Goal: Task Accomplishment & Management: Use online tool/utility

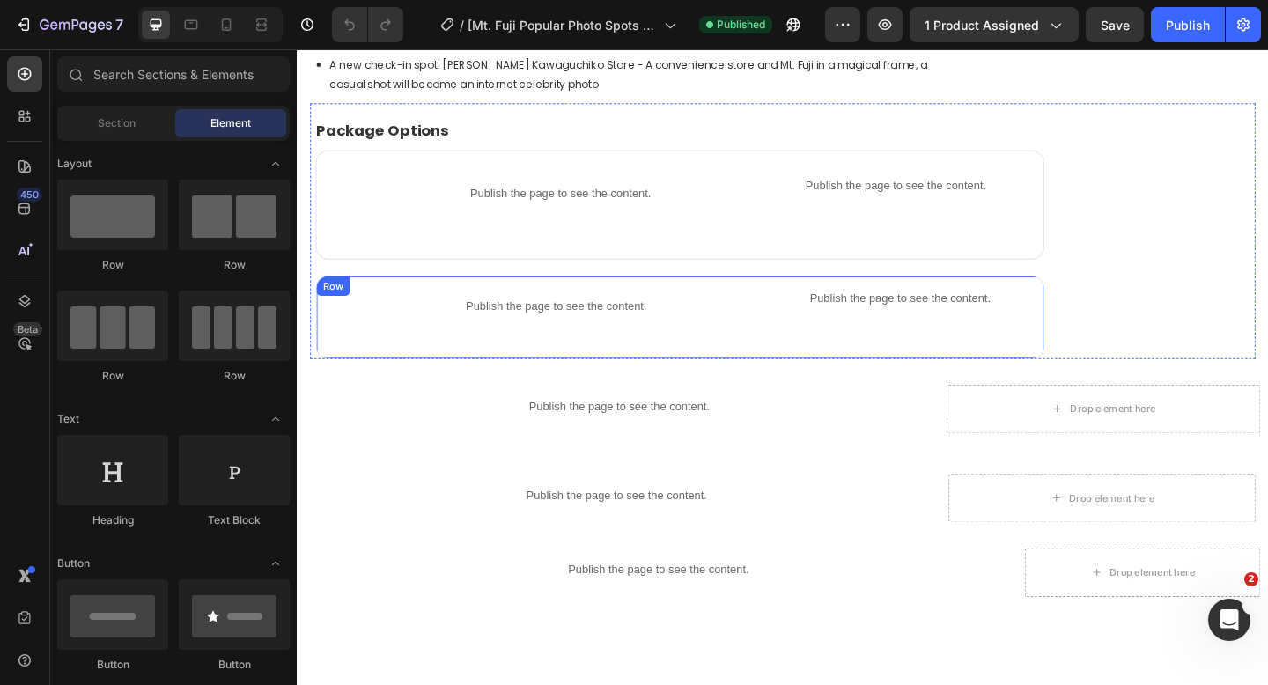
scroll to position [1174, 0]
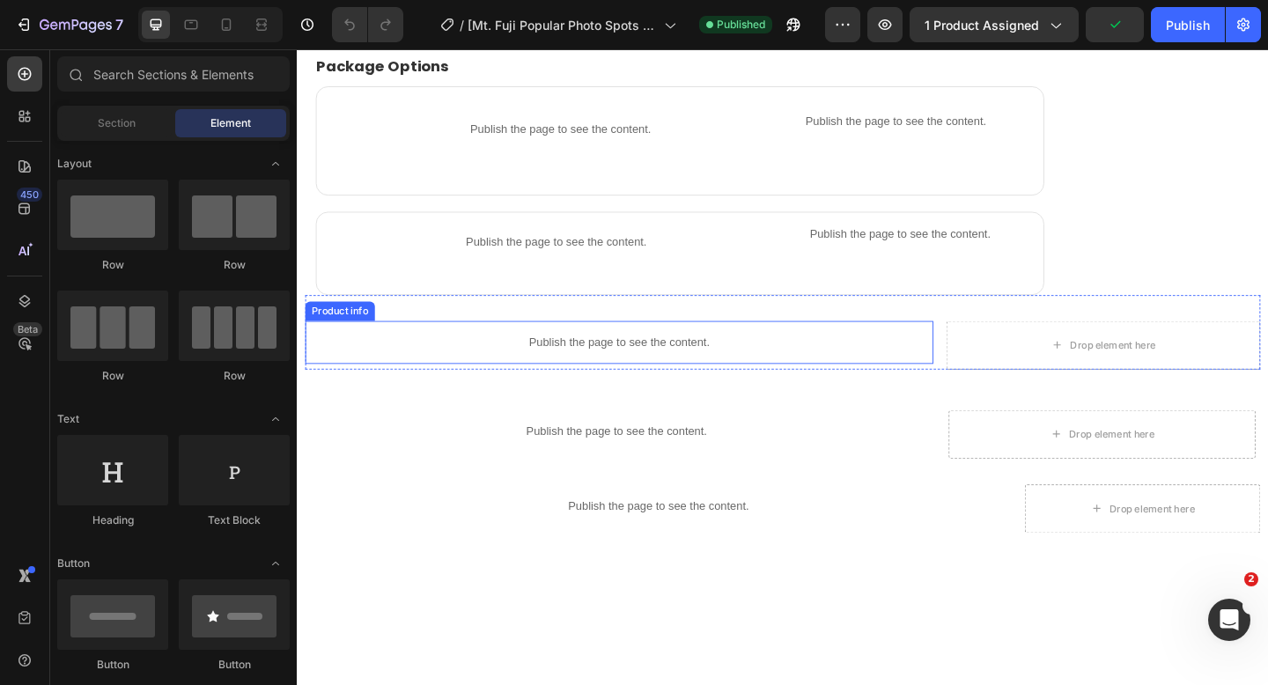
click at [651, 372] on p "Publish the page to see the content." at bounding box center [646, 368] width 683 height 18
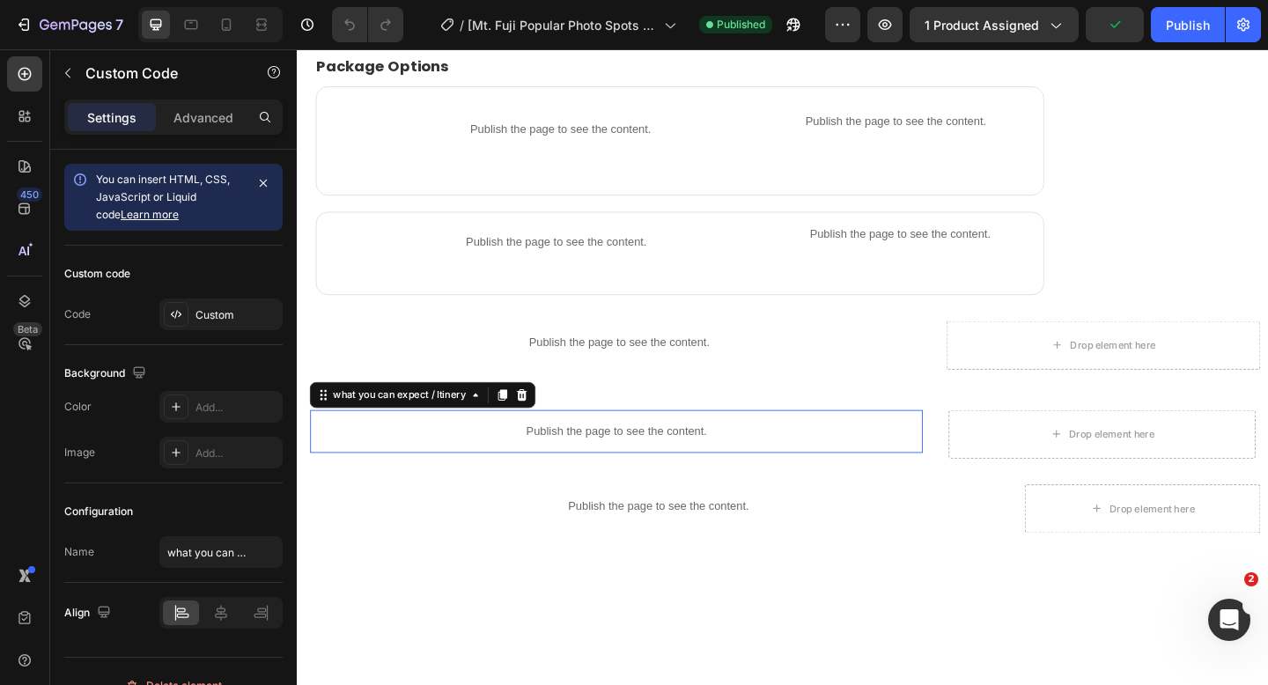
click at [645, 466] on p "Publish the page to see the content." at bounding box center [644, 465] width 666 height 18
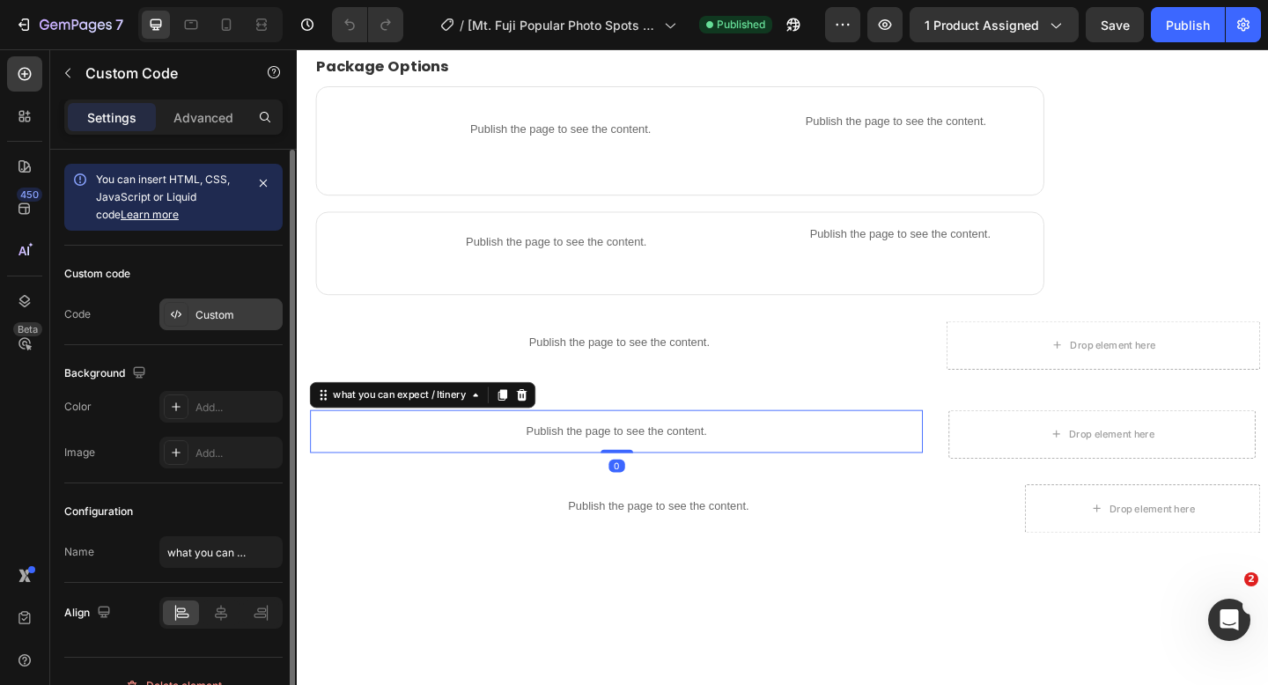
click at [218, 317] on div "Custom" at bounding box center [236, 315] width 83 height 16
click at [197, 313] on div "Custom" at bounding box center [236, 315] width 83 height 16
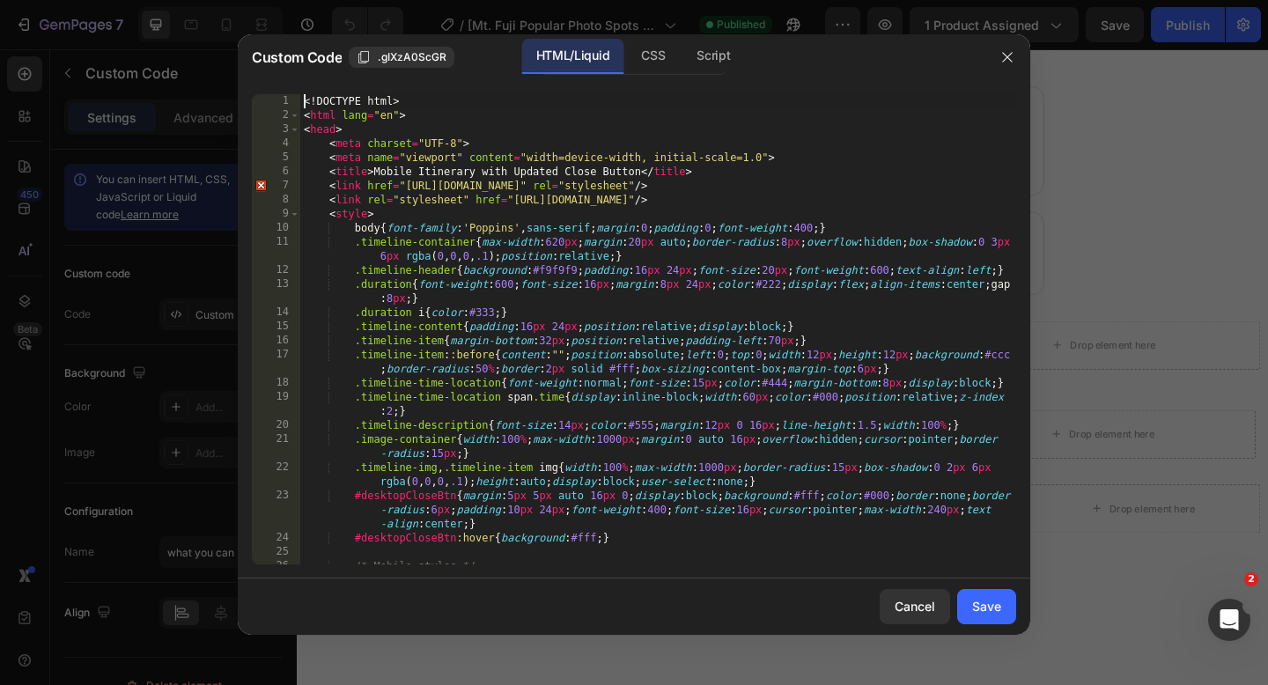
click at [303, 104] on div "<! DOCTYPE html > < html lang = "en" > < head > < meta charset = "UTF-8" > < me…" at bounding box center [658, 343] width 716 height 498
type textarea "</body> </html>"
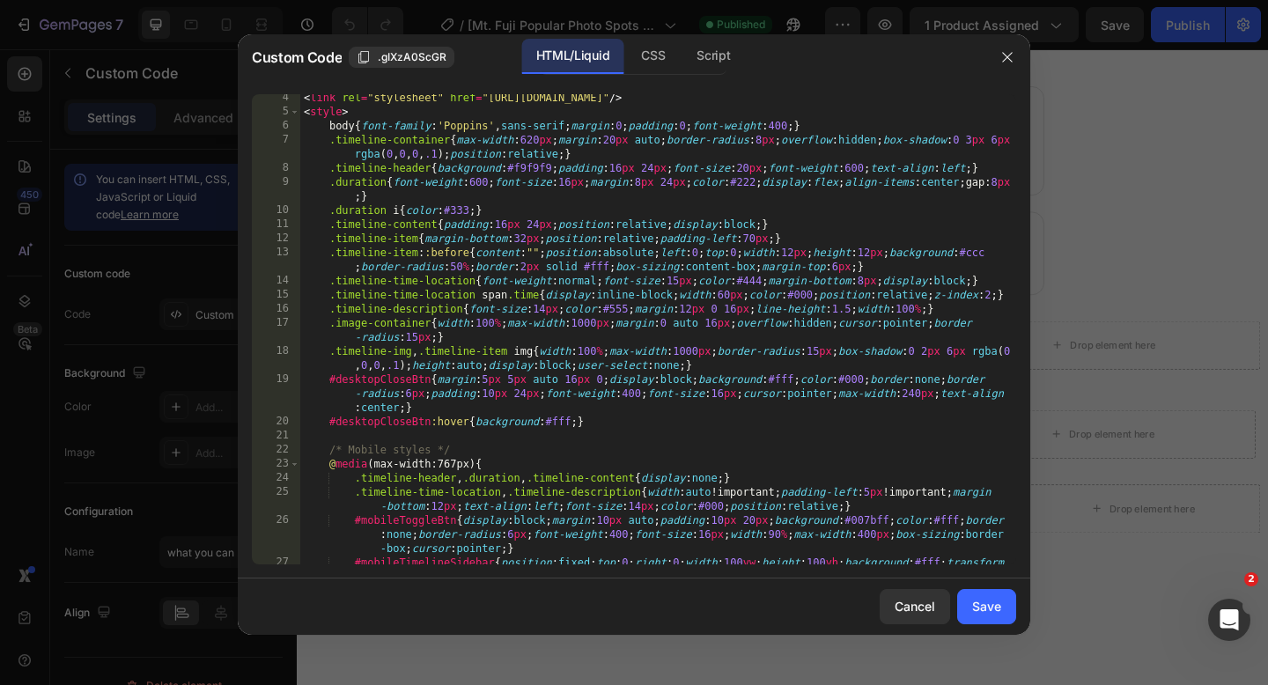
scroll to position [0, 0]
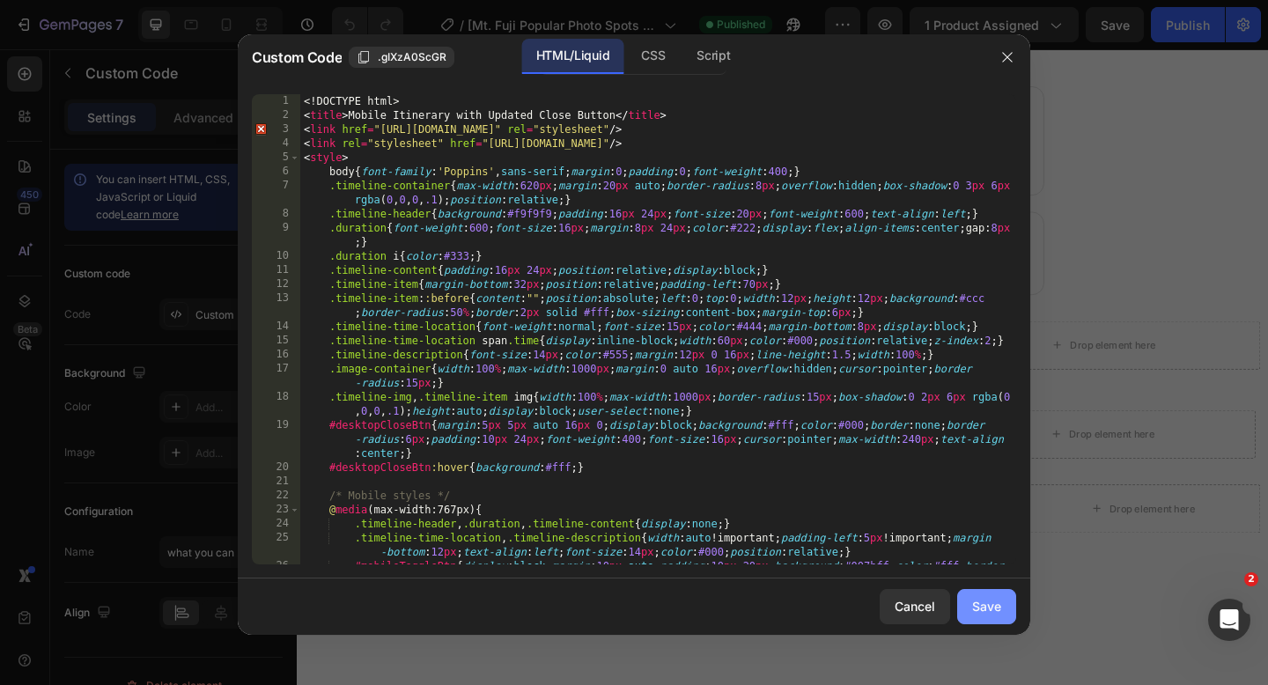
click at [989, 602] on div "Save" at bounding box center [986, 606] width 29 height 18
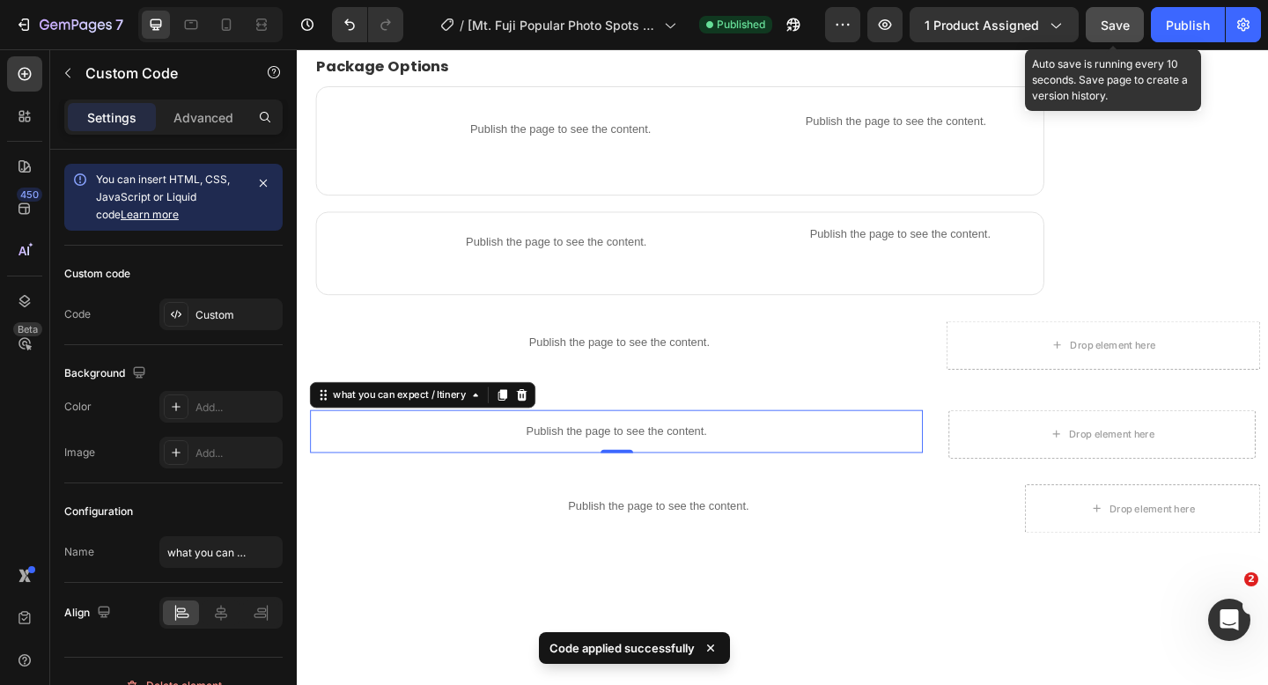
click at [1099, 30] on button "Save" at bounding box center [1114, 24] width 58 height 35
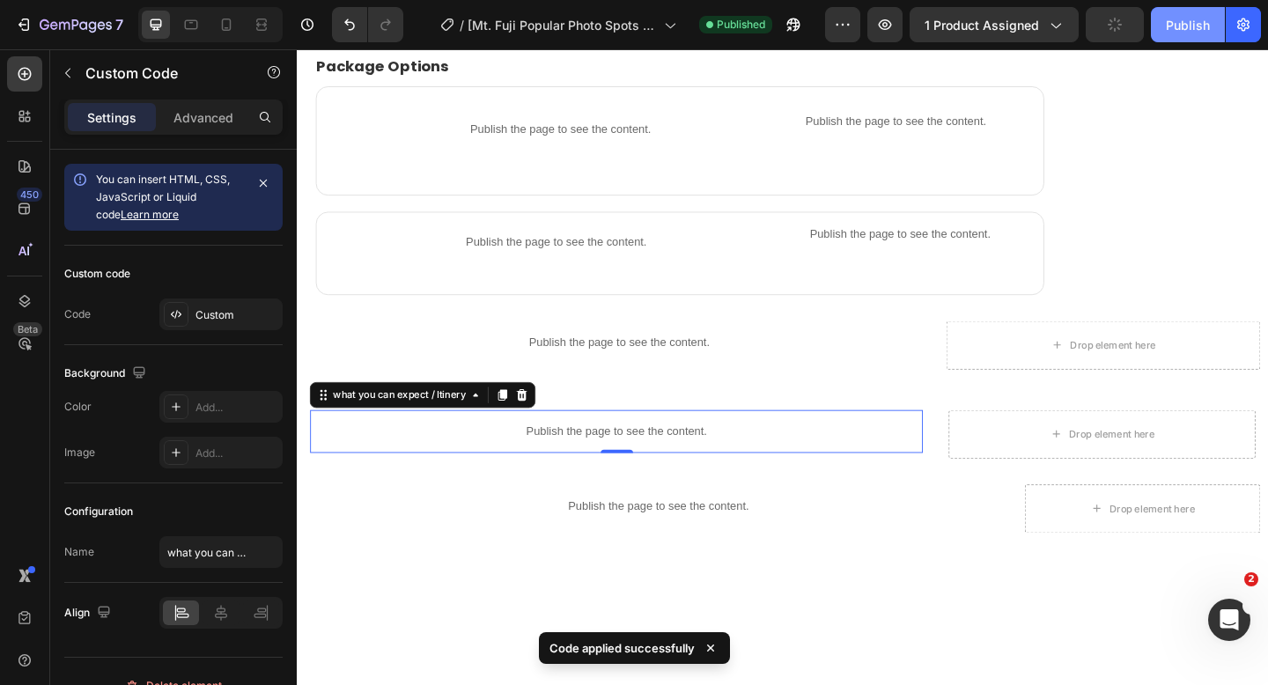
click at [1169, 28] on div "Publish" at bounding box center [1188, 25] width 44 height 18
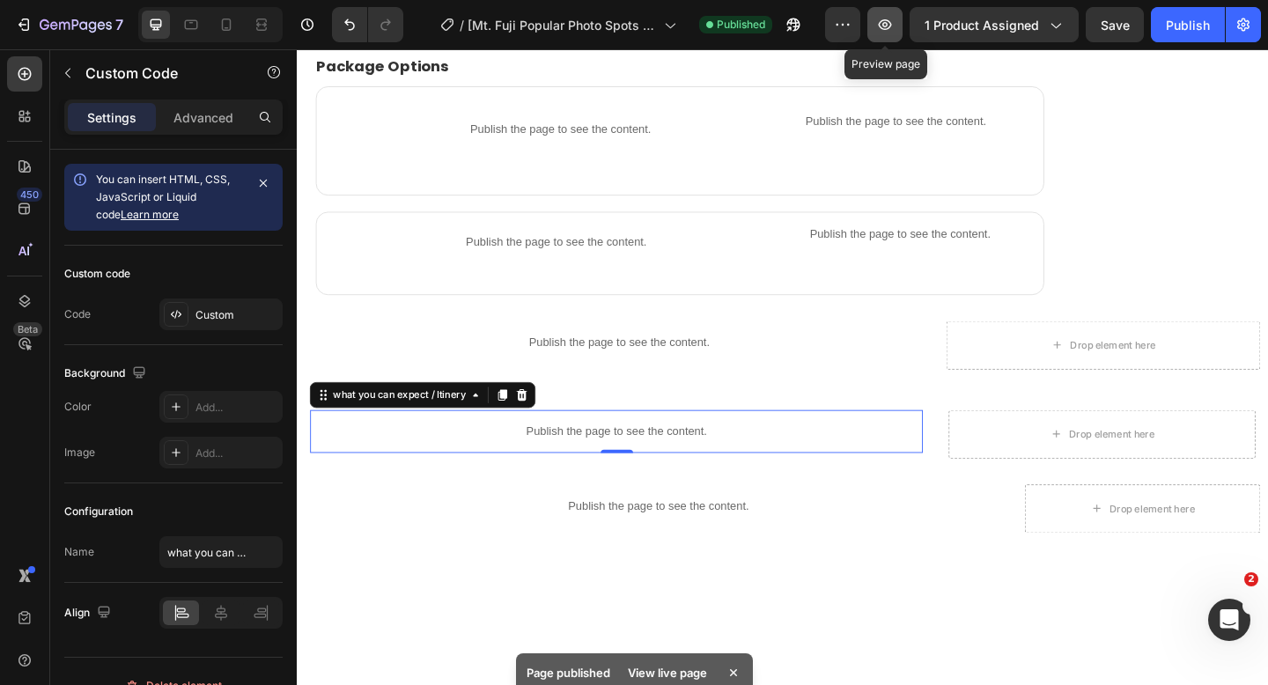
click at [879, 29] on icon "button" at bounding box center [885, 25] width 18 height 18
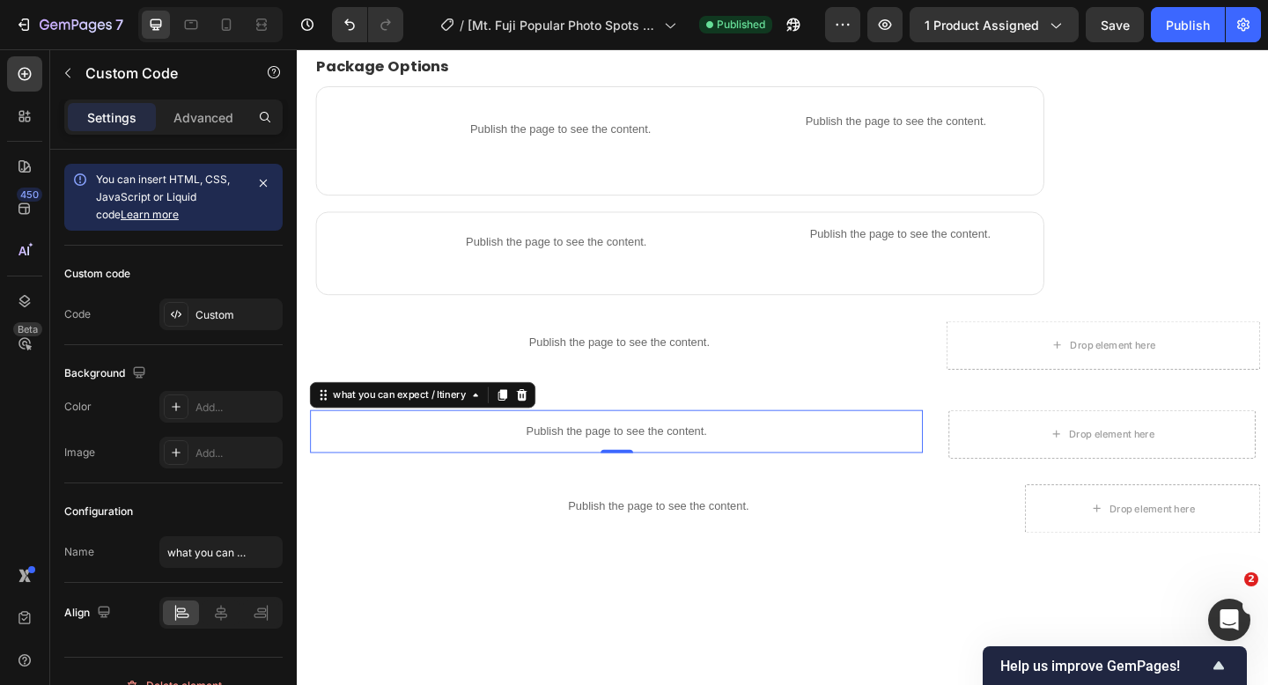
click at [563, 460] on p "Publish the page to see the content." at bounding box center [644, 465] width 666 height 18
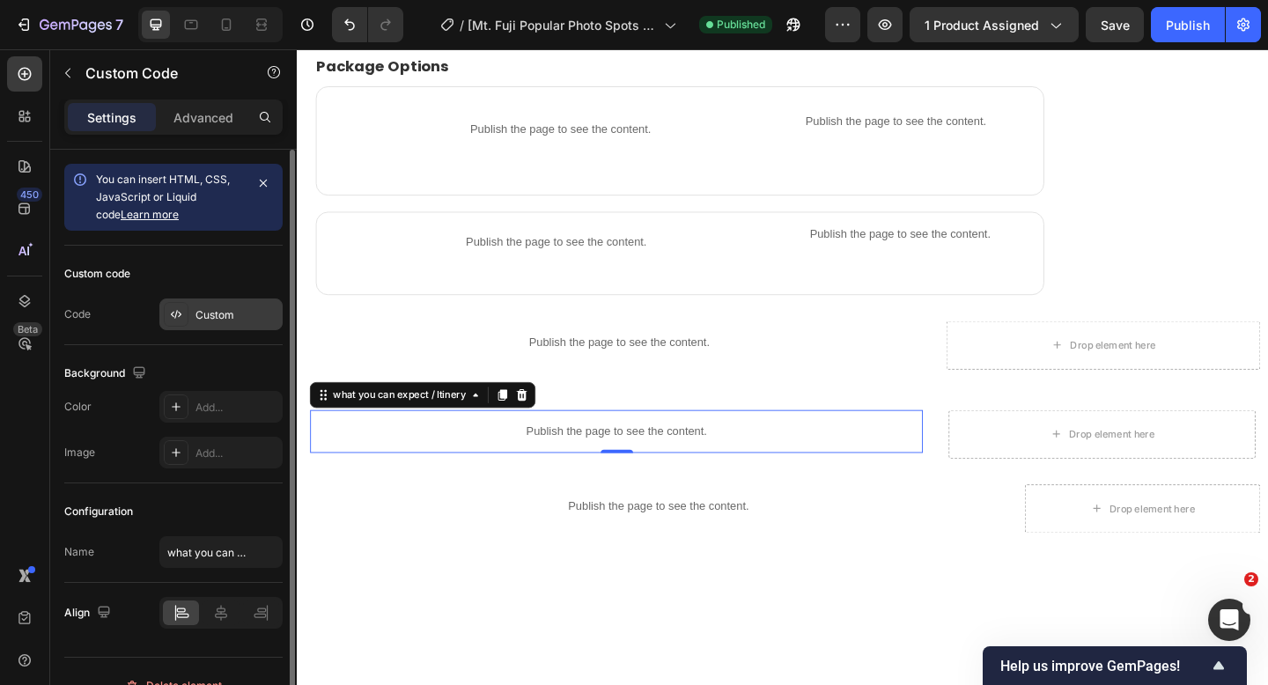
click at [197, 319] on div "Custom" at bounding box center [236, 315] width 83 height 16
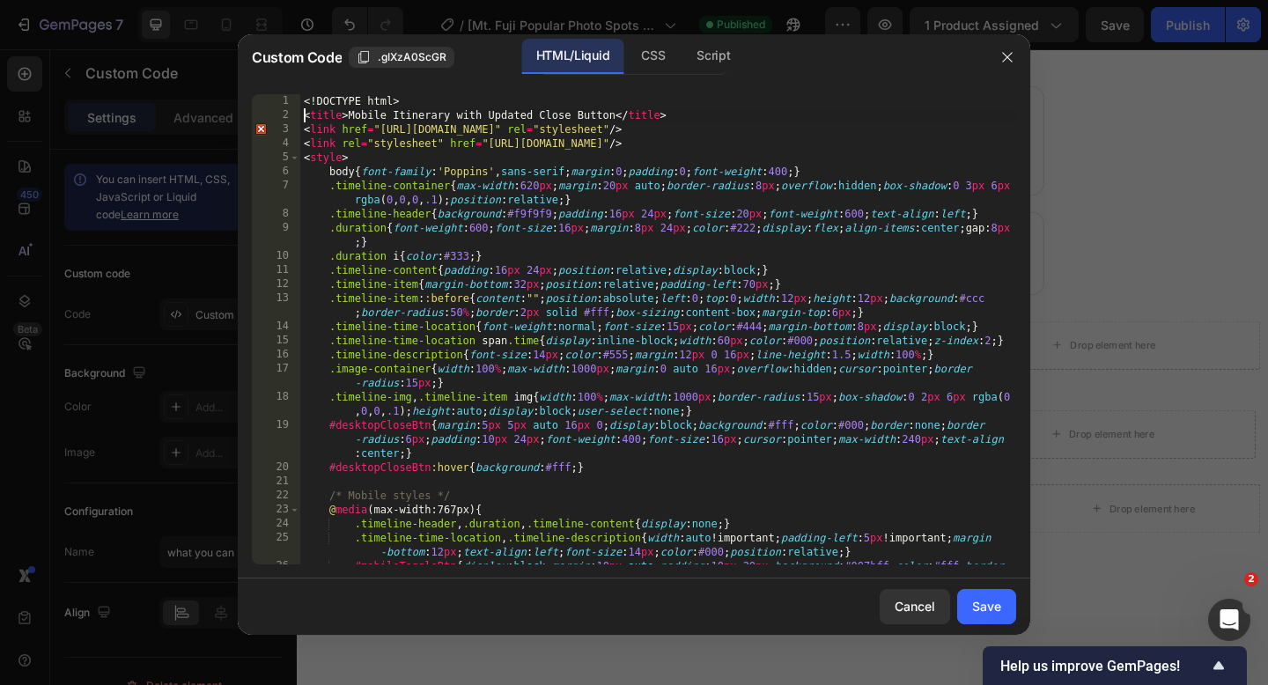
click at [305, 109] on div "<! DOCTYPE html > < title > Mobile Itinerary with Updated Close Button </ title…" at bounding box center [658, 357] width 716 height 526
click at [305, 106] on div "<! DOCTYPE html > < title > Mobile Itinerary with Updated Close Button </ title…" at bounding box center [658, 357] width 716 height 526
type textarea "</html>"
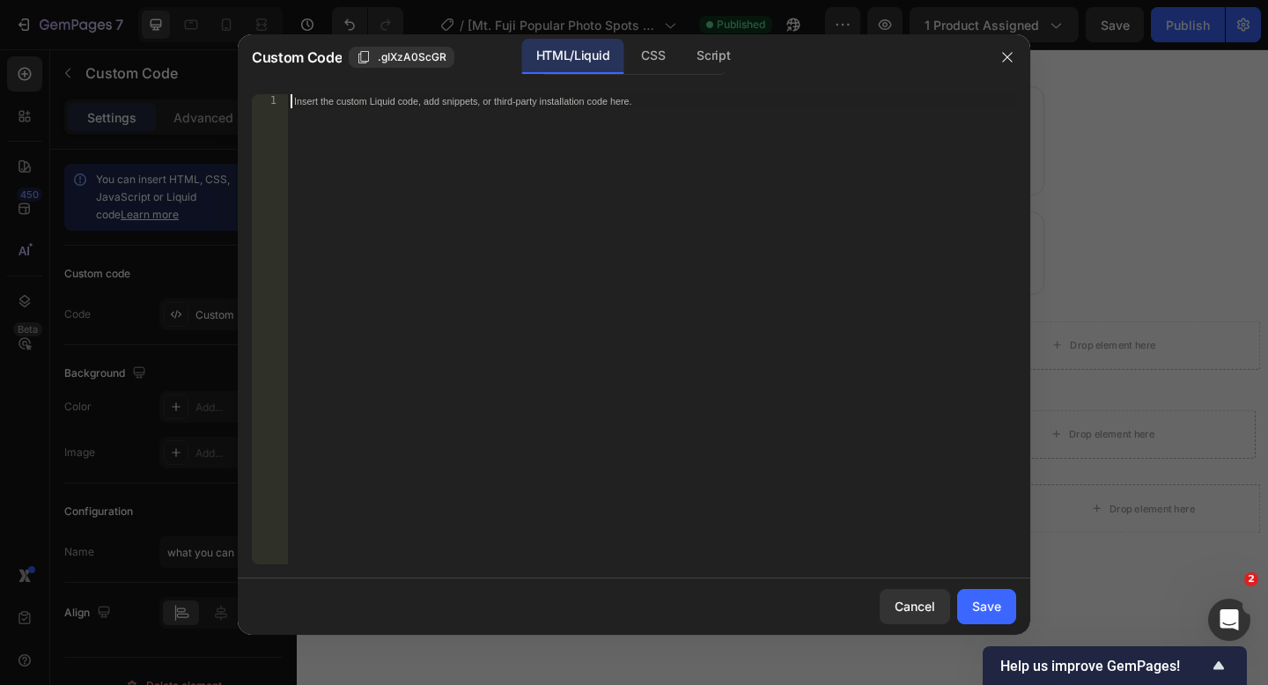
paste textarea "</html>"
type textarea "</html>"
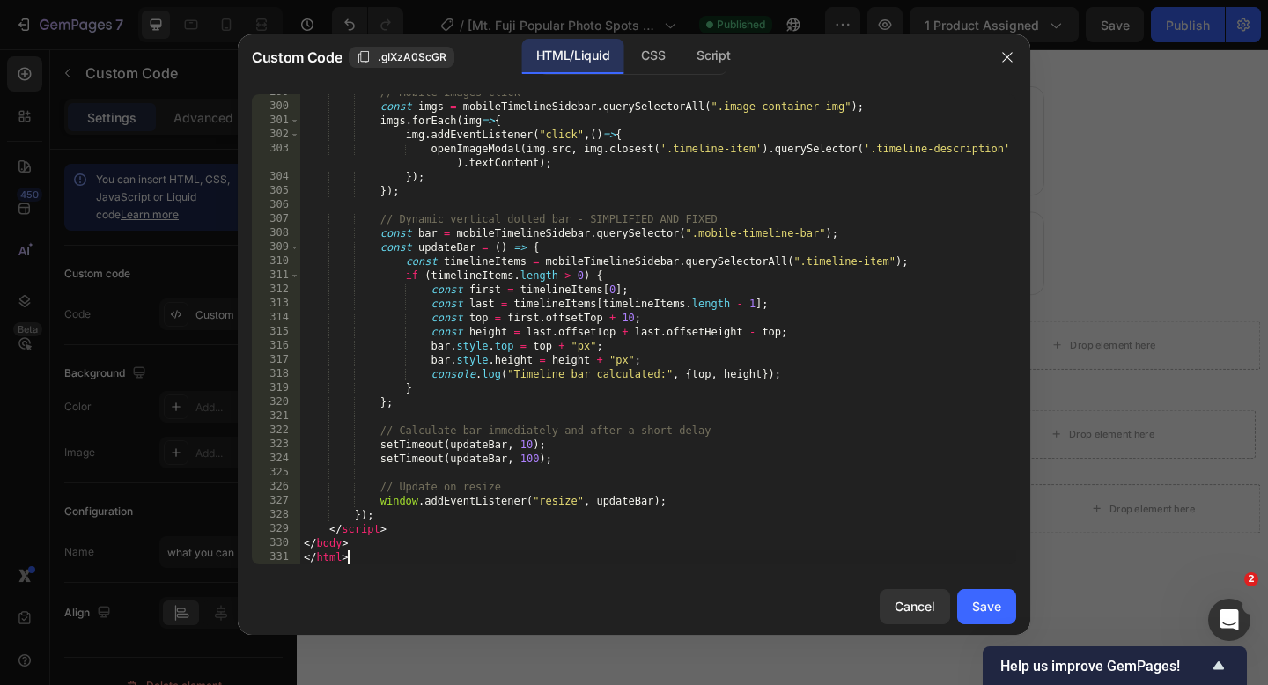
scroll to position [5206, 0]
click at [992, 618] on button "Save" at bounding box center [986, 606] width 59 height 35
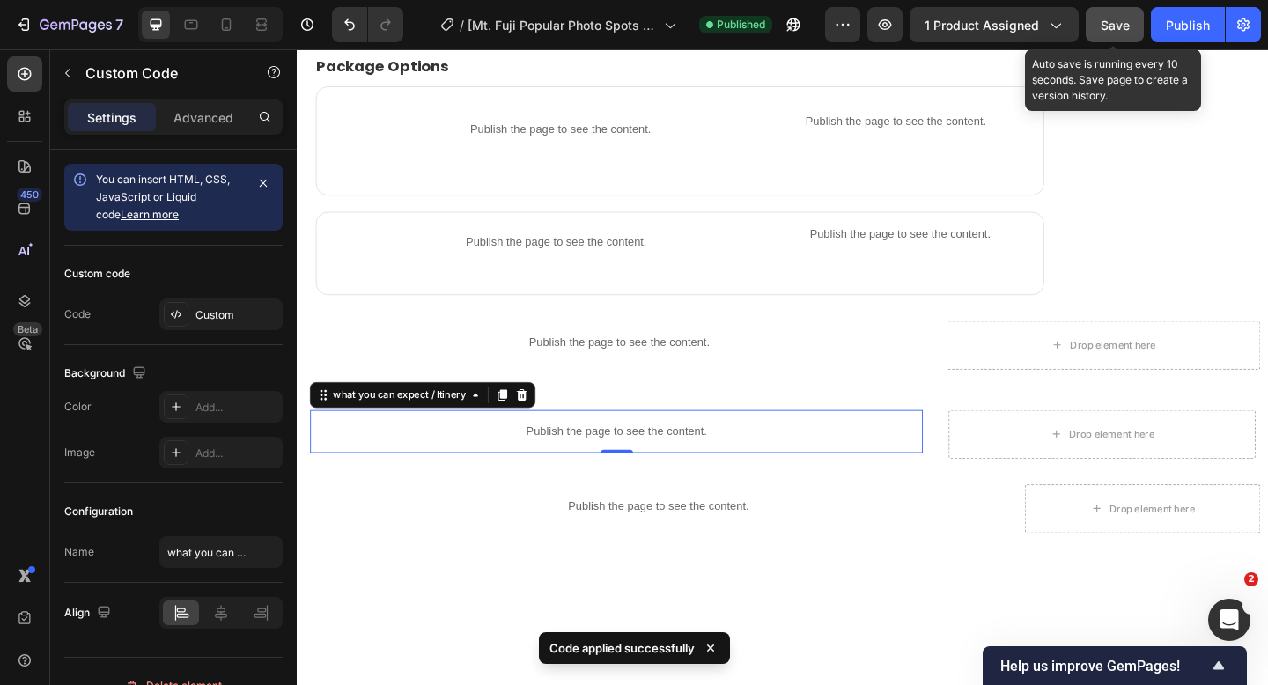
click at [1098, 34] on button "Save" at bounding box center [1114, 24] width 58 height 35
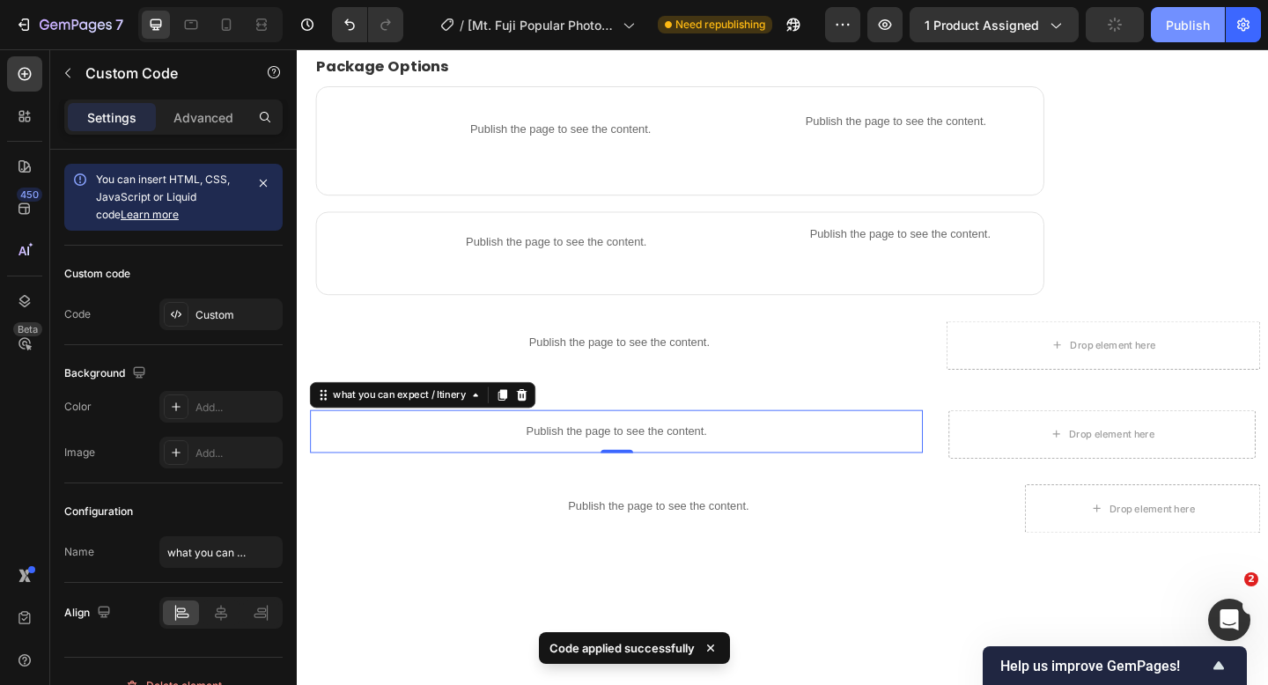
click at [1157, 25] on button "Publish" at bounding box center [1188, 24] width 74 height 35
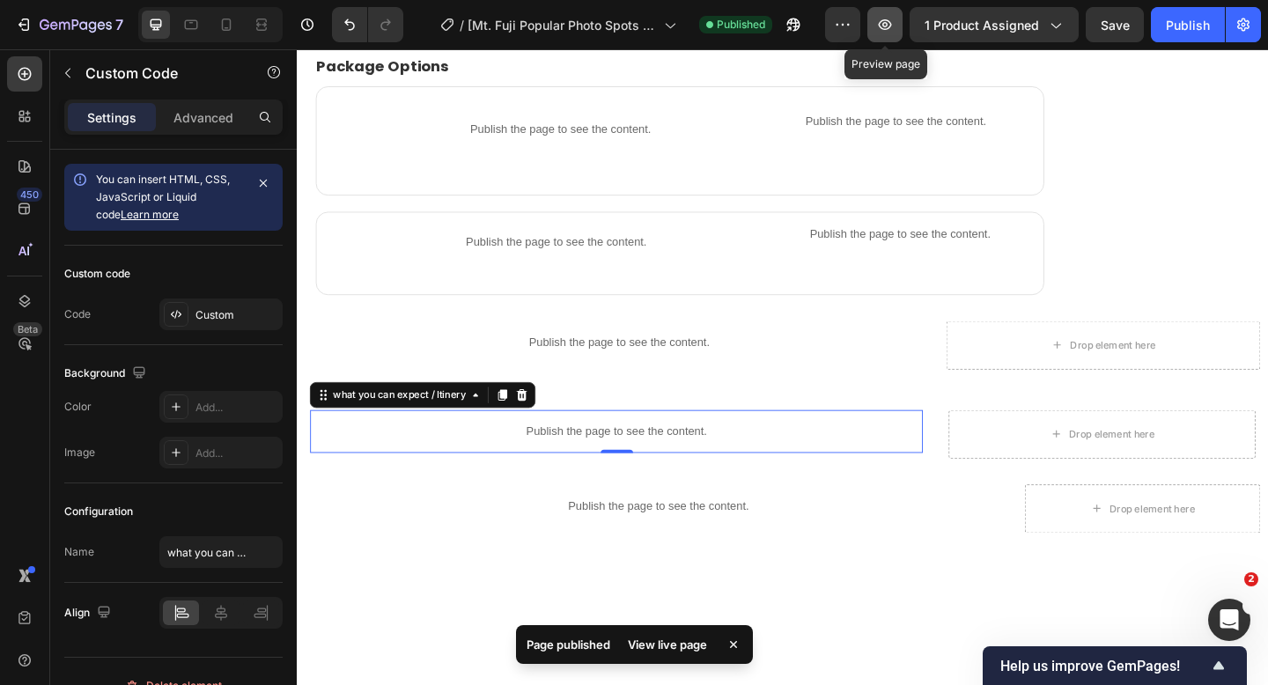
click at [896, 25] on button "button" at bounding box center [884, 24] width 35 height 35
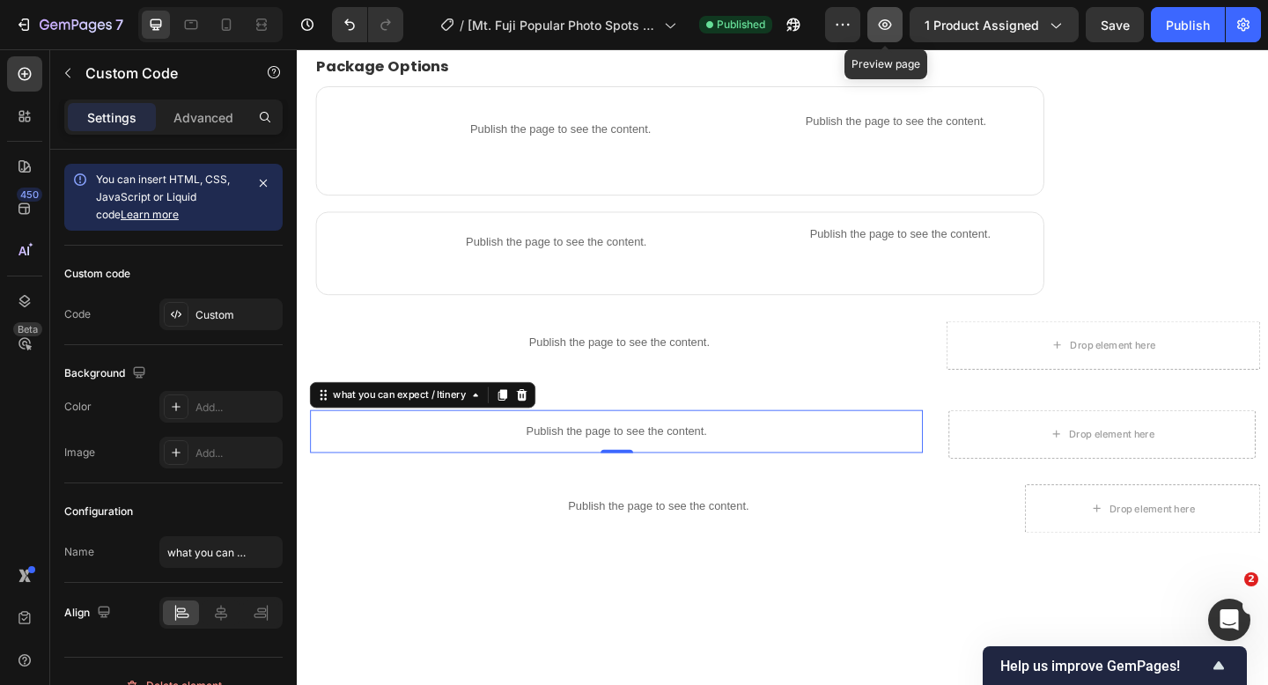
click at [879, 21] on icon "button" at bounding box center [885, 25] width 18 height 18
click at [886, 21] on icon "button" at bounding box center [885, 25] width 18 height 18
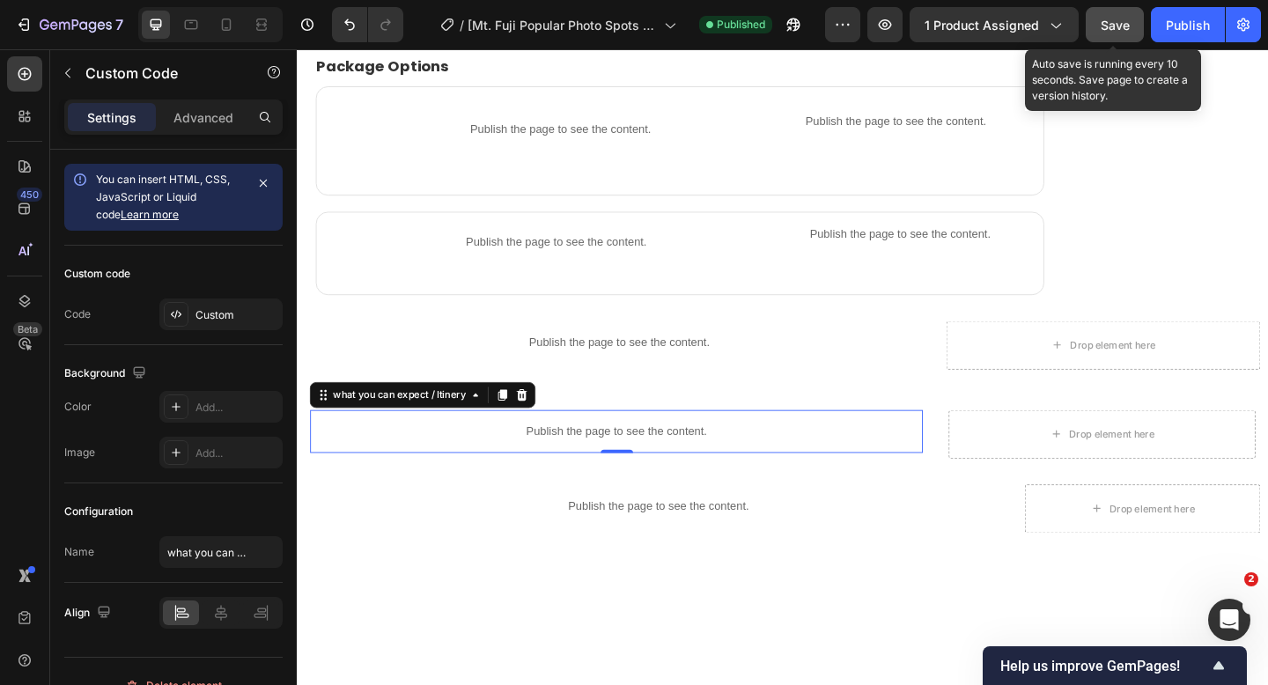
click at [1100, 33] on button "Save" at bounding box center [1114, 24] width 58 height 35
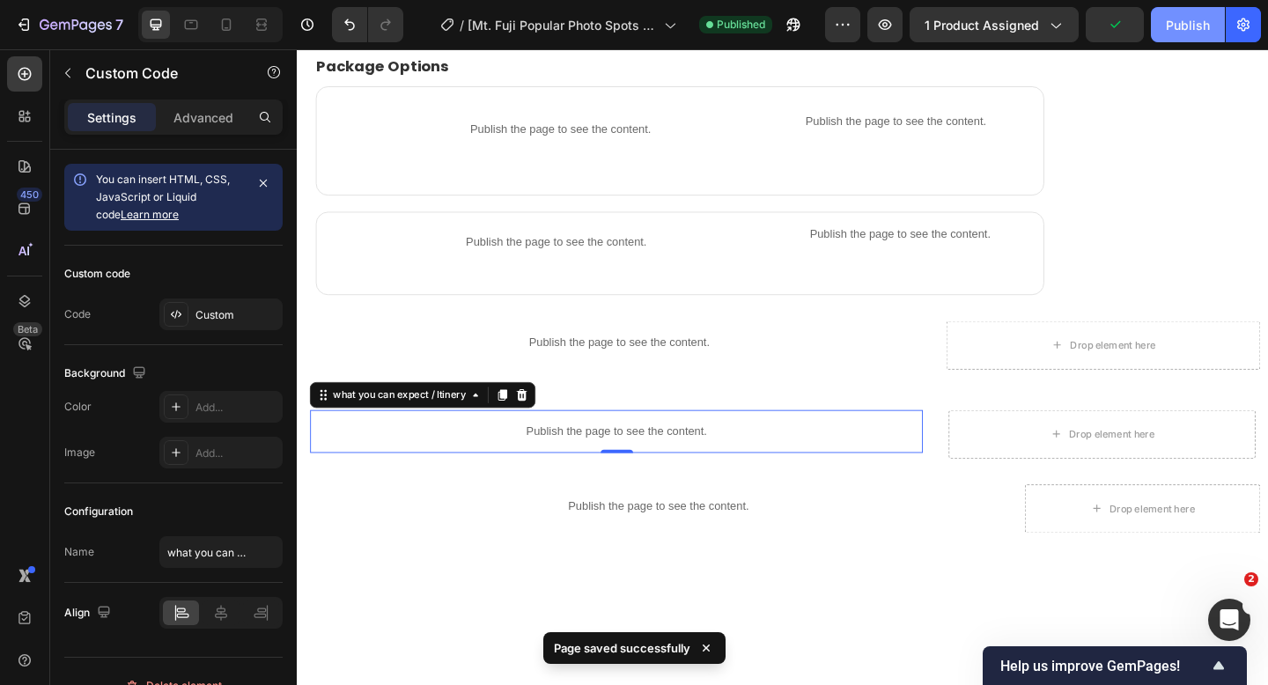
click at [1163, 33] on button "Publish" at bounding box center [1188, 24] width 74 height 35
click at [896, 22] on button "button" at bounding box center [884, 24] width 35 height 35
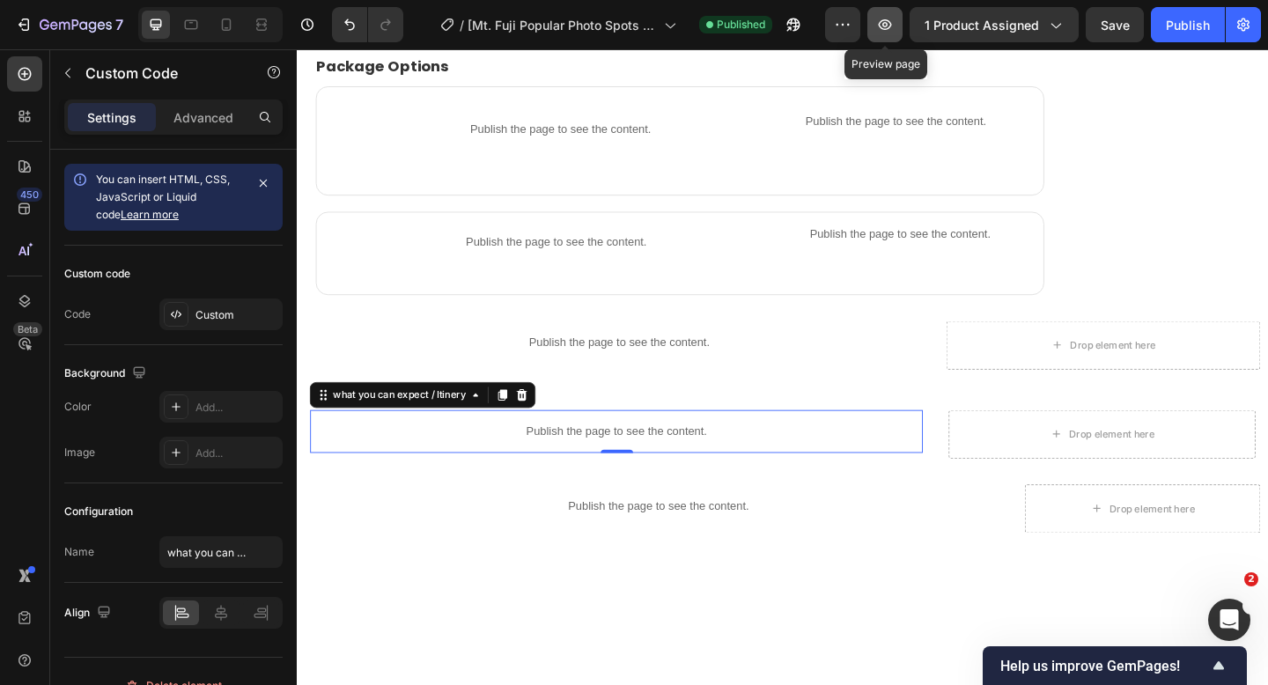
click at [877, 31] on button "button" at bounding box center [884, 24] width 35 height 35
click at [901, 23] on button "button" at bounding box center [884, 24] width 35 height 35
click at [884, 21] on icon "button" at bounding box center [885, 25] width 18 height 18
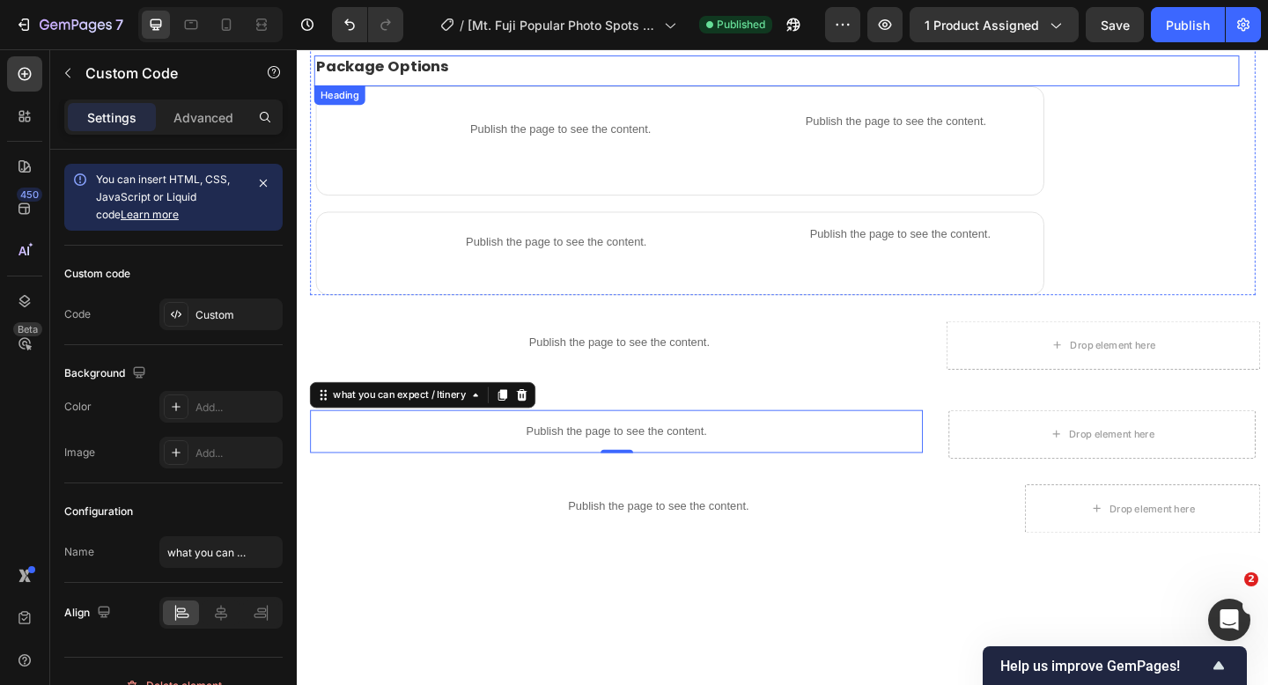
click at [1023, 77] on h2 "Package Options" at bounding box center [818, 68] width 1006 height 24
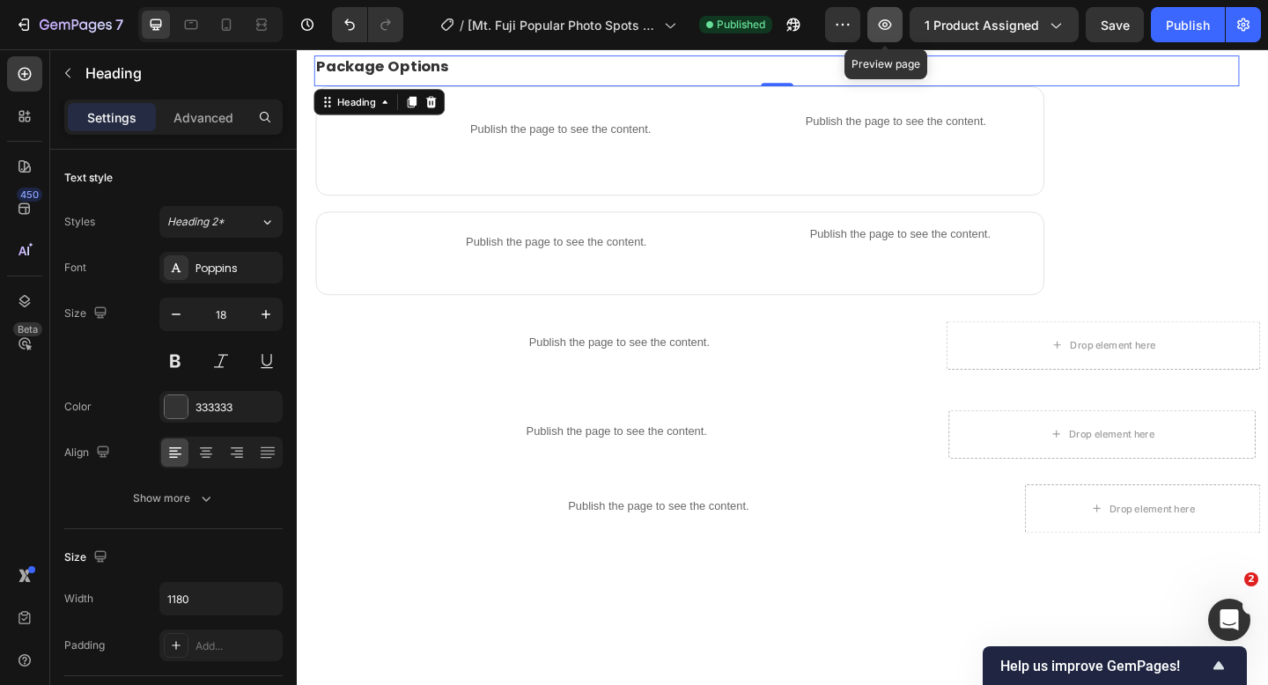
click at [882, 19] on icon "button" at bounding box center [885, 25] width 18 height 18
click at [891, 12] on button "button" at bounding box center [884, 24] width 35 height 35
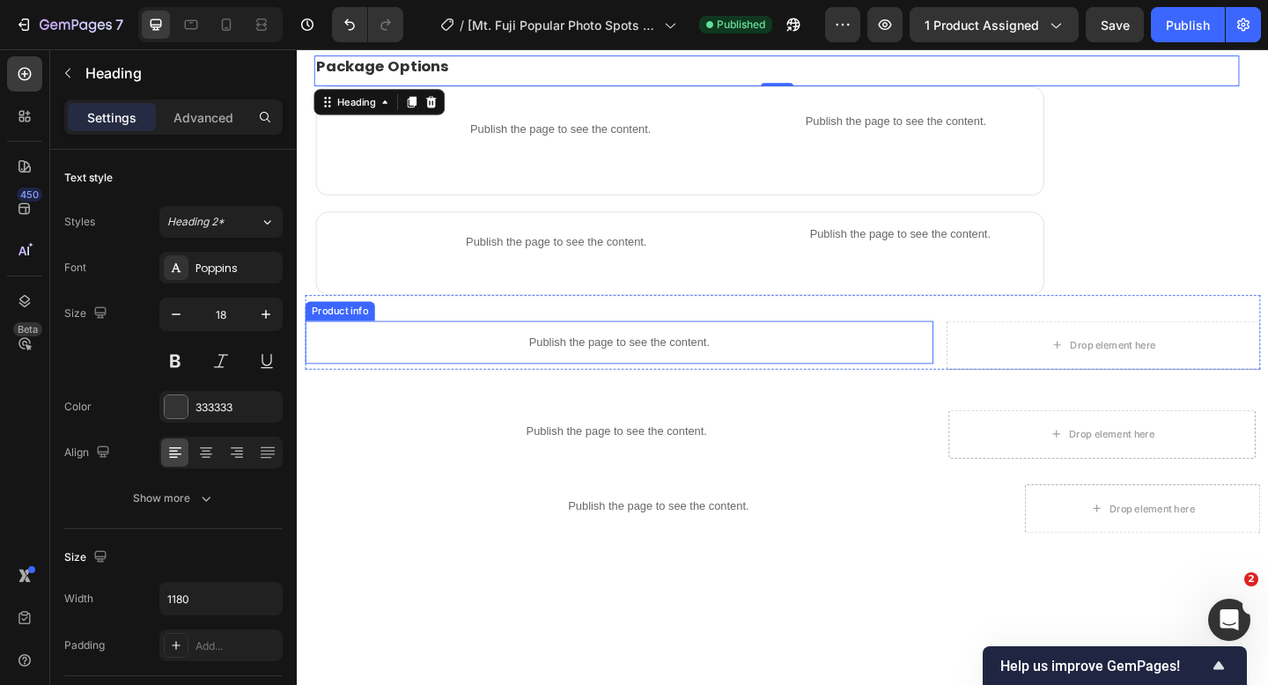
click at [562, 368] on p "Publish the page to see the content." at bounding box center [646, 368] width 683 height 18
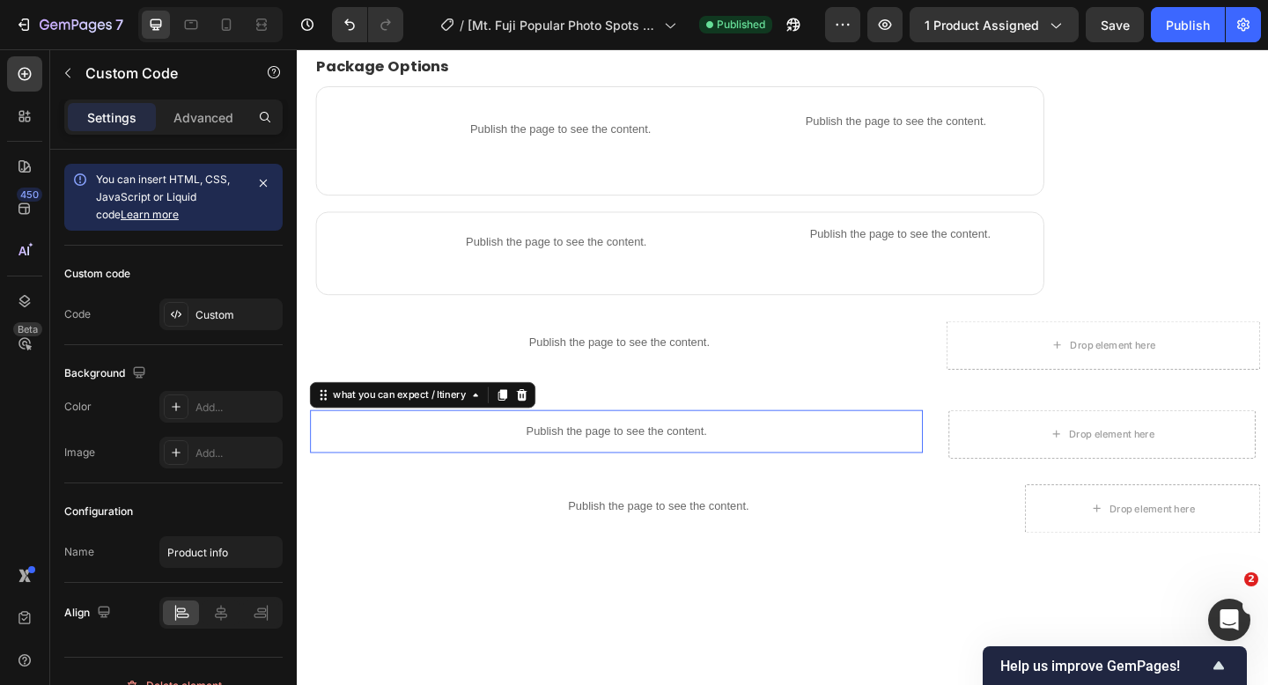
click at [576, 445] on div "Publish the page to see the content." at bounding box center [644, 465] width 666 height 47
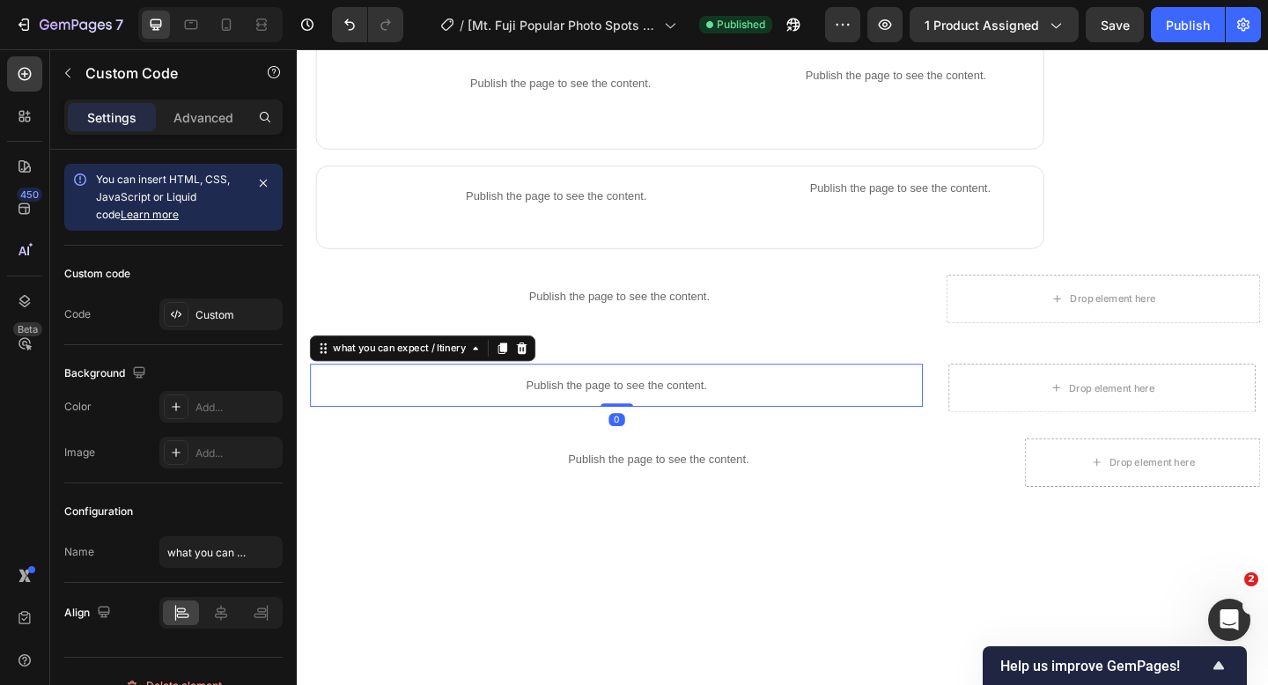
scroll to position [1225, 0]
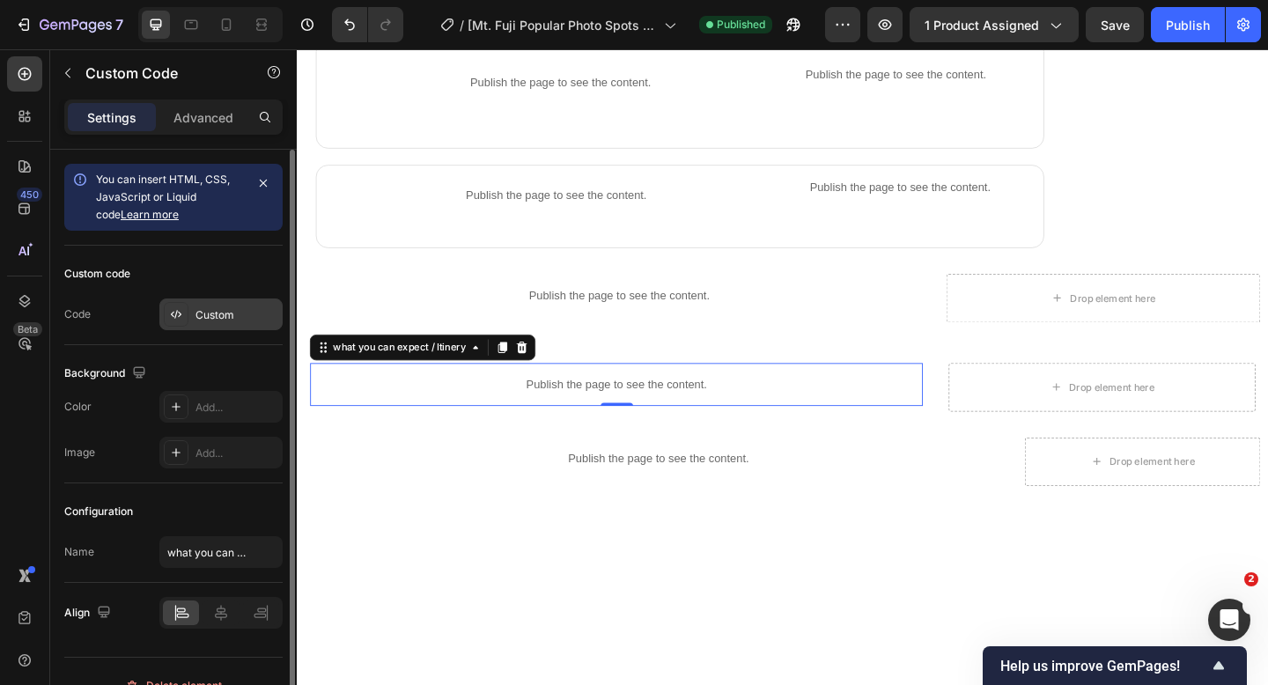
click at [253, 307] on div "Custom" at bounding box center [236, 315] width 83 height 16
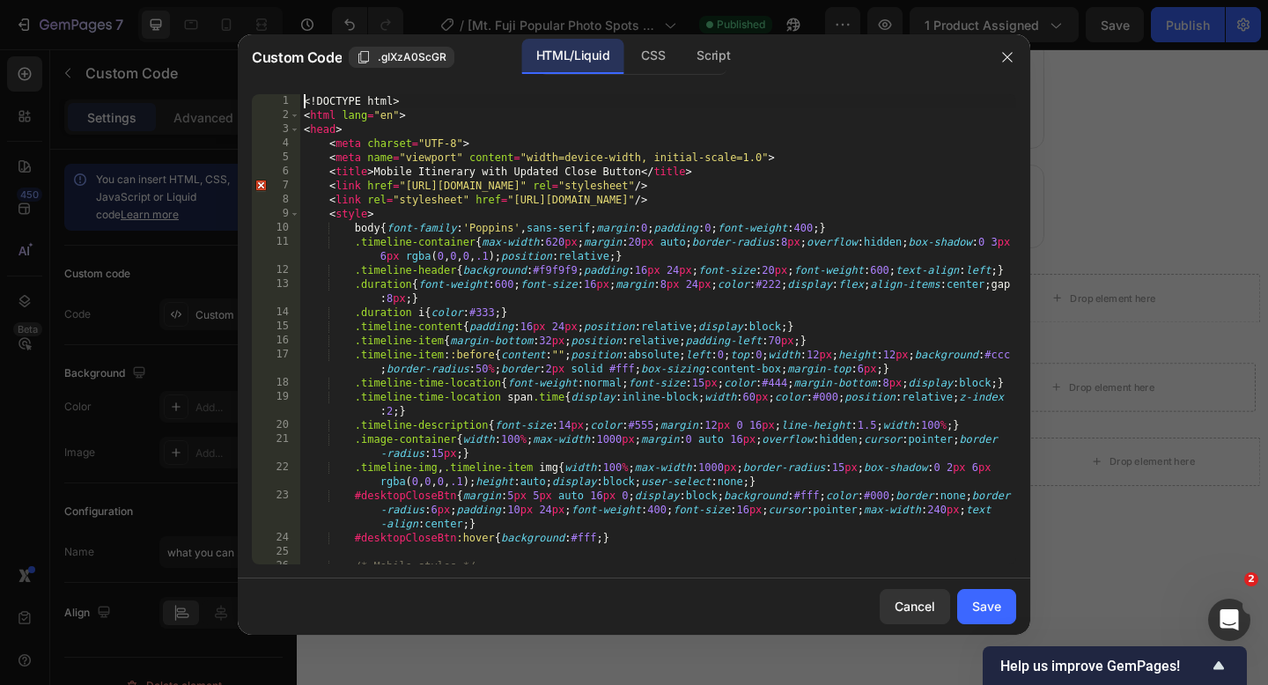
click at [300, 99] on div "<! DOCTYPE html > < html lang = "en" > < head > < meta charset = "UTF-8" > < me…" at bounding box center [658, 343] width 716 height 498
type textarea "</body> </html>"
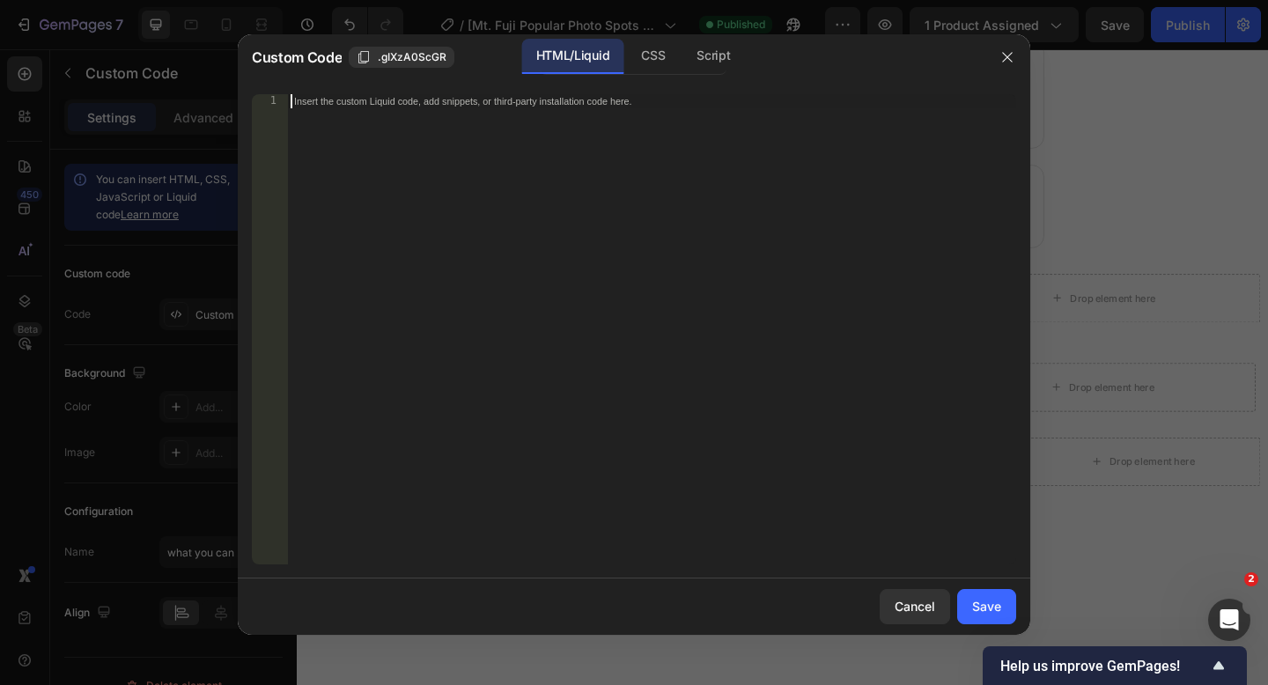
paste textarea "</html>"
type textarea "</html>"
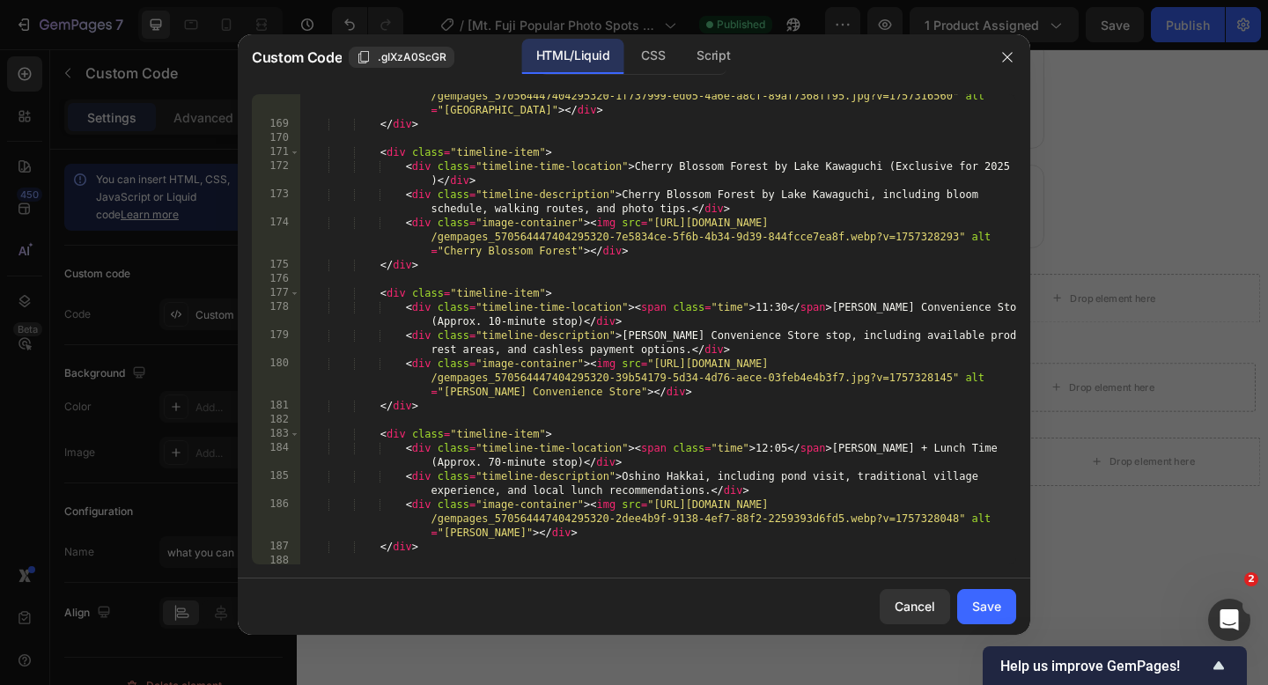
scroll to position [3020, 0]
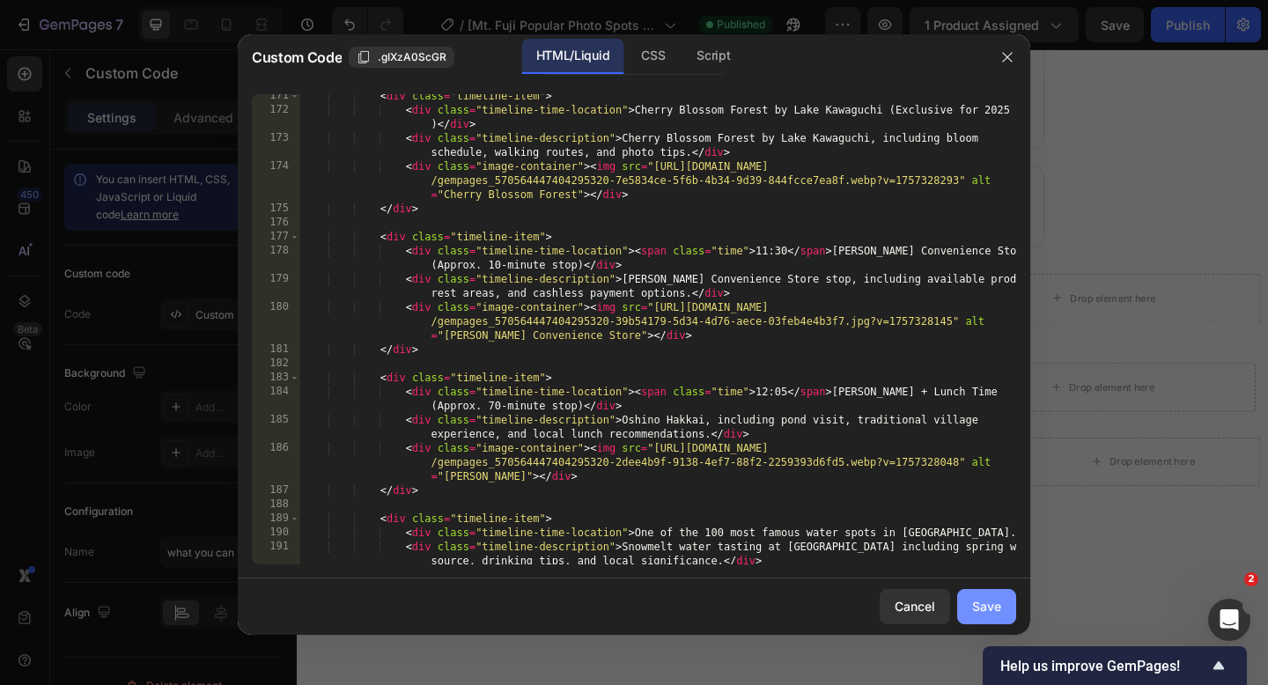
click at [967, 607] on button "Save" at bounding box center [986, 606] width 59 height 35
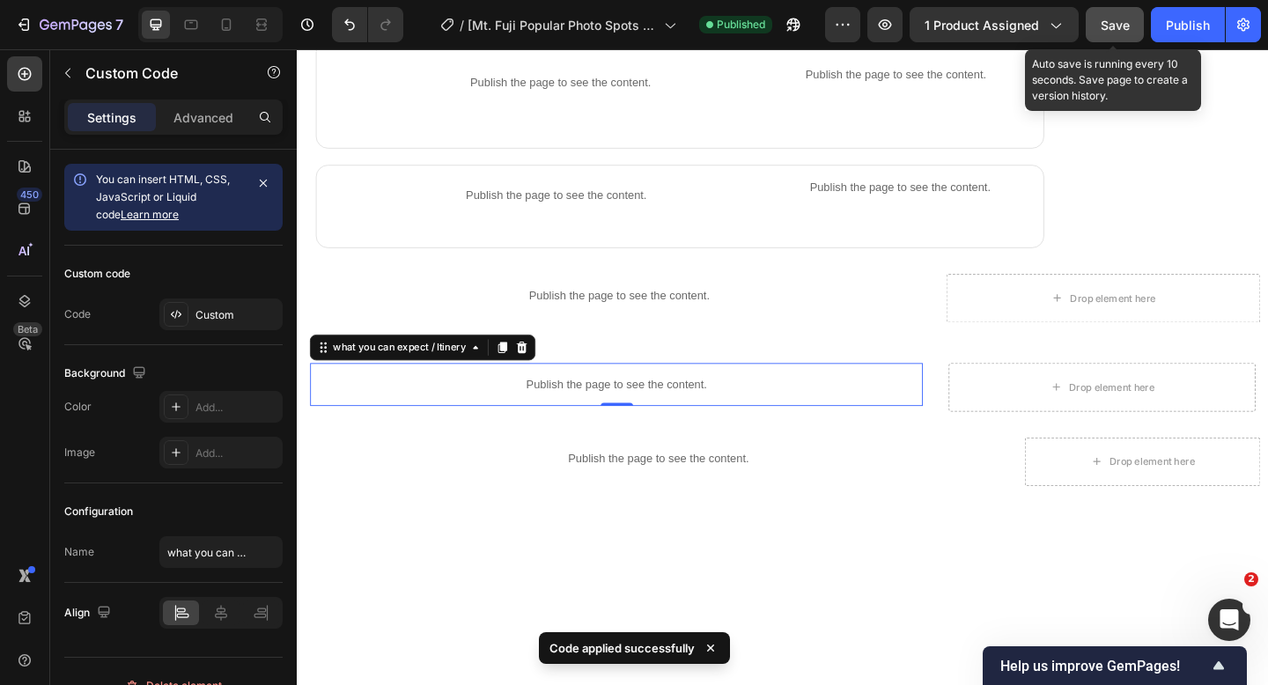
click at [1099, 16] on button "Save" at bounding box center [1114, 24] width 58 height 35
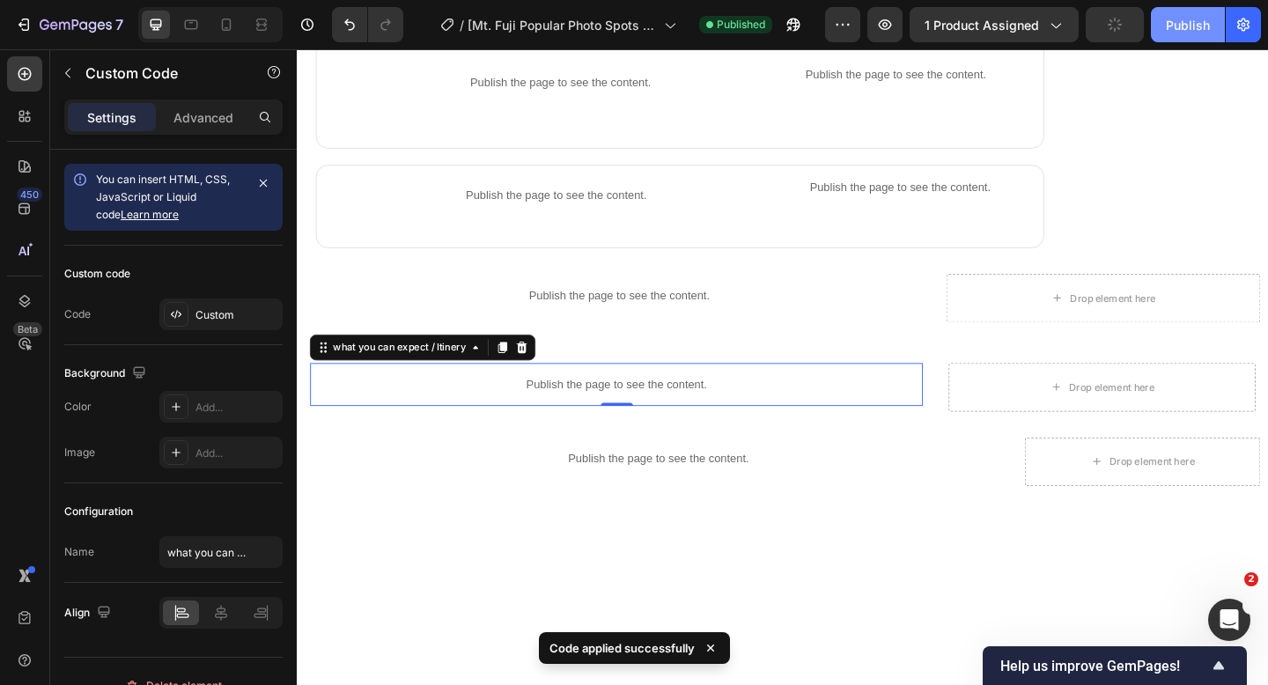
click at [1179, 26] on div "Publish" at bounding box center [1188, 25] width 44 height 18
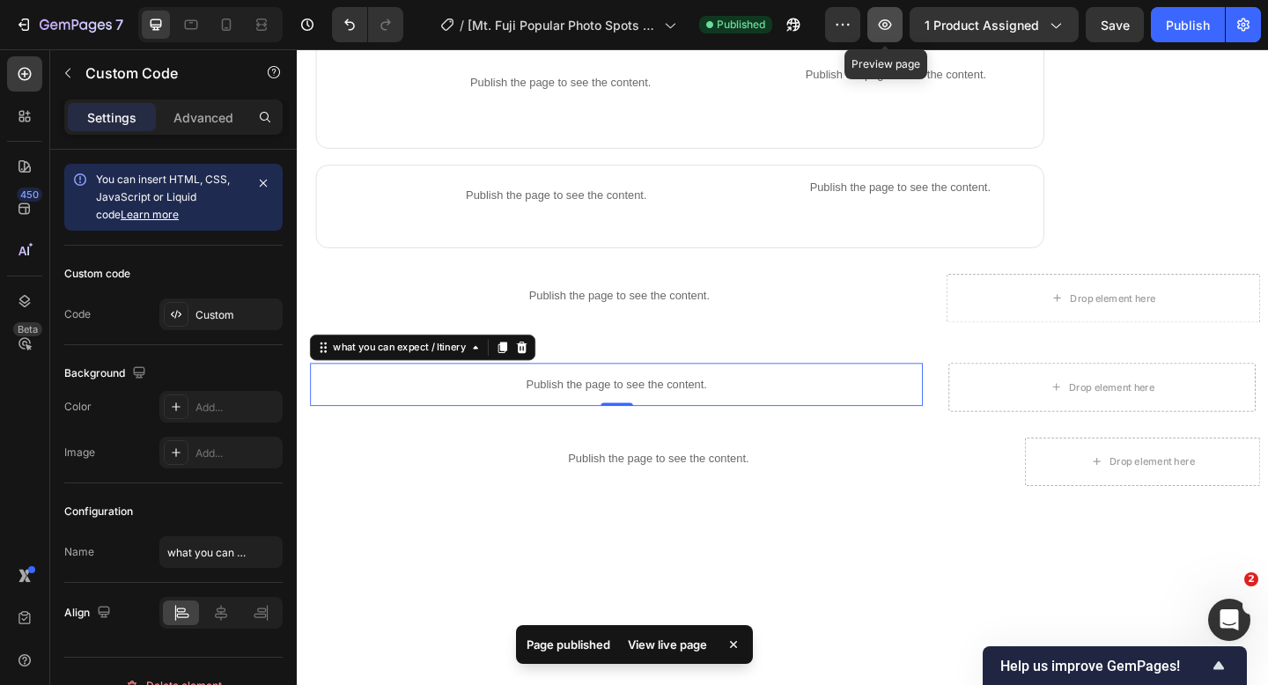
click at [874, 21] on button "button" at bounding box center [884, 24] width 35 height 35
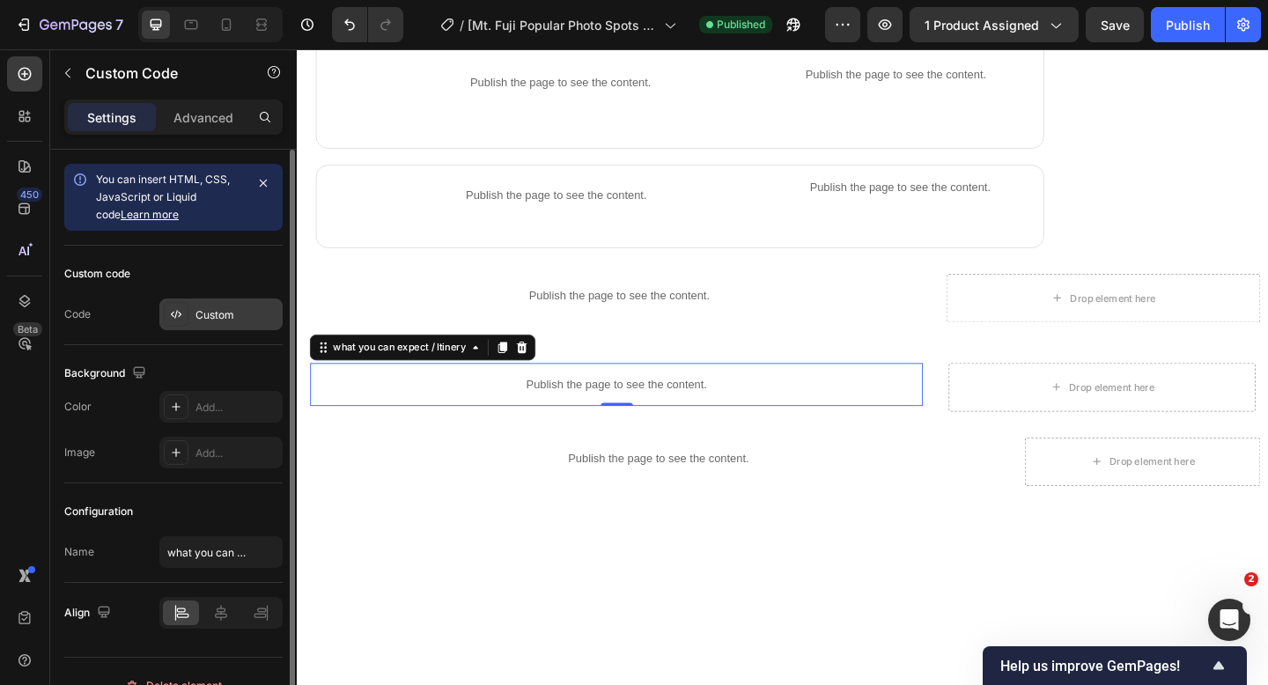
click at [237, 320] on div "Custom" at bounding box center [236, 315] width 83 height 16
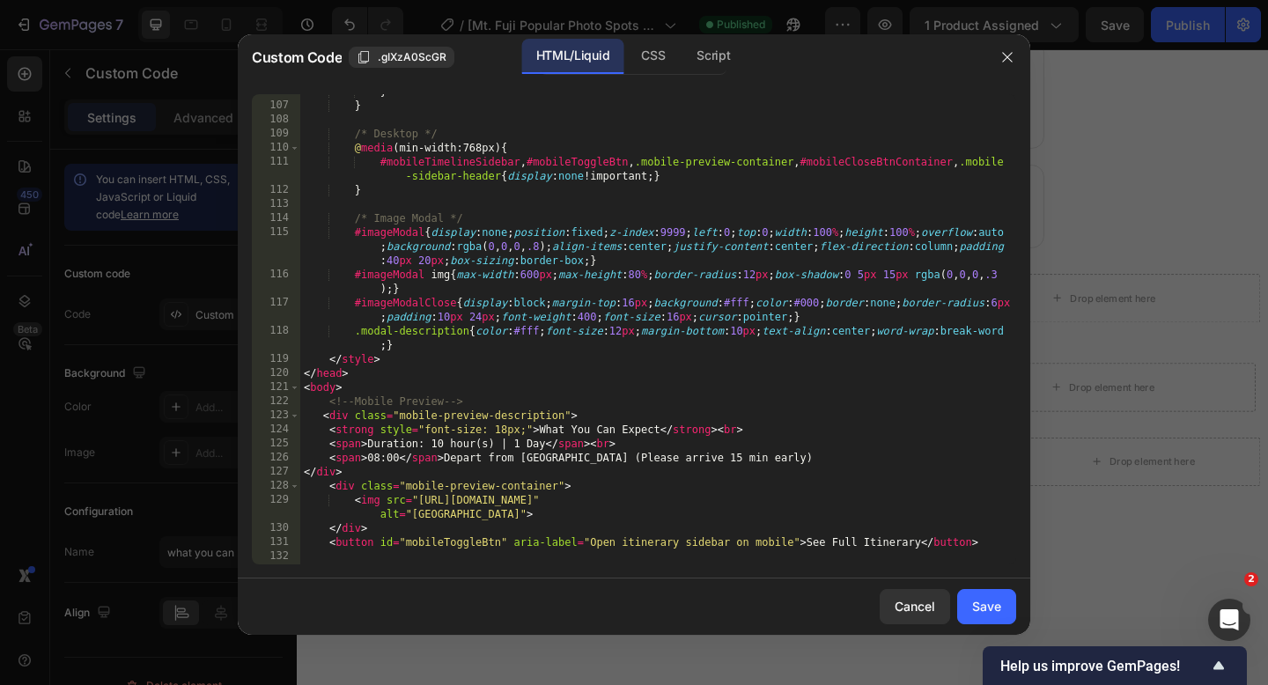
scroll to position [1857, 0]
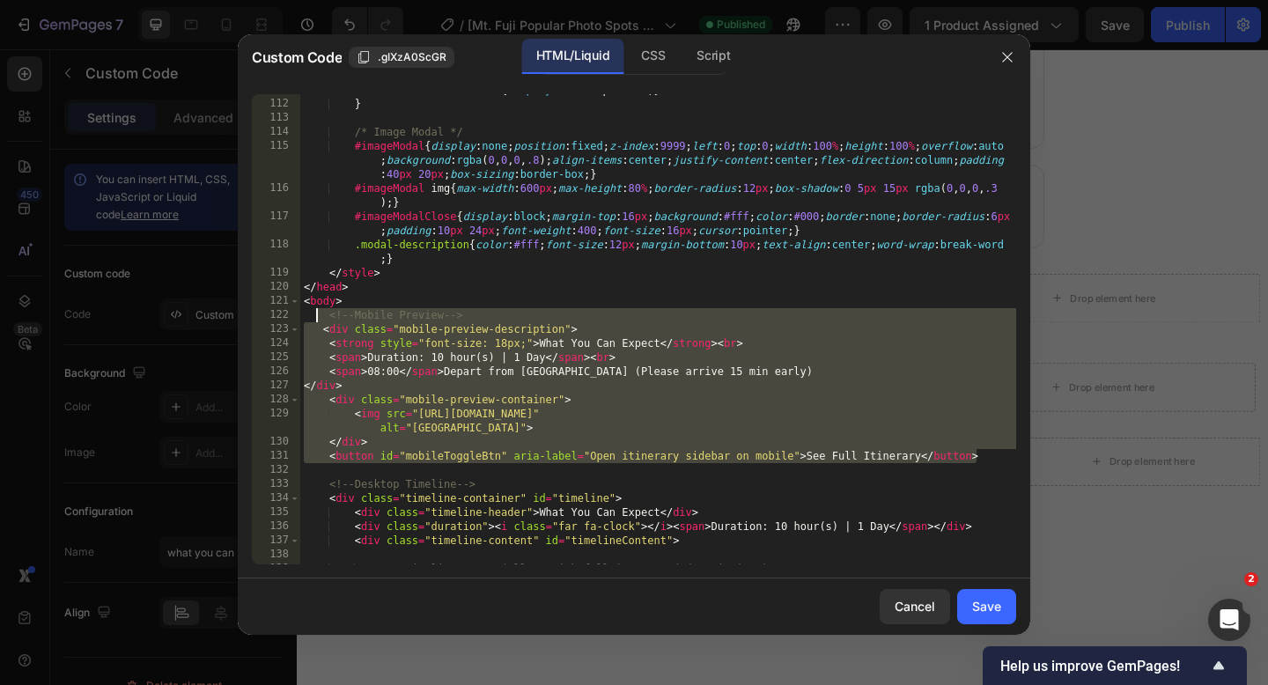
drag, startPoint x: 980, startPoint y: 459, endPoint x: 316, endPoint y: 320, distance: 678.2
click at [316, 320] on div "#mobileTimelineSidebar , #mobileToggleBtn , .mobile-preview-container , #mobile…" at bounding box center [658, 325] width 716 height 512
click at [523, 371] on div "#mobileTimelineSidebar , #mobileToggleBtn , .mobile-preview-container , #mobile…" at bounding box center [658, 325] width 716 height 512
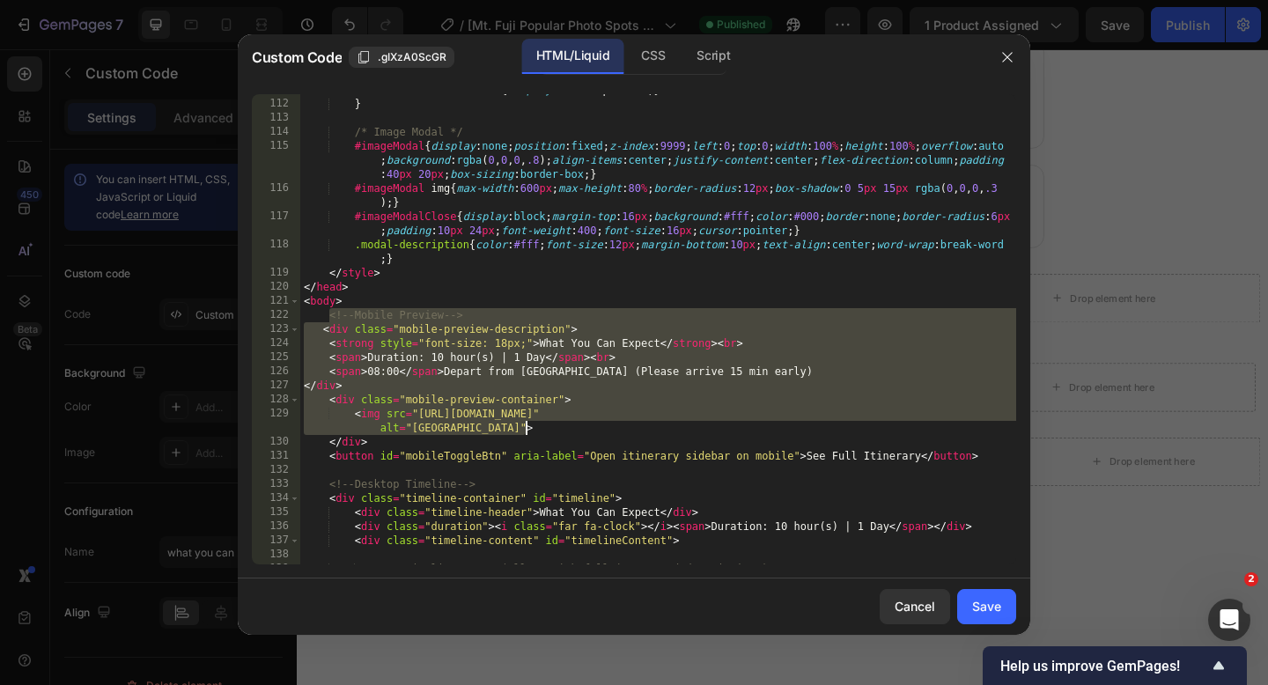
drag, startPoint x: 329, startPoint y: 314, endPoint x: 749, endPoint y: 434, distance: 436.6
click at [749, 434] on div "#mobileTimelineSidebar , #mobileToggleBtn , .mobile-preview-container , #mobile…" at bounding box center [658, 325] width 716 height 512
click at [983, 455] on div "#mobileTimelineSidebar , #mobileToggleBtn , .mobile-preview-container , #mobile…" at bounding box center [658, 325] width 716 height 512
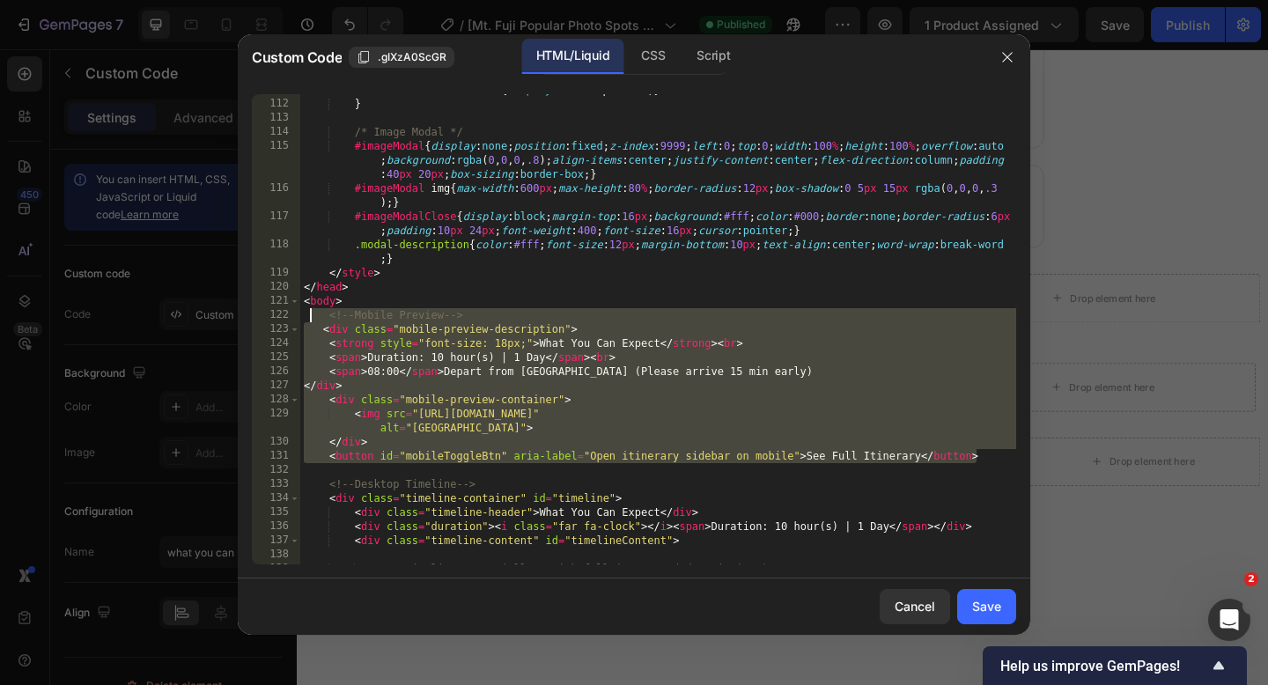
drag, startPoint x: 983, startPoint y: 455, endPoint x: 311, endPoint y: 314, distance: 687.2
click at [311, 314] on div "#mobileTimelineSidebar , #mobileToggleBtn , .mobile-preview-container , #mobile…" at bounding box center [658, 325] width 716 height 512
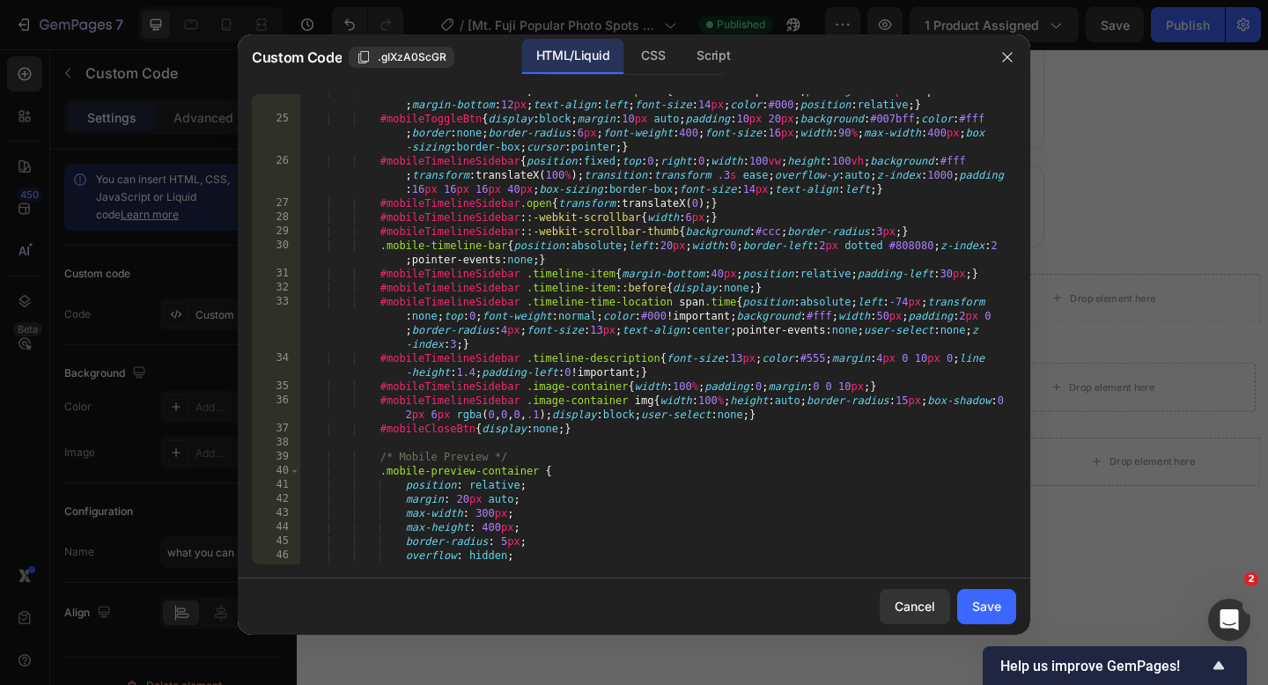
scroll to position [0, 0]
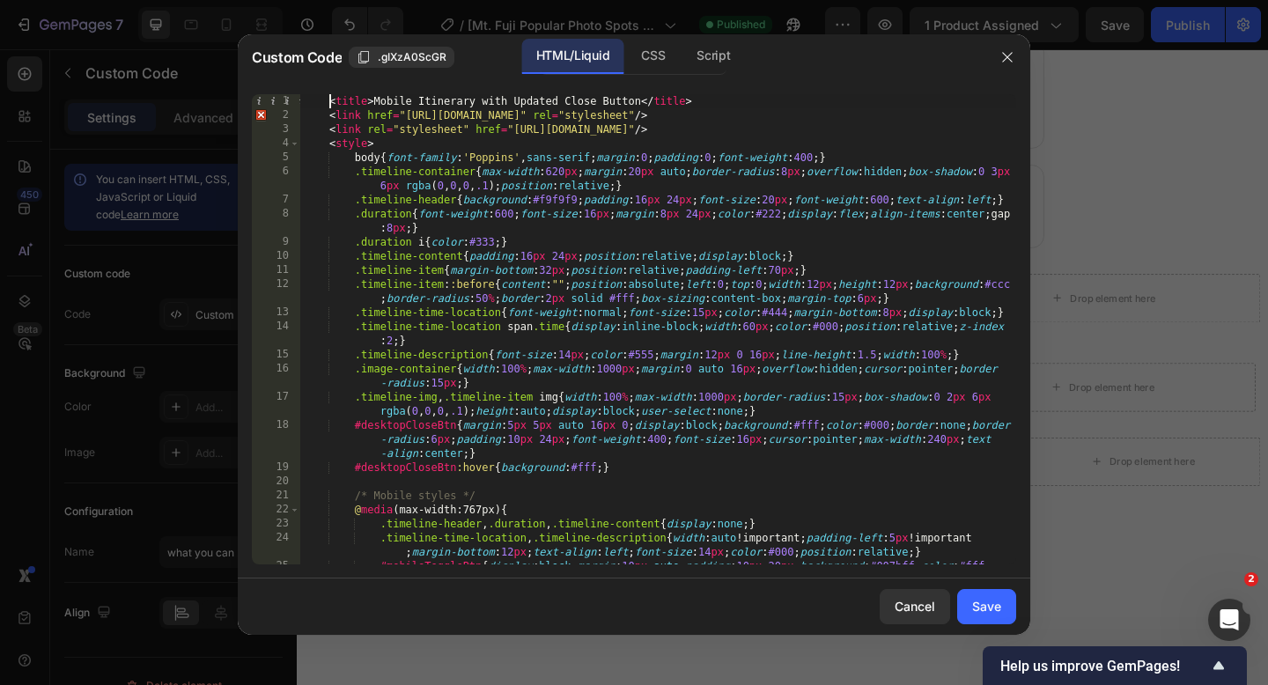
click at [329, 101] on div "< title > Mobile Itinerary with Updated Close Button </ title > < link href = "…" at bounding box center [658, 357] width 716 height 526
type textarea "</body> </html>"
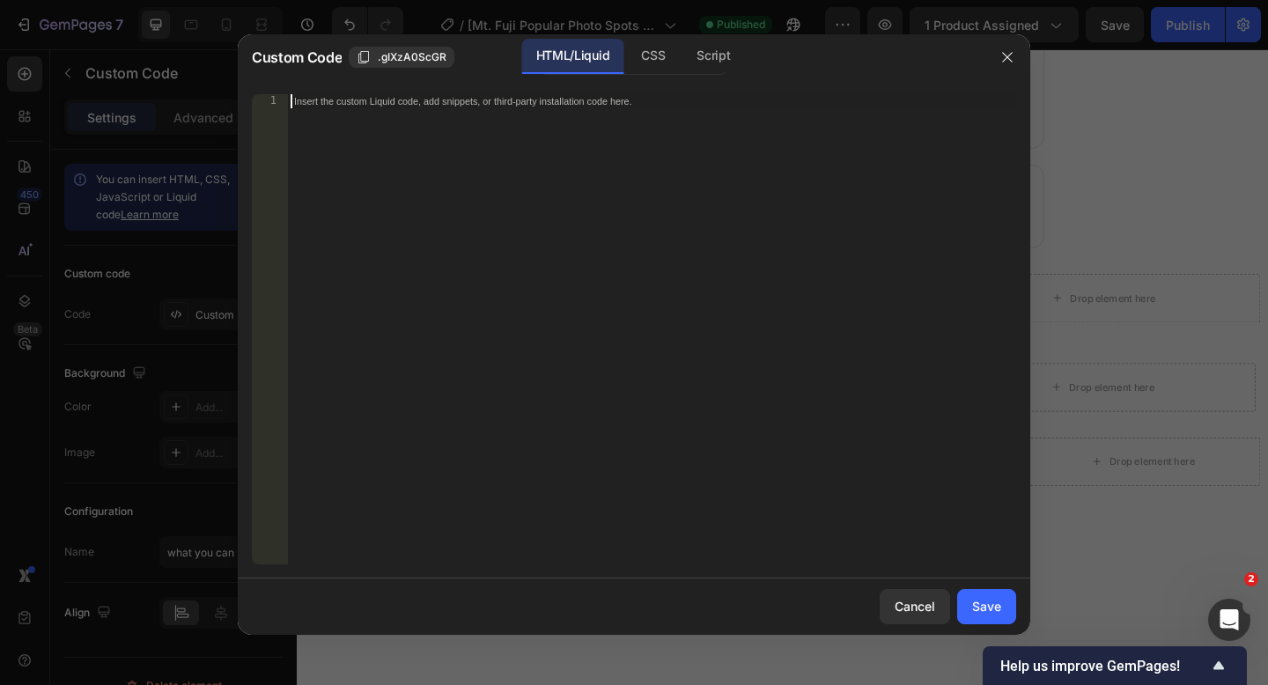
paste textarea "</html>"
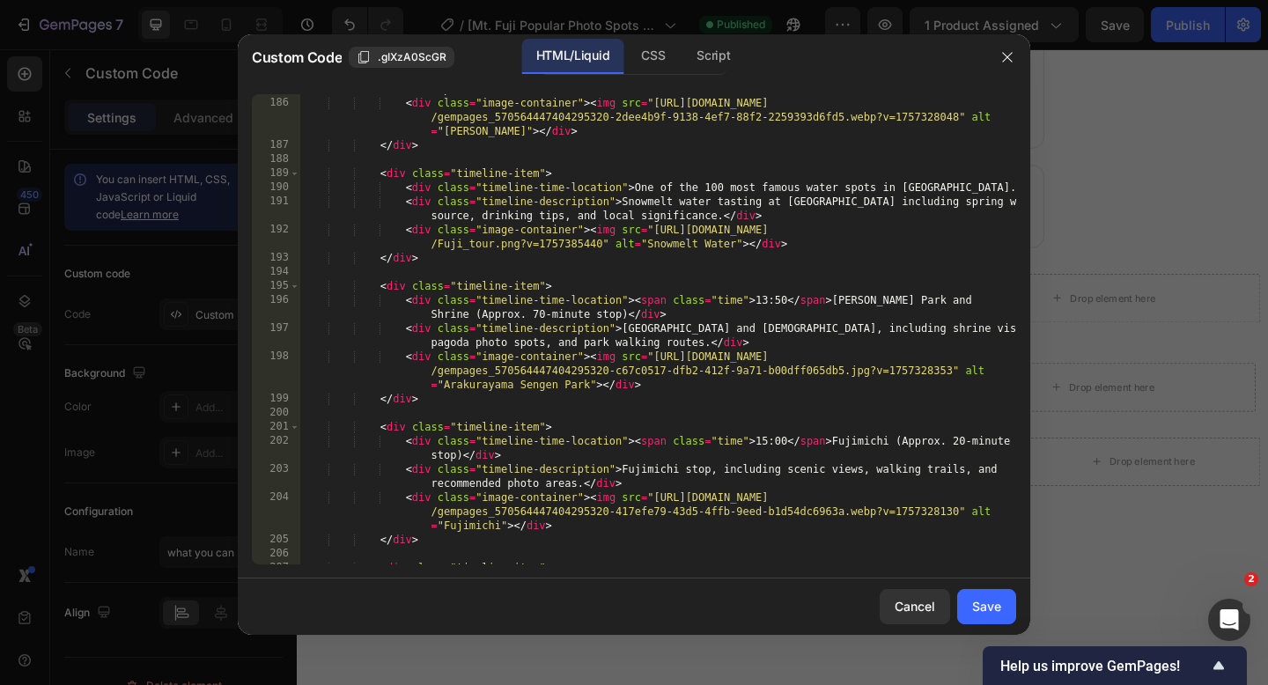
scroll to position [3366, 0]
click at [976, 598] on div "Save" at bounding box center [986, 606] width 29 height 18
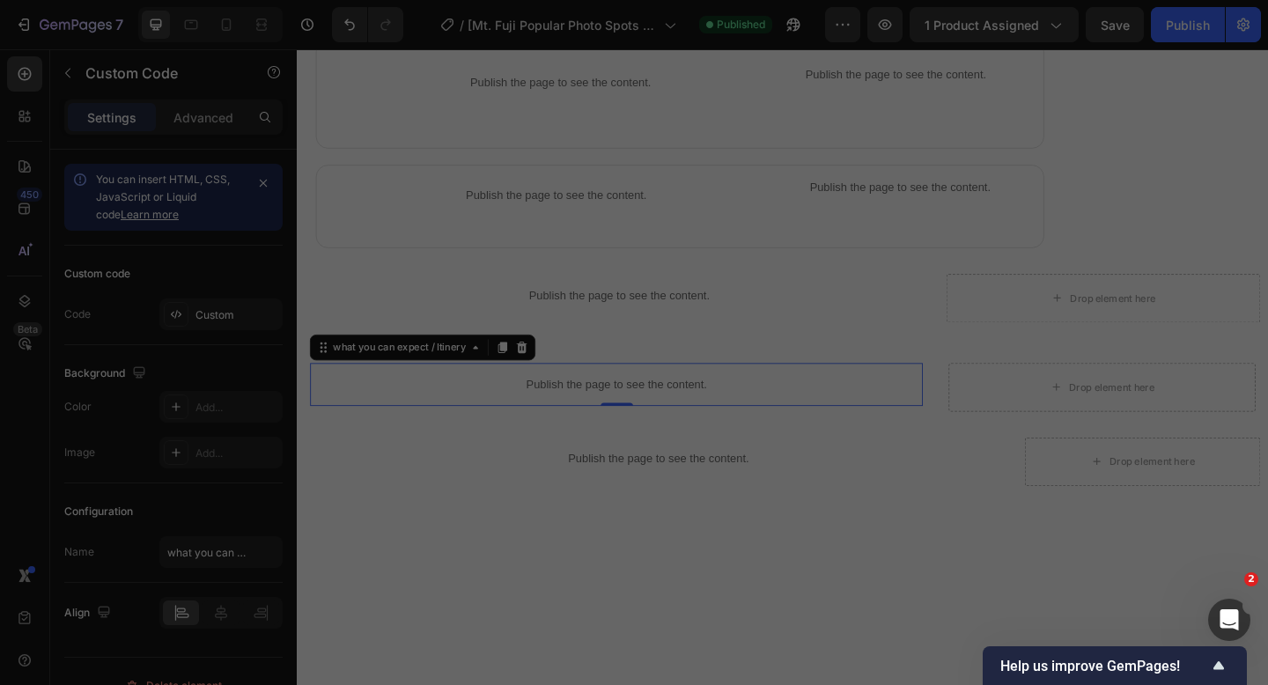
type textarea "</body> </html>"
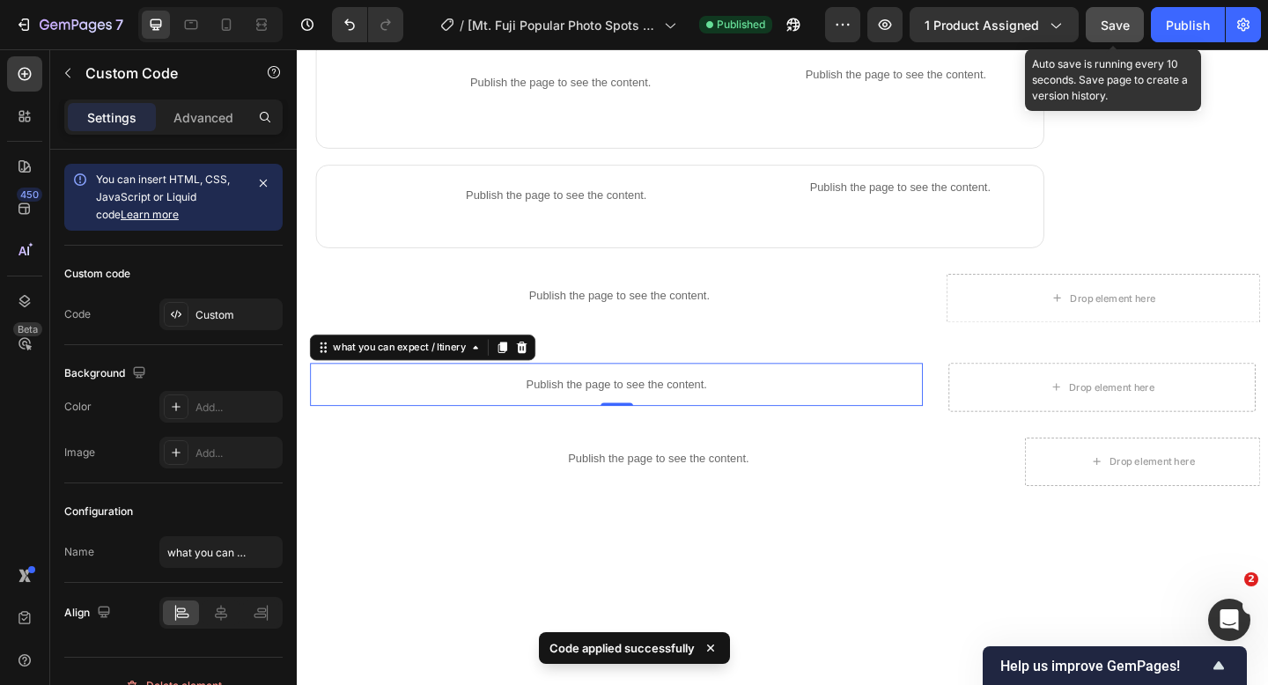
click at [1100, 40] on button "Save" at bounding box center [1114, 24] width 58 height 35
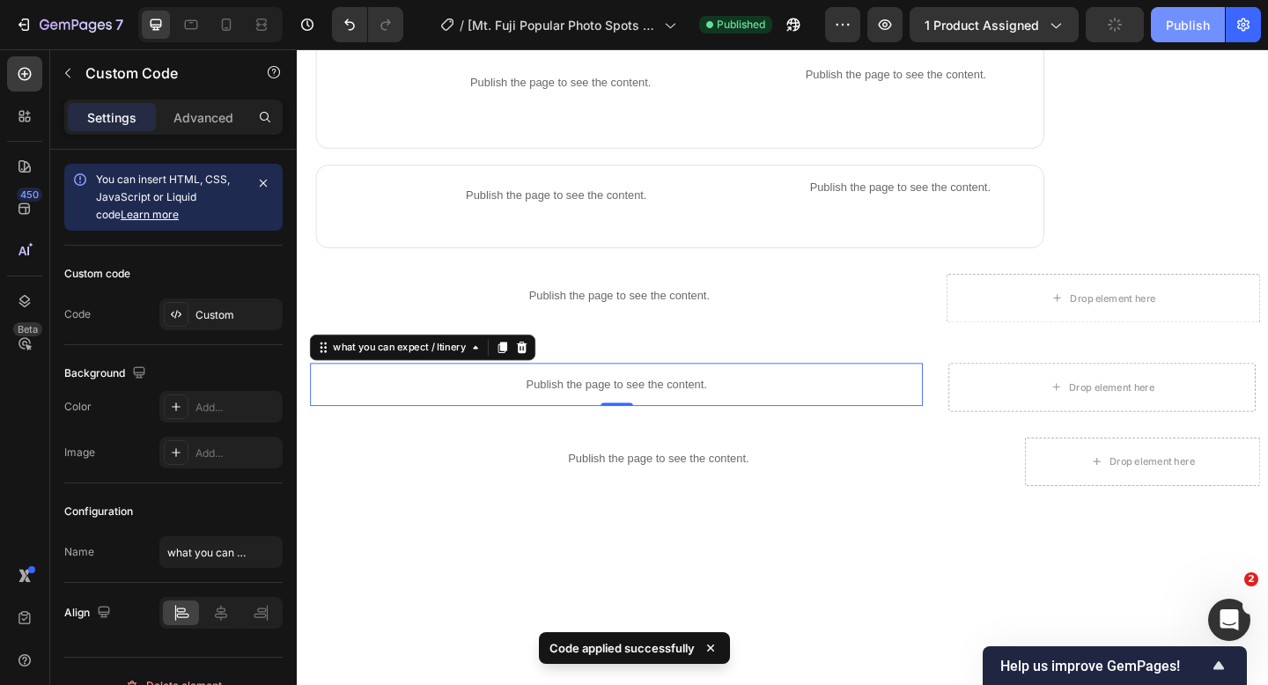
click at [1172, 38] on button "Publish" at bounding box center [1188, 24] width 74 height 35
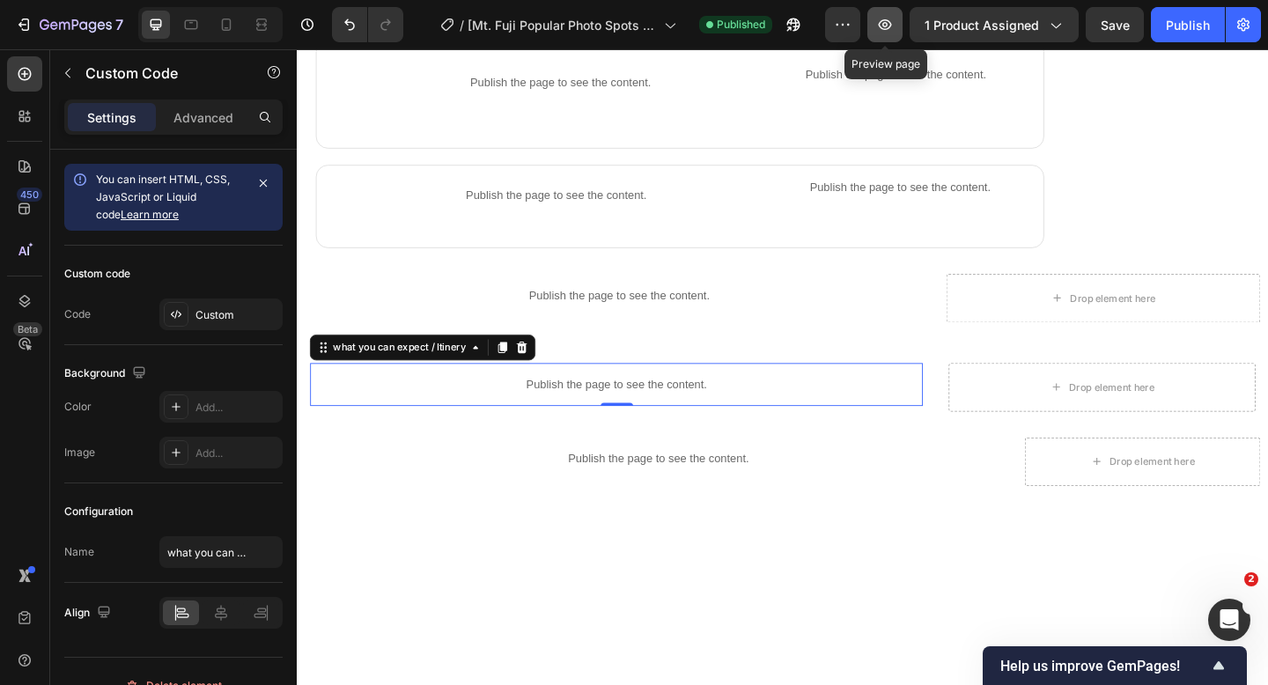
click at [886, 23] on icon "button" at bounding box center [885, 25] width 18 height 18
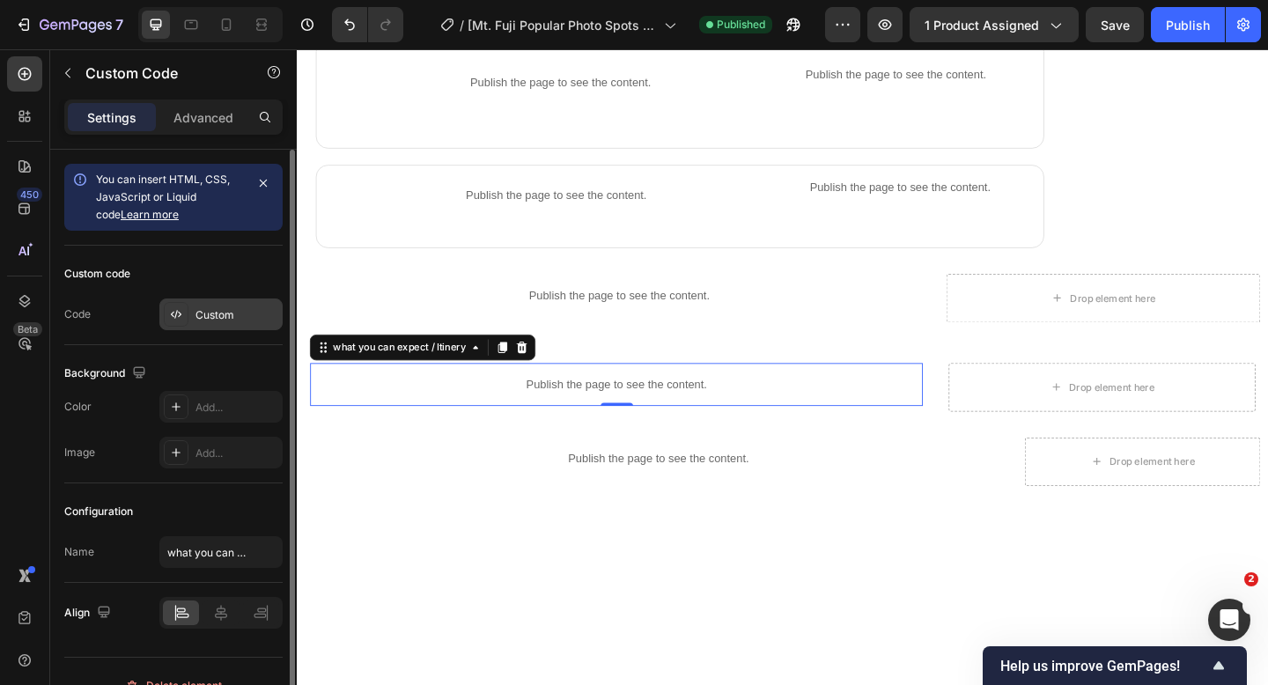
click at [219, 320] on div "Custom" at bounding box center [236, 315] width 83 height 16
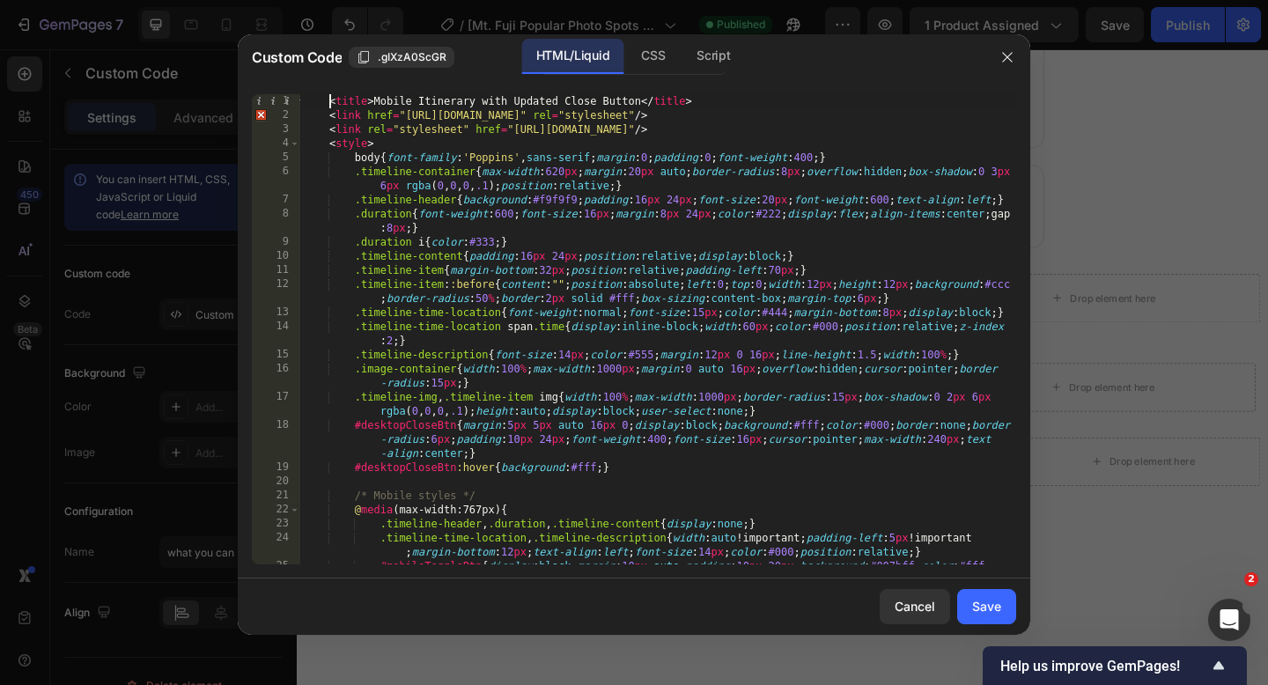
click at [327, 106] on div "< title > Mobile Itinerary with Updated Close Button </ title > < link href = "…" at bounding box center [658, 357] width 716 height 526
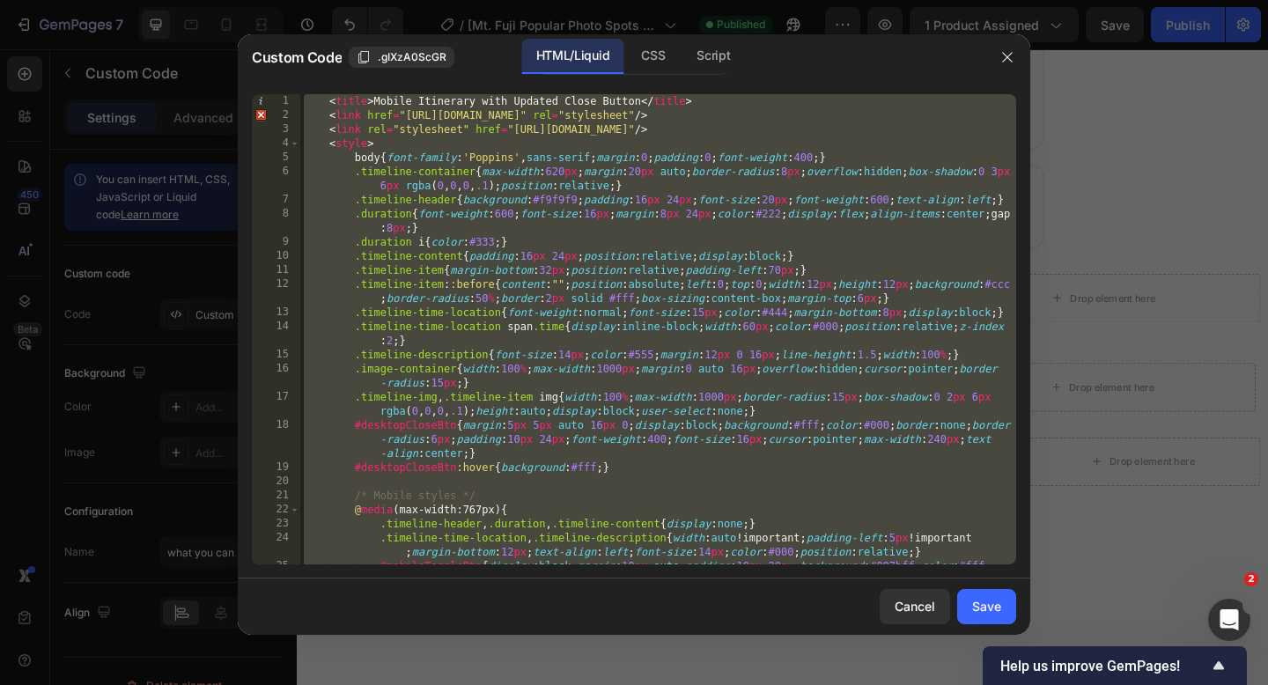
click at [328, 105] on div "< title > Mobile Itinerary with Updated Close Button </ title > < link href = "…" at bounding box center [658, 357] width 716 height 526
click at [330, 103] on div "< title > Mobile Itinerary with Updated Close Button </ title > < link href = "…" at bounding box center [658, 357] width 716 height 526
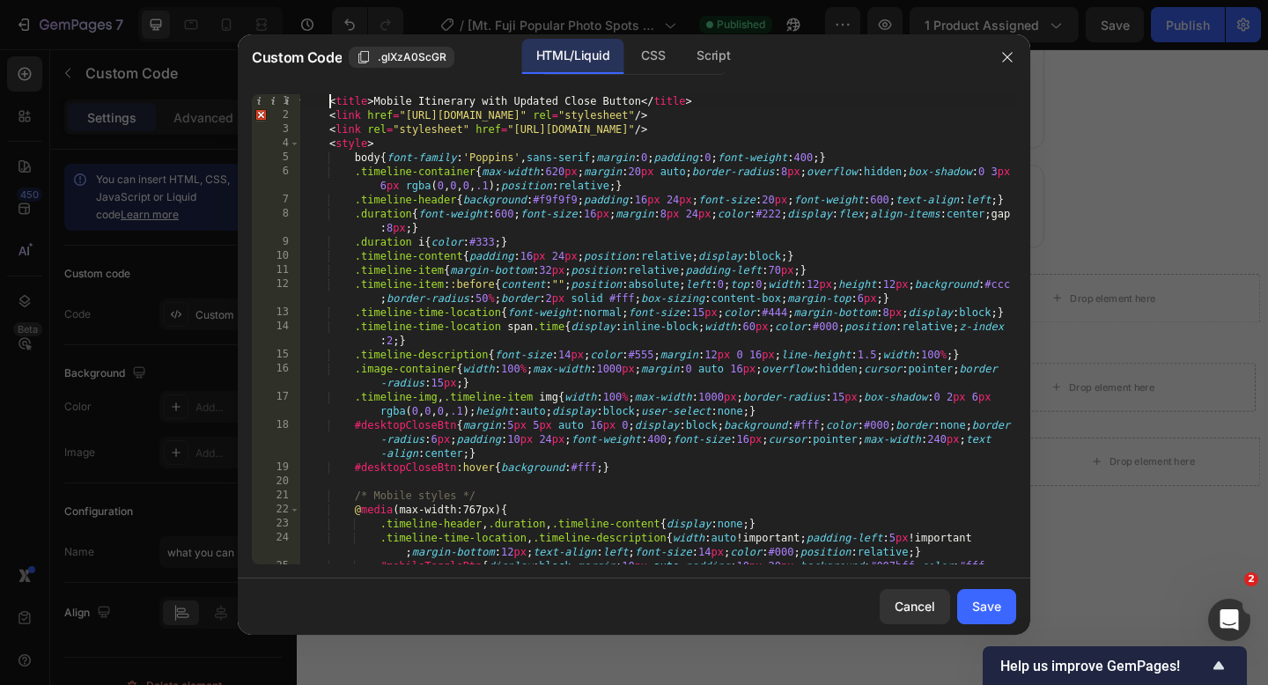
type textarea "</body> </html>"
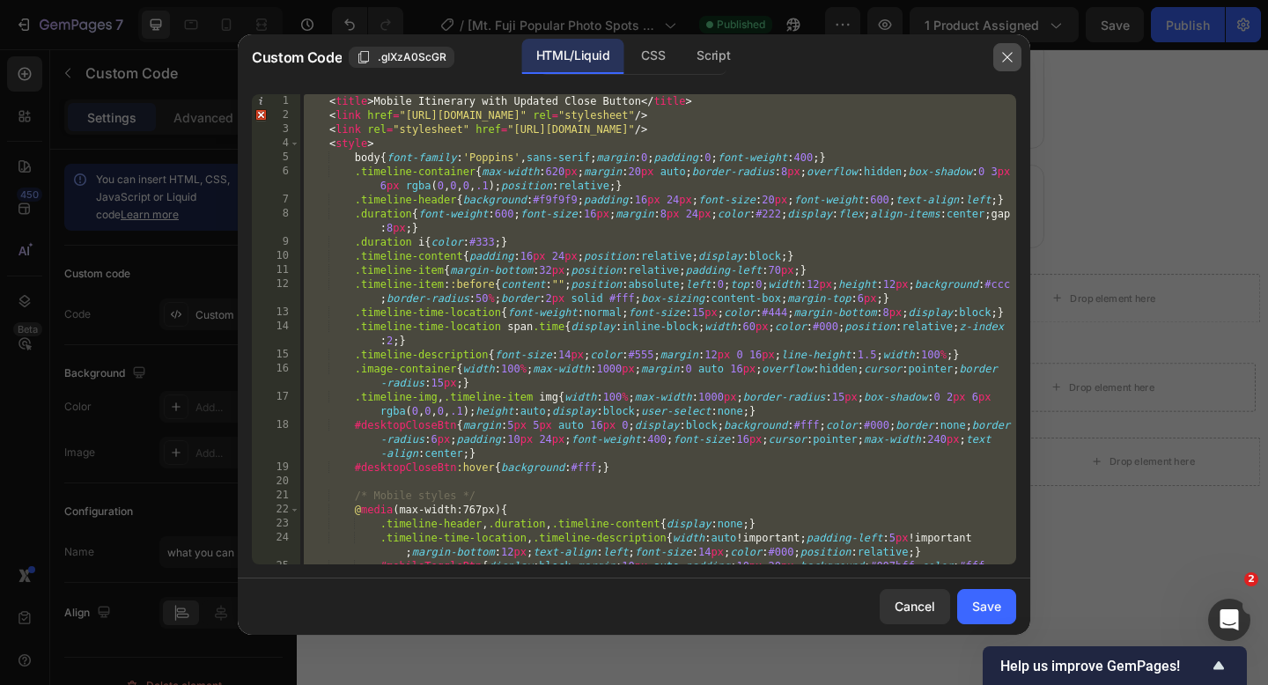
click at [1012, 57] on icon "button" at bounding box center [1007, 57] width 14 height 14
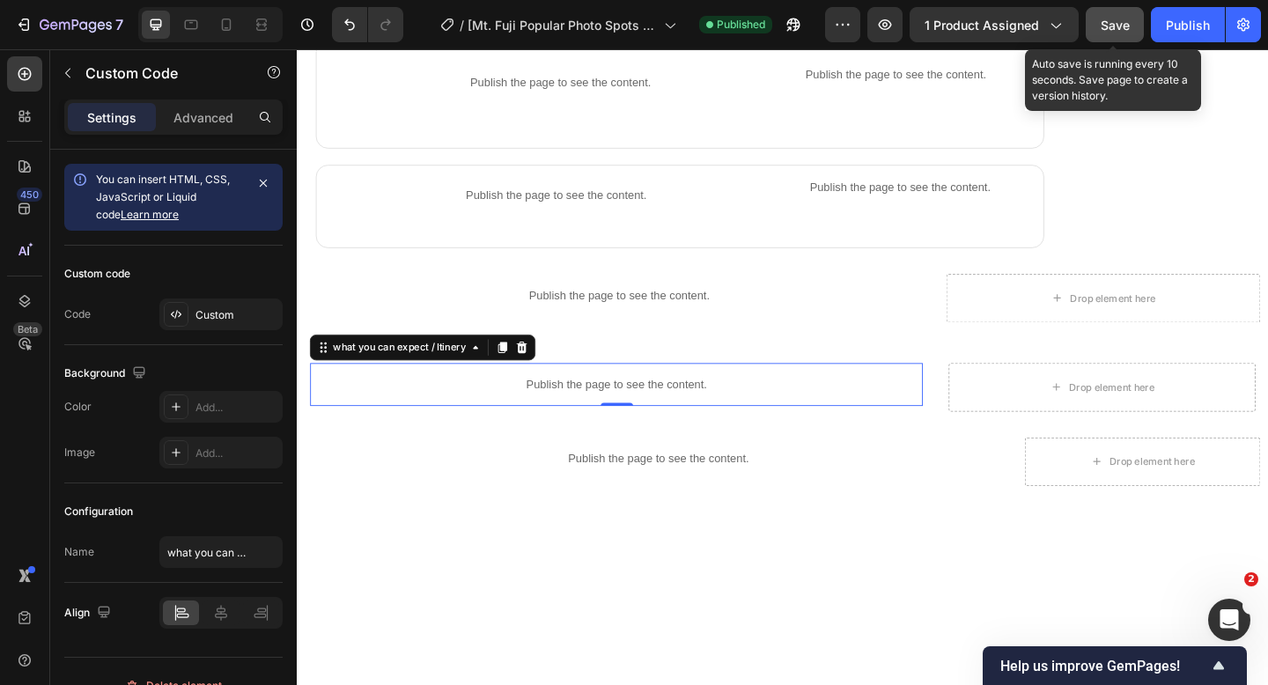
click at [1121, 25] on span "Save" at bounding box center [1114, 25] width 29 height 15
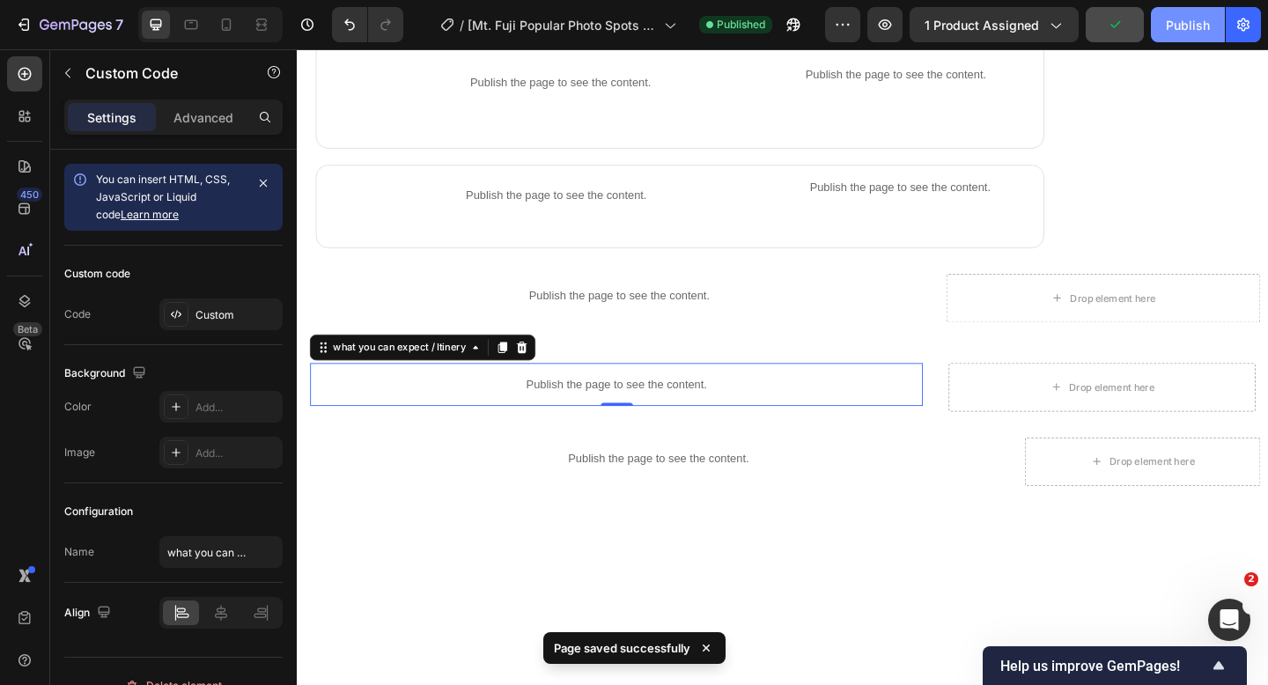
click at [1178, 13] on button "Publish" at bounding box center [1188, 24] width 74 height 35
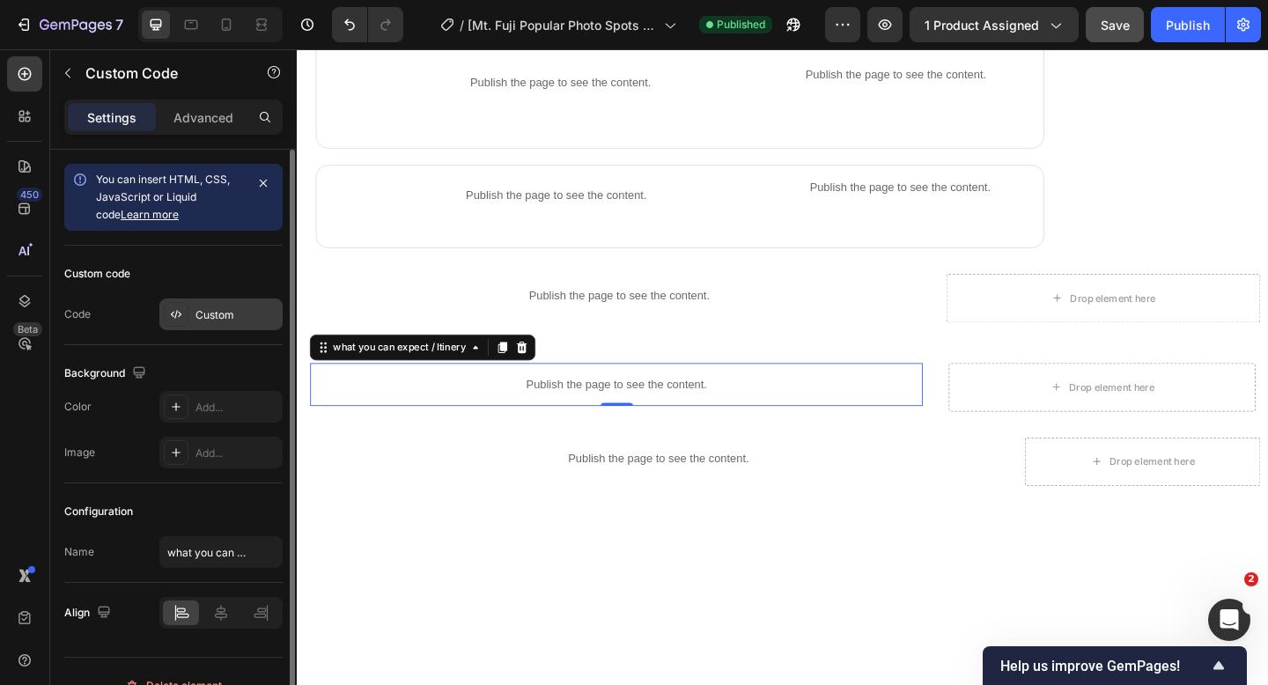
click at [215, 310] on div "Custom" at bounding box center [236, 315] width 83 height 16
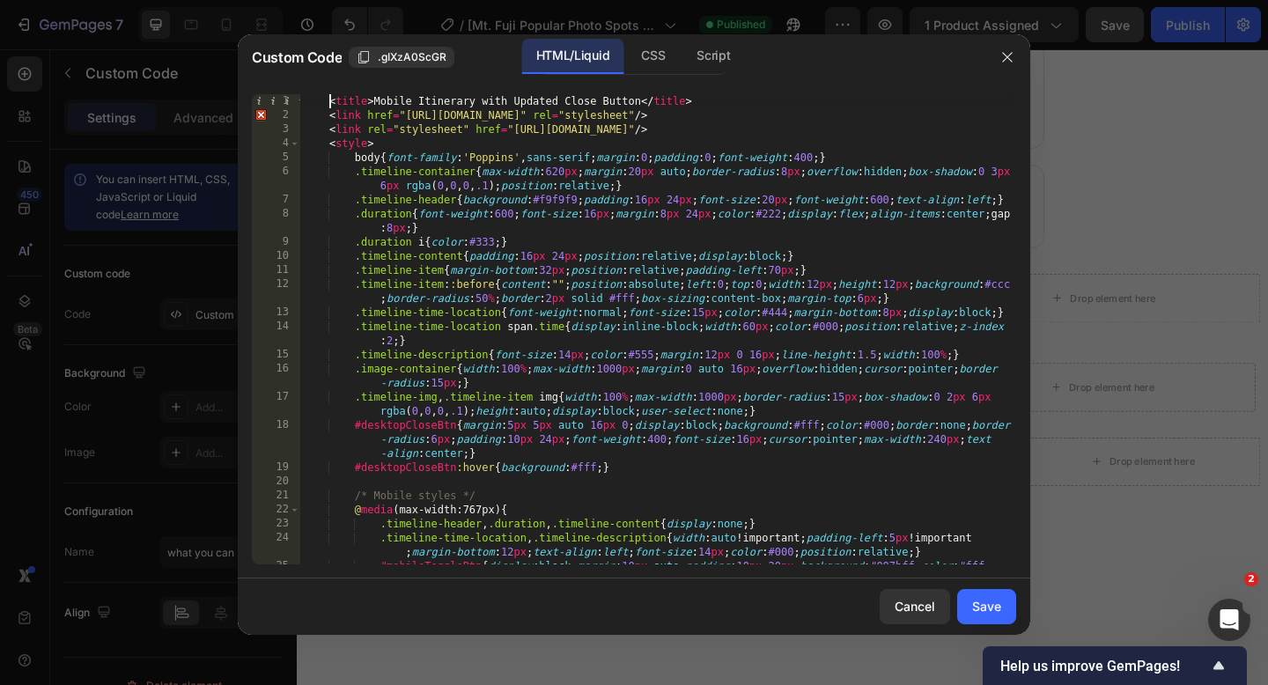
click at [327, 100] on div "< title > Mobile Itinerary with Updated Close Button </ title > < link href = "…" at bounding box center [658, 357] width 716 height 526
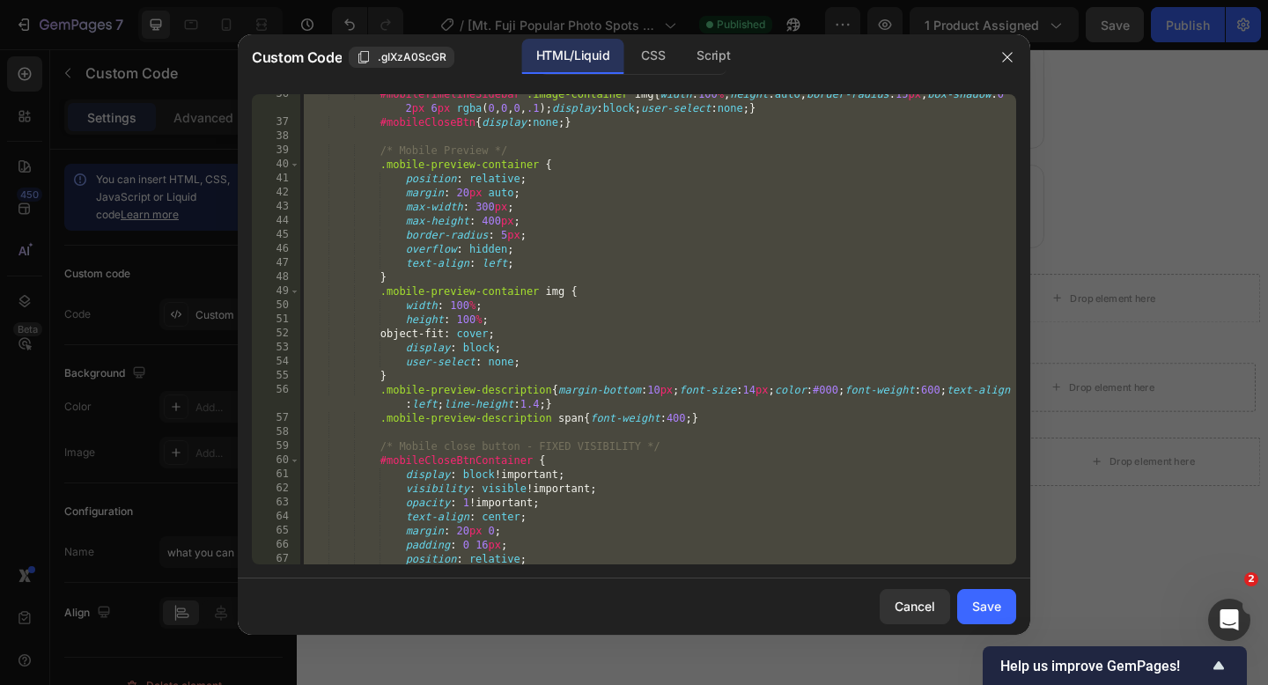
scroll to position [398, 0]
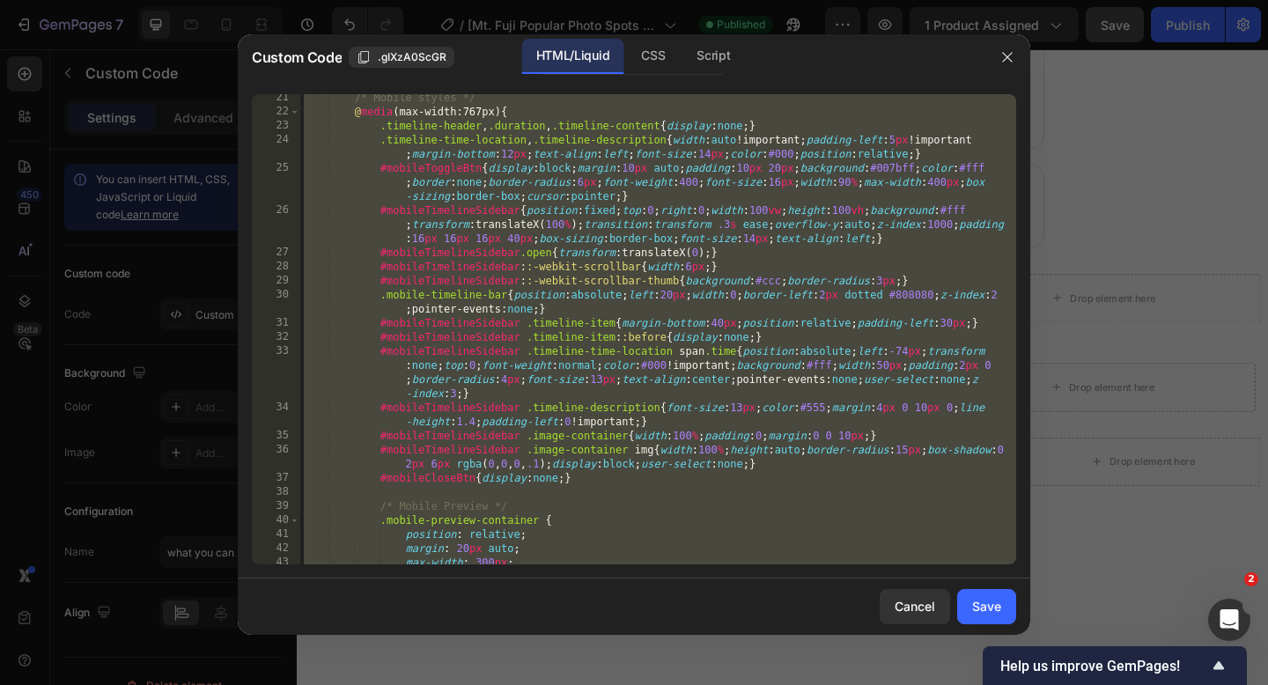
click at [467, 454] on div "/* Mobile styles */ @ media (max-width:767px) { .timeline-header , .duration , …" at bounding box center [658, 340] width 716 height 498
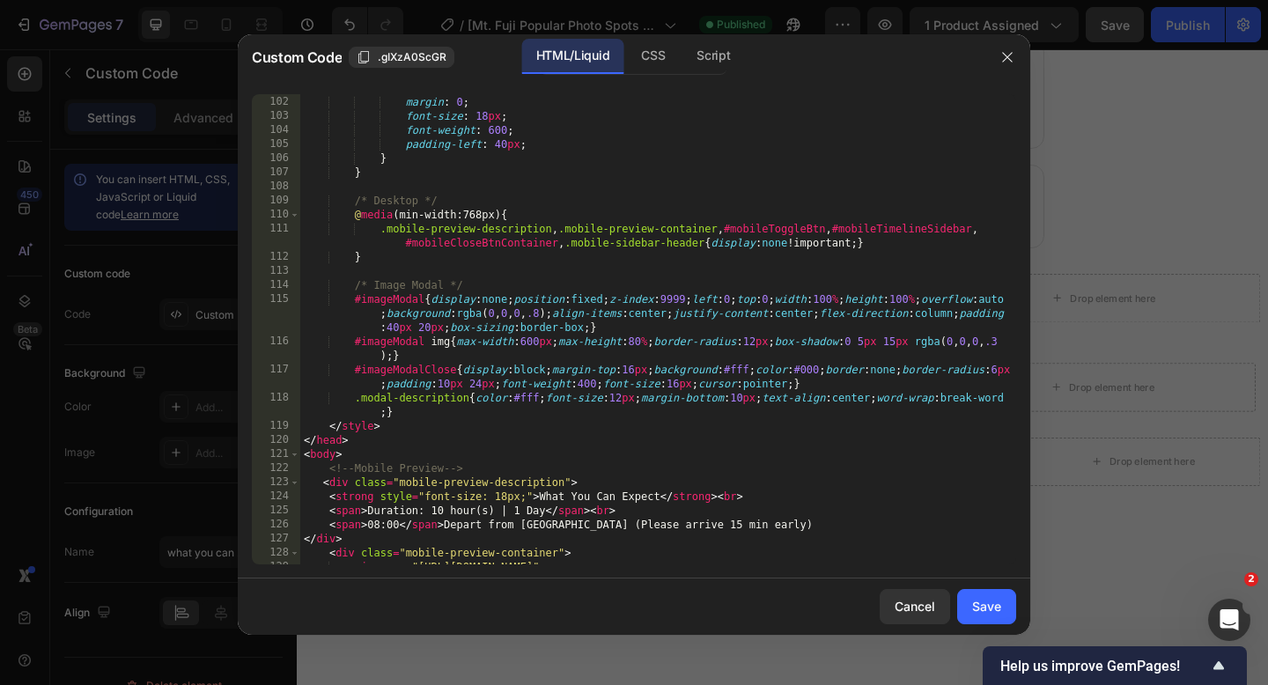
scroll to position [1703, 0]
click at [325, 440] on div ".mobile-sidebar-header h2 { margin : 0 ; font-size : 18 px ; font-weight : 600 …" at bounding box center [658, 337] width 716 height 512
type textarea "</head>"
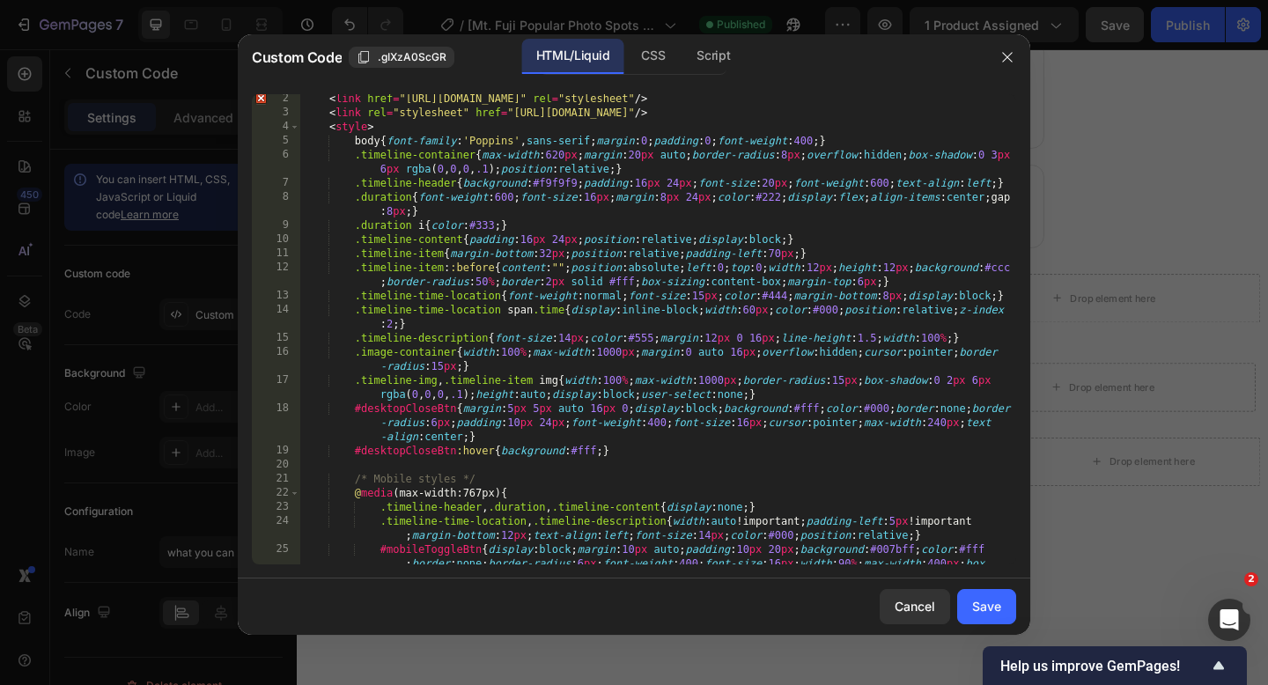
scroll to position [0, 0]
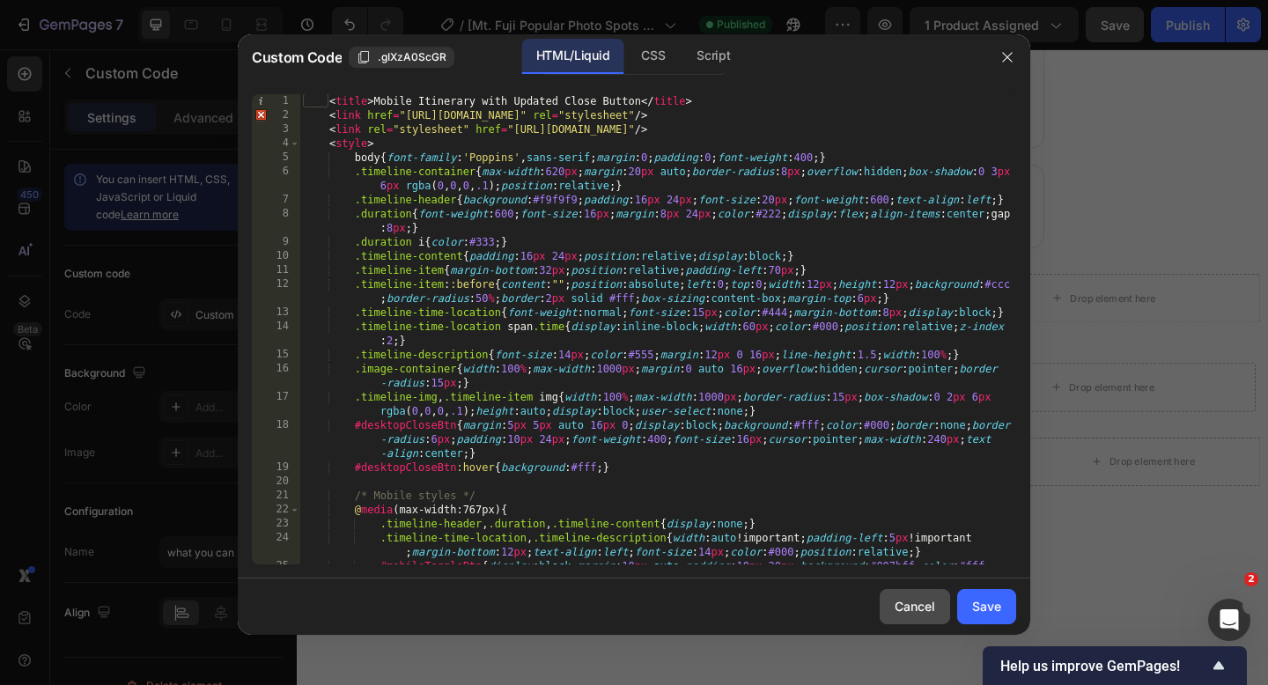
click at [912, 605] on div "Cancel" at bounding box center [914, 606] width 40 height 18
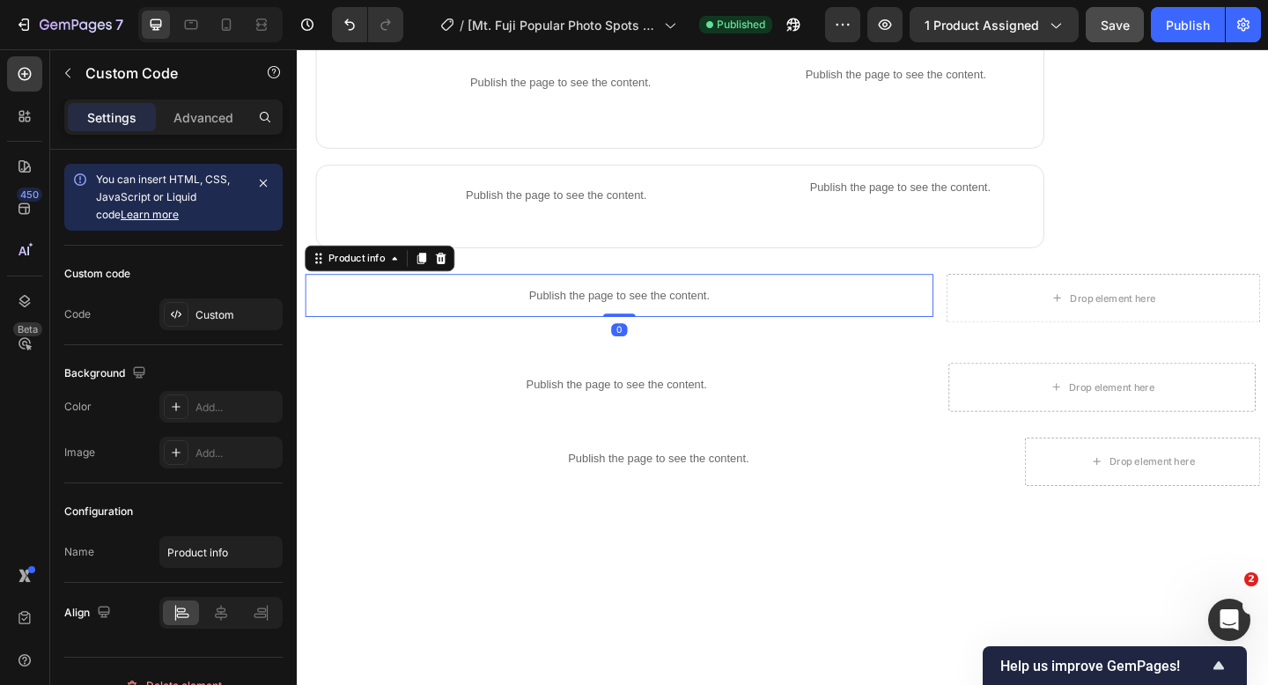
click at [628, 309] on p "Publish the page to see the content." at bounding box center [646, 317] width 683 height 18
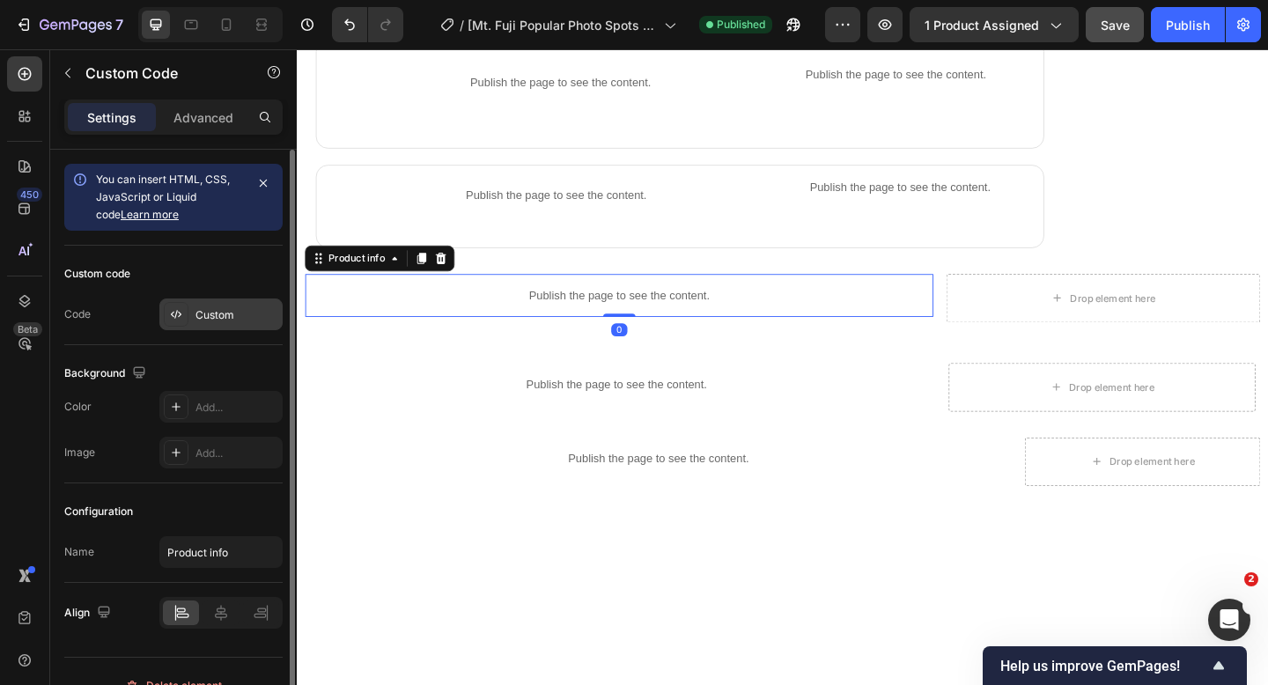
click at [203, 313] on div "Custom" at bounding box center [236, 315] width 83 height 16
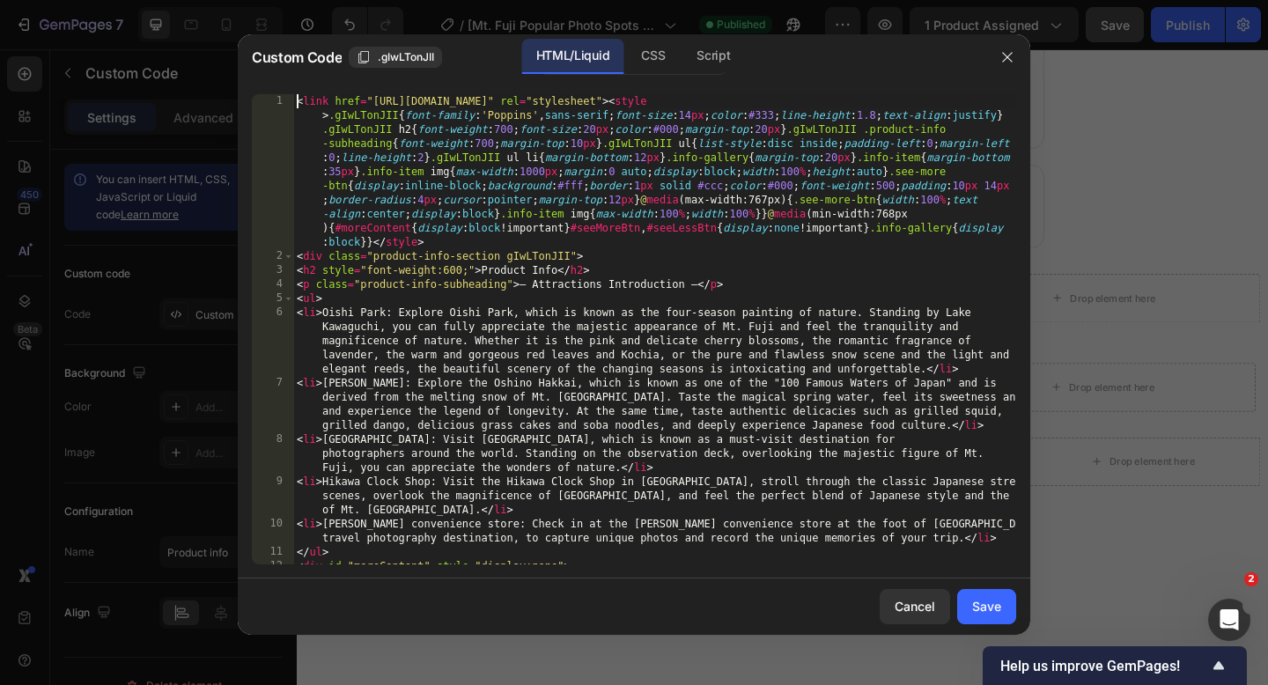
click at [297, 99] on div "< link href = "[URL][DOMAIN_NAME]" rel = "stylesheet" > < style > .gIwLTonJII {…" at bounding box center [654, 413] width 723 height 639
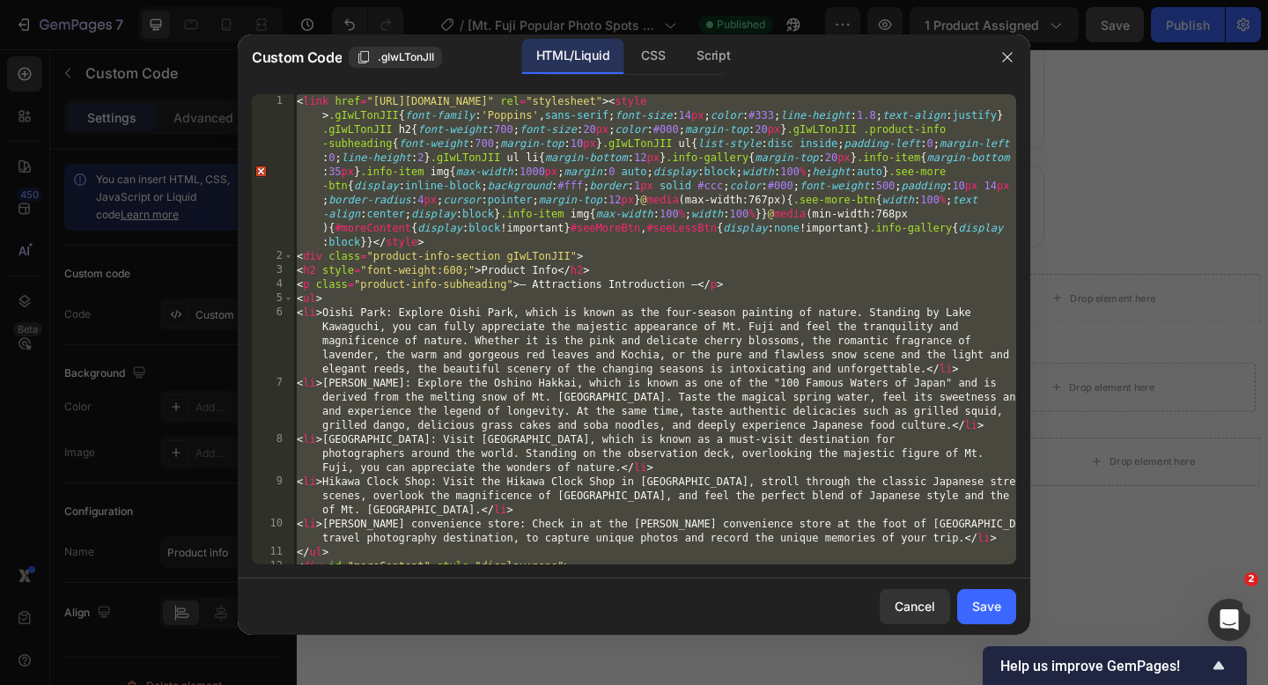
click at [299, 103] on div "< link href = "[URL][DOMAIN_NAME]" rel = "stylesheet" > < style > .gIwLTonJII {…" at bounding box center [654, 413] width 723 height 639
click at [298, 103] on div "< link href = "[URL][DOMAIN_NAME]" rel = "stylesheet" > < style > .gIwLTonJII {…" at bounding box center [654, 413] width 723 height 639
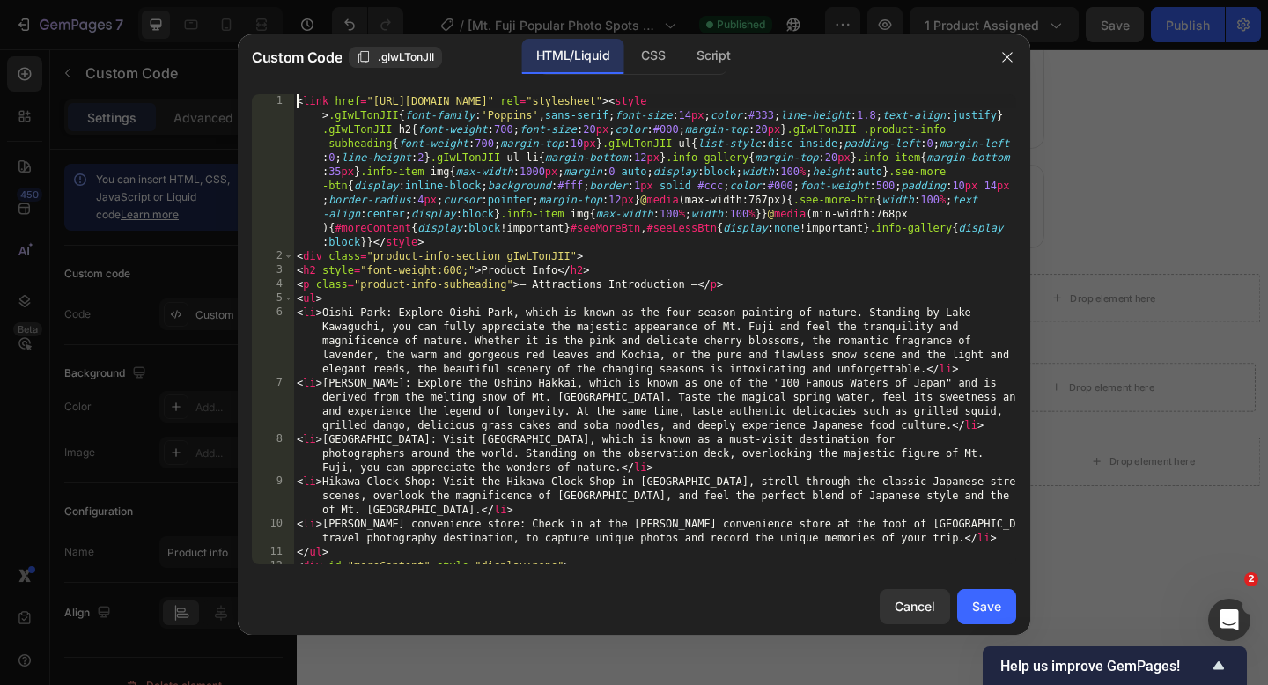
type textarea "window.addEventListener("resize",()=>{window.innerWidth>=768?showAll():hideExtr…"
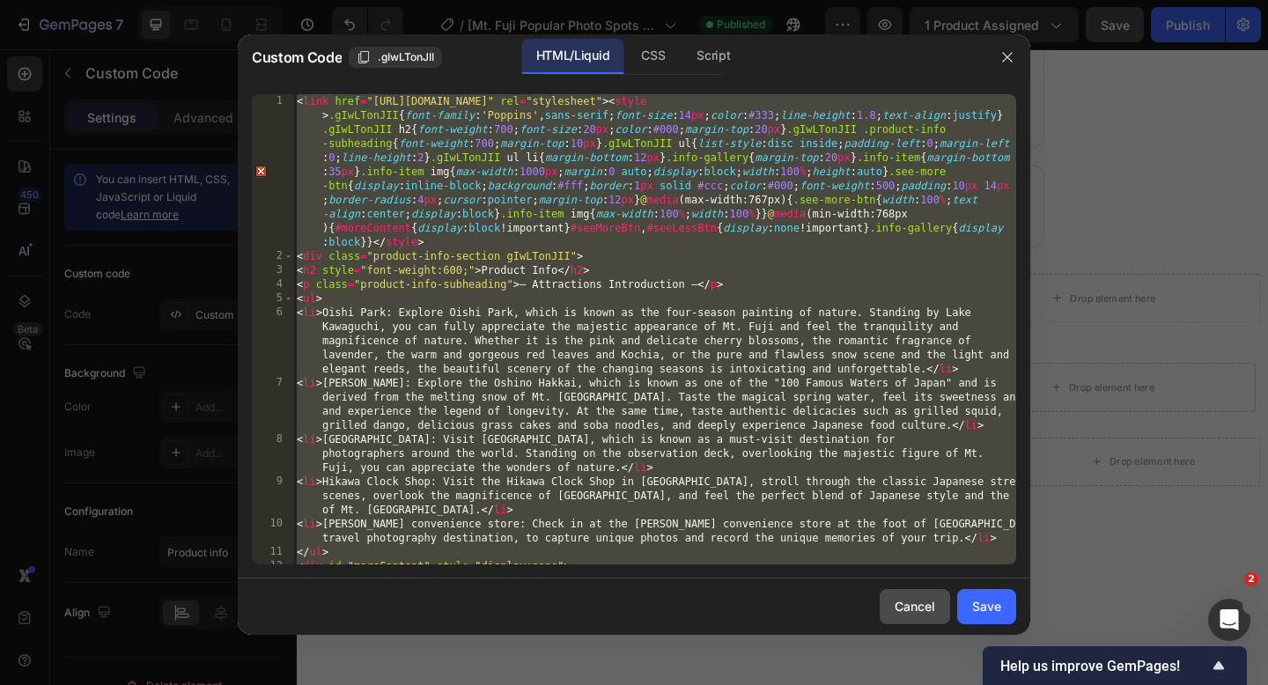
click at [908, 599] on div "Cancel" at bounding box center [914, 606] width 40 height 18
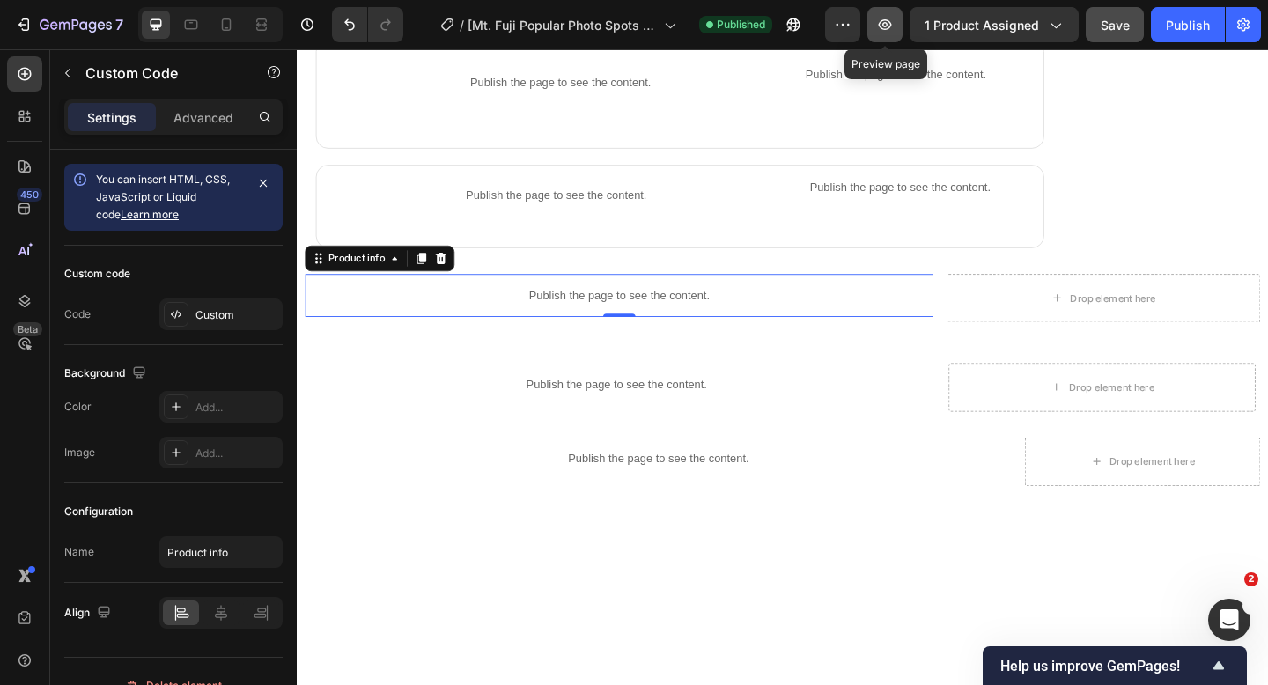
click at [879, 29] on icon "button" at bounding box center [885, 25] width 18 height 18
click at [219, 24] on icon at bounding box center [226, 25] width 18 height 18
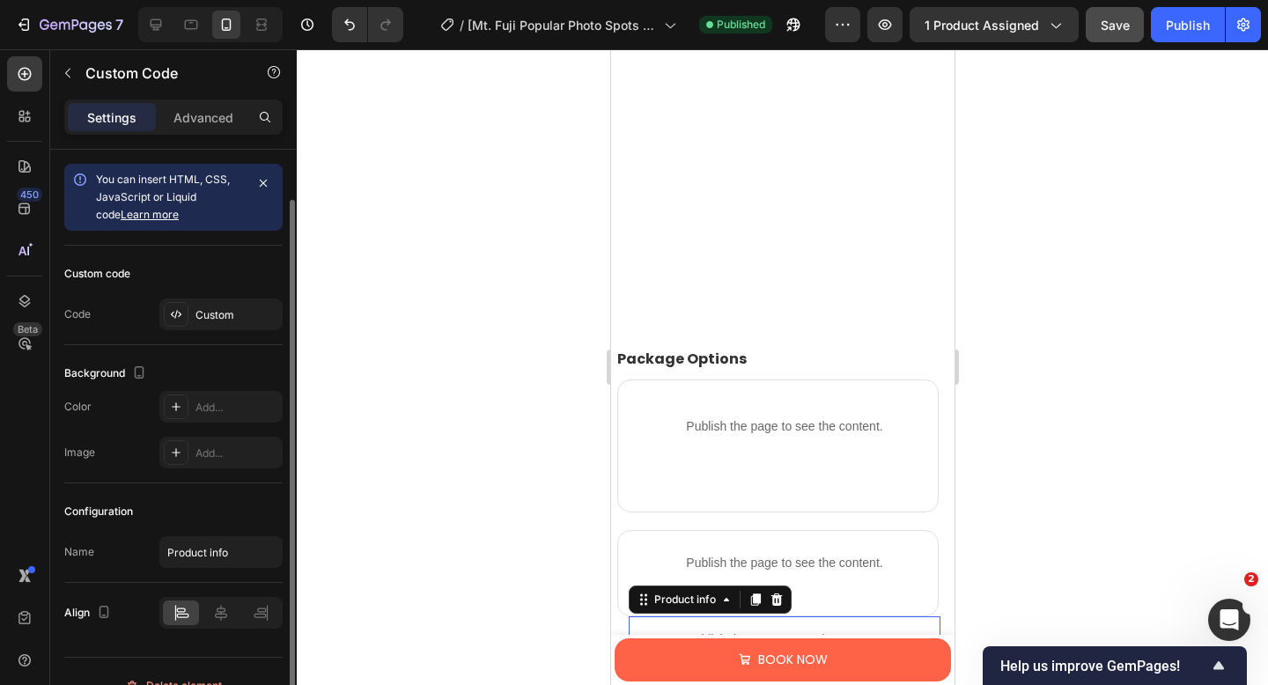
click at [651, 630] on p "Publish the page to see the content." at bounding box center [784, 639] width 312 height 18
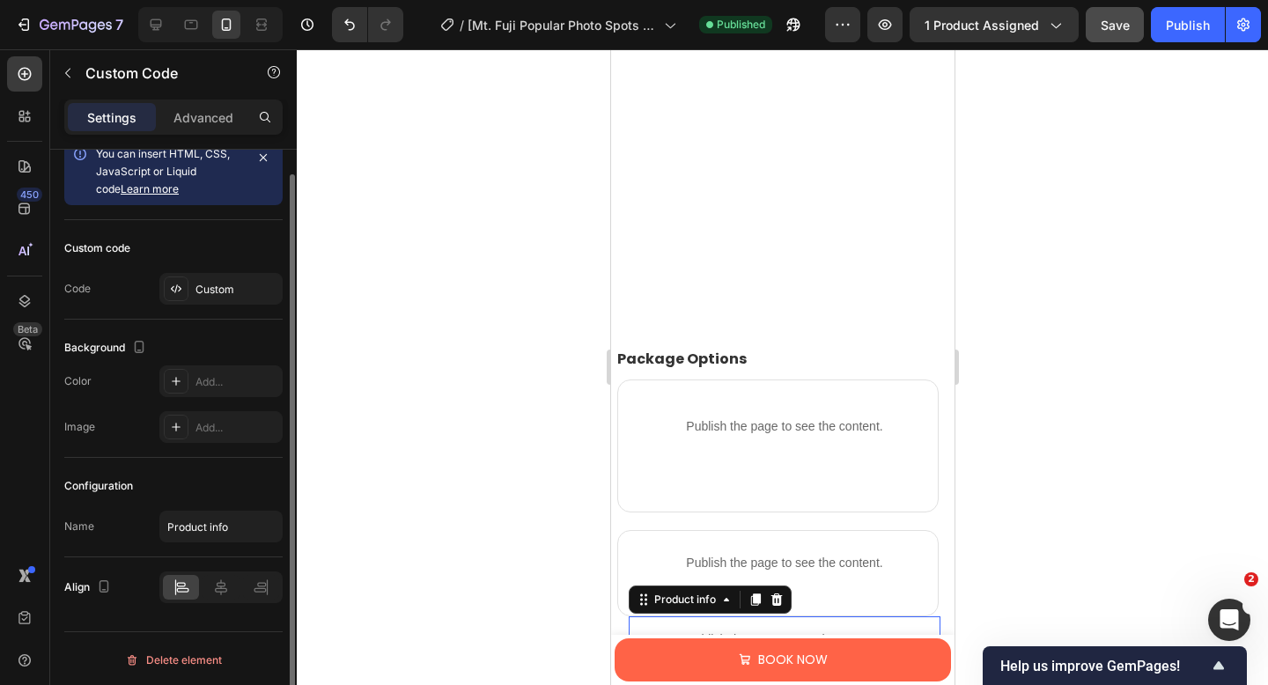
scroll to position [1729, 0]
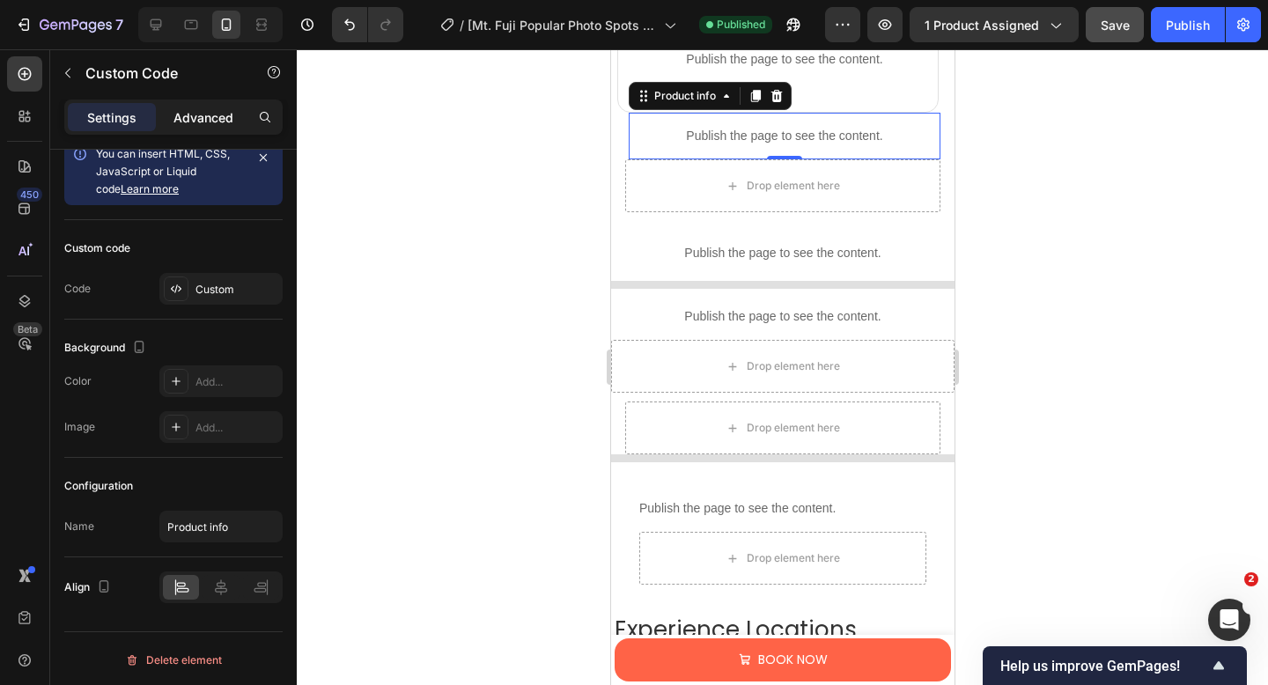
click at [186, 118] on p "Advanced" at bounding box center [203, 117] width 60 height 18
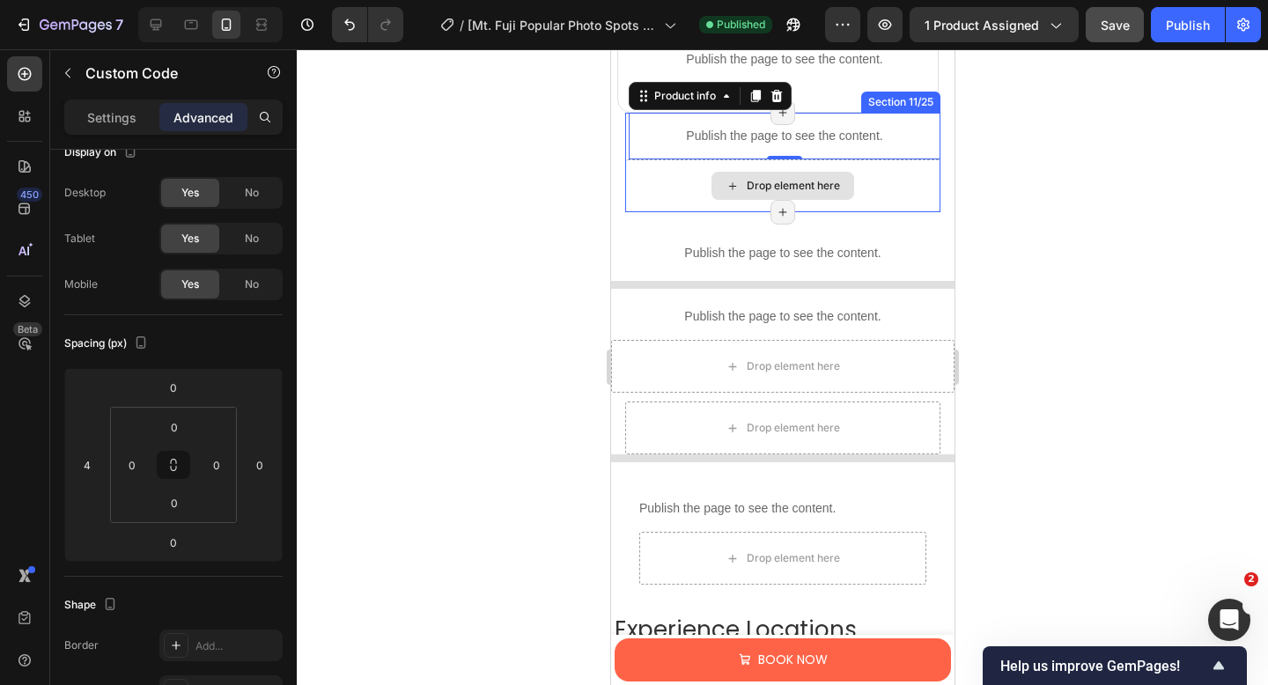
click at [642, 203] on div "Drop element here" at bounding box center [781, 185] width 315 height 53
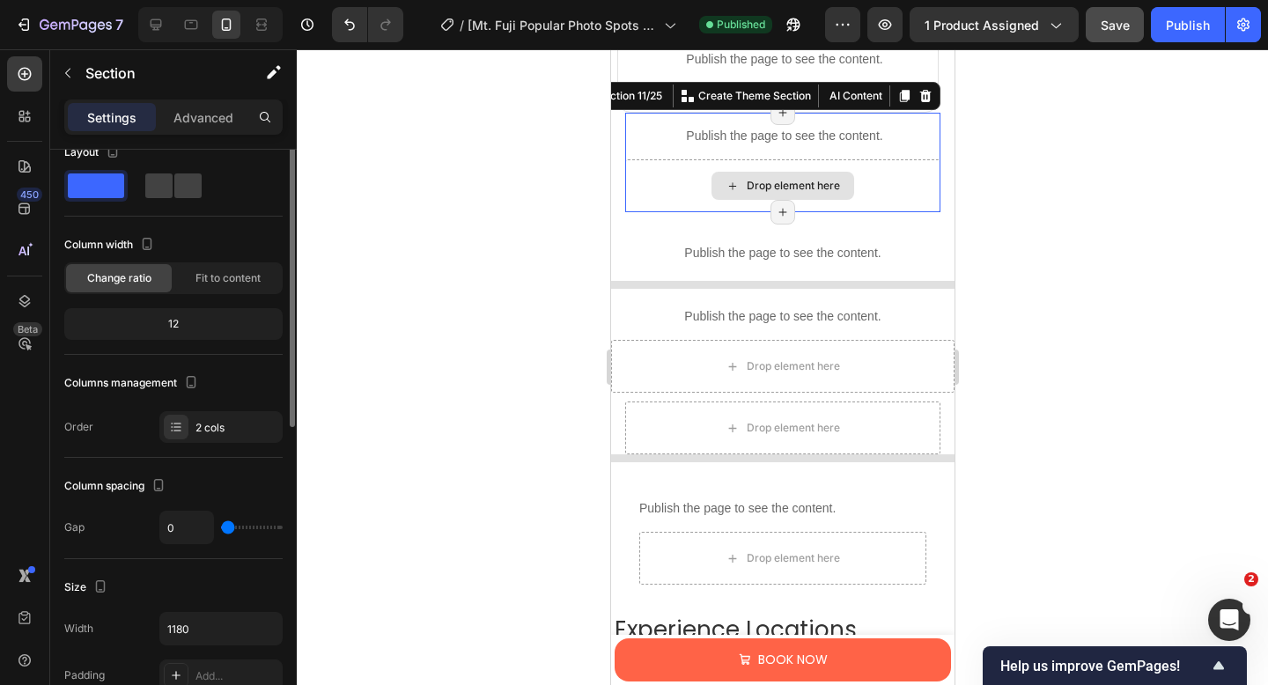
scroll to position [0, 0]
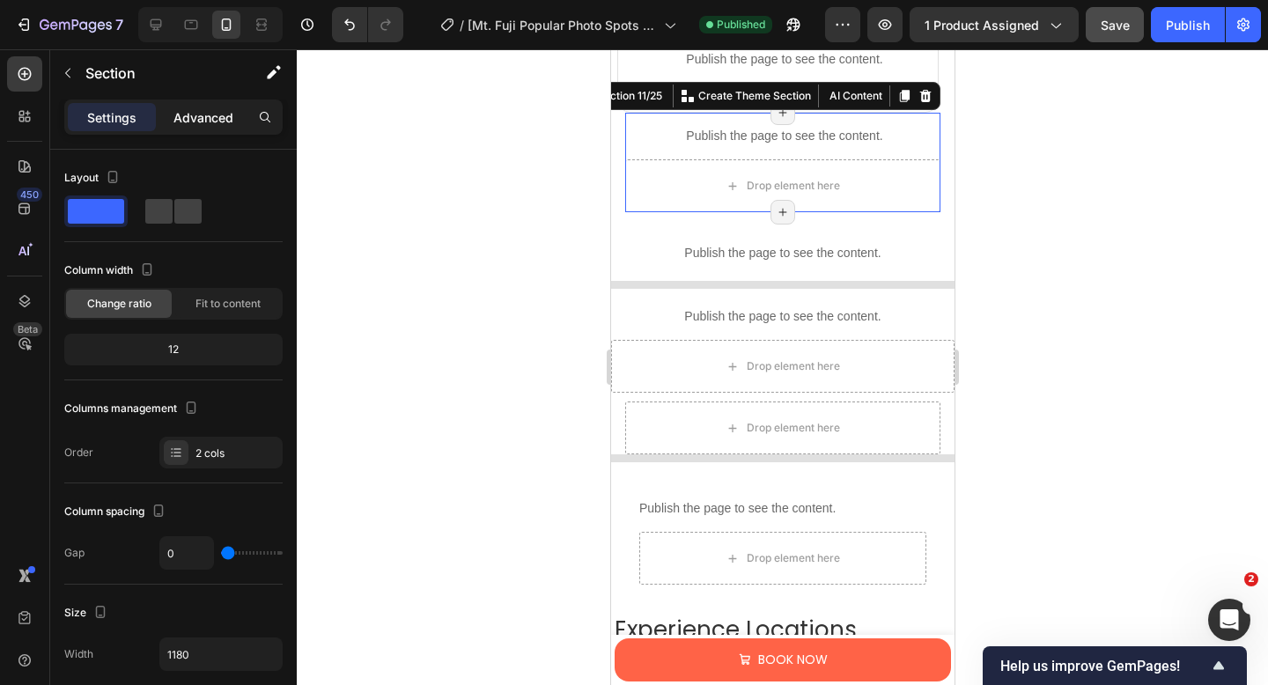
click at [171, 120] on div "Advanced" at bounding box center [203, 117] width 88 height 28
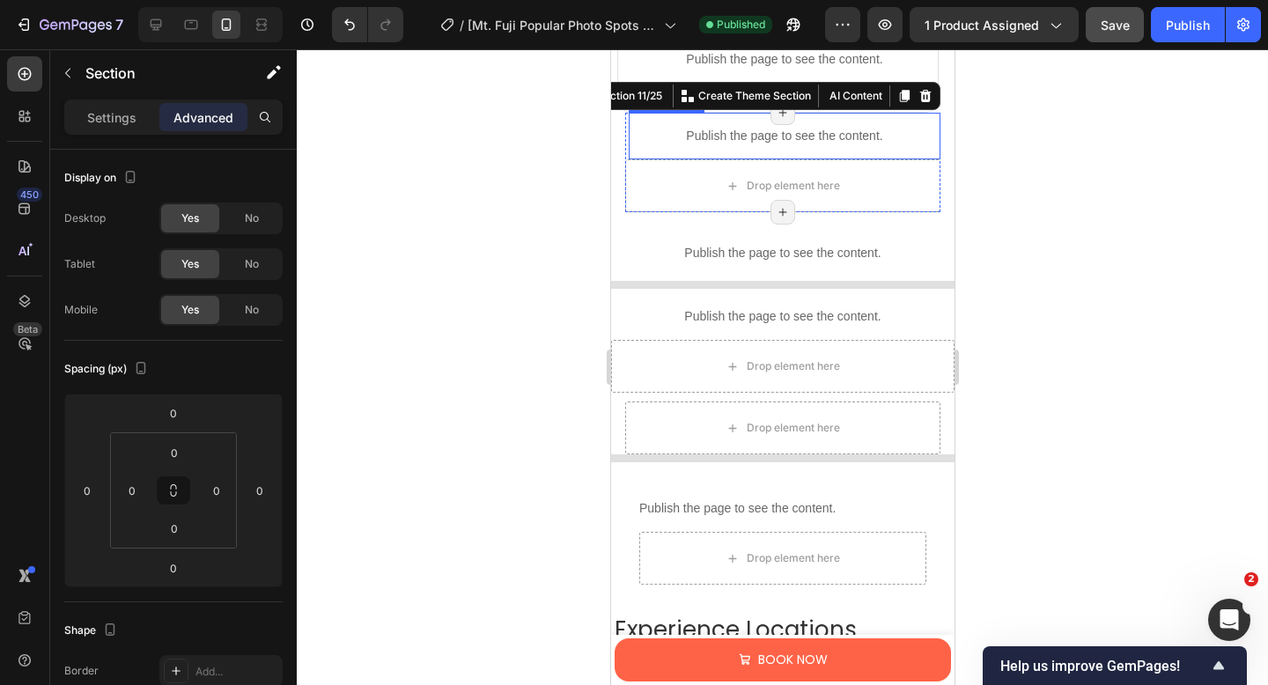
click at [695, 138] on p "Publish the page to see the content." at bounding box center [784, 136] width 312 height 18
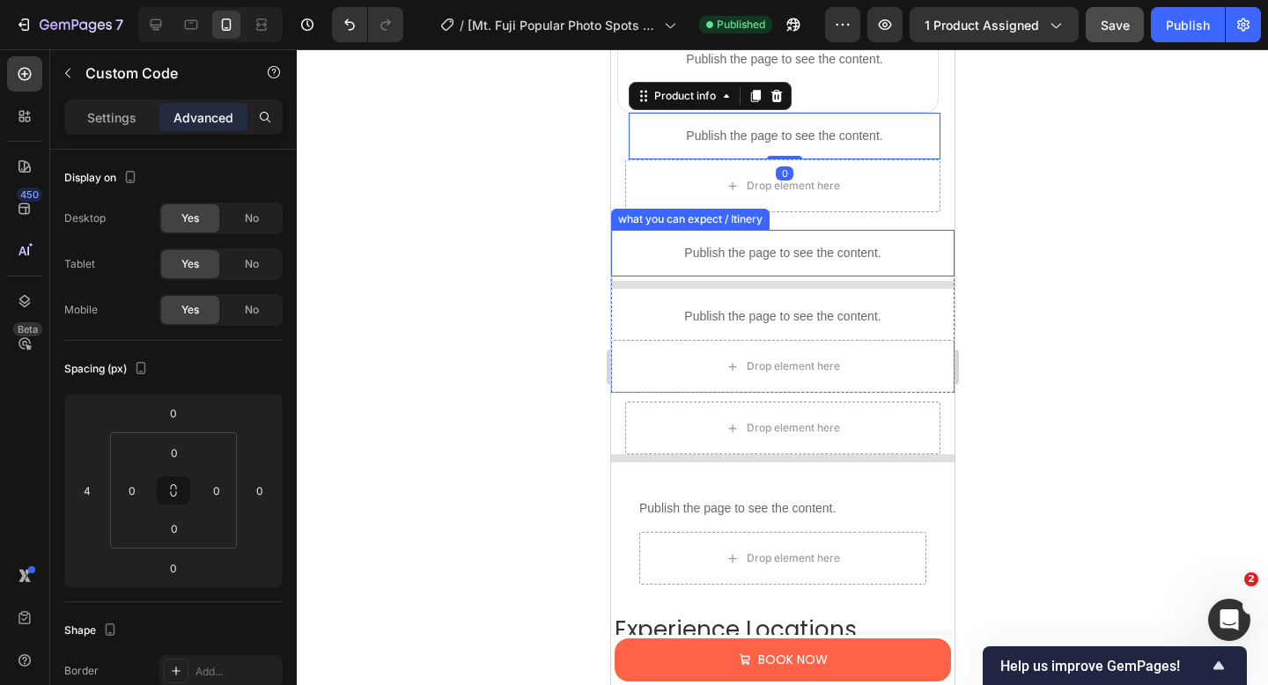
click at [688, 246] on p "Publish the page to see the content." at bounding box center [782, 253] width 326 height 18
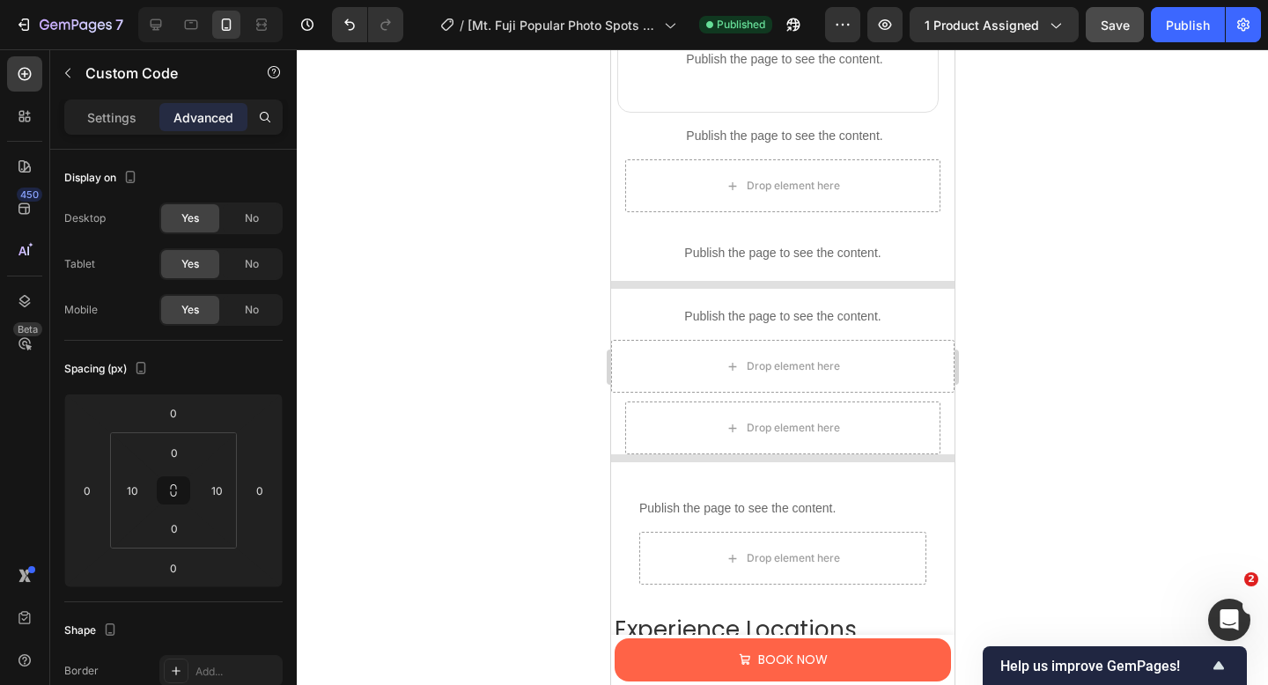
click at [925, 225] on div "Product Images [Mt. Fuji Popular Photo Spots Day Tour] Arakurayama Sengen Park,…" at bounding box center [781, 304] width 343 height 3897
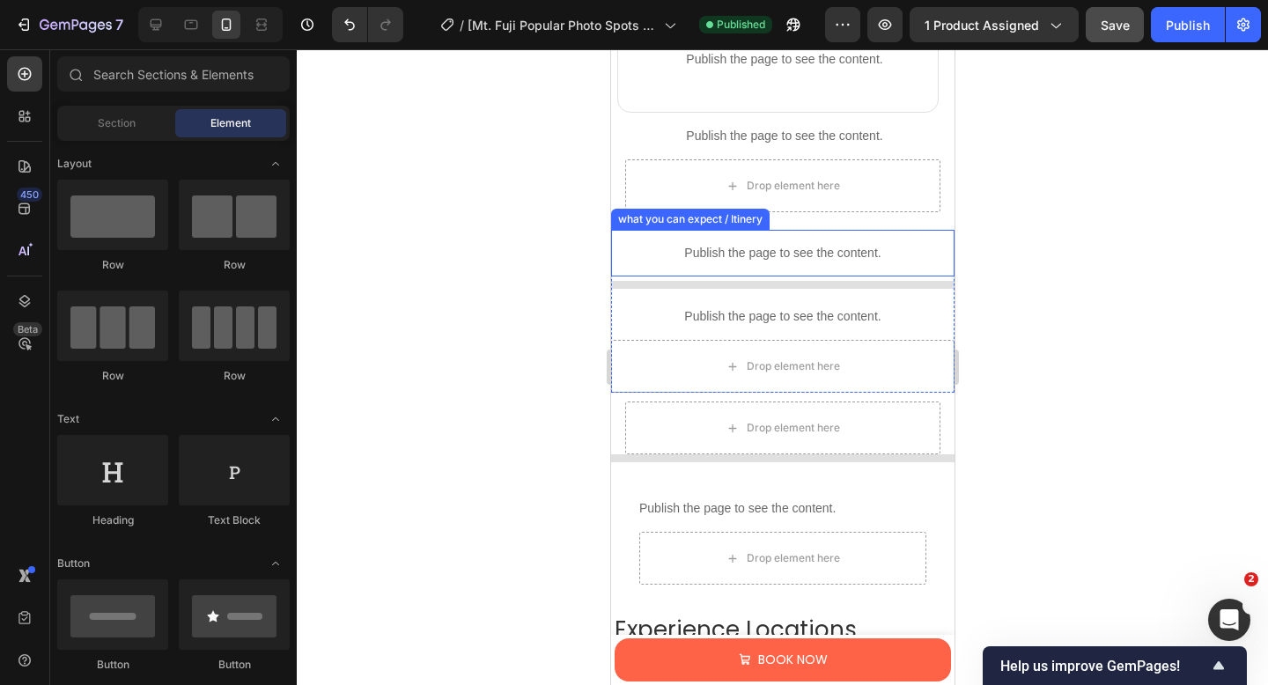
click at [923, 241] on div "Publish the page to see the content." at bounding box center [782, 253] width 326 height 47
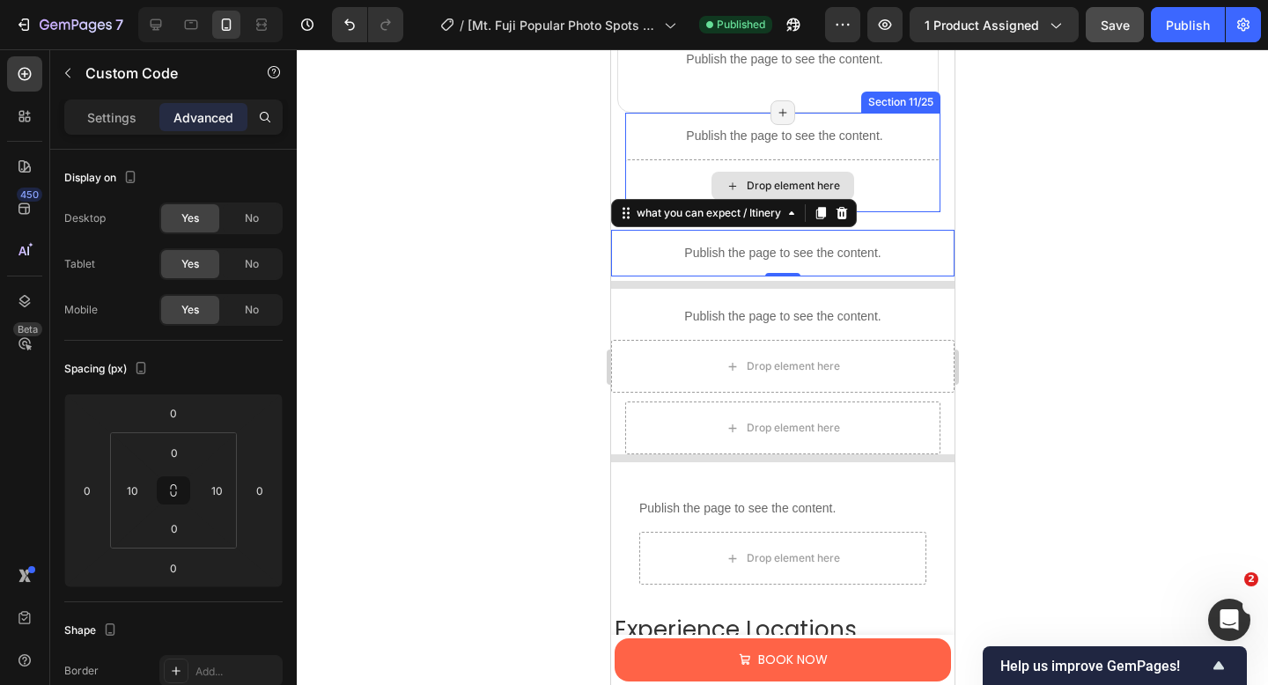
click at [626, 165] on div "Drop element here" at bounding box center [781, 185] width 315 height 53
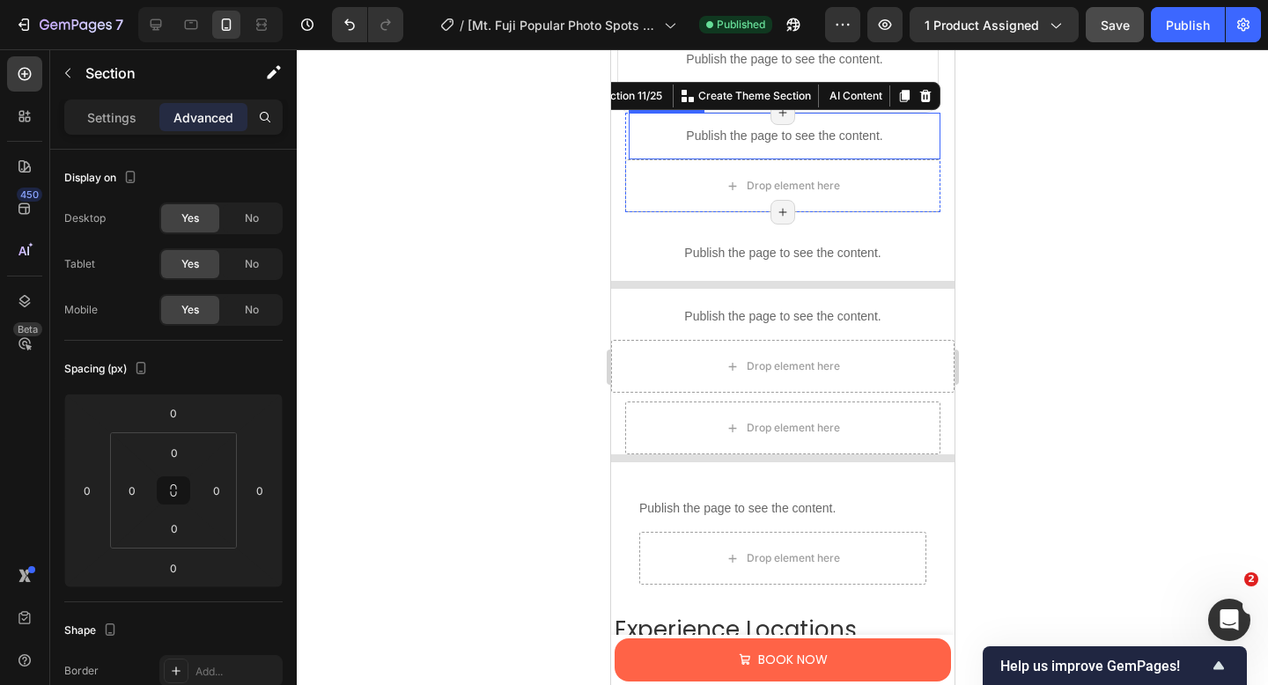
click at [707, 132] on p "Publish the page to see the content." at bounding box center [784, 136] width 312 height 18
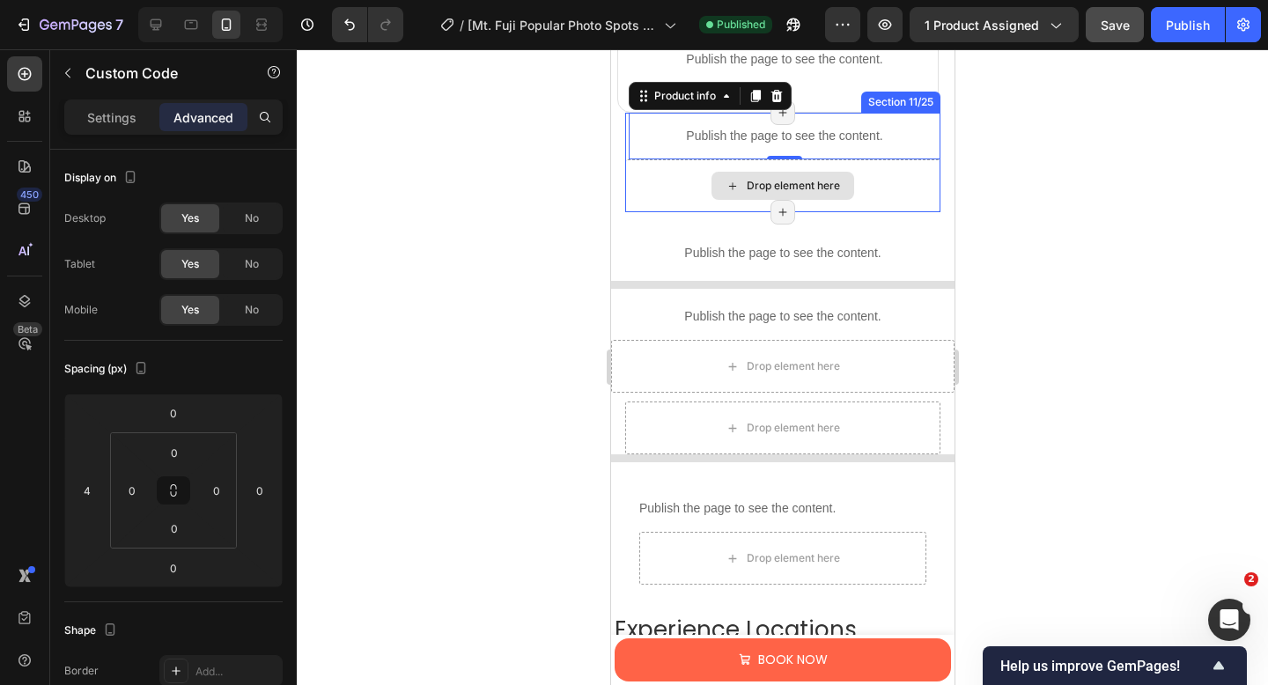
click at [625, 207] on div "Drop element here" at bounding box center [781, 185] width 315 height 53
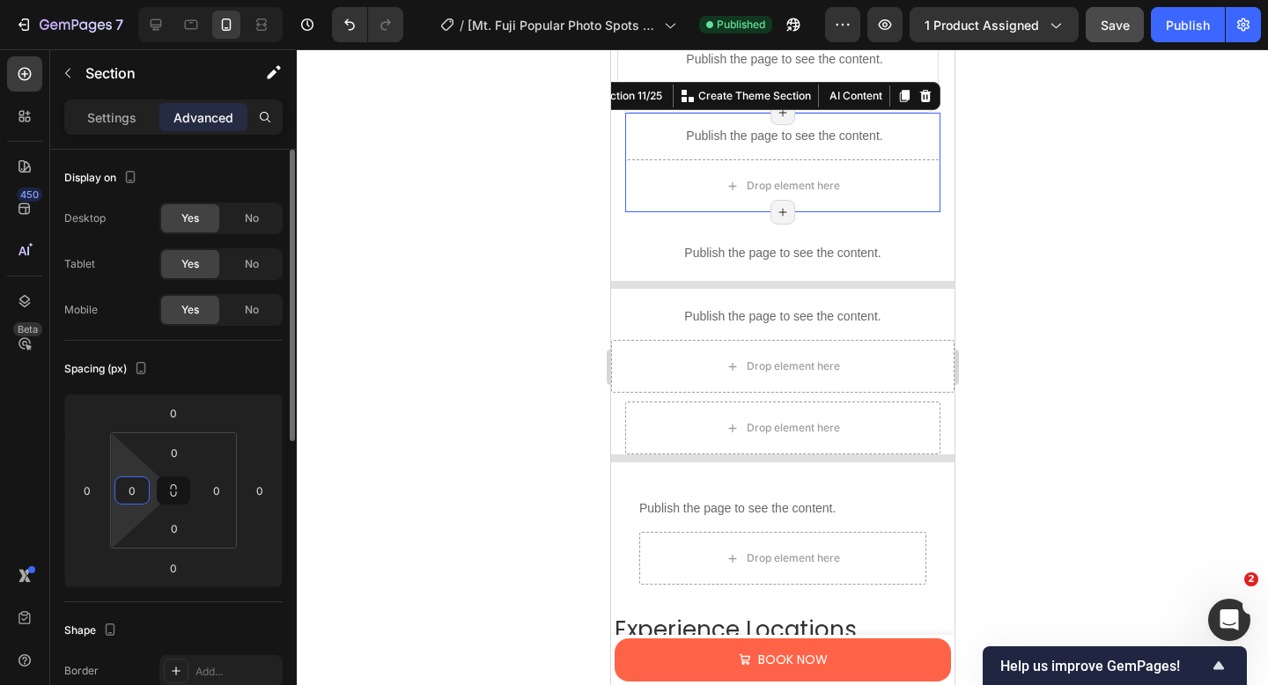
click at [136, 489] on input "0" at bounding box center [132, 490] width 26 height 26
type input "10"
click at [219, 489] on input "0" at bounding box center [216, 490] width 26 height 26
type input "10"
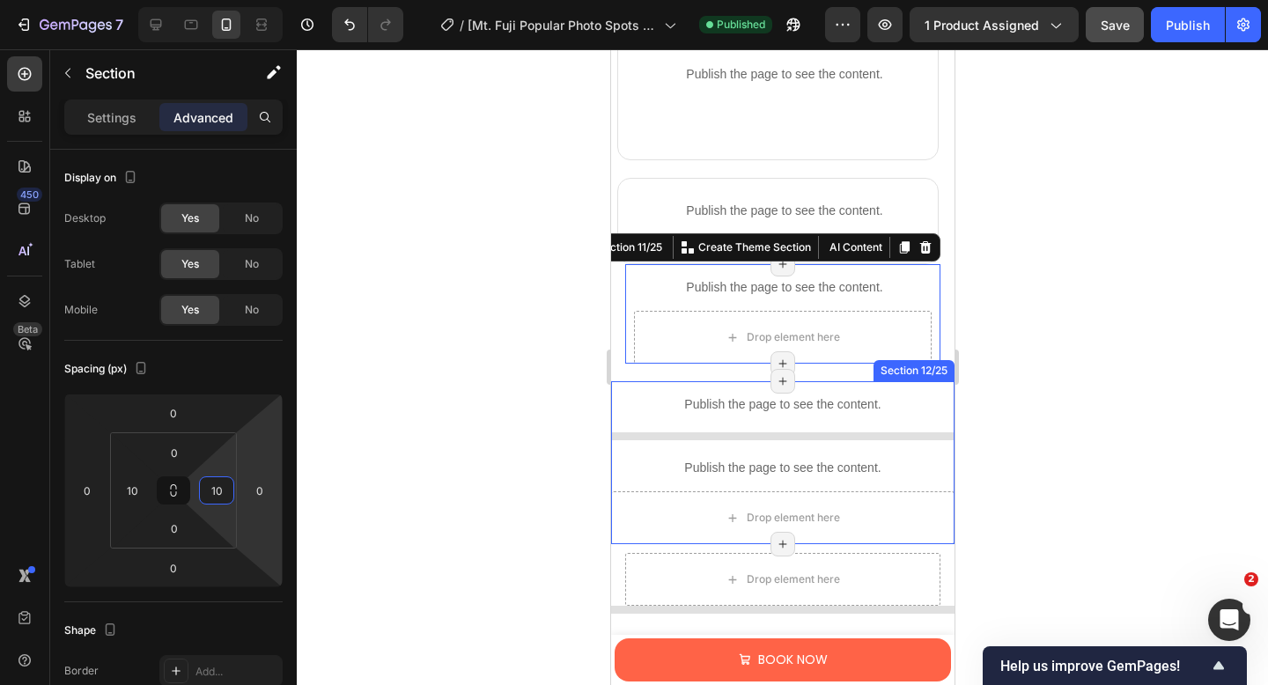
scroll to position [1567, 0]
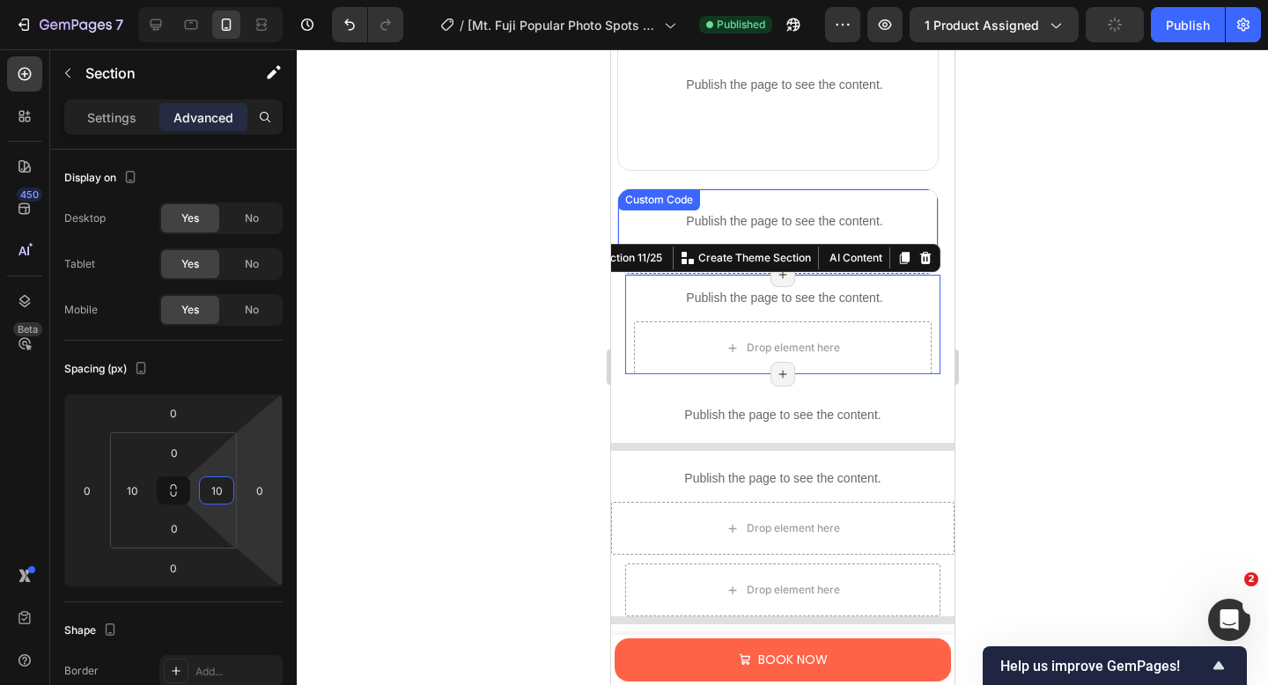
click at [769, 219] on p "Publish the page to see the content." at bounding box center [783, 221] width 306 height 18
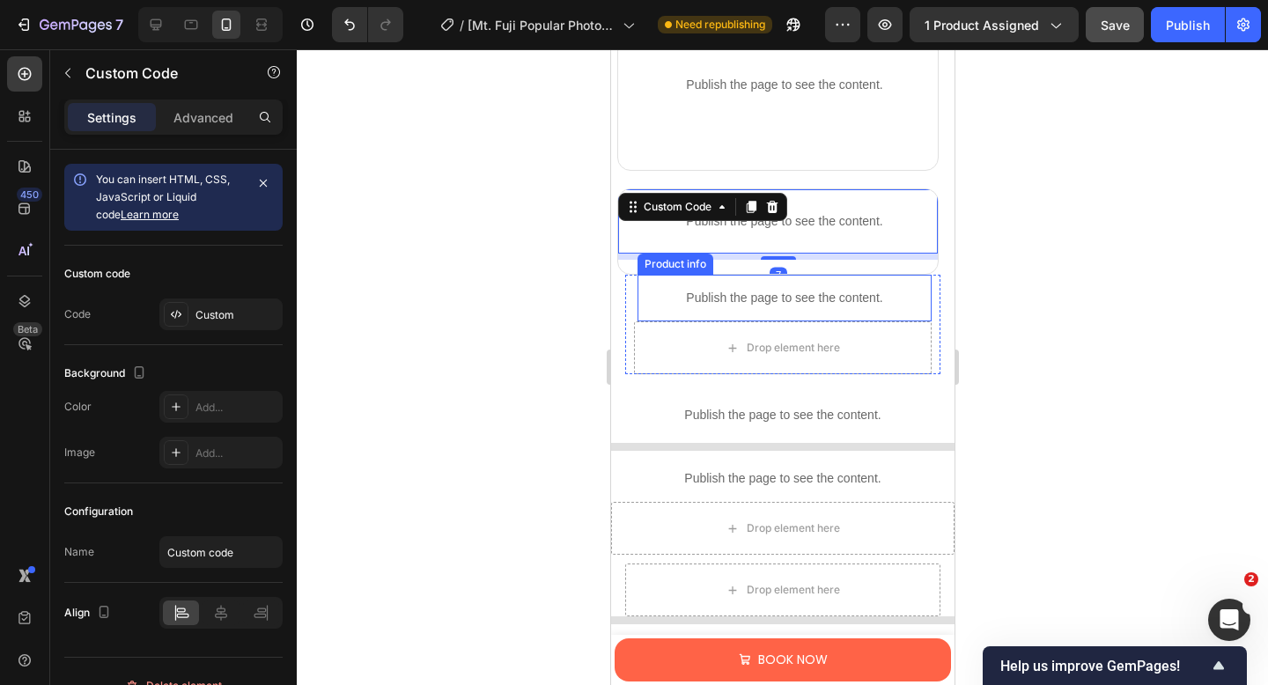
click at [755, 301] on p "Publish the page to see the content." at bounding box center [783, 298] width 294 height 18
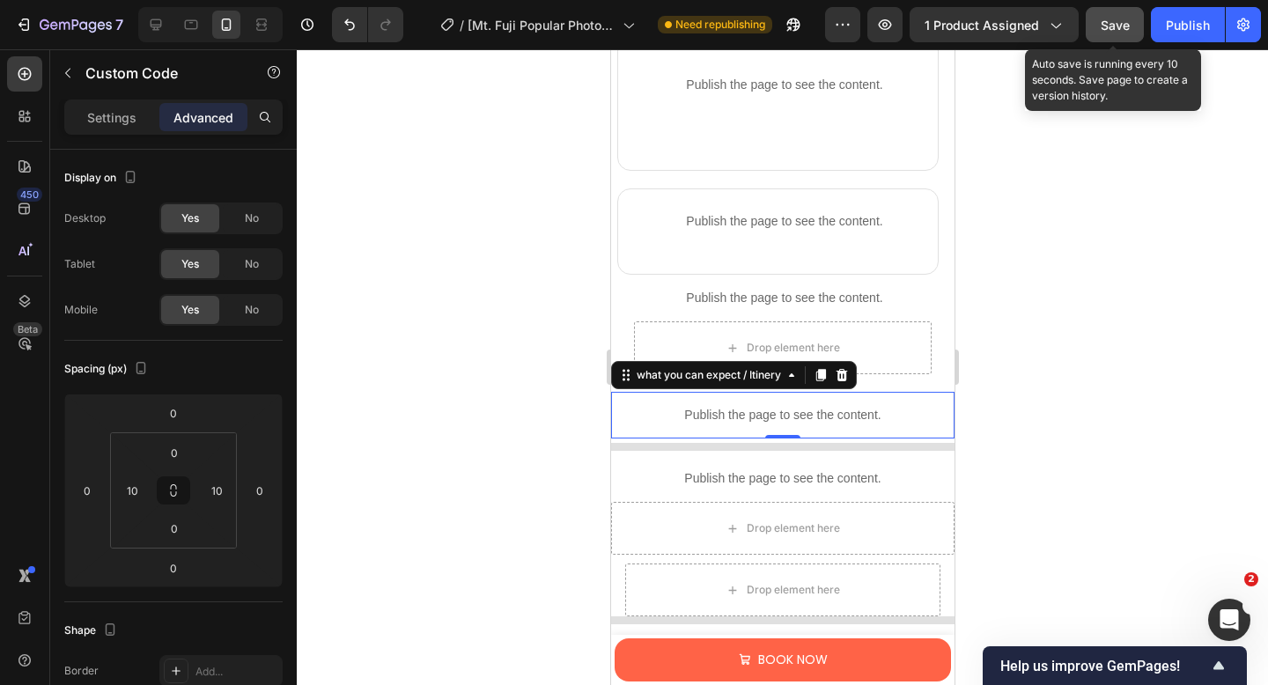
click at [1125, 26] on span "Save" at bounding box center [1114, 25] width 29 height 15
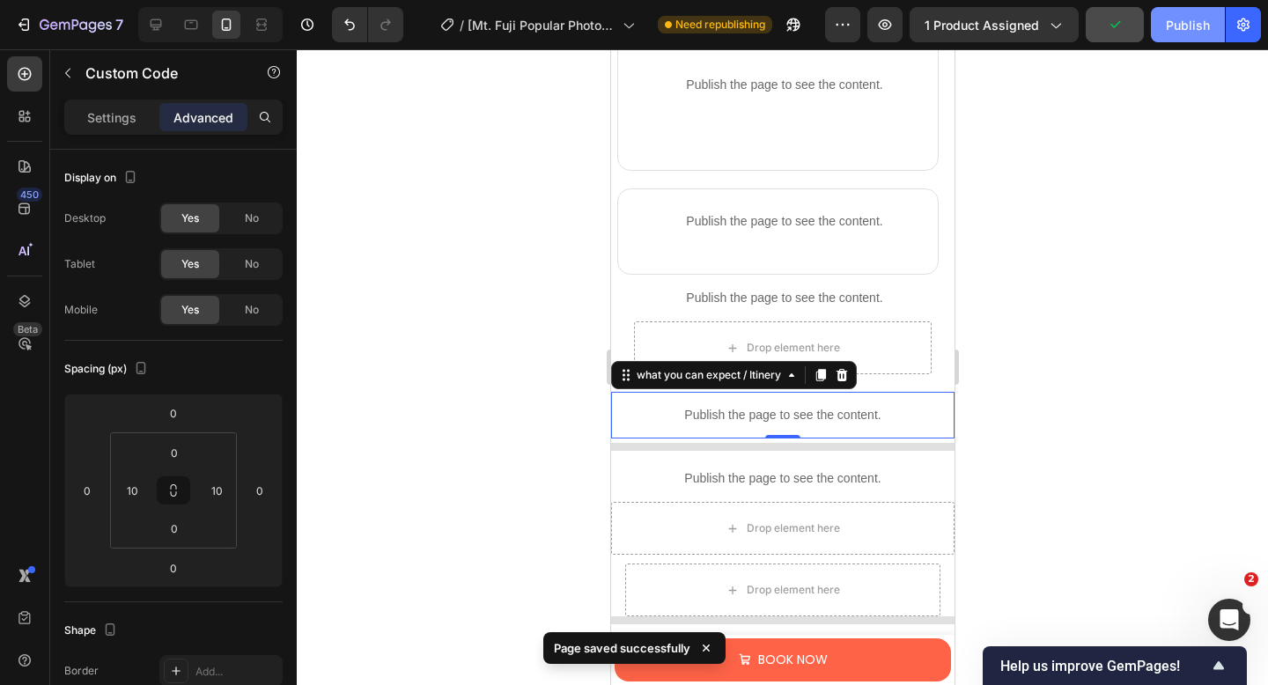
click at [1167, 26] on div "Publish" at bounding box center [1188, 25] width 44 height 18
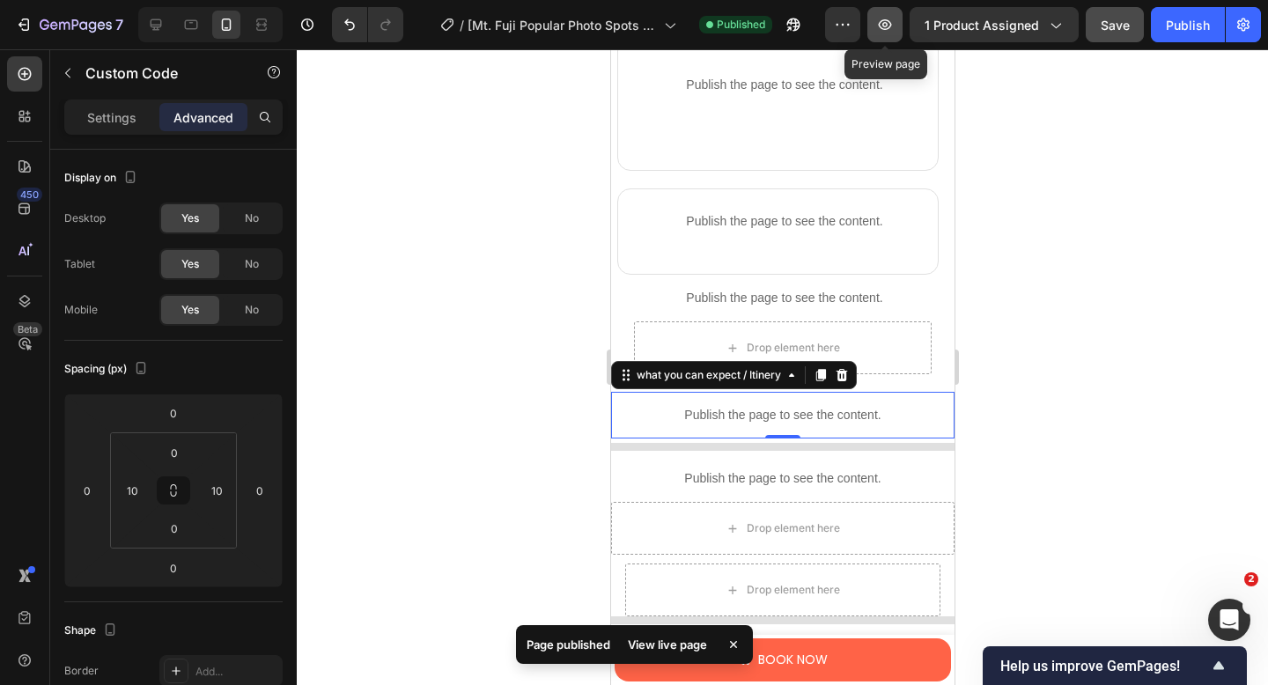
click at [880, 25] on icon "button" at bounding box center [885, 24] width 13 height 11
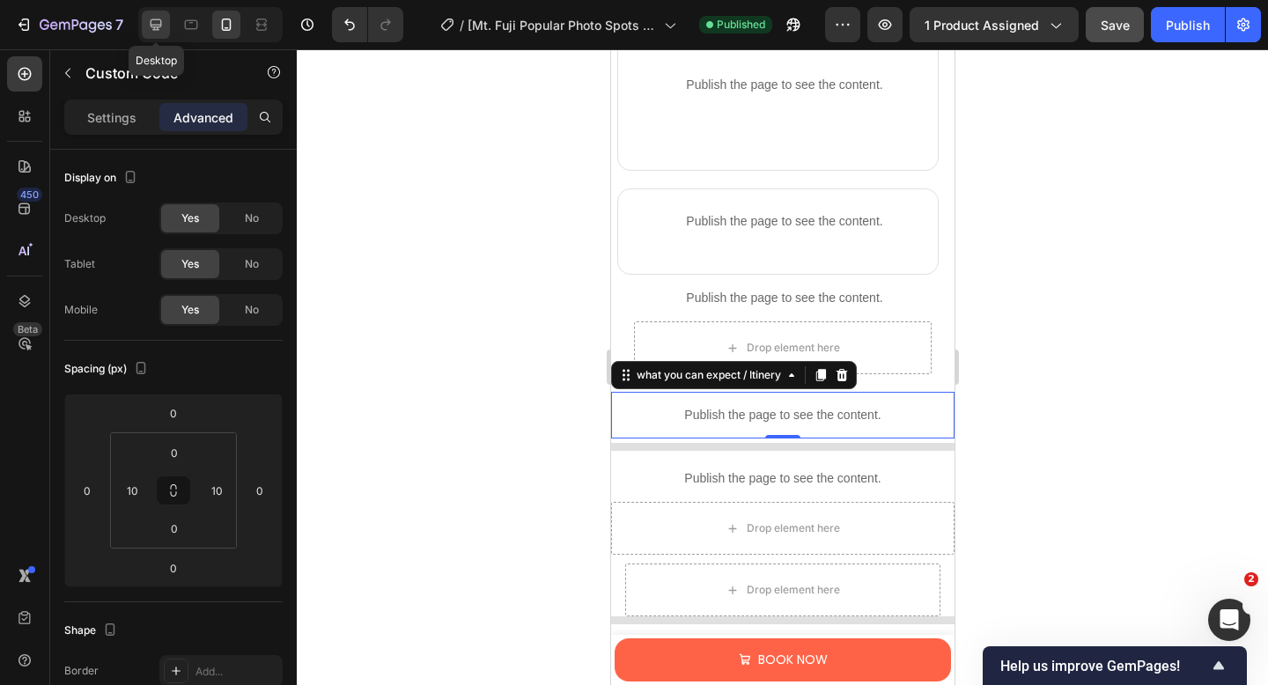
click at [161, 29] on icon at bounding box center [156, 25] width 18 height 18
type input "0"
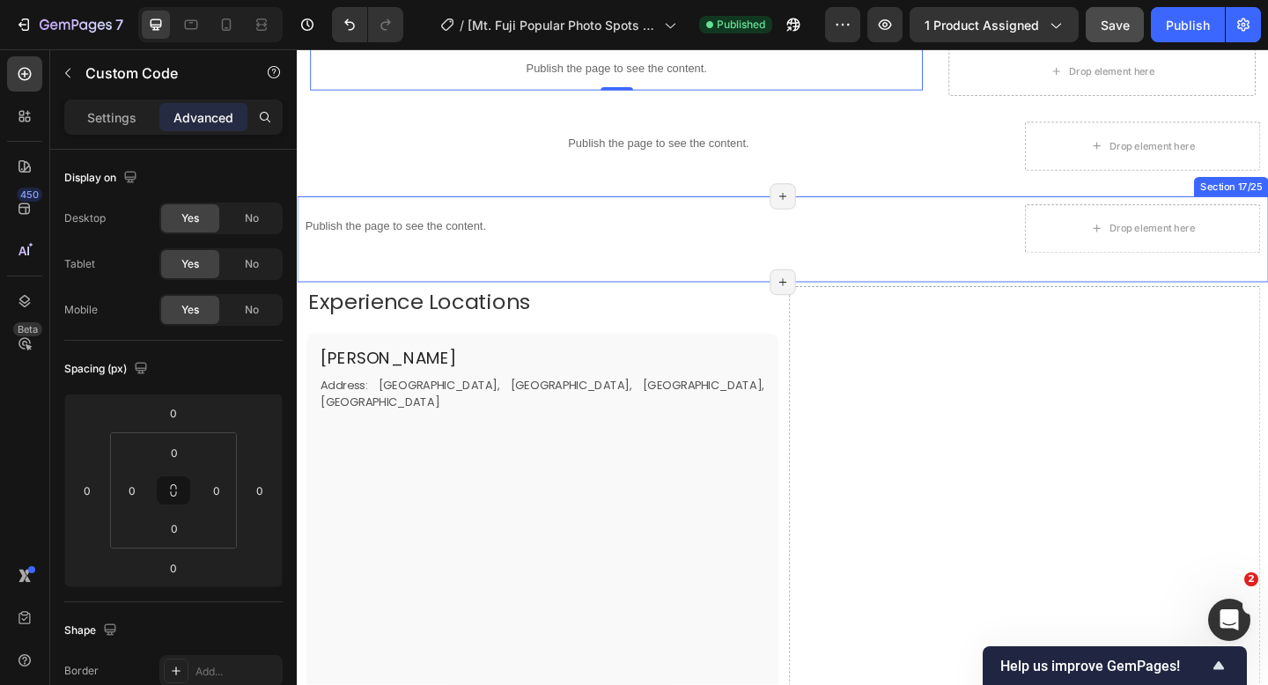
scroll to position [1943, 0]
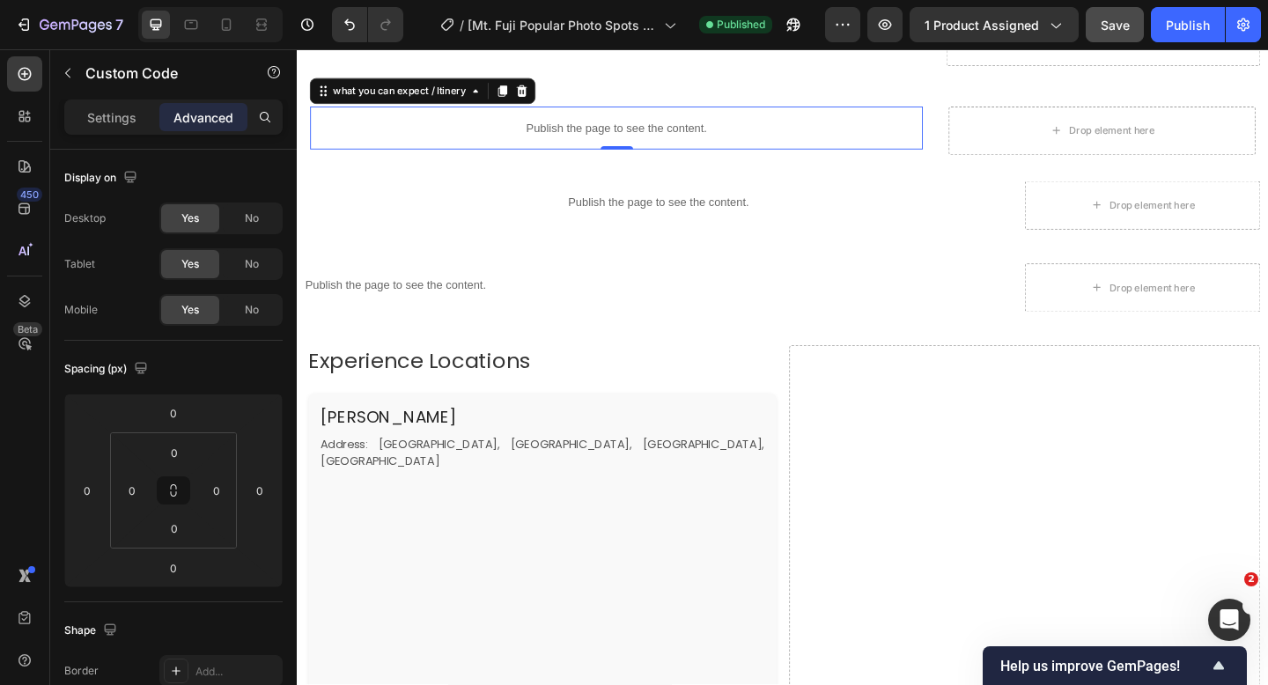
click at [555, 129] on p "Publish the page to see the content." at bounding box center [644, 135] width 666 height 18
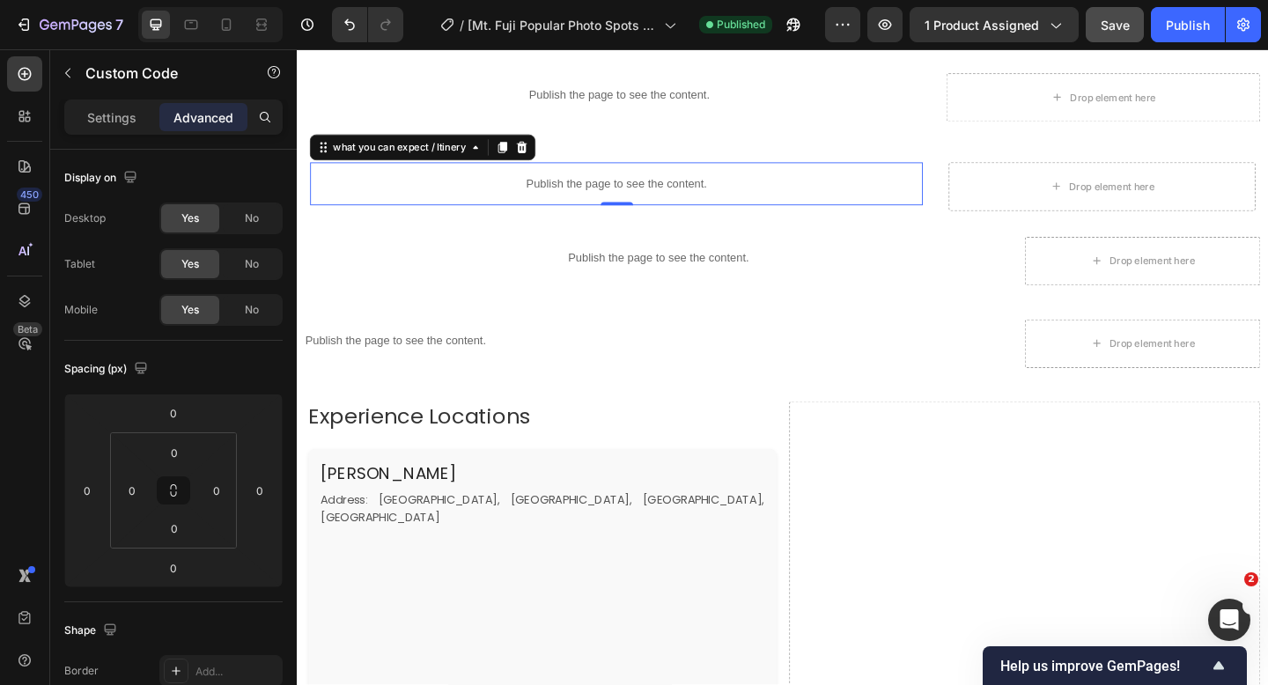
scroll to position [1878, 0]
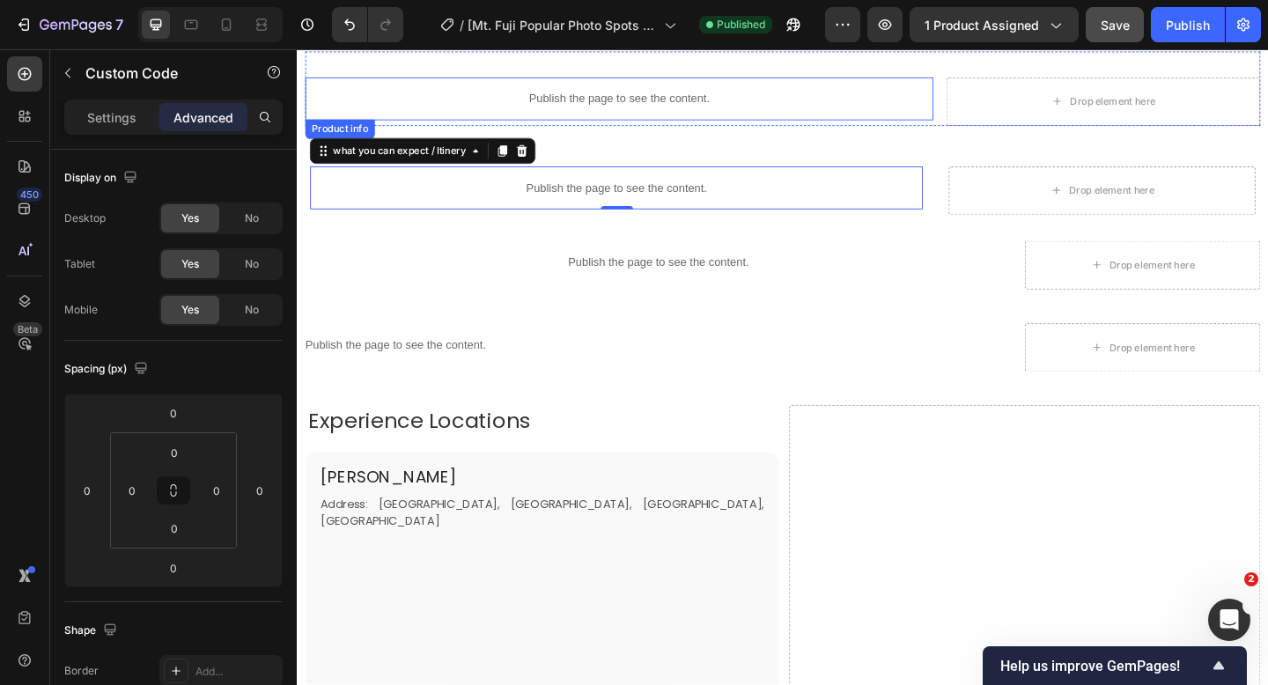
click at [598, 102] on p "Publish the page to see the content." at bounding box center [646, 103] width 683 height 18
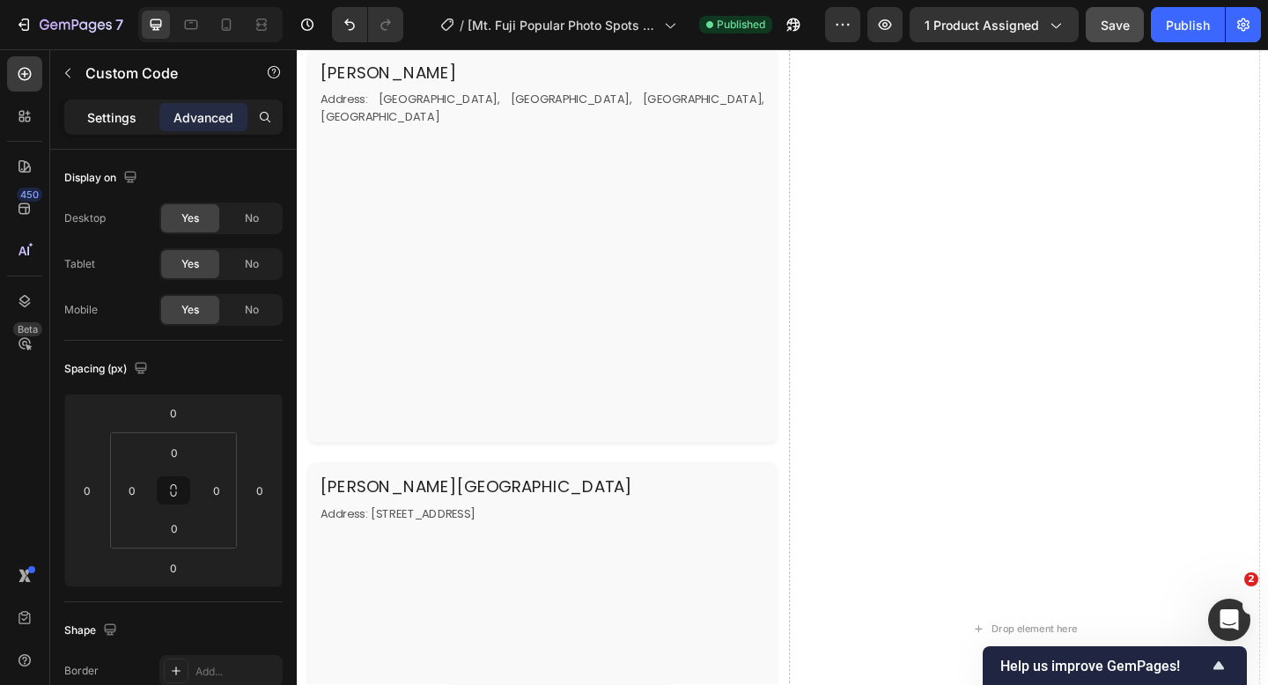
click at [107, 112] on p "Settings" at bounding box center [111, 117] width 49 height 18
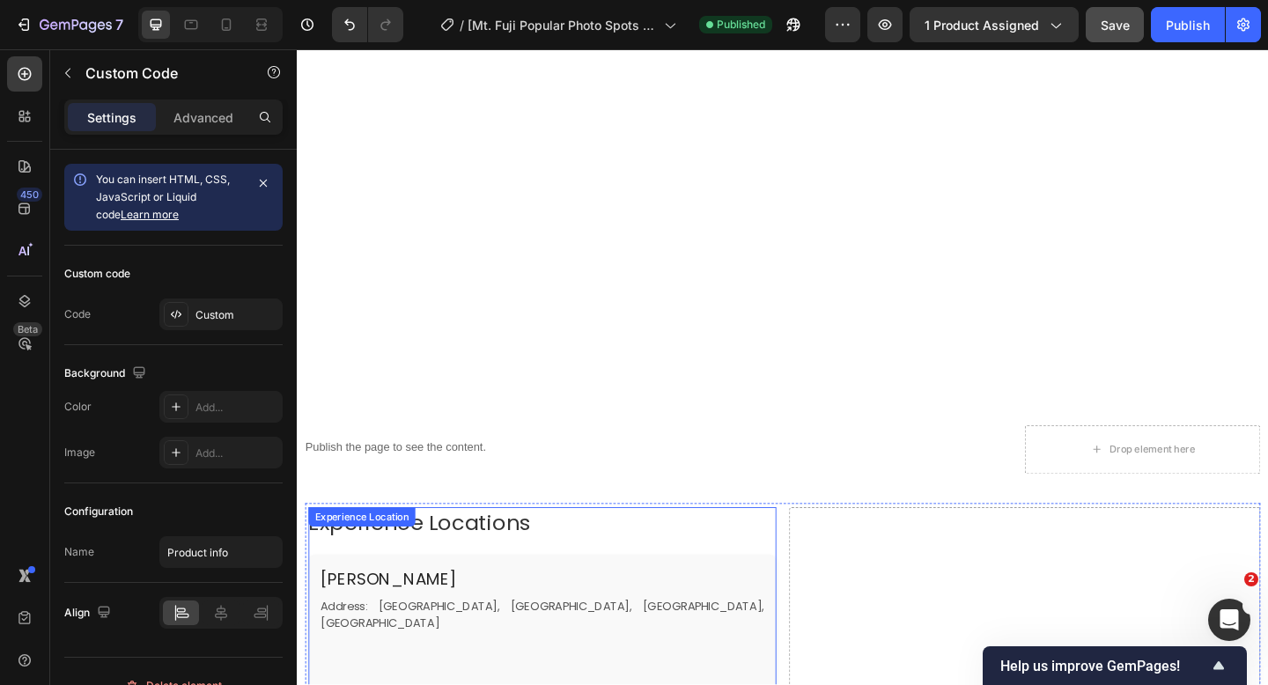
scroll to position [2564, 0]
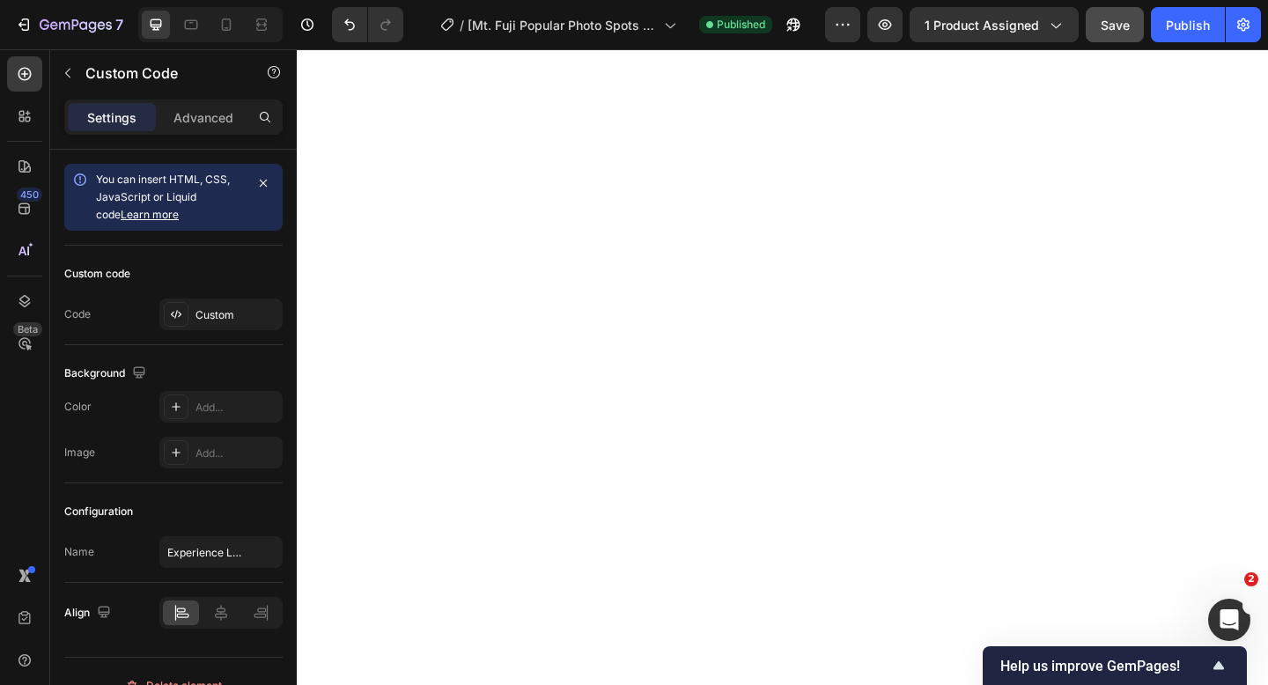
scroll to position [2217, 0]
click at [766, 253] on div "Title Line" at bounding box center [825, 220] width 1056 height 440
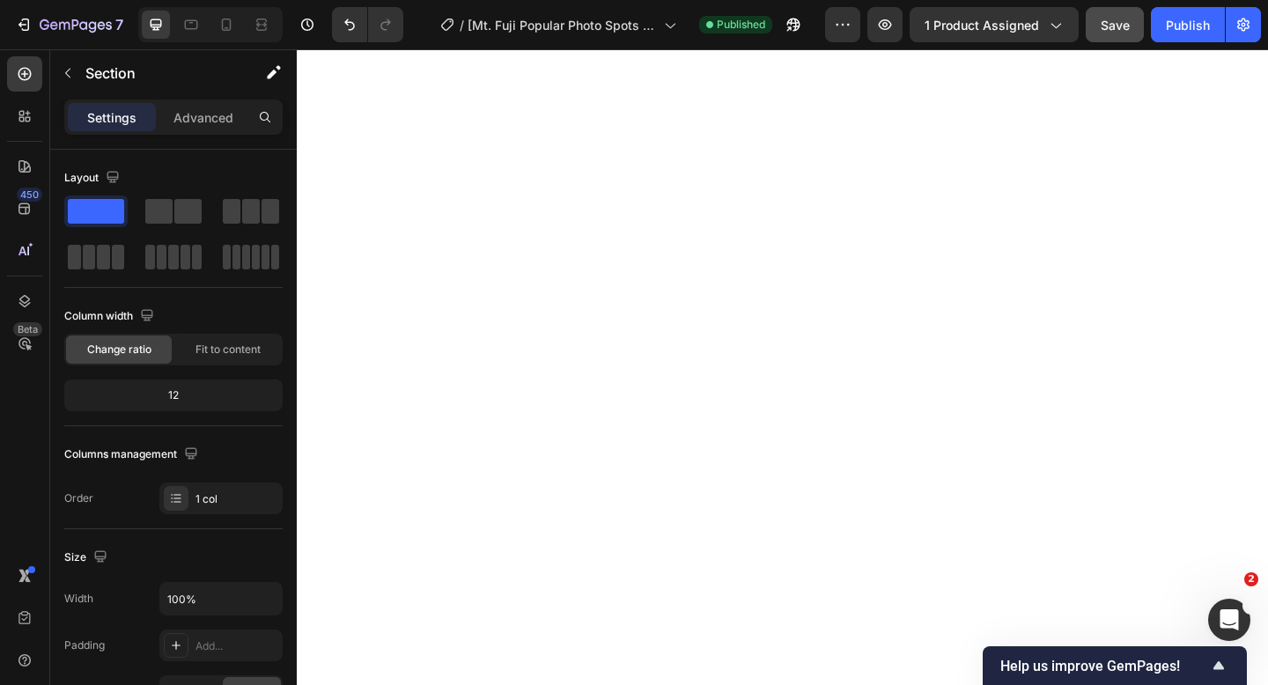
scroll to position [1938, 0]
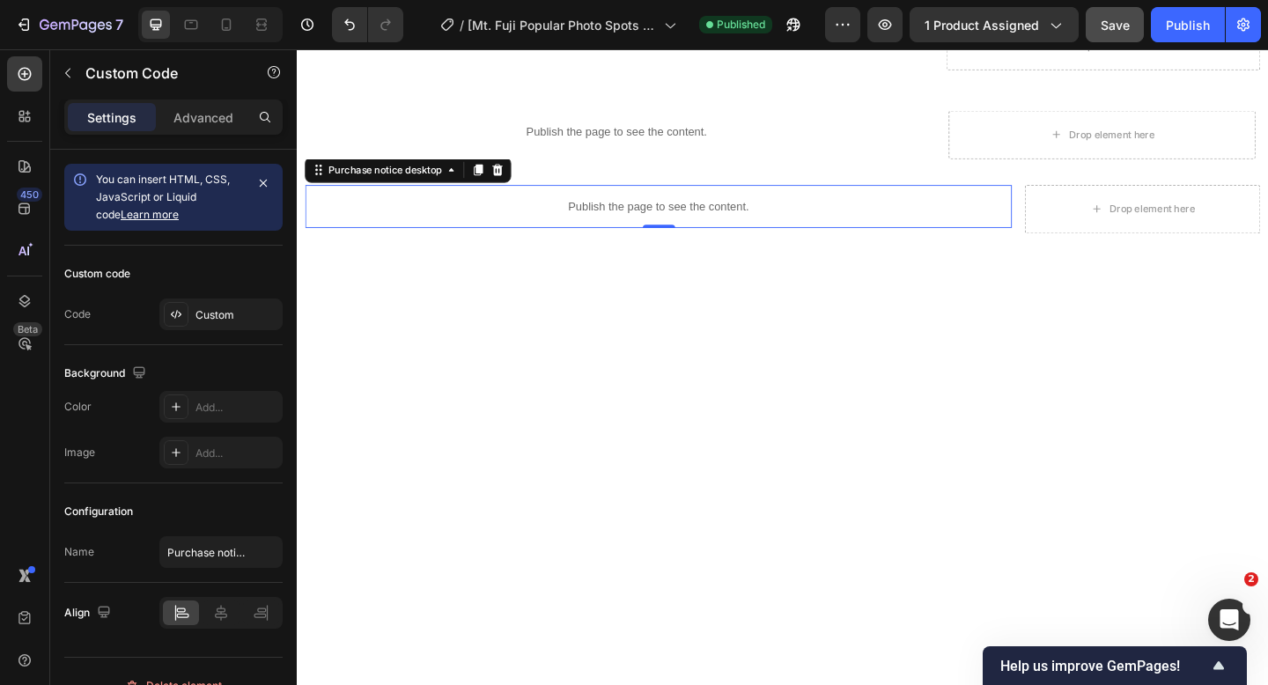
click at [757, 223] on p "Publish the page to see the content." at bounding box center [689, 220] width 769 height 18
click at [850, 265] on div "Publish the page to see the content. Purchase notice desktop 0 Drop element her…" at bounding box center [824, 223] width 1039 height 109
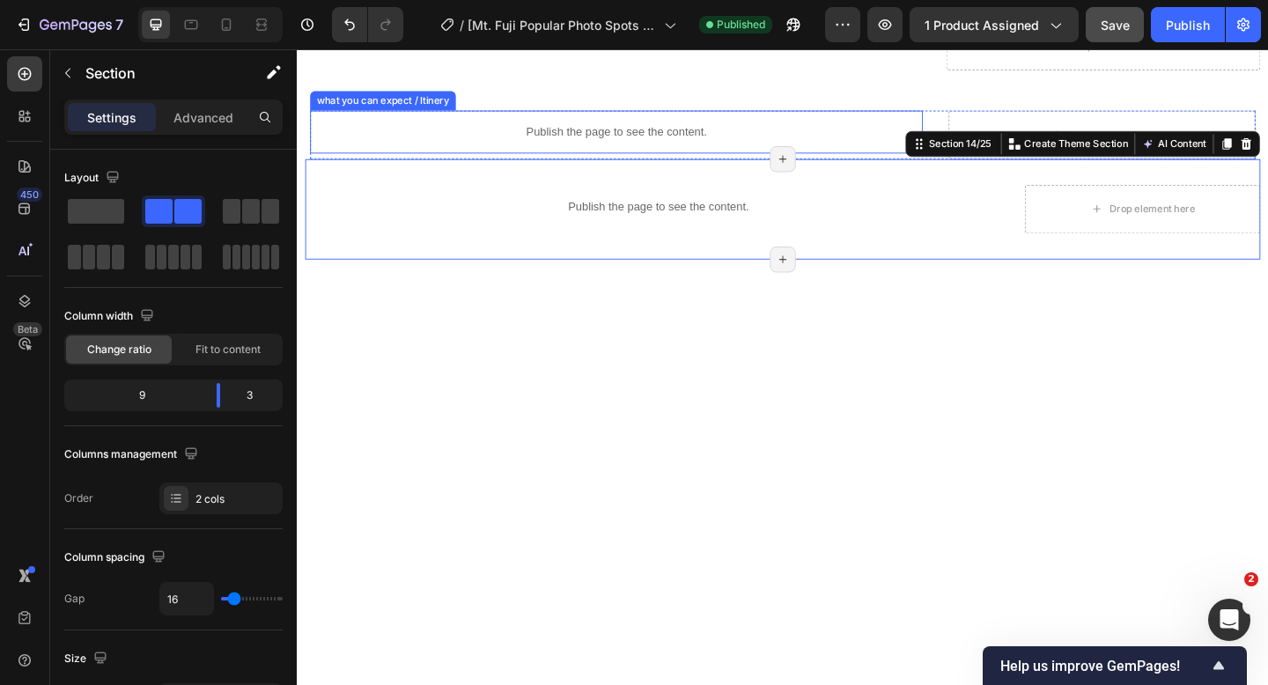
click at [560, 143] on p "Publish the page to see the content." at bounding box center [644, 139] width 666 height 18
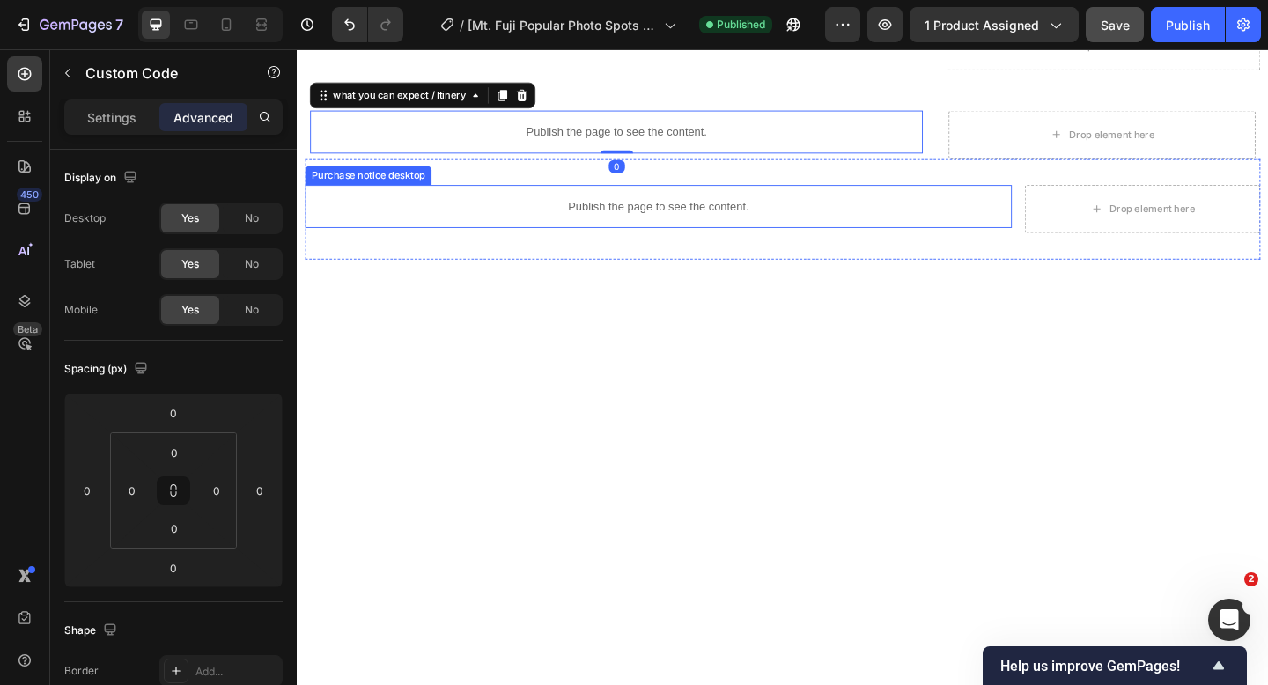
click at [586, 221] on p "Publish the page to see the content." at bounding box center [689, 220] width 769 height 18
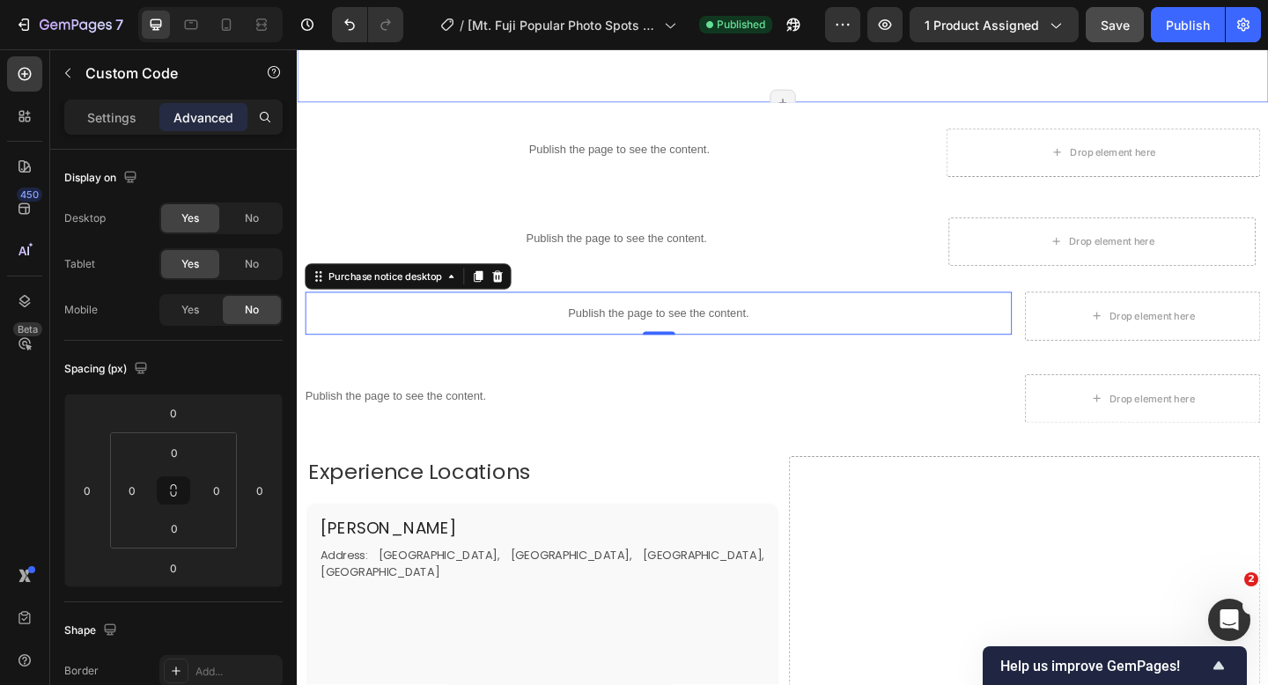
scroll to position [1794, 0]
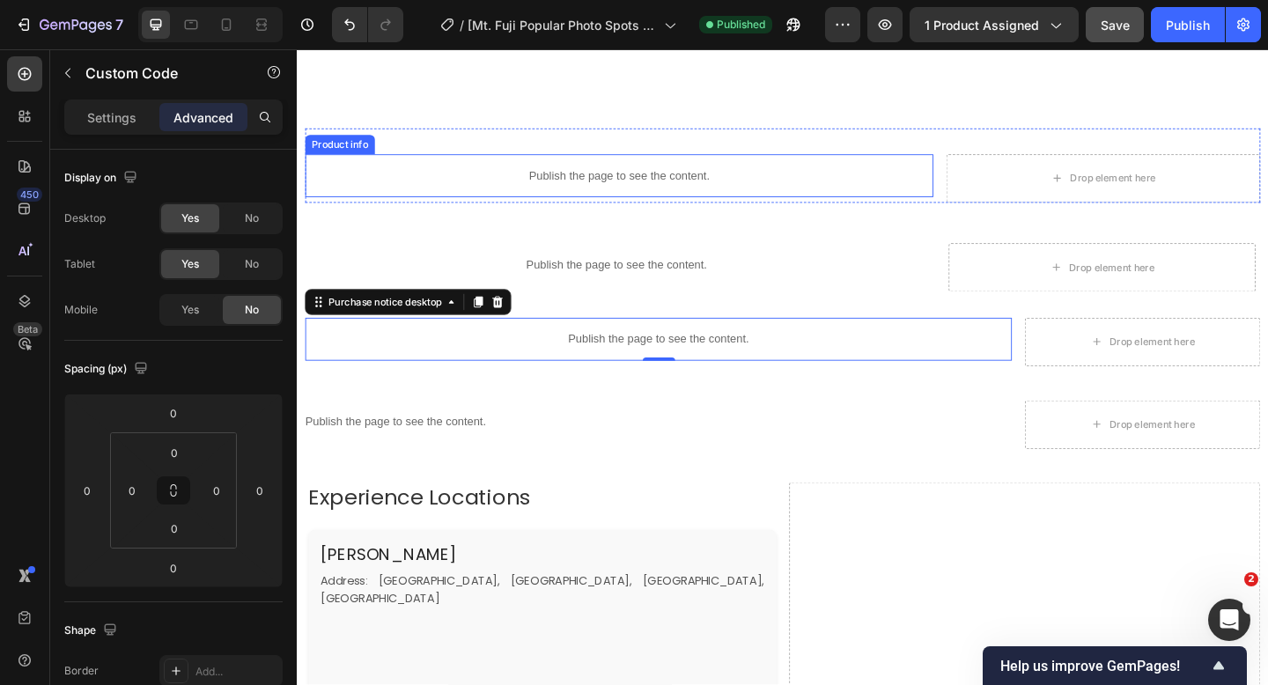
click at [607, 178] on p "Publish the page to see the content." at bounding box center [646, 187] width 683 height 18
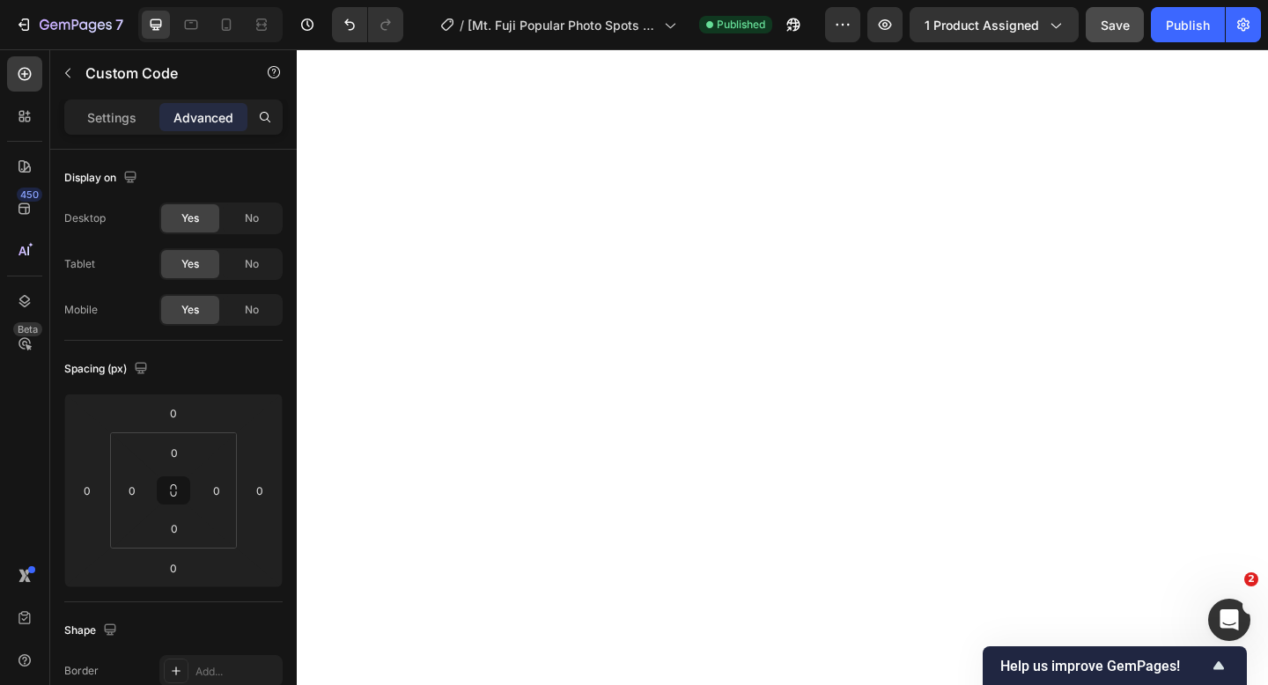
scroll to position [2233, 0]
click at [140, 117] on div "Settings" at bounding box center [112, 117] width 88 height 28
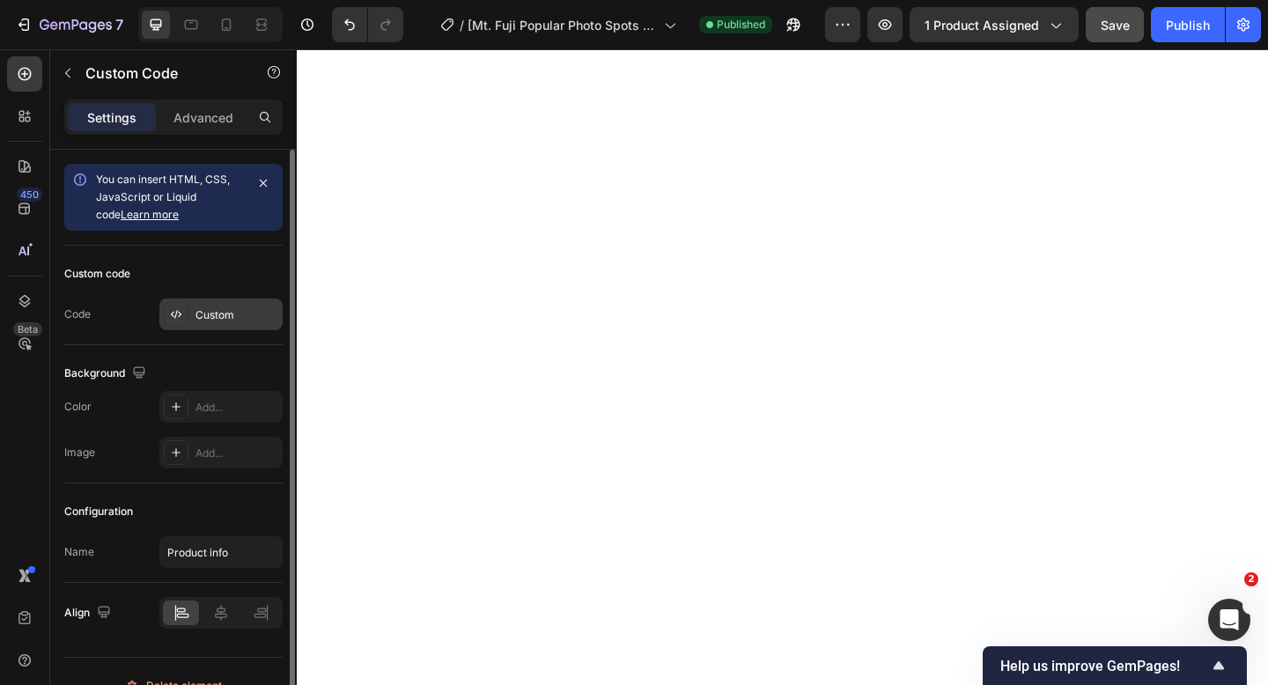
click at [188, 320] on div at bounding box center [176, 314] width 25 height 25
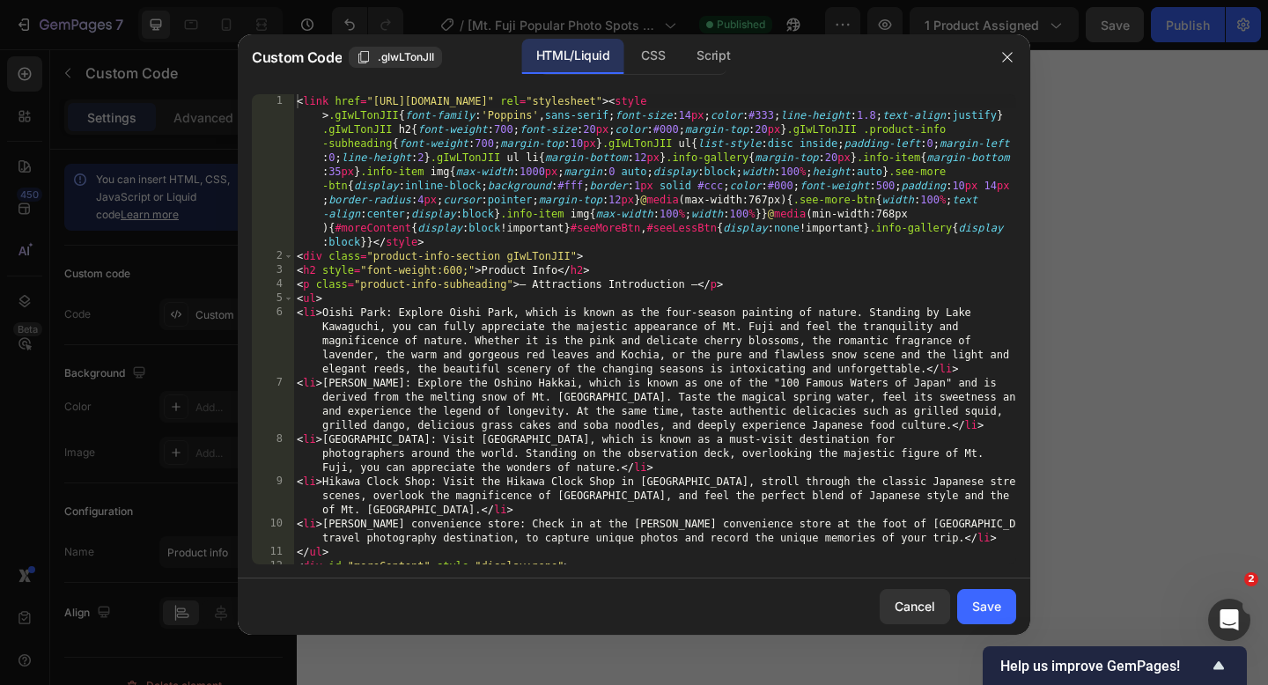
click at [299, 104] on div "< link href = "[URL][DOMAIN_NAME]" rel = "stylesheet" > < style > .gIwLTonJII {…" at bounding box center [654, 413] width 723 height 639
type textarea "window.addEventListener("resize",()=>{window.innerWidth>=768?showAll():hideExtr…"
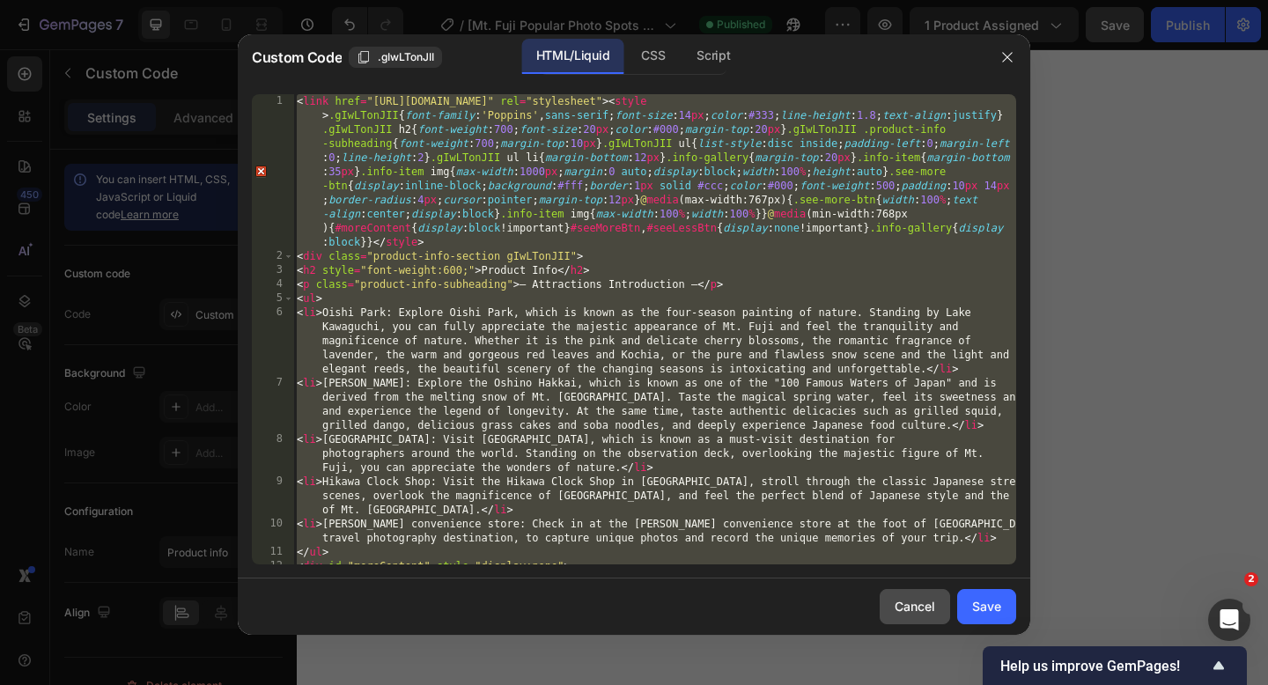
click at [909, 609] on div "Cancel" at bounding box center [914, 606] width 40 height 18
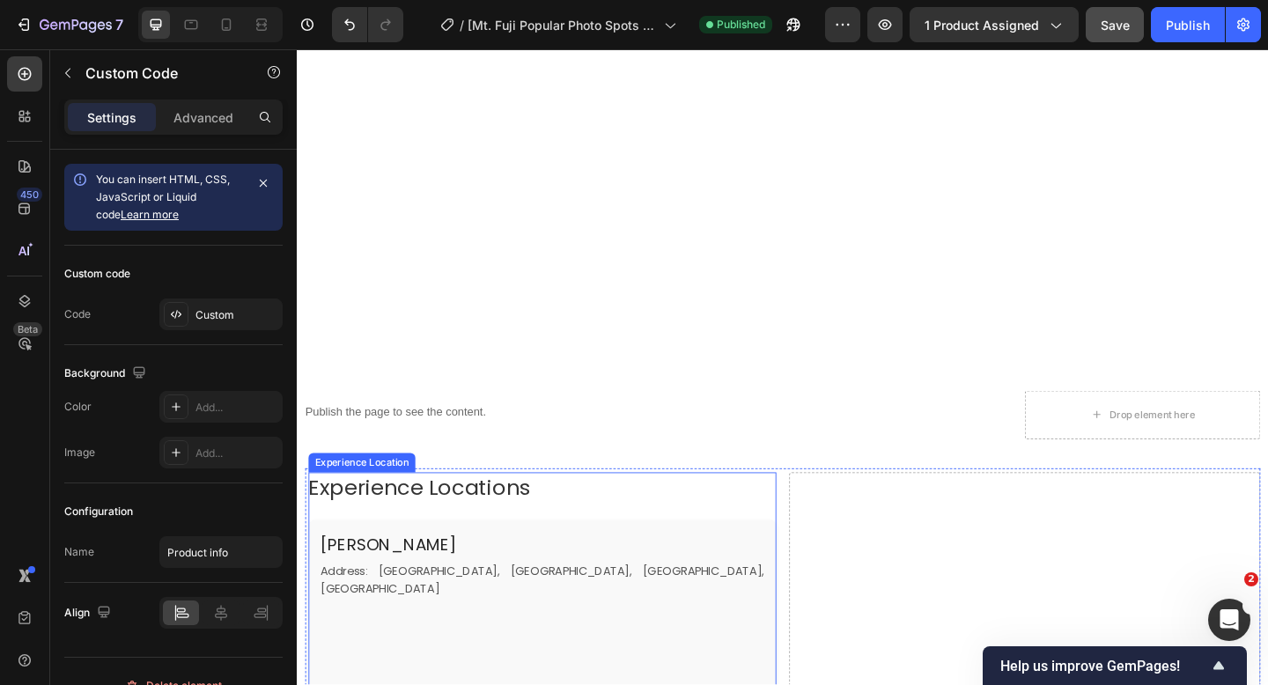
scroll to position [2571, 0]
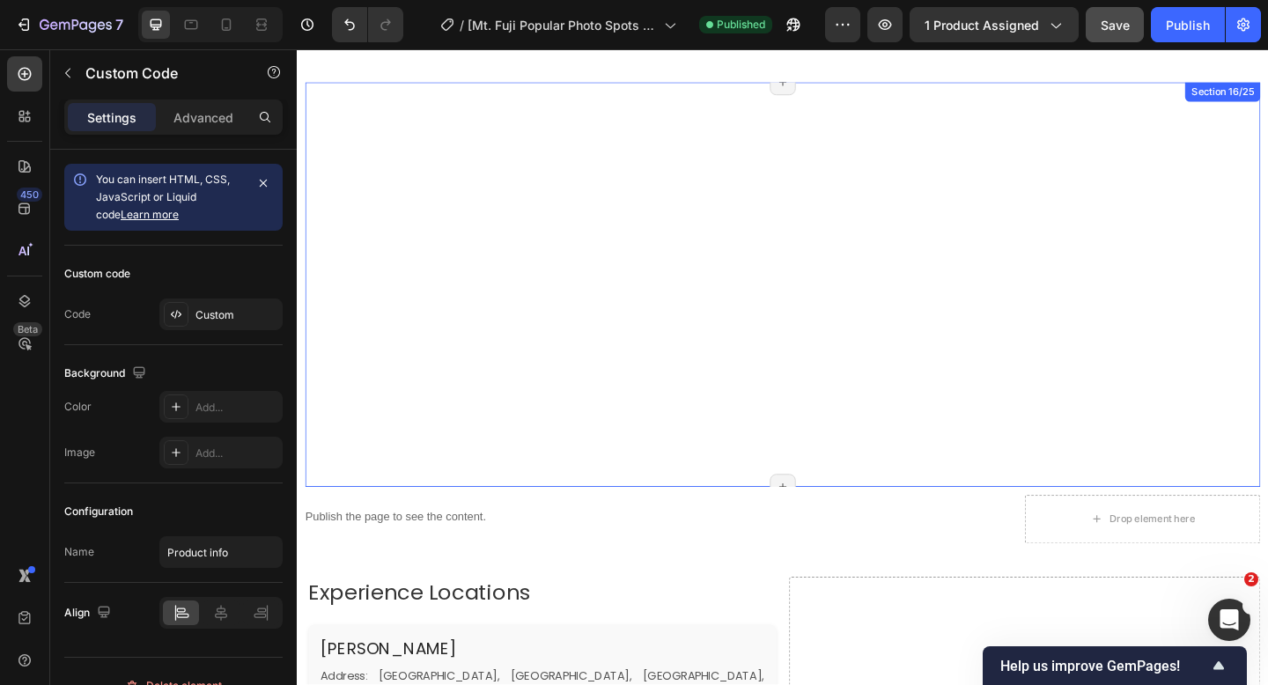
click at [585, 216] on div "Meeting Location Row" at bounding box center [824, 305] width 1039 height 440
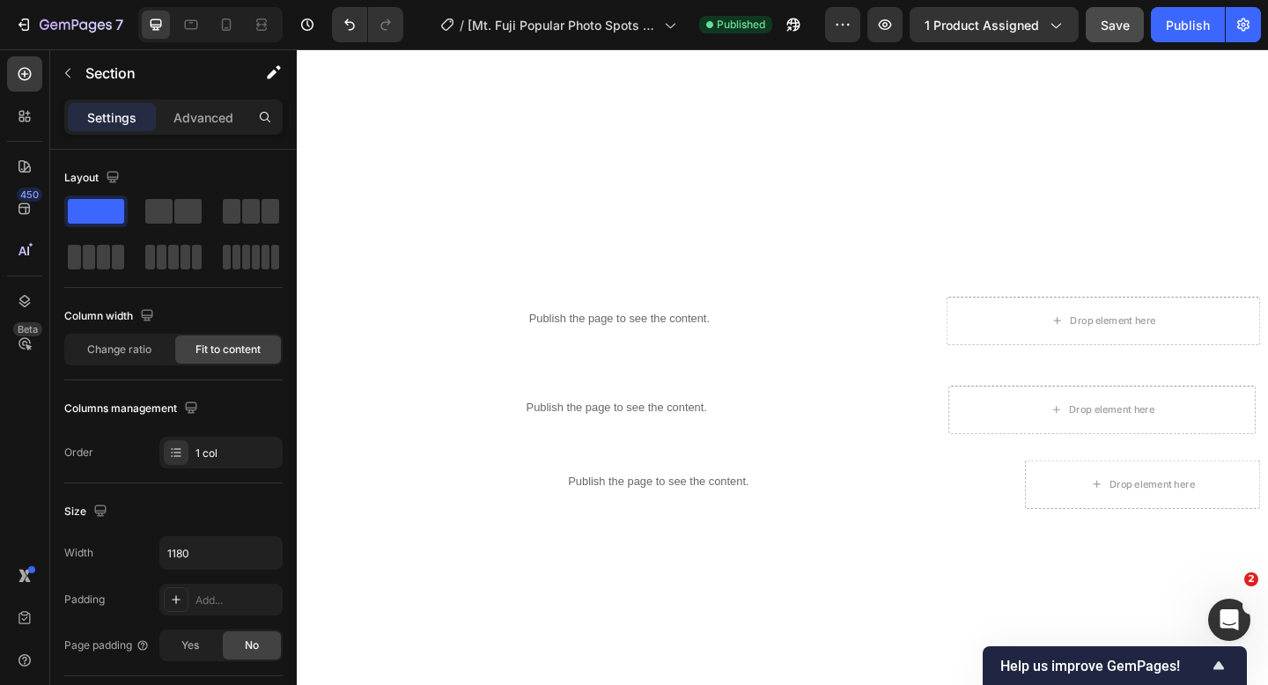
scroll to position [1505, 0]
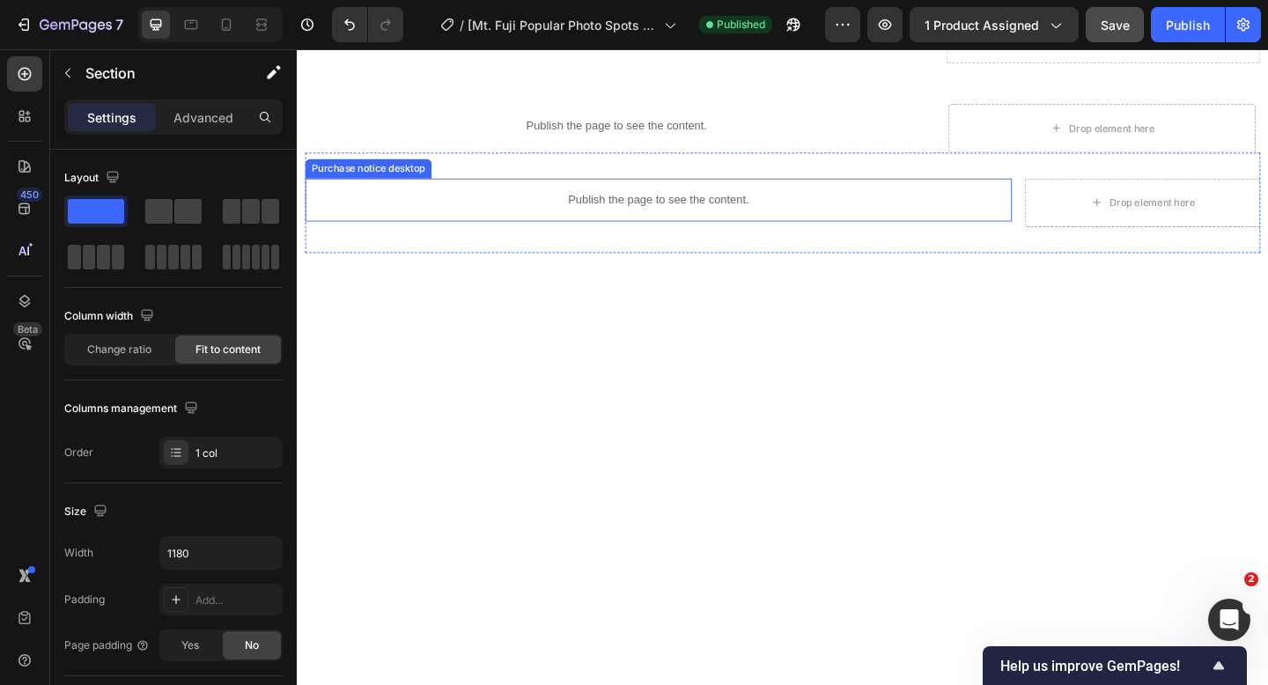
click at [601, 216] on p "Publish the page to see the content." at bounding box center [689, 213] width 769 height 18
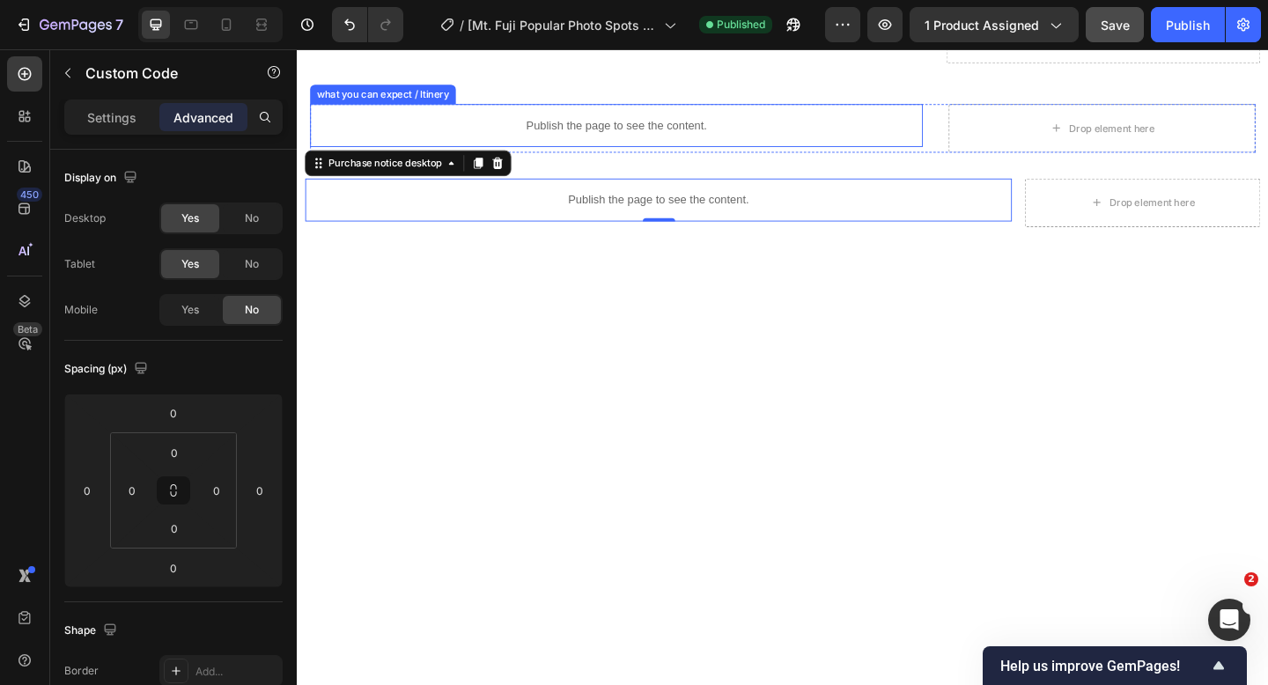
click at [608, 130] on p "Publish the page to see the content." at bounding box center [644, 132] width 666 height 18
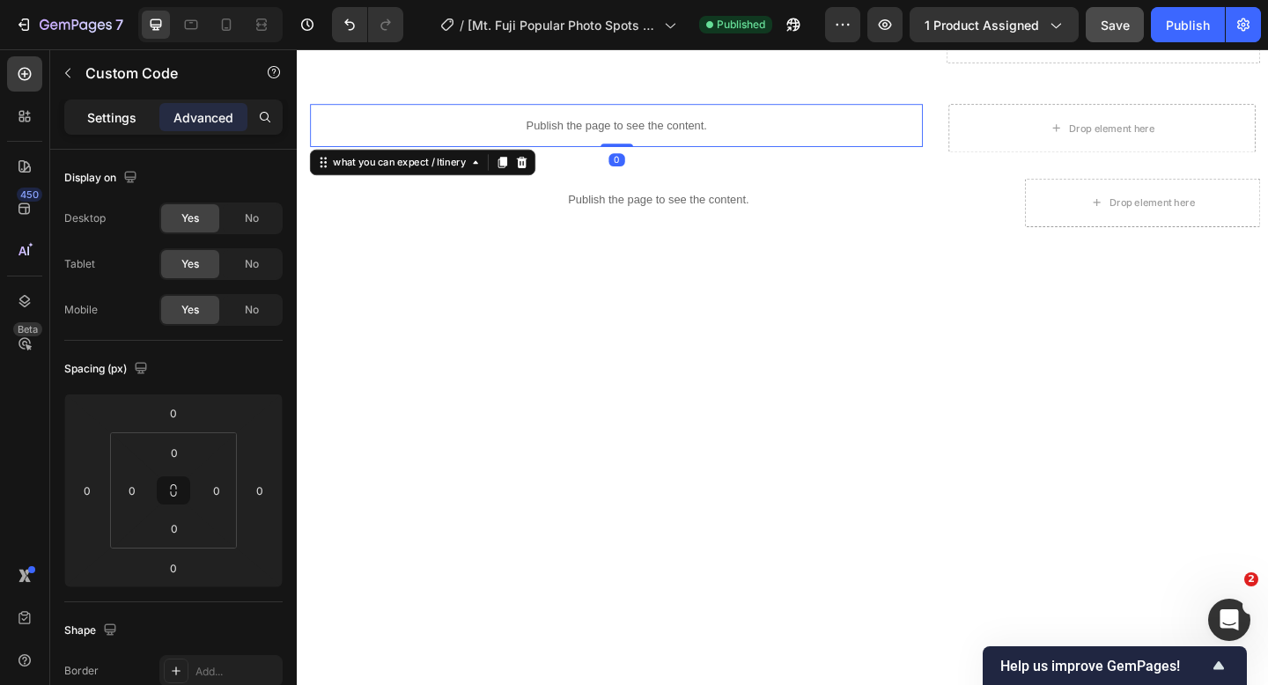
click at [104, 123] on p "Settings" at bounding box center [111, 117] width 49 height 18
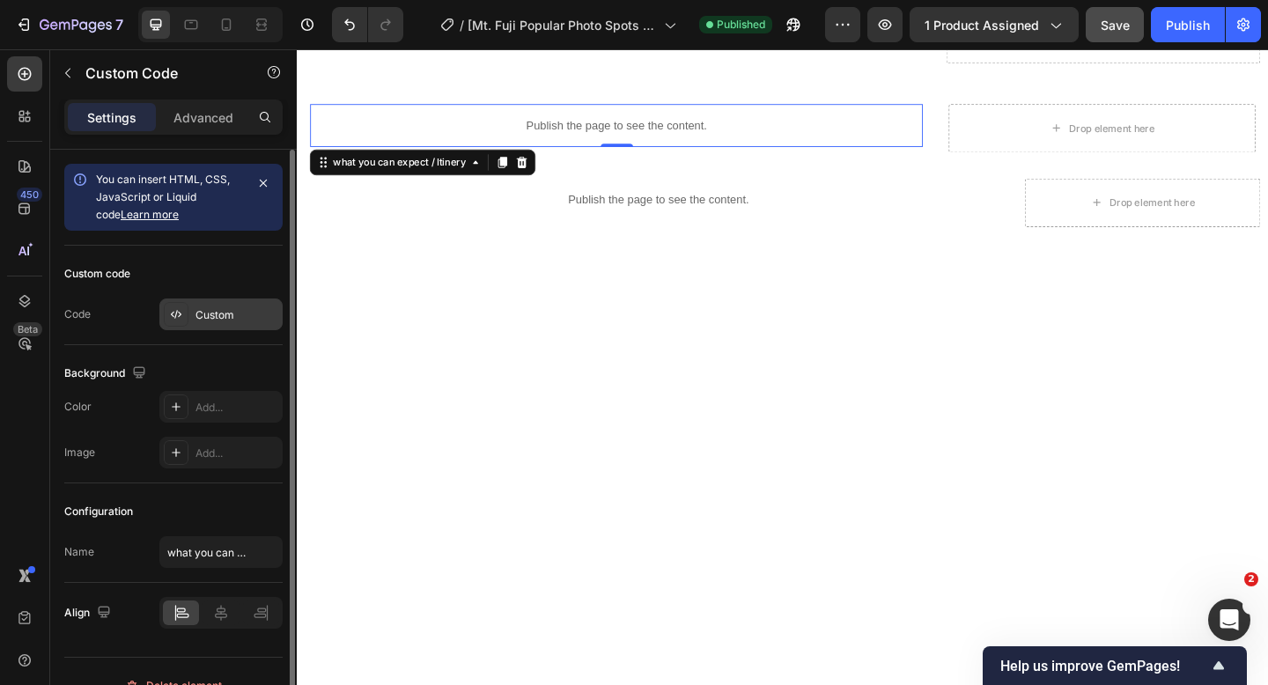
click at [212, 310] on div "Custom" at bounding box center [236, 315] width 83 height 16
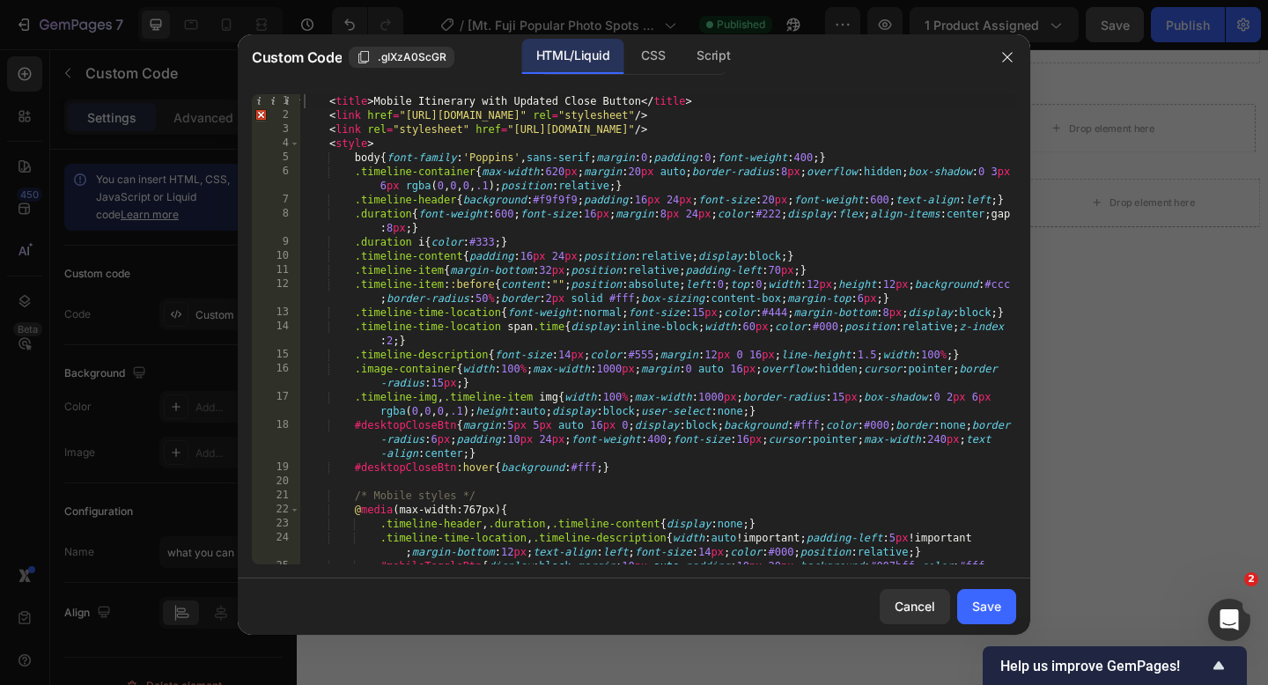
click at [330, 104] on div "< title > Mobile Itinerary with Updated Close Button </ title > < link href = "…" at bounding box center [658, 357] width 716 height 526
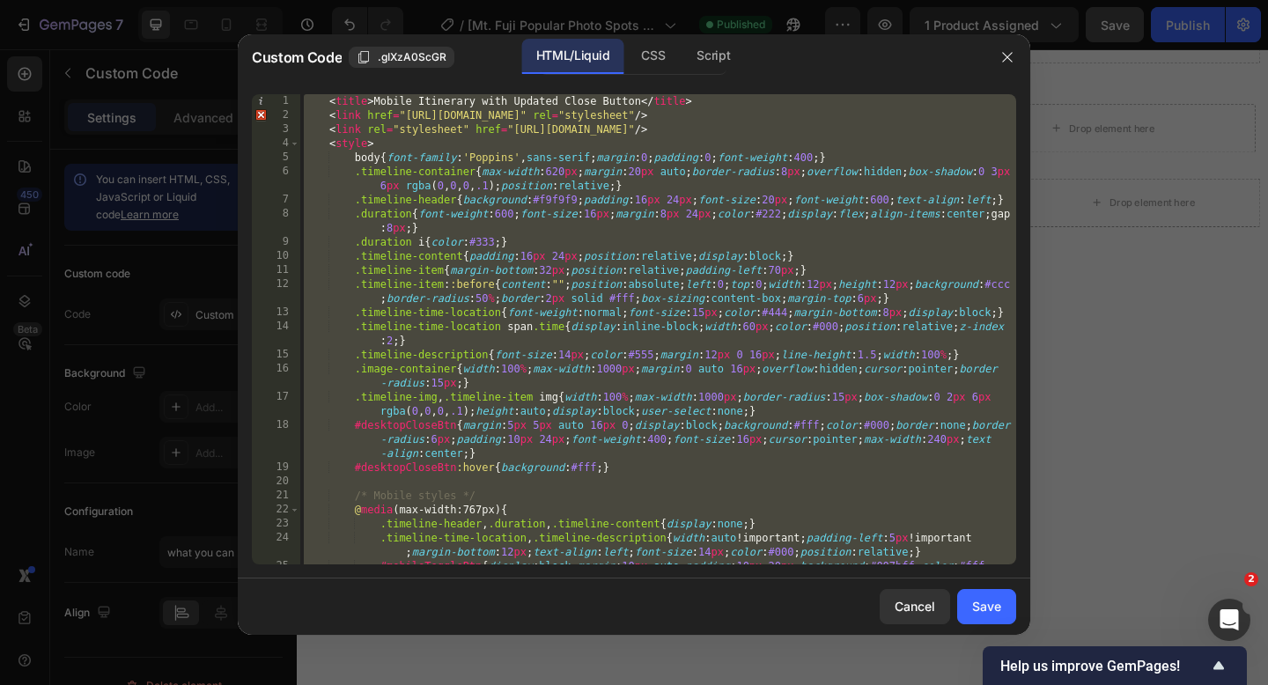
click at [328, 107] on div "< title > Mobile Itinerary with Updated Close Button </ title > < link href = "…" at bounding box center [658, 357] width 716 height 526
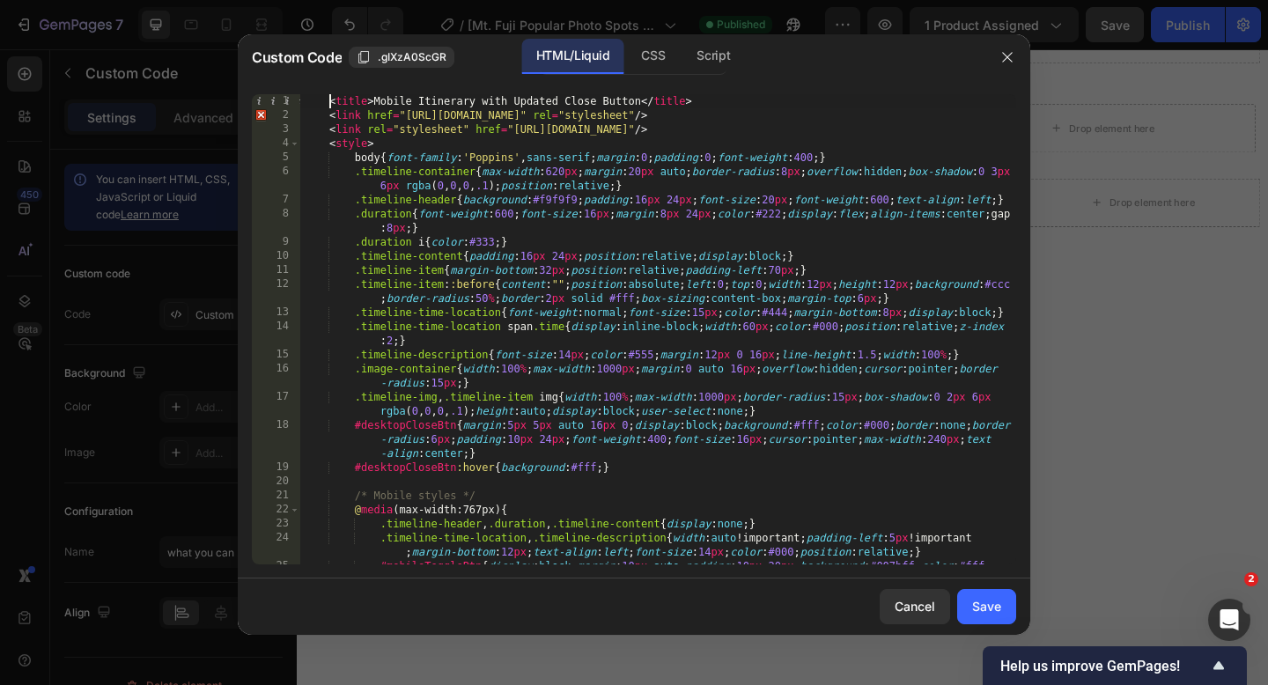
type textarea "</body> </html>"
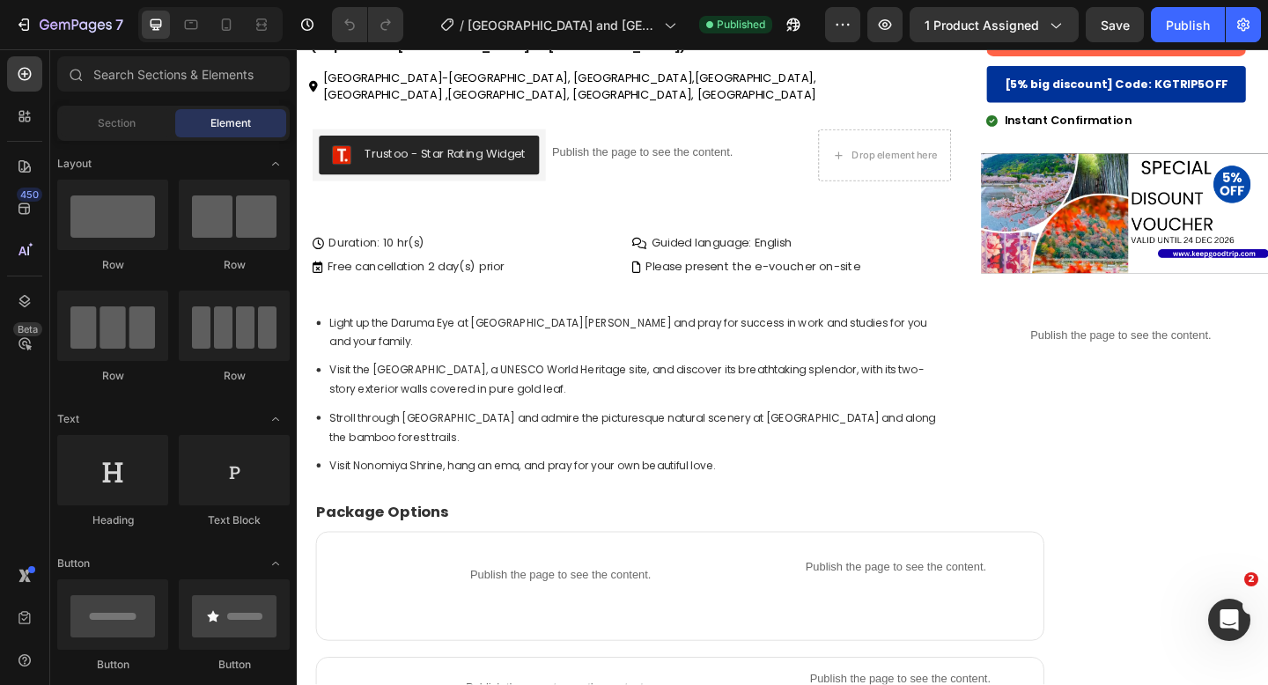
scroll to position [604, 0]
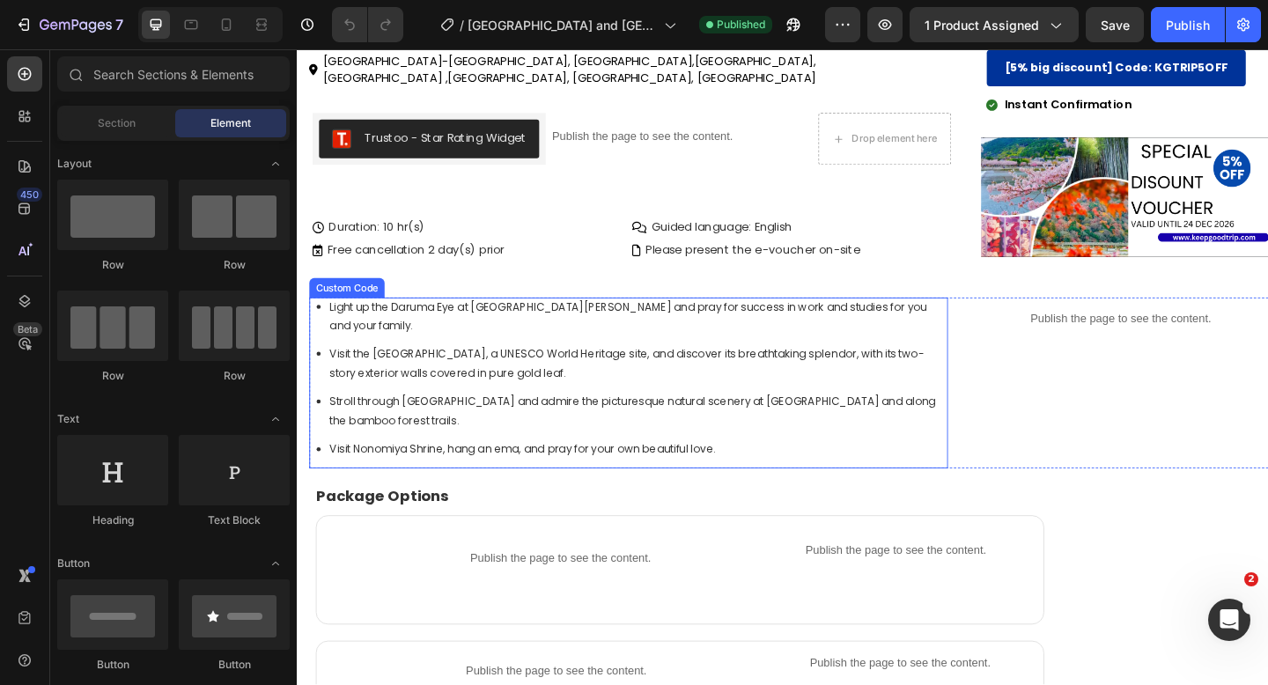
click at [506, 372] on li "Visit the Golden Pavilion, a UNESCO World Heritage site, and discover its breat…" at bounding box center [668, 391] width 673 height 41
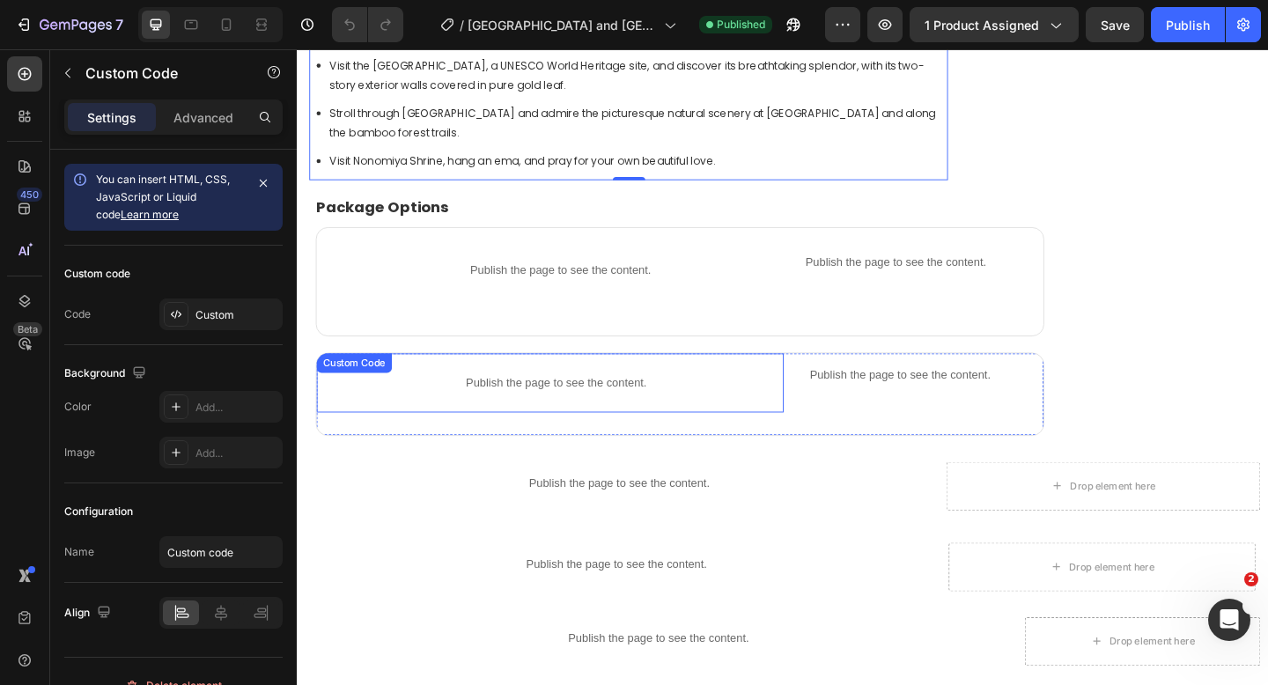
scroll to position [1114, 0]
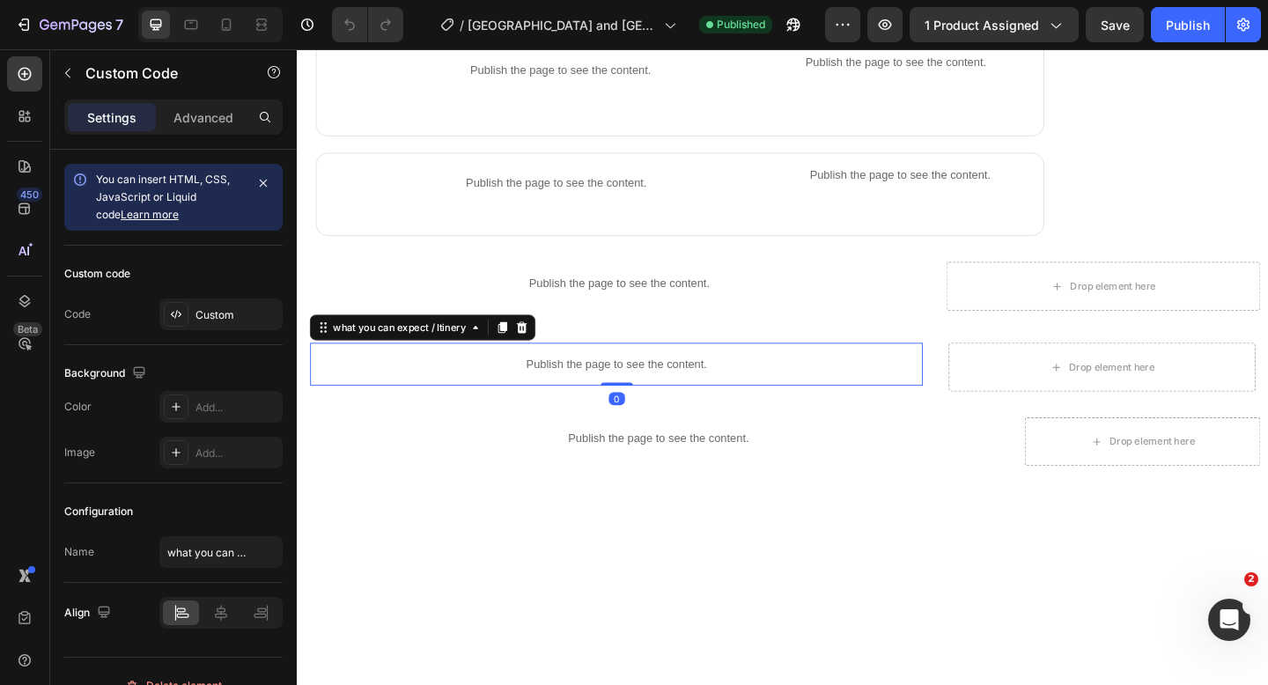
click at [602, 387] on p "Publish the page to see the content." at bounding box center [644, 392] width 666 height 18
click at [562, 387] on p "Publish the page to see the content." at bounding box center [644, 392] width 666 height 18
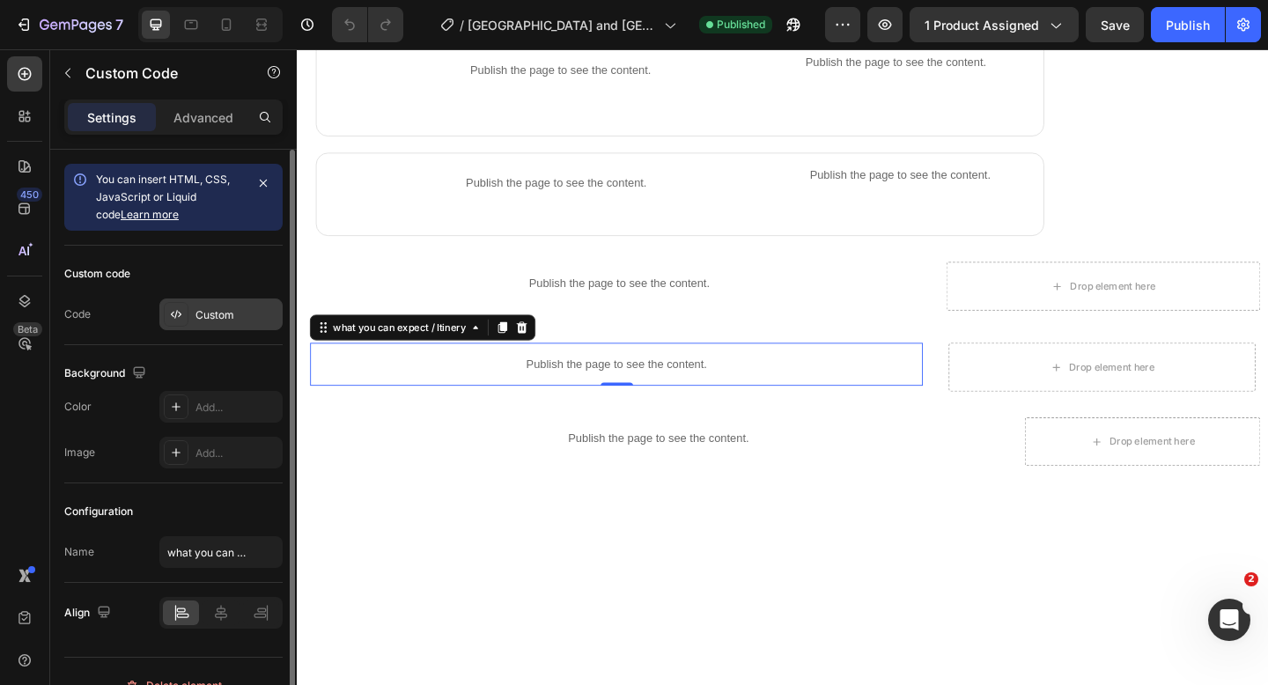
click at [232, 313] on div "Custom" at bounding box center [236, 315] width 83 height 16
click at [171, 320] on icon at bounding box center [176, 314] width 14 height 14
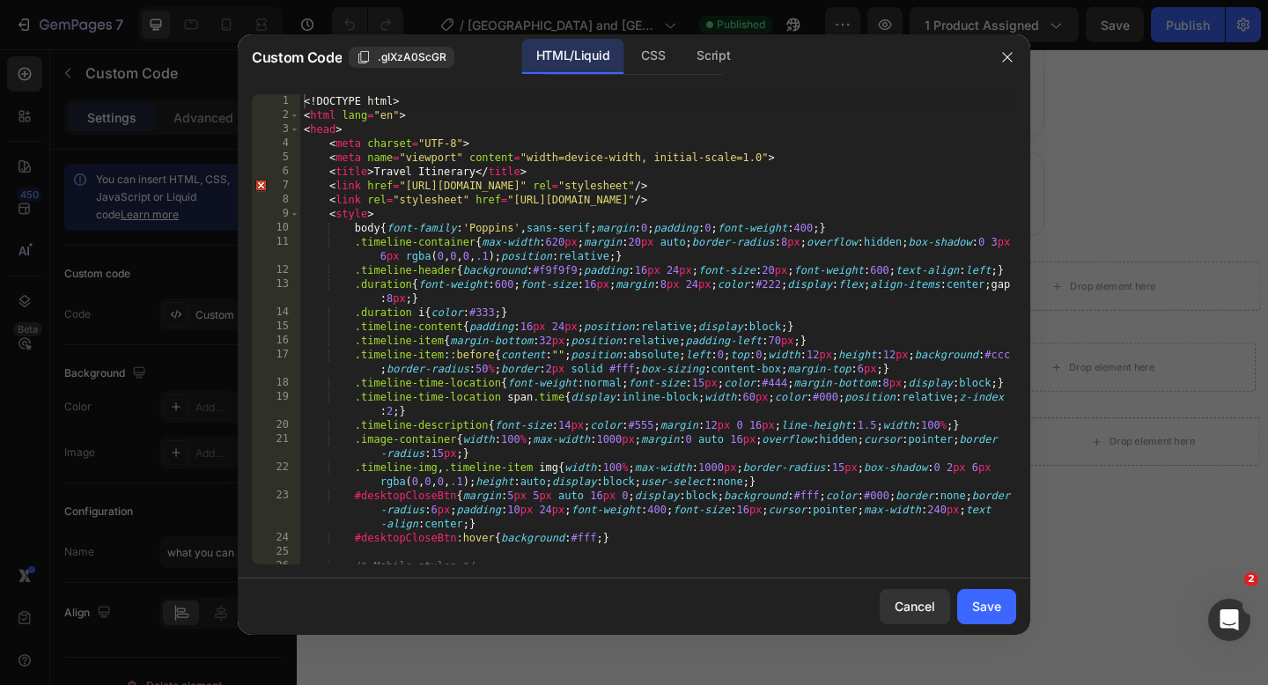
click at [304, 105] on div "<! DOCTYPE html > < html lang = "en" > < head > < meta charset = "UTF-8" > < me…" at bounding box center [658, 343] width 716 height 498
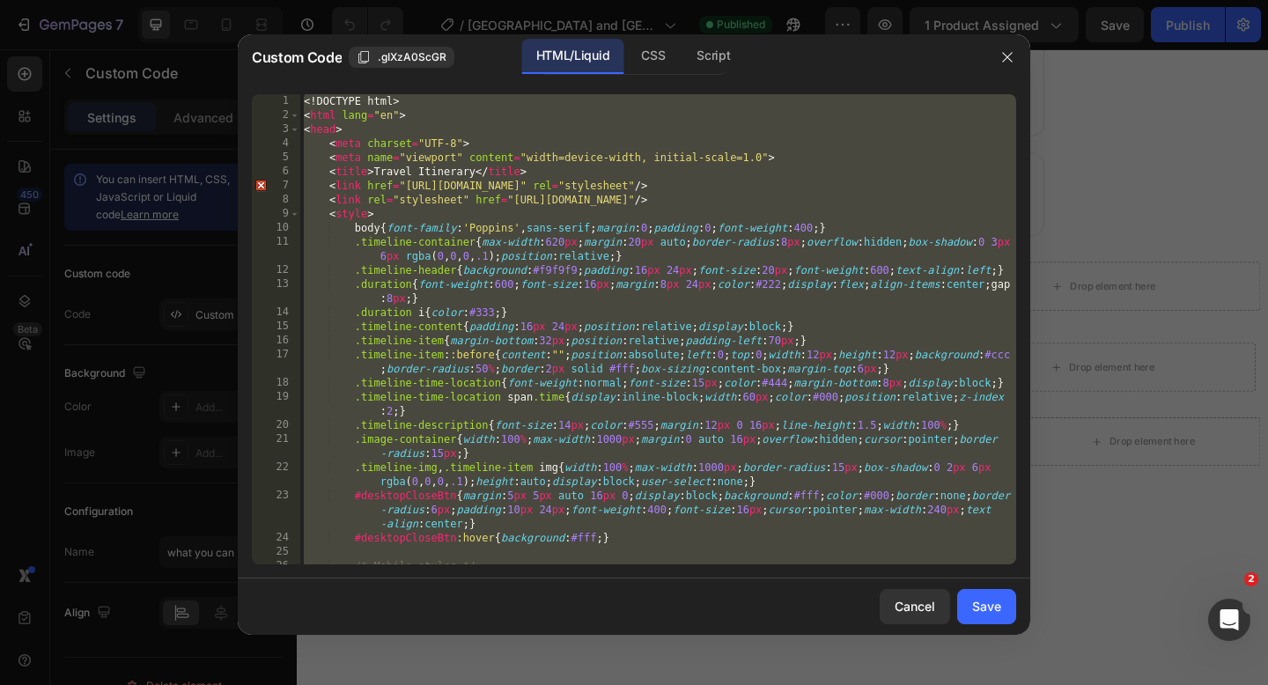
click at [306, 103] on div "<! DOCTYPE html > < html lang = "en" > < head > < meta charset = "UTF-8" > < me…" at bounding box center [658, 329] width 716 height 470
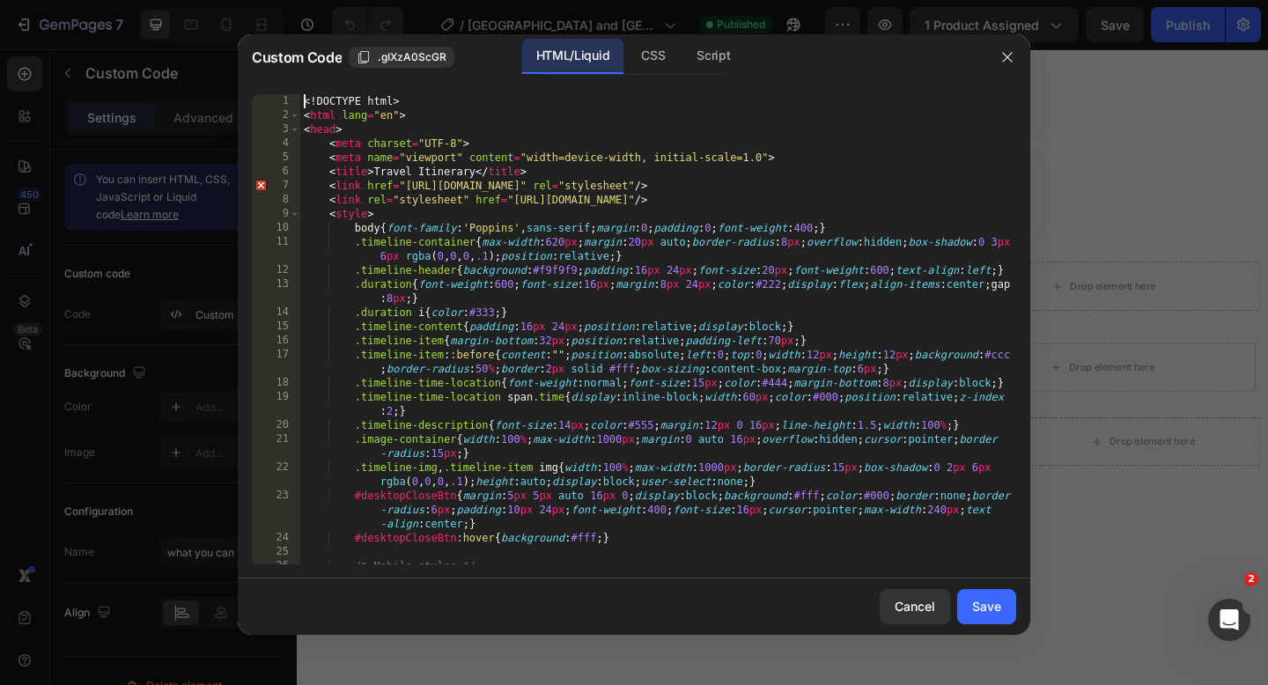
type textarea "</body> </html>"
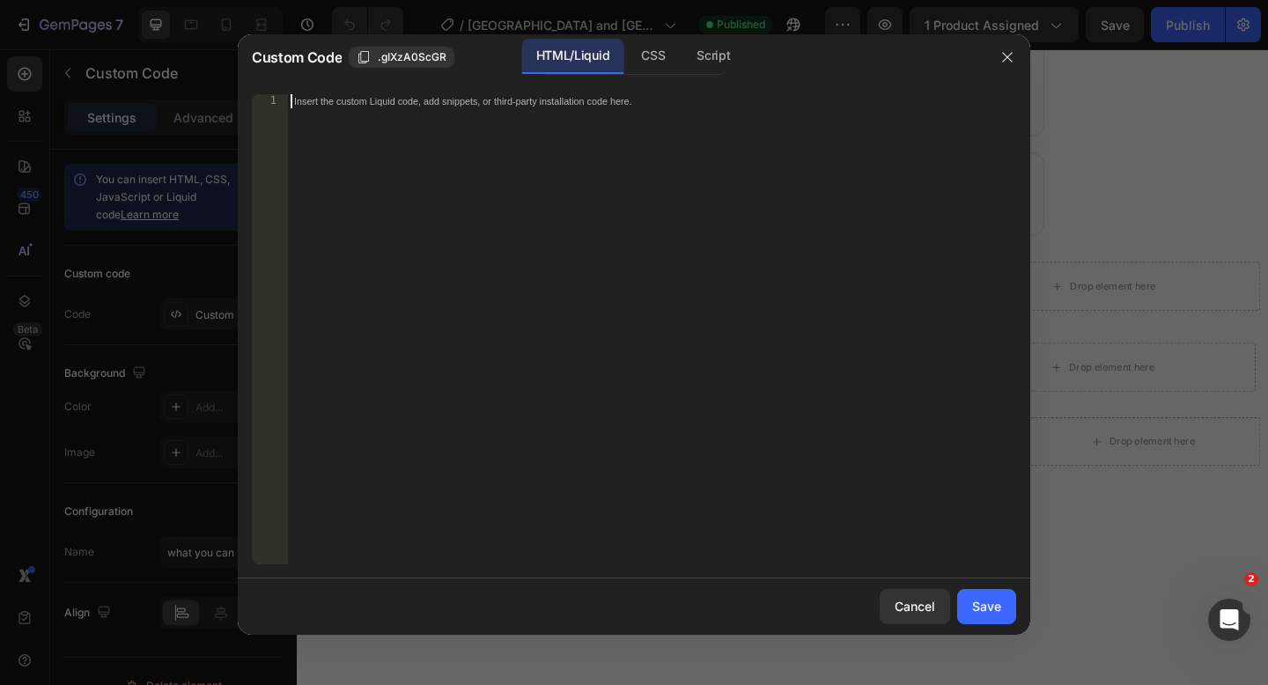
paste textarea "</html>"
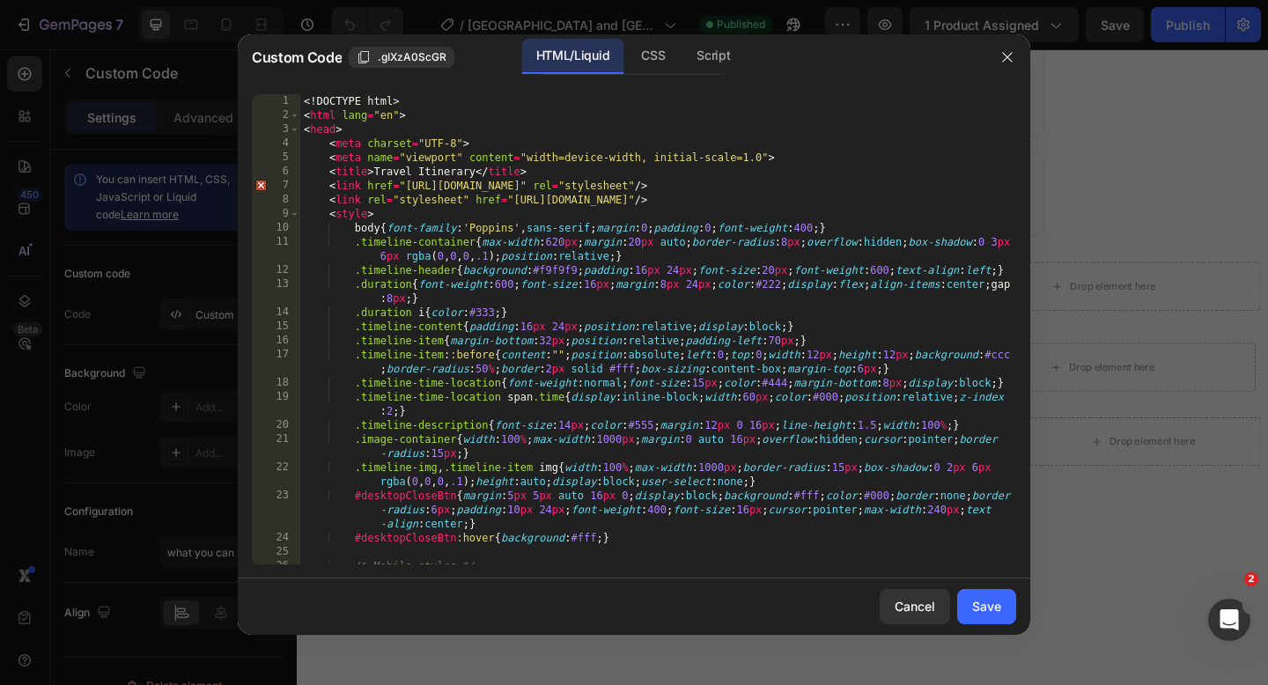
scroll to position [0, 0]
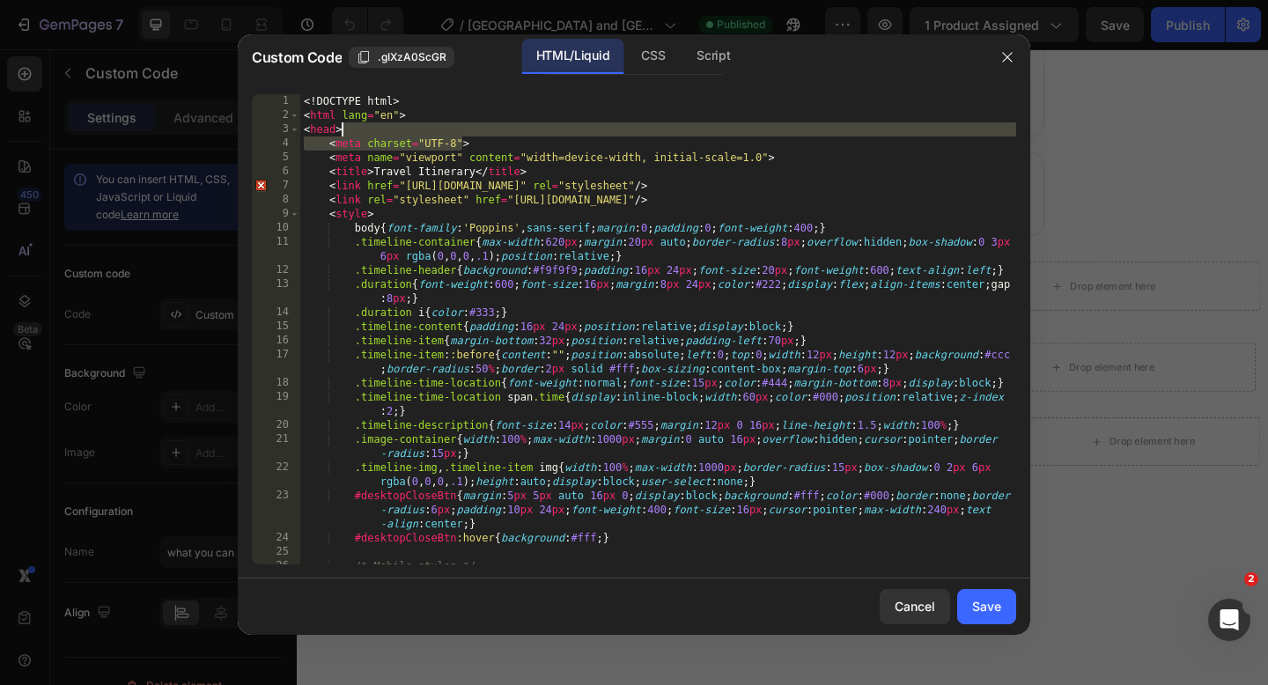
drag, startPoint x: 464, startPoint y: 140, endPoint x: 410, endPoint y: 127, distance: 55.3
click at [410, 127] on div "<! DOCTYPE html > < html lang = "en" > < head > < meta charset = "UTF-8" > < me…" at bounding box center [658, 343] width 716 height 498
click at [777, 156] on div "<! DOCTYPE html > < html lang = "en" > < head > < meta charset = "UTF-8" > < me…" at bounding box center [658, 343] width 716 height 498
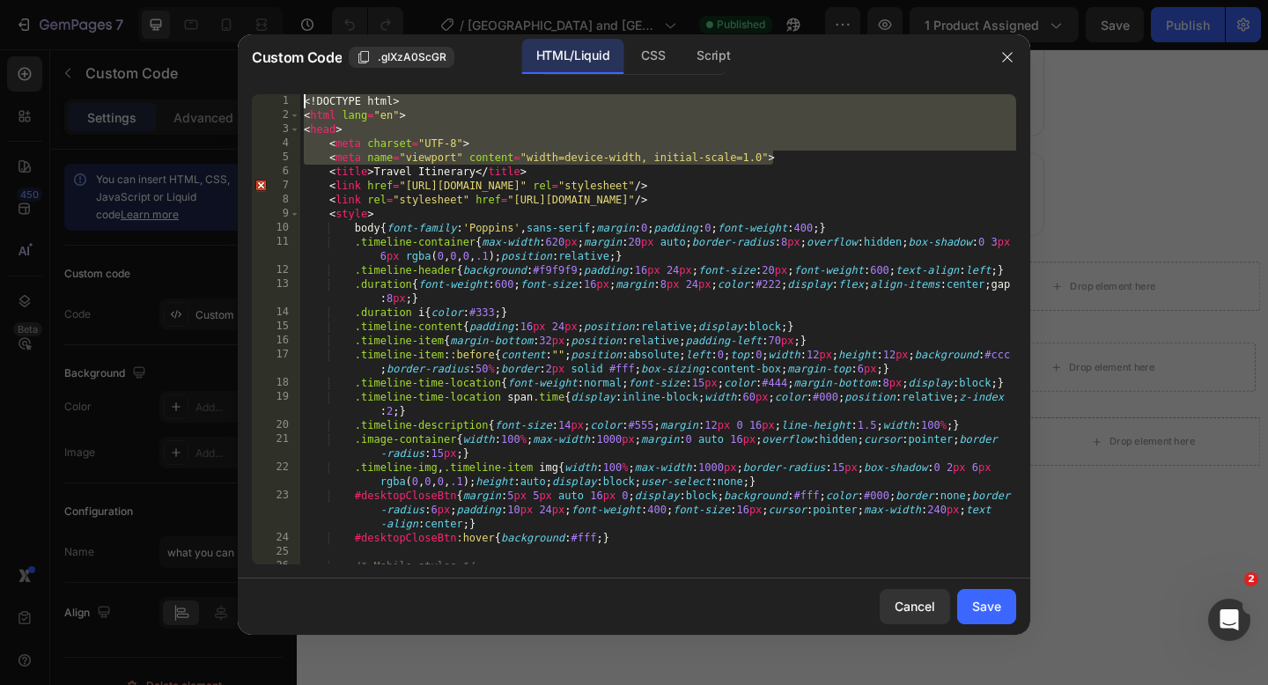
drag, startPoint x: 777, startPoint y: 156, endPoint x: 303, endPoint y: 94, distance: 478.5
click at [303, 94] on div "<! DOCTYPE html > < html lang = "en" > < head > < meta charset = "UTF-8" > < me…" at bounding box center [658, 343] width 716 height 498
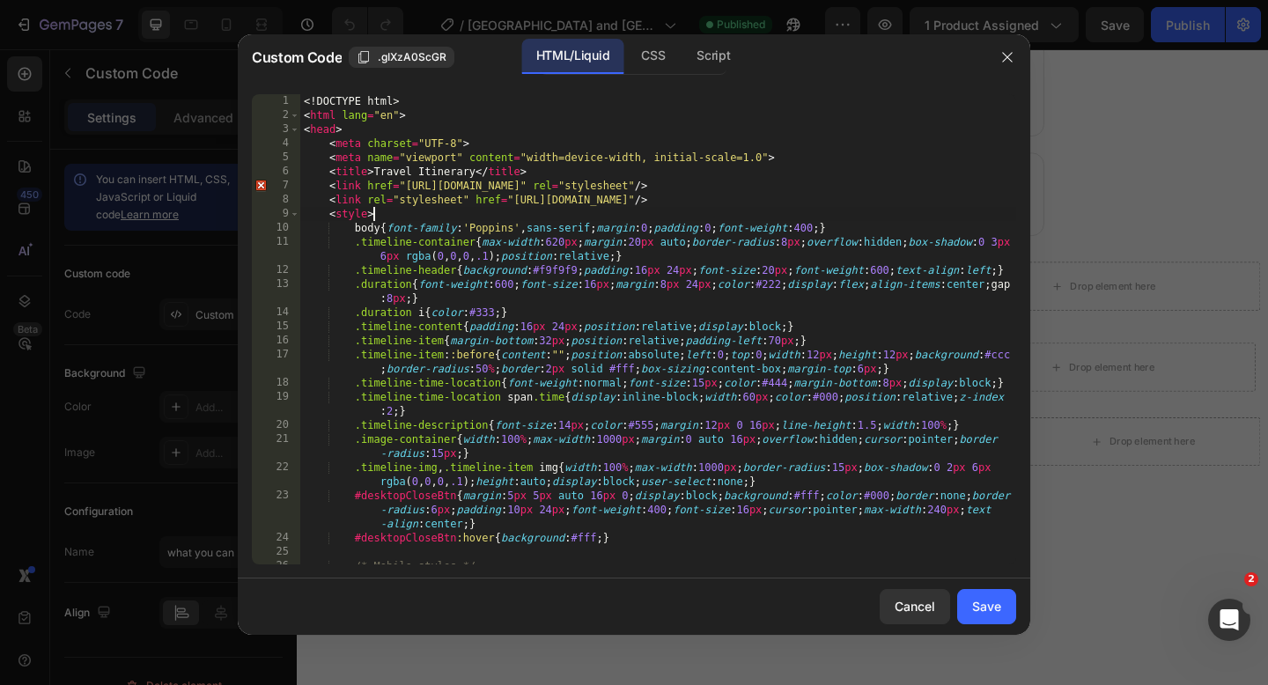
click at [452, 209] on div "<! DOCTYPE html > < html lang = "en" > < head > < meta charset = "UTF-8" > < me…" at bounding box center [658, 343] width 716 height 498
click at [321, 131] on div "<! DOCTYPE html > < html lang = "en" > < head > < meta charset = "UTF-8" > < me…" at bounding box center [658, 343] width 716 height 498
click at [405, 173] on div "<! DOCTYPE html > < html lang = "en" > < head > < meta charset = "UTF-8" > < me…" at bounding box center [658, 343] width 716 height 498
click at [408, 173] on div "<! DOCTYPE html > < html lang = "en" > < head > < meta charset = "UTF-8" > < me…" at bounding box center [658, 343] width 716 height 498
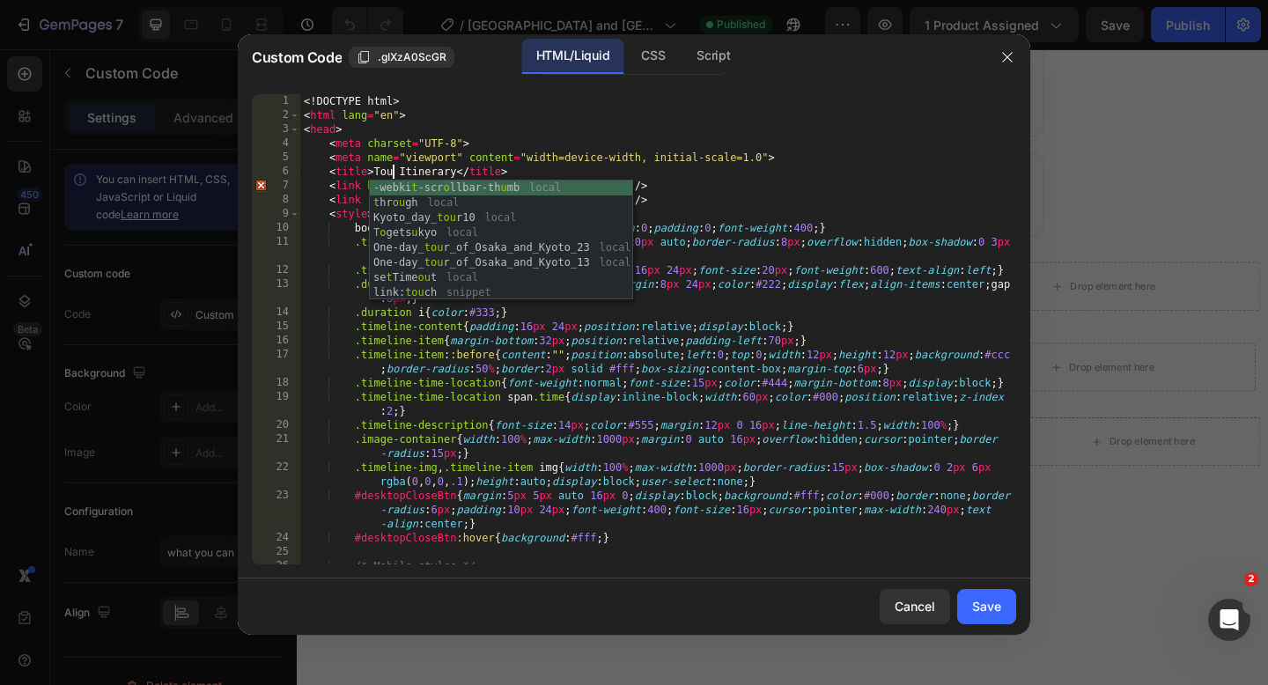
scroll to position [0, 7]
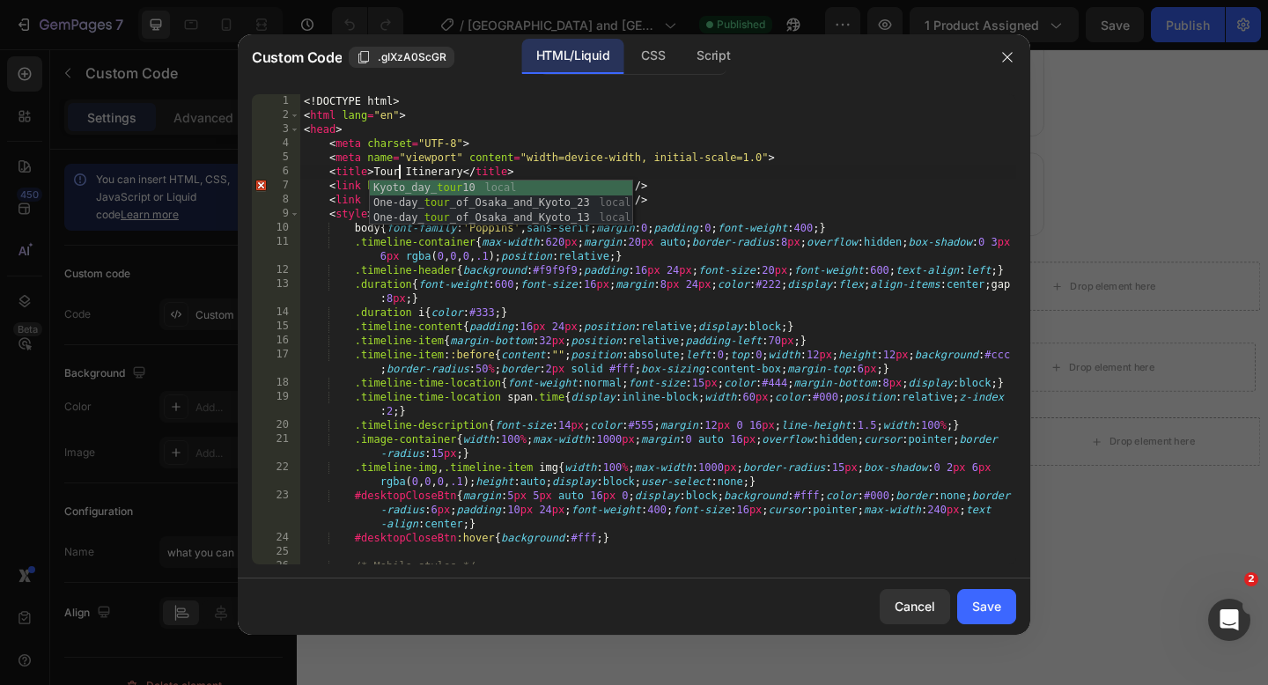
click at [529, 140] on div "<! DOCTYPE html > < html lang = "en" > < head > < meta charset = "UTF-8" > < me…" at bounding box center [658, 343] width 716 height 498
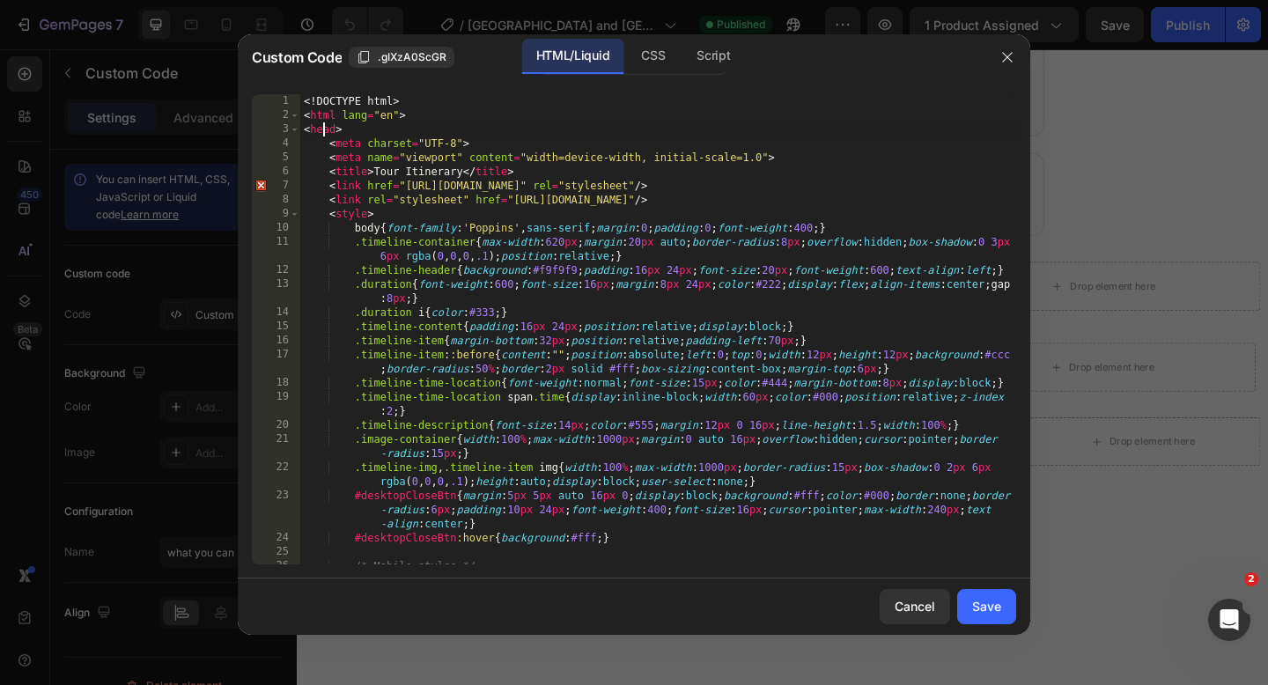
click at [320, 131] on div "<! DOCTYPE html > < html lang = "en" > < head > < meta charset = "UTF-8" > < me…" at bounding box center [658, 343] width 716 height 498
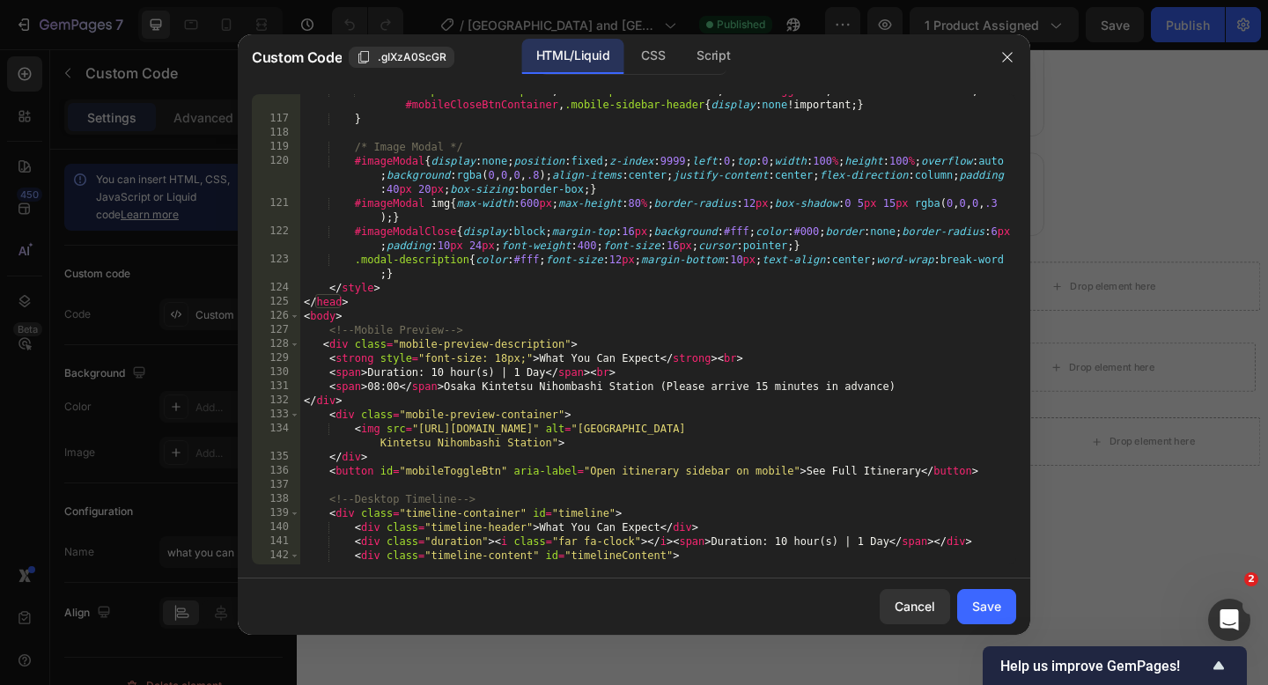
scroll to position [1935, 0]
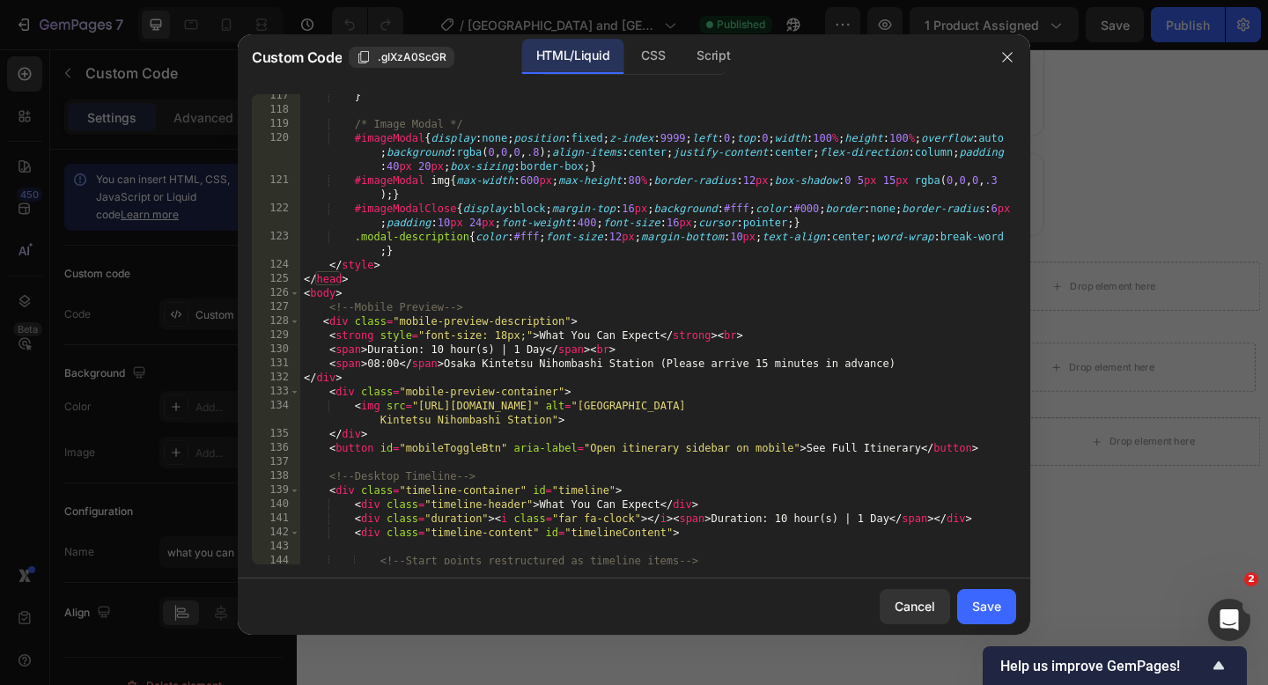
click at [420, 220] on div "} /* Image Modal */ #imageModal { display : none ; position : fixed ; z-index :…" at bounding box center [658, 338] width 716 height 498
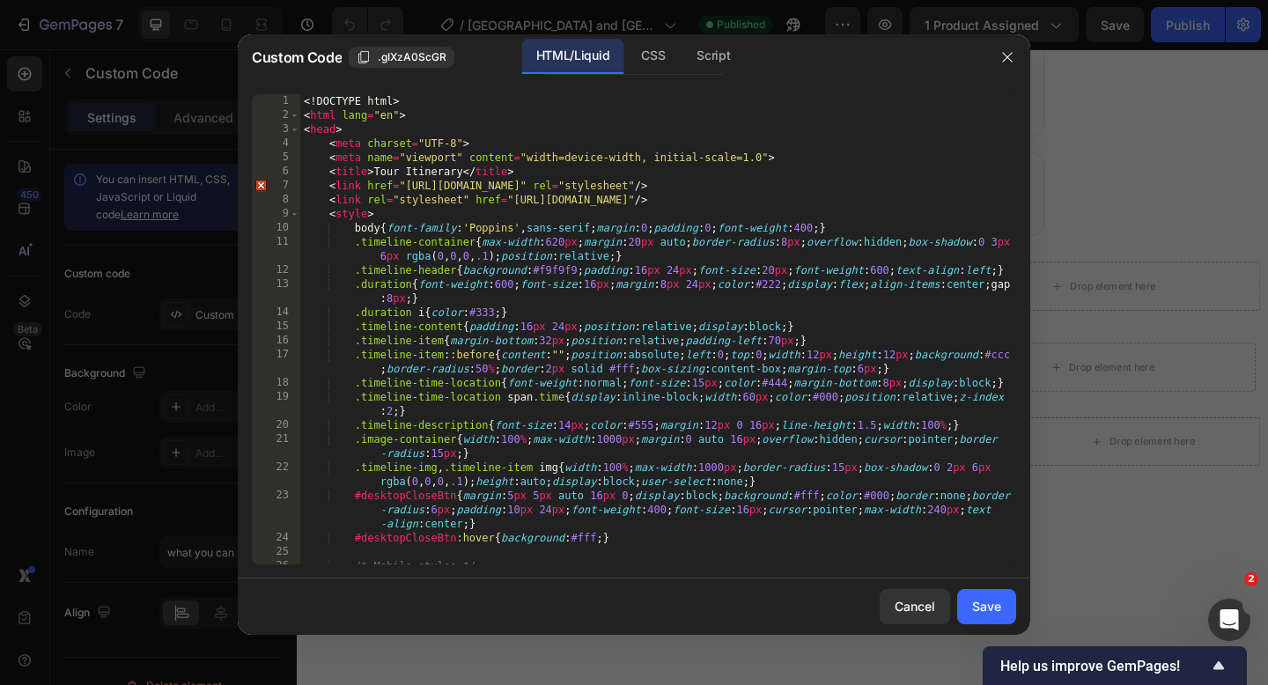
scroll to position [0, 0]
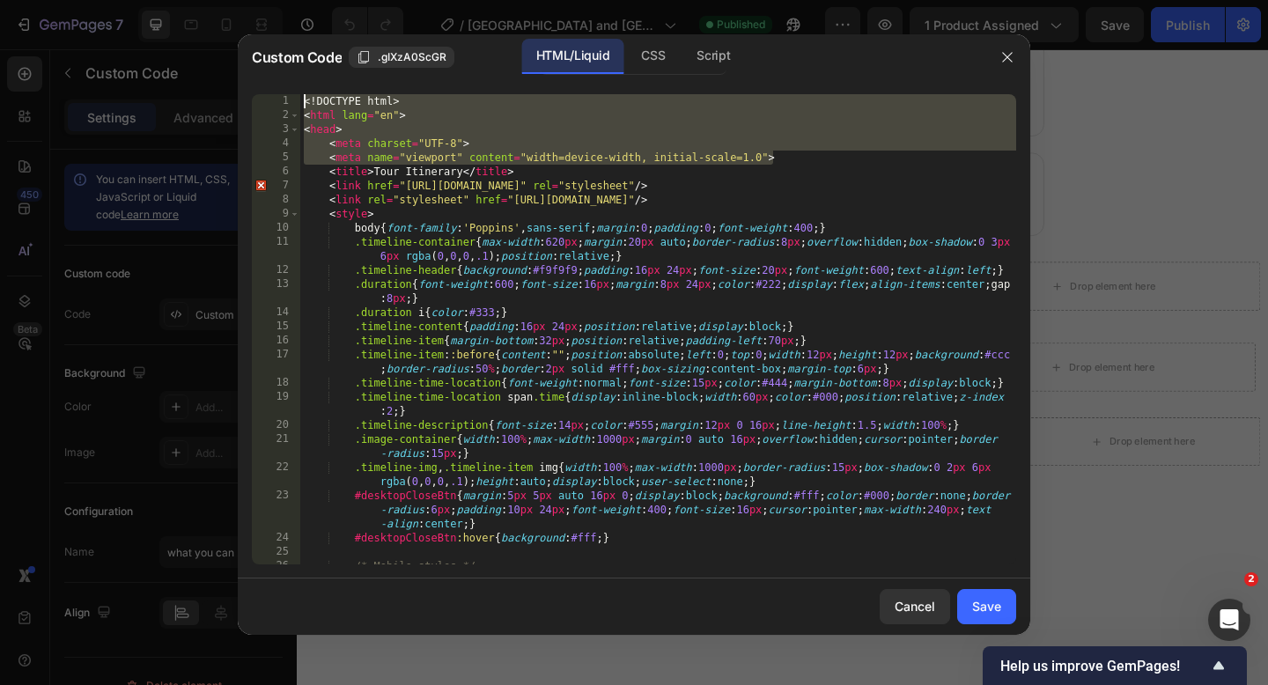
drag, startPoint x: 777, startPoint y: 161, endPoint x: 300, endPoint y: 100, distance: 481.0
click at [300, 100] on div "<! DOCTYPE html > < html lang = "en" > < head > < meta charset = "UTF-8" > < me…" at bounding box center [658, 343] width 716 height 498
type textarea "<!DOCTYPE html> <html lang="en">"
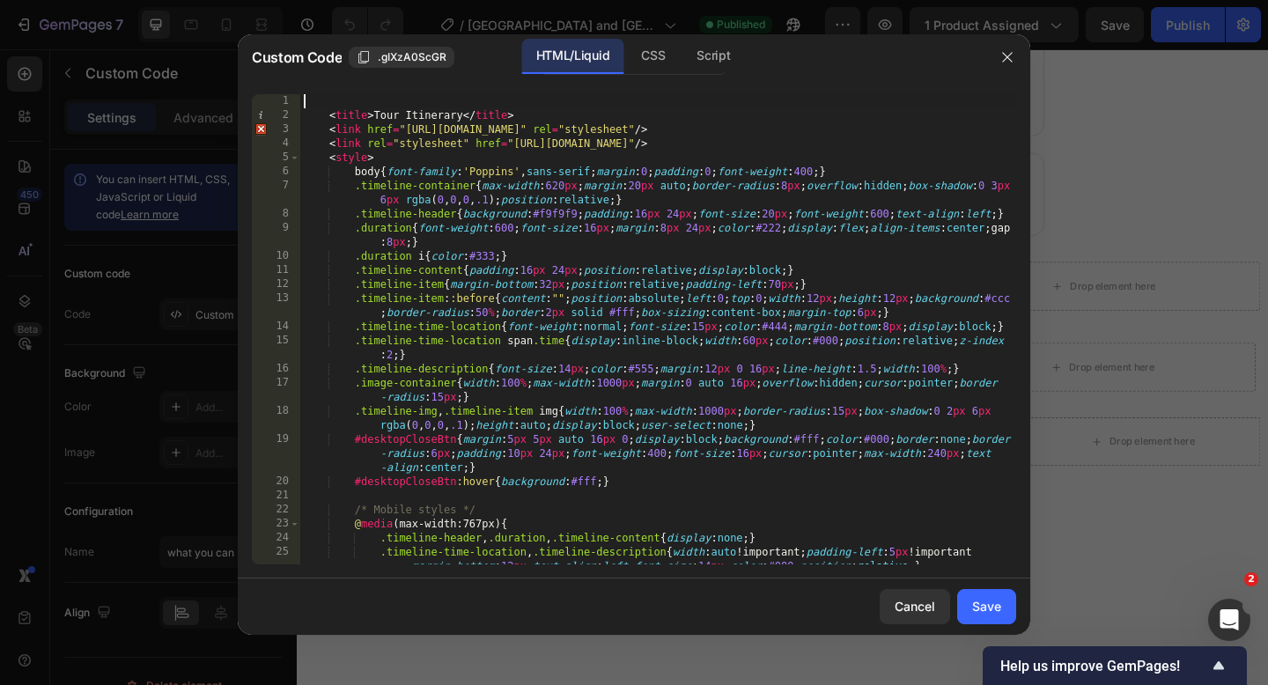
click at [320, 107] on div "< title > Tour Itinerary </ title > < link href = "https://fonts.googleapis.com…" at bounding box center [658, 357] width 716 height 526
click at [970, 601] on button "Save" at bounding box center [986, 606] width 59 height 35
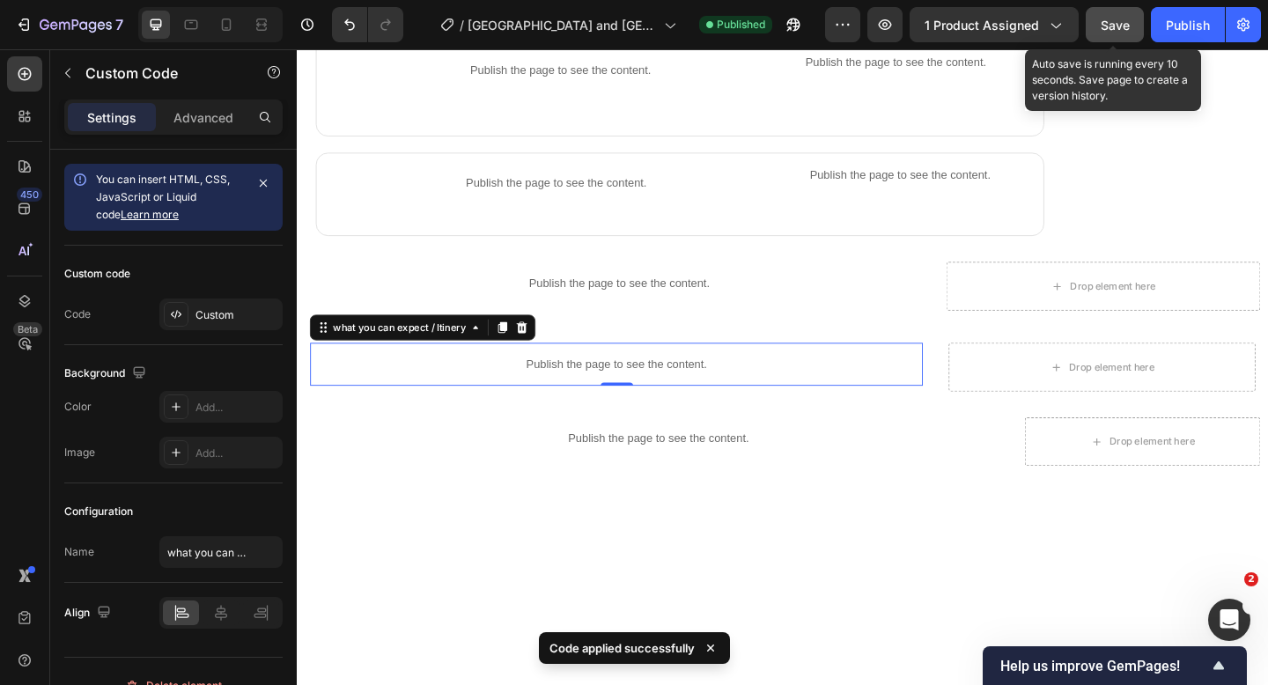
click at [1124, 31] on span "Save" at bounding box center [1114, 25] width 29 height 15
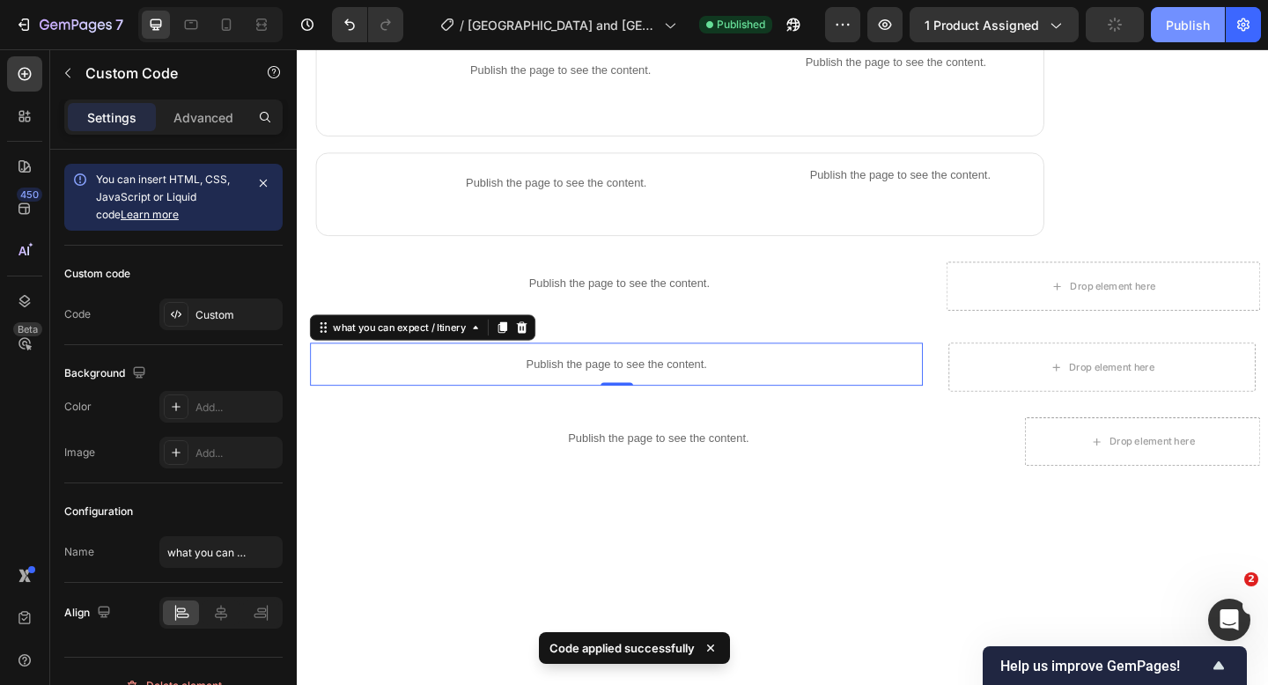
click at [1193, 27] on div "Publish" at bounding box center [1188, 25] width 44 height 18
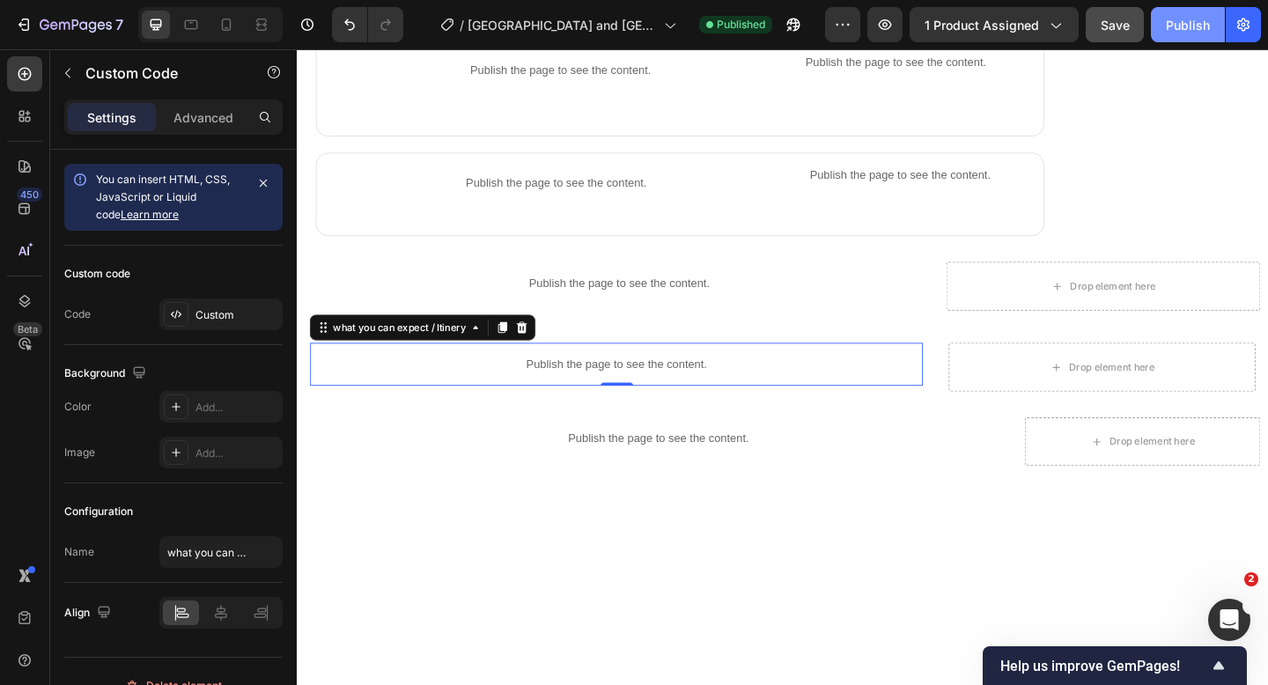
click at [1173, 31] on div "Publish" at bounding box center [1188, 25] width 44 height 18
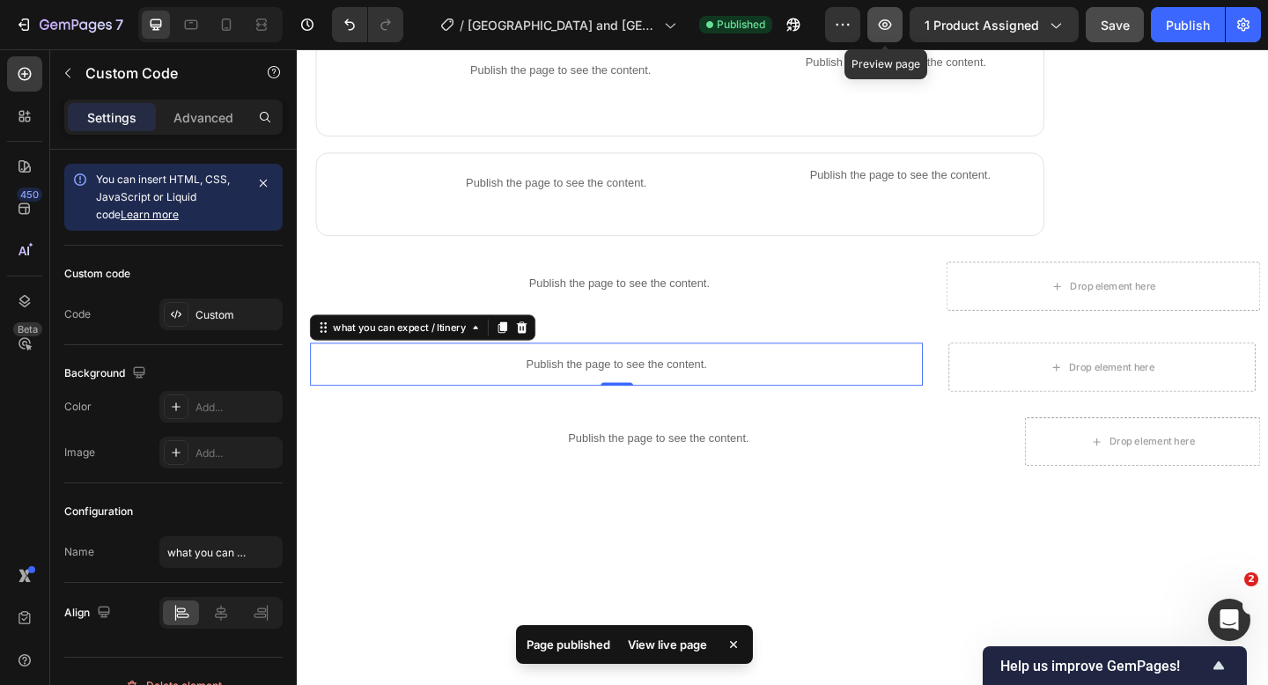
click at [879, 20] on icon "button" at bounding box center [885, 25] width 18 height 18
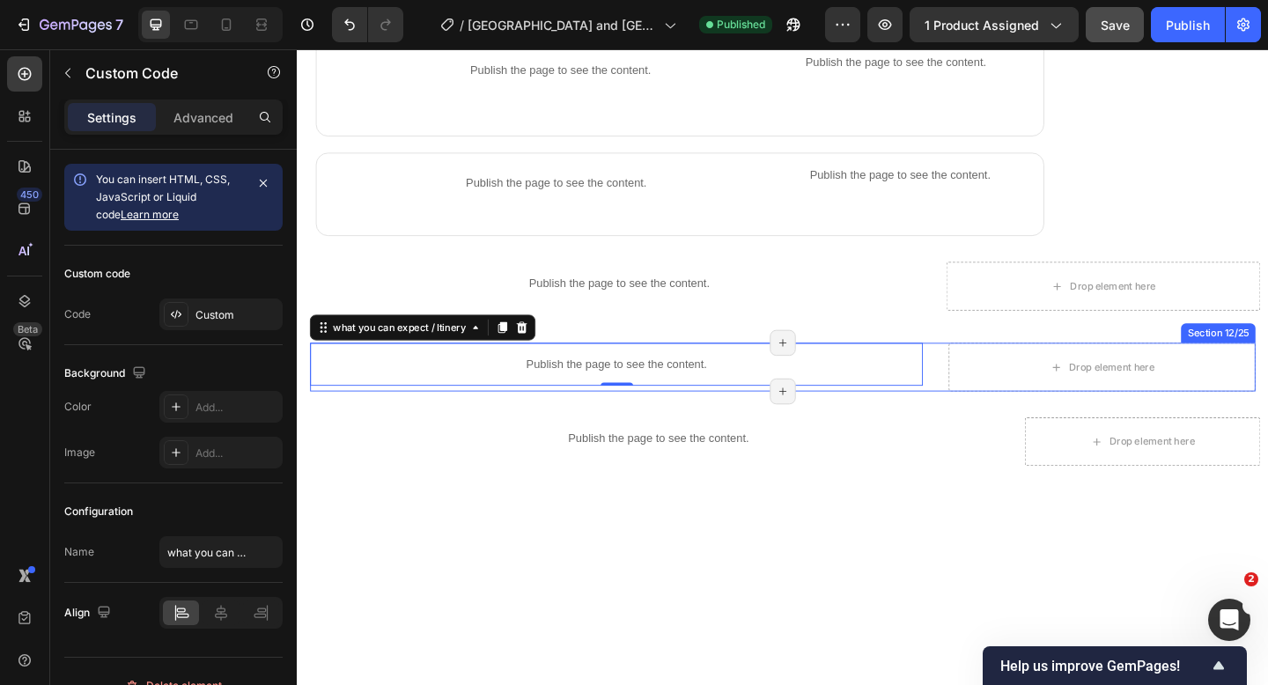
click at [984, 398] on div "Publish the page to see the content. what you can expect / Itinery 0 Title Line…" at bounding box center [825, 395] width 1028 height 53
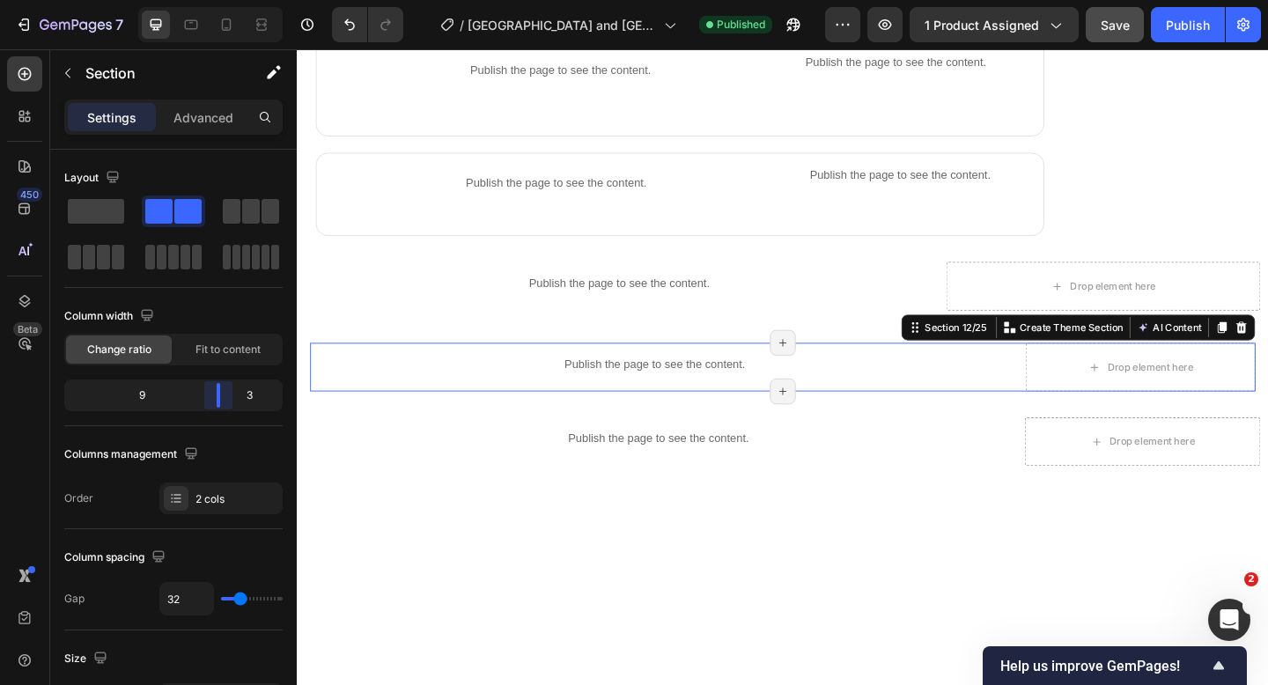
drag, startPoint x: 202, startPoint y: 394, endPoint x: 91, endPoint y: 354, distance: 118.6
click at [224, 0] on body "7 Version history / Kyoto and Osaka Day Trip | Katsuo-ji Temple, Kinkaku-ji Tem…" at bounding box center [634, 0] width 1268 height 0
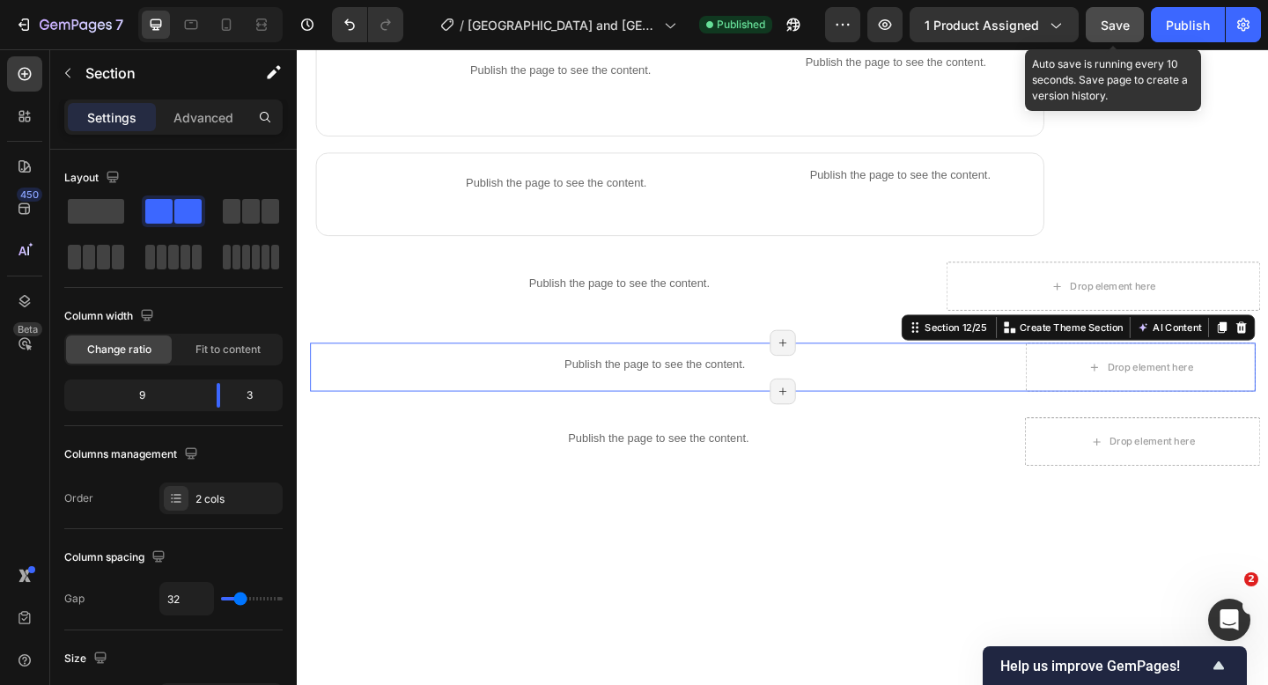
click at [1114, 39] on button "Save" at bounding box center [1114, 24] width 58 height 35
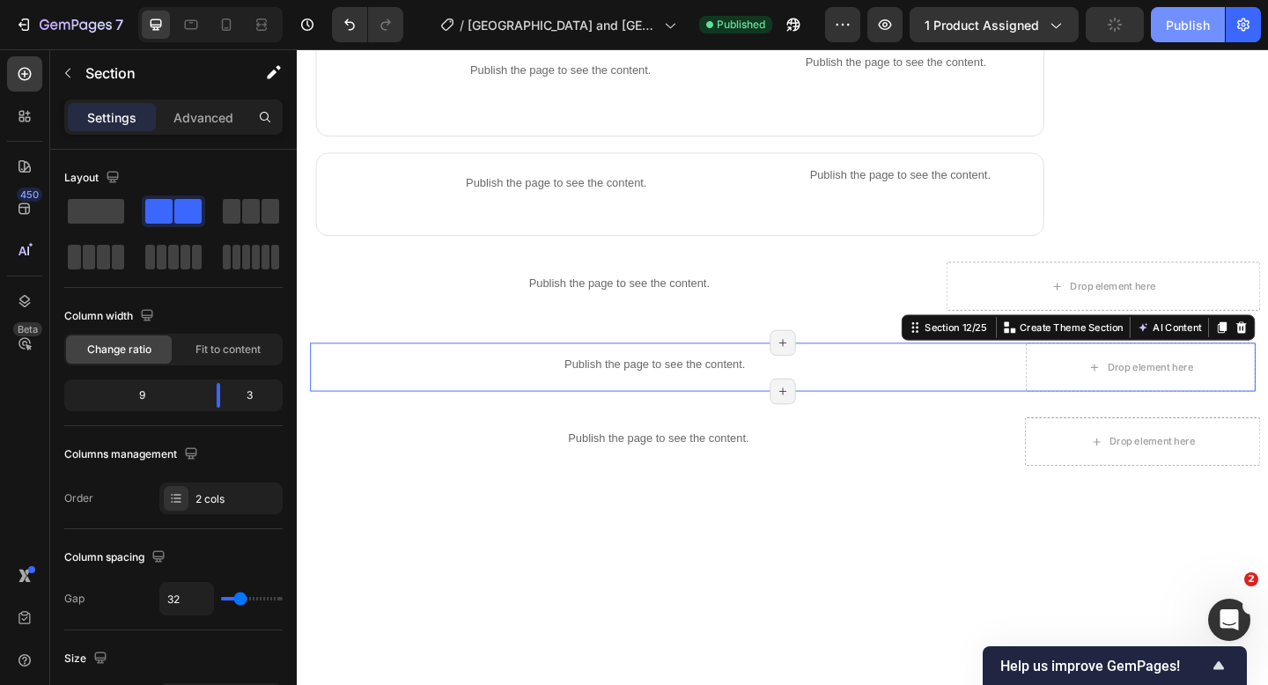
click at [1166, 29] on div "Publish" at bounding box center [1188, 25] width 44 height 18
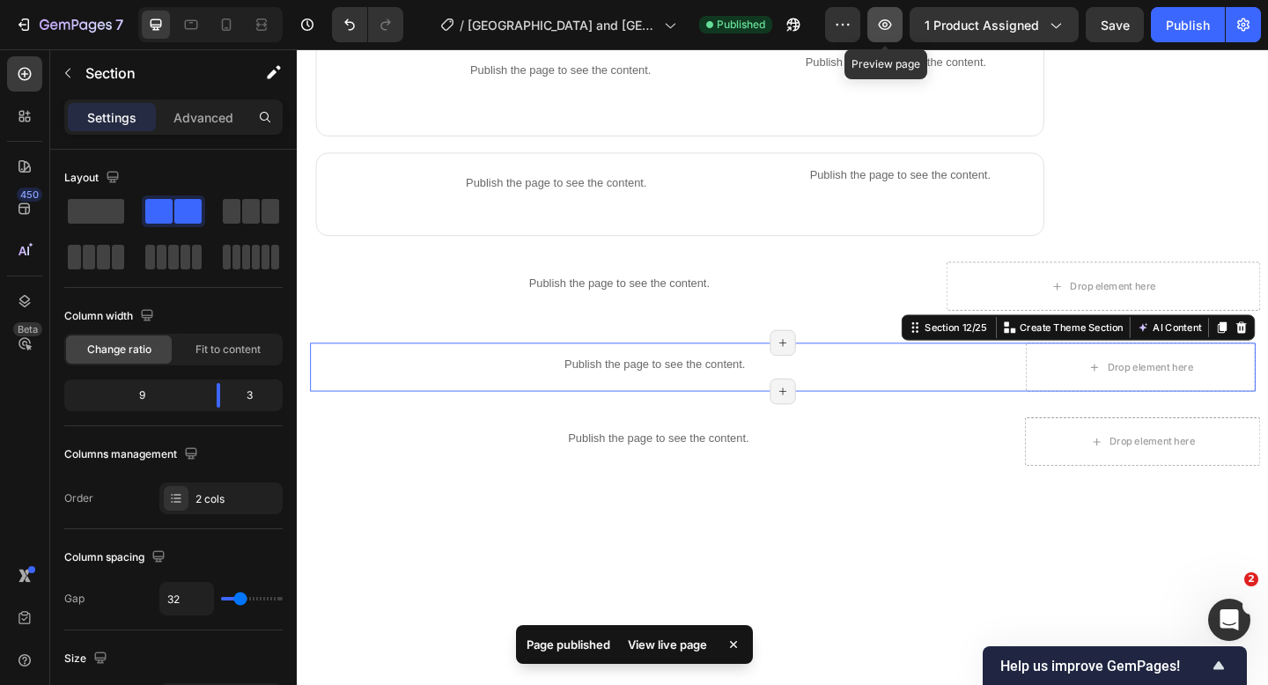
click at [881, 20] on icon "button" at bounding box center [885, 25] width 18 height 18
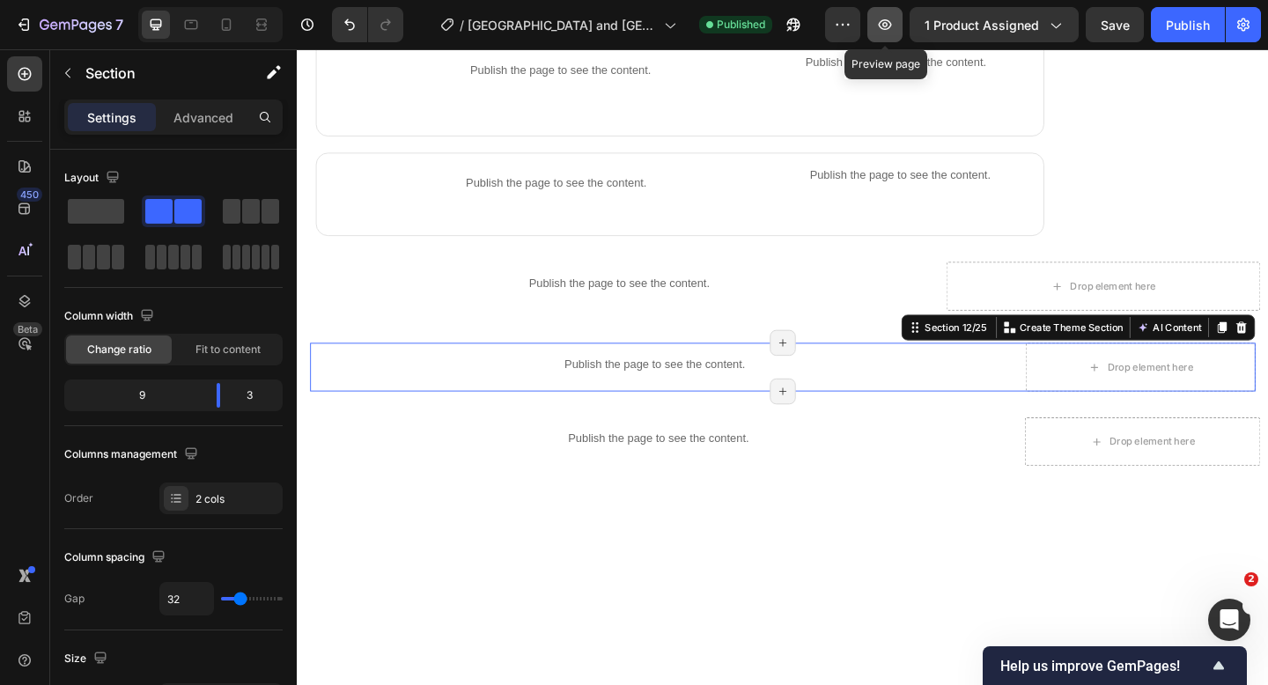
click at [894, 28] on icon "button" at bounding box center [885, 25] width 18 height 18
click at [212, 0] on body "7 Version history / Kyoto and Osaka Day Trip | Katsuo-ji Temple, Kinkaku-ji Tem…" at bounding box center [634, 0] width 1268 height 0
click at [189, 114] on p "Advanced" at bounding box center [203, 117] width 60 height 18
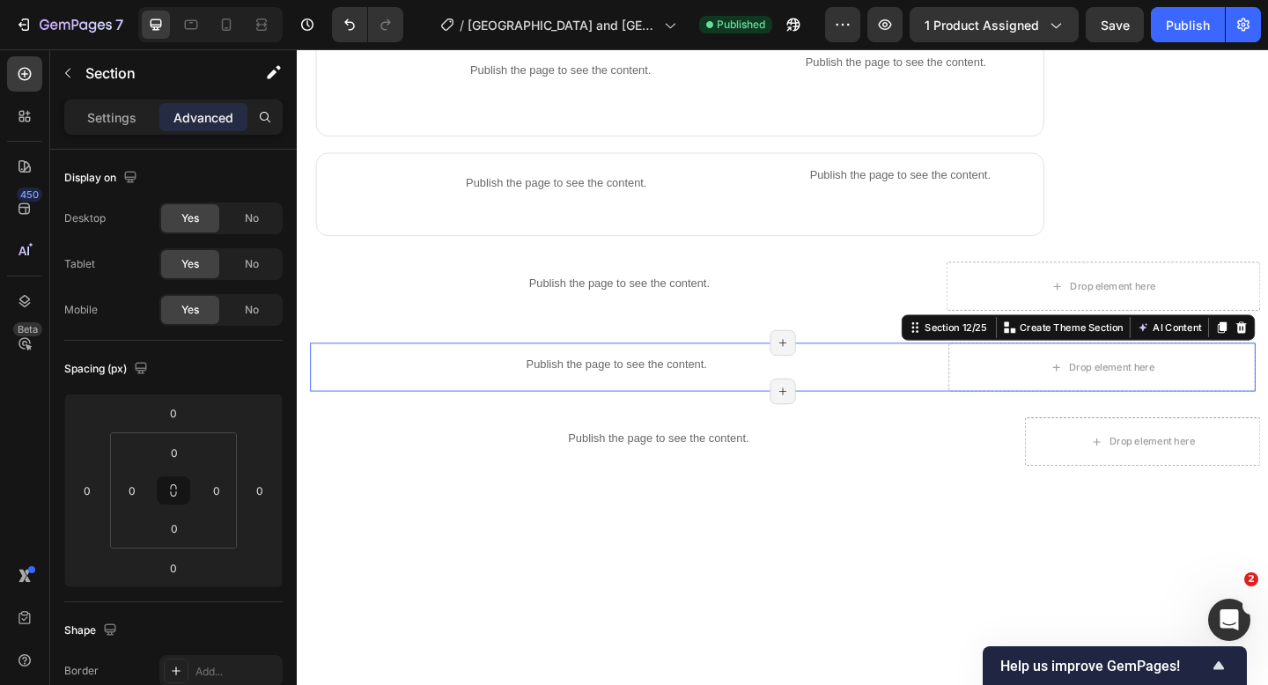
click at [960, 416] on div "Publish the page to see the content. what you can expect / Itinery Title Line P…" at bounding box center [644, 395] width 666 height 53
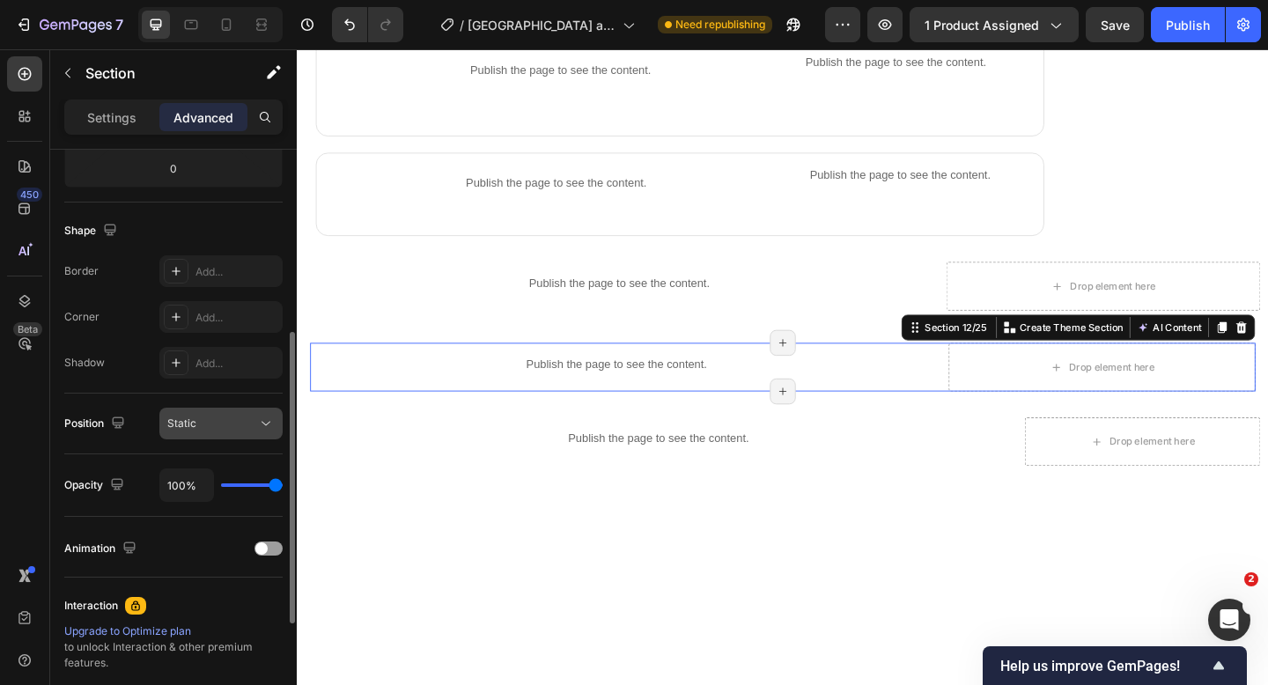
scroll to position [342, 0]
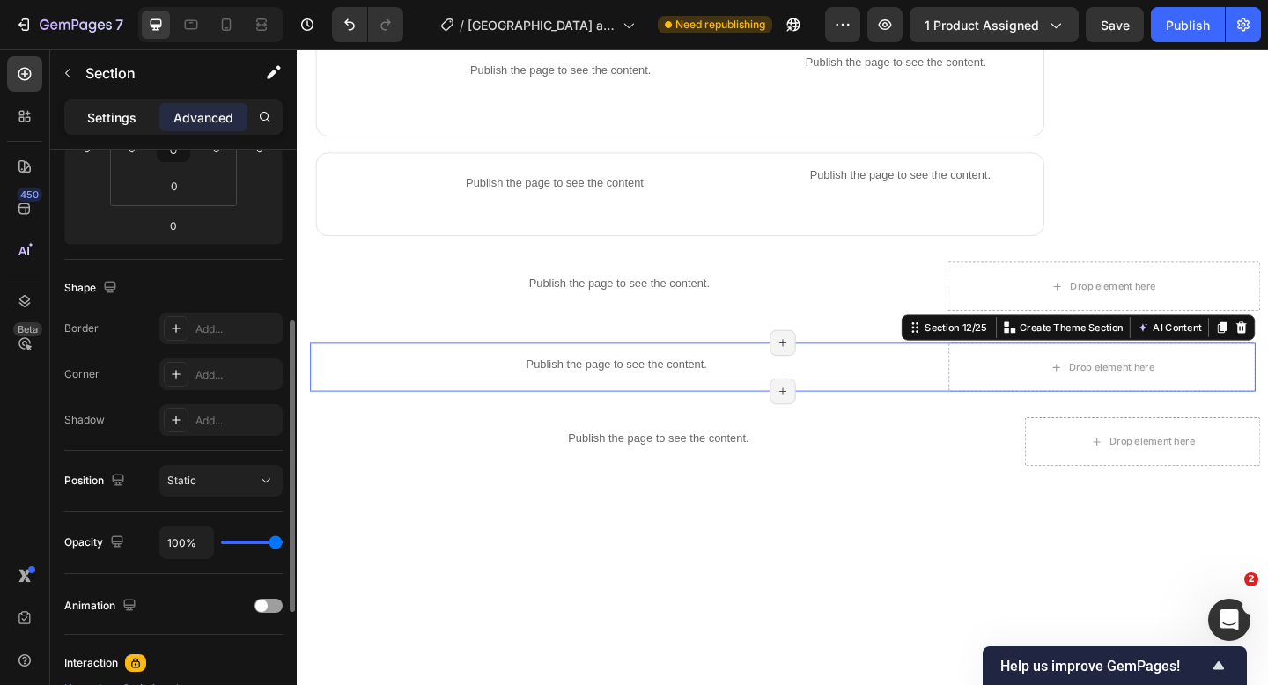
click at [98, 122] on p "Settings" at bounding box center [111, 117] width 49 height 18
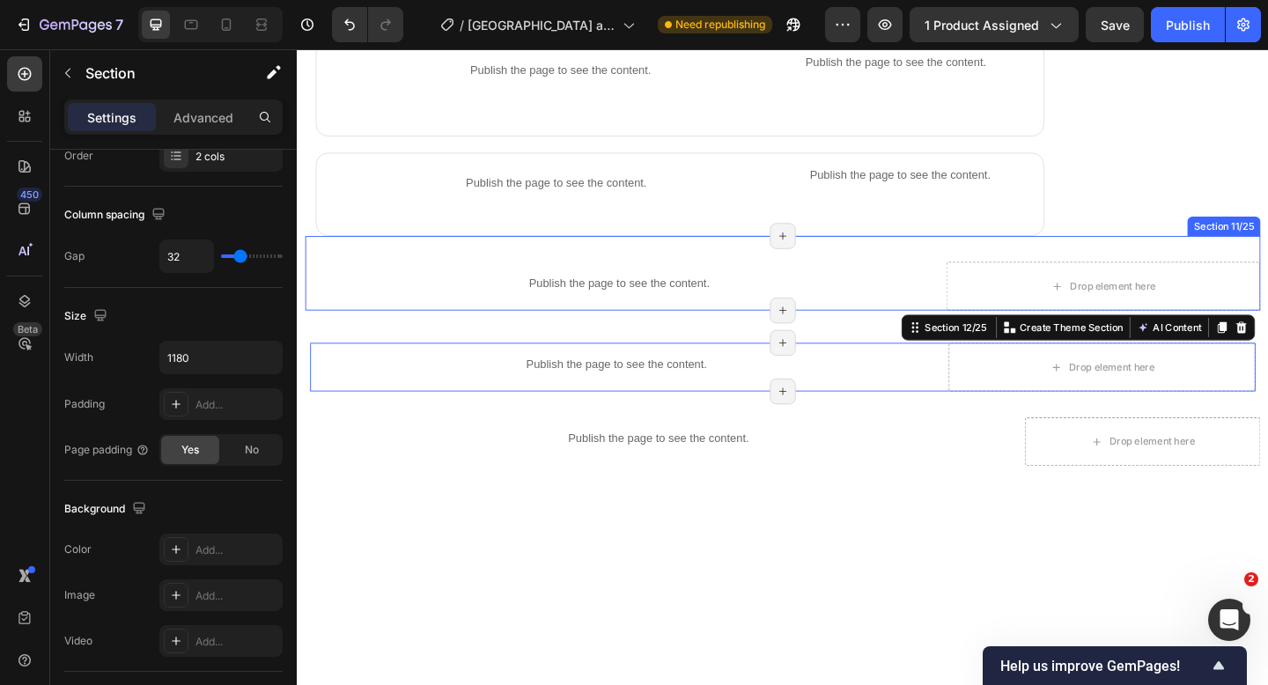
click at [401, 329] on div "Publish the page to see the content. Product info" at bounding box center [646, 307] width 683 height 53
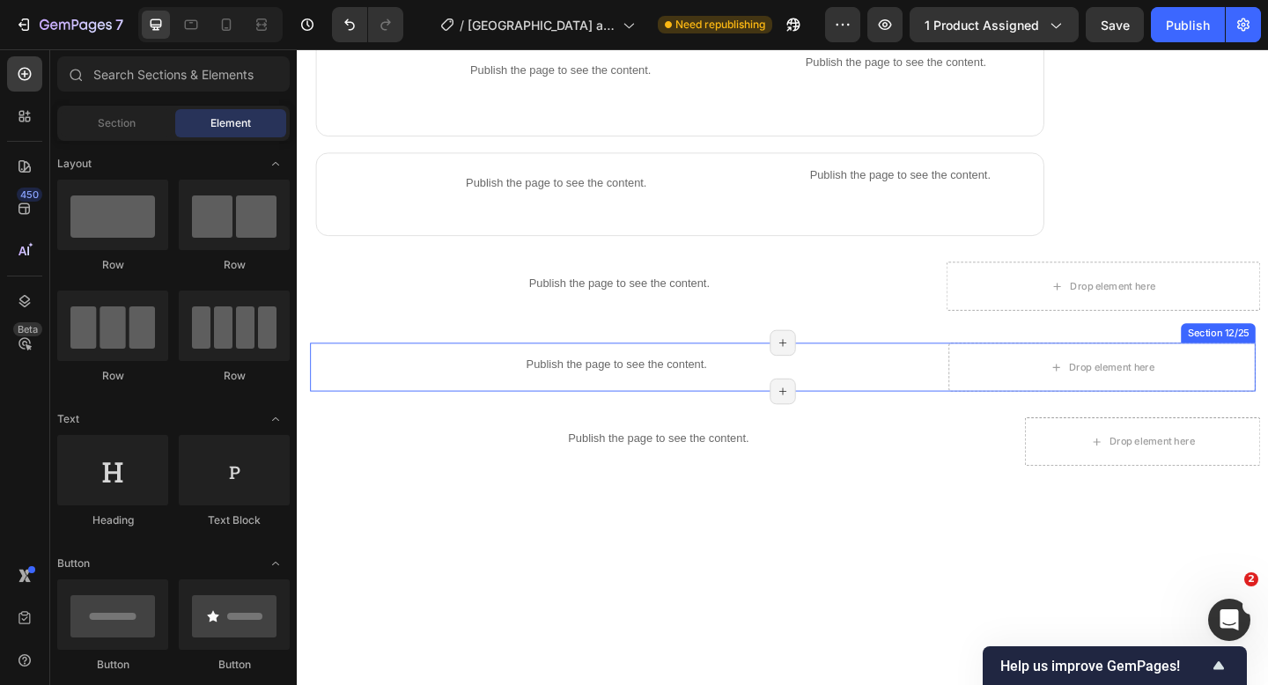
click at [981, 412] on div "Publish the page to see the content. what you can expect / Itinery Title Line P…" at bounding box center [825, 395] width 1028 height 53
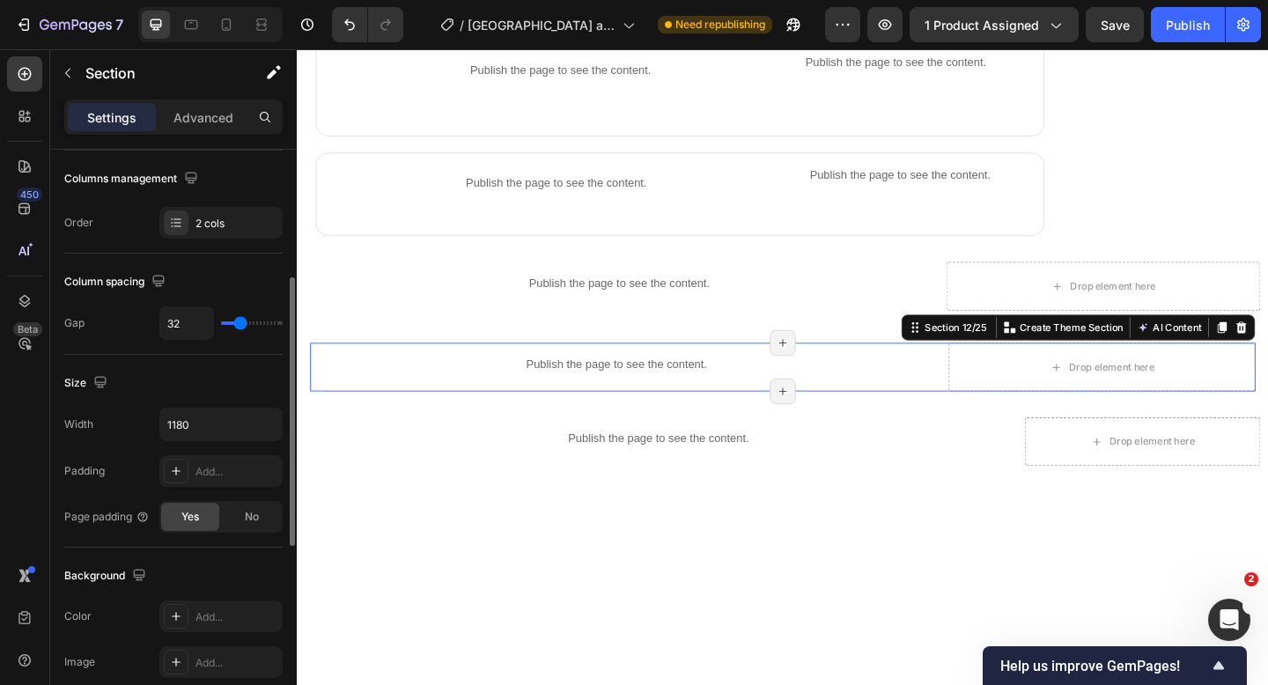
scroll to position [277, 0]
click at [191, 425] on input "1180" at bounding box center [220, 423] width 121 height 32
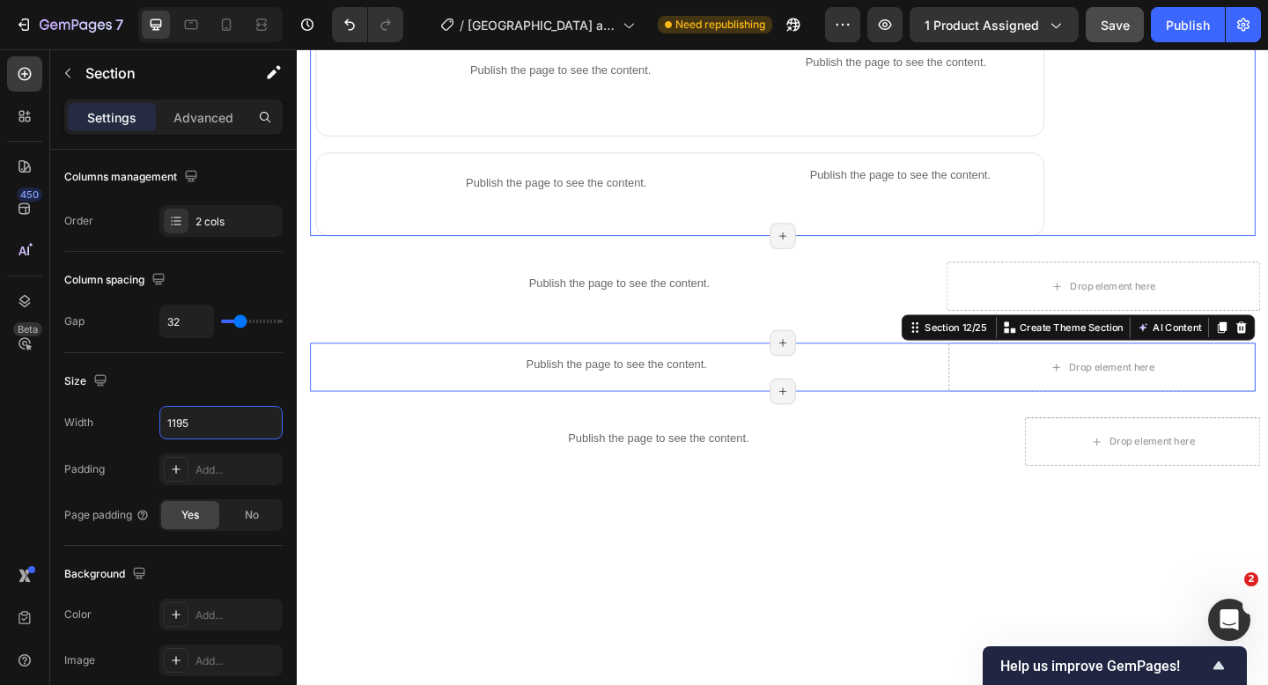
type input "1195"
click at [1103, 28] on span "Save" at bounding box center [1114, 25] width 29 height 15
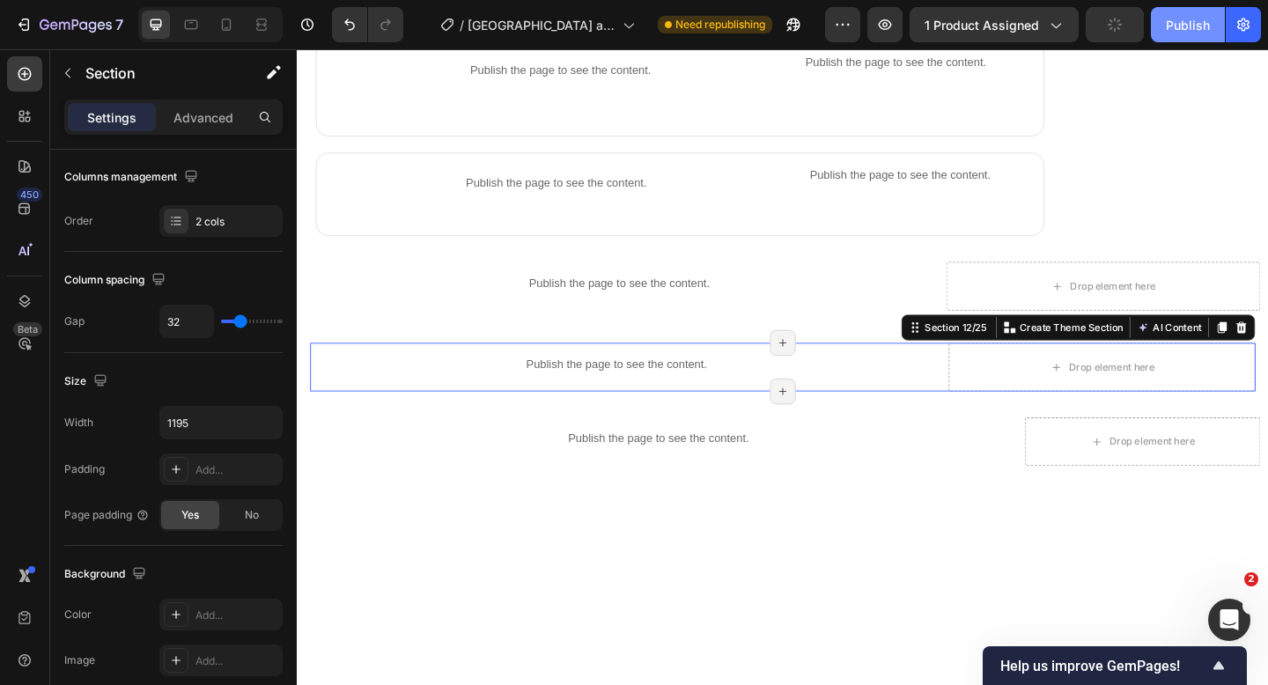
click at [1163, 26] on button "Publish" at bounding box center [1188, 24] width 74 height 35
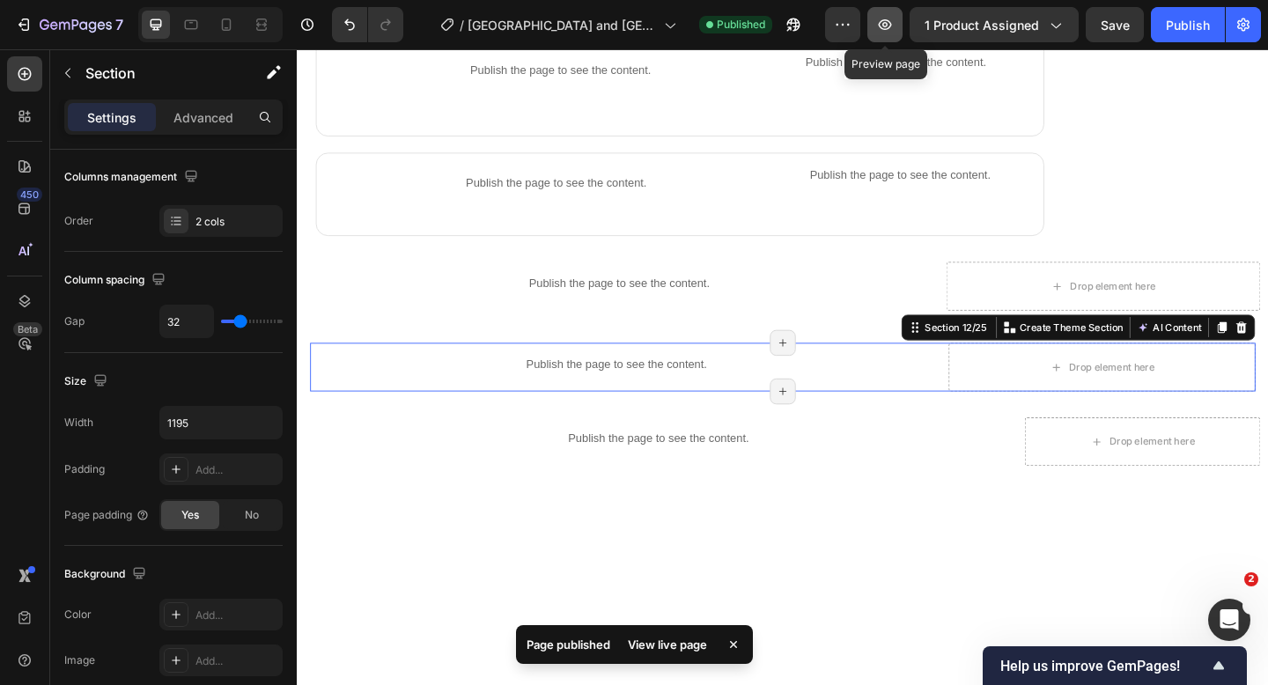
click at [884, 28] on icon "button" at bounding box center [885, 24] width 13 height 11
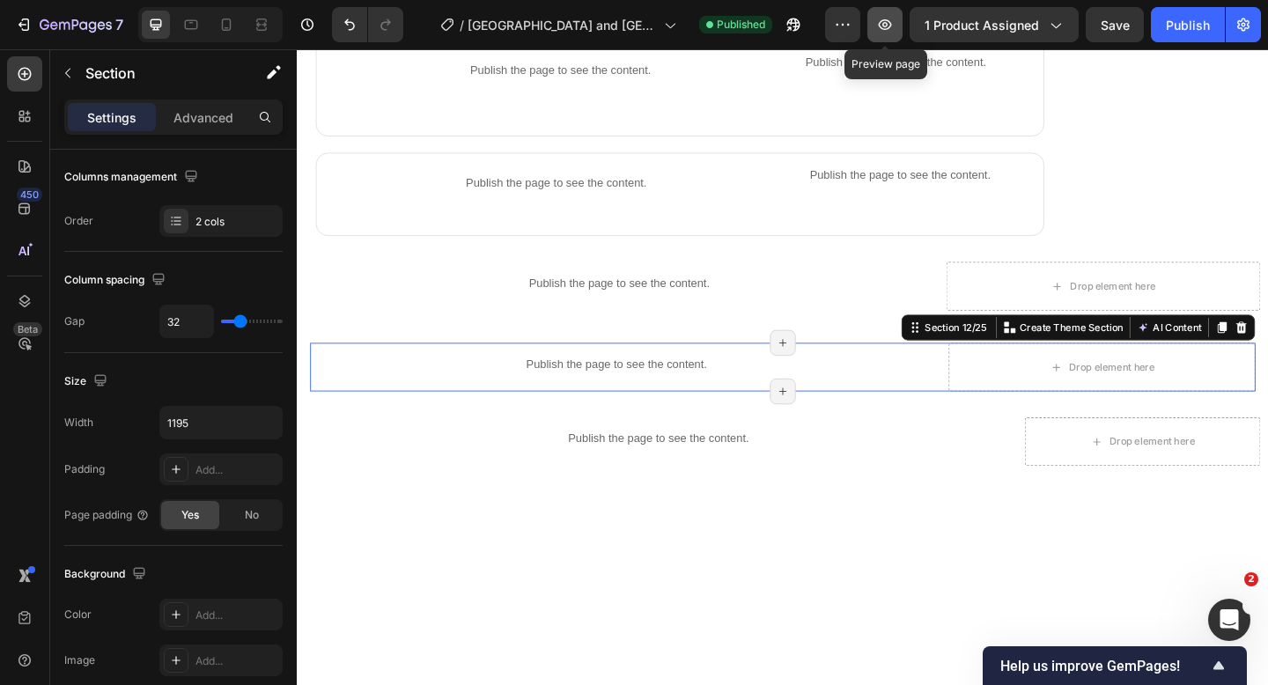
click at [888, 21] on icon "button" at bounding box center [885, 25] width 18 height 18
click at [876, 27] on button "button" at bounding box center [884, 24] width 35 height 35
click at [886, 31] on icon "button" at bounding box center [885, 25] width 18 height 18
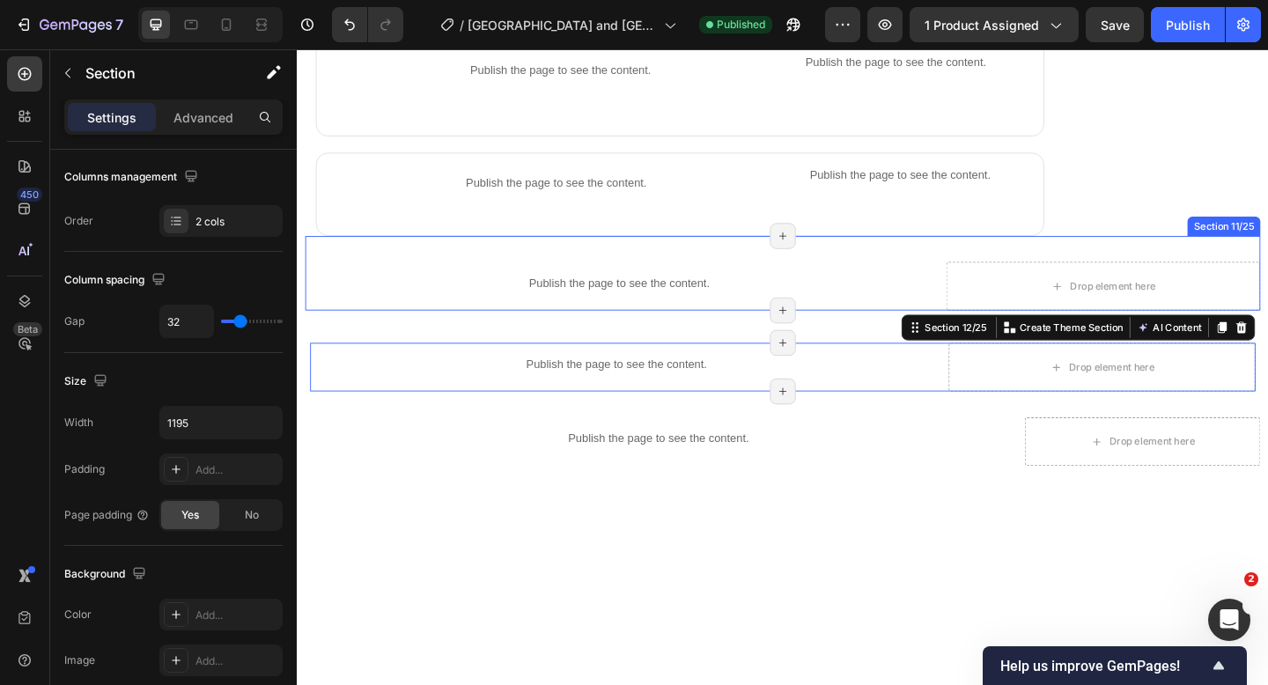
click at [855, 326] on div "Publish the page to see the content. Product info" at bounding box center [646, 307] width 683 height 53
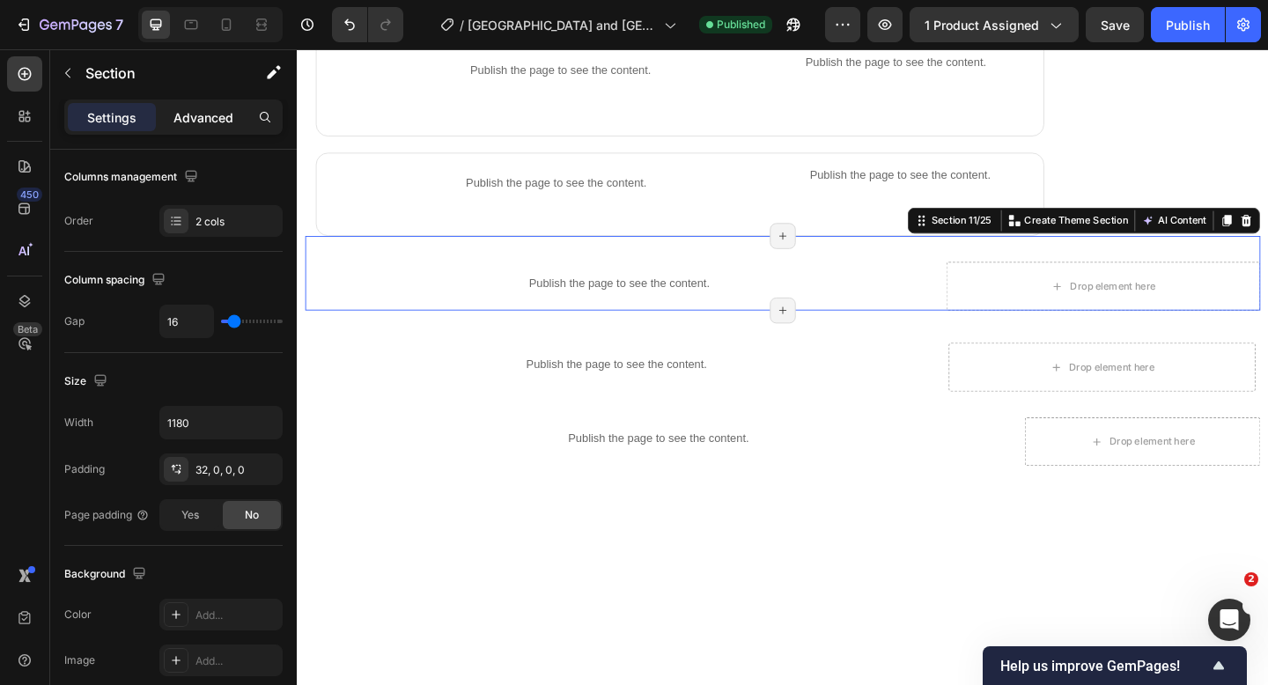
click at [200, 121] on p "Advanced" at bounding box center [203, 117] width 60 height 18
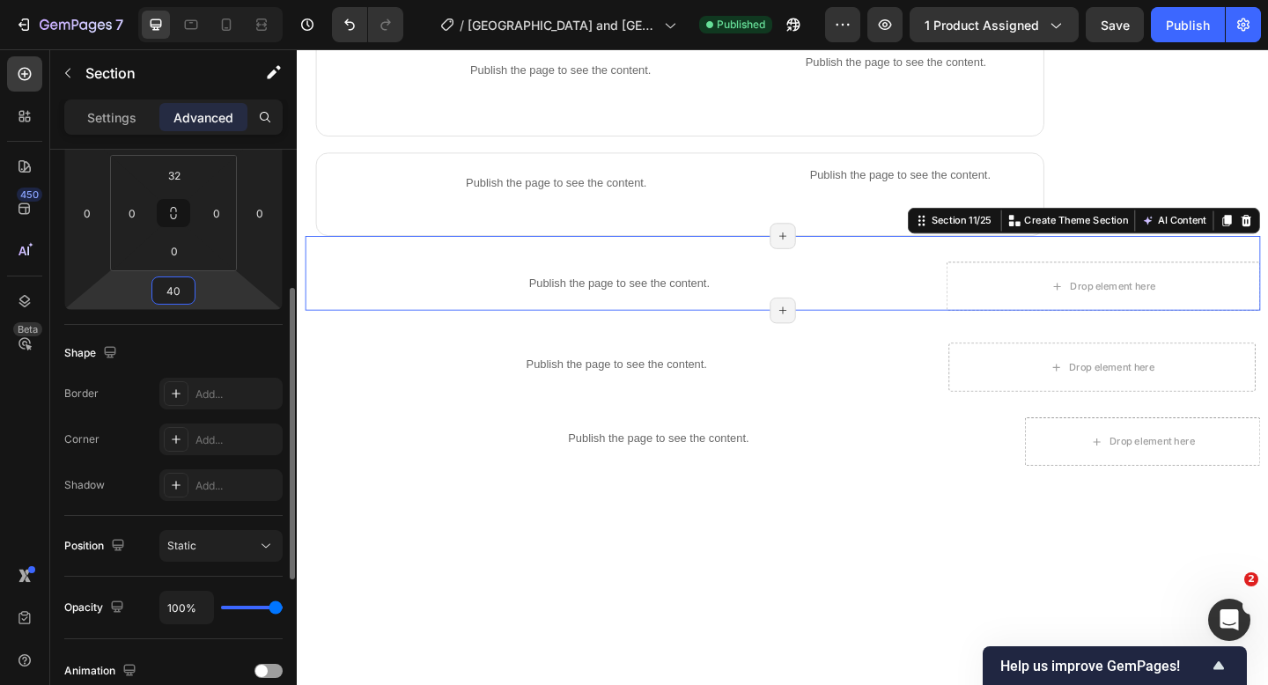
click at [181, 289] on input "40" at bounding box center [173, 290] width 35 height 26
click at [185, 289] on input "40" at bounding box center [173, 290] width 35 height 26
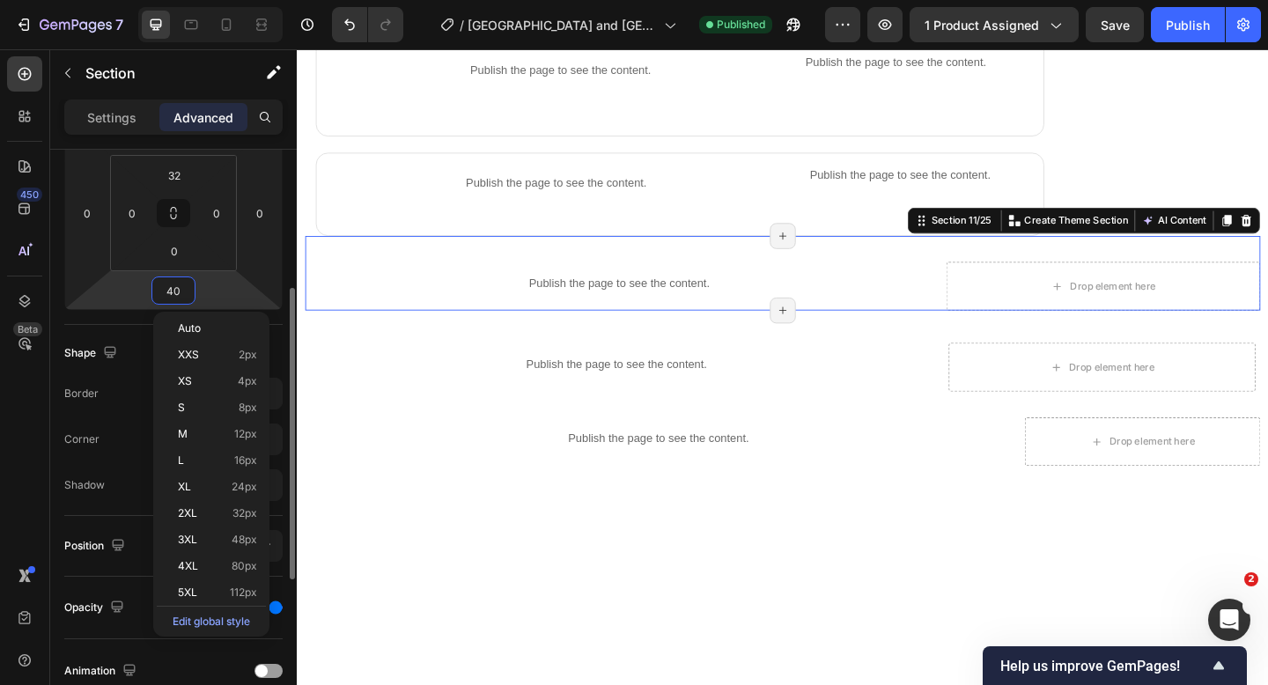
type input "4"
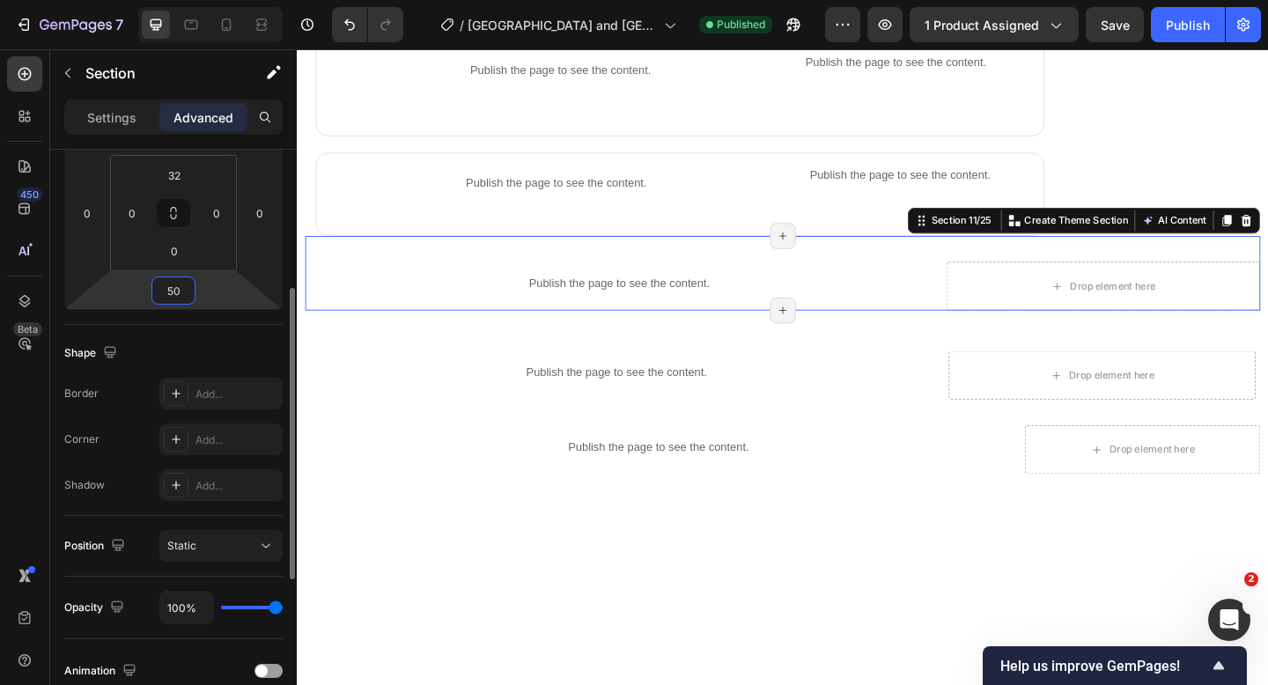
type input "5"
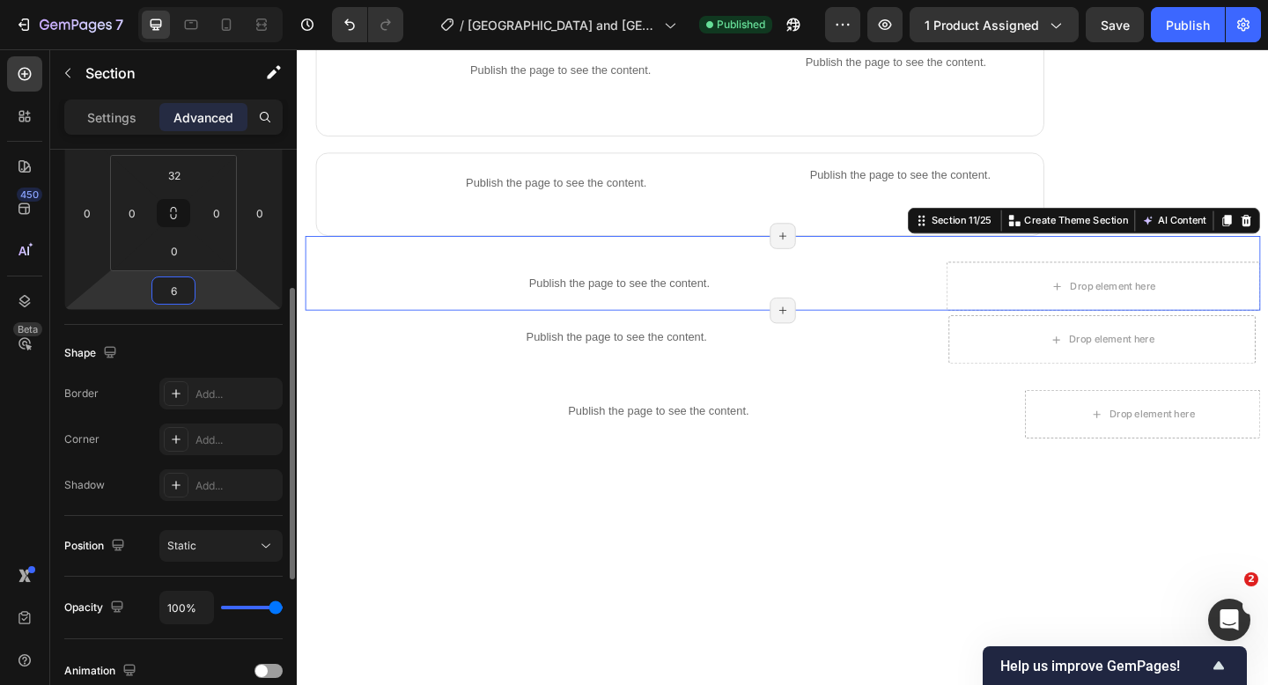
type input "60"
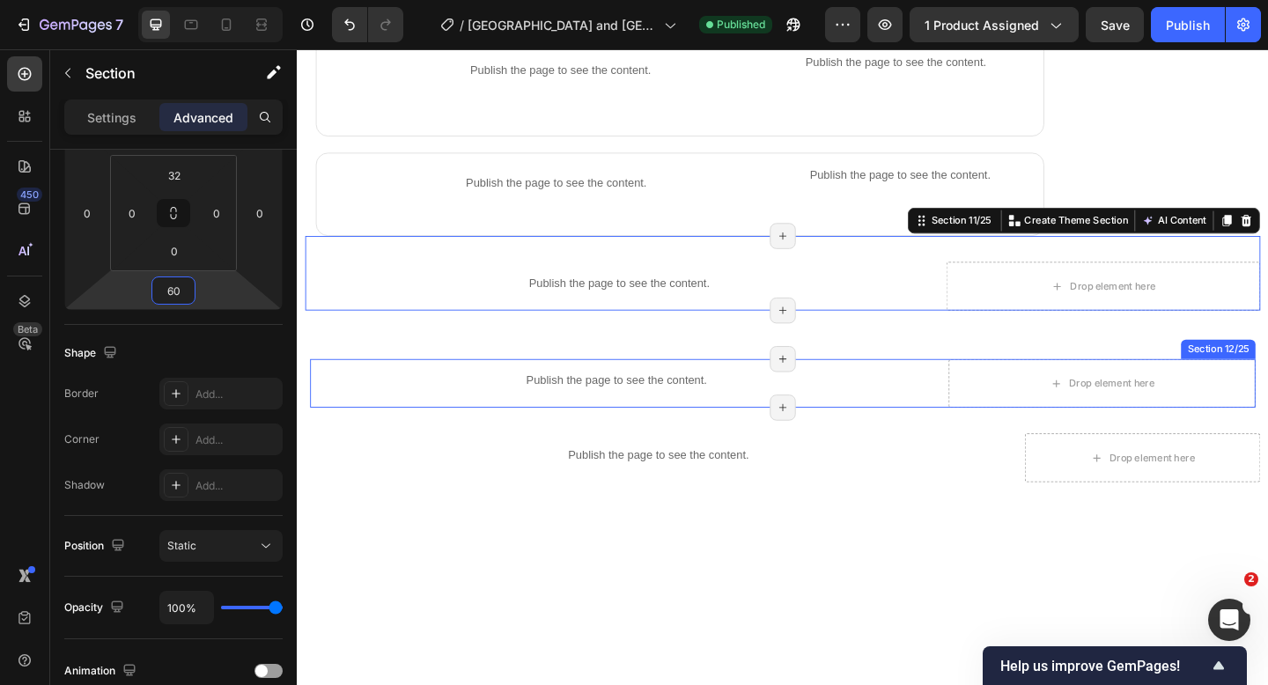
click at [986, 417] on div "Publish the page to see the content. what you can expect / Itinery Title Line P…" at bounding box center [825, 412] width 1028 height 53
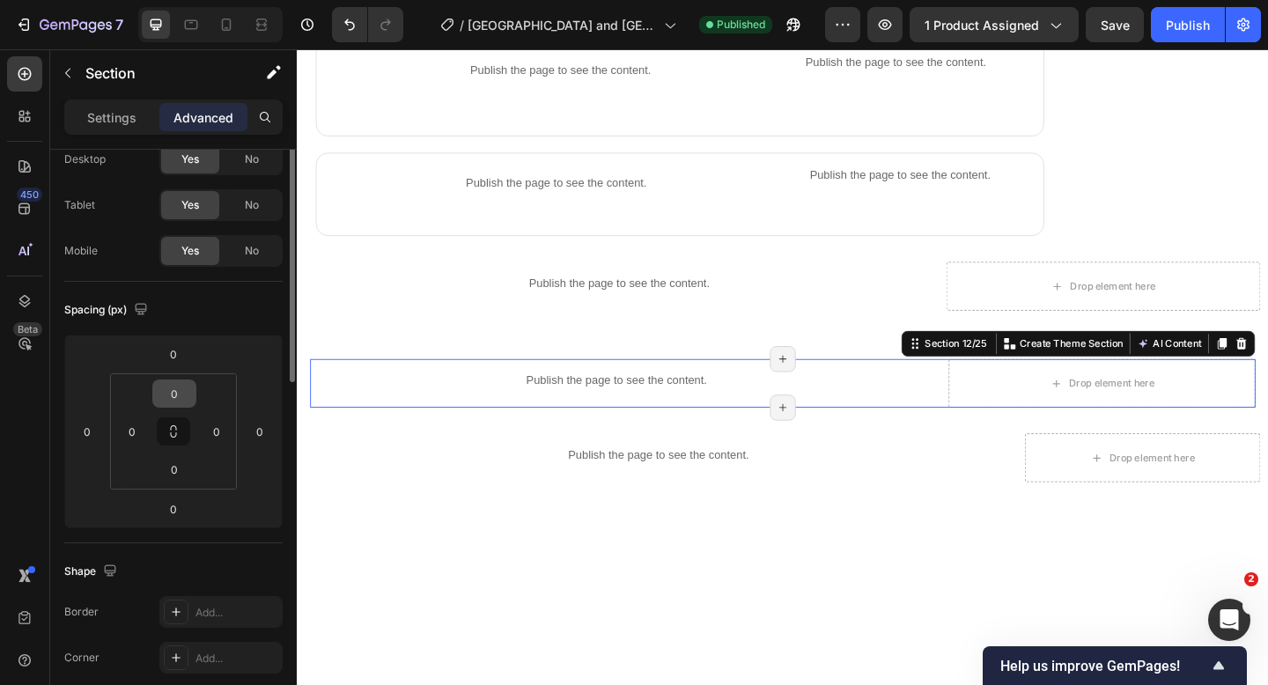
scroll to position [0, 0]
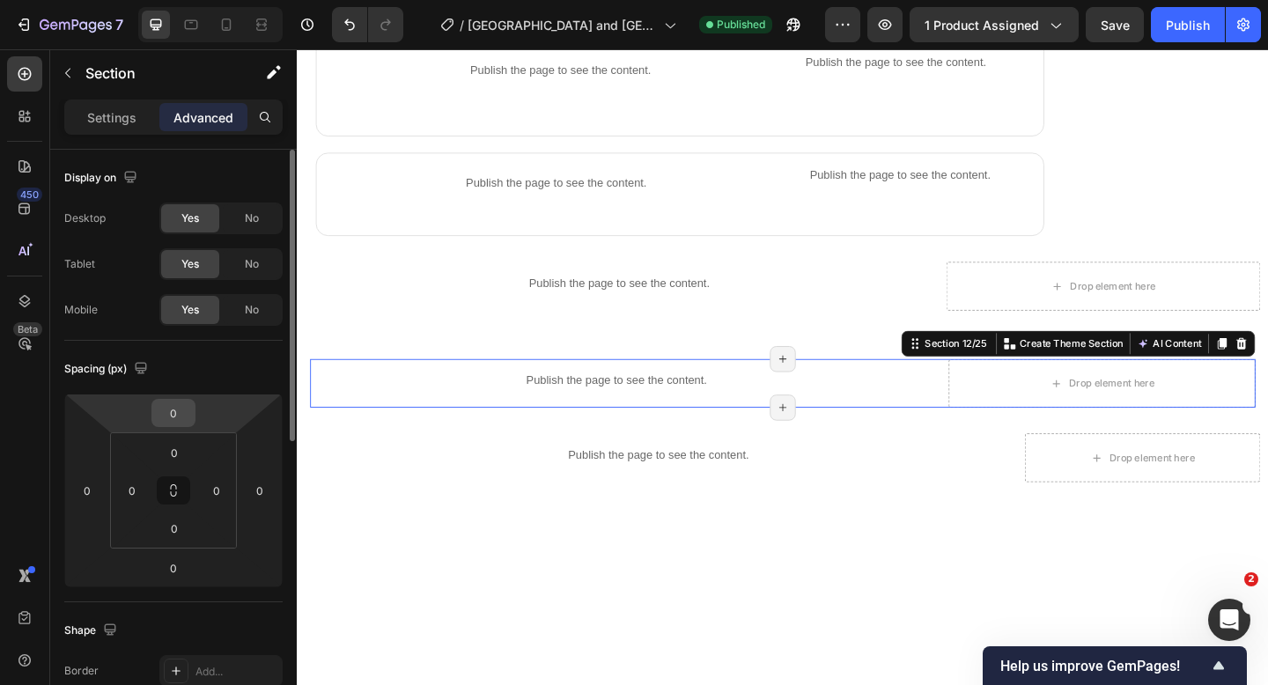
click at [177, 415] on input "0" at bounding box center [173, 413] width 35 height 26
type input "40"
click at [187, 454] on input "0" at bounding box center [174, 452] width 35 height 26
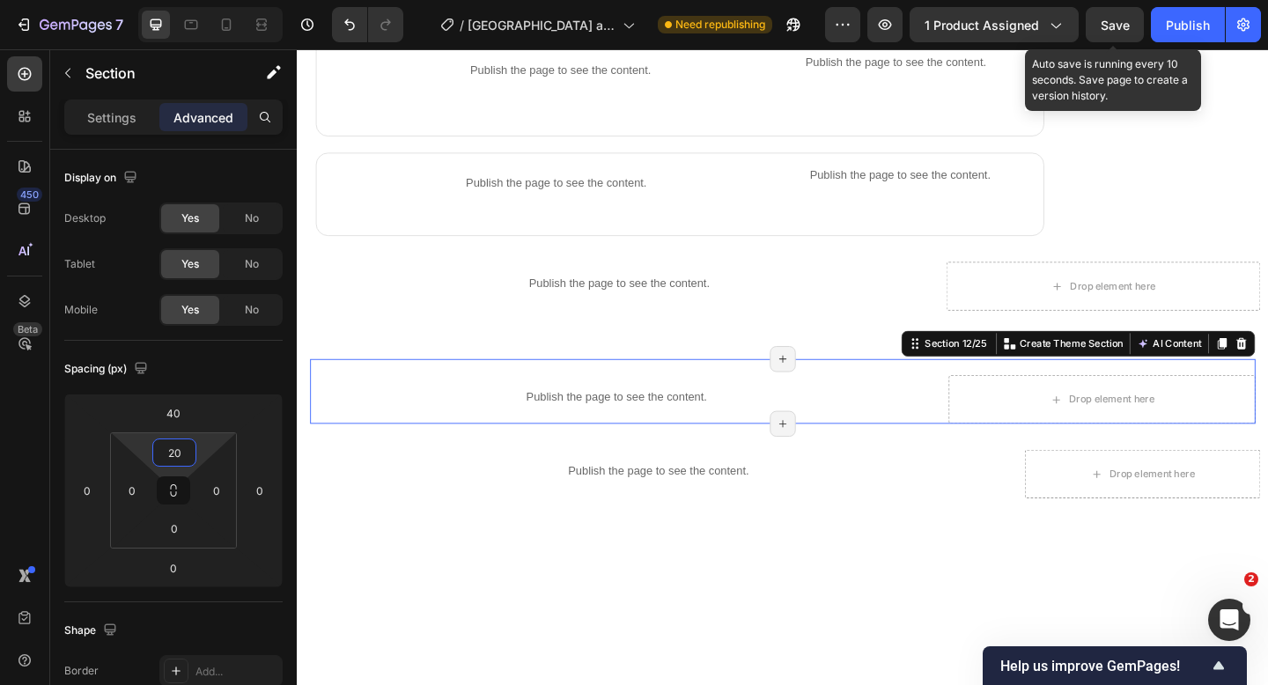
type input "20"
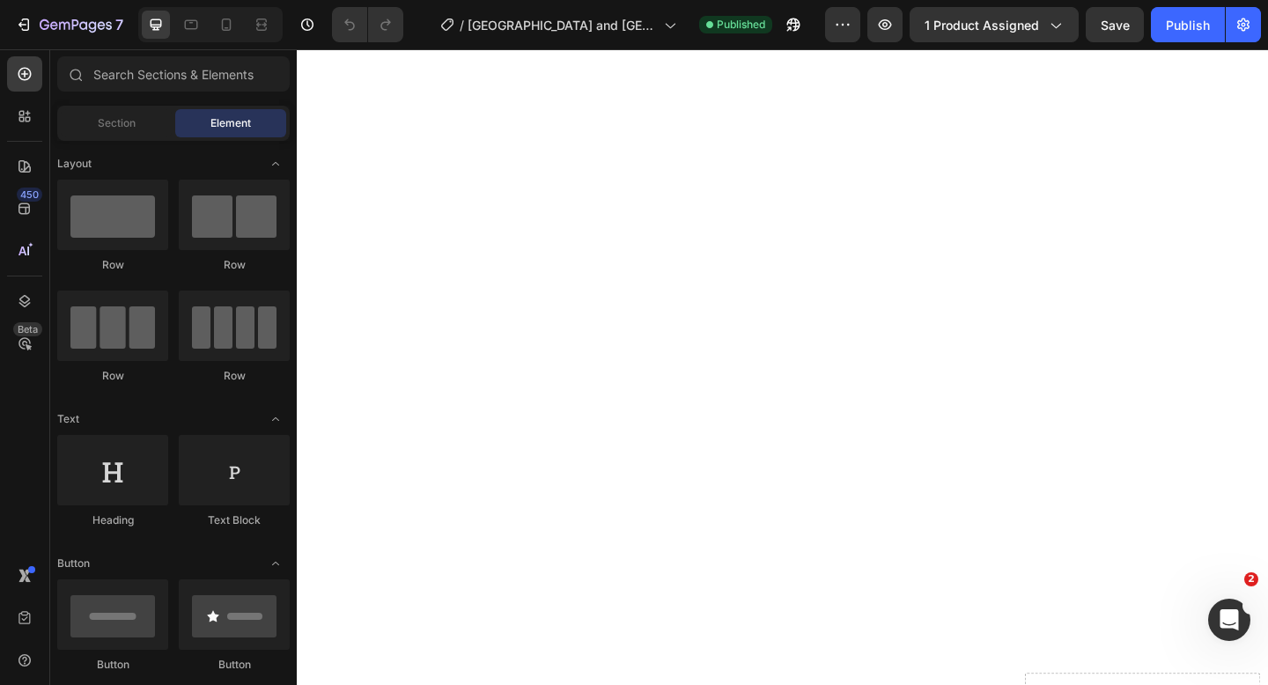
scroll to position [2265, 0]
click at [228, 28] on icon at bounding box center [226, 25] width 18 height 18
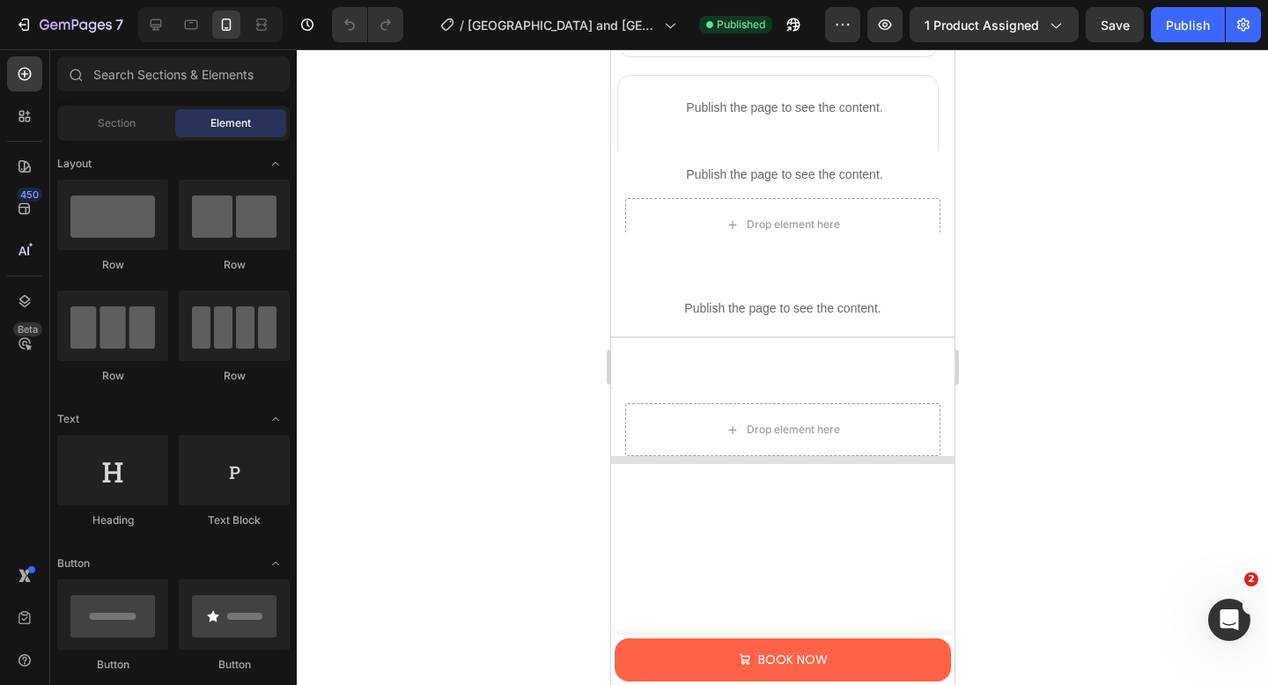
scroll to position [1644, 0]
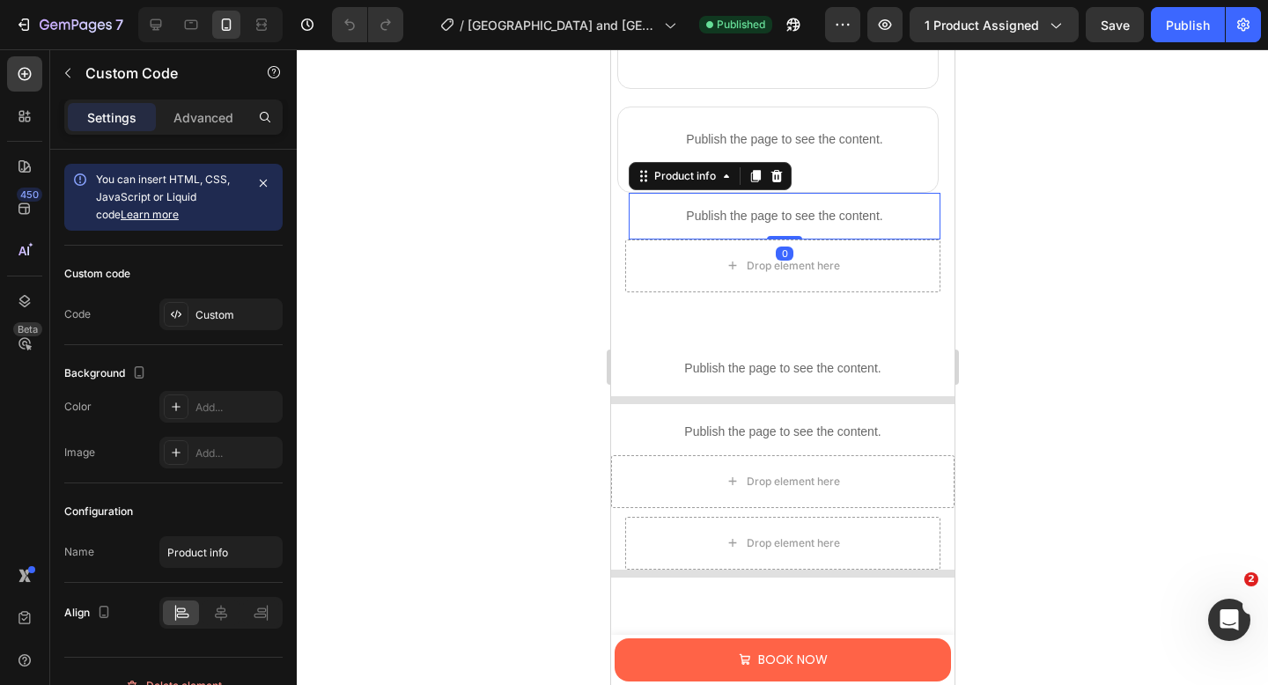
click at [761, 200] on div "Publish the page to see the content." at bounding box center [784, 216] width 312 height 47
click at [180, 116] on p "Advanced" at bounding box center [203, 117] width 60 height 18
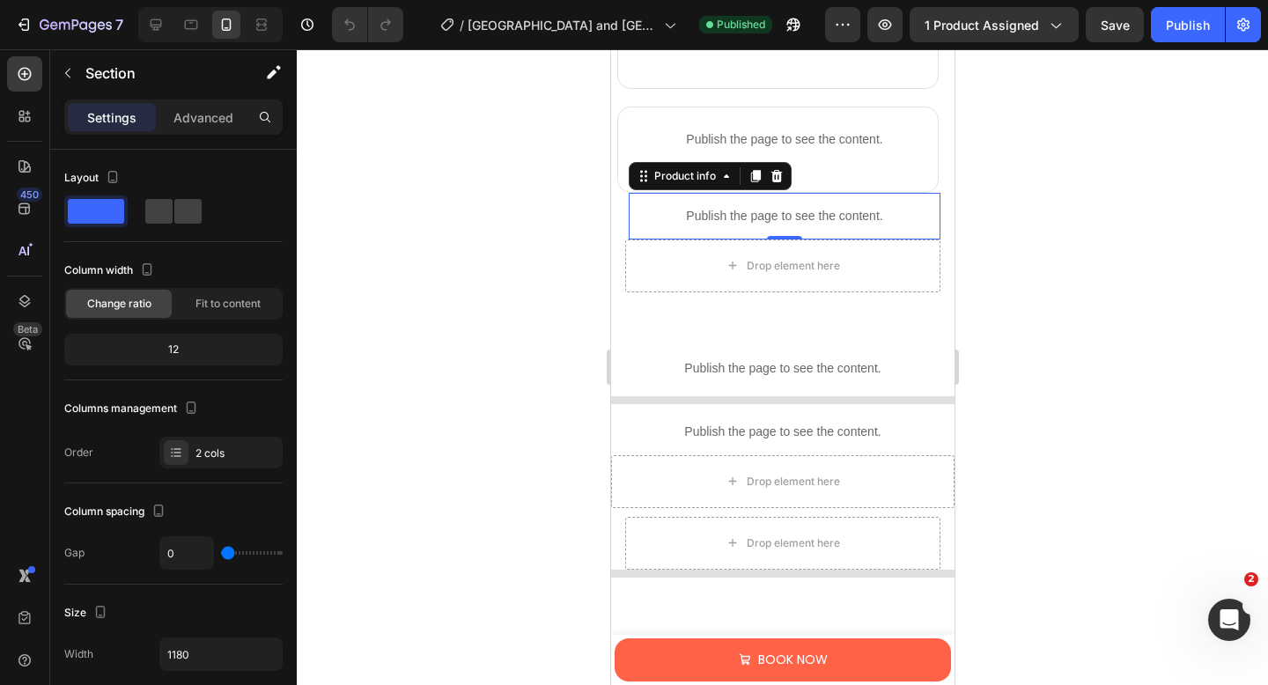
click at [624, 222] on div "Publish the page to see the content. Product info 0" at bounding box center [781, 216] width 315 height 47
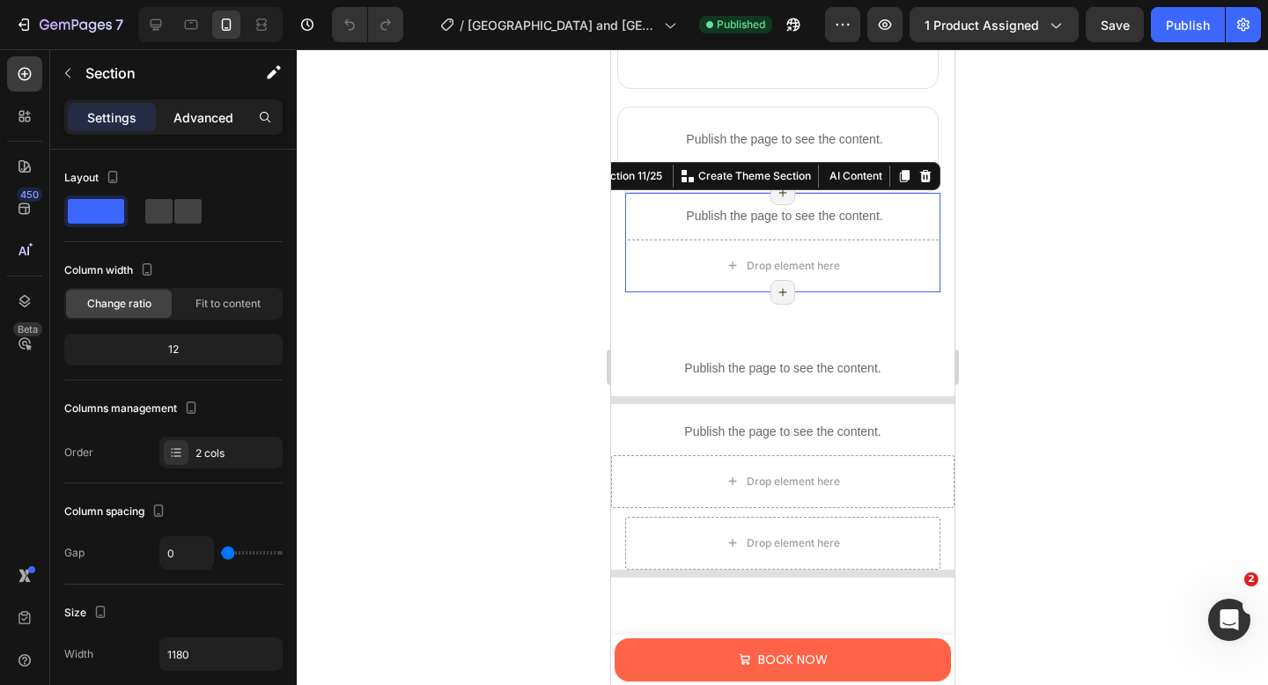
click at [186, 121] on p "Advanced" at bounding box center [203, 117] width 60 height 18
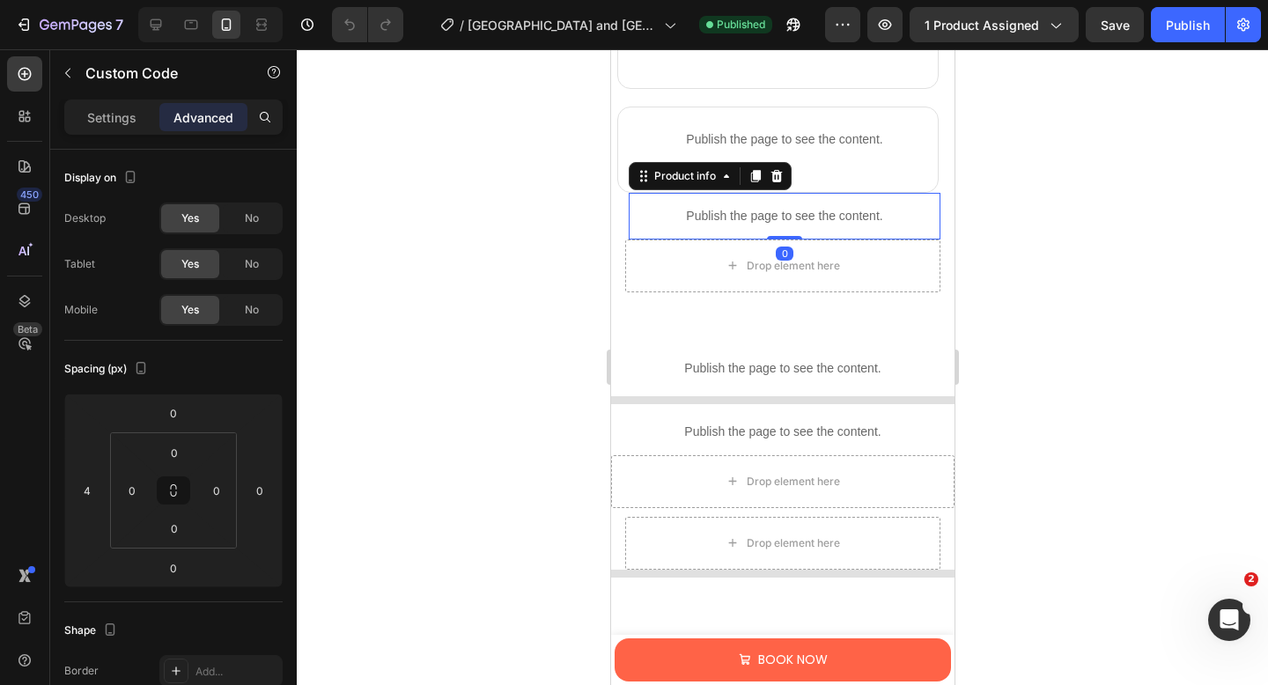
click at [693, 207] on p "Publish the page to see the content." at bounding box center [784, 216] width 312 height 18
click at [636, 283] on div "Drop element here" at bounding box center [781, 265] width 315 height 53
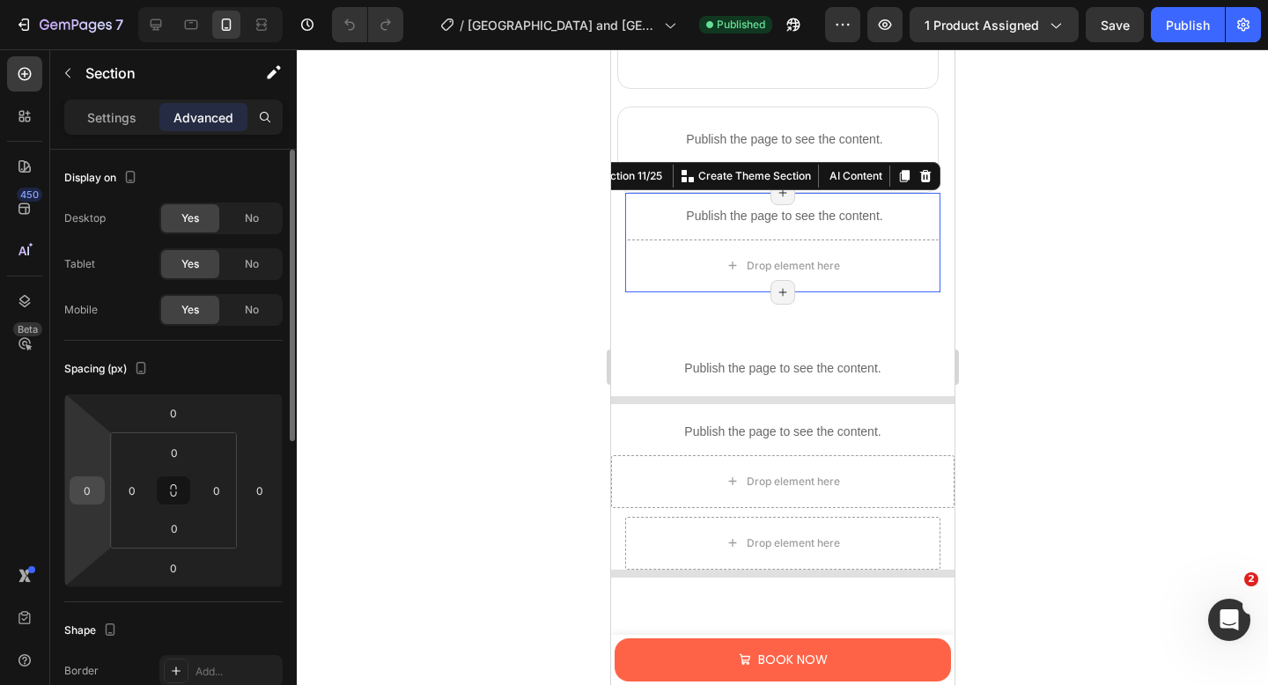
click at [90, 497] on input "0" at bounding box center [87, 490] width 26 height 26
type input "10"
click at [272, 489] on input "0" at bounding box center [259, 490] width 26 height 26
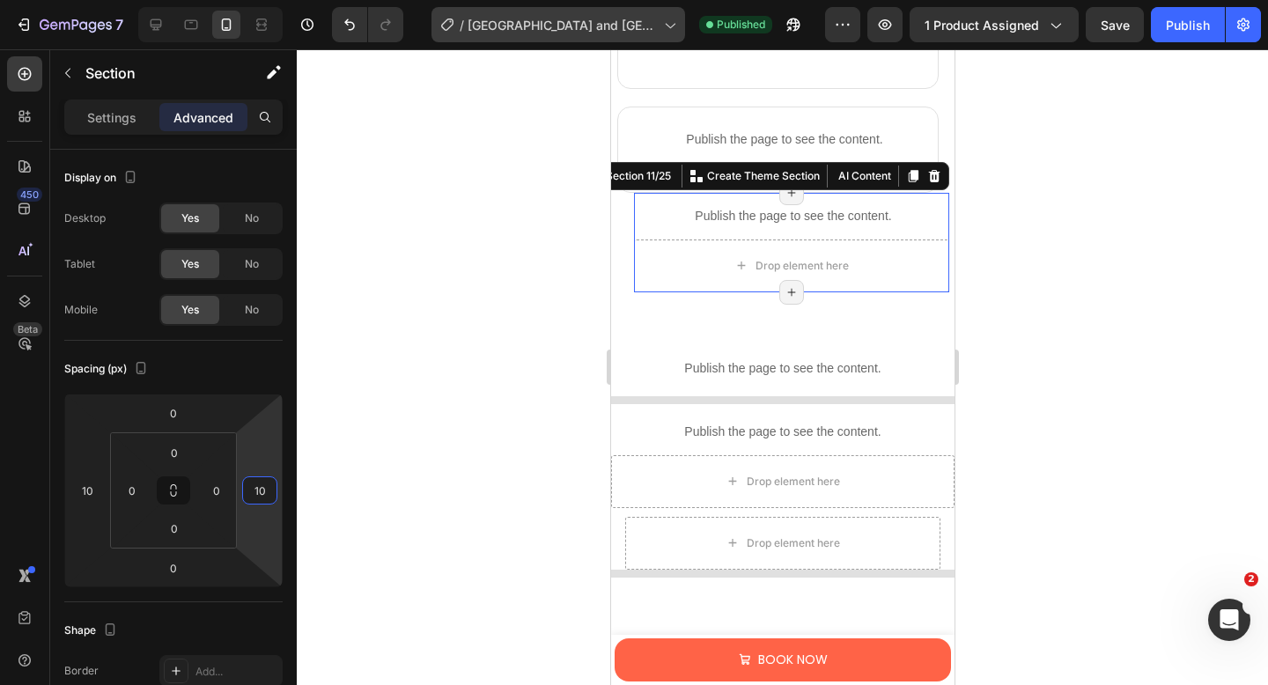
type input "10"
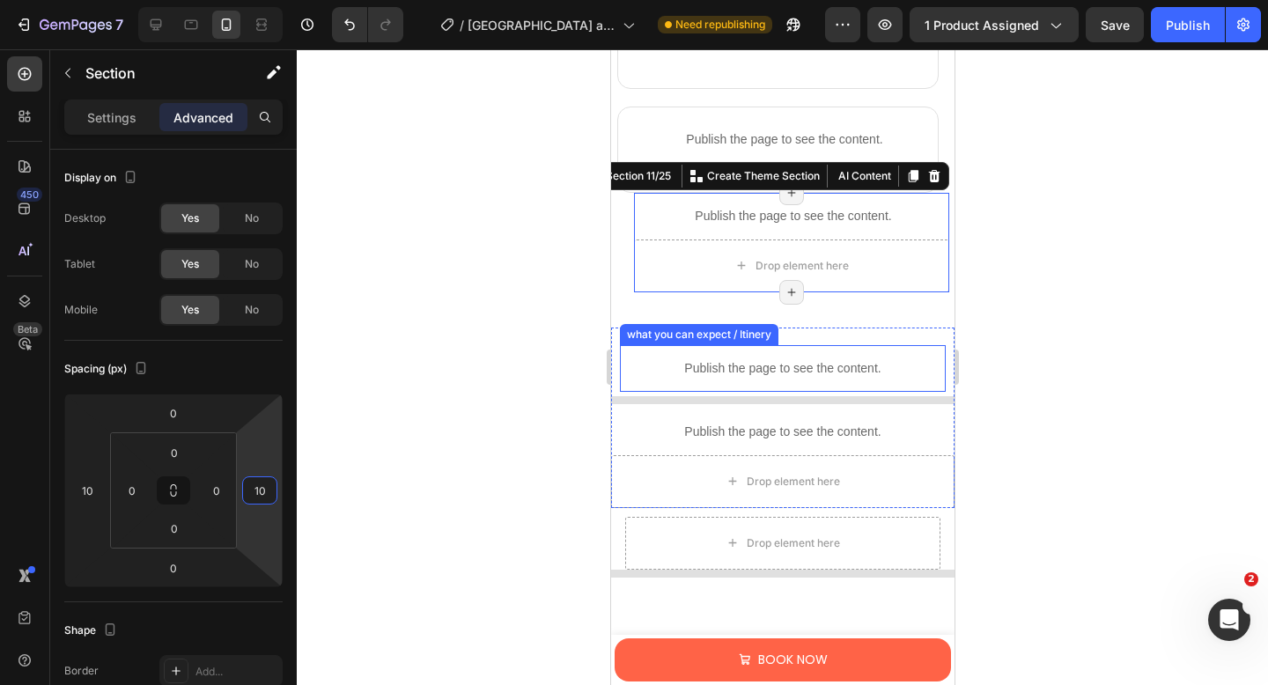
click at [698, 359] on p "Publish the page to see the content." at bounding box center [782, 368] width 326 height 18
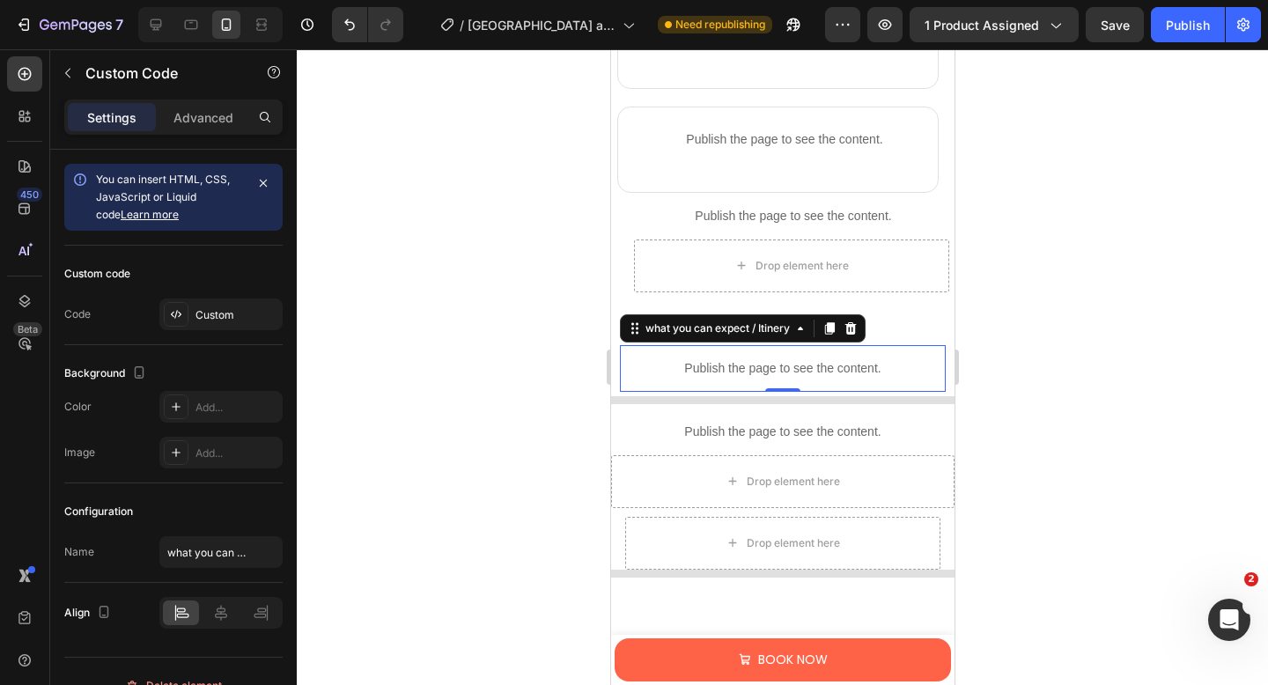
click at [884, 373] on p "Publish the page to see the content." at bounding box center [782, 368] width 326 height 18
click at [182, 119] on p "Advanced" at bounding box center [203, 117] width 60 height 18
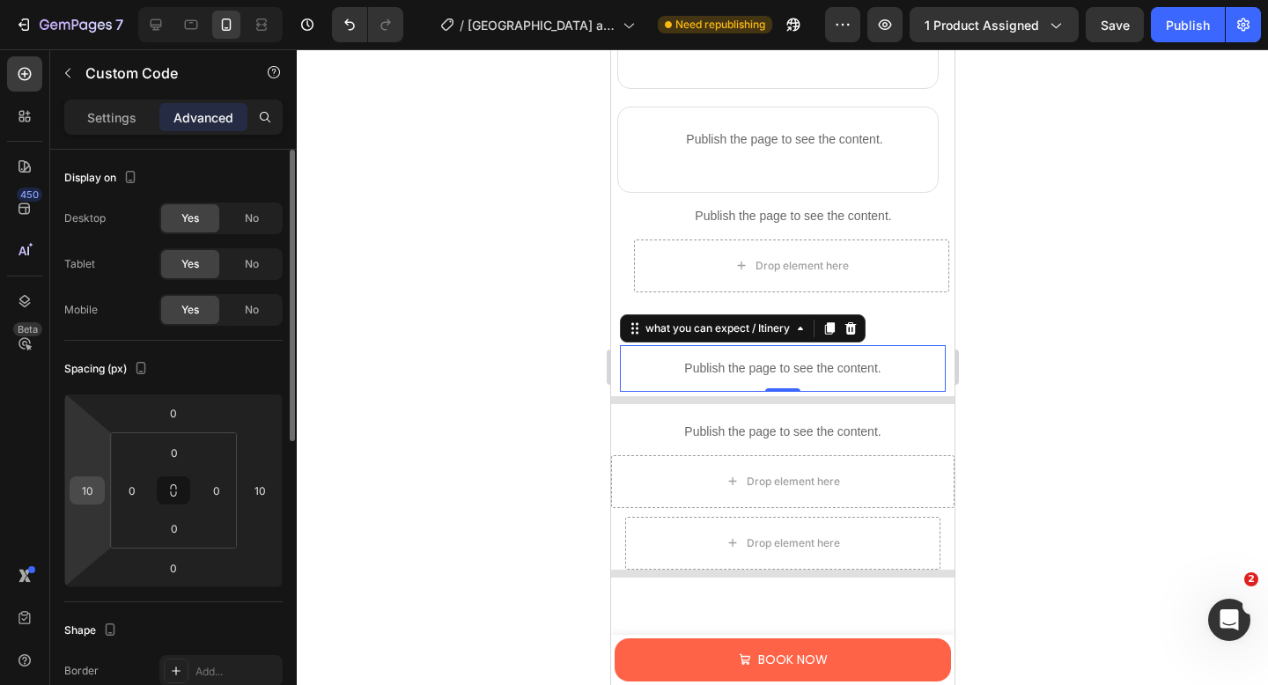
click at [94, 493] on input "10" at bounding box center [87, 490] width 26 height 26
type input "0"
click at [266, 489] on input "10" at bounding box center [259, 490] width 26 height 26
type input "1"
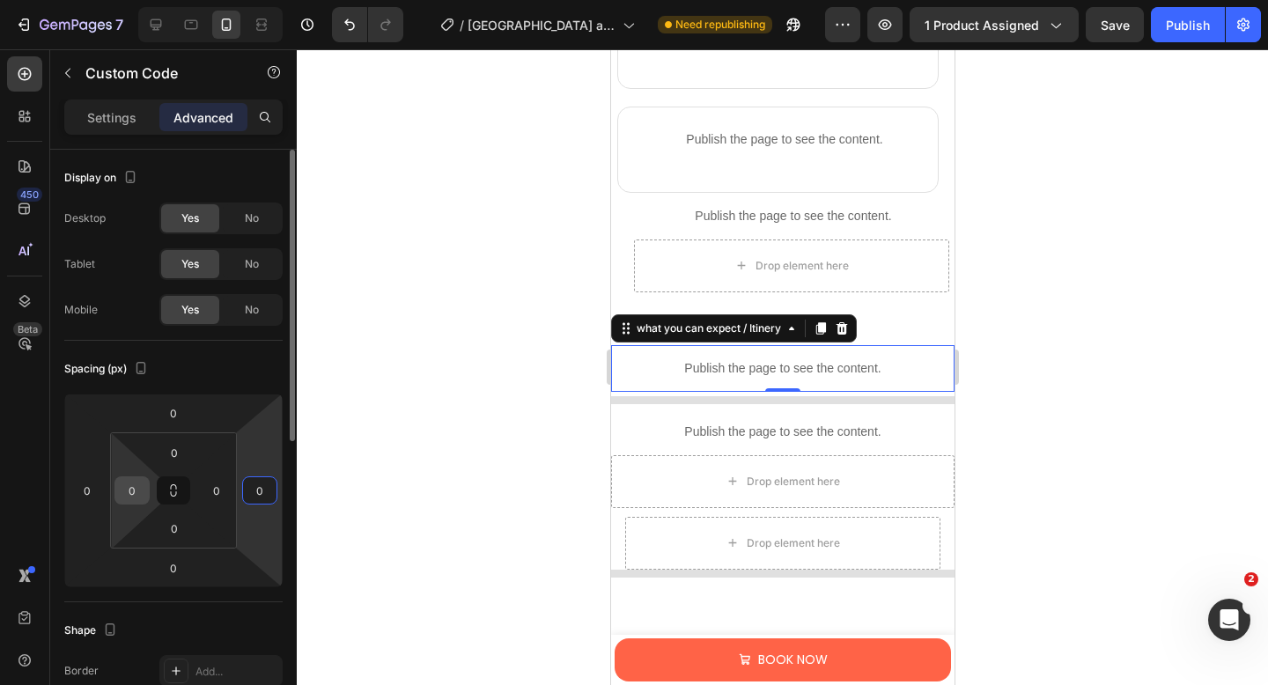
type input "0"
click at [143, 489] on input "0" at bounding box center [132, 490] width 26 height 26
type input "10"
click at [218, 491] on input "0" at bounding box center [216, 490] width 26 height 26
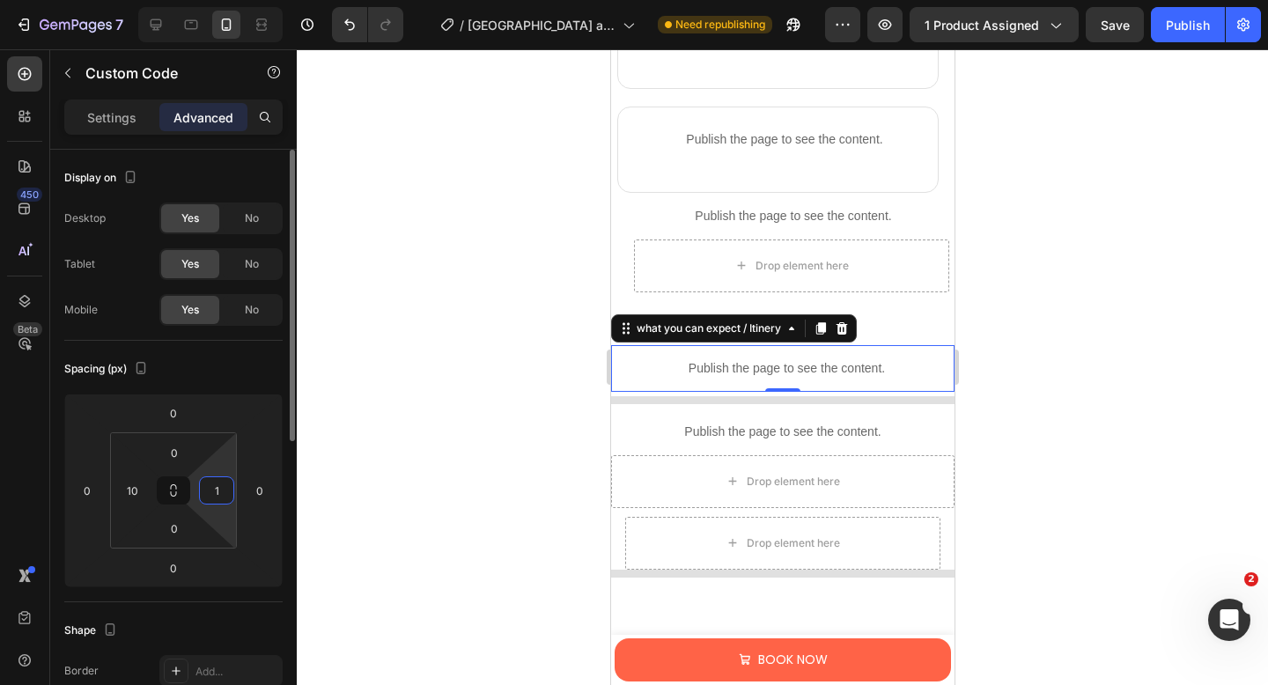
type input "10"
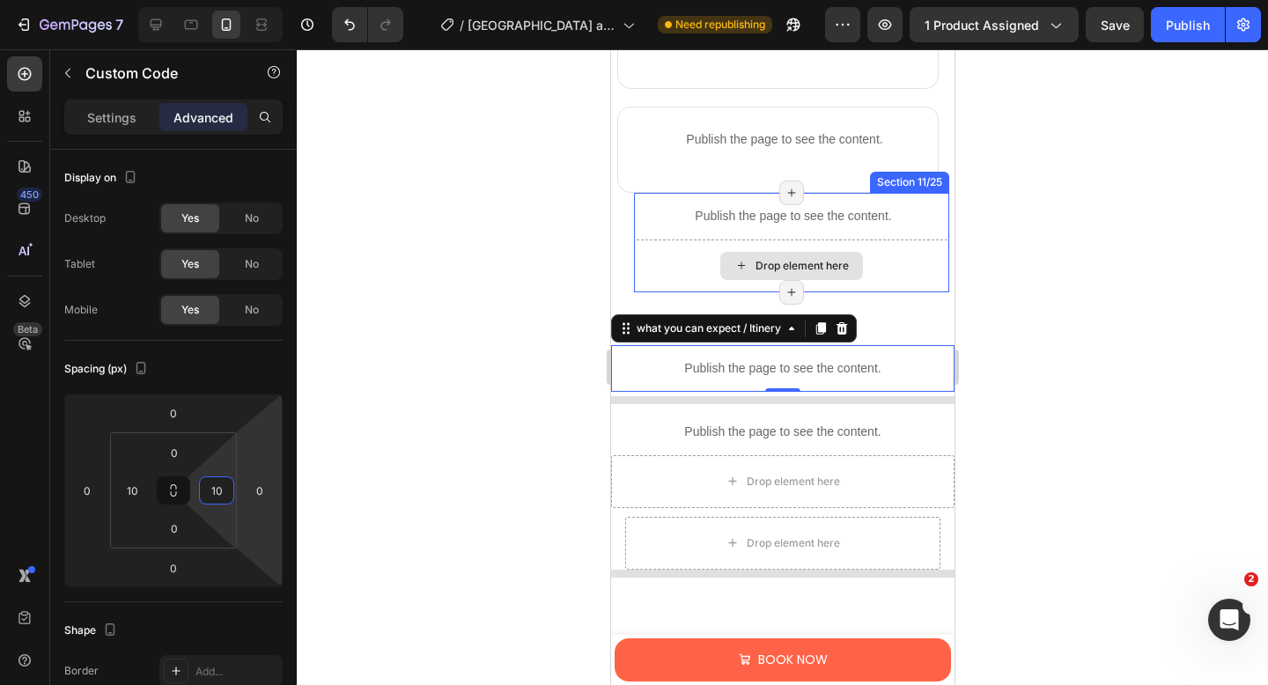
click at [645, 257] on div "Drop element here" at bounding box center [790, 265] width 315 height 53
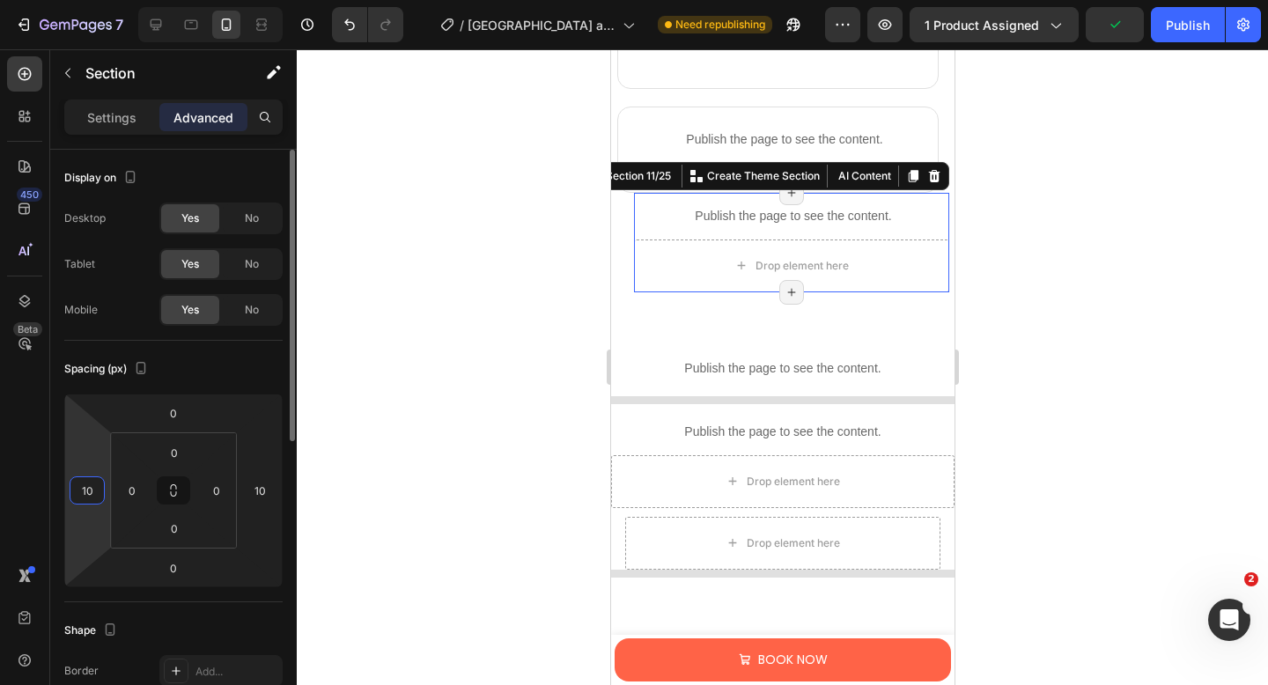
click at [92, 492] on input "10" at bounding box center [87, 490] width 26 height 26
type input "0"
click at [268, 493] on input "10" at bounding box center [259, 490] width 26 height 26
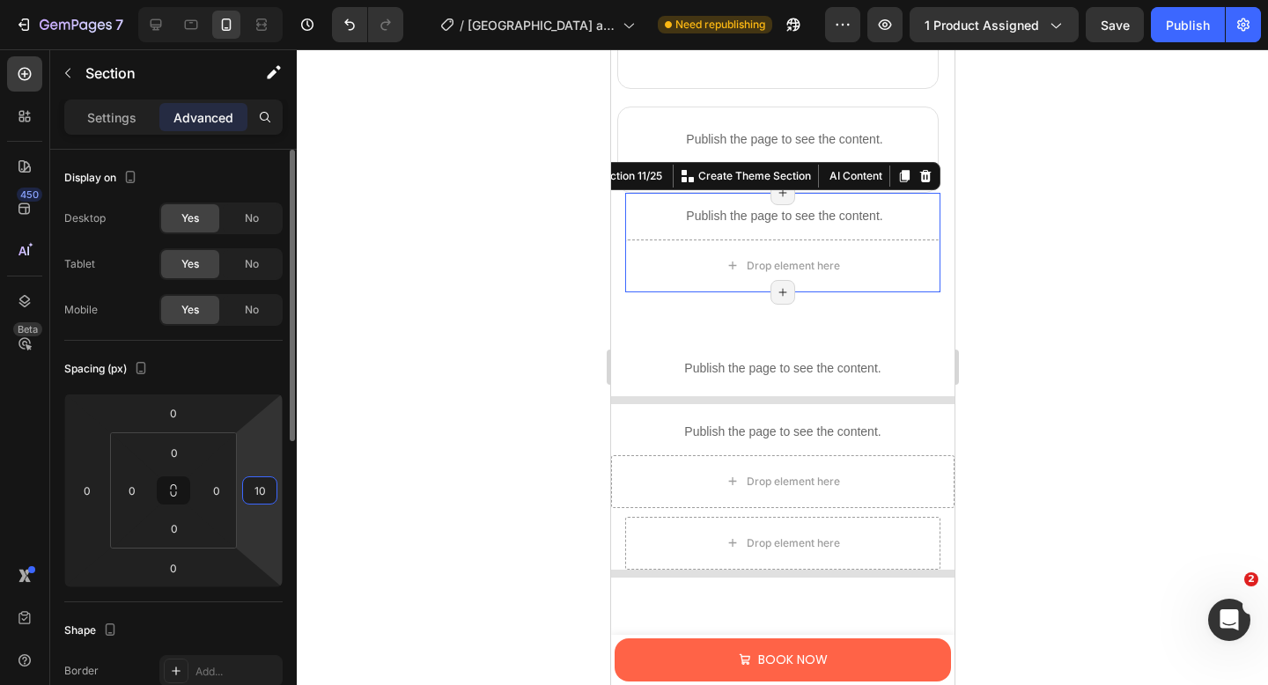
type input "1"
type input "0"
click at [133, 493] on input "0" at bounding box center [132, 490] width 26 height 26
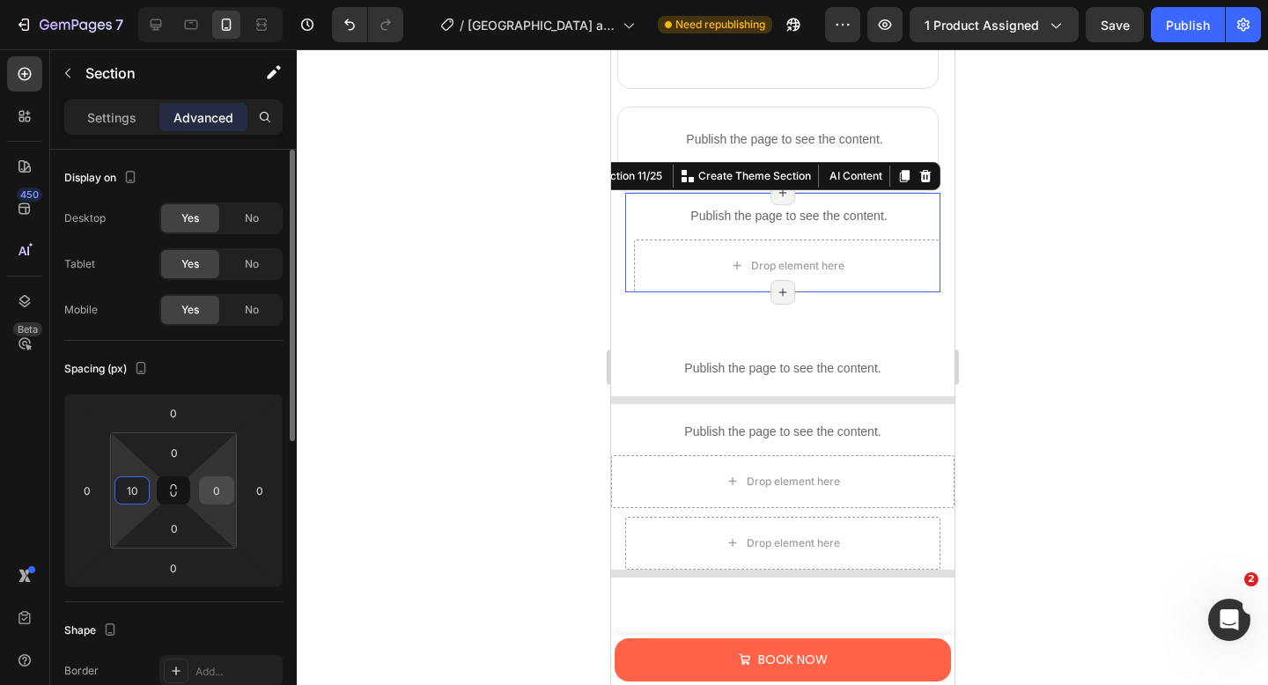
type input "10"
click at [224, 490] on input "0" at bounding box center [216, 490] width 26 height 26
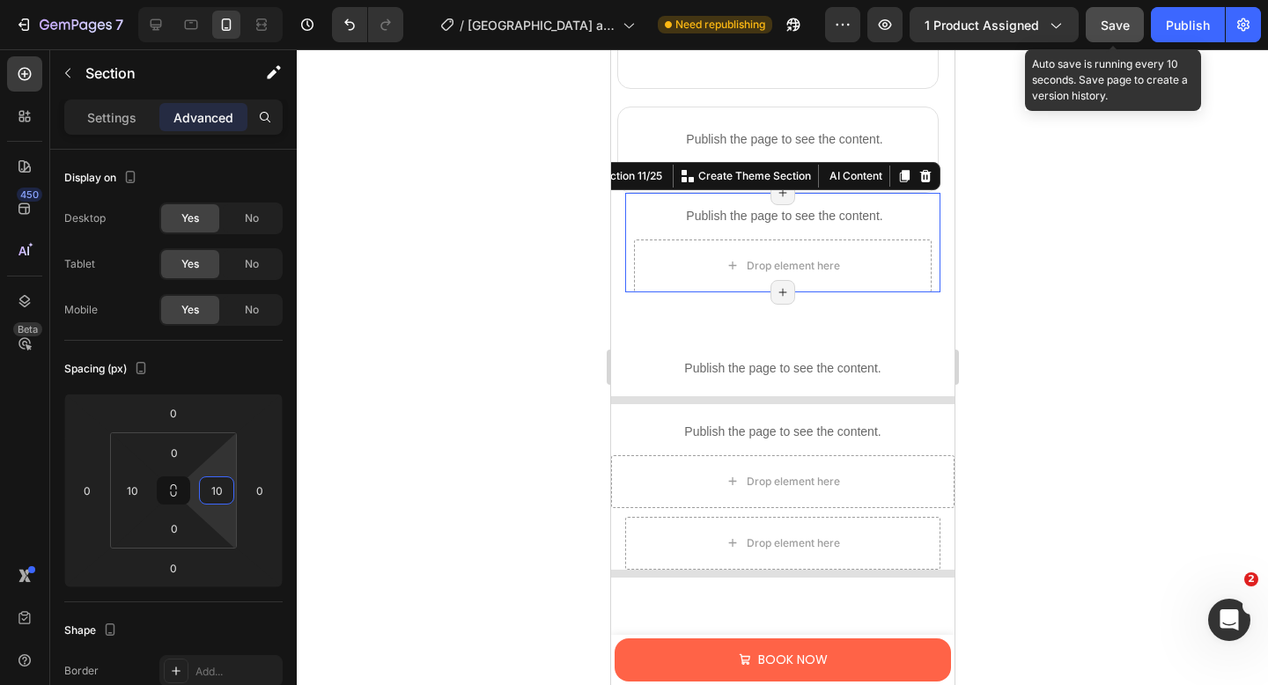
type input "10"
click at [1108, 25] on span "Save" at bounding box center [1114, 25] width 29 height 15
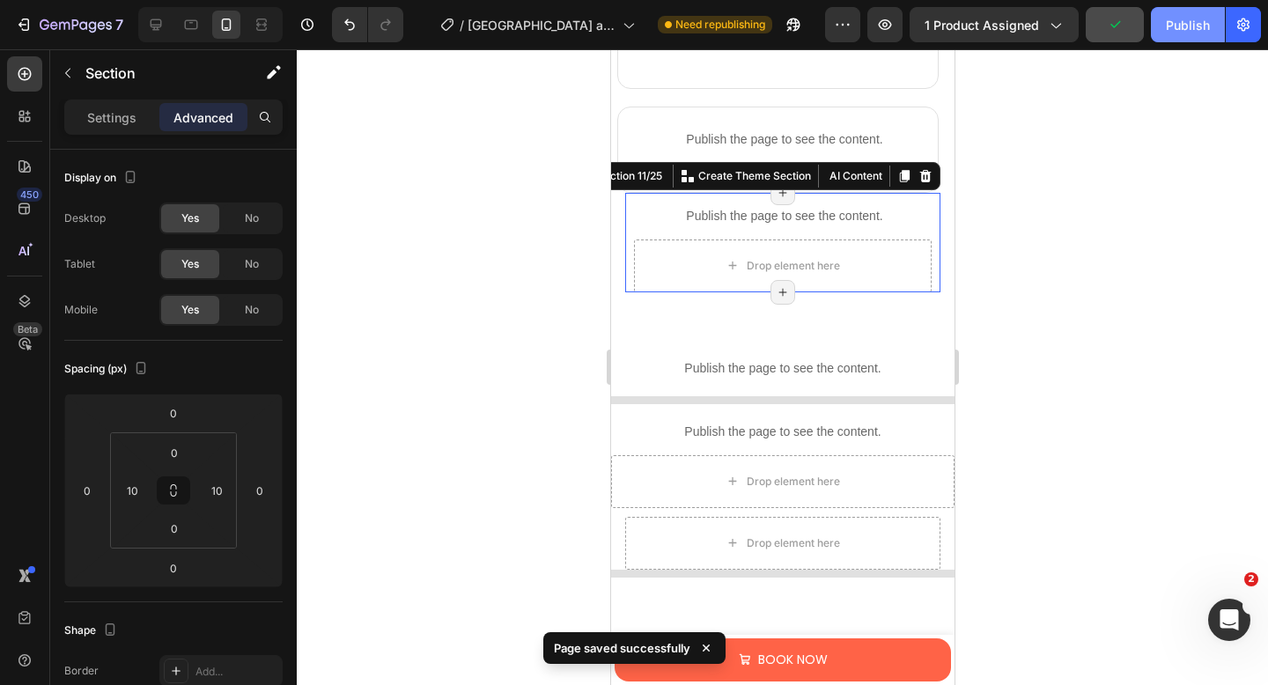
click at [1165, 20] on button "Publish" at bounding box center [1188, 24] width 74 height 35
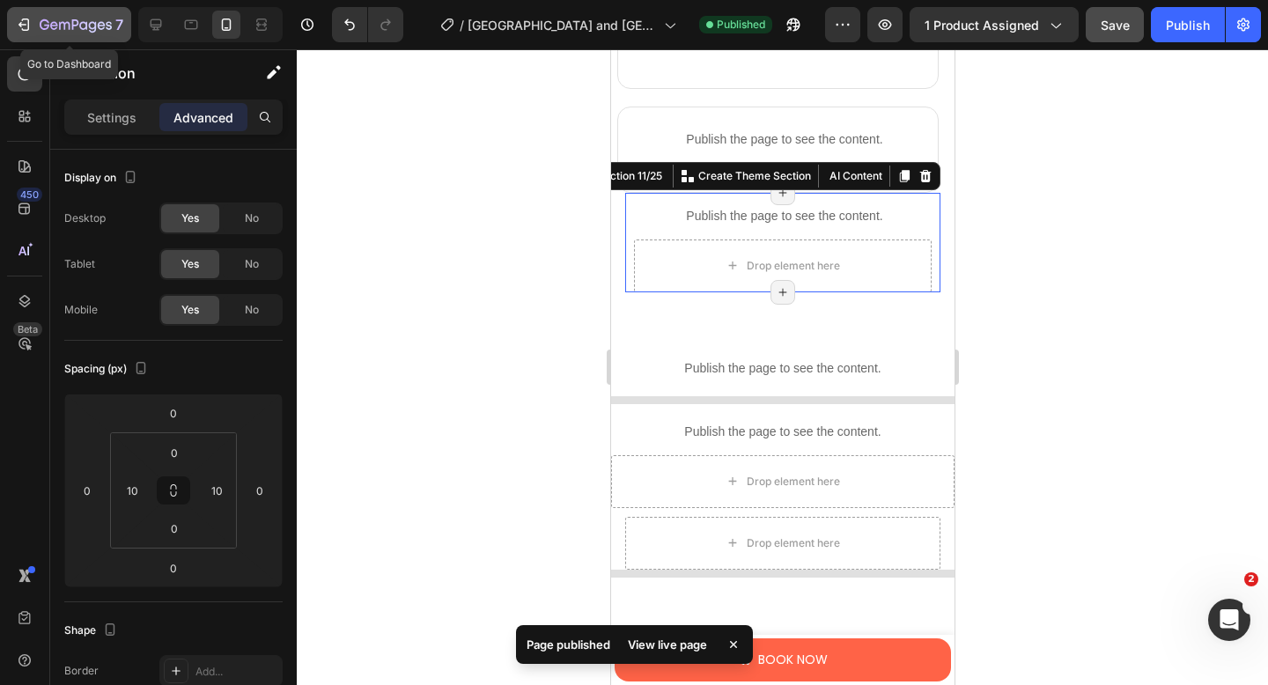
click at [60, 20] on icon "button" at bounding box center [76, 25] width 72 height 15
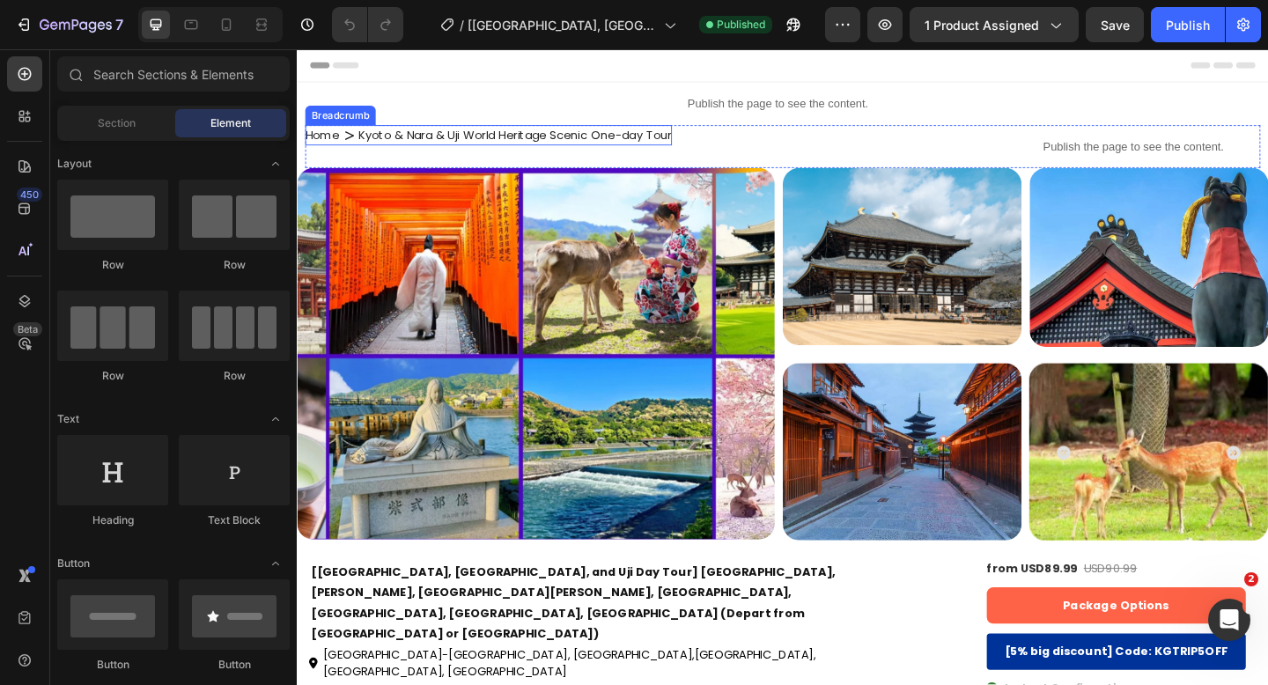
click at [350, 146] on icon "breadcrumb" at bounding box center [354, 142] width 10 height 9
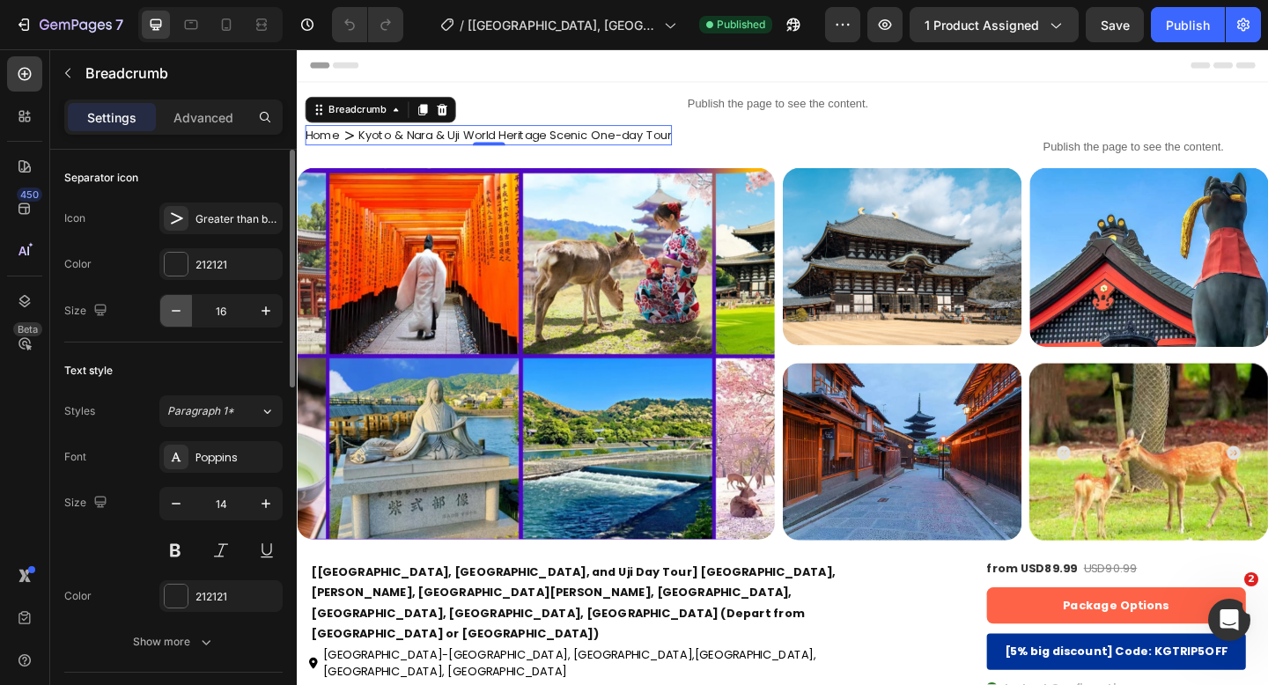
click at [179, 315] on icon "button" at bounding box center [176, 311] width 18 height 18
type input "13"
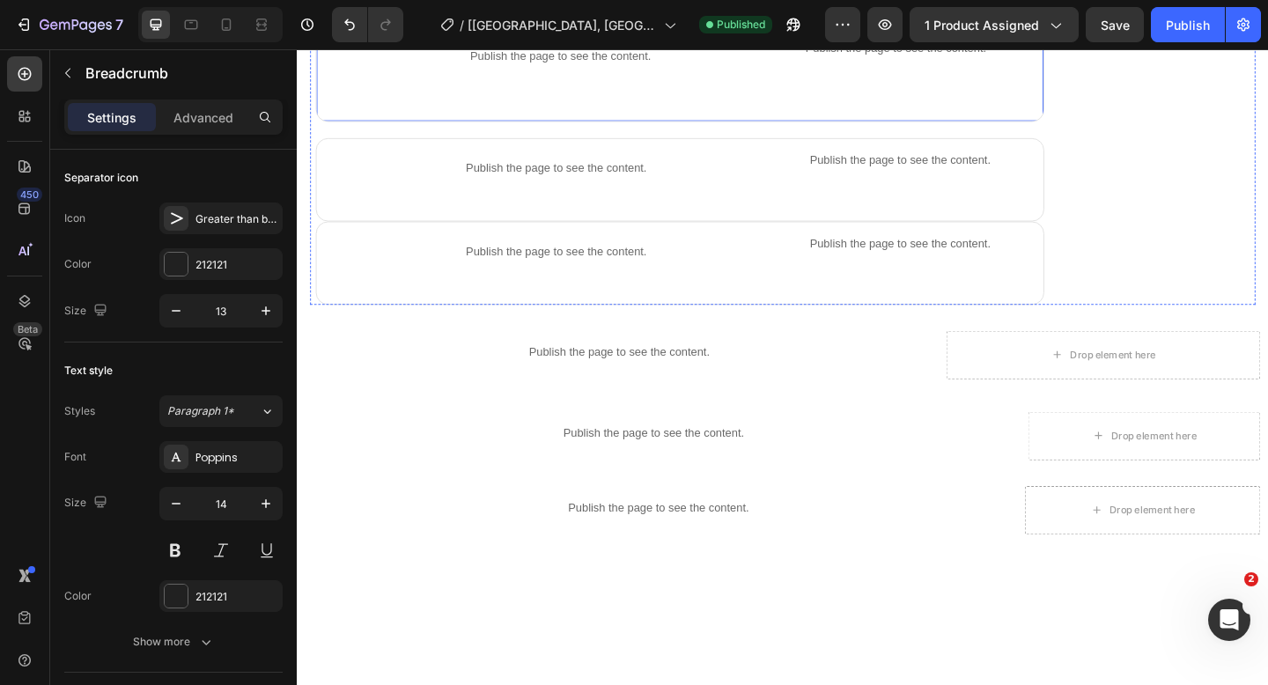
scroll to position [1235, 0]
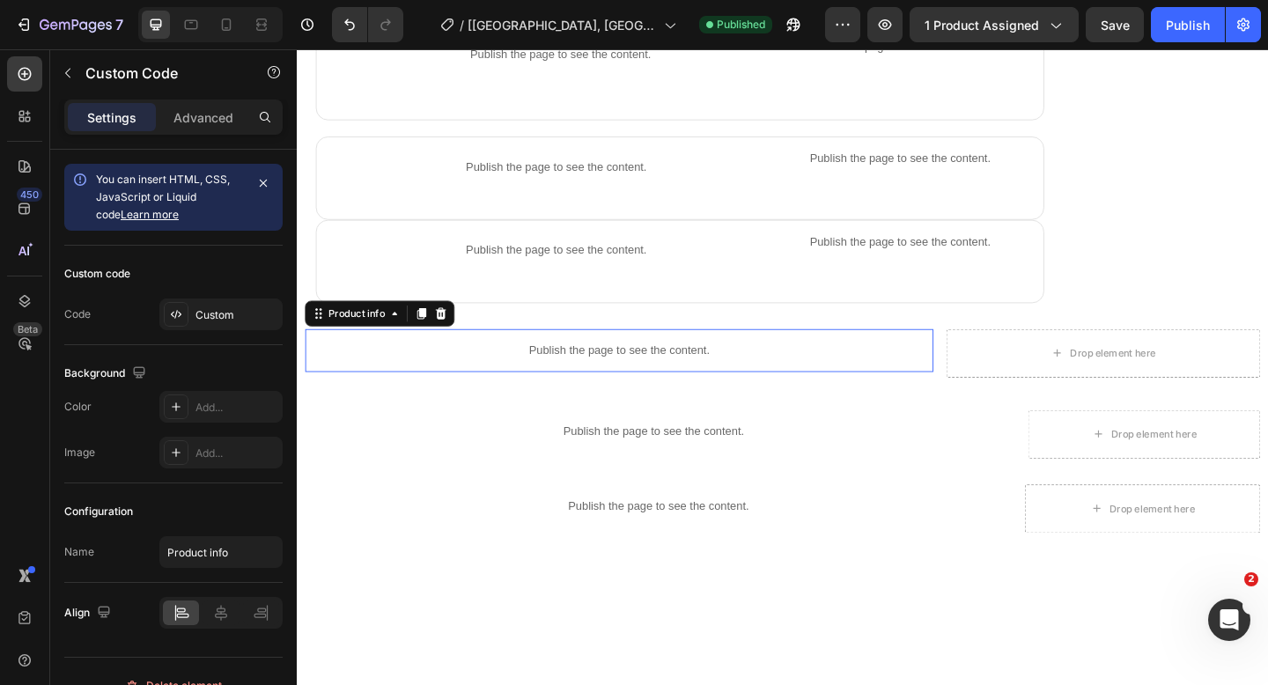
click at [710, 380] on p "Publish the page to see the content." at bounding box center [646, 377] width 683 height 18
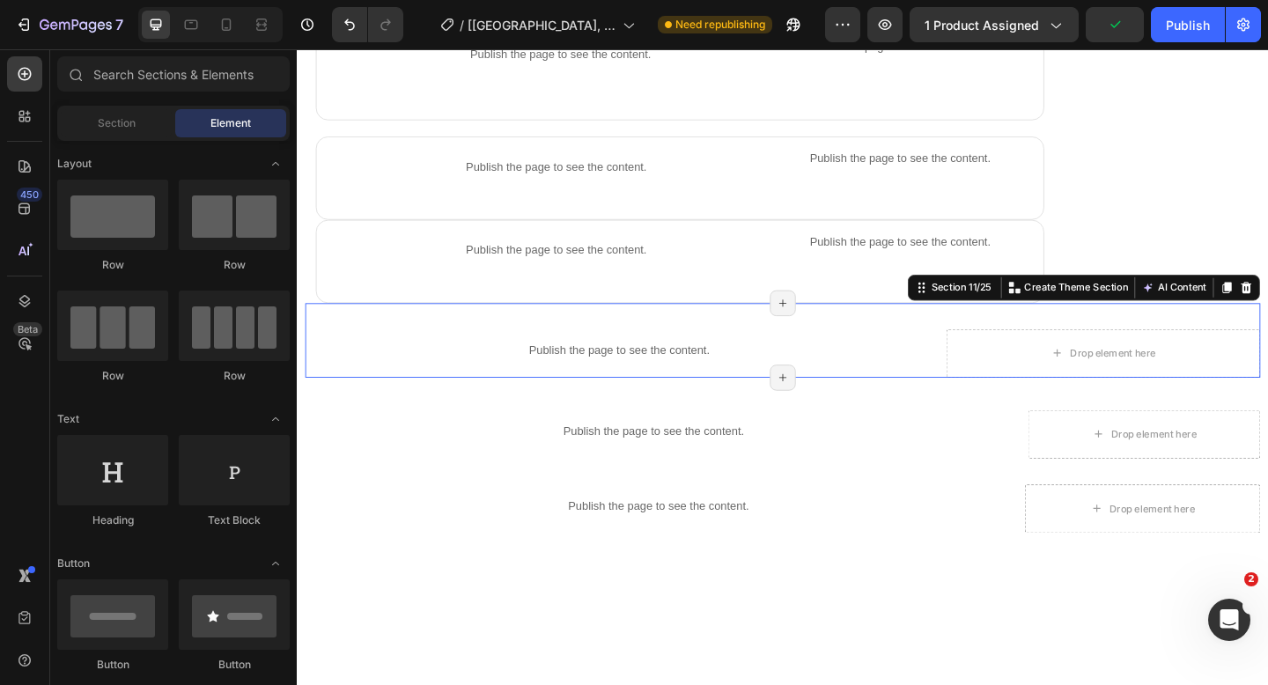
click at [999, 400] on div "Publish the page to see the content. Product info Drop element here Section 11/…" at bounding box center [824, 366] width 1039 height 81
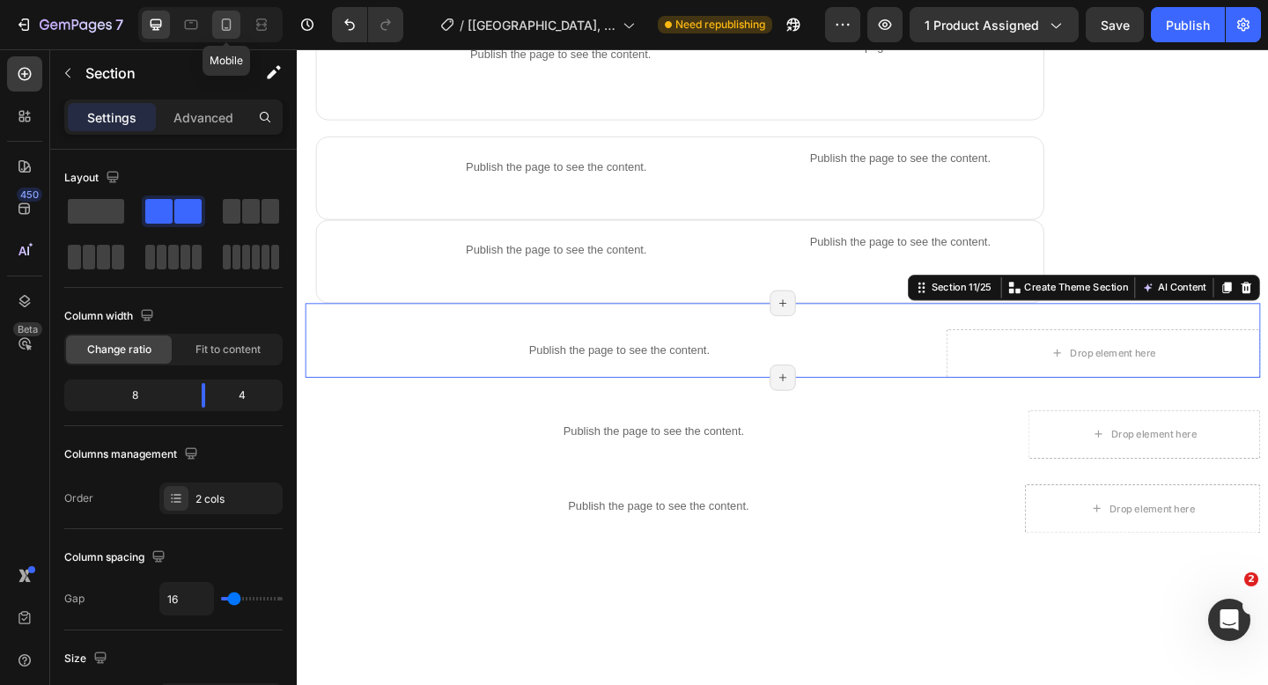
click at [224, 25] on icon at bounding box center [226, 25] width 18 height 18
type input "0"
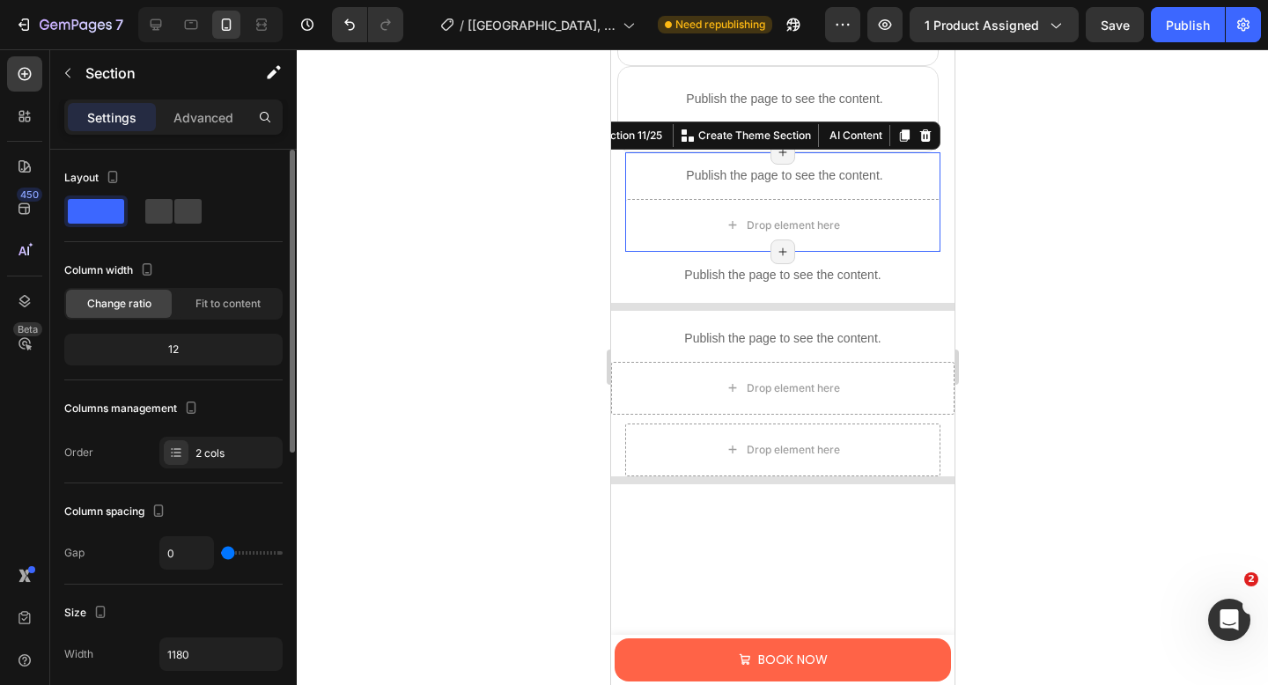
scroll to position [1931, 0]
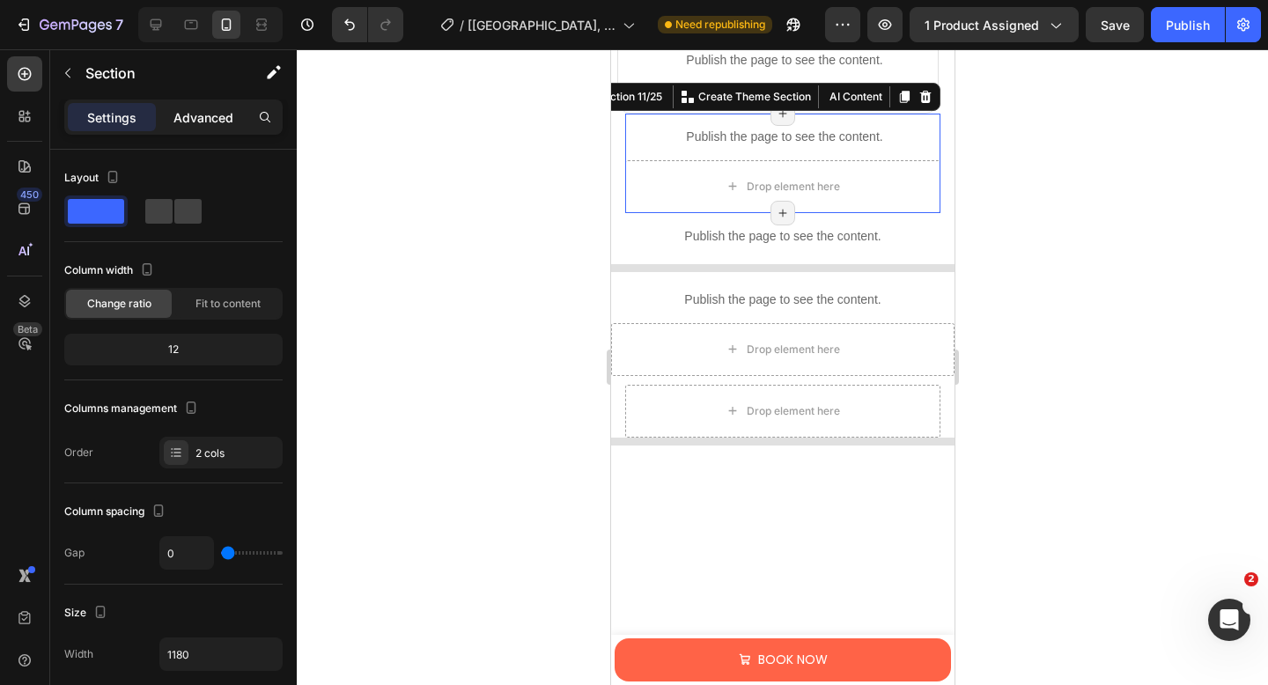
click at [189, 121] on p "Advanced" at bounding box center [203, 117] width 60 height 18
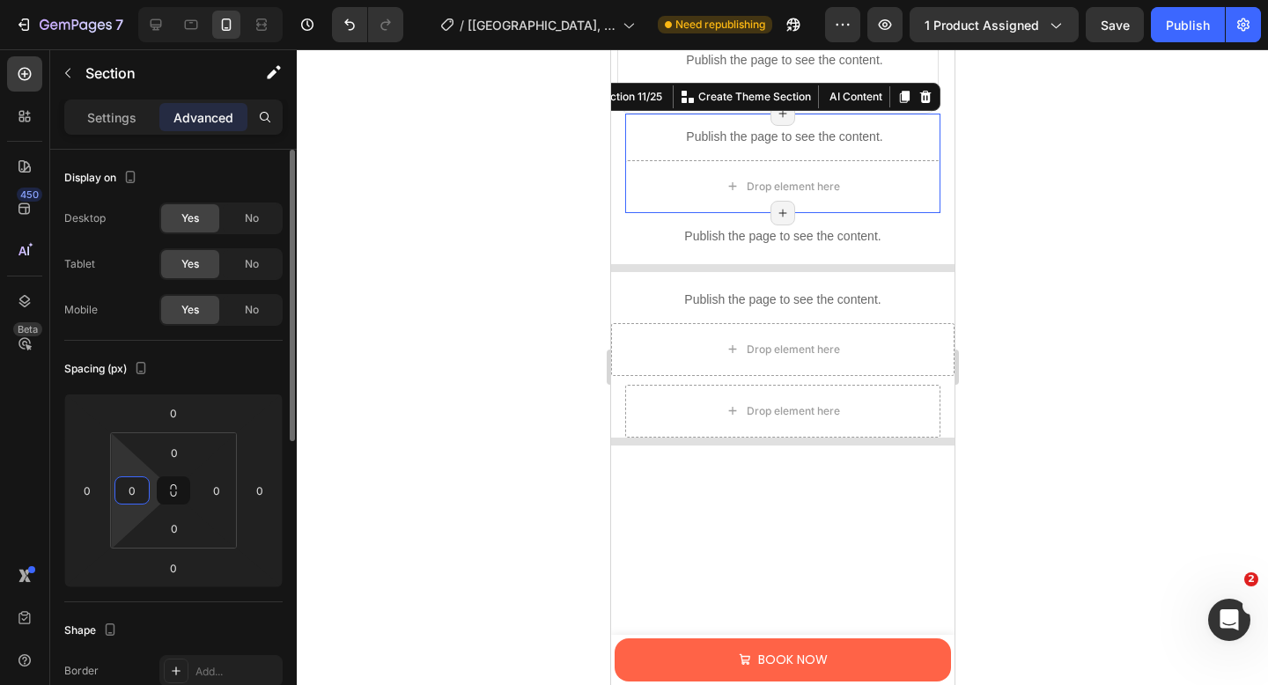
click at [135, 496] on input "0" at bounding box center [132, 490] width 26 height 26
type input "10"
click at [219, 495] on input "0" at bounding box center [216, 490] width 26 height 26
type input "10"
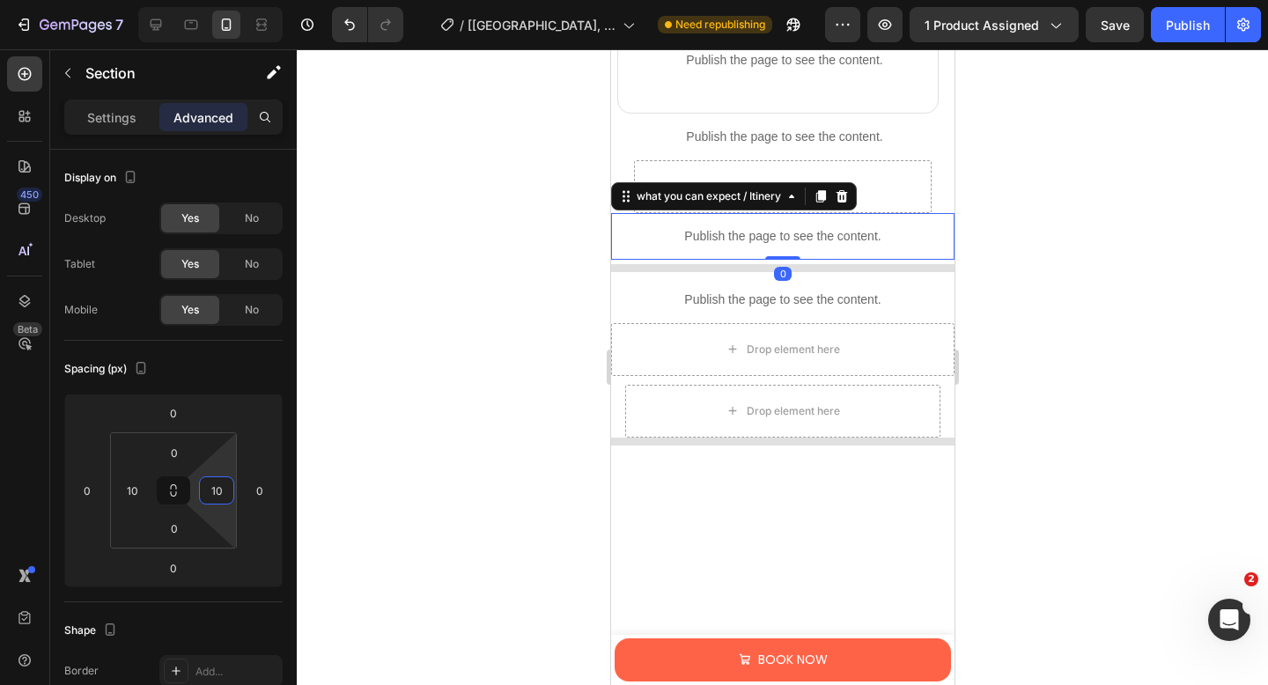
click at [866, 246] on div "Publish the page to see the content." at bounding box center [781, 236] width 343 height 47
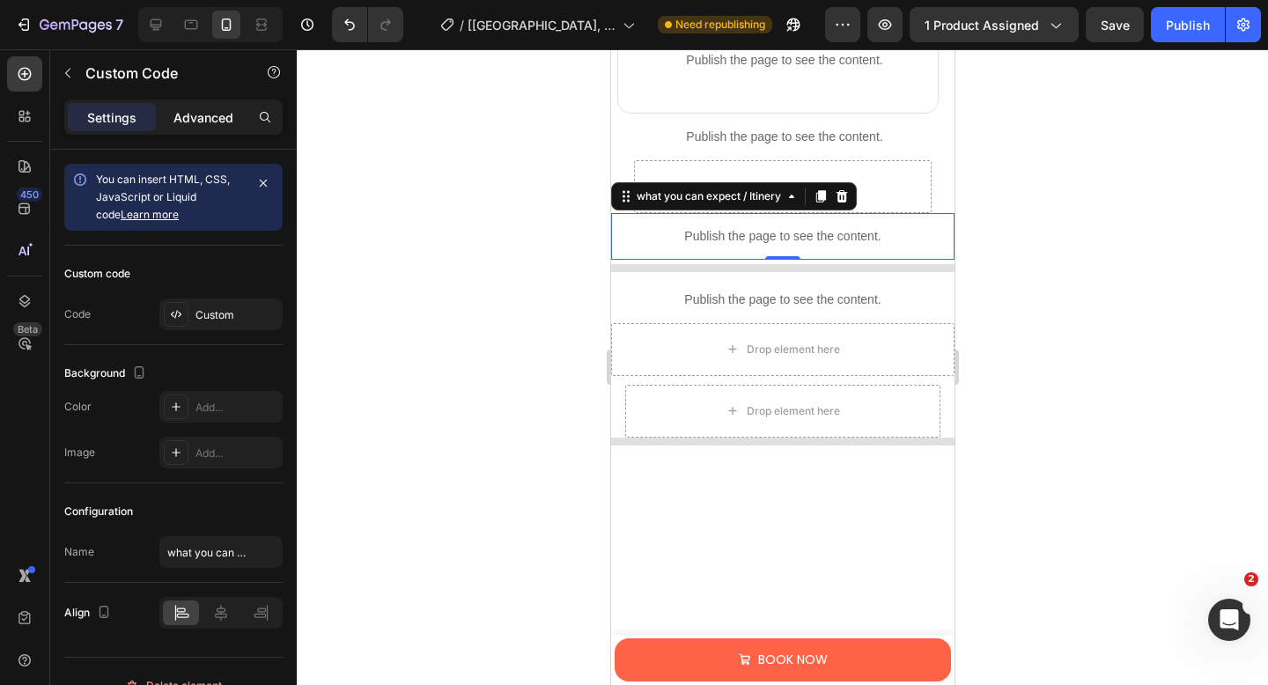
click at [199, 119] on p "Advanced" at bounding box center [203, 117] width 60 height 18
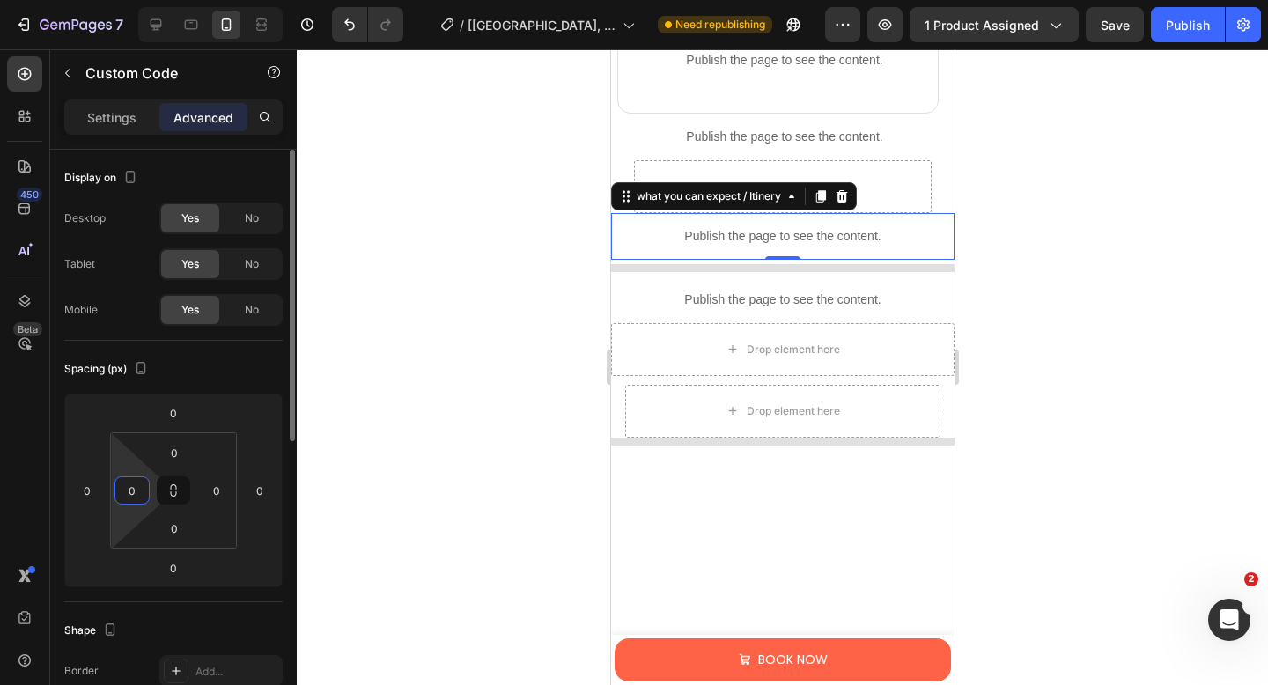
click at [141, 489] on input "0" at bounding box center [132, 490] width 26 height 26
type input "10"
click at [223, 494] on input "0" at bounding box center [216, 490] width 26 height 26
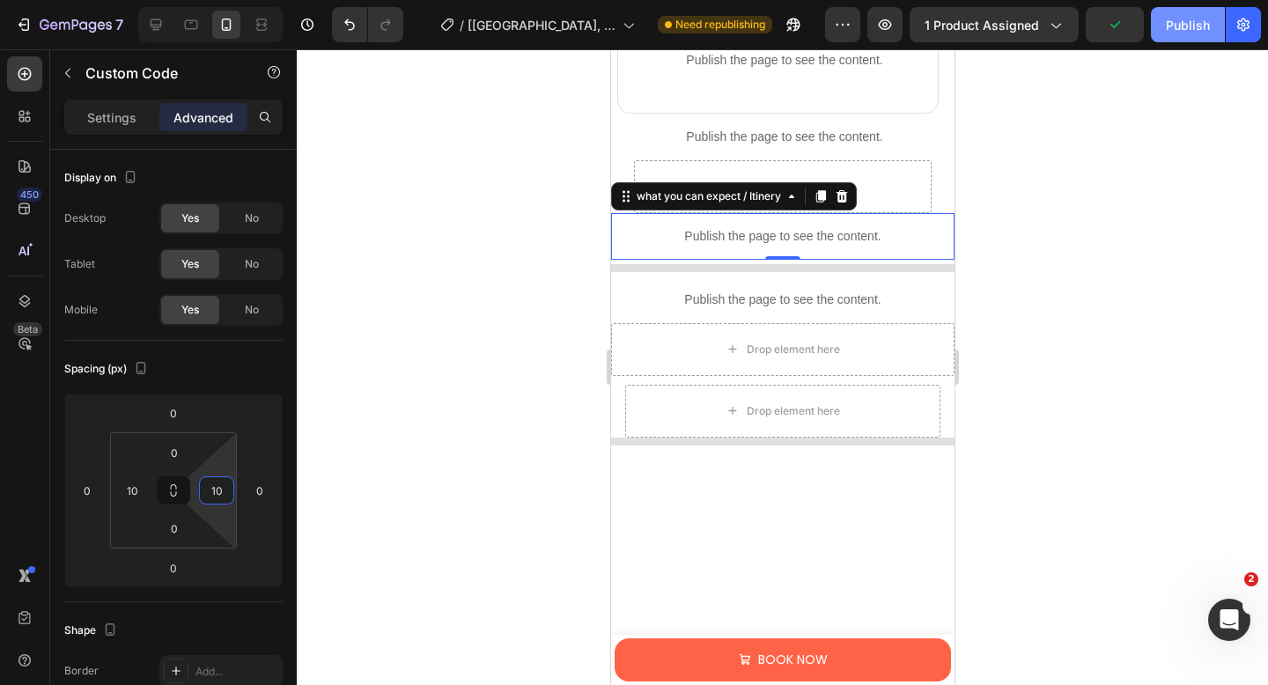
type input "10"
click at [1164, 26] on button "Publish" at bounding box center [1188, 24] width 74 height 35
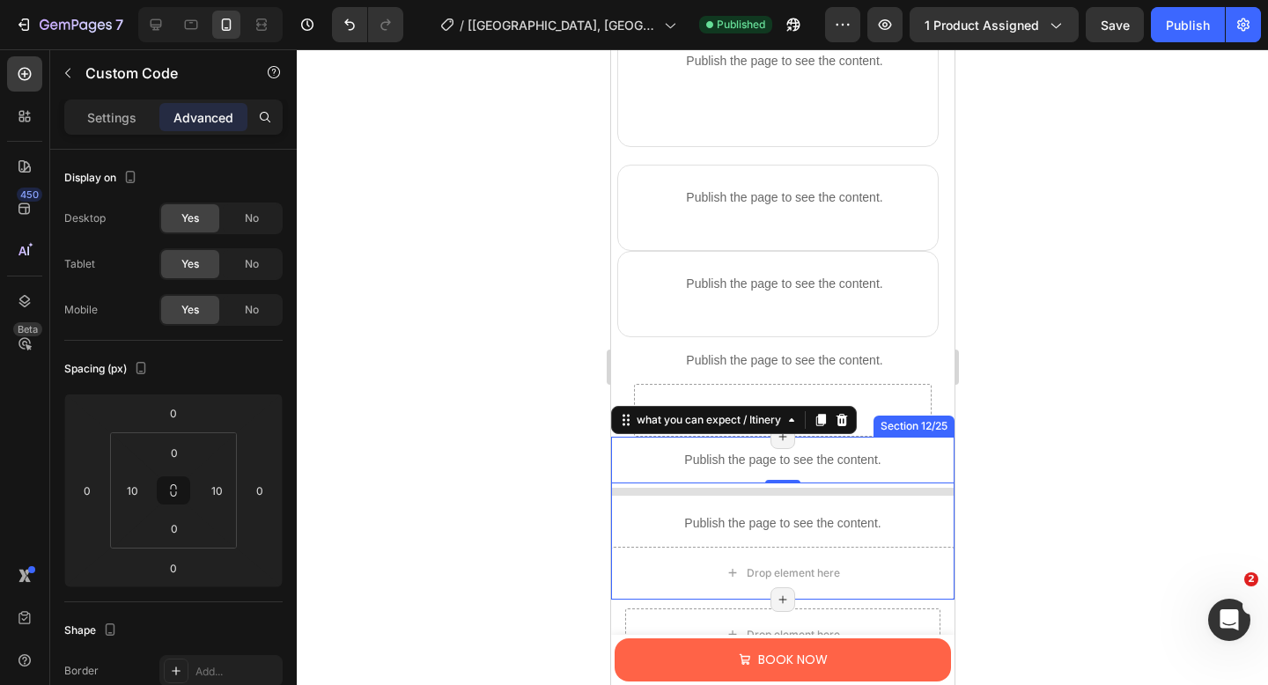
scroll to position [1705, 0]
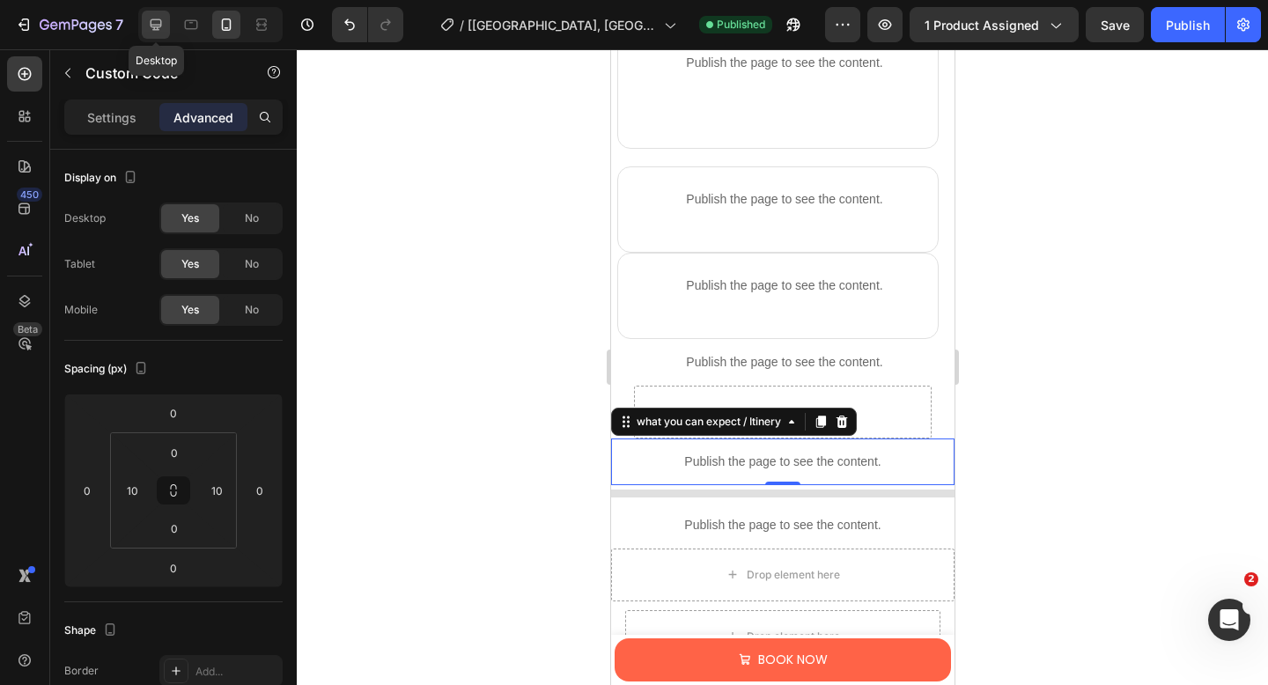
click at [151, 26] on icon at bounding box center [156, 24] width 11 height 11
type input "0"
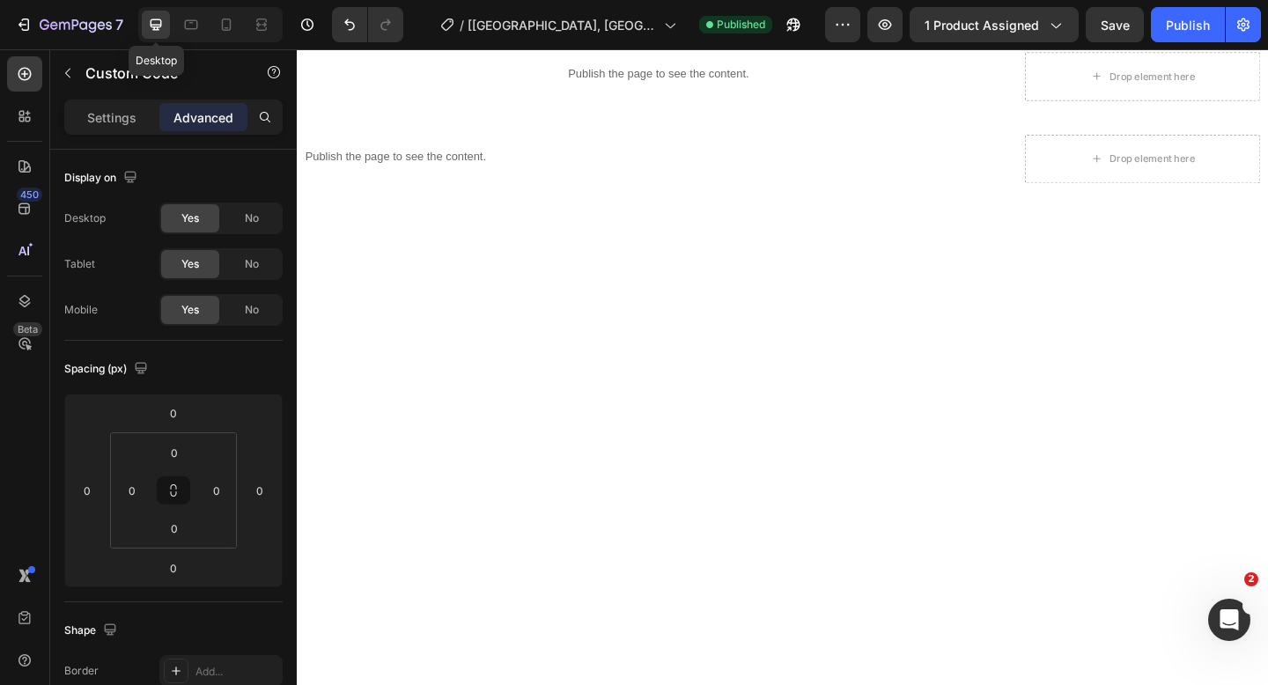
scroll to position [2145, 0]
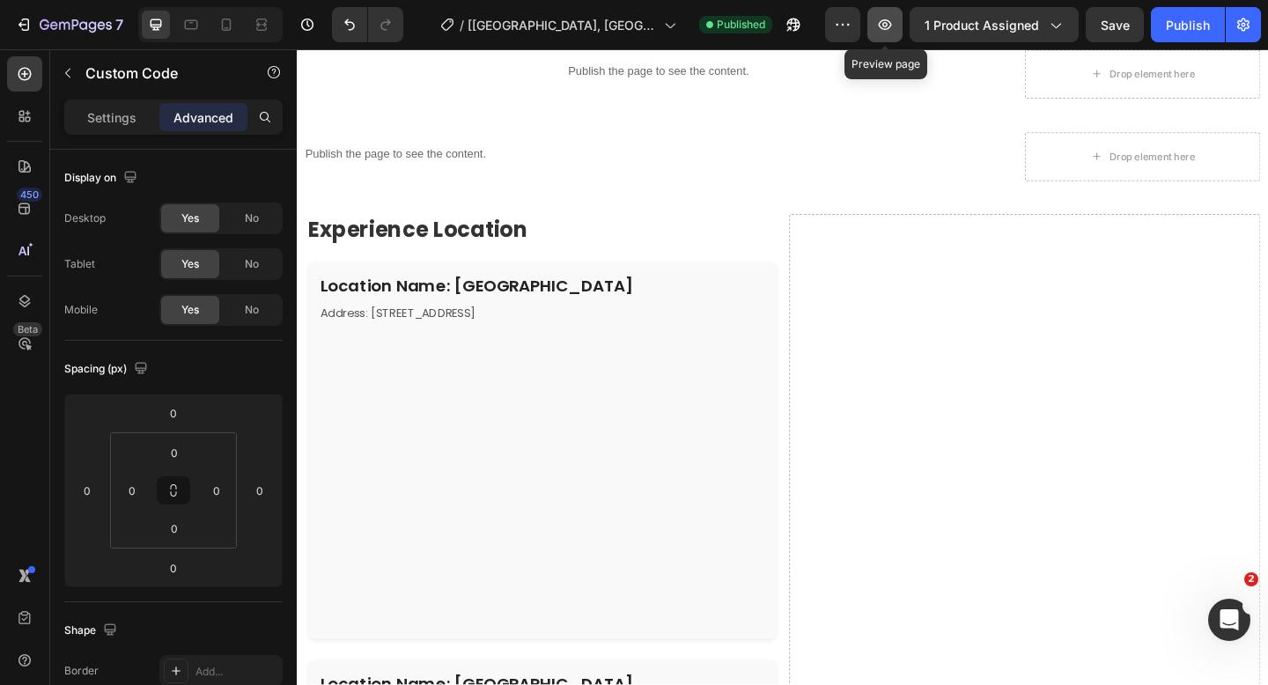
click at [893, 19] on icon "button" at bounding box center [885, 25] width 18 height 18
click at [1100, 31] on button "Save" at bounding box center [1114, 24] width 58 height 35
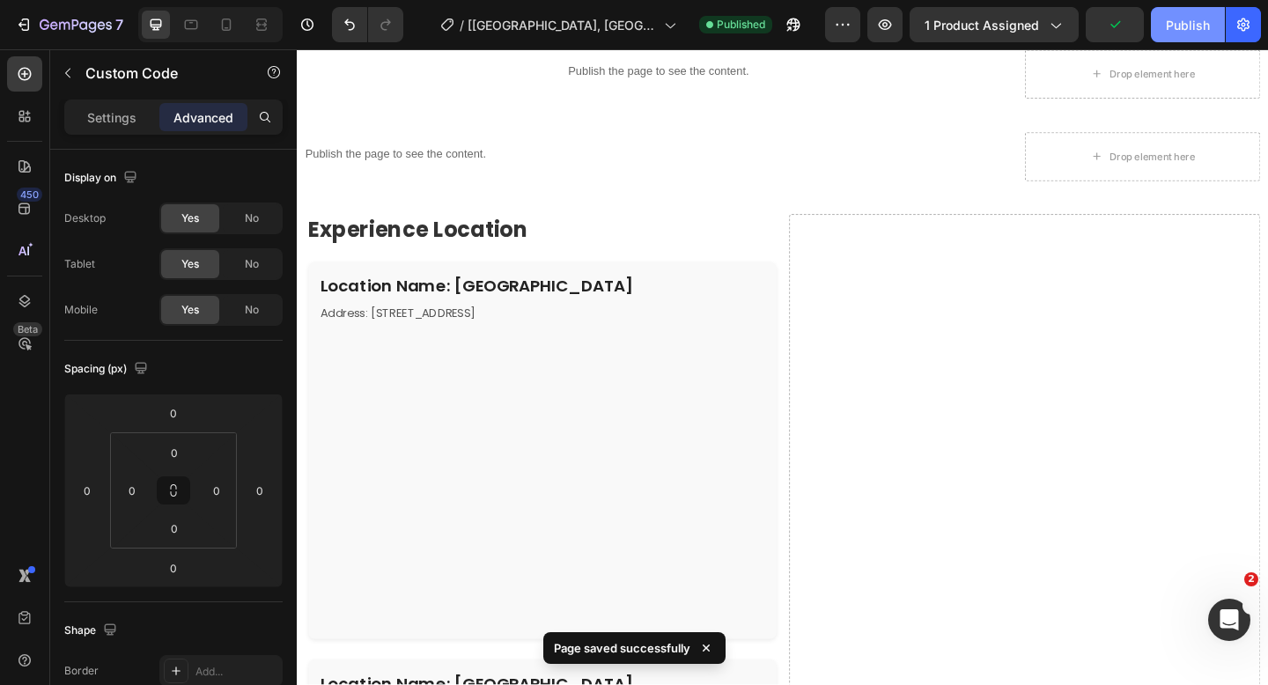
click at [1184, 26] on div "Publish" at bounding box center [1188, 25] width 44 height 18
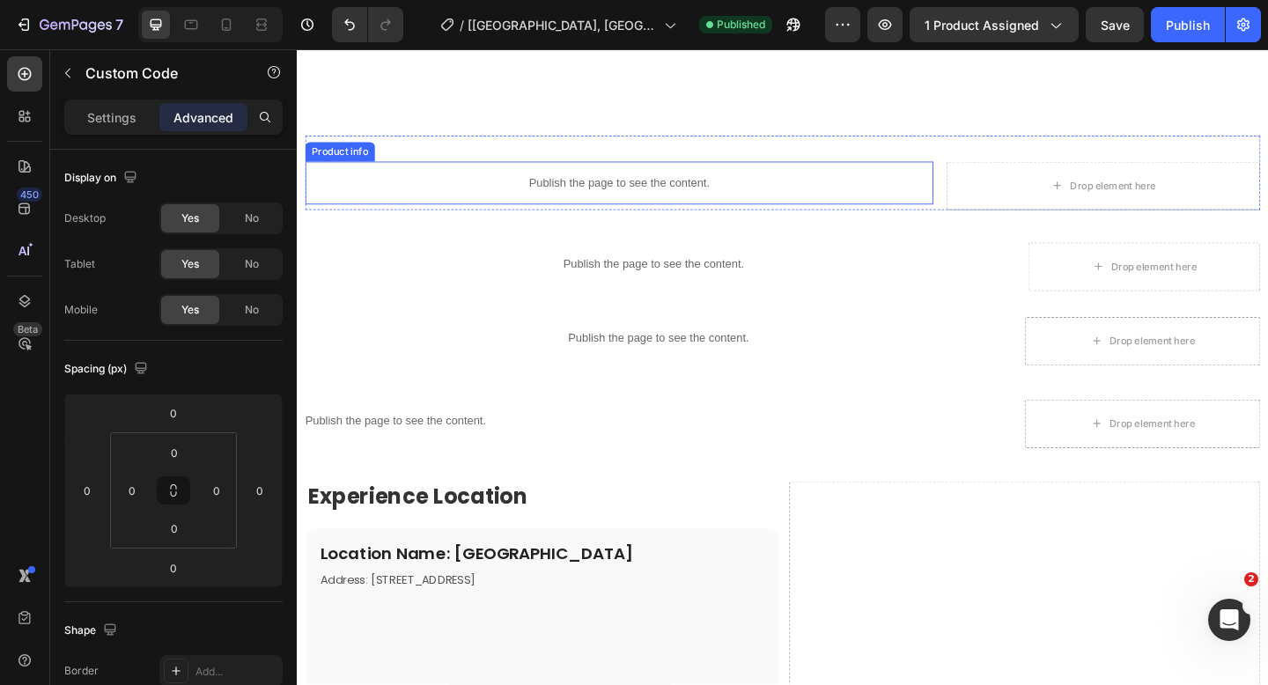
scroll to position [1774, 0]
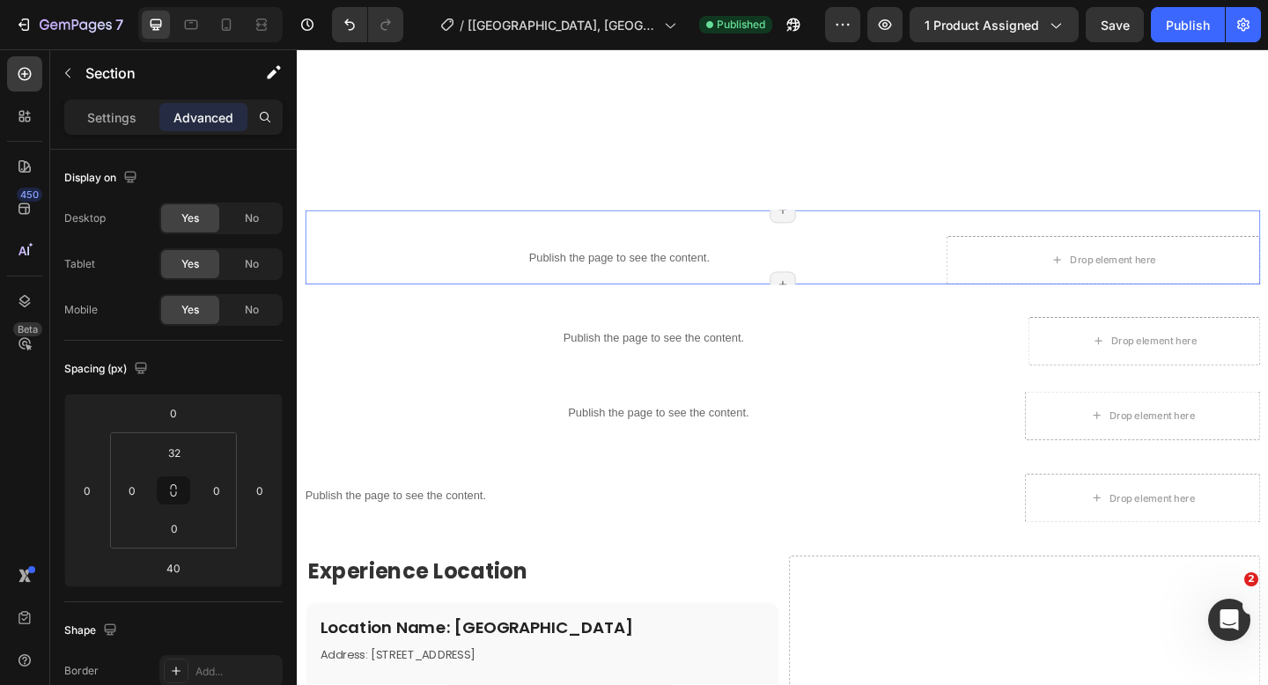
click at [602, 250] on div "Publish the page to see the content. Product info Drop element here Section 11/…" at bounding box center [824, 264] width 1039 height 81
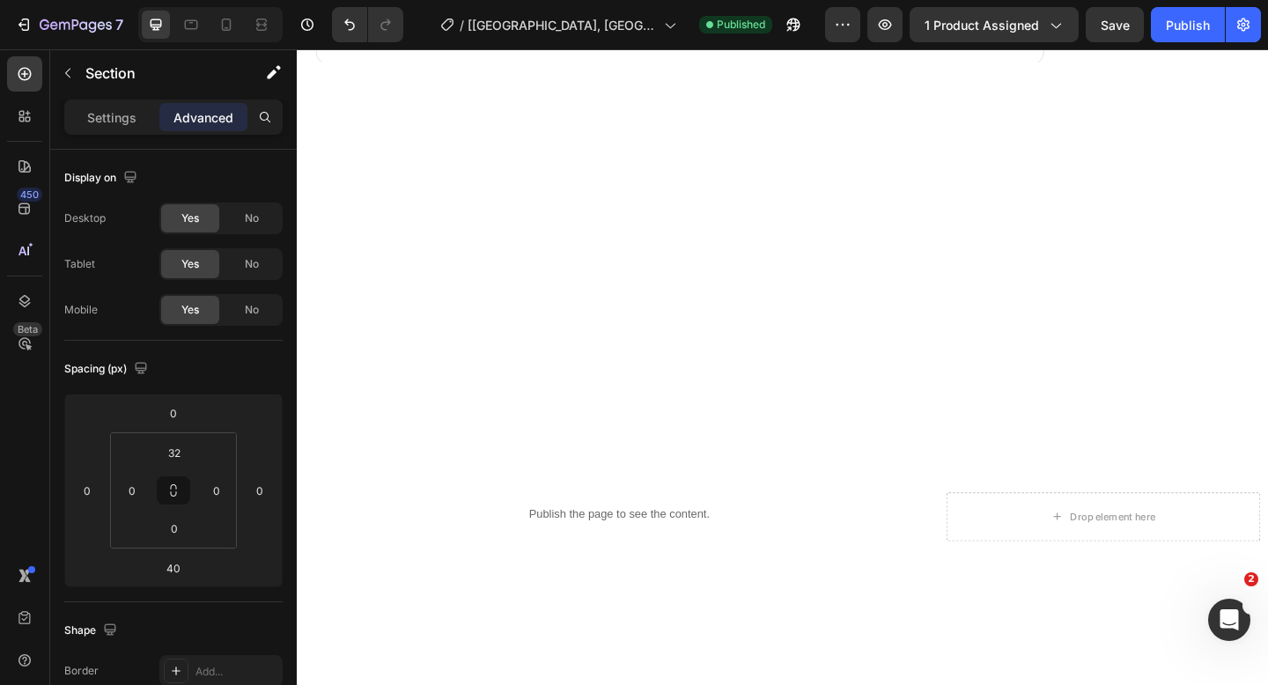
scroll to position [1336, 0]
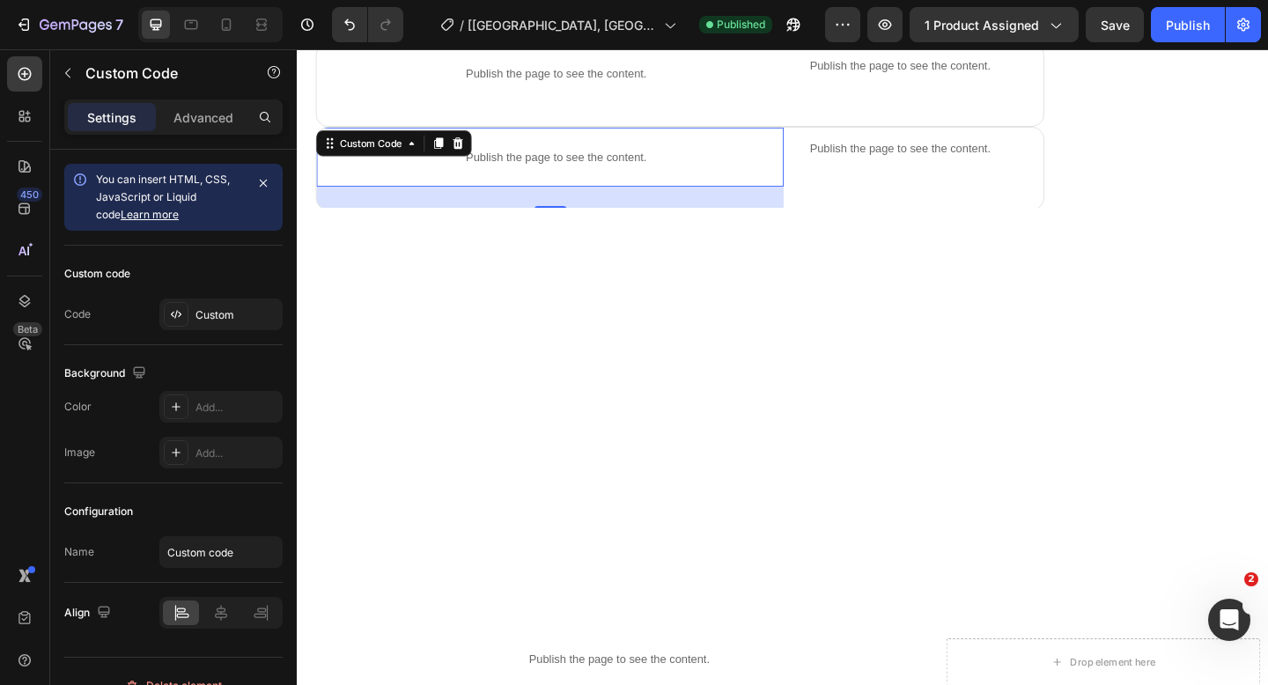
click at [570, 173] on p "Publish the page to see the content." at bounding box center [578, 167] width 495 height 18
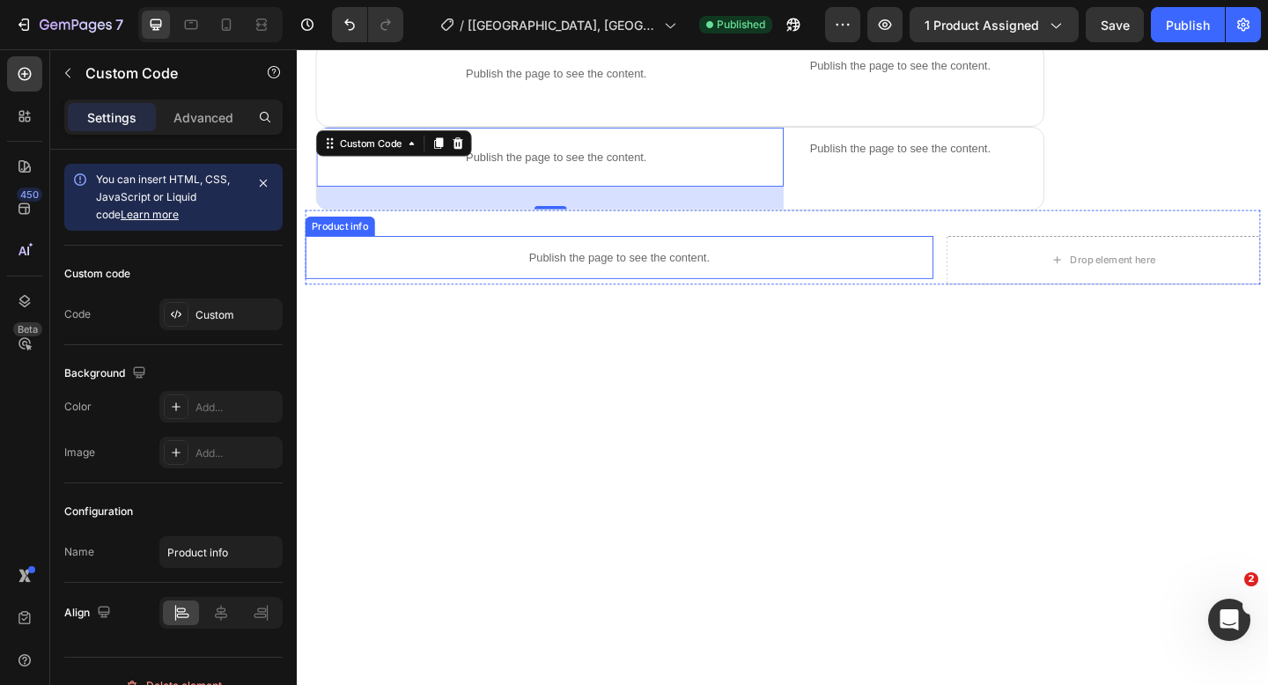
click at [600, 268] on p "Publish the page to see the content." at bounding box center [646, 276] width 683 height 18
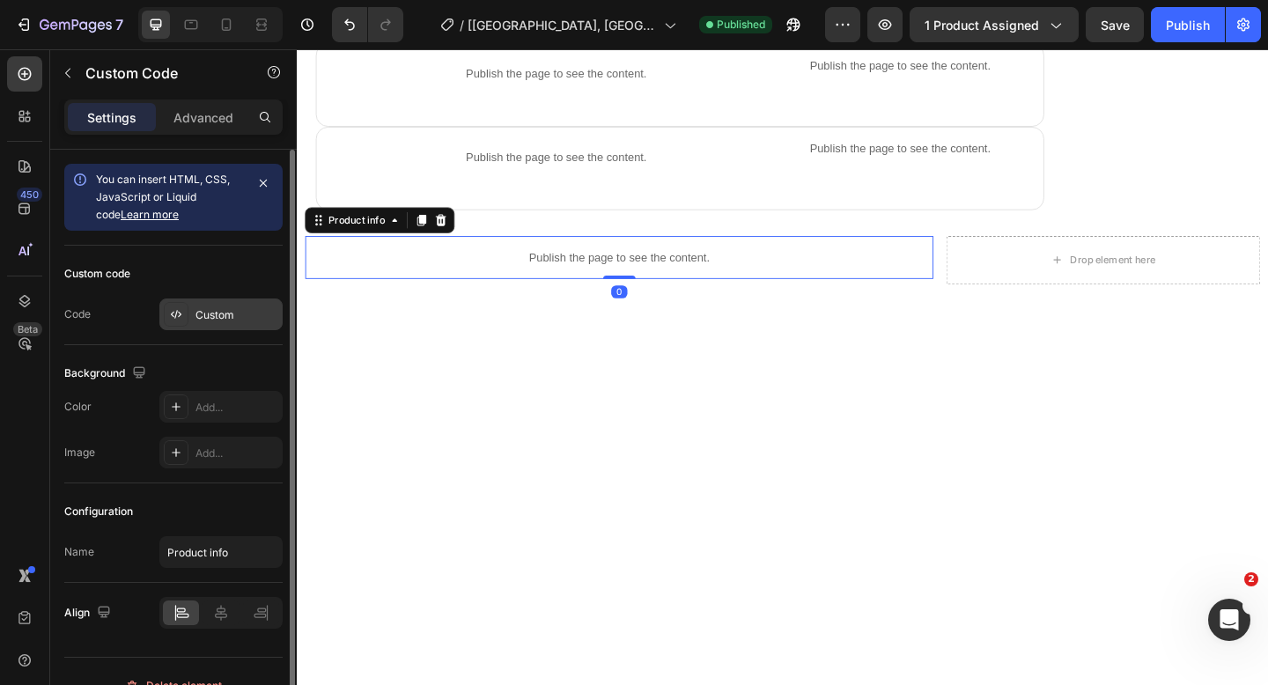
click at [206, 318] on div "Custom" at bounding box center [236, 315] width 83 height 16
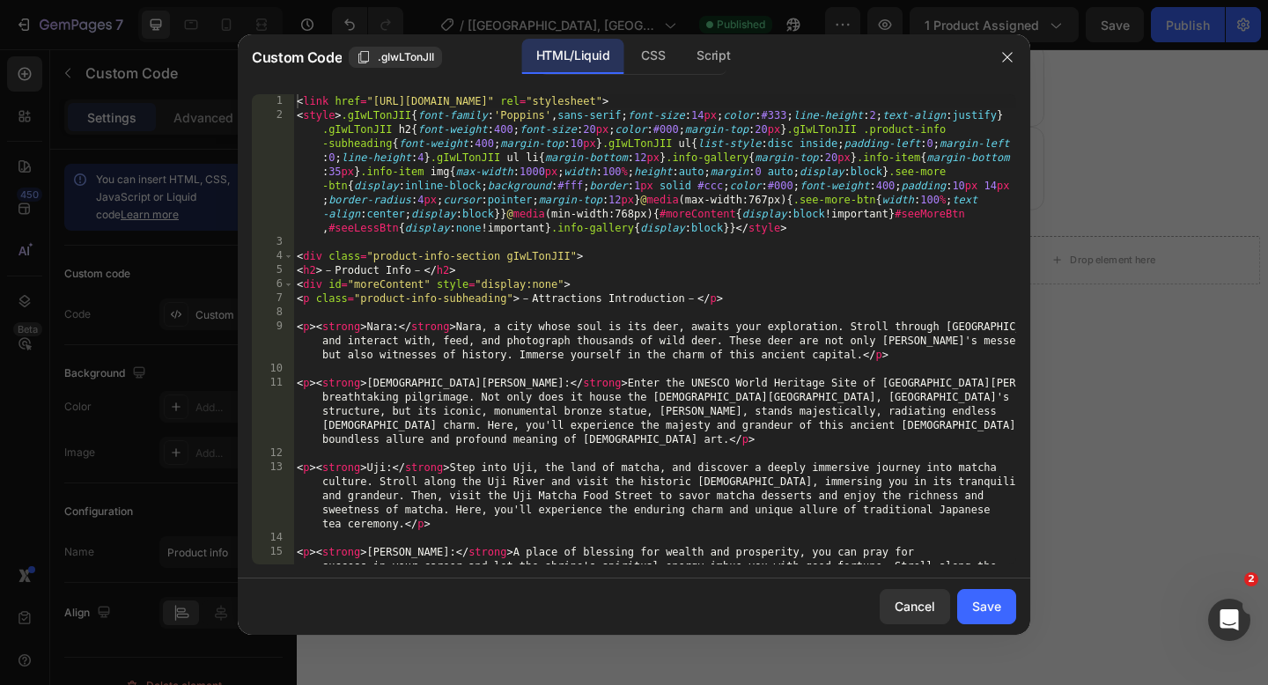
type textarea "<link href="https://fonts.googleapis.com/css2?family=Poppins&display=swap" rel=…"
click at [296, 100] on div "< link href = "https://fonts.googleapis.com/css2?family=Poppins&display=swap" r…" at bounding box center [654, 364] width 723 height 541
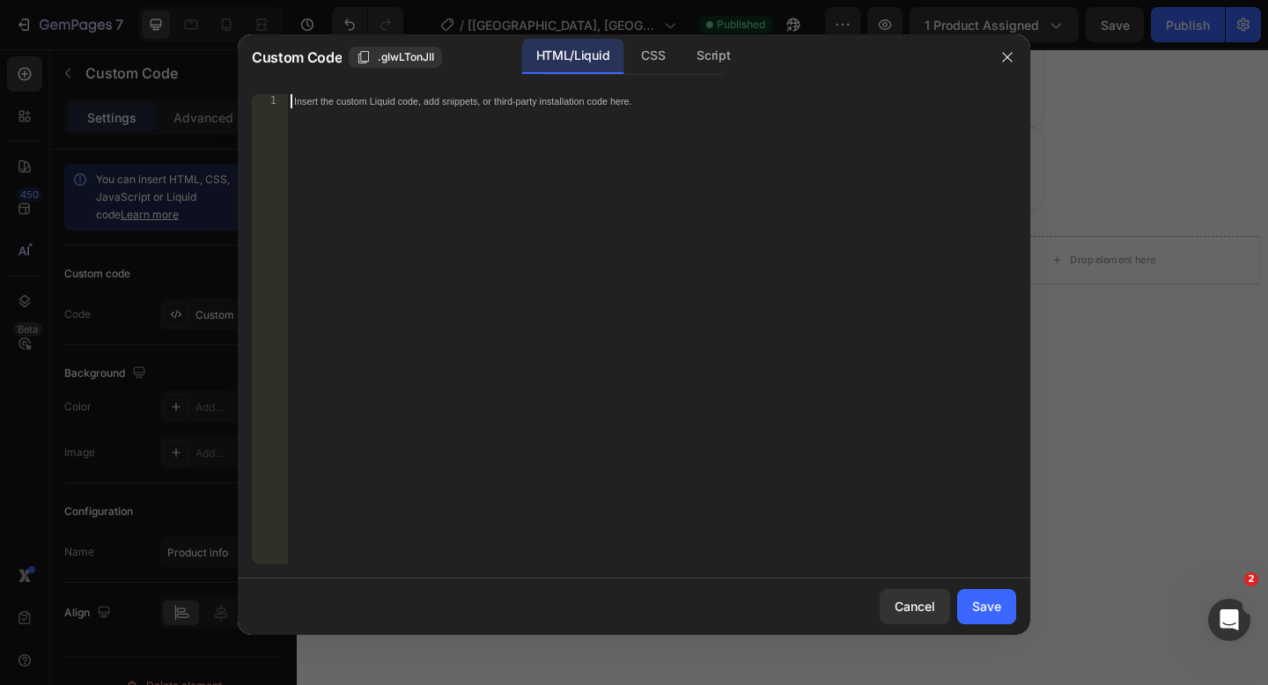
paste textarea "</script>"
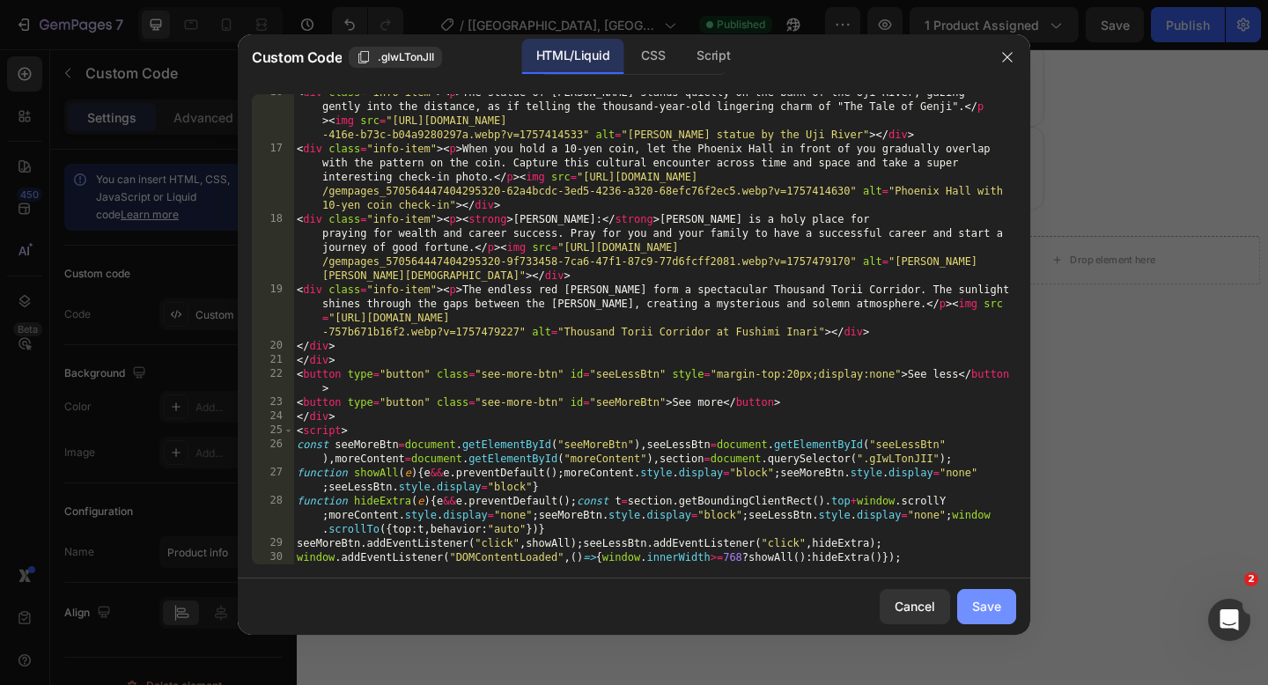
click at [970, 595] on button "Save" at bounding box center [986, 606] width 59 height 35
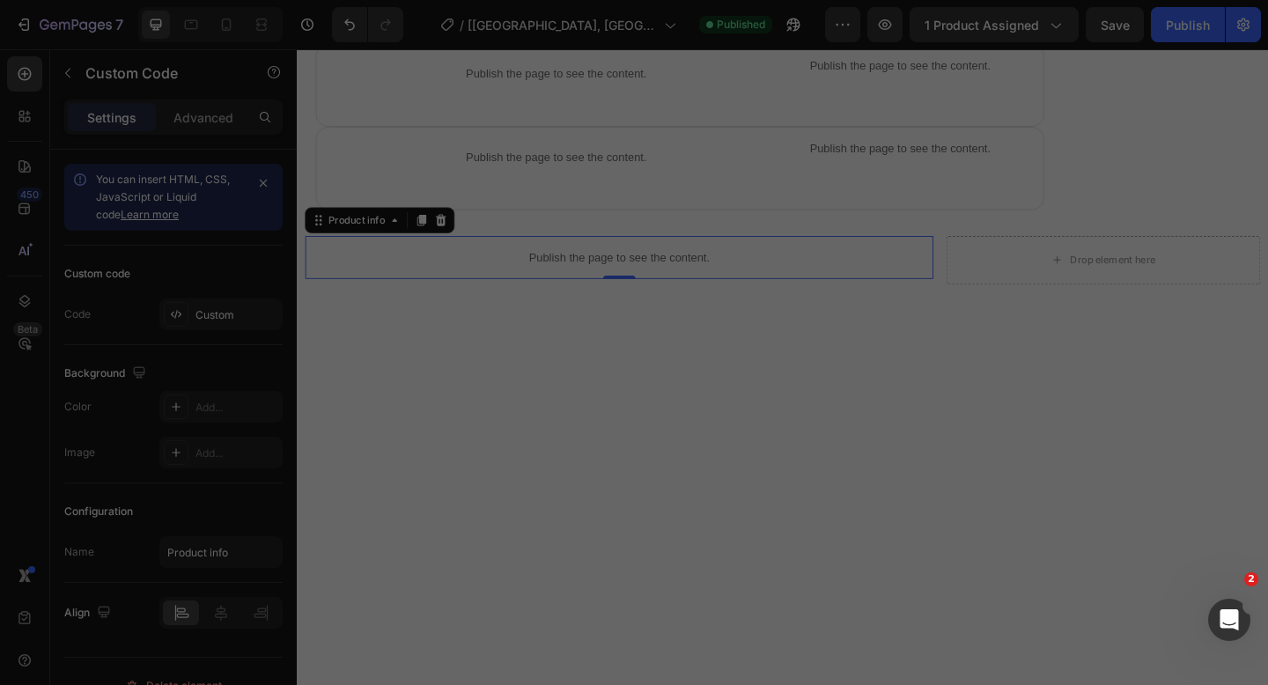
type textarea "window.addEventListener("resize",()=>{window.innerWidth>=768?showAll():hideExtr…"
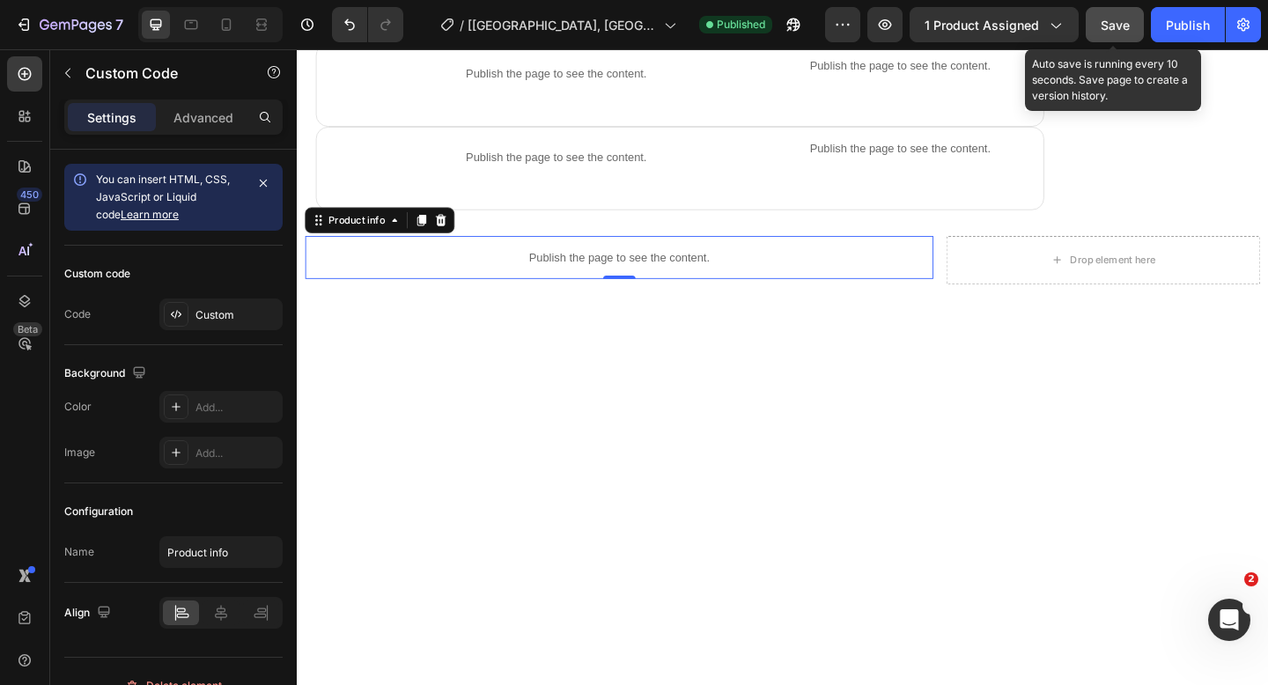
click at [1101, 27] on span "Save" at bounding box center [1114, 25] width 29 height 15
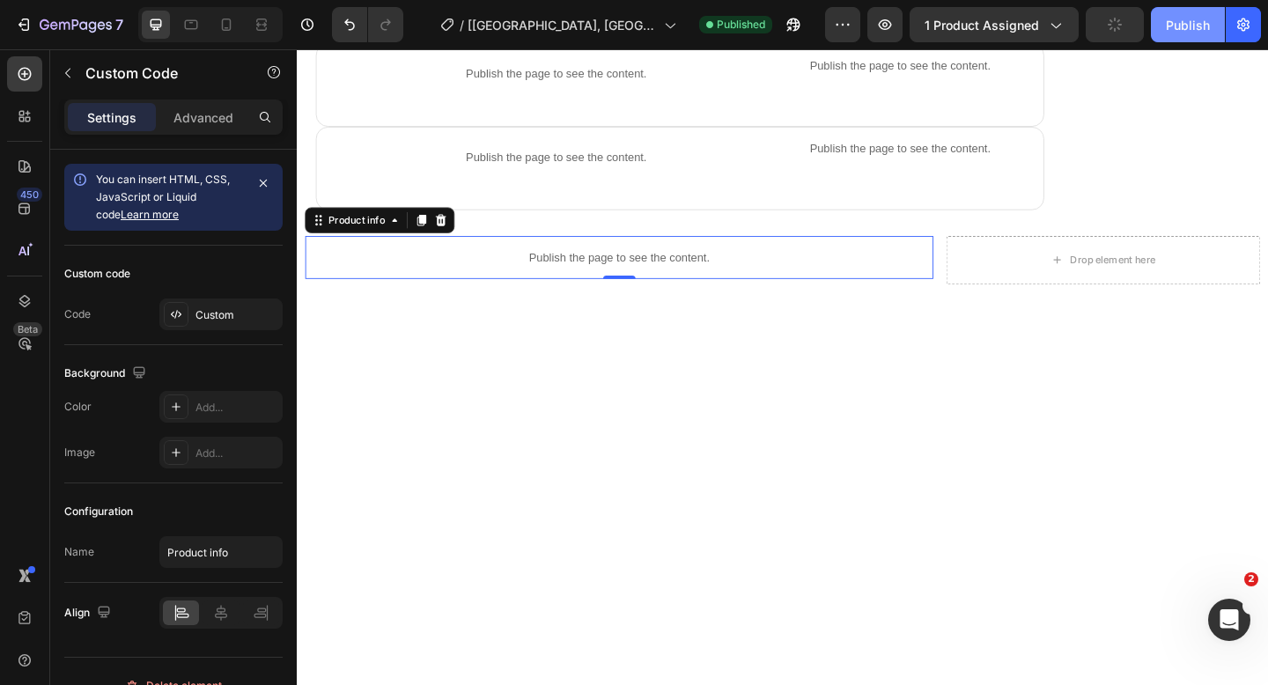
click at [1187, 26] on div "Publish" at bounding box center [1188, 25] width 44 height 18
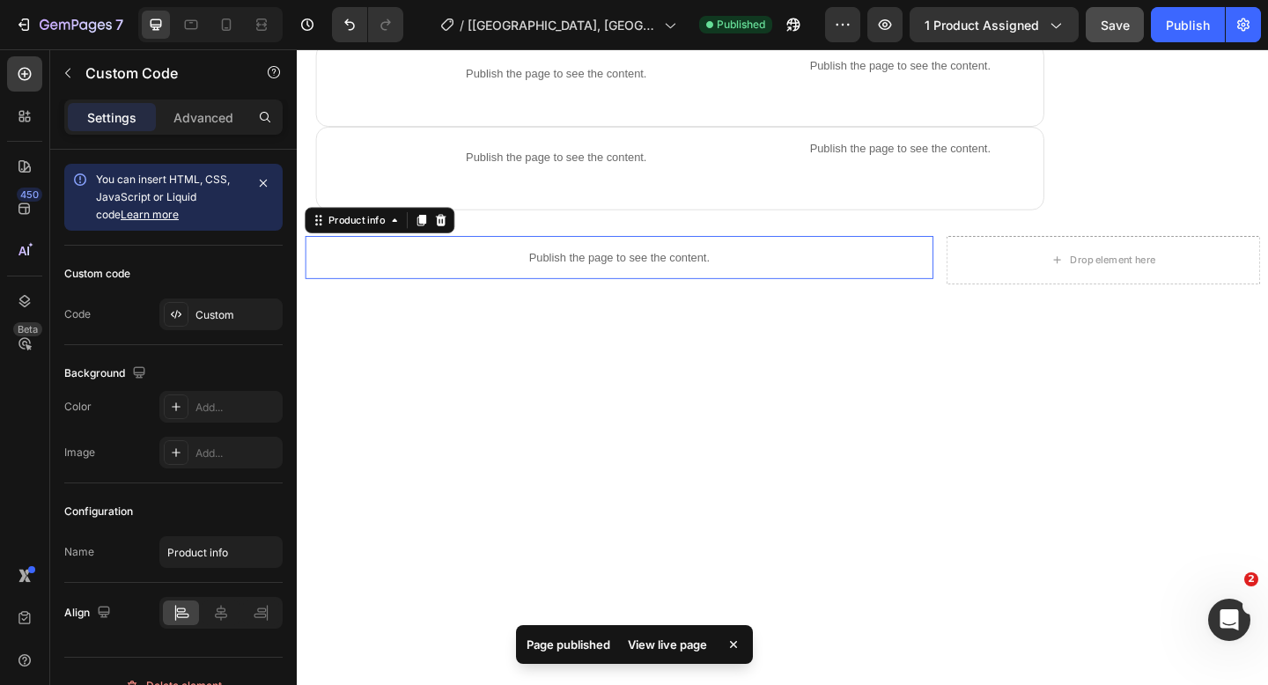
click at [589, 268] on p "Publish the page to see the content." at bounding box center [646, 276] width 683 height 18
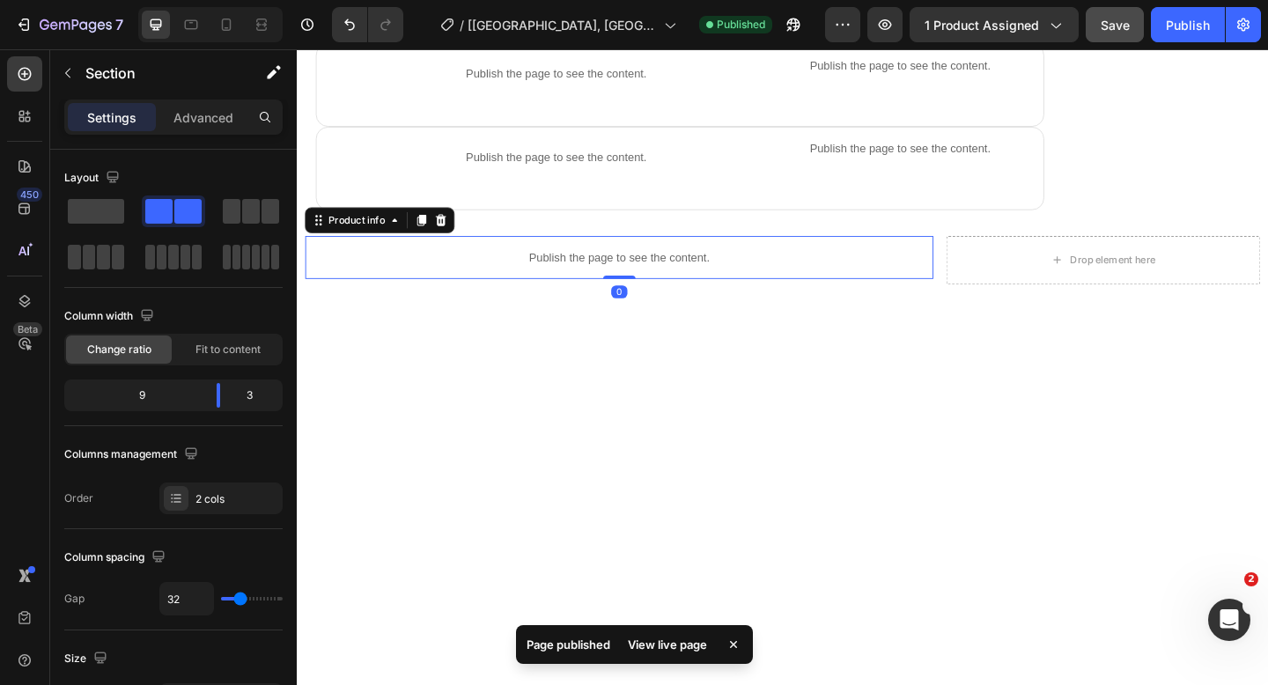
click at [586, 383] on div at bounding box center [824, 367] width 1039 height 53
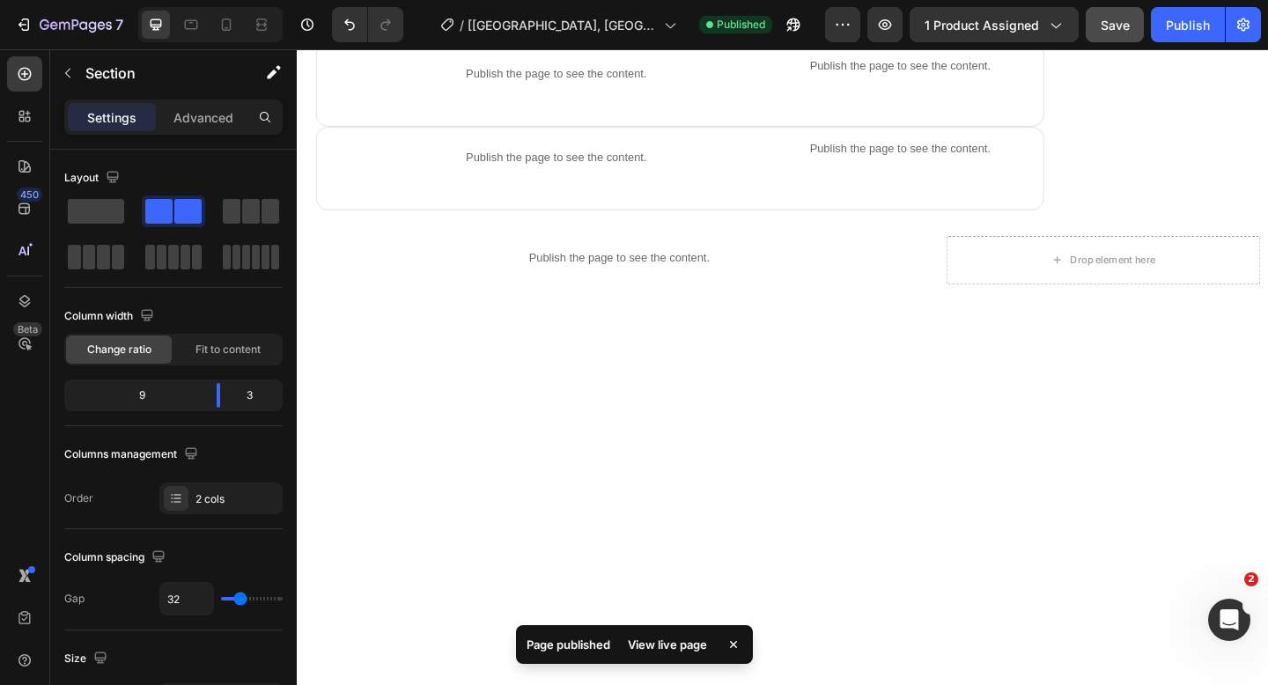
click at [586, 383] on div at bounding box center [824, 367] width 1039 height 53
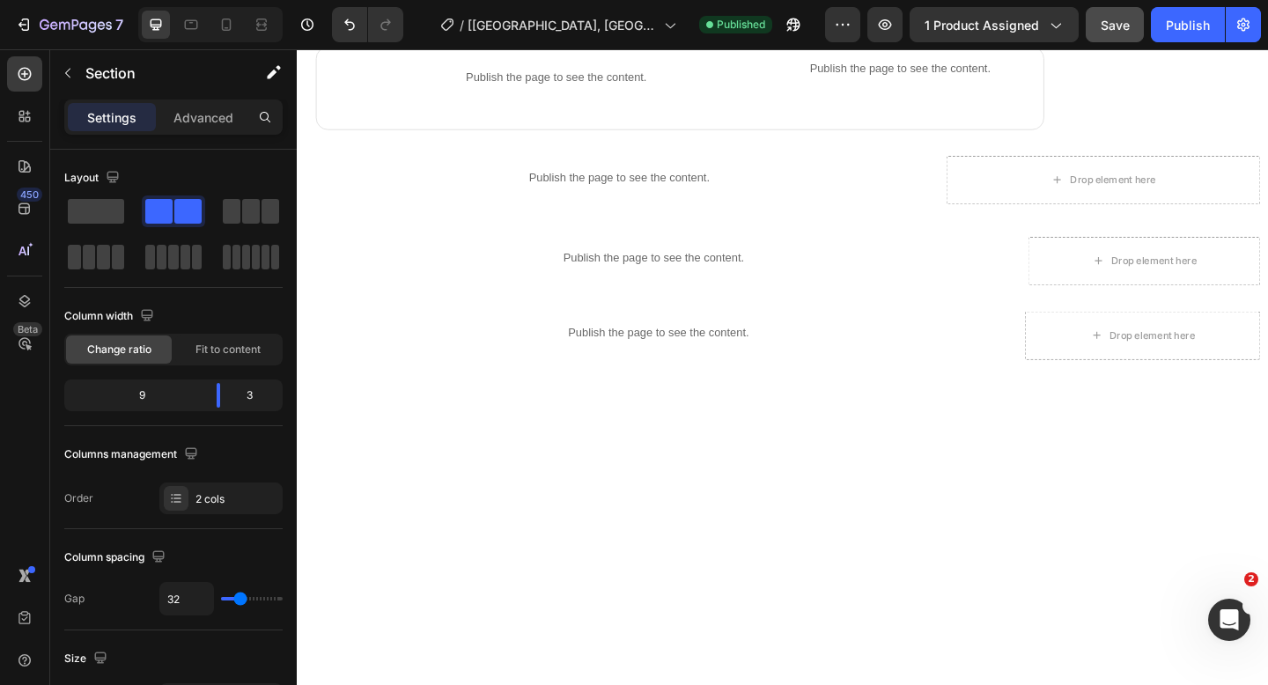
scroll to position [1438, 0]
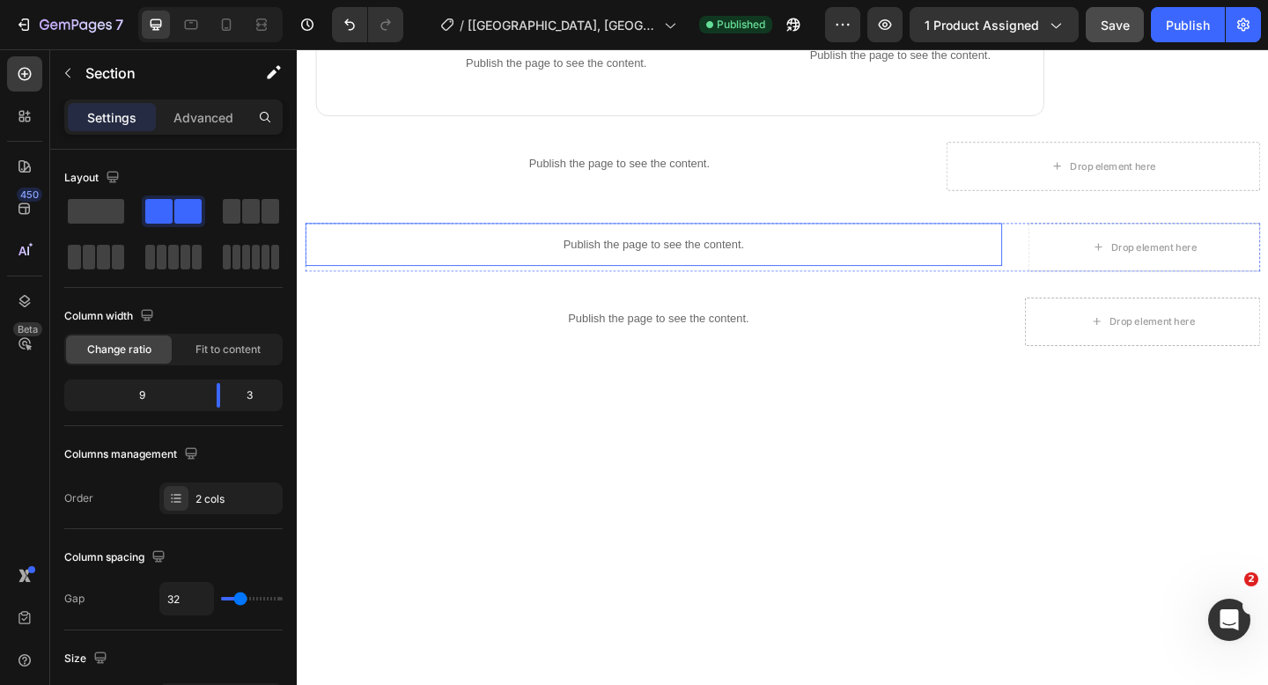
click at [597, 260] on p "Publish the page to see the content." at bounding box center [684, 262] width 758 height 18
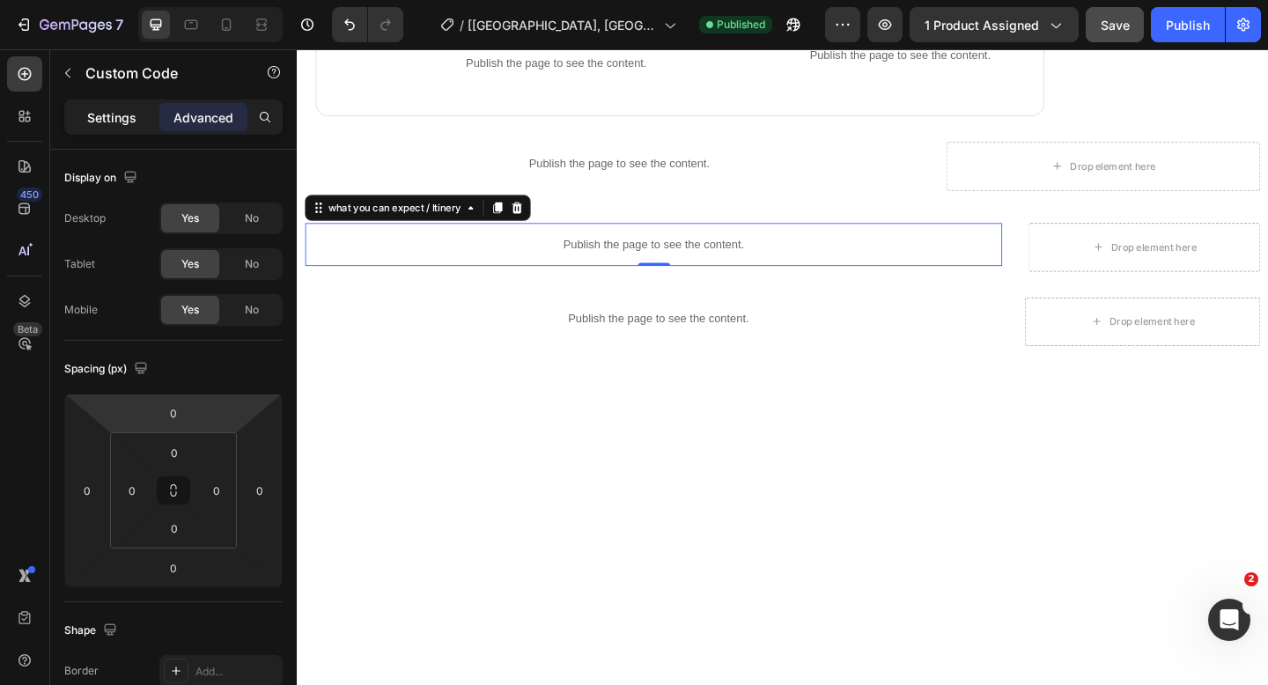
click at [86, 111] on div "Settings" at bounding box center [112, 117] width 88 height 28
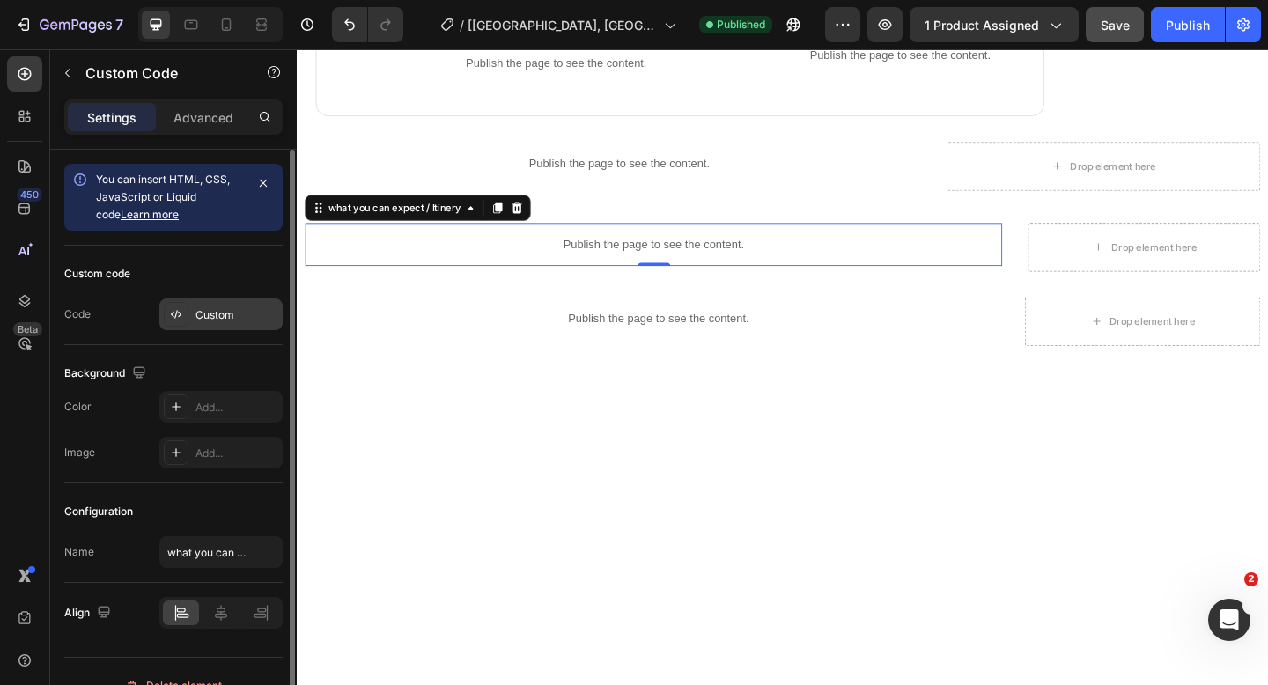
click at [213, 318] on div "Custom" at bounding box center [236, 315] width 83 height 16
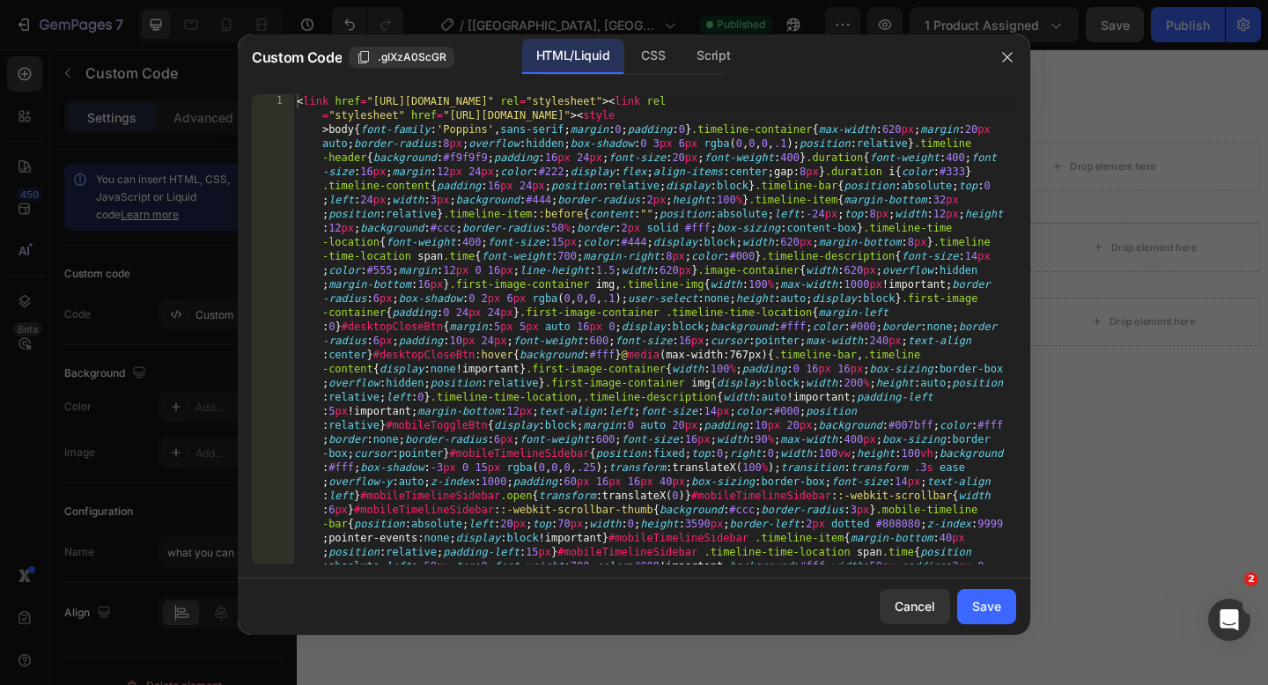
type textarea "<link href="https://fonts.googleapis.com/css2?family=Poppins&display=swap" rel=…"
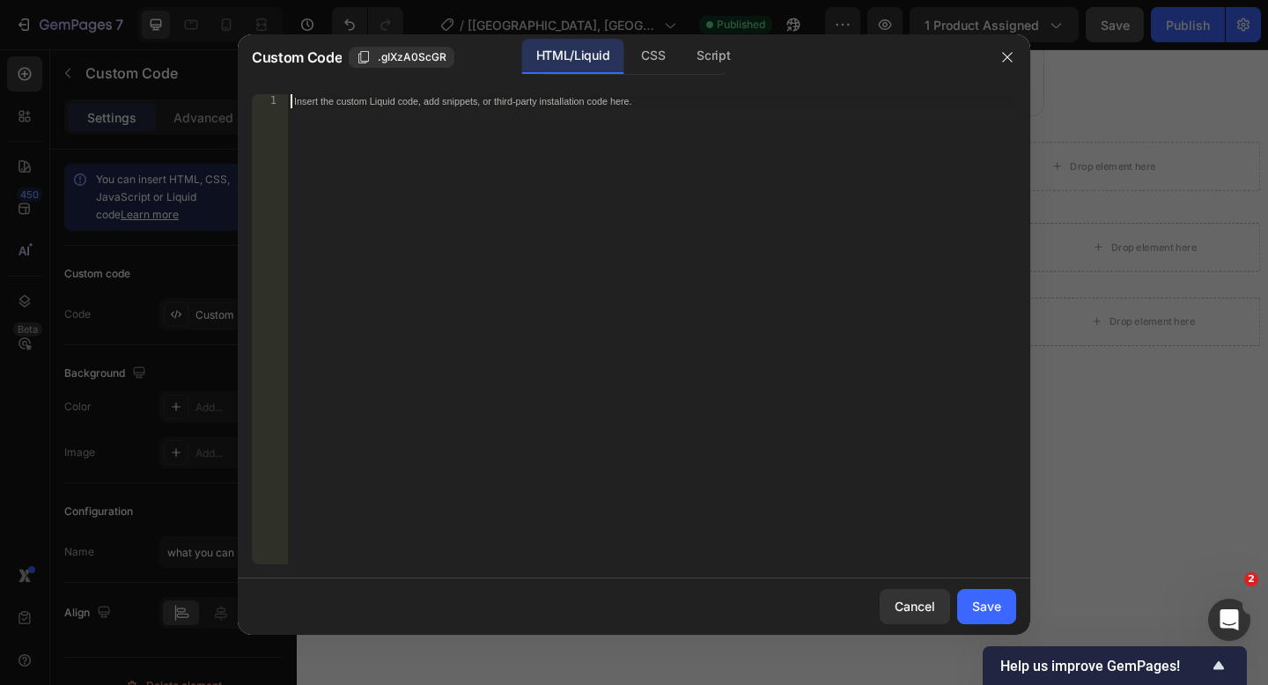
paste textarea "</script>"
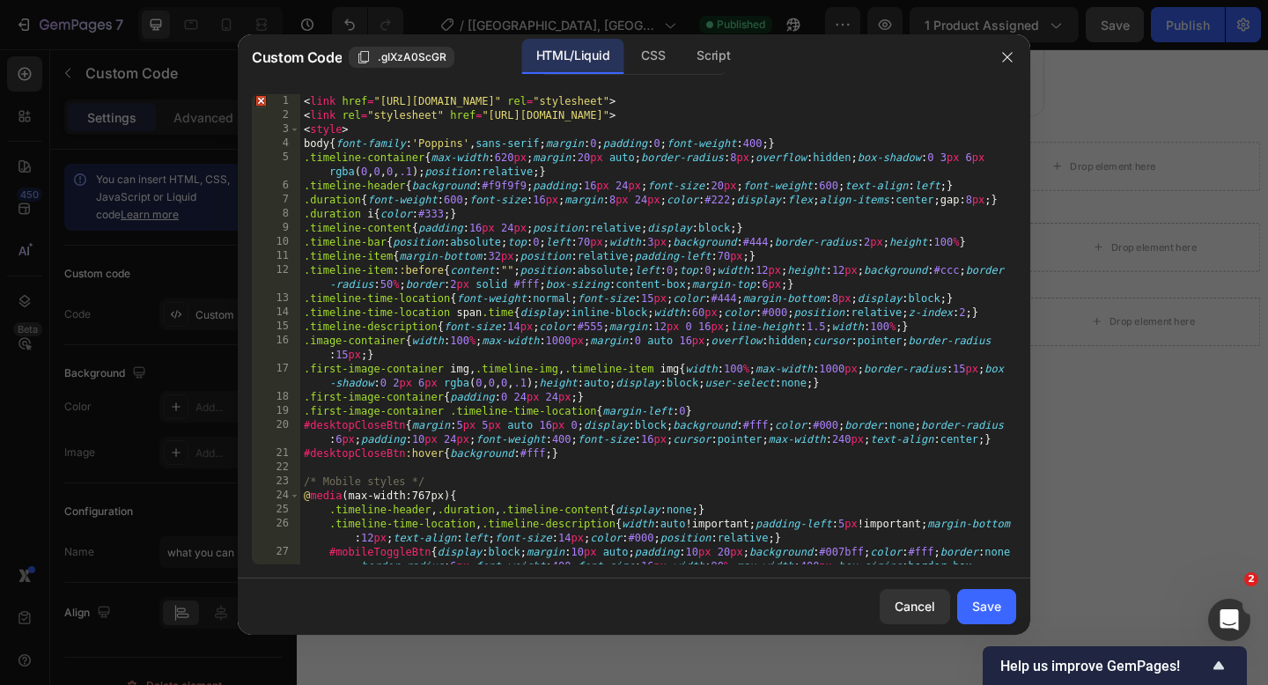
scroll to position [0, 0]
click at [970, 607] on button "Save" at bounding box center [986, 606] width 59 height 35
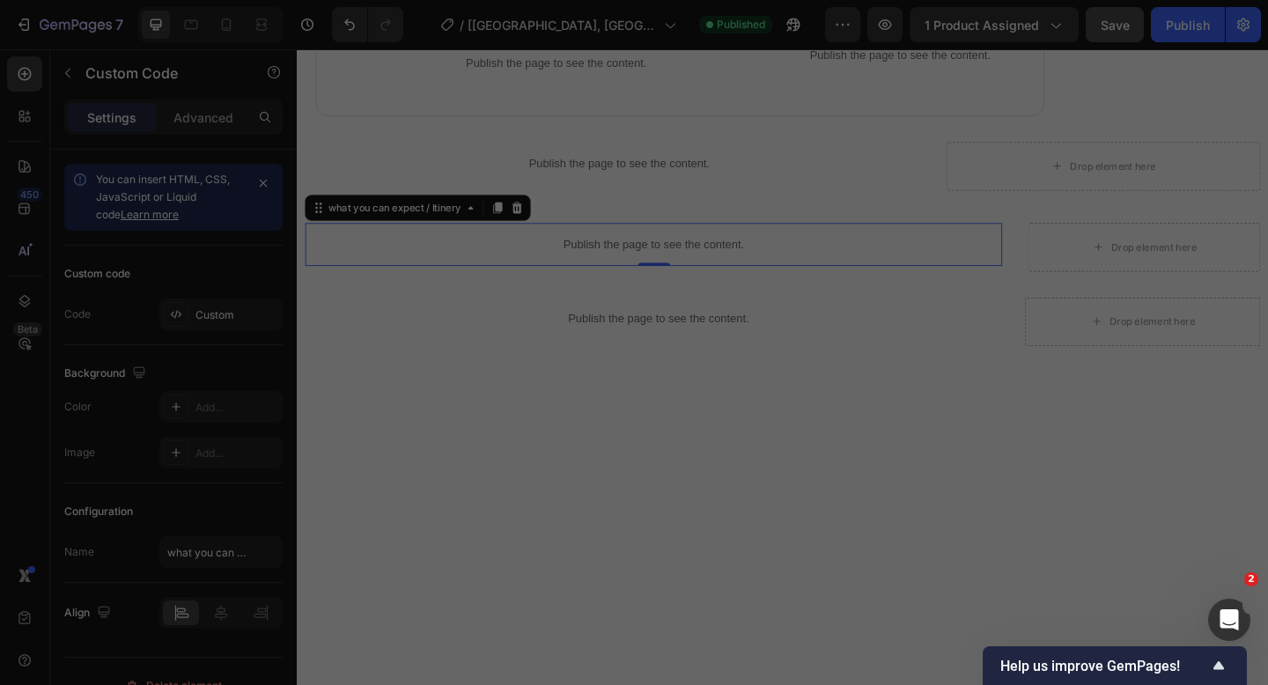
type textarea "window.addEventListener("resize",checkMobileToggleVisibility); </script>"
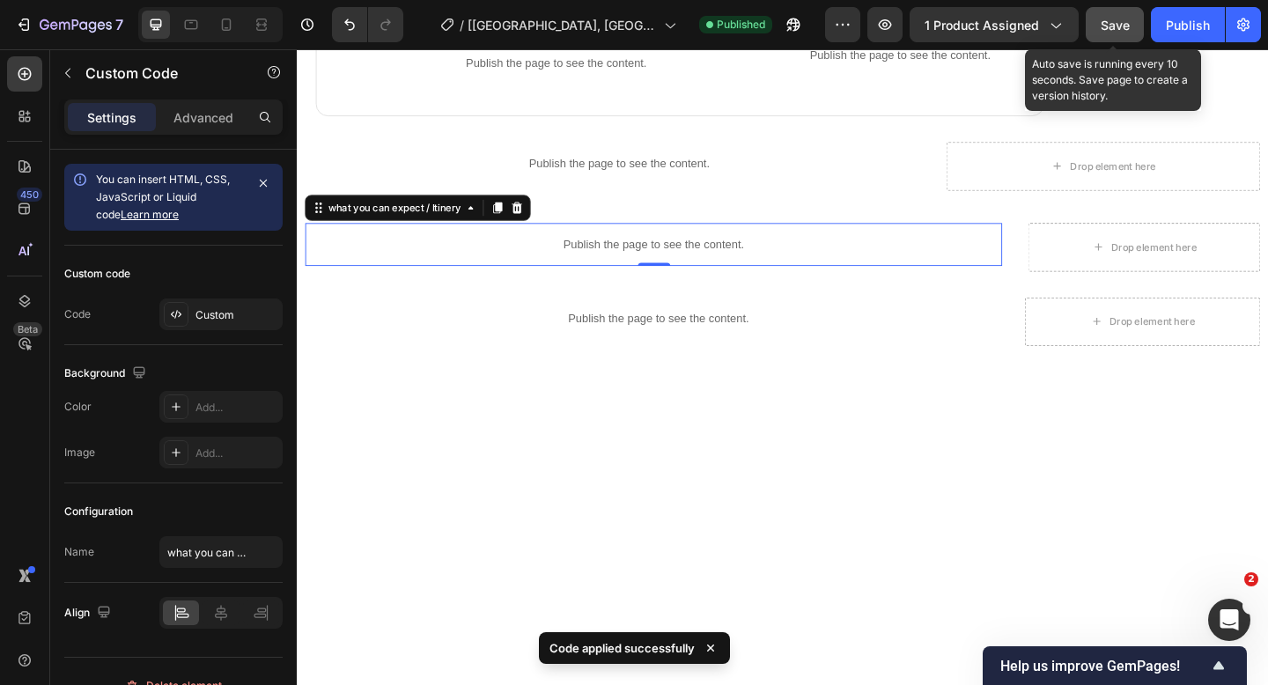
click at [1104, 31] on span "Save" at bounding box center [1114, 25] width 29 height 15
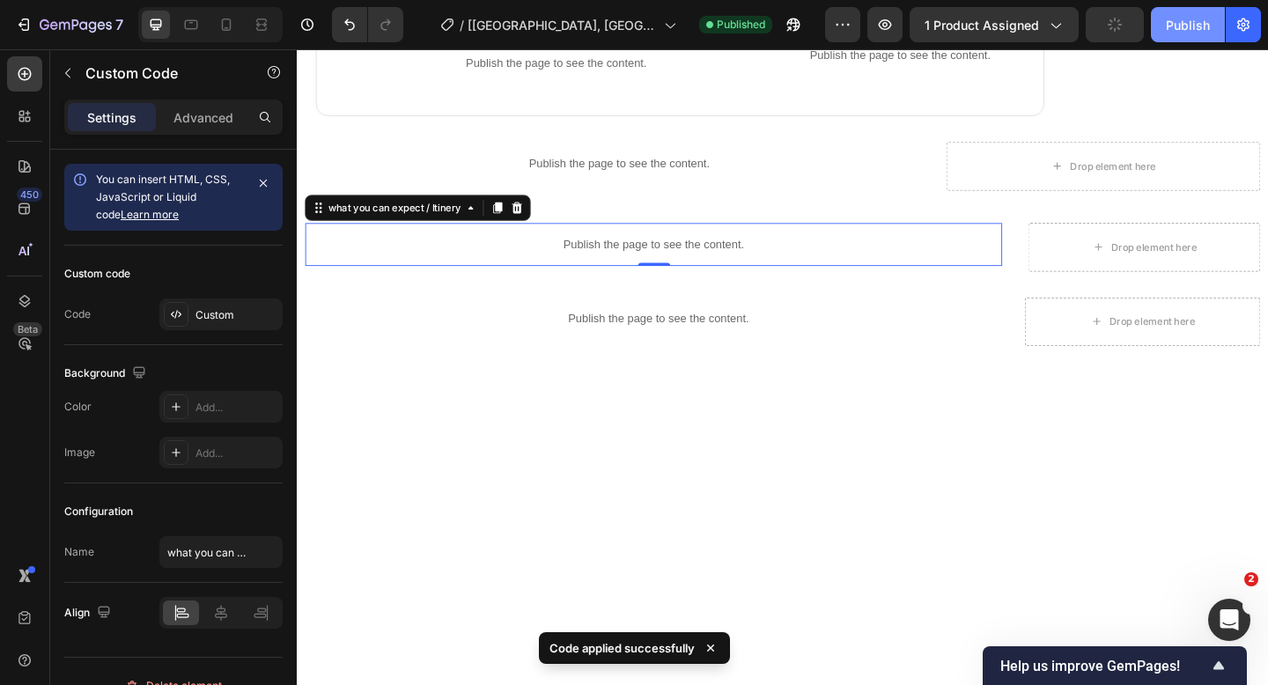
click at [1158, 28] on button "Publish" at bounding box center [1188, 24] width 74 height 35
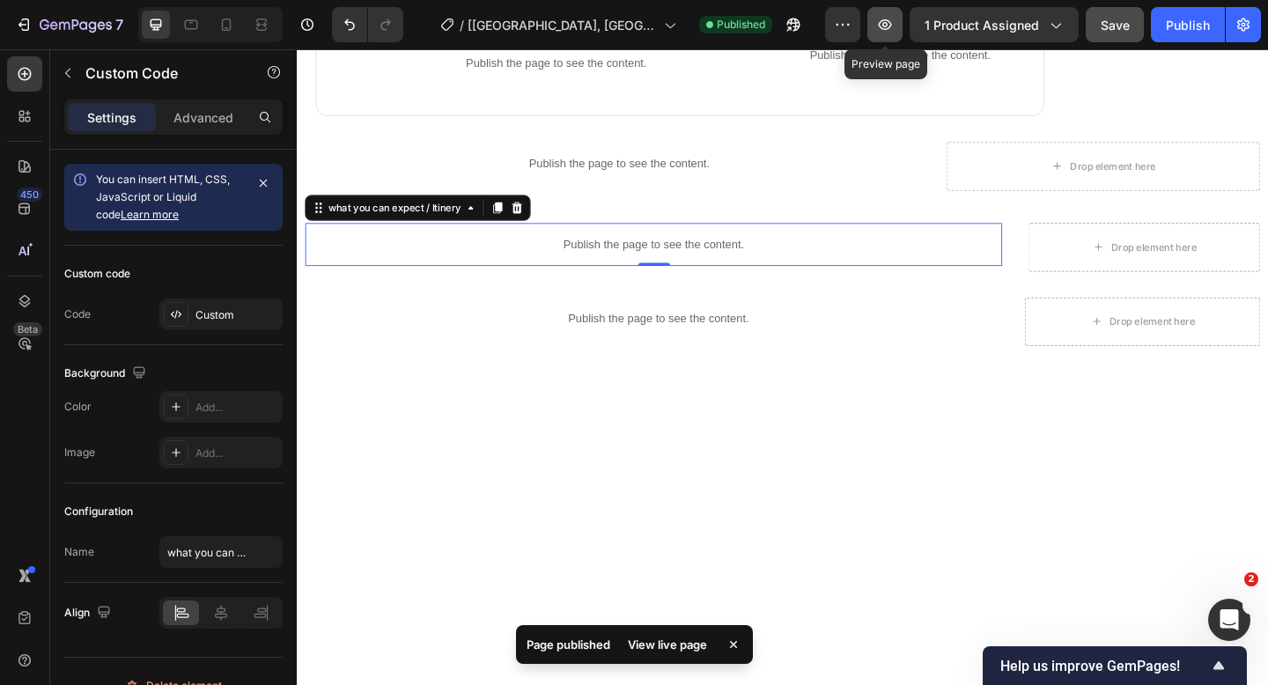
click at [886, 26] on icon "button" at bounding box center [884, 24] width 5 height 5
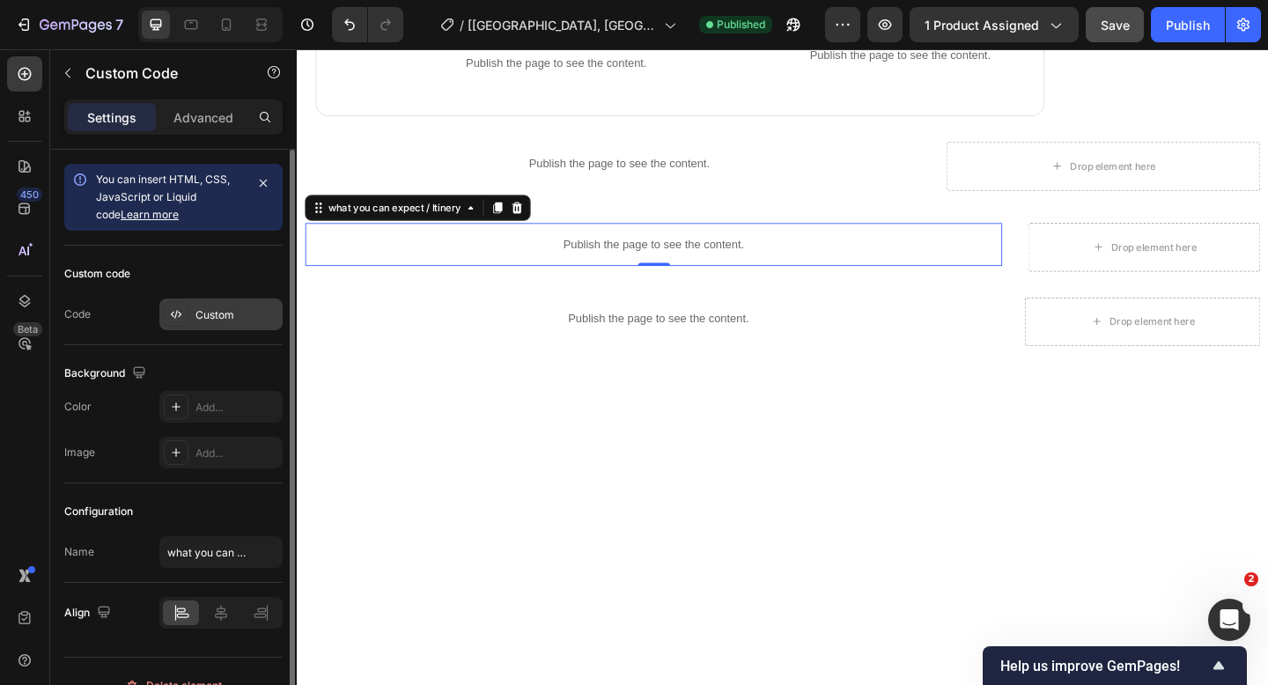
click at [188, 305] on div "Custom" at bounding box center [220, 314] width 123 height 32
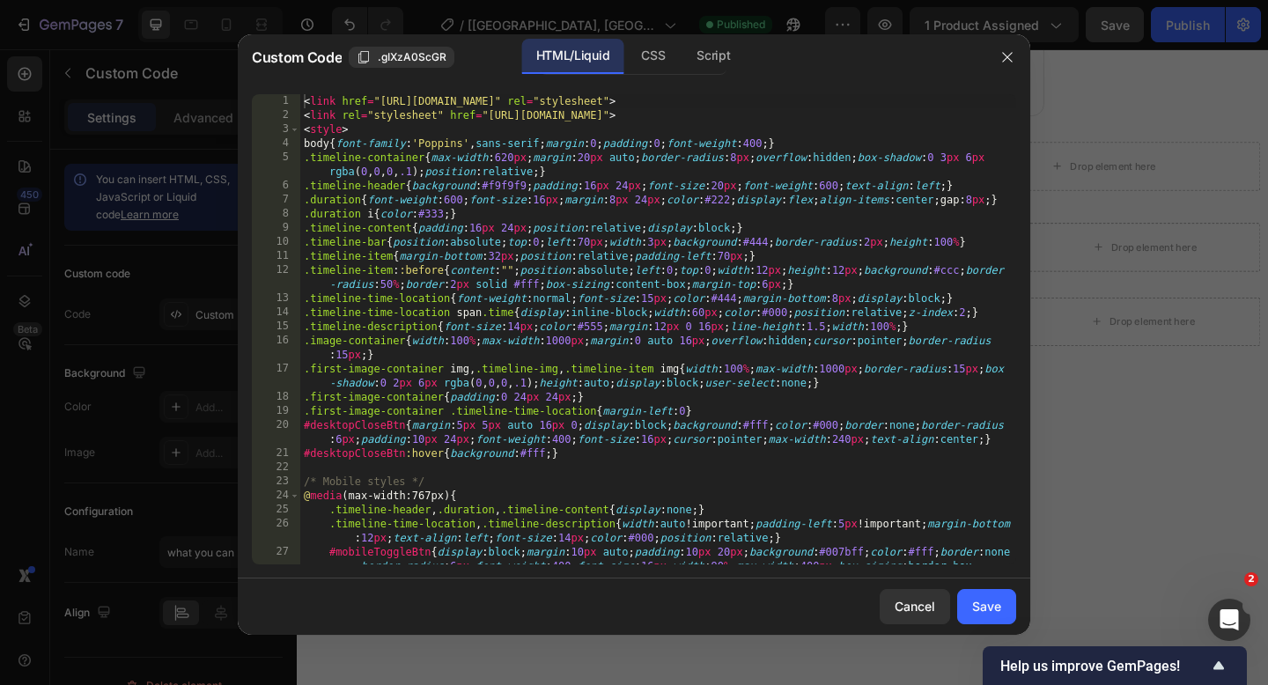
click at [302, 100] on div "< link href = "https://fonts.googleapis.com/css2?family=Poppins&display=swap" r…" at bounding box center [658, 357] width 716 height 526
type textarea "window.addEventListener("resize",checkMobileToggleVisibility); </script>"
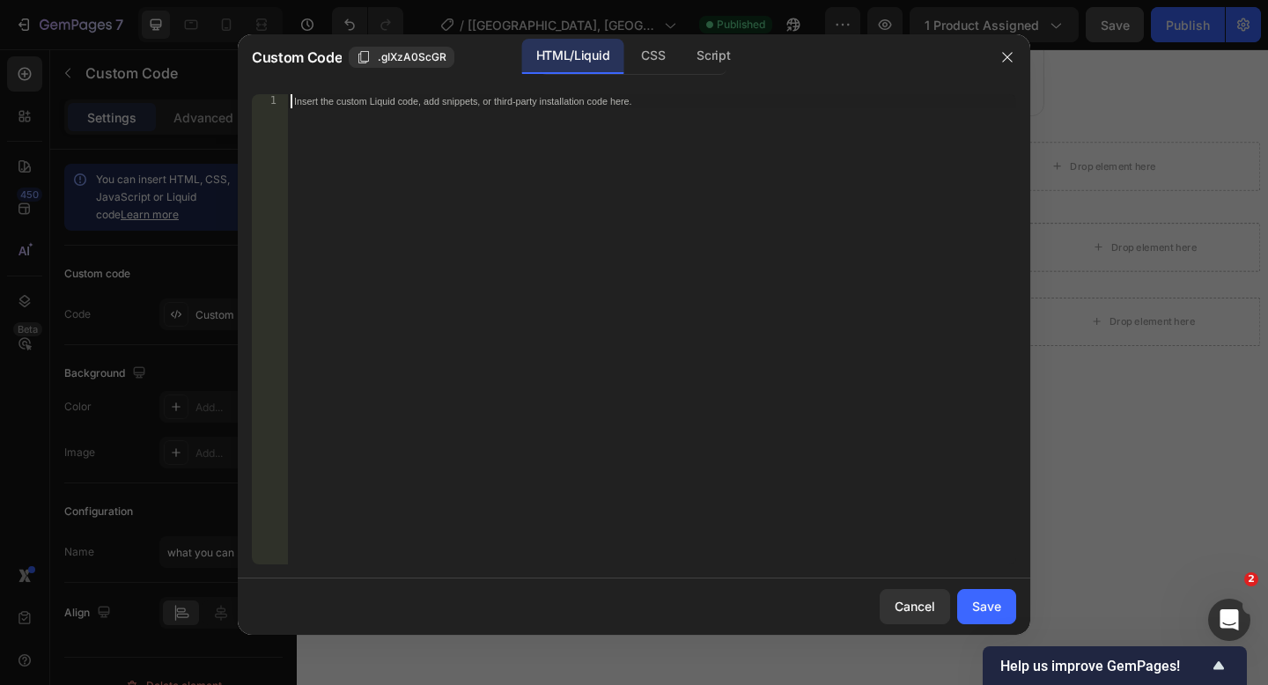
paste textarea "</script>"
type textarea "</script>"
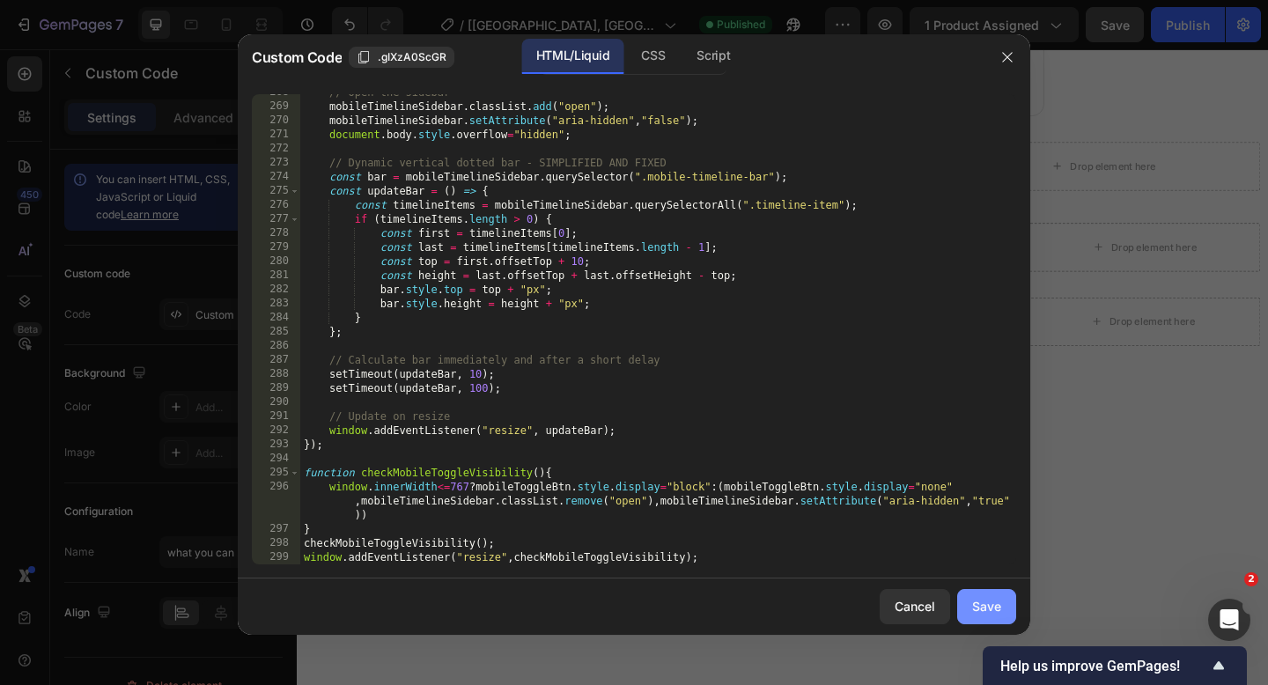
click at [988, 615] on div "Save" at bounding box center [986, 606] width 29 height 18
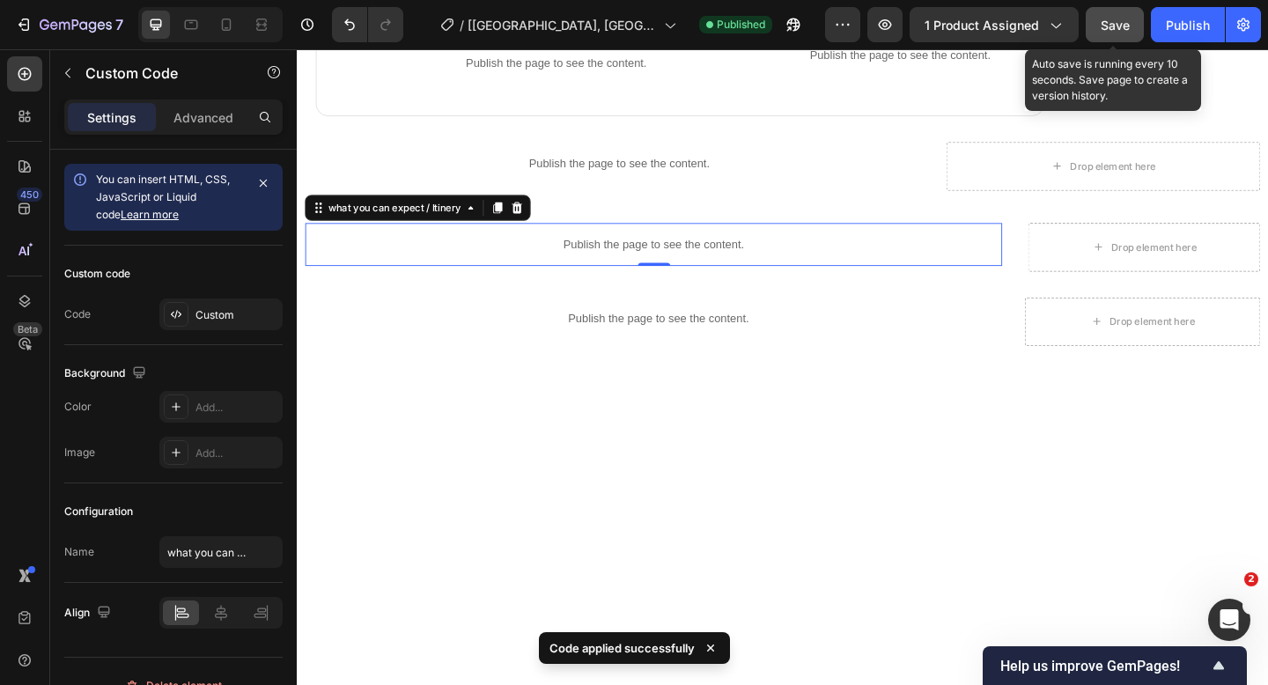
click at [1108, 20] on span "Save" at bounding box center [1114, 25] width 29 height 15
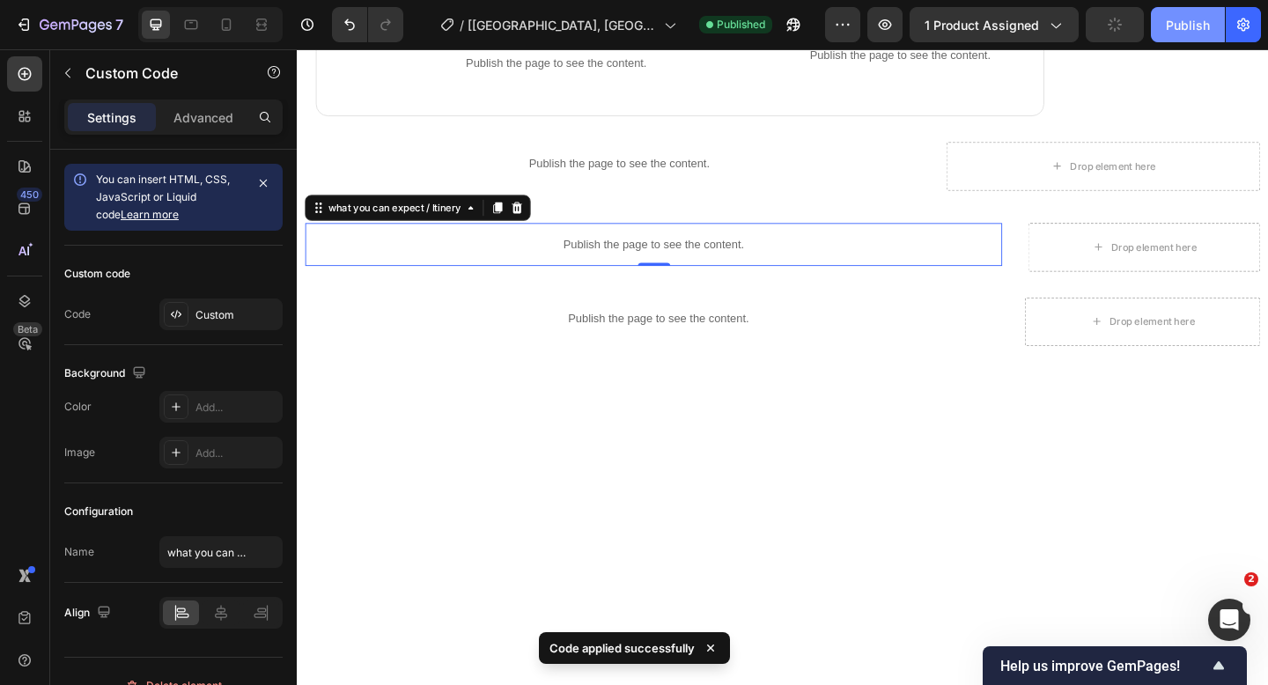
click at [1171, 26] on div "Publish" at bounding box center [1188, 25] width 44 height 18
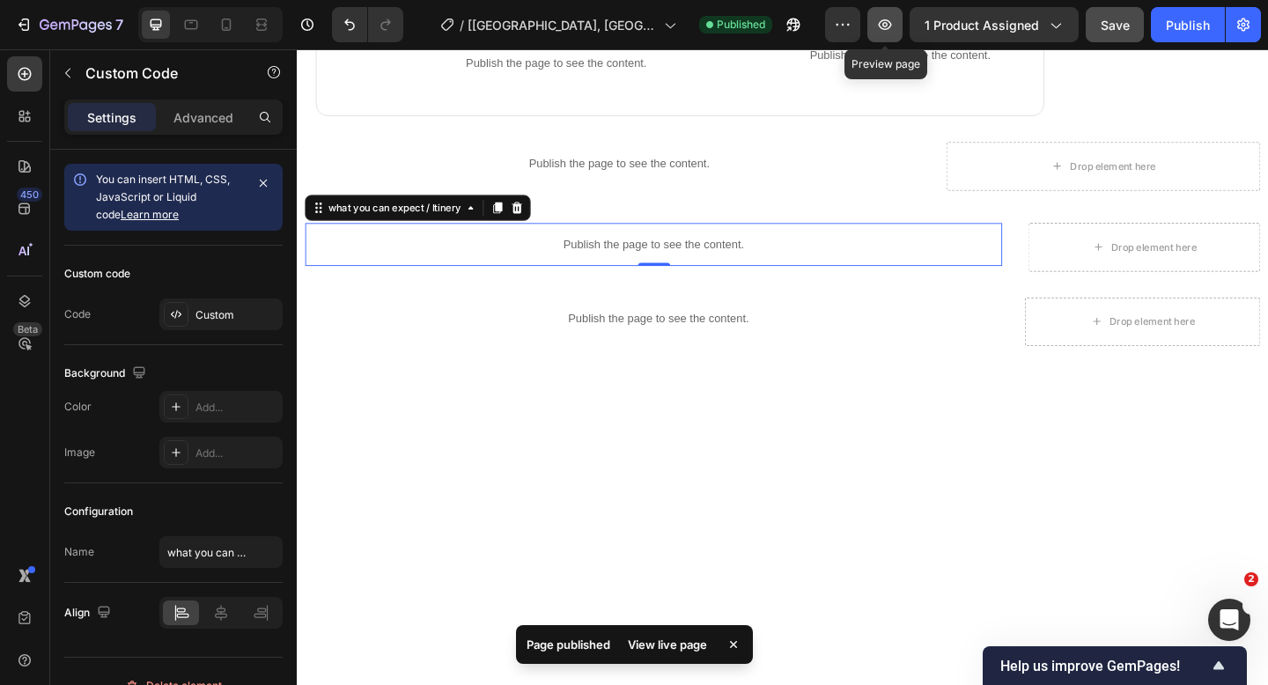
click at [893, 29] on icon "button" at bounding box center [885, 25] width 18 height 18
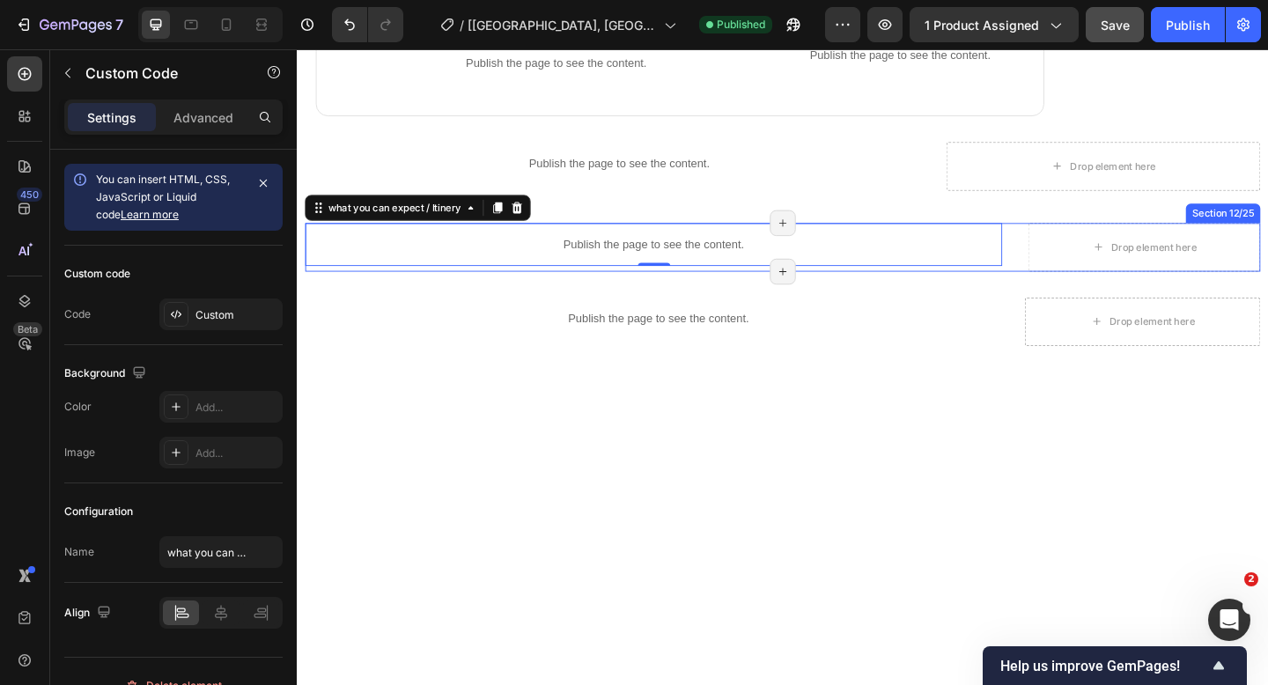
click at [1079, 284] on div "Publish the page to see the content. what you can expect / Itinery 0 Title Line…" at bounding box center [824, 265] width 1039 height 53
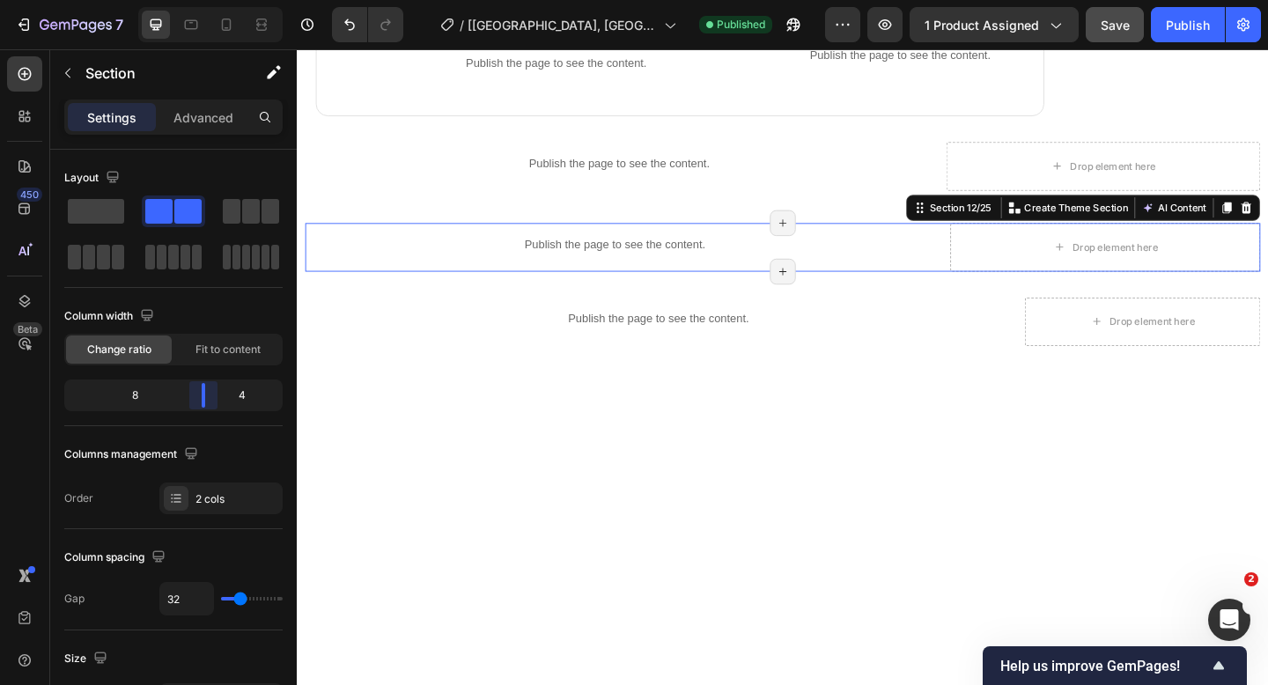
click at [216, 0] on body "7 Version history / [Kyoto, Nara, and Uji Day Tour] Nara Park, Fushimi Inari Ta…" at bounding box center [634, 0] width 1268 height 0
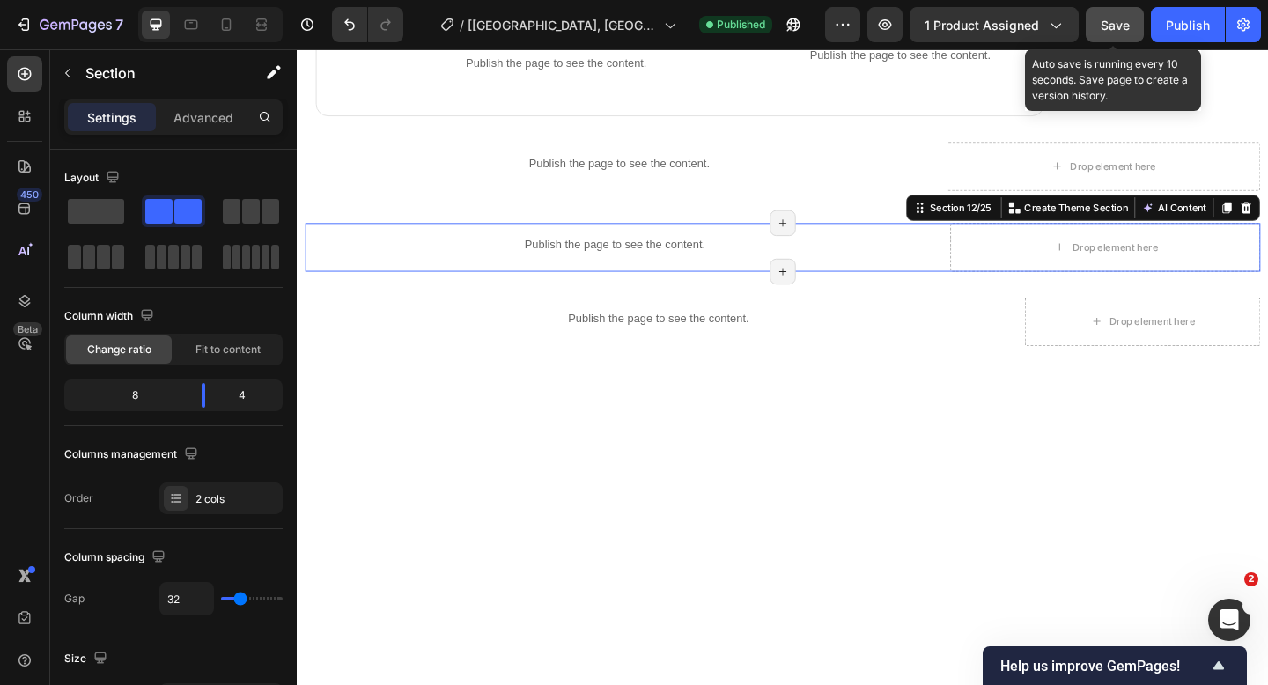
click at [1108, 29] on span "Save" at bounding box center [1114, 25] width 29 height 15
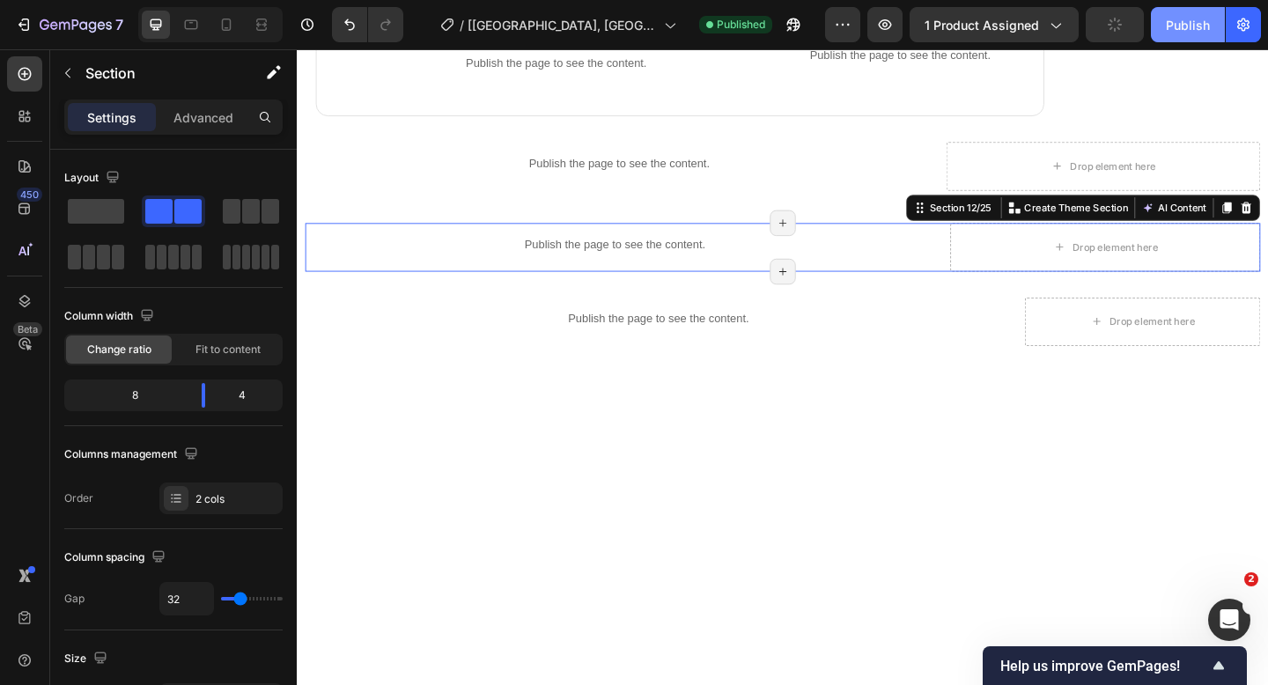
click at [1171, 27] on div "Publish" at bounding box center [1188, 25] width 44 height 18
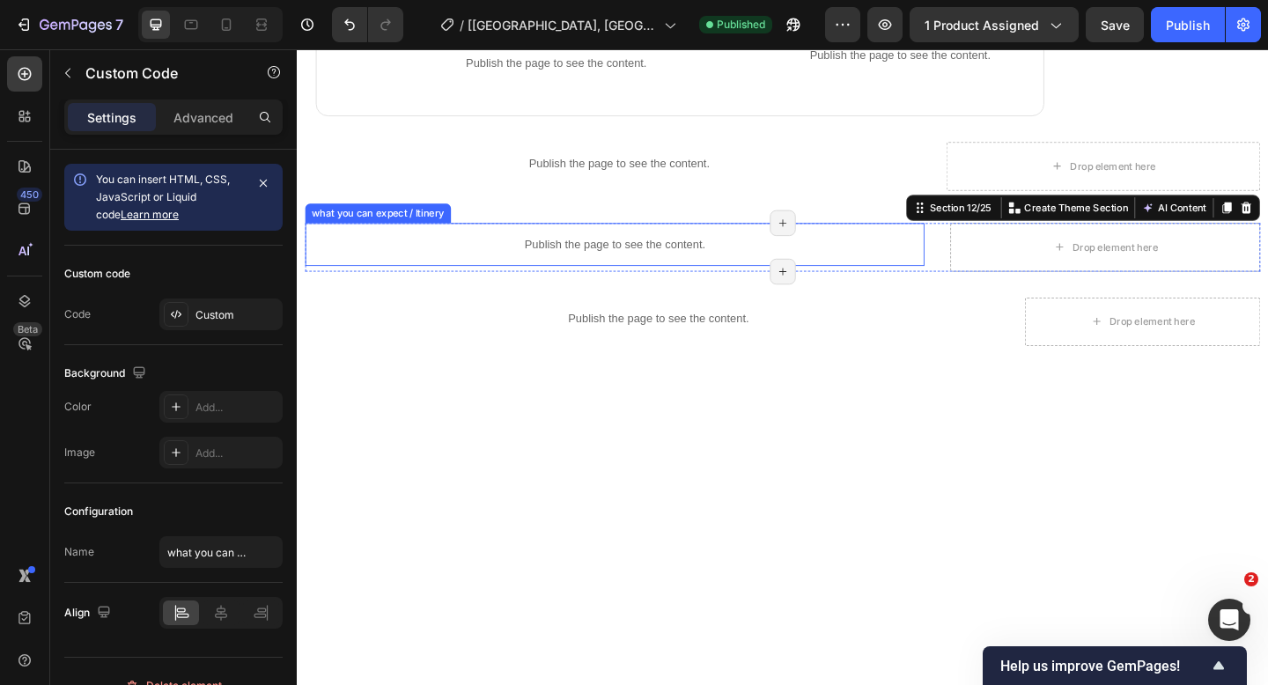
click at [539, 253] on p "Publish the page to see the content." at bounding box center [641, 262] width 673 height 18
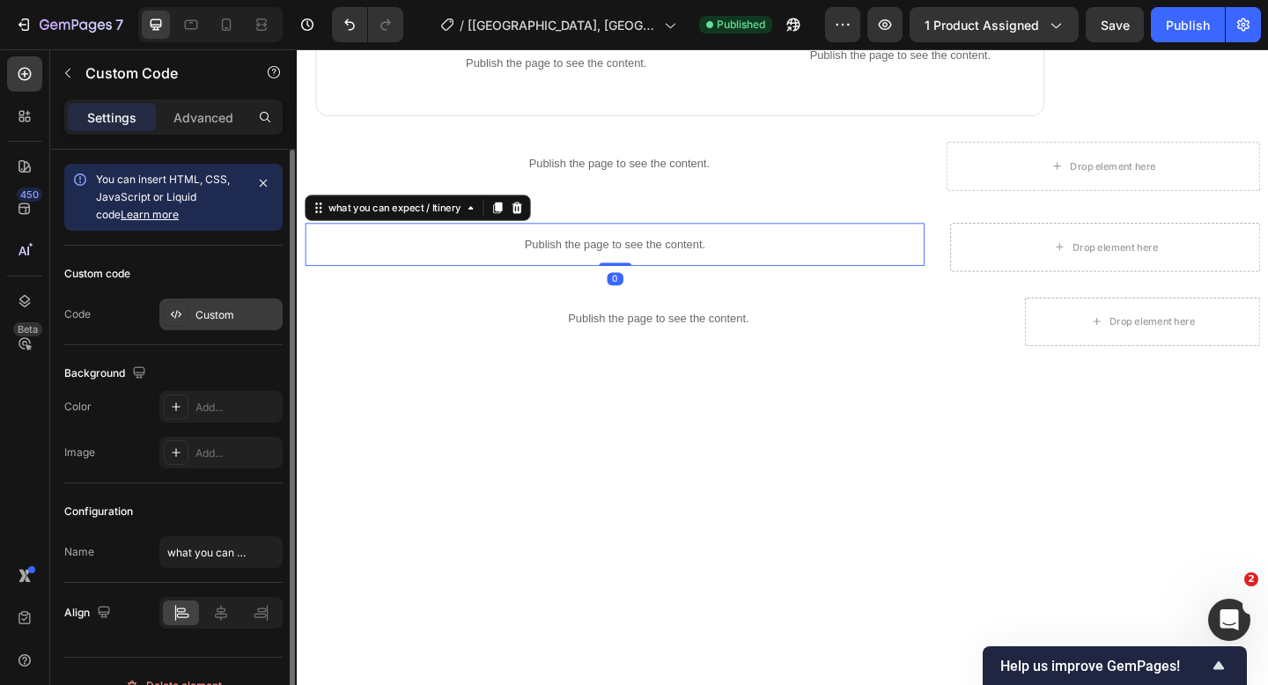
click at [210, 318] on div "Custom" at bounding box center [236, 315] width 83 height 16
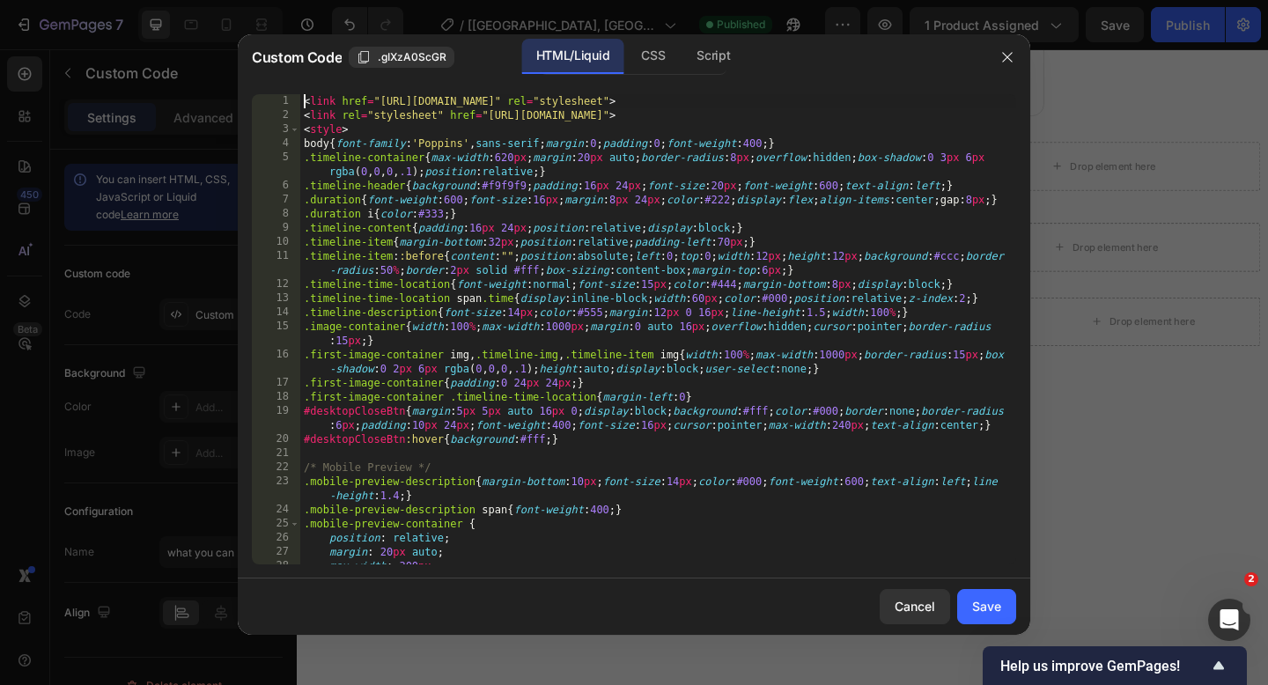
click at [302, 102] on div "< link href = "https://fonts.googleapis.com/css2?family=Poppins&display=swap" r…" at bounding box center [658, 343] width 716 height 498
type textarea "window.addEventListener("resize",checkMobileToggleVisibility); </script>"
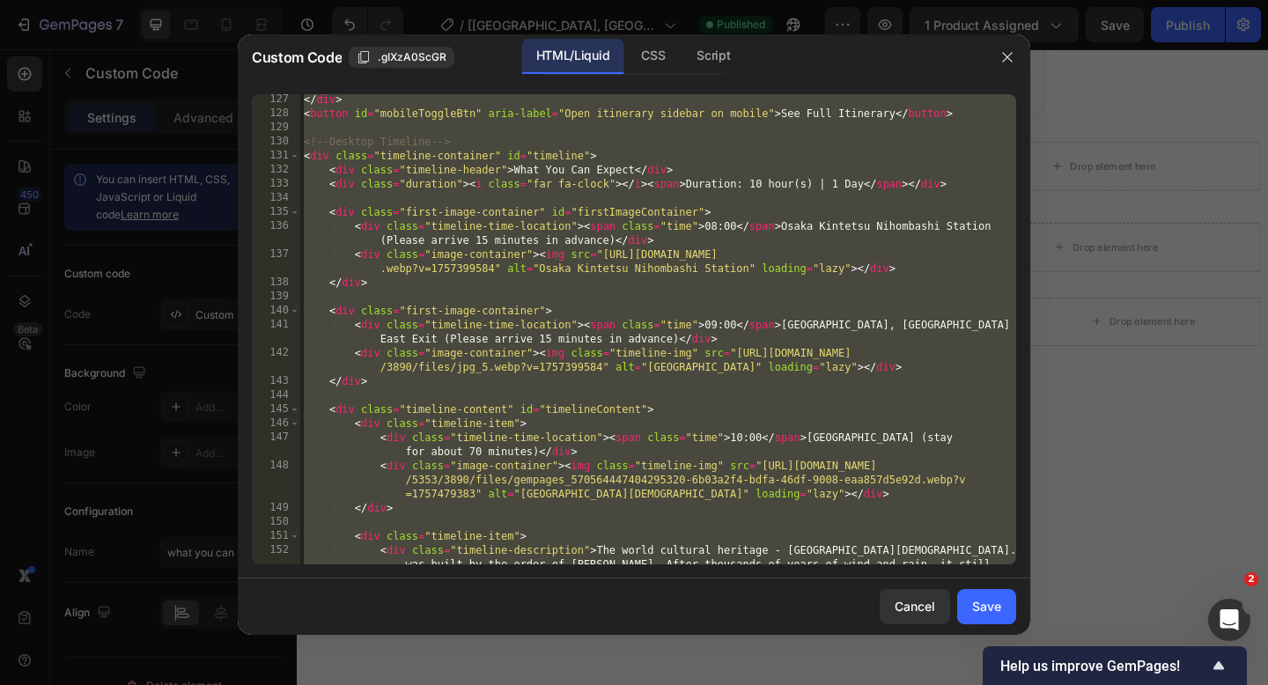
scroll to position [2030, 0]
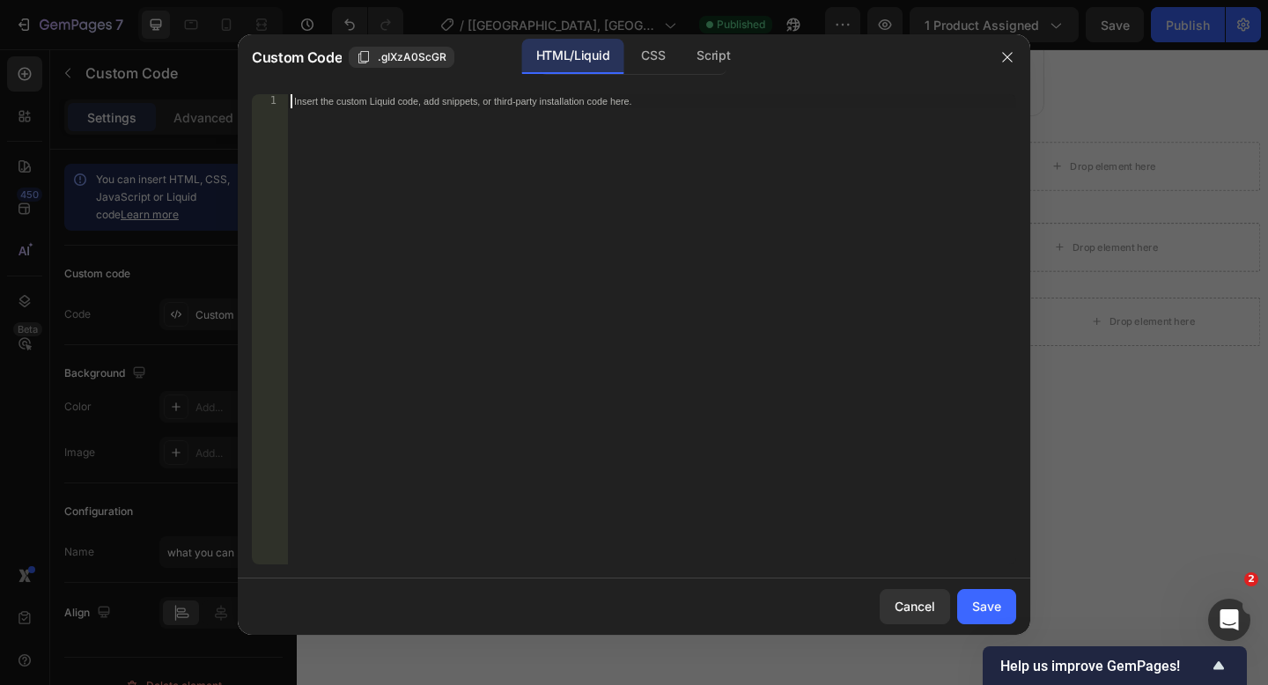
paste textarea "</script>"
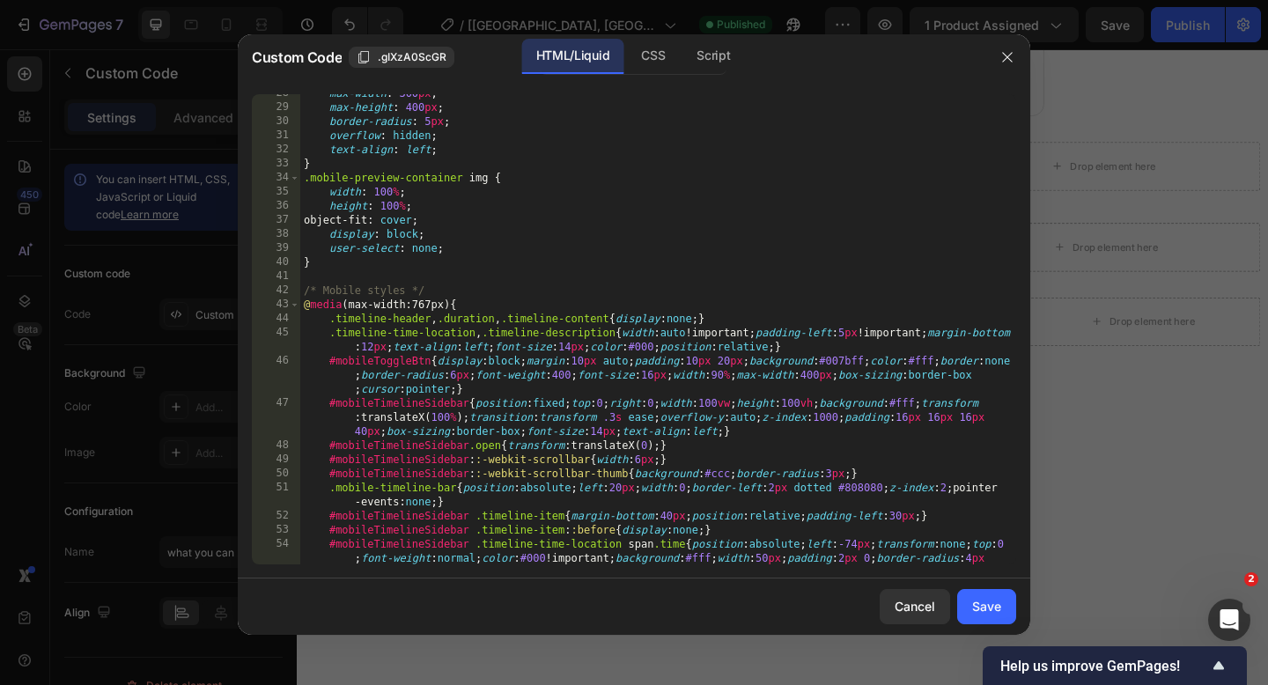
scroll to position [0, 0]
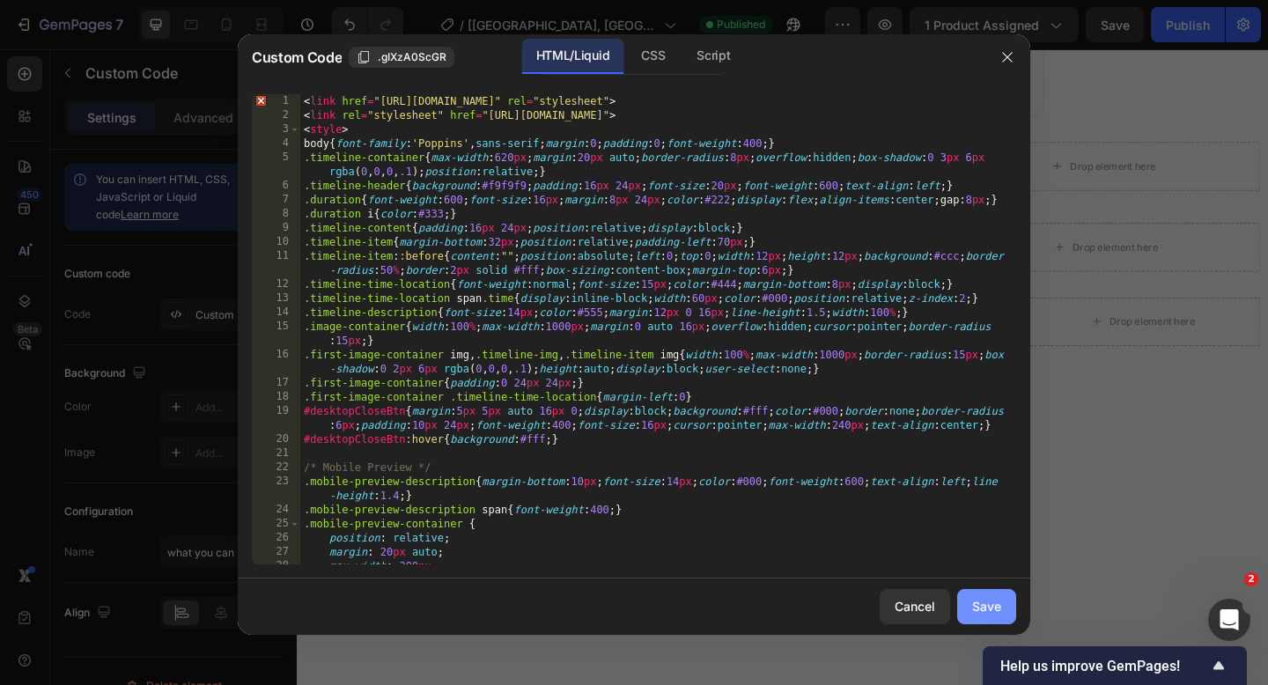
click at [973, 609] on div "Save" at bounding box center [986, 606] width 29 height 18
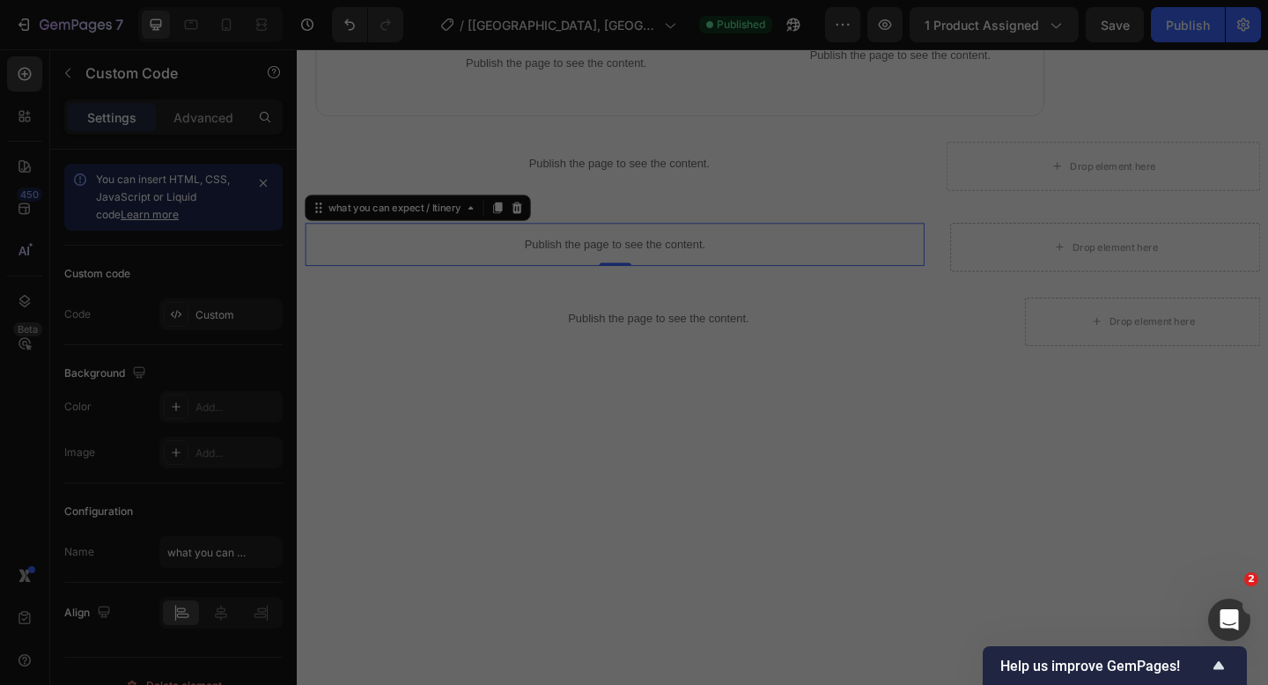
type textarea "}); </script>"
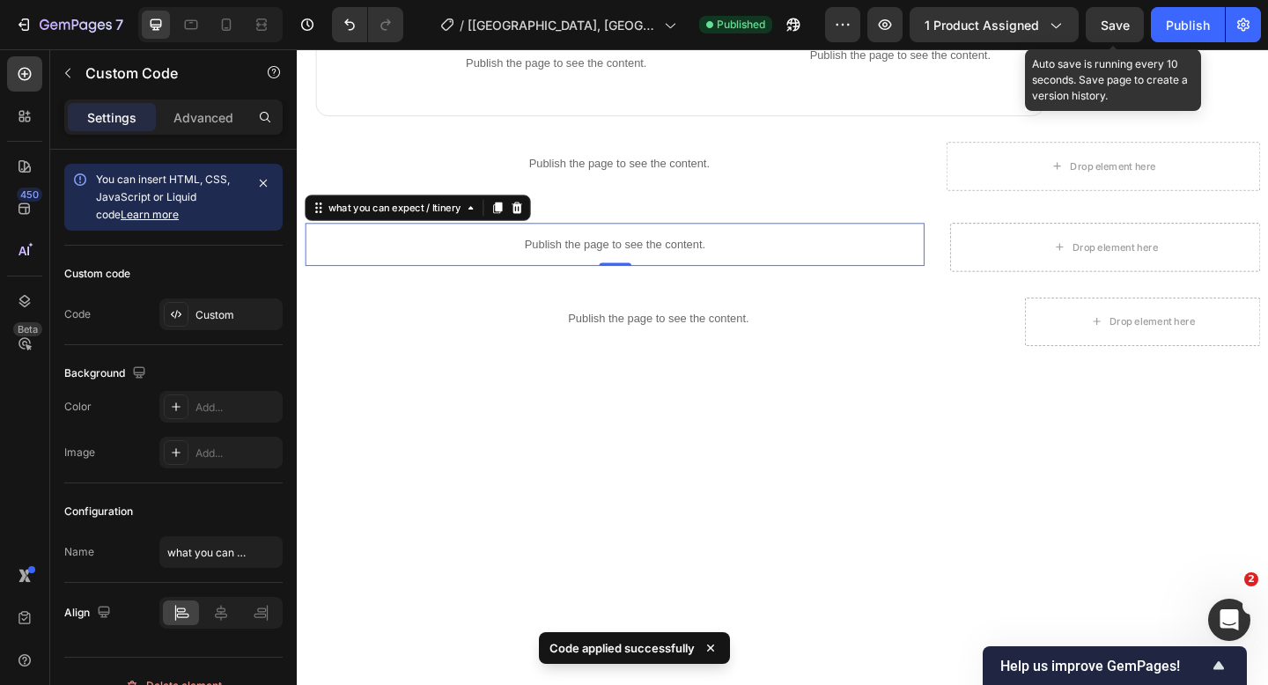
click at [1122, 31] on span "Save" at bounding box center [1114, 25] width 29 height 15
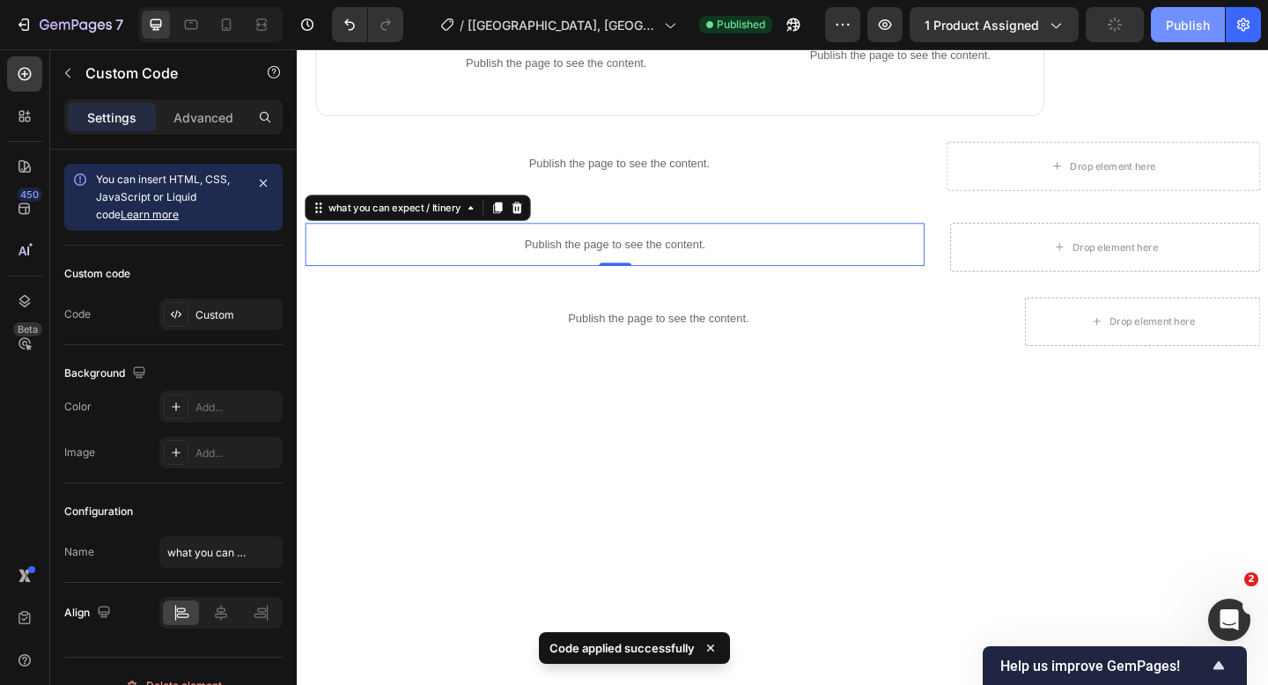
click at [1174, 31] on div "Publish" at bounding box center [1188, 25] width 44 height 18
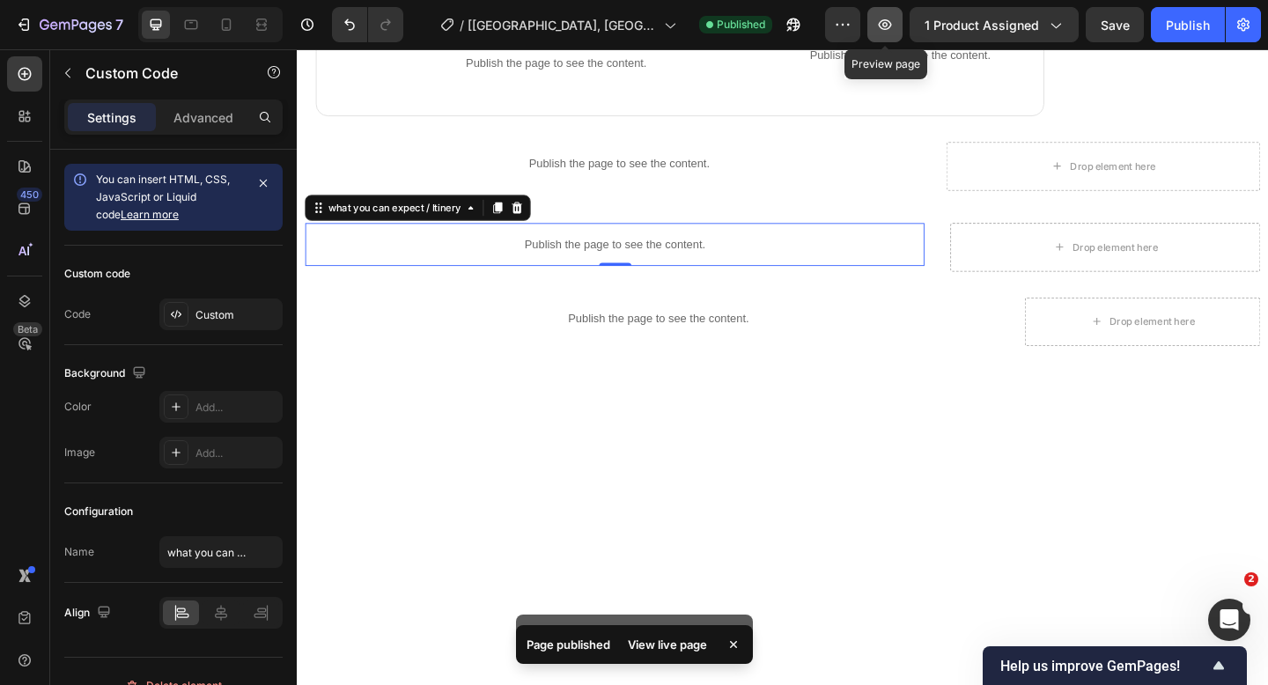
click at [887, 32] on icon "button" at bounding box center [885, 25] width 18 height 18
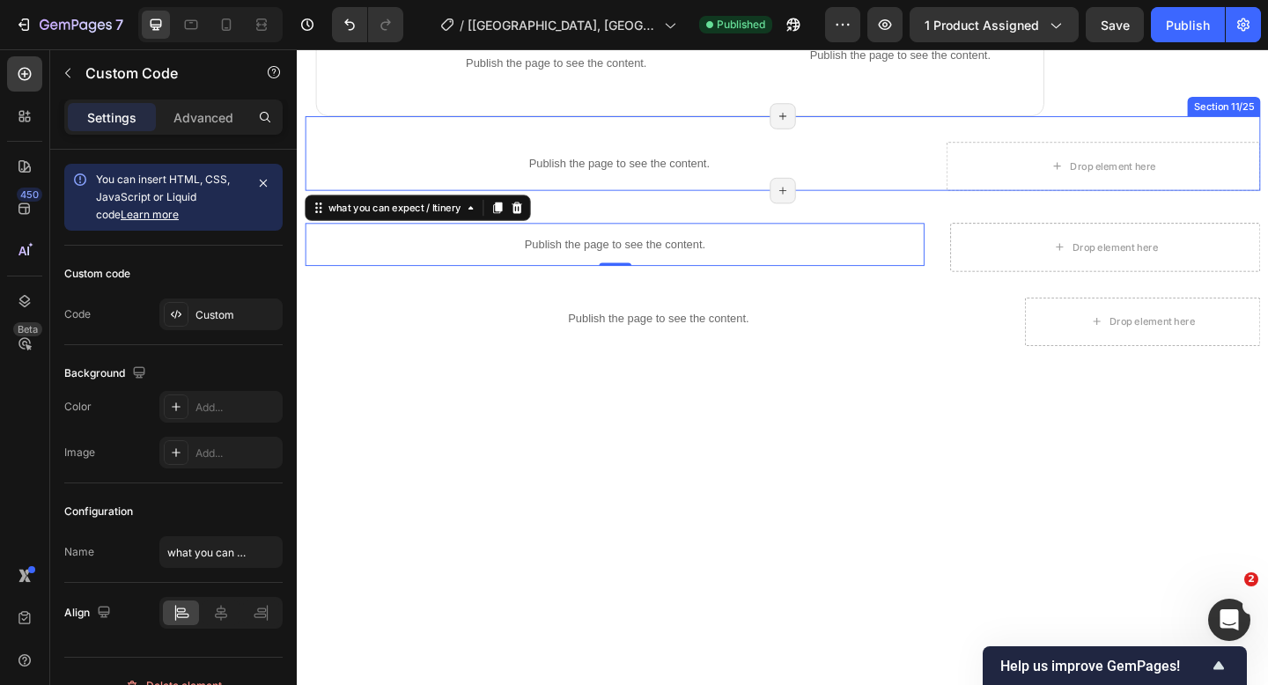
click at [989, 199] on div "Publish the page to see the content. Product info Drop element here Section 11/…" at bounding box center [824, 162] width 1039 height 81
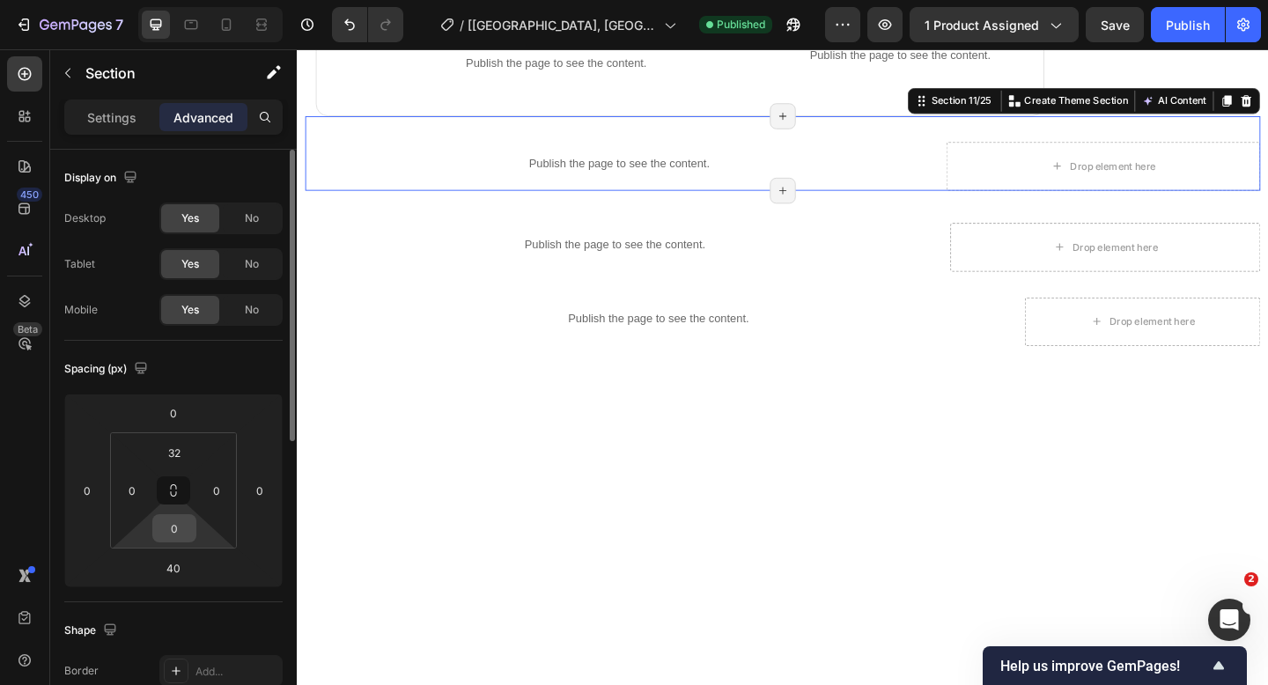
click at [180, 534] on input "0" at bounding box center [174, 528] width 35 height 26
type input "20"
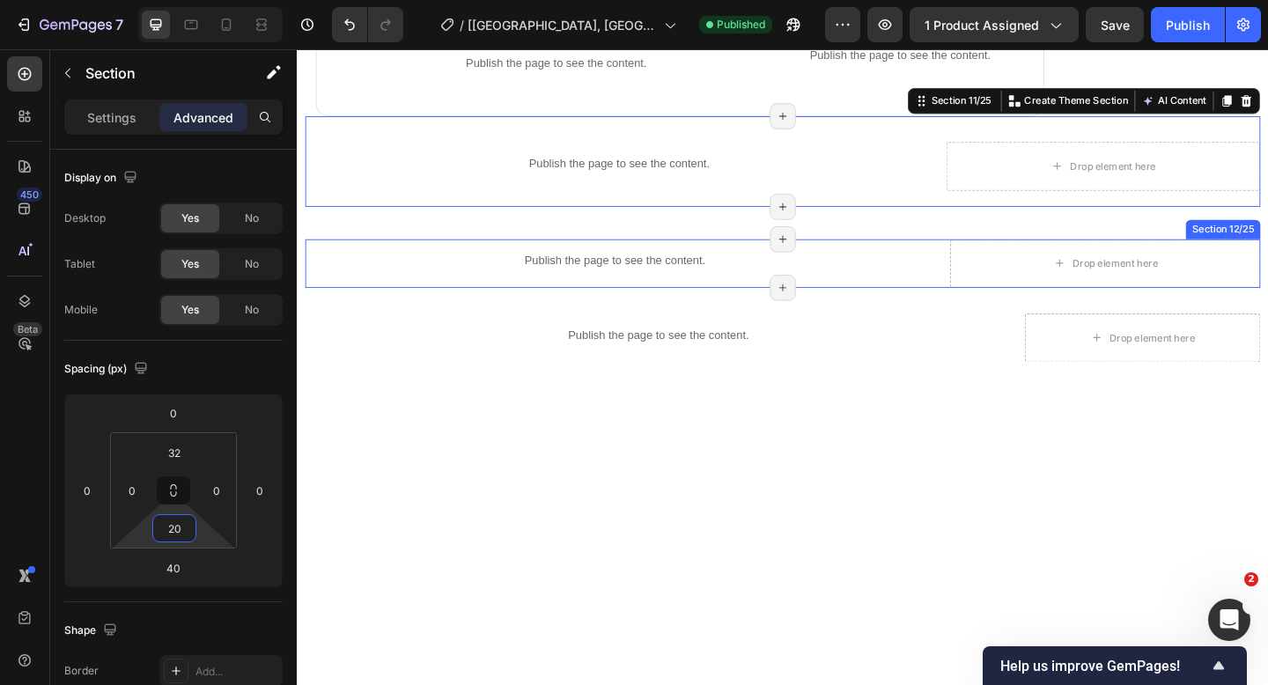
click at [981, 300] on div "Publish the page to see the content. what you can expect / Itinery Title Line P…" at bounding box center [824, 282] width 1039 height 53
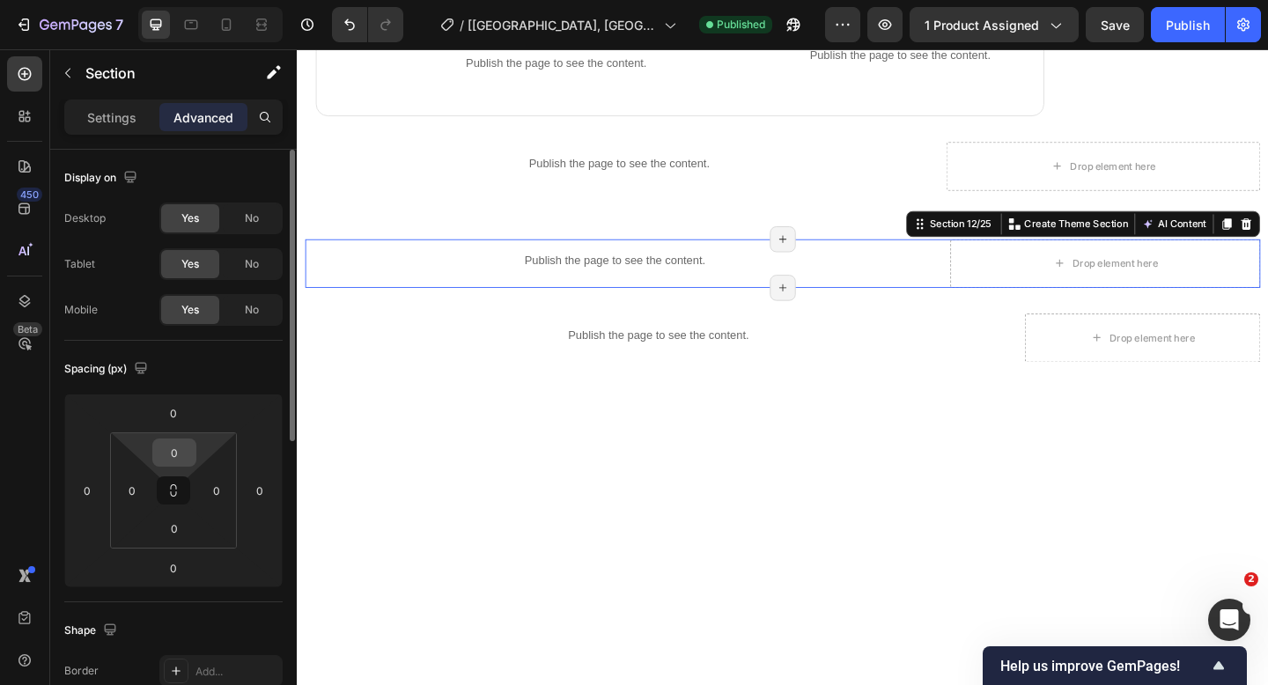
click at [177, 450] on input "0" at bounding box center [174, 452] width 35 height 26
click at [177, 450] on input at bounding box center [174, 452] width 35 height 26
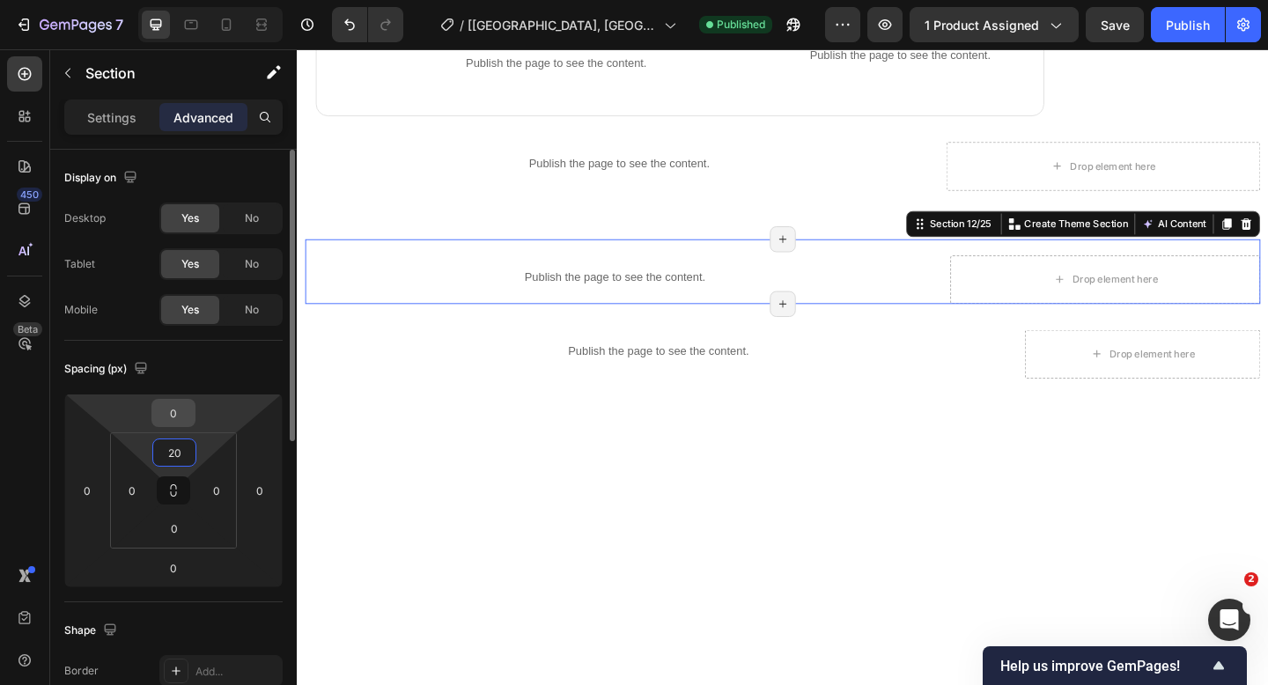
type input "20"
click at [177, 410] on input "0" at bounding box center [173, 413] width 35 height 26
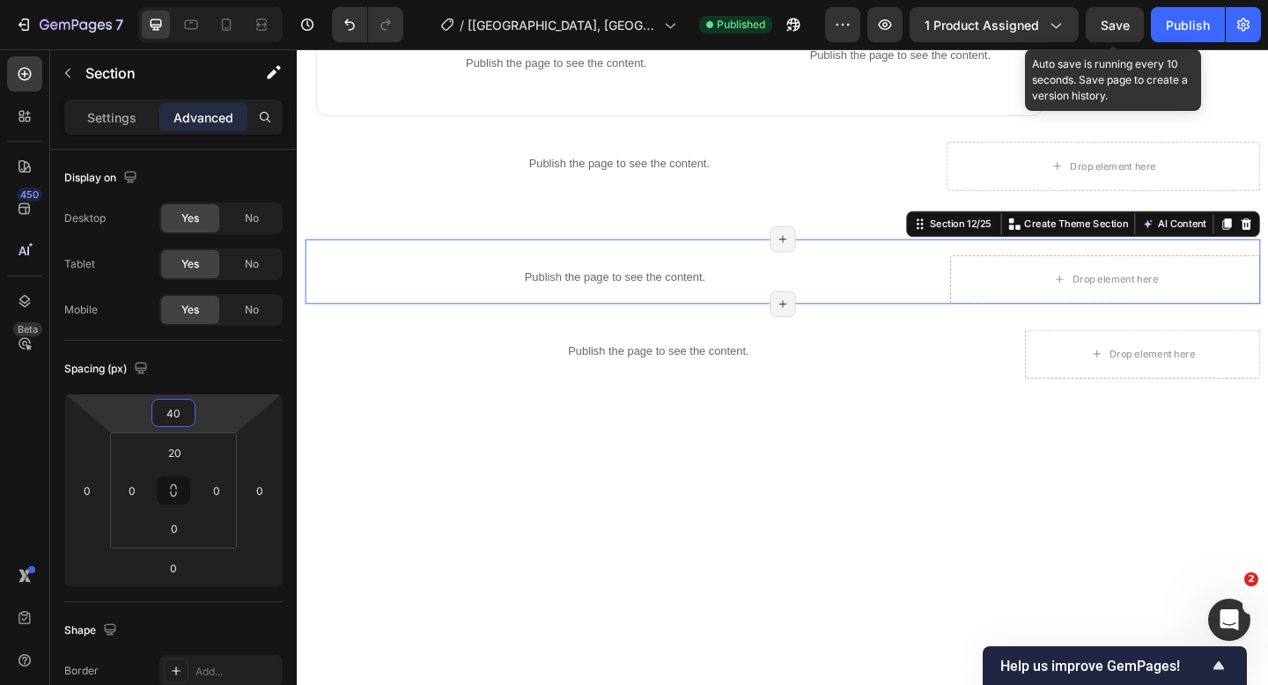
type input "40"
click at [1114, 21] on span "Save" at bounding box center [1114, 25] width 29 height 15
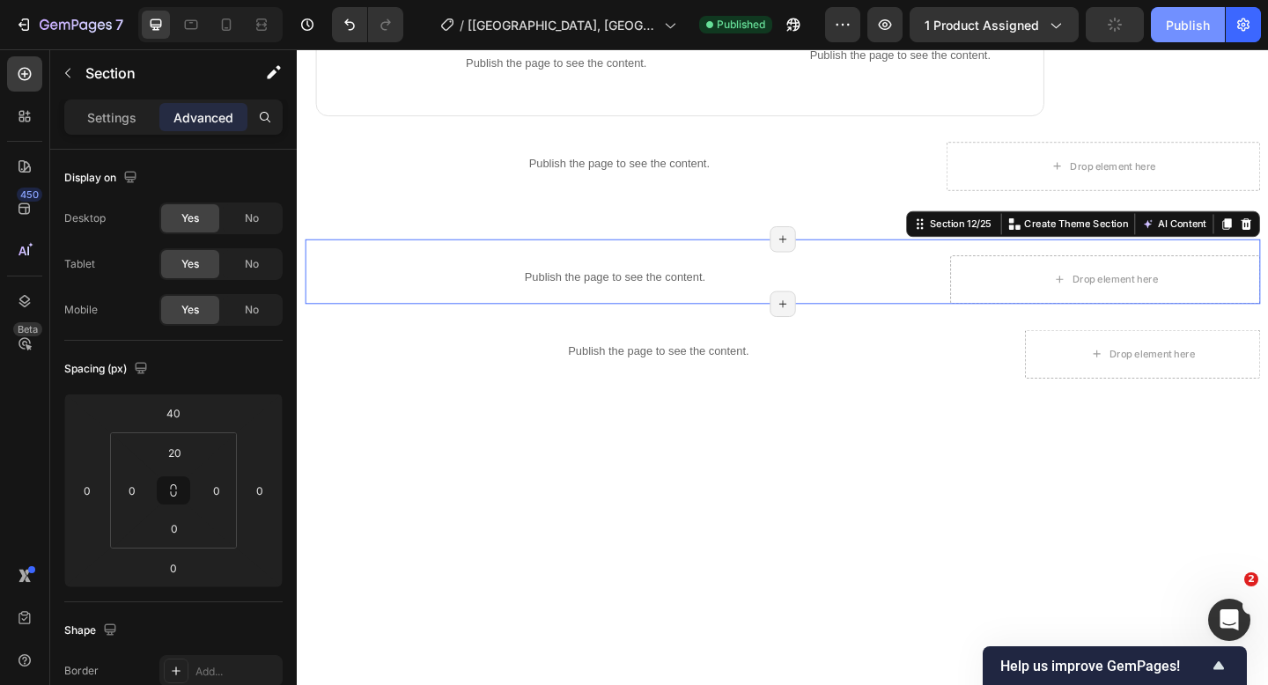
click at [1177, 13] on button "Publish" at bounding box center [1188, 24] width 74 height 35
click at [875, 30] on button "button" at bounding box center [884, 24] width 35 height 35
click at [224, 33] on icon at bounding box center [226, 25] width 18 height 18
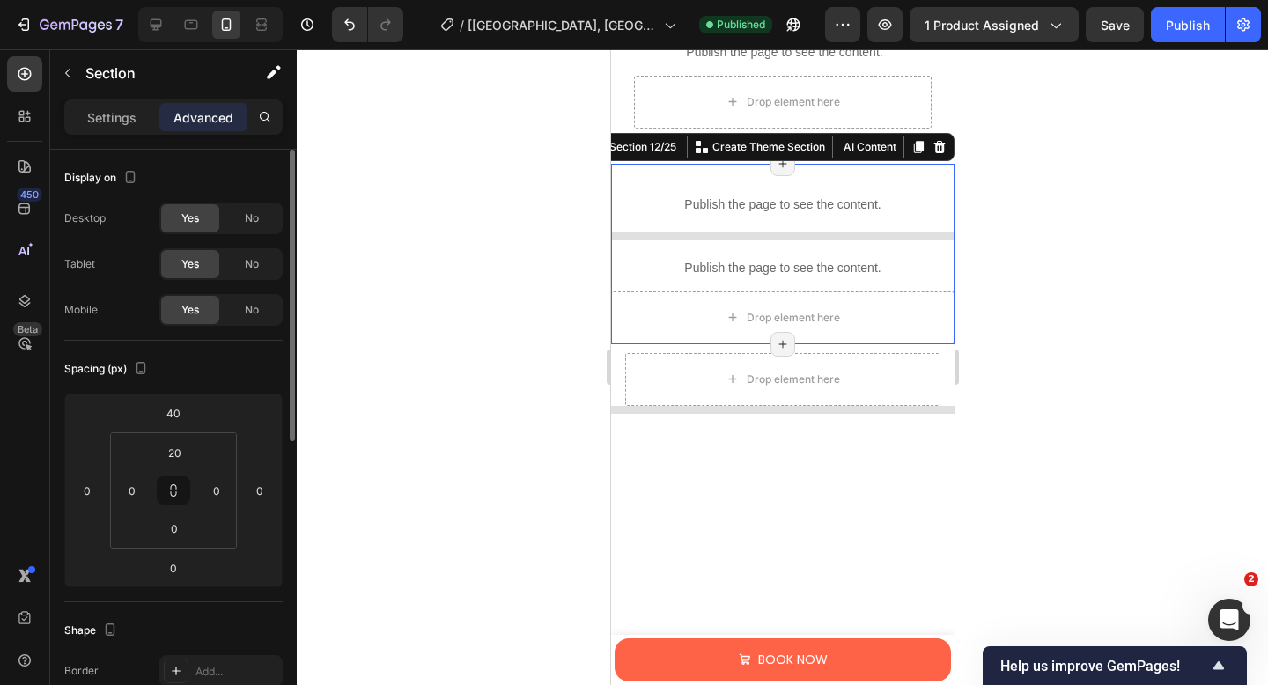
scroll to position [1909, 0]
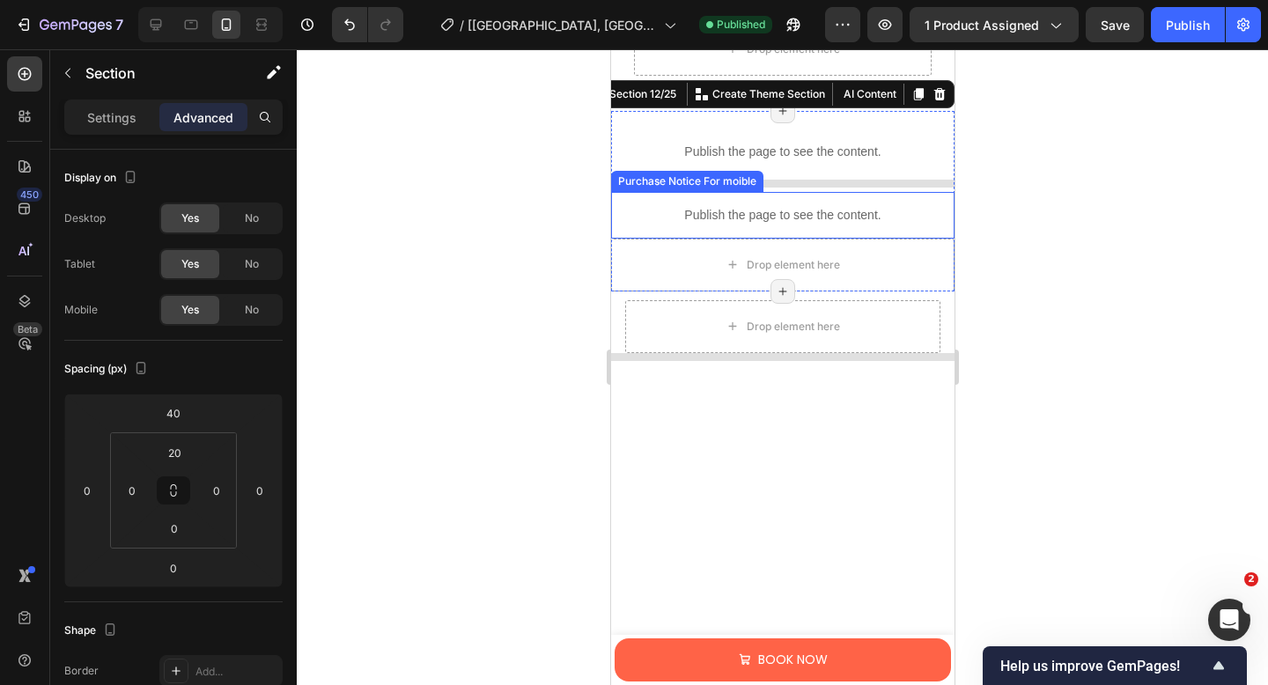
click at [691, 215] on p "Publish the page to see the content." at bounding box center [781, 215] width 343 height 18
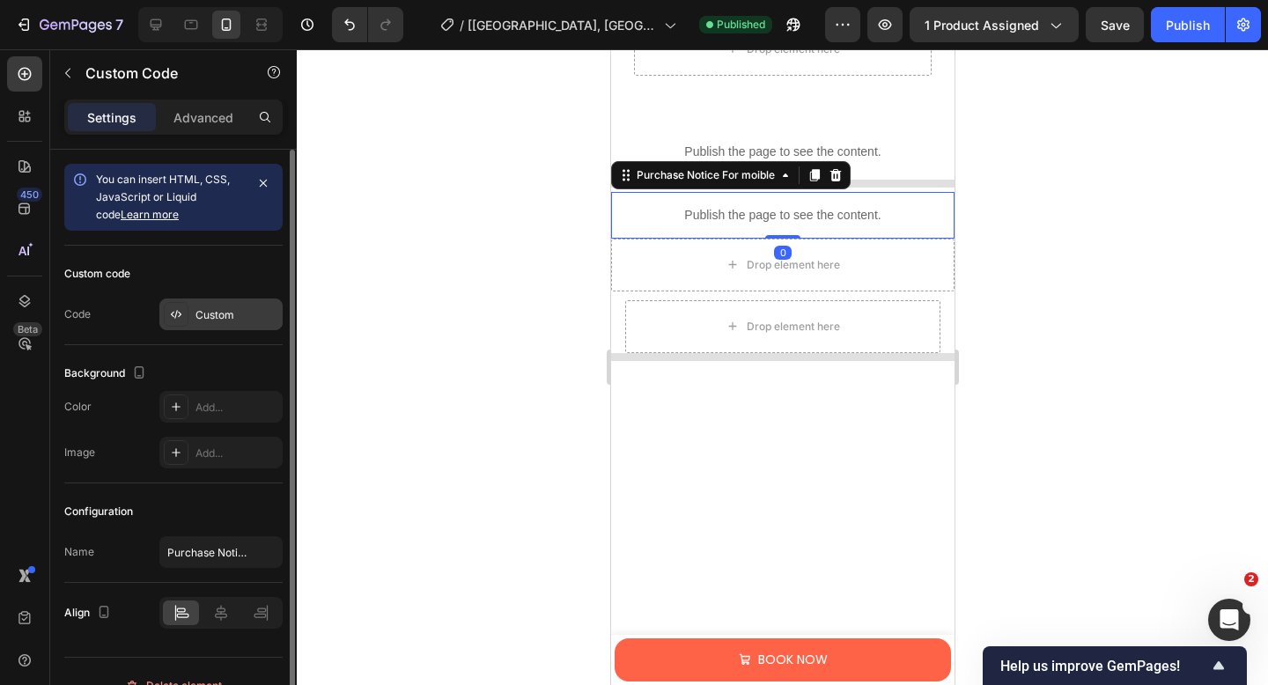
click at [223, 307] on div "Custom" at bounding box center [236, 315] width 83 height 16
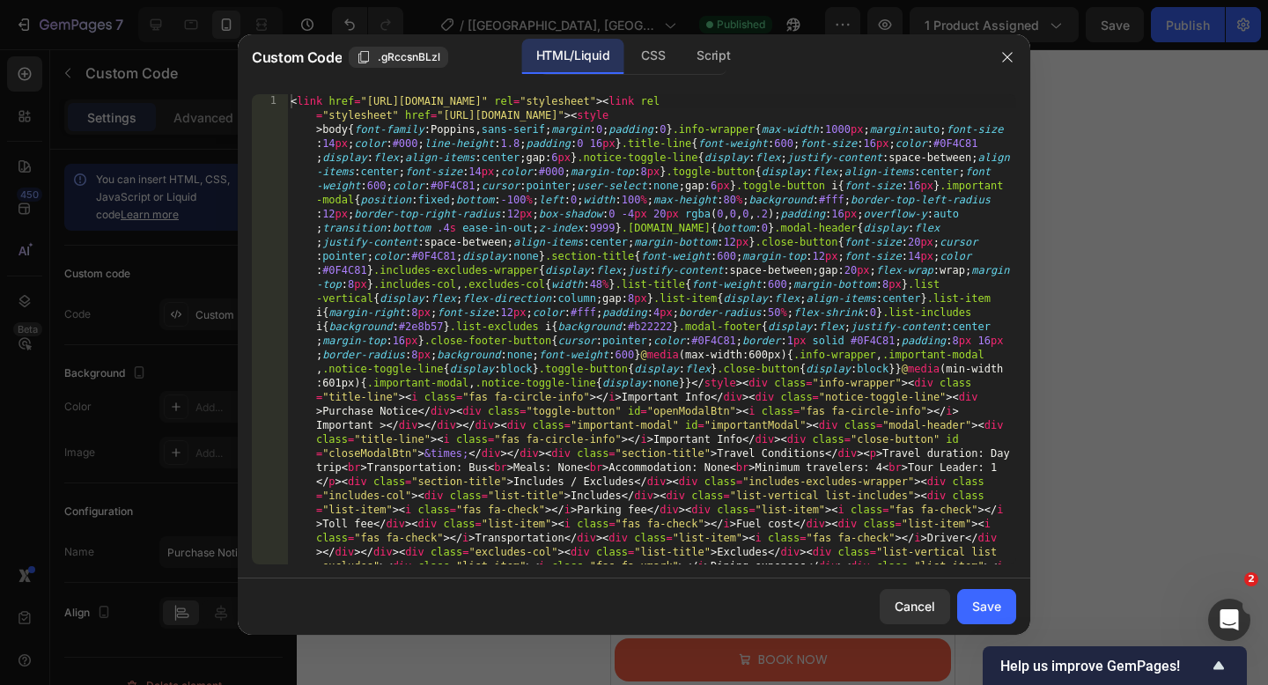
type textarea "<link href="https://fonts.googleapis.com/css2?family=Poppins&display=swap" rel=…"
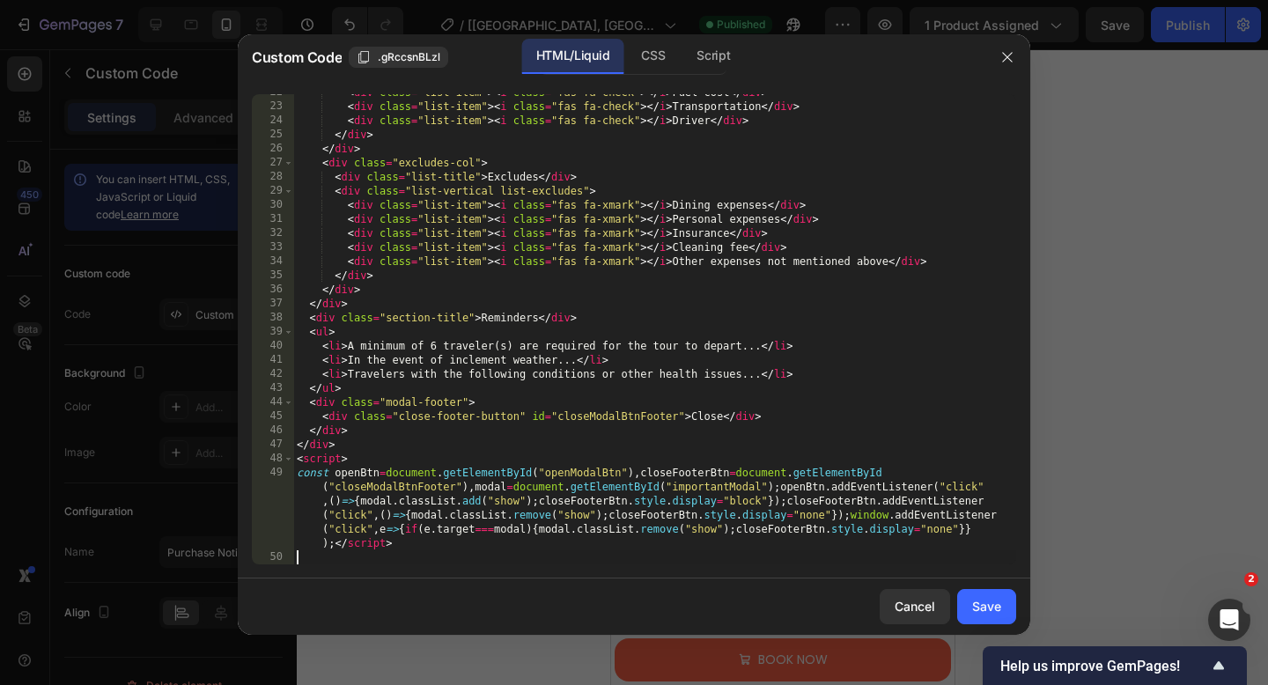
scroll to position [586, 0]
click at [990, 600] on div "Save" at bounding box center [986, 606] width 29 height 18
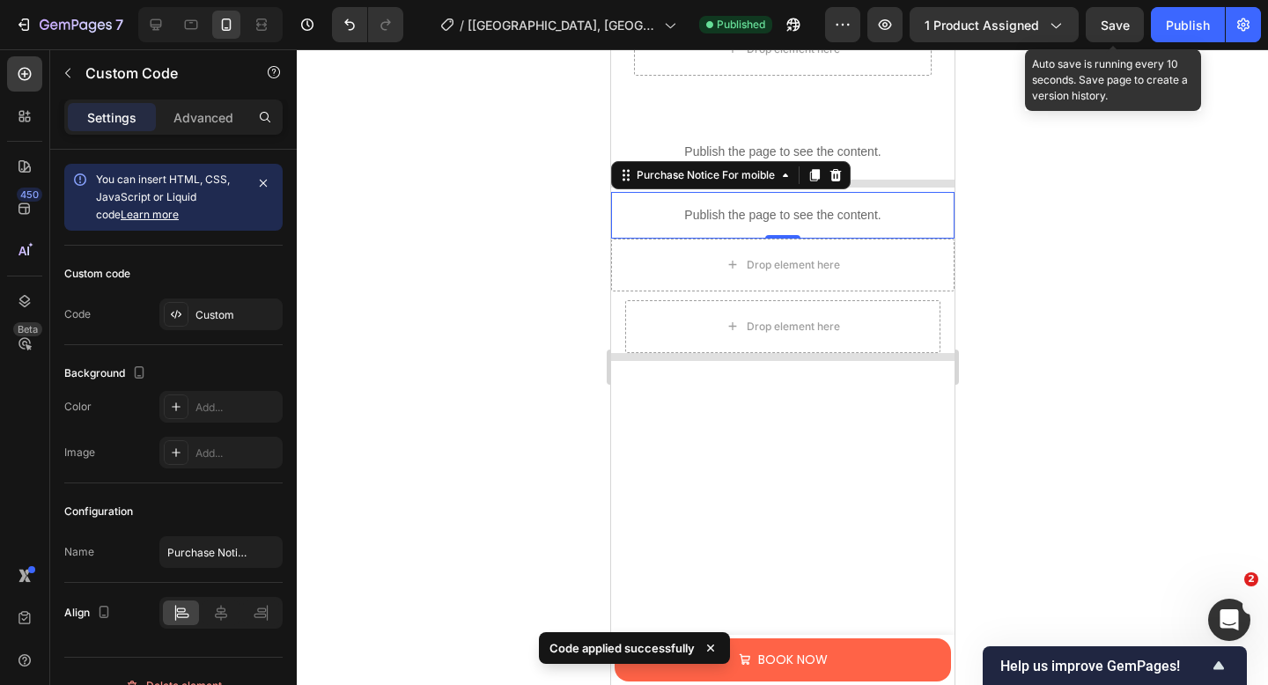
click at [1113, 26] on span "Save" at bounding box center [1114, 25] width 29 height 15
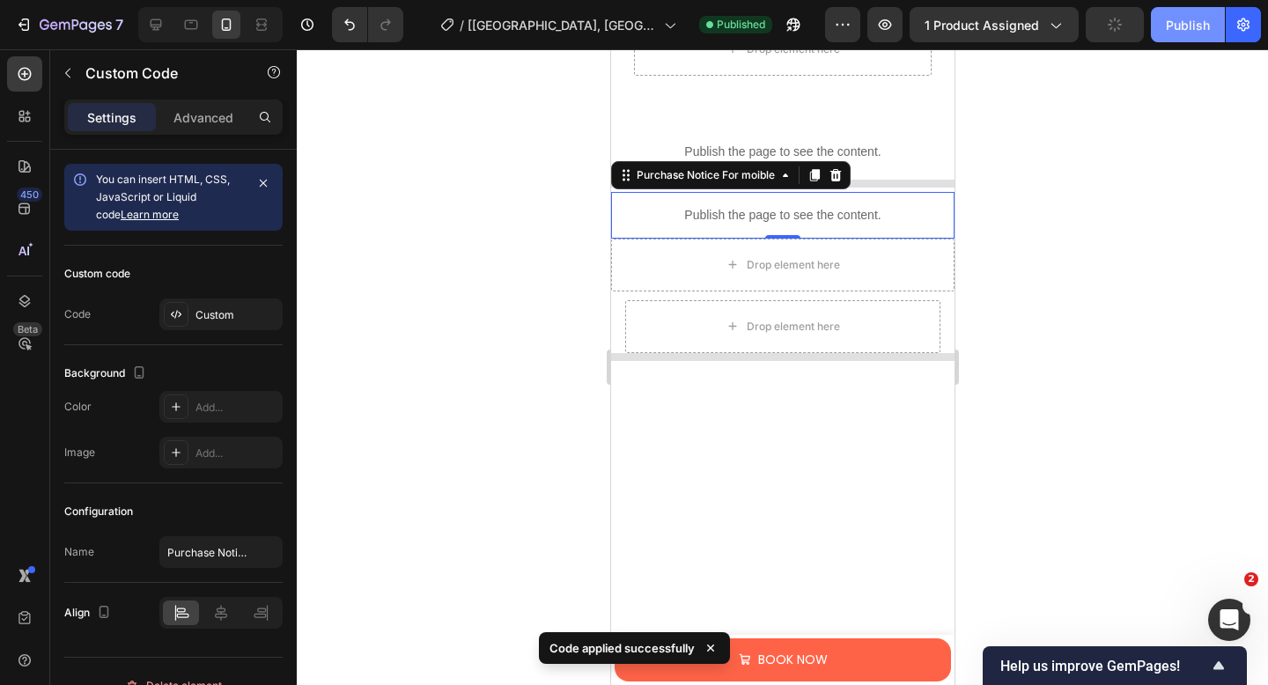
click at [1161, 26] on button "Publish" at bounding box center [1188, 24] width 74 height 35
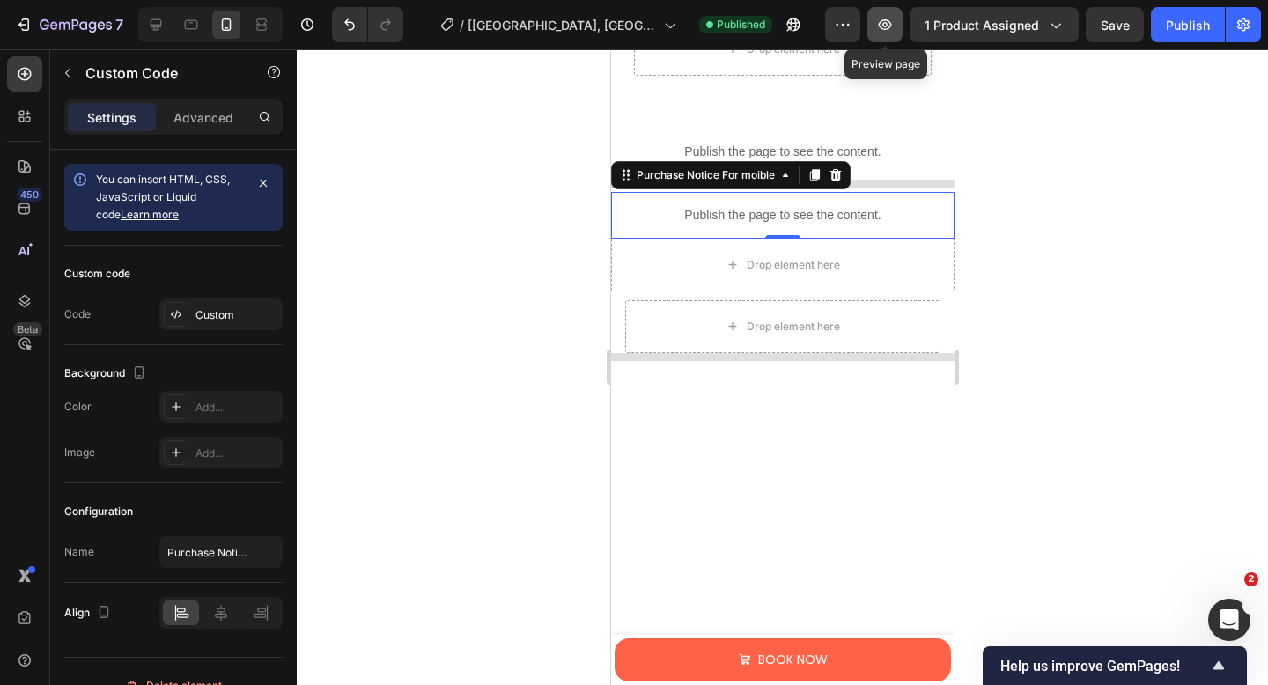
click at [881, 34] on button "button" at bounding box center [884, 24] width 35 height 35
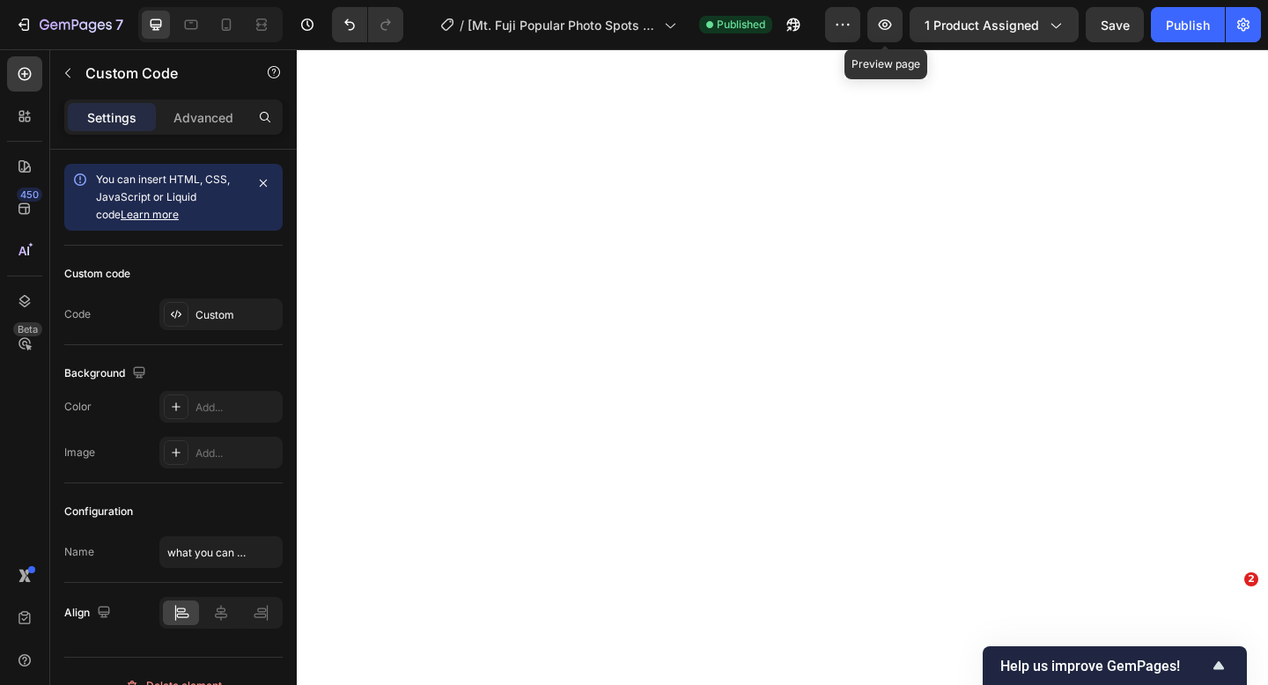
click at [879, 23] on icon "button" at bounding box center [885, 25] width 18 height 18
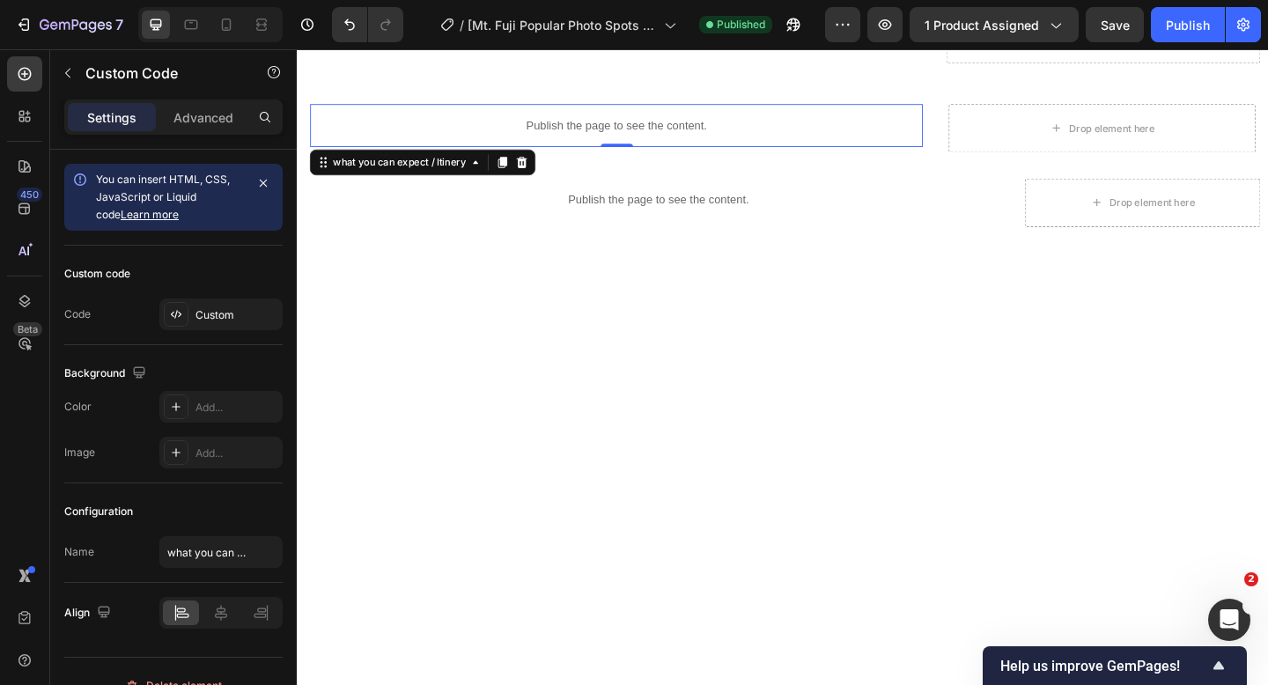
click at [905, 24] on div "Preview 1 product assigned Save Publish" at bounding box center [1043, 24] width 436 height 35
click at [892, 27] on icon "button" at bounding box center [885, 24] width 13 height 11
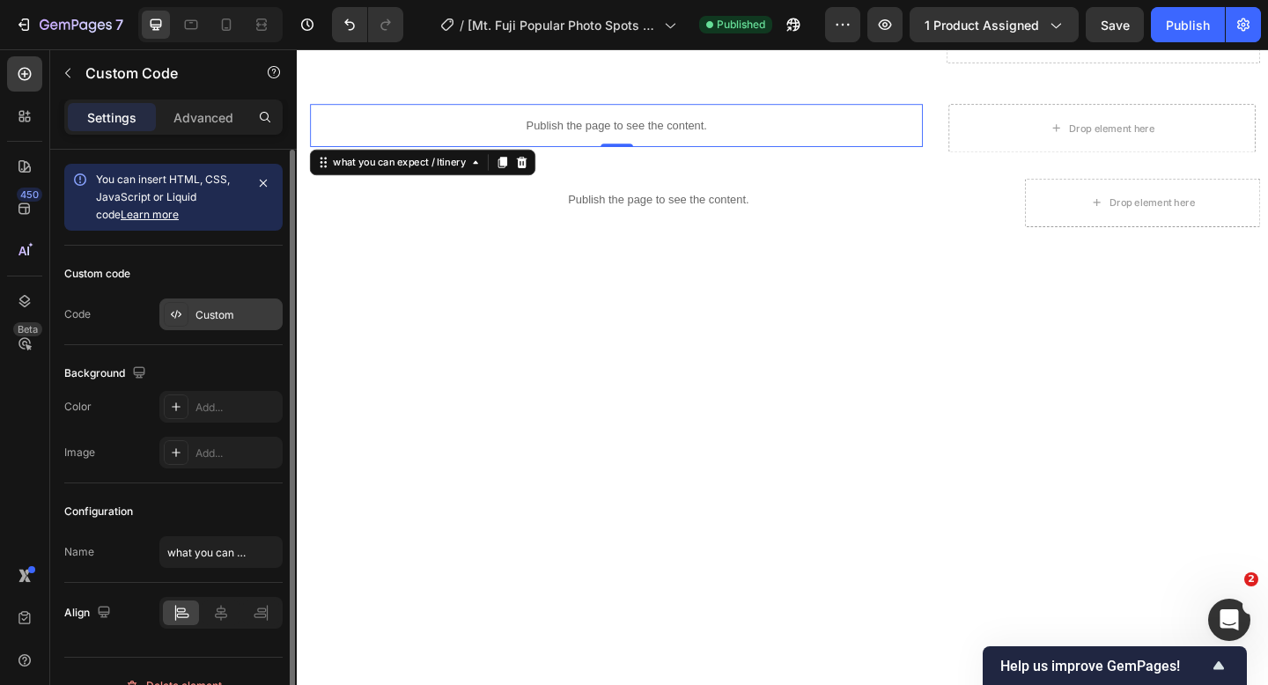
click at [204, 319] on div "Custom" at bounding box center [236, 315] width 83 height 16
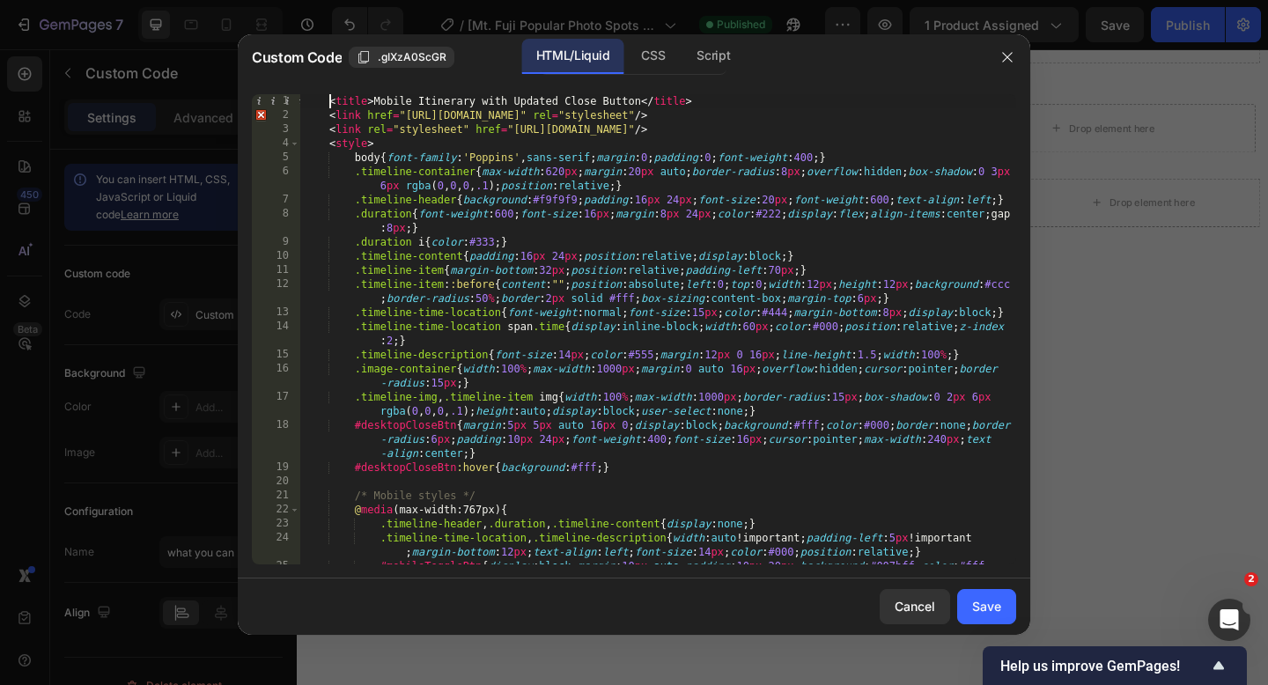
click at [327, 104] on div "< title > Mobile Itinerary with Updated Close Button </ title > < link href = "…" at bounding box center [658, 357] width 716 height 526
type textarea "</body> </html>"
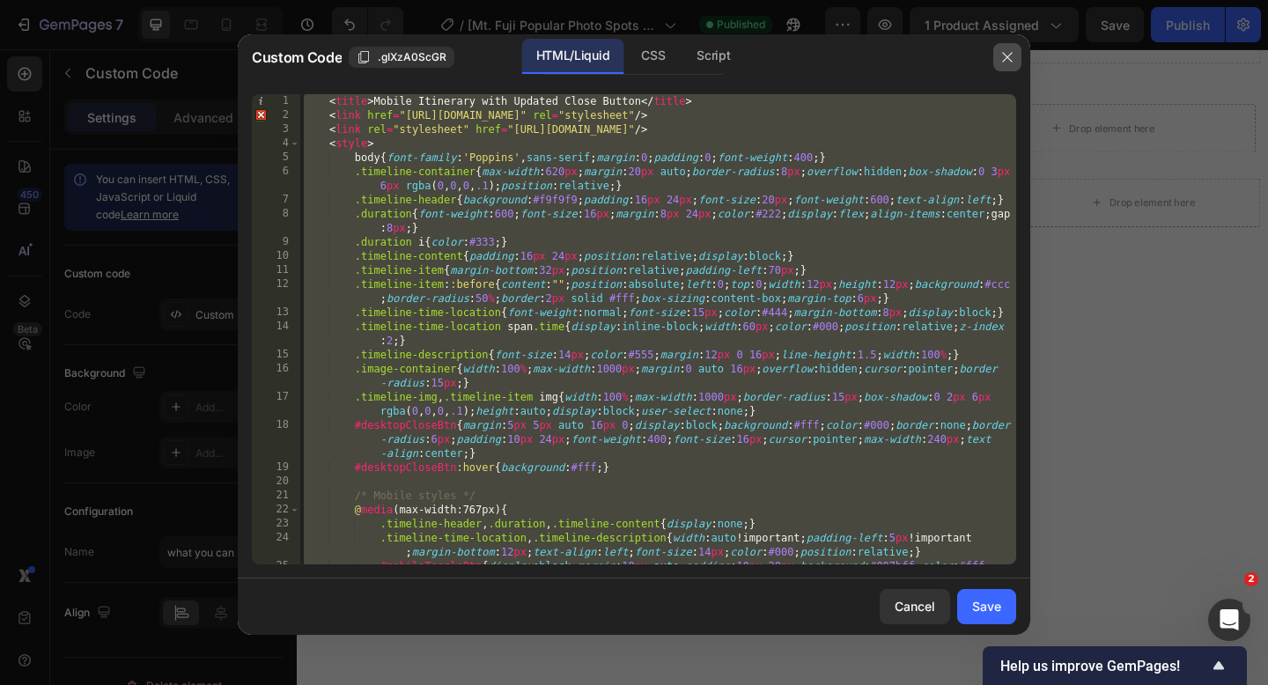
click at [1004, 54] on icon "button" at bounding box center [1007, 57] width 10 height 10
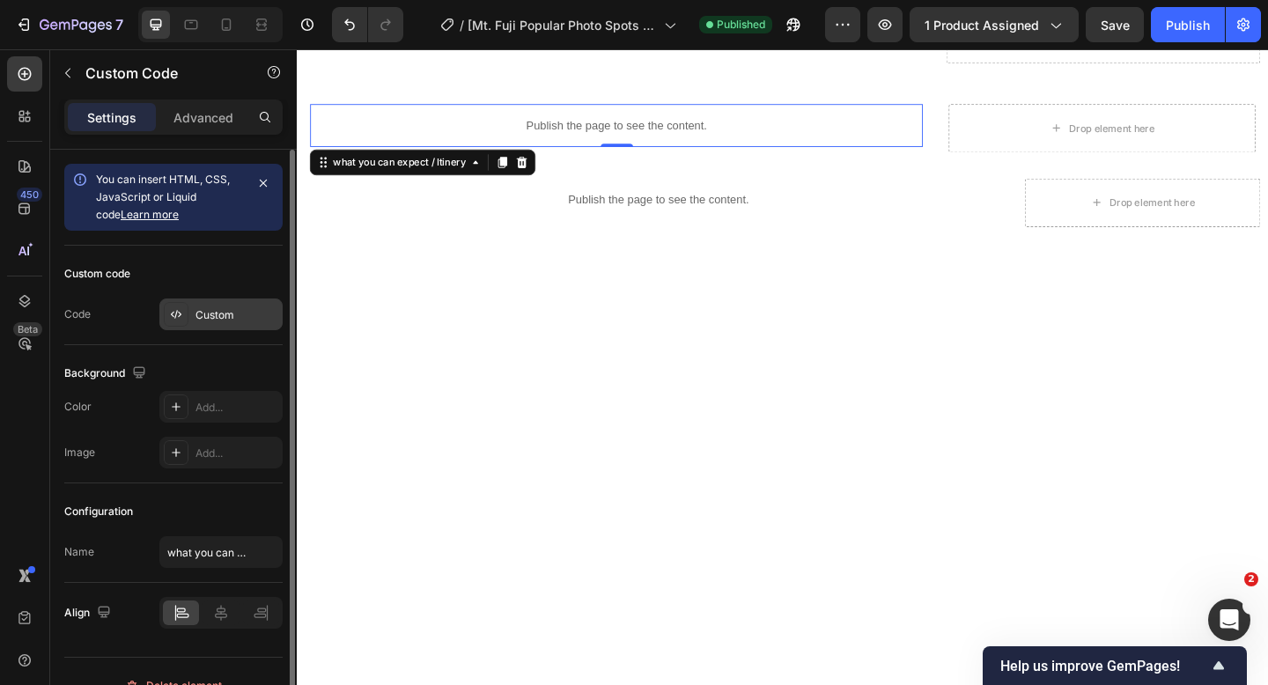
click at [221, 303] on div "Custom" at bounding box center [220, 314] width 123 height 32
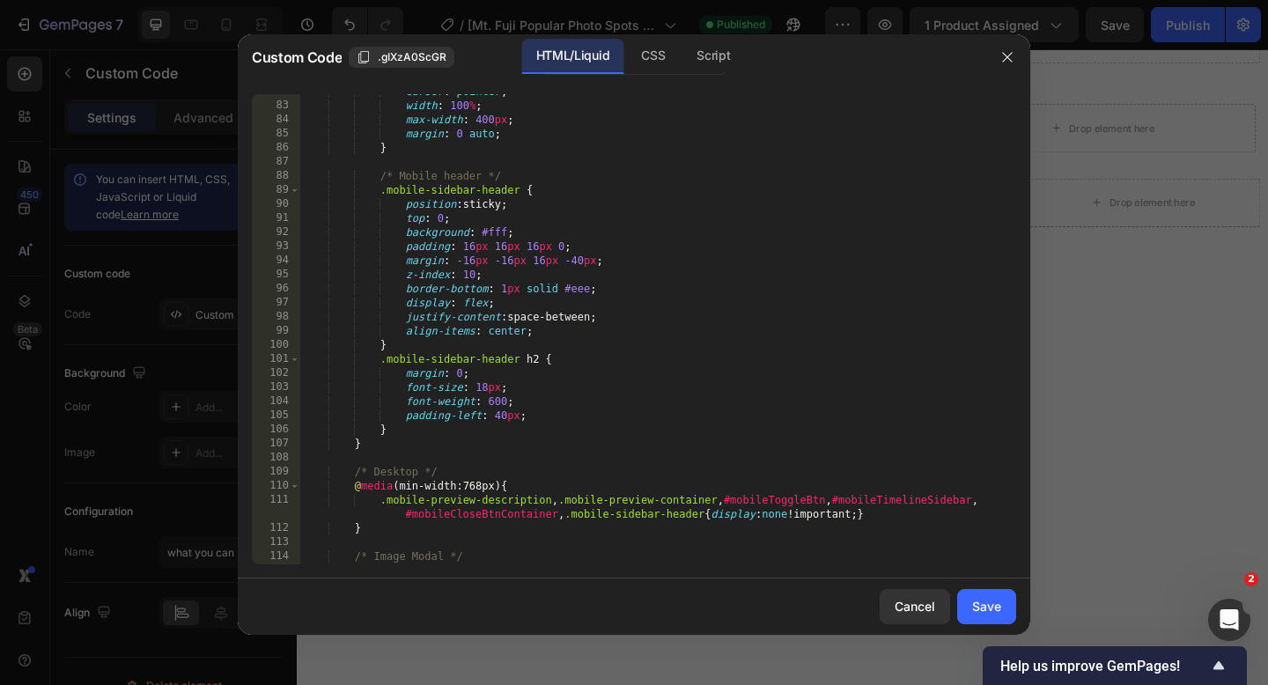
scroll to position [1431, 0]
click at [476, 246] on div "cursor : pointer ; width : 100 % ; max-width : 400 px ; margin : 0 auto ; } /* …" at bounding box center [658, 348] width 716 height 526
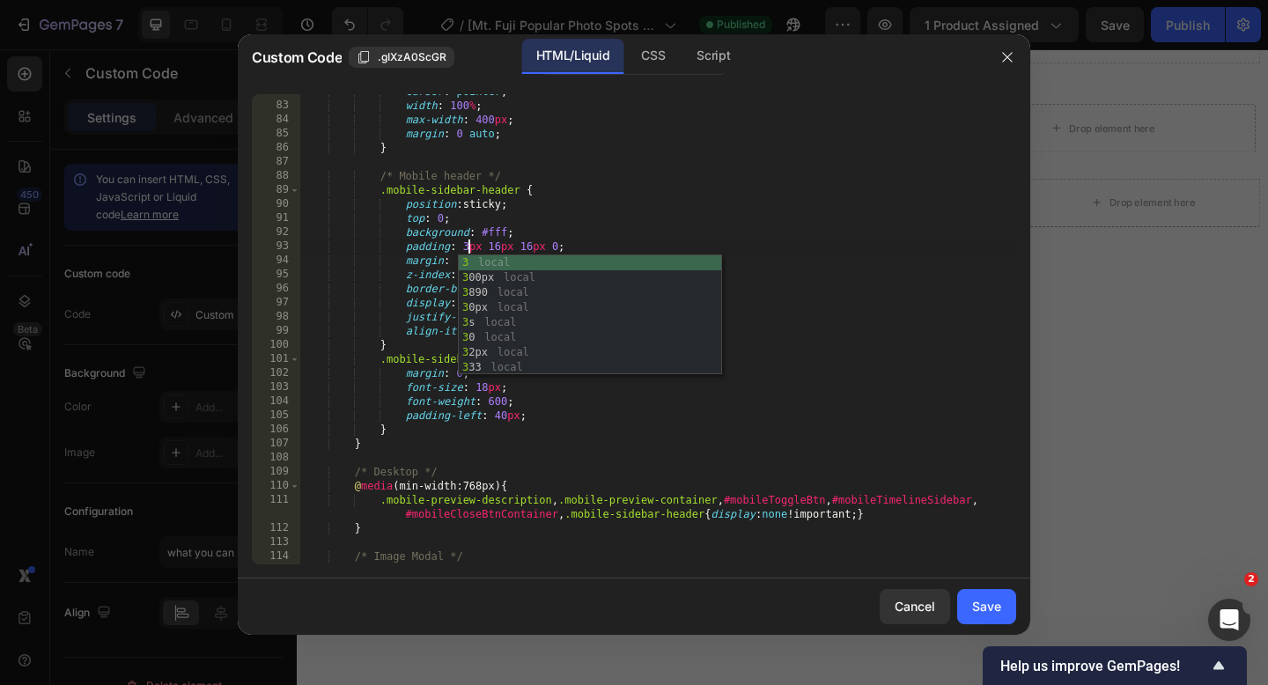
scroll to position [0, 13]
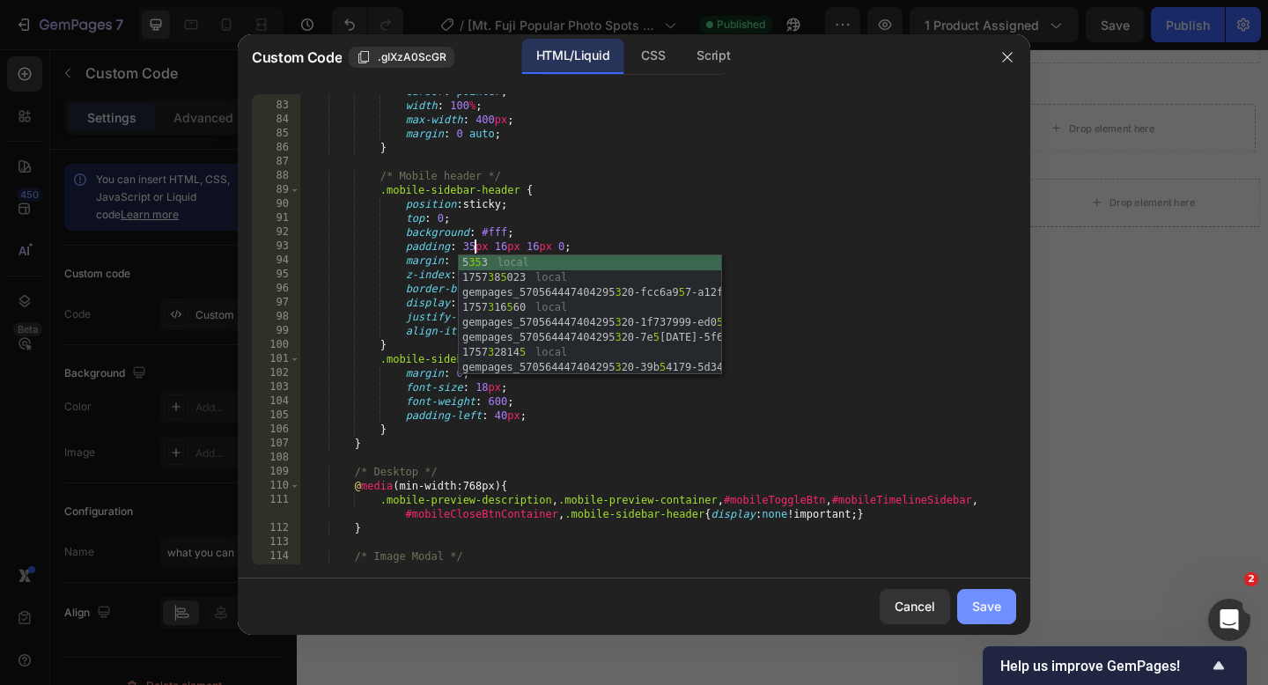
type textarea "padding: 35px 16px 16px 0;"
click at [975, 600] on div "Save" at bounding box center [986, 606] width 29 height 18
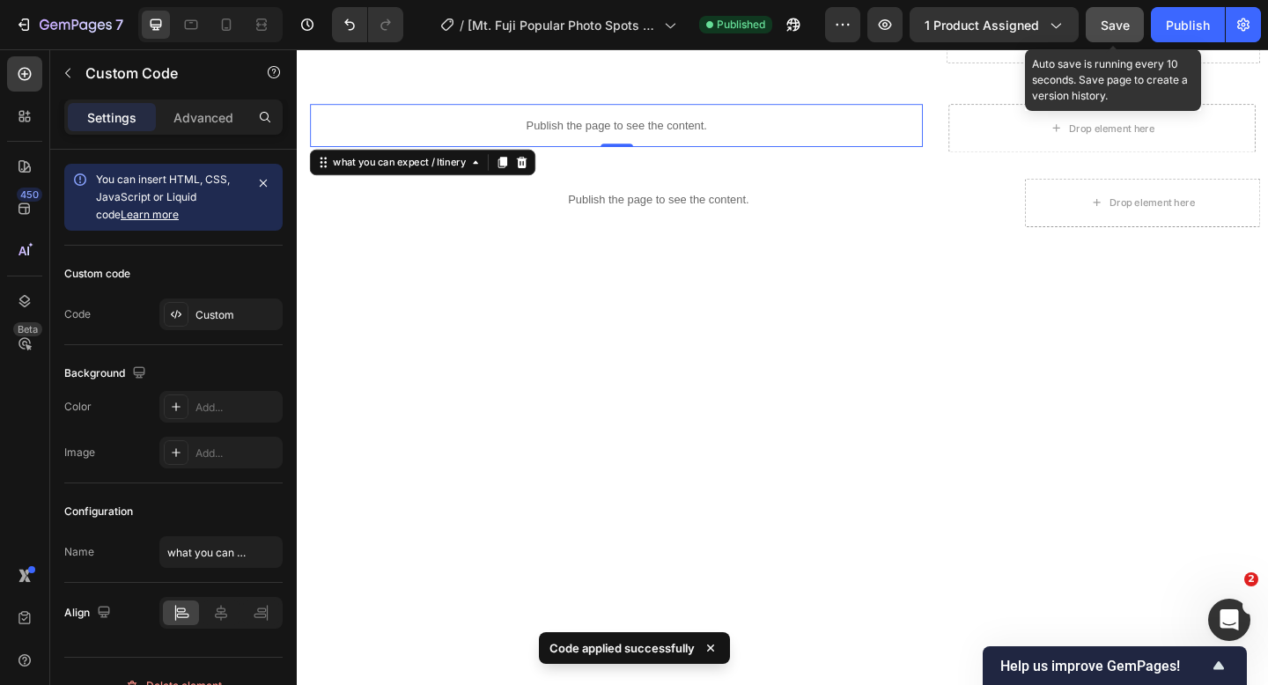
click at [1133, 24] on button "Save" at bounding box center [1114, 24] width 58 height 35
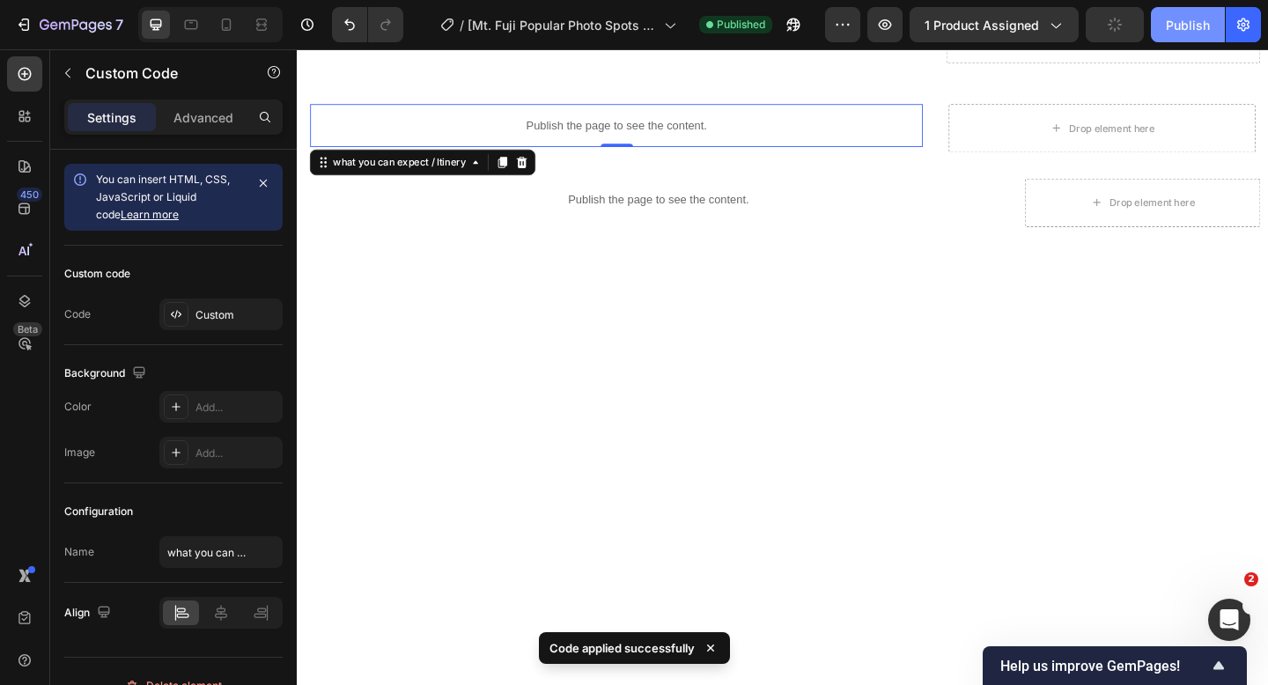
click at [1167, 24] on div "Publish" at bounding box center [1188, 25] width 44 height 18
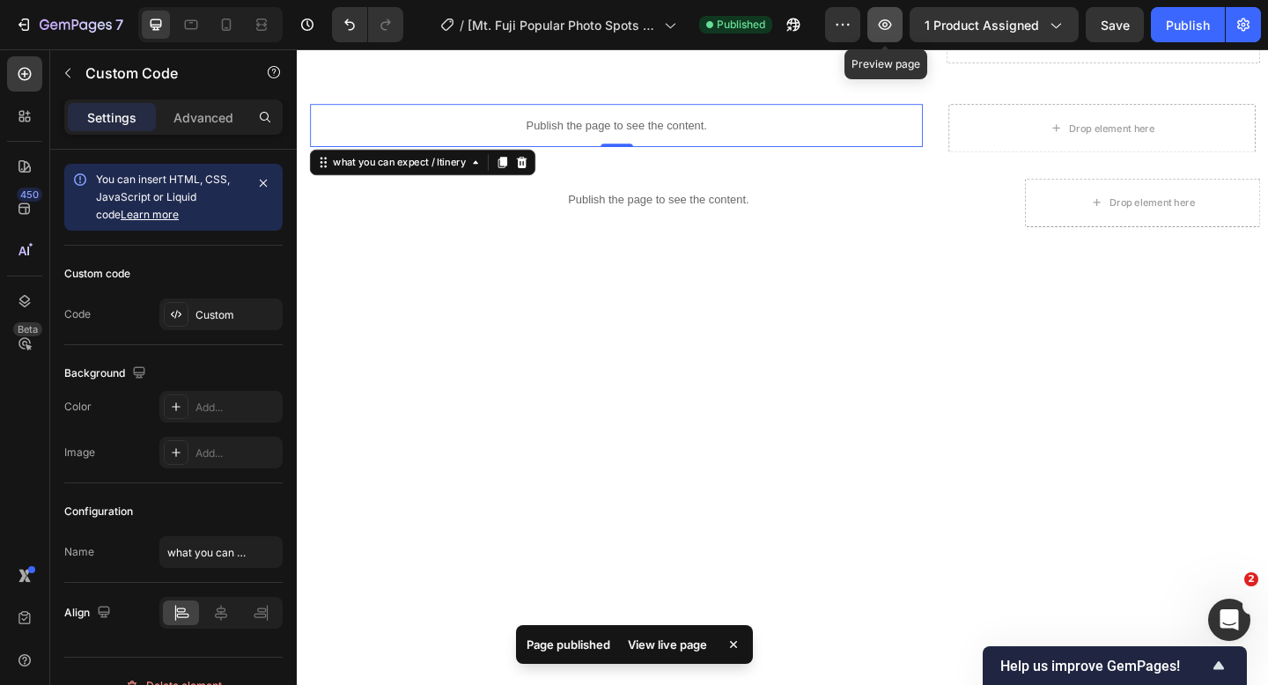
click at [879, 26] on icon "button" at bounding box center [885, 25] width 18 height 18
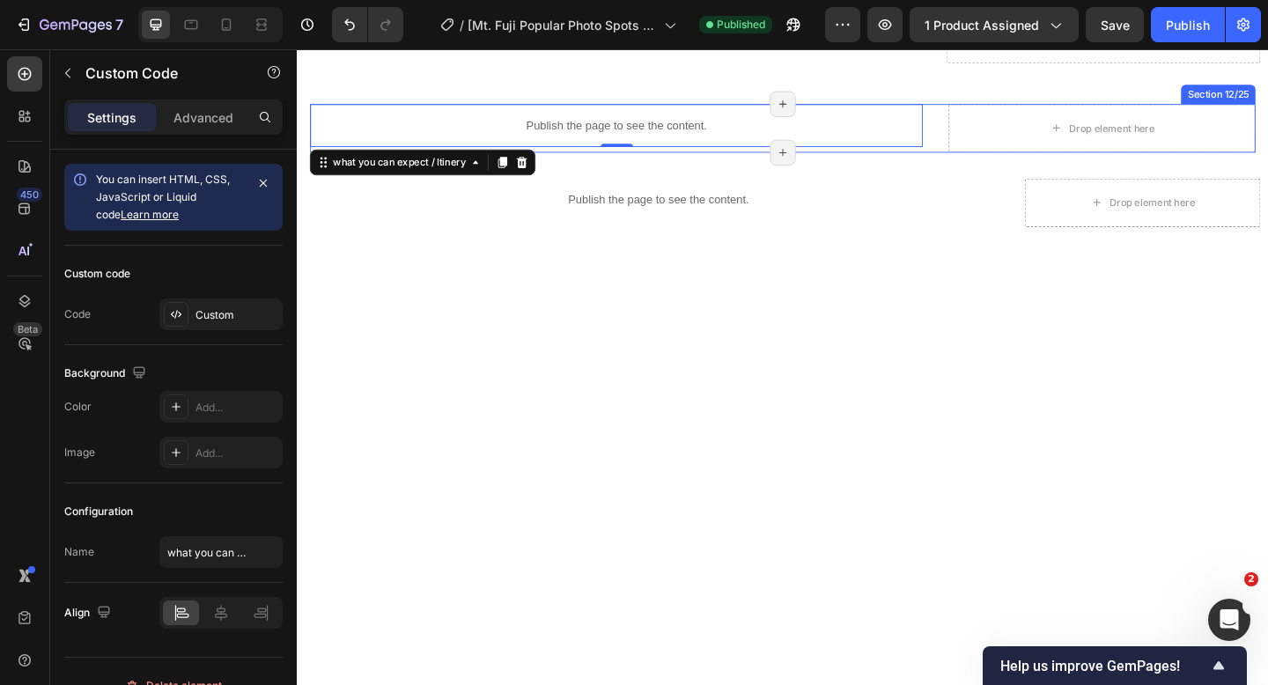
click at [986, 143] on div "Publish the page to see the content. what you can expect / Itinery 0 Title Line…" at bounding box center [825, 135] width 1028 height 53
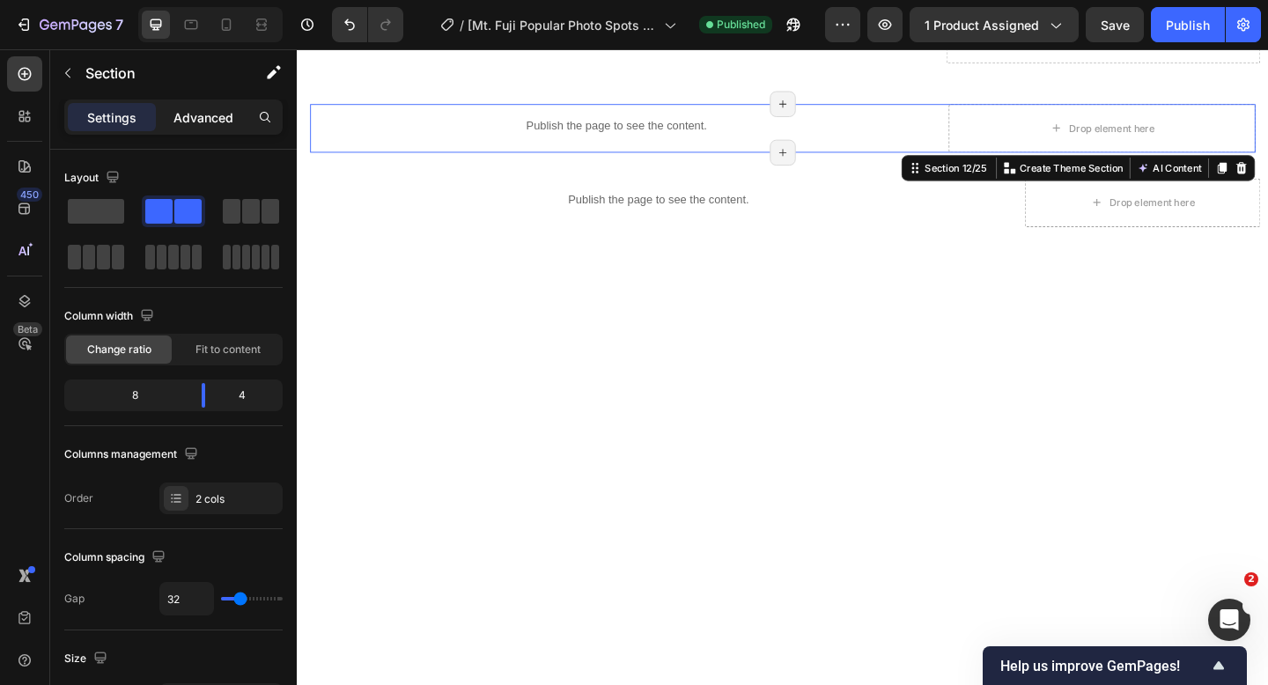
click at [197, 113] on p "Advanced" at bounding box center [203, 117] width 60 height 18
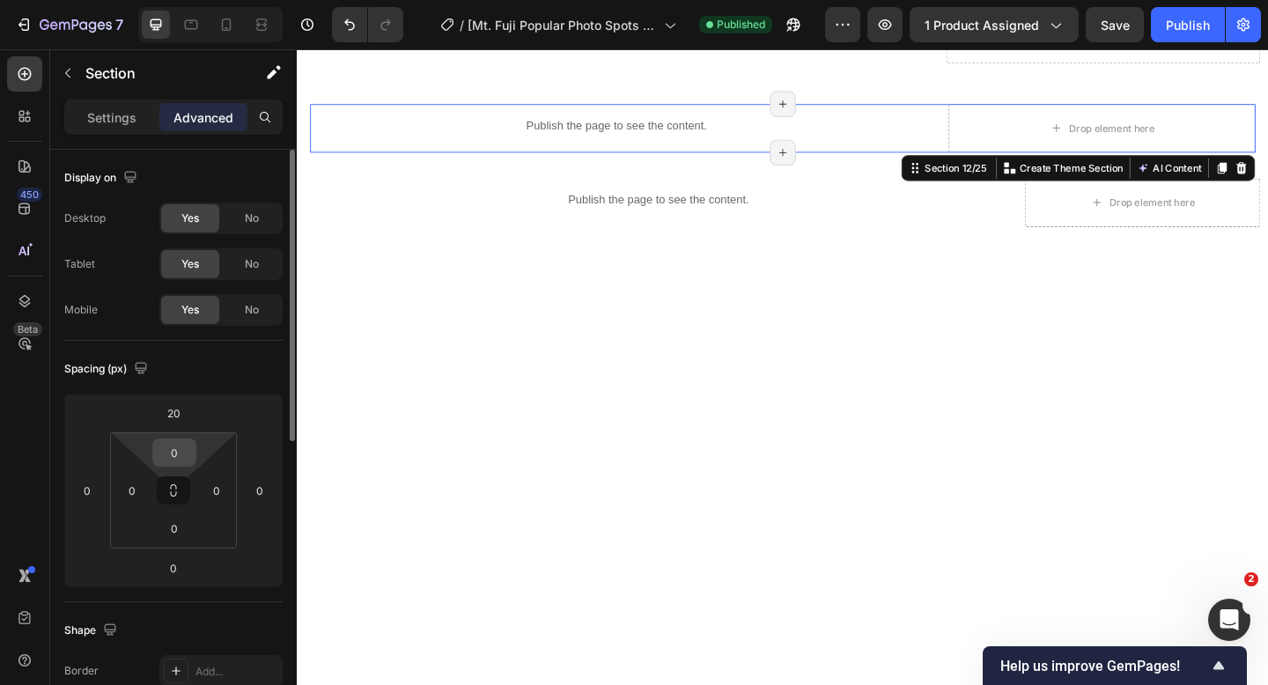
click at [177, 451] on input "0" at bounding box center [174, 452] width 35 height 26
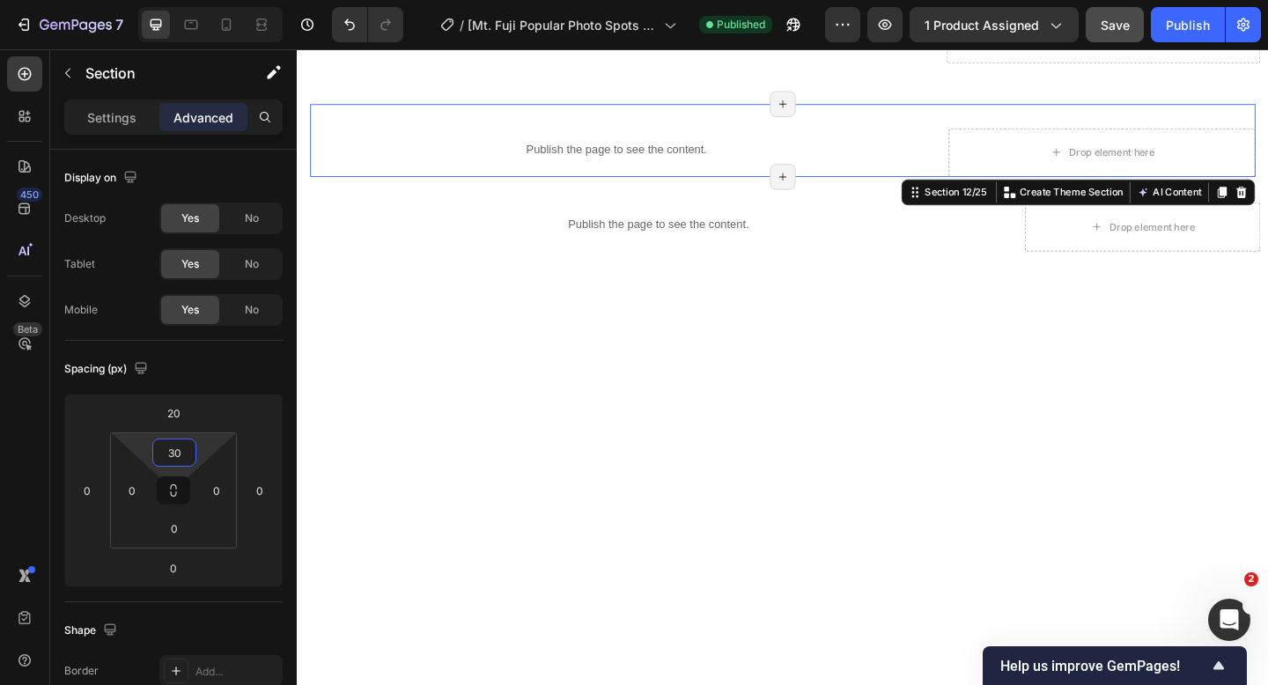
type input "30"
click at [1114, 39] on button "Save" at bounding box center [1114, 24] width 58 height 35
click at [1162, 37] on button "Publish" at bounding box center [1188, 24] width 74 height 35
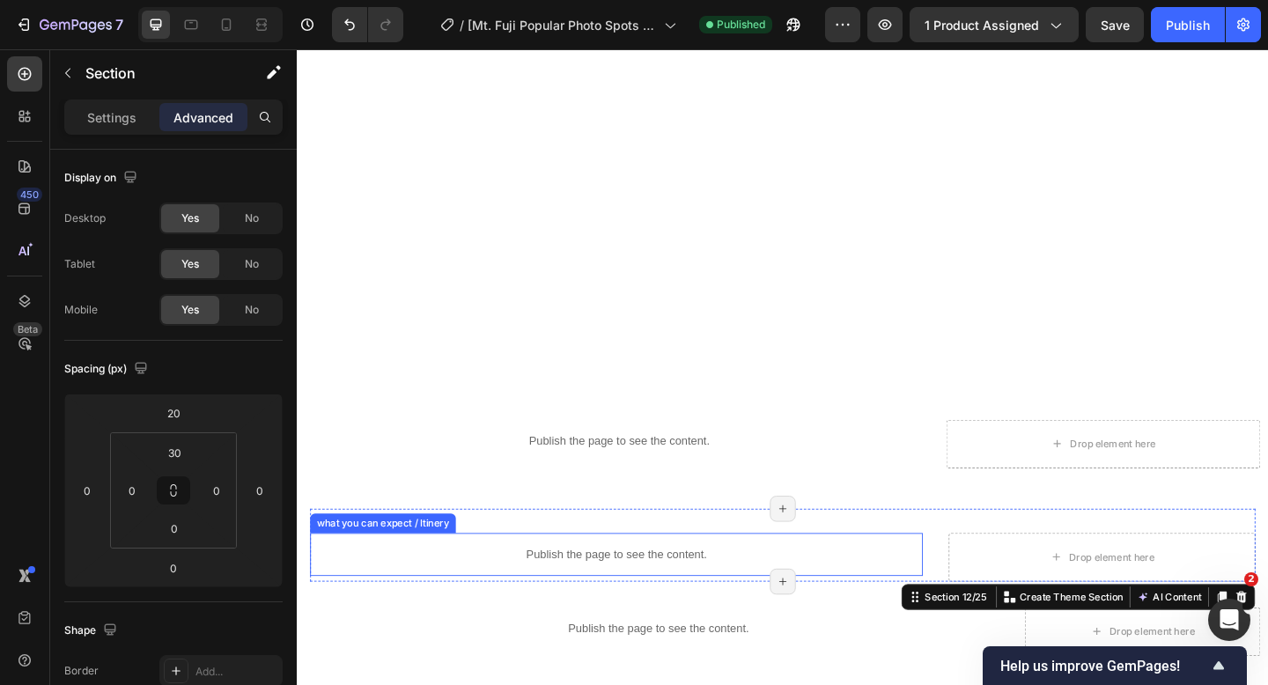
scroll to position [1838, 0]
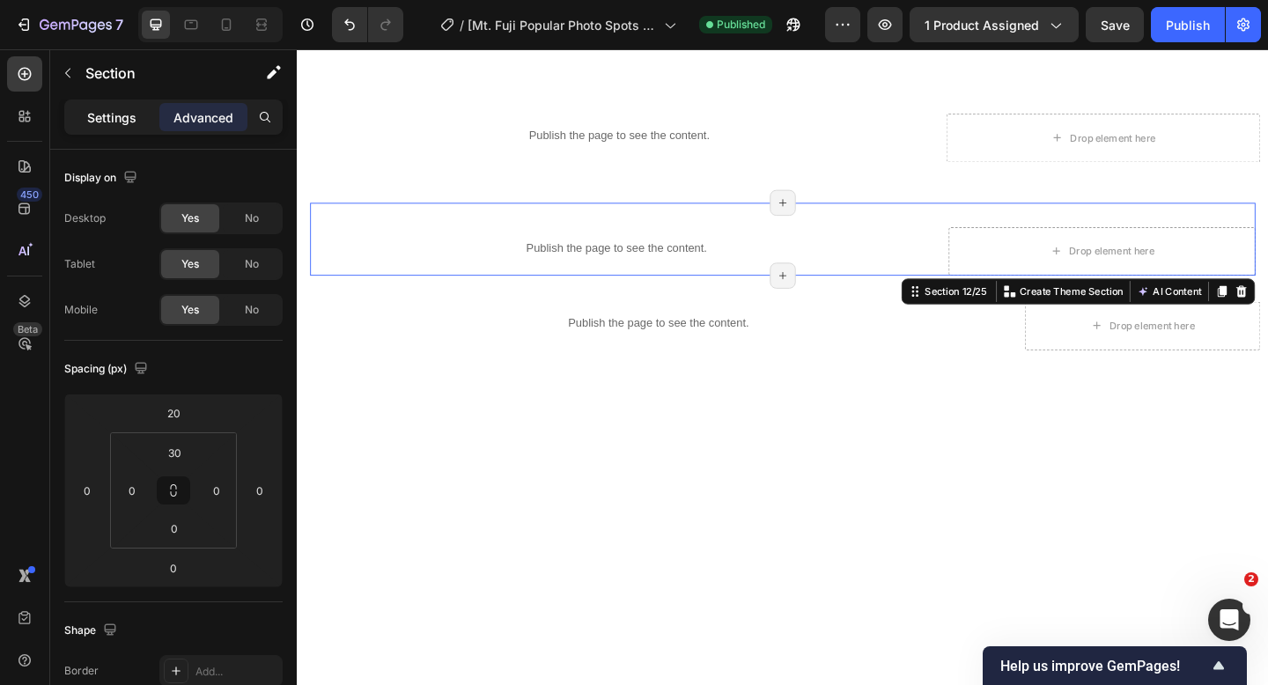
click at [130, 121] on p "Settings" at bounding box center [111, 117] width 49 height 18
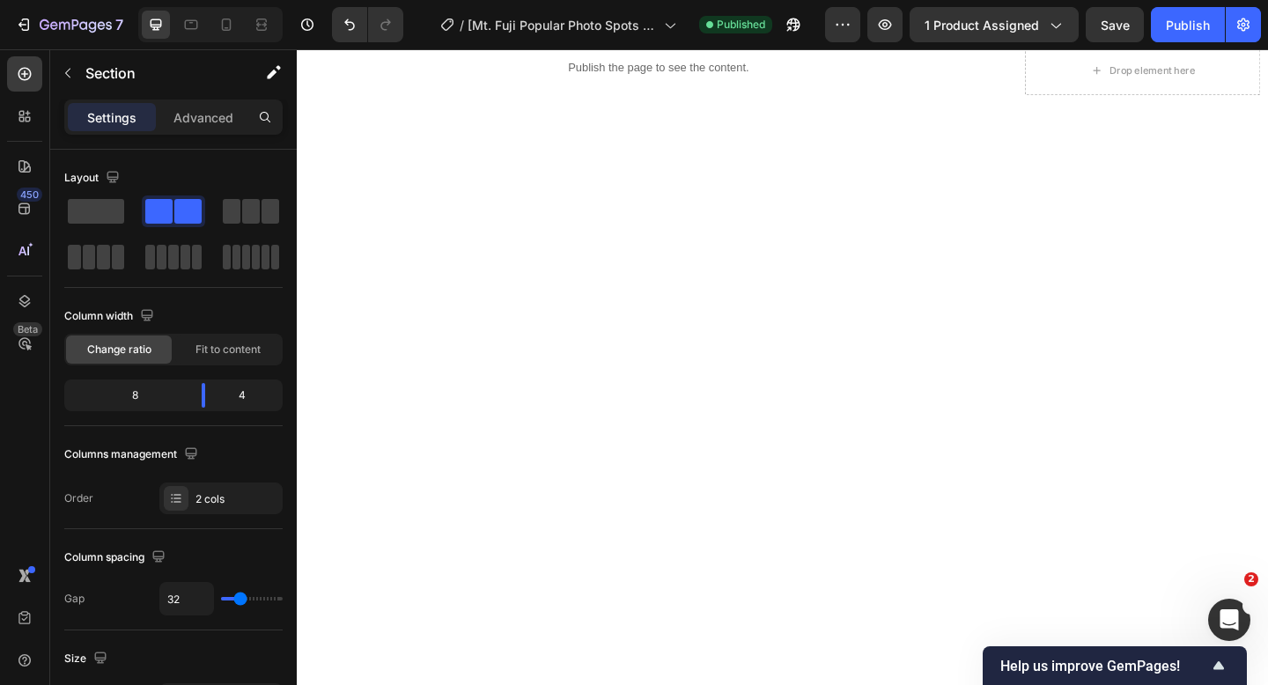
scroll to position [1933, 0]
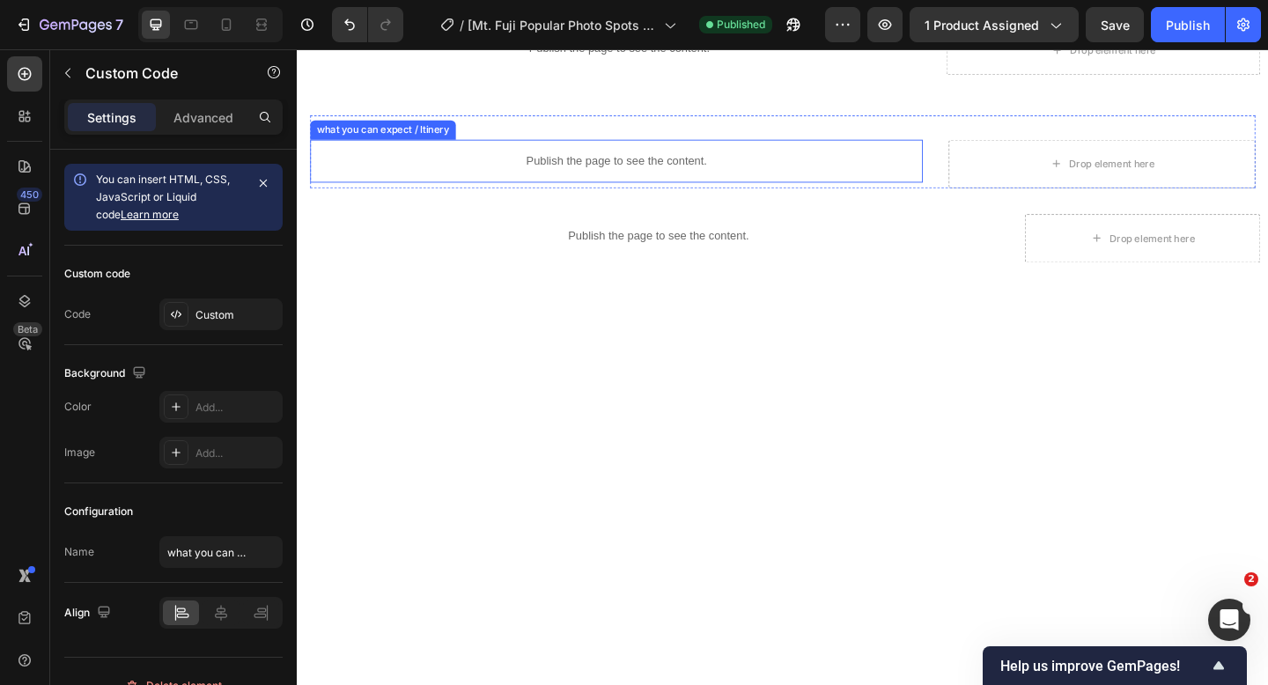
click at [600, 170] on p "Publish the page to see the content." at bounding box center [644, 171] width 666 height 18
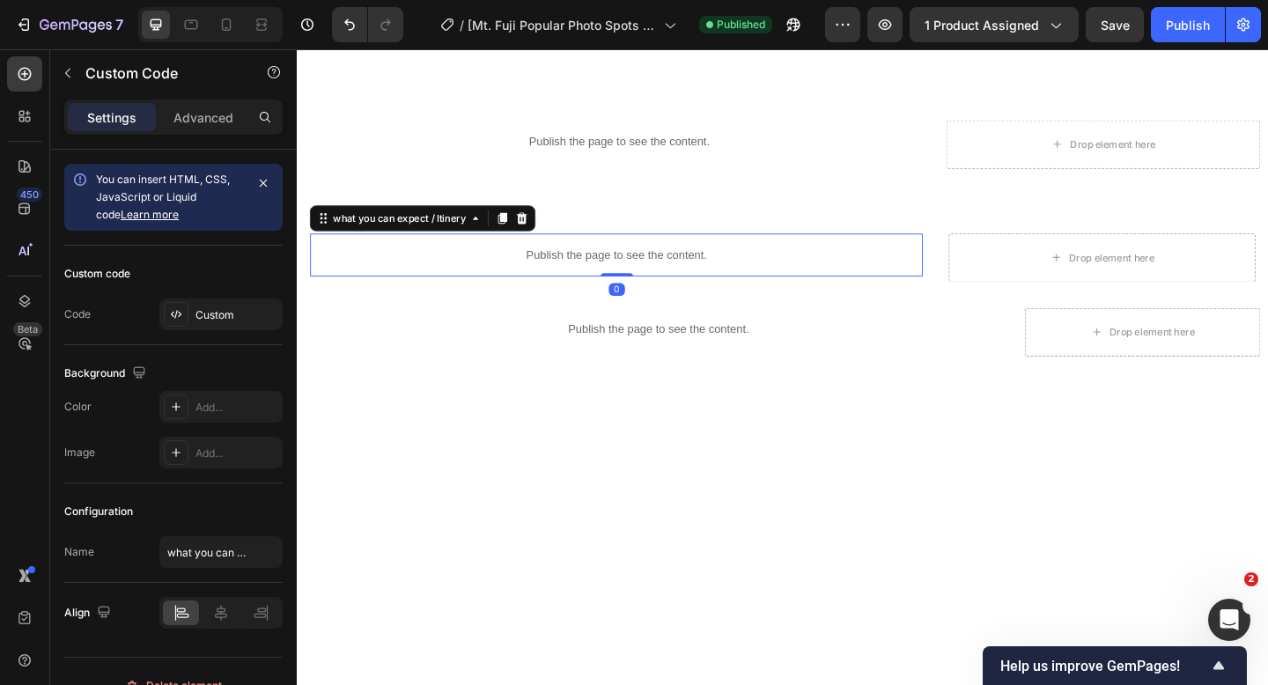
scroll to position [1829, 0]
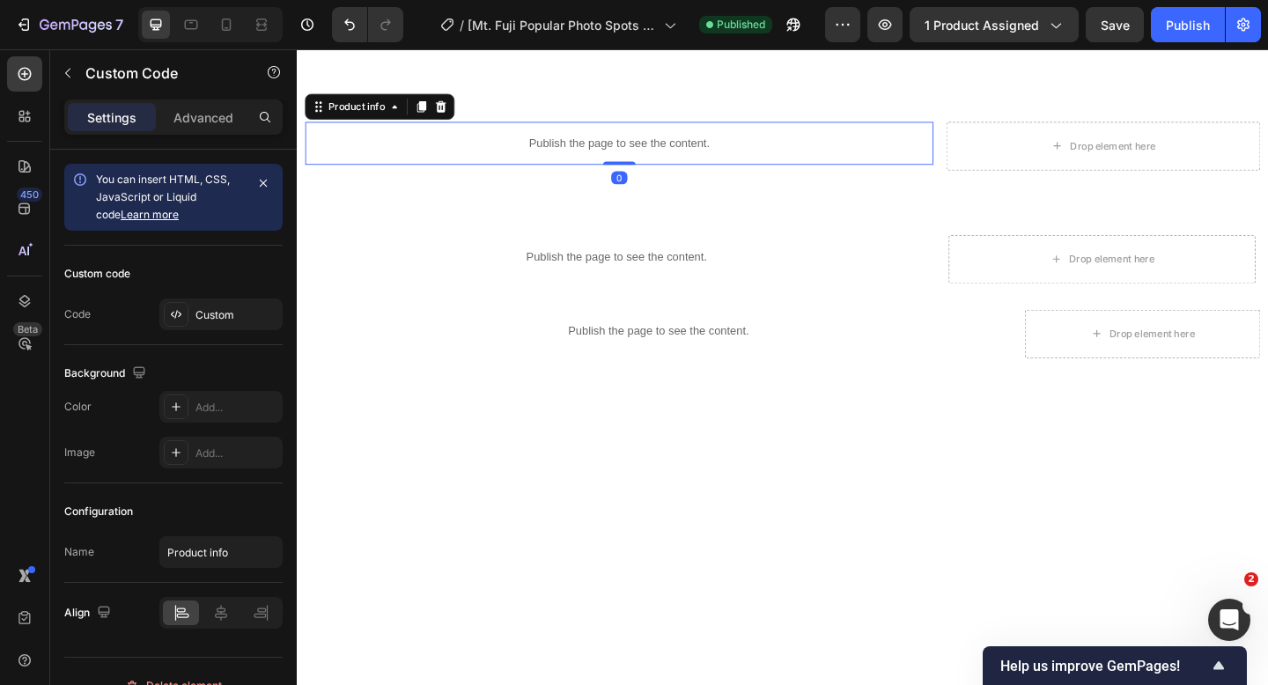
click at [601, 143] on p "Publish the page to see the content." at bounding box center [646, 152] width 683 height 18
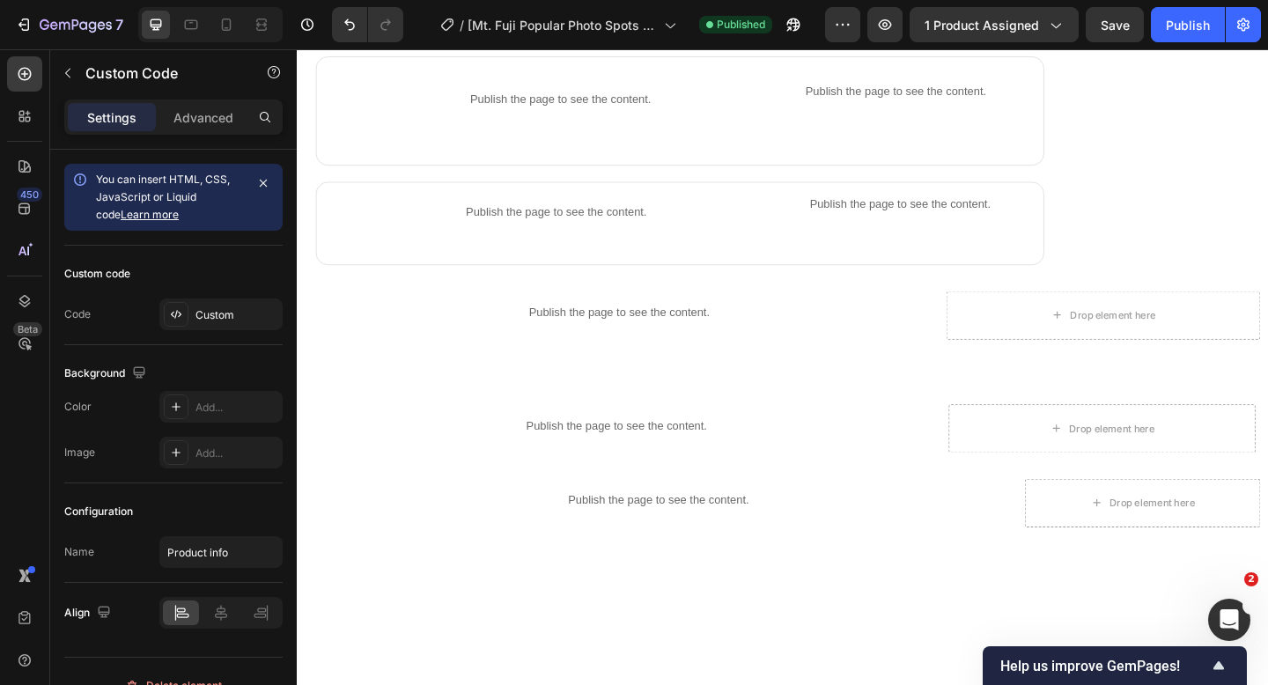
scroll to position [1317, 0]
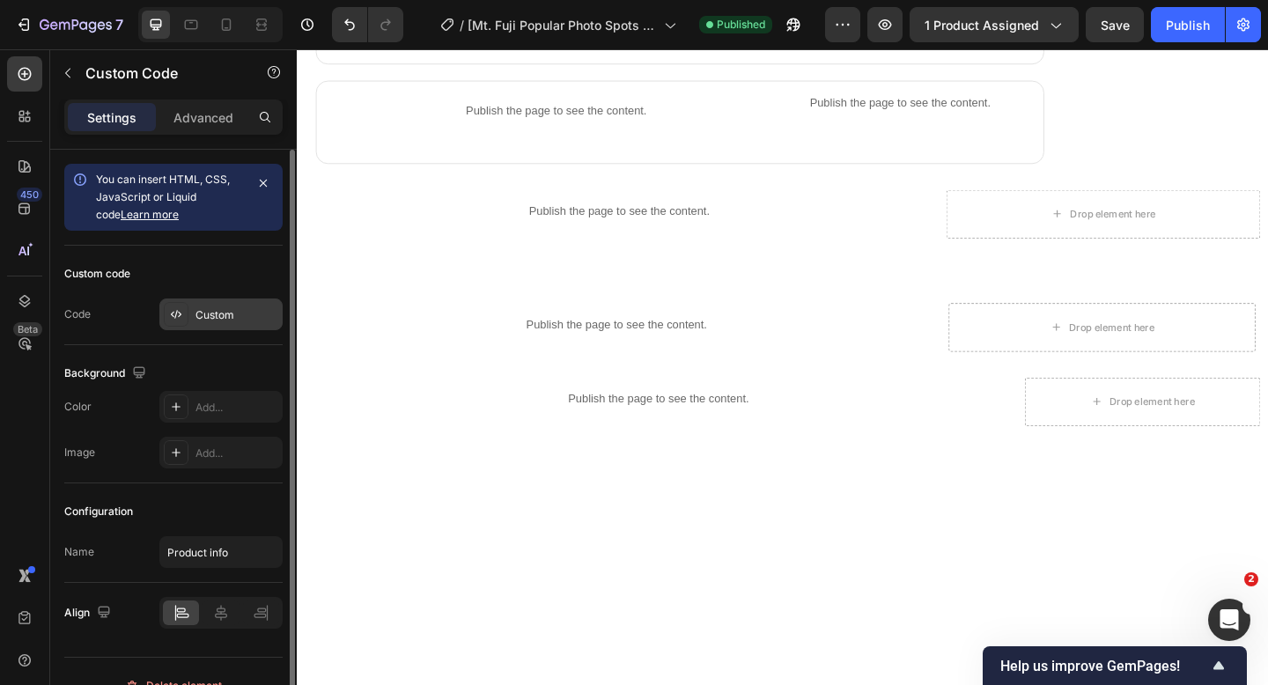
click at [240, 321] on div "Custom" at bounding box center [236, 315] width 83 height 16
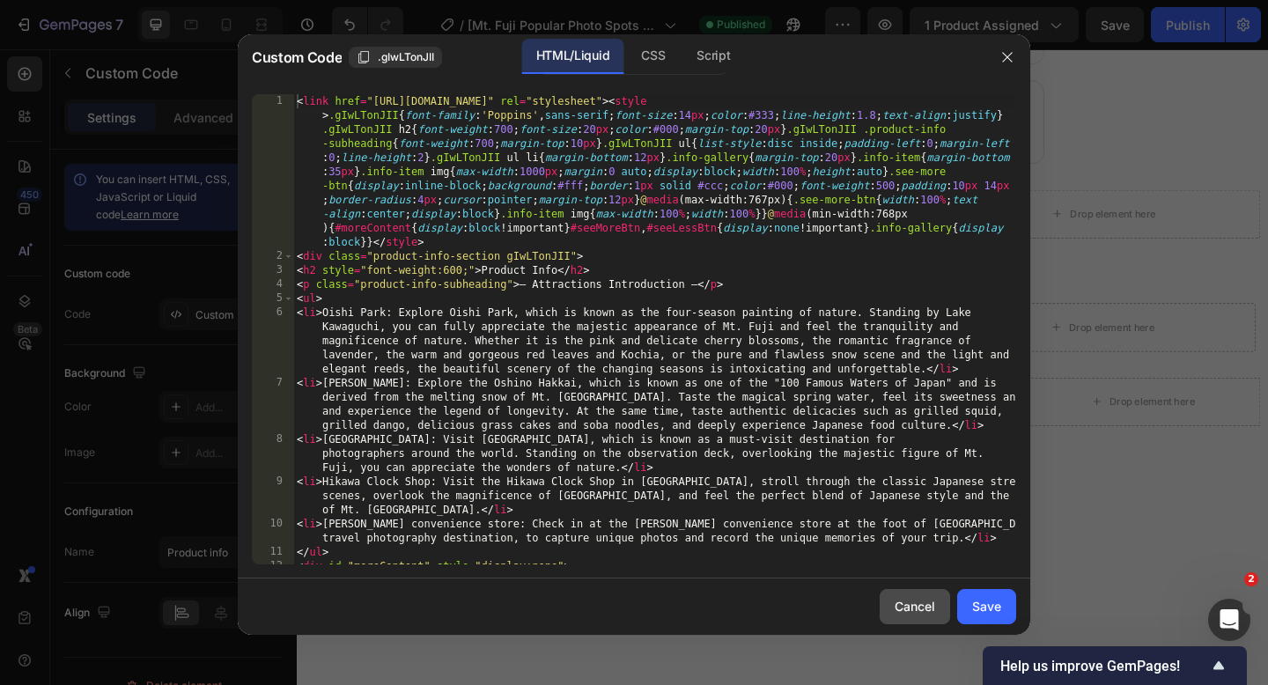
click at [891, 598] on button "Cancel" at bounding box center [914, 606] width 70 height 35
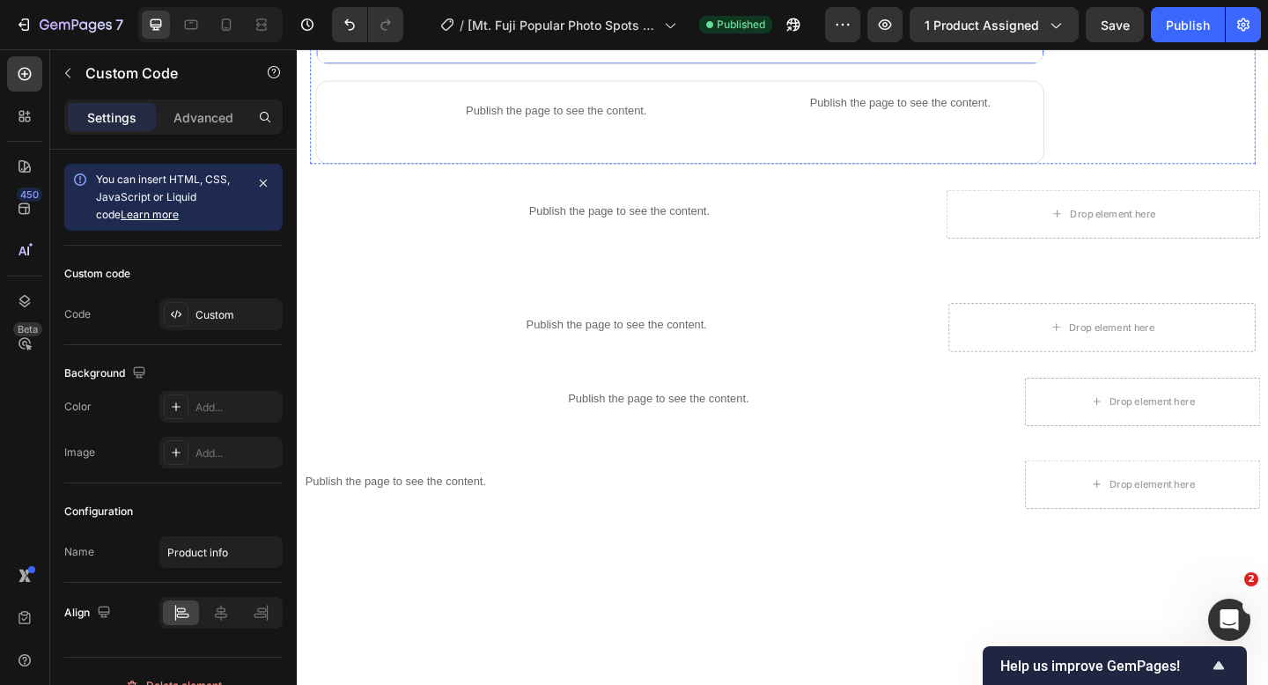
scroll to position [1144, 0]
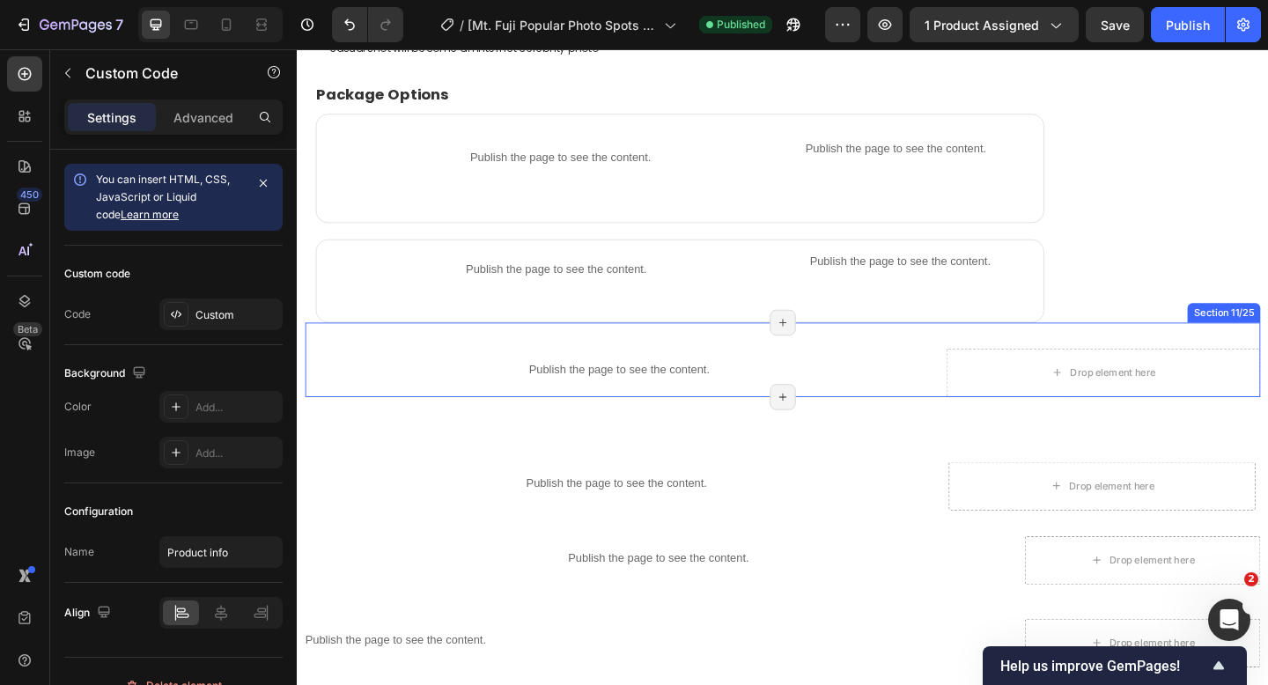
click at [921, 367] on div "Publish the page to see the content. Product info Drop element here Section 11/…" at bounding box center [824, 387] width 1039 height 81
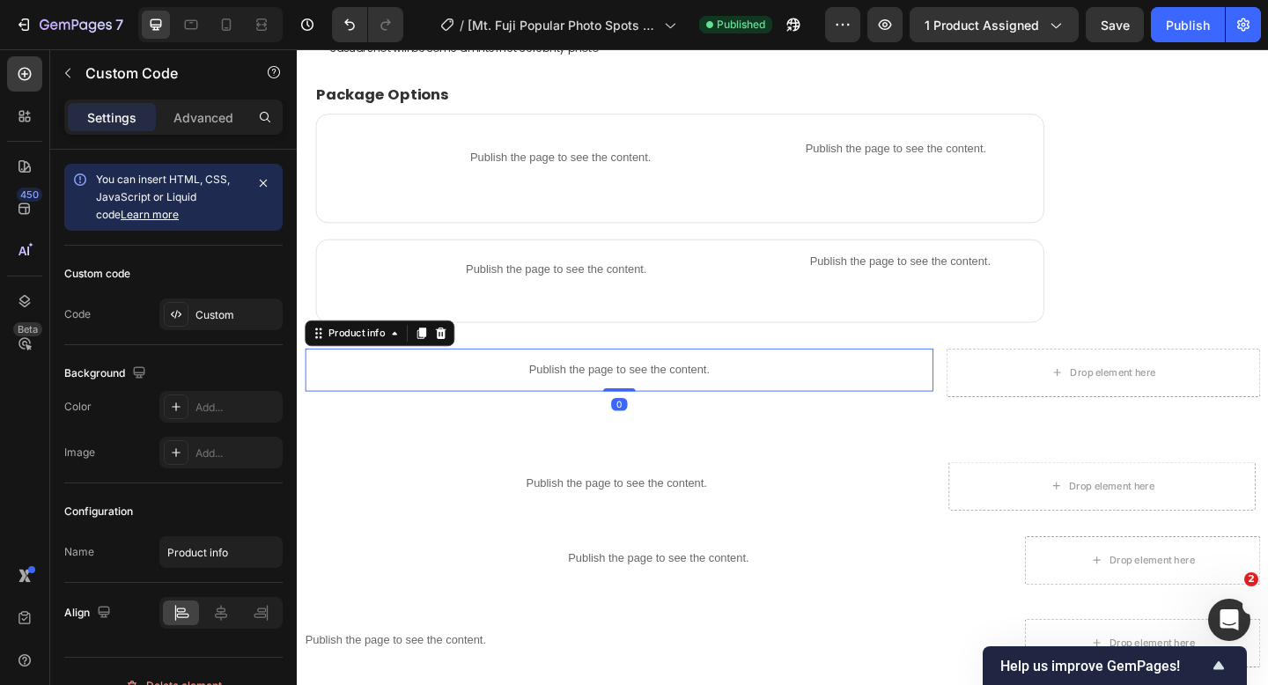
click at [578, 391] on p "Publish the page to see the content." at bounding box center [646, 398] width 683 height 18
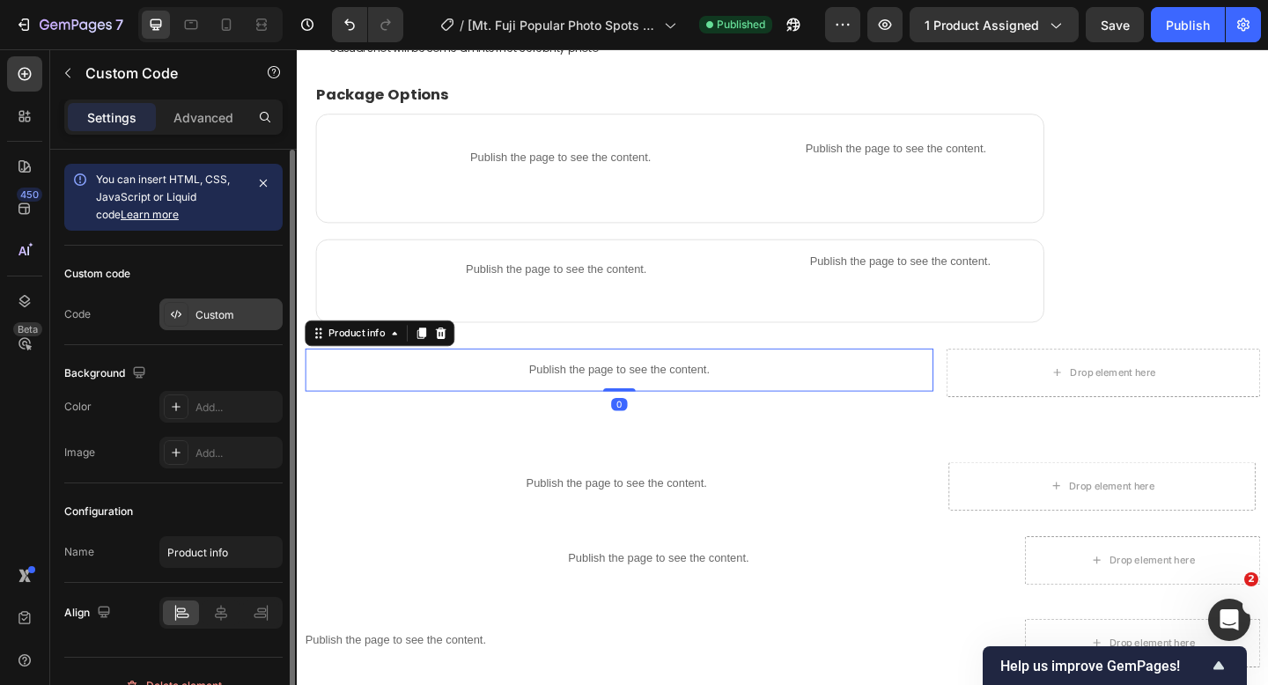
click at [210, 314] on div "Custom" at bounding box center [236, 315] width 83 height 16
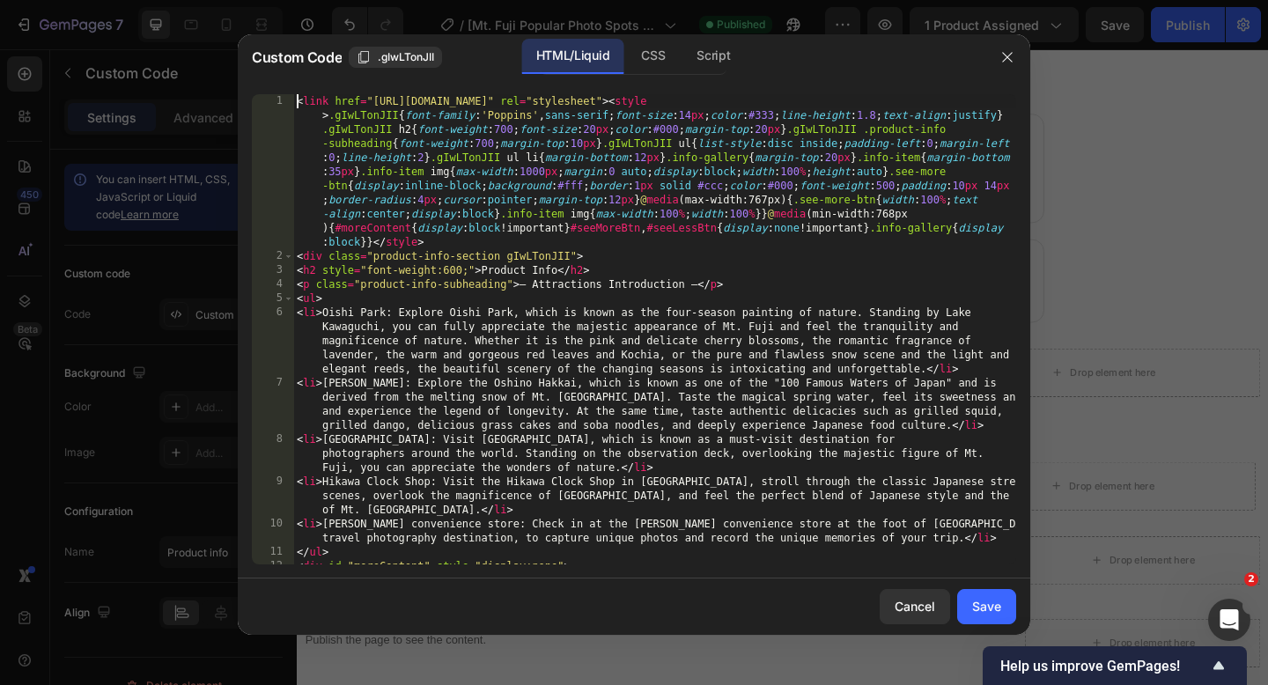
click at [298, 103] on div "< link href = "[URL][DOMAIN_NAME]" rel = "stylesheet" > < style > .gIwLTonJII {…" at bounding box center [654, 413] width 723 height 639
type textarea "window.addEventListener("resize",()=>{window.innerWidth>=768?showAll():hideExtr…"
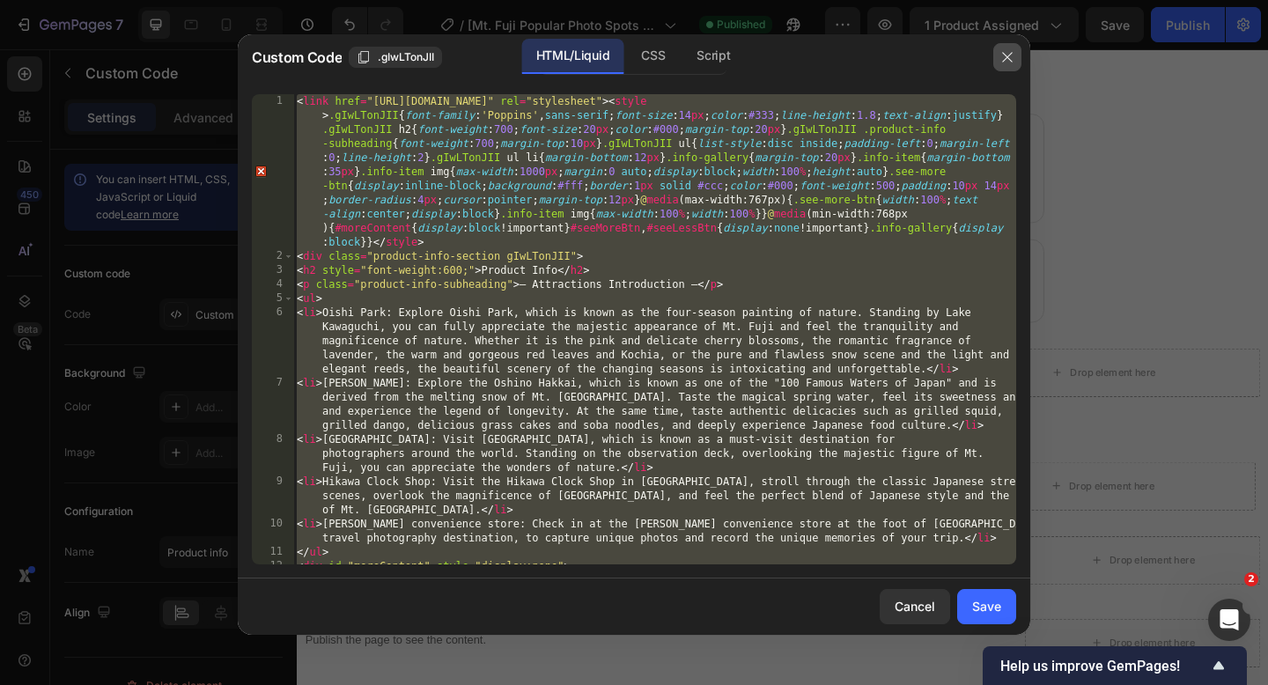
click at [1003, 54] on icon "button" at bounding box center [1007, 57] width 14 height 14
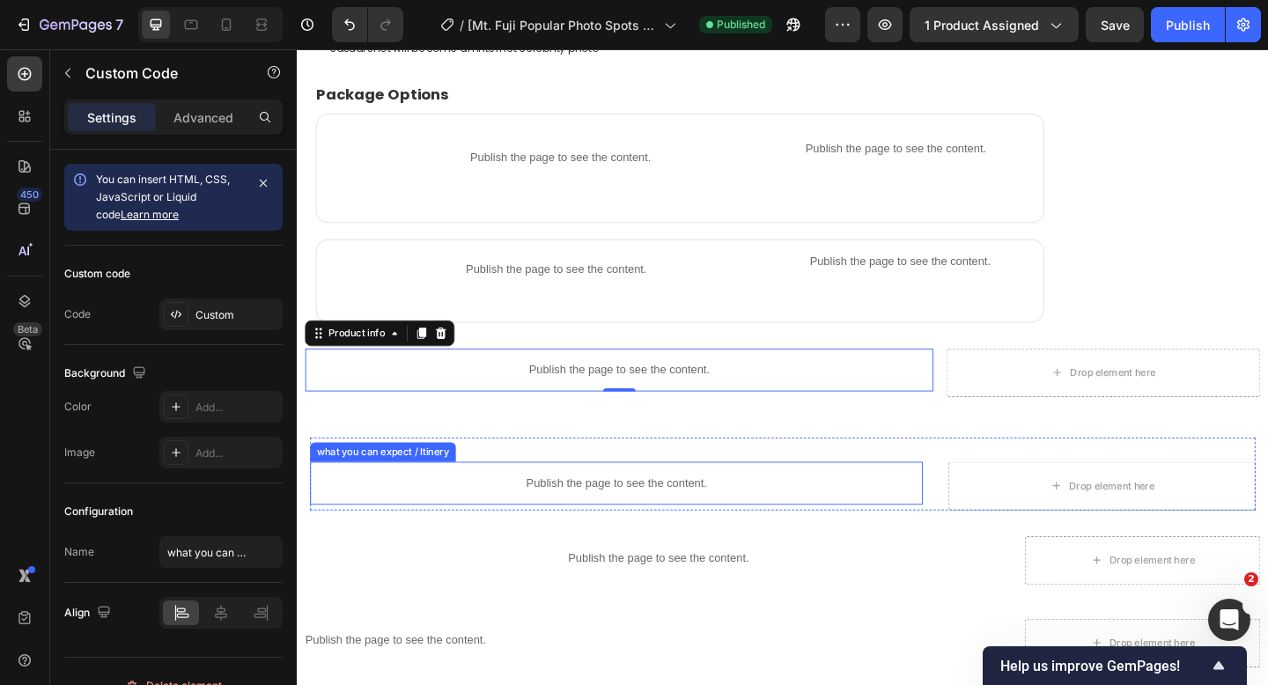
click at [614, 512] on p "Publish the page to see the content." at bounding box center [644, 521] width 666 height 18
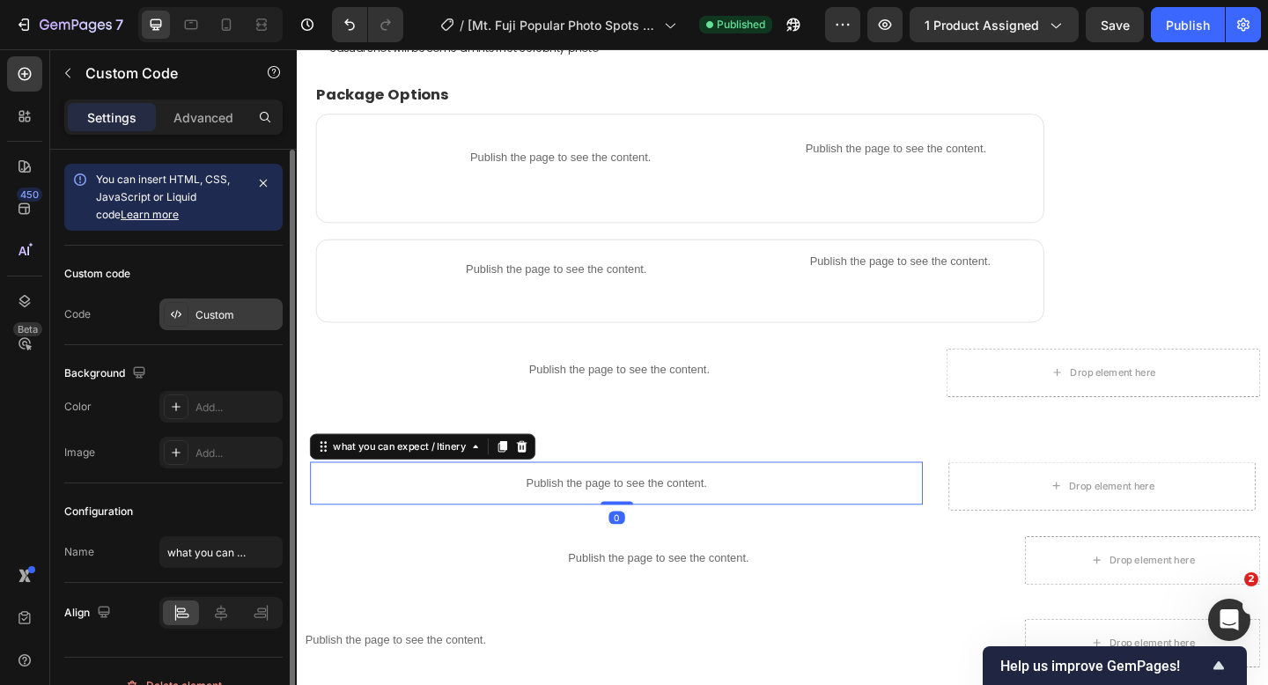
click at [215, 314] on div "Custom" at bounding box center [236, 315] width 83 height 16
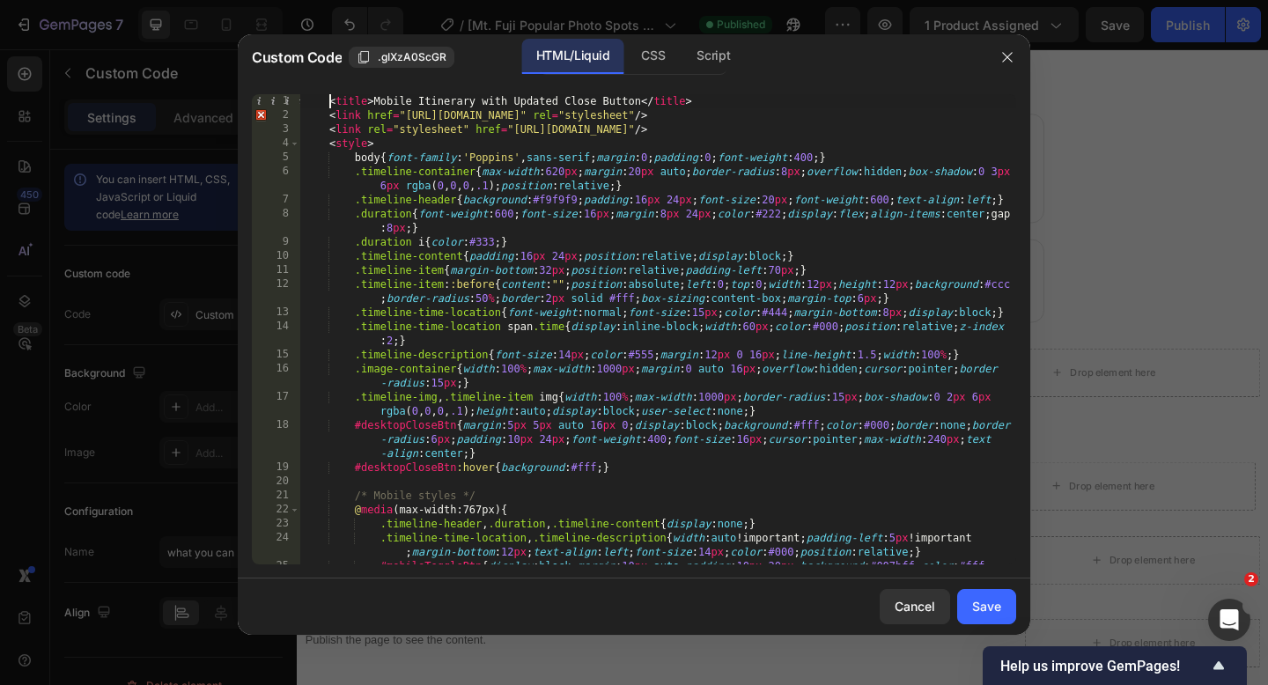
click at [330, 104] on div "< title > Mobile Itinerary with Updated Close Button </ title > < link href = "…" at bounding box center [658, 357] width 716 height 526
type textarea "</body> </html>"
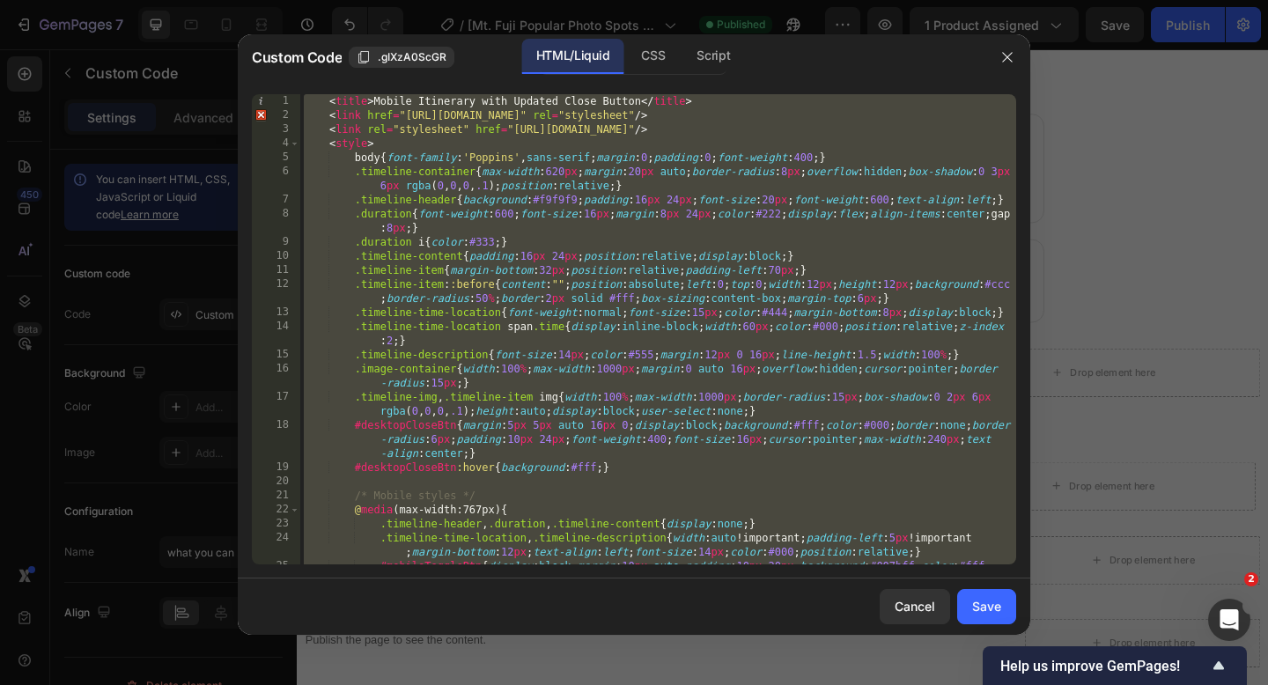
scroll to position [0, 0]
click at [897, 598] on div "Cancel" at bounding box center [914, 606] width 40 height 18
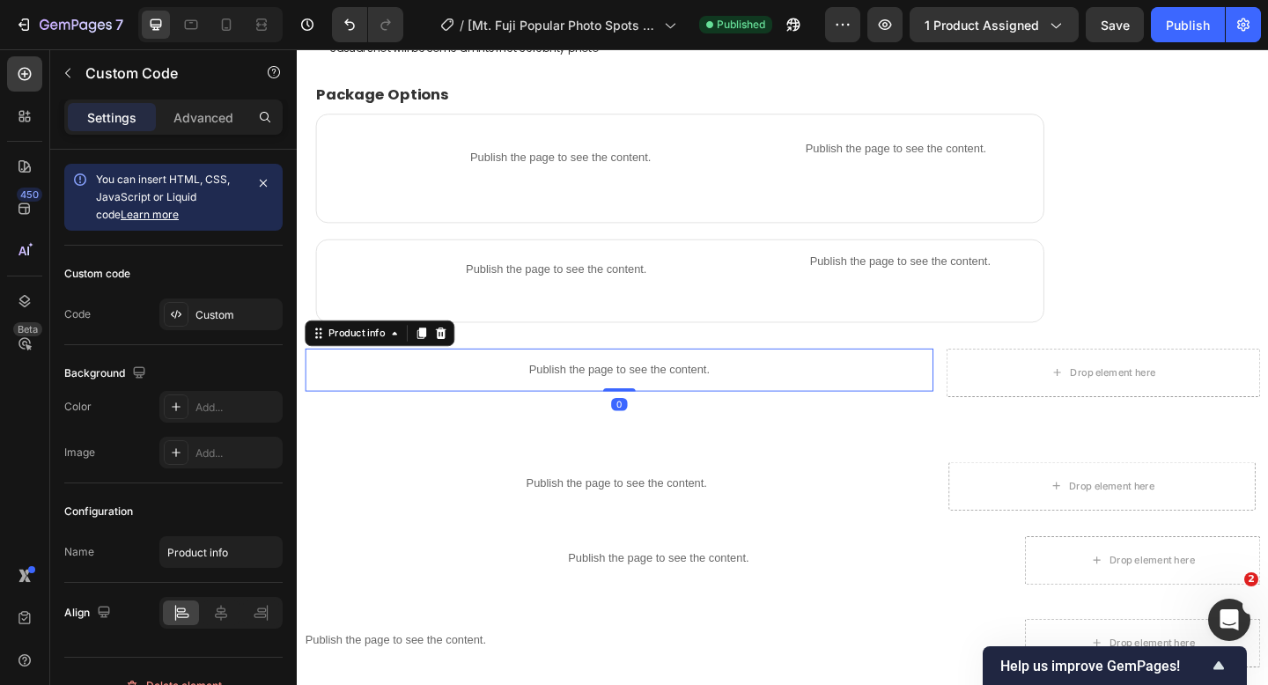
click at [627, 389] on p "Publish the page to see the content." at bounding box center [646, 398] width 683 height 18
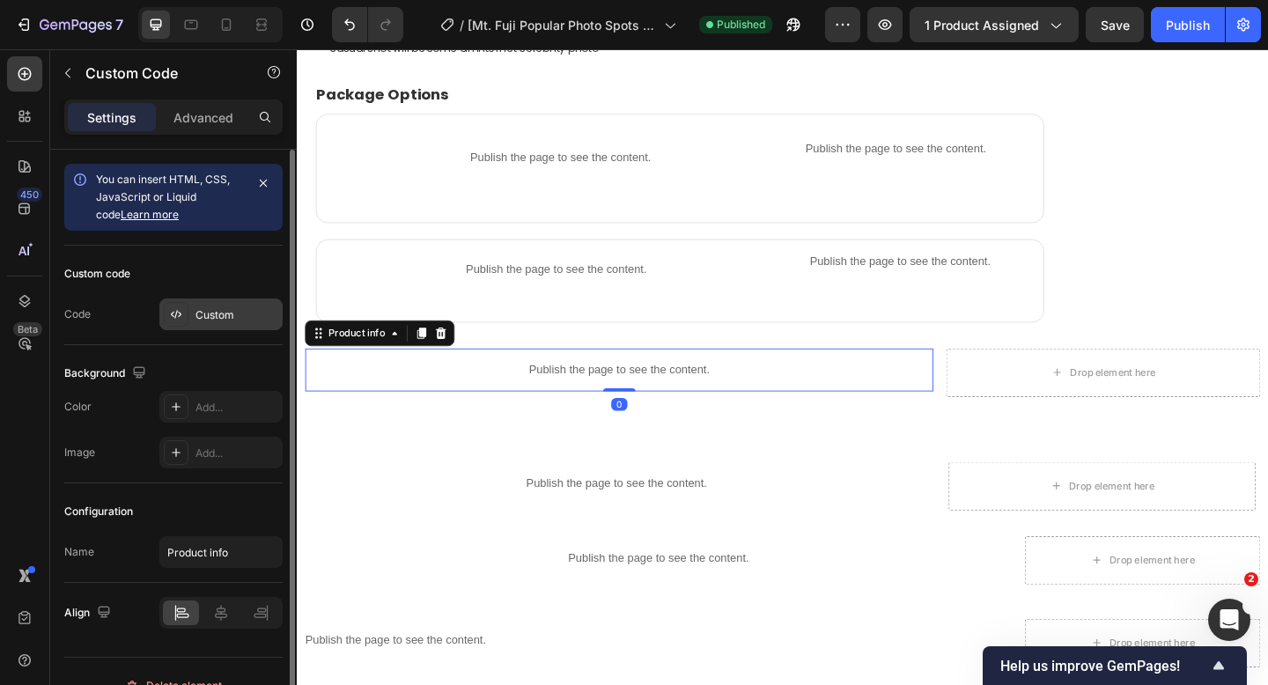
click at [229, 317] on div "Custom" at bounding box center [236, 315] width 83 height 16
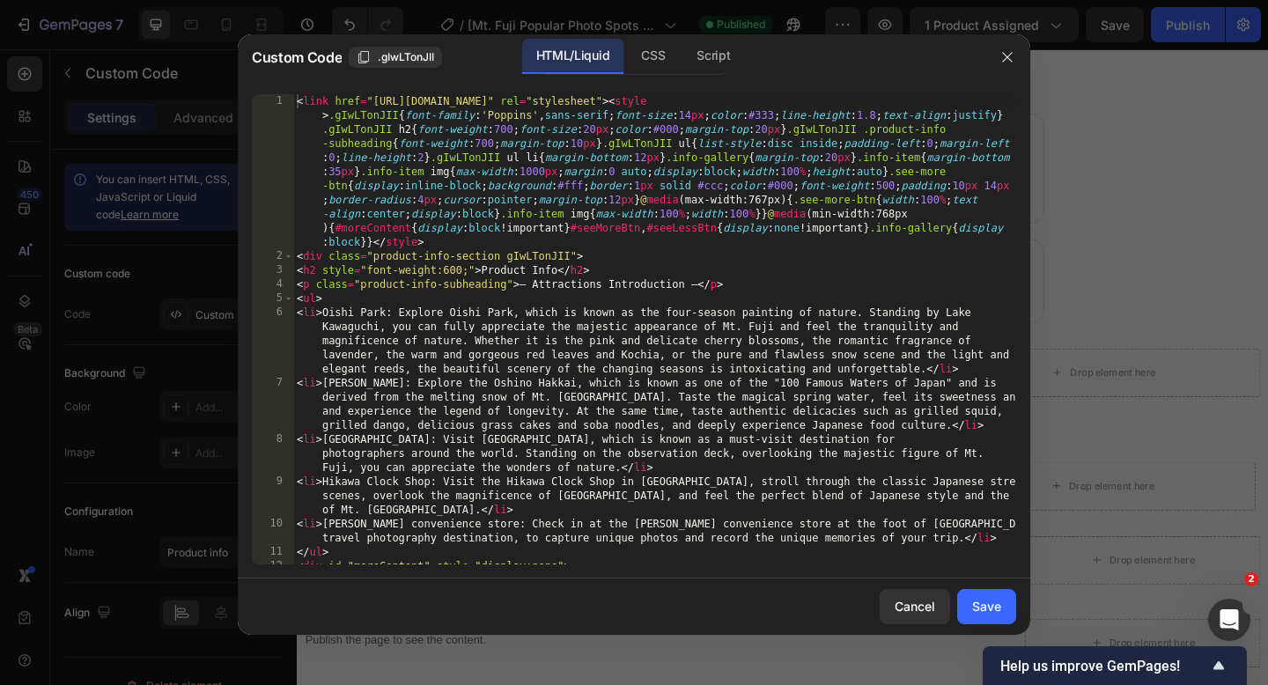
click at [297, 107] on div "< link href = "[URL][DOMAIN_NAME]" rel = "stylesheet" > < style > .gIwLTonJII {…" at bounding box center [654, 413] width 723 height 639
type textarea "window.addEventListener("resize",()=>{window.innerWidth>=768?showAll():hideExtr…"
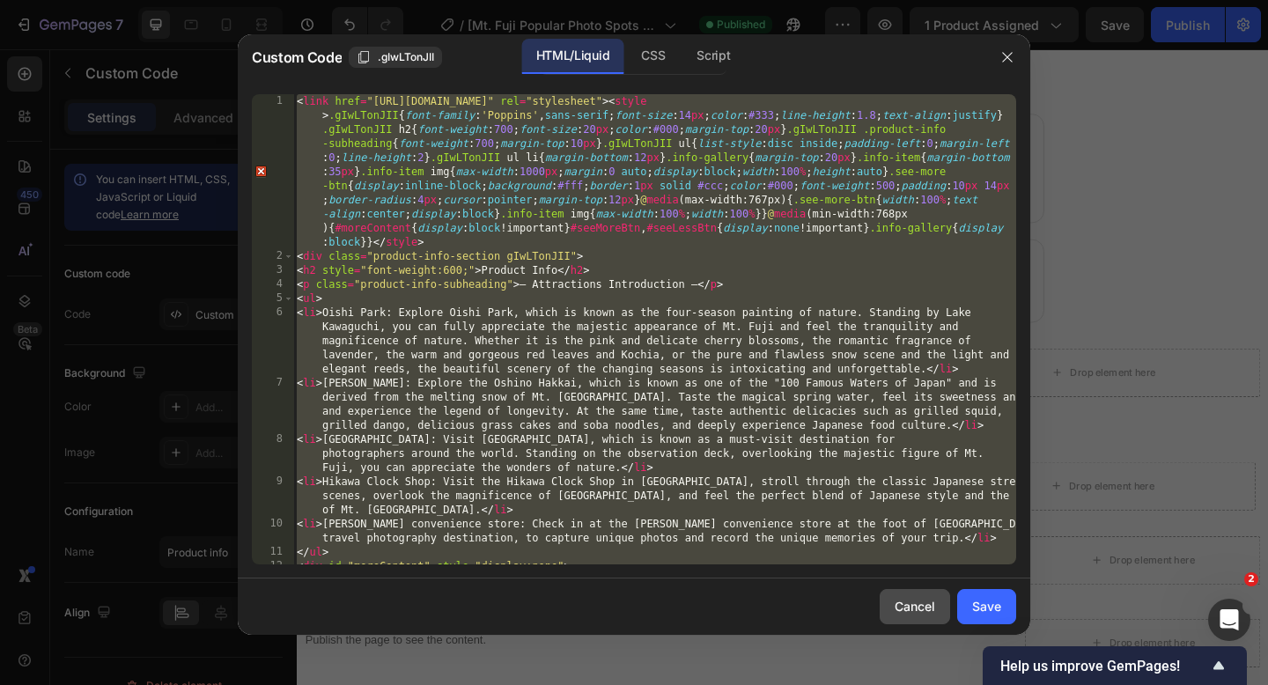
click at [907, 612] on div "Cancel" at bounding box center [914, 606] width 40 height 18
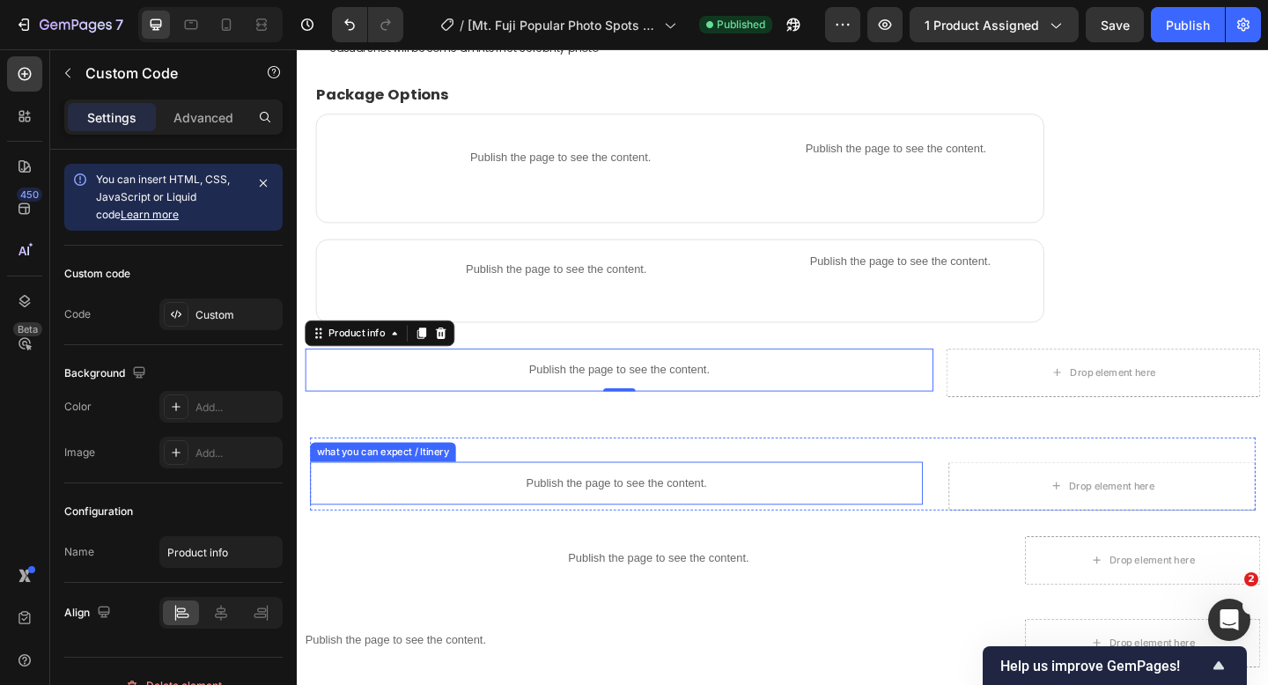
click at [611, 514] on p "Publish the page to see the content." at bounding box center [644, 521] width 666 height 18
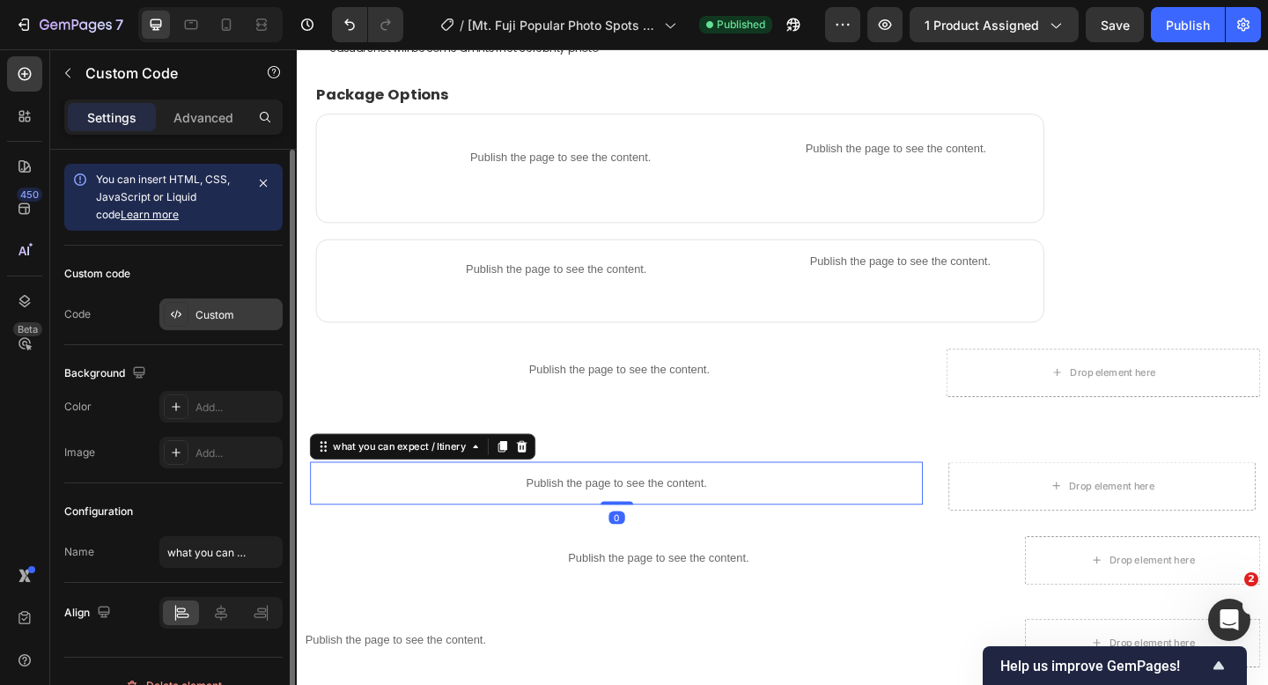
click at [221, 313] on div "Custom" at bounding box center [236, 315] width 83 height 16
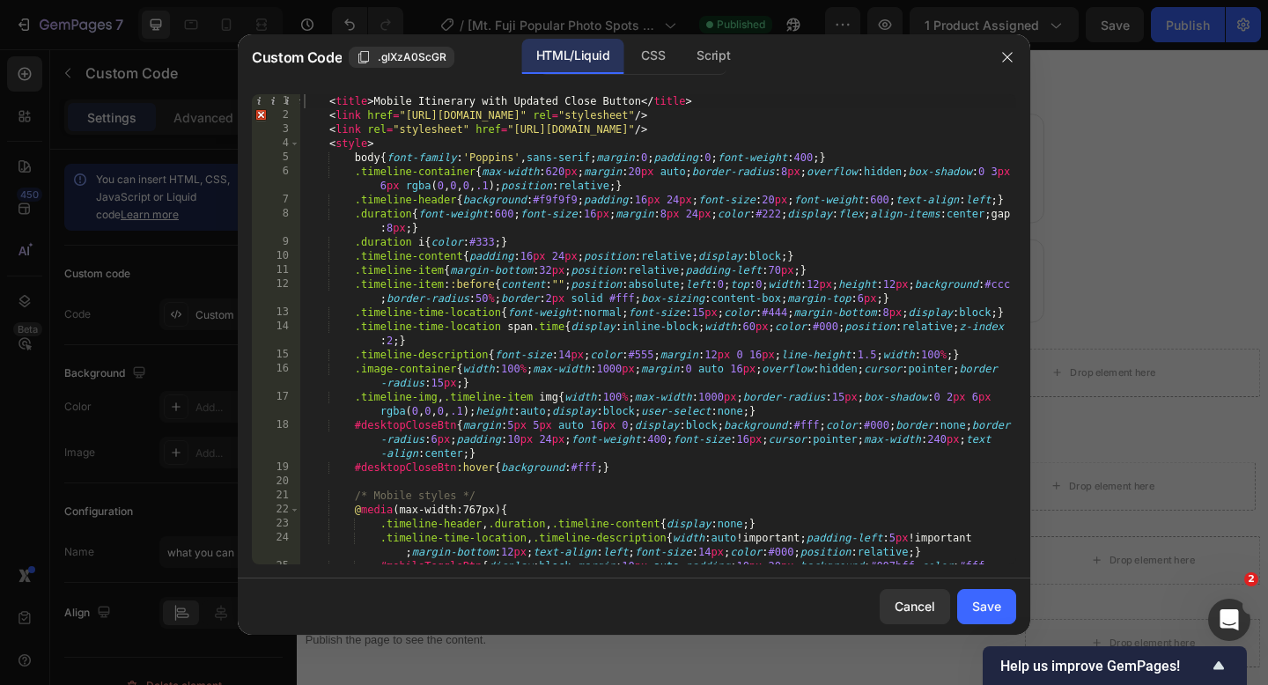
click at [328, 106] on div "< title > Mobile Itinerary with Updated Close Button </ title > < link href = "…" at bounding box center [658, 357] width 716 height 526
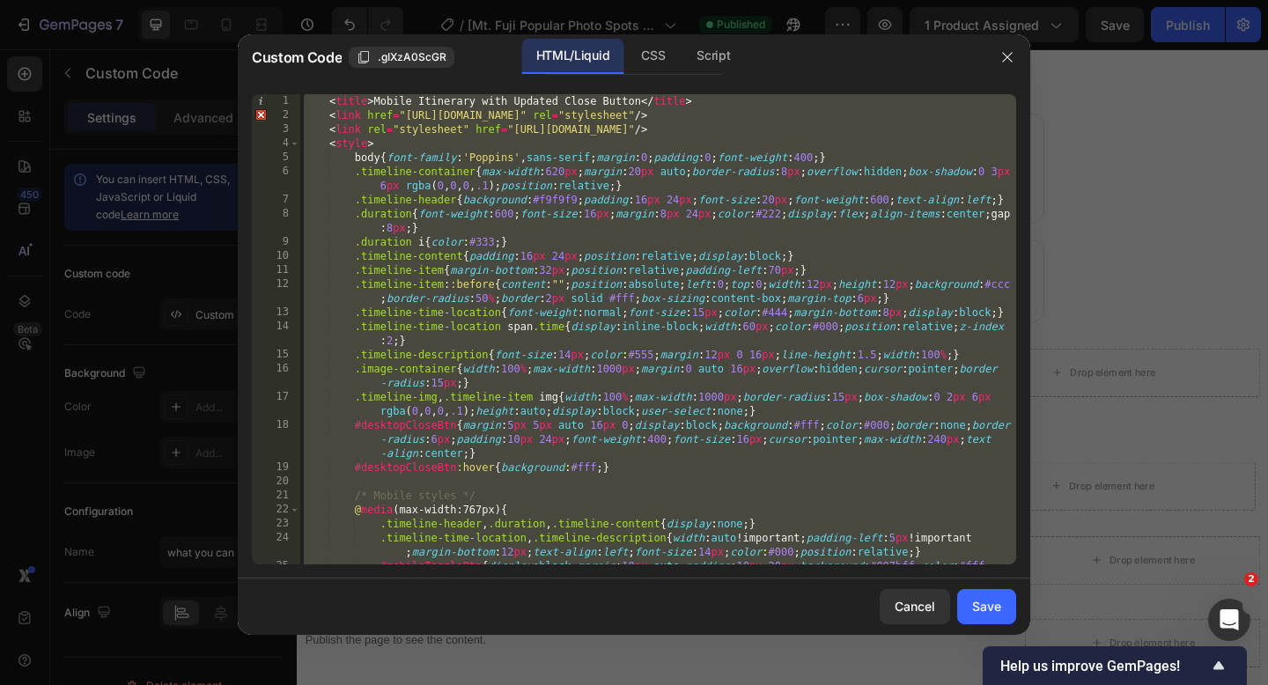
click at [327, 106] on div "< title > Mobile Itinerary with Updated Close Button </ title > < link href = "…" at bounding box center [658, 357] width 716 height 526
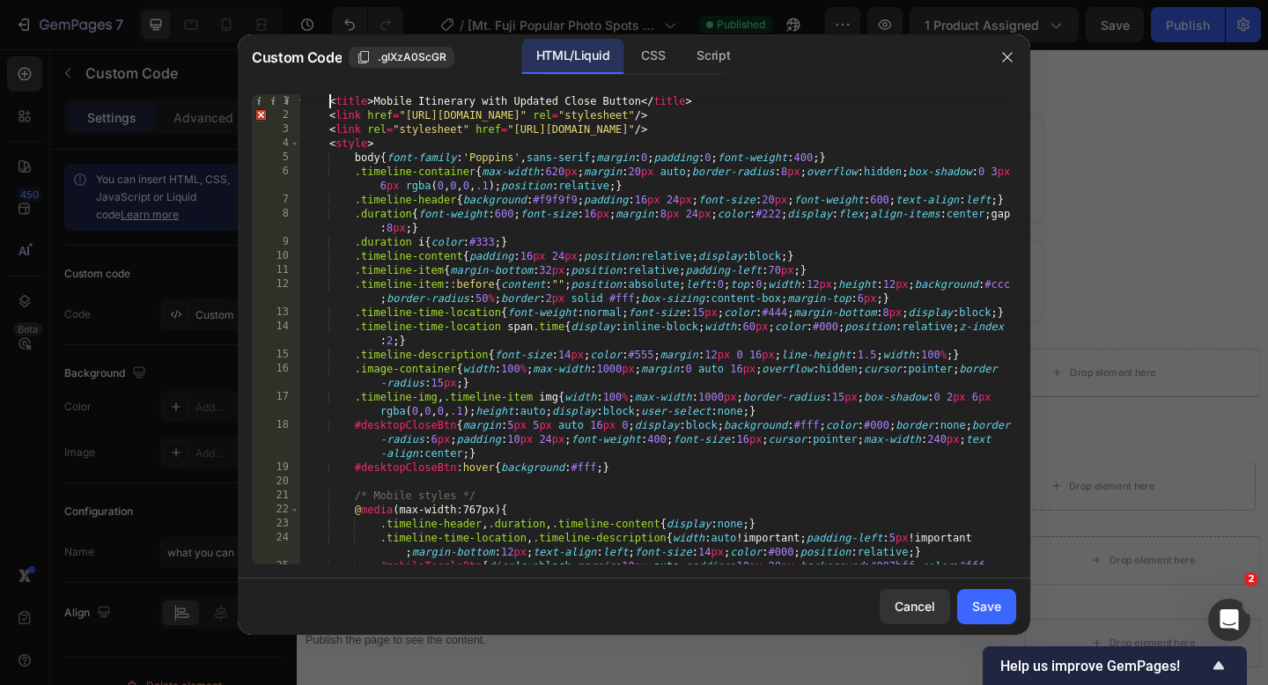
type textarea "</body> </html>"
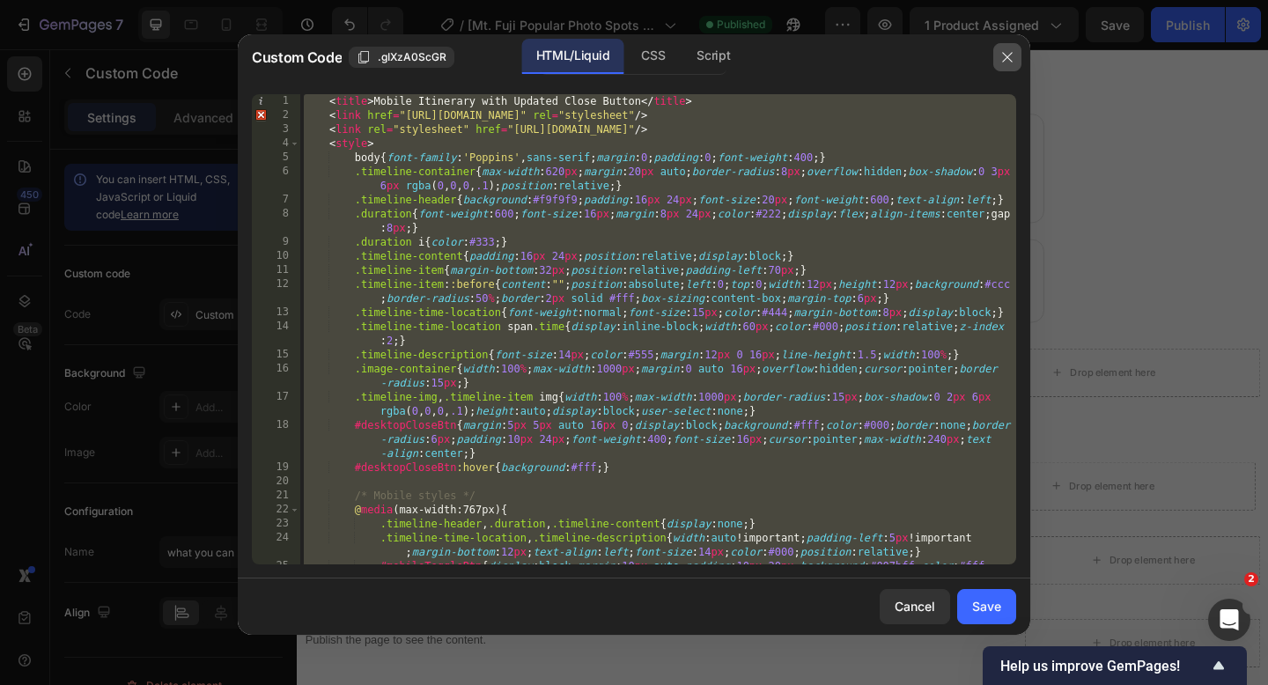
click at [1004, 59] on icon "button" at bounding box center [1007, 57] width 10 height 10
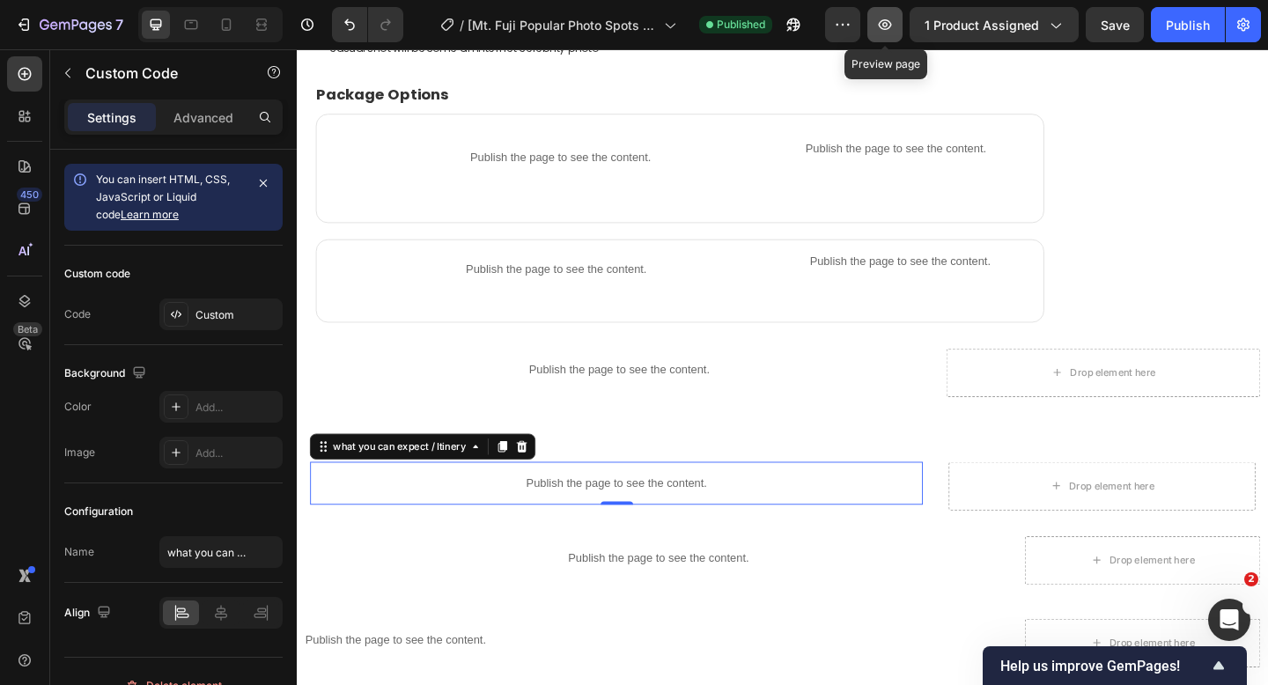
click at [883, 25] on icon "button" at bounding box center [885, 25] width 18 height 18
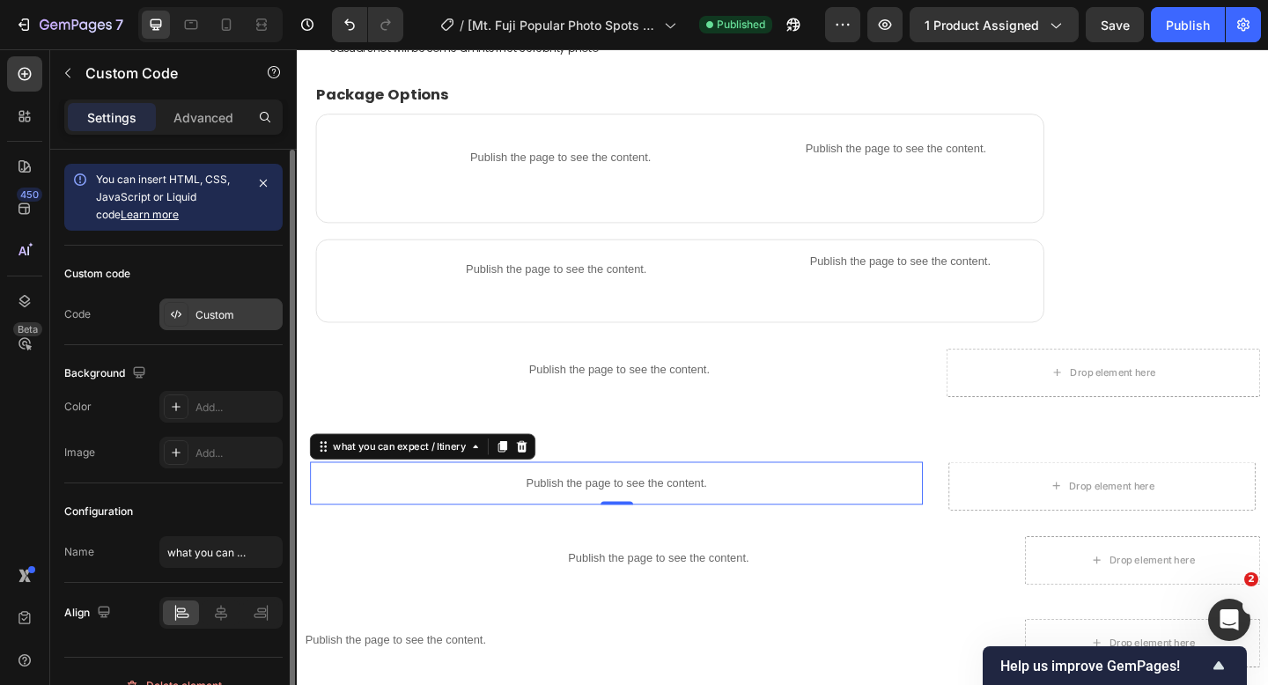
click at [241, 320] on div "Custom" at bounding box center [236, 315] width 83 height 16
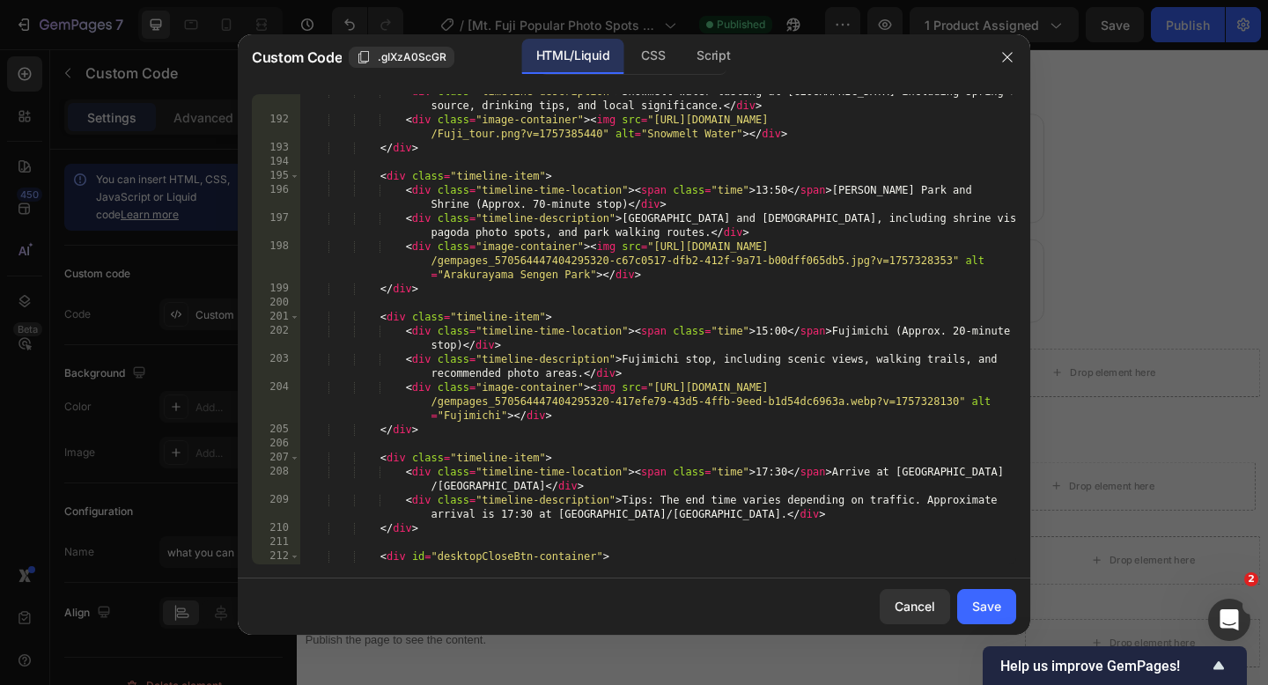
scroll to position [3269, 0]
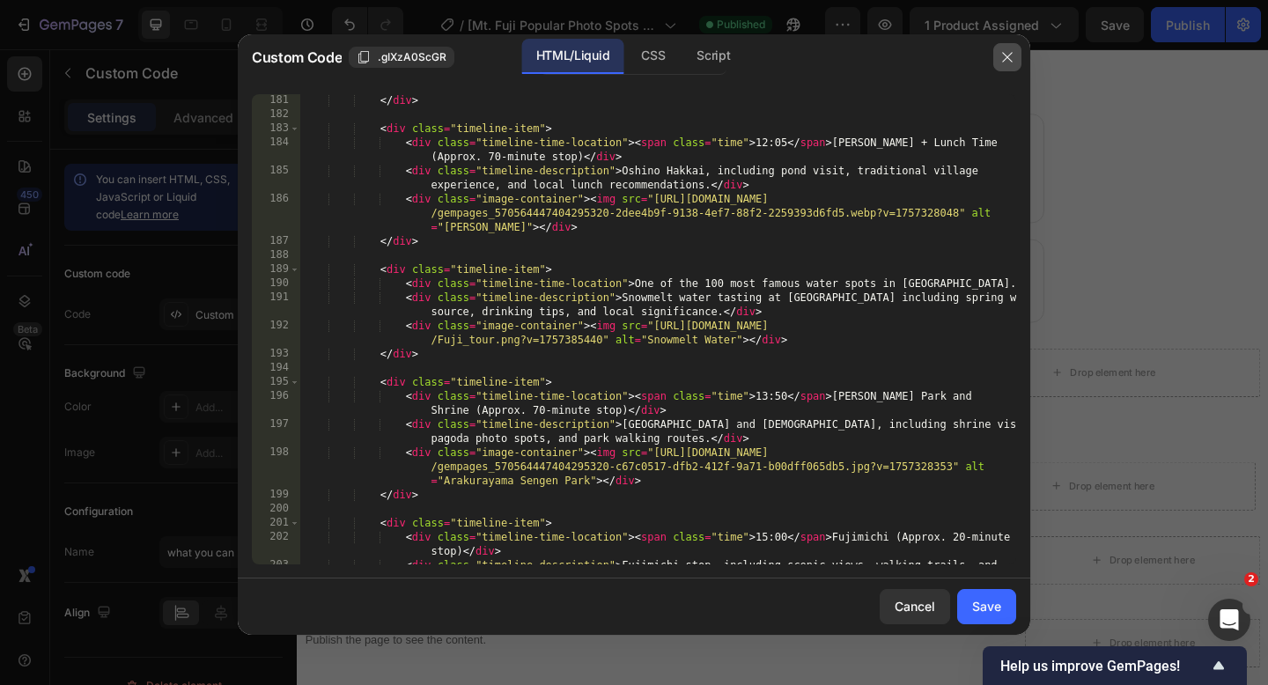
click at [1008, 60] on icon "button" at bounding box center [1007, 57] width 14 height 14
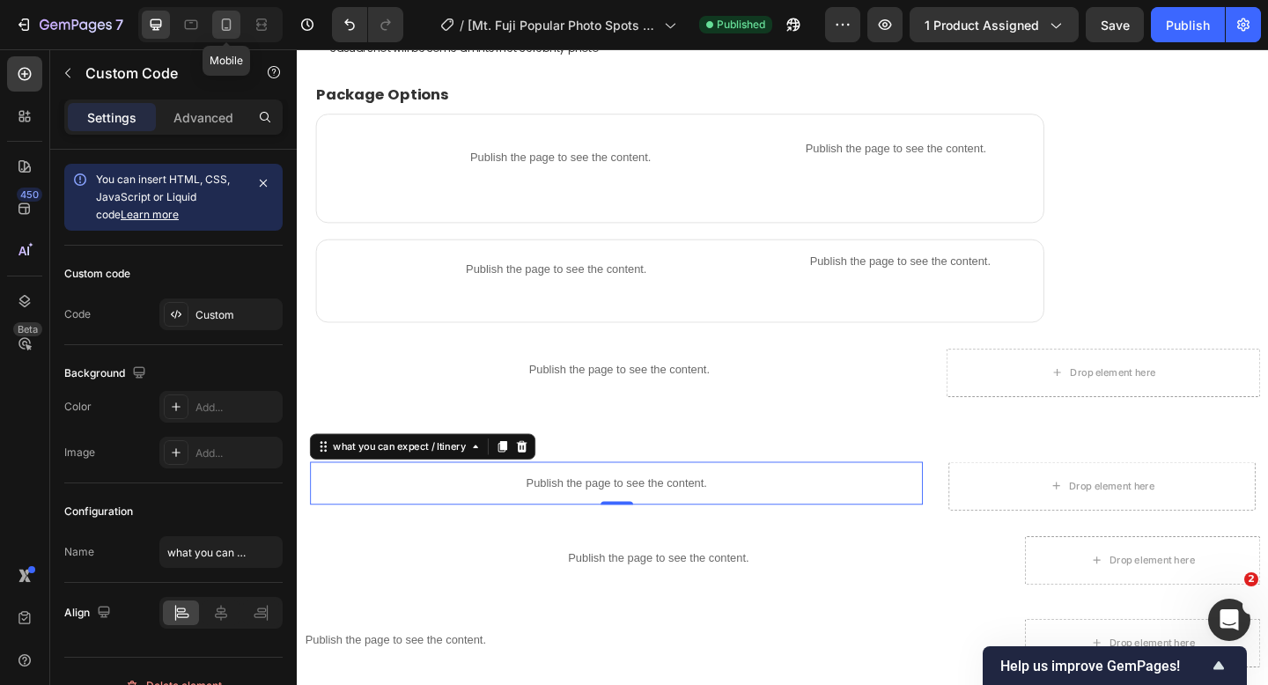
drag, startPoint x: 226, startPoint y: 24, endPoint x: 480, endPoint y: 415, distance: 465.9
click at [226, 24] on icon at bounding box center [226, 25] width 18 height 18
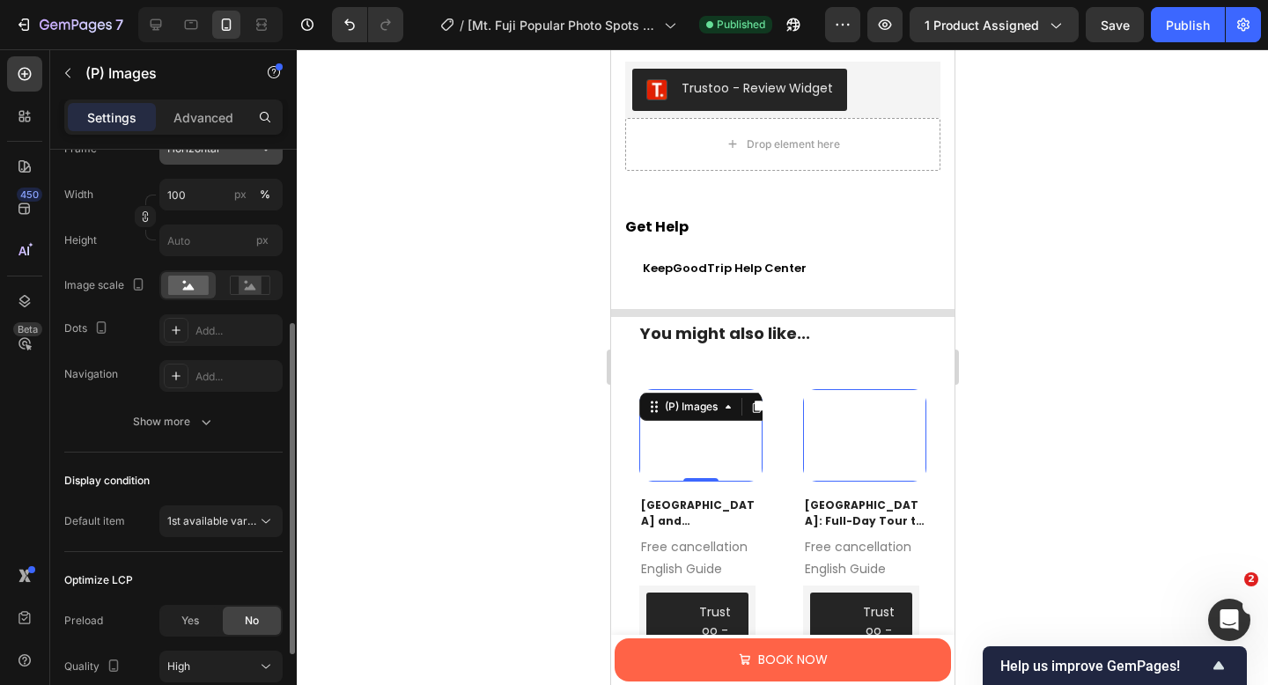
scroll to position [399, 0]
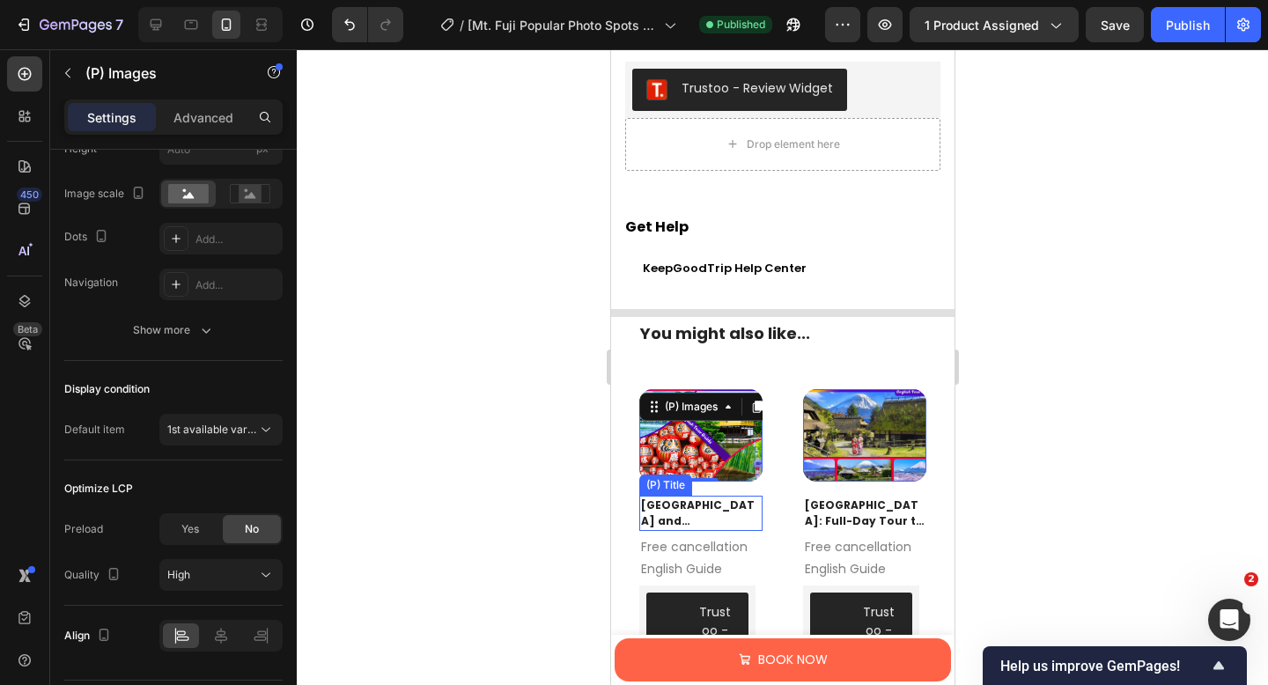
click at [716, 513] on h2 "[GEOGRAPHIC_DATA] and [GEOGRAPHIC_DATA] Day Trip | [GEOGRAPHIC_DATA][PERSON_NAM…" at bounding box center [699, 513] width 123 height 35
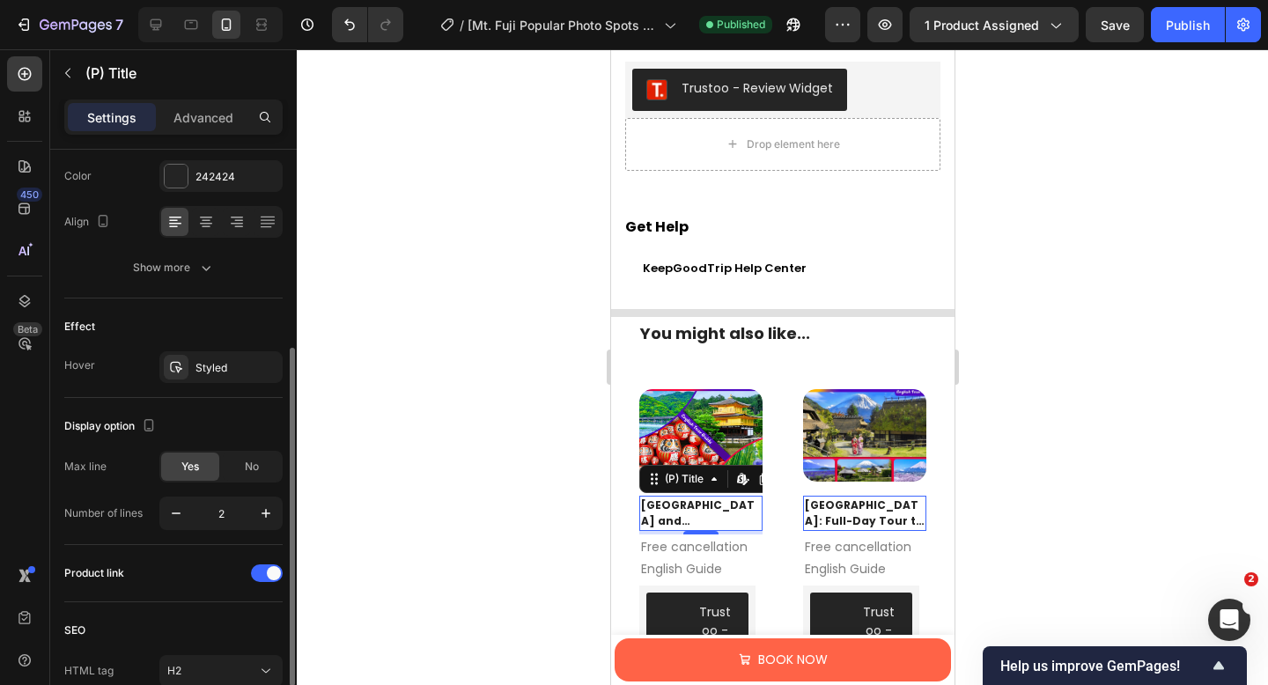
scroll to position [346, 0]
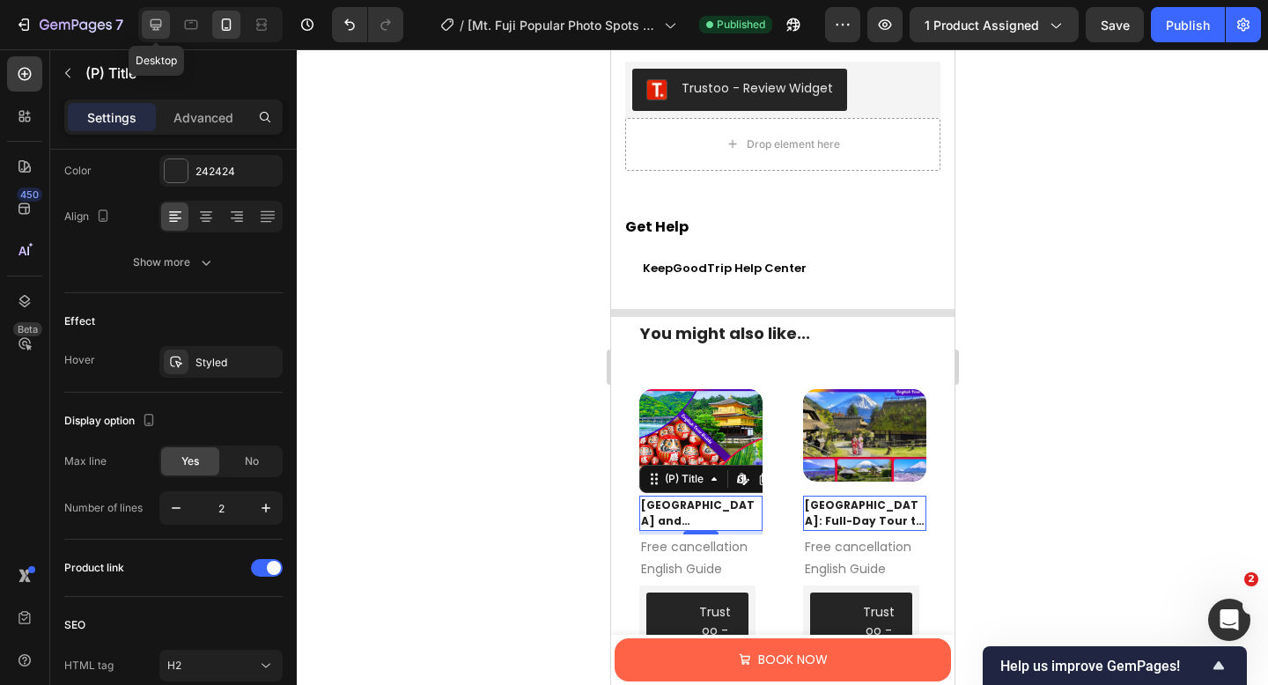
click at [151, 26] on icon at bounding box center [156, 24] width 11 height 11
type input "15"
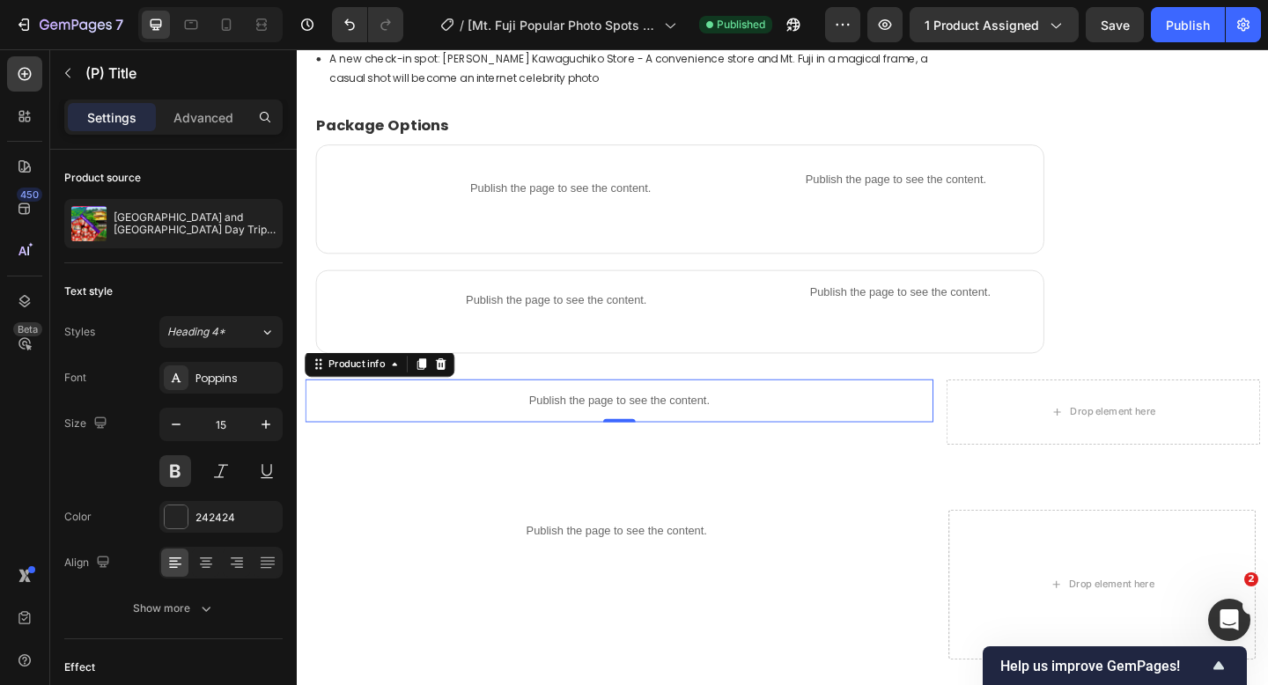
click at [553, 435] on p "Publish the page to see the content." at bounding box center [646, 432] width 683 height 18
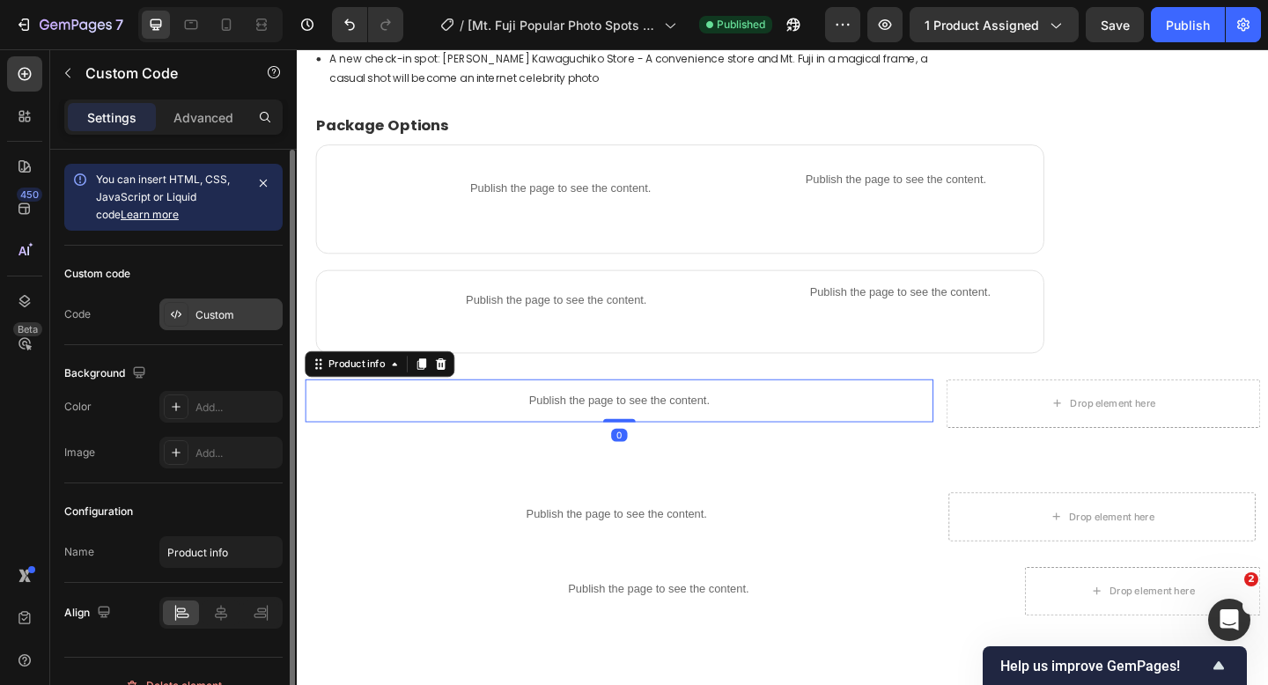
click at [210, 316] on div "Custom" at bounding box center [236, 315] width 83 height 16
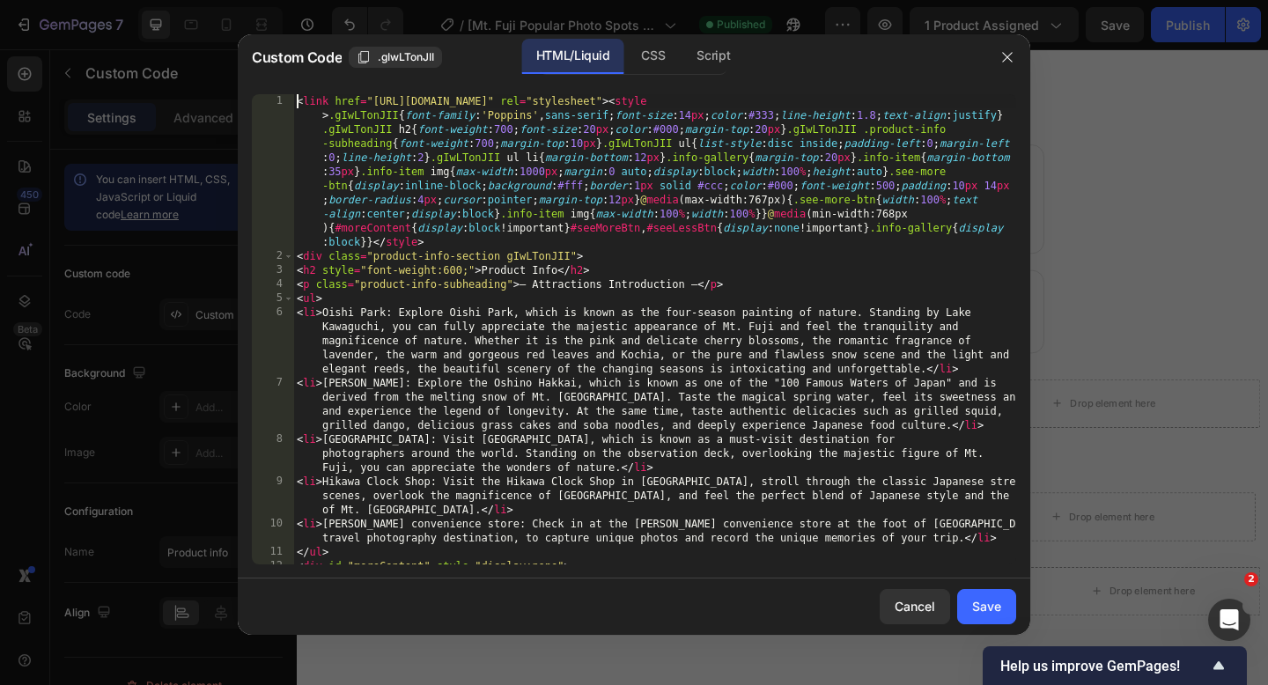
click at [295, 104] on div "< link href = "[URL][DOMAIN_NAME]" rel = "stylesheet" > < style > .gIwLTonJII {…" at bounding box center [654, 413] width 723 height 639
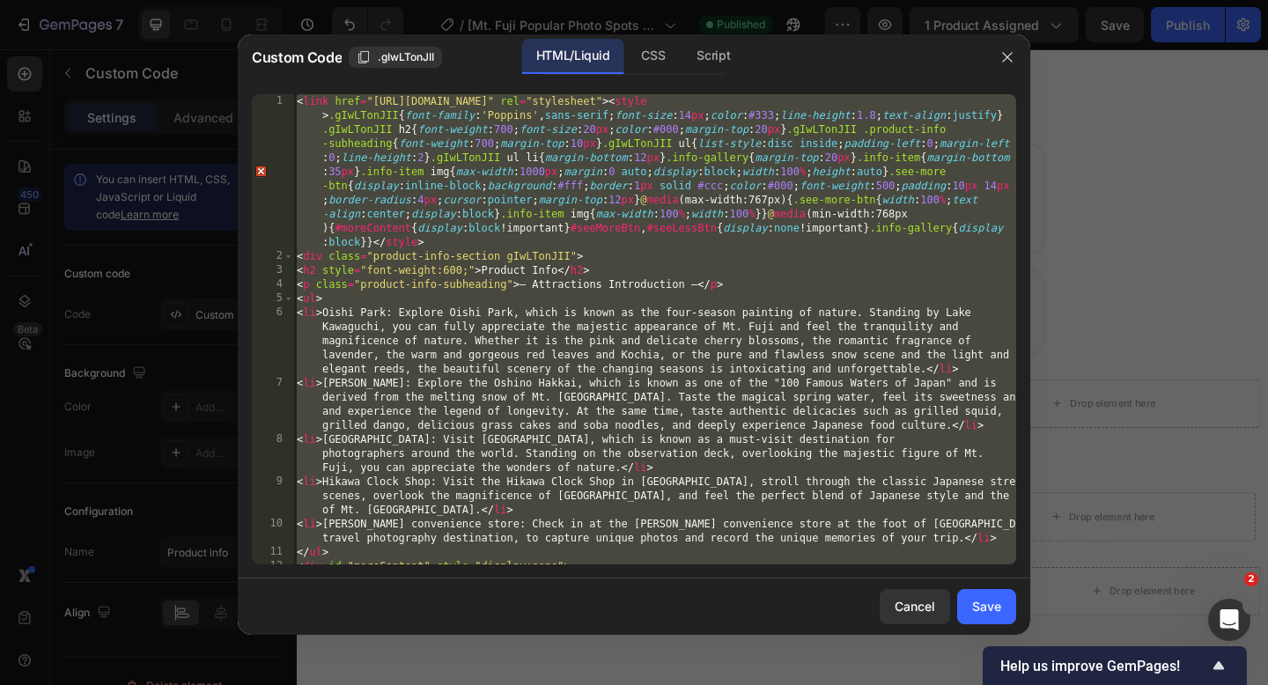
click at [296, 105] on div "< link href = "[URL][DOMAIN_NAME]" rel = "stylesheet" > < style > .gIwLTonJII {…" at bounding box center [654, 413] width 723 height 639
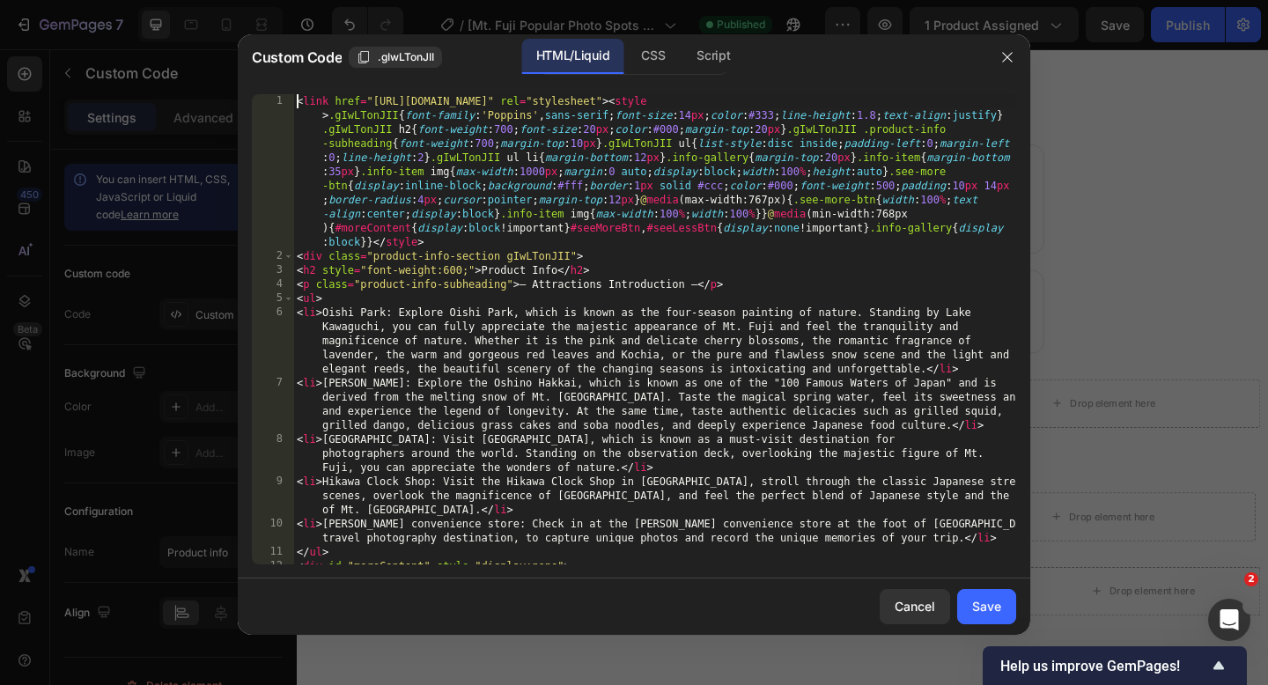
type textarea "window.addEventListener("resize",()=>{window.innerWidth>=768?showAll():hideExtr…"
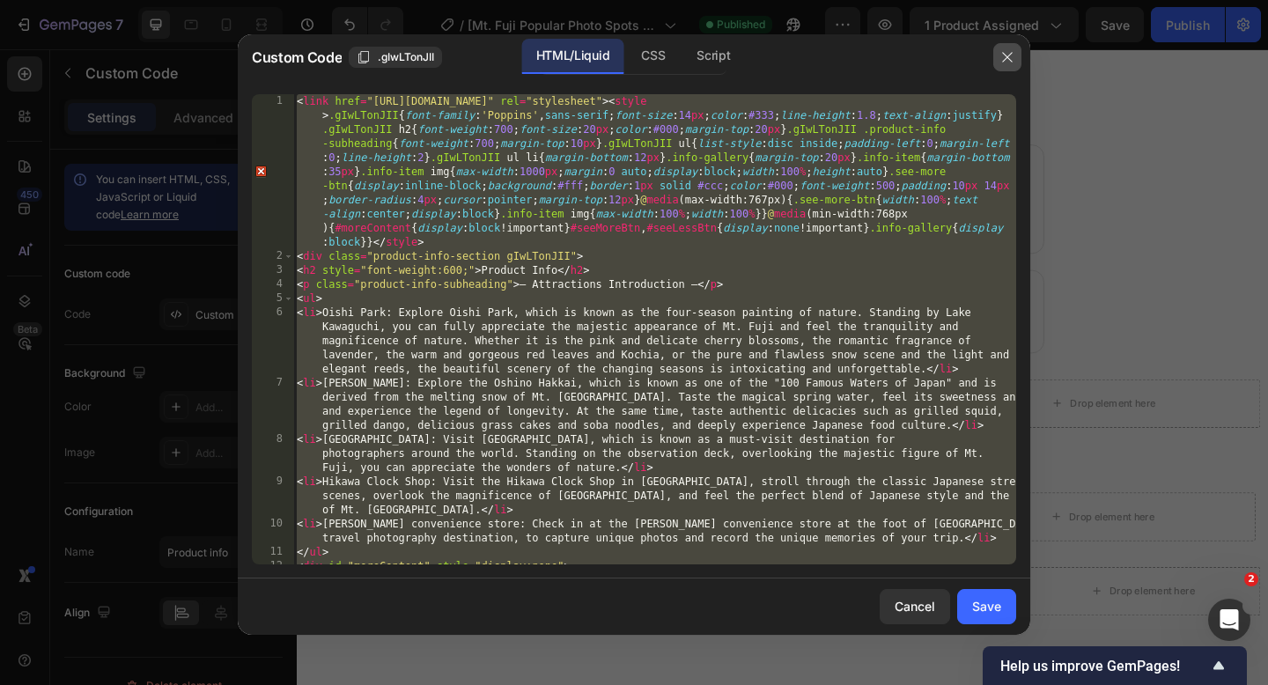
click at [1004, 55] on icon "button" at bounding box center [1007, 57] width 10 height 10
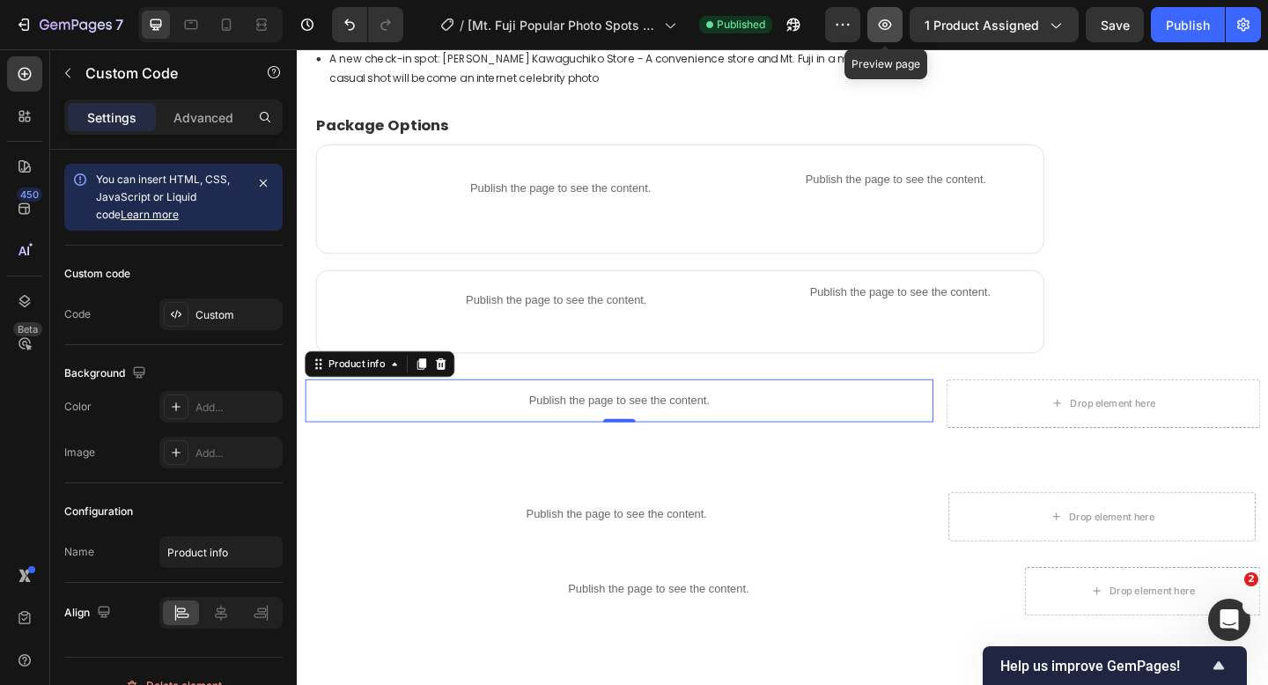
click at [892, 24] on icon "button" at bounding box center [885, 24] width 13 height 11
click at [566, 423] on p "Publish the page to see the content." at bounding box center [646, 432] width 683 height 18
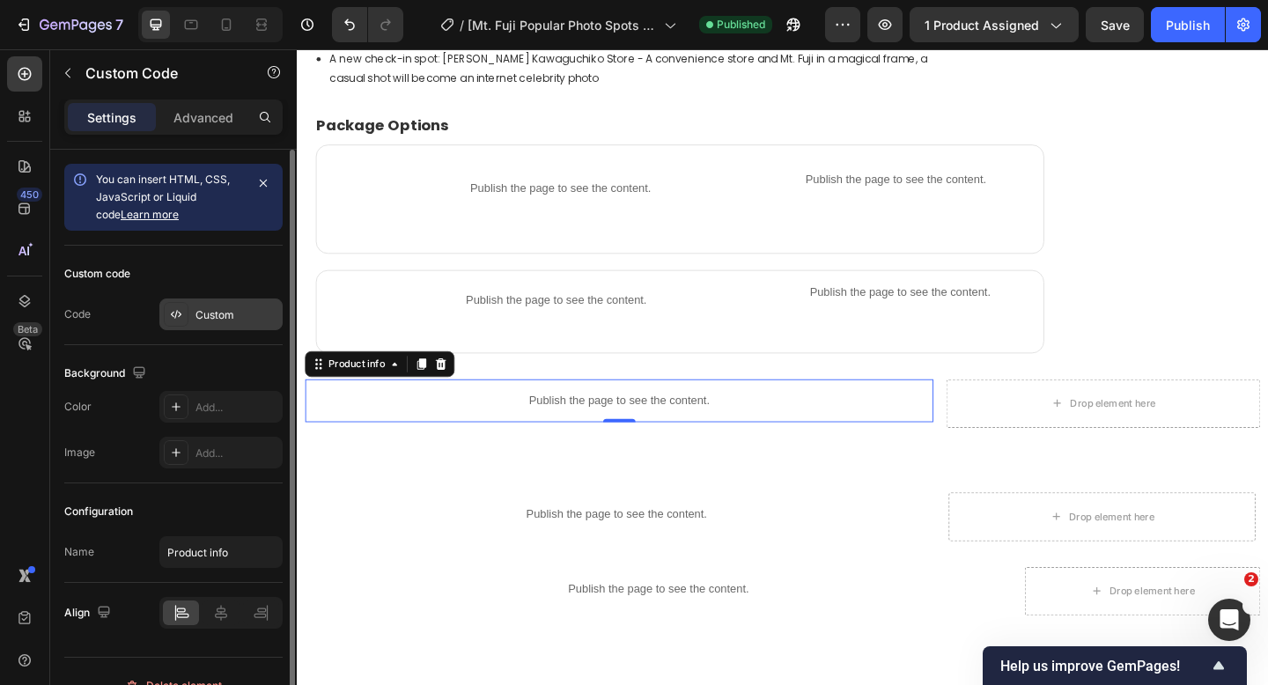
click at [189, 323] on div "Custom" at bounding box center [220, 314] width 123 height 32
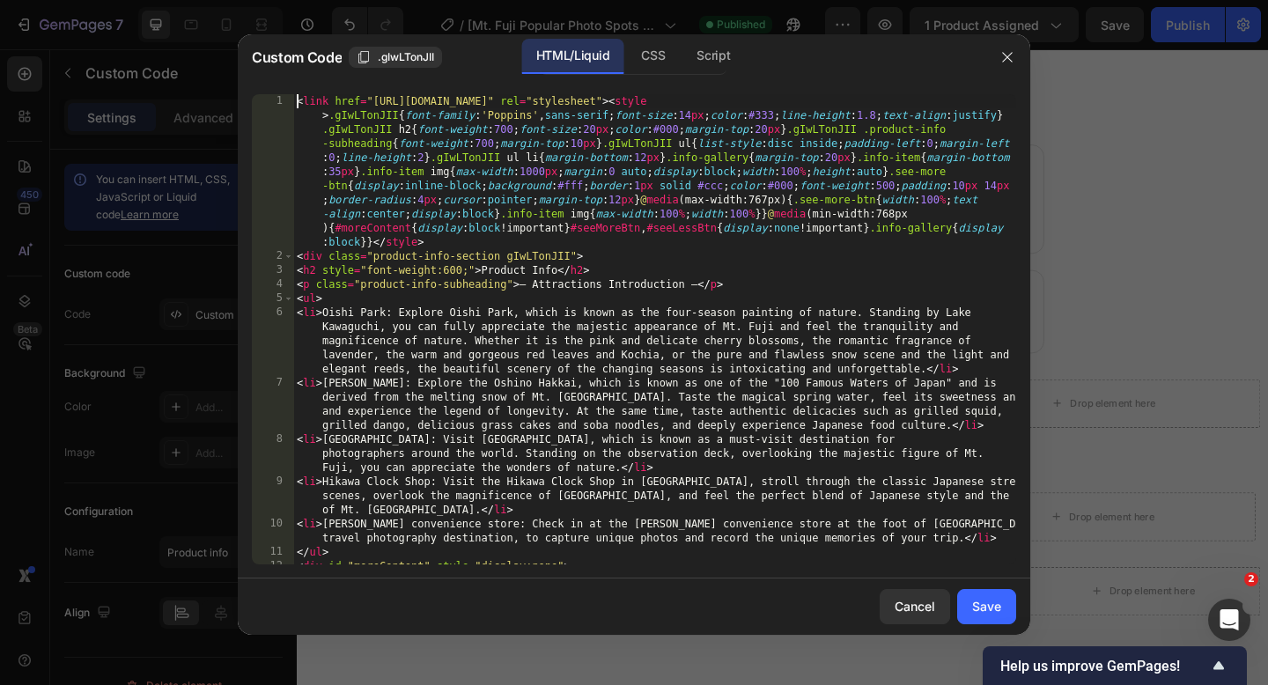
click at [297, 103] on div "< link href = "[URL][DOMAIN_NAME]" rel = "stylesheet" > < style > .gIwLTonJII {…" at bounding box center [654, 413] width 723 height 639
type textarea "window.addEventListener("resize",()=>{window.innerWidth>=768?showAll():hideExtr…"
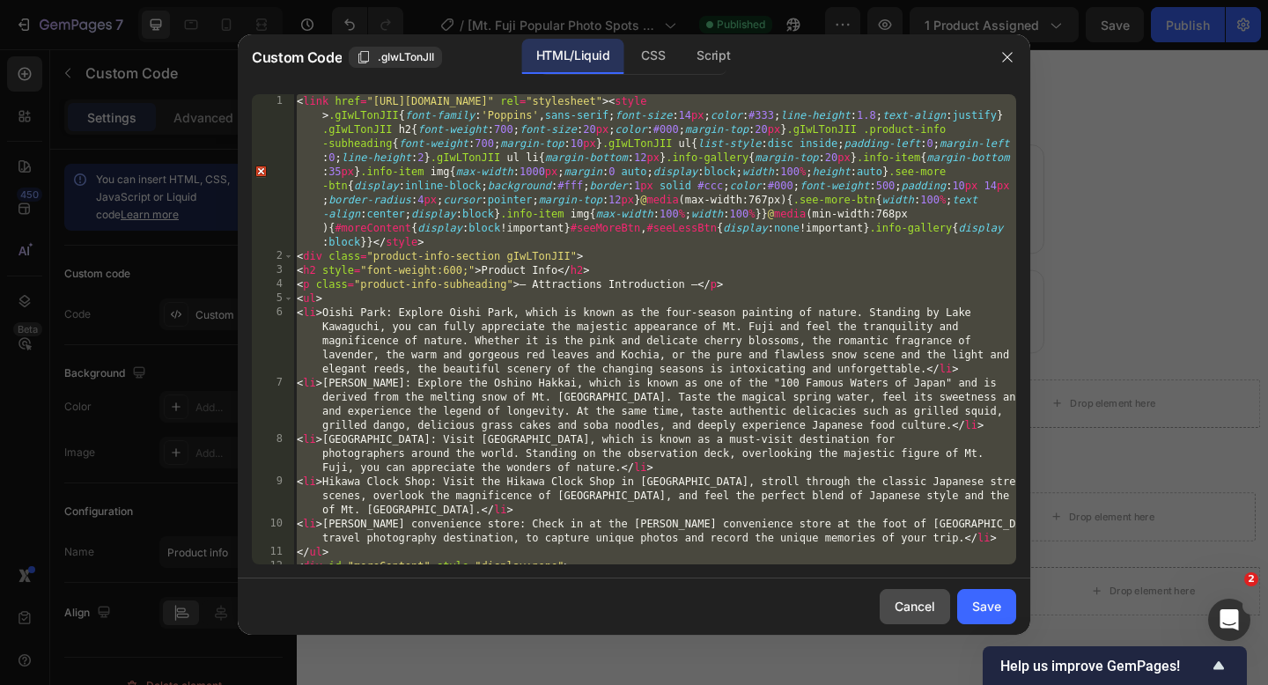
click at [900, 605] on div "Cancel" at bounding box center [914, 606] width 40 height 18
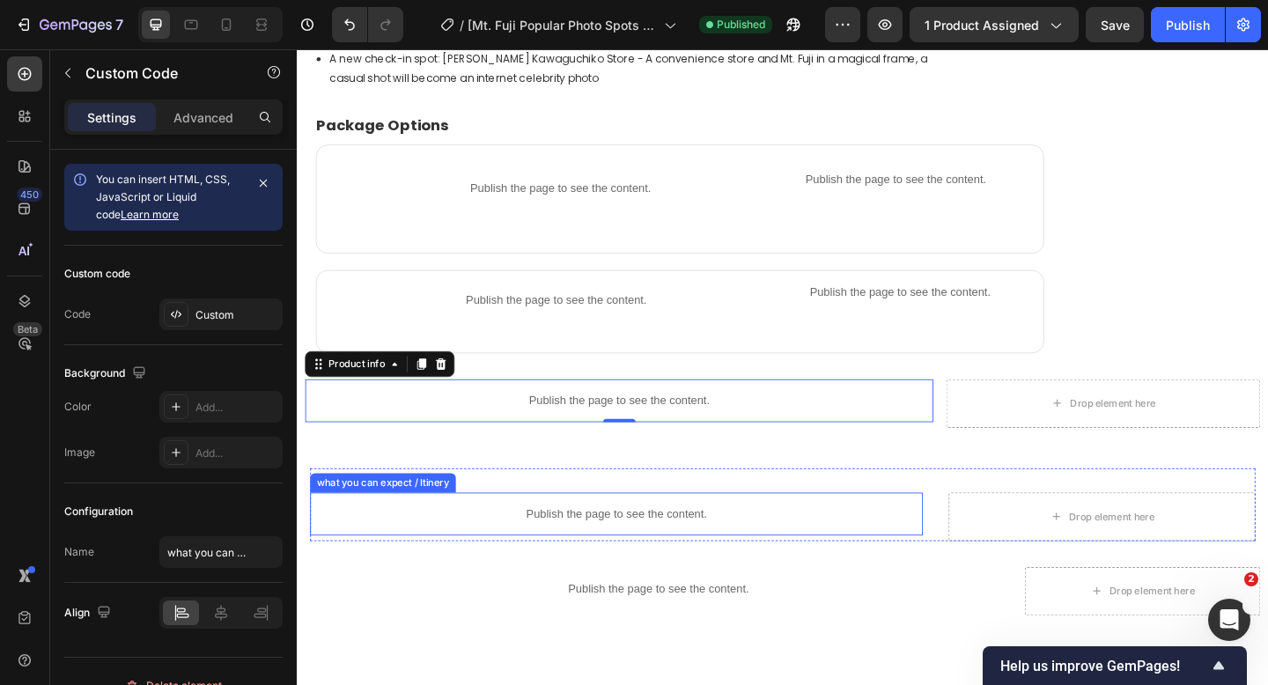
click at [620, 547] on p "Publish the page to see the content." at bounding box center [644, 555] width 666 height 18
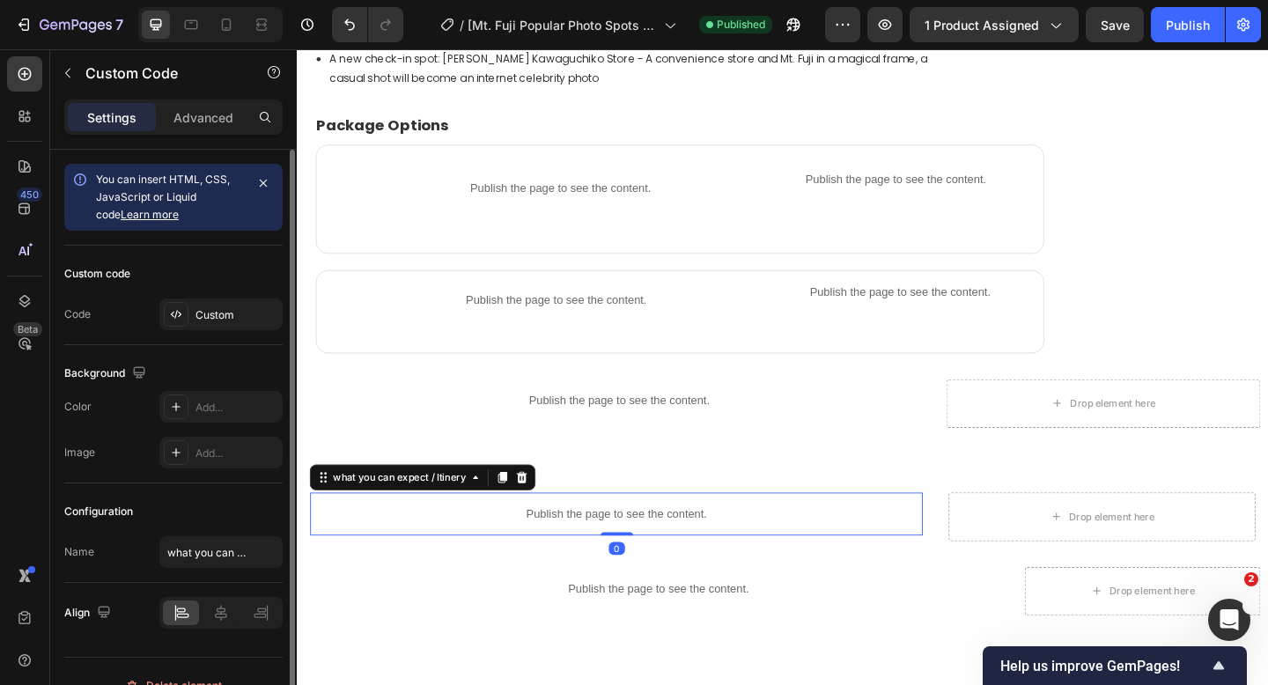
click at [198, 293] on div "Custom code Code Custom" at bounding box center [173, 295] width 218 height 99
click at [193, 313] on div "Custom" at bounding box center [220, 314] width 123 height 32
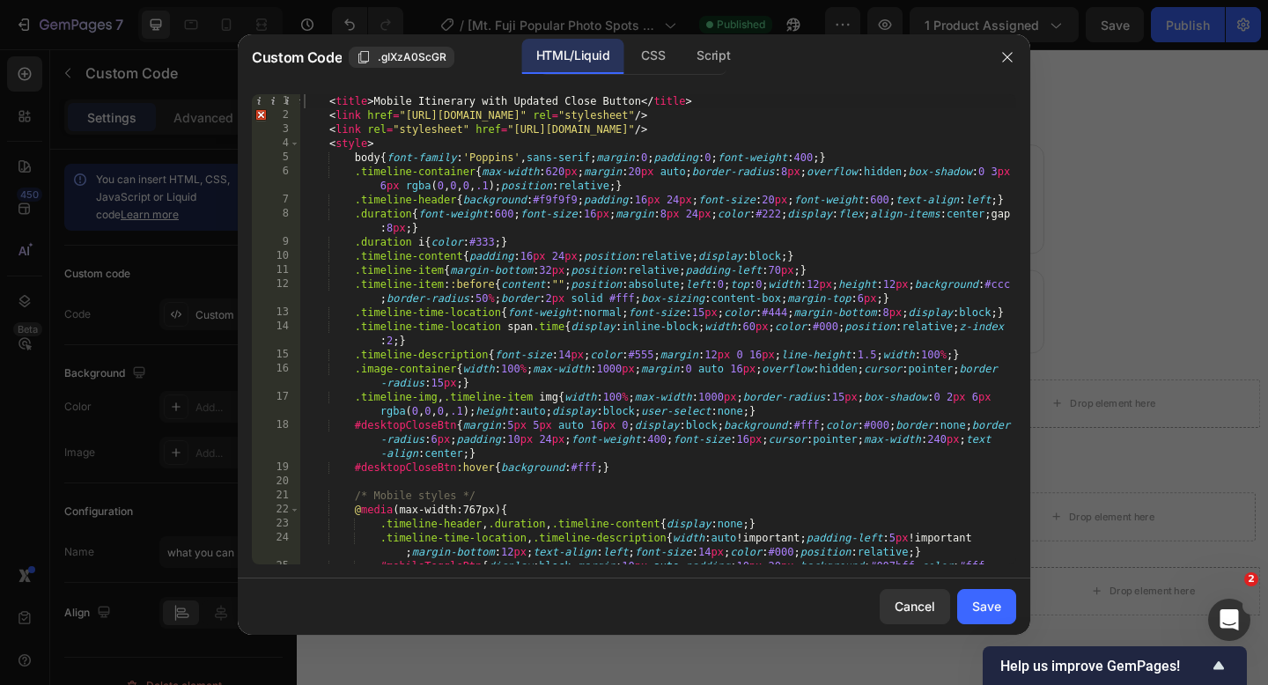
click at [328, 105] on div "< title > Mobile Itinerary with Updated Close Button </ title > < link href = "…" at bounding box center [658, 357] width 716 height 526
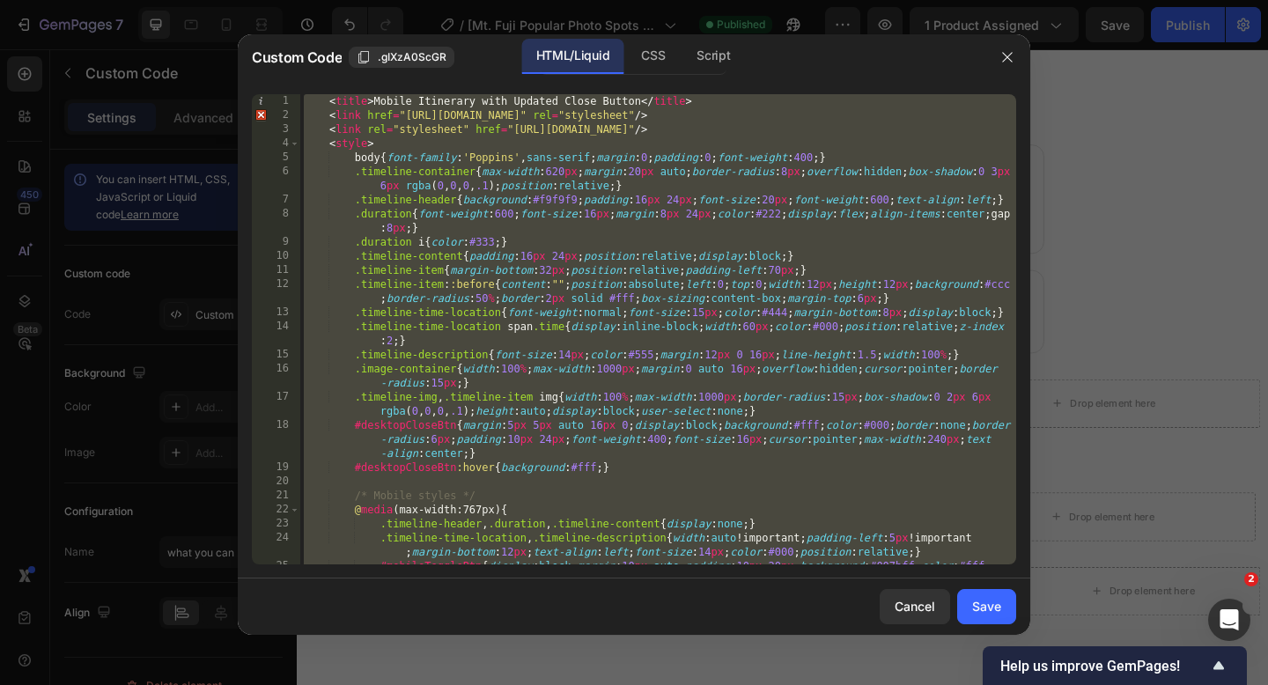
click at [327, 106] on div "< title > Mobile Itinerary with Updated Close Button </ title > < link href = "…" at bounding box center [658, 357] width 716 height 526
click at [328, 107] on div "< title > Mobile Itinerary with Updated Close Button </ title > < link href = "…" at bounding box center [658, 357] width 716 height 526
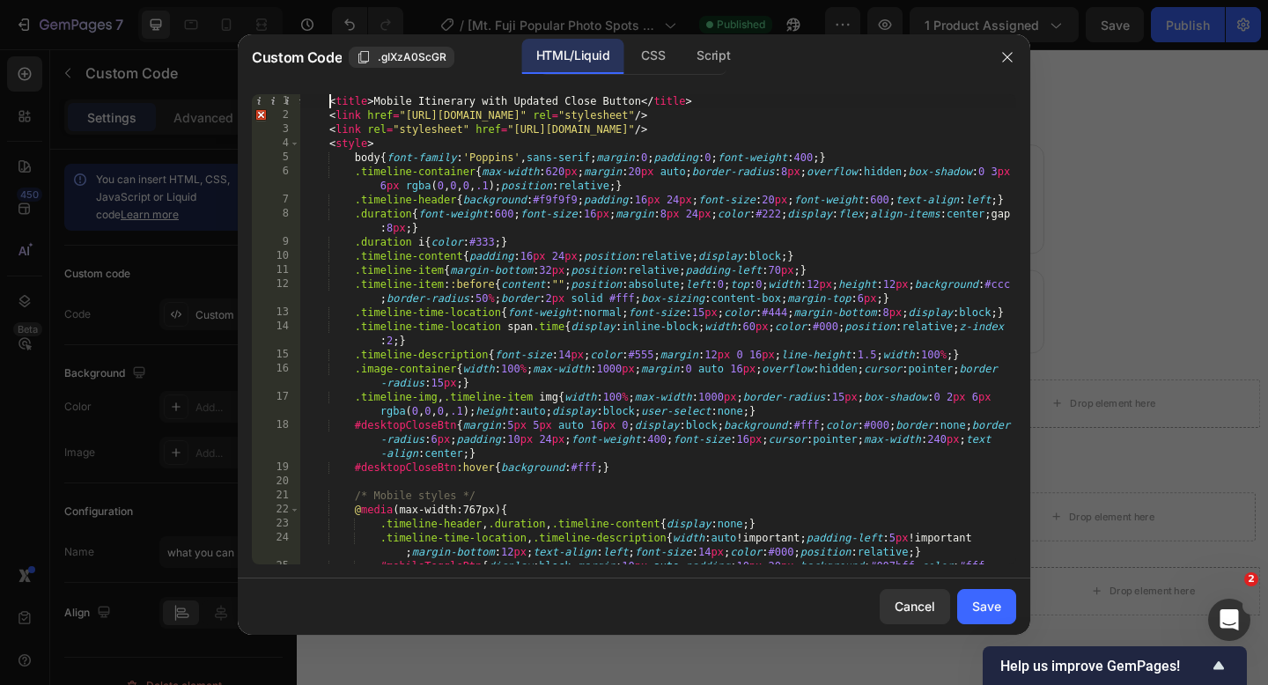
type textarea "</body> </html>"
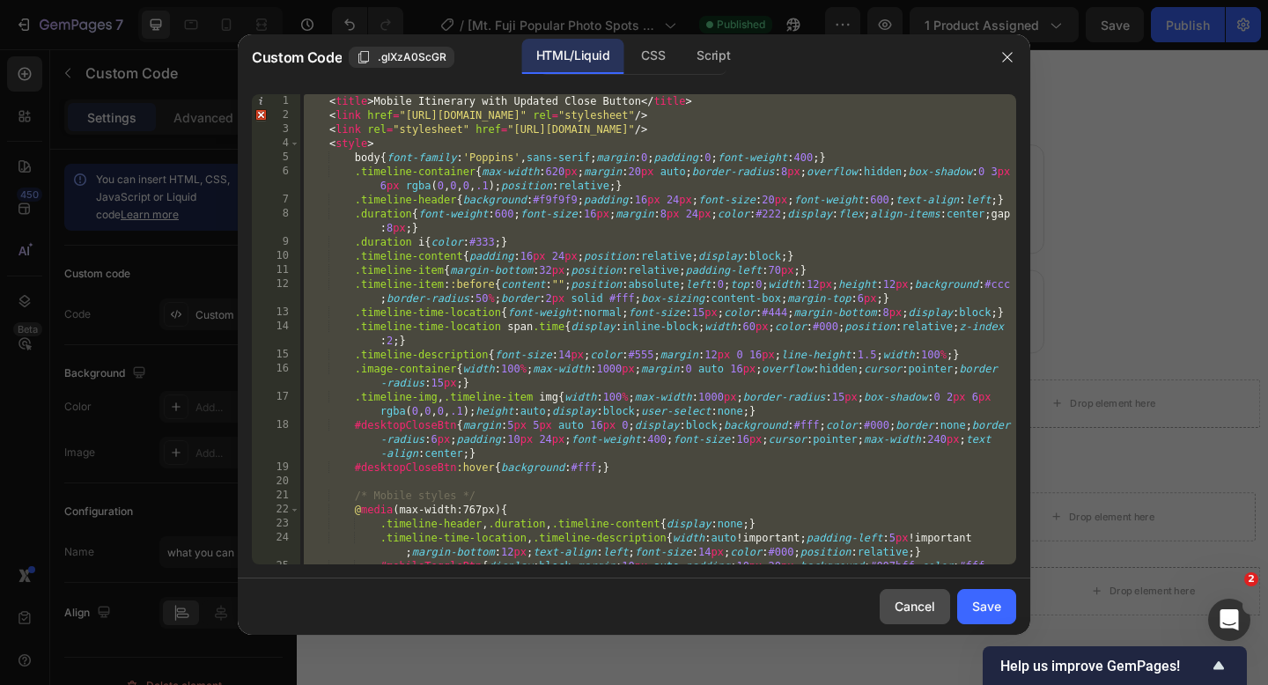
click at [908, 608] on div "Cancel" at bounding box center [914, 606] width 40 height 18
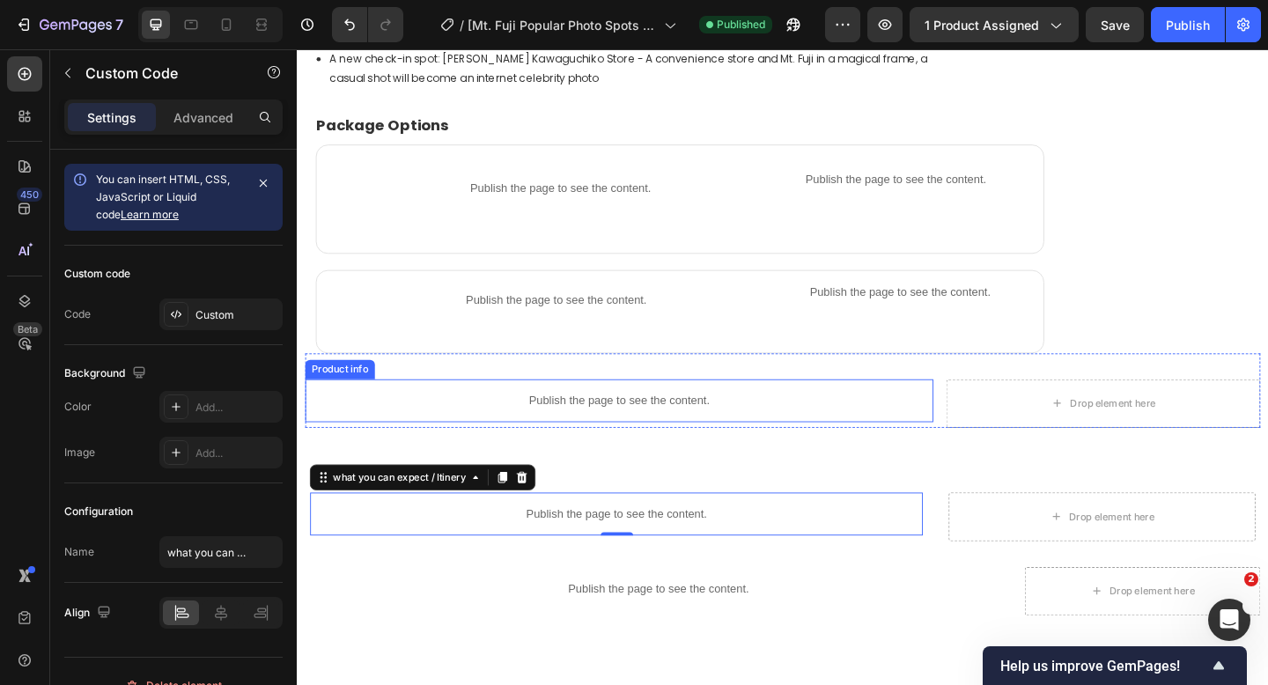
click at [589, 429] on p "Publish the page to see the content." at bounding box center [646, 432] width 683 height 18
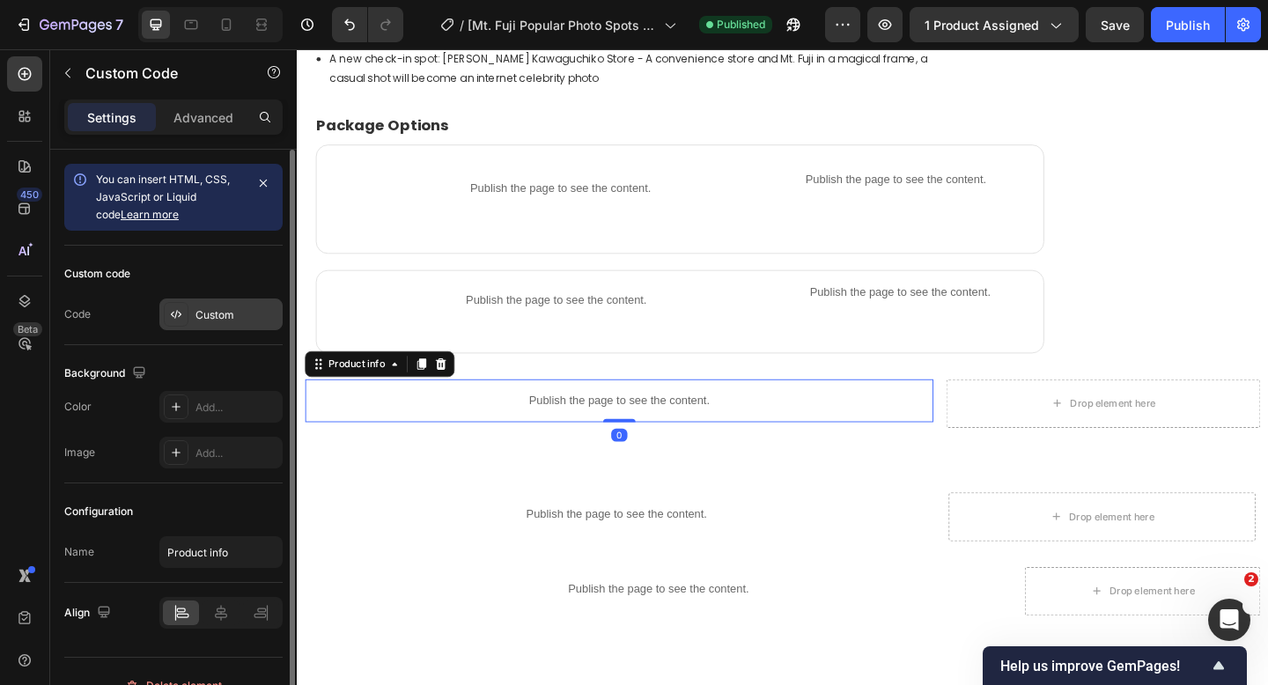
click at [221, 298] on div "Custom" at bounding box center [220, 314] width 123 height 32
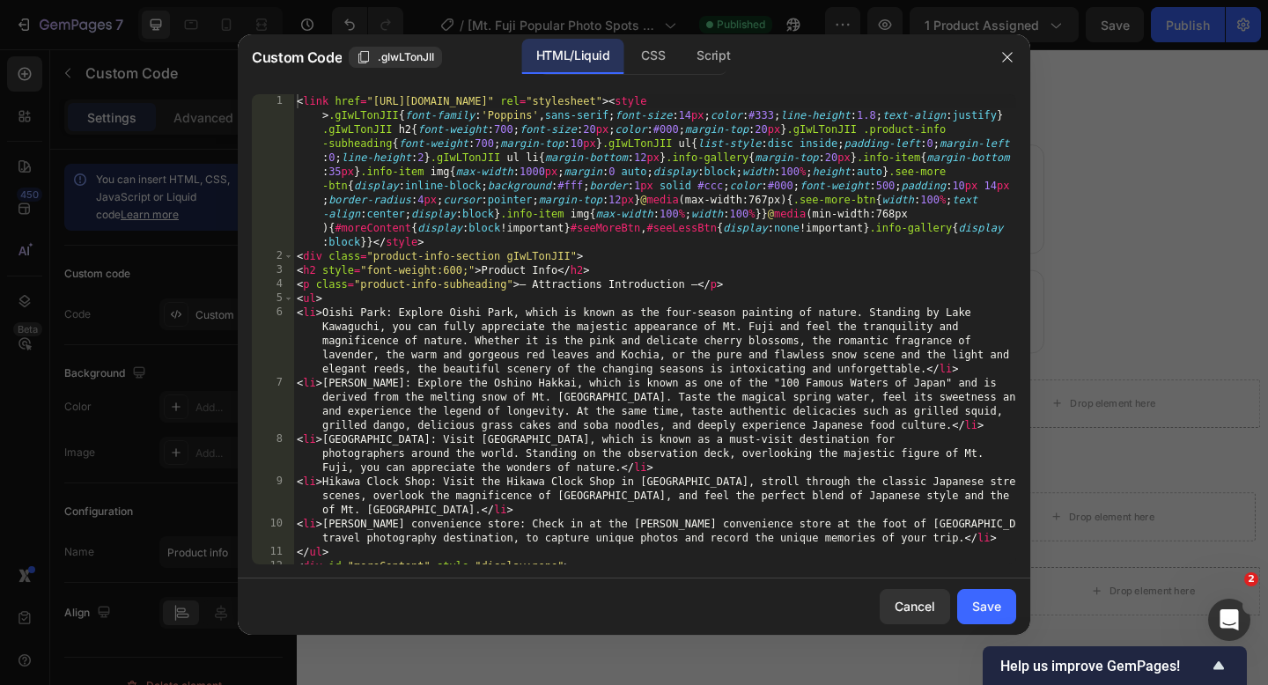
click at [297, 100] on div "< link href = "https://fonts.googleapis.com/css2?family=Poppins&display=swap" r…" at bounding box center [654, 413] width 723 height 639
type textarea "window.addEventListener("resize",()=>{window.innerWidth>=768?showAll():hideExtr…"
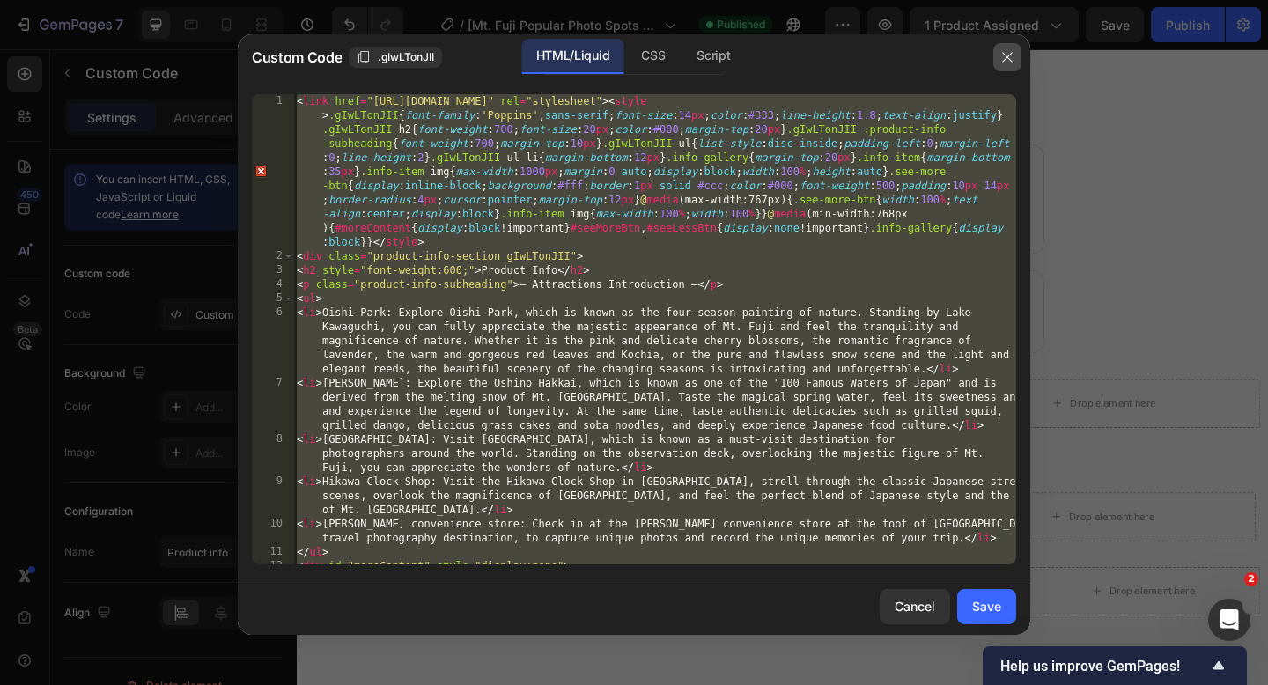
click at [1006, 60] on icon "button" at bounding box center [1007, 57] width 14 height 14
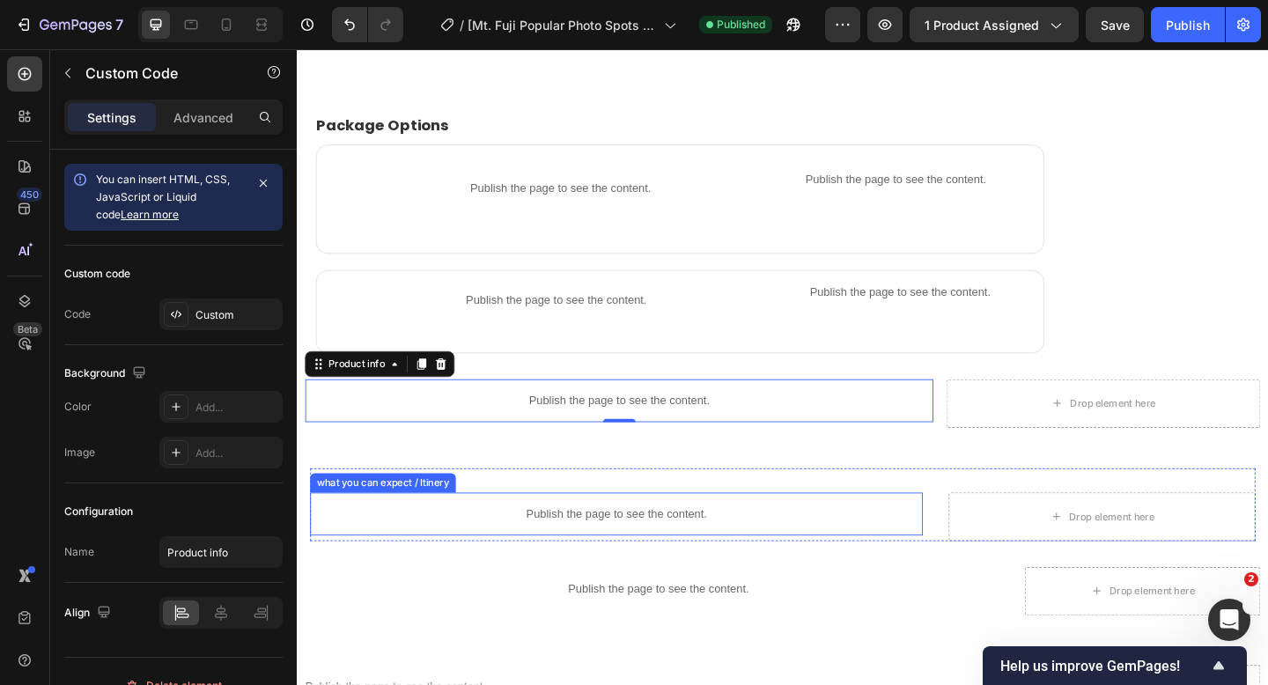
scroll to position [1367, 0]
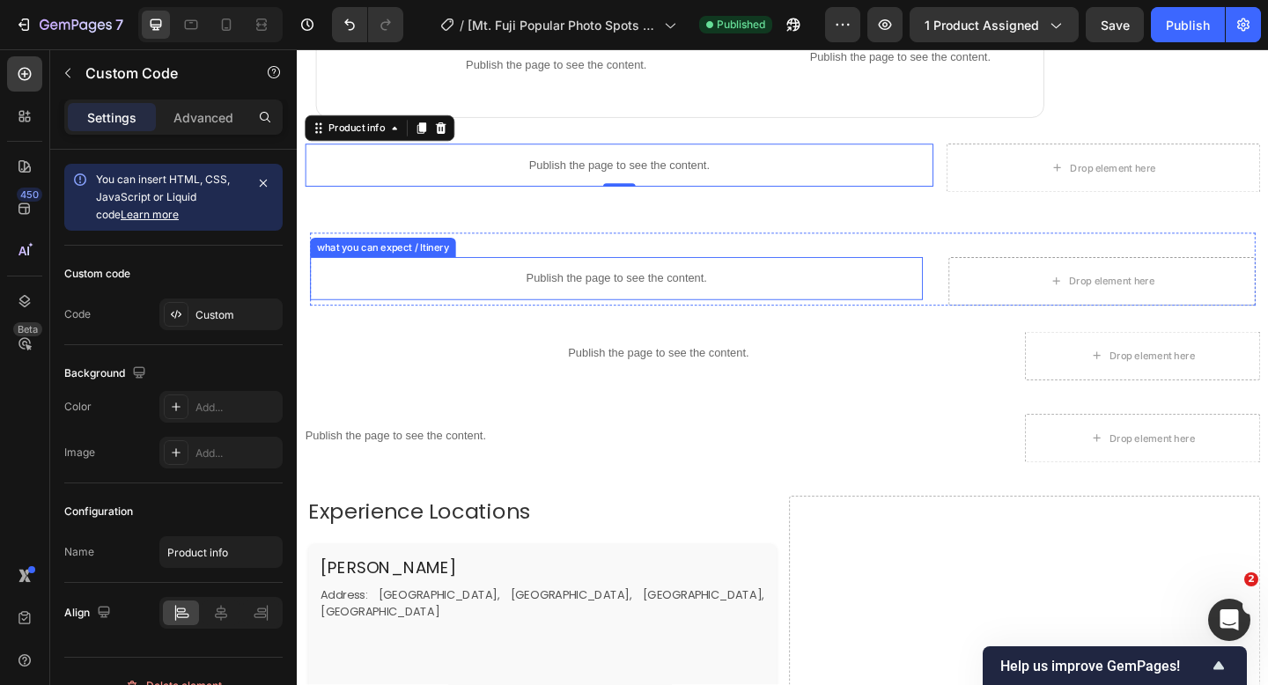
click at [575, 296] on p "Publish the page to see the content." at bounding box center [644, 299] width 666 height 18
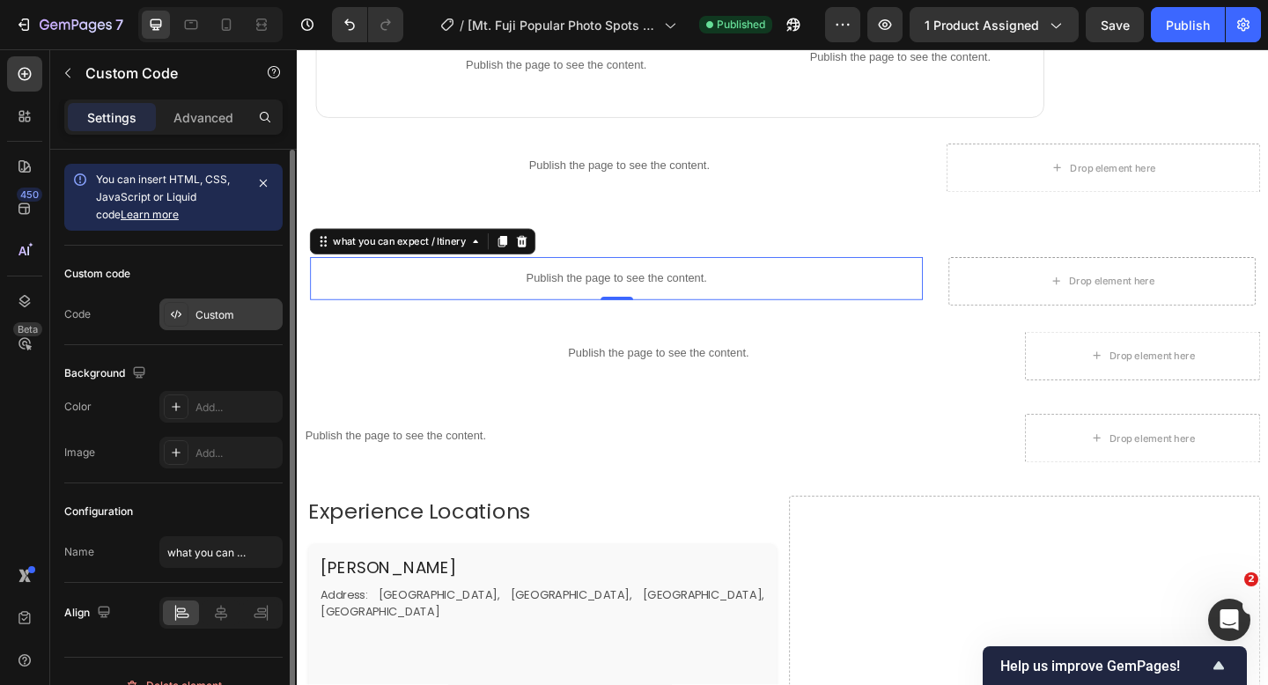
click at [210, 316] on div "Custom" at bounding box center [236, 315] width 83 height 16
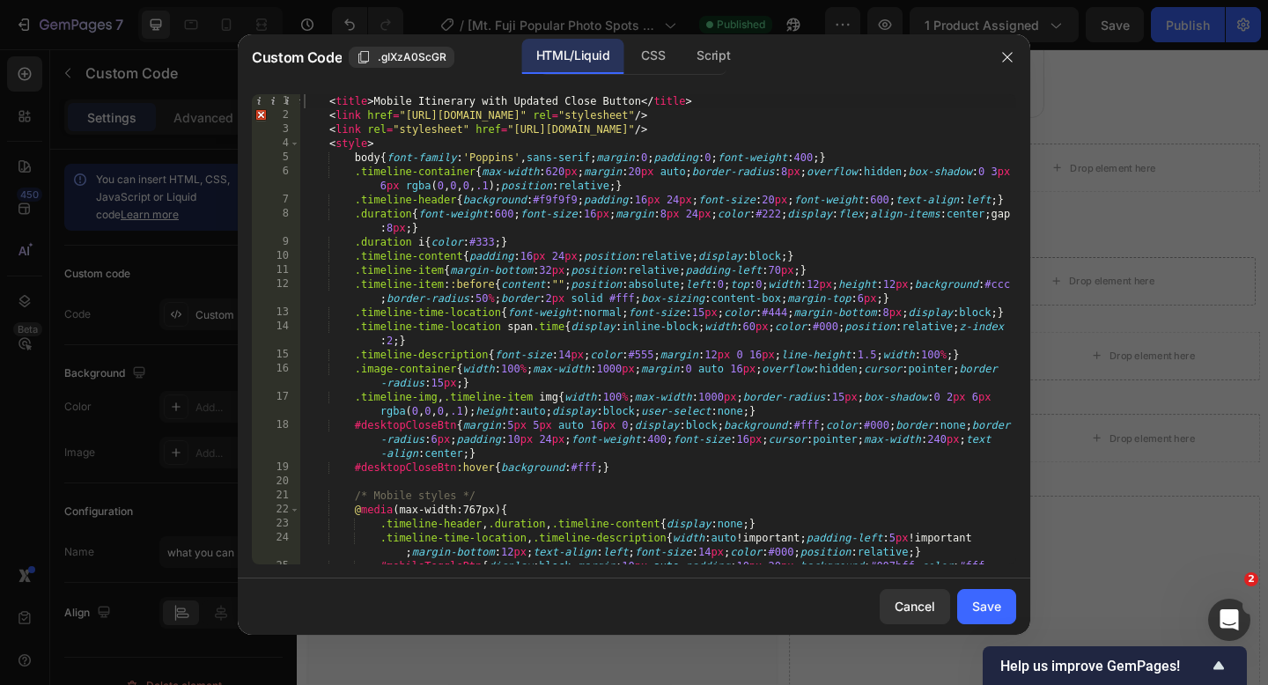
click at [327, 103] on div "< title > Mobile Itinerary with Updated Close Button </ title > < link href = "…" at bounding box center [658, 357] width 716 height 526
type textarea "</body> </html>"
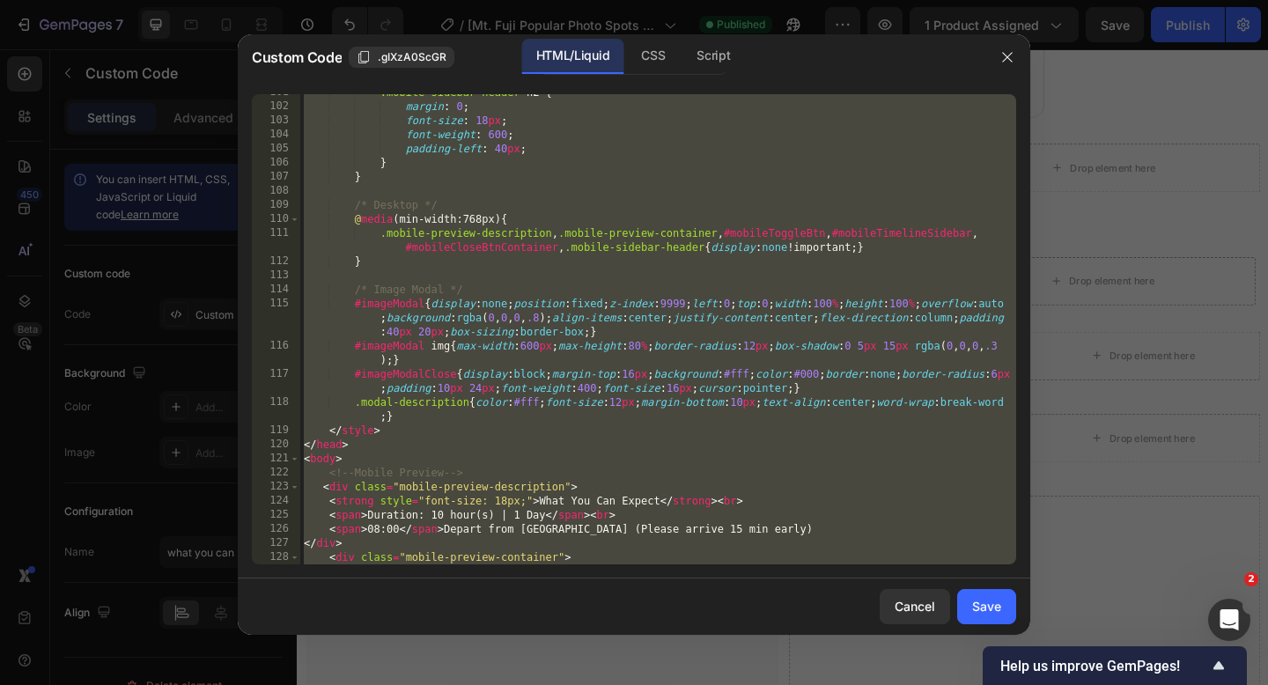
scroll to position [1710, 0]
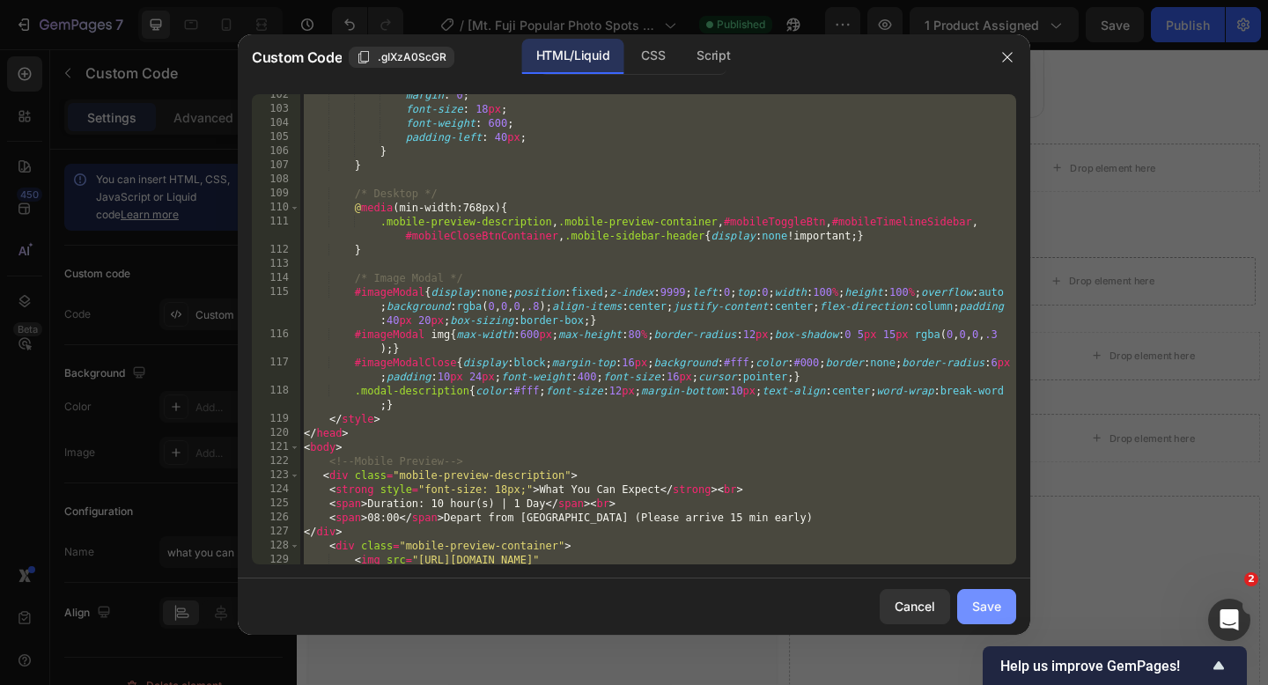
click at [974, 614] on div "Save" at bounding box center [986, 606] width 29 height 18
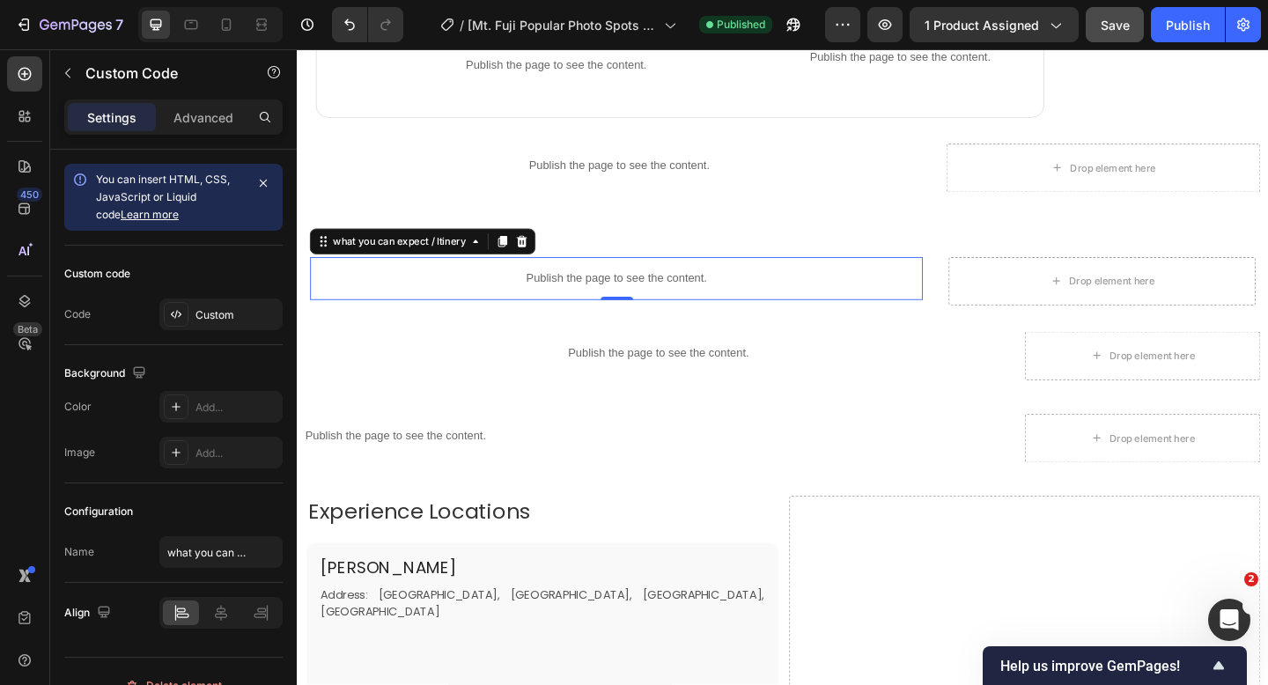
click at [1114, 33] on div "Save" at bounding box center [1114, 25] width 29 height 18
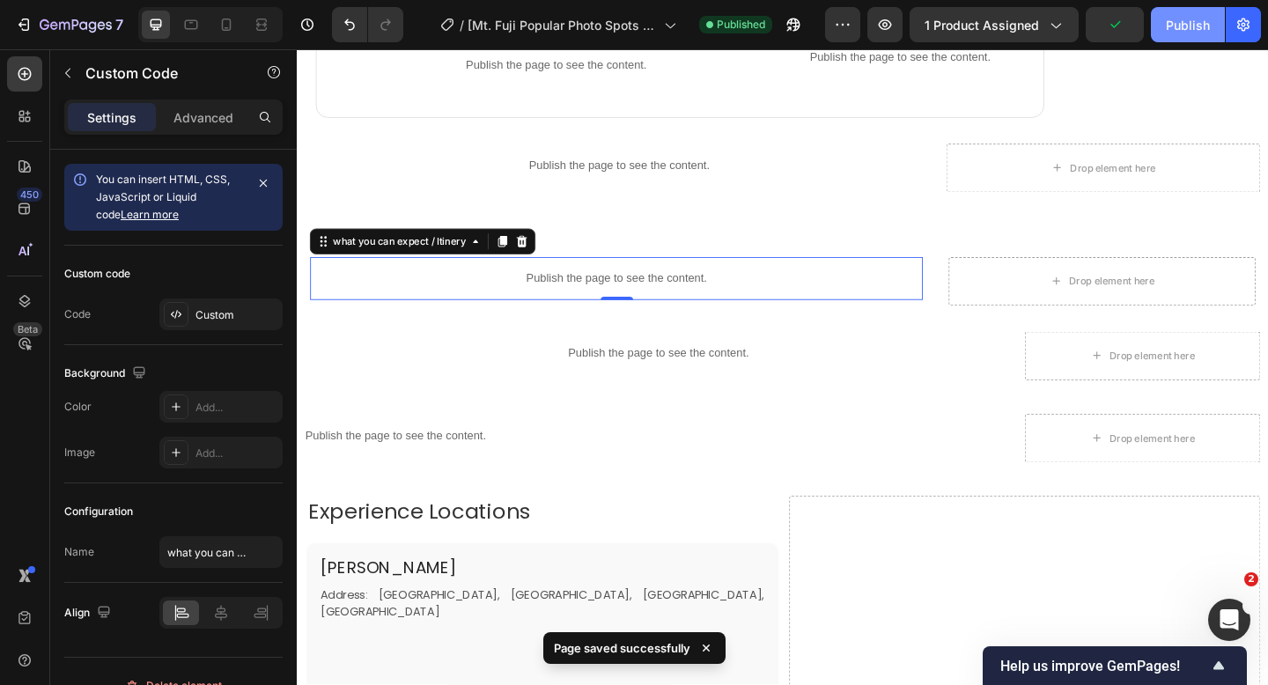
click at [1174, 27] on div "Publish" at bounding box center [1188, 25] width 44 height 18
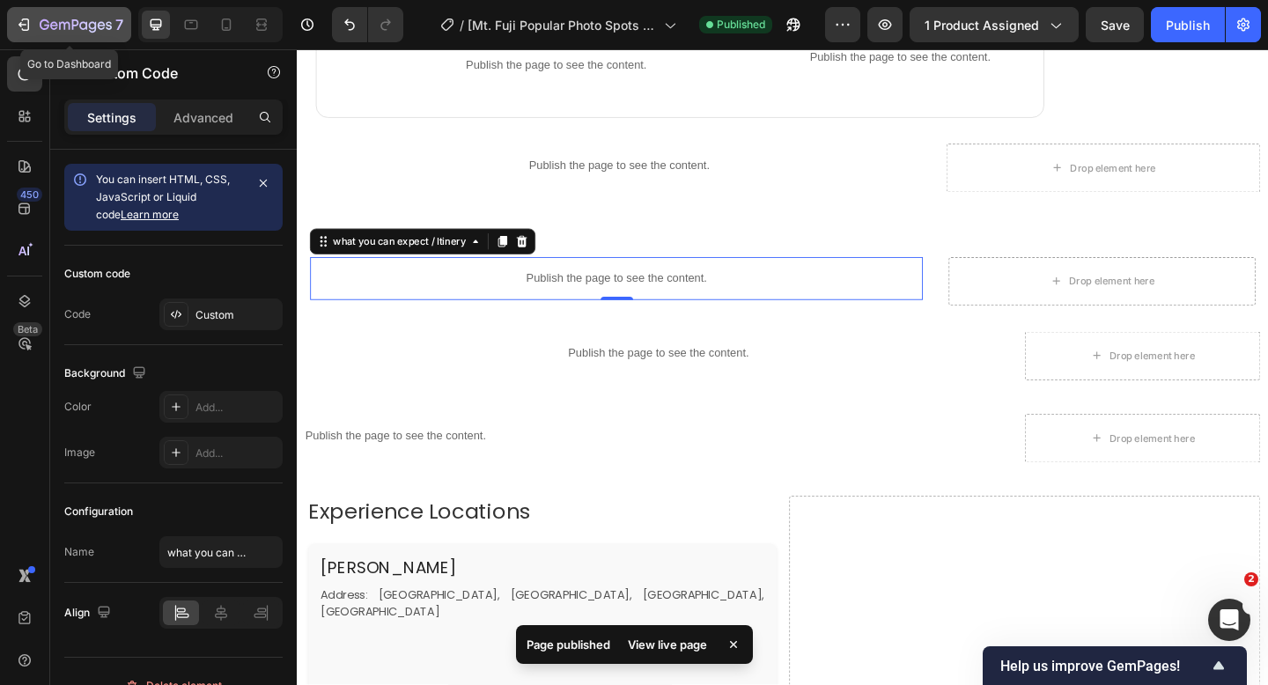
click at [76, 31] on icon "button" at bounding box center [76, 25] width 72 height 15
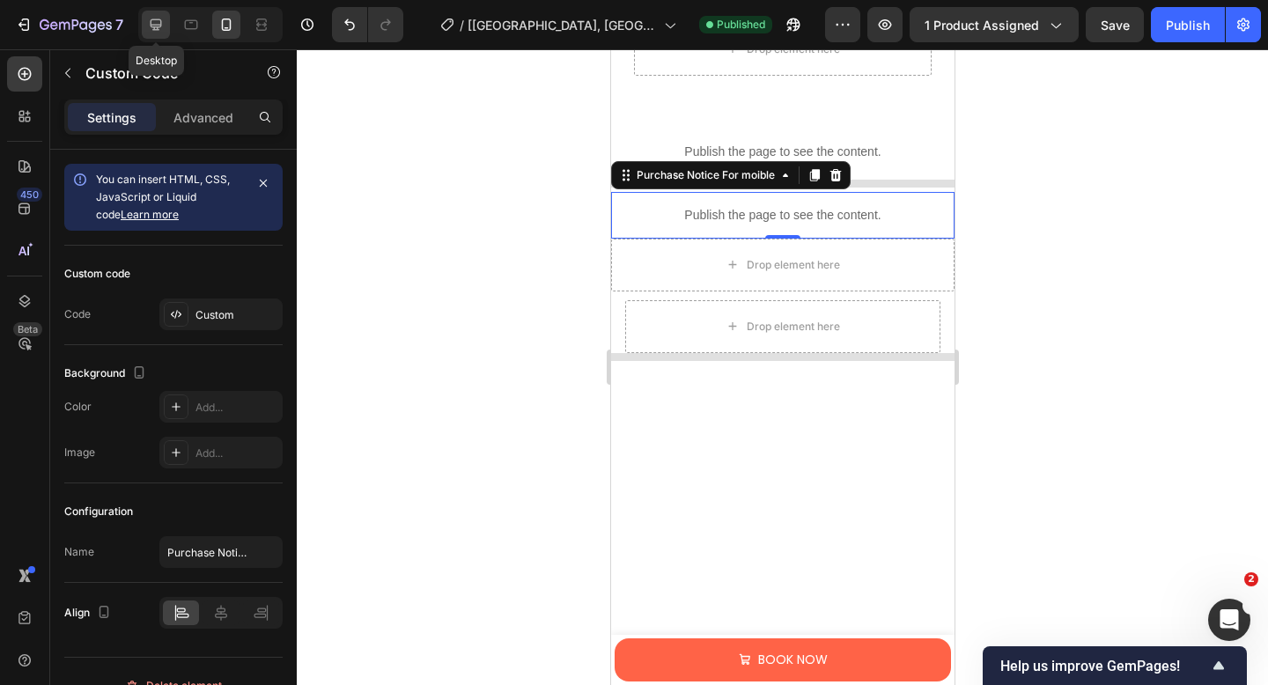
click at [160, 26] on icon at bounding box center [156, 24] width 11 height 11
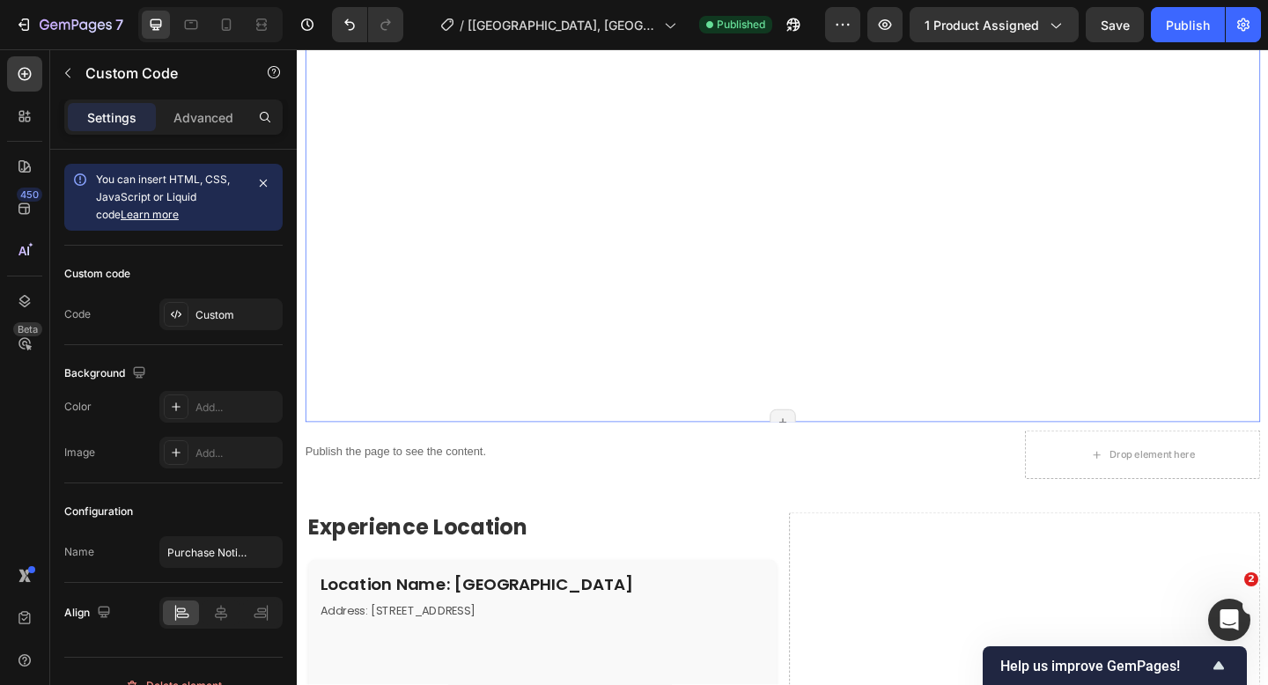
scroll to position [2667, 0]
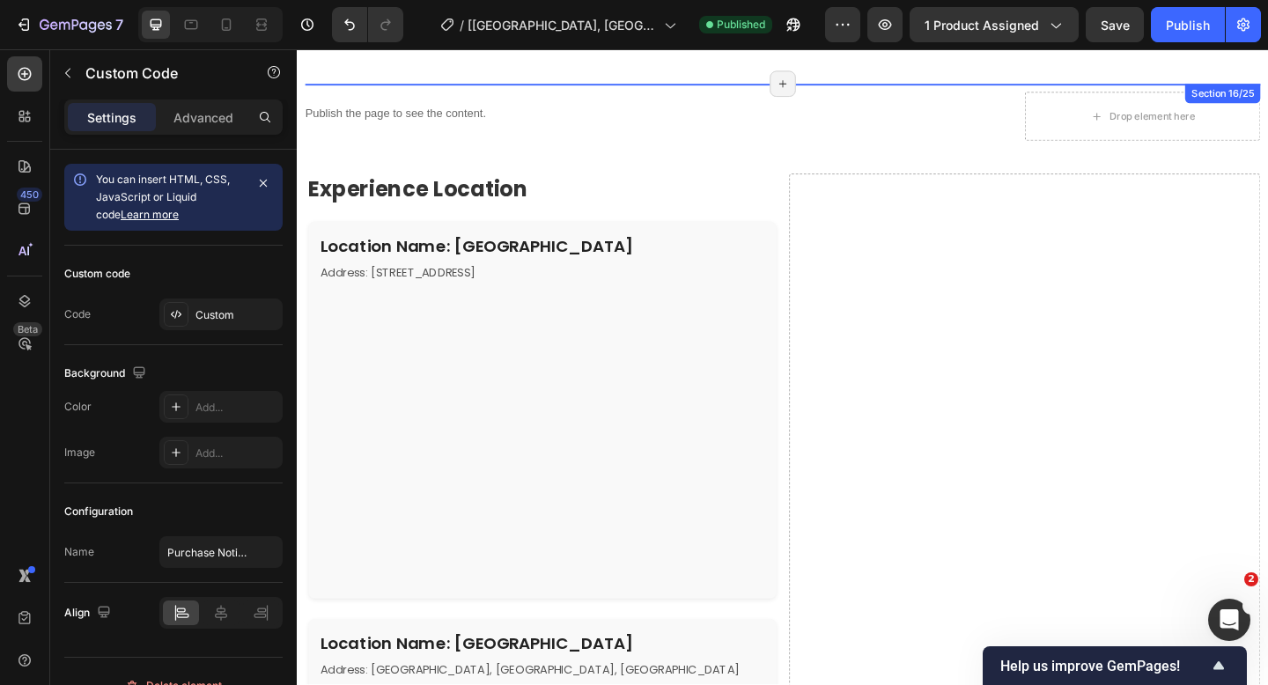
click at [605, 279] on div "Location Name: Uji Address: [STREET_ADDRESS]" at bounding box center [563, 442] width 509 height 410
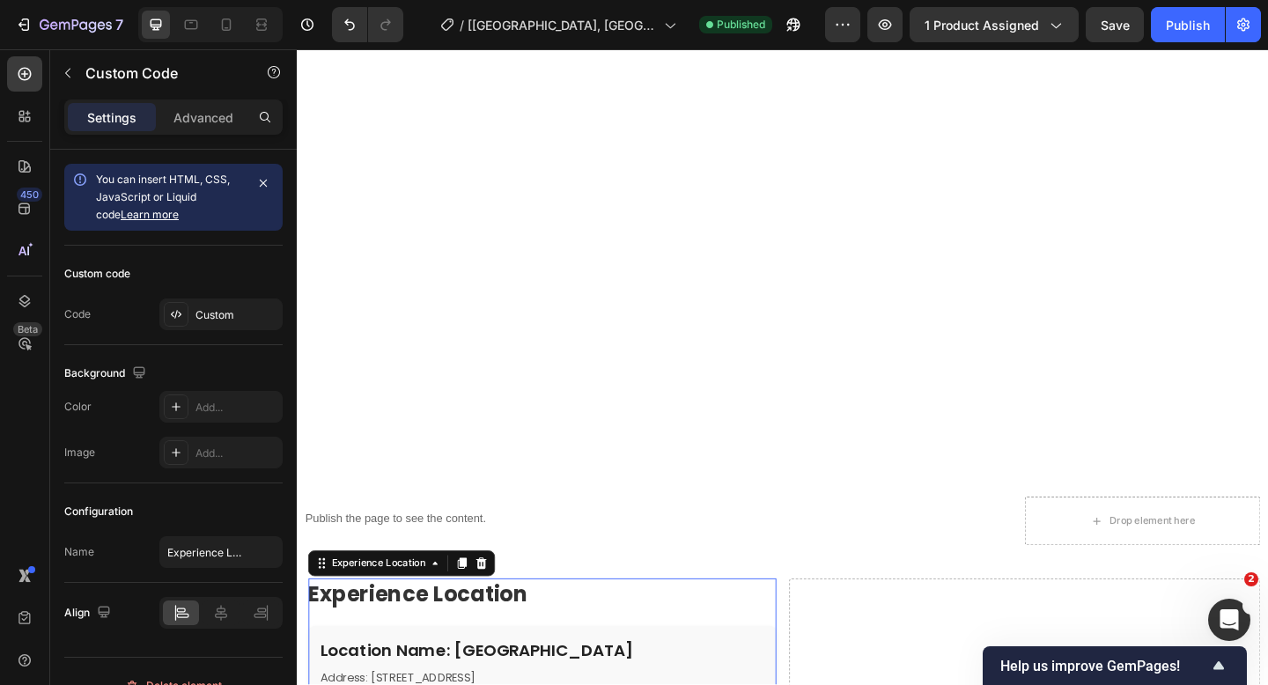
scroll to position [2505, 0]
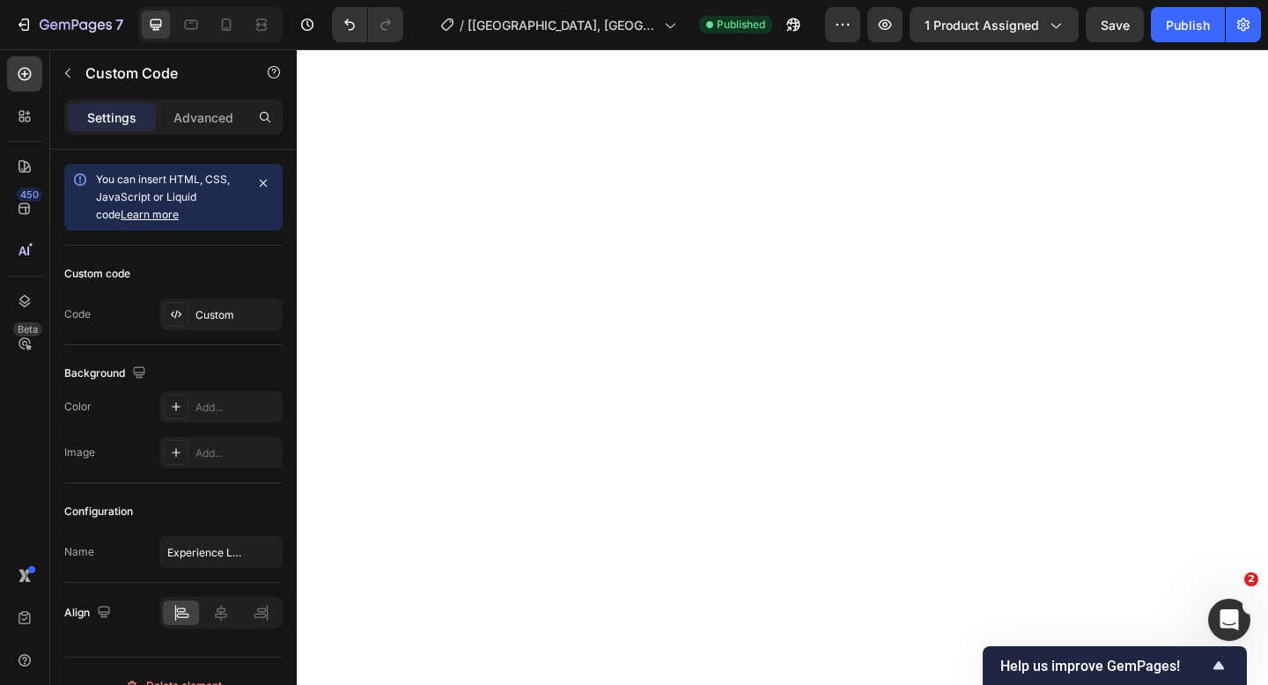
click at [508, 197] on div at bounding box center [824, 579] width 1039 height 1355
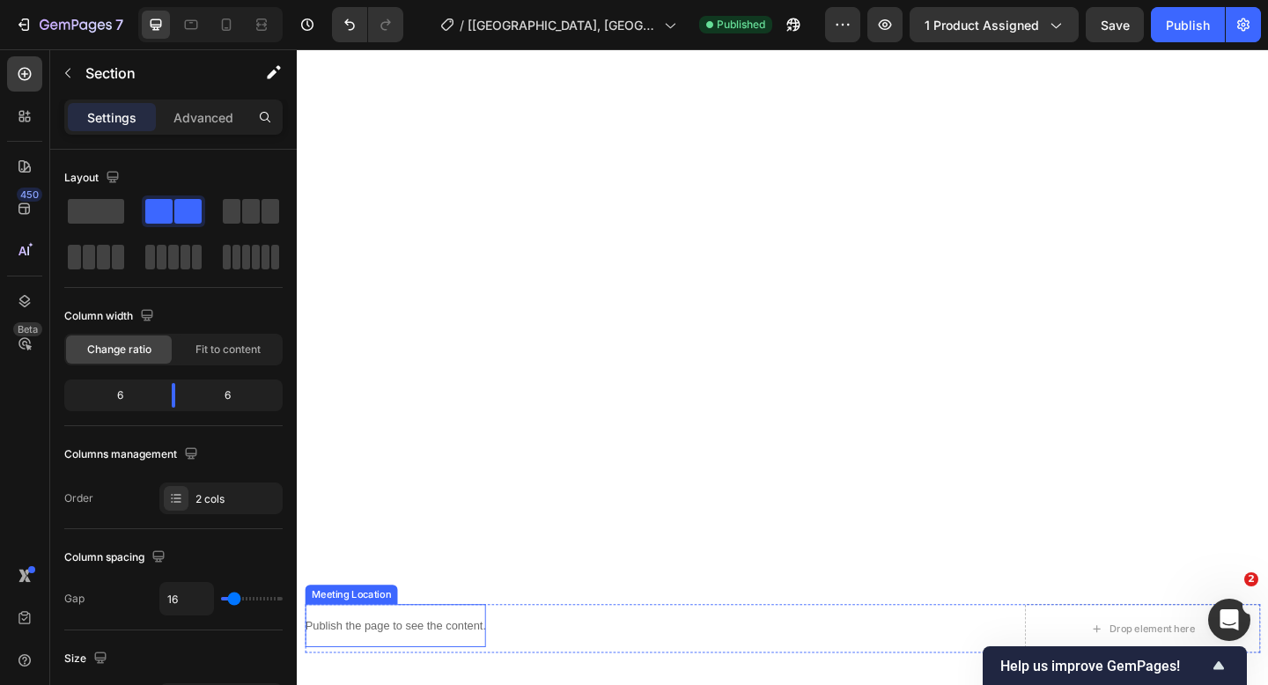
scroll to position [2534, 0]
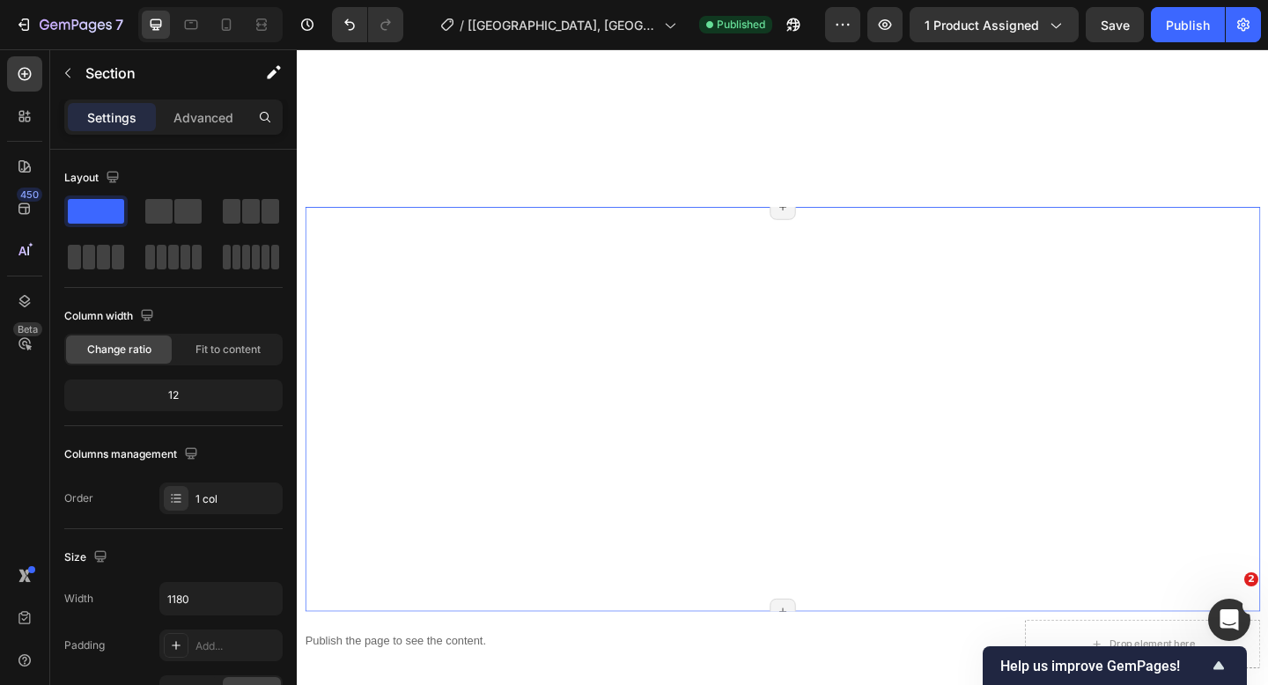
click at [376, 271] on div "Product Images [[GEOGRAPHIC_DATA], [GEOGRAPHIC_DATA], and Uji Day Tour] [GEOGRA…" at bounding box center [825, 160] width 1056 height 5217
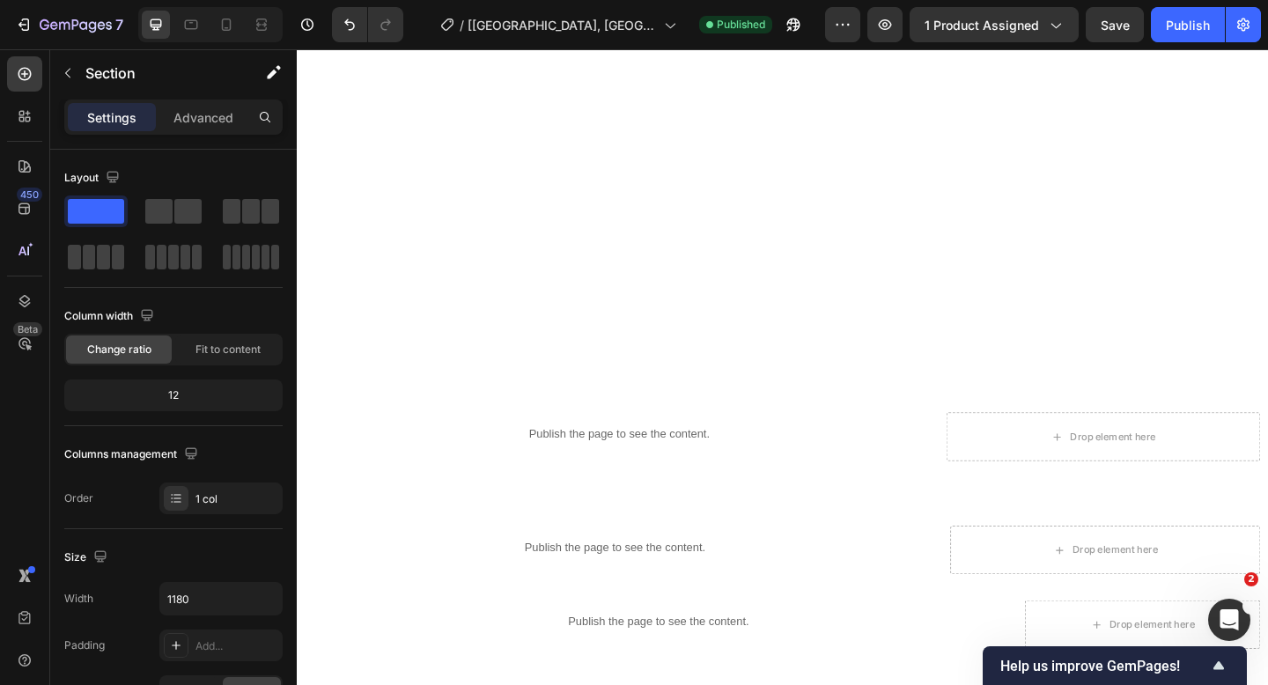
scroll to position [1476, 0]
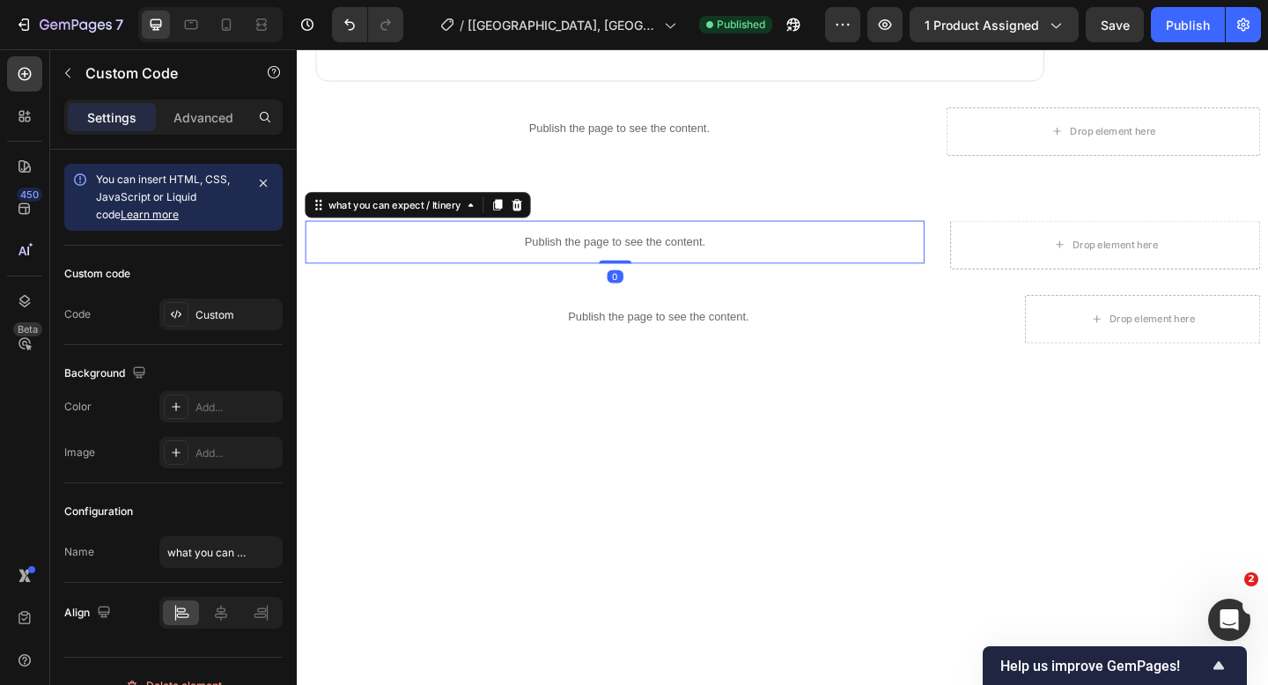
click at [570, 245] on div "Publish the page to see the content." at bounding box center [641, 259] width 673 height 47
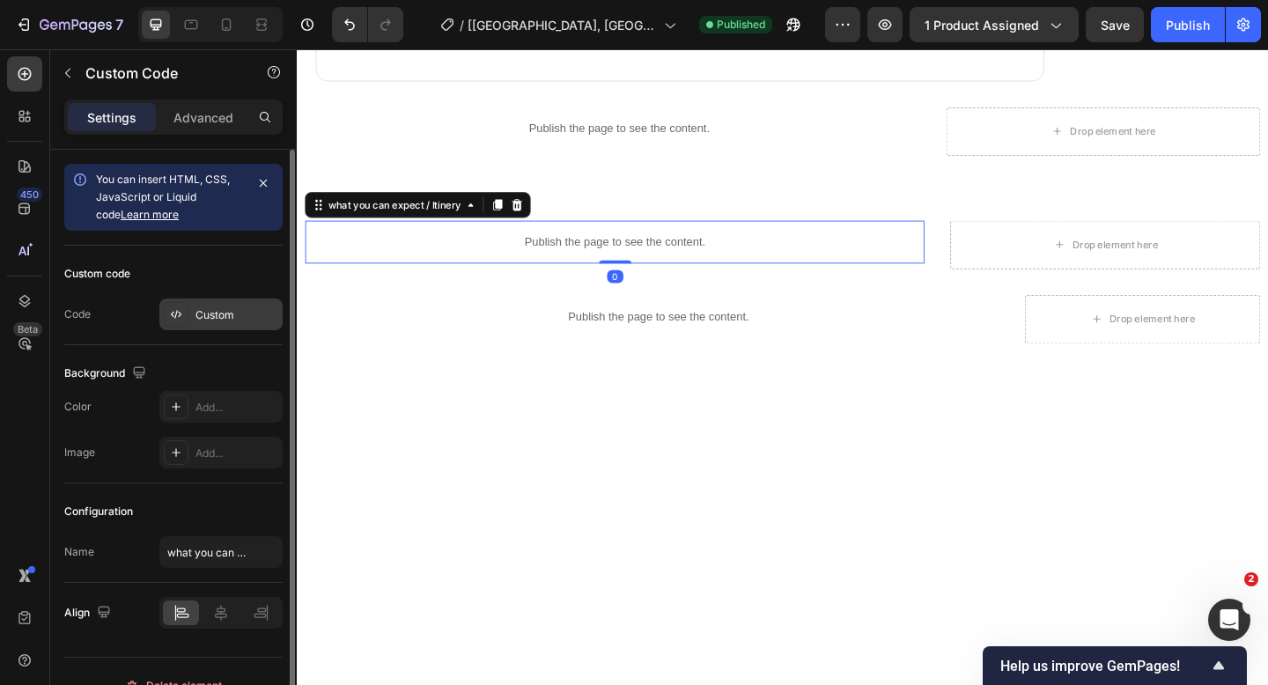
click at [206, 313] on div "Custom" at bounding box center [236, 315] width 83 height 16
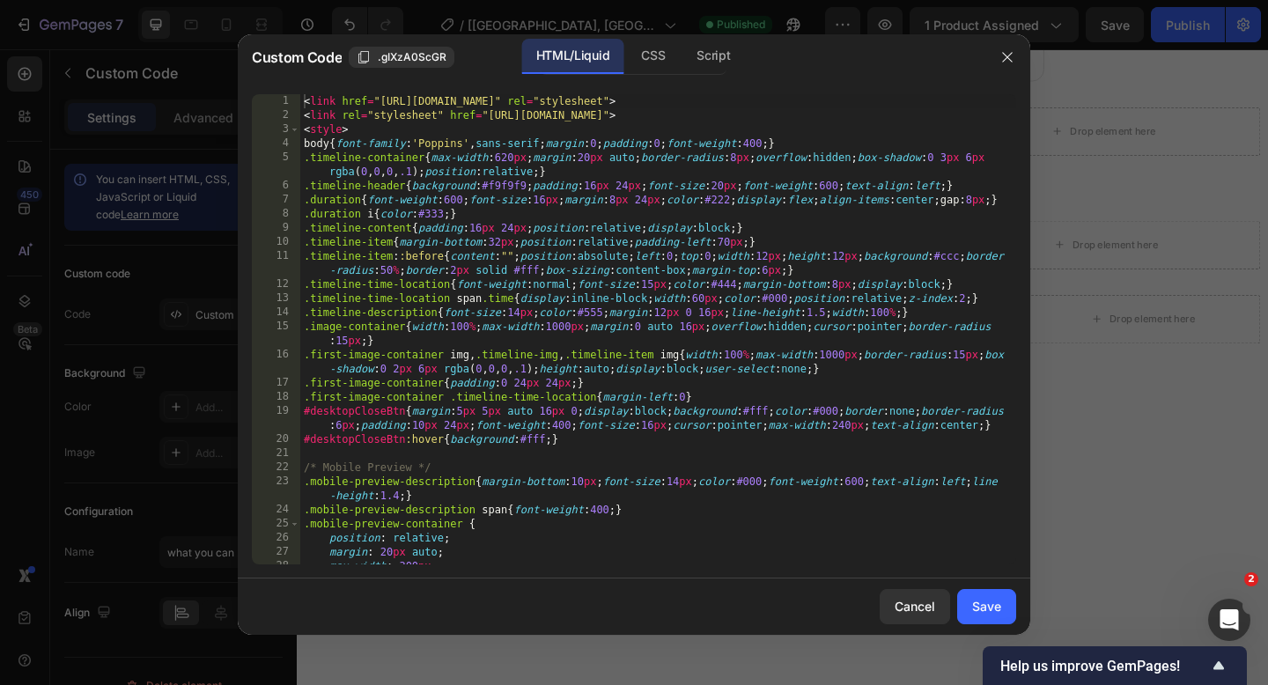
click at [304, 101] on div "< link href = "[URL][DOMAIN_NAME]" rel = "stylesheet" > < link rel = "styleshee…" at bounding box center [658, 343] width 716 height 498
type textarea "}); </script>"
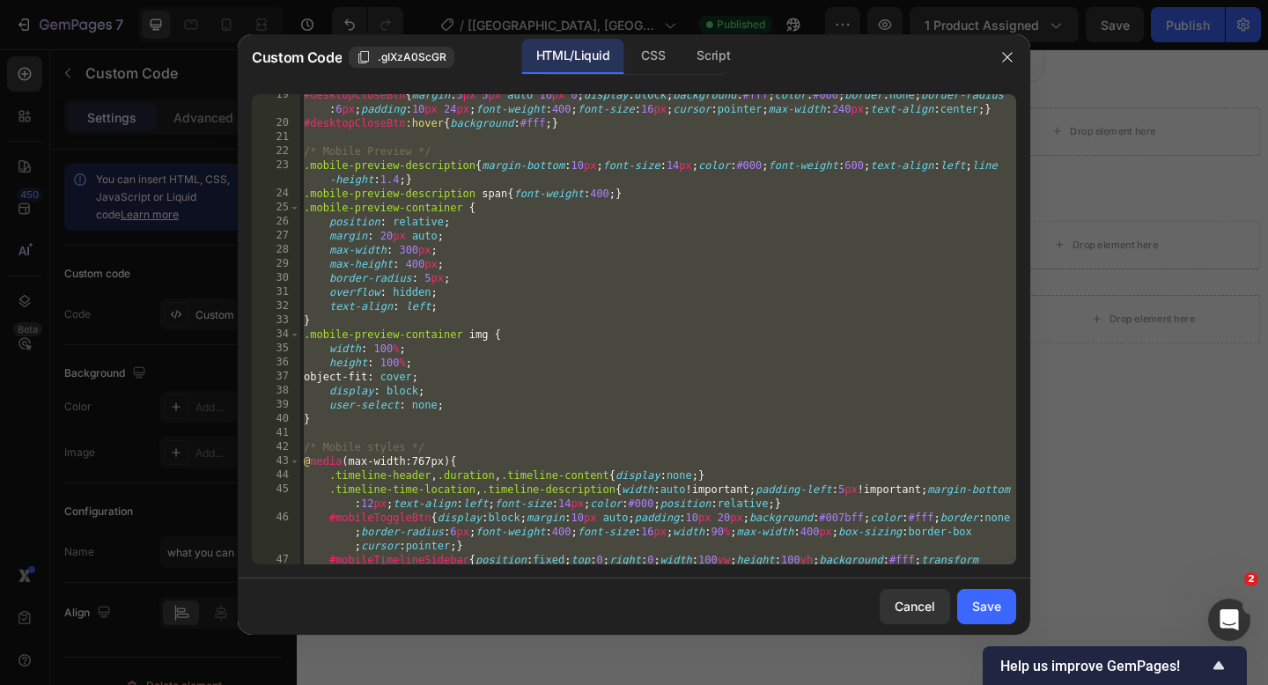
scroll to position [296, 0]
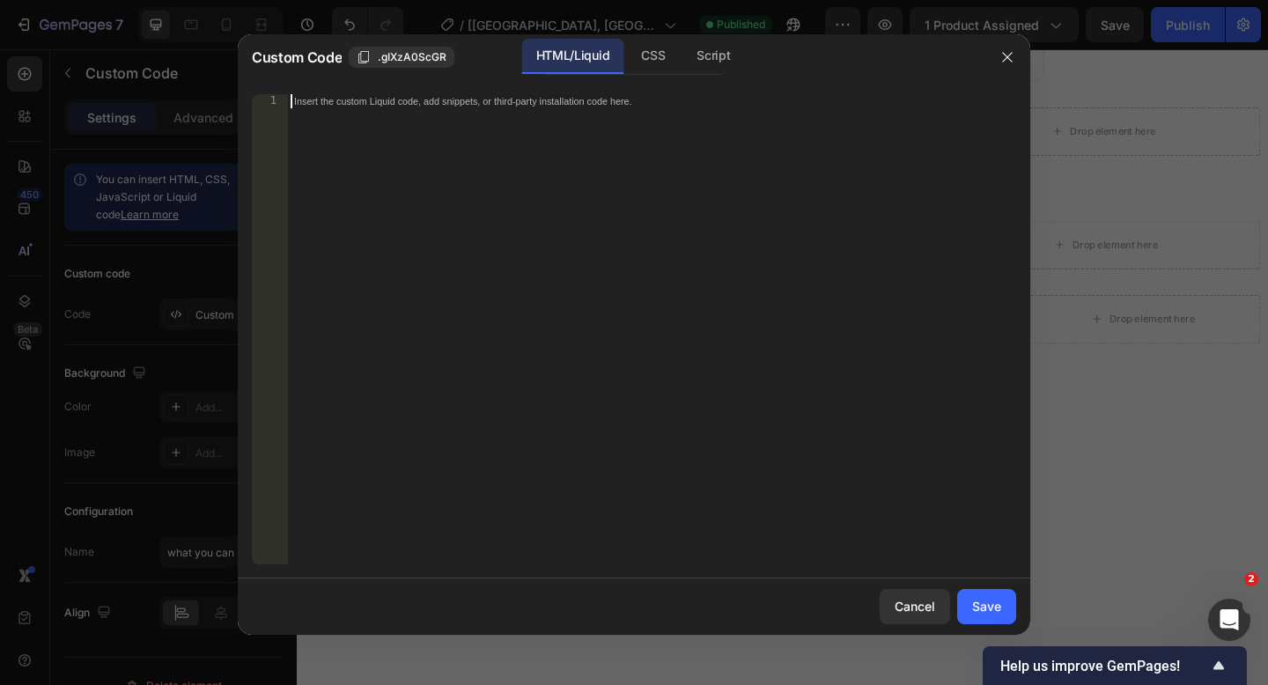
paste textarea "</script>"
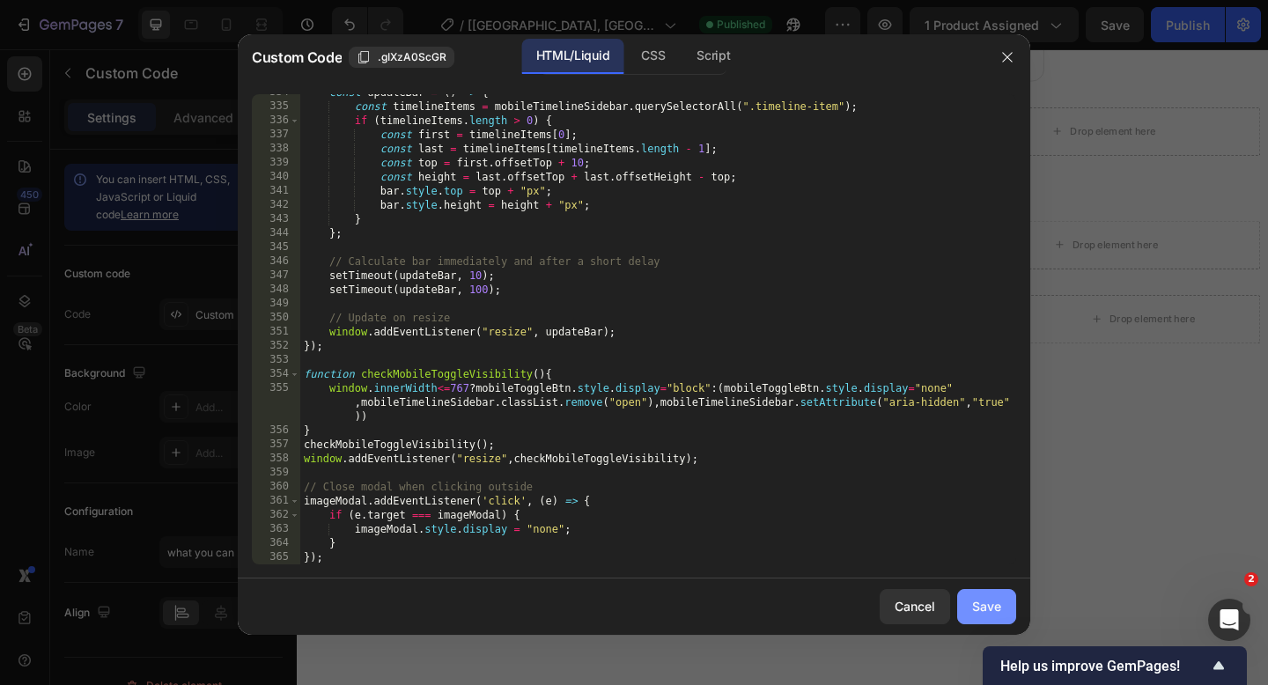
click at [981, 607] on div "Save" at bounding box center [986, 606] width 29 height 18
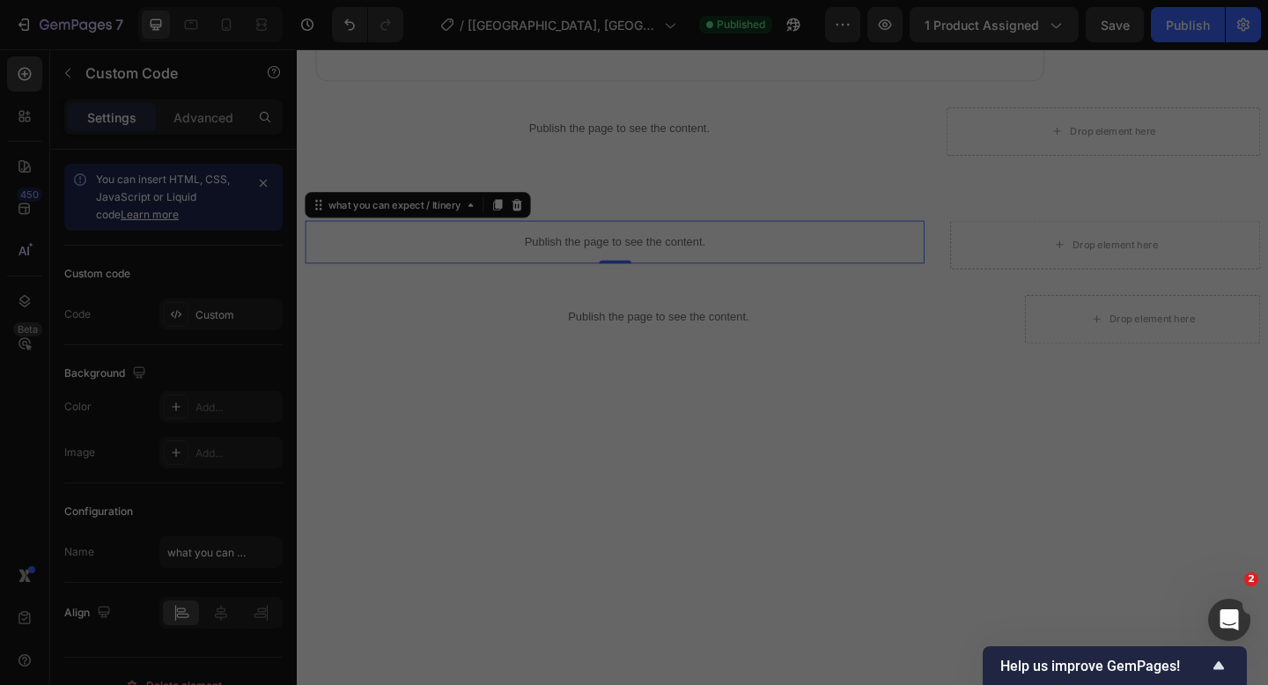
type textarea "}); </script>"
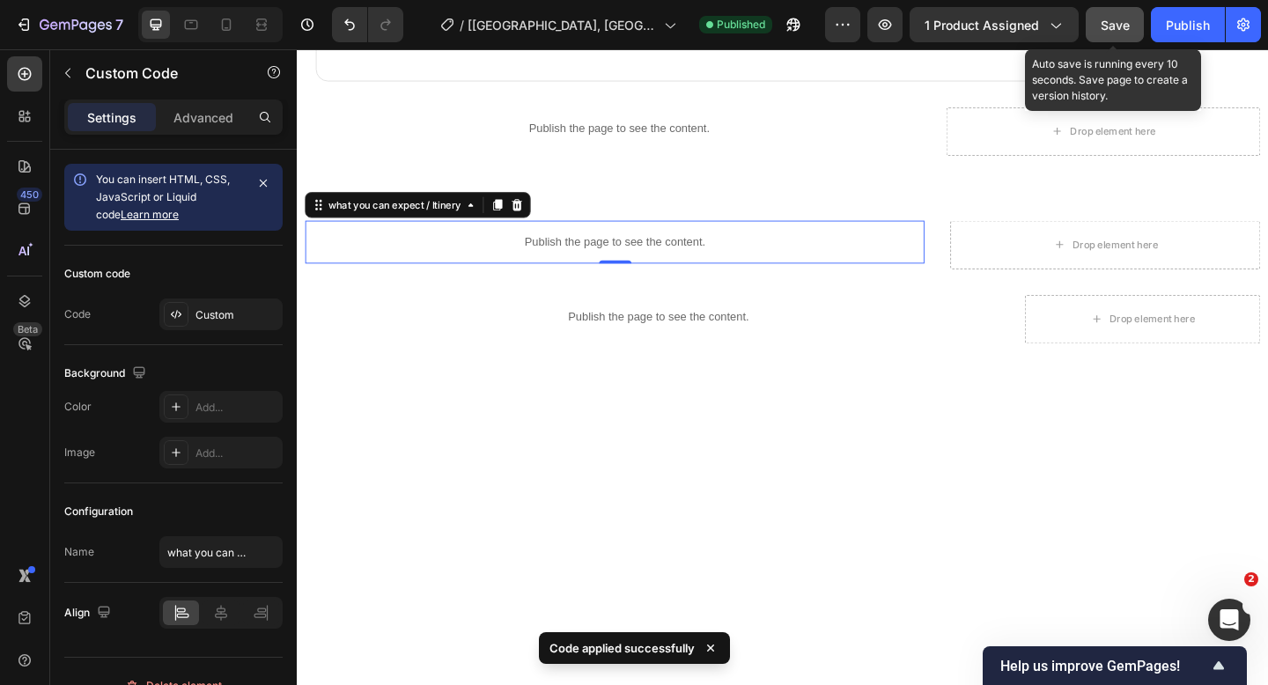
click at [1109, 31] on span "Save" at bounding box center [1114, 25] width 29 height 15
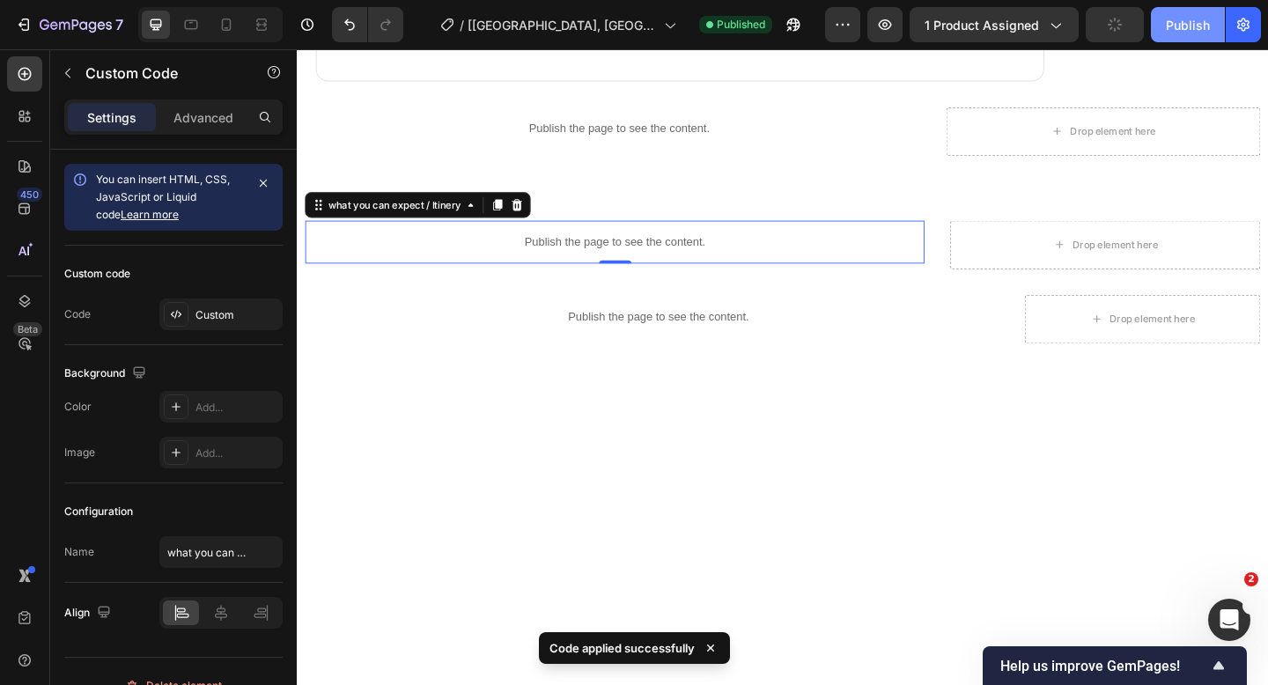
click at [1163, 25] on button "Publish" at bounding box center [1188, 24] width 74 height 35
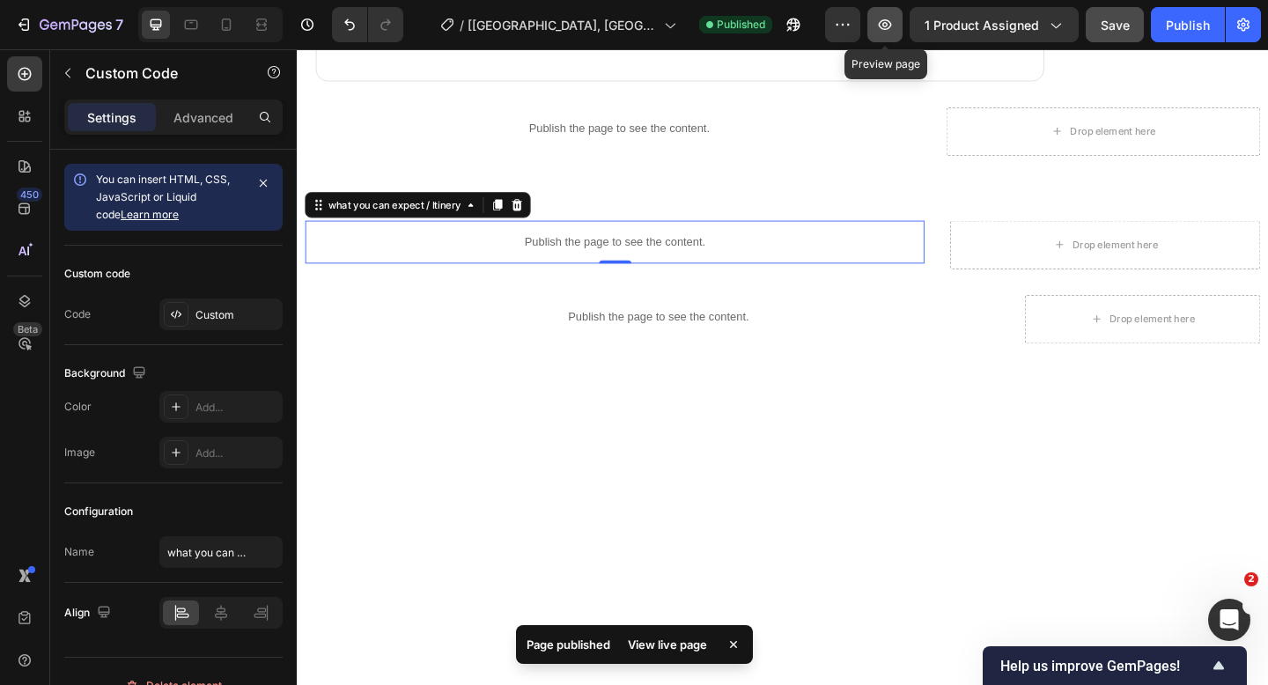
click at [888, 37] on button "button" at bounding box center [884, 24] width 35 height 35
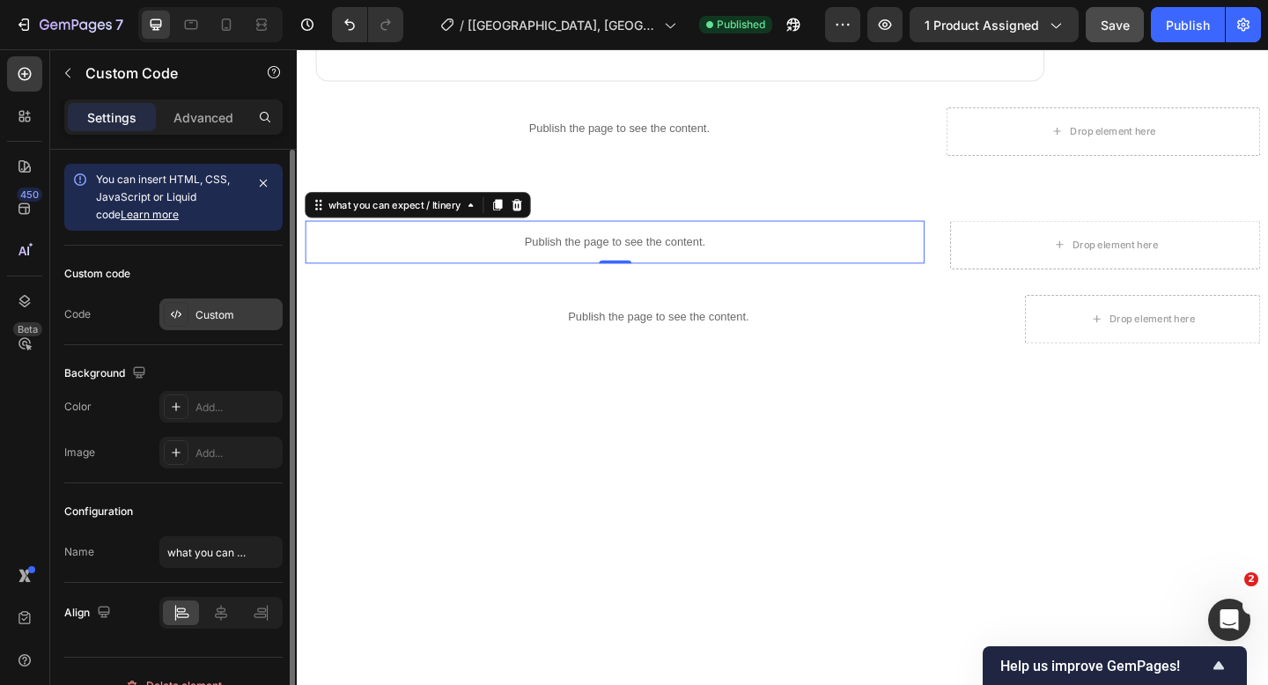
click at [239, 309] on div "Custom" at bounding box center [236, 315] width 83 height 16
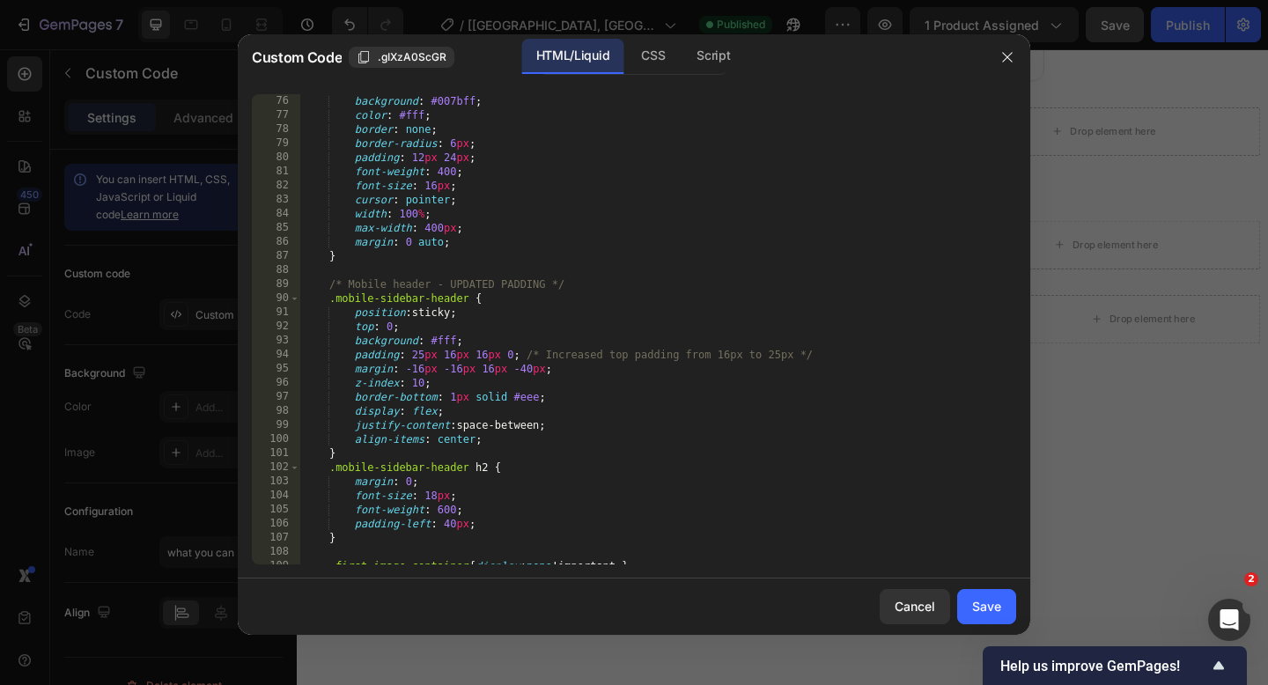
scroll to position [1282, 0]
click at [423, 357] on div "background : #007bff ; color : #fff ; border : none ; border-radius : 6 px ; pa…" at bounding box center [658, 343] width 716 height 498
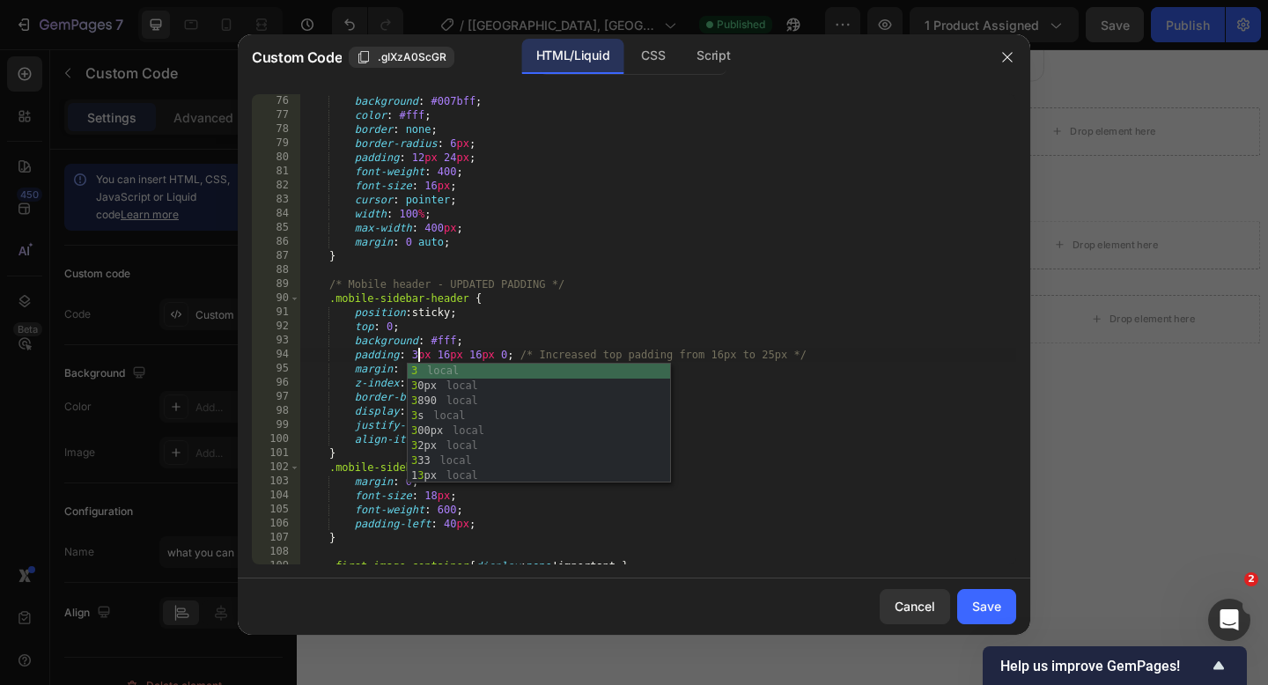
type textarea "padding: 35px 16px 16px 0; /* Increased top padding from 16px to 25px */"
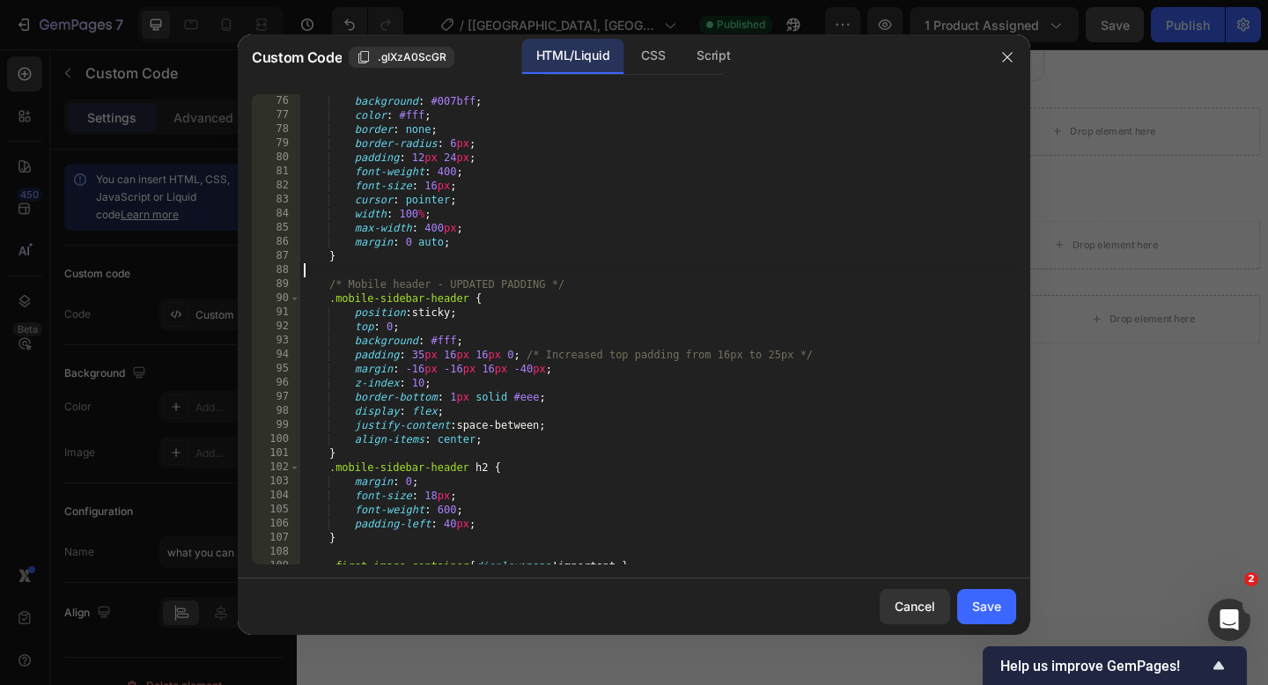
click at [594, 276] on div "background : #007bff ; color : #fff ; border : none ; border-radius : 6 px ; pa…" at bounding box center [658, 343] width 716 height 498
click at [989, 607] on div "Save" at bounding box center [986, 606] width 29 height 18
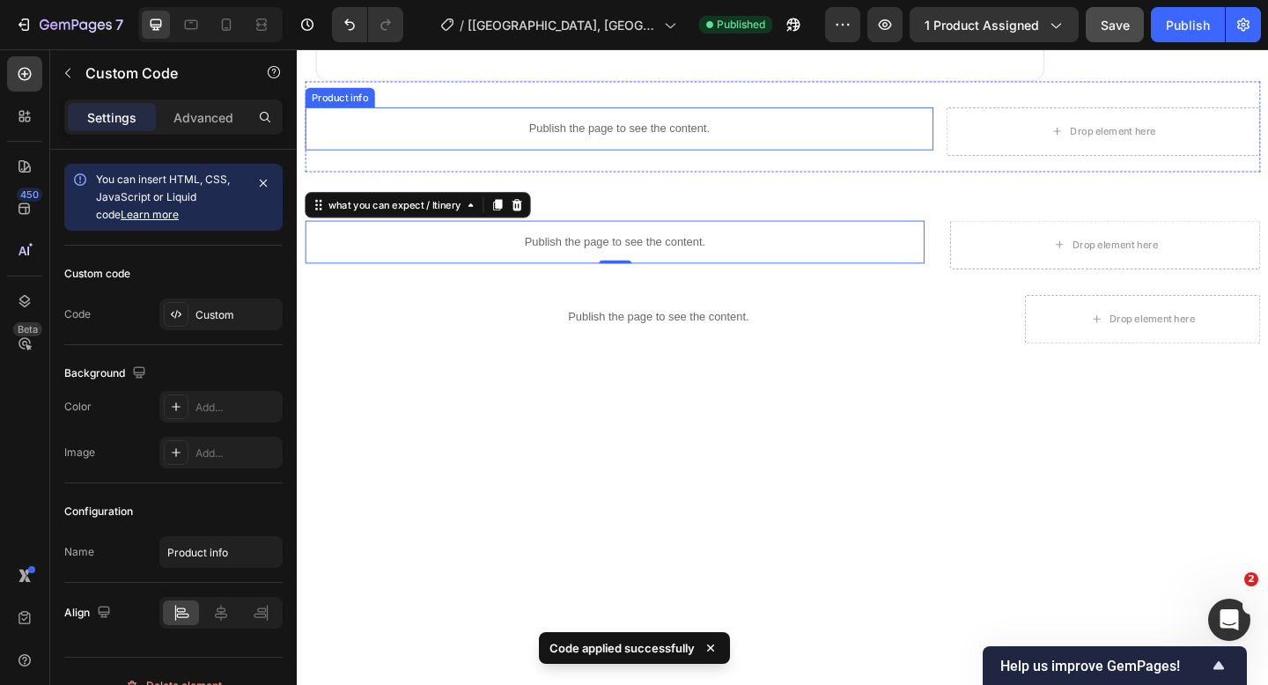
click at [622, 139] on p "Publish the page to see the content." at bounding box center [646, 136] width 683 height 18
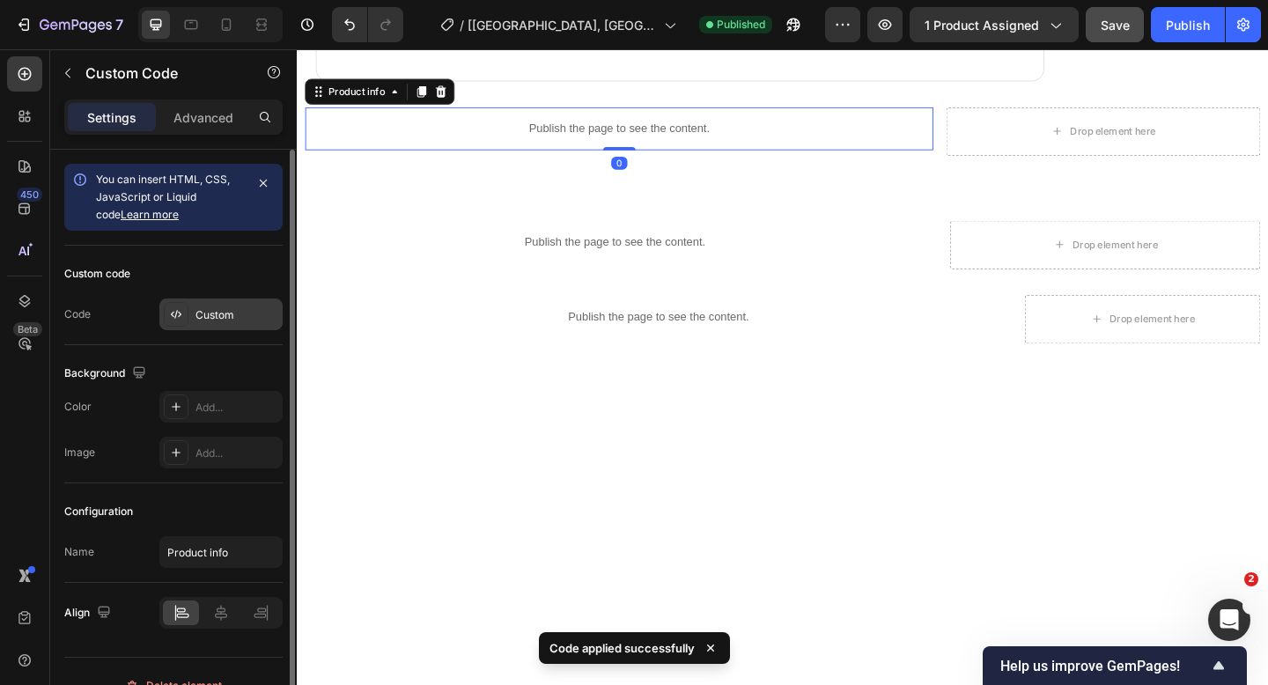
click at [238, 309] on div "Custom" at bounding box center [236, 315] width 83 height 16
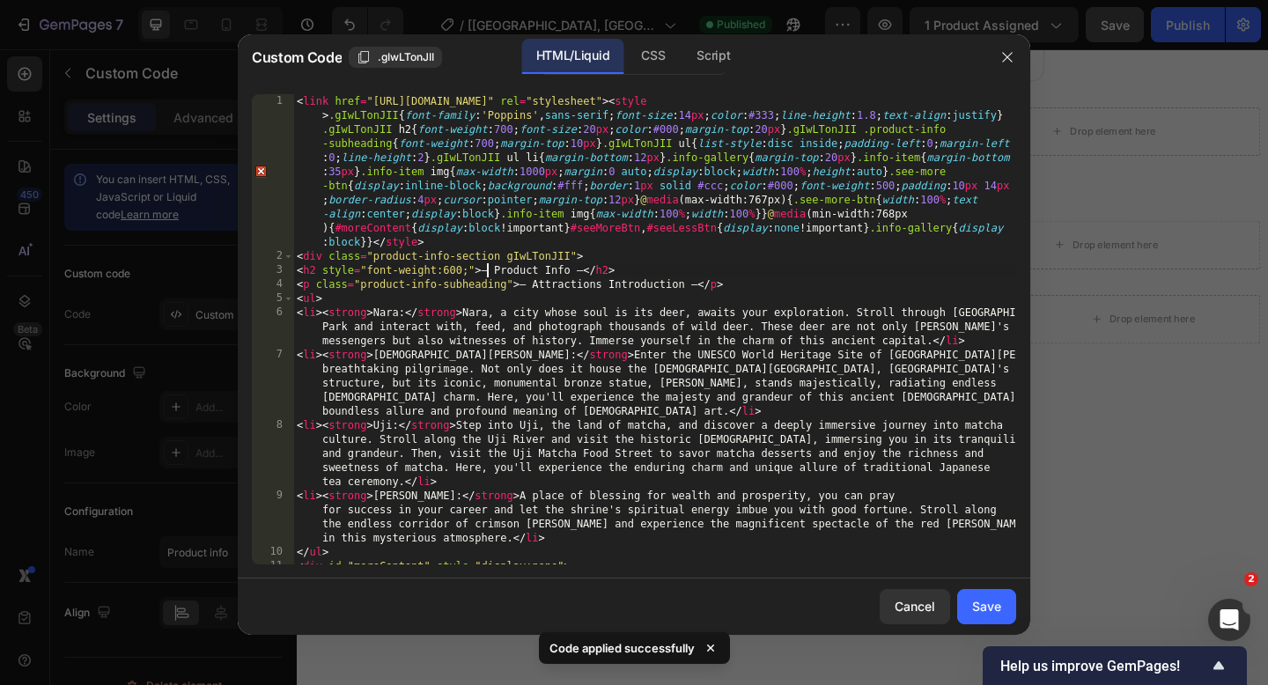
click at [490, 267] on div "< link href = "[URL][DOMAIN_NAME]" rel = "stylesheet" > < style > .gIwLTonJII {…" at bounding box center [654, 413] width 723 height 639
click at [576, 268] on div "< link href = "[URL][DOMAIN_NAME]" rel = "stylesheet" > < style > .gIwLTonJII {…" at bounding box center [654, 413] width 723 height 639
click at [530, 285] on div "< link href = "[URL][DOMAIN_NAME]" rel = "stylesheet" > < style > .gIwLTonJII {…" at bounding box center [654, 413] width 723 height 639
click at [691, 285] on div "< link href = "[URL][DOMAIN_NAME]" rel = "stylesheet" > < style > .gIwLTonJII {…" at bounding box center [654, 413] width 723 height 639
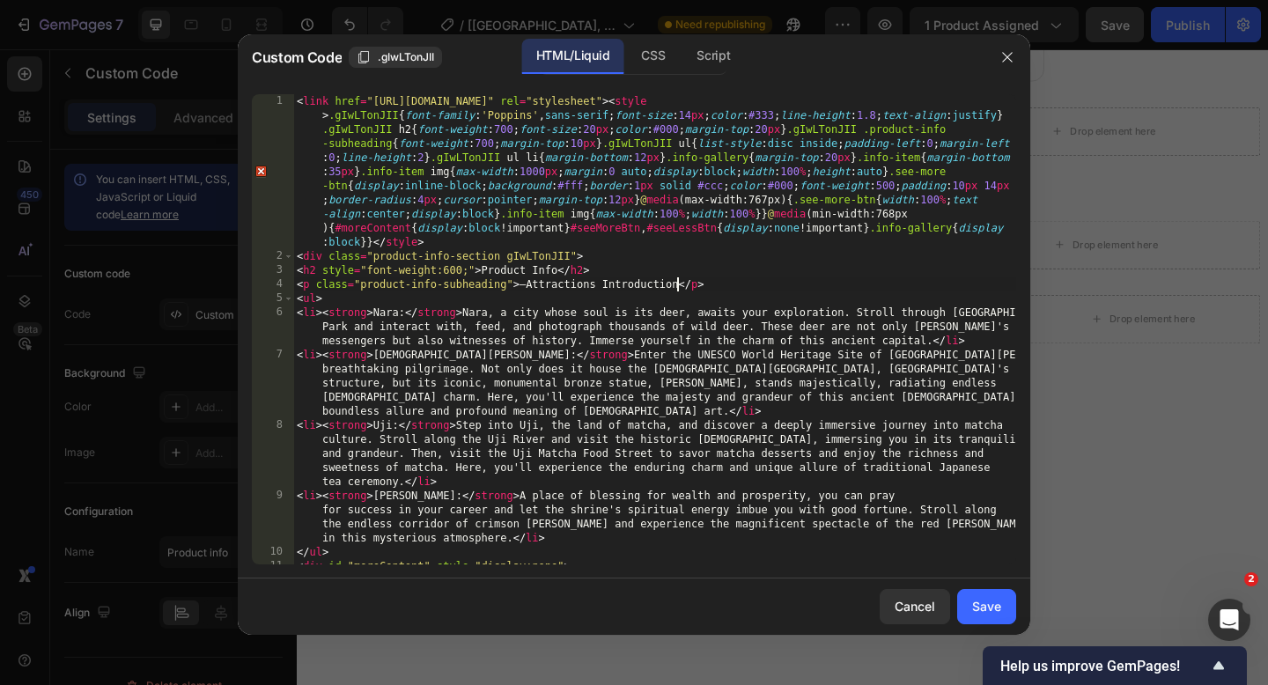
scroll to position [0, 32]
click at [524, 289] on div "< link href = "[URL][DOMAIN_NAME]" rel = "stylesheet" > < style > .gIwLTonJII {…" at bounding box center [654, 413] width 723 height 639
type textarea "<p class="product-info-subheading"> Attractions Introduction </p>"
click at [965, 601] on button "Save" at bounding box center [986, 606] width 59 height 35
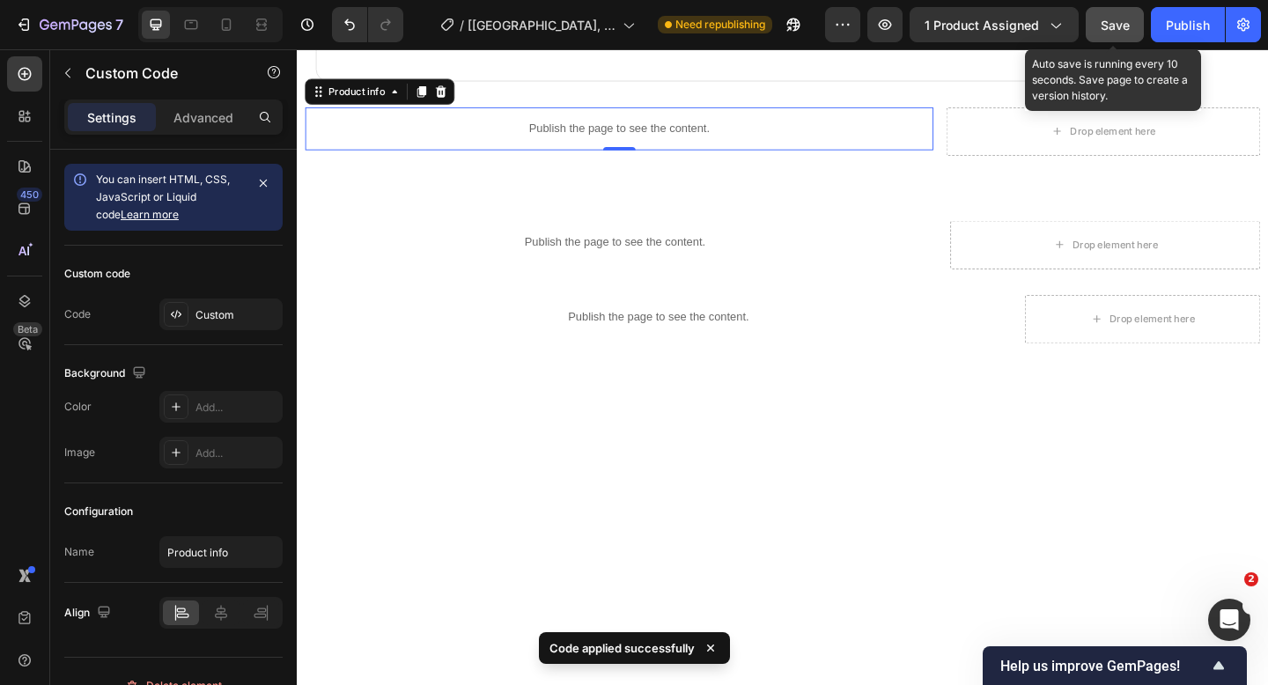
click at [1103, 22] on span "Save" at bounding box center [1114, 25] width 29 height 15
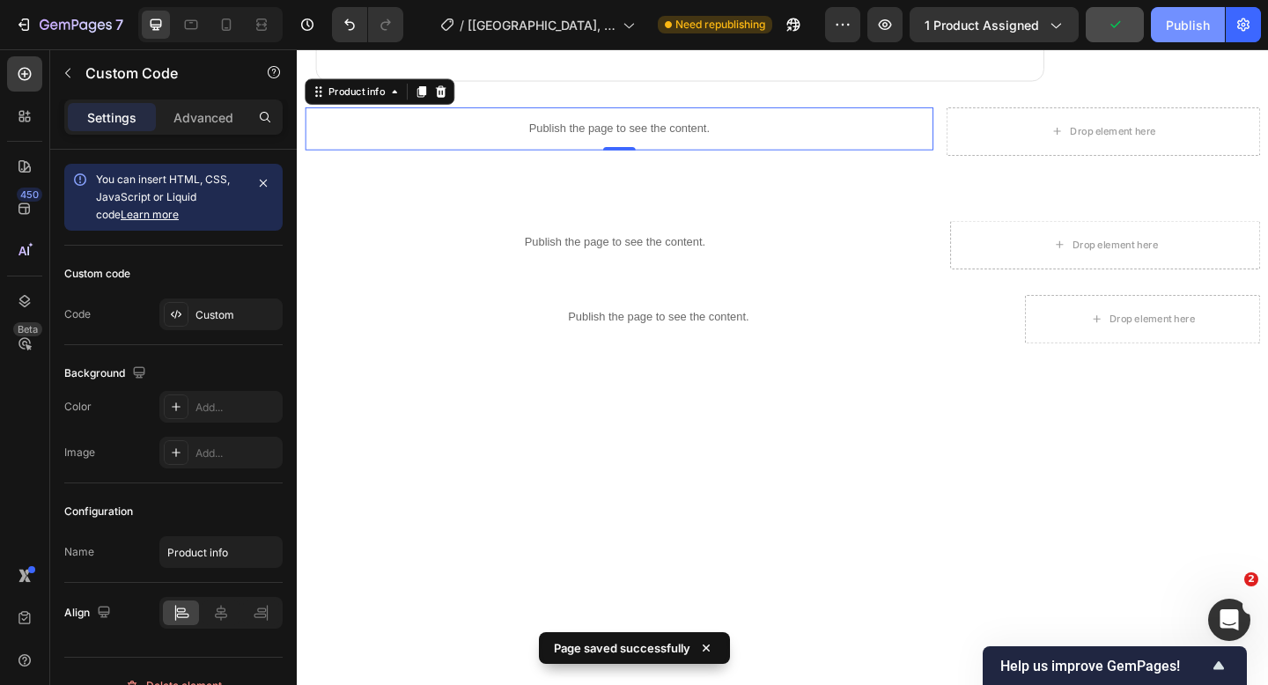
click at [1165, 14] on button "Publish" at bounding box center [1188, 24] width 74 height 35
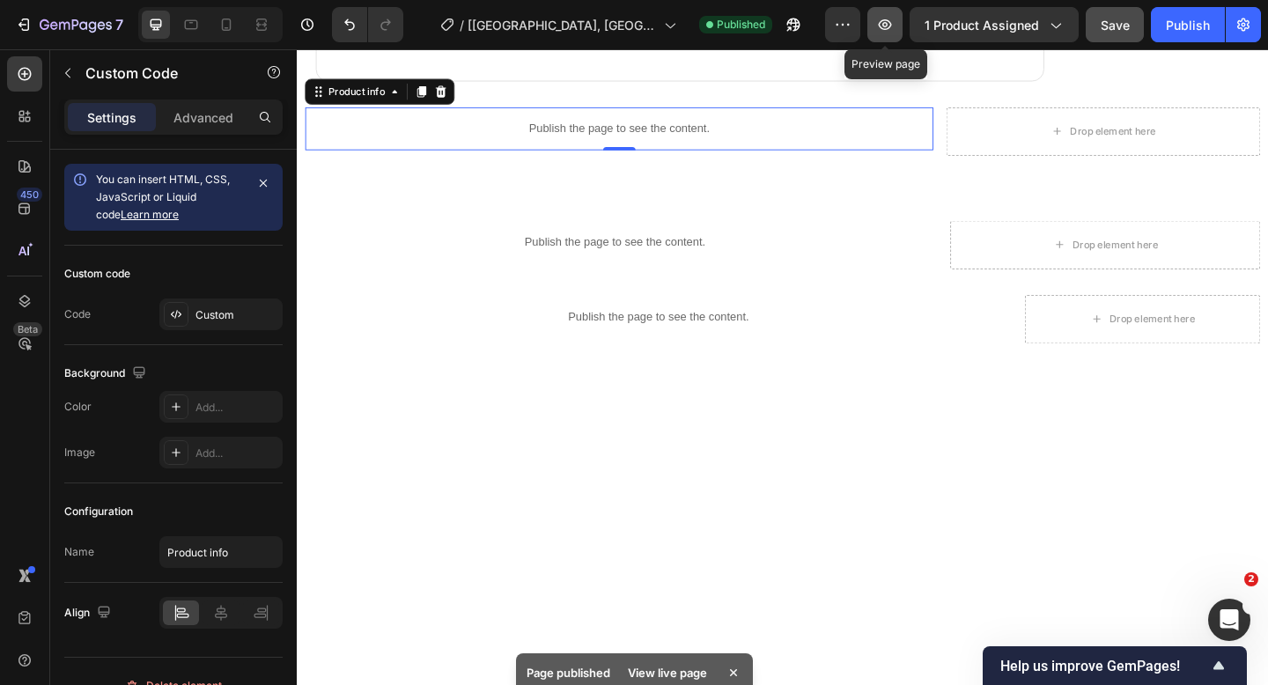
click at [884, 26] on icon "button" at bounding box center [885, 25] width 18 height 18
click at [894, 14] on button "button" at bounding box center [884, 24] width 35 height 35
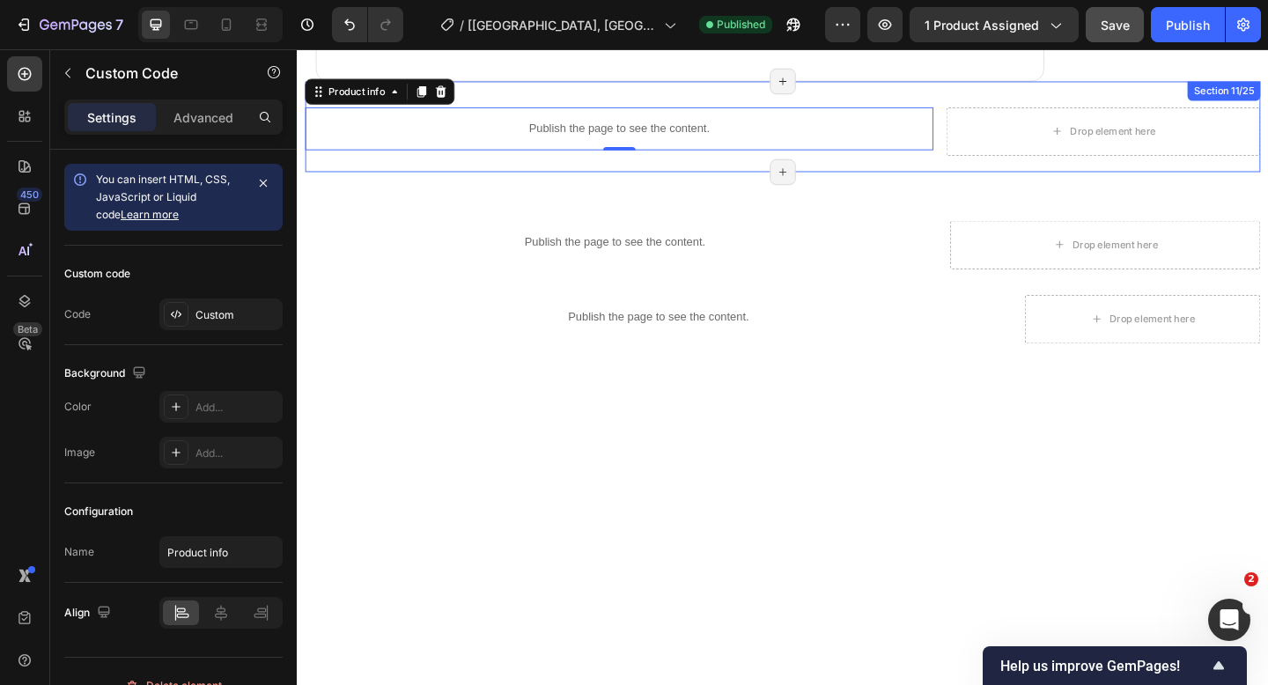
click at [655, 97] on div "Publish the page to see the content. Product info 0 Drop element here Section 1…" at bounding box center [824, 134] width 1039 height 99
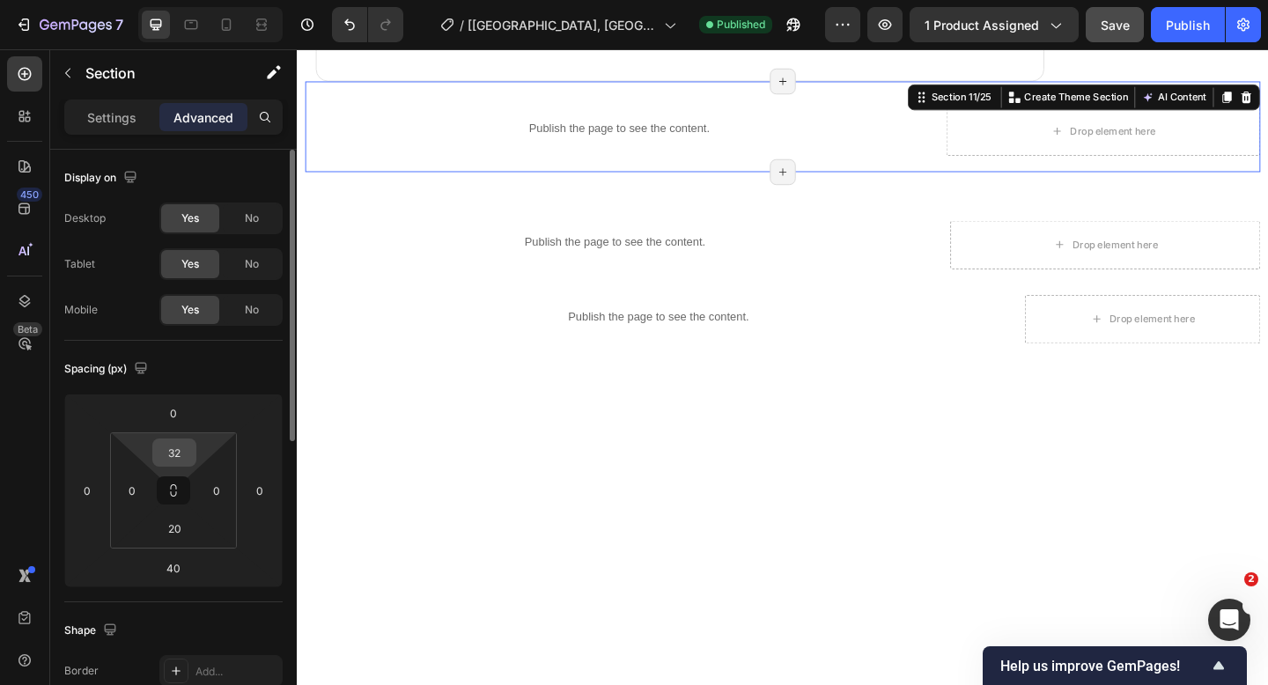
click at [188, 449] on input "32" at bounding box center [174, 452] width 35 height 26
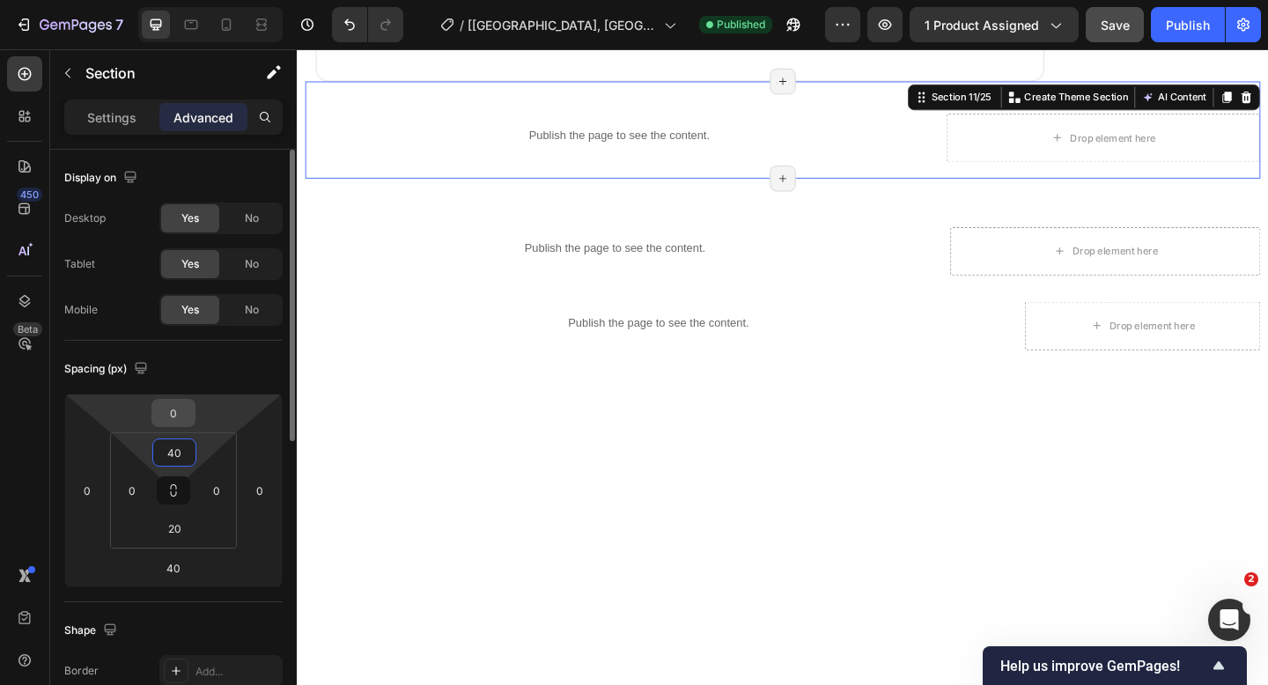
type input "40"
click at [181, 419] on input "0" at bounding box center [173, 413] width 35 height 26
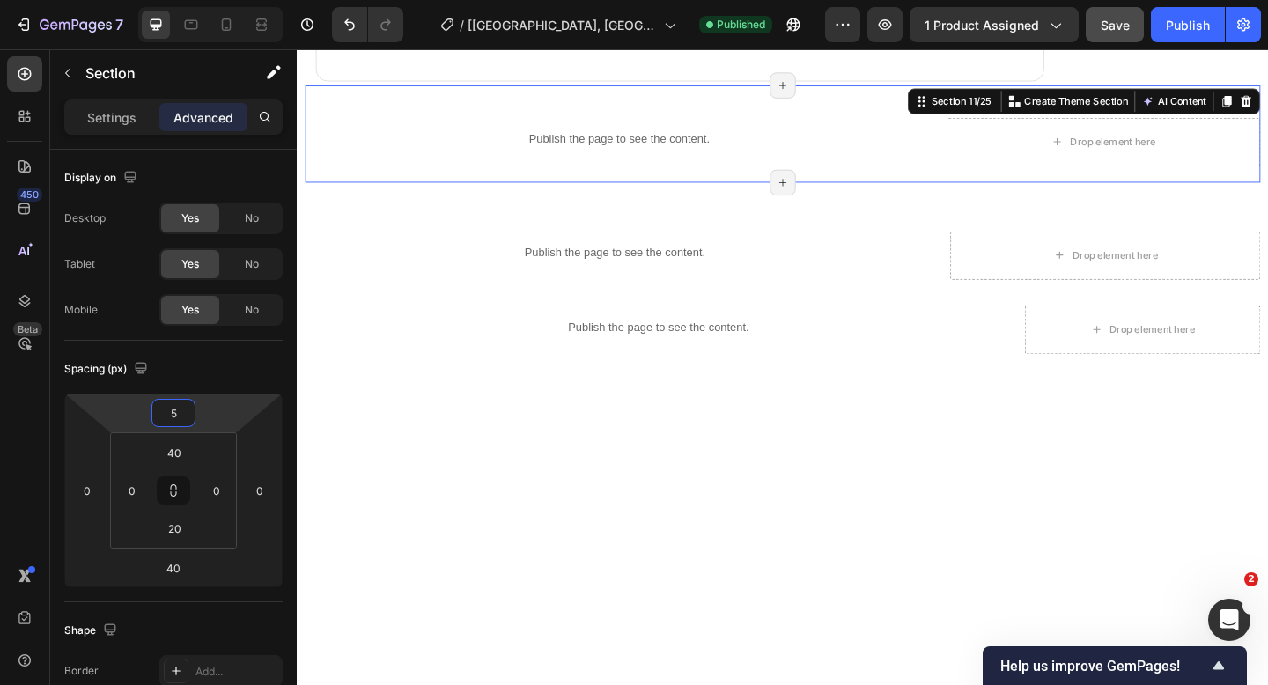
type input "5"
click at [1104, 16] on div "Save" at bounding box center [1114, 25] width 29 height 18
click at [1169, 21] on div "Publish" at bounding box center [1188, 25] width 44 height 18
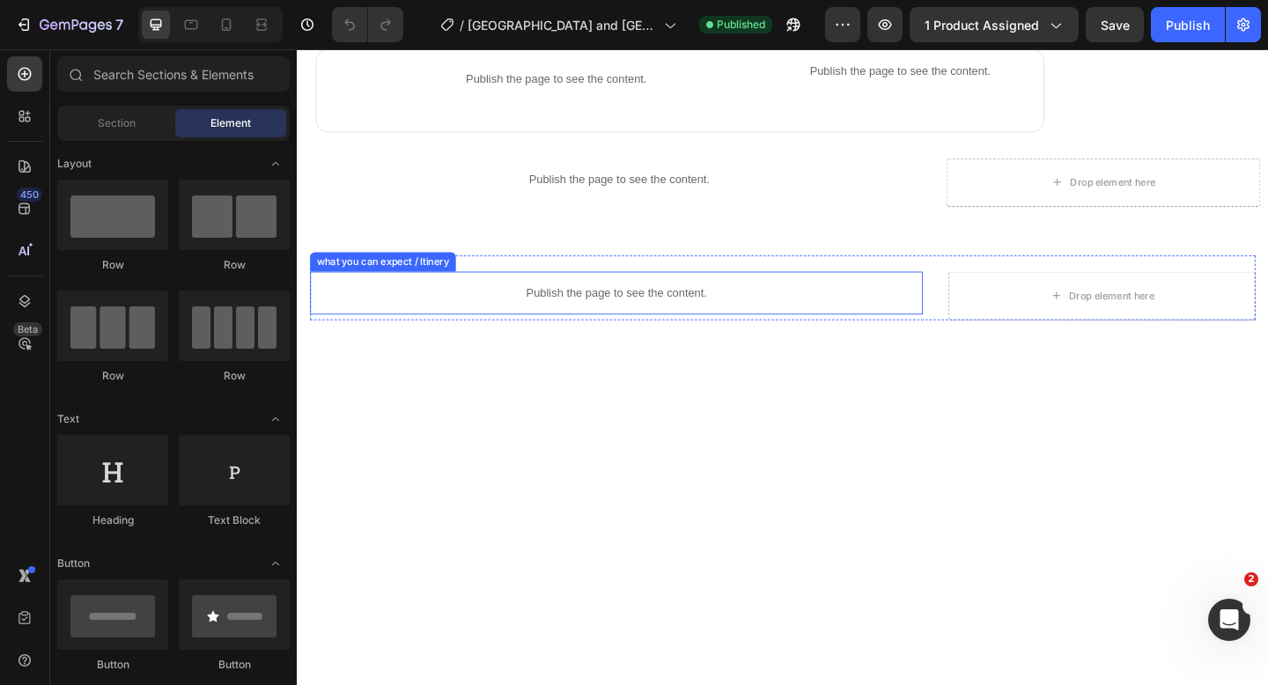
click at [706, 308] on p "Publish the page to see the content." at bounding box center [644, 314] width 666 height 18
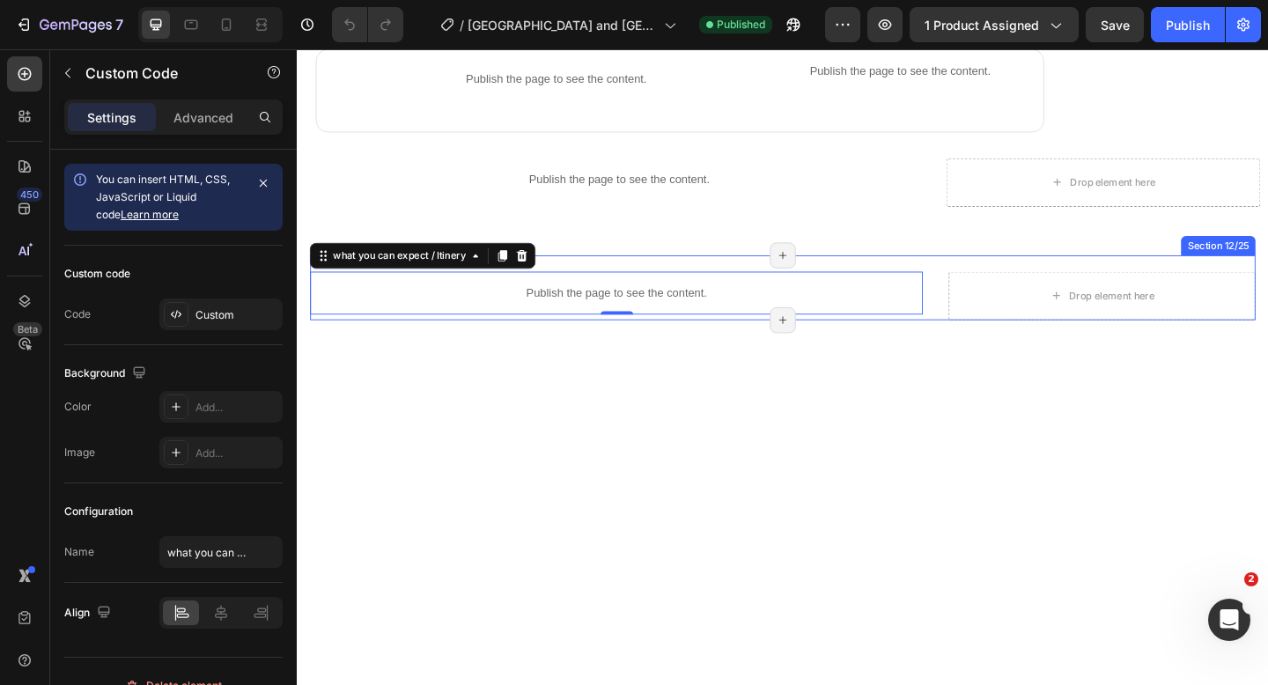
click at [992, 337] on div "Publish the page to see the content. what you can expect / Itinery 0 Title Line…" at bounding box center [825, 309] width 1028 height 70
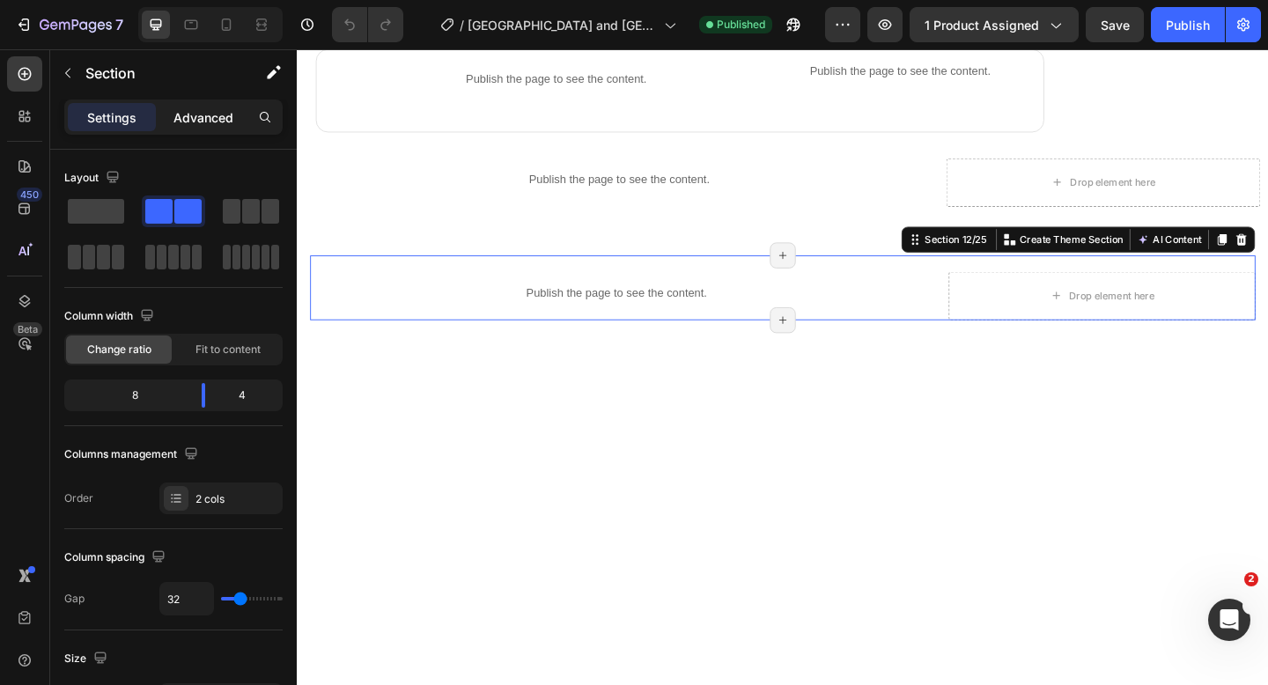
click at [228, 110] on p "Advanced" at bounding box center [203, 117] width 60 height 18
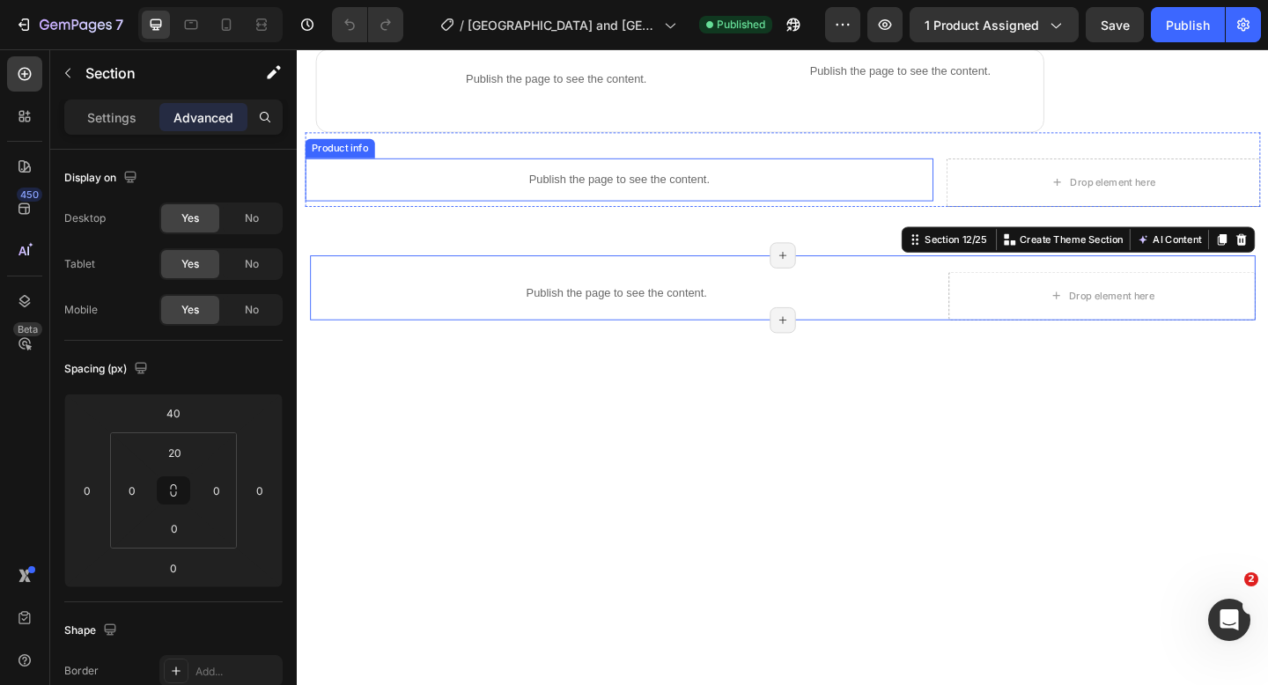
click at [593, 195] on p "Publish the page to see the content." at bounding box center [646, 191] width 683 height 18
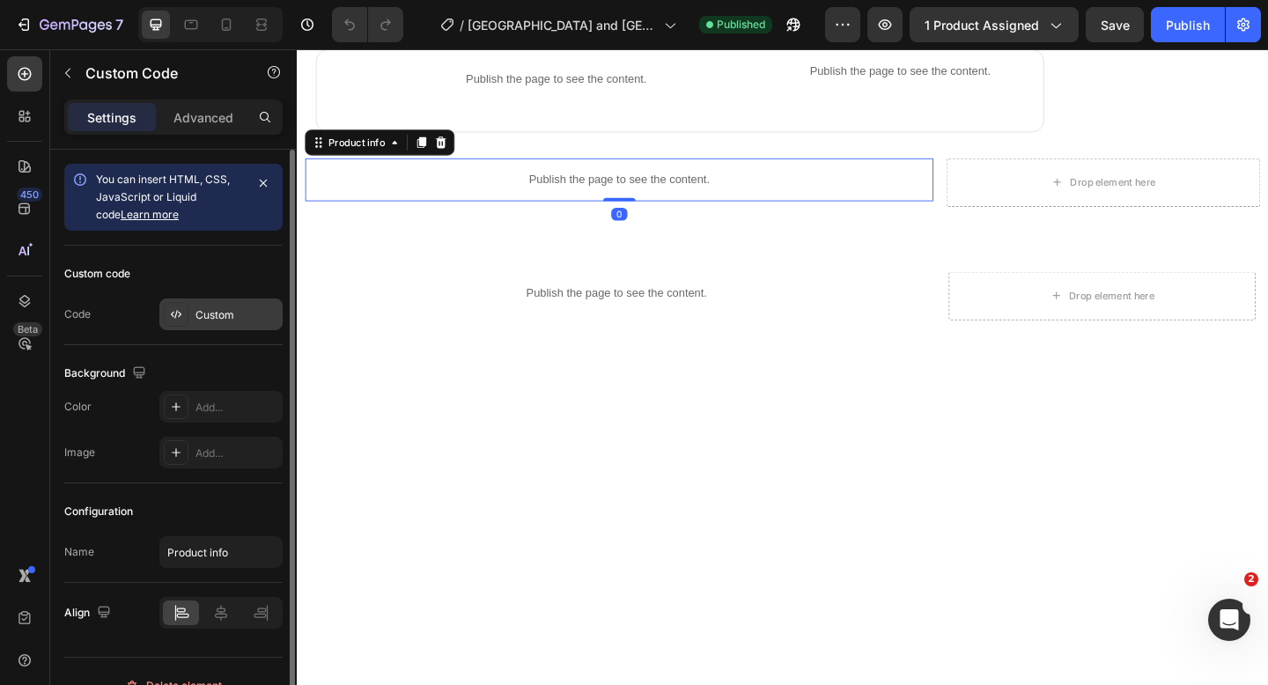
click at [229, 323] on div "Custom" at bounding box center [220, 314] width 123 height 32
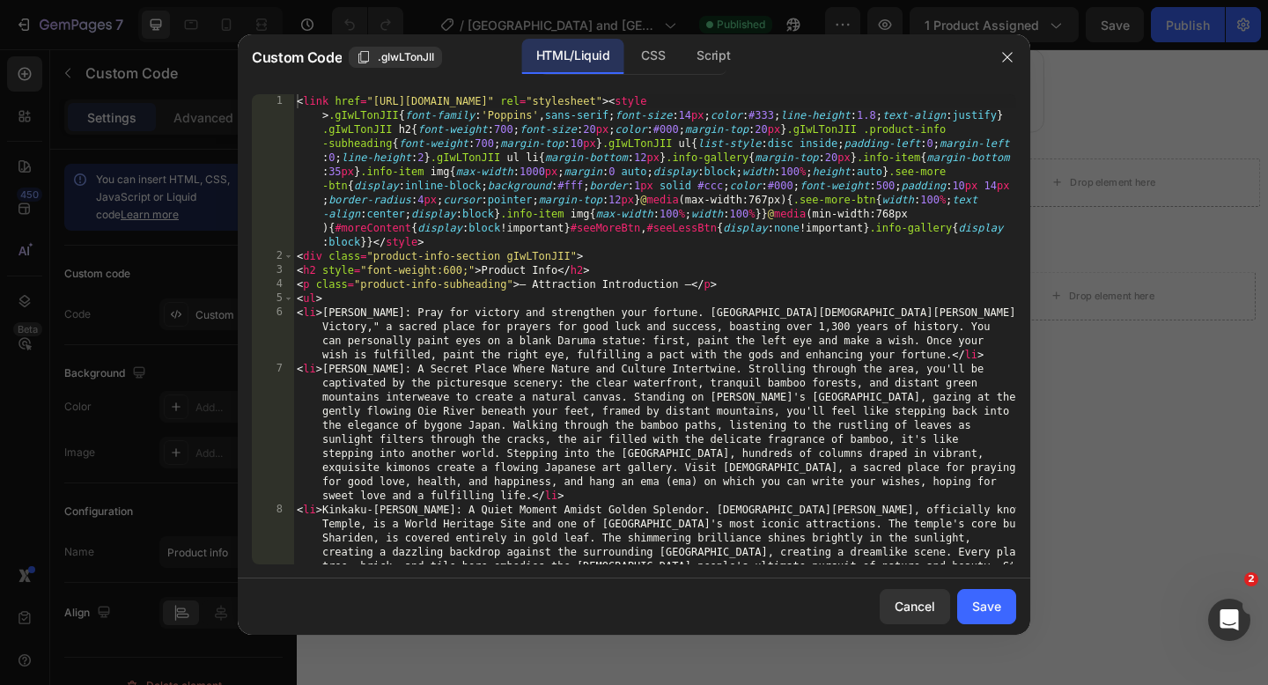
click at [533, 282] on div "< link href = "[URL][DOMAIN_NAME]" rel = "stylesheet" > < style > .gIwLTonJII {…" at bounding box center [654, 456] width 723 height 724
click at [677, 288] on div "< link href = "[URL][DOMAIN_NAME]" rel = "stylesheet" > < style > .gIwLTonJII {…" at bounding box center [654, 456] width 723 height 724
type textarea "<p class="product-info-subheading">Attraction Introduction</p>"
click at [975, 609] on div "Save" at bounding box center [986, 606] width 29 height 18
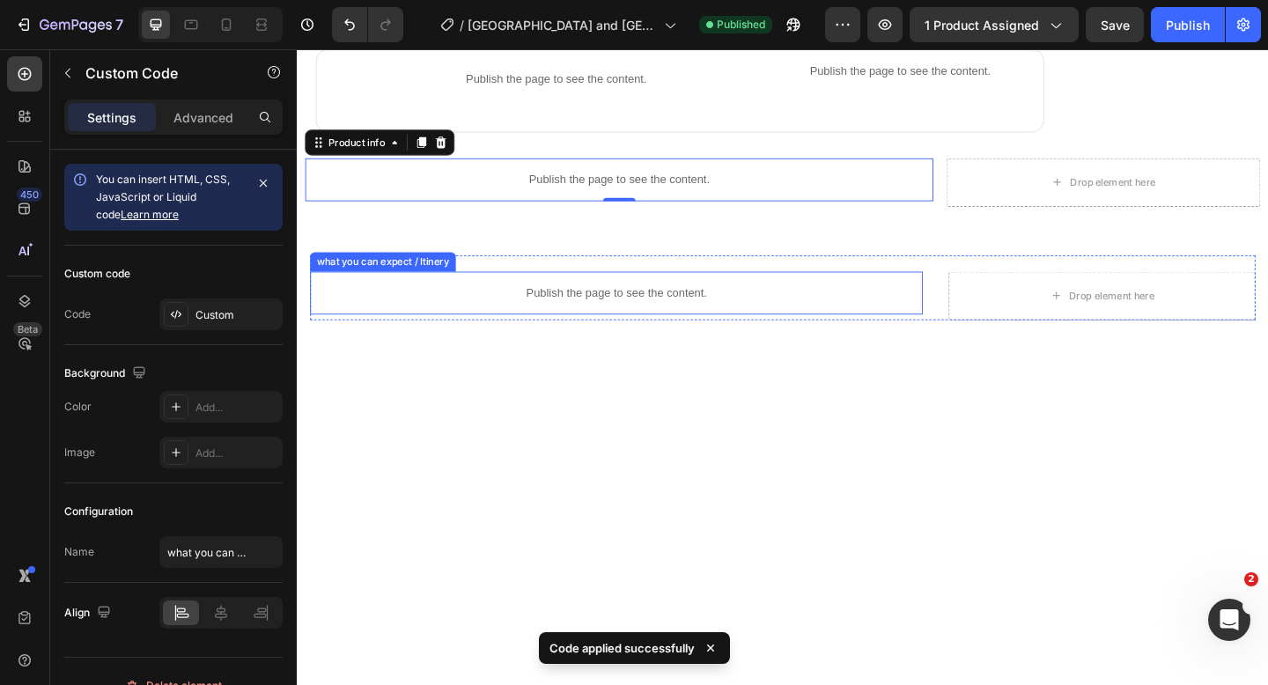
click at [641, 312] on p "Publish the page to see the content." at bounding box center [644, 314] width 666 height 18
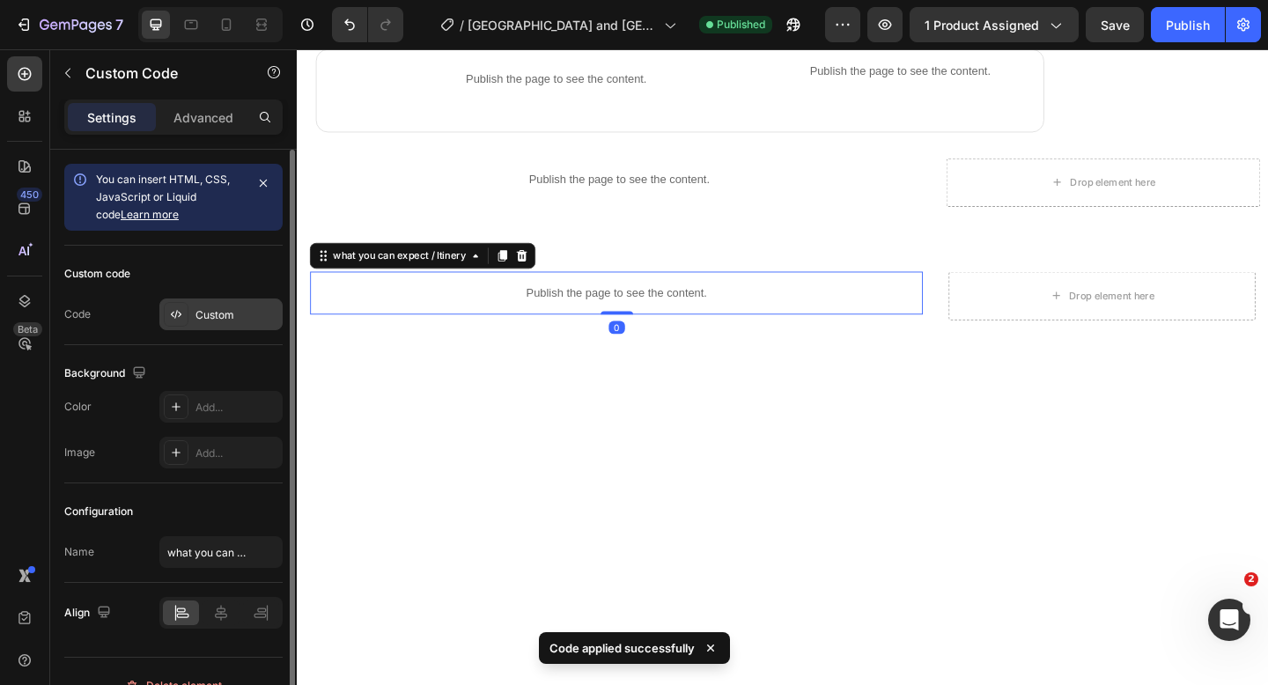
click at [211, 318] on div "Custom" at bounding box center [236, 315] width 83 height 16
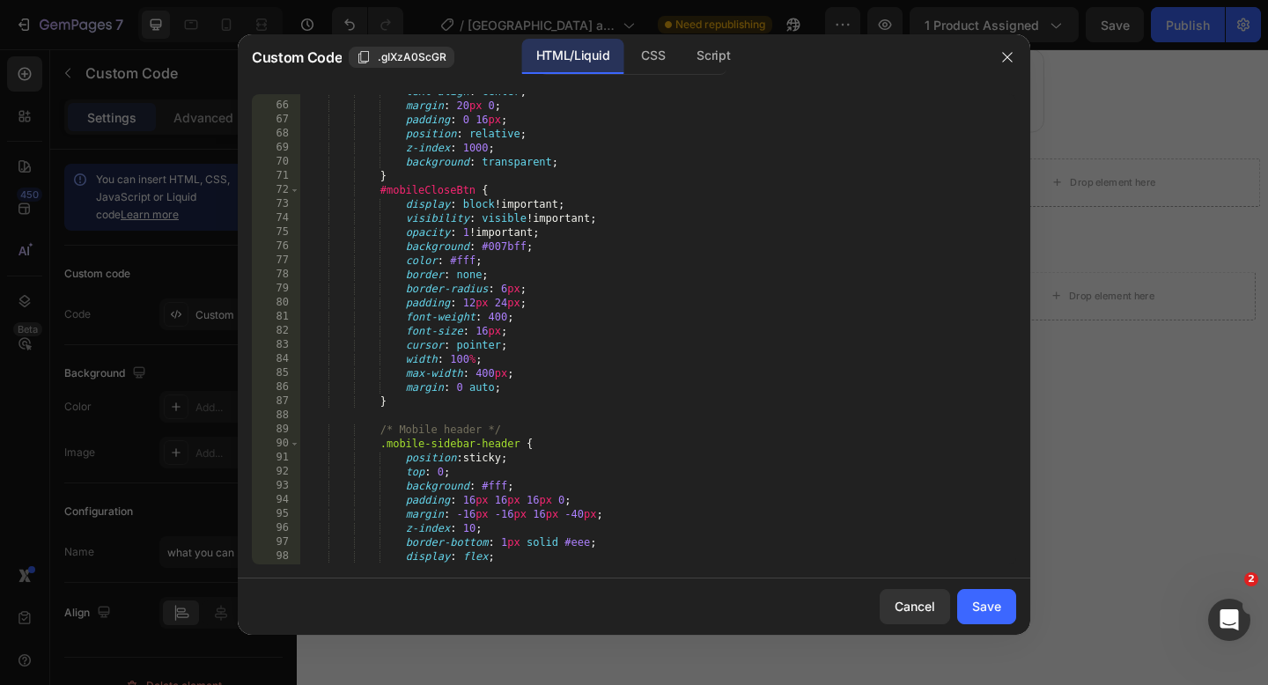
scroll to position [1264, 0]
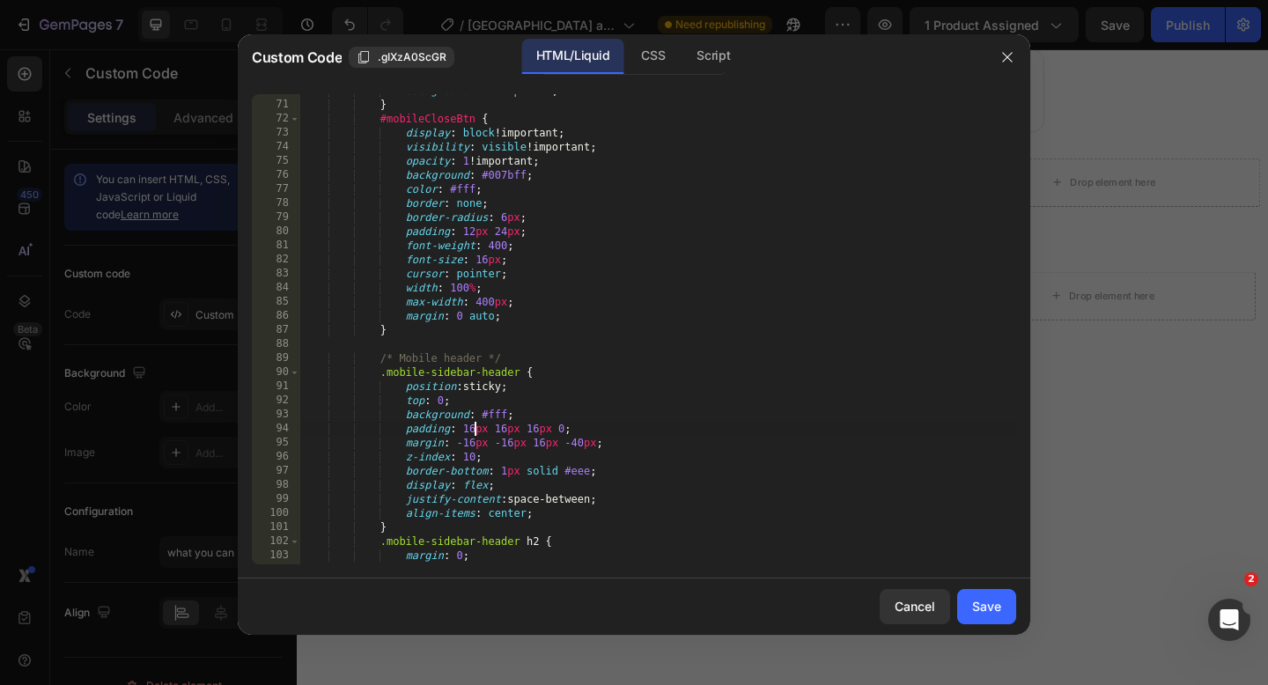
click at [473, 430] on div "background : transparent ; } #mobileCloseBtn { display : block !important ; vis…" at bounding box center [658, 333] width 716 height 498
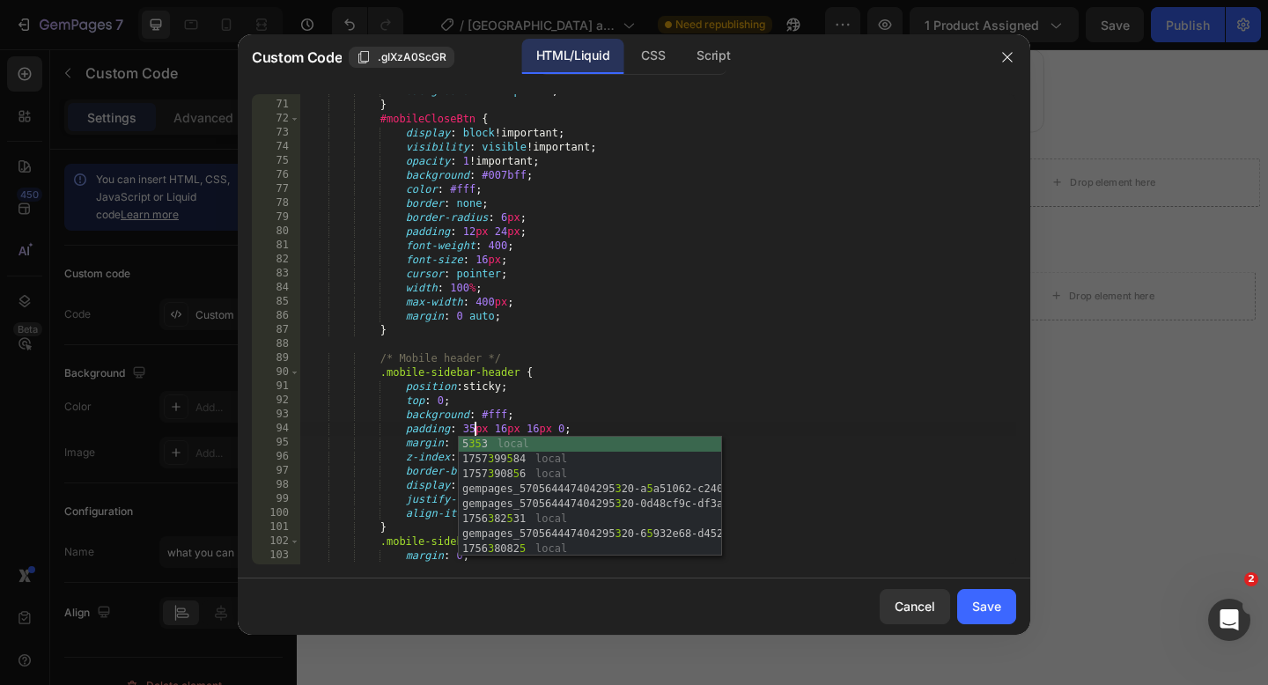
scroll to position [0, 13]
type textarea "padding: 35px 16px 16px 0;"
click at [977, 600] on div "Save" at bounding box center [986, 606] width 29 height 18
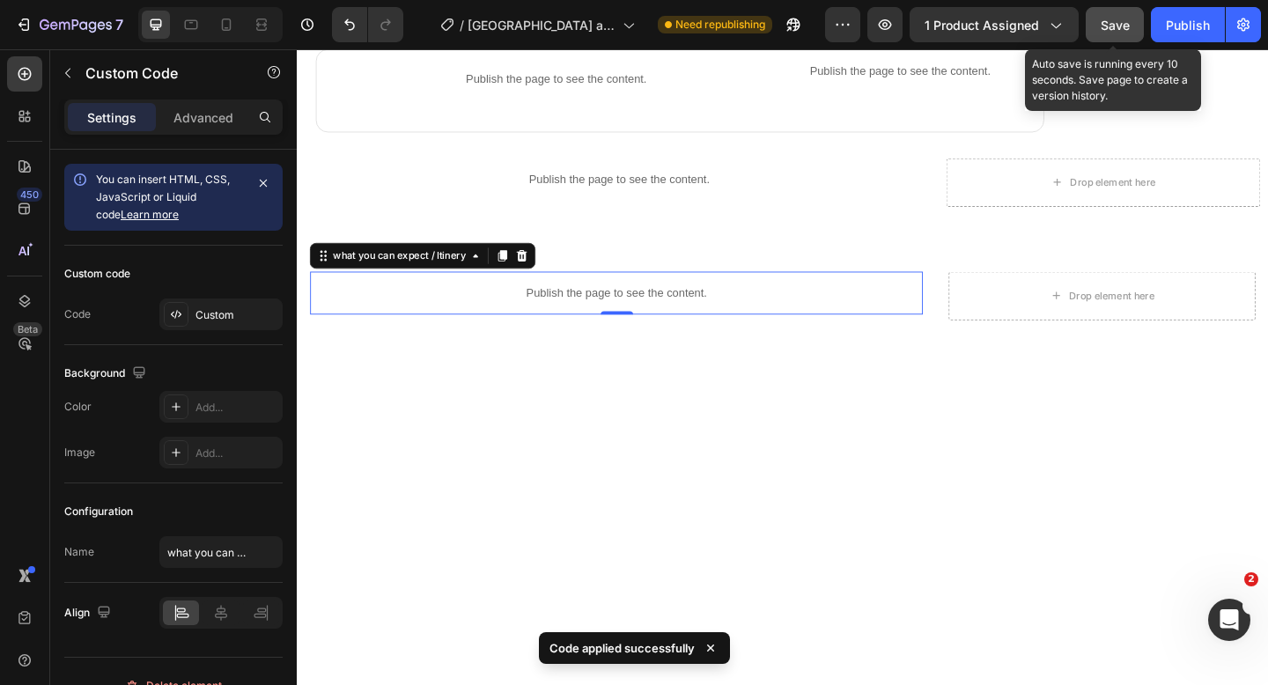
click at [1114, 12] on button "Save" at bounding box center [1114, 24] width 58 height 35
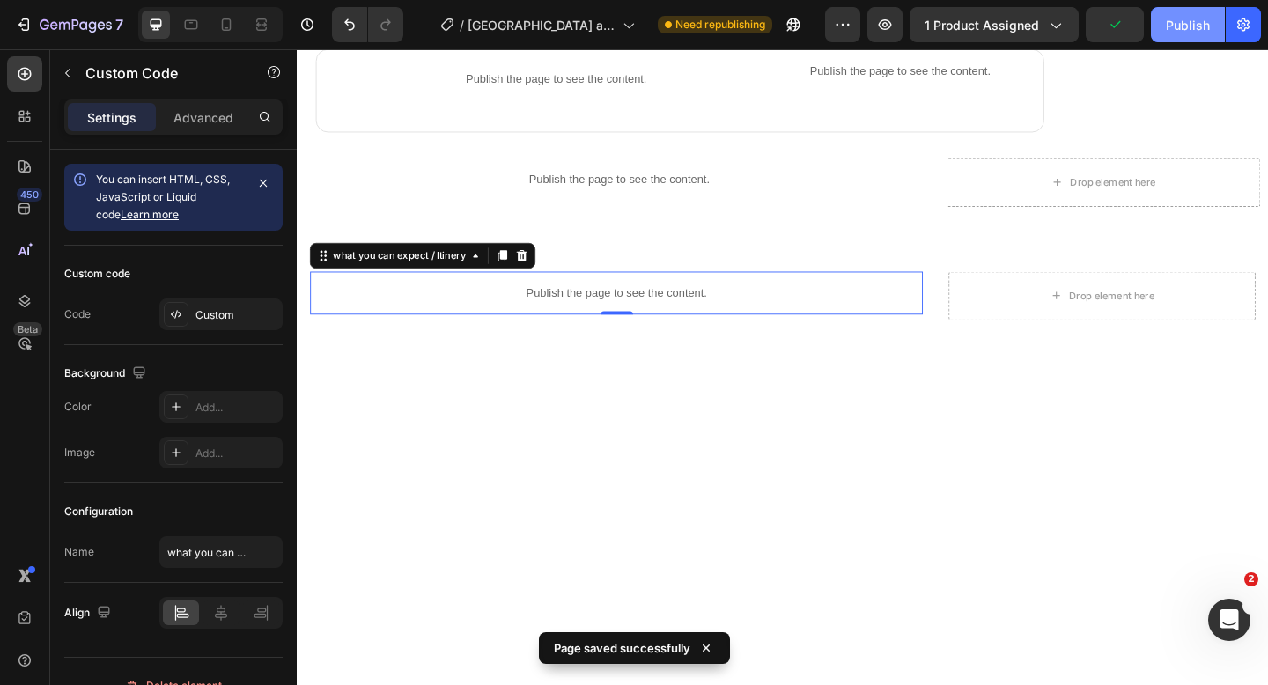
click at [1173, 28] on div "Publish" at bounding box center [1188, 25] width 44 height 18
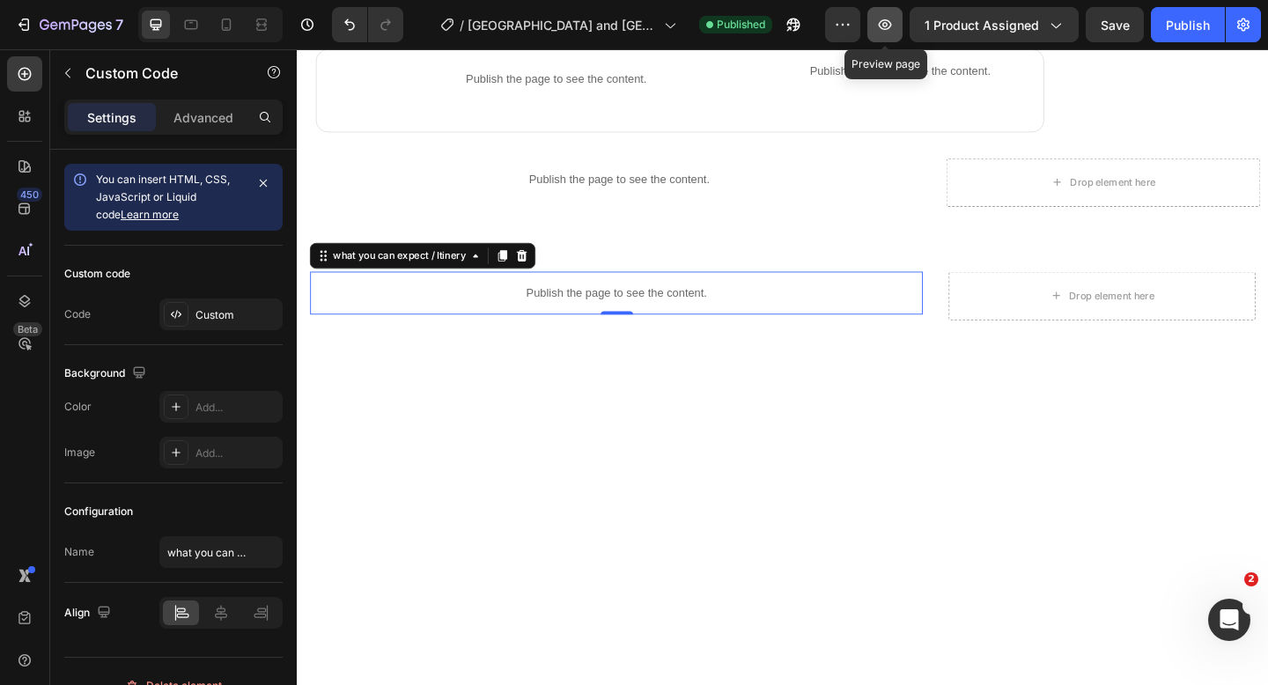
click at [884, 25] on icon "button" at bounding box center [885, 25] width 18 height 18
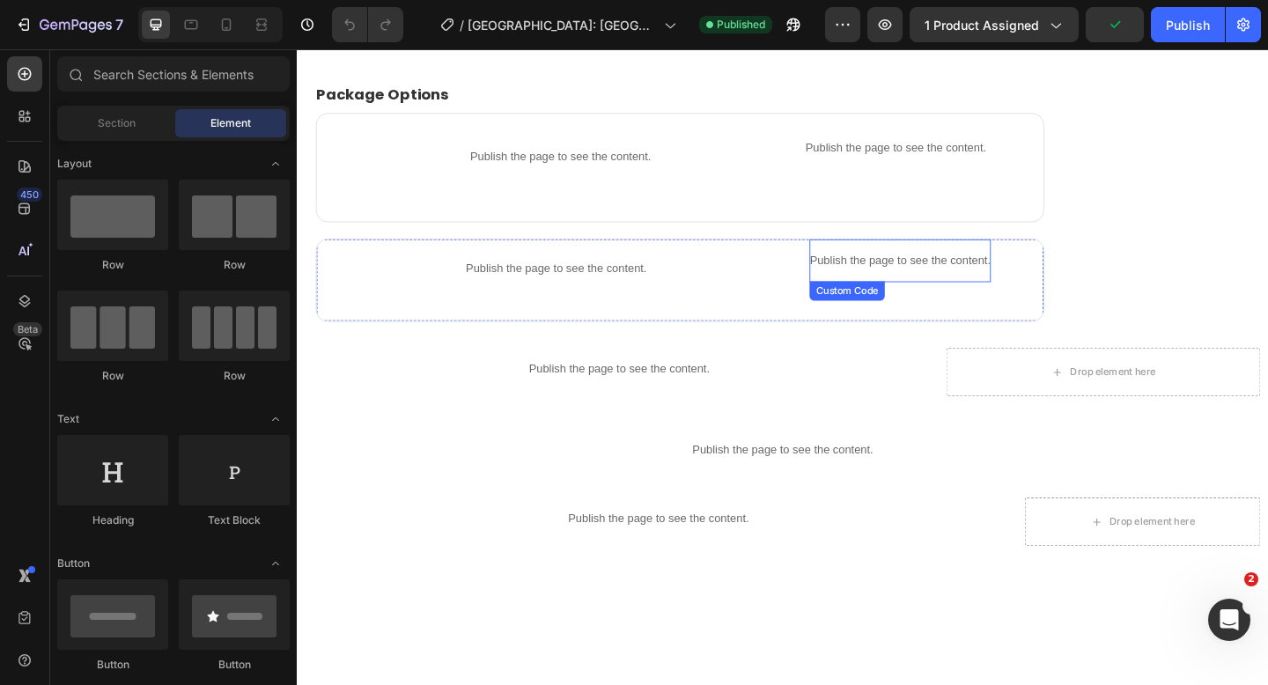
scroll to position [1263, 0]
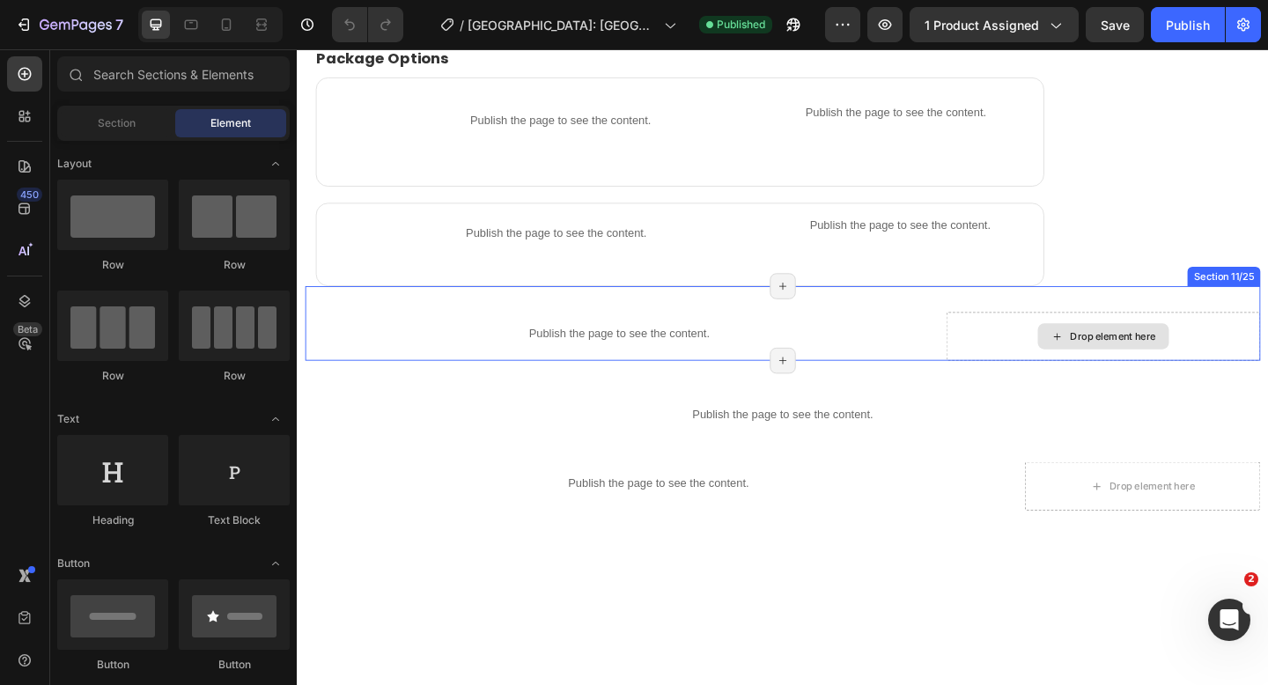
click at [1007, 380] on div "Drop element here" at bounding box center [1174, 361] width 342 height 53
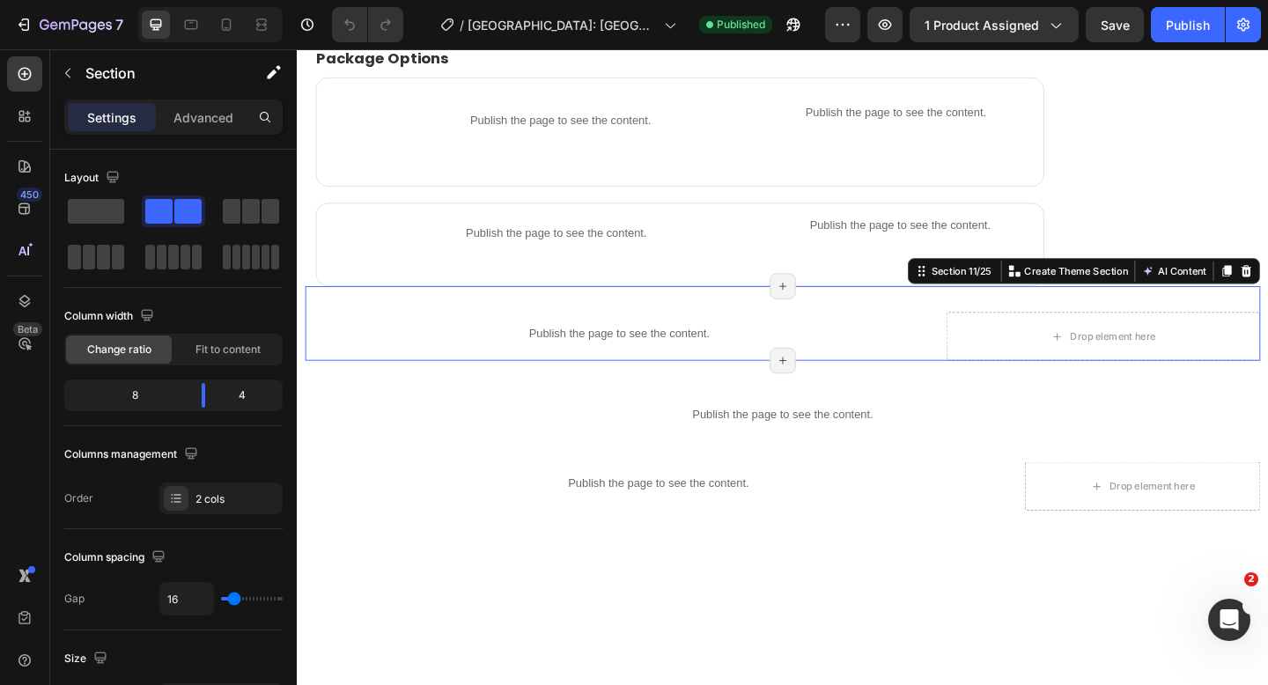
click at [994, 380] on div "Publish the page to see the content. Product info Drop element here Section 11/…" at bounding box center [824, 347] width 1039 height 81
click at [205, 121] on p "Advanced" at bounding box center [203, 117] width 60 height 18
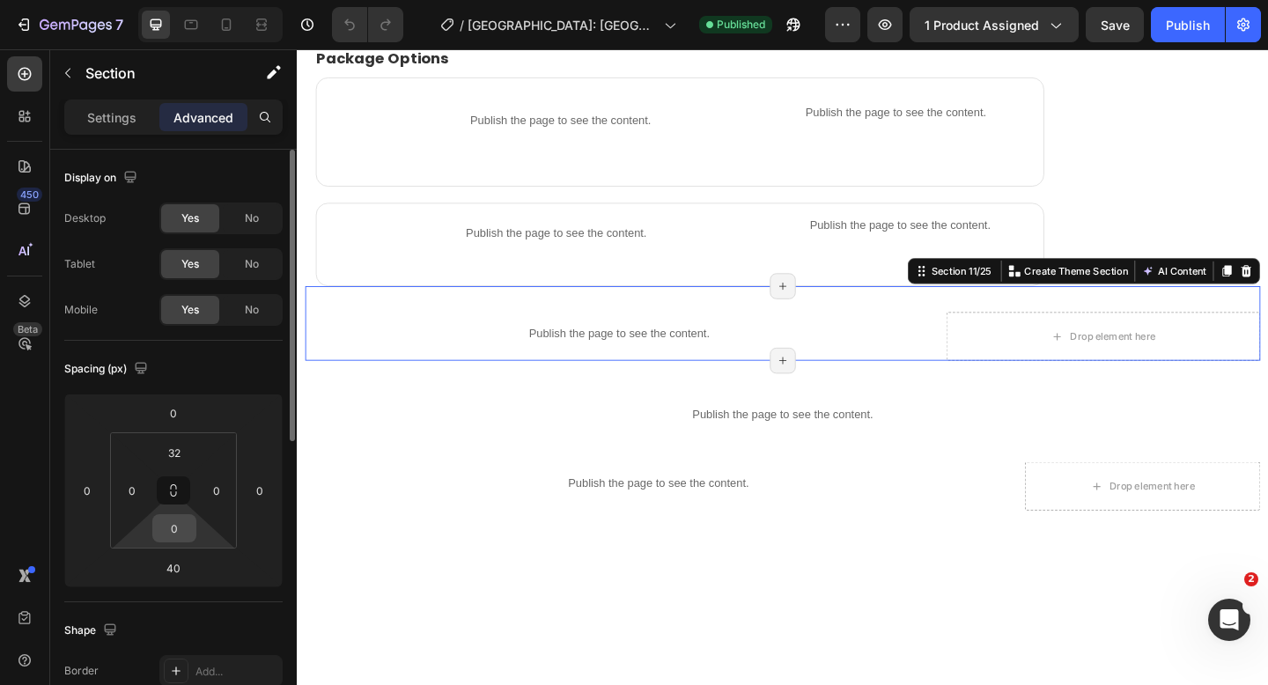
click at [180, 534] on input "0" at bounding box center [174, 528] width 35 height 26
type input "30"
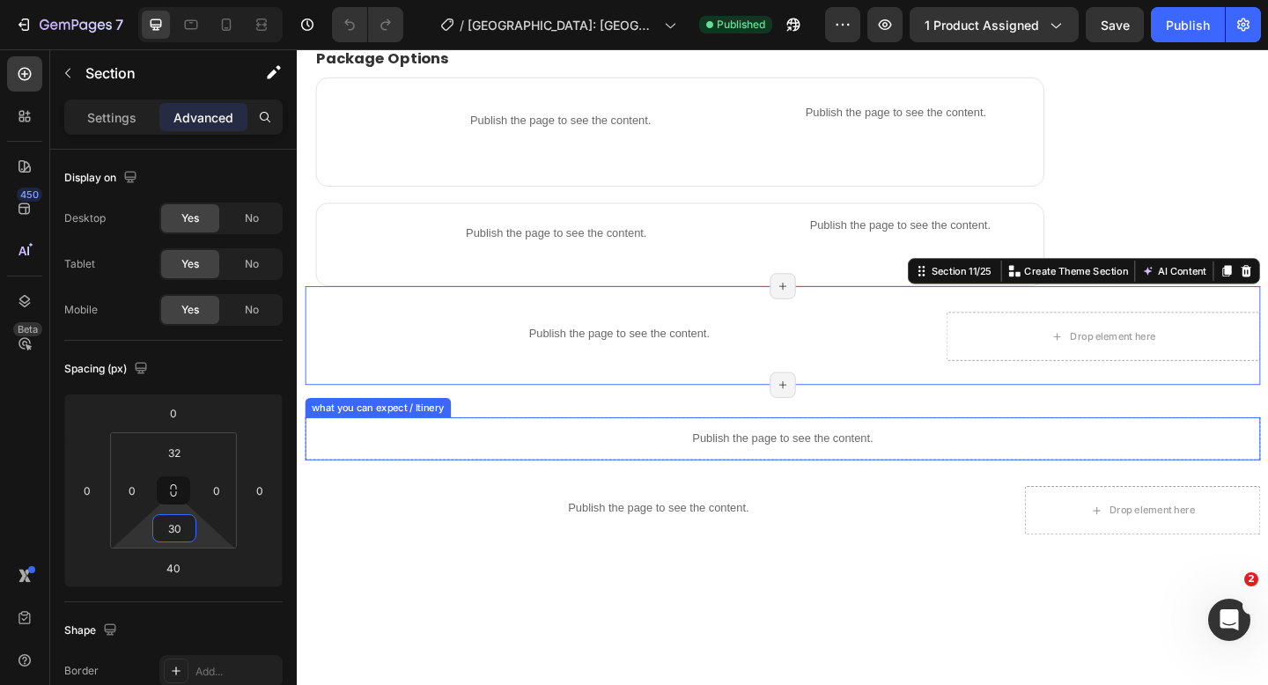
click at [1041, 483] on div "Publish the page to see the content." at bounding box center [824, 473] width 1039 height 47
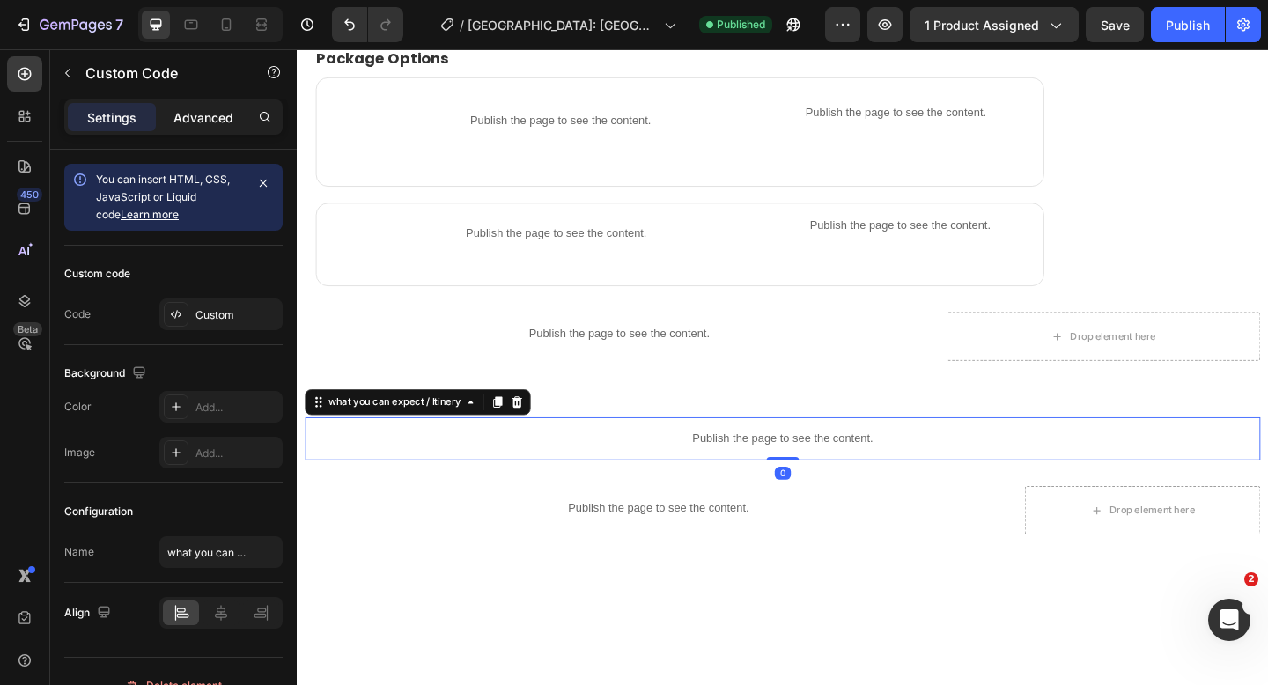
click at [208, 118] on p "Advanced" at bounding box center [203, 117] width 60 height 18
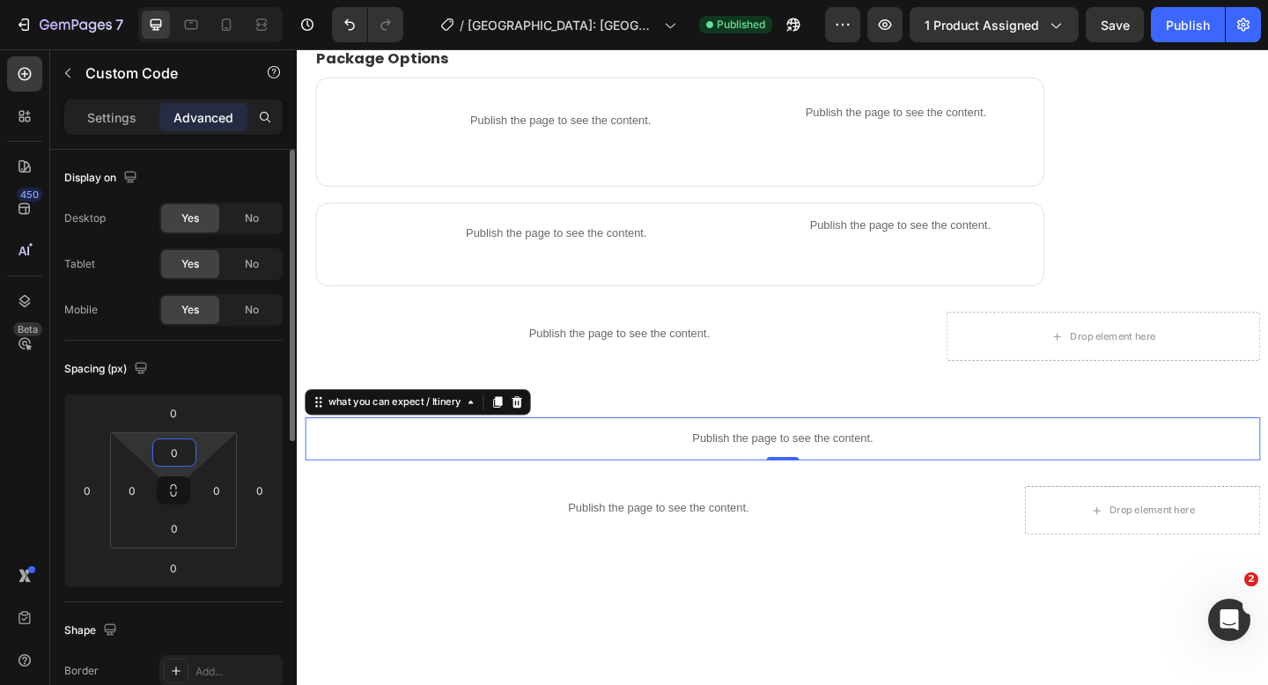
click at [179, 460] on input "0" at bounding box center [174, 452] width 35 height 26
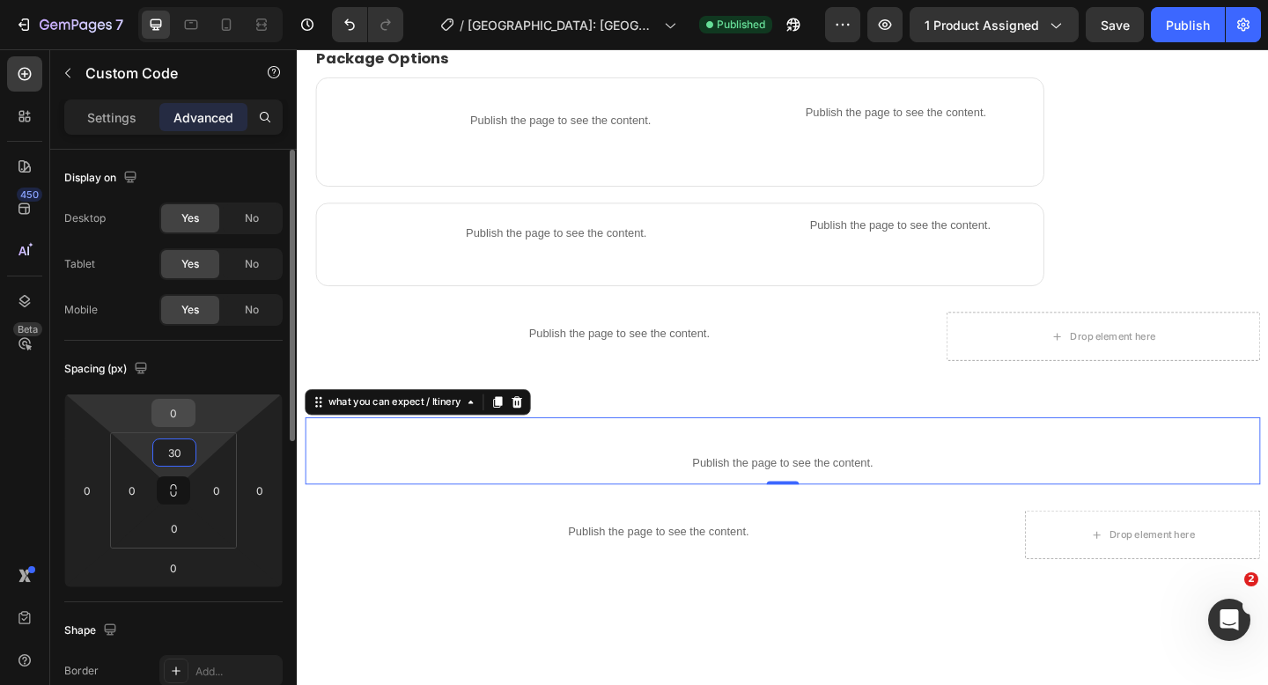
type input "30"
click at [180, 409] on input "0" at bounding box center [173, 413] width 35 height 26
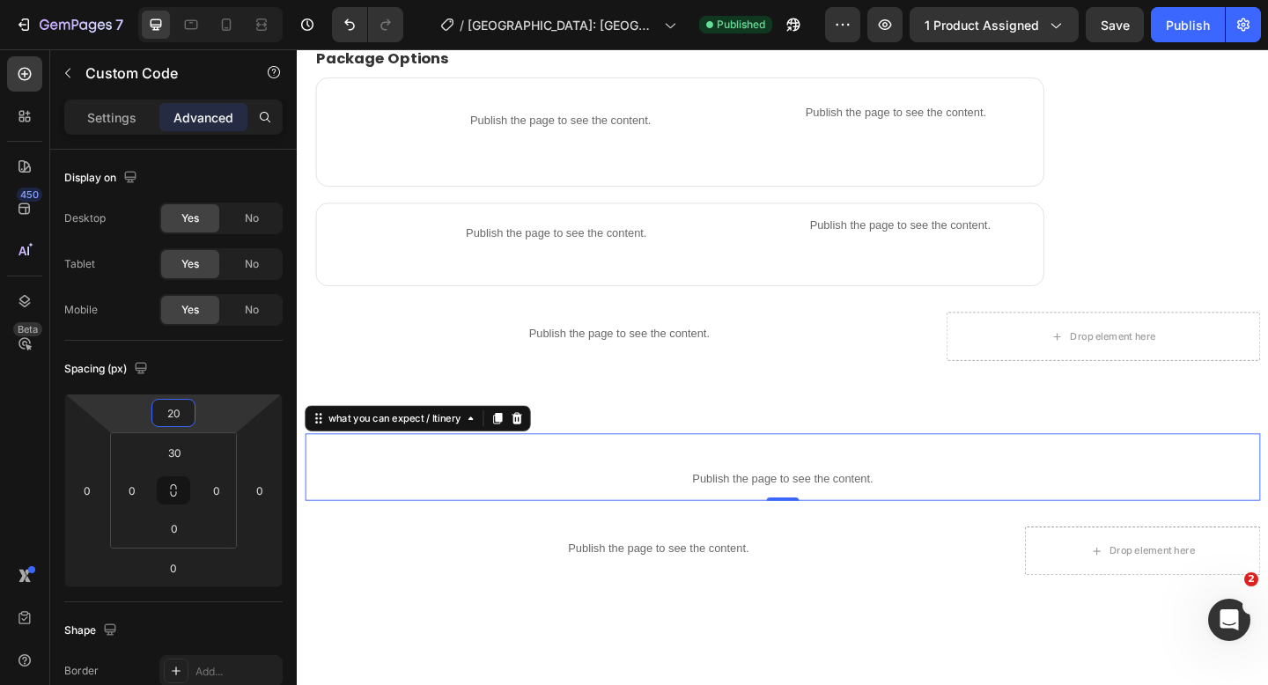
type input "20"
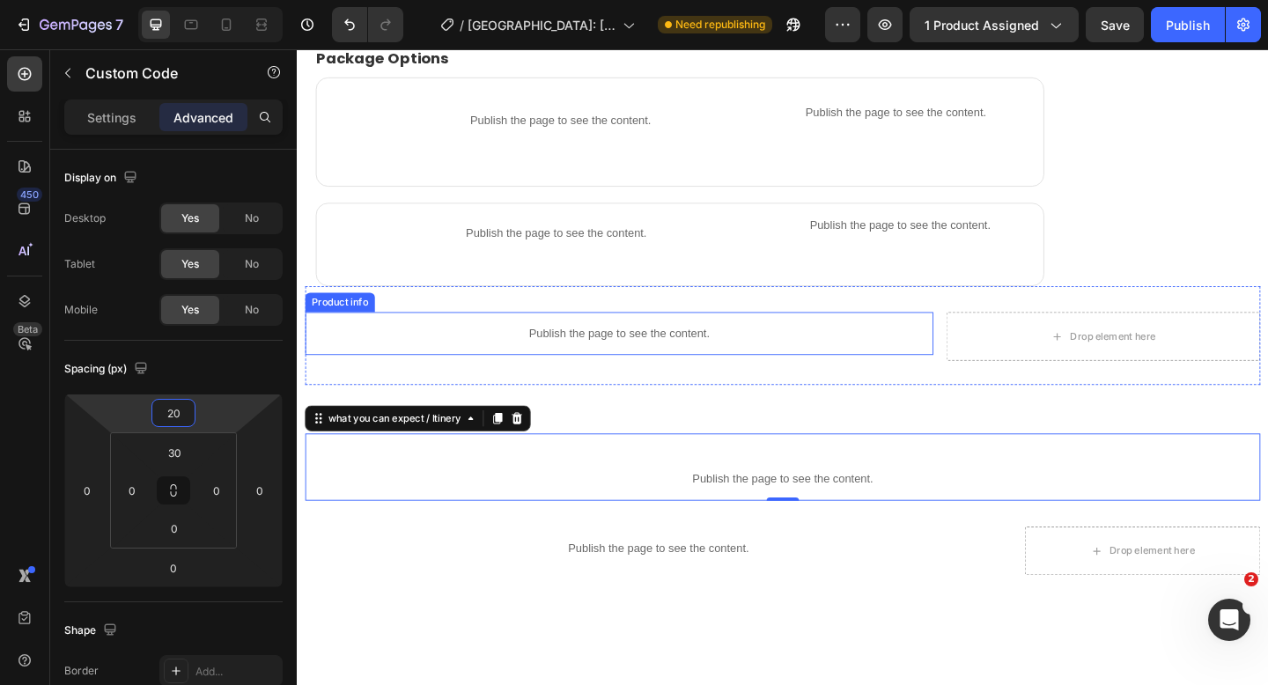
click at [607, 357] on p "Publish the page to see the content." at bounding box center [646, 358] width 683 height 18
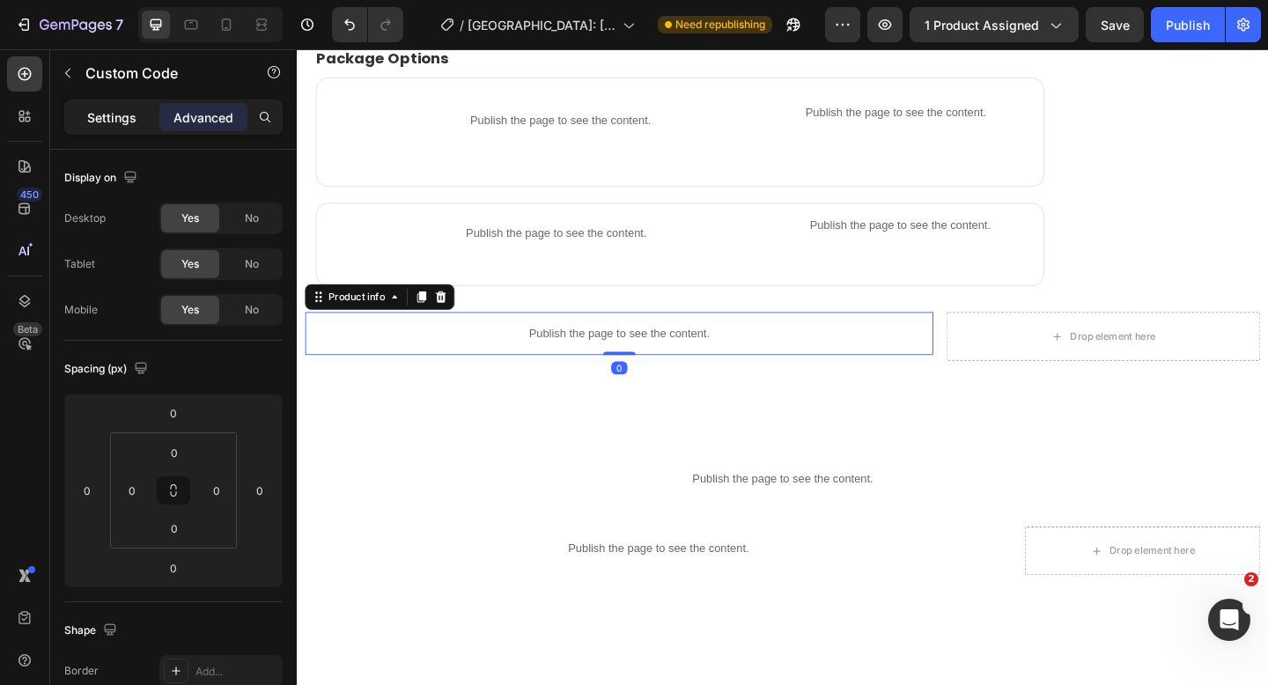
click at [96, 114] on p "Settings" at bounding box center [111, 117] width 49 height 18
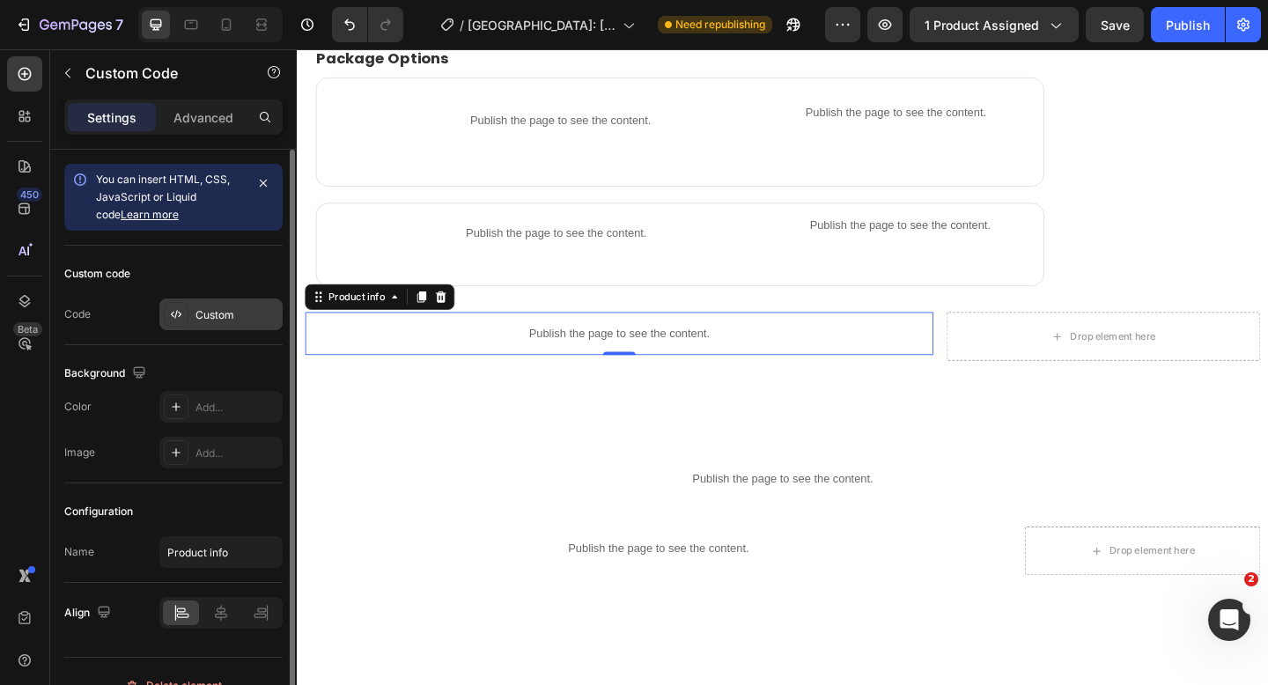
click at [216, 315] on div "Custom" at bounding box center [236, 315] width 83 height 16
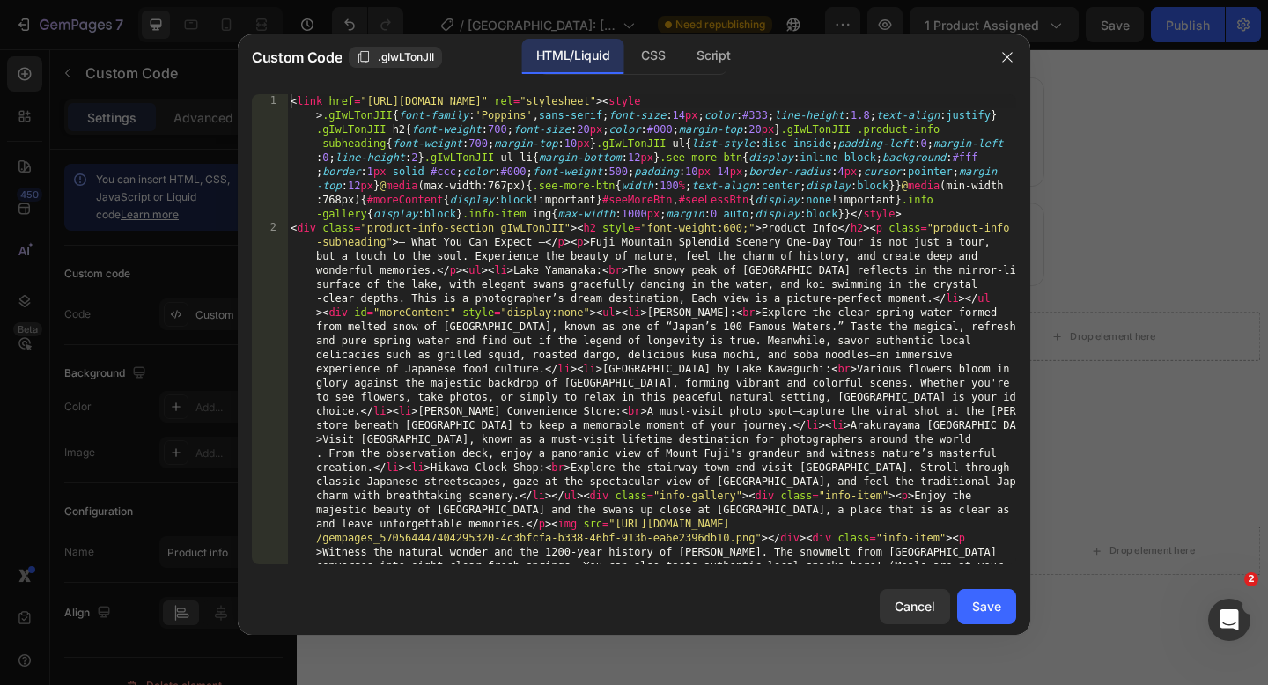
type textarea "<link href="[URL][DOMAIN_NAME]" rel="stylesheet"><style>.gIwLTonJII{font-family…"
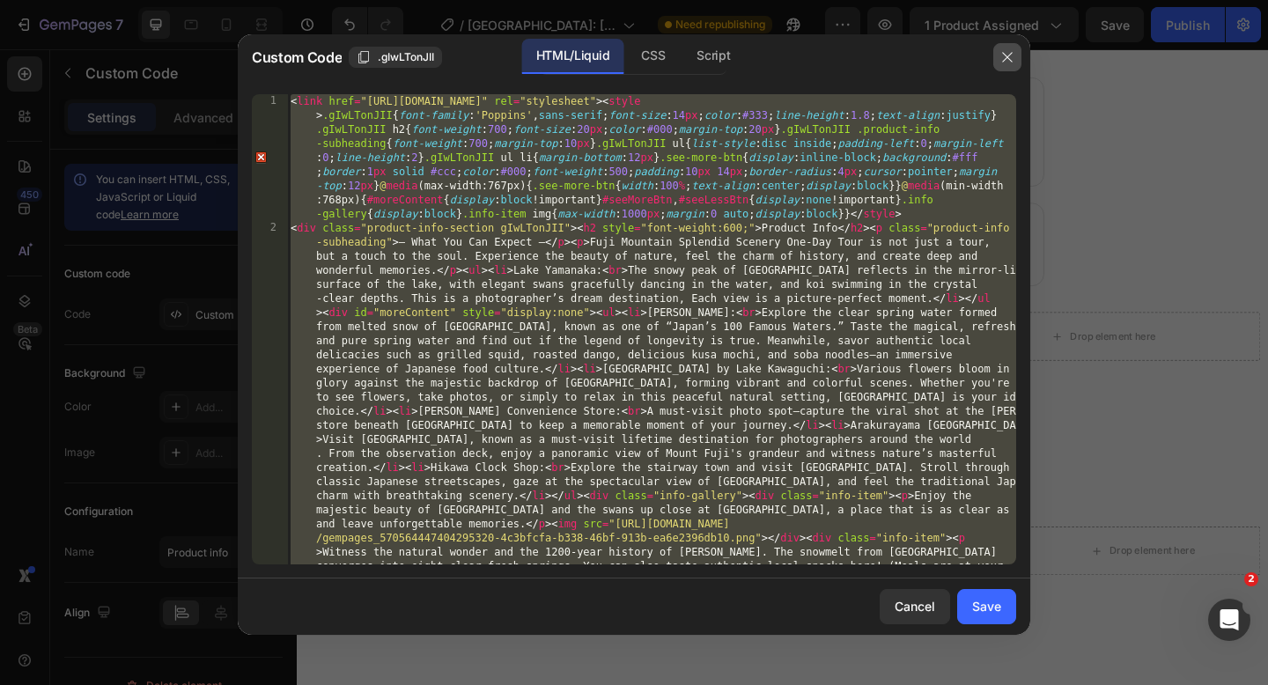
click at [1006, 63] on icon "button" at bounding box center [1007, 57] width 14 height 14
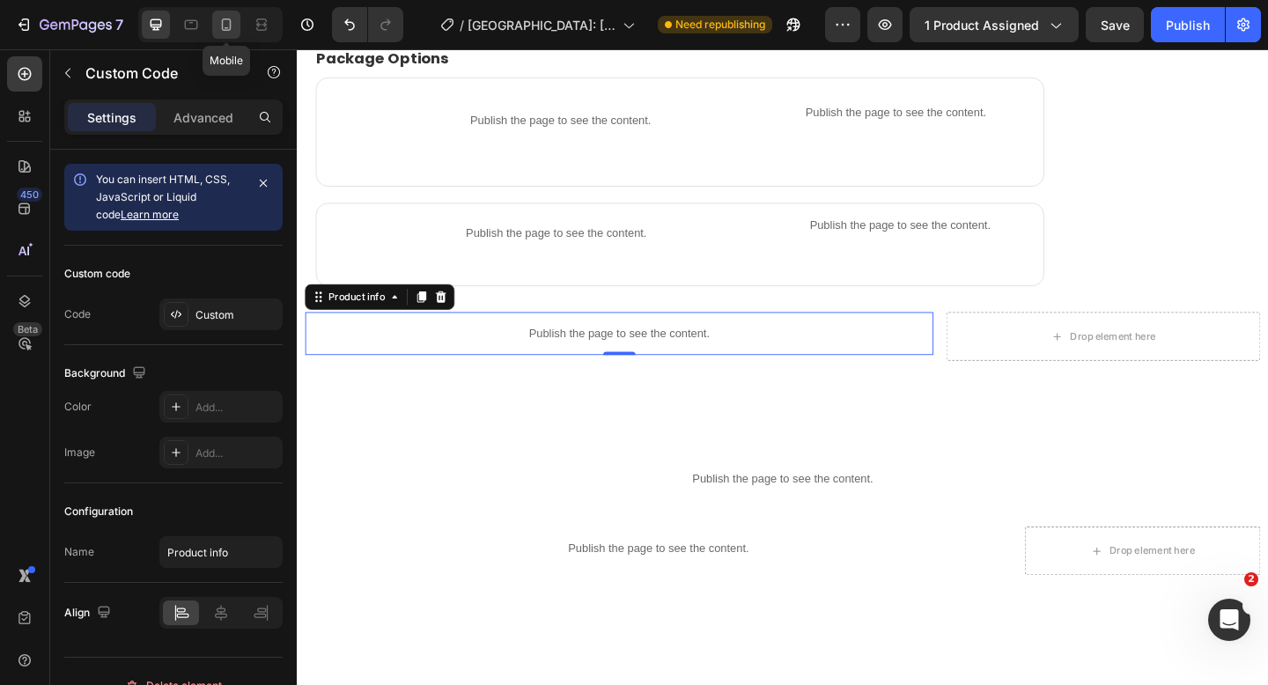
click at [220, 26] on icon at bounding box center [226, 25] width 18 height 18
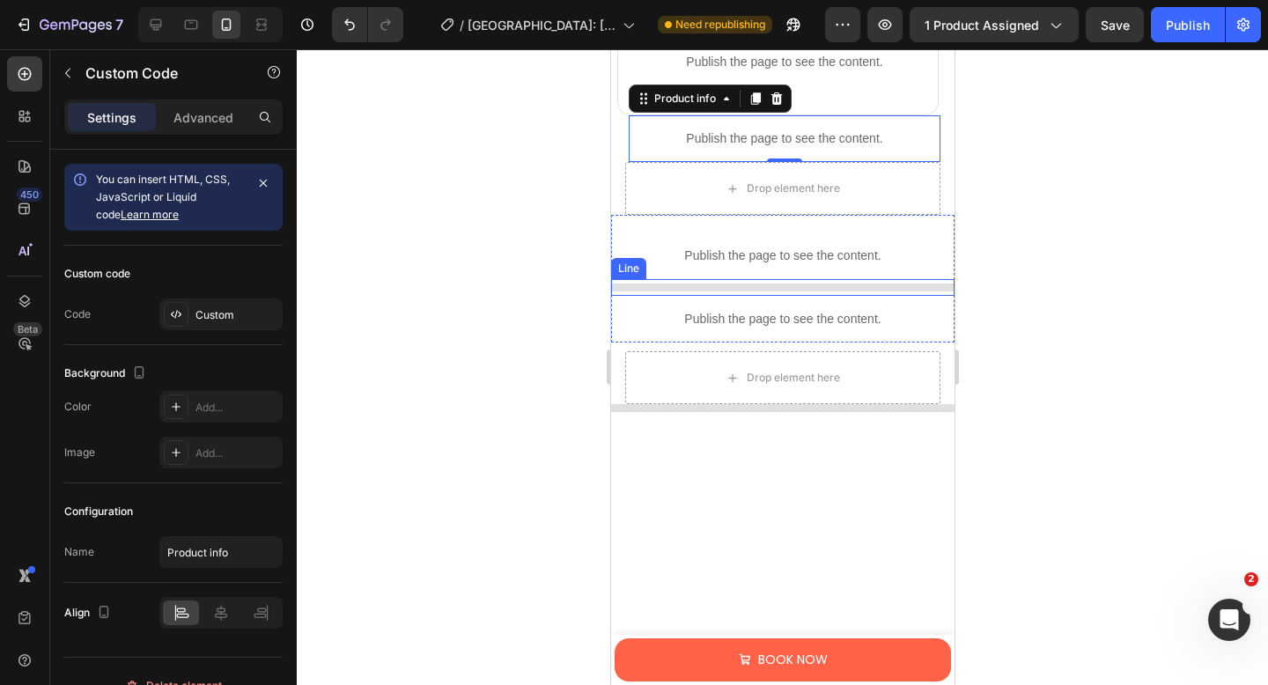
scroll to position [1723, 0]
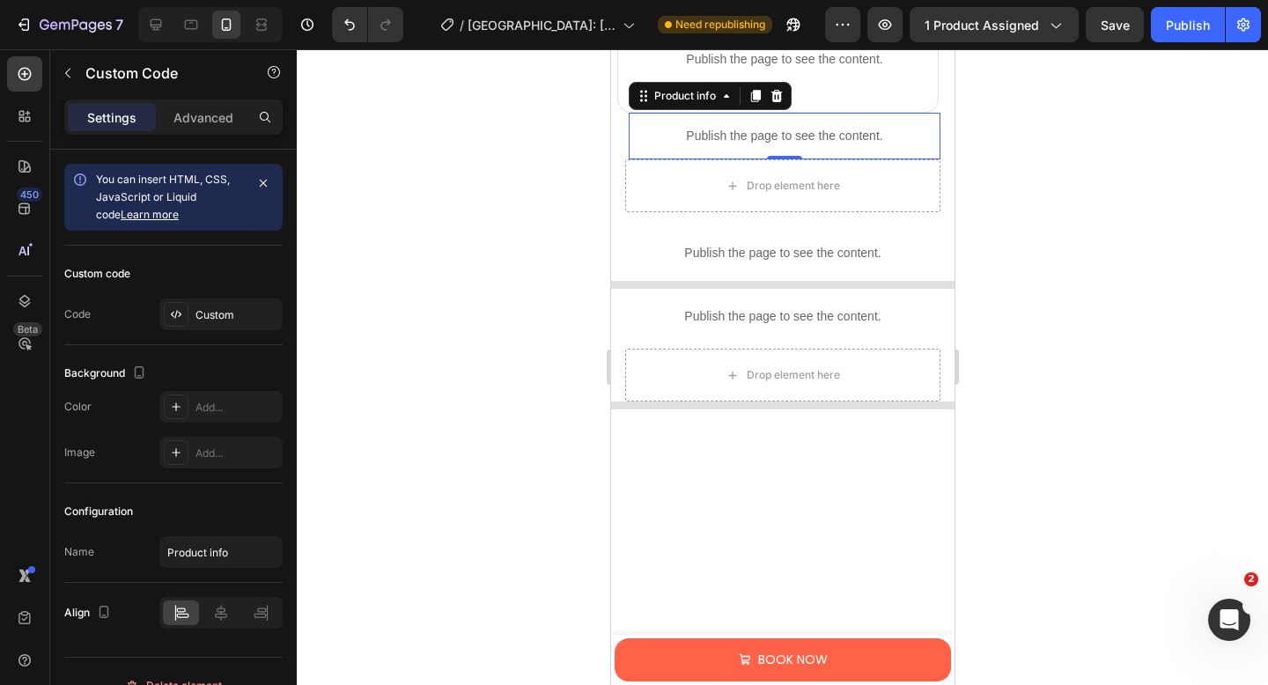
click at [928, 136] on p "Publish the page to see the content." at bounding box center [784, 136] width 312 height 18
click at [186, 116] on p "Advanced" at bounding box center [203, 117] width 60 height 18
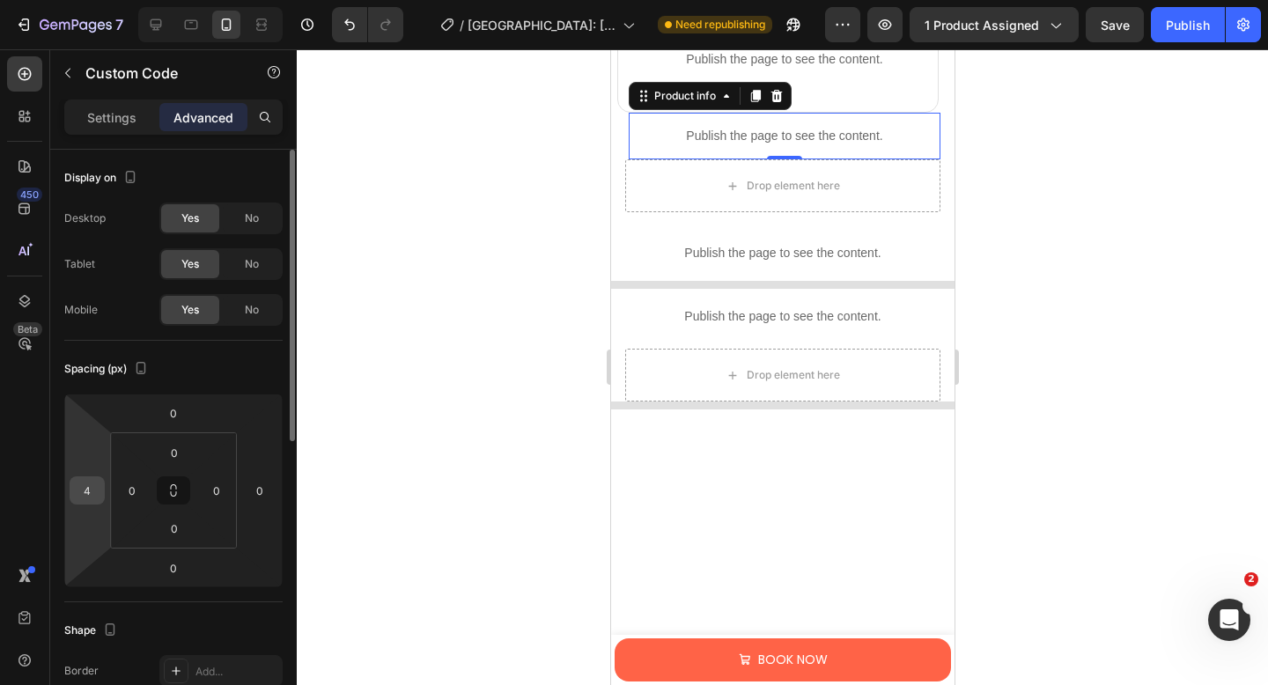
click at [97, 488] on input "4" at bounding box center [87, 490] width 26 height 26
type input "0"
click at [141, 491] on input "0" at bounding box center [132, 490] width 26 height 26
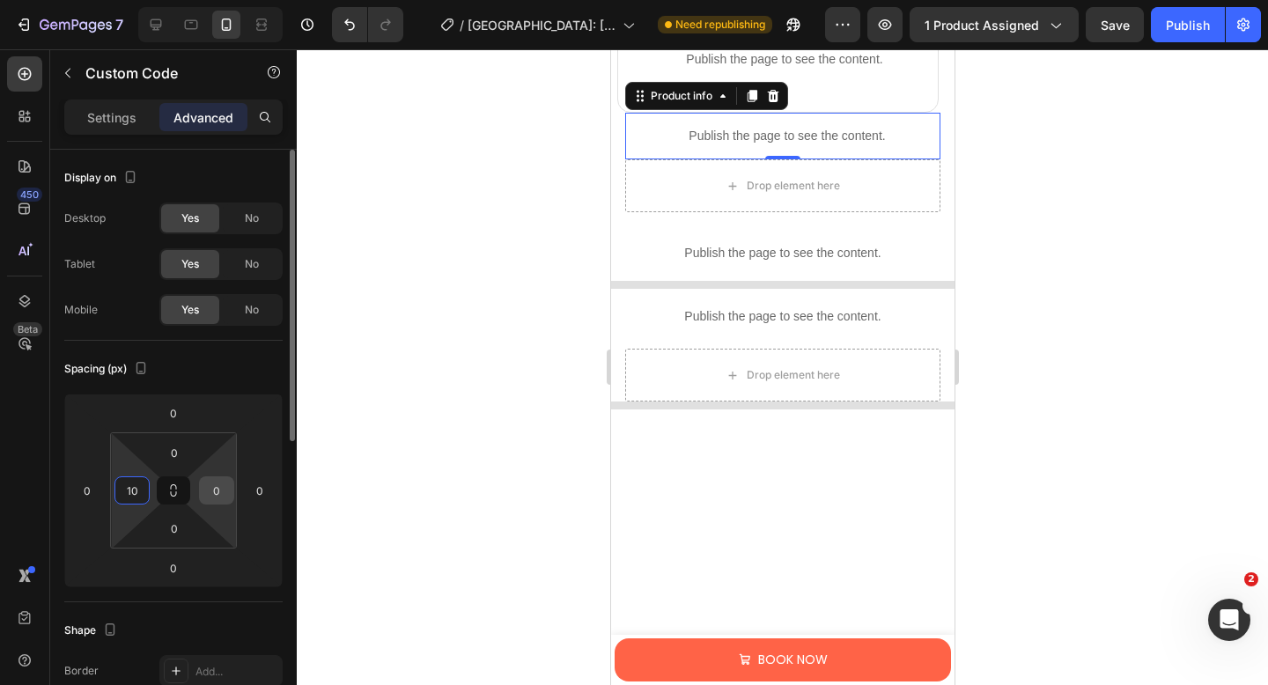
type input "10"
click at [225, 489] on input "0" at bounding box center [216, 490] width 26 height 26
type input "10"
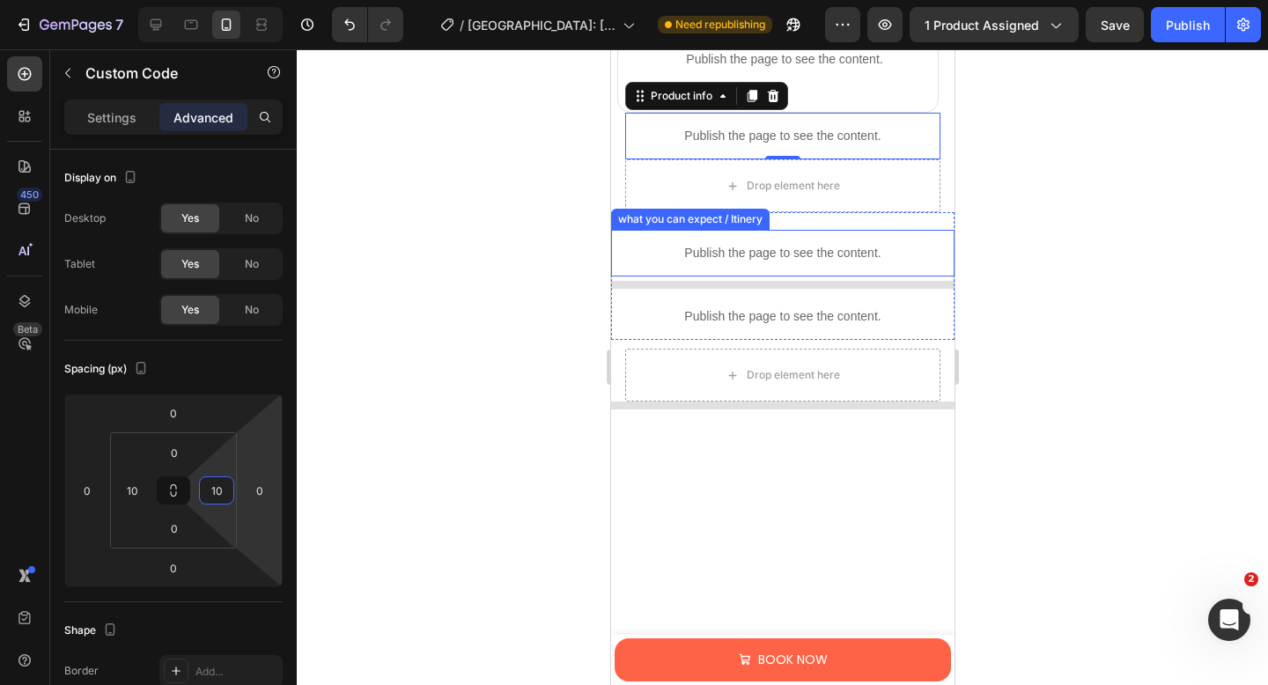
click at [842, 259] on p "Publish the page to see the content." at bounding box center [781, 253] width 343 height 18
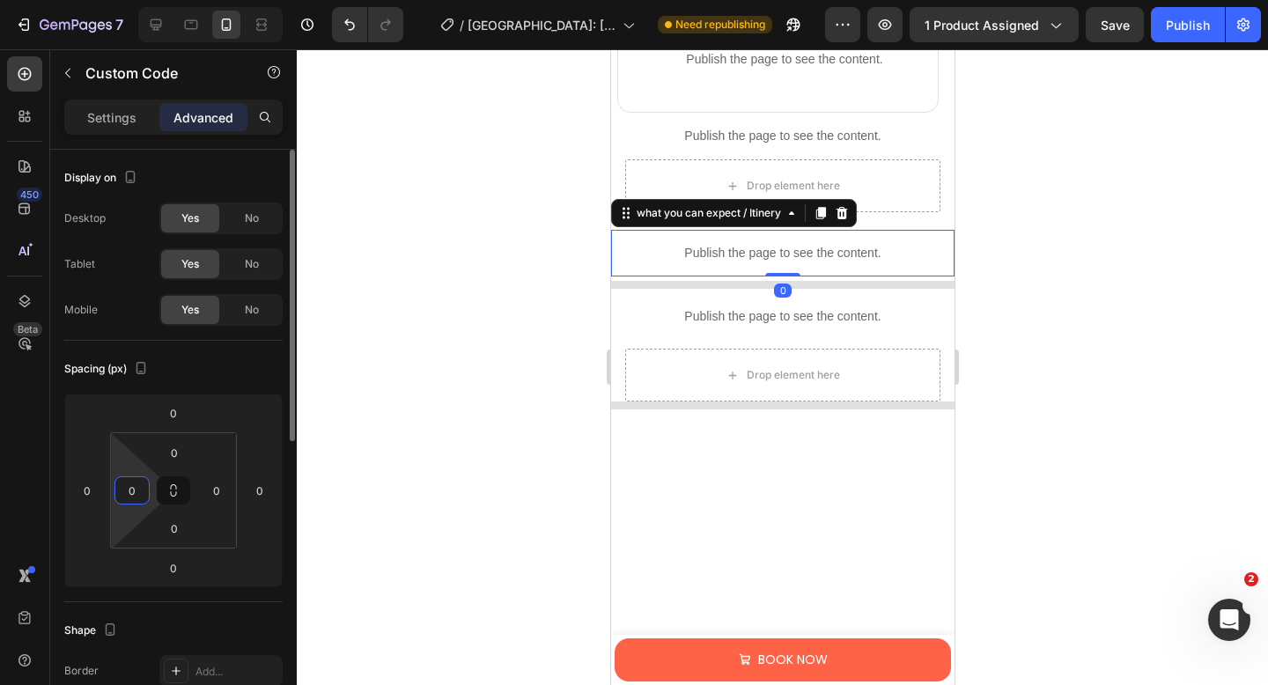
click at [137, 490] on input "0" at bounding box center [132, 490] width 26 height 26
type input "10"
click at [226, 491] on input "0" at bounding box center [216, 490] width 26 height 26
type input "10"
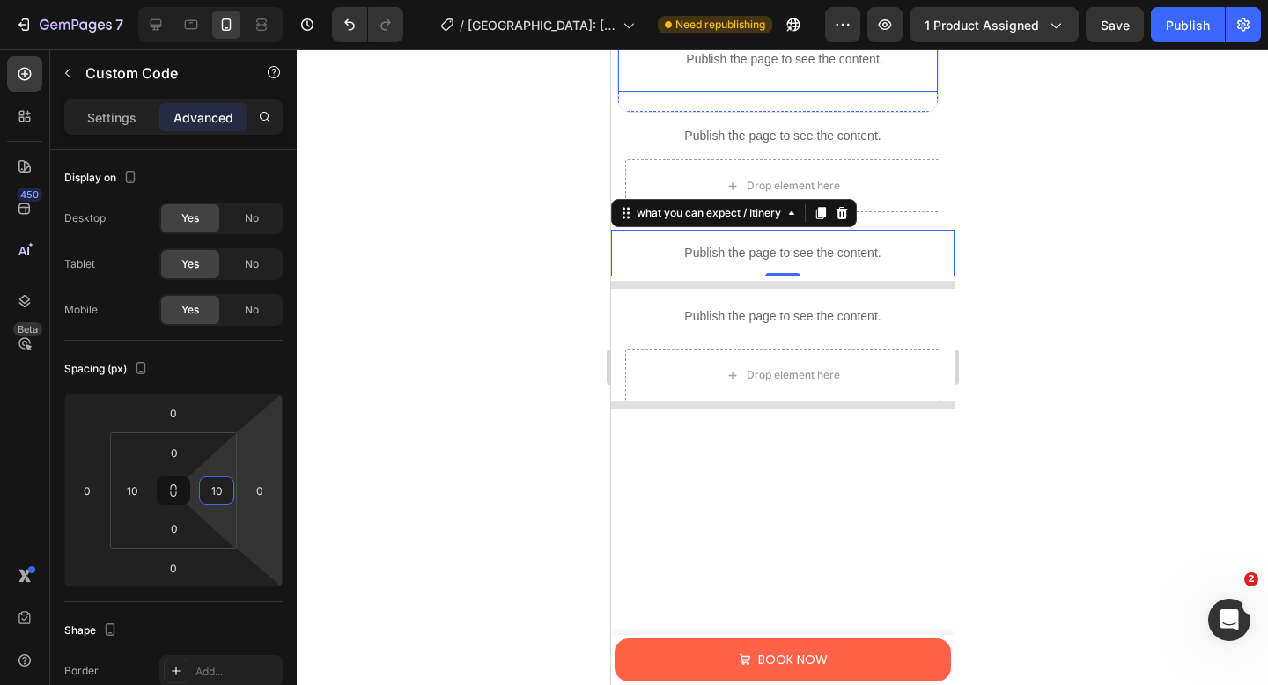
click at [735, 69] on div "Publish the page to see the content." at bounding box center [783, 59] width 306 height 47
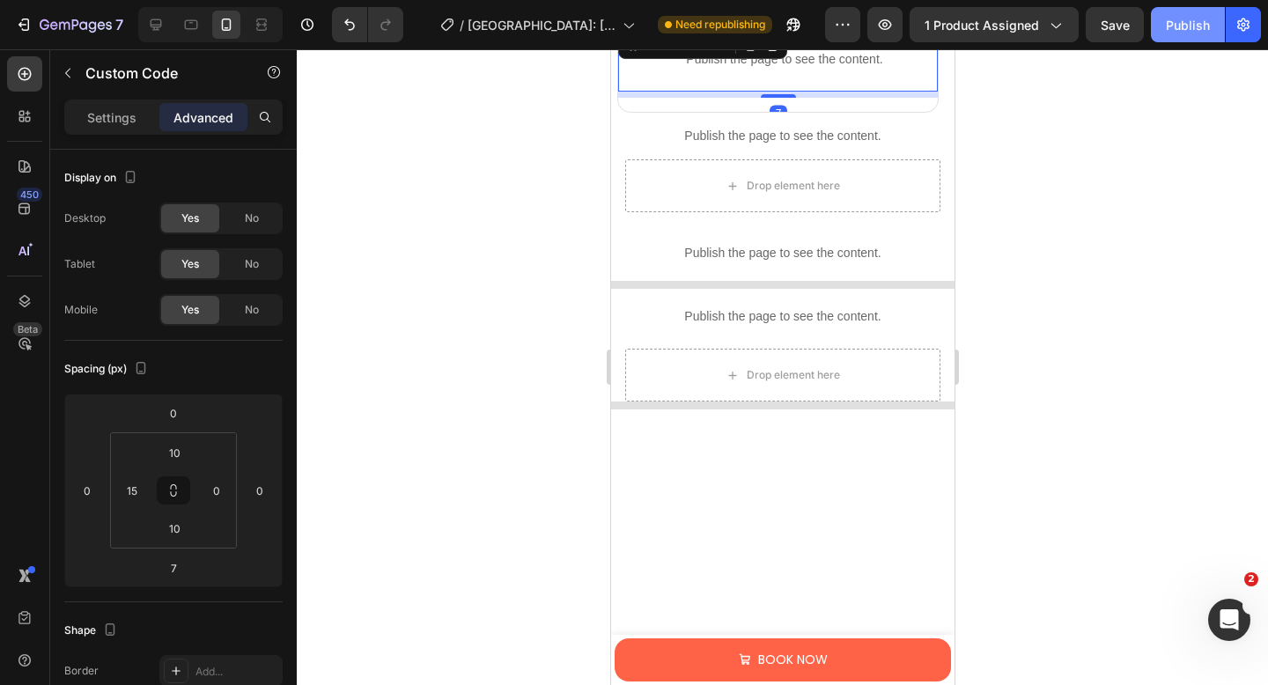
click at [1168, 27] on div "Publish" at bounding box center [1188, 25] width 44 height 18
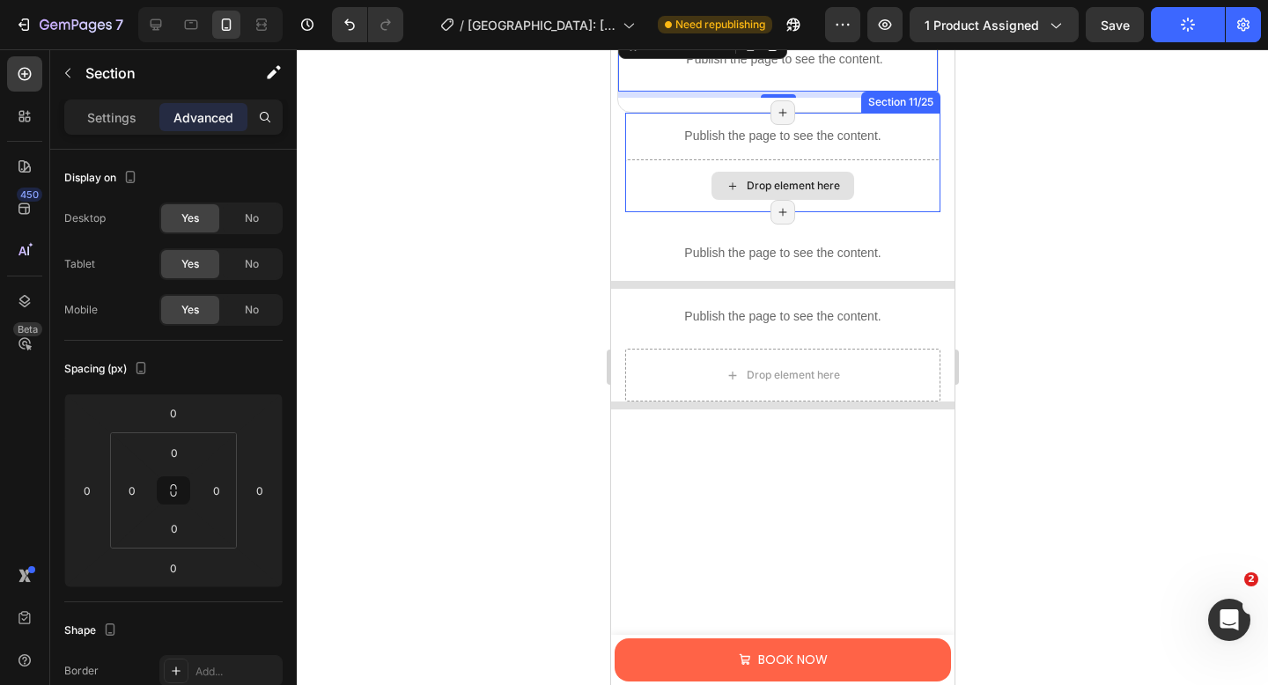
click at [886, 201] on div "Drop element here" at bounding box center [781, 185] width 315 height 53
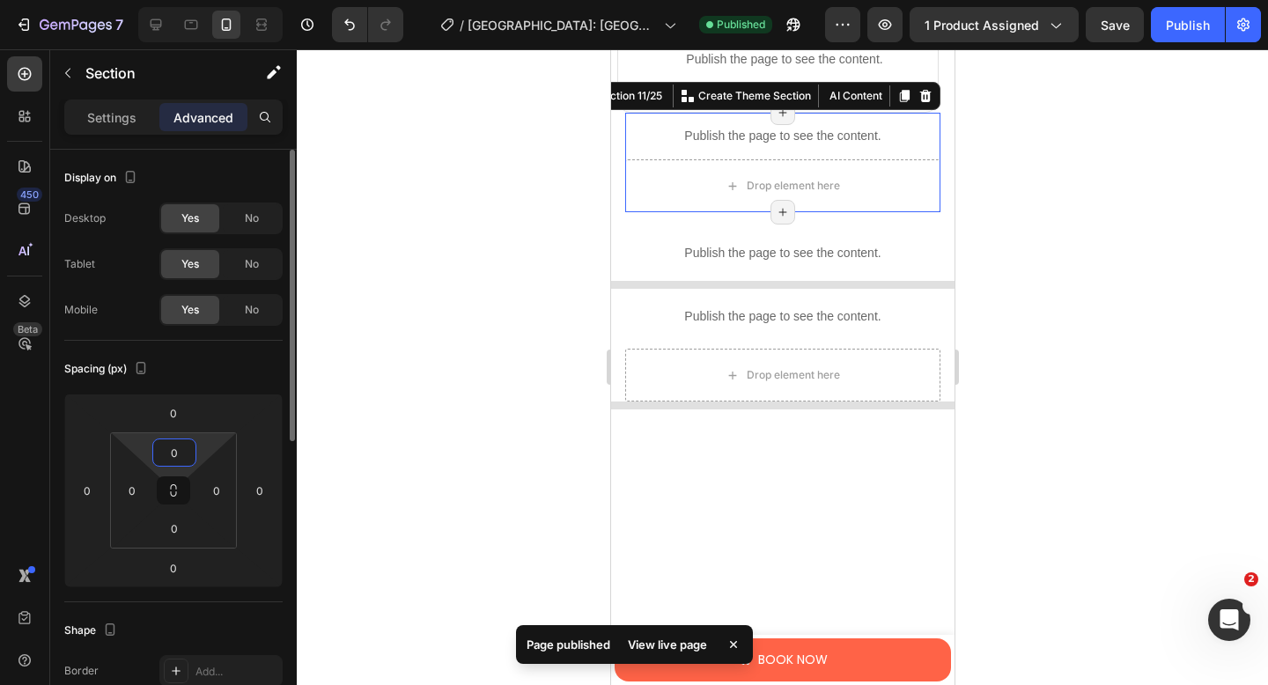
click at [180, 450] on input "0" at bounding box center [174, 452] width 35 height 26
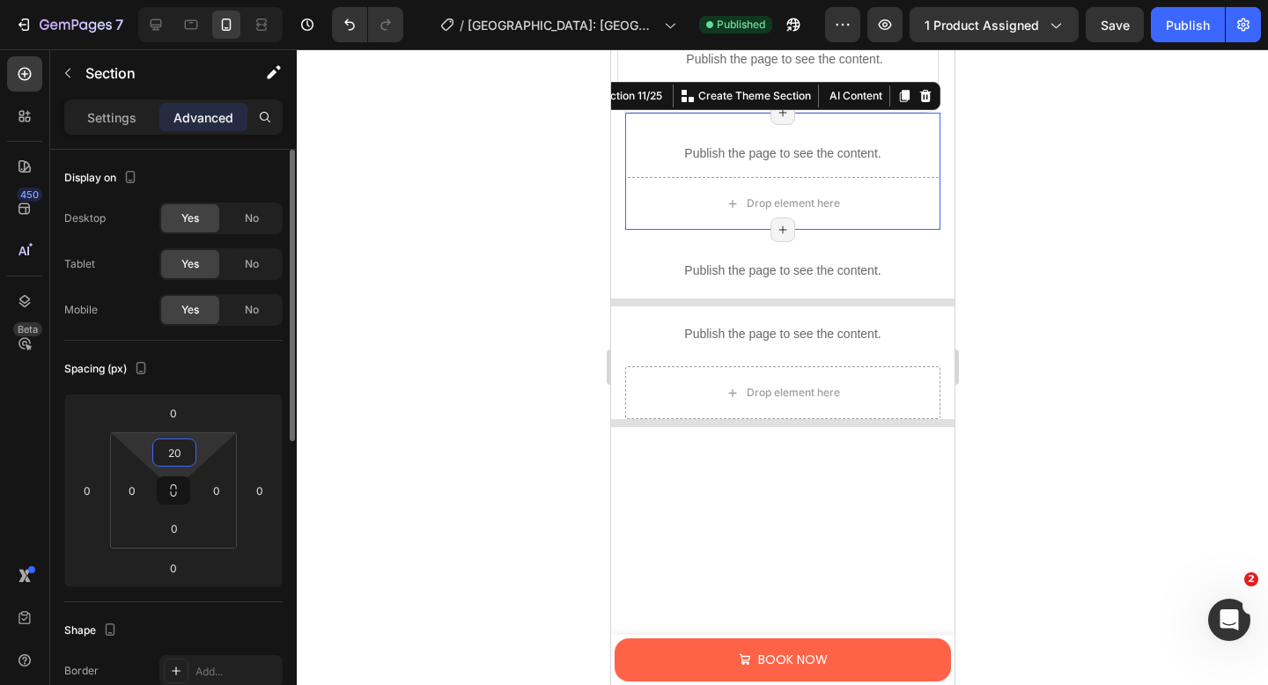
type input "2"
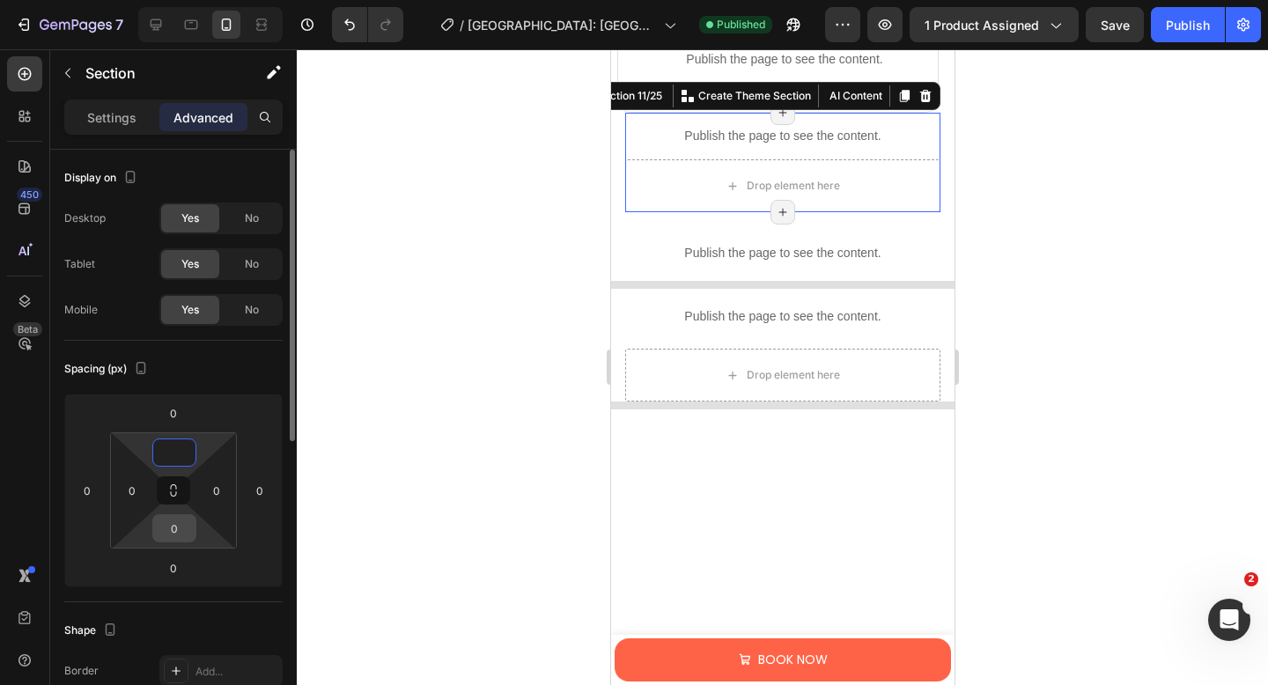
click at [181, 529] on input "0" at bounding box center [174, 528] width 35 height 26
type input "0"
type input "20"
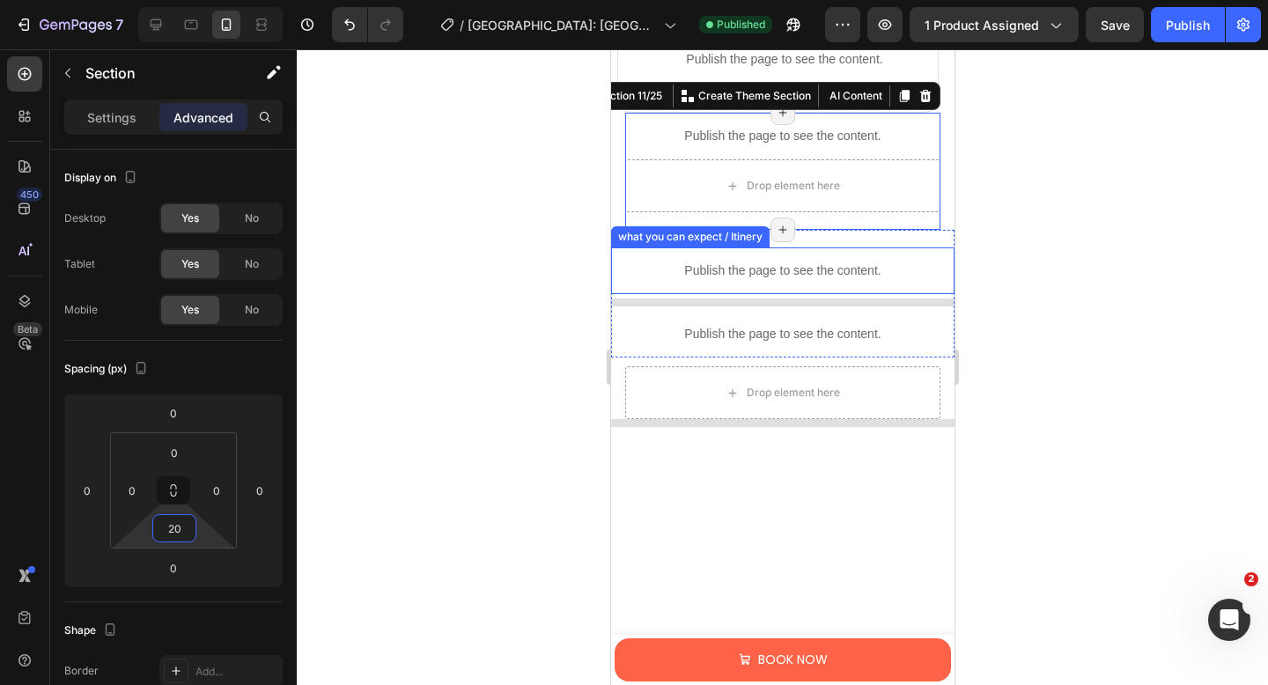
click at [853, 270] on p "Publish the page to see the content." at bounding box center [782, 270] width 326 height 18
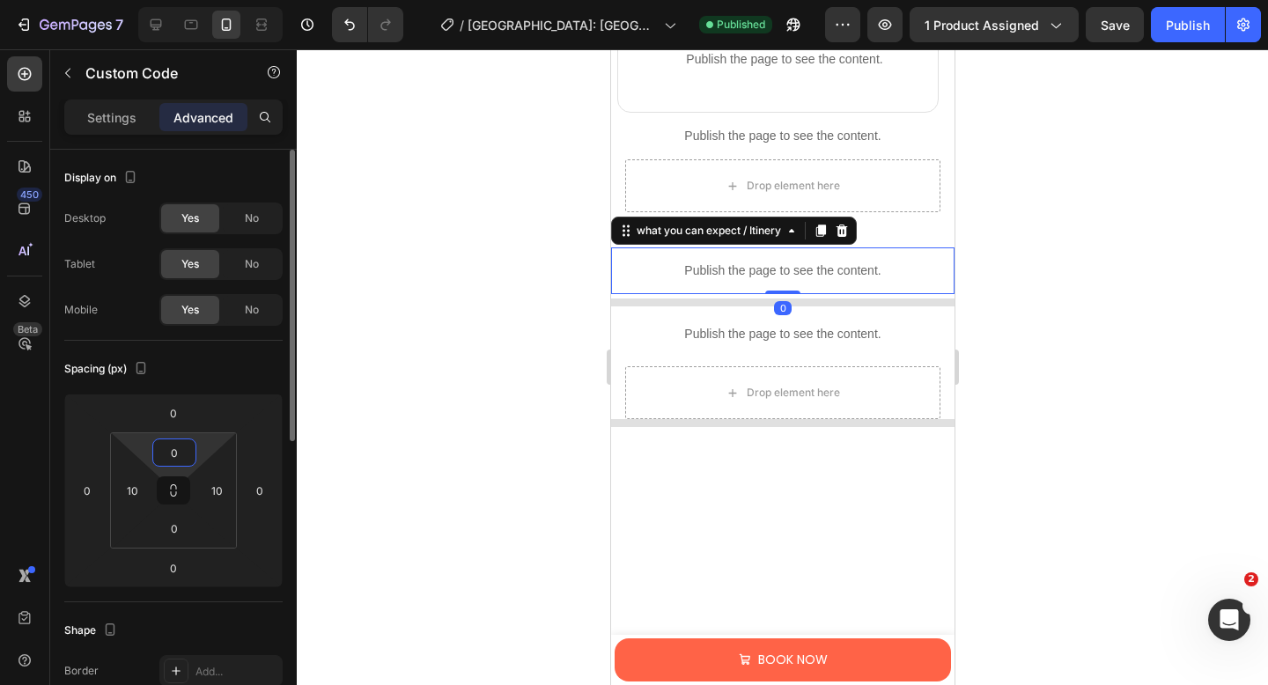
click at [185, 454] on input "0" at bounding box center [174, 452] width 35 height 26
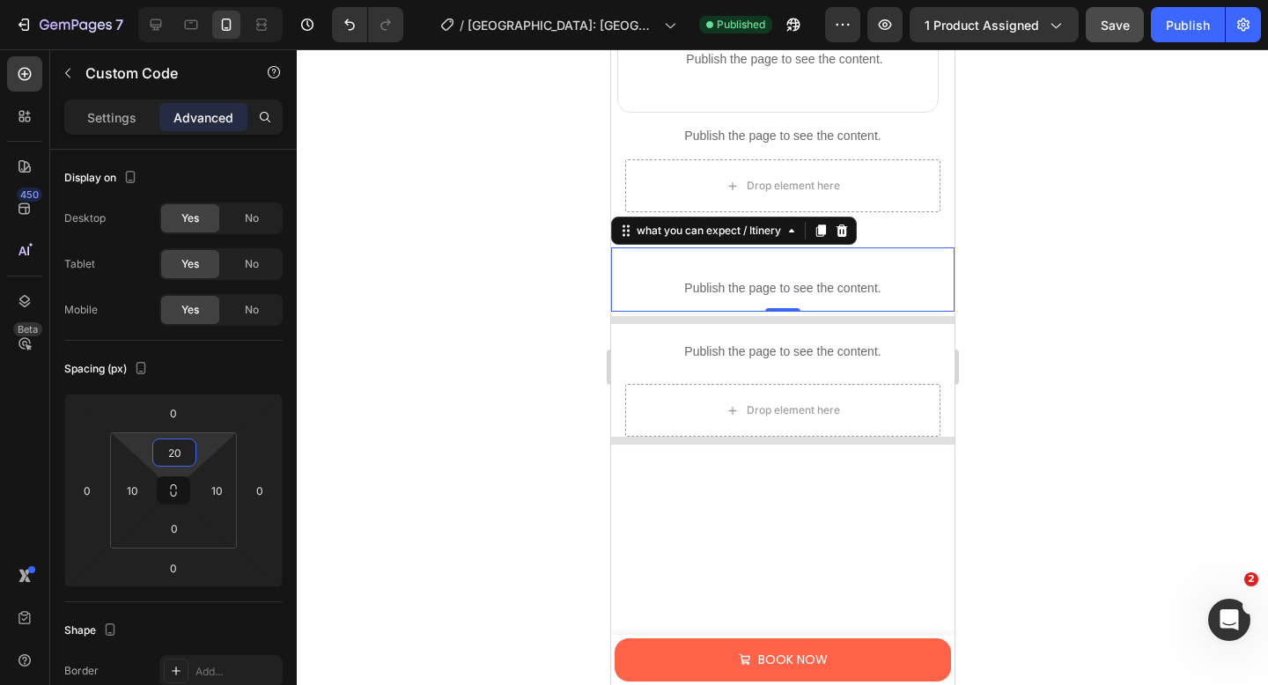
type input "20"
click at [1106, 22] on span "Save" at bounding box center [1114, 25] width 29 height 15
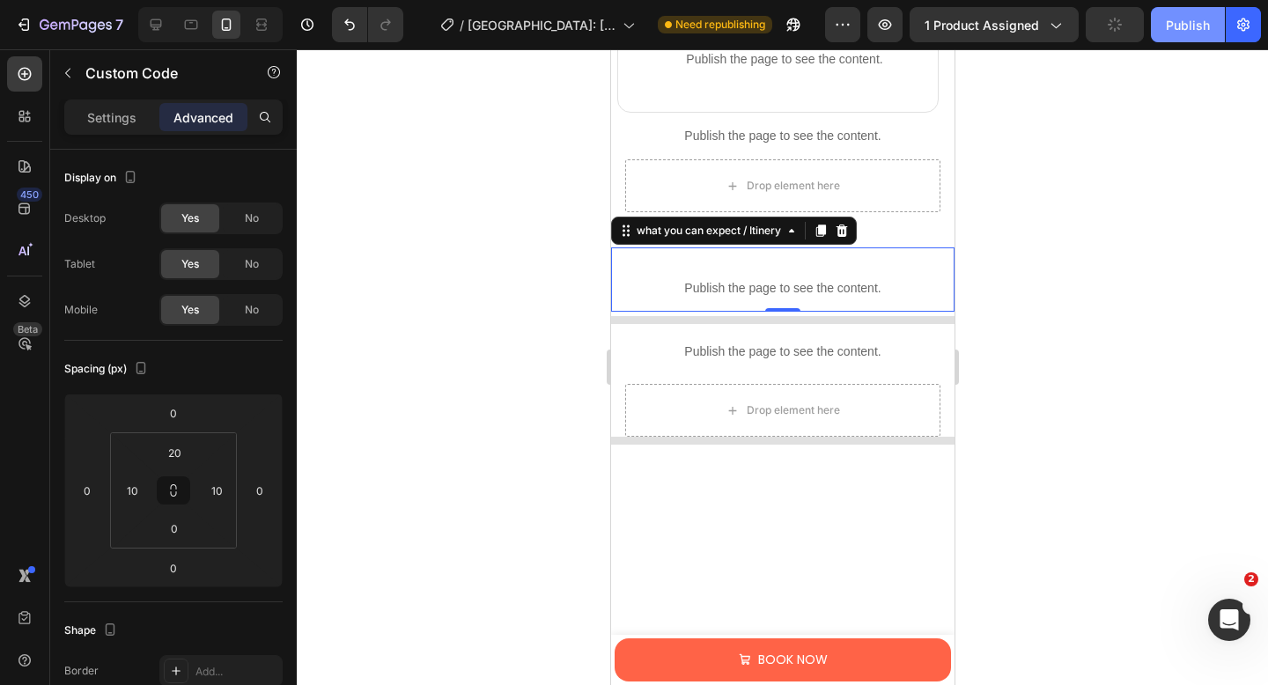
click at [1166, 11] on button "Publish" at bounding box center [1188, 24] width 74 height 35
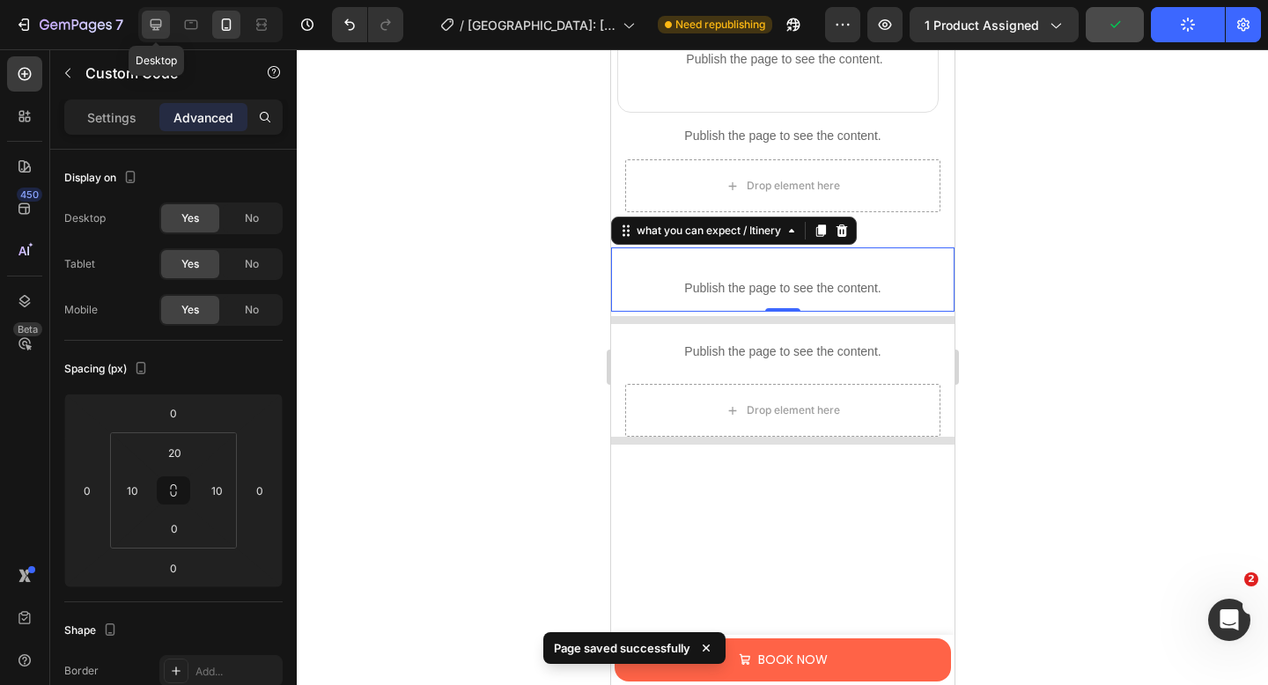
click at [147, 19] on icon at bounding box center [156, 25] width 18 height 18
type input "20"
type input "30"
type input "0"
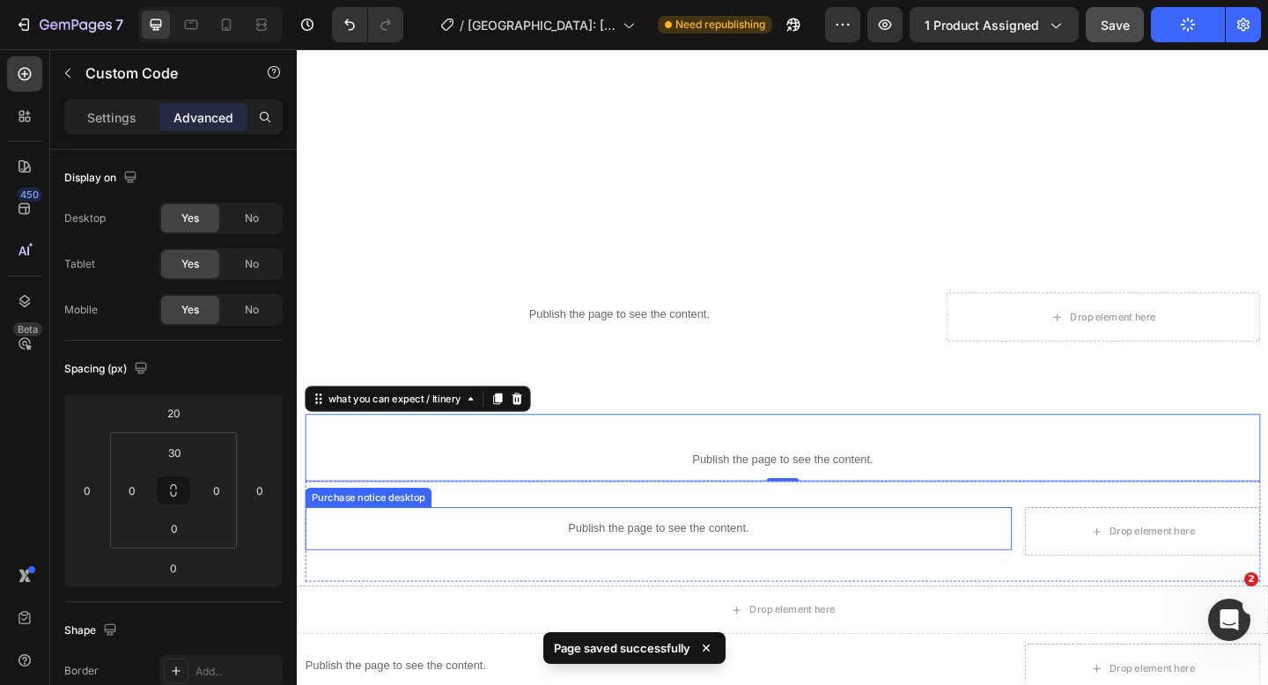
scroll to position [2058, 0]
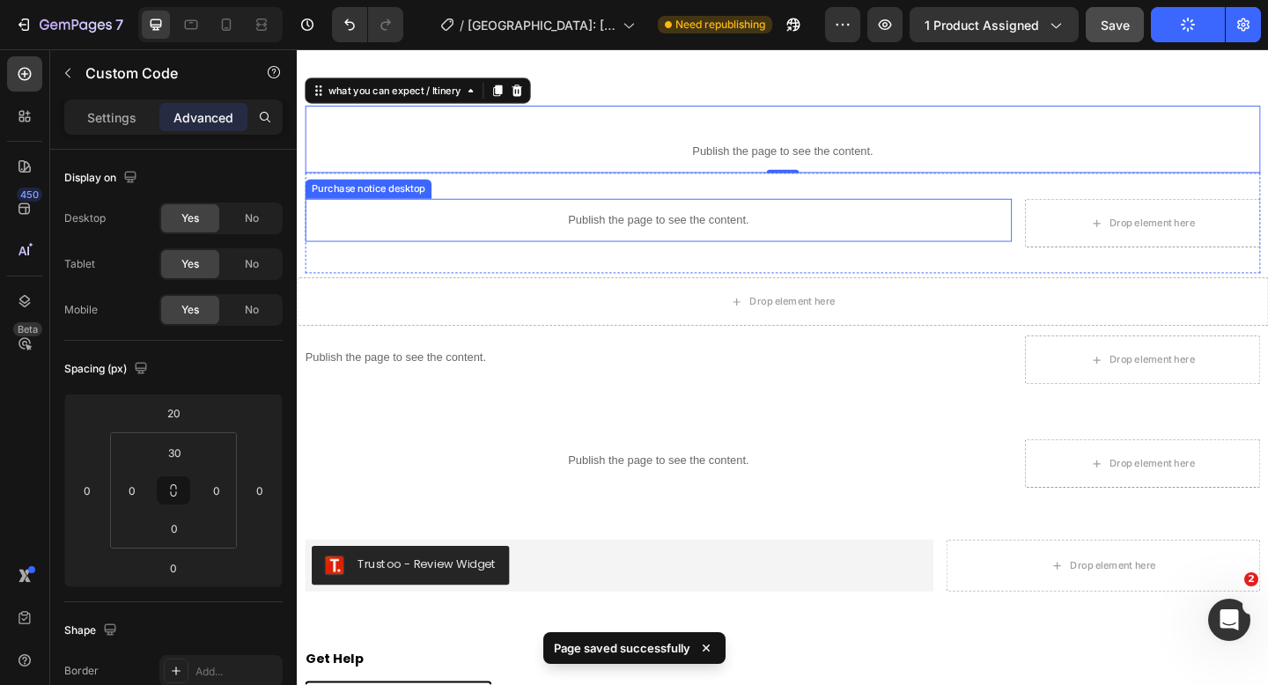
click at [646, 237] on p "Publish the page to see the content." at bounding box center [689, 235] width 769 height 18
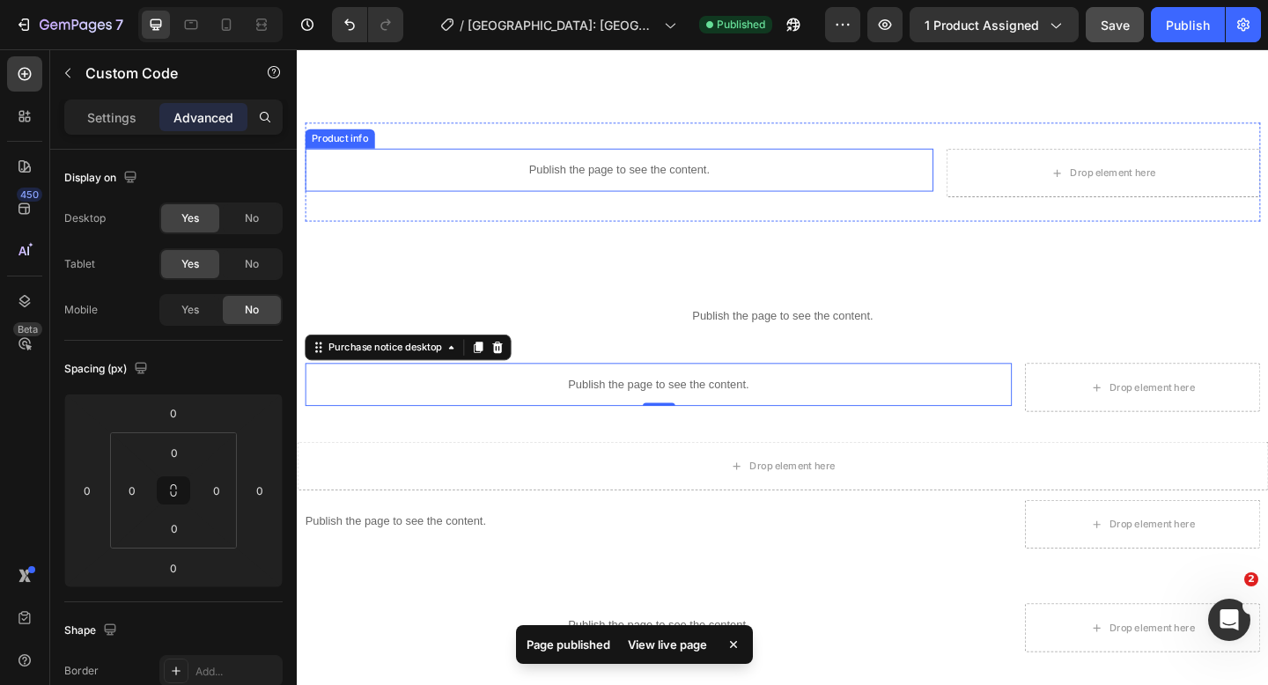
scroll to position [1877, 0]
click at [657, 178] on p "Publish the page to see the content." at bounding box center [646, 183] width 683 height 18
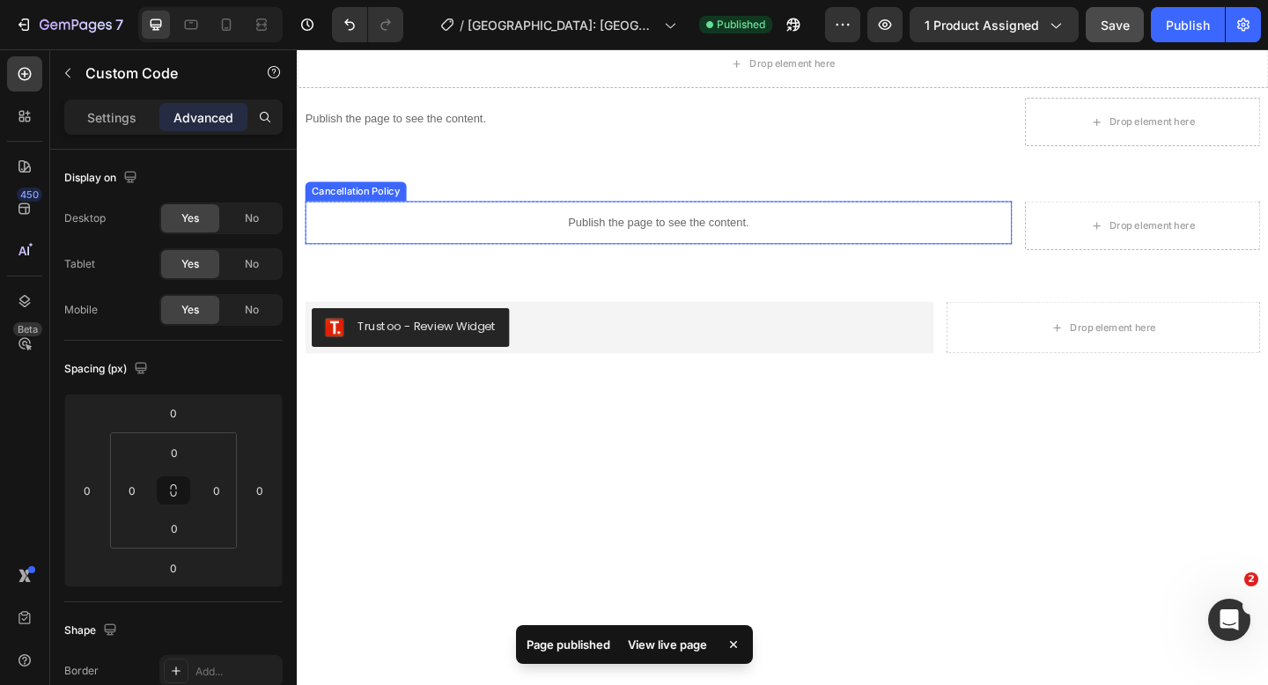
click at [614, 233] on p "Publish the page to see the content." at bounding box center [689, 238] width 769 height 18
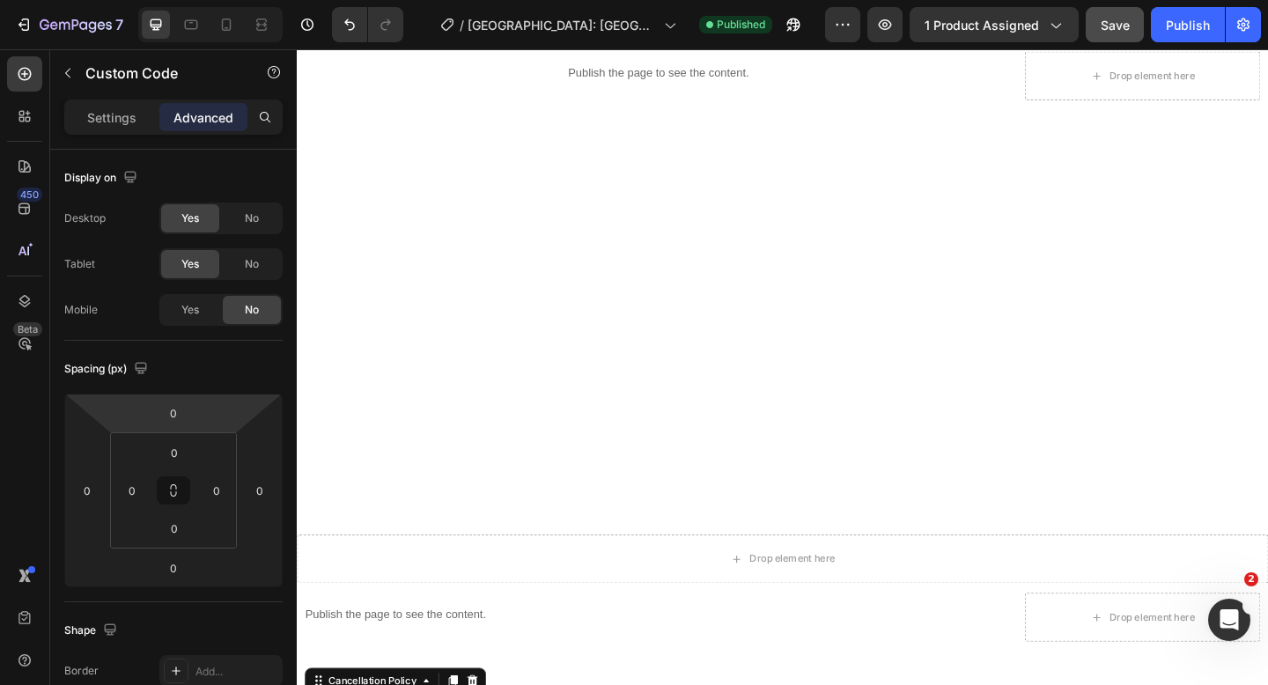
scroll to position [2210, 0]
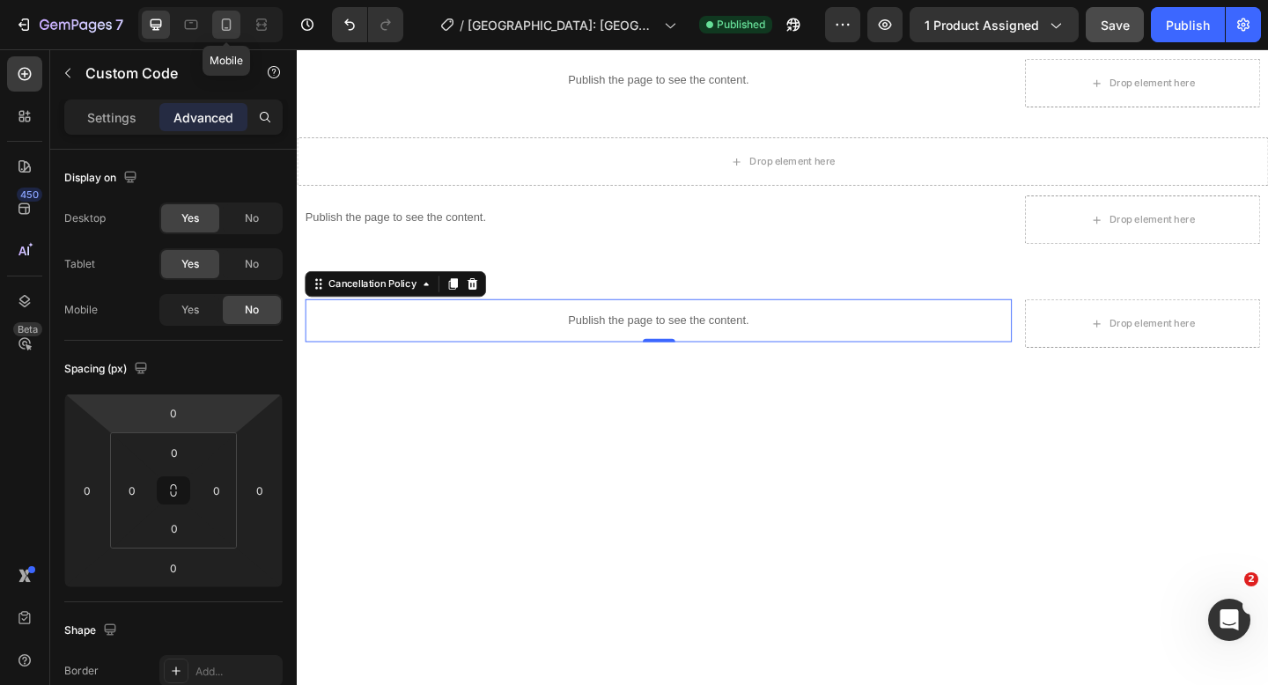
click at [221, 28] on icon at bounding box center [226, 25] width 18 height 18
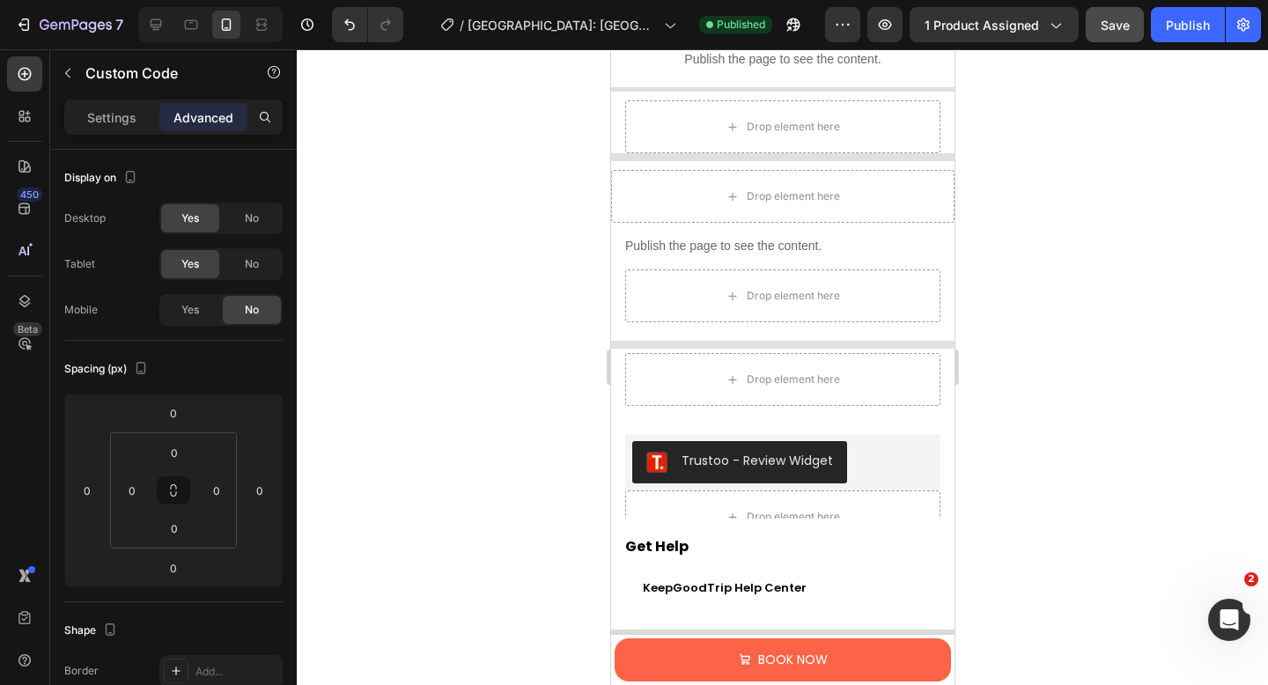
scroll to position [1912, 0]
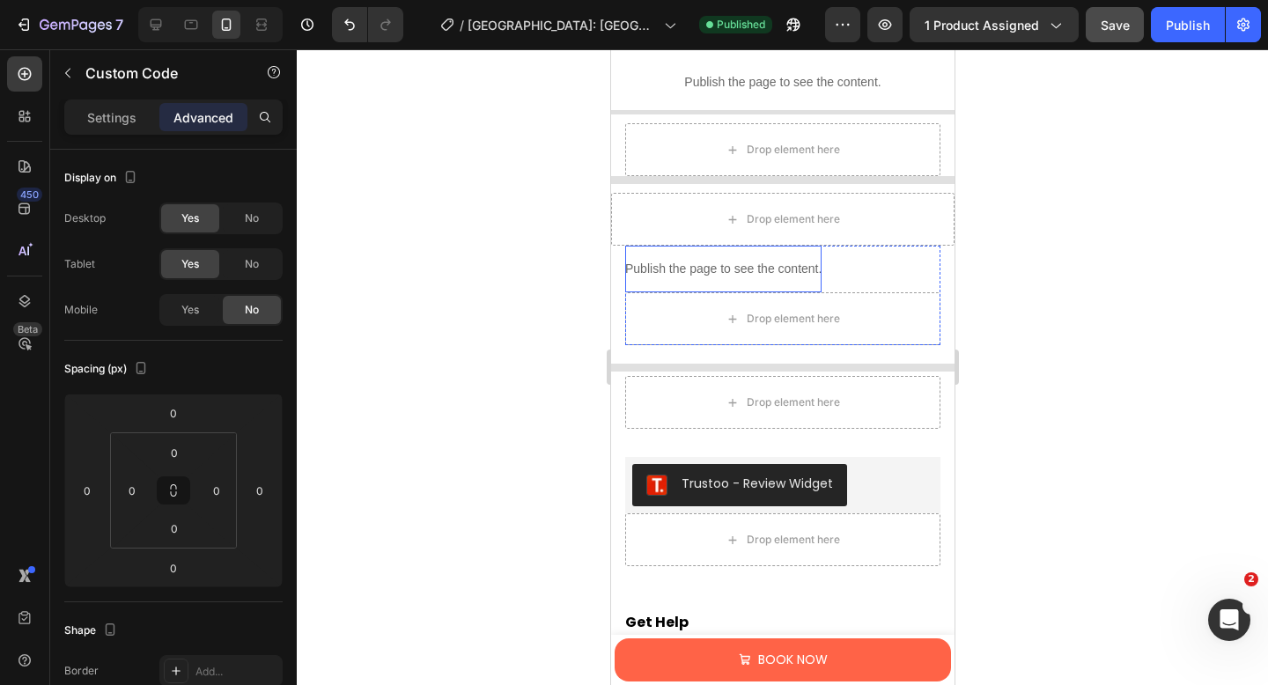
click at [703, 269] on p "Publish the page to see the content." at bounding box center [722, 269] width 196 height 18
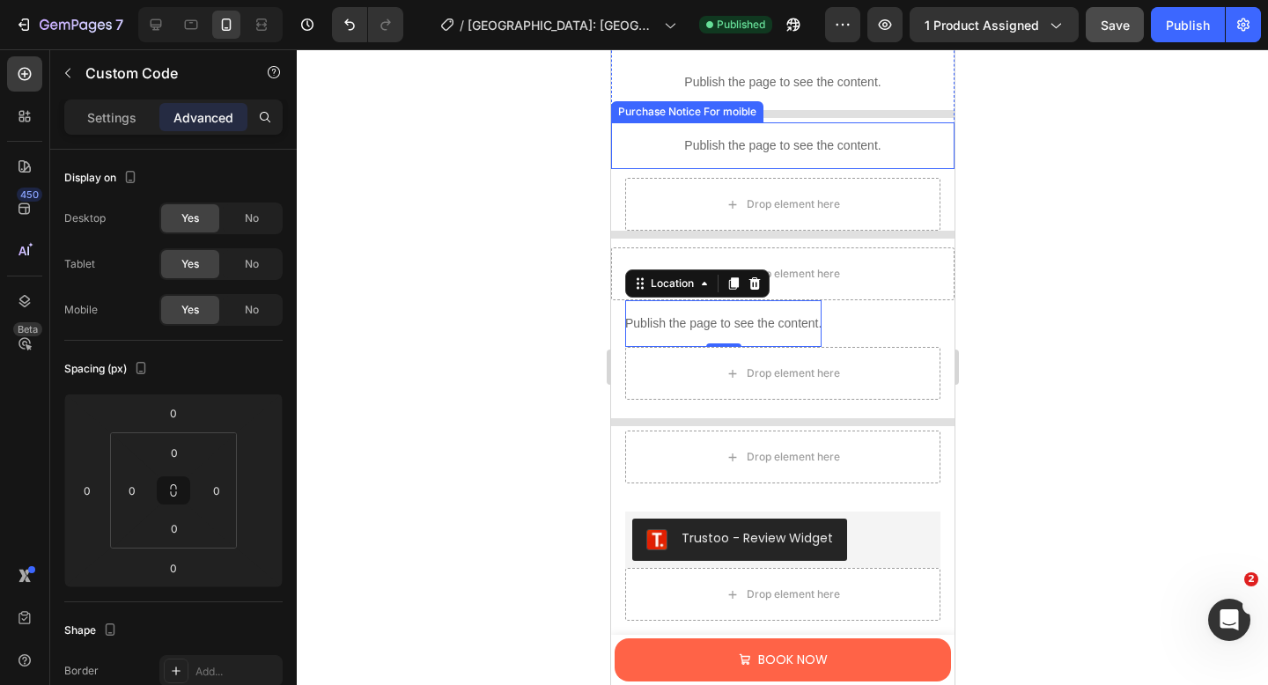
click at [708, 151] on p "Publish the page to see the content." at bounding box center [781, 145] width 343 height 18
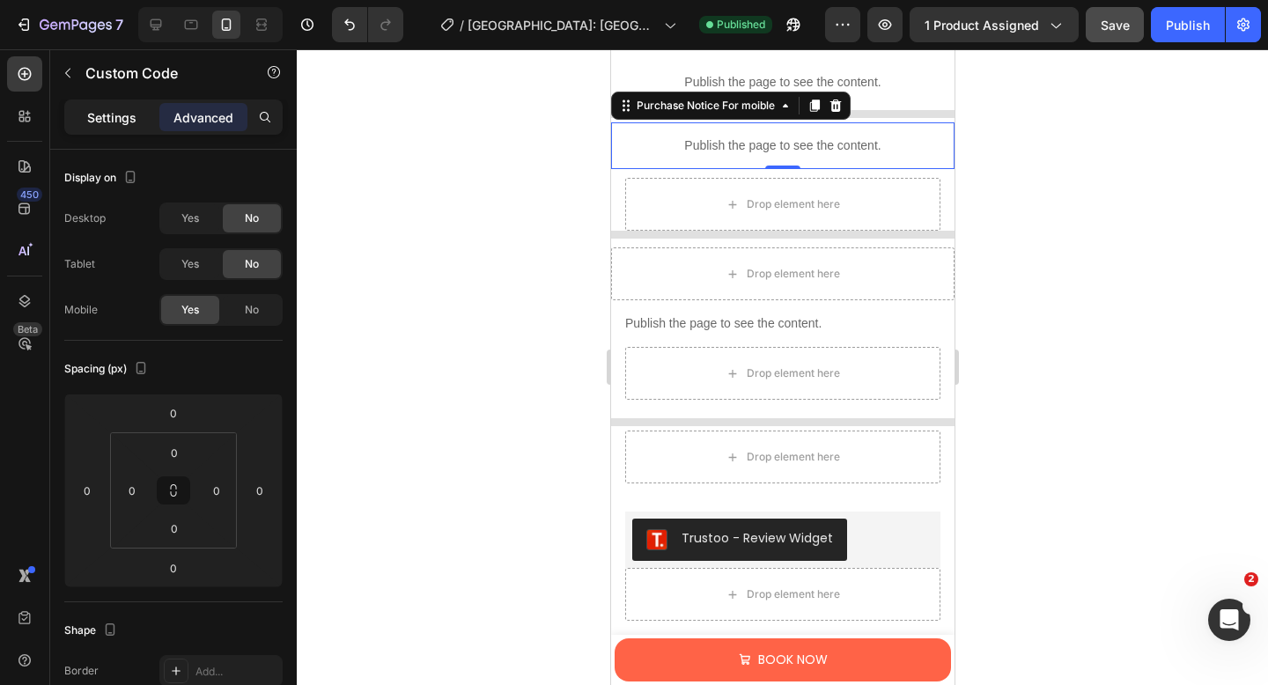
click at [116, 121] on p "Settings" at bounding box center [111, 117] width 49 height 18
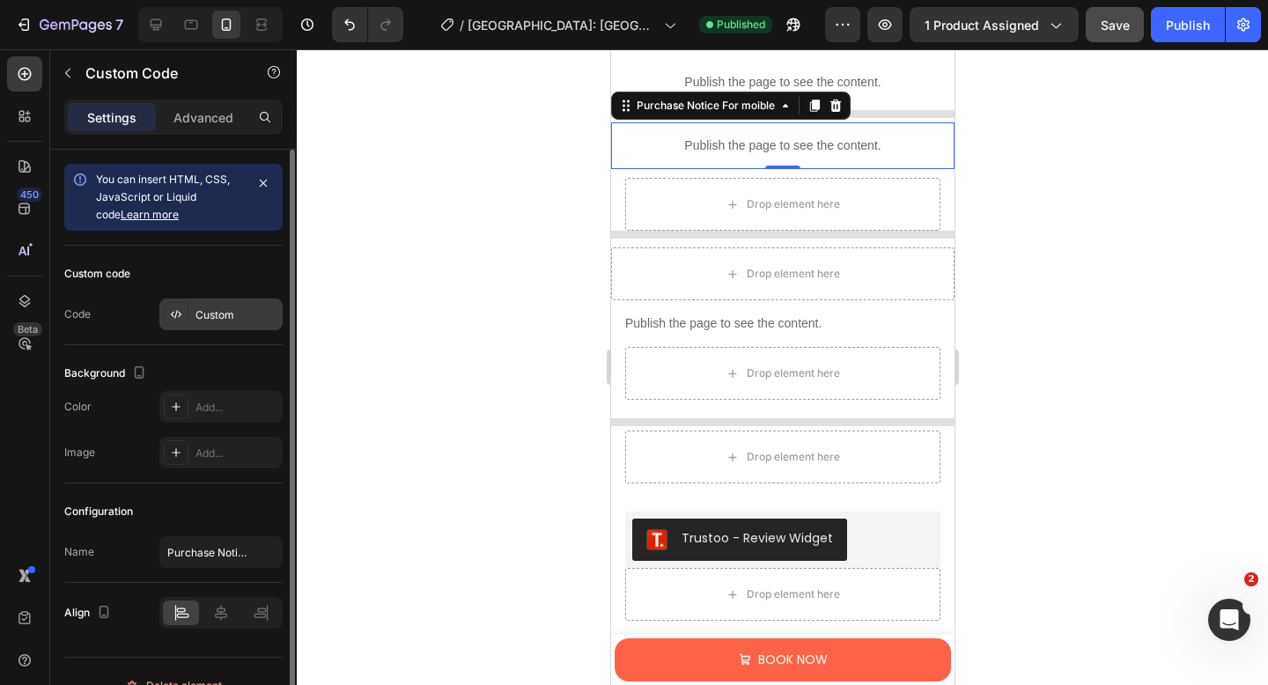
click at [206, 315] on div "Custom" at bounding box center [236, 315] width 83 height 16
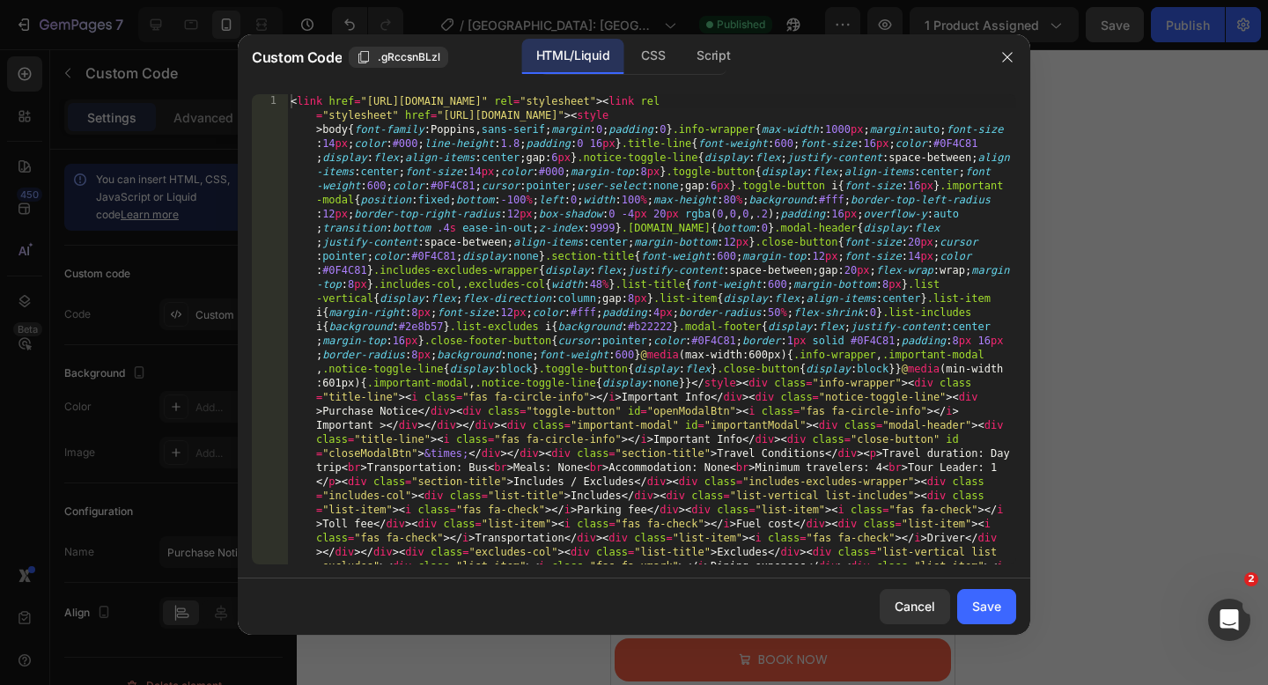
type textarea "<link href="[URL][DOMAIN_NAME]" rel="stylesheet"><link rel="stylesheet" href="[…"
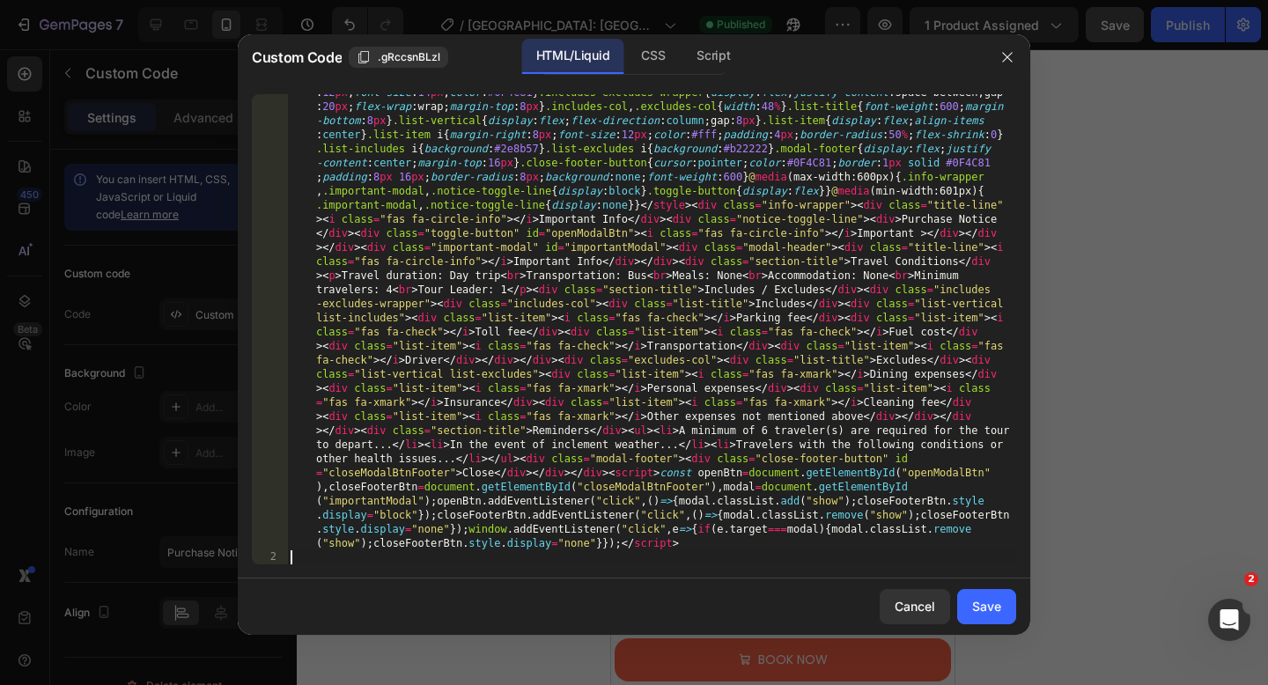
scroll to position [164, 0]
click at [978, 609] on div "Save" at bounding box center [986, 606] width 29 height 18
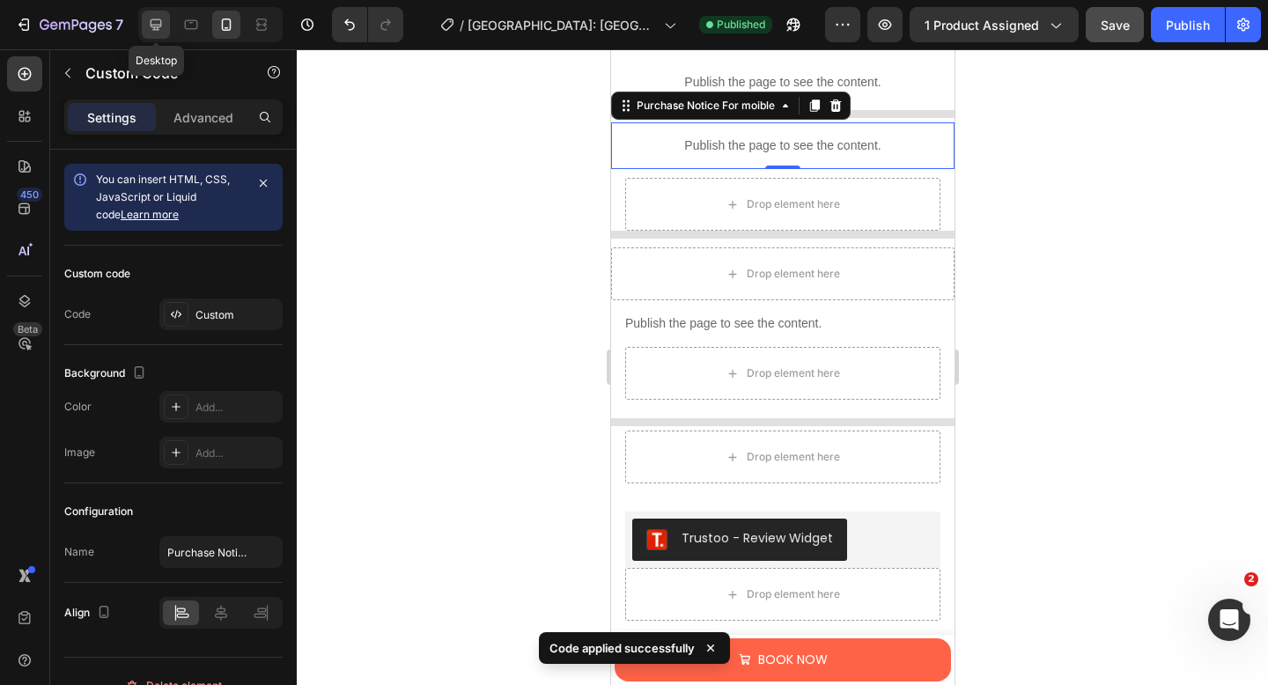
click at [151, 29] on icon at bounding box center [156, 25] width 18 height 18
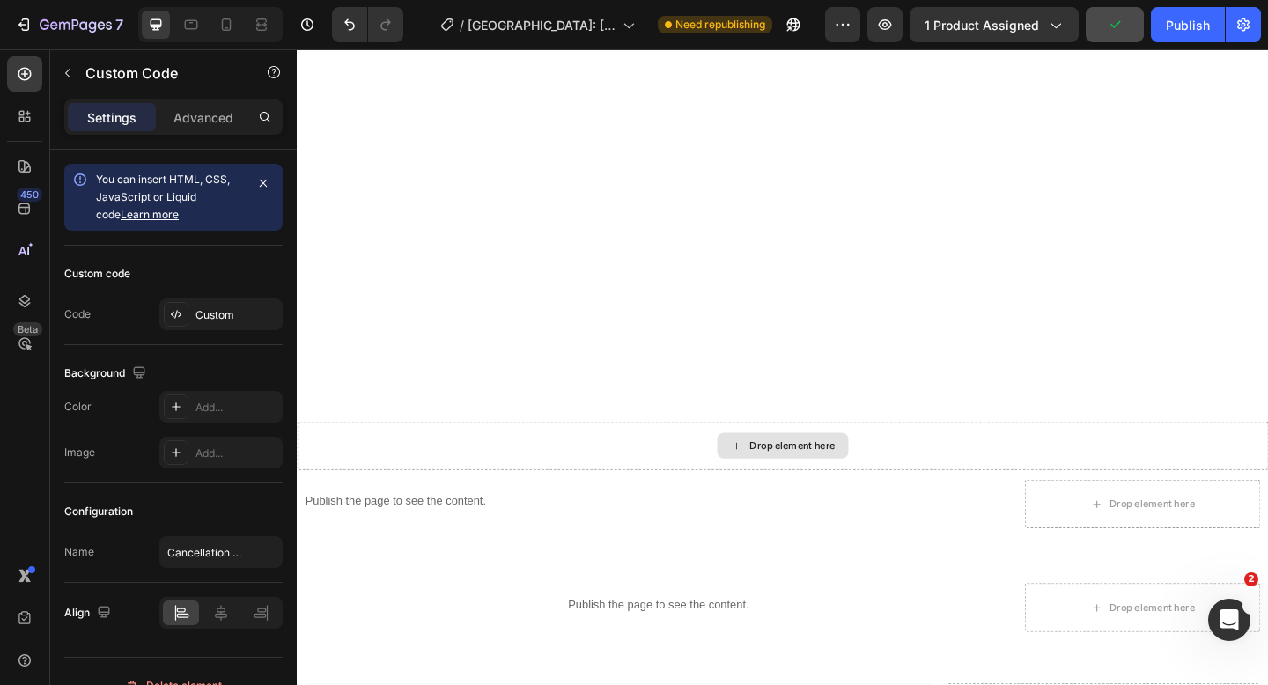
scroll to position [2988, 0]
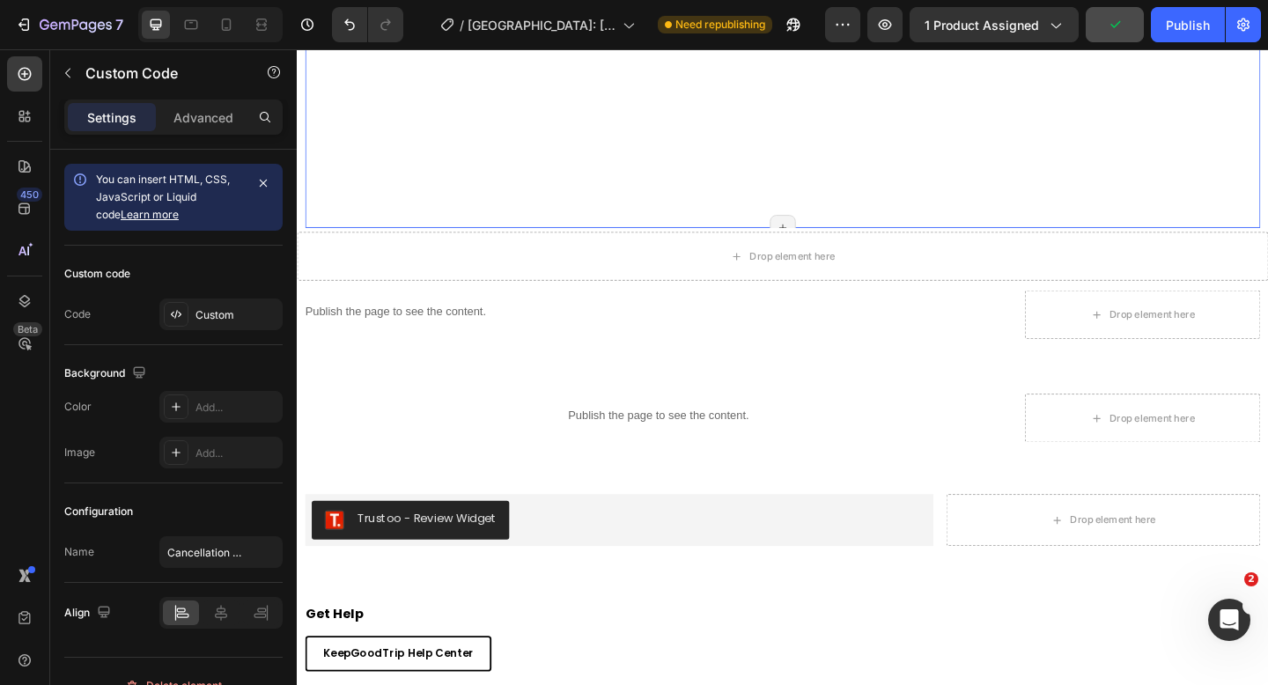
click at [537, 215] on div "Meeting Location Row" at bounding box center [824, 24] width 1039 height 440
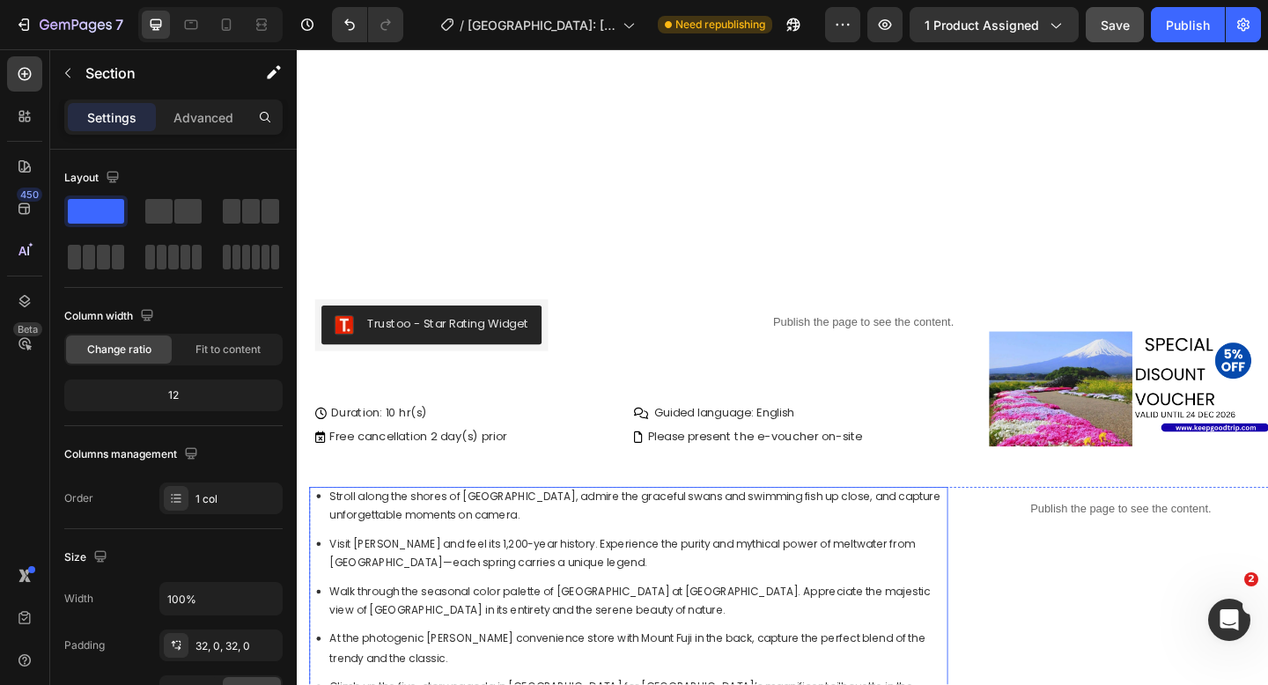
scroll to position [831, 0]
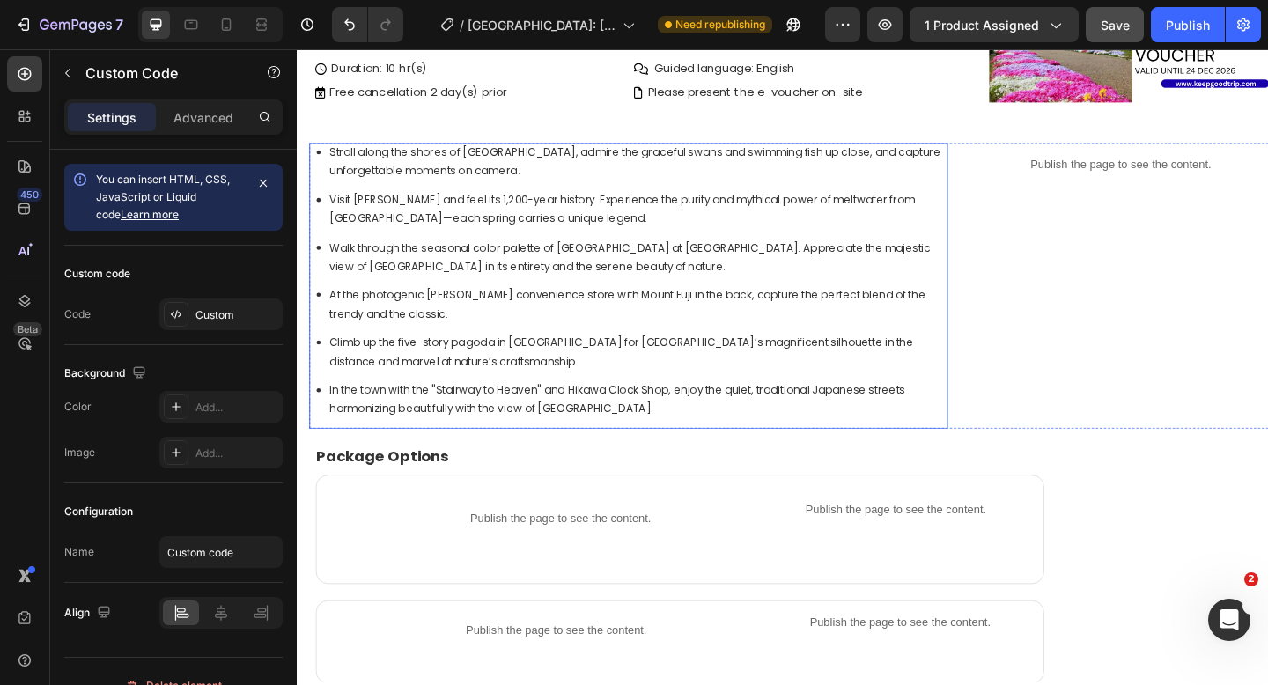
click at [461, 222] on li "Visit Oshino Hakkai and feel its 1,200-year history. Experience the purity and …" at bounding box center [668, 223] width 673 height 41
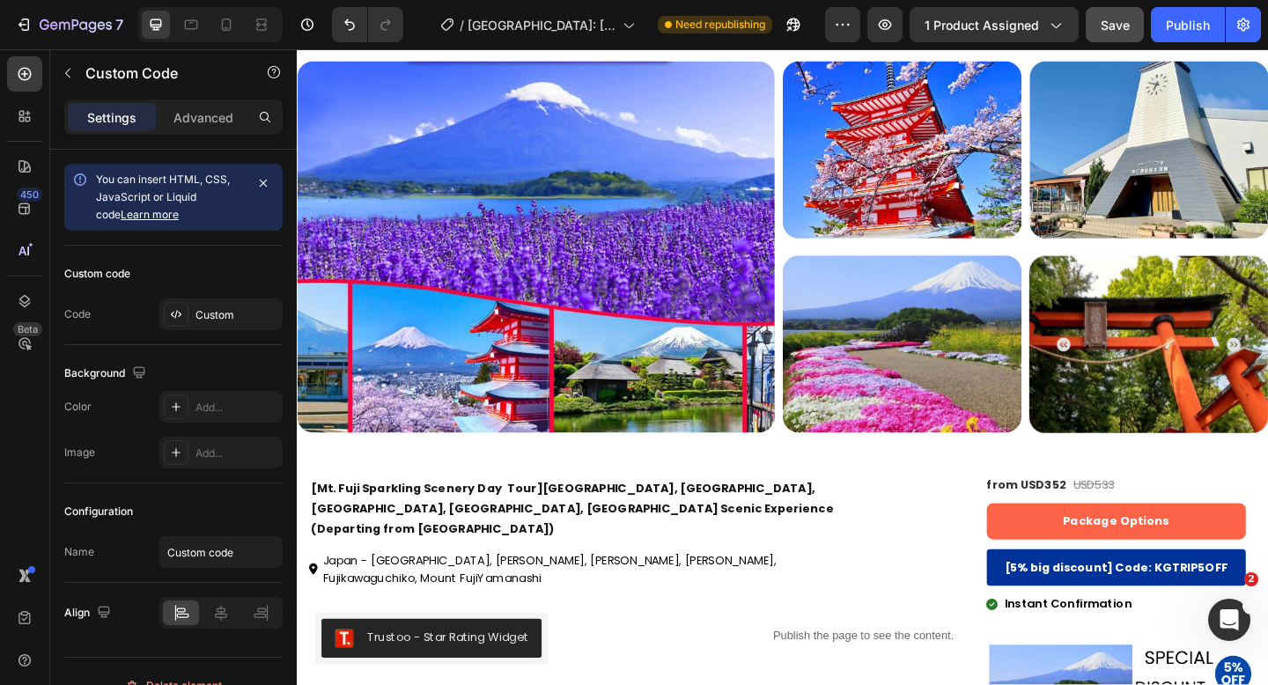
scroll to position [0, 0]
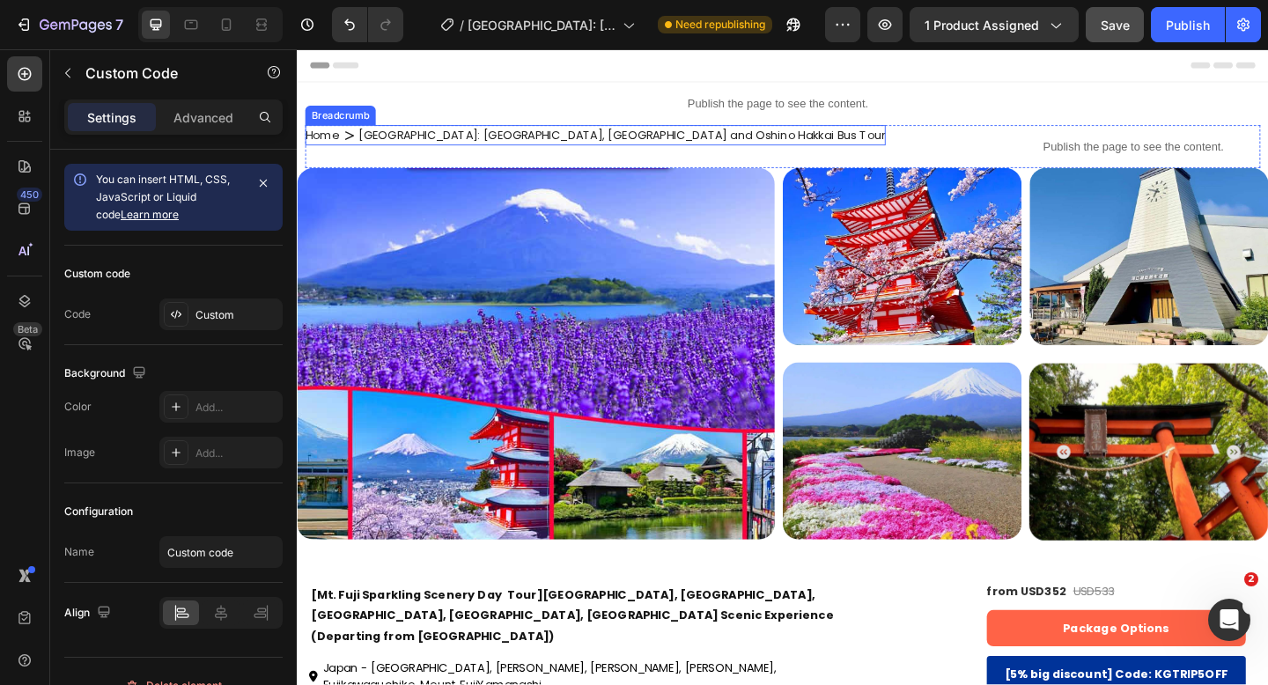
click at [352, 145] on icon "breadcrumb" at bounding box center [354, 142] width 10 height 9
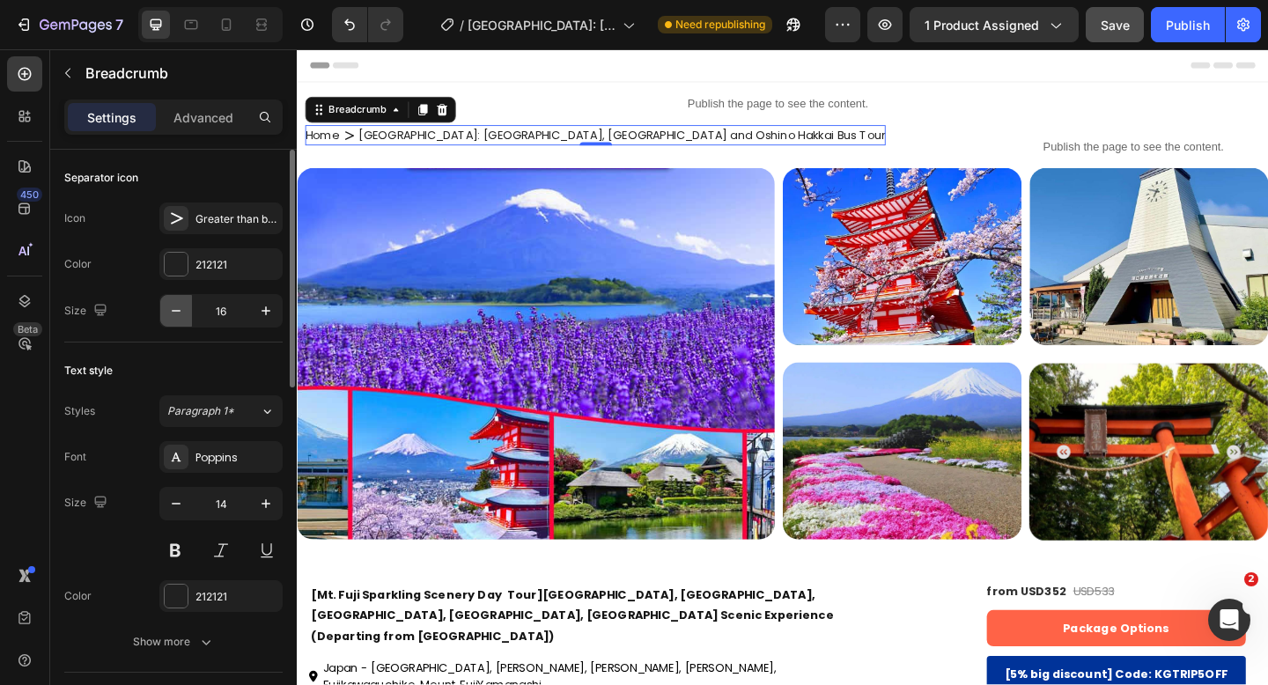
click at [176, 309] on icon "button" at bounding box center [176, 311] width 18 height 18
type input "13"
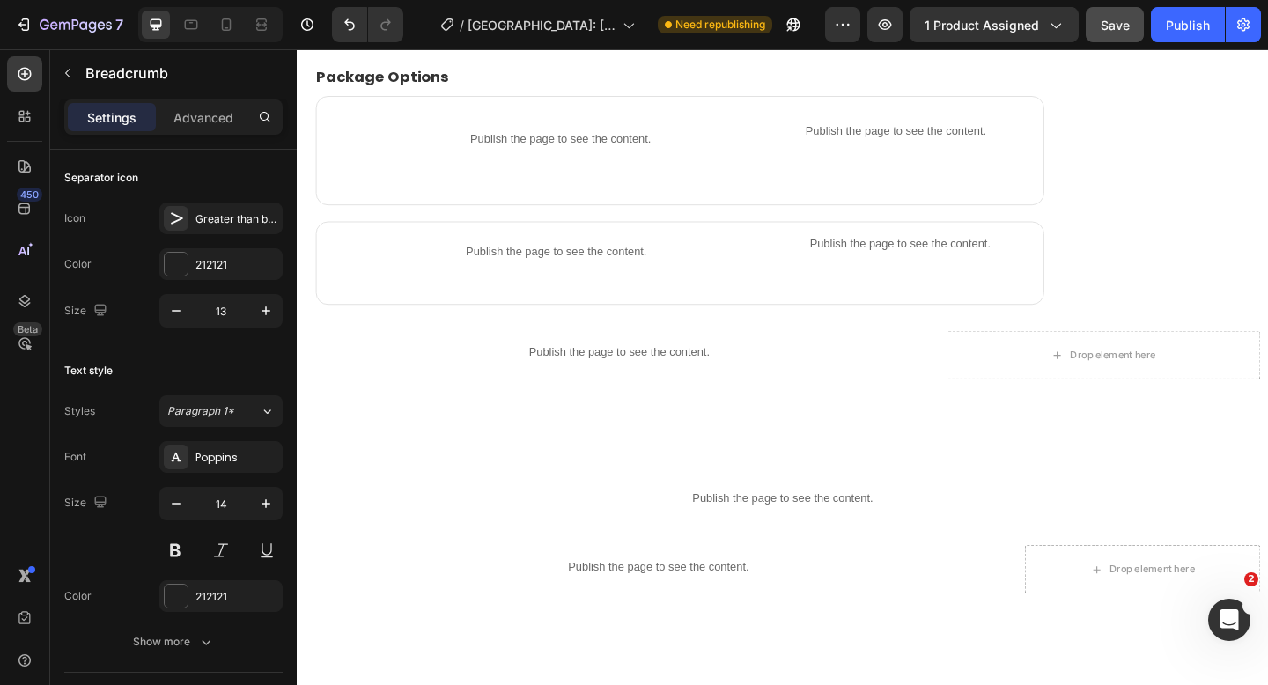
scroll to position [1272, 0]
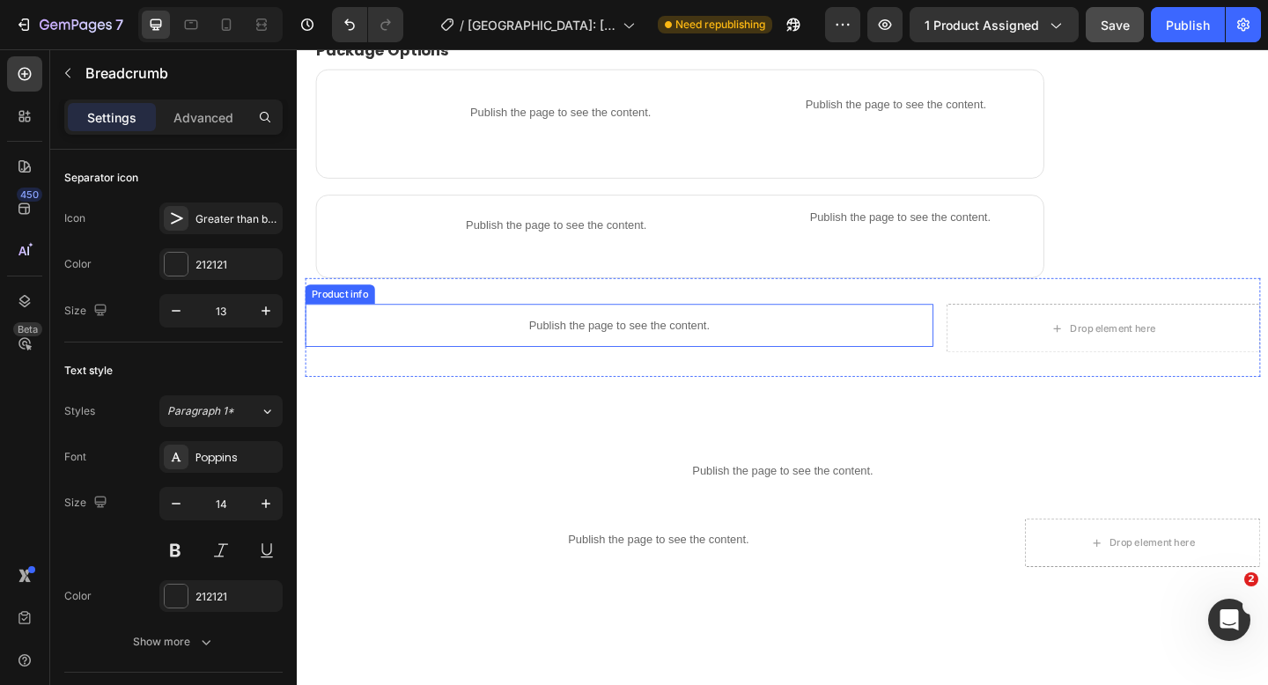
click at [652, 358] on div "Publish the page to see the content." at bounding box center [646, 350] width 683 height 47
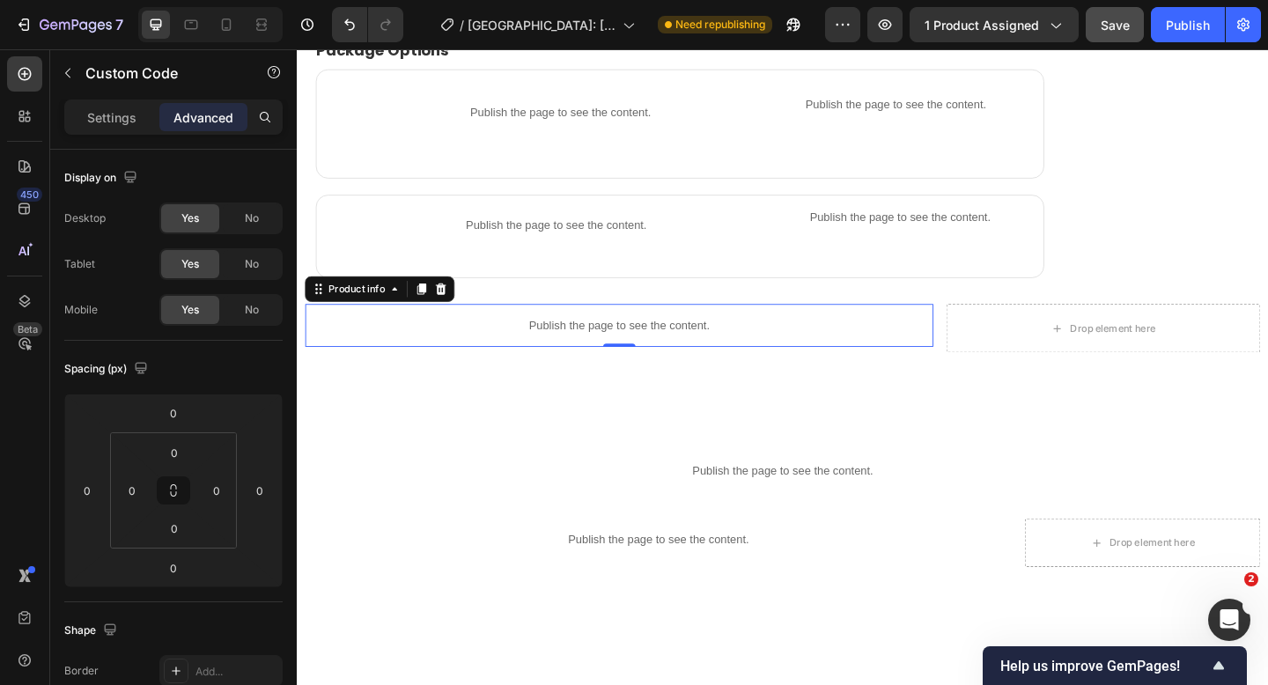
click at [542, 341] on p "Publish the page to see the content." at bounding box center [646, 350] width 683 height 18
click at [91, 117] on p "Settings" at bounding box center [111, 117] width 49 height 18
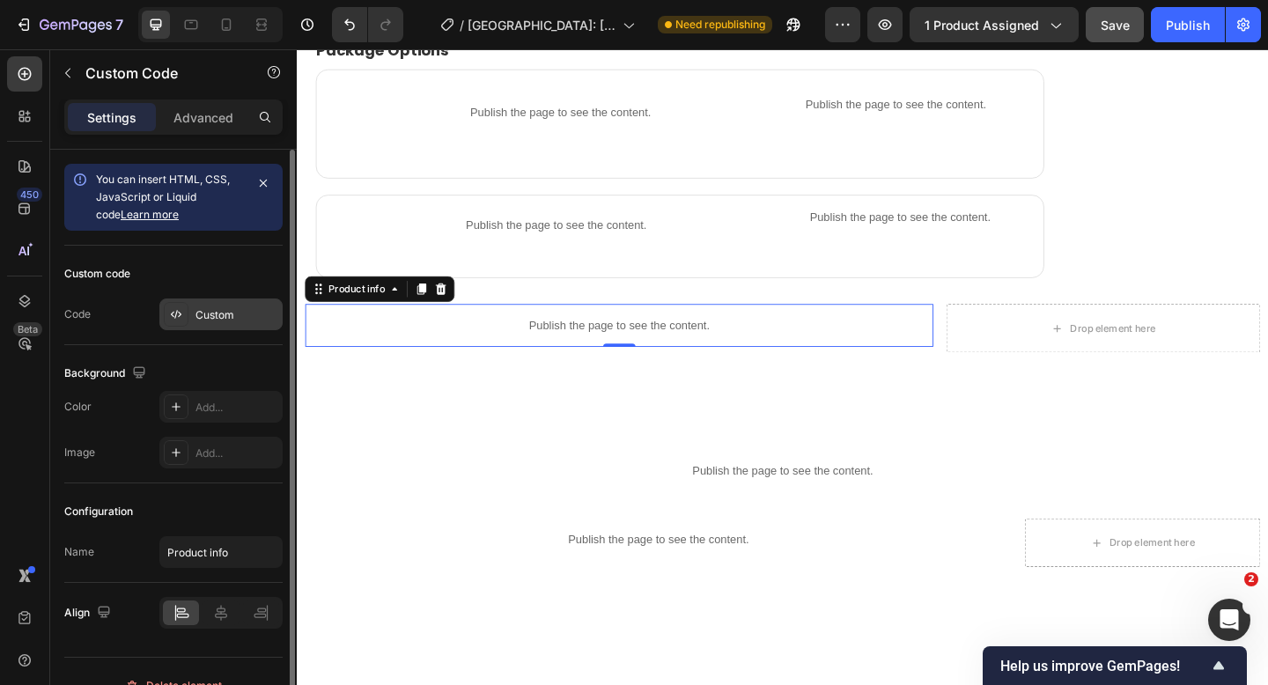
click at [199, 314] on div "Custom" at bounding box center [236, 315] width 83 height 16
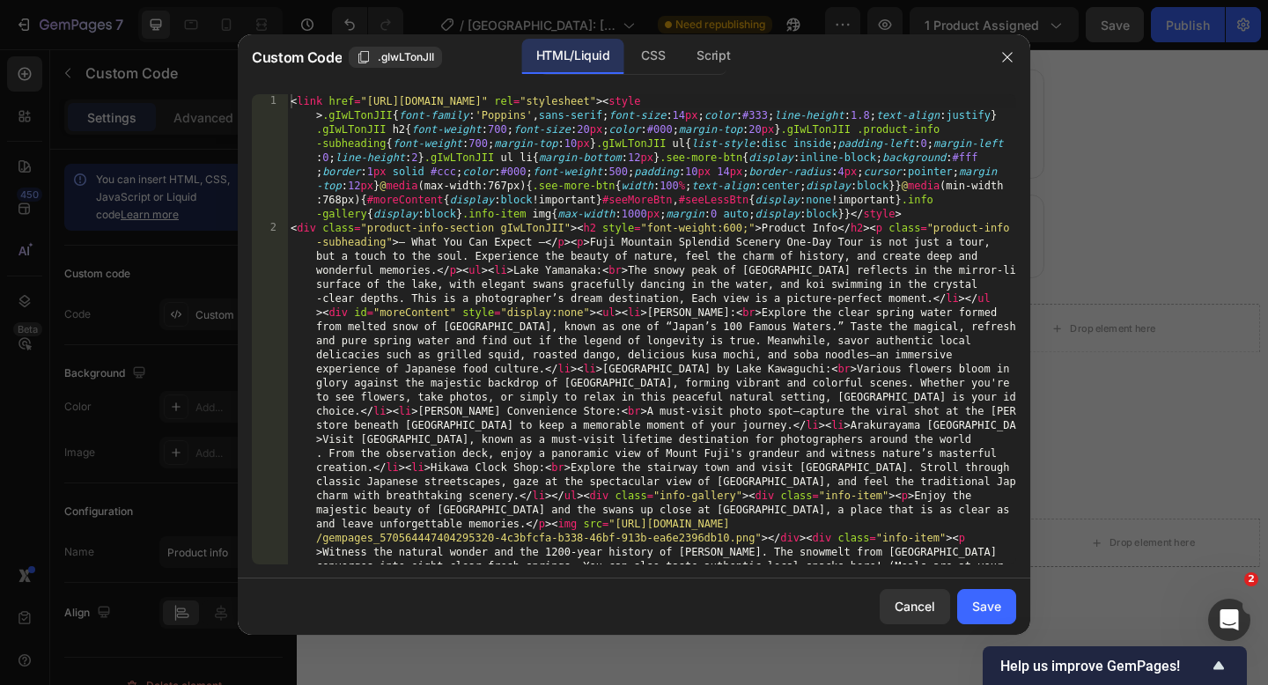
type textarea "<link href="https://fonts.googleapis.com/css2?family=Poppins&display=swap" rel=…"
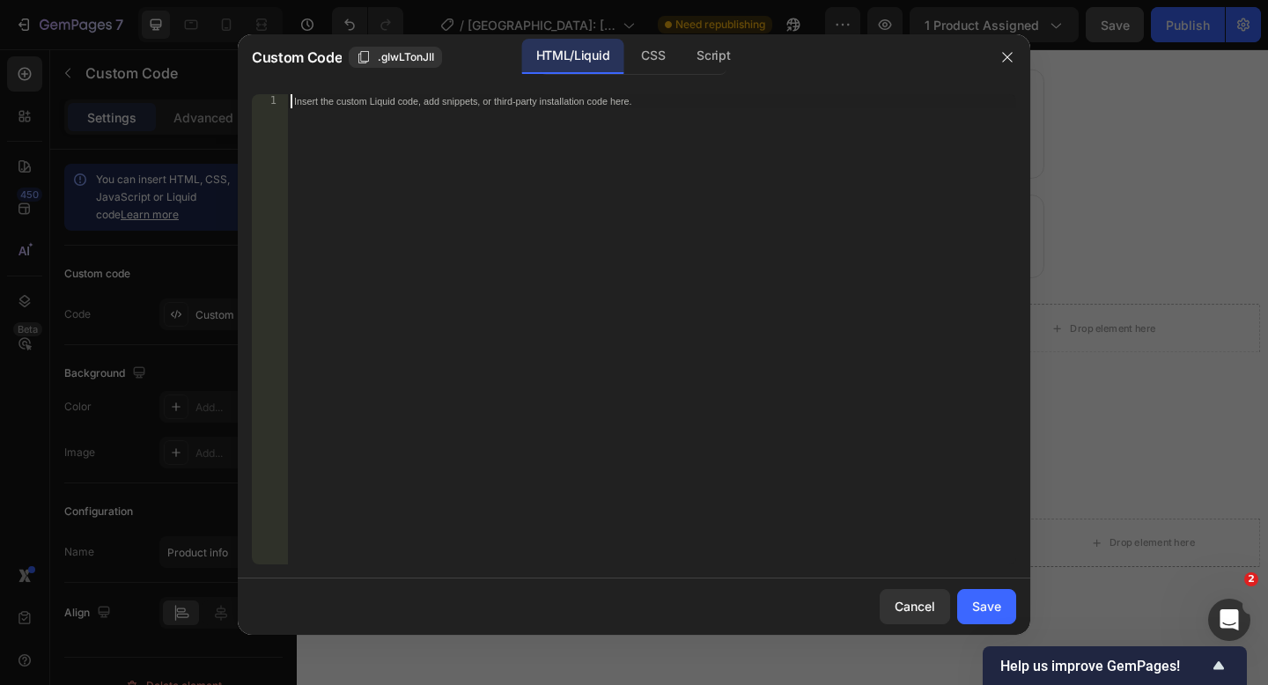
paste textarea "</script>"
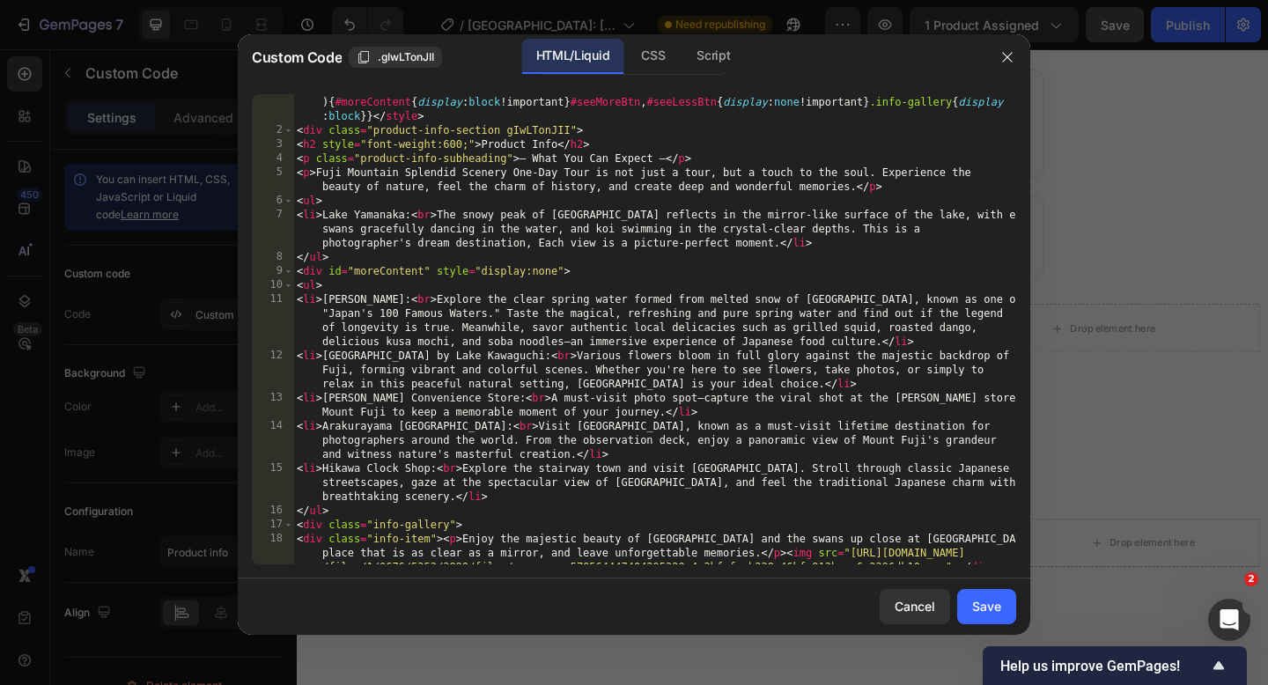
scroll to position [129, 0]
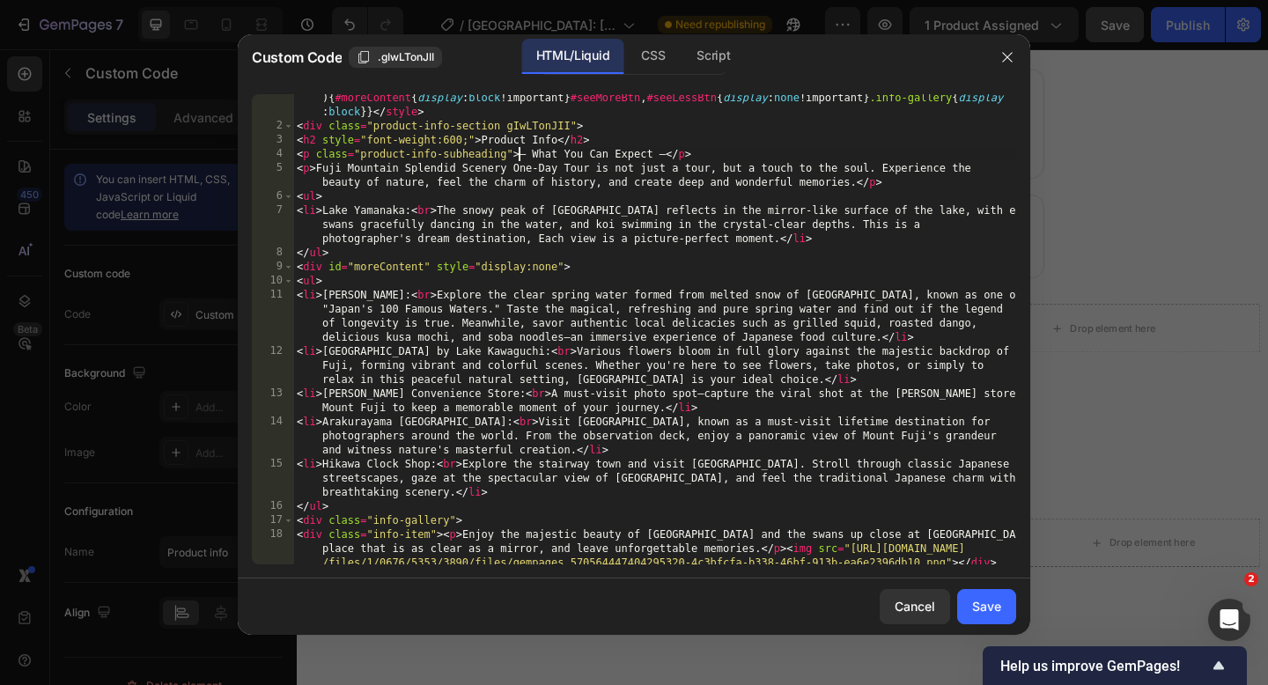
click at [519, 151] on div "< link href = "https://fonts.googleapis.com/css2?family=Poppins&display=swap" r…" at bounding box center [654, 304] width 723 height 681
type textarea "<p class="product-info-subheading">— What You Can Expect —</p>"
drag, startPoint x: 695, startPoint y: 156, endPoint x: 290, endPoint y: 151, distance: 405.0
click at [290, 151] on div "<p class="product-info-subheading">— What You Can Expect —</p> 1 2 3 4 5 6 7 8 …" at bounding box center [634, 329] width 764 height 470
type textarea "<h2 style="font-weight:600;">Product Info</h2>"
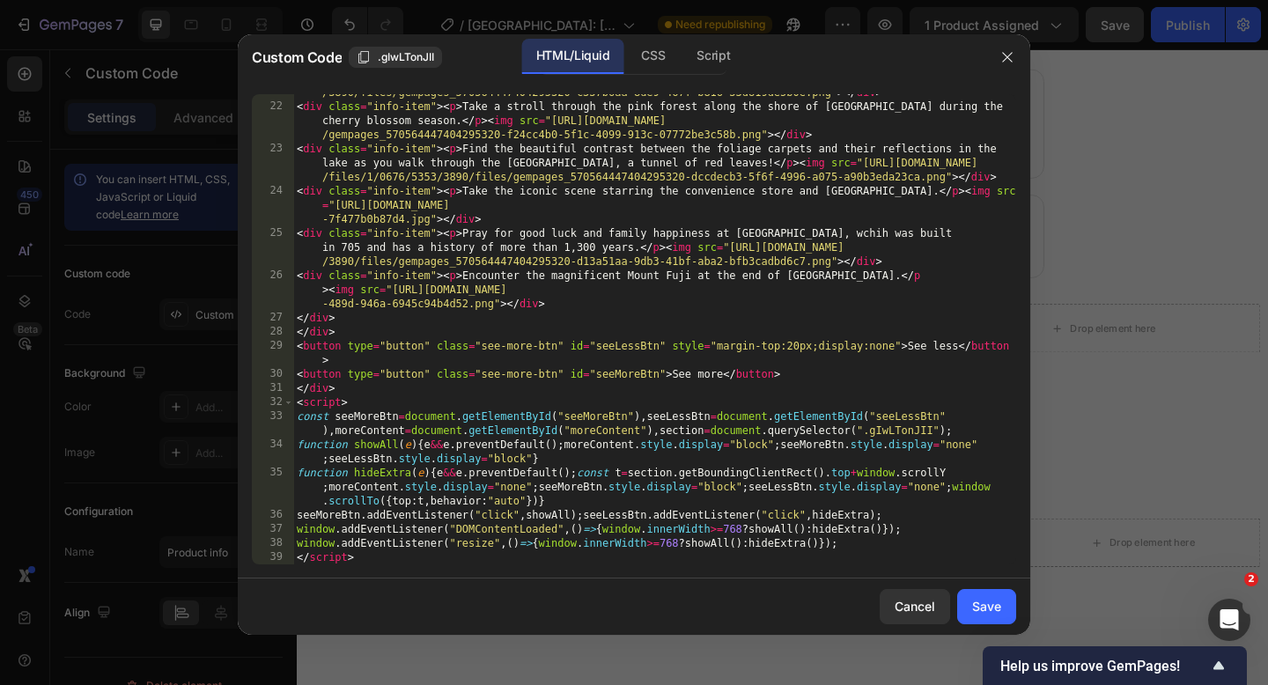
scroll to position [812, 0]
click at [975, 607] on div "Save" at bounding box center [986, 606] width 29 height 18
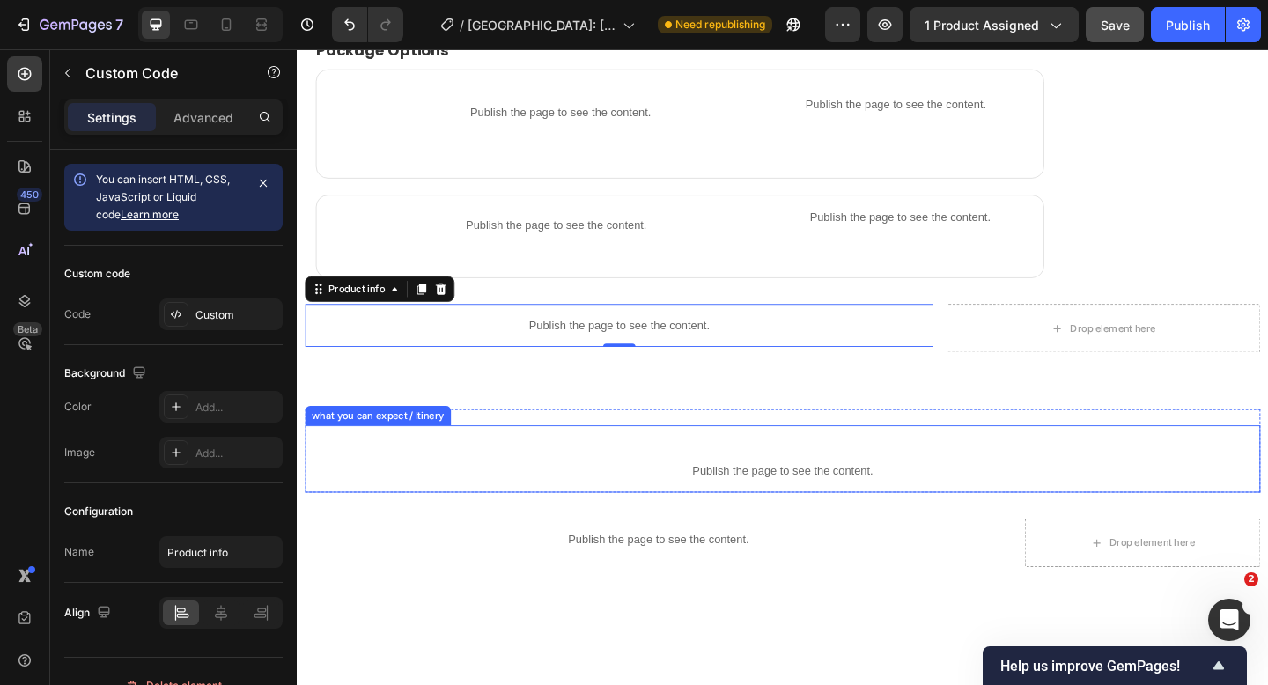
click at [758, 500] on p "Publish the page to see the content." at bounding box center [824, 508] width 1039 height 18
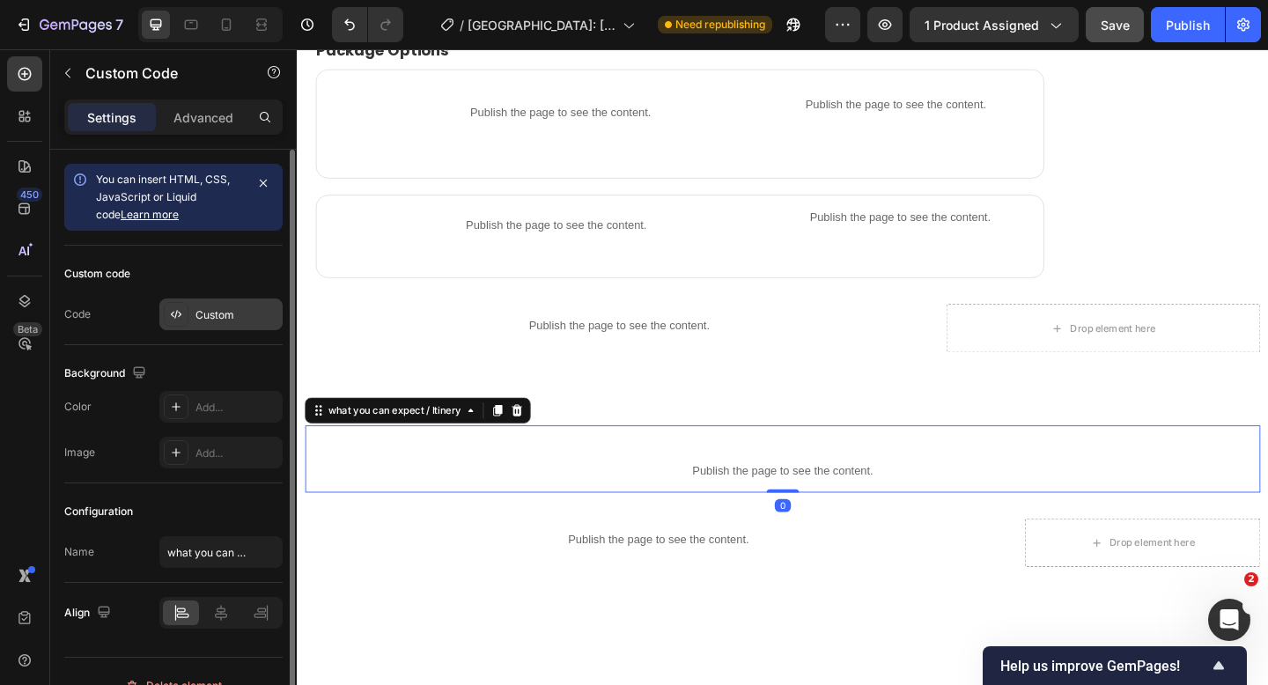
click at [206, 321] on div "Custom" at bounding box center [236, 315] width 83 height 16
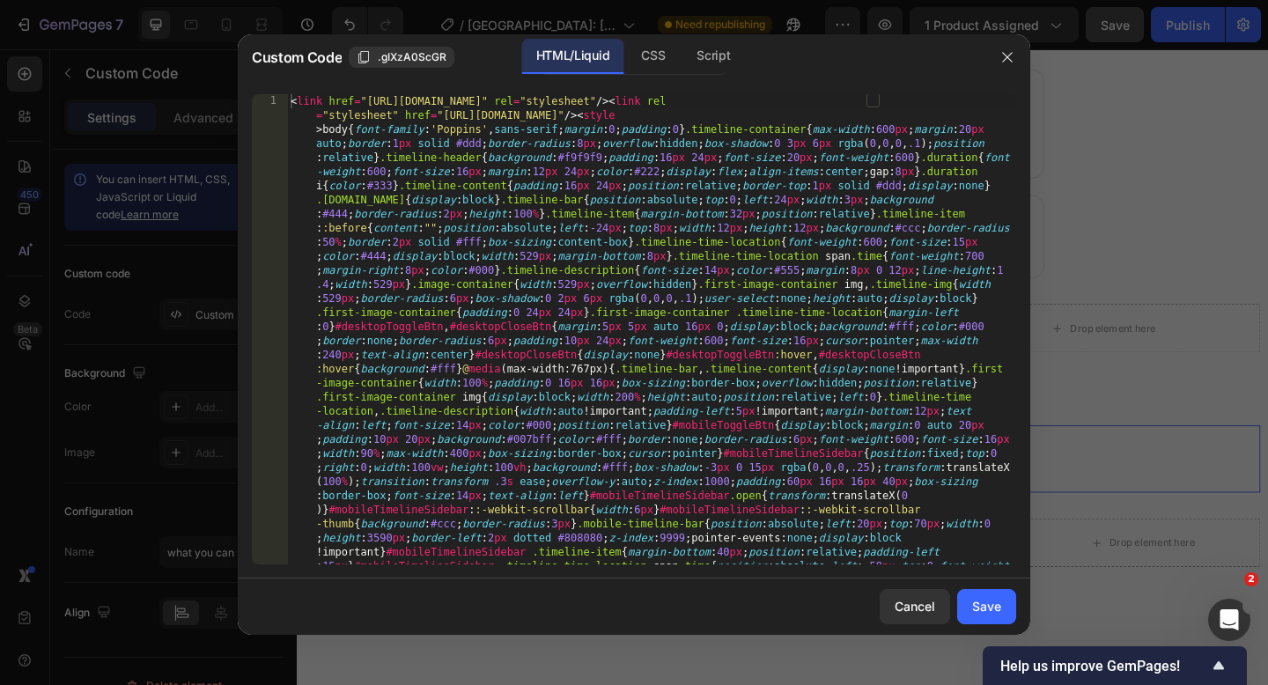
type textarea "<link href="https://fonts.googleapis.com/css2?family=Poppins&display=swap" rel=…"
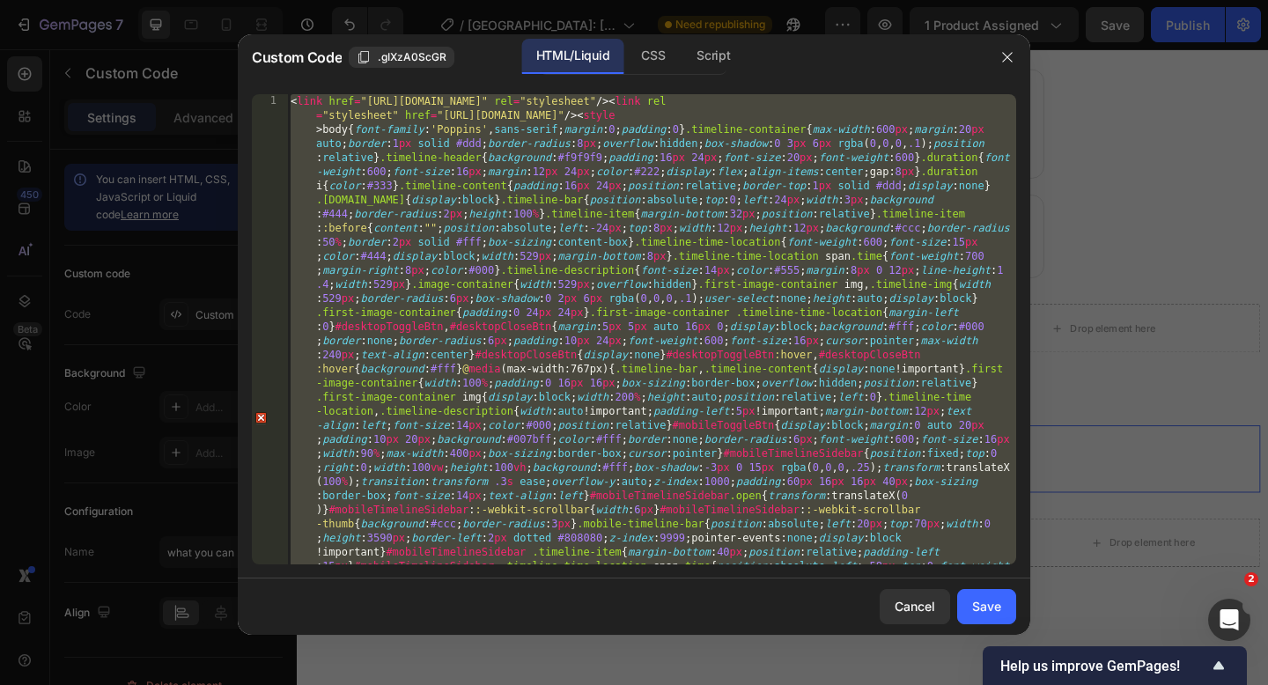
type textarea "<link href="https://fonts.googleapis.com/css2?family=Poppins&display=swap" rel=…"
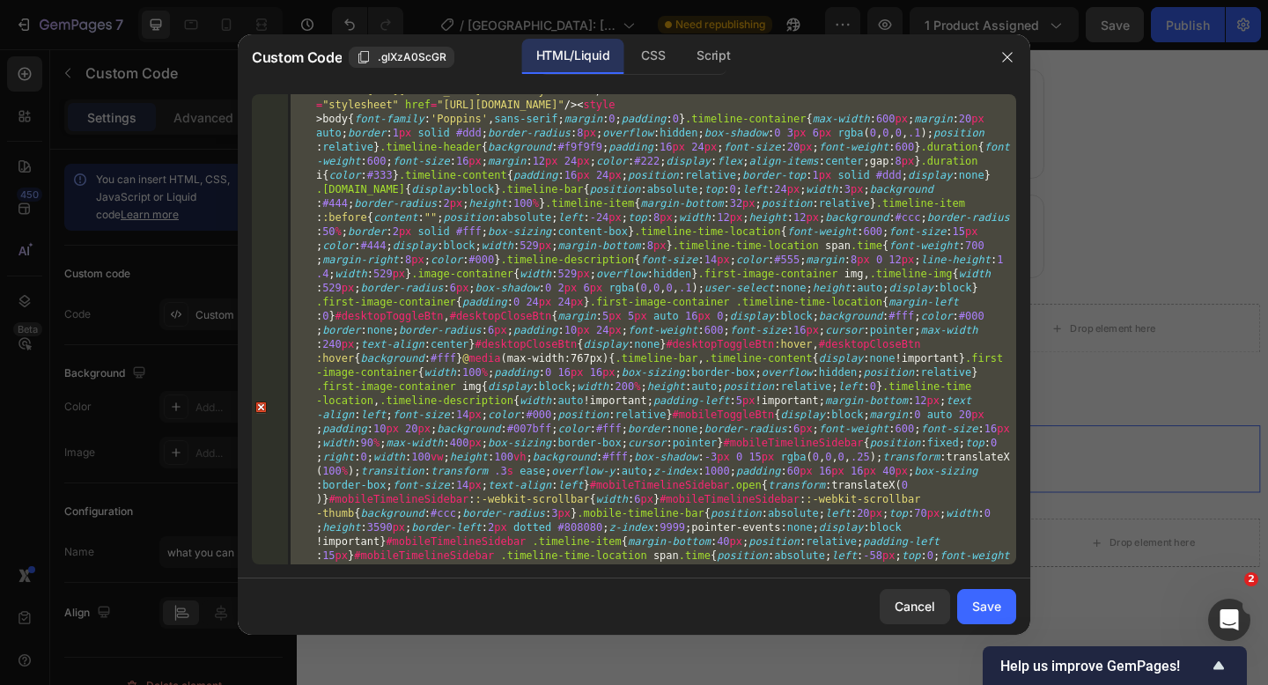
scroll to position [0, 0]
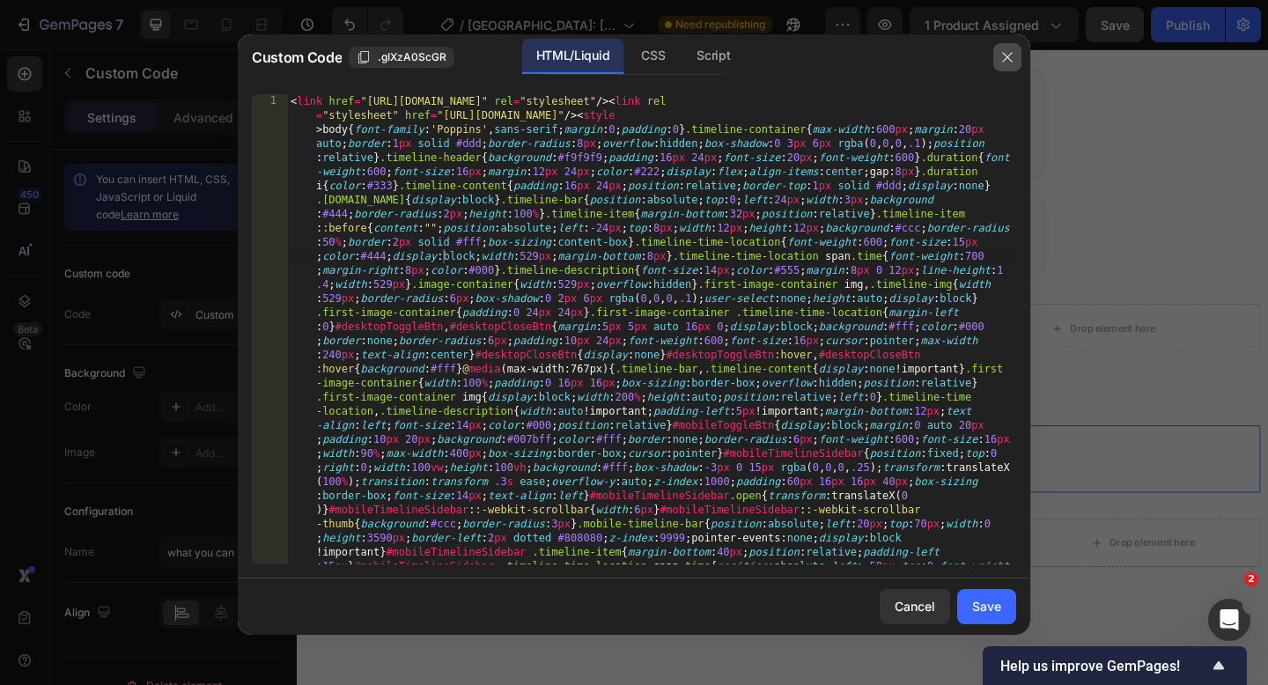
click at [1002, 63] on icon "button" at bounding box center [1007, 57] width 14 height 14
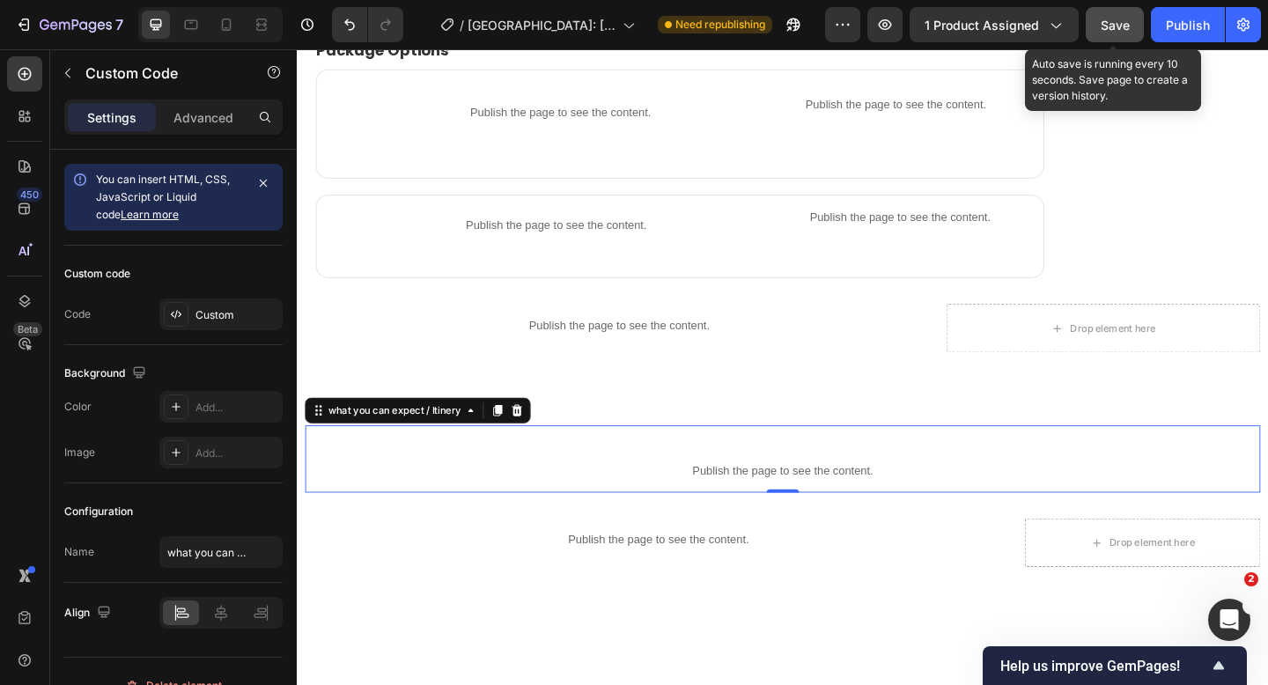
click at [1106, 24] on span "Save" at bounding box center [1114, 25] width 29 height 15
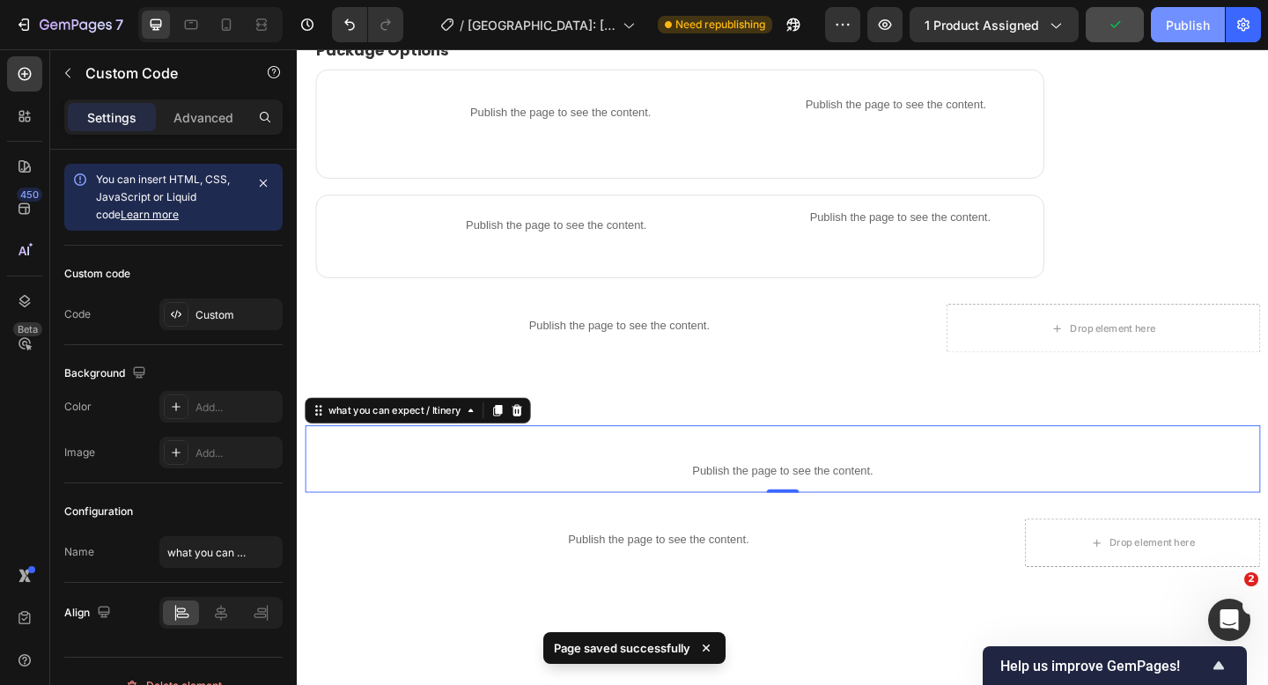
click at [1188, 26] on div "Publish" at bounding box center [1188, 25] width 44 height 18
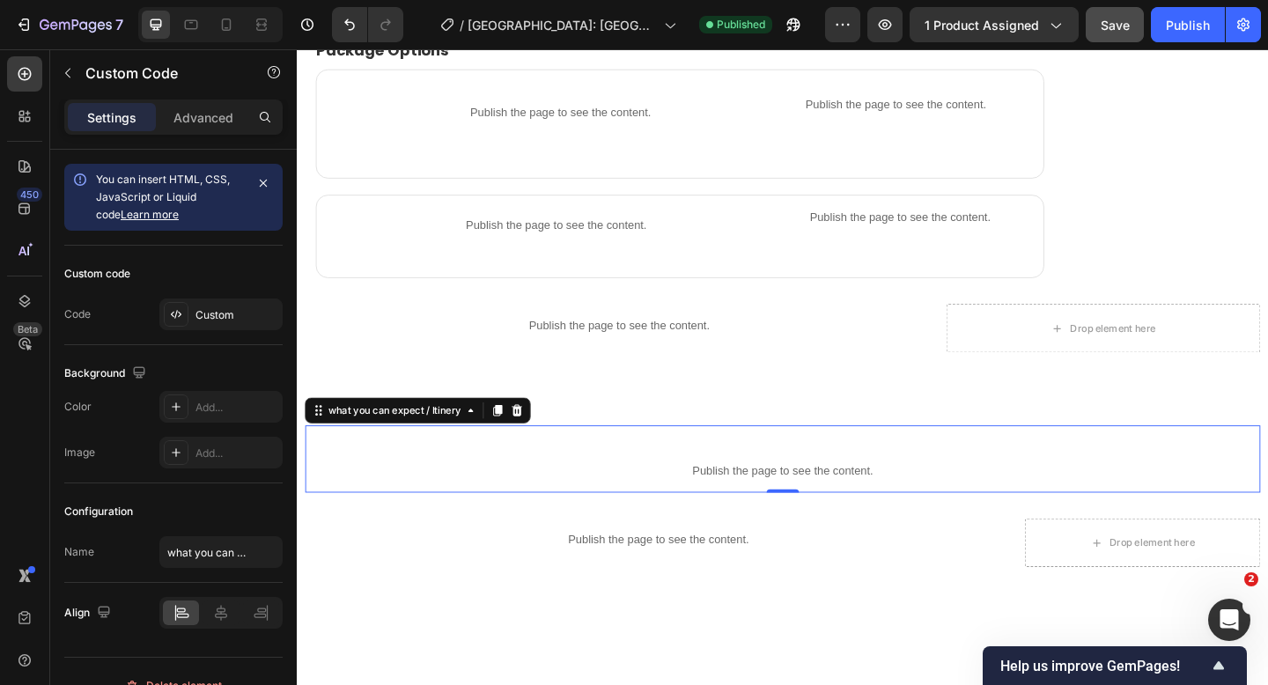
click at [724, 485] on div "Publish the page to see the content." at bounding box center [824, 508] width 1039 height 47
click at [191, 121] on p "Advanced" at bounding box center [203, 117] width 60 height 18
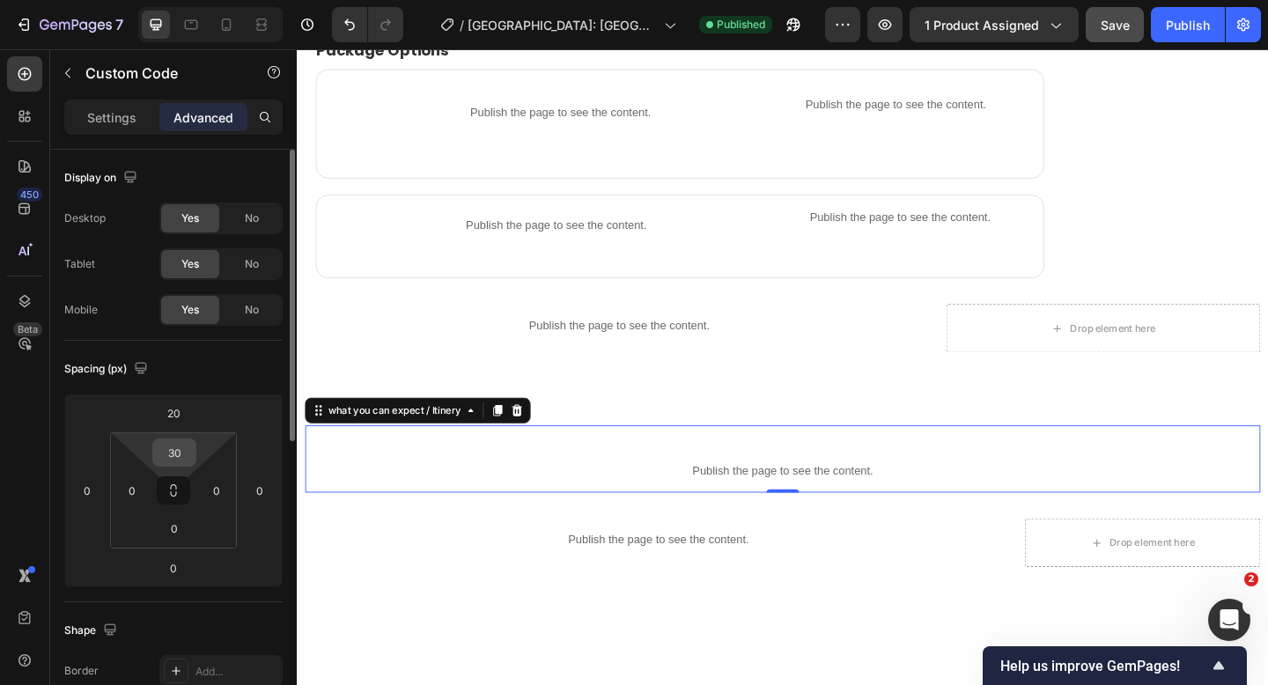
click at [184, 458] on input "30" at bounding box center [174, 452] width 35 height 26
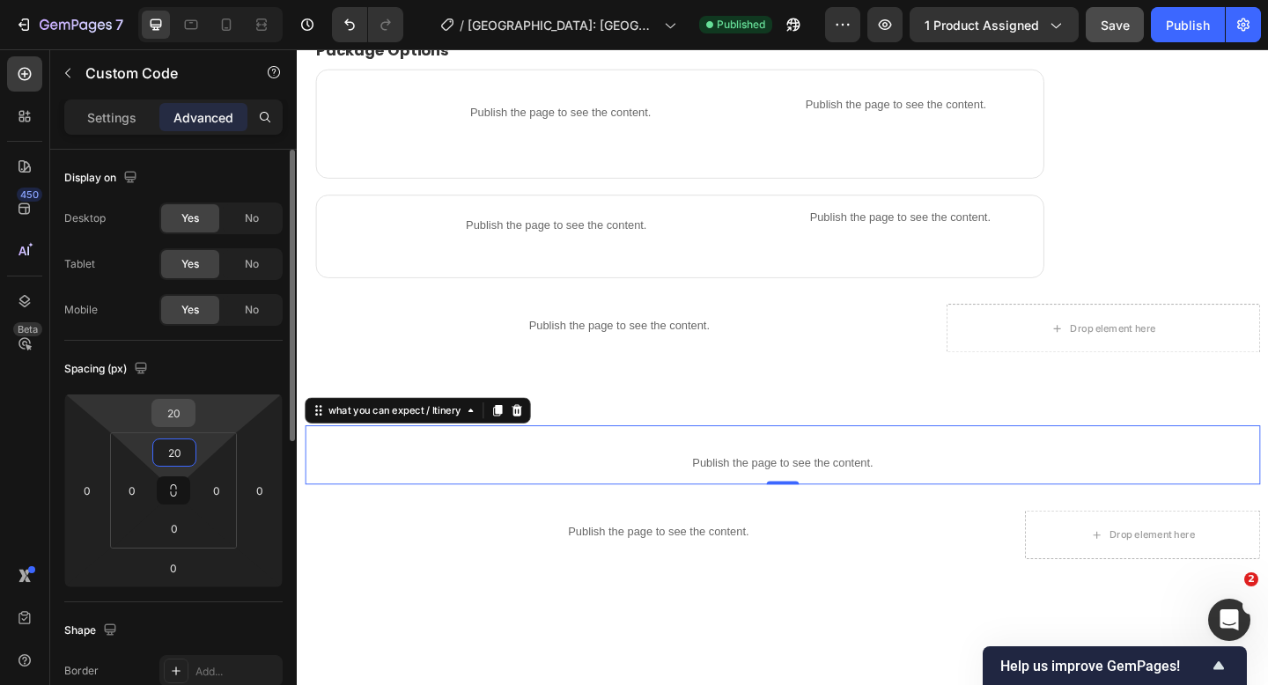
type input "20"
click at [182, 408] on input "20" at bounding box center [173, 413] width 35 height 26
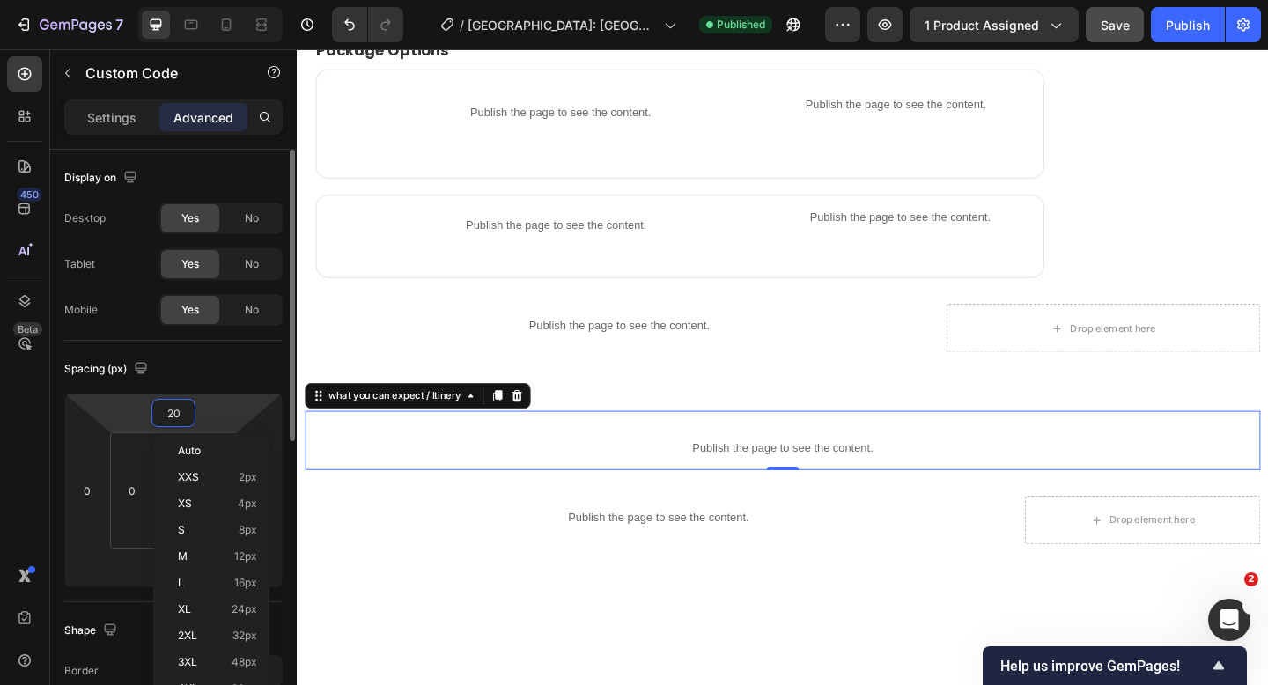
type input "2"
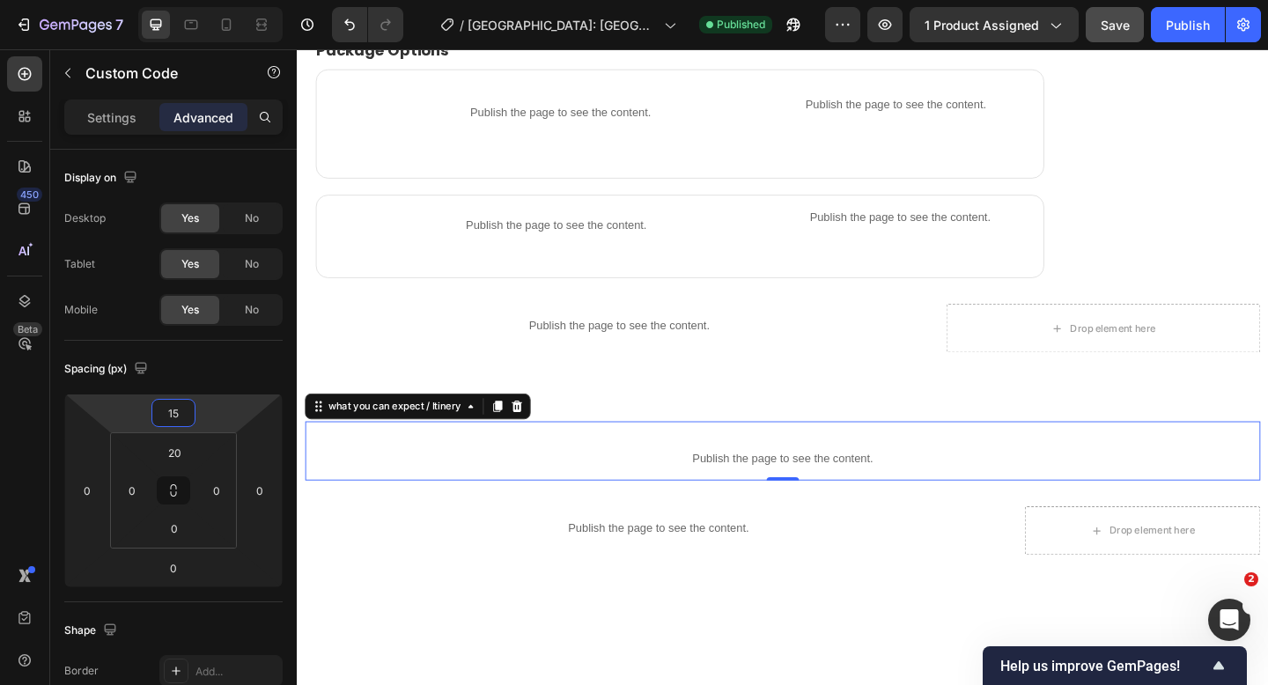
type input "15"
click at [767, 497] on p "Publish the page to see the content." at bounding box center [824, 495] width 1039 height 18
click at [994, 508] on div "Publish the page to see the content." at bounding box center [824, 495] width 1039 height 47
click at [114, 121] on p "Settings" at bounding box center [111, 117] width 49 height 18
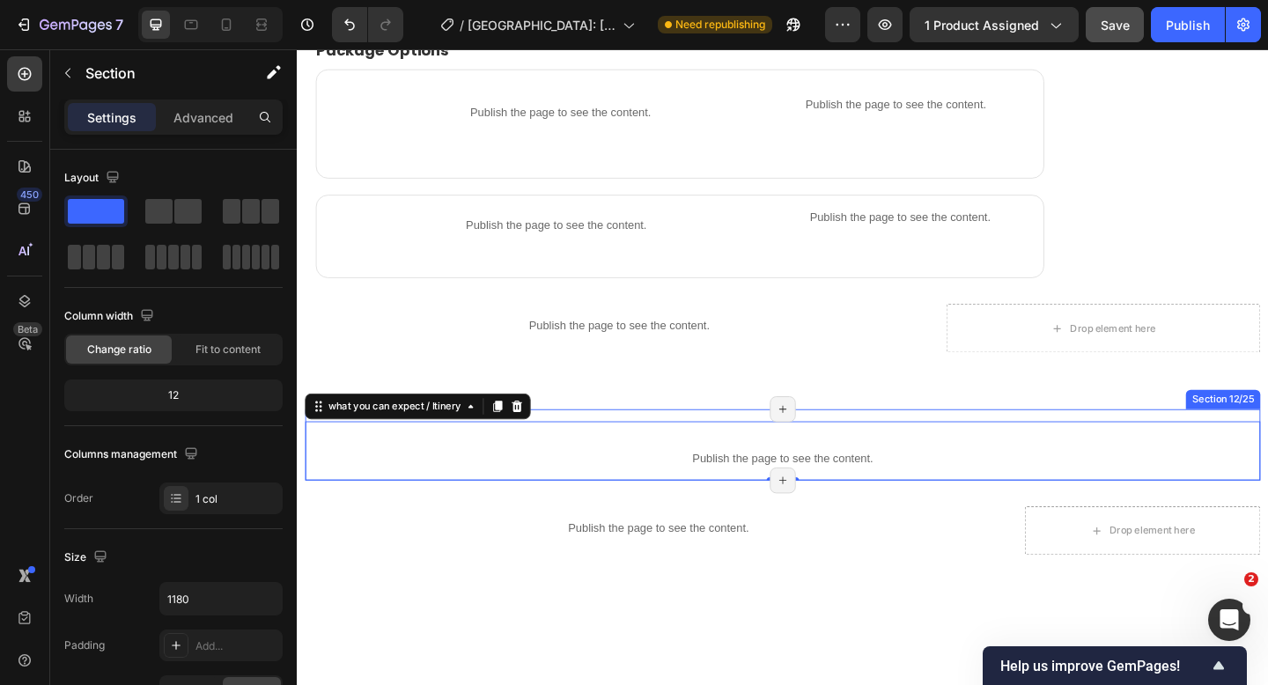
click at [921, 441] on div "Publish the page to see the content. what you can expect / Itinery 0 Title Line…" at bounding box center [824, 479] width 1039 height 77
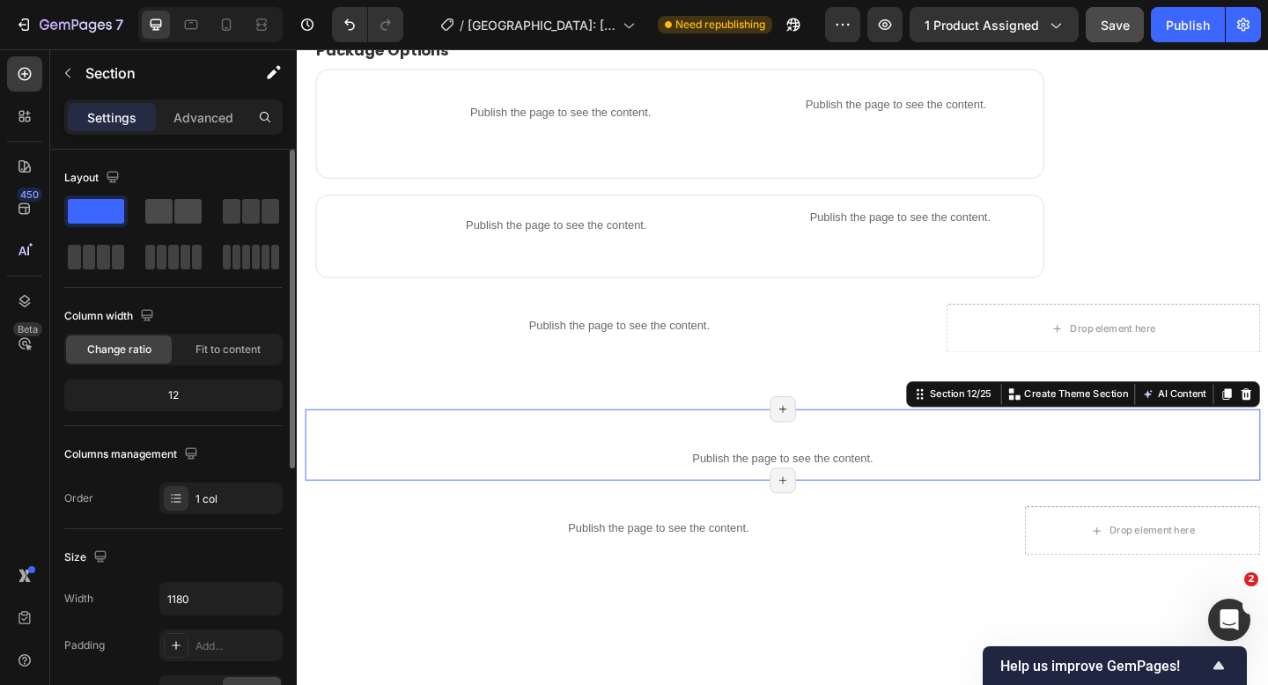
click at [171, 207] on span at bounding box center [158, 211] width 27 height 25
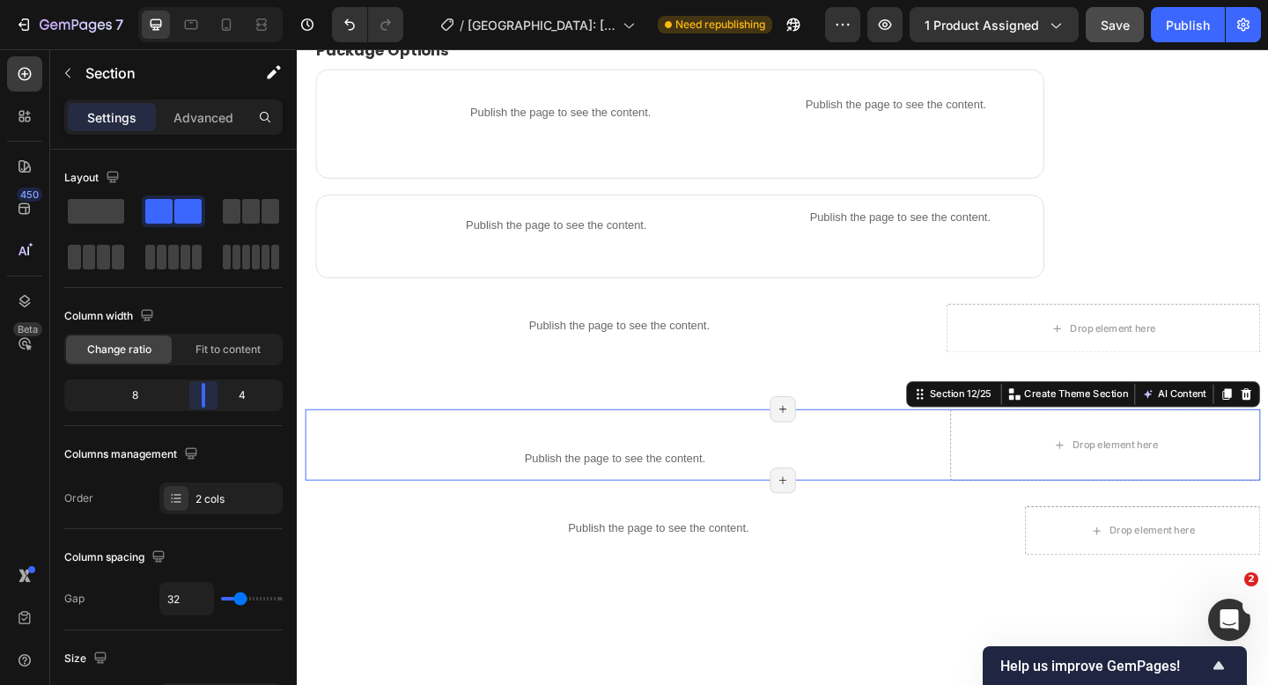
drag, startPoint x: 174, startPoint y: 393, endPoint x: 218, endPoint y: 394, distance: 44.1
click at [218, 0] on body "7 Version history / Tokyo: Mount Fuji, Lake Kawaguchi and Oshino Hakkai Bus Tou…" at bounding box center [634, 0] width 1268 height 0
click at [1158, 24] on button "Publish" at bounding box center [1188, 24] width 74 height 35
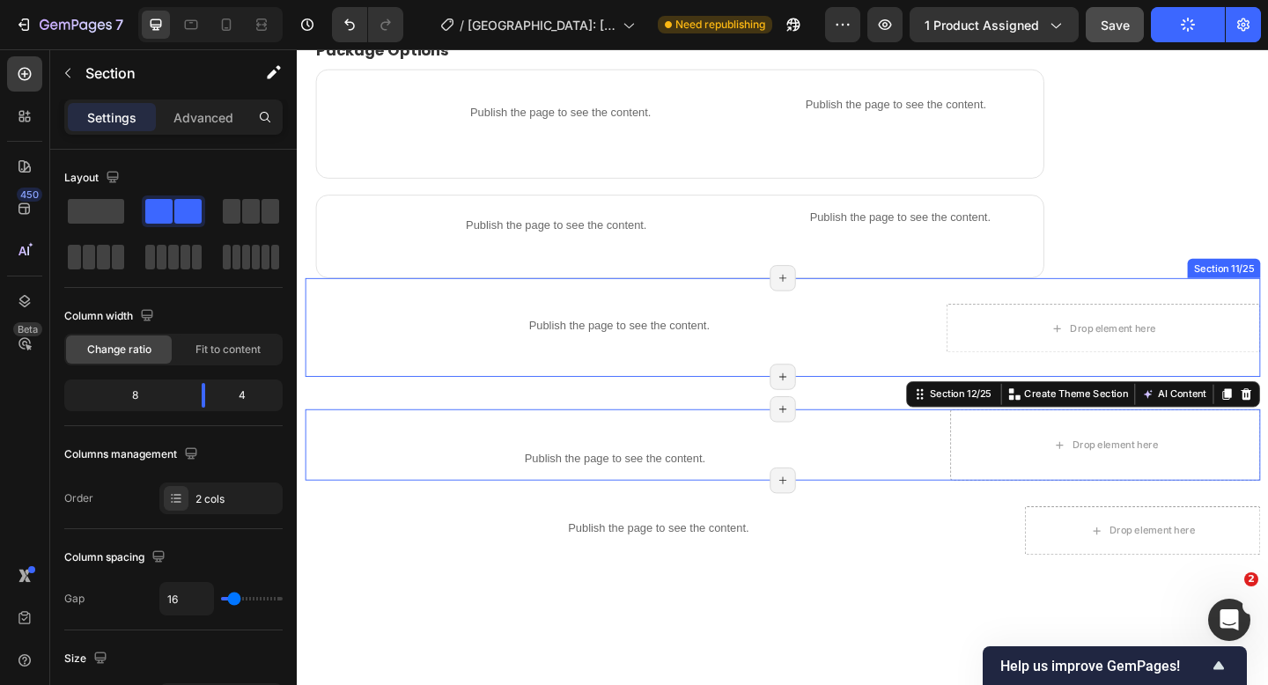
click at [930, 379] on div "Publish the page to see the content. Product info Drop element here Section 11/…" at bounding box center [824, 351] width 1039 height 107
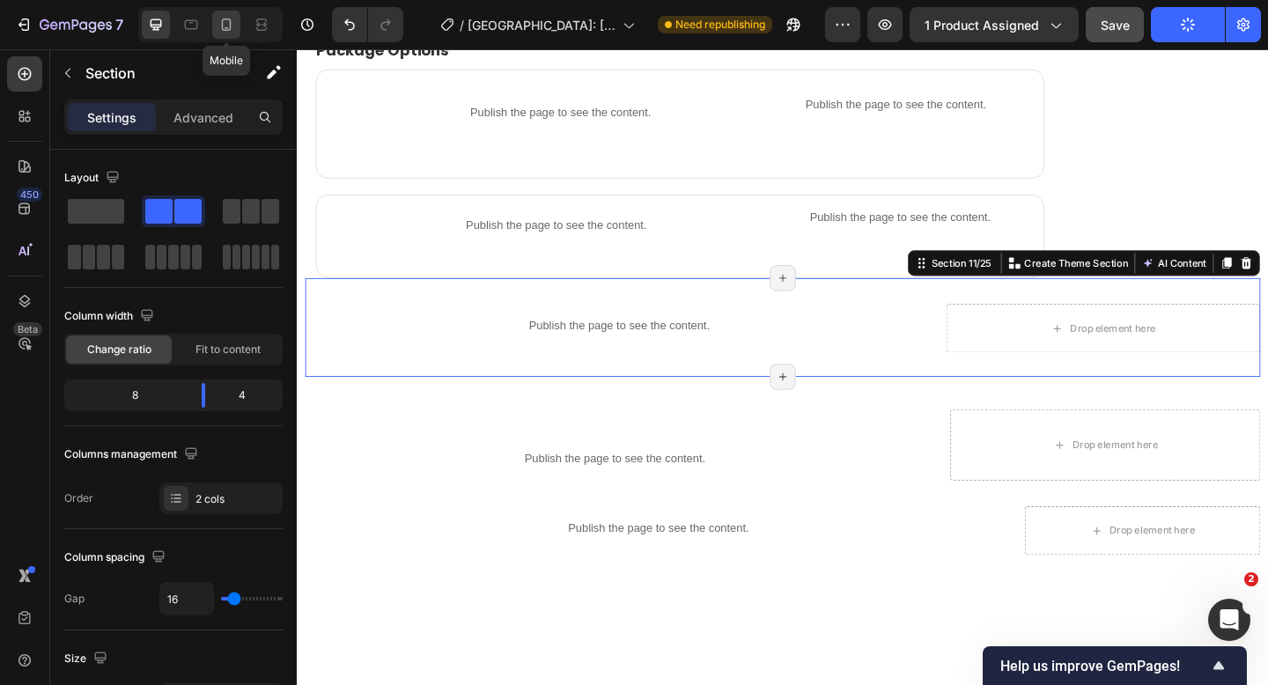
click at [219, 26] on icon at bounding box center [226, 25] width 18 height 18
type input "0"
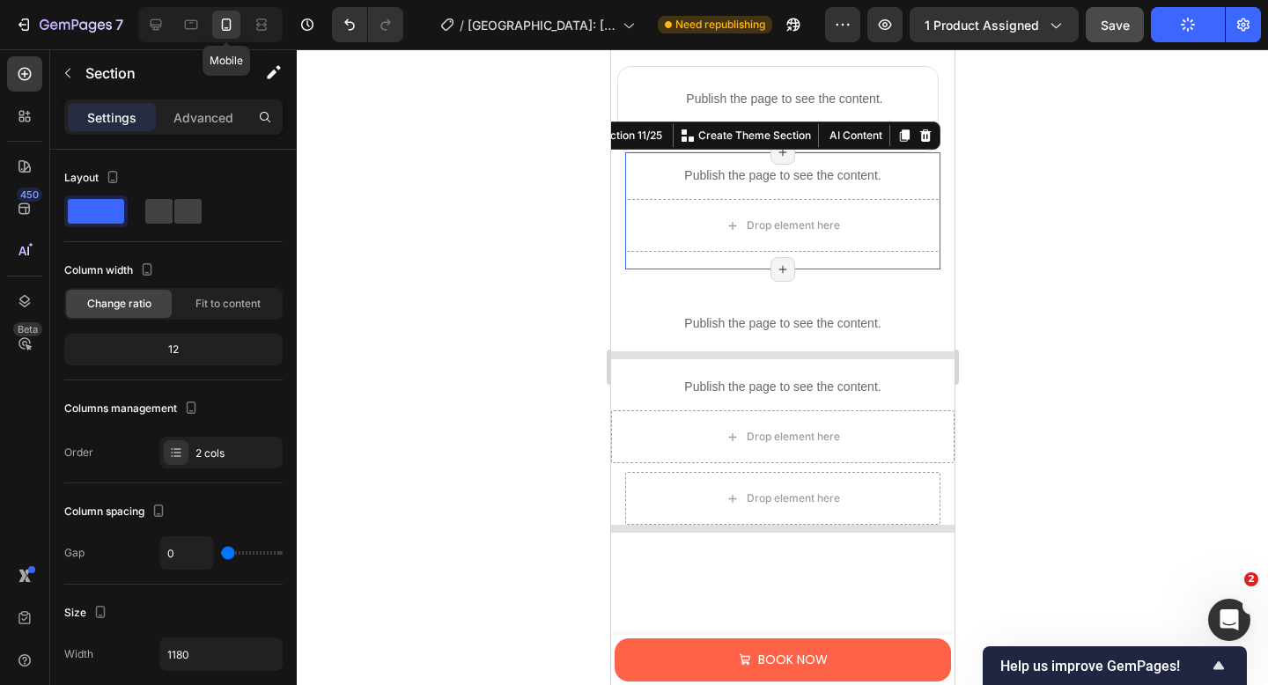
scroll to position [1878, 0]
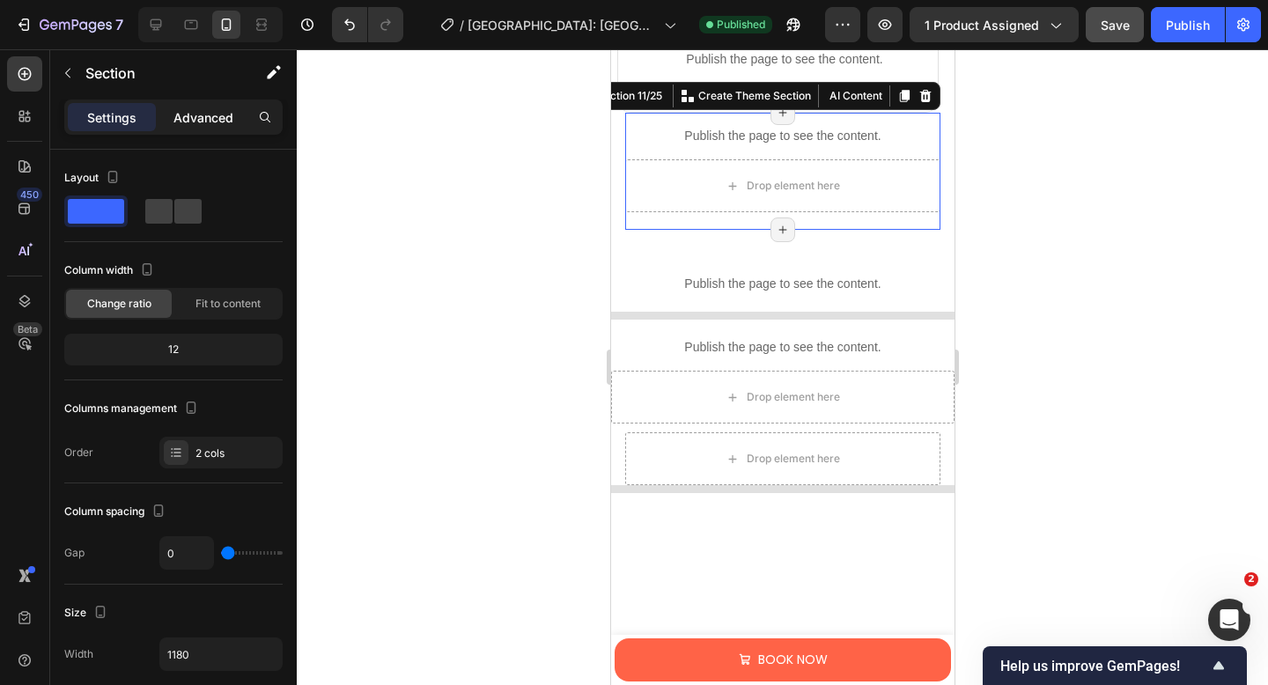
click at [207, 112] on p "Advanced" at bounding box center [203, 117] width 60 height 18
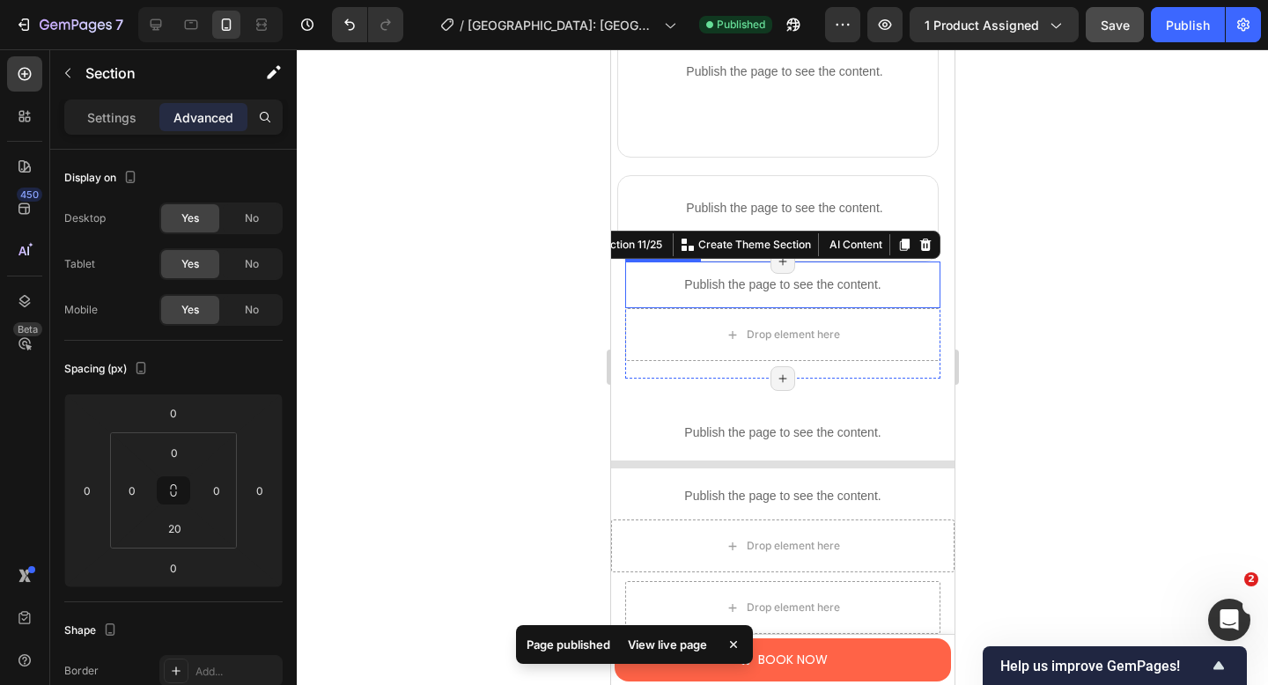
scroll to position [1728, 0]
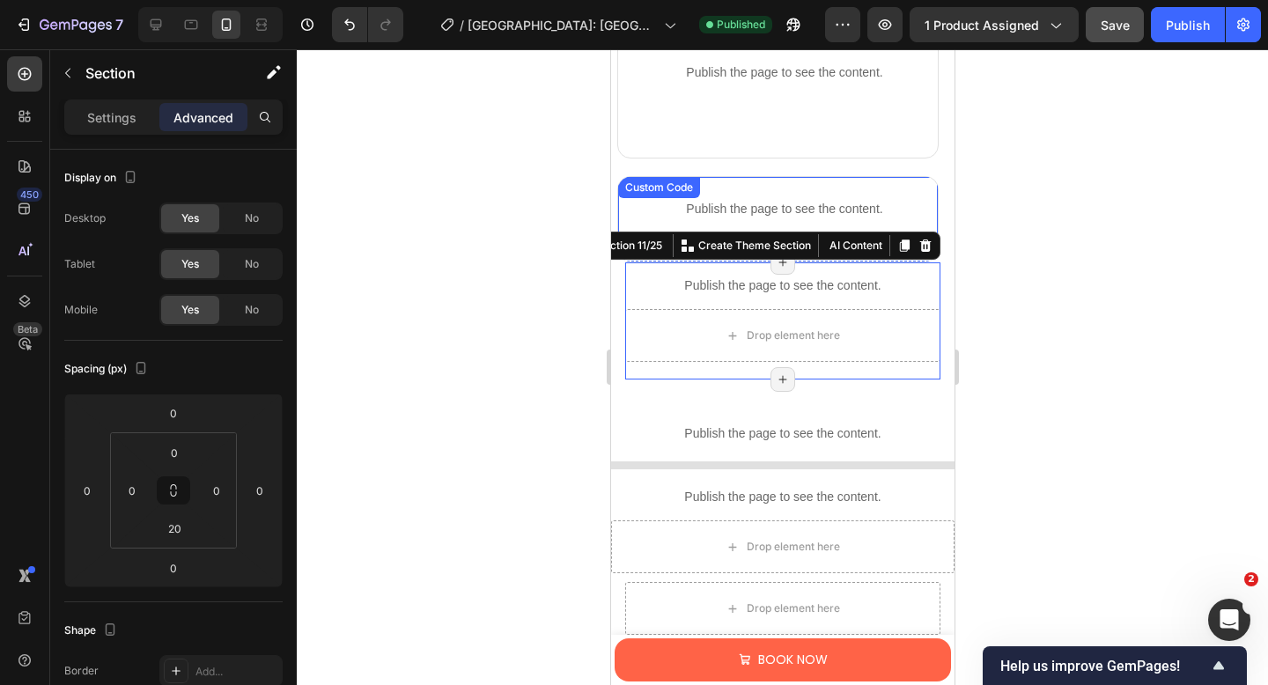
click at [878, 200] on p "Publish the page to see the content." at bounding box center [783, 209] width 306 height 18
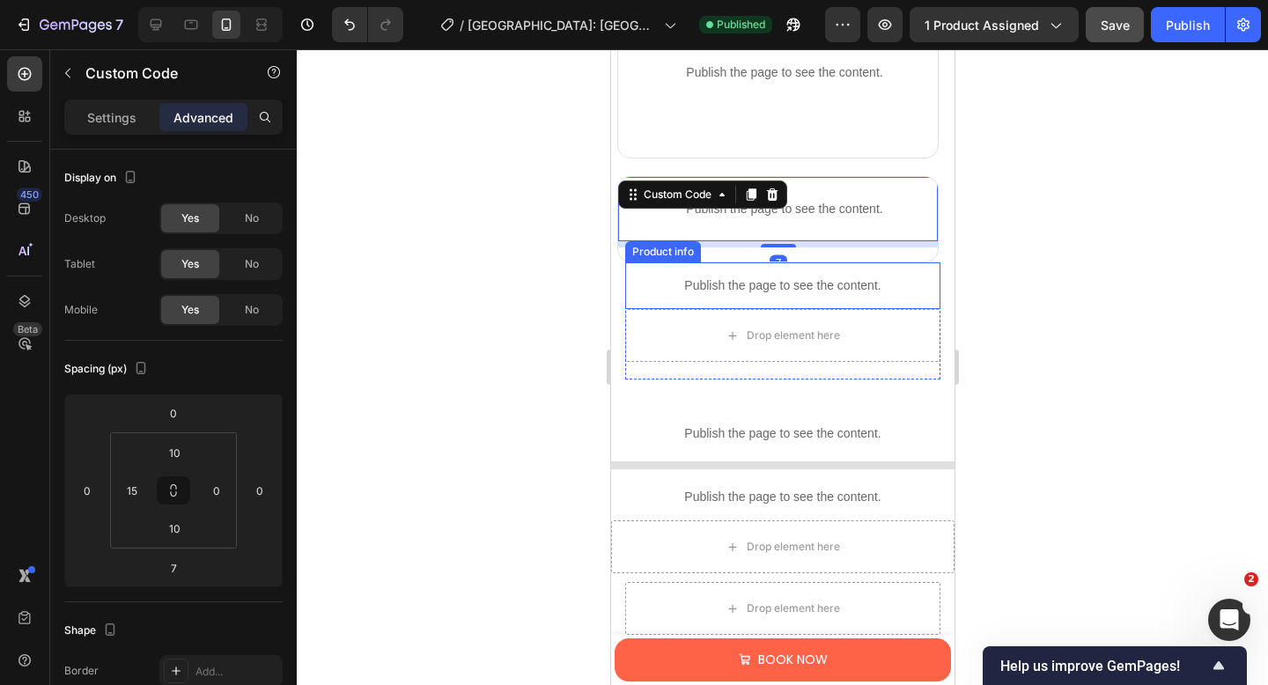
click at [878, 293] on div "Publish the page to see the content." at bounding box center [782, 285] width 298 height 47
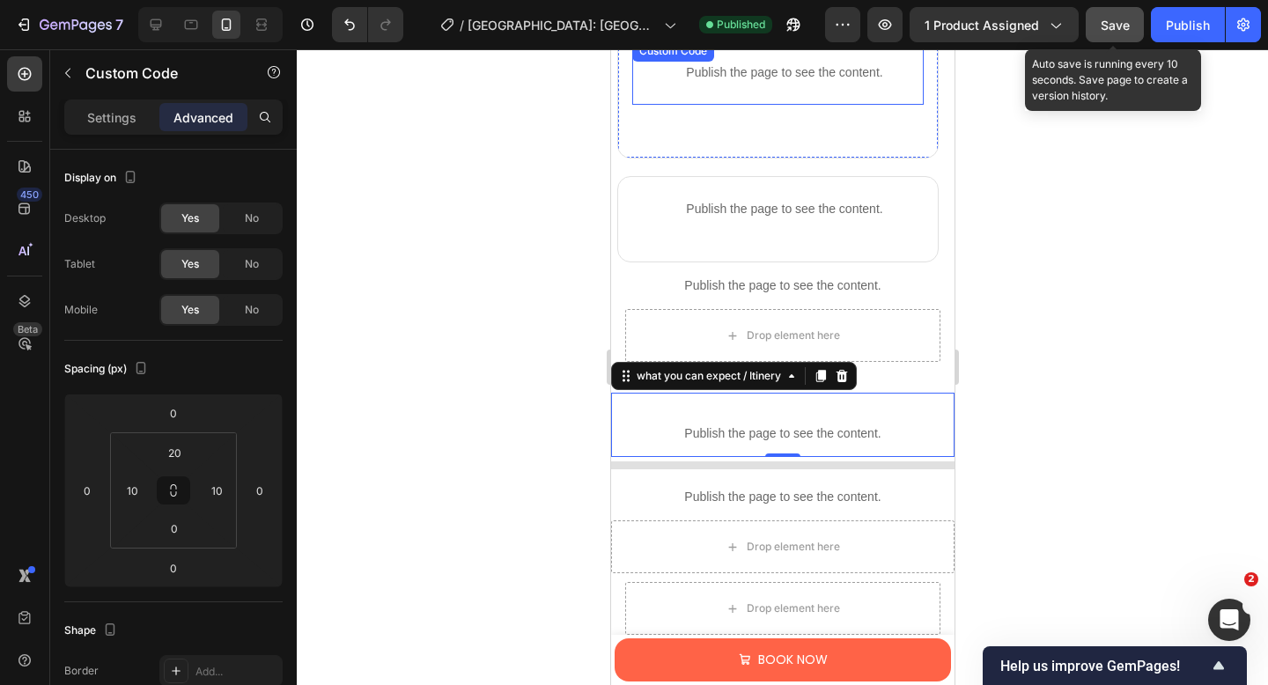
click at [1100, 26] on span "Save" at bounding box center [1114, 25] width 29 height 15
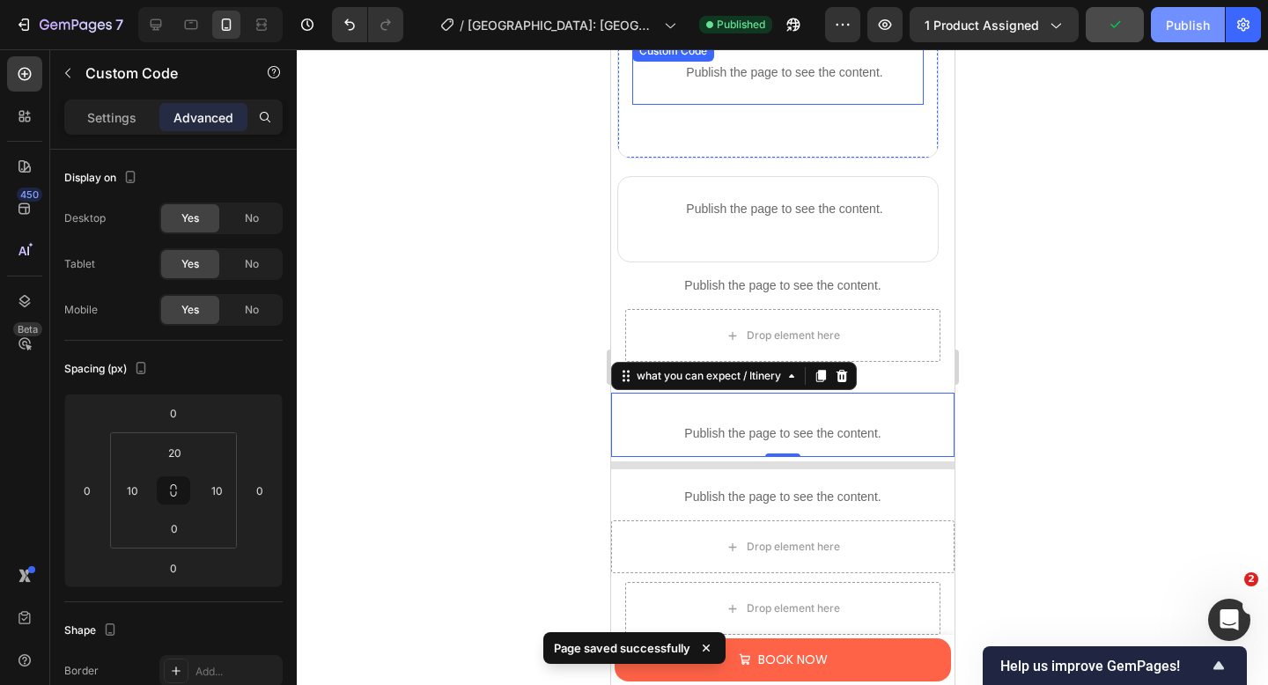
click at [1176, 24] on div "Publish" at bounding box center [1188, 25] width 44 height 18
click at [147, 23] on icon at bounding box center [156, 25] width 18 height 18
type input "15"
type input "0"
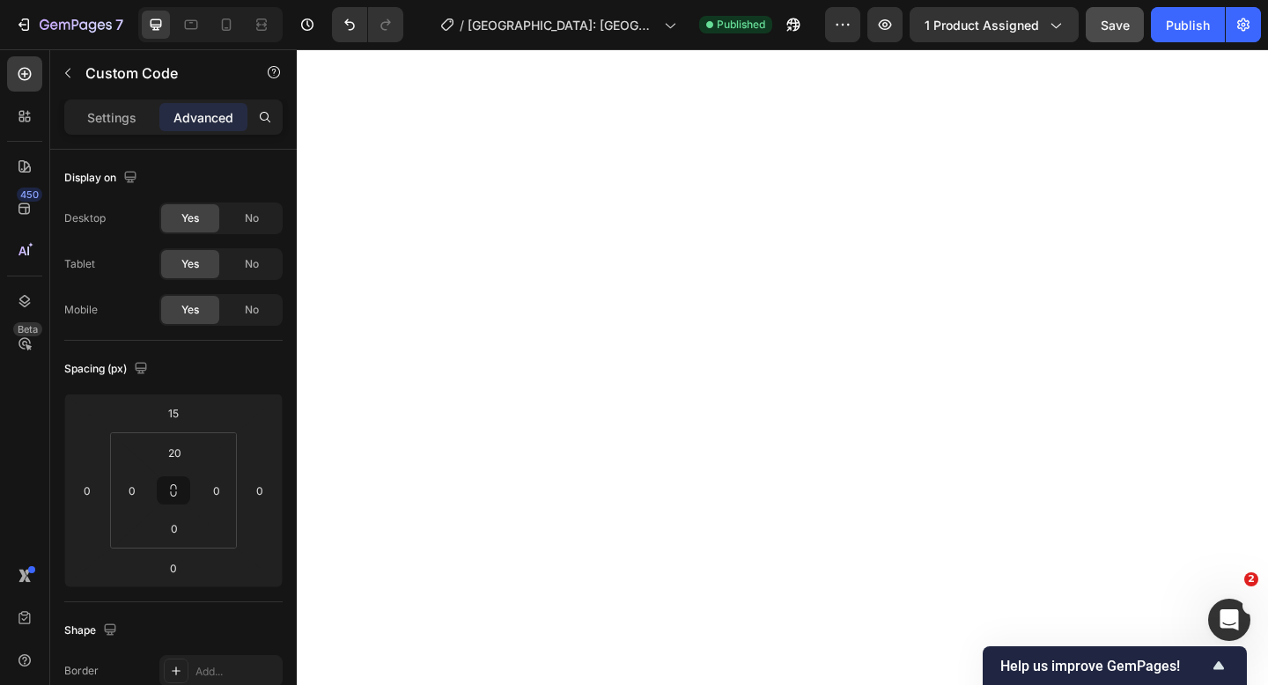
scroll to position [3454, 0]
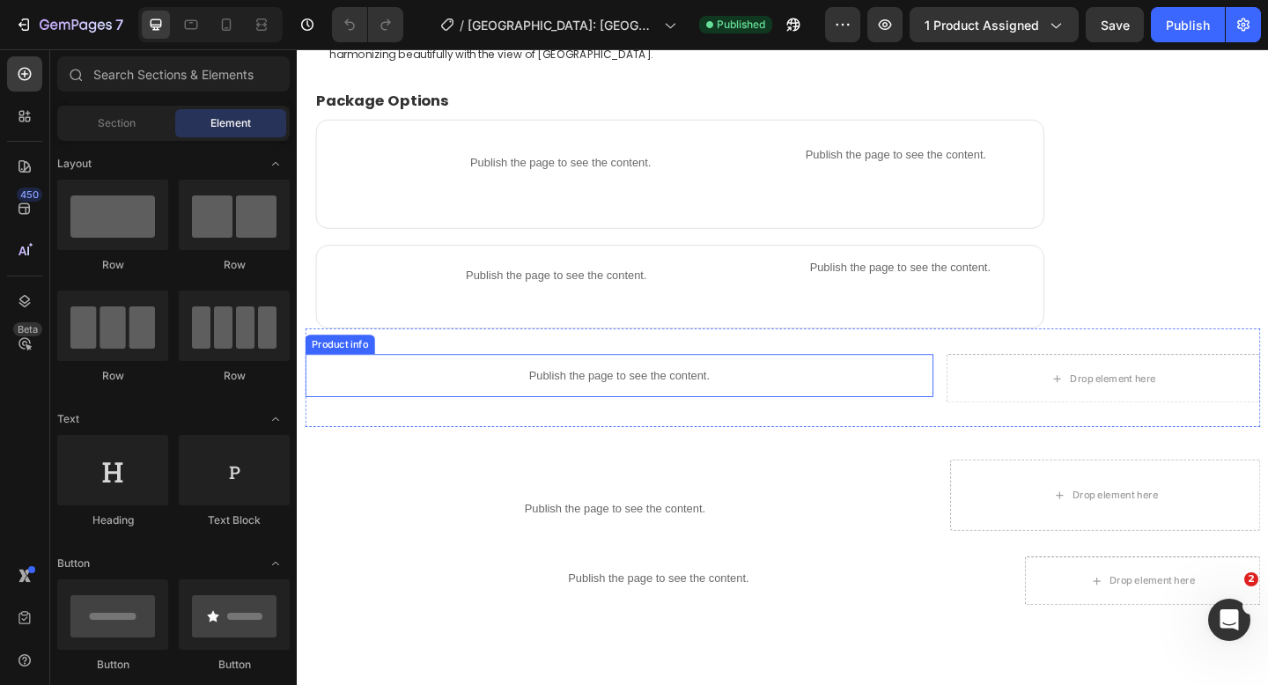
click at [766, 425] on div "Publish the page to see the content." at bounding box center [646, 404] width 683 height 47
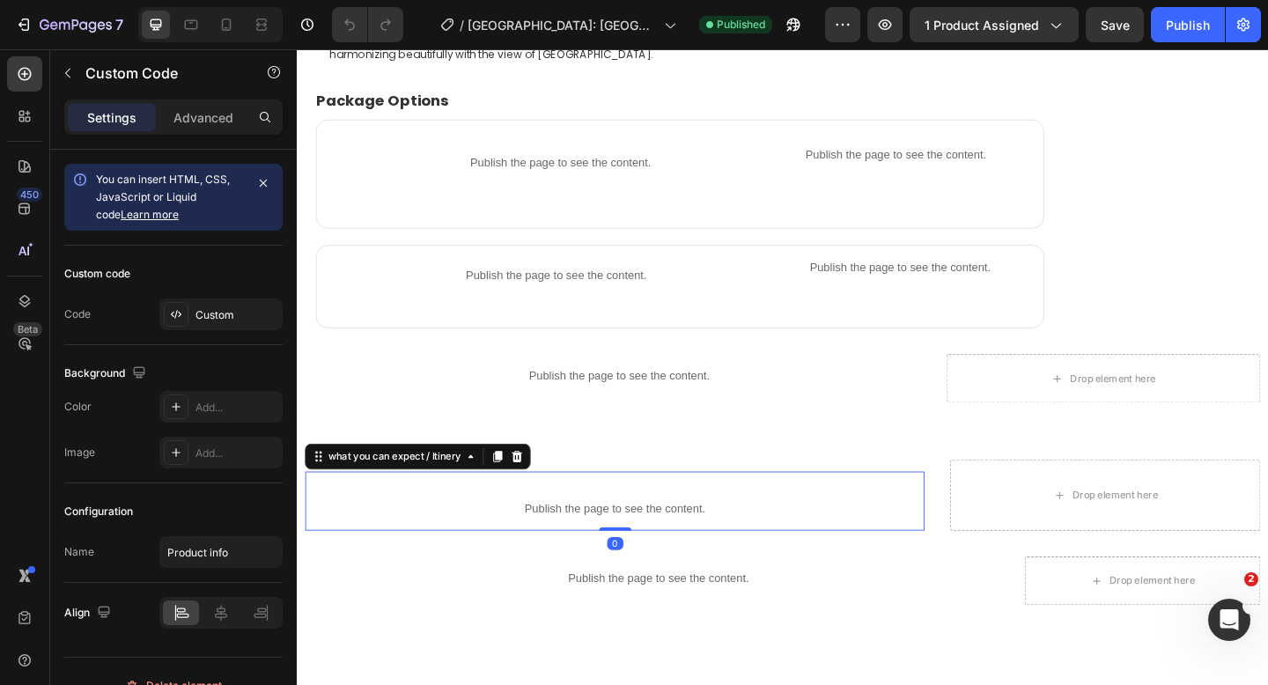
click at [657, 555] on p "Publish the page to see the content." at bounding box center [641, 550] width 673 height 18
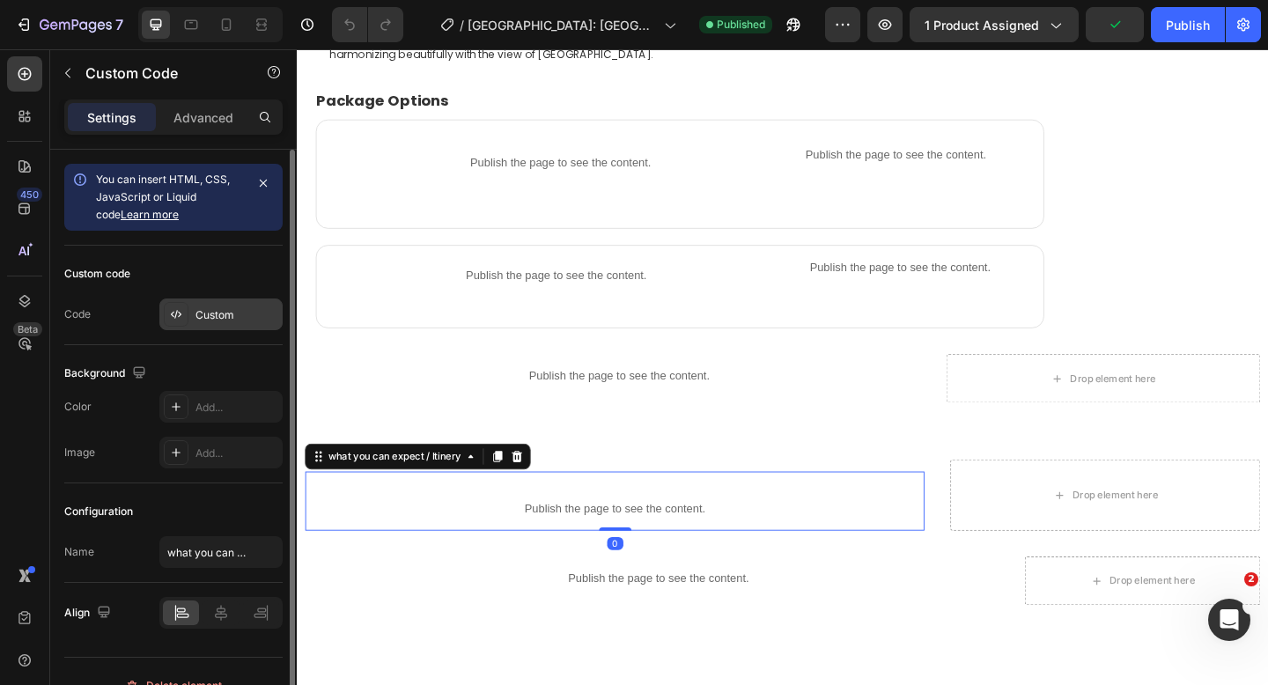
click at [228, 313] on div "Custom" at bounding box center [236, 315] width 83 height 16
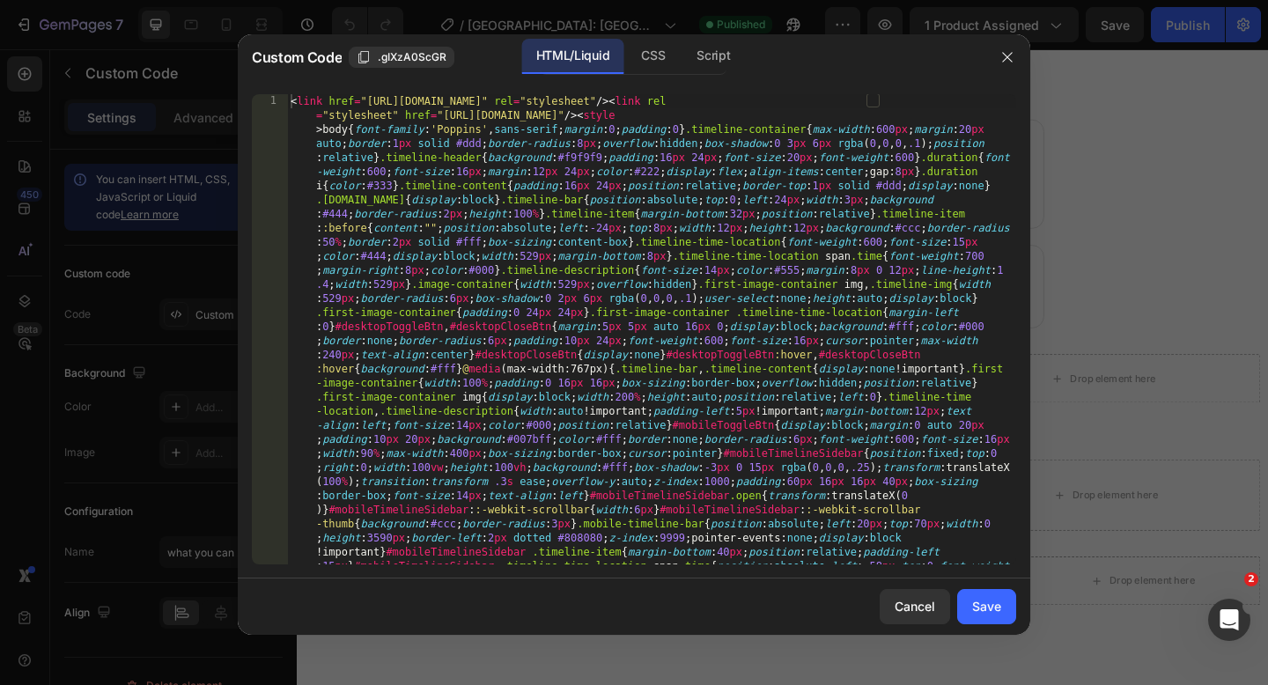
type textarea "<link href="[URL][DOMAIN_NAME]" rel="stylesheet"/><link rel="stylesheet" href="…"
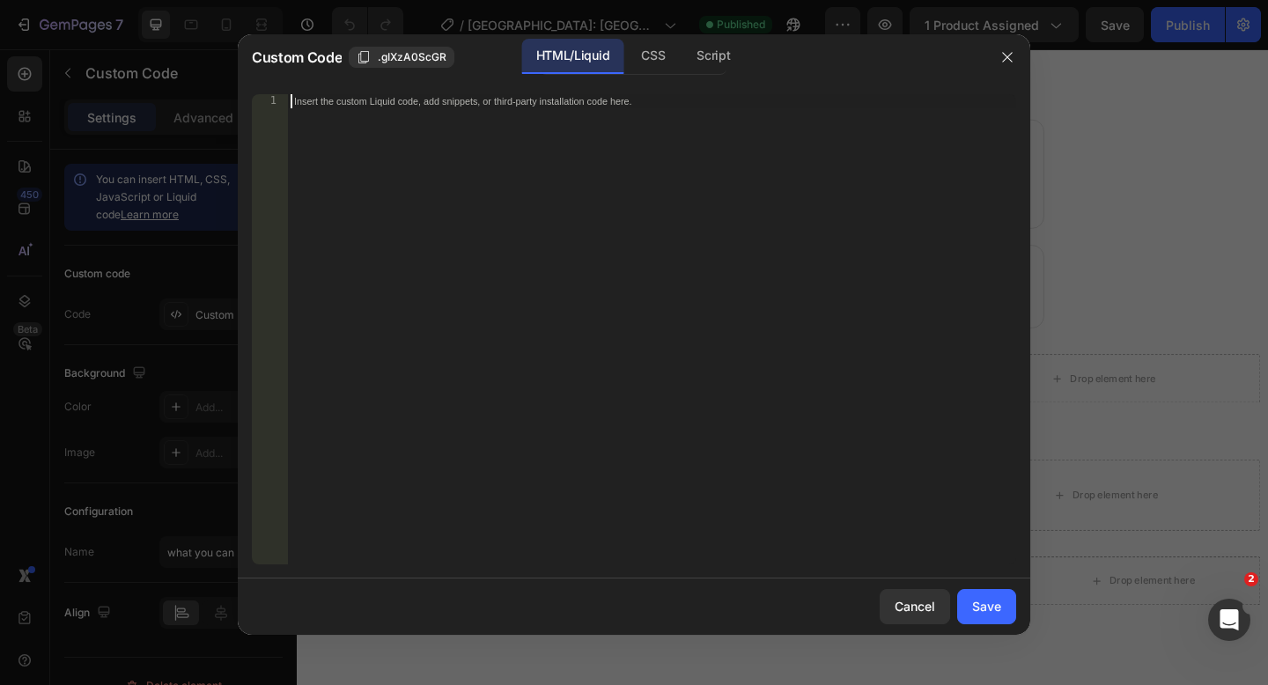
paste textarea "</script>"
type textarea "</script>"
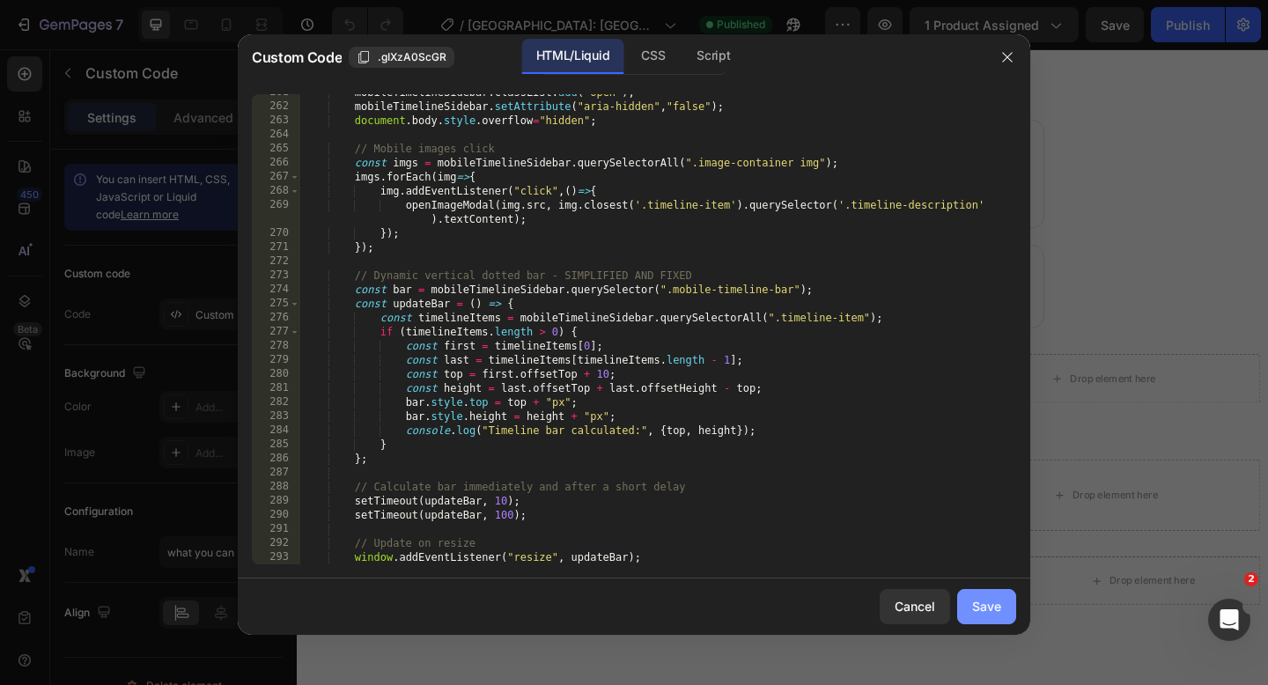
click at [969, 607] on button "Save" at bounding box center [986, 606] width 59 height 35
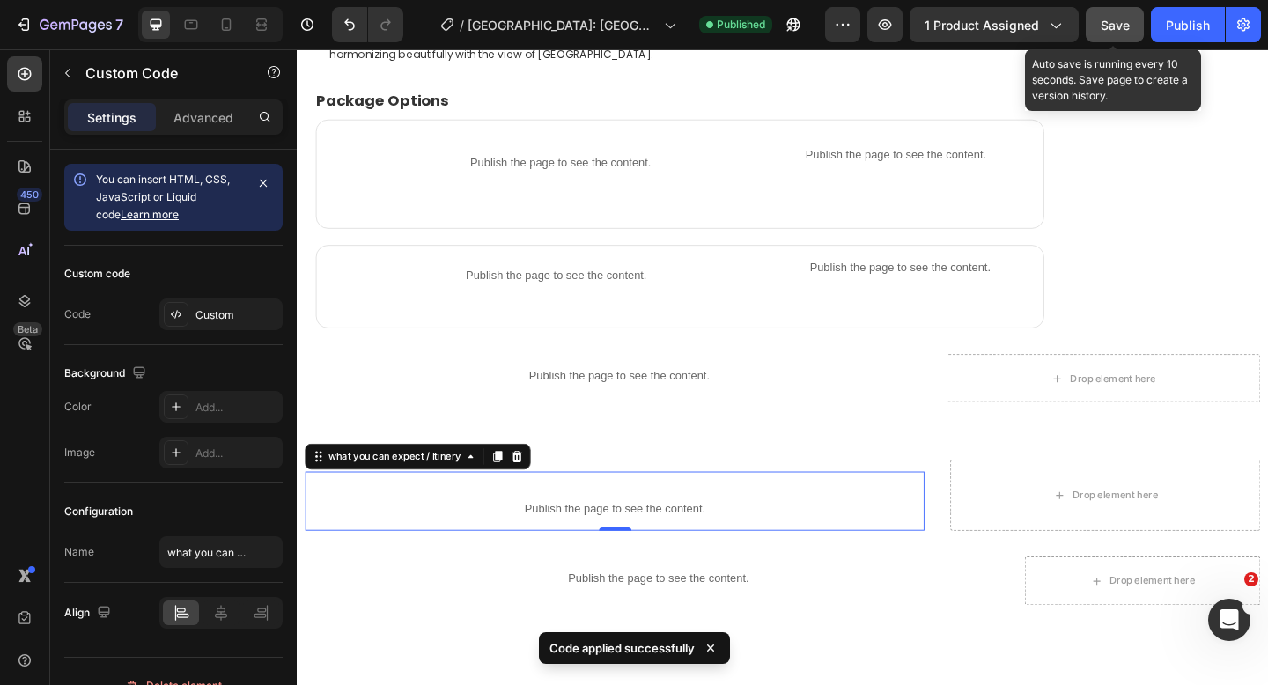
click at [1134, 29] on button "Save" at bounding box center [1114, 24] width 58 height 35
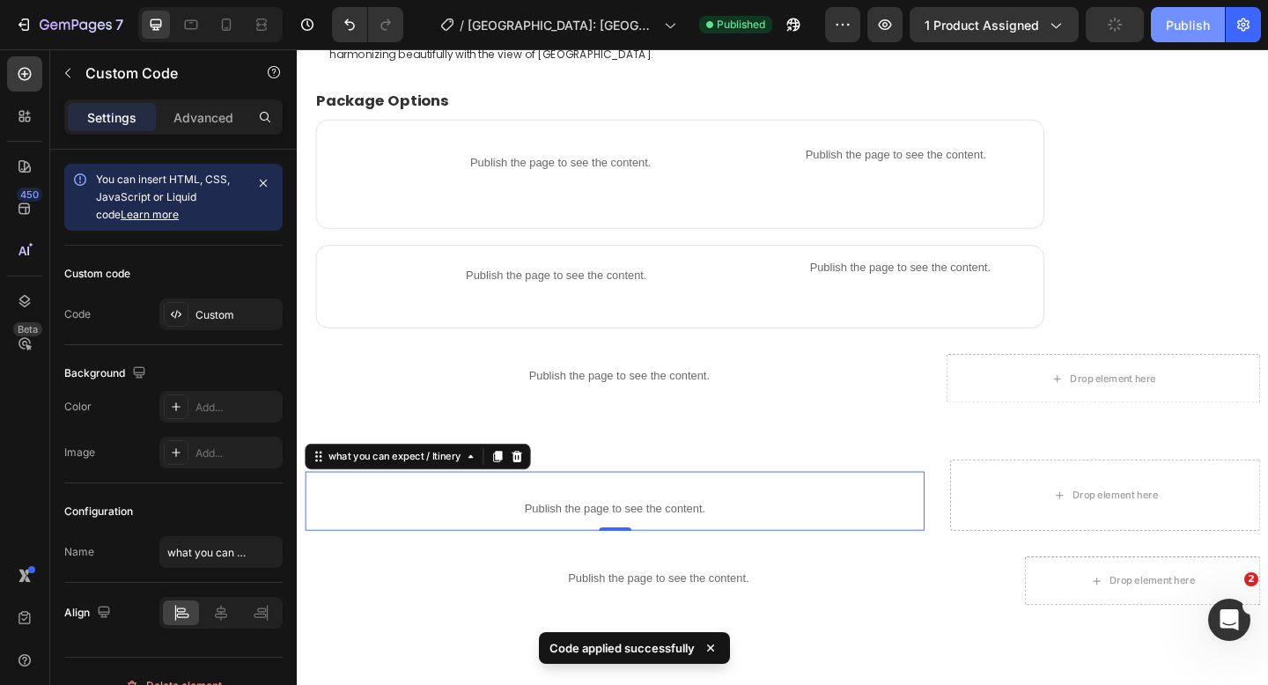
click at [1171, 33] on div "Publish" at bounding box center [1188, 25] width 44 height 18
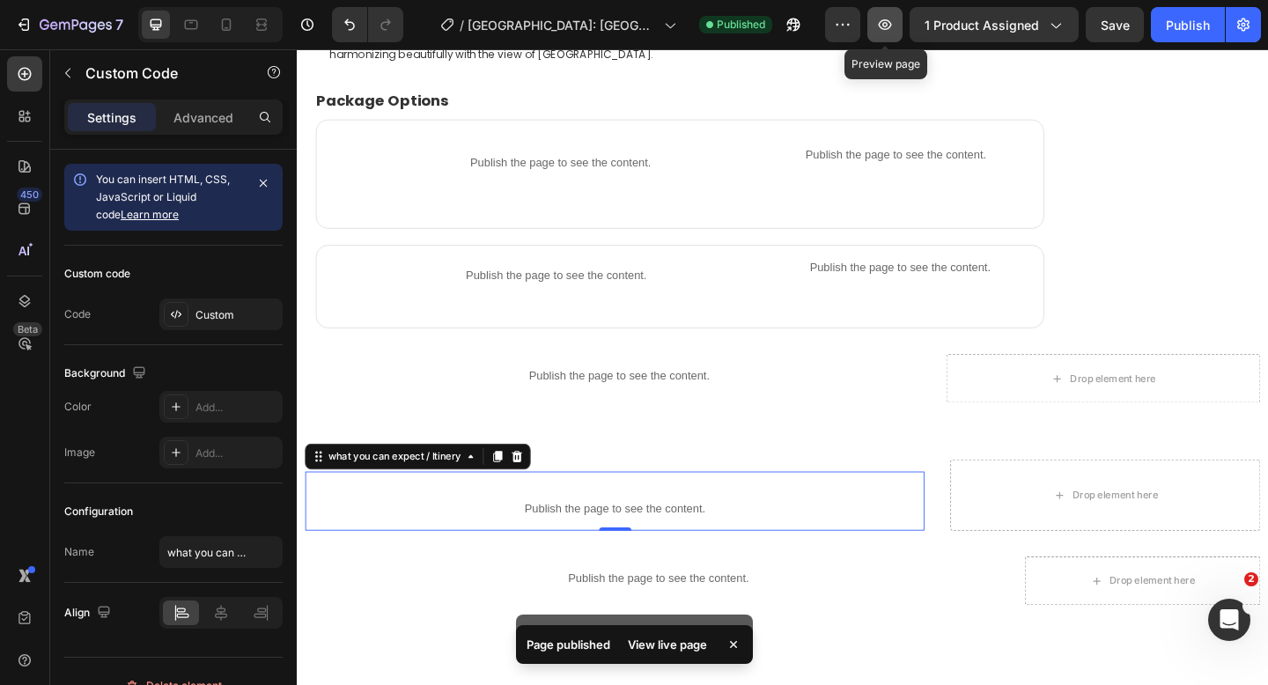
click at [891, 33] on icon "button" at bounding box center [885, 25] width 18 height 18
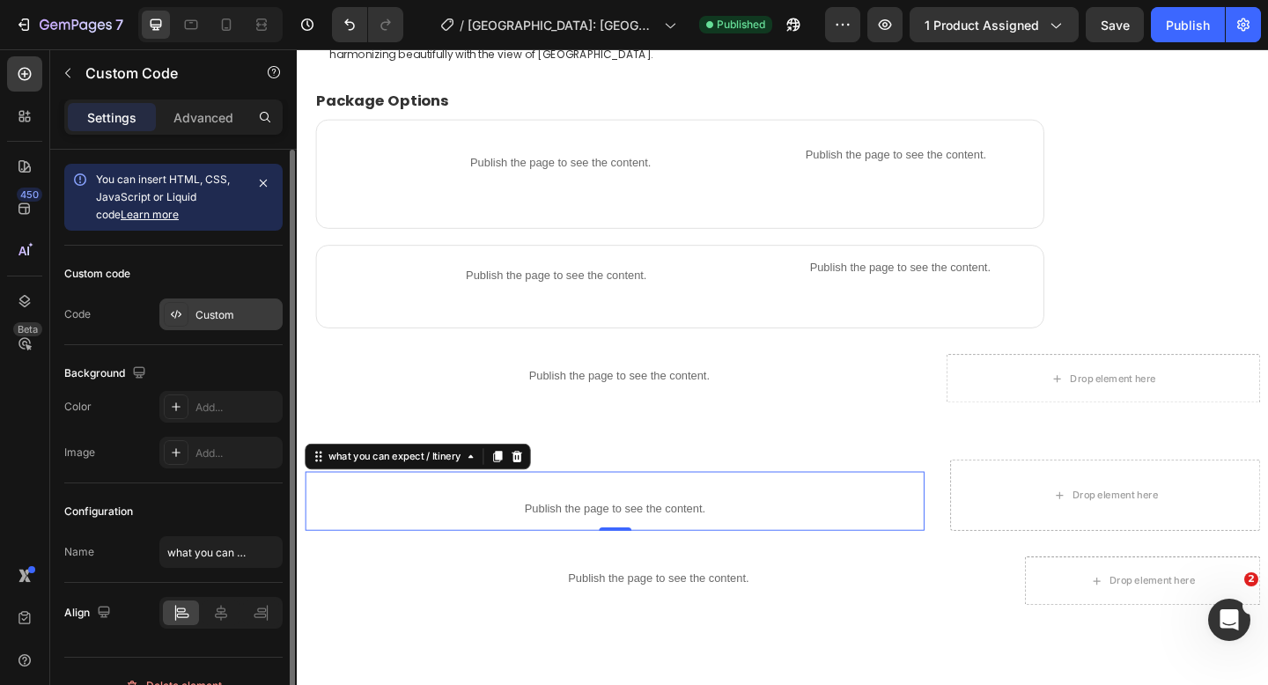
click at [210, 314] on div "Custom" at bounding box center [236, 315] width 83 height 16
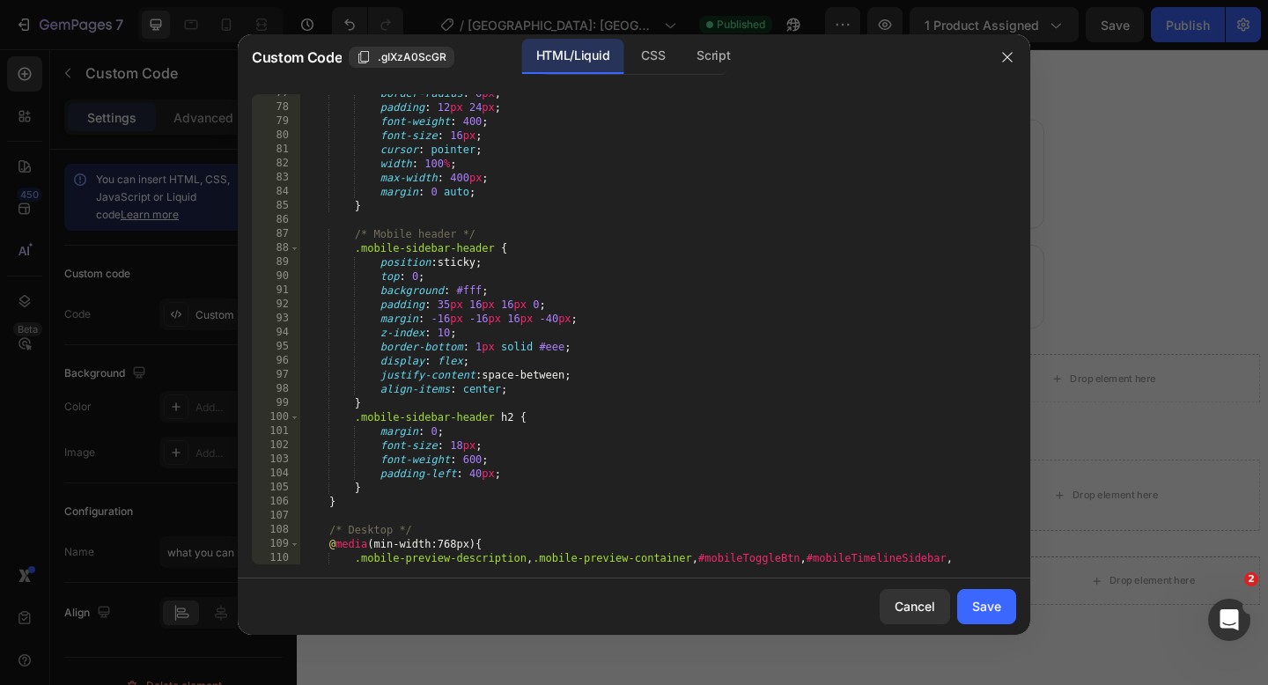
scroll to position [1332, 0]
click at [446, 298] on div "border-radius : 6 px ; padding : 12 px 24 px ; font-weight : 400 ; font-size : …" at bounding box center [658, 342] width 716 height 512
type textarea "padding: 39px 16px 16px 0;"
click at [973, 608] on div "Save" at bounding box center [986, 606] width 29 height 18
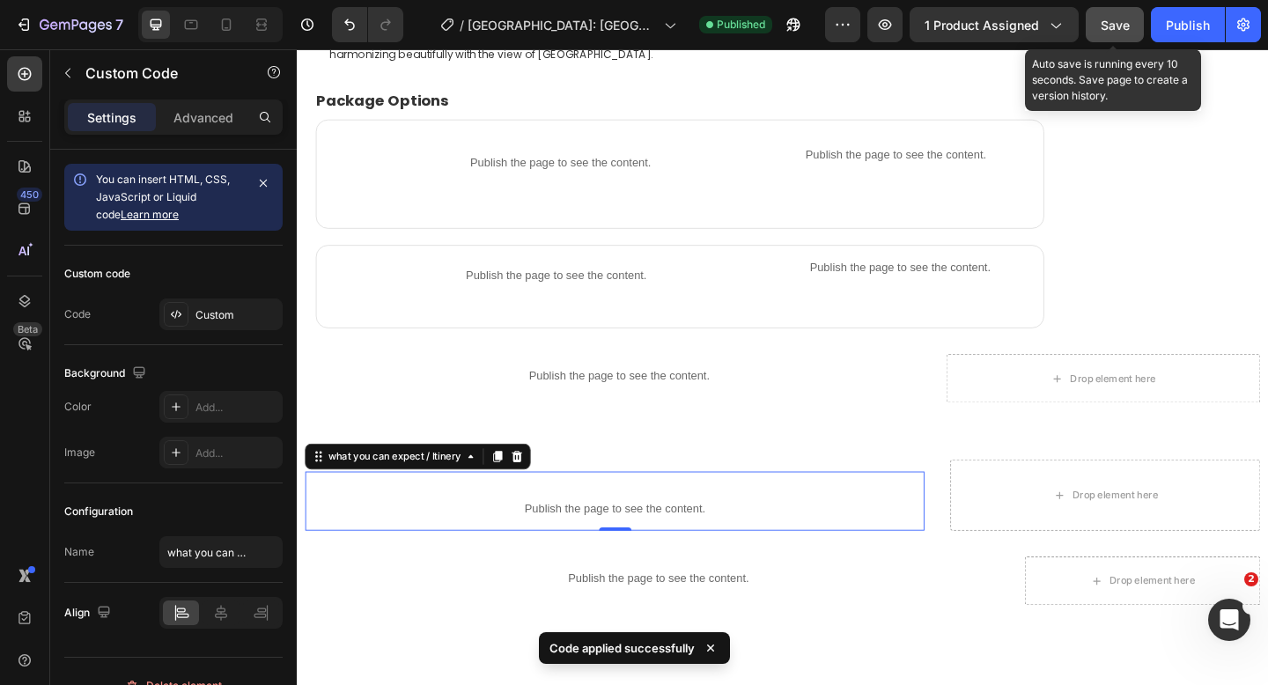
click at [1104, 31] on span "Save" at bounding box center [1114, 25] width 29 height 15
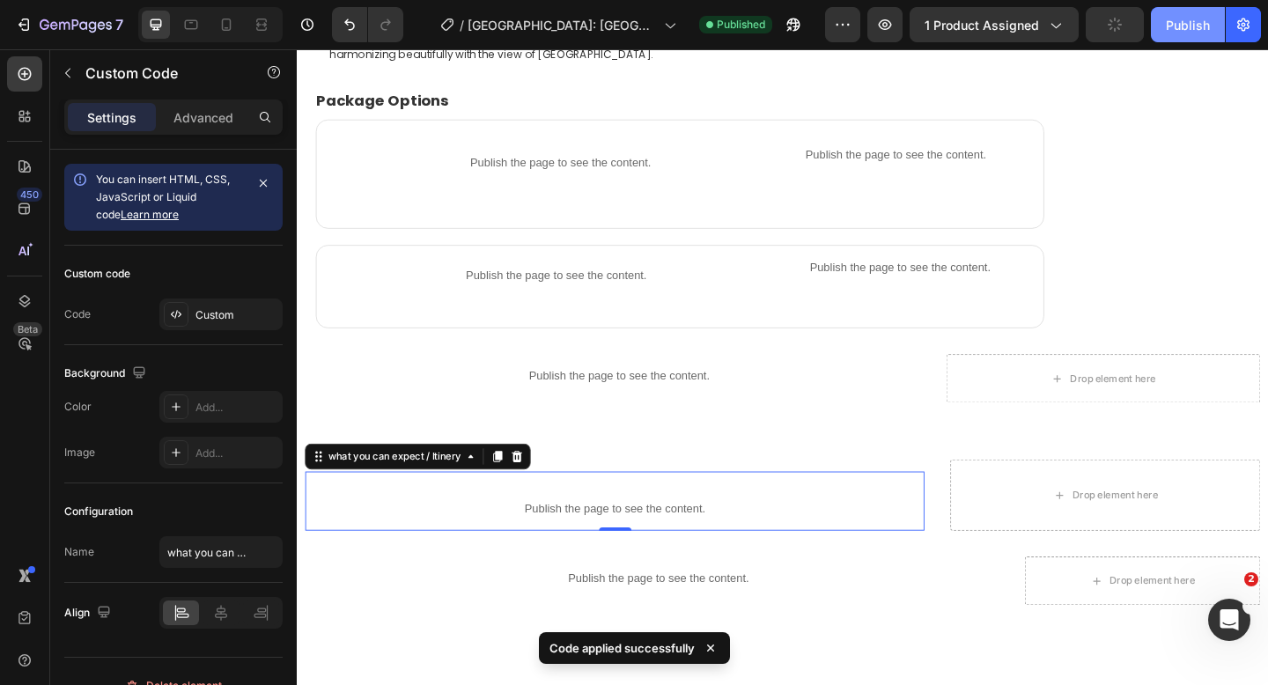
click at [1166, 30] on div "Publish" at bounding box center [1188, 25] width 44 height 18
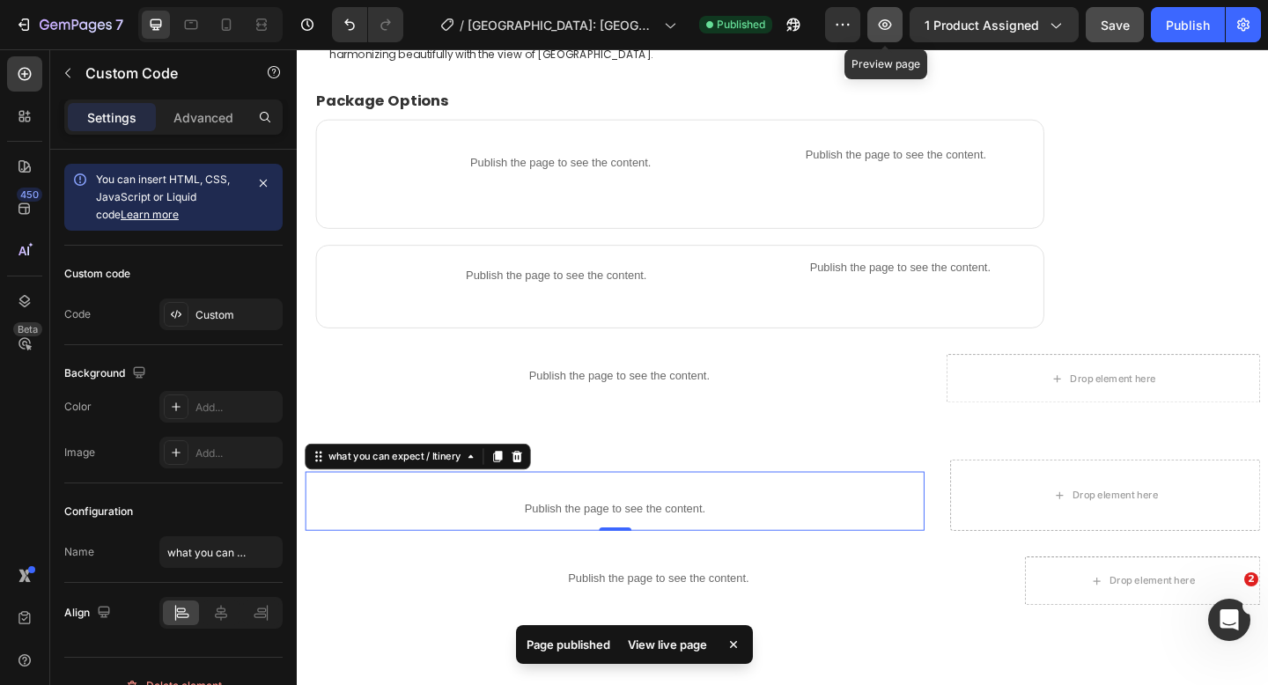
click at [885, 27] on icon "button" at bounding box center [885, 25] width 18 height 18
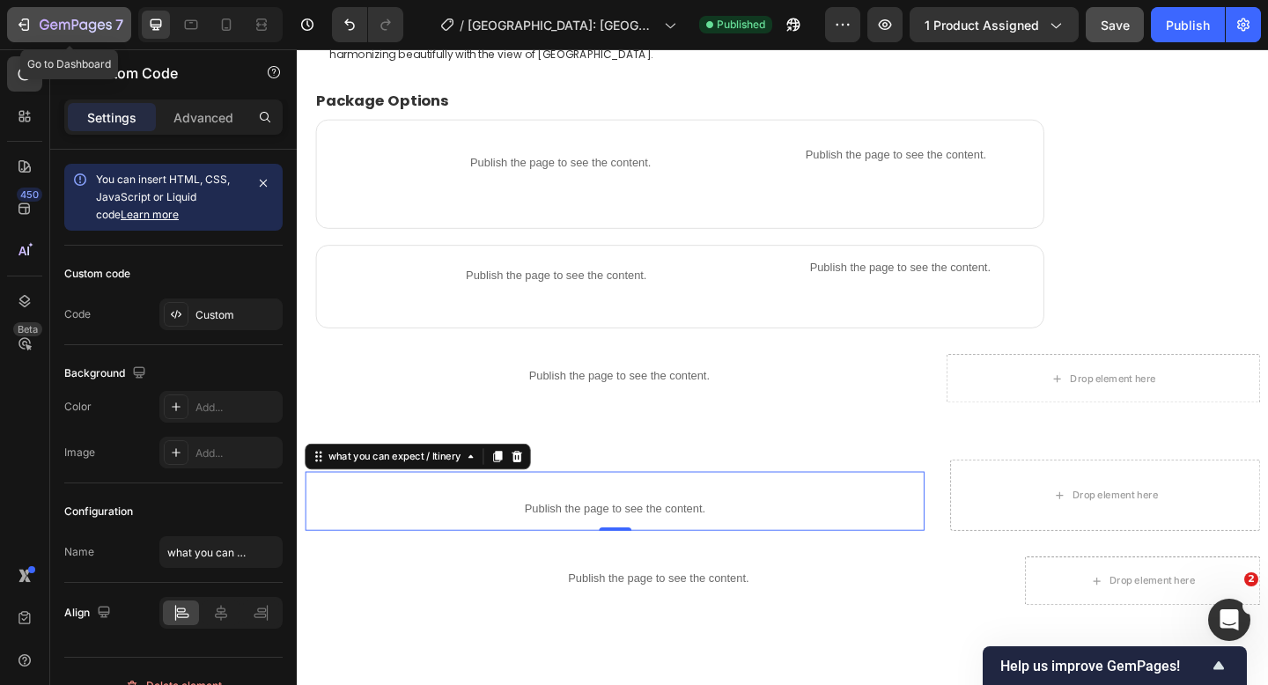
click at [33, 31] on div "7" at bounding box center [69, 24] width 108 height 21
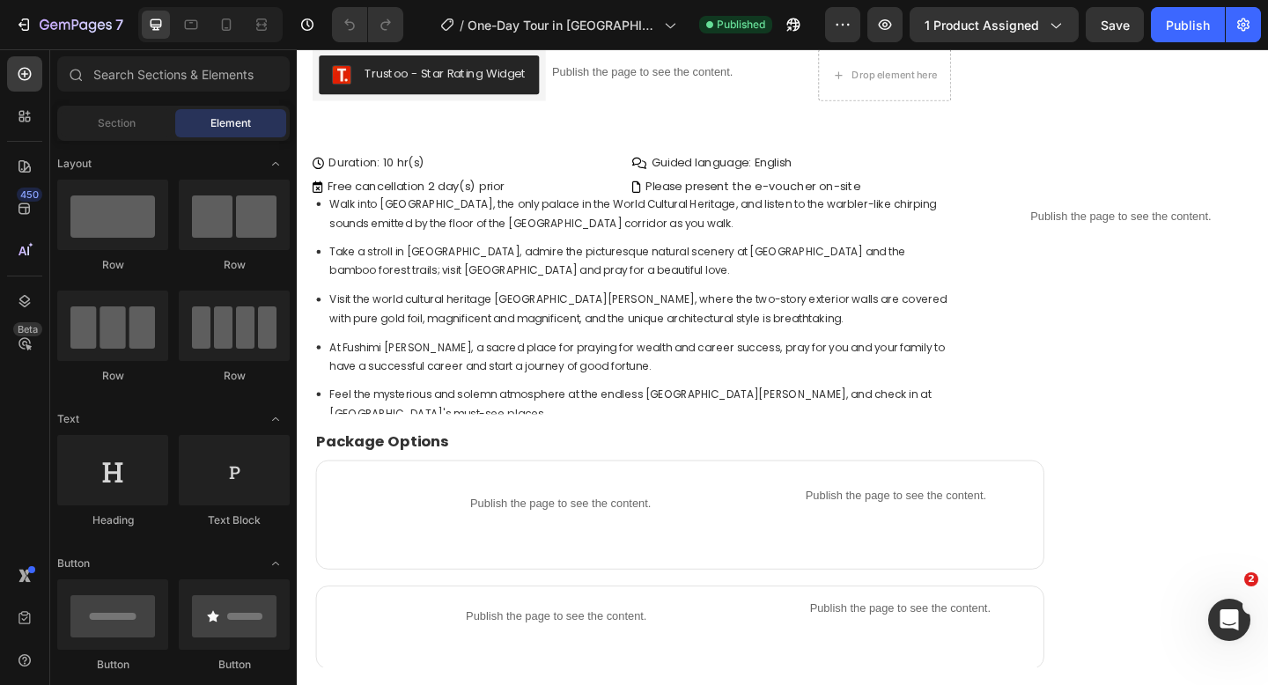
scroll to position [751, 0]
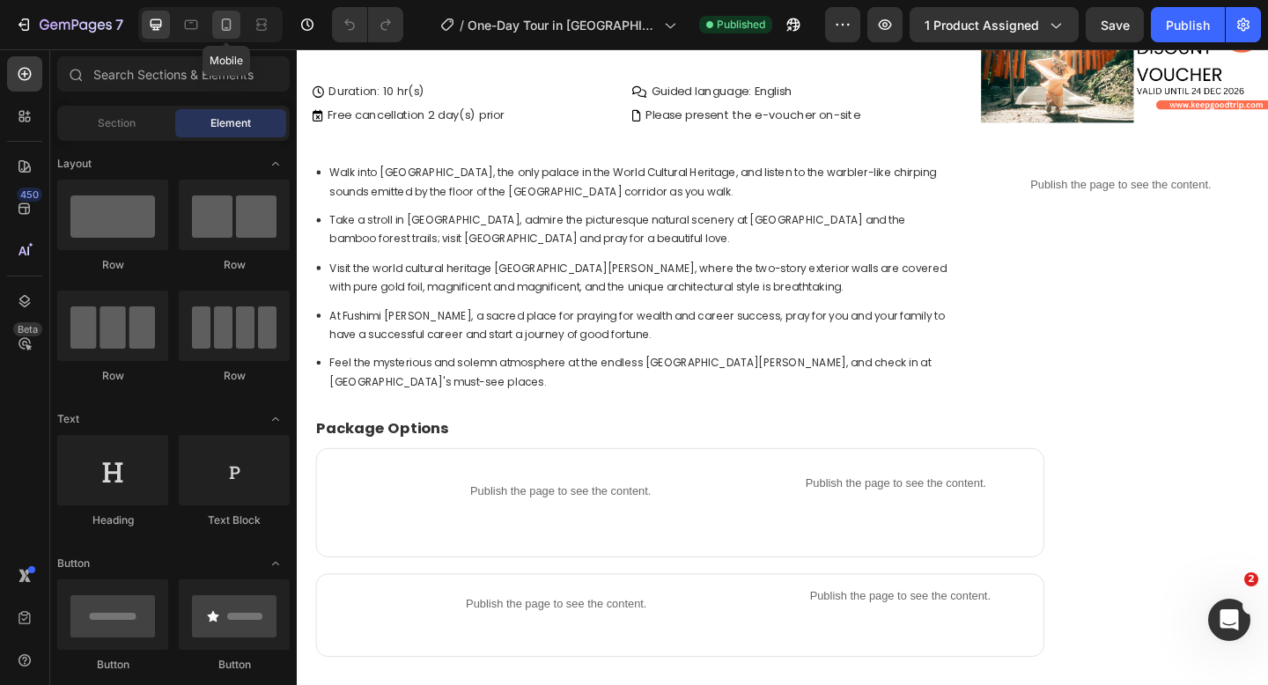
click at [230, 29] on icon at bounding box center [227, 24] width 10 height 12
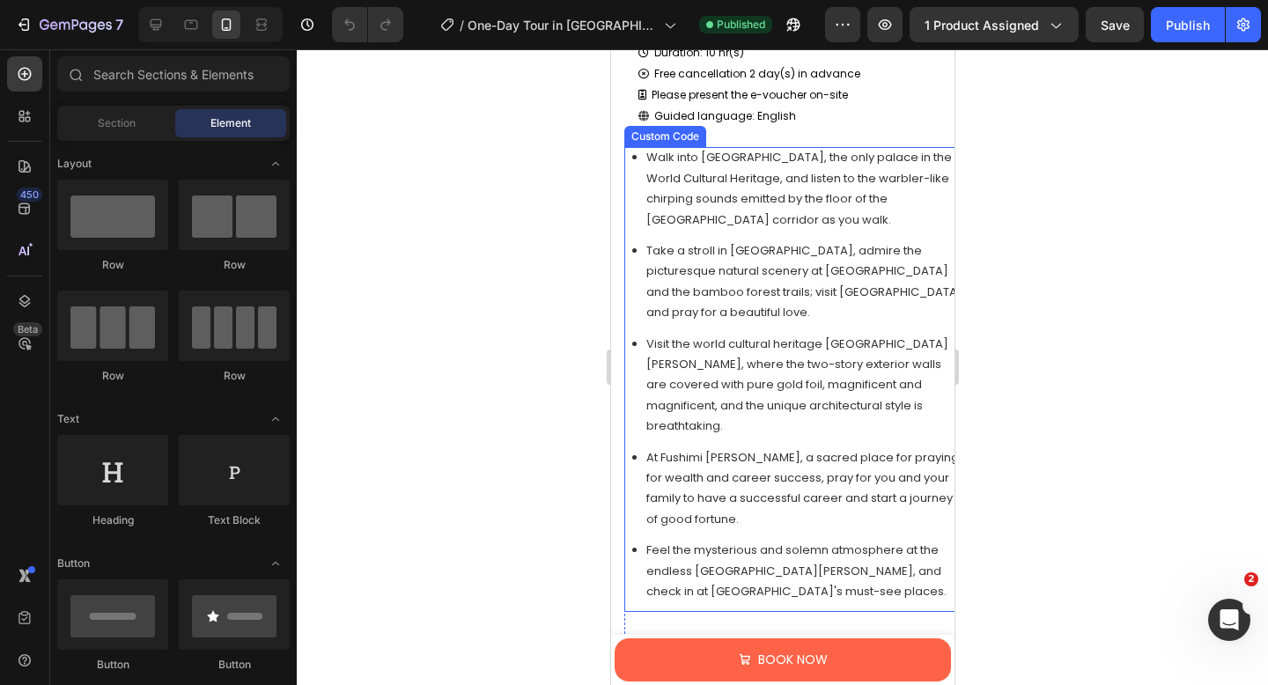
scroll to position [1135, 0]
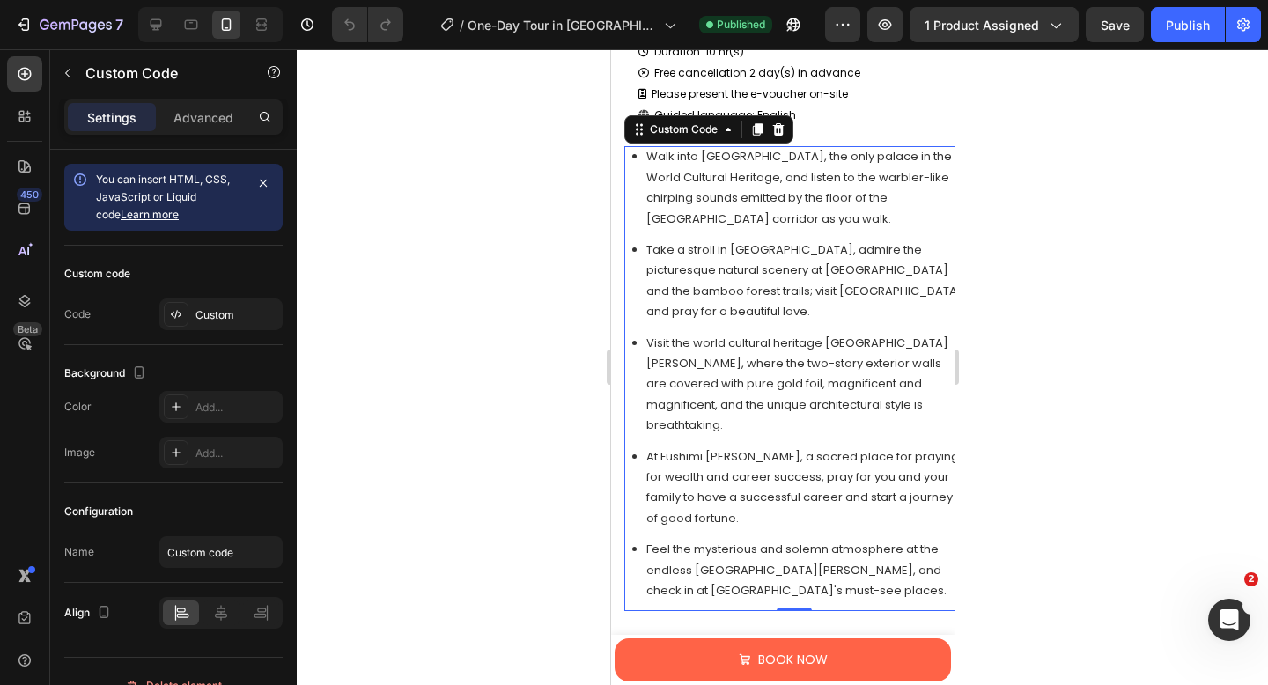
click at [772, 369] on li "Visit the world cultural heritage Kinkaku-ji Temple, where the two-story exteri…" at bounding box center [803, 384] width 317 height 103
click at [197, 124] on p "Advanced" at bounding box center [203, 117] width 60 height 18
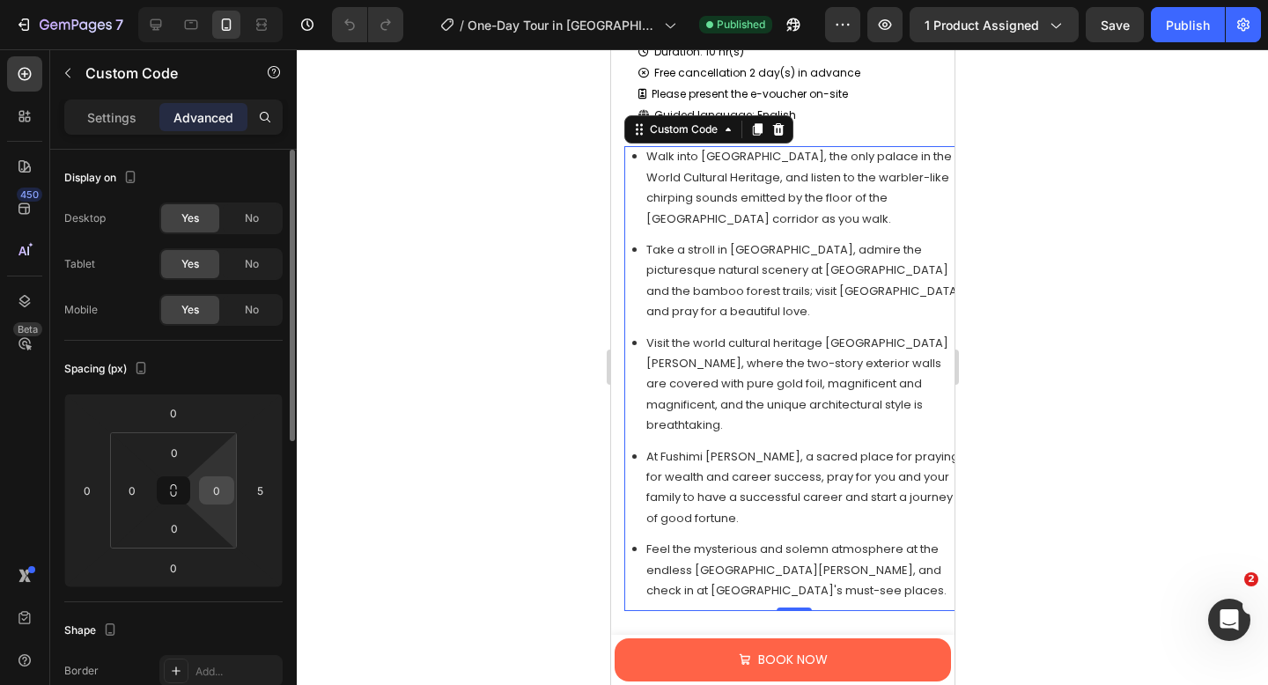
click at [222, 500] on input "0" at bounding box center [216, 490] width 26 height 26
type input "5"
click at [131, 496] on input "0" at bounding box center [132, 490] width 26 height 26
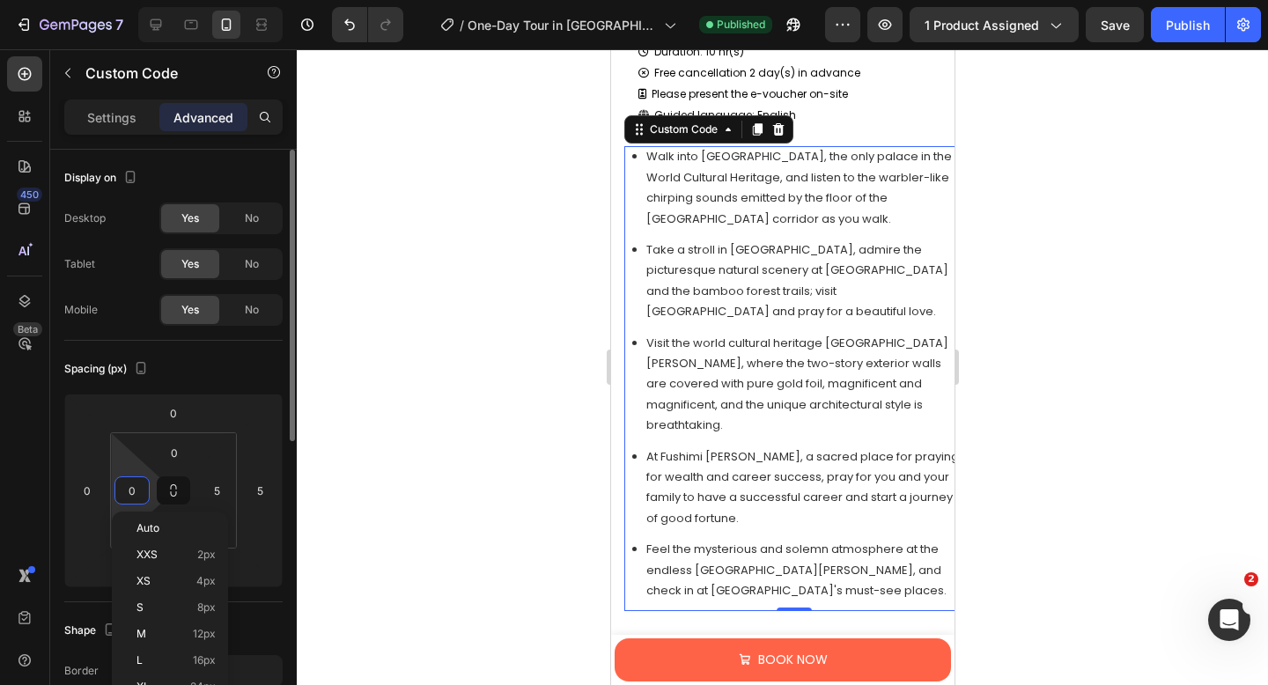
click at [132, 496] on input "0" at bounding box center [132, 490] width 26 height 26
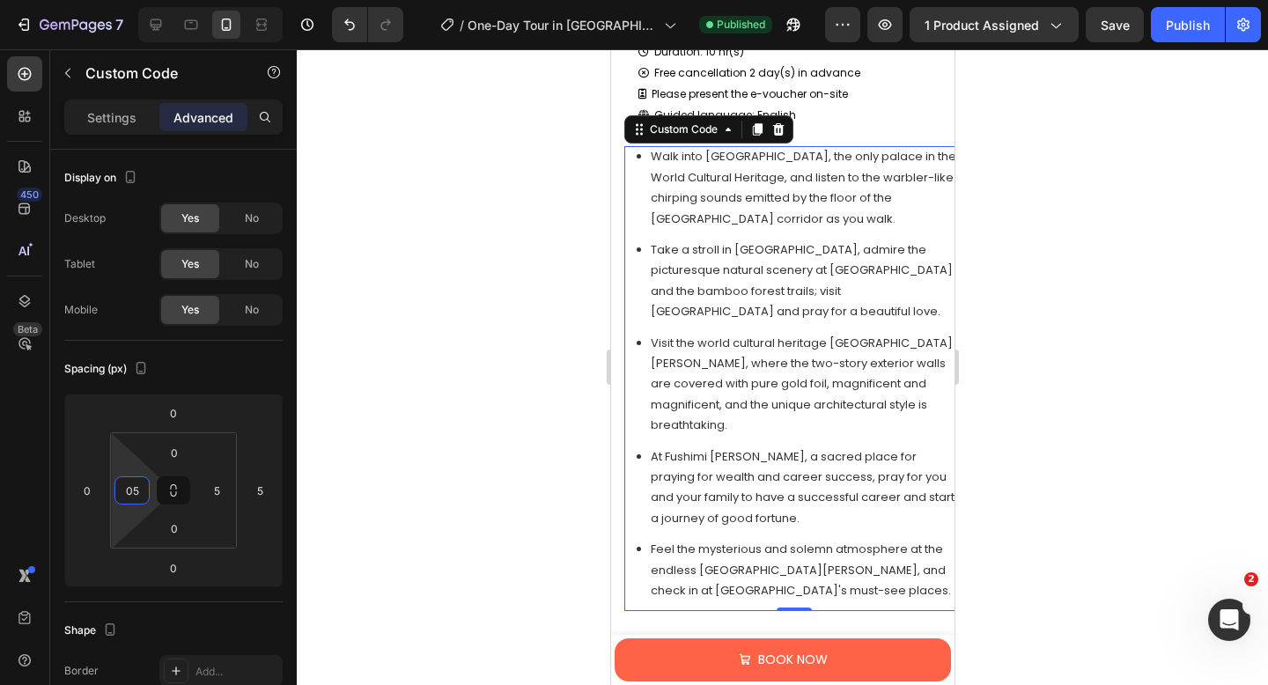
type input "0"
type input "5"
click at [222, 491] on input "5" at bounding box center [216, 490] width 26 height 26
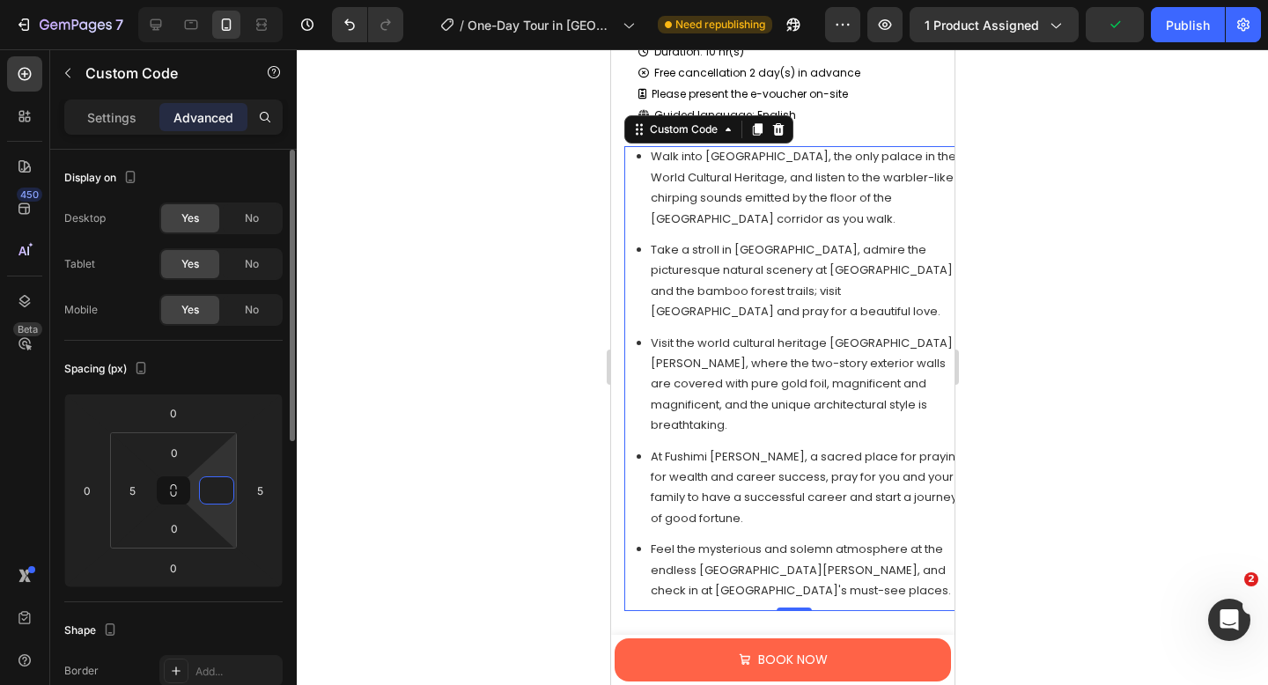
type input "6"
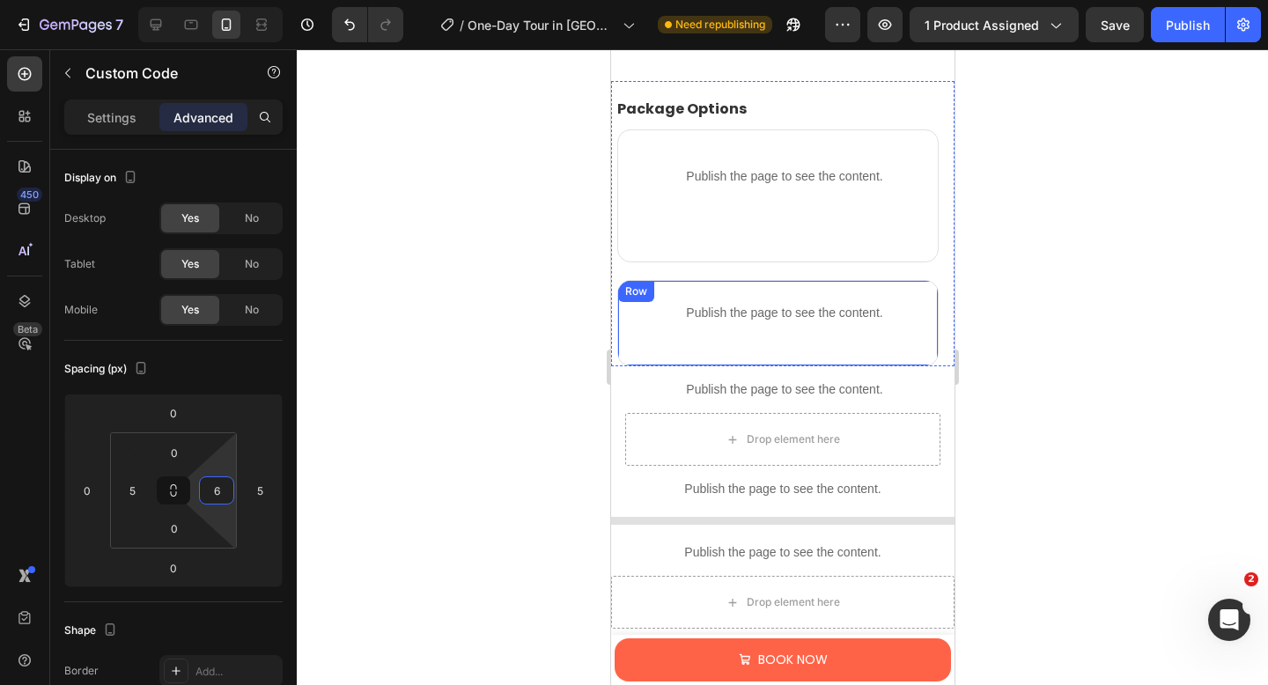
scroll to position [1938, 0]
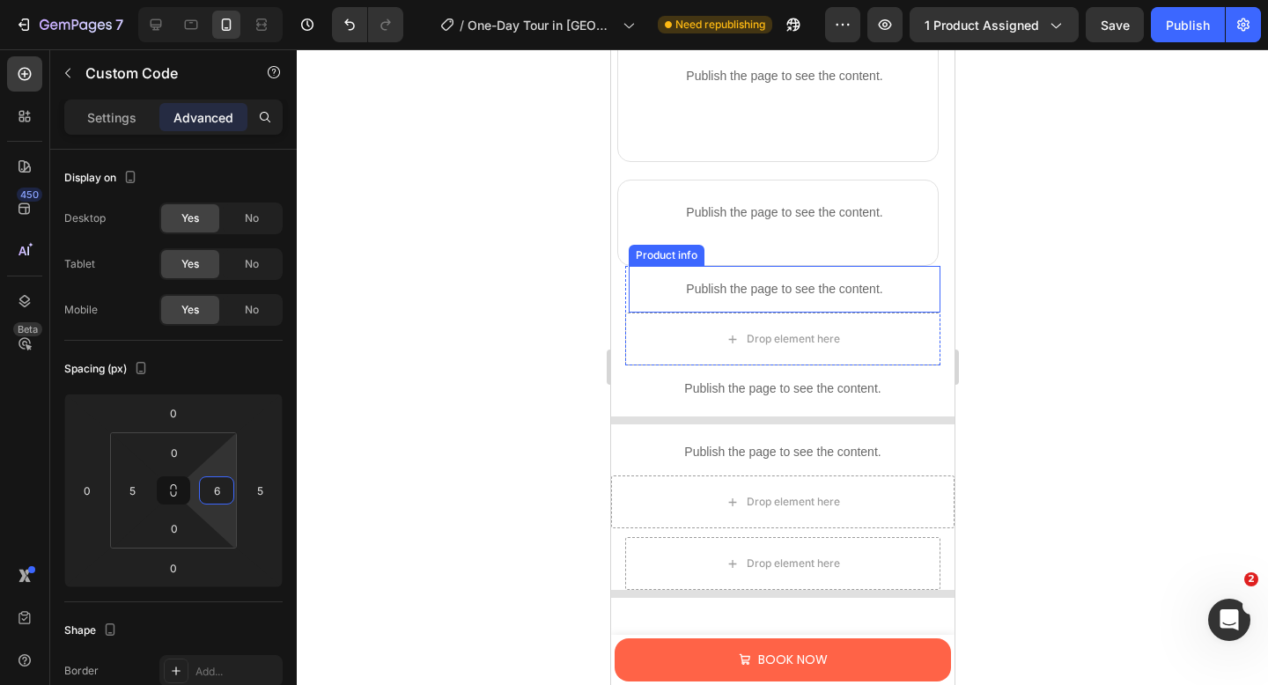
click at [843, 292] on p "Publish the page to see the content." at bounding box center [784, 289] width 312 height 18
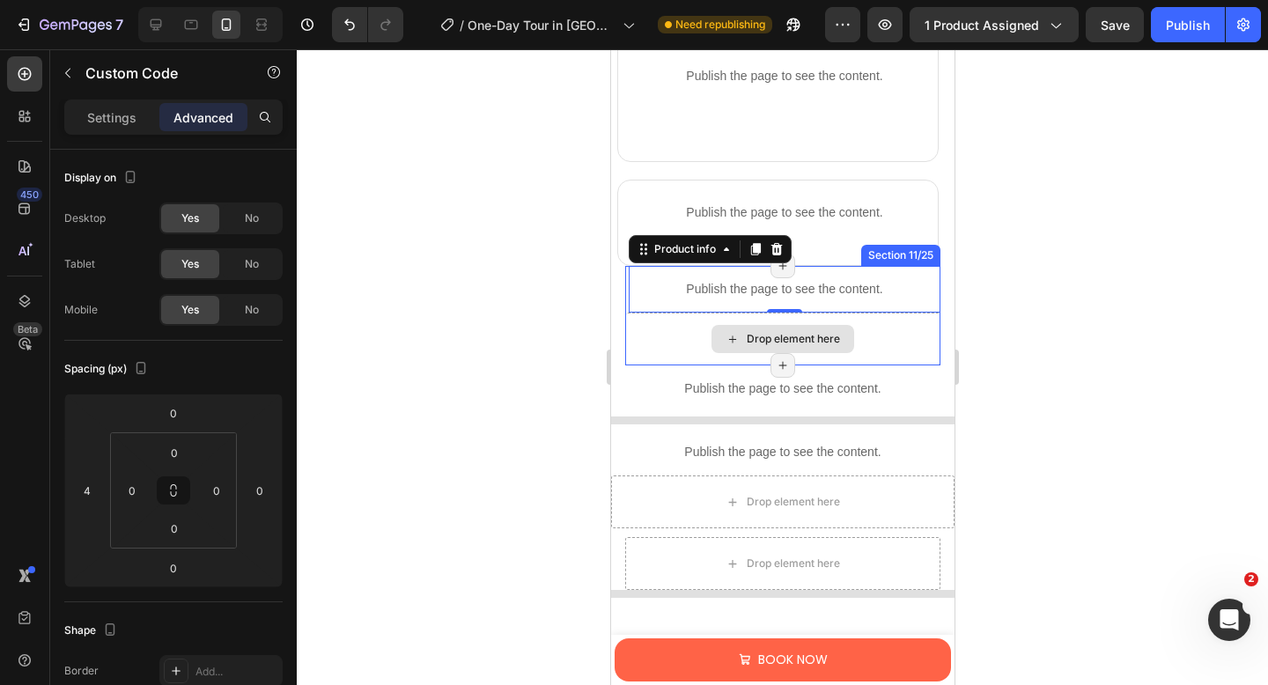
click at [654, 358] on div "Drop element here" at bounding box center [781, 339] width 315 height 53
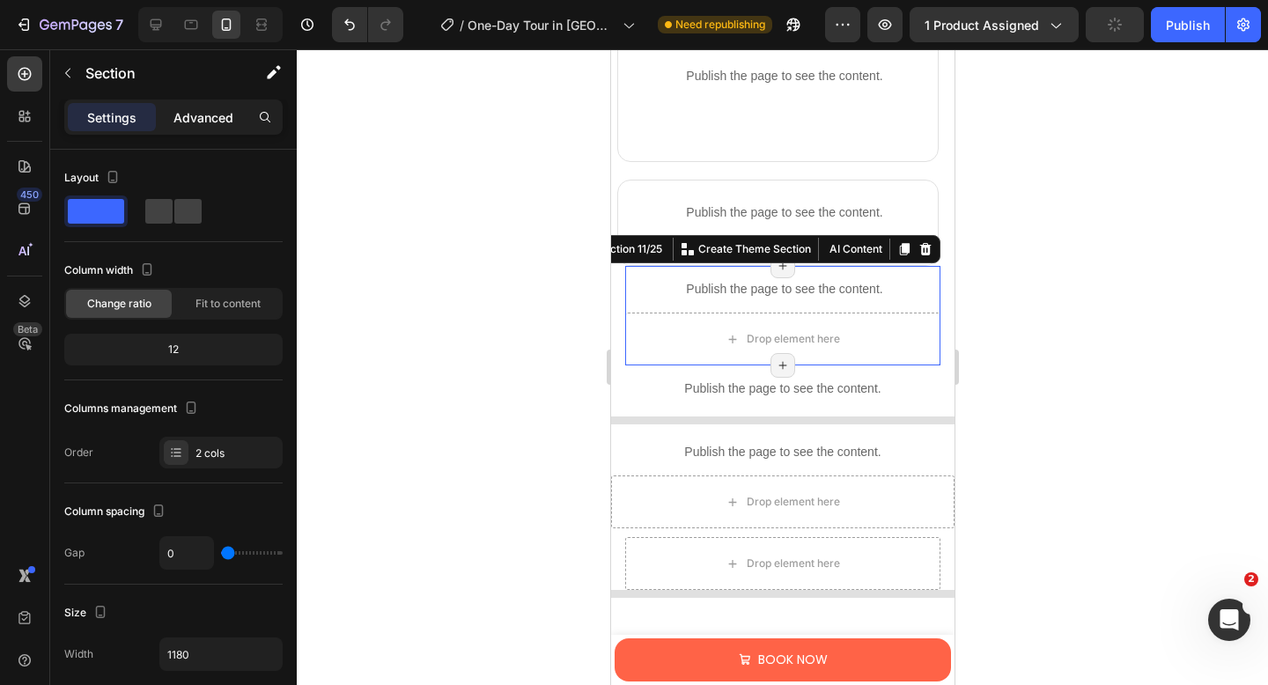
click at [202, 118] on p "Advanced" at bounding box center [203, 117] width 60 height 18
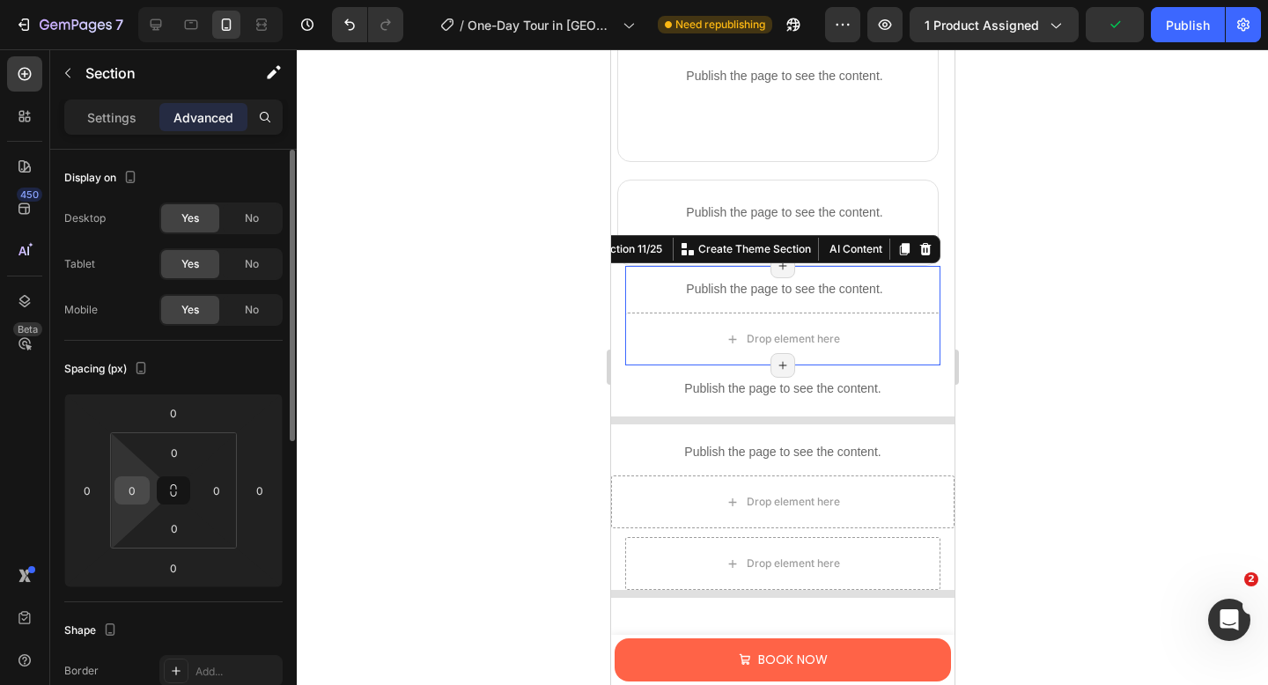
click at [136, 485] on input "0" at bounding box center [132, 490] width 26 height 26
type input "10"
click at [220, 489] on input "0" at bounding box center [216, 490] width 26 height 26
type input "10"
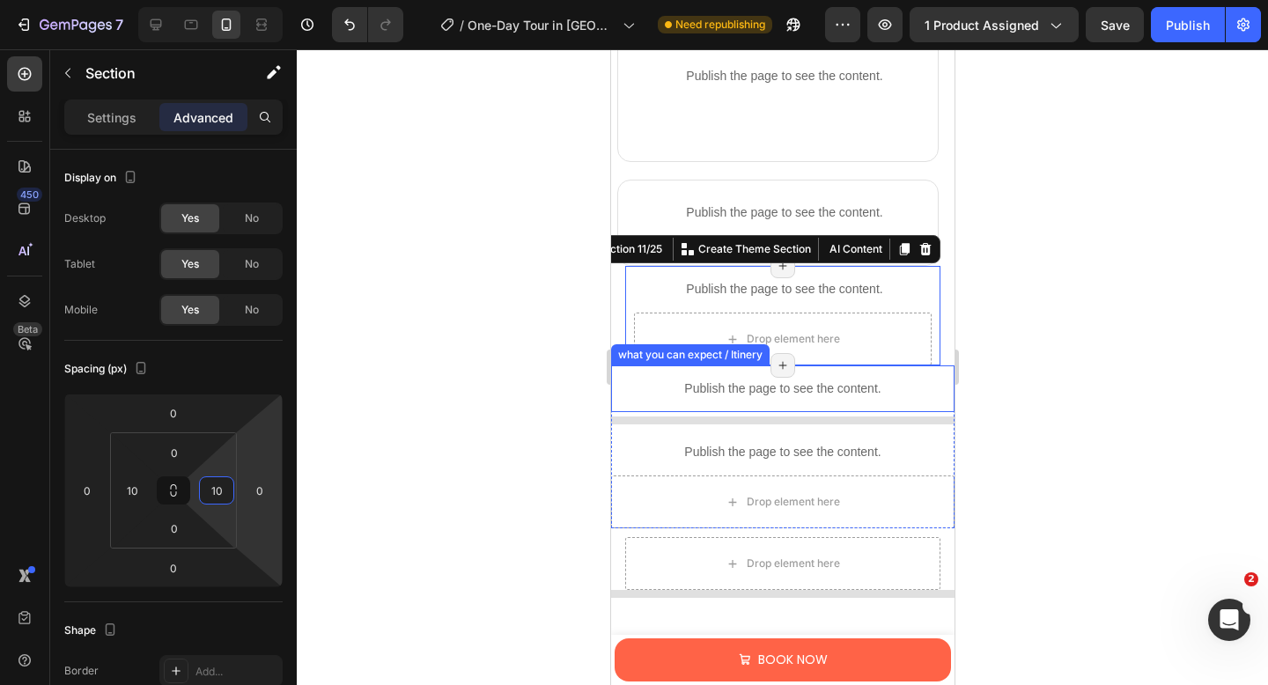
click at [702, 388] on p "Publish the page to see the content." at bounding box center [781, 388] width 343 height 18
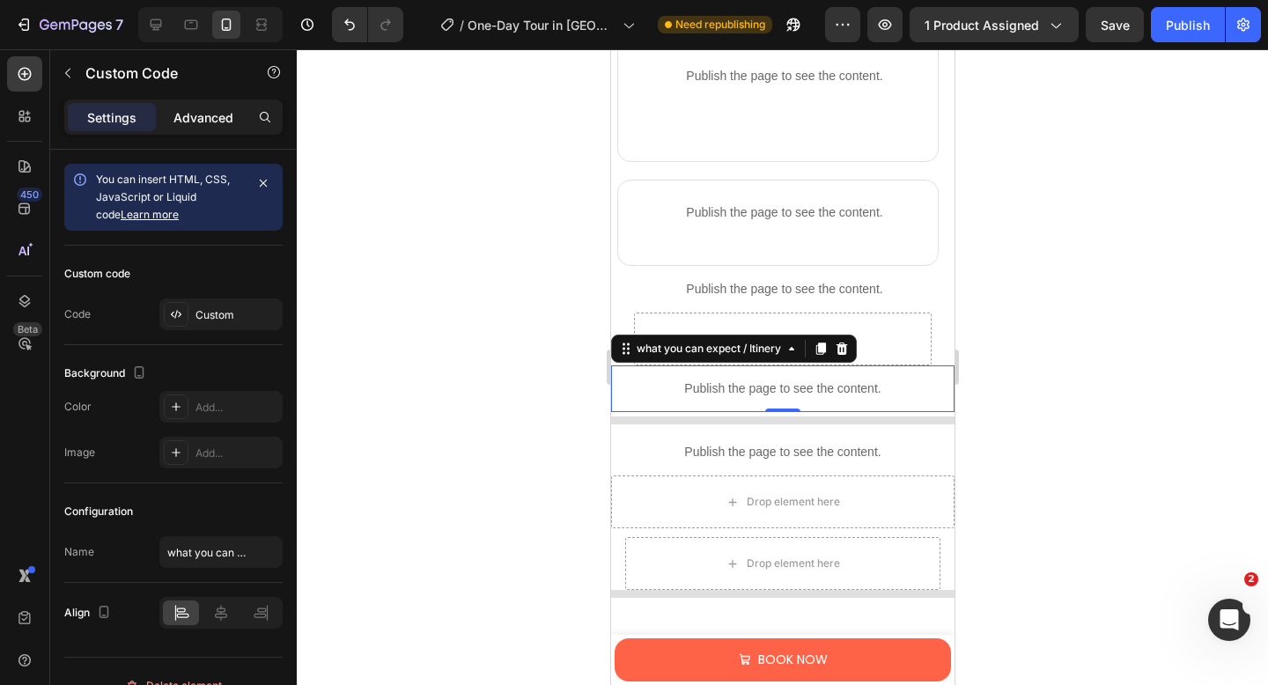
click at [202, 118] on p "Advanced" at bounding box center [203, 117] width 60 height 18
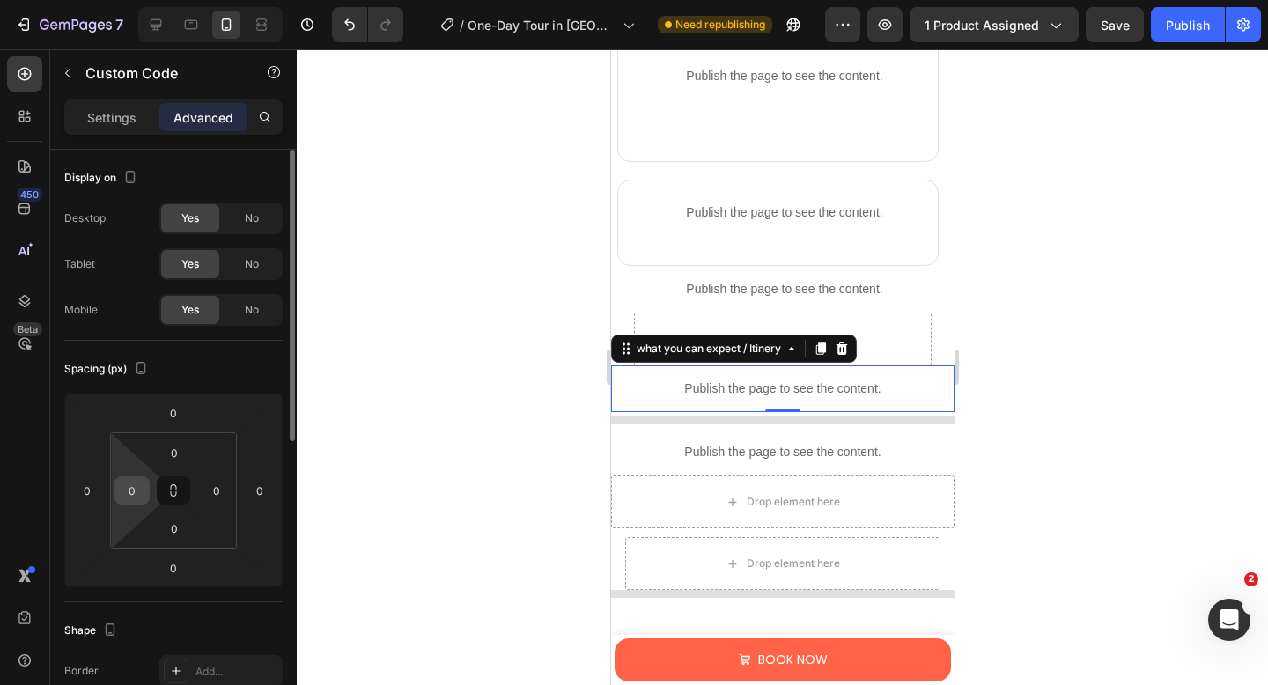
click at [140, 495] on input "0" at bounding box center [132, 490] width 26 height 26
type input "10"
click at [225, 486] on input "0" at bounding box center [216, 490] width 26 height 26
type input "10"
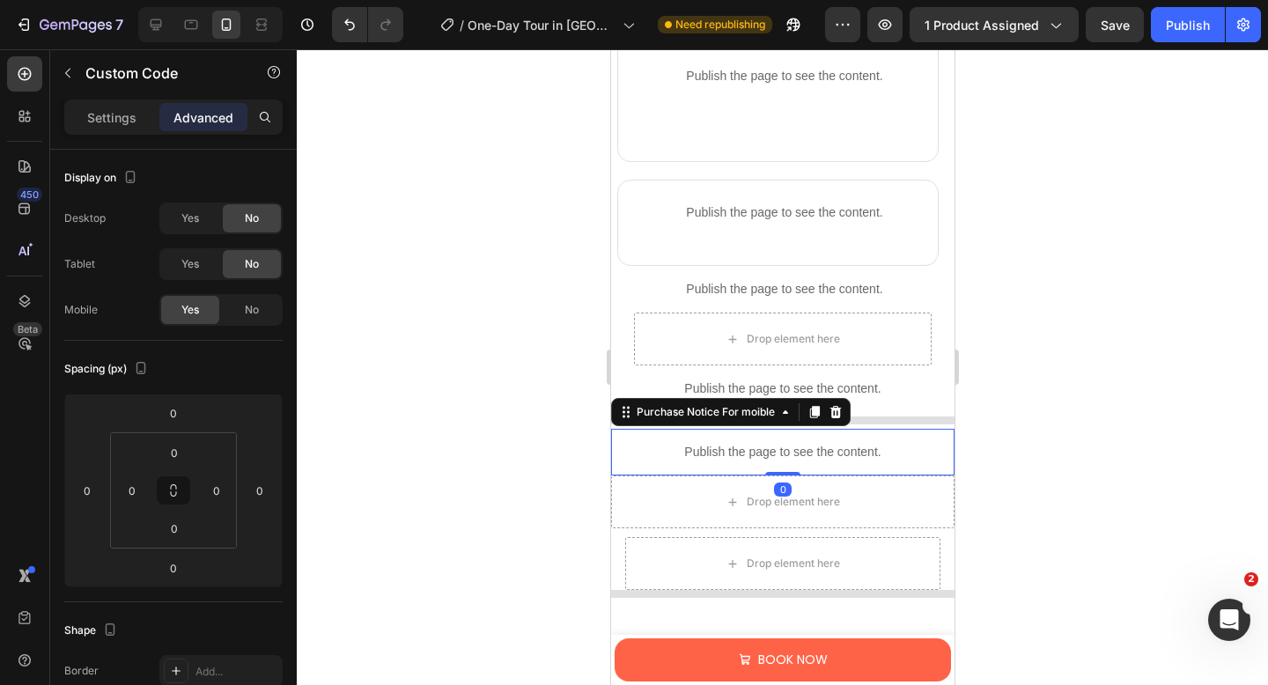
click at [730, 449] on p "Publish the page to see the content." at bounding box center [781, 452] width 343 height 18
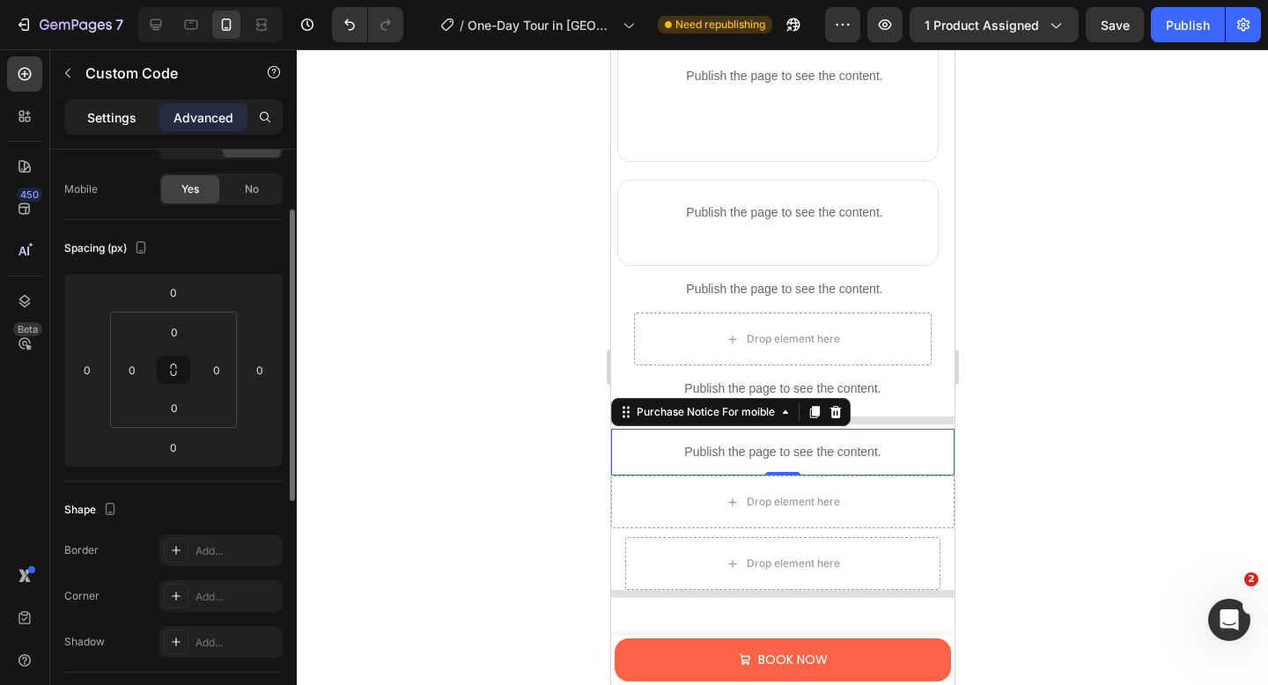
click at [88, 120] on p "Settings" at bounding box center [111, 117] width 49 height 18
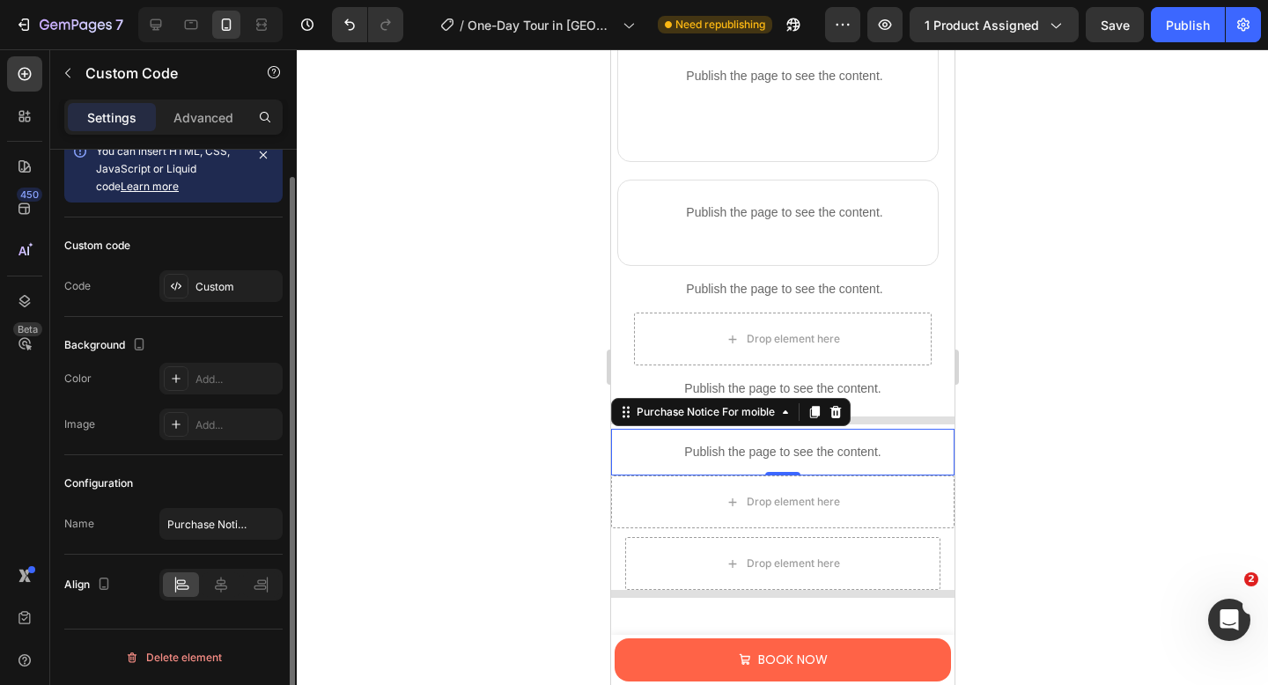
scroll to position [28, 0]
click at [195, 279] on div "Custom" at bounding box center [236, 287] width 83 height 16
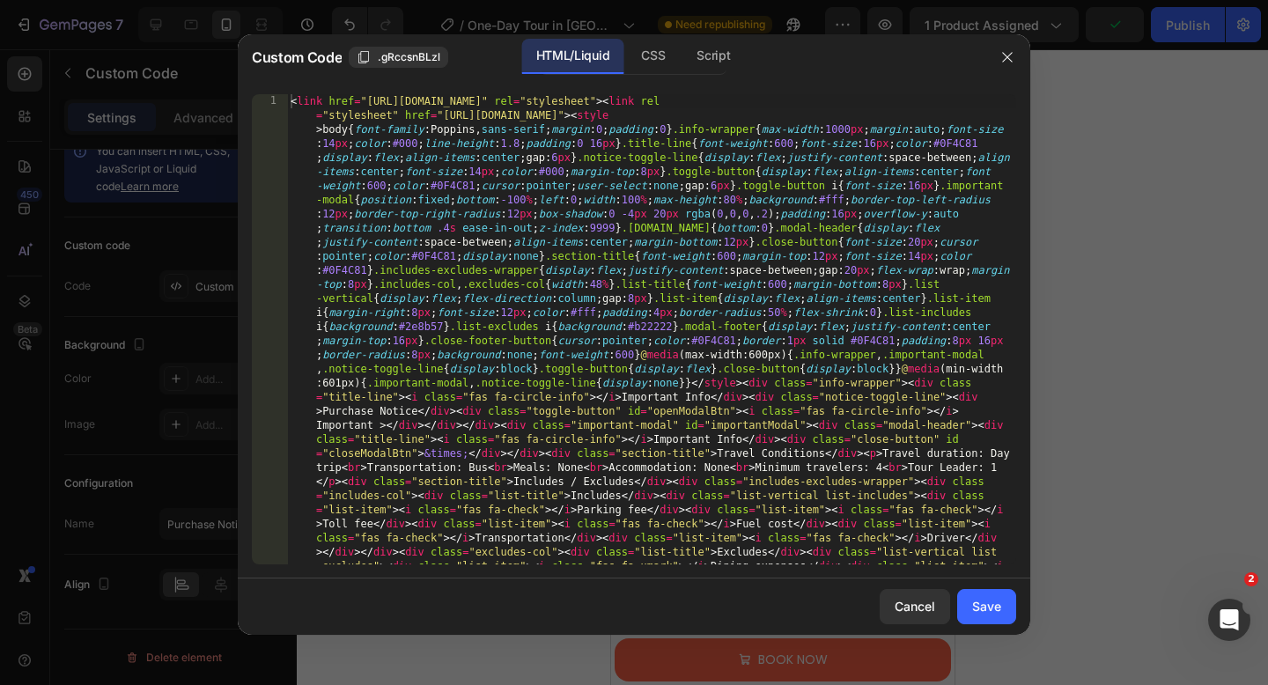
type textarea "<link href="[URL][DOMAIN_NAME]" rel="stylesheet"><link rel="stylesheet" href="[…"
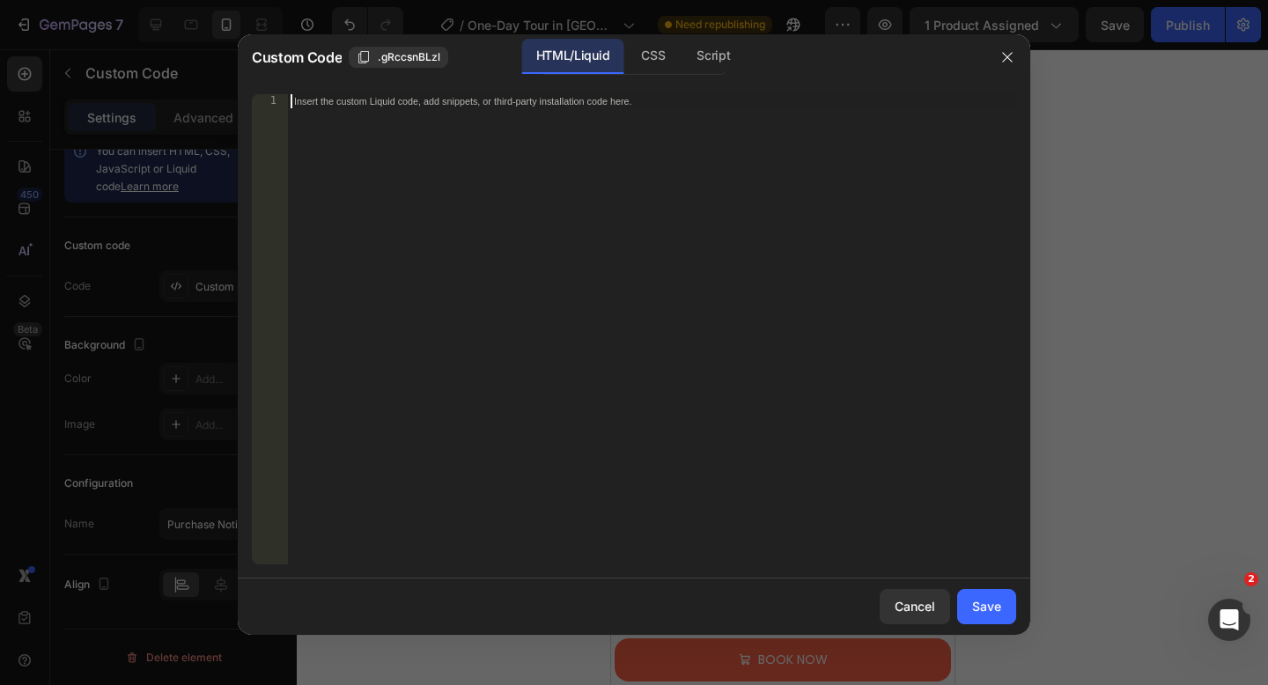
scroll to position [150, 0]
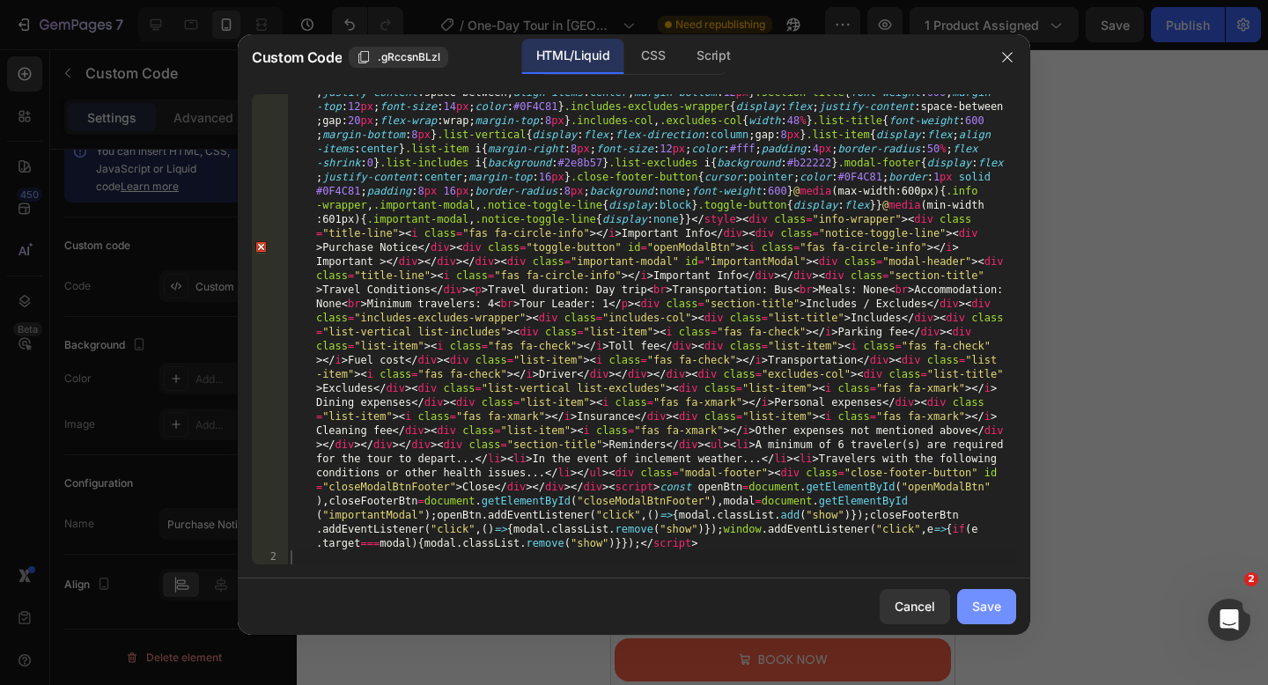
click at [977, 600] on div "Save" at bounding box center [986, 606] width 29 height 18
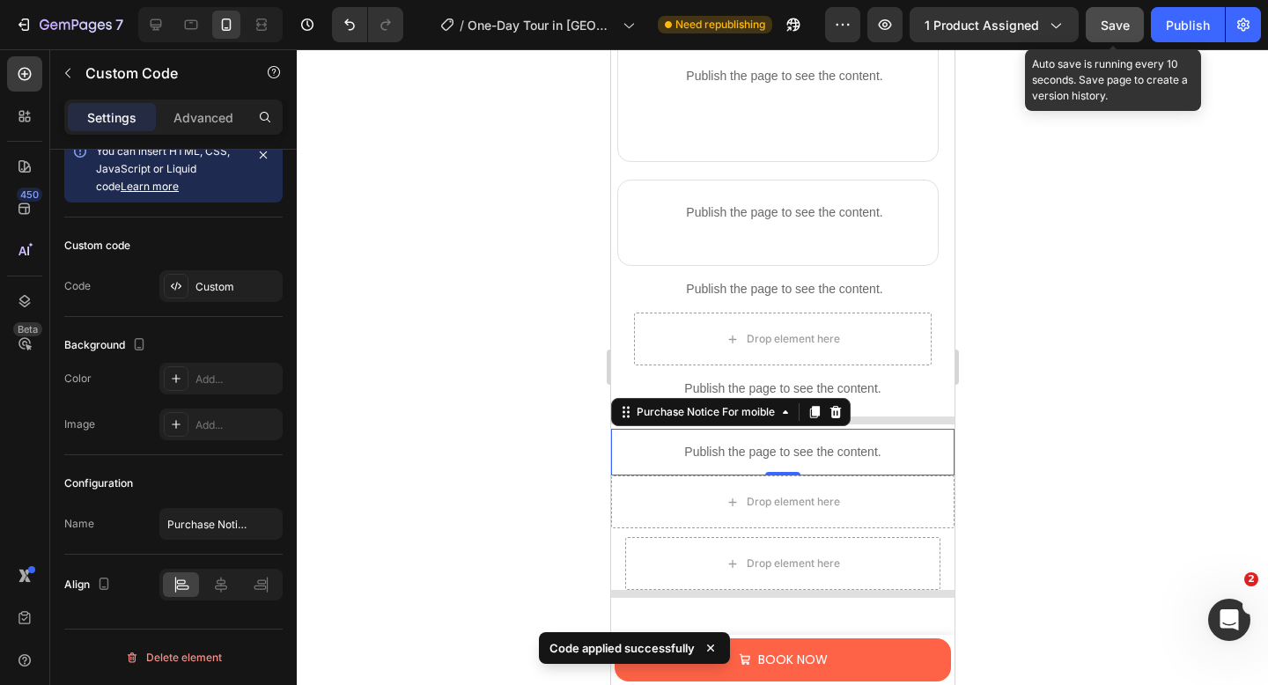
click at [1121, 27] on span "Save" at bounding box center [1114, 25] width 29 height 15
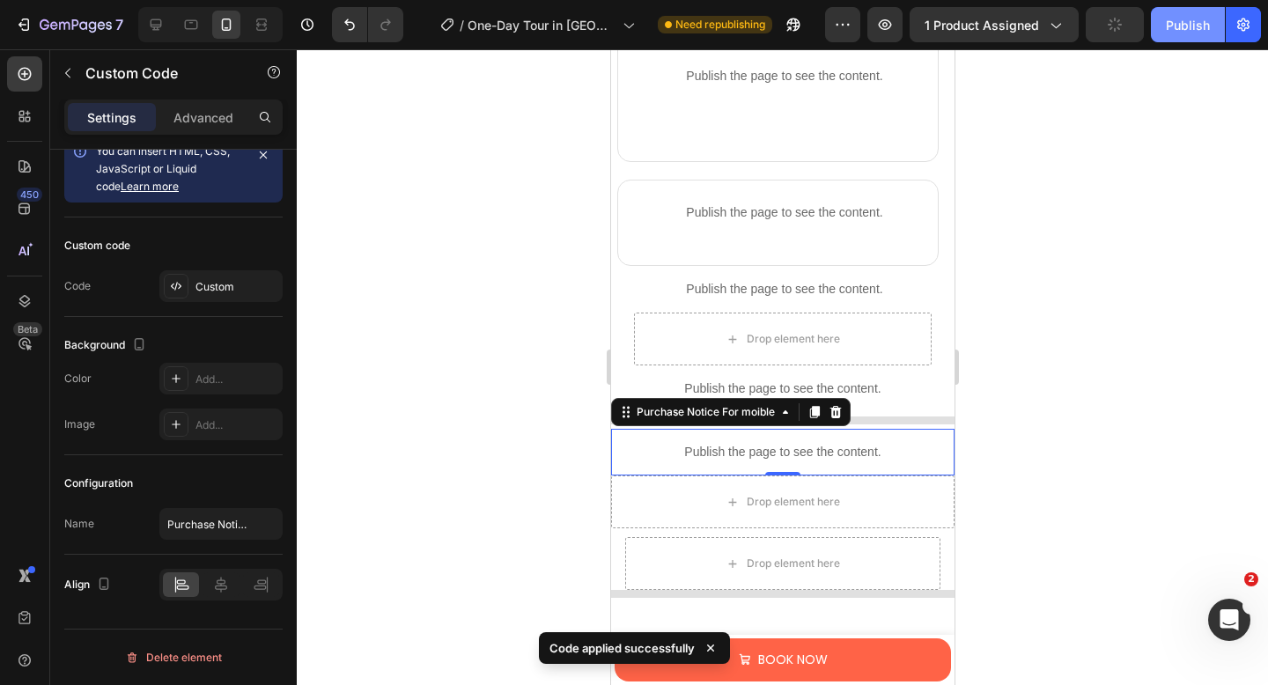
click at [1187, 29] on div "Publish" at bounding box center [1188, 25] width 44 height 18
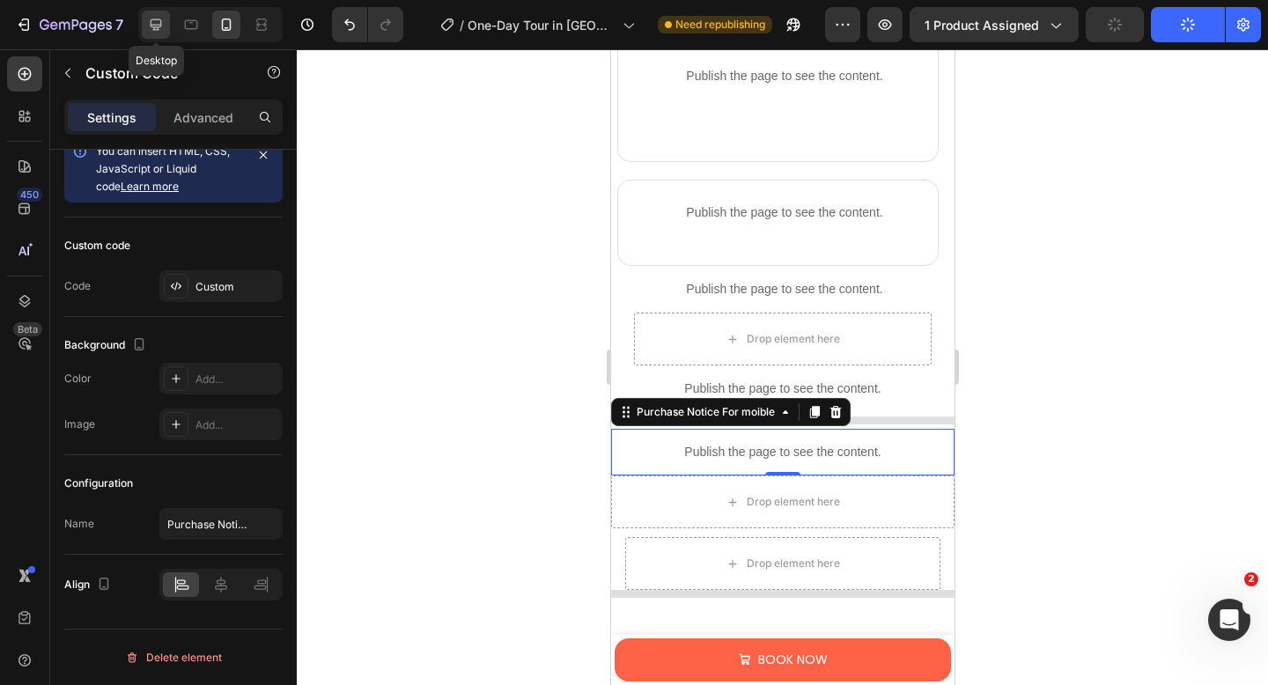
click at [151, 26] on icon at bounding box center [156, 24] width 11 height 11
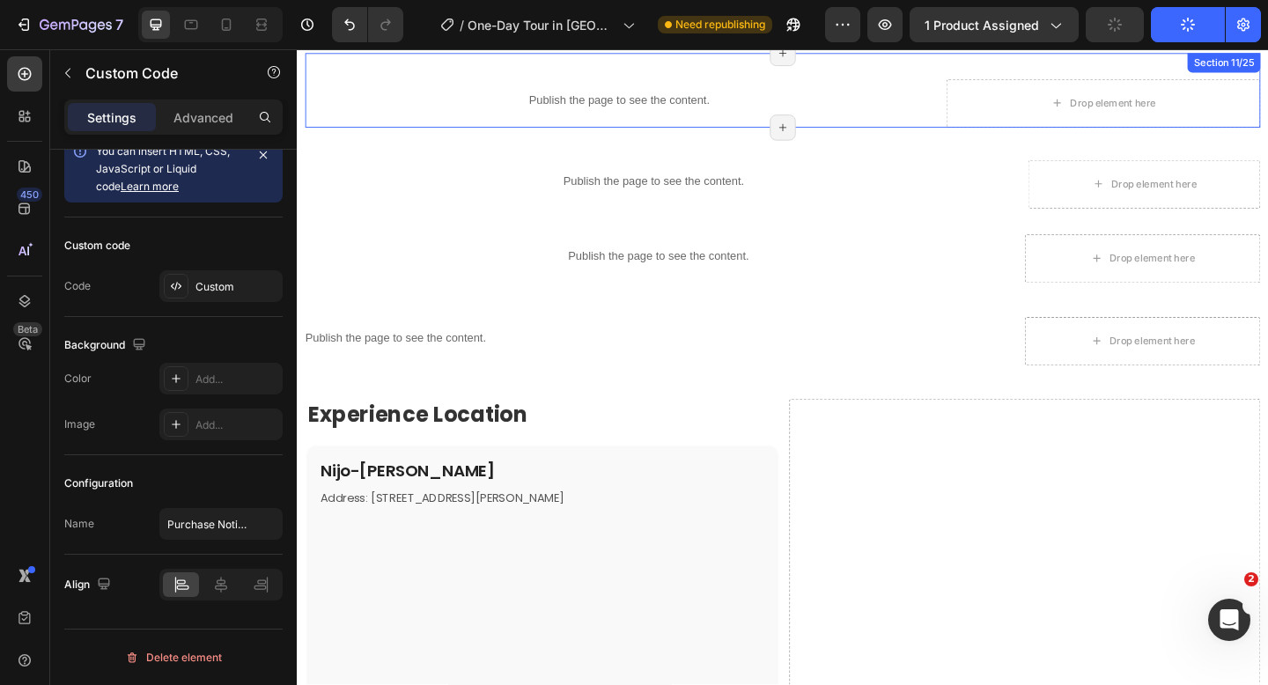
scroll to position [2205, 0]
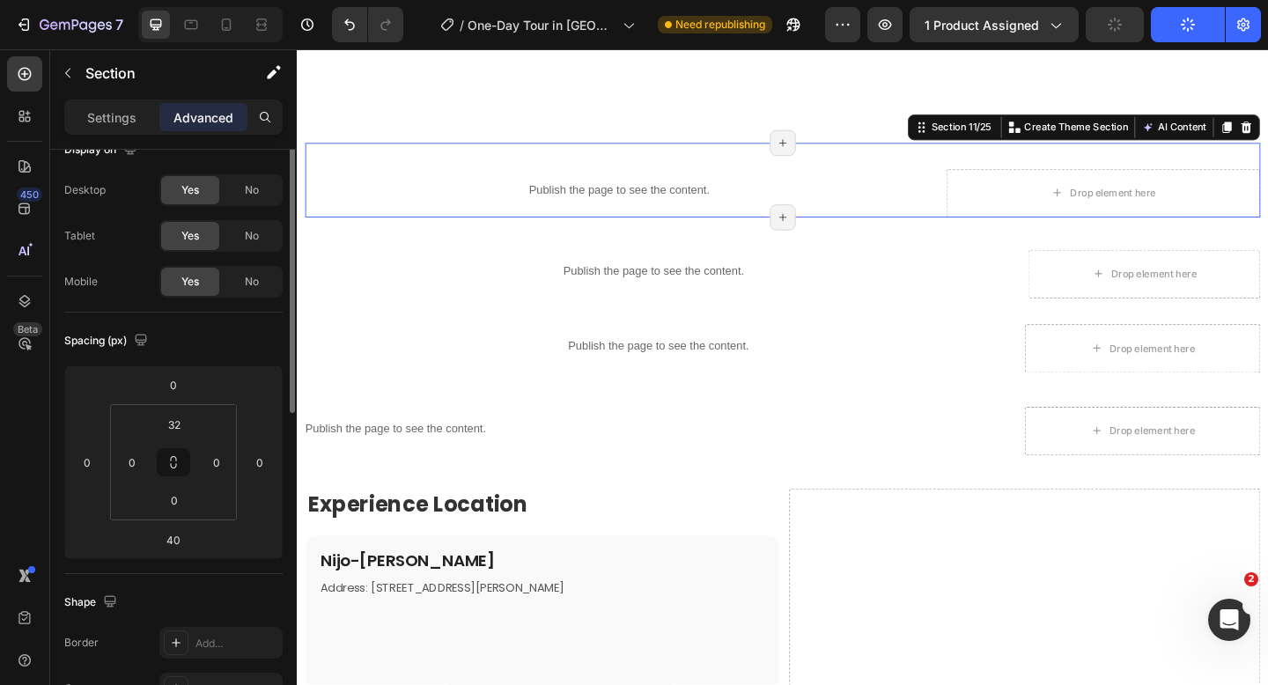
click at [997, 228] on div "Publish the page to see the content. Product info Drop element here Section 11/…" at bounding box center [824, 191] width 1039 height 81
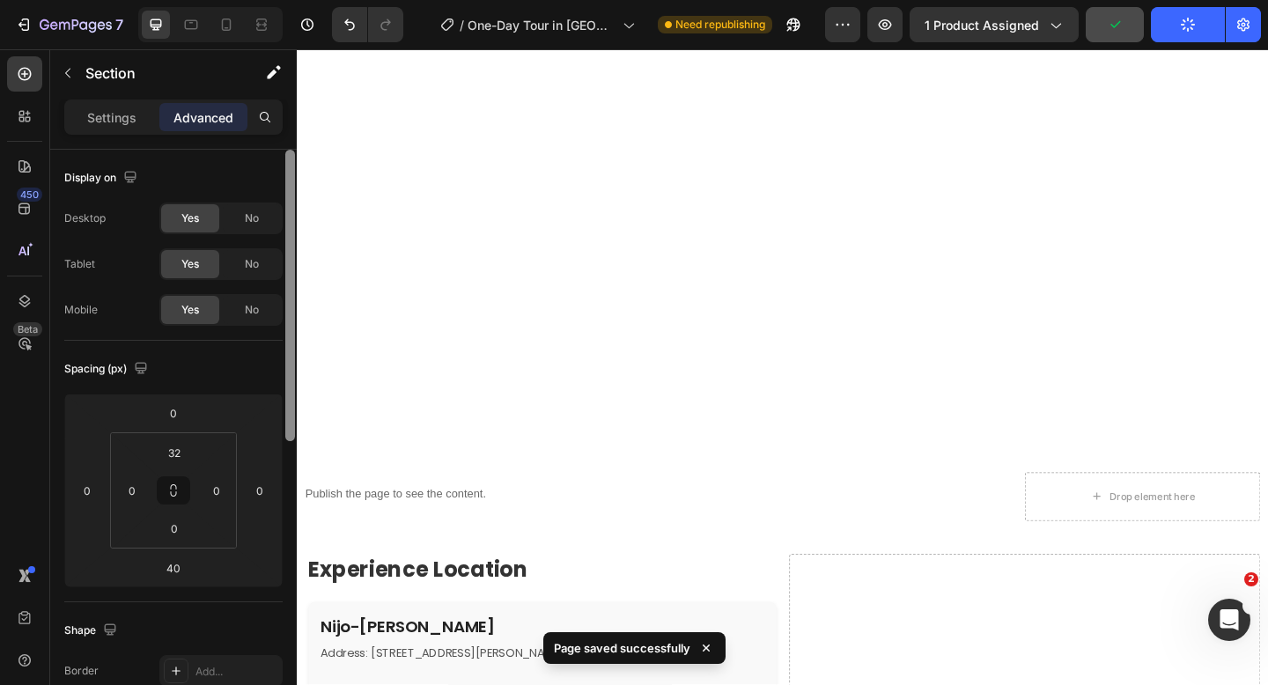
scroll to position [3061, 0]
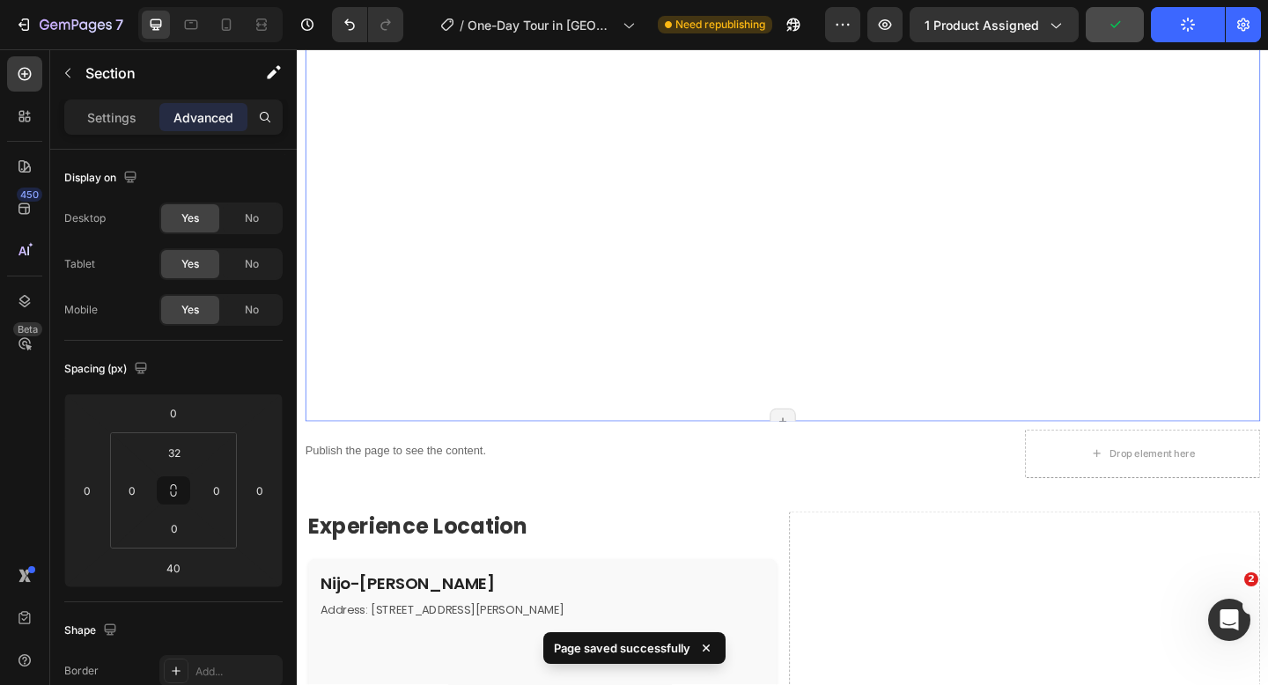
click at [624, 381] on div "Meeting Location Row" at bounding box center [824, 234] width 1039 height 440
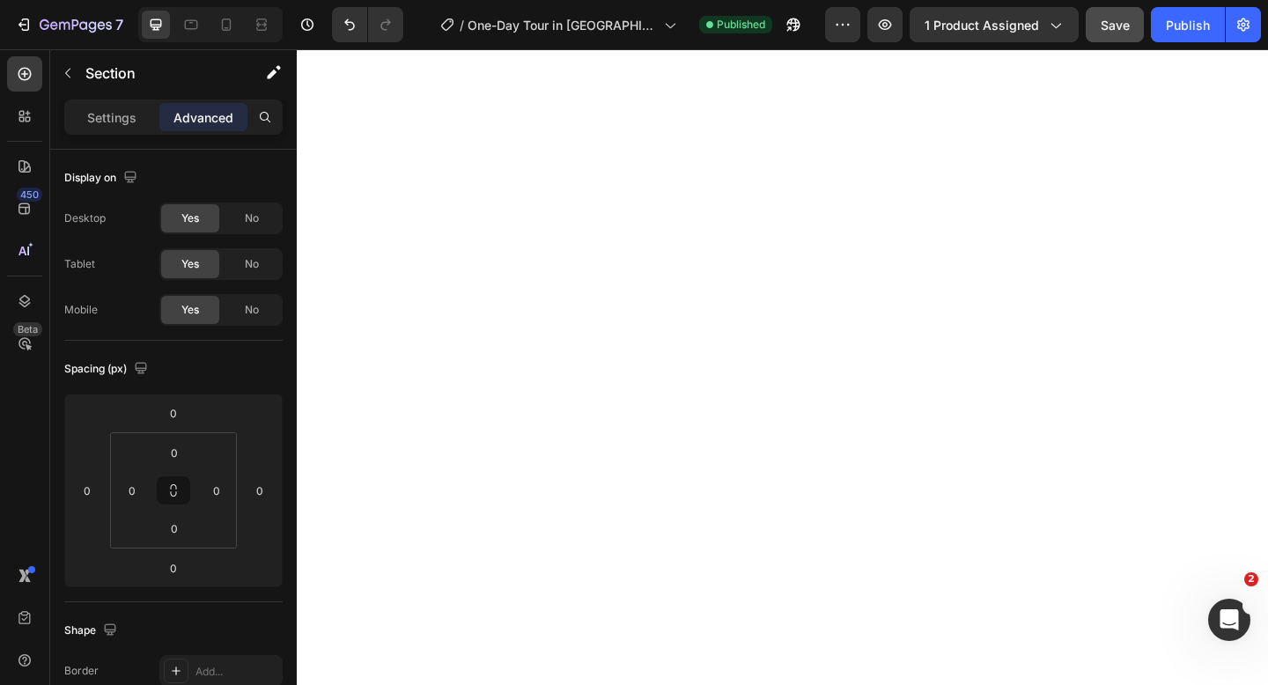
scroll to position [2404, 0]
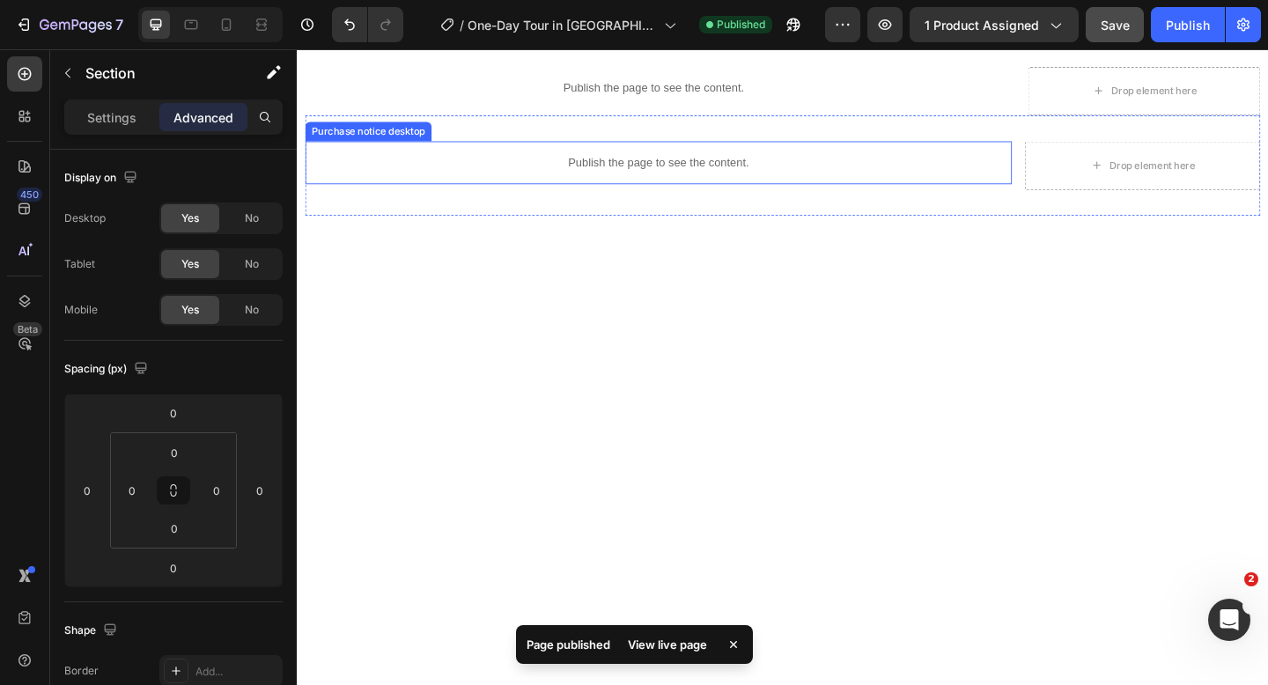
click at [652, 178] on p "Publish the page to see the content." at bounding box center [689, 173] width 769 height 18
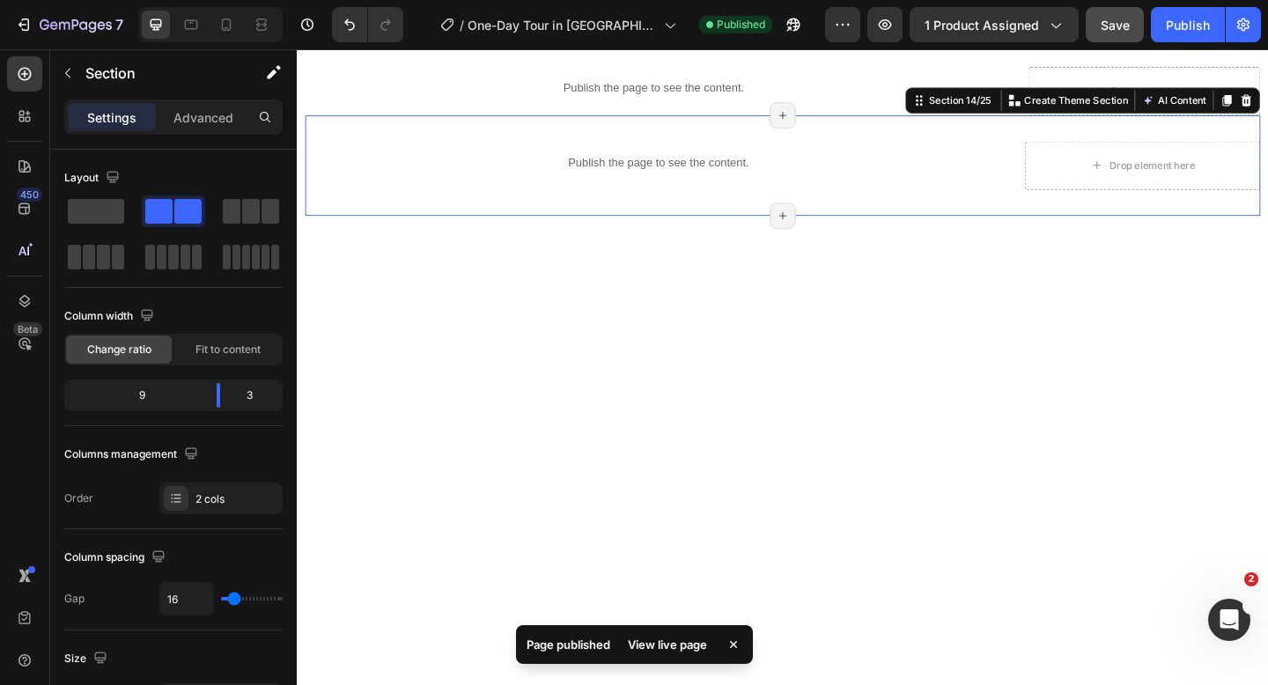
click at [1051, 213] on div "Publish the page to see the content. Purchase notice desktop Drop element here …" at bounding box center [824, 175] width 1039 height 109
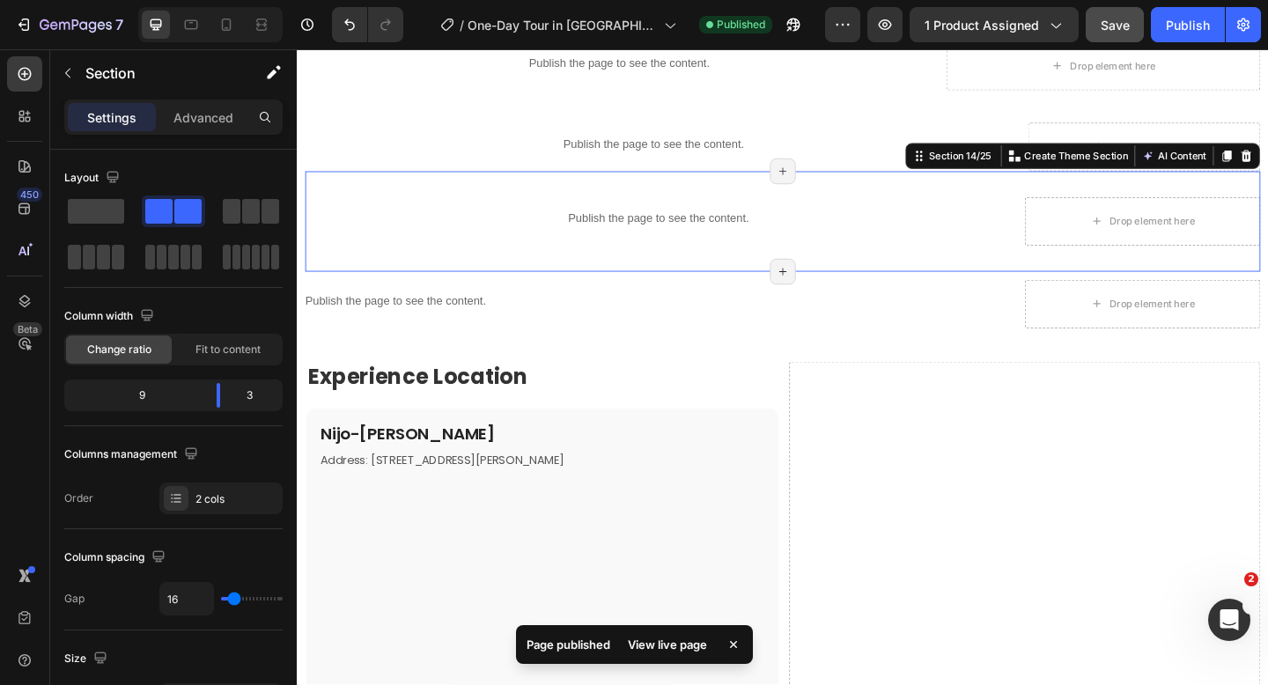
scroll to position [2328, 0]
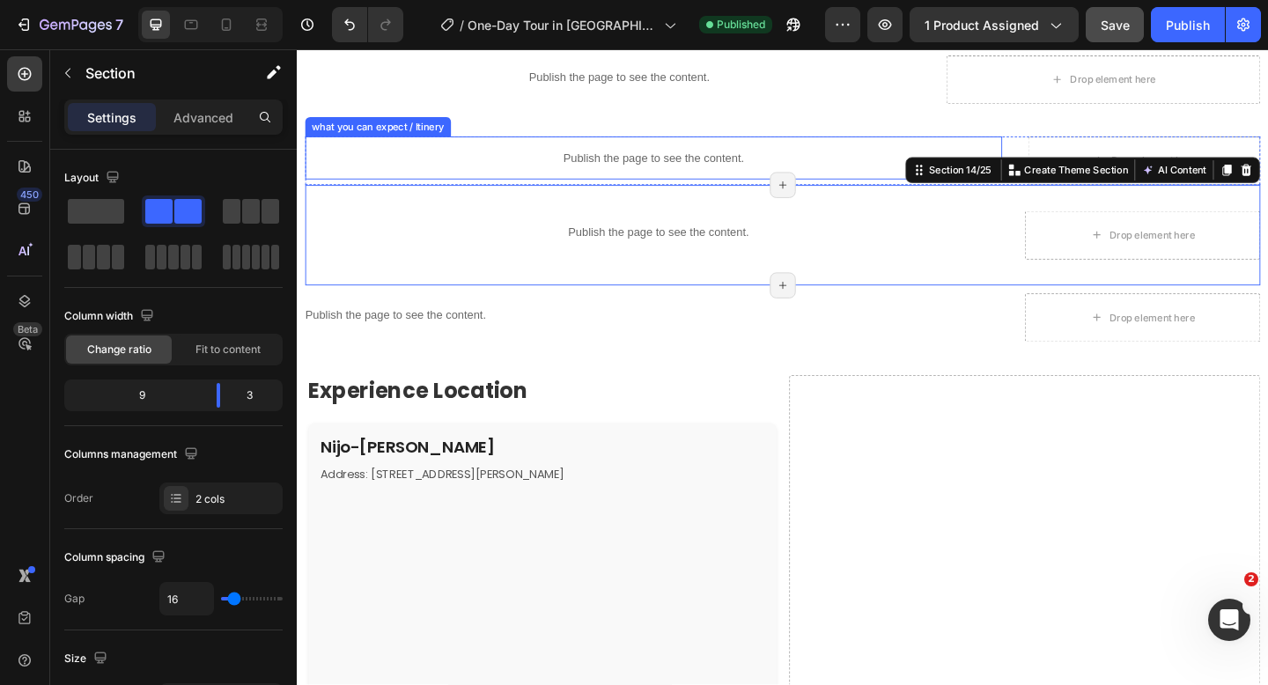
click at [596, 155] on div "Publish the page to see the content." at bounding box center [684, 167] width 758 height 47
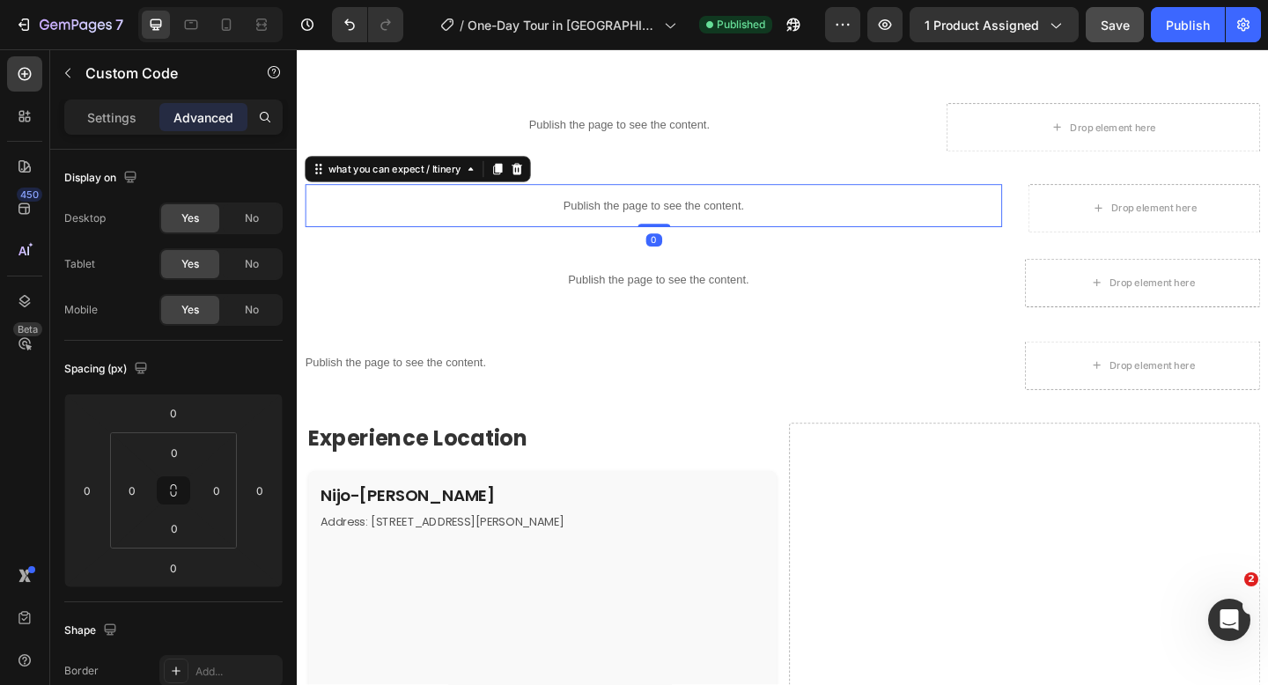
scroll to position [2272, 0]
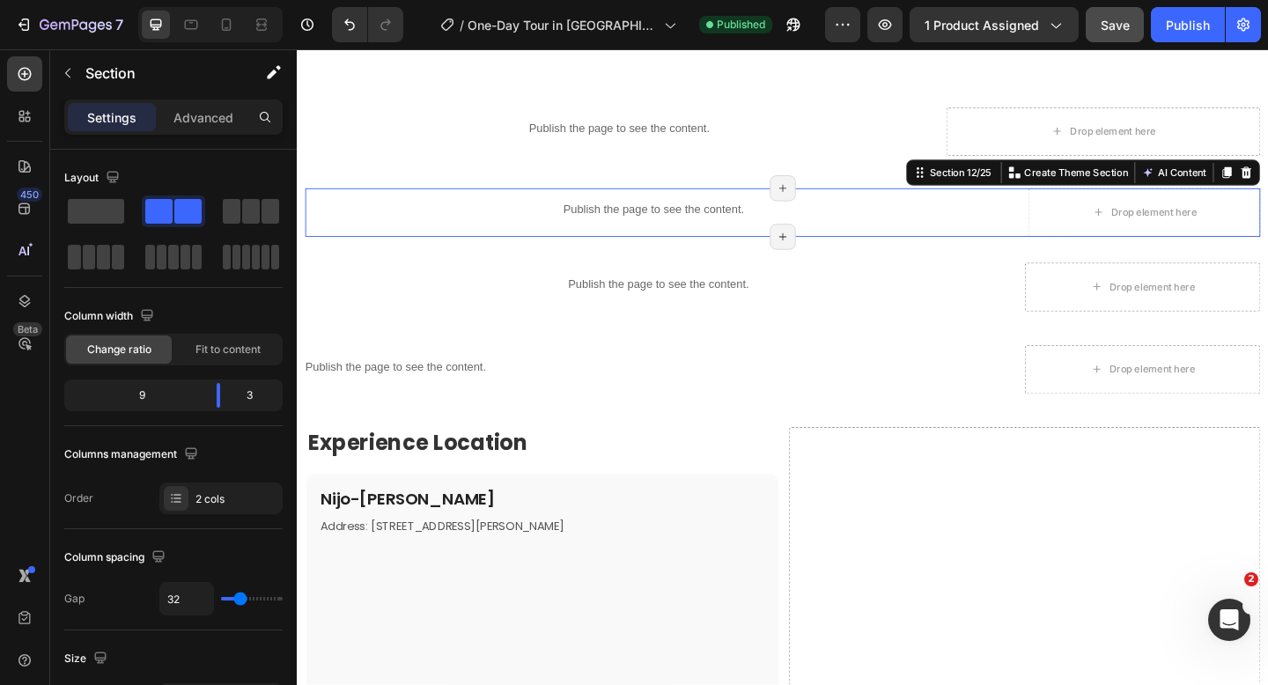
click at [1085, 239] on div "Product Images One-Day Tour in Kyoto｜Nijo-jo Castle & Kinkaku-ji Temple & Fushi…" at bounding box center [825, 366] width 1056 height 5106
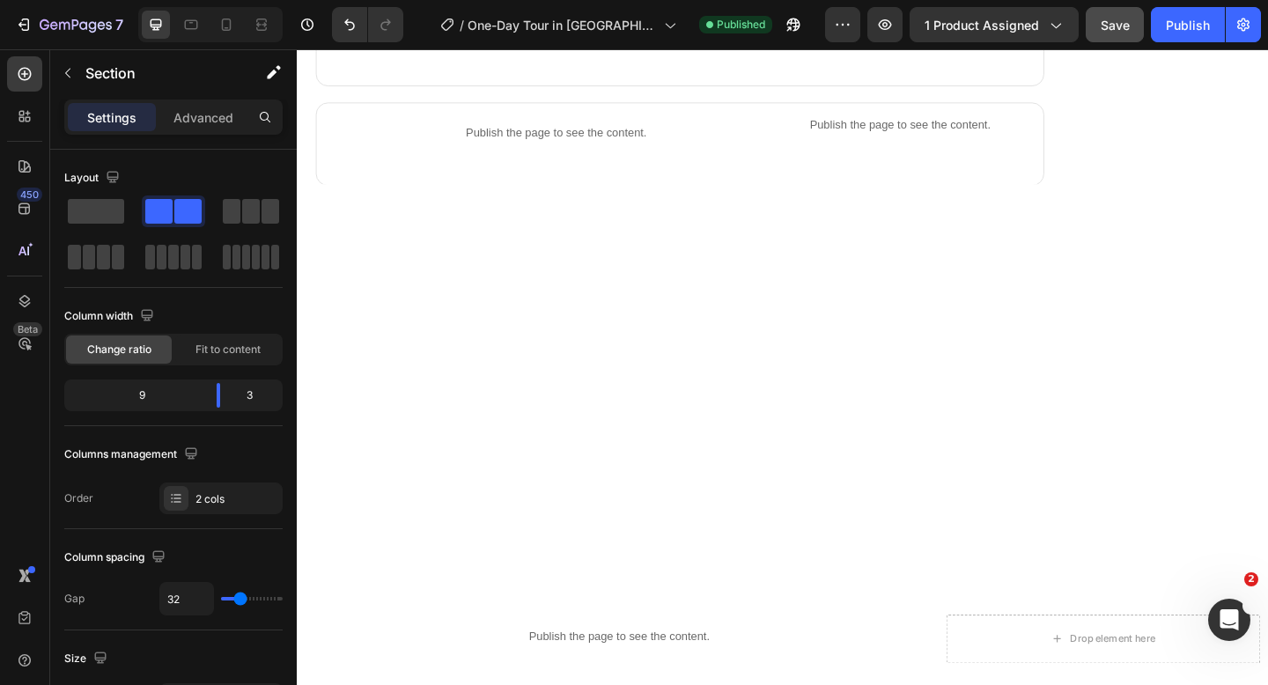
scroll to position [1618, 0]
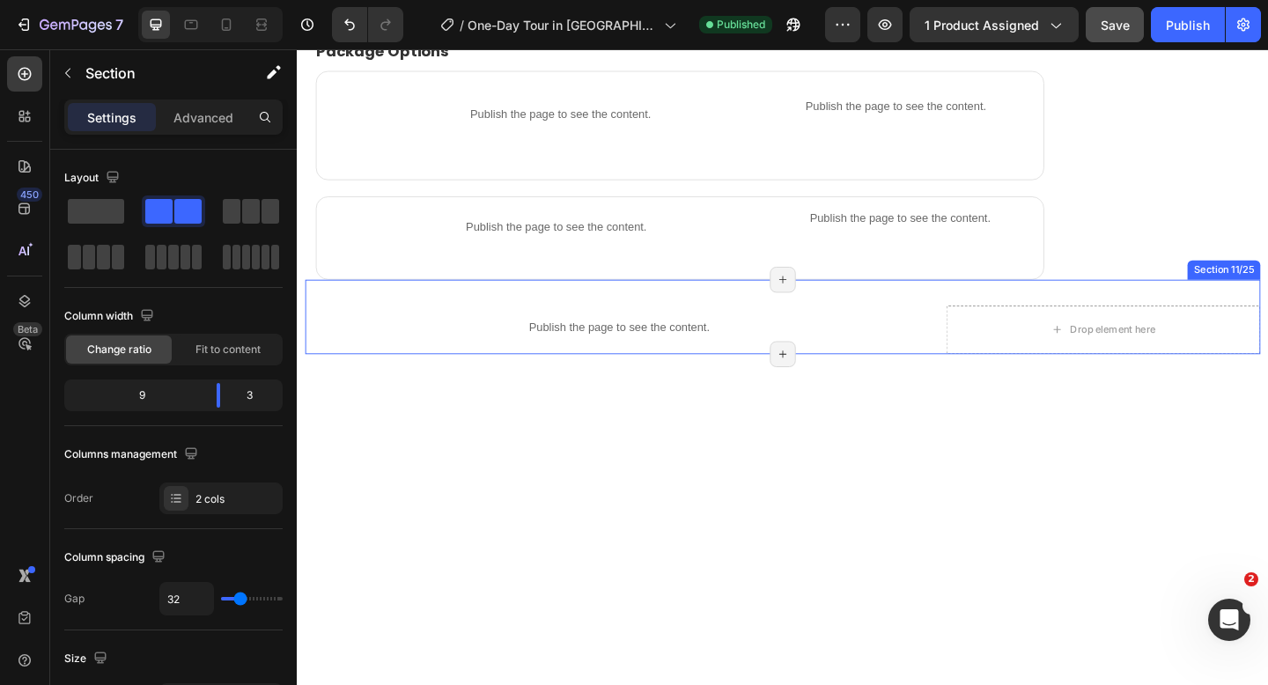
click at [995, 346] on div "Publish the page to see the content. Product info Drop element here Section 11/…" at bounding box center [824, 340] width 1039 height 81
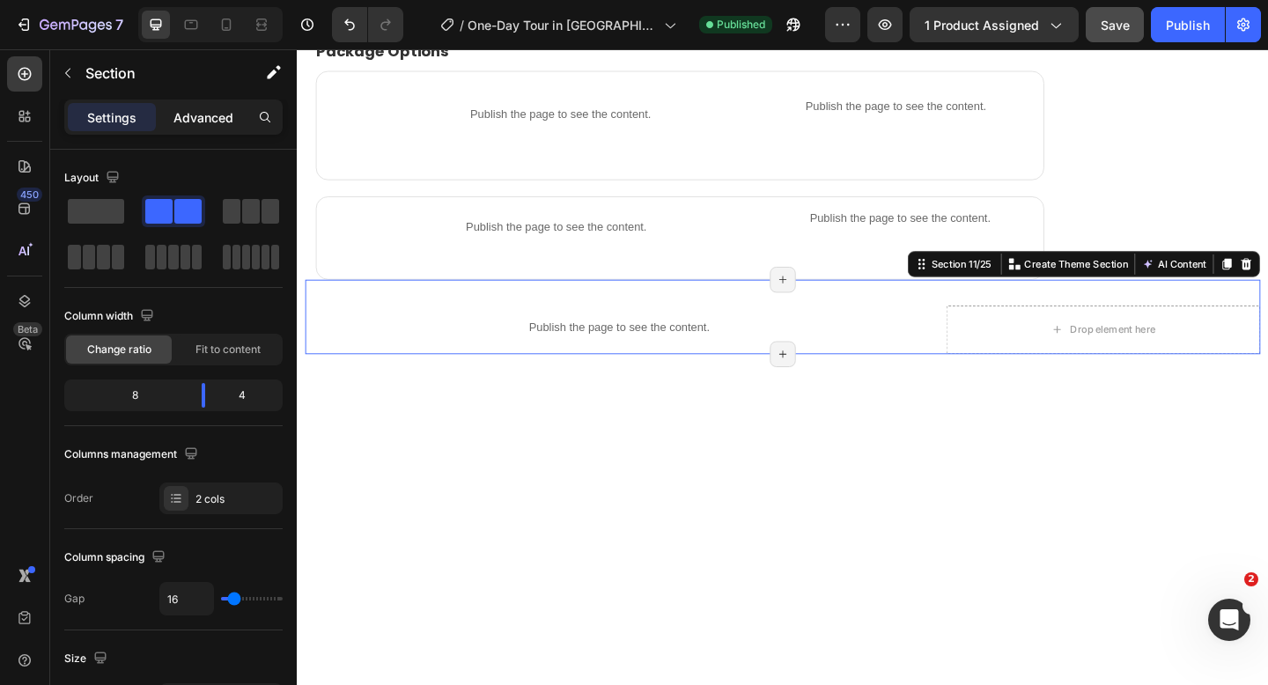
click at [182, 119] on p "Advanced" at bounding box center [203, 117] width 60 height 18
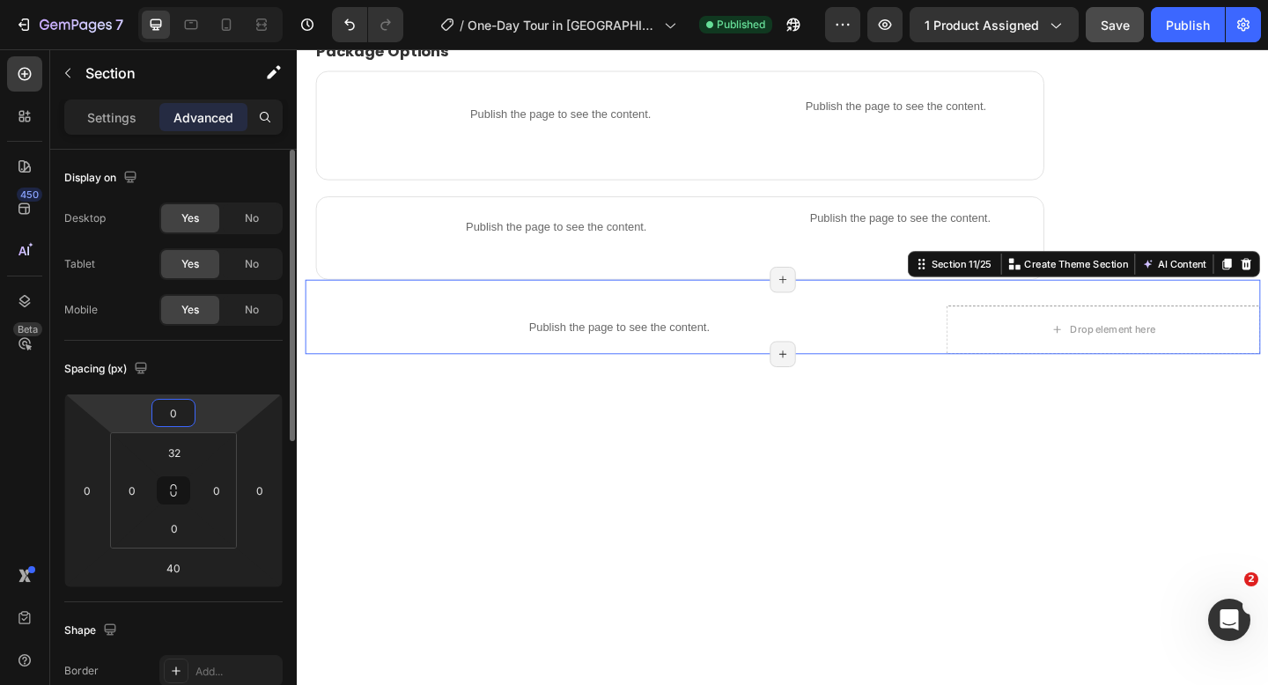
click at [178, 413] on input "0" at bounding box center [173, 413] width 35 height 26
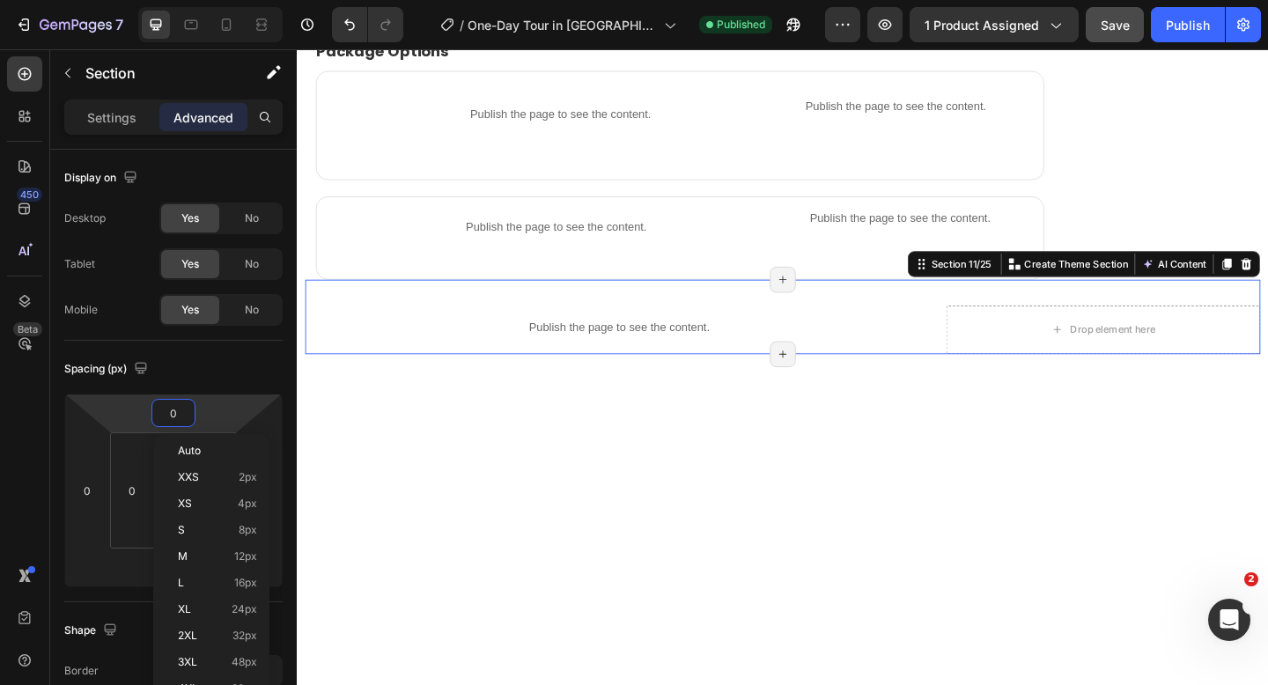
click at [42, 530] on div "450 Beta" at bounding box center [25, 367] width 50 height 636
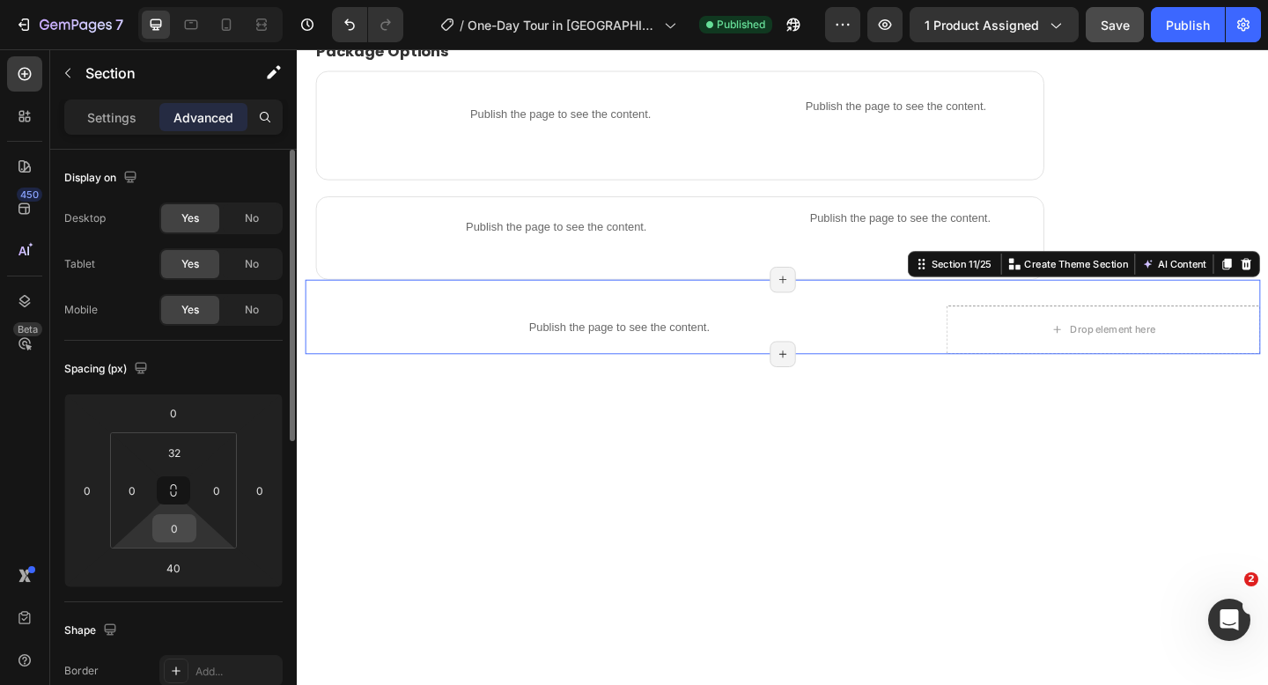
click at [186, 533] on input "0" at bounding box center [174, 528] width 35 height 26
type input "20"
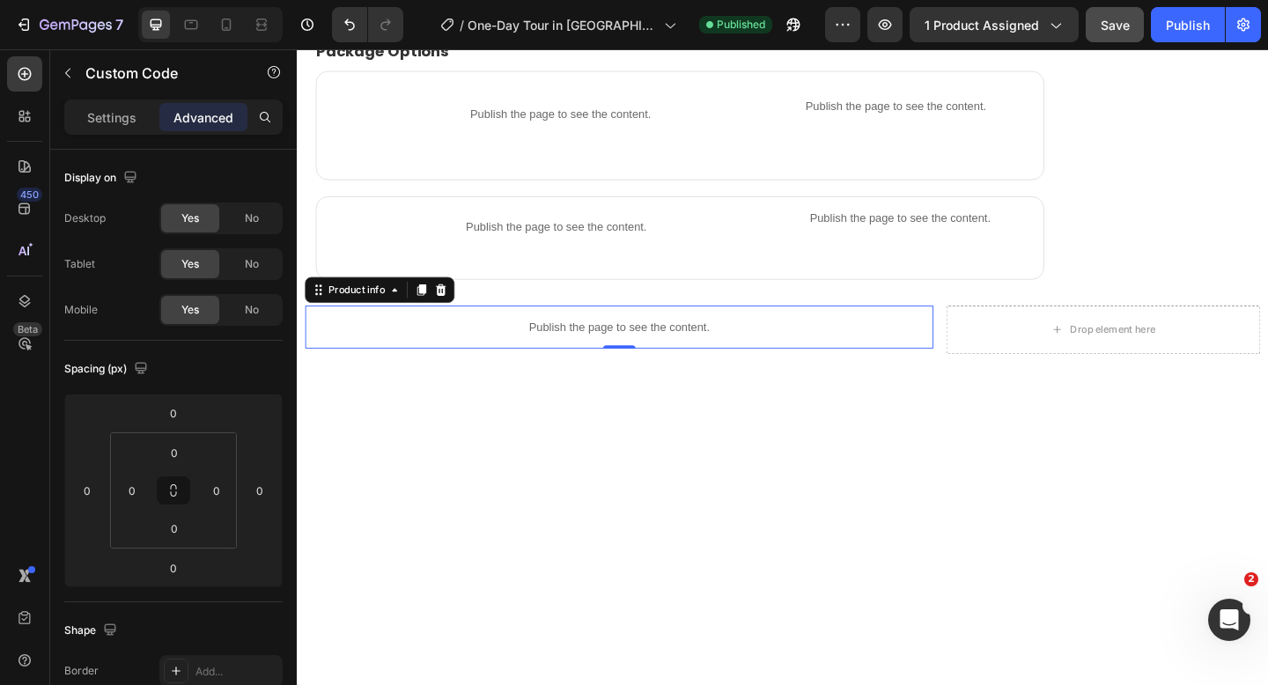
click at [646, 352] on p "Publish the page to see the content." at bounding box center [646, 351] width 683 height 18
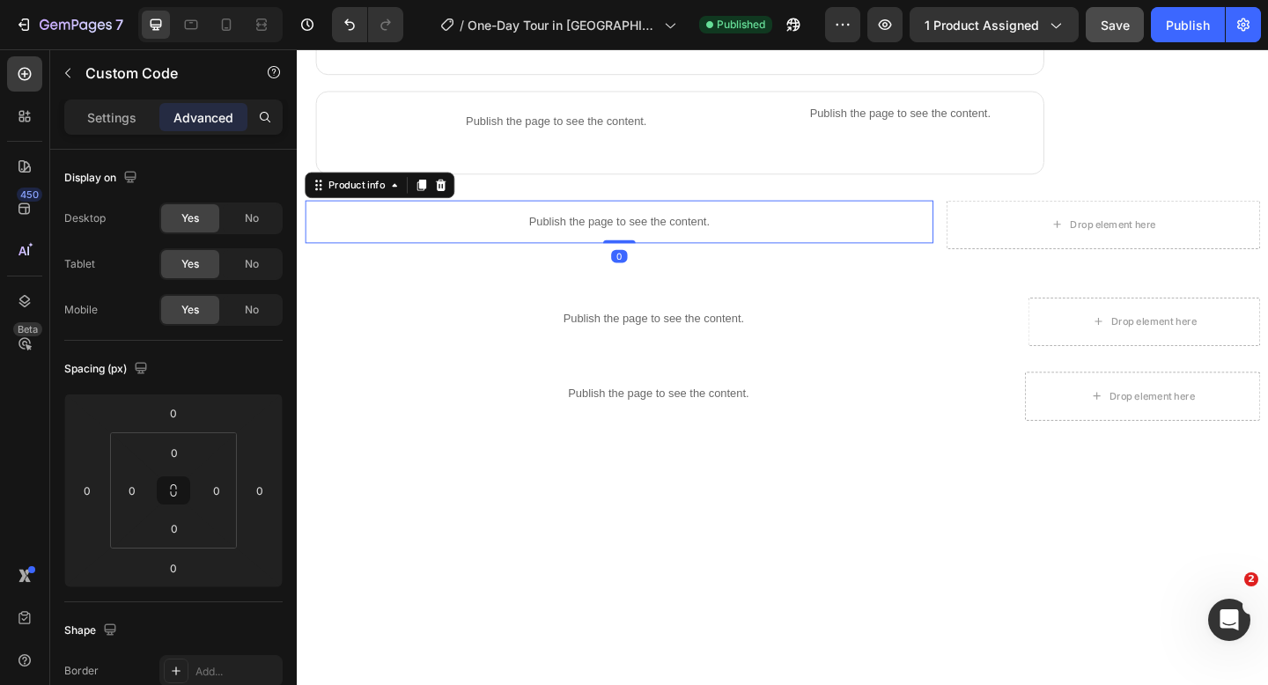
scroll to position [1747, 0]
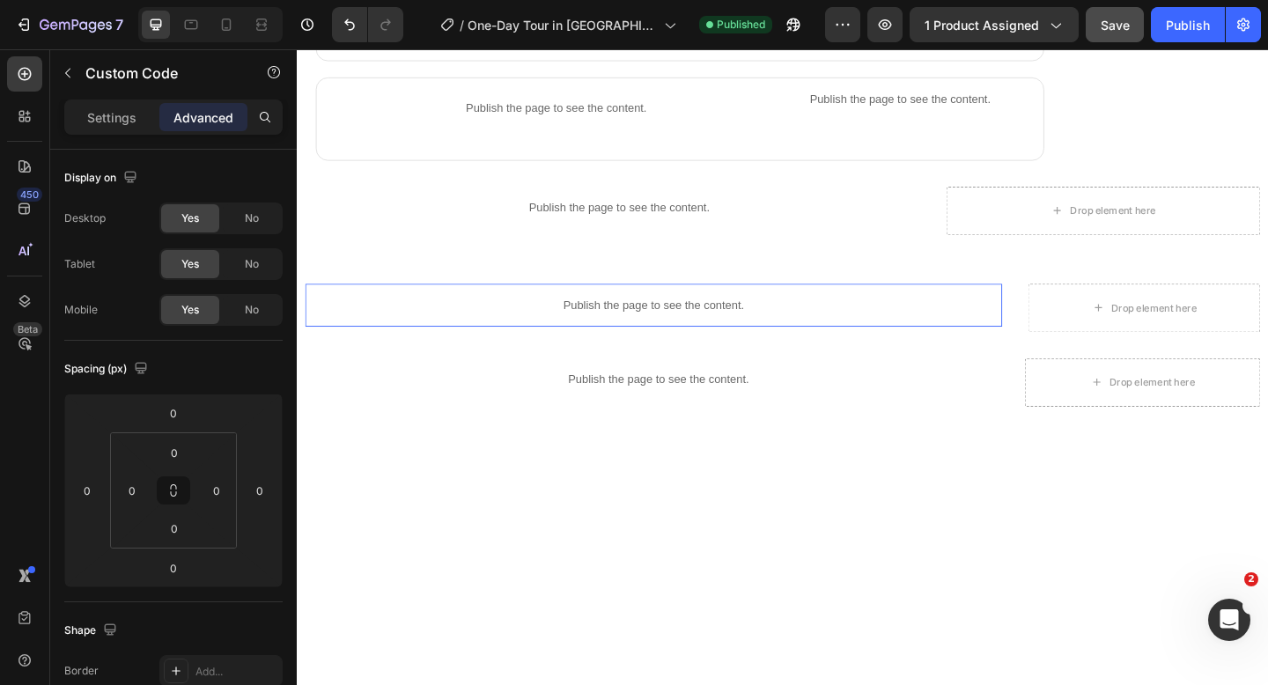
click at [634, 329] on p "Publish the page to see the content." at bounding box center [684, 328] width 758 height 18
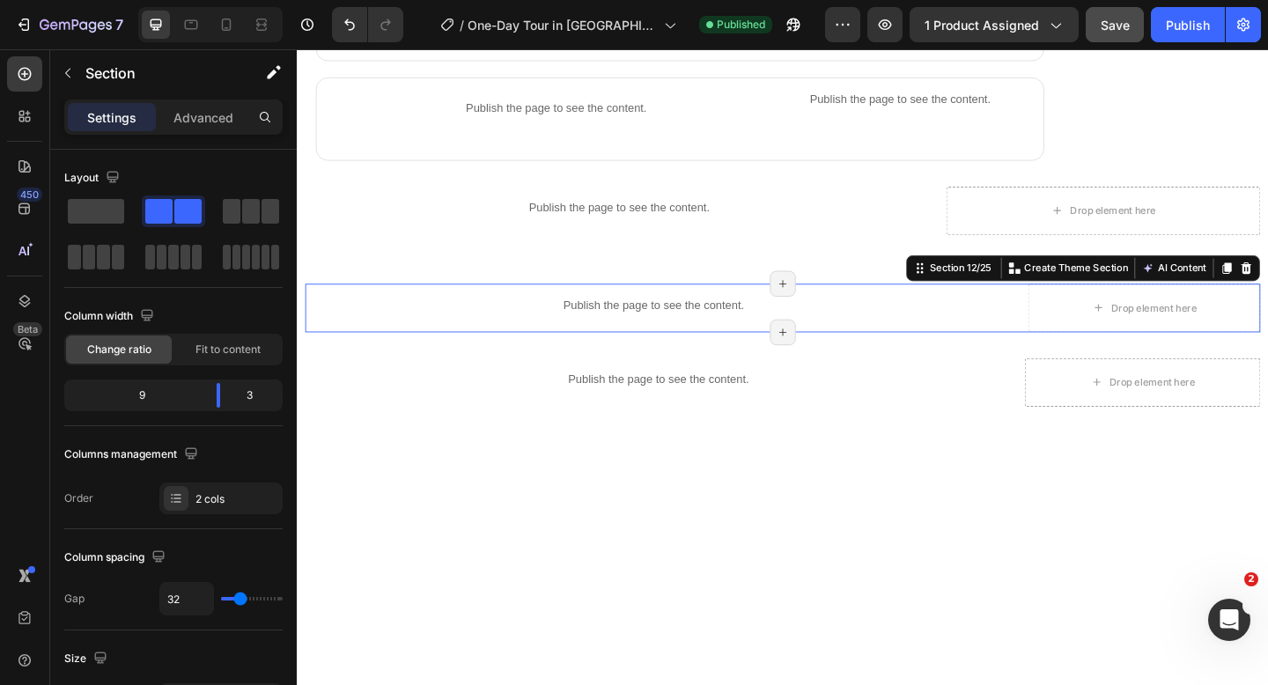
click at [1070, 346] on div "Publish the page to see the content. what you can expect / Itinery Title Line P…" at bounding box center [824, 331] width 1039 height 53
click at [207, 114] on p "Advanced" at bounding box center [203, 117] width 60 height 18
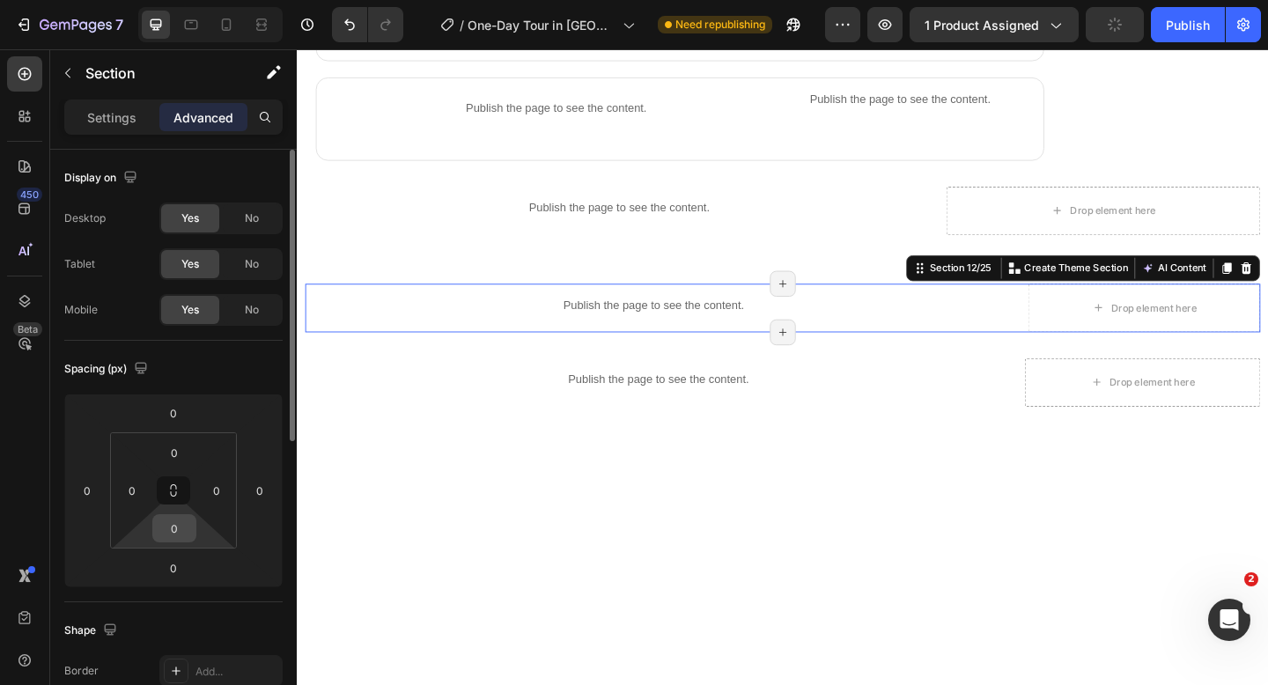
click at [180, 530] on input "0" at bounding box center [174, 528] width 35 height 26
type input "0"
click at [177, 444] on input "0" at bounding box center [174, 452] width 35 height 26
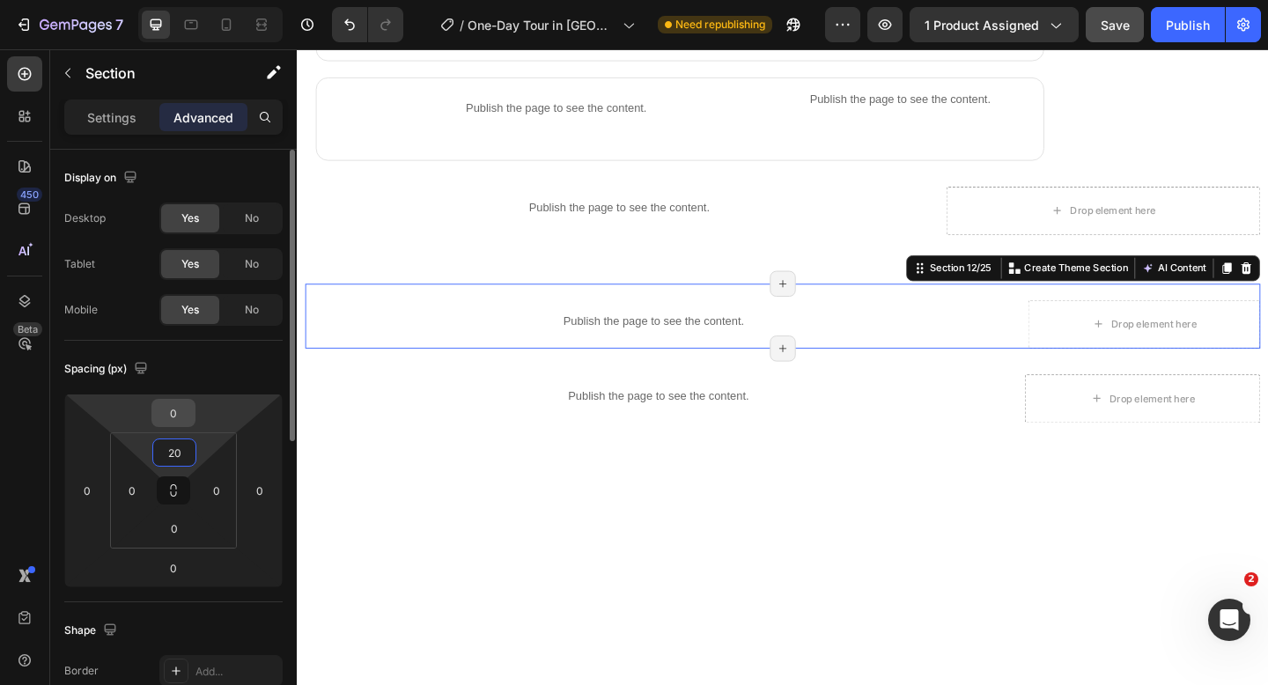
type input "20"
click at [184, 414] on input "0" at bounding box center [173, 413] width 35 height 26
type input "3"
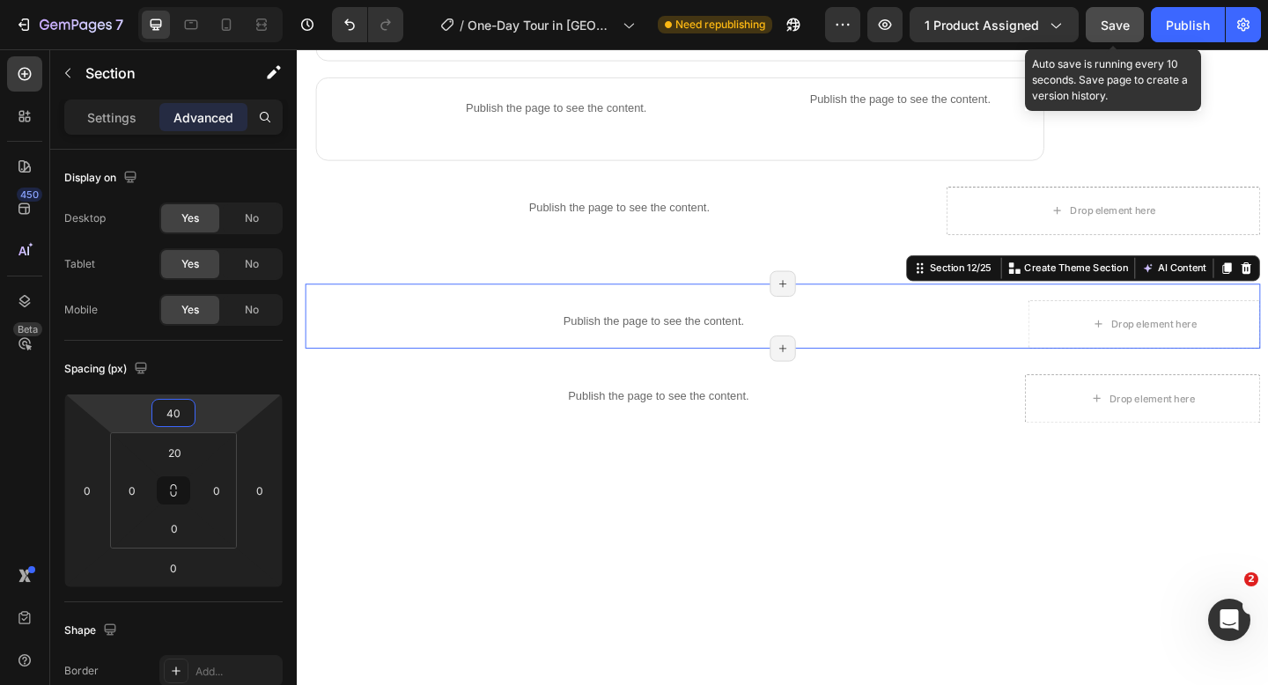
type input "40"
click at [1109, 18] on span "Save" at bounding box center [1114, 25] width 29 height 15
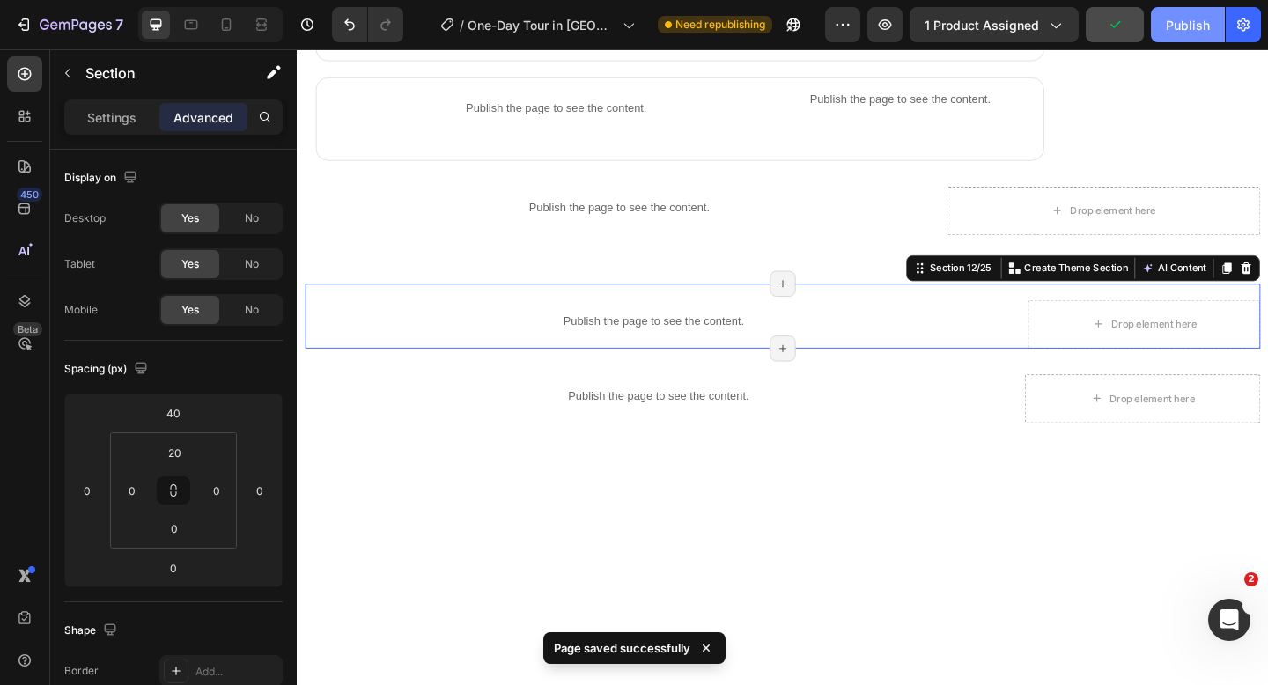
click at [1176, 28] on div "Publish" at bounding box center [1188, 25] width 44 height 18
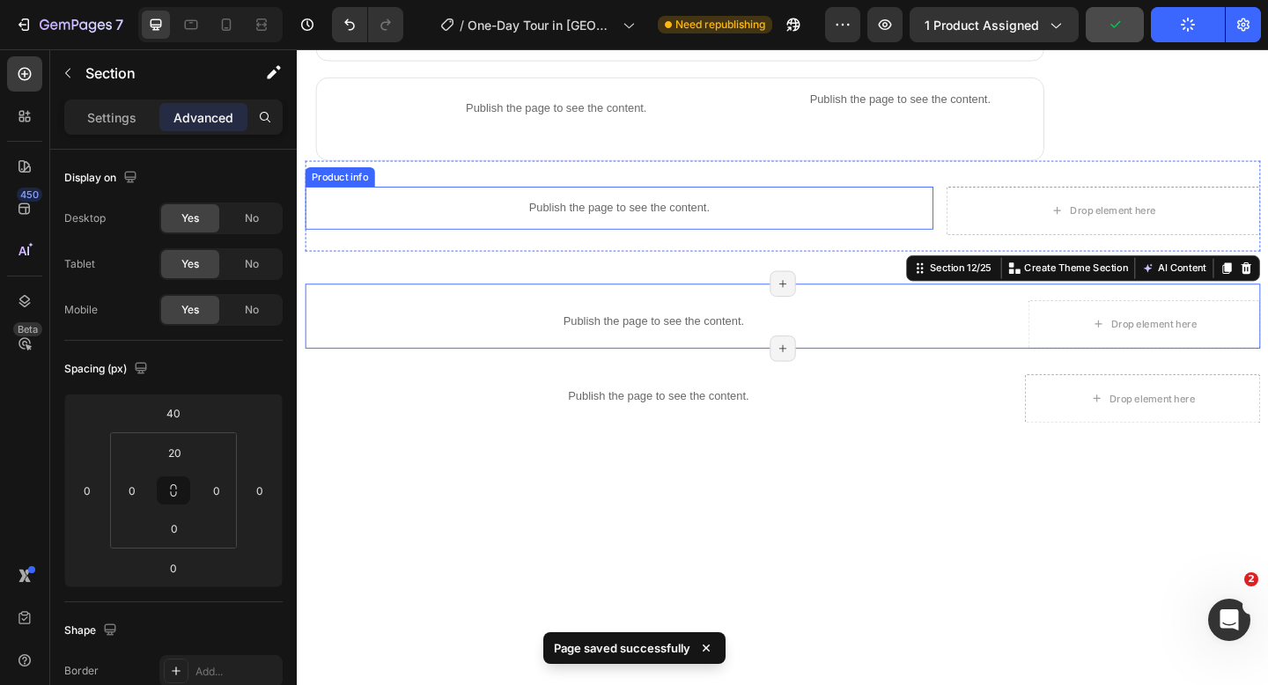
click at [648, 210] on div "Publish the page to see the content." at bounding box center [646, 222] width 683 height 47
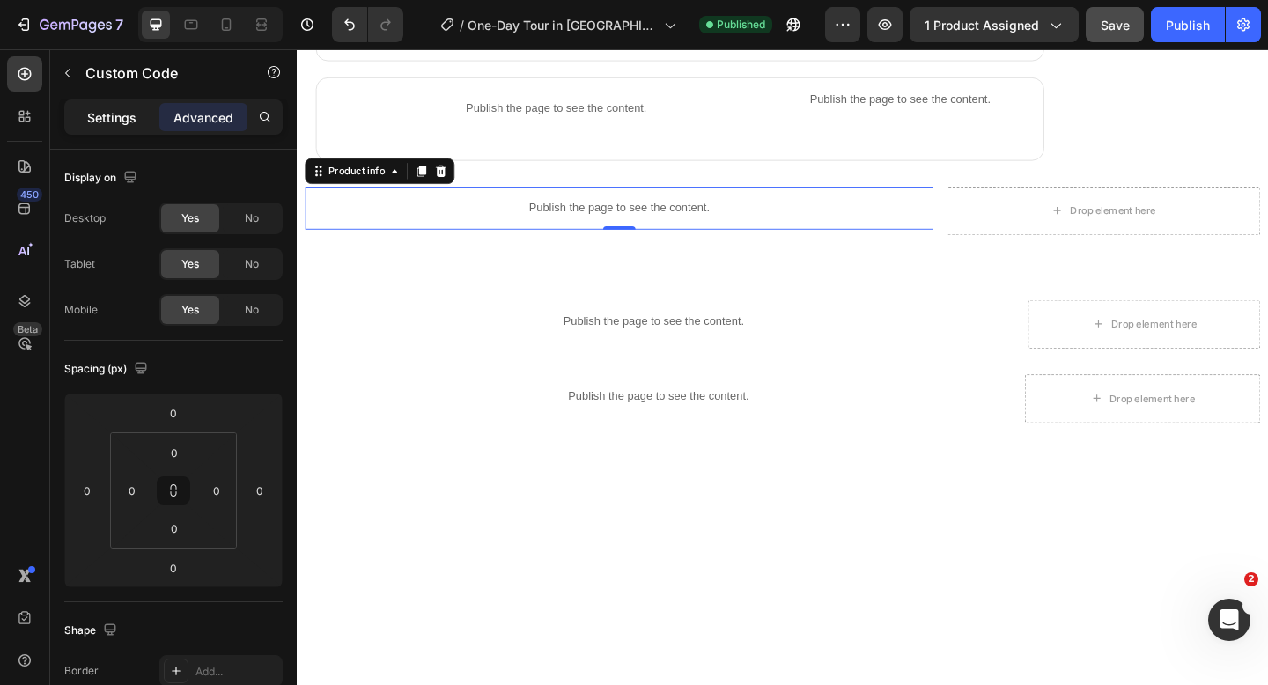
click at [110, 121] on p "Settings" at bounding box center [111, 117] width 49 height 18
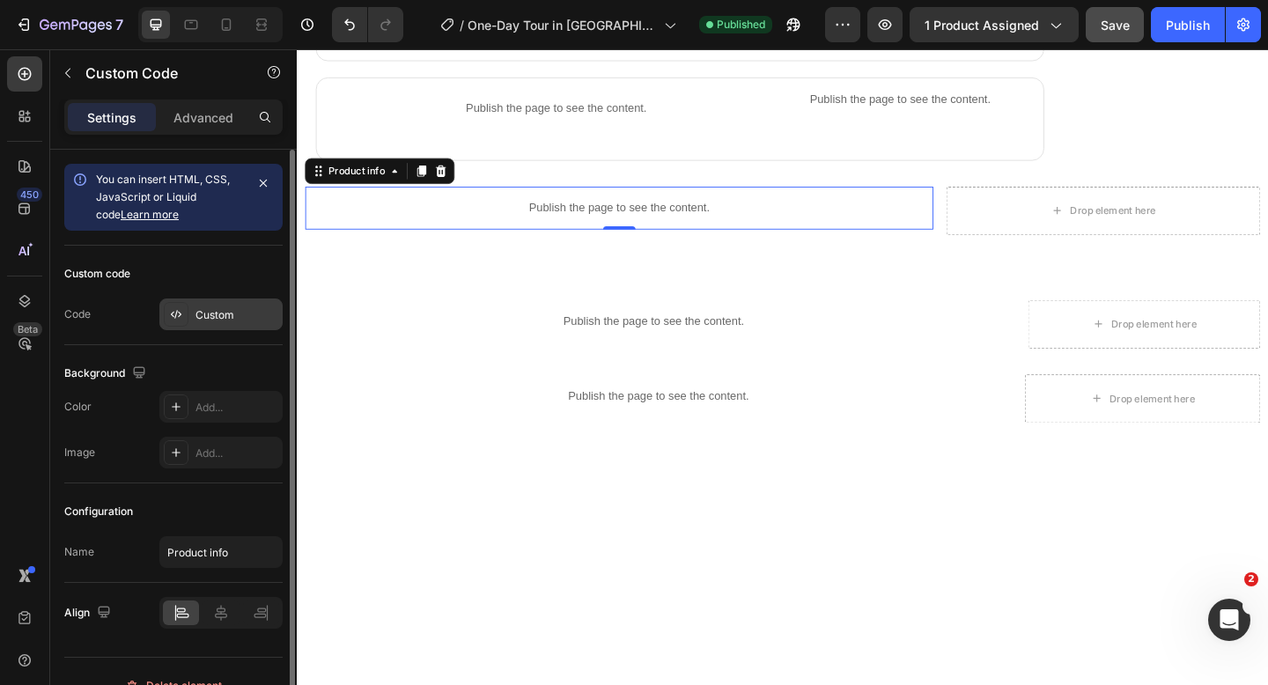
click at [205, 314] on div "Custom" at bounding box center [236, 315] width 83 height 16
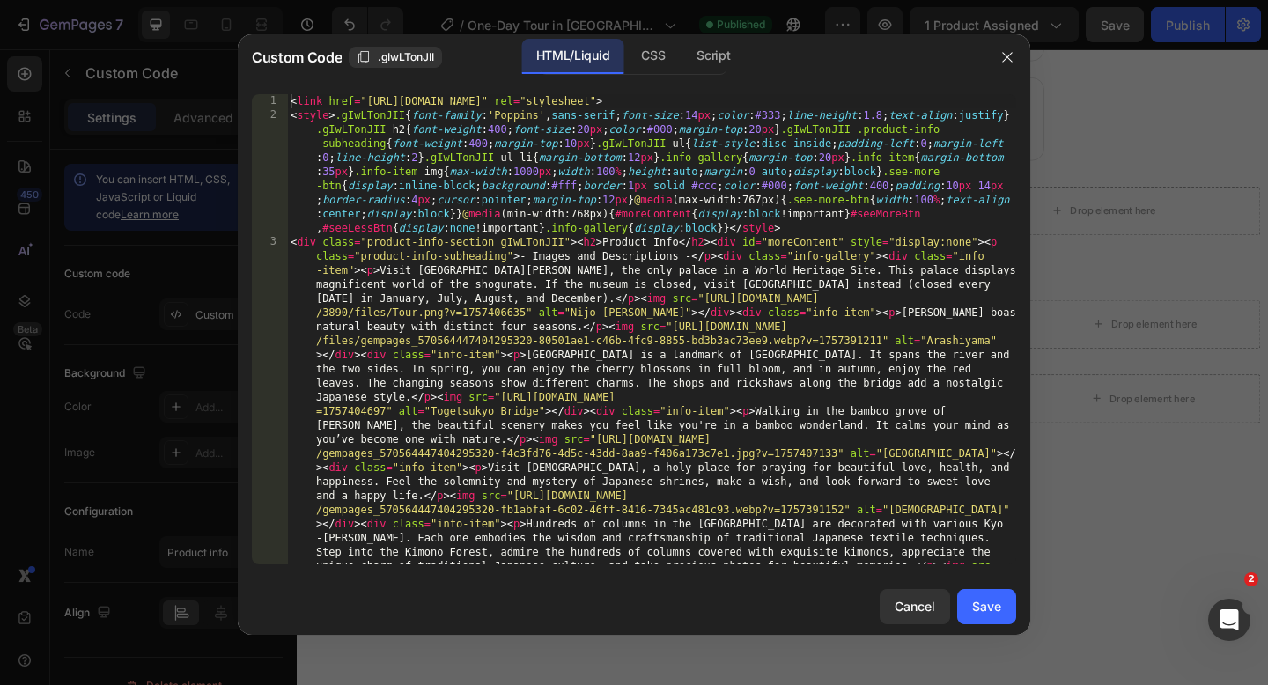
type textarea "<link href="[URL][DOMAIN_NAME]" rel="stylesheet">"
click at [290, 105] on div "< link href = "https://fonts.googleapis.com/css2?family=Poppins&display=swap" r…" at bounding box center [651, 618] width 729 height 1048
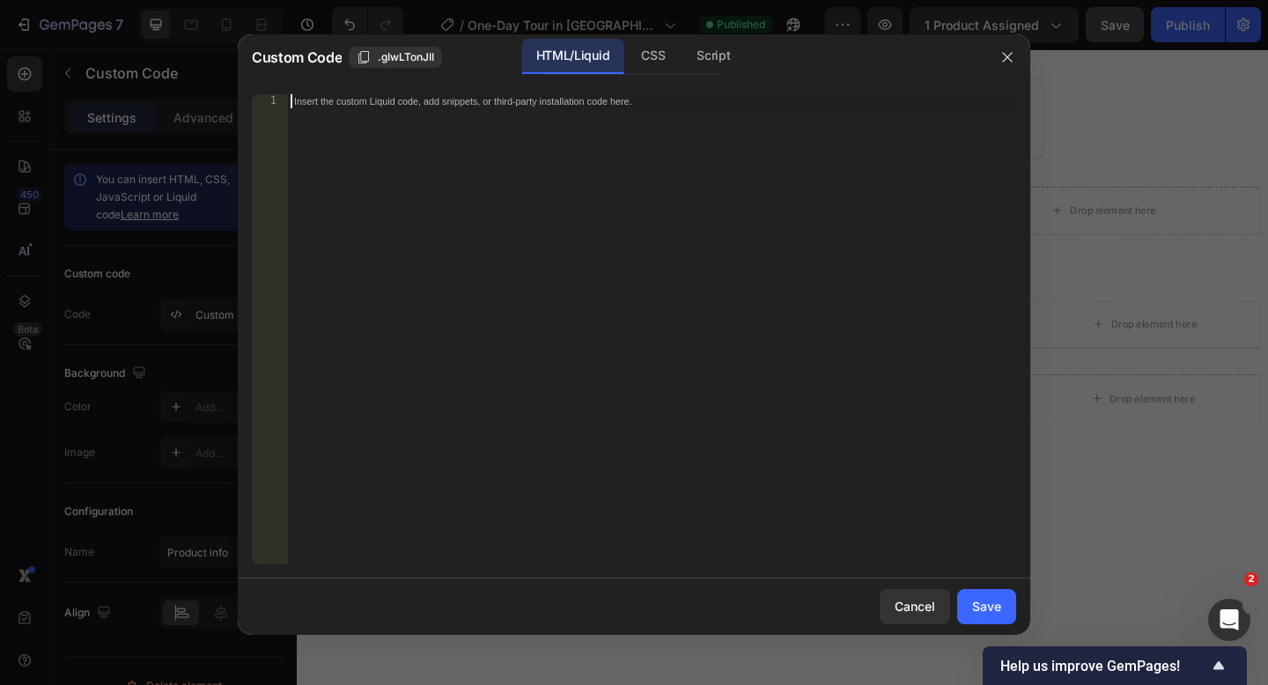
paste textarea
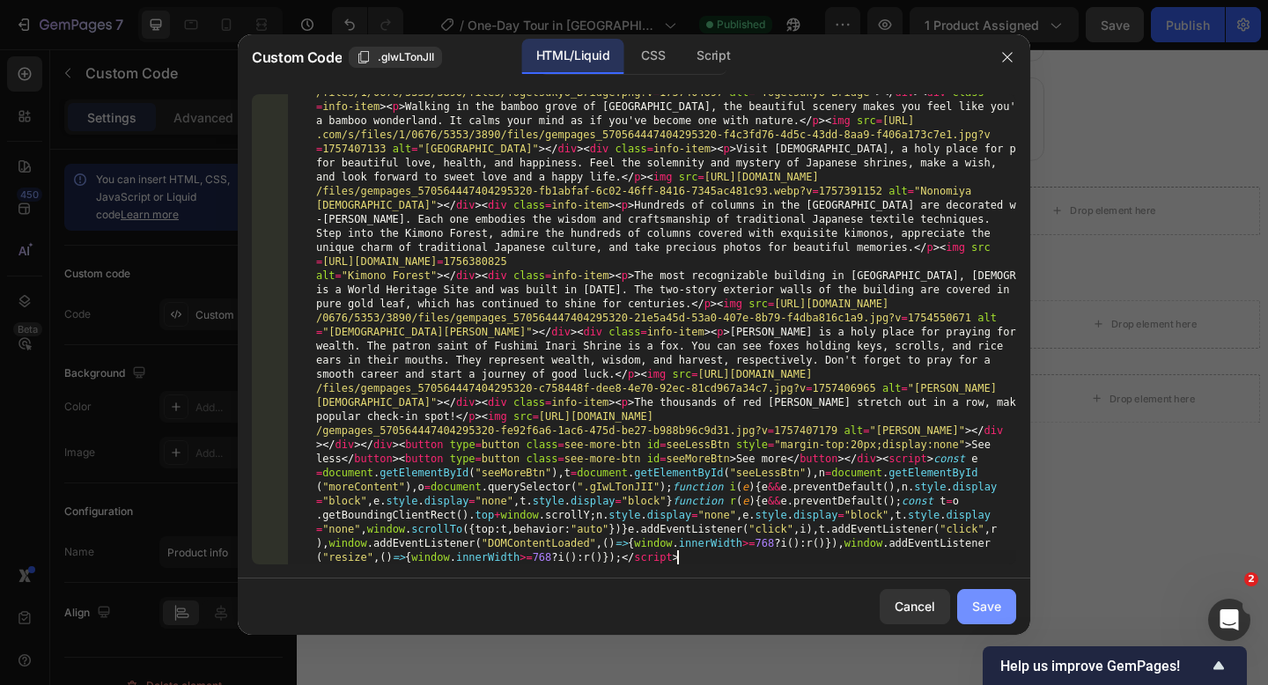
click at [995, 598] on div "Save" at bounding box center [986, 606] width 29 height 18
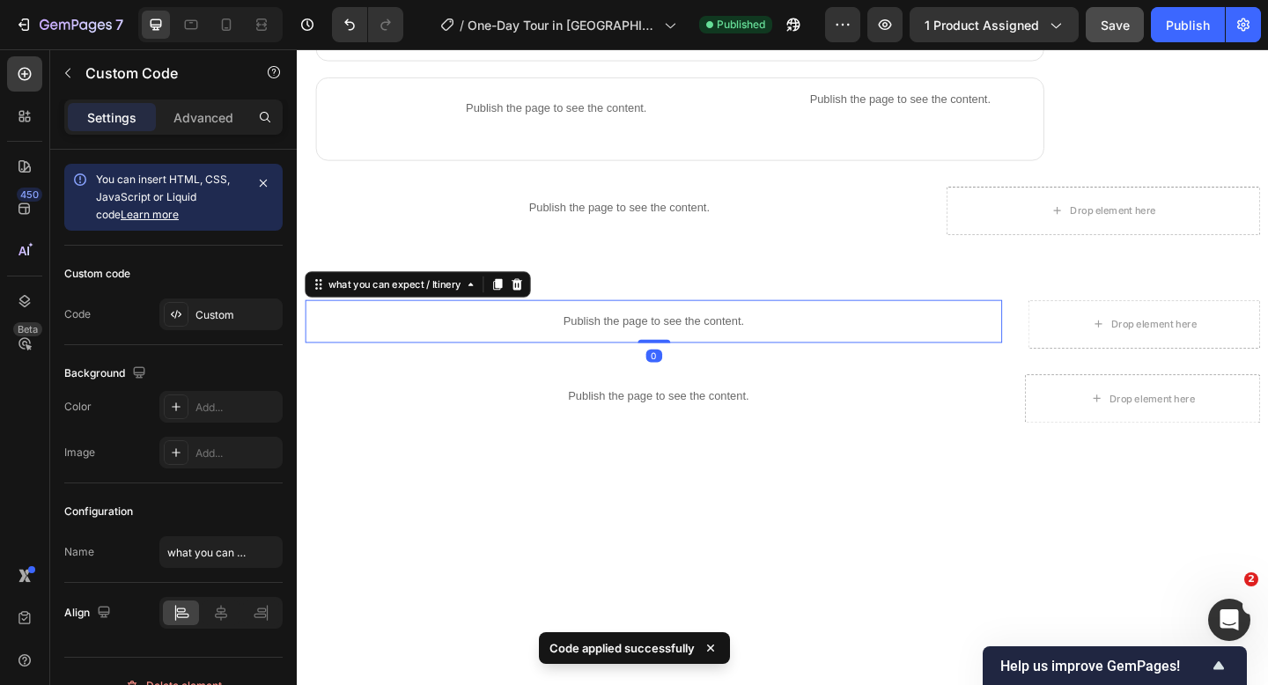
click at [684, 342] on p "Publish the page to see the content." at bounding box center [684, 345] width 758 height 18
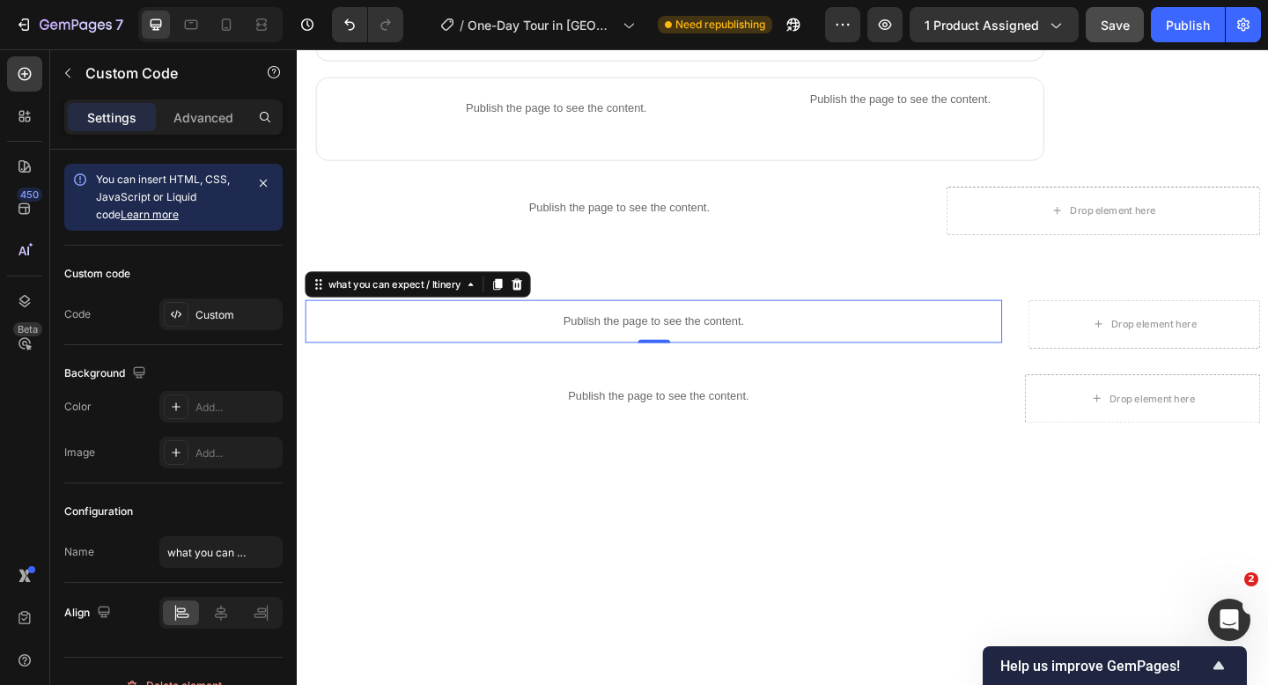
click at [676, 347] on p "Publish the page to see the content." at bounding box center [684, 345] width 758 height 18
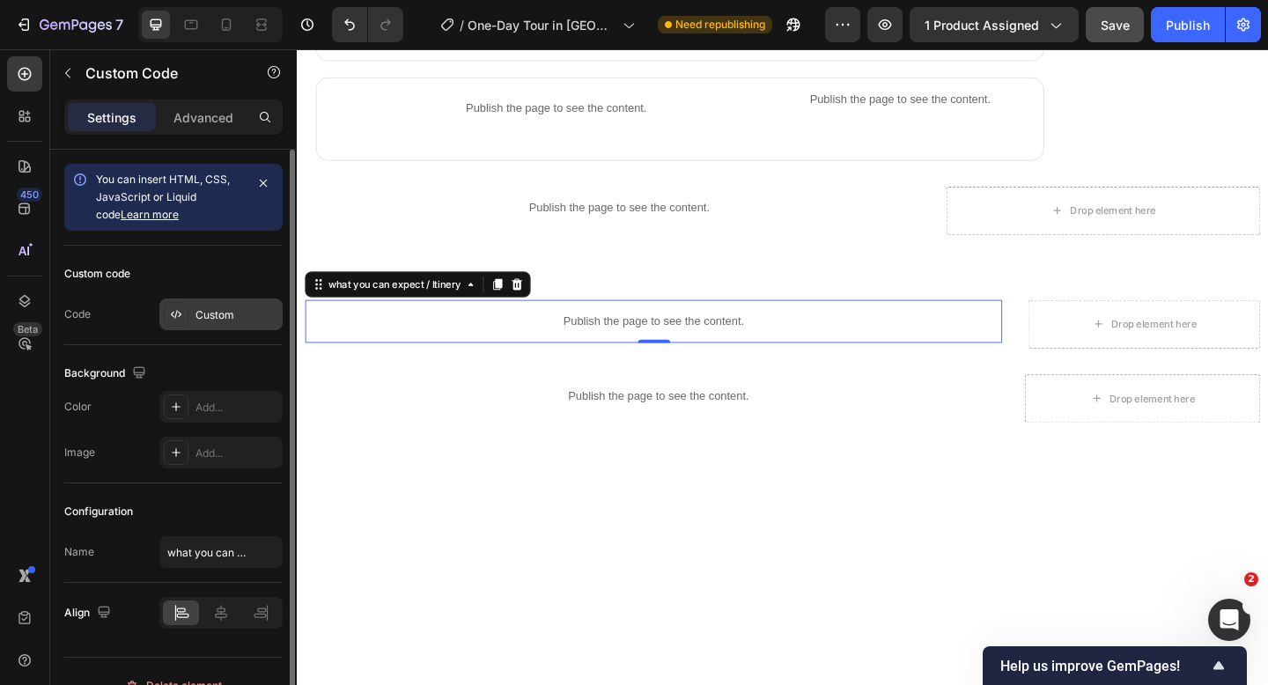
click at [179, 321] on div at bounding box center [176, 314] width 25 height 25
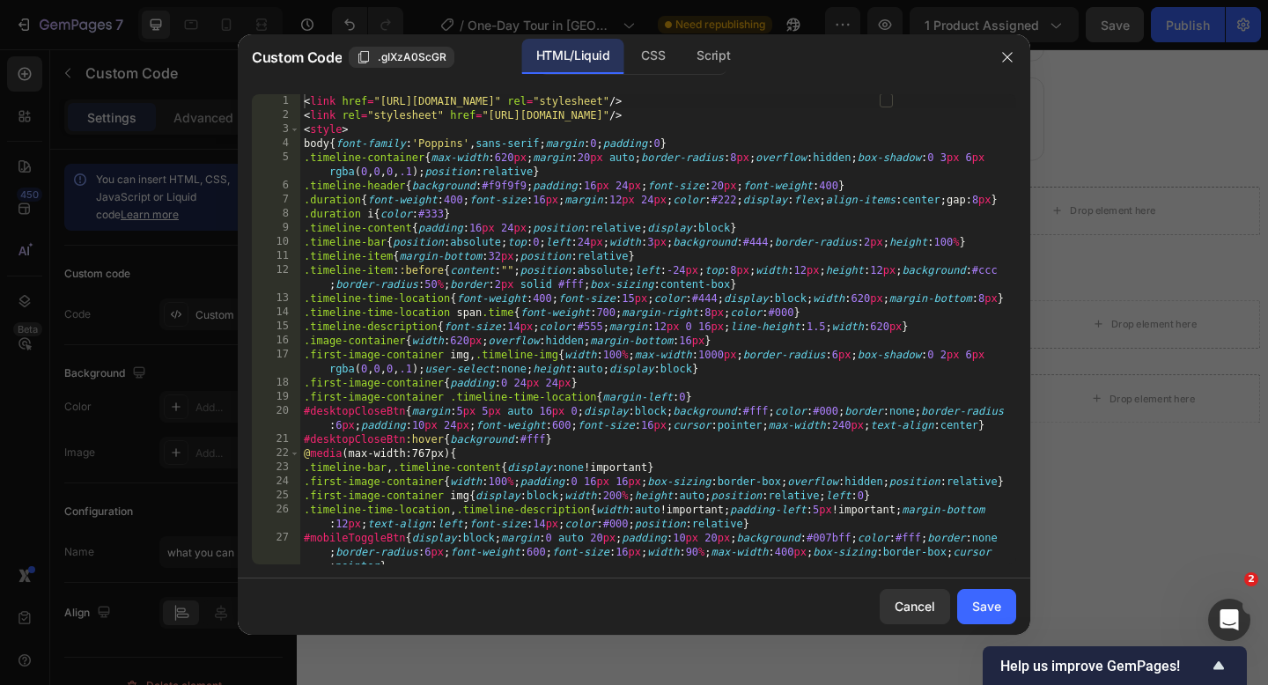
click at [302, 95] on div "< link href = "[URL][DOMAIN_NAME]" rel = "stylesheet" /> < link rel = "styleshe…" at bounding box center [658, 357] width 716 height 526
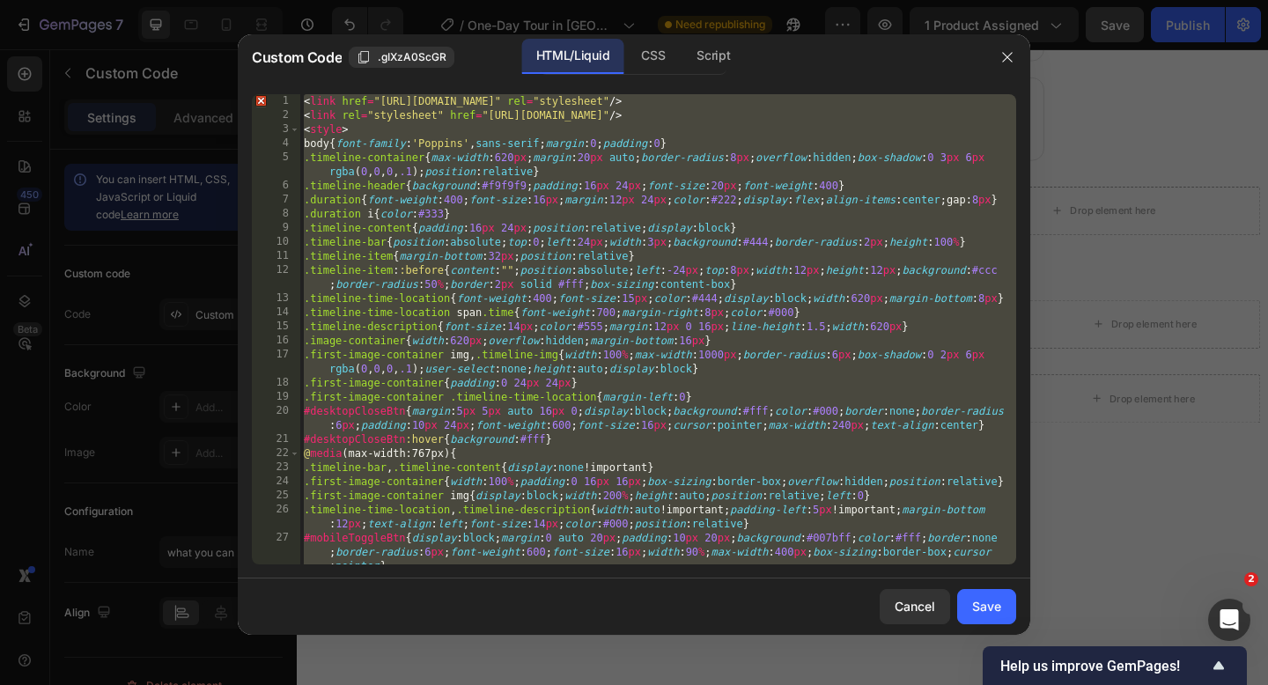
click at [303, 106] on div "< link href = "[URL][DOMAIN_NAME]" rel = "stylesheet" /> < link rel = "styleshe…" at bounding box center [658, 357] width 716 height 526
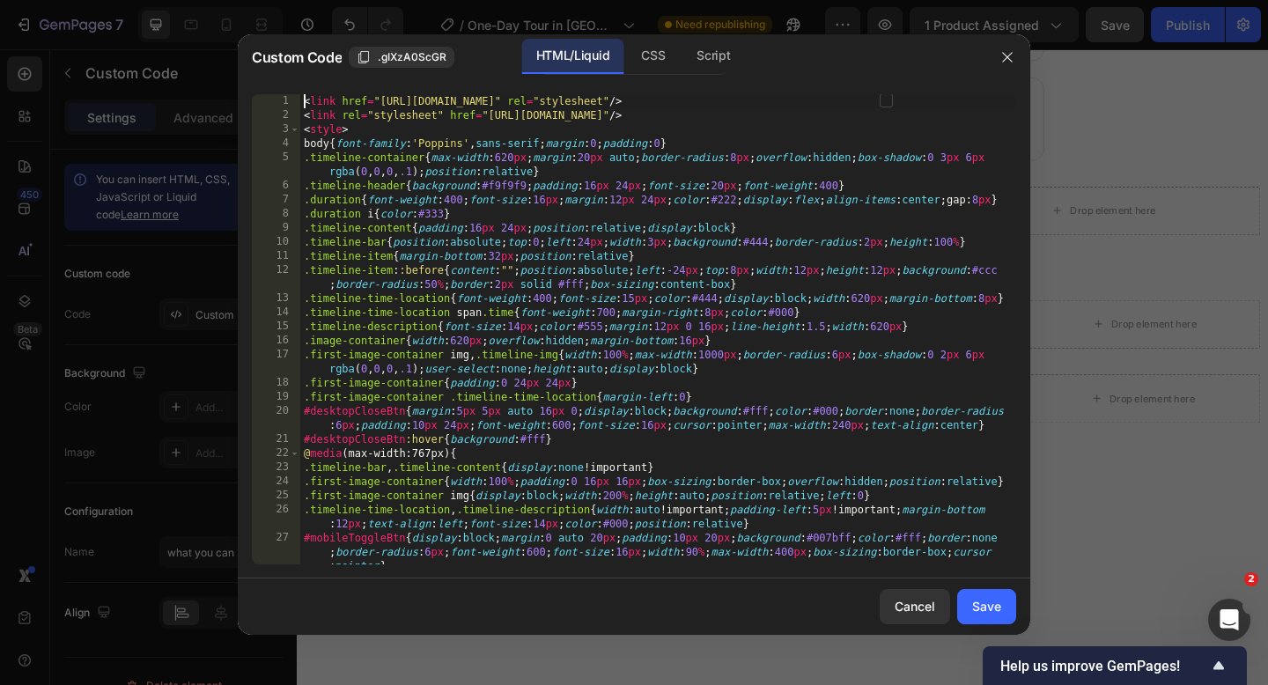
type textarea "</script>"
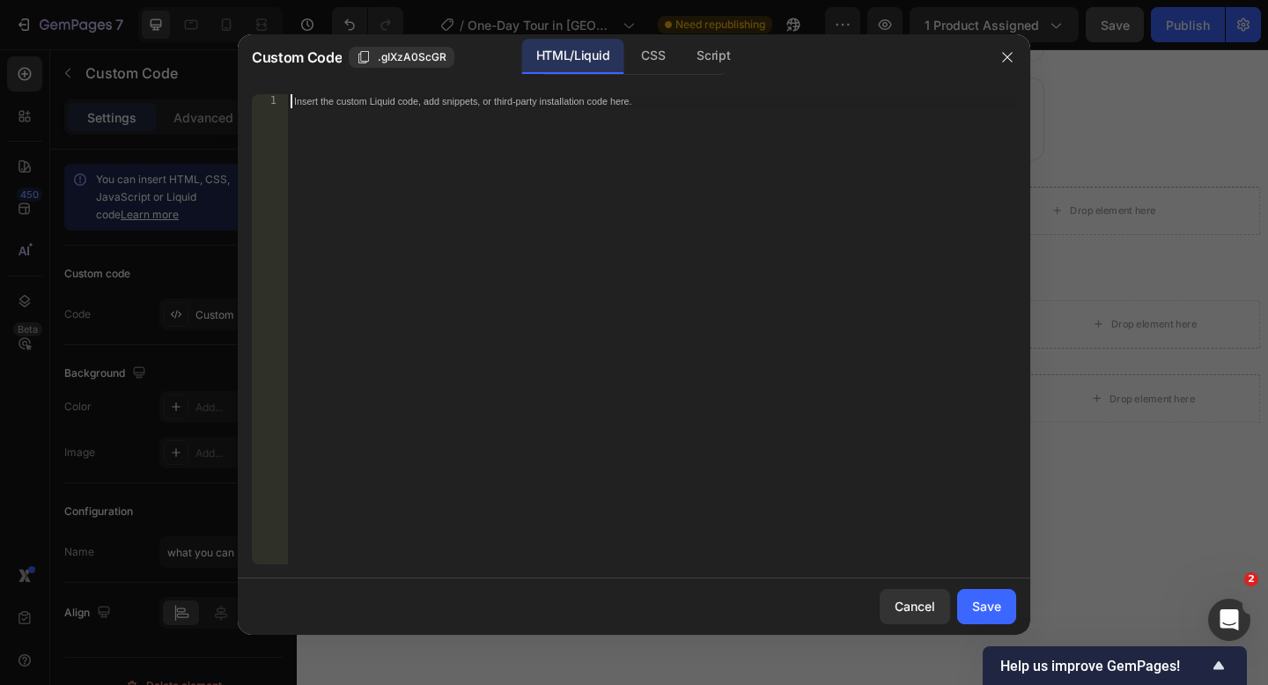
paste textarea
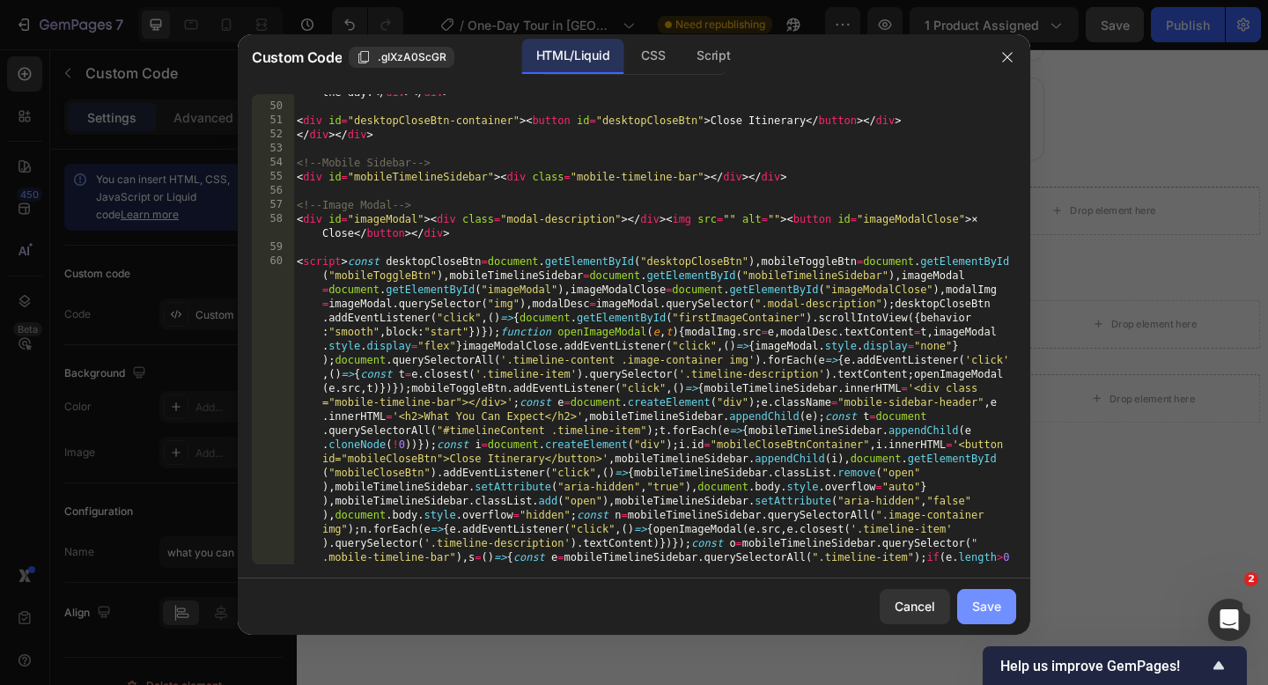
click at [966, 604] on button "Save" at bounding box center [986, 606] width 59 height 35
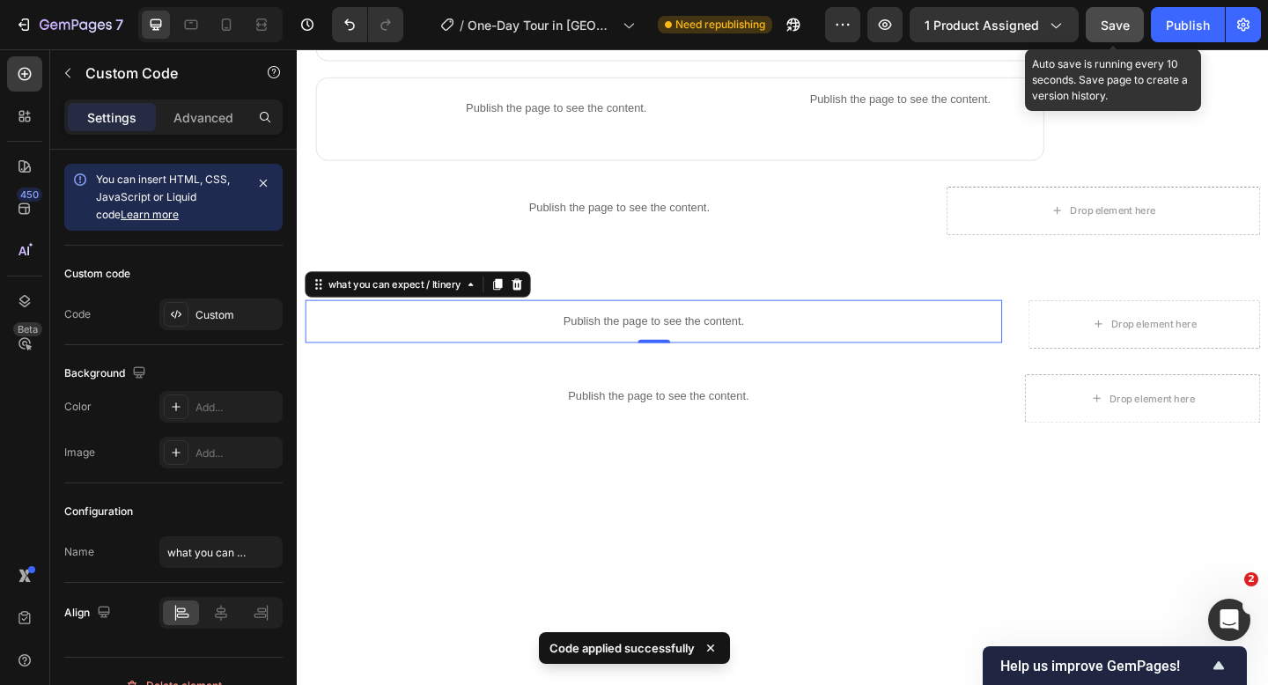
click at [1126, 23] on span "Save" at bounding box center [1114, 25] width 29 height 15
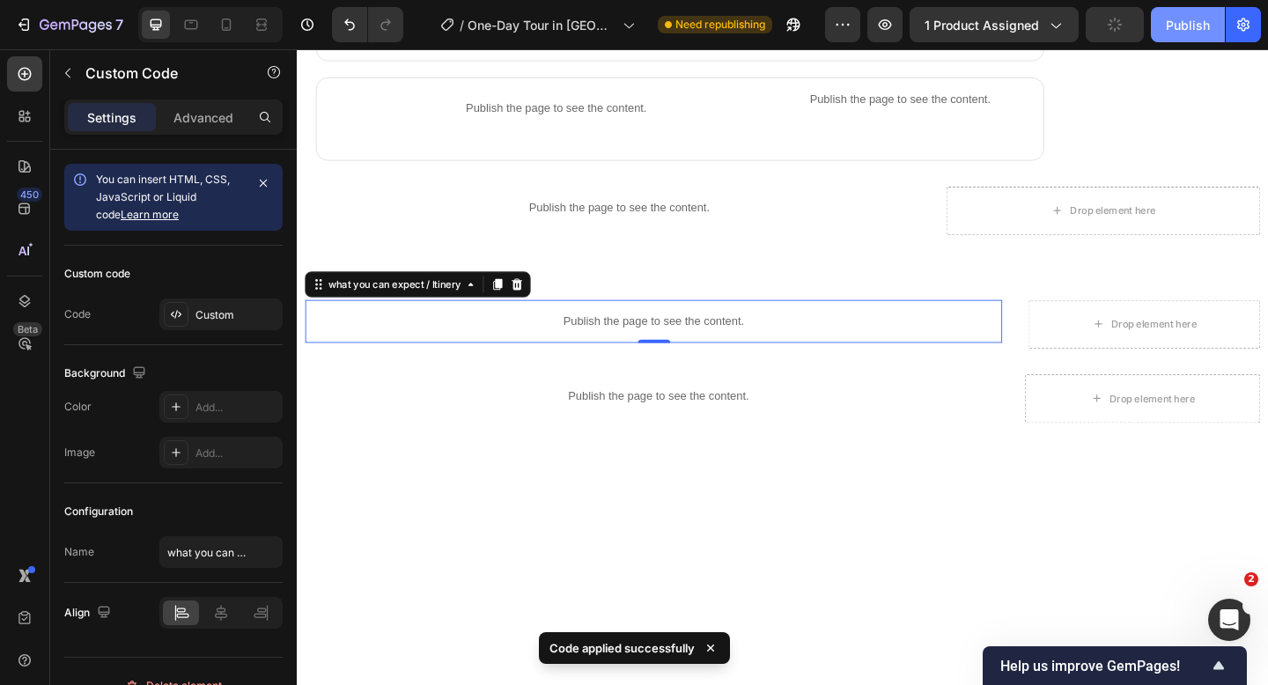
click at [1167, 31] on div "Publish" at bounding box center [1188, 25] width 44 height 18
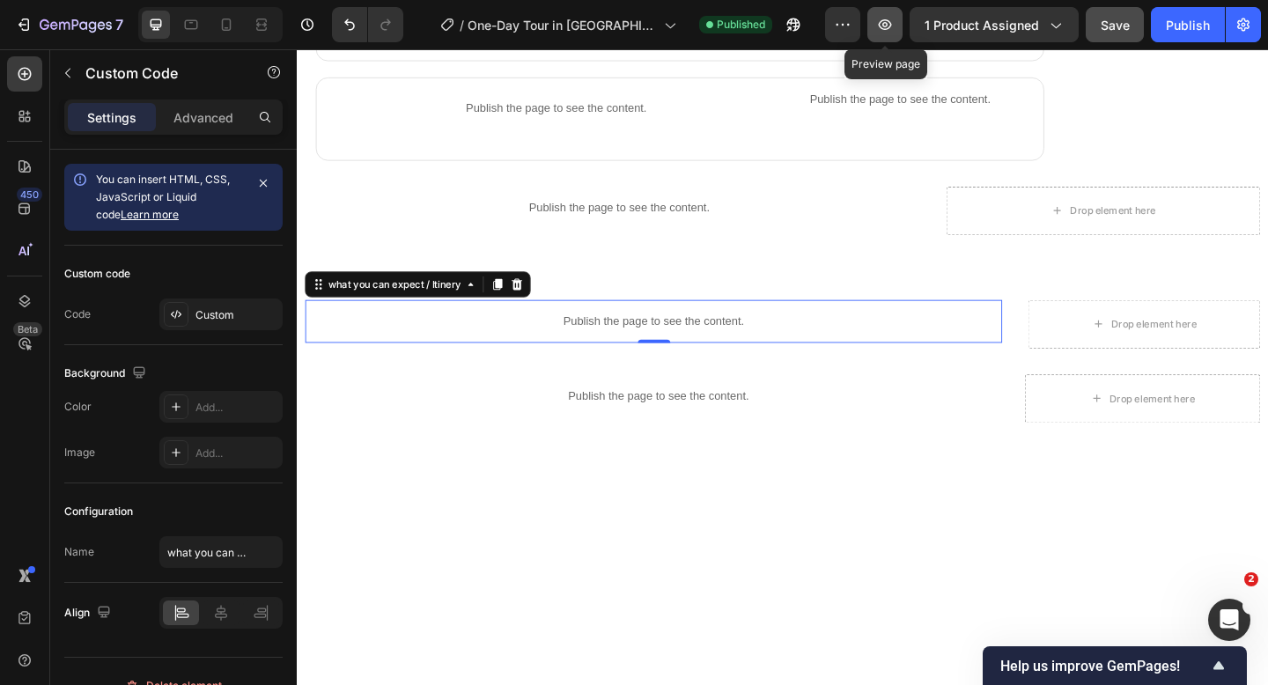
click at [895, 36] on button "button" at bounding box center [884, 24] width 35 height 35
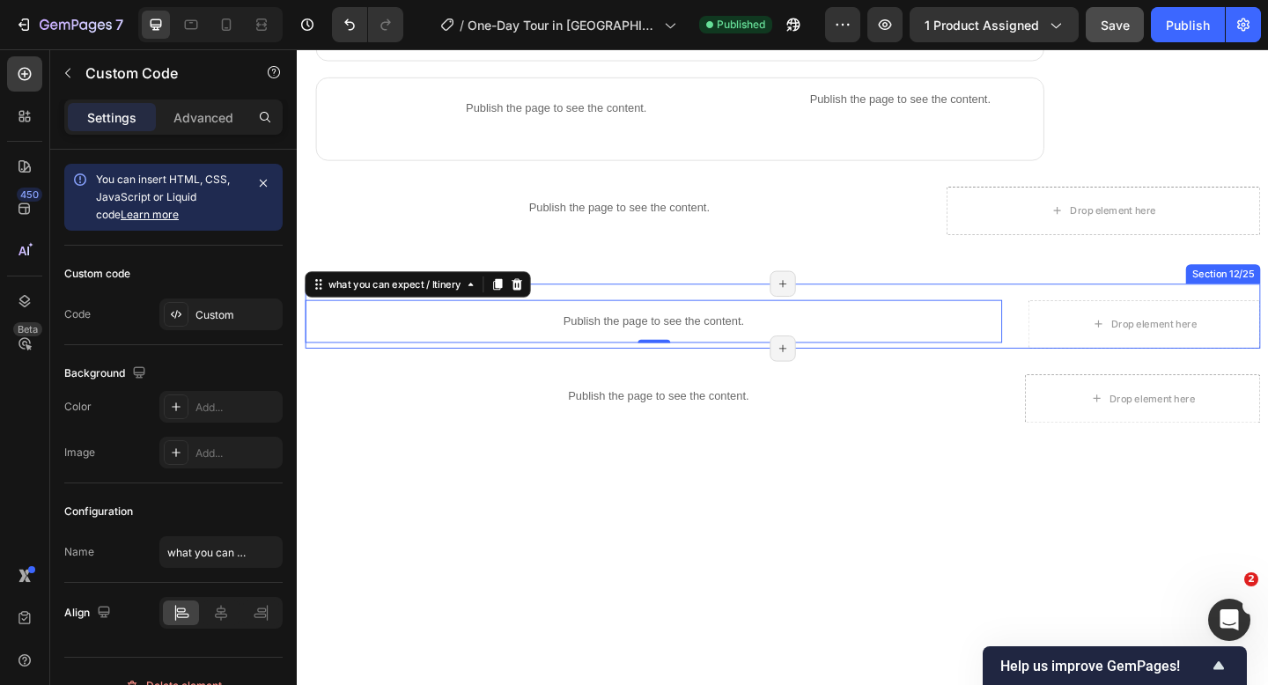
click at [1073, 368] on div "Publish the page to see the content. what you can expect / Itinery 0 Title Line…" at bounding box center [824, 340] width 1039 height 70
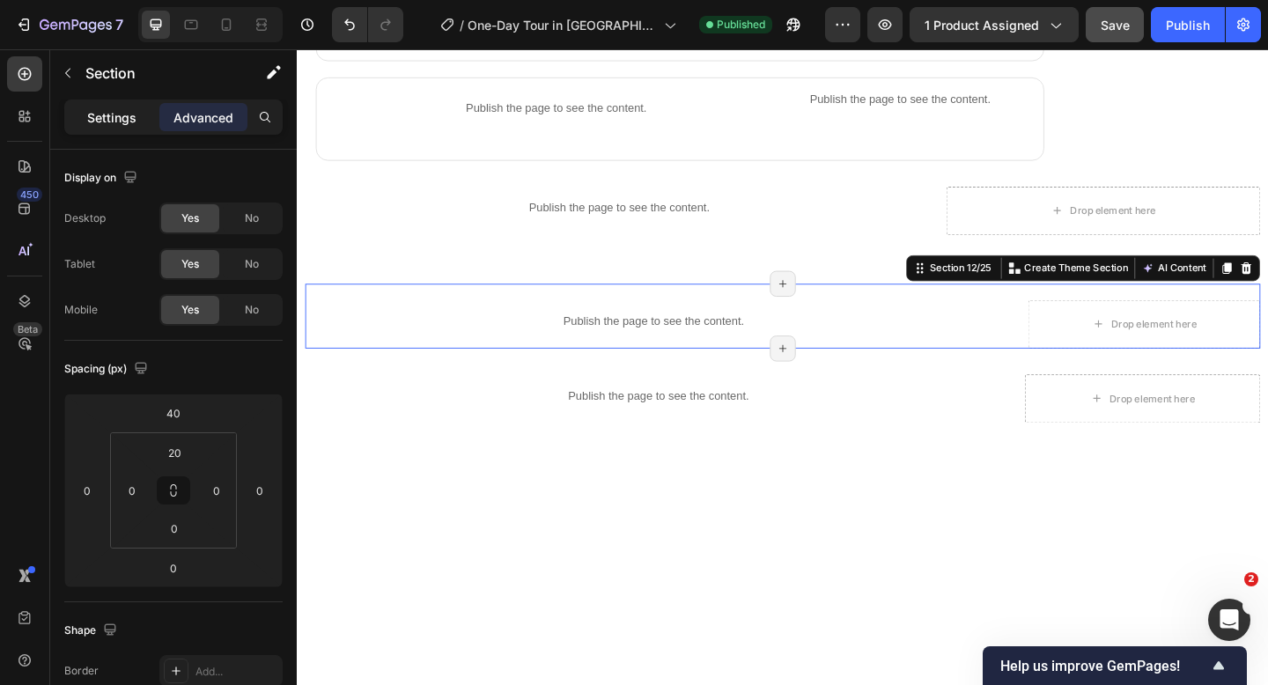
click at [99, 124] on p "Settings" at bounding box center [111, 117] width 49 height 18
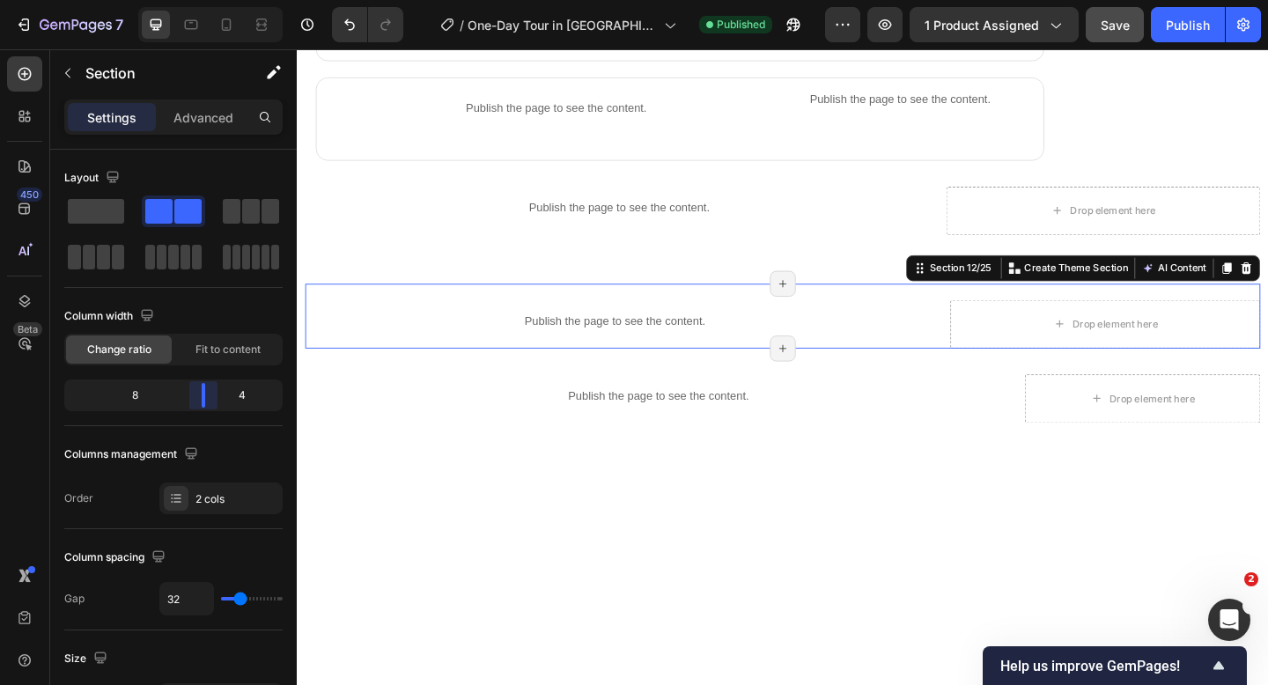
drag, startPoint x: 221, startPoint y: 396, endPoint x: 451, endPoint y: 194, distance: 306.2
click at [219, 0] on body "7 Version history / One-Day Tour in Kyoto｜Nijo-jo Castle & Kinkaku-ji Temple & …" at bounding box center [634, 0] width 1268 height 0
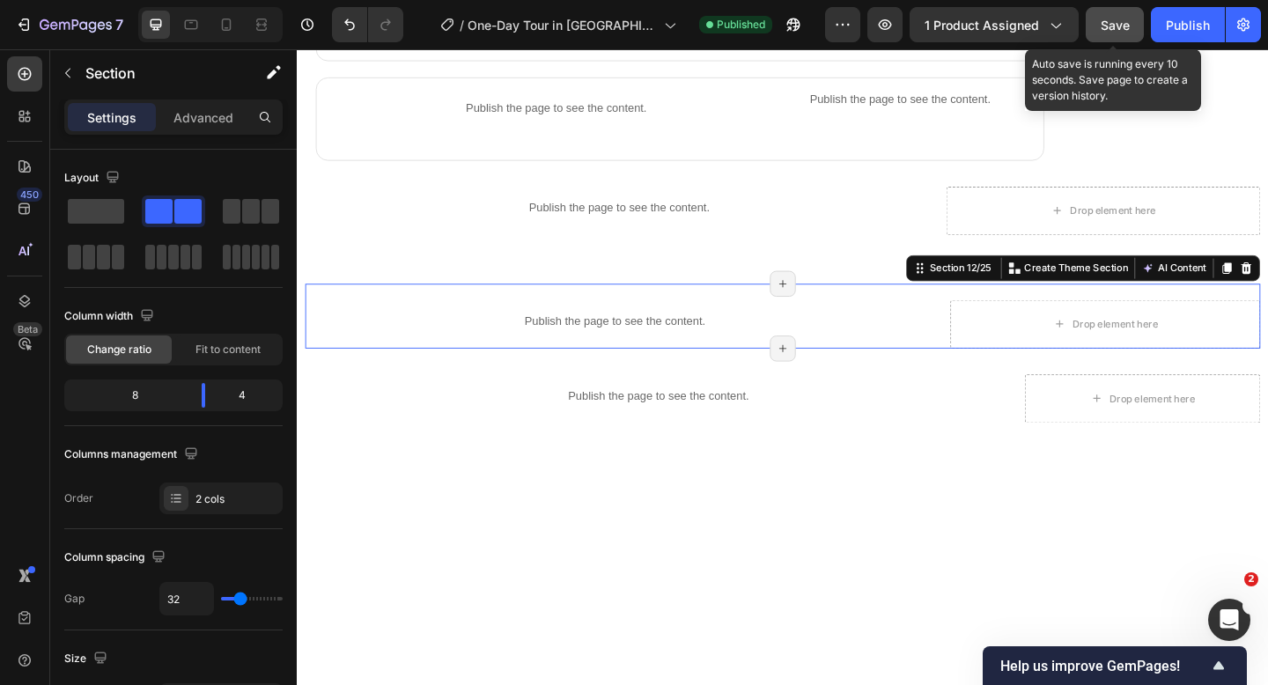
click at [1100, 18] on span "Save" at bounding box center [1114, 25] width 29 height 15
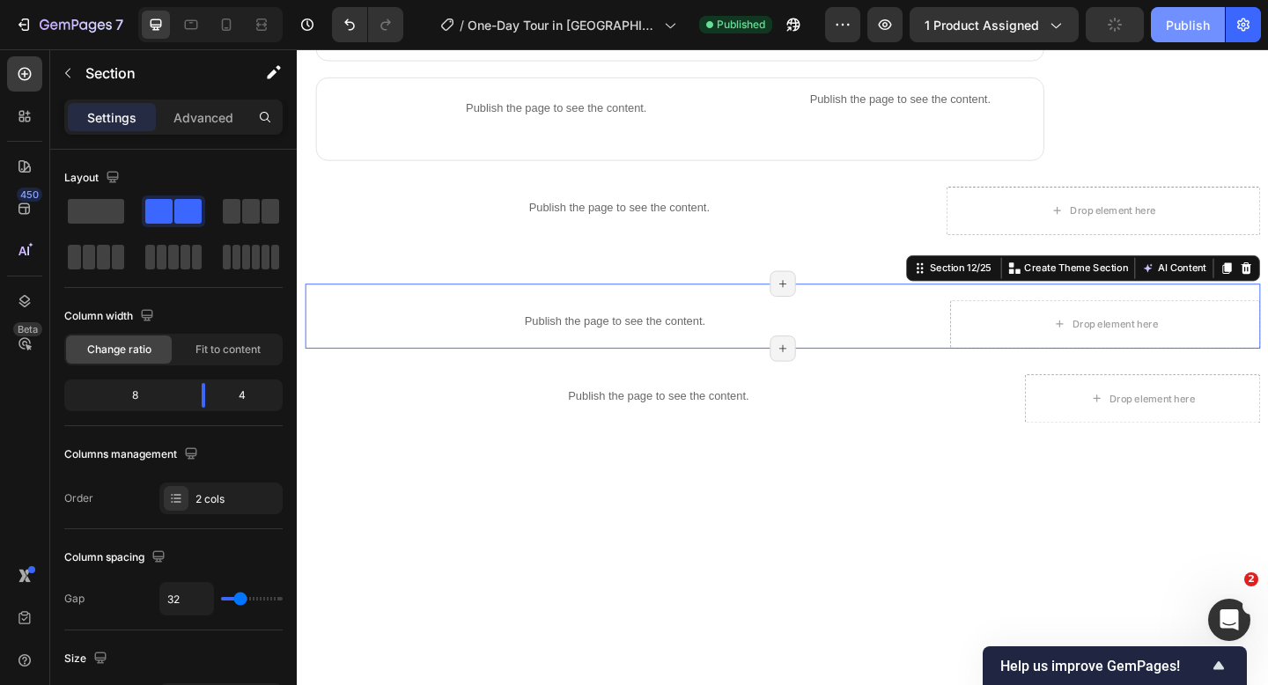
click at [1176, 28] on div "Publish" at bounding box center [1188, 25] width 44 height 18
click at [886, 23] on icon "button" at bounding box center [885, 25] width 18 height 18
click at [888, 30] on icon "button" at bounding box center [885, 25] width 18 height 18
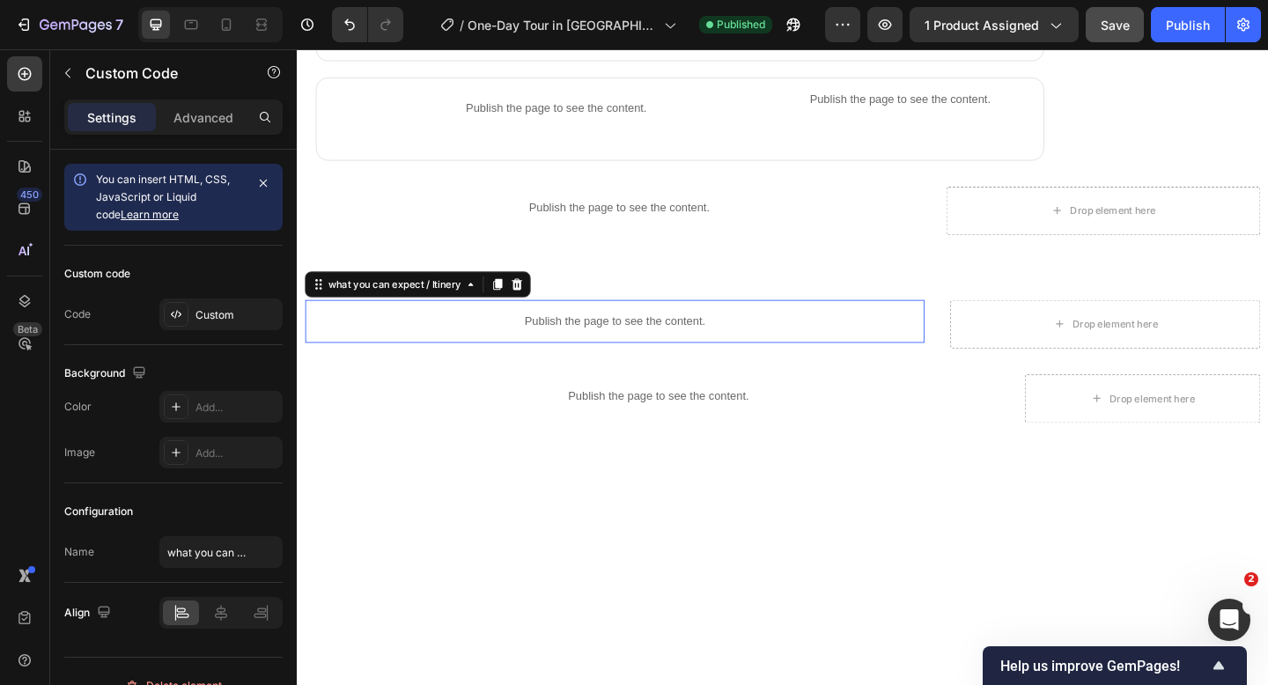
click at [574, 343] on p "Publish the page to see the content." at bounding box center [641, 345] width 673 height 18
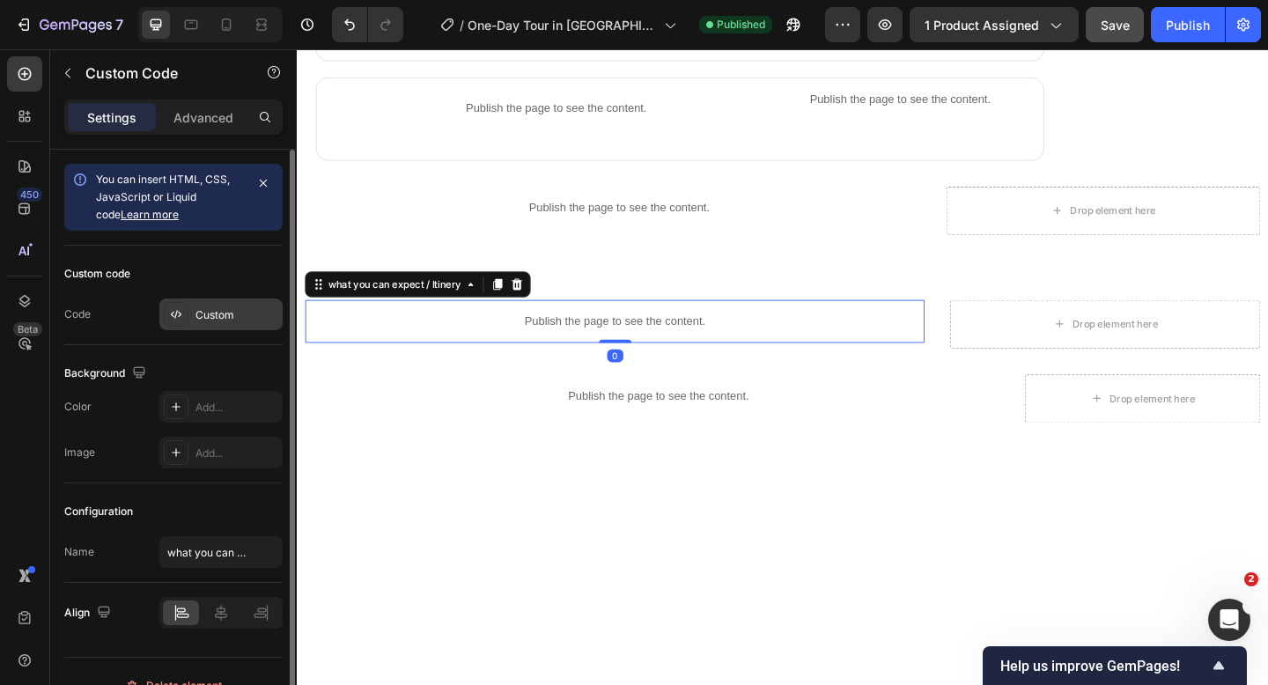
click at [225, 315] on div "Custom" at bounding box center [236, 315] width 83 height 16
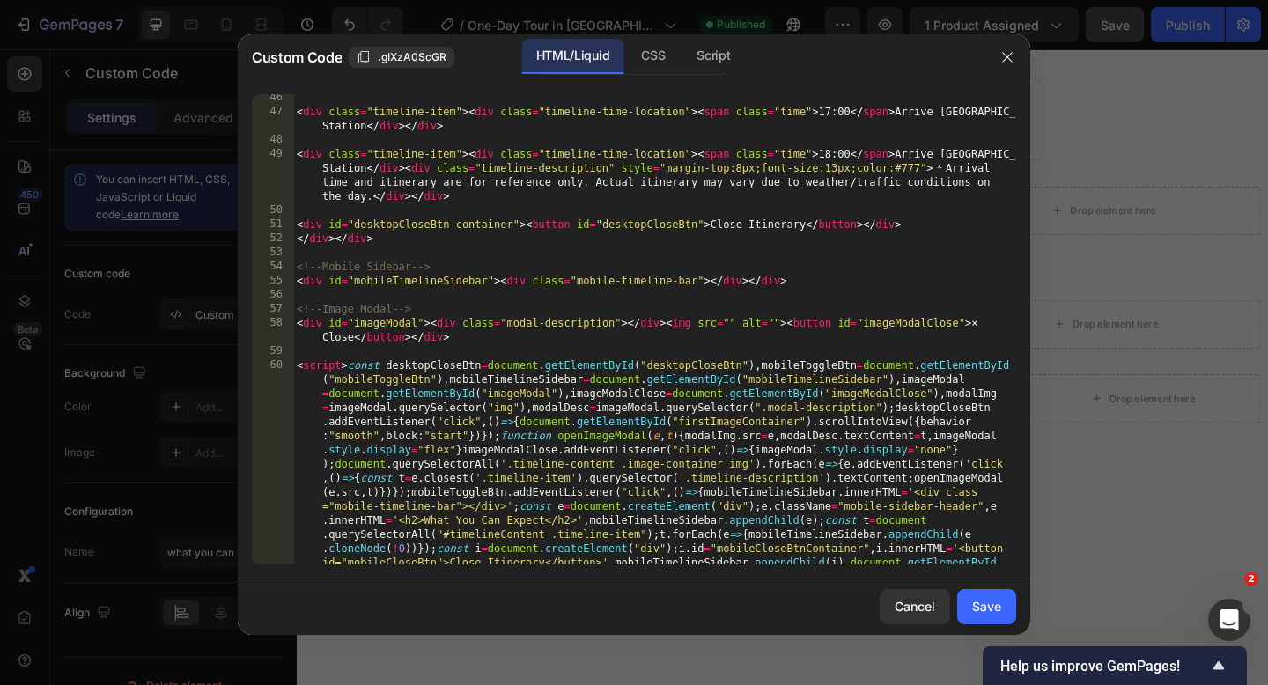
scroll to position [1881, 0]
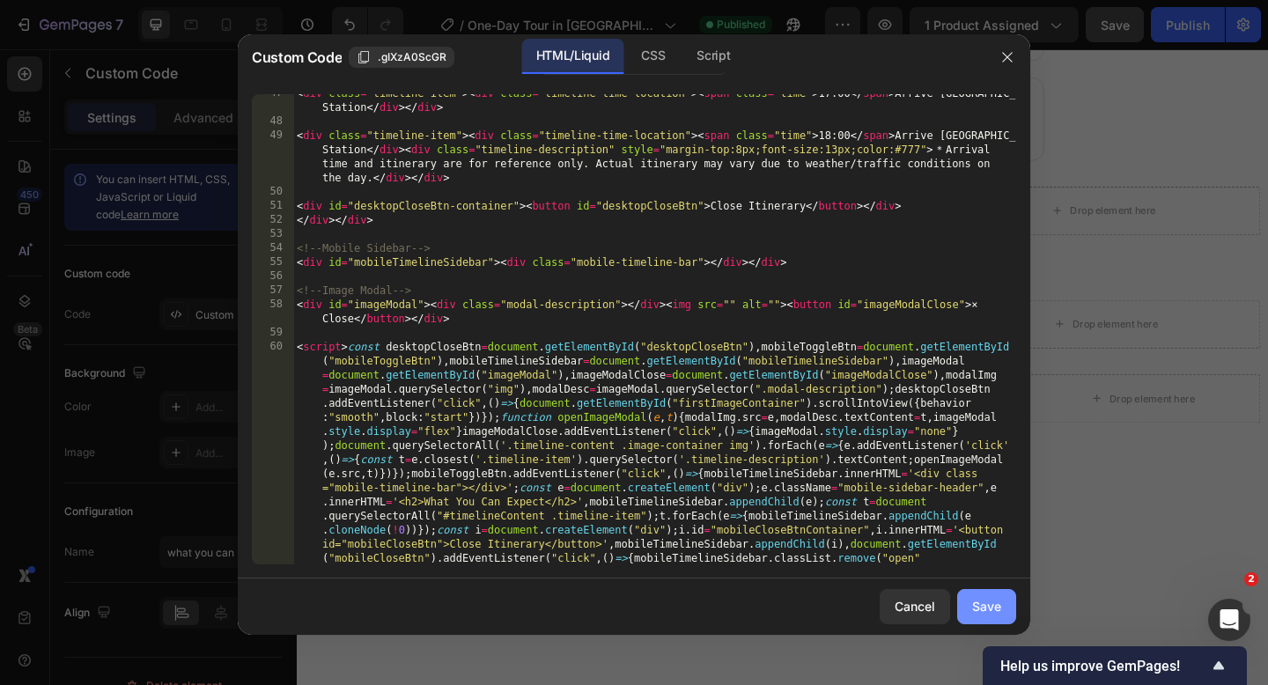
click at [971, 600] on button "Save" at bounding box center [986, 606] width 59 height 35
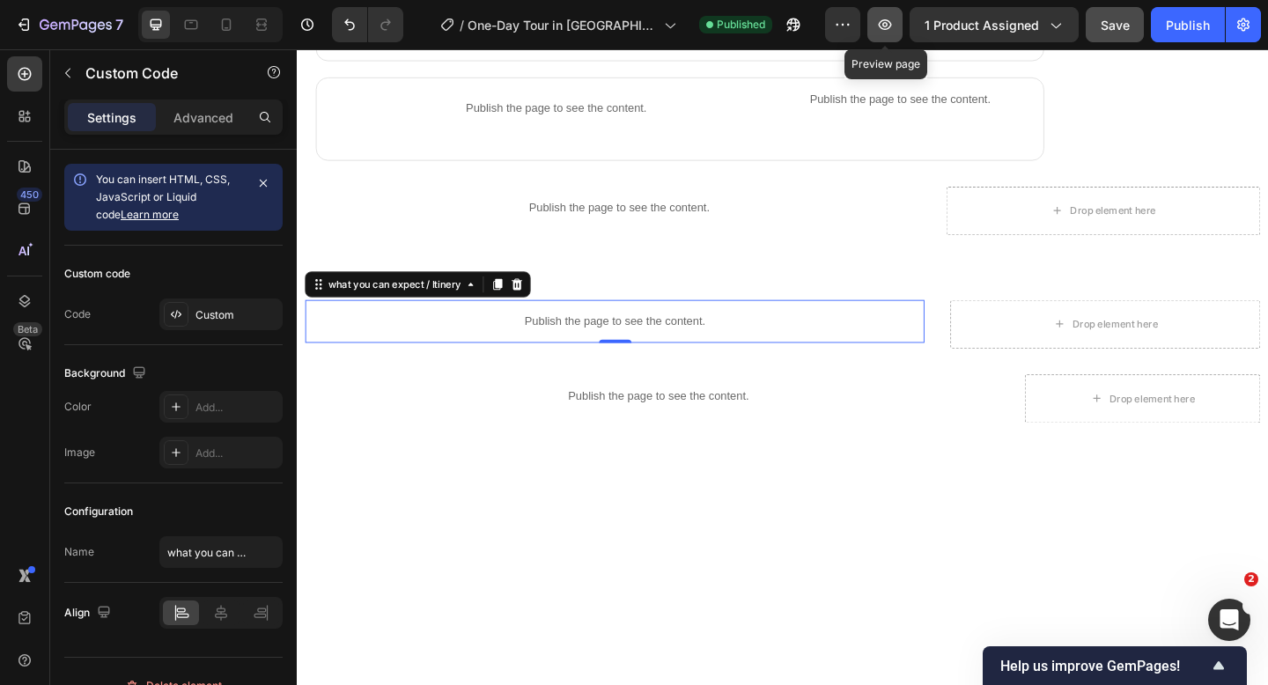
click at [884, 20] on icon "button" at bounding box center [885, 24] width 13 height 11
click at [877, 24] on button "button" at bounding box center [884, 24] width 35 height 35
click at [888, 32] on icon "button" at bounding box center [885, 25] width 18 height 18
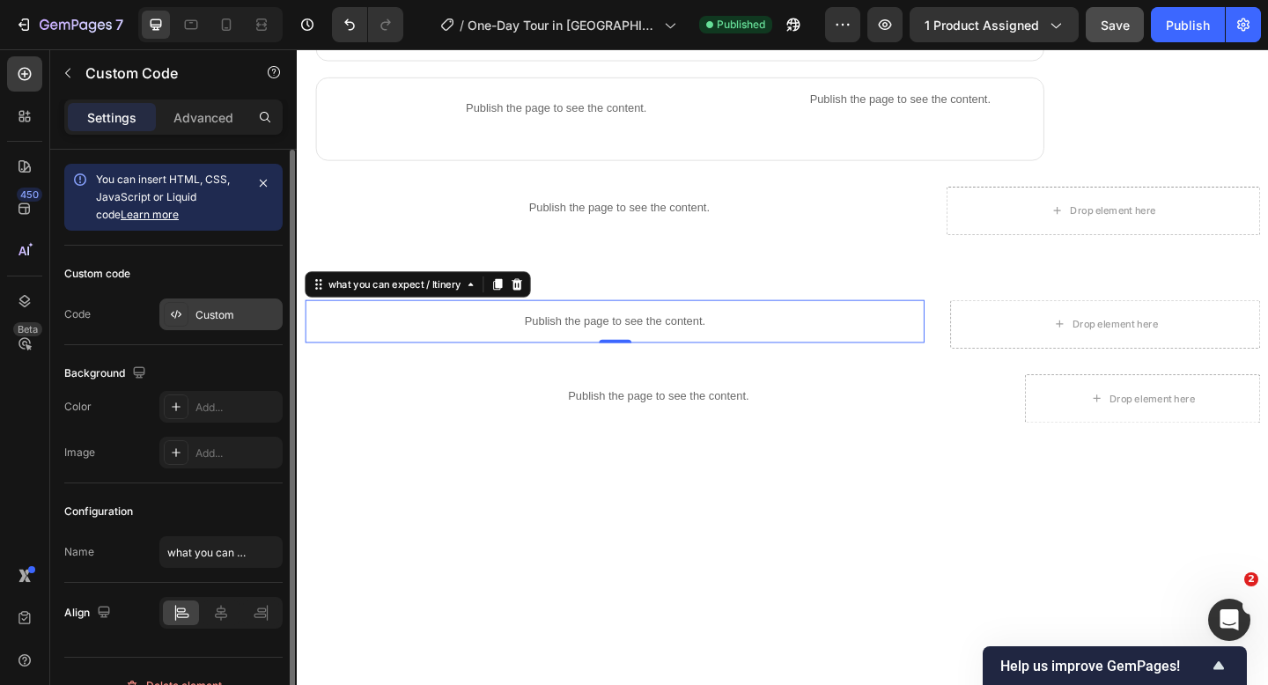
click at [237, 311] on div "Custom" at bounding box center [236, 315] width 83 height 16
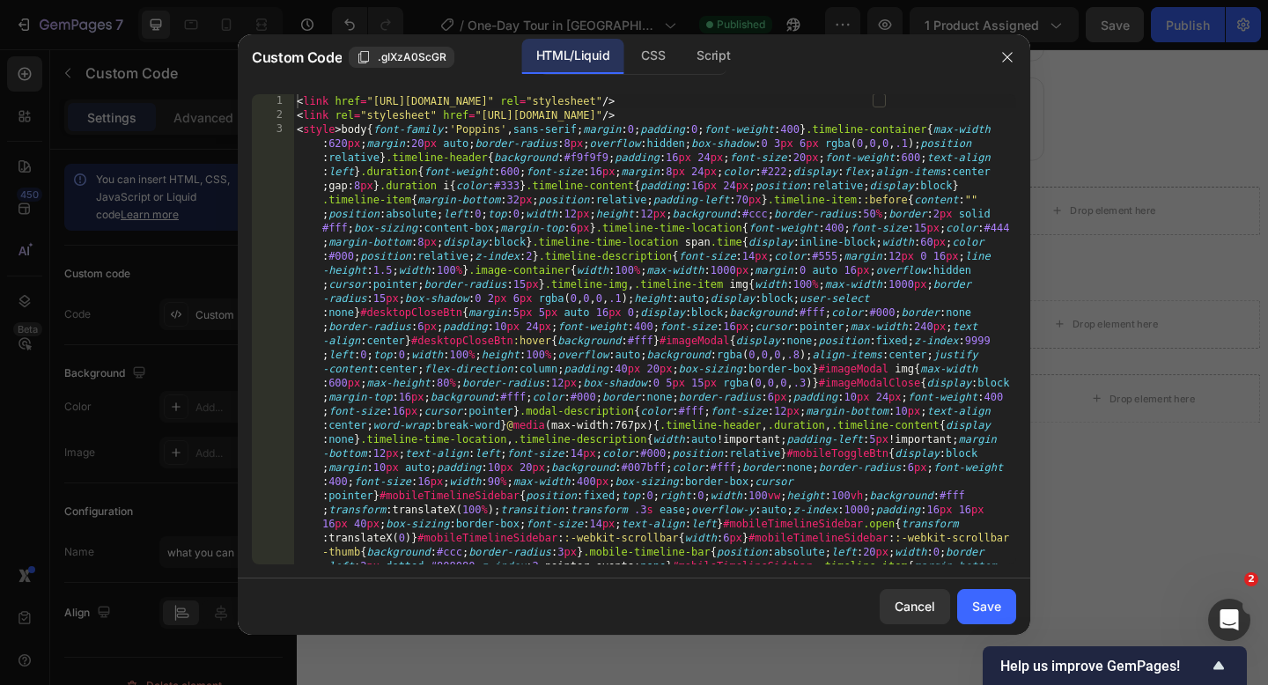
type textarea "<link href="[URL][DOMAIN_NAME]" rel="stylesheet"/>"
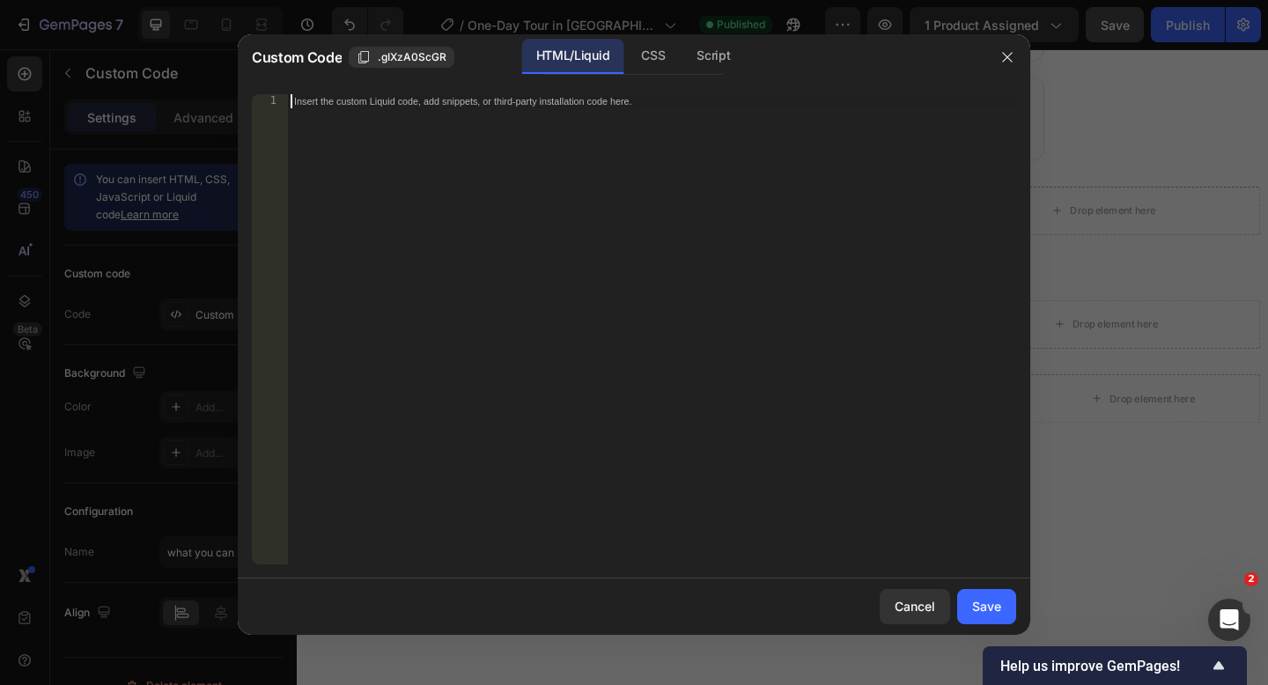
paste textarea
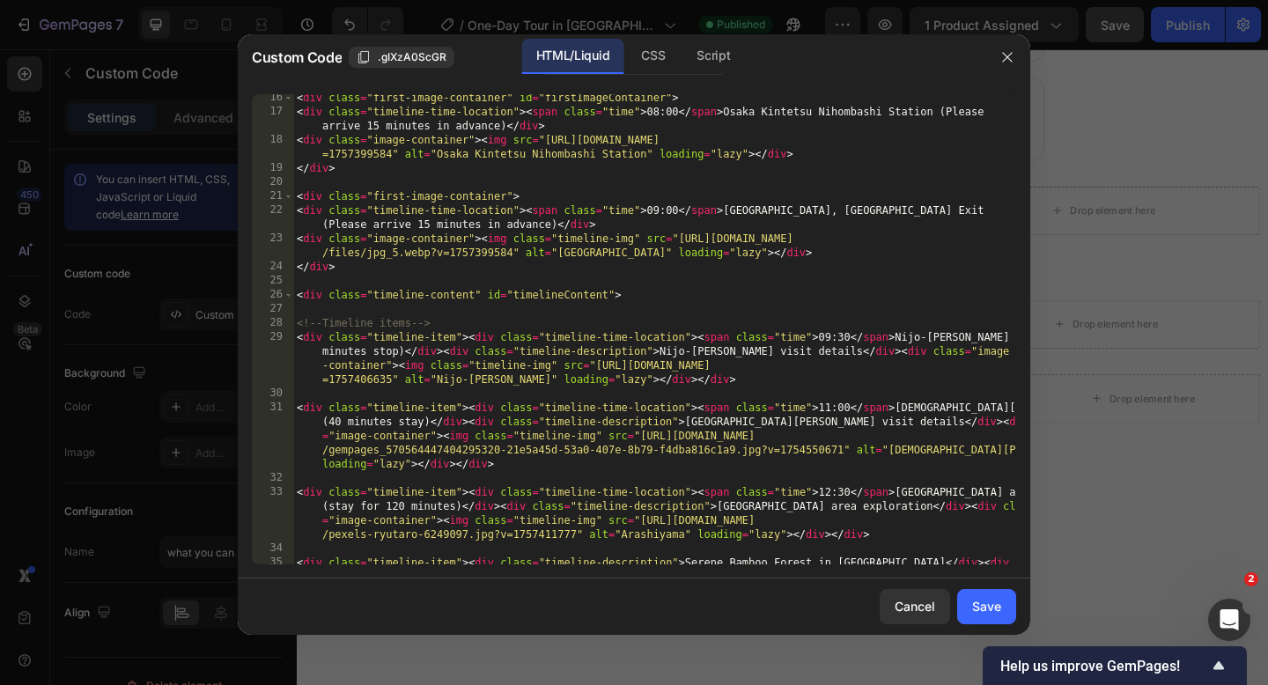
scroll to position [805, 0]
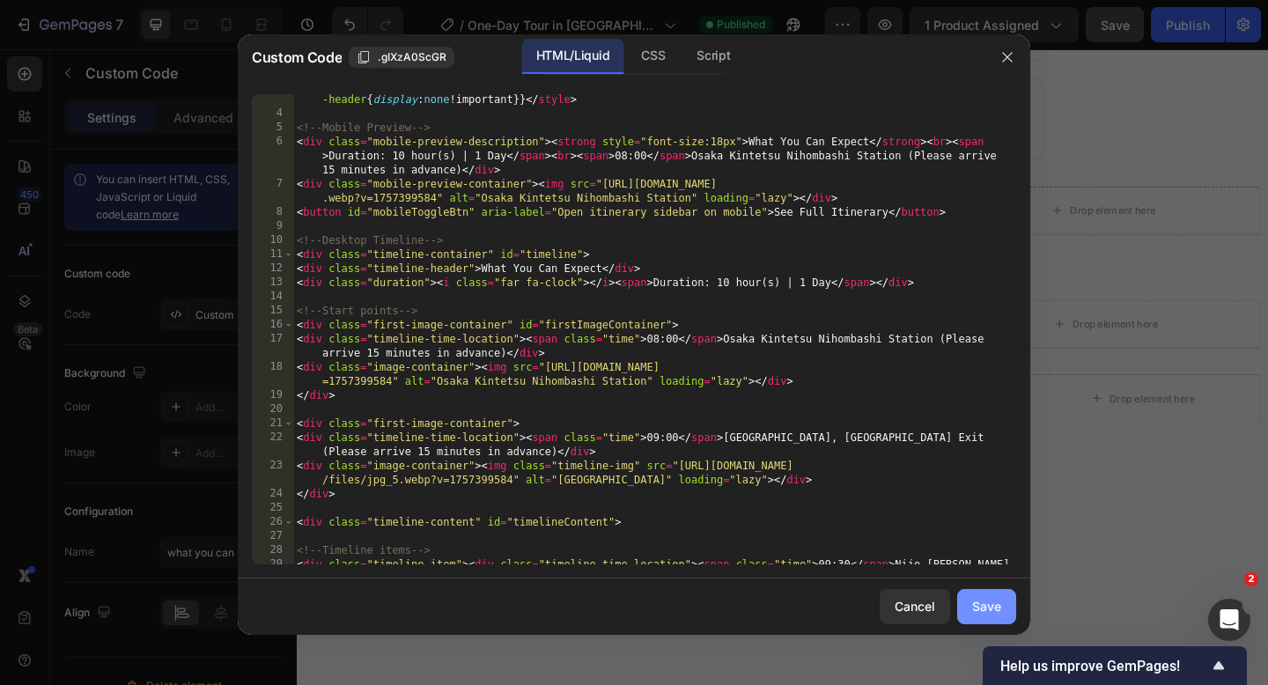
click at [986, 600] on div "Save" at bounding box center [986, 606] width 29 height 18
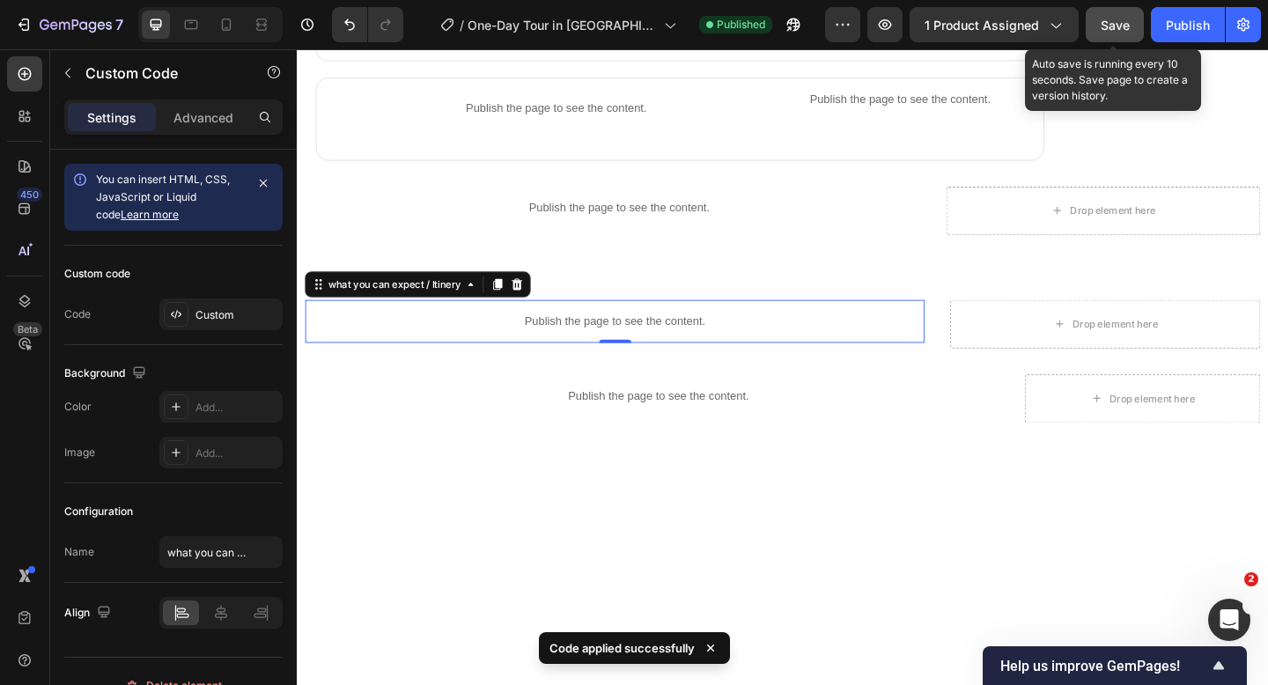
click at [1125, 22] on span "Save" at bounding box center [1114, 25] width 29 height 15
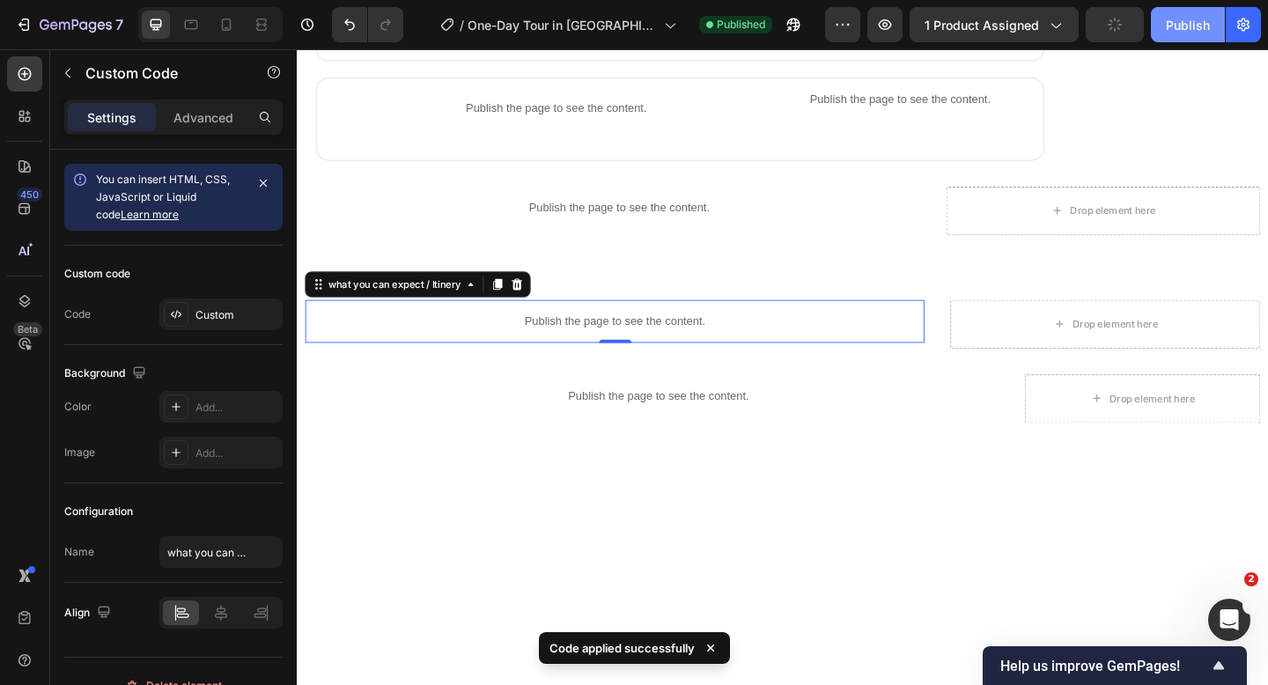
click at [1173, 33] on div "Publish" at bounding box center [1188, 25] width 44 height 18
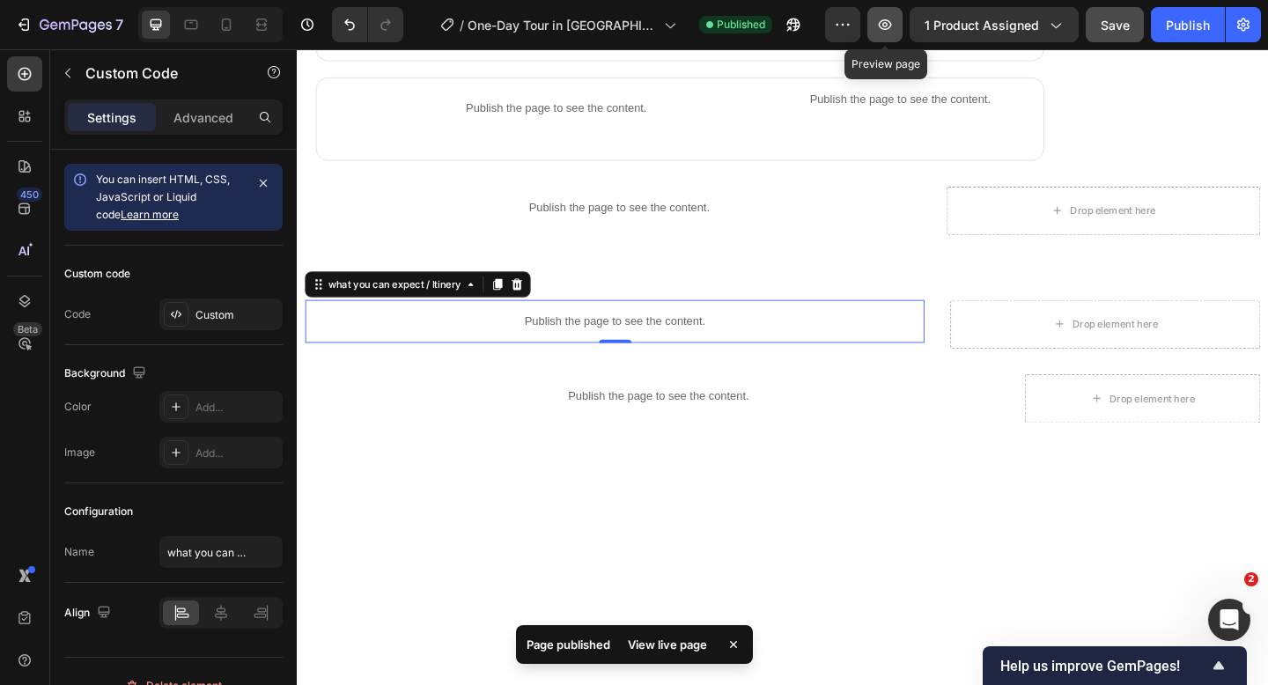
click at [887, 25] on icon "button" at bounding box center [884, 24] width 5 height 5
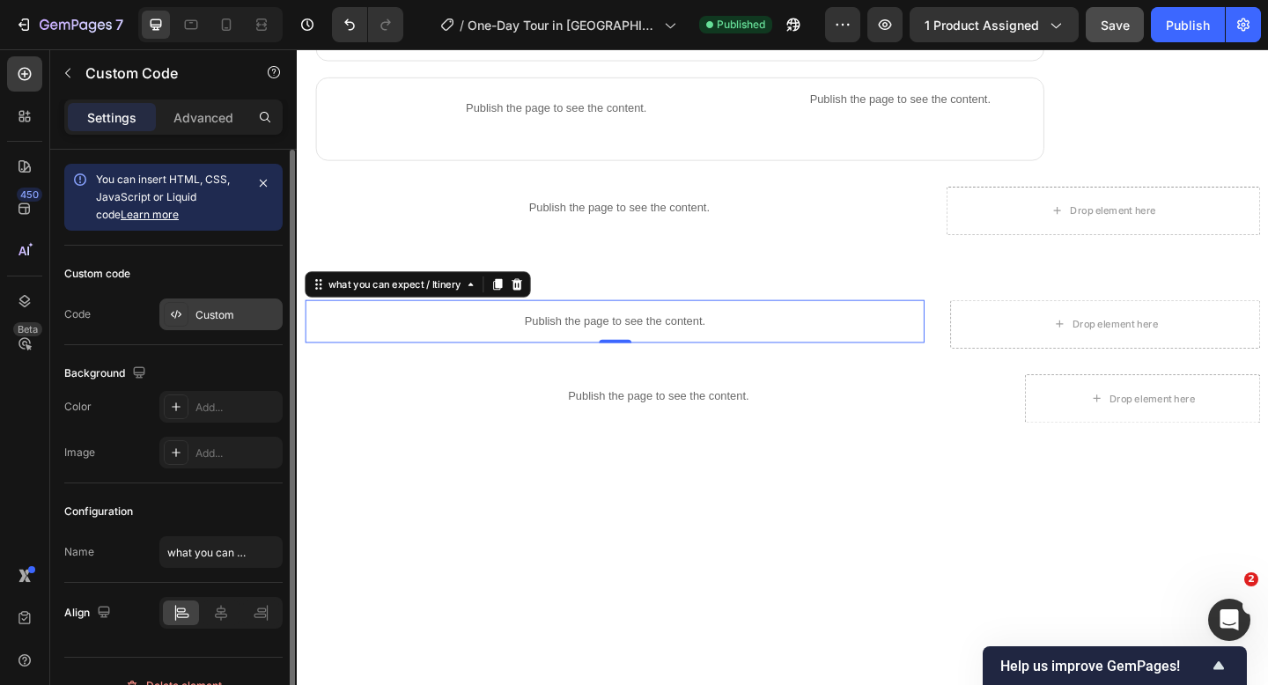
click at [232, 318] on div "Custom" at bounding box center [236, 315] width 83 height 16
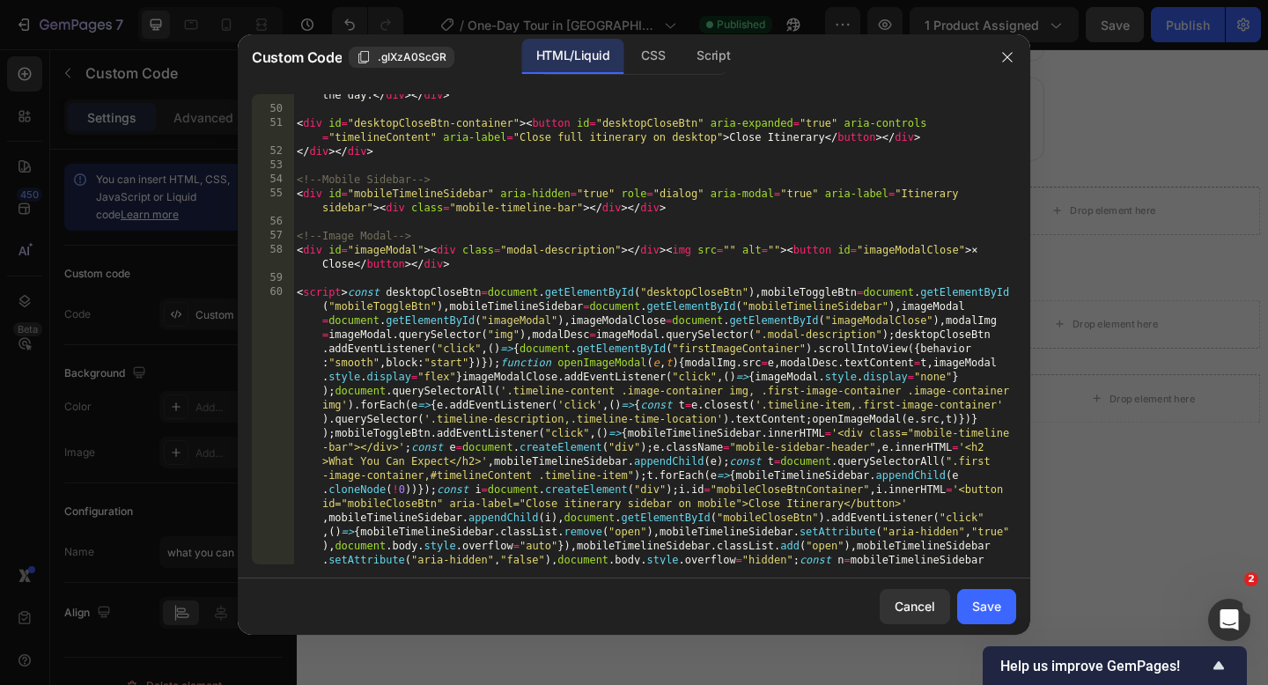
scroll to position [2034, 0]
click at [309, 275] on div "< div class = "timeline-item" > < div class = "timeline-time-location" > < span…" at bounding box center [654, 493] width 723 height 893
type textarea "<"
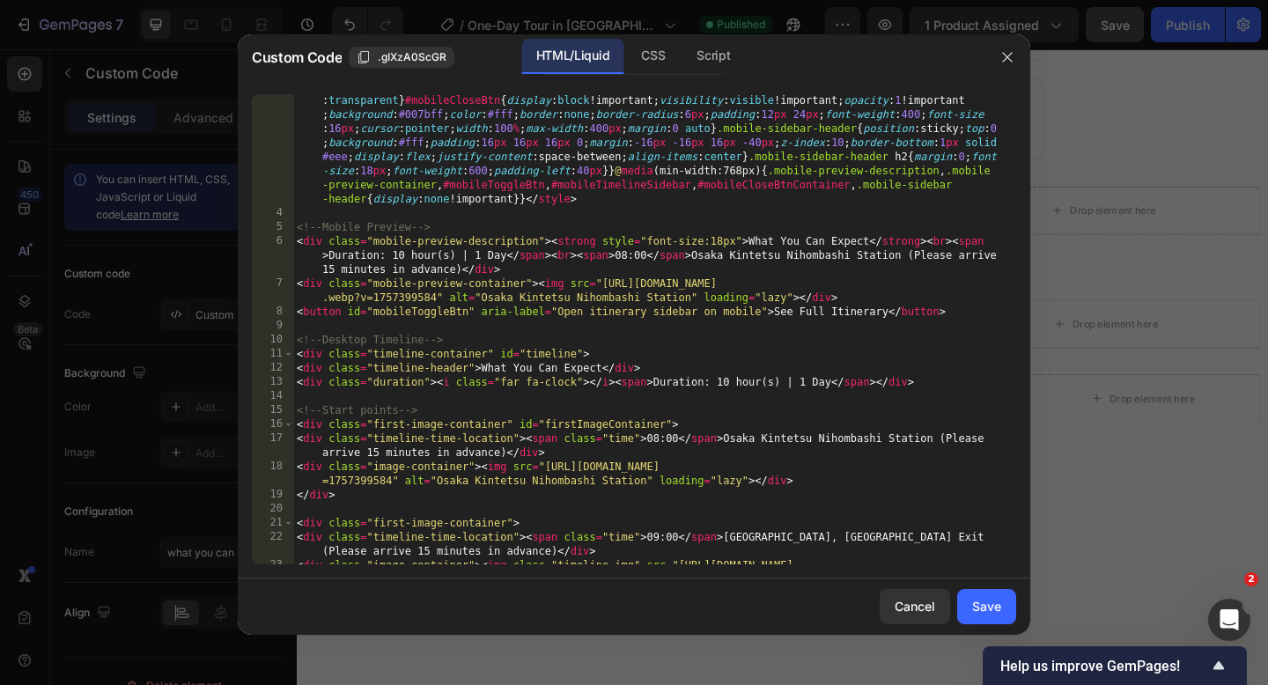
scroll to position [703, 0]
click at [965, 318] on div "< style > body { font-family : ' Poppins ' , sans-serif ; margin : 0 ; padding …" at bounding box center [654, 61] width 723 height 1287
type textarea "<button id="mobileToggleBtn" aria-label="Open itinerary sidebar on mobile">See …"
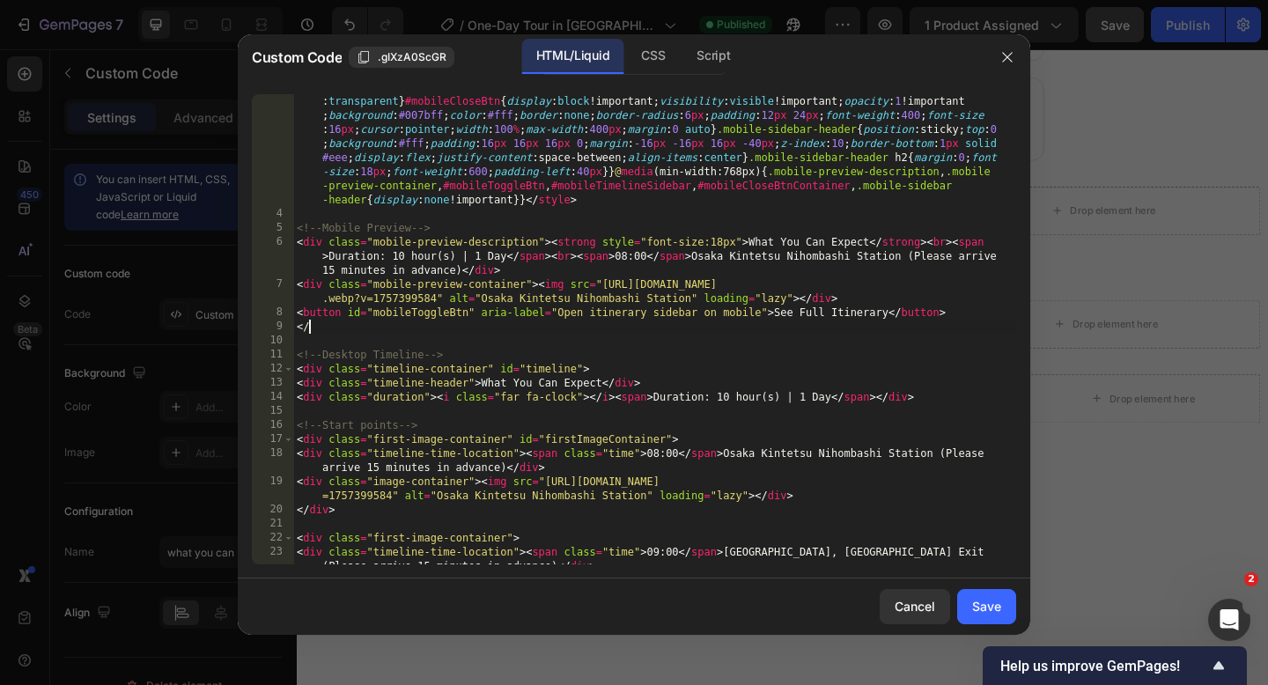
scroll to position [0, 0]
type textarea "</div>"
click at [301, 209] on div "< style > body { font-family : ' Poppins ' , sans-serif ; margin : 0 ; padding …" at bounding box center [654, 61] width 723 height 1287
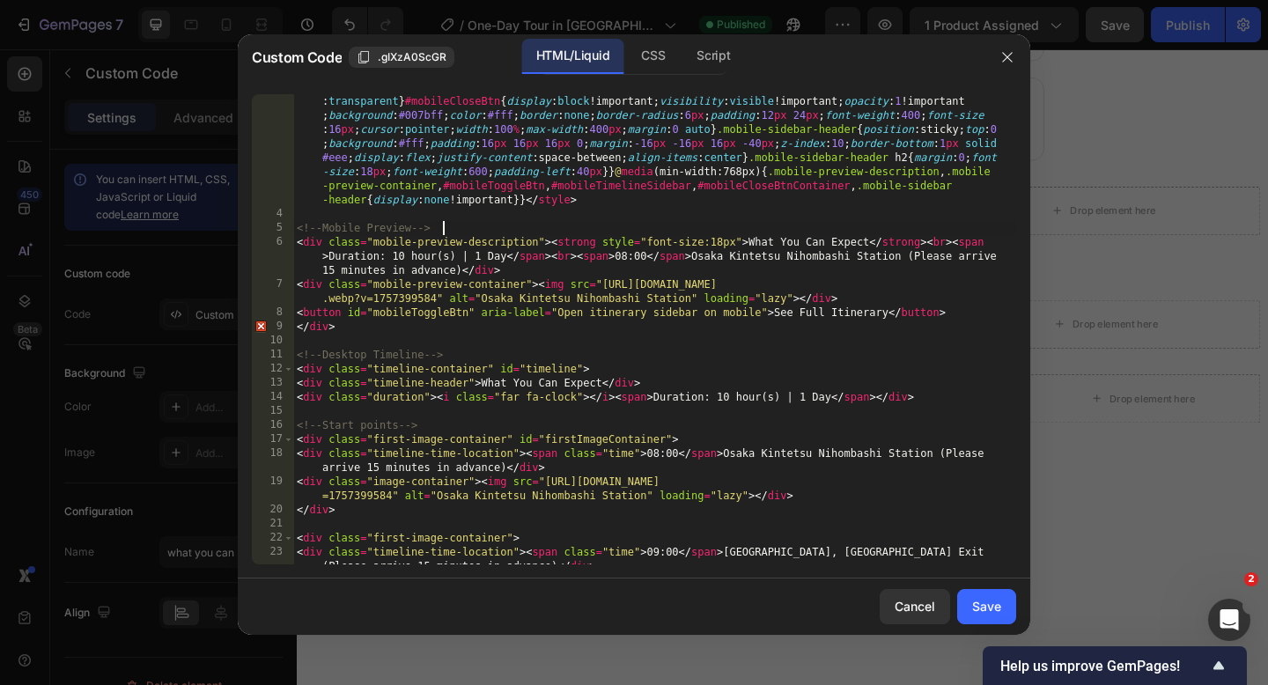
click at [452, 228] on div "< style > body { font-family : ' Poppins ' , sans-serif ; margin : 0 ; padding …" at bounding box center [654, 61] width 723 height 1287
type textarea "<!-- Mobile Preview -->"
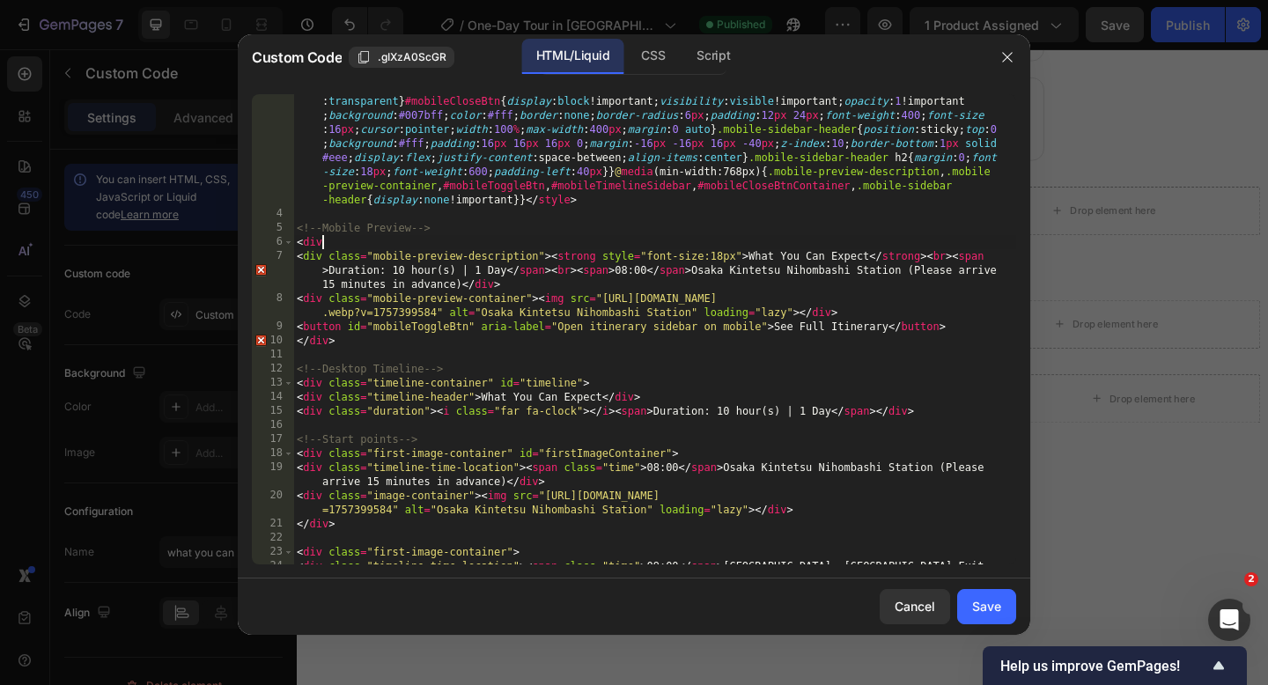
scroll to position [0, 1]
type textarea "<div"
click at [976, 606] on div "Save" at bounding box center [986, 606] width 29 height 18
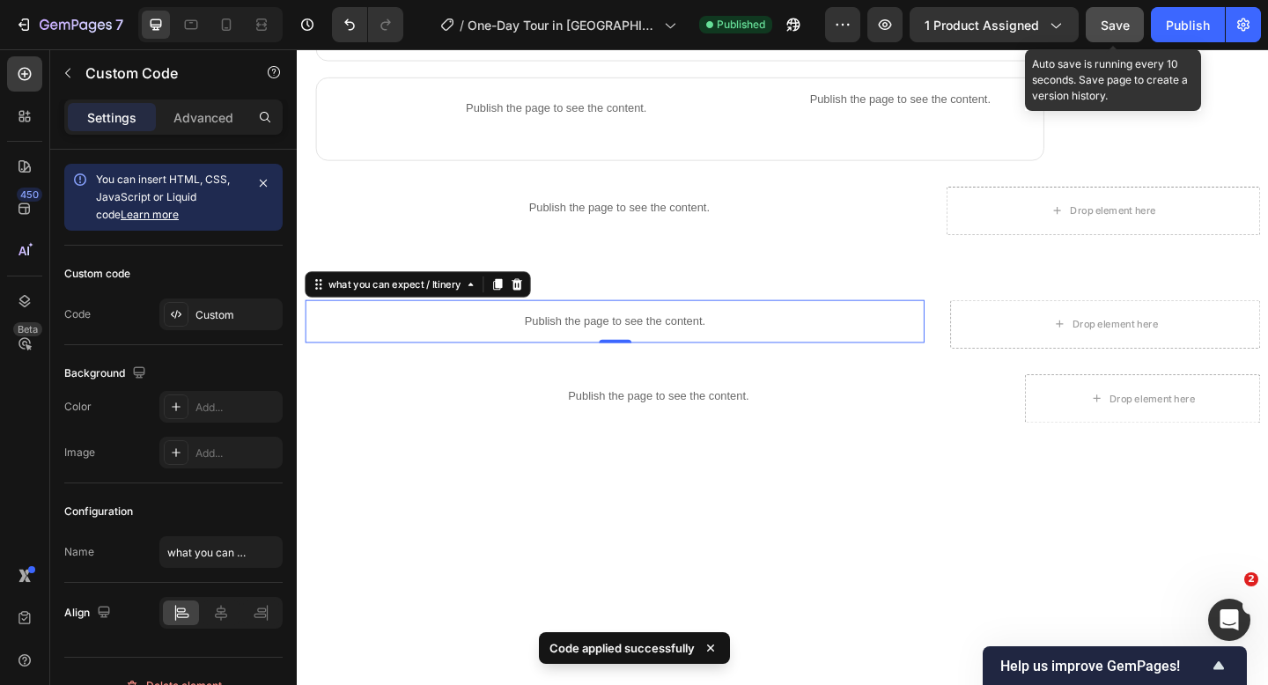
click at [1110, 26] on span "Save" at bounding box center [1114, 25] width 29 height 15
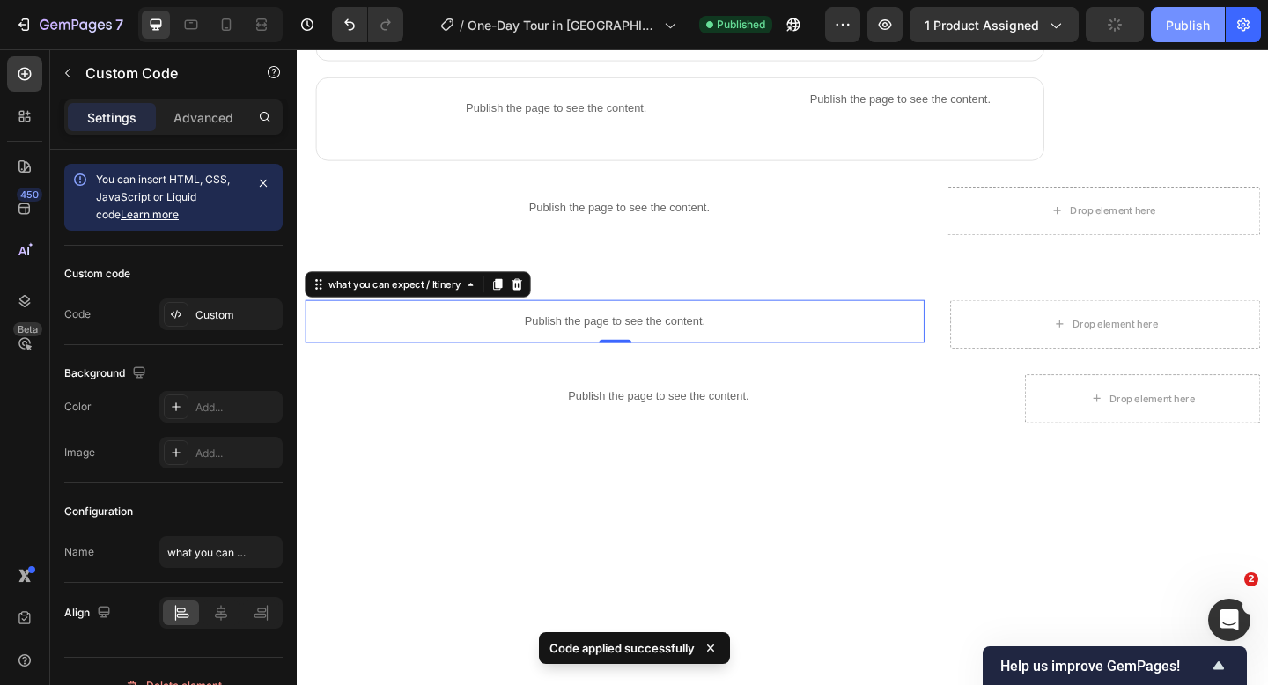
click at [1172, 26] on div "Publish" at bounding box center [1188, 25] width 44 height 18
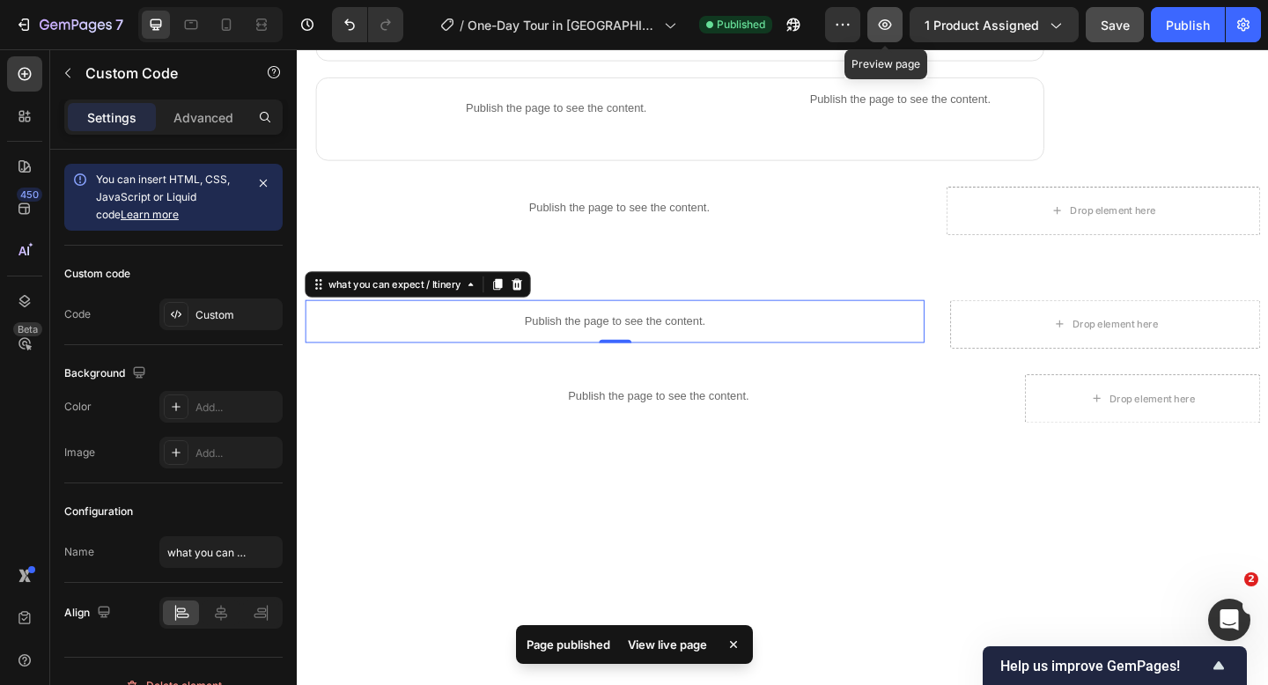
click at [891, 22] on icon "button" at bounding box center [885, 24] width 13 height 11
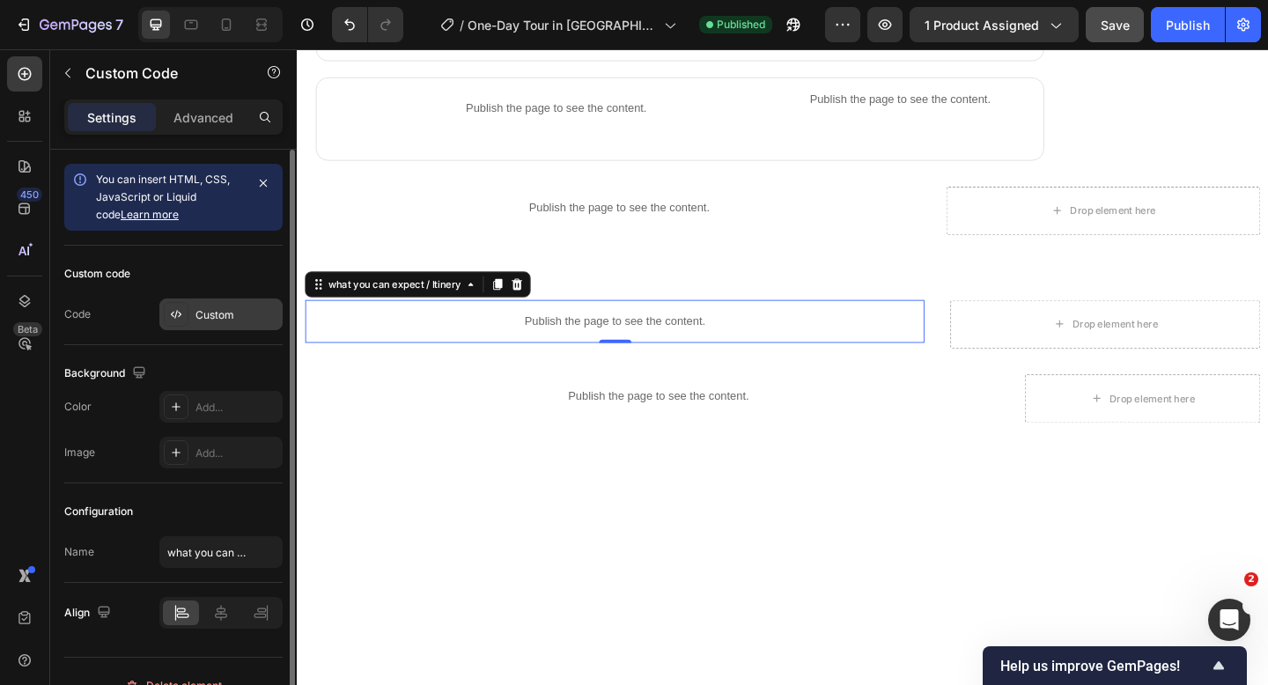
click at [188, 323] on div "Custom" at bounding box center [220, 314] width 123 height 32
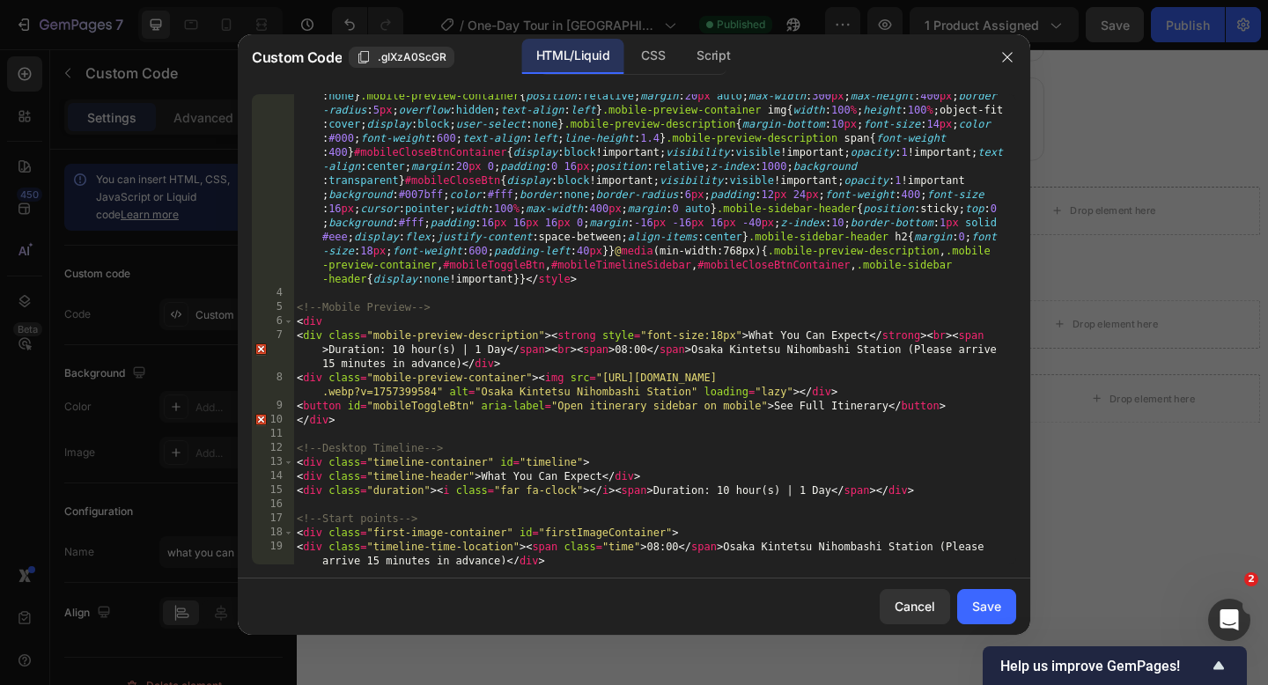
scroll to position [625, 0]
type textarea "<div"
drag, startPoint x: 332, startPoint y: 324, endPoint x: 294, endPoint y: 321, distance: 37.9
click at [294, 321] on div "< style > body { font-family : ' Poppins ' , sans-serif ; margin : 0 ; padding …" at bounding box center [654, 140] width 723 height 1287
drag, startPoint x: 341, startPoint y: 417, endPoint x: 280, endPoint y: 417, distance: 60.7
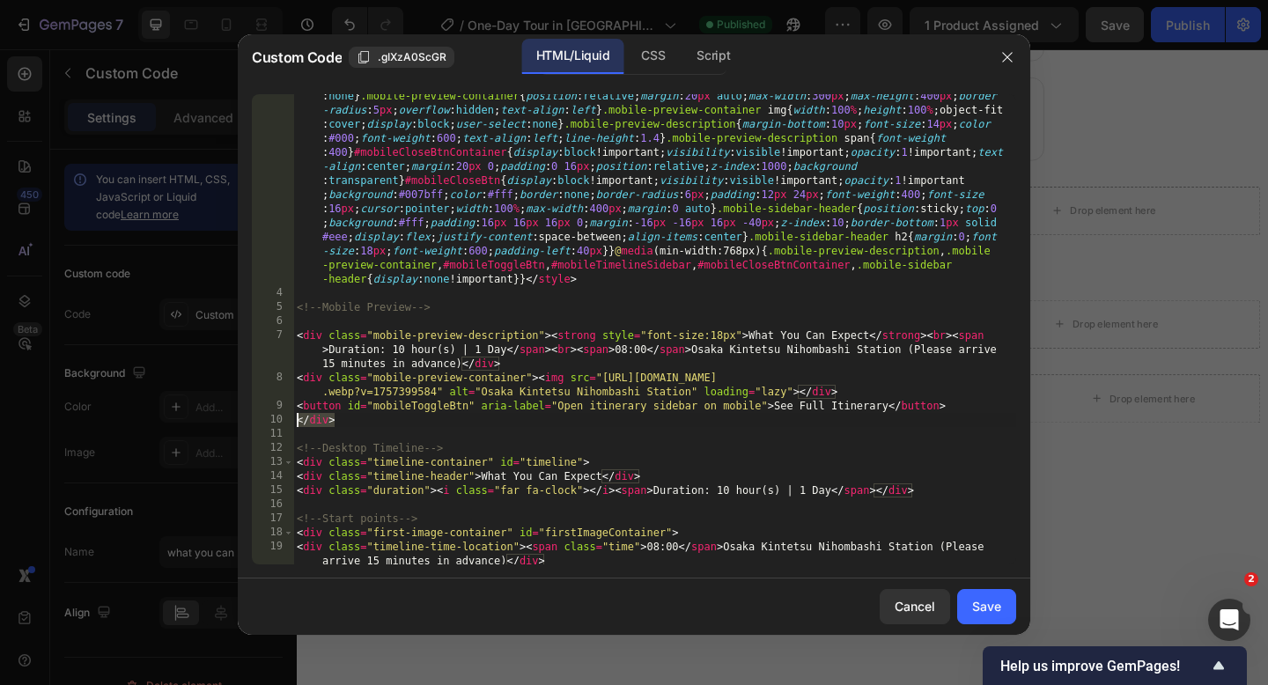
click at [280, 417] on div "3 4 5 6 7 8 9 10 11 12 13 14 15 16 17 18 19 20 21 22 23 24 25 26 27 28 29 30 31…" at bounding box center [634, 329] width 764 height 470
type textarea "</div>"
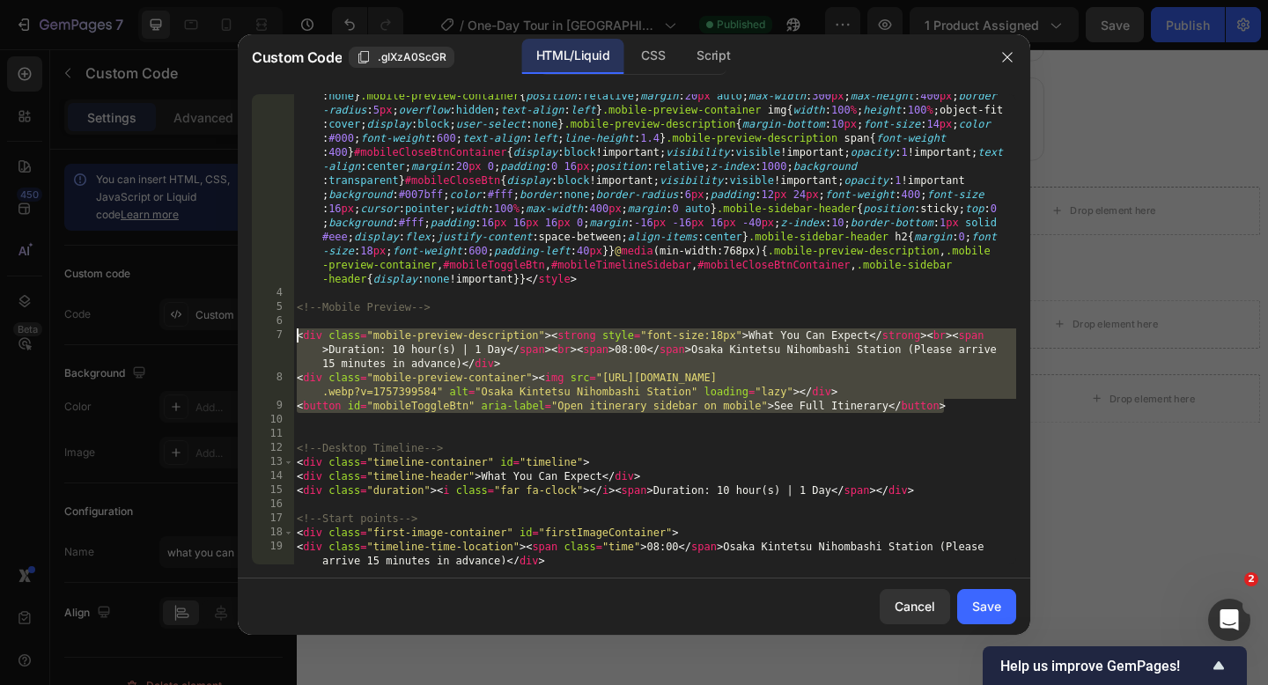
drag, startPoint x: 949, startPoint y: 408, endPoint x: 291, endPoint y: 331, distance: 663.0
click at [291, 331] on div "3 4 5 6 7 8 9 10 11 12 13 14 15 16 17 18 19 20 21 22 23 24 25 26 27 28 29 30 31…" at bounding box center [634, 329] width 764 height 470
click at [1007, 57] on icon "button" at bounding box center [1007, 57] width 10 height 10
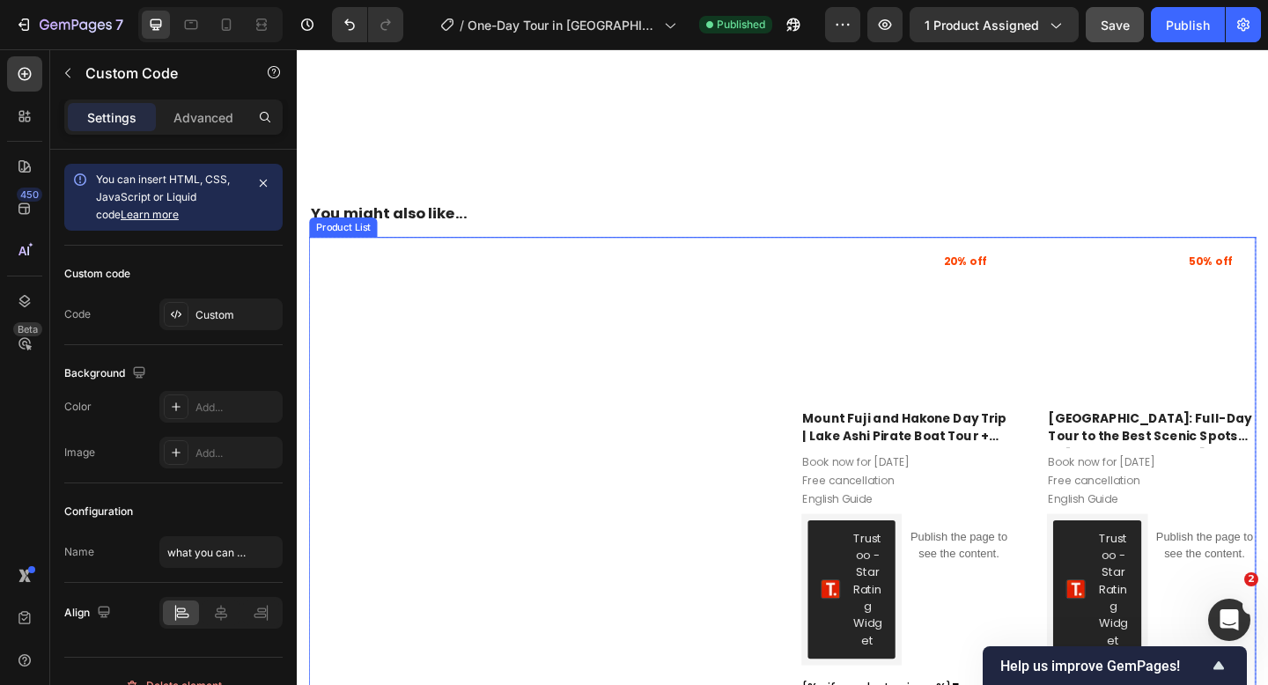
scroll to position [5819, 0]
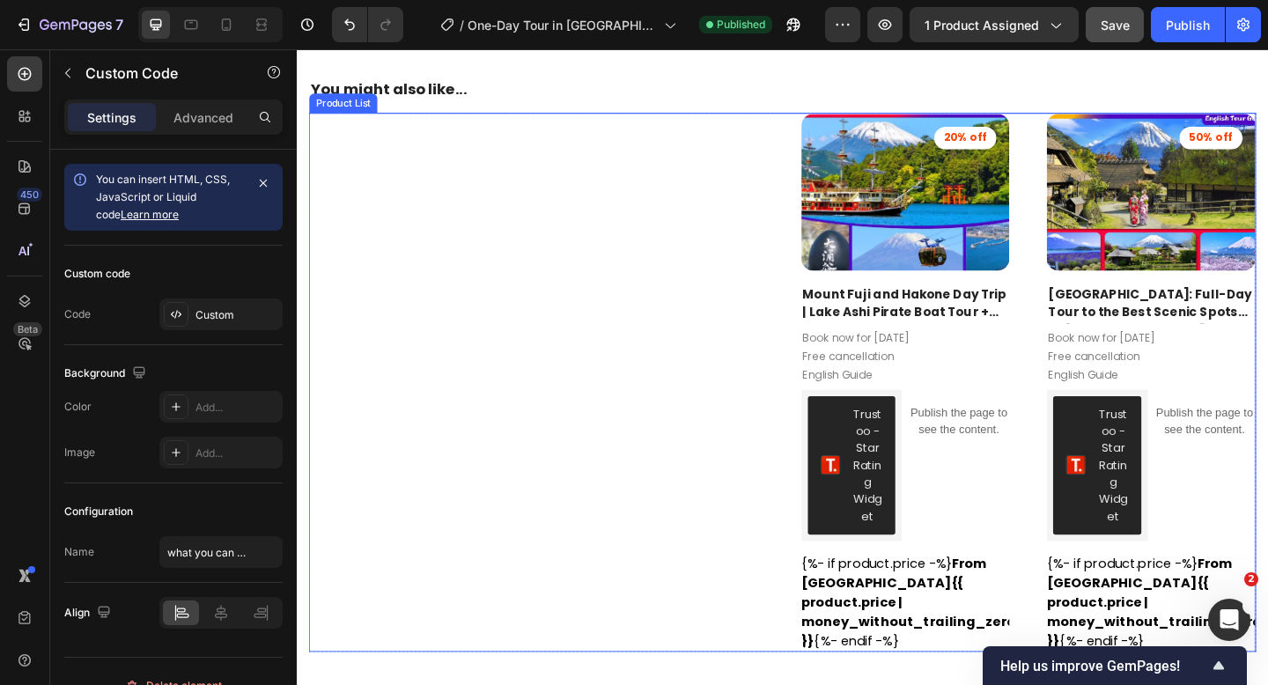
click at [757, 432] on div "(P) Images 50% off Product Badge Row Tokyo: Full-Day Tour to the Best Scenic Sp…" at bounding box center [825, 411] width 1030 height 585
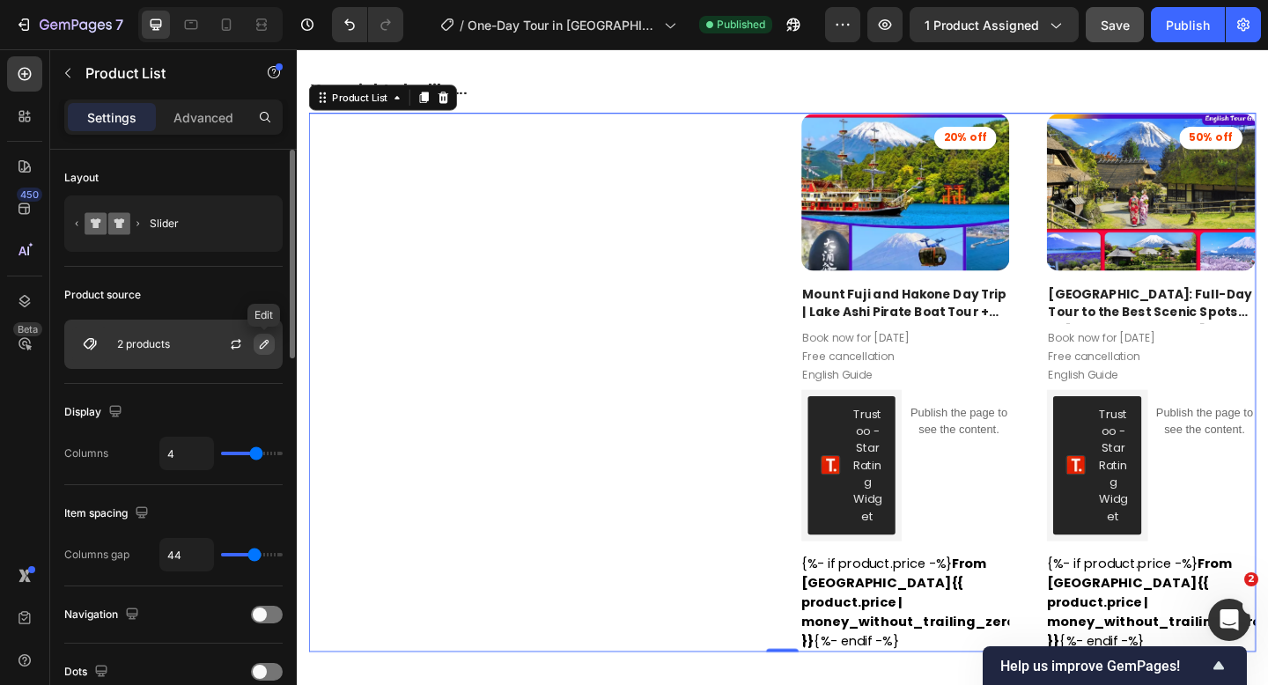
click at [259, 346] on icon "button" at bounding box center [264, 344] width 14 height 14
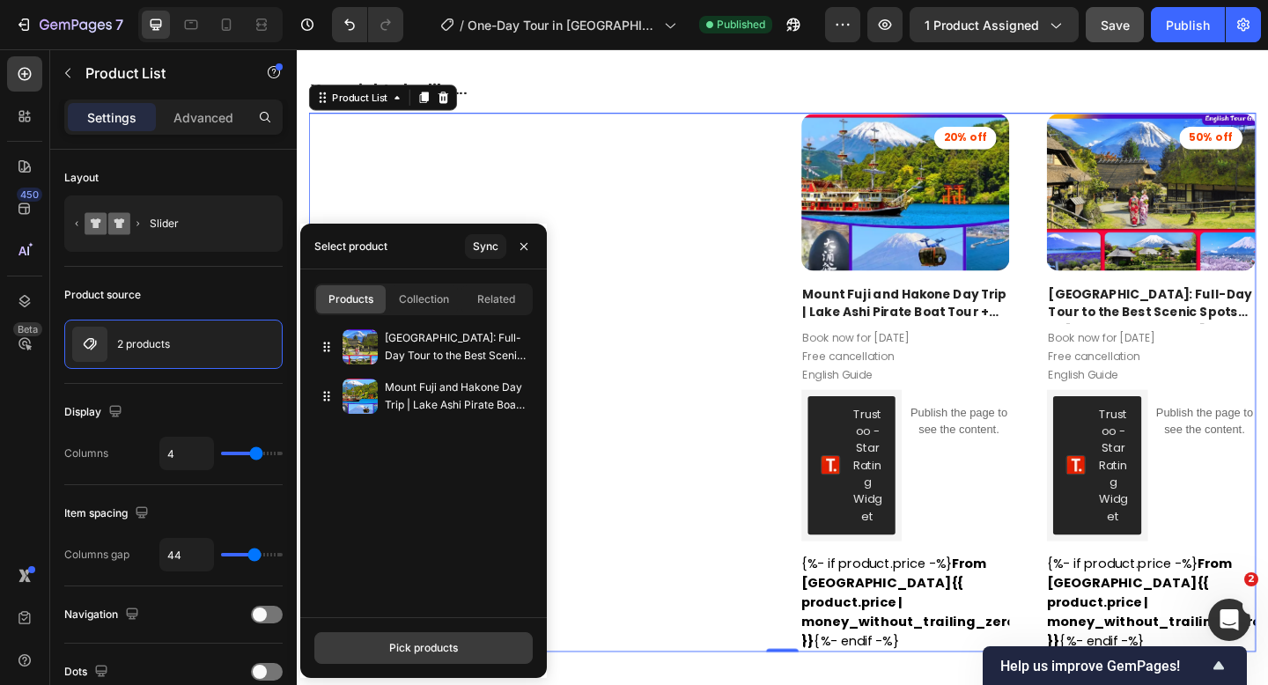
click at [416, 646] on div "Pick products" at bounding box center [423, 648] width 69 height 16
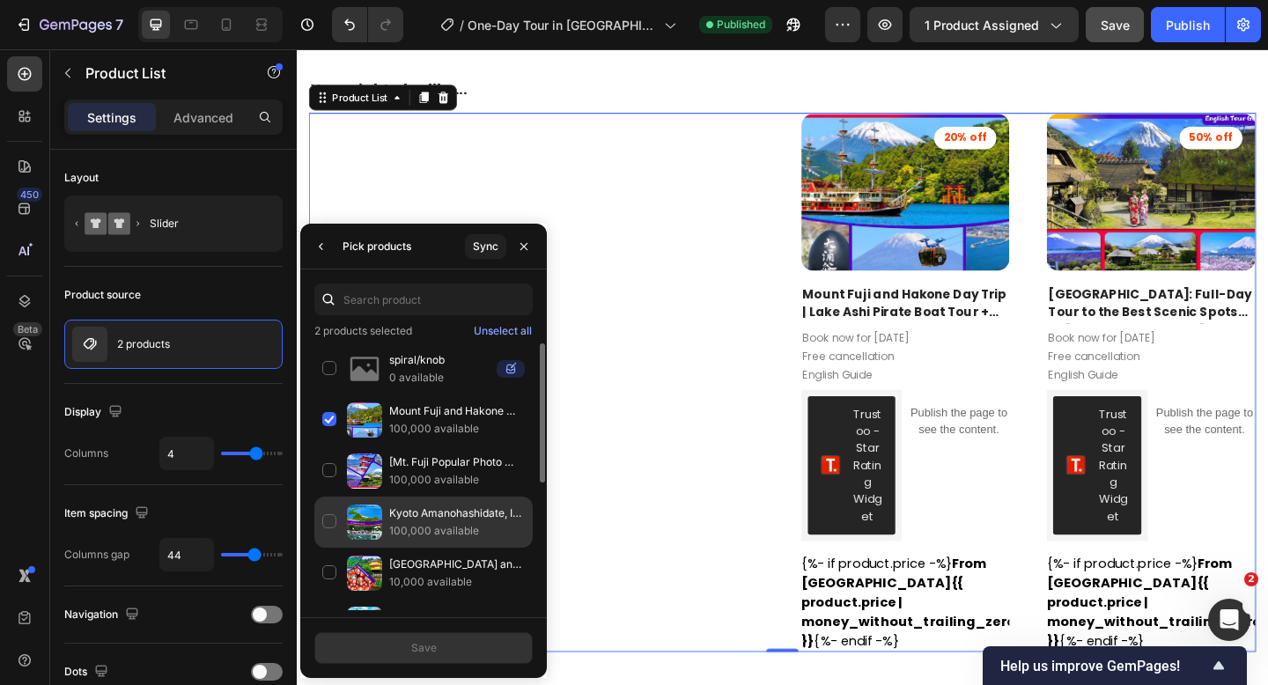
click at [327, 524] on div "Kyoto Amanohashidate, Ine Funaya, and Ine Bay Day Tour (from Osaka or Kyoto) 10…" at bounding box center [423, 522] width 218 height 51
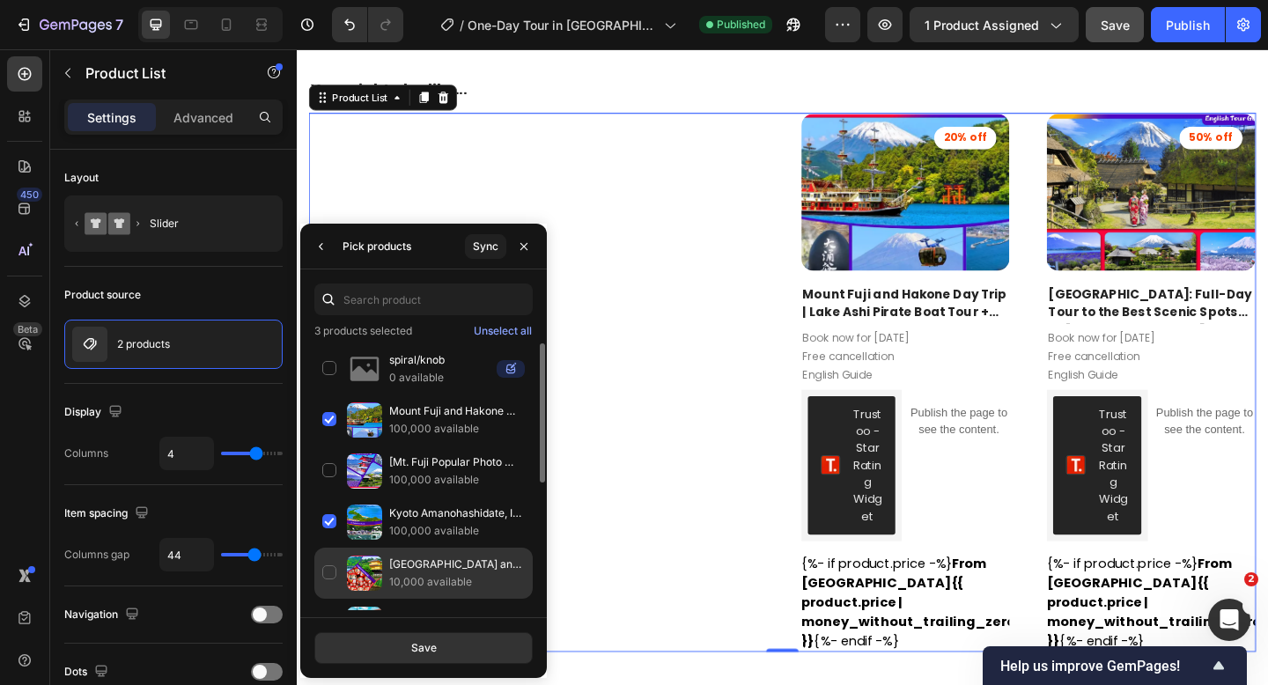
click at [325, 572] on div "Kyoto and Osaka Day Trip | Katsuo-ji Temple, Kinkaku-ji Temple, and Arashiyama …" at bounding box center [423, 573] width 218 height 51
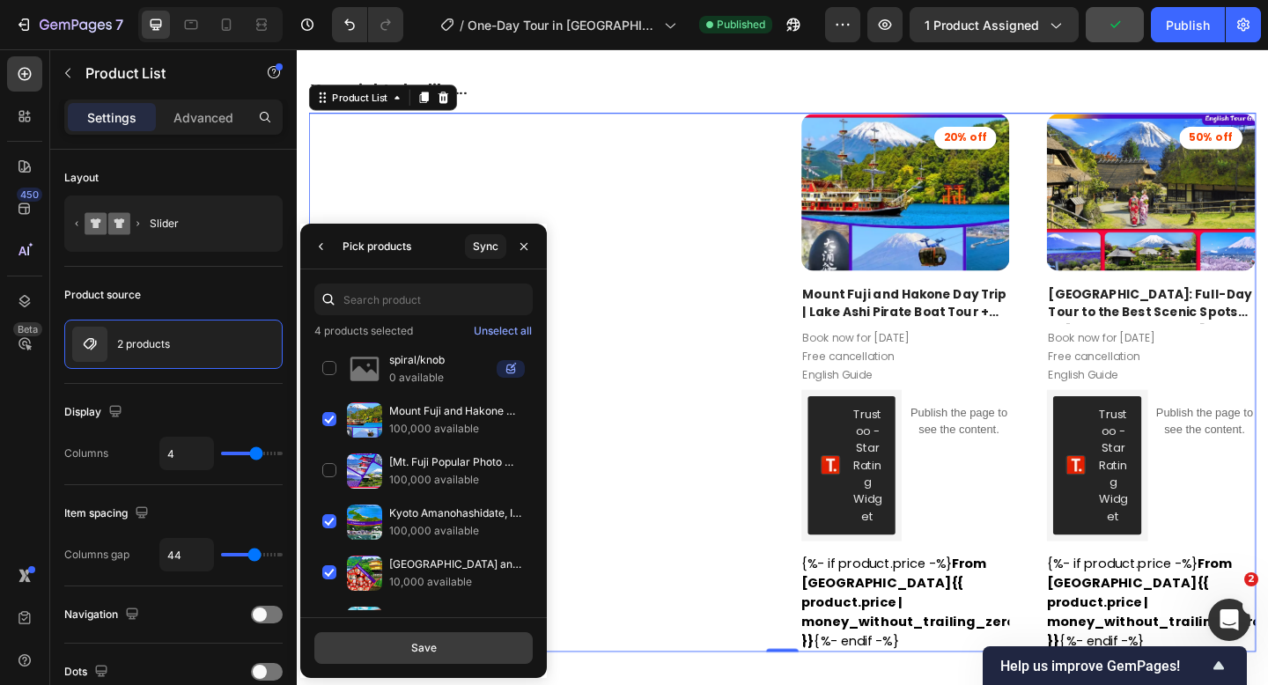
click at [409, 646] on button "Save" at bounding box center [423, 648] width 218 height 32
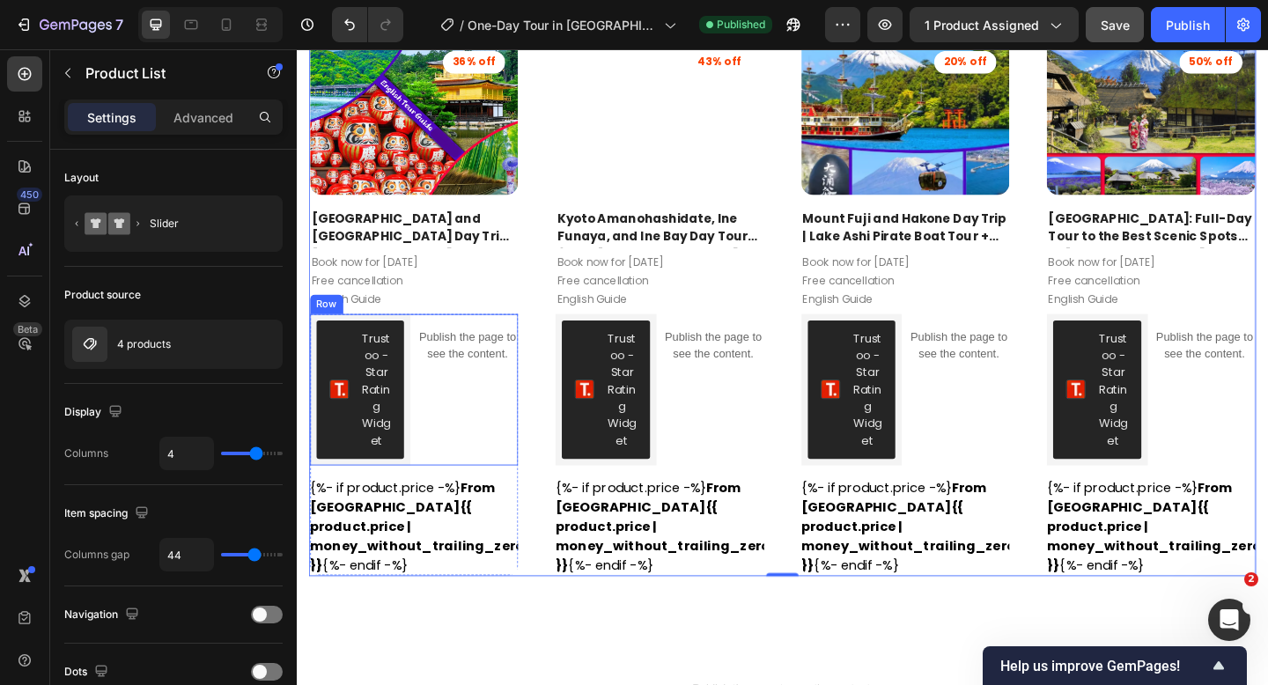
scroll to position [5905, 0]
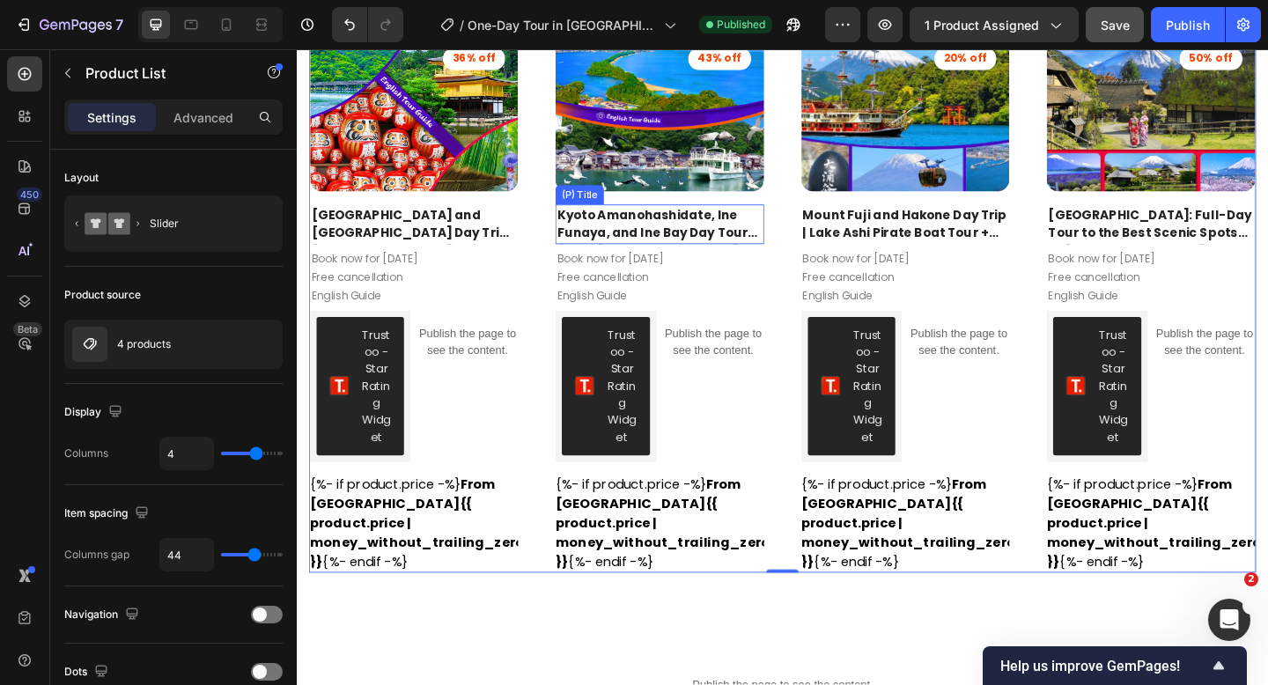
click at [639, 237] on h2 "Kyoto Amanohashidate, Ine Funaya, and Ine Bay Day Tour (from [GEOGRAPHIC_DATA] …" at bounding box center [691, 239] width 227 height 43
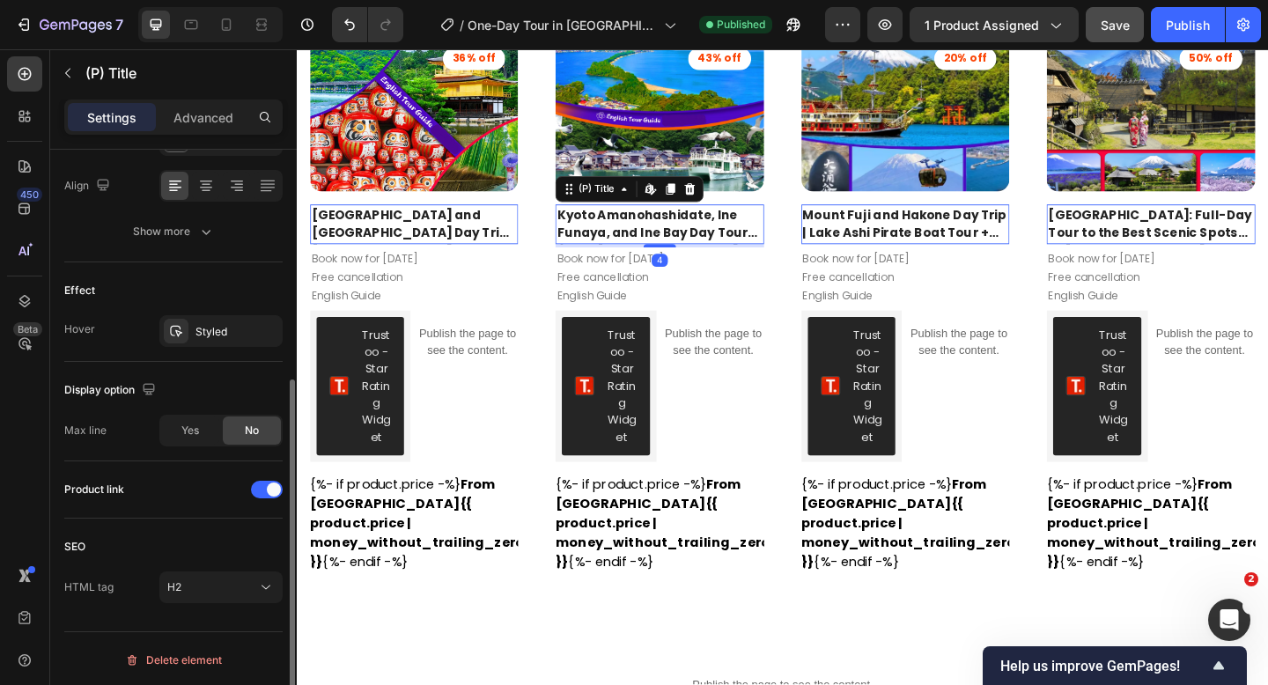
scroll to position [379, 0]
click at [184, 427] on span "Yes" at bounding box center [190, 428] width 18 height 16
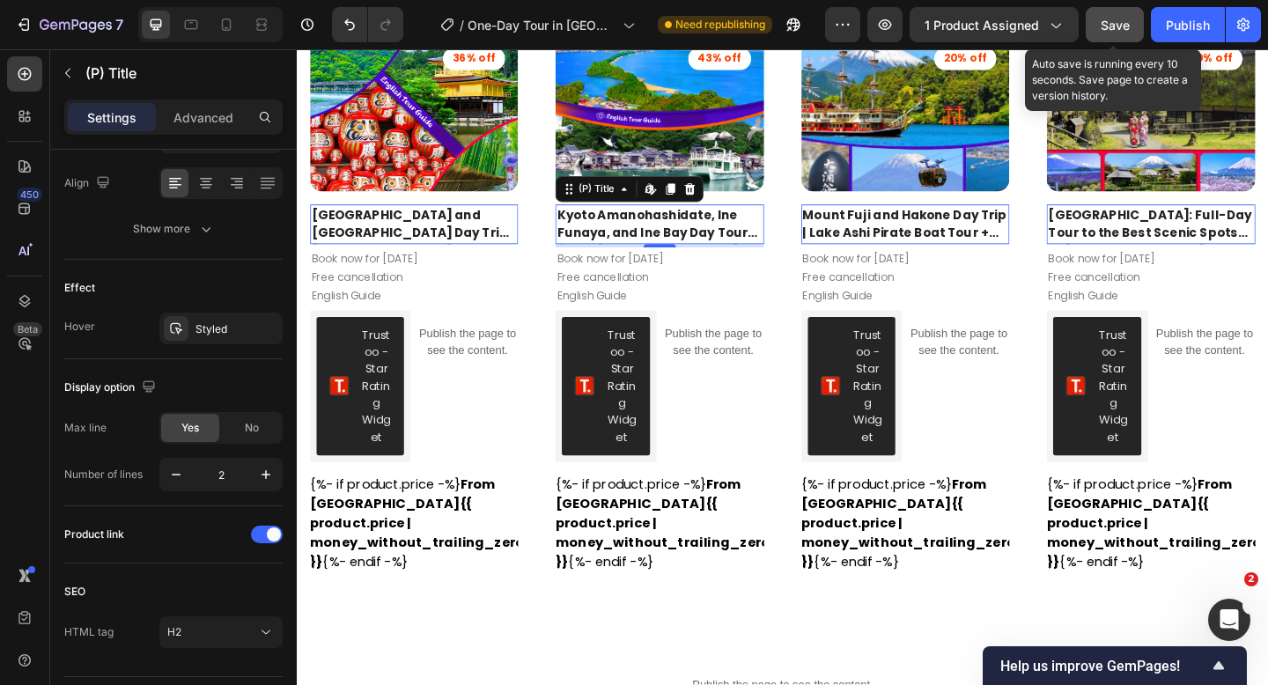
click at [1117, 20] on span "Save" at bounding box center [1114, 25] width 29 height 15
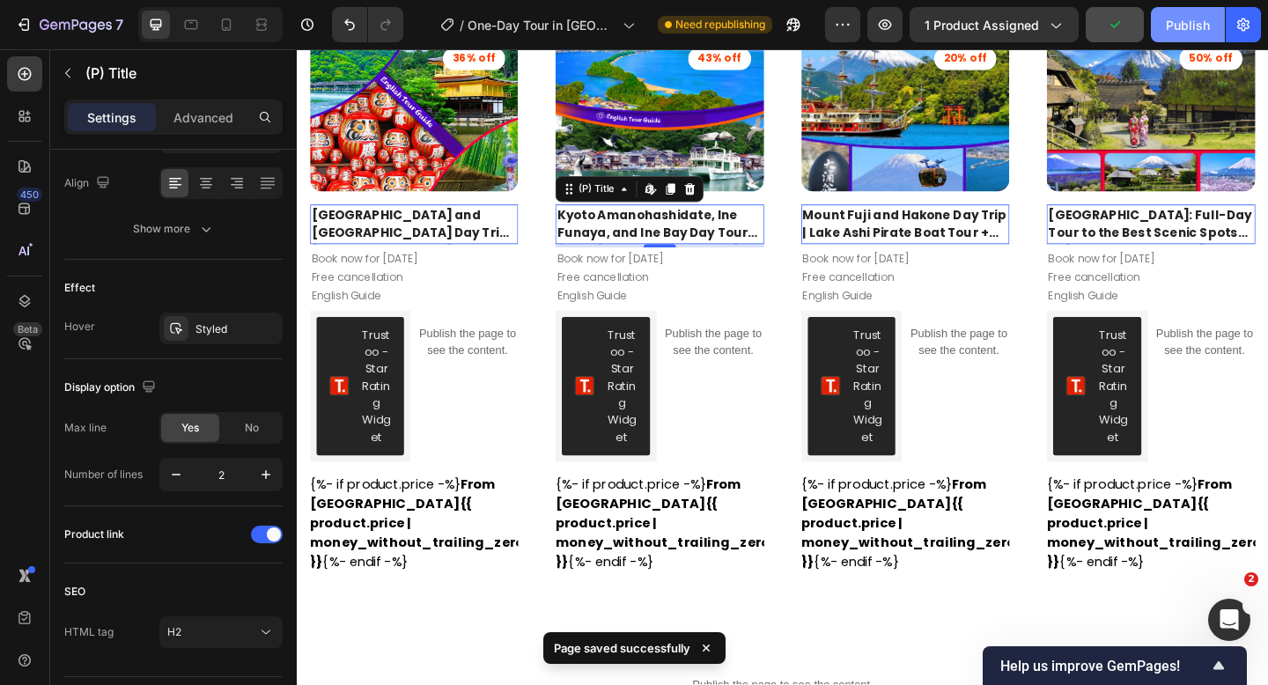
click at [1204, 20] on div "Publish" at bounding box center [1188, 25] width 44 height 18
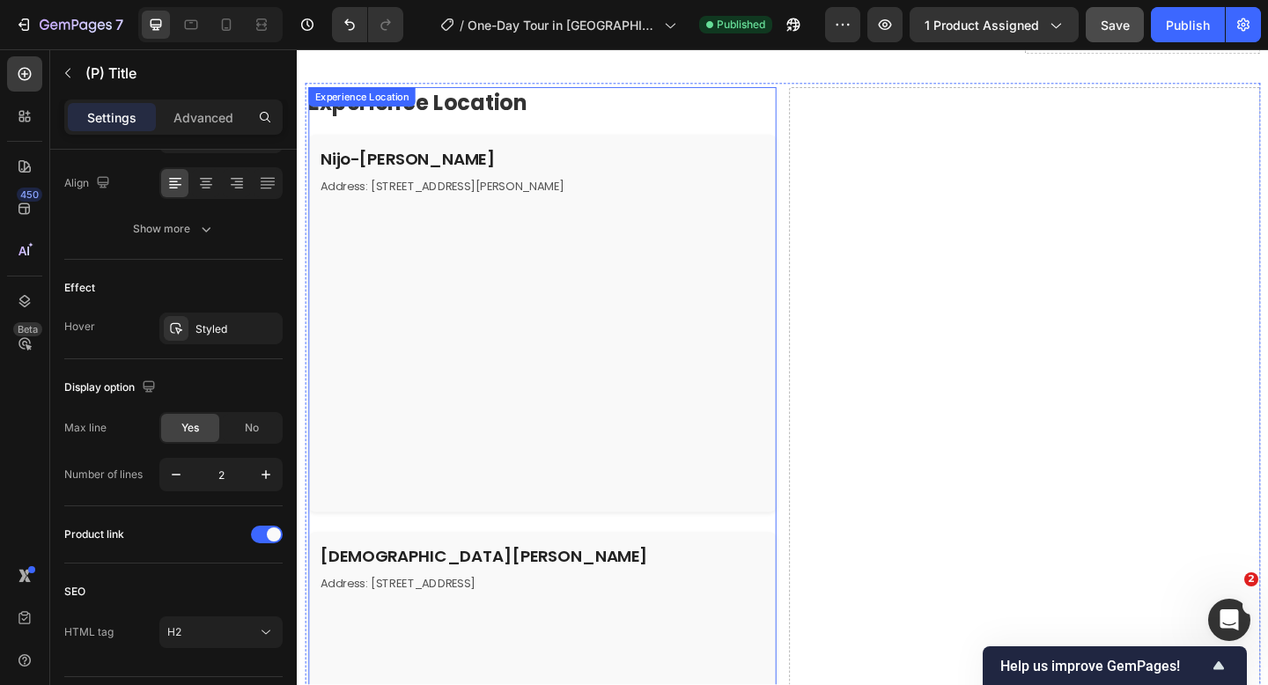
scroll to position [3038, 0]
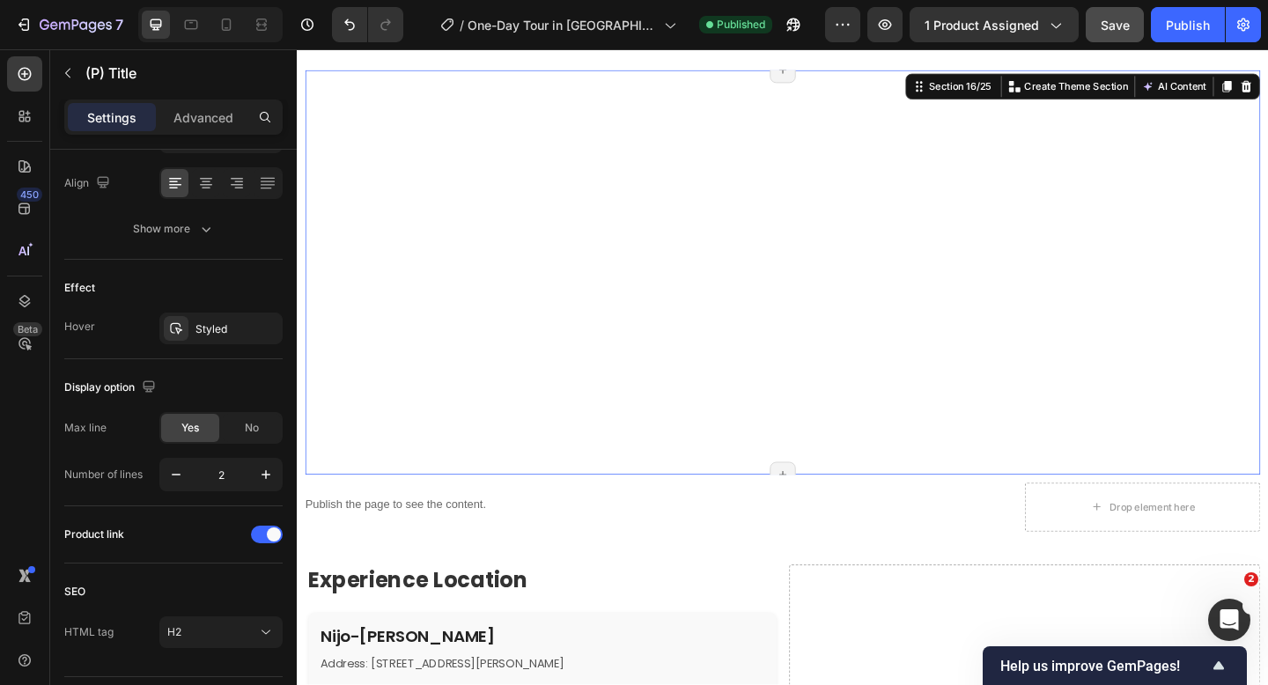
click at [537, 288] on div "Meeting Location Row" at bounding box center [824, 292] width 1039 height 440
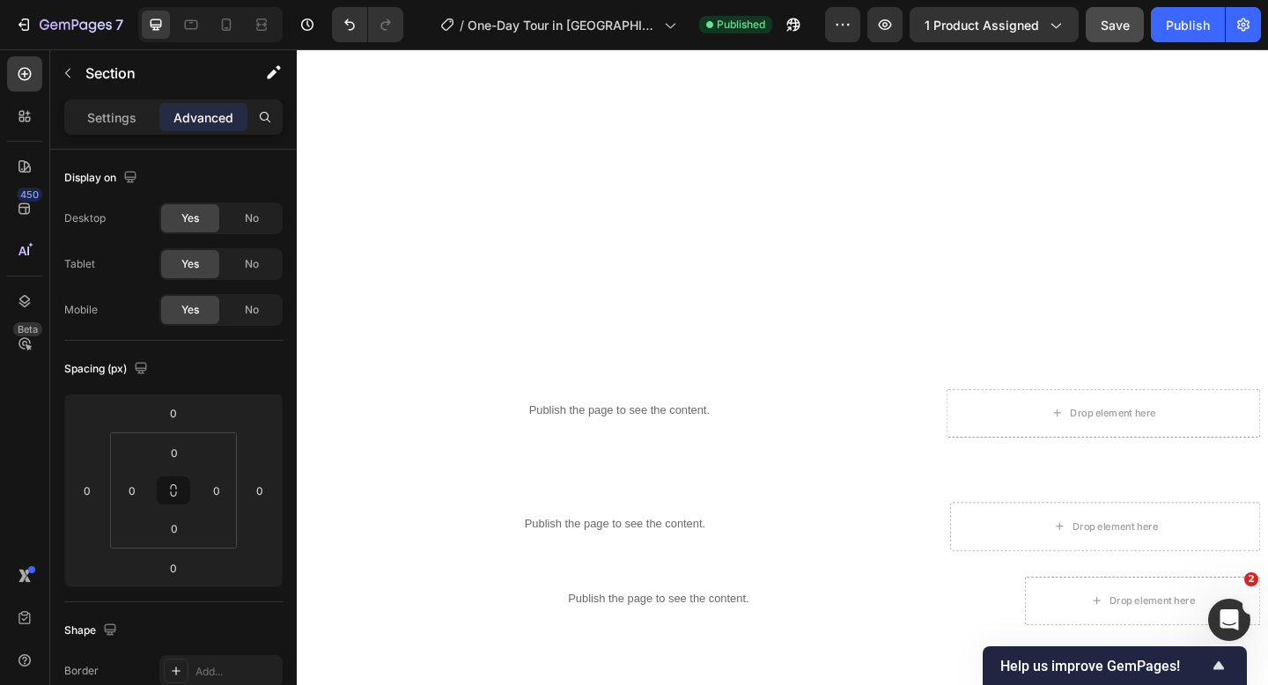
scroll to position [1911, 0]
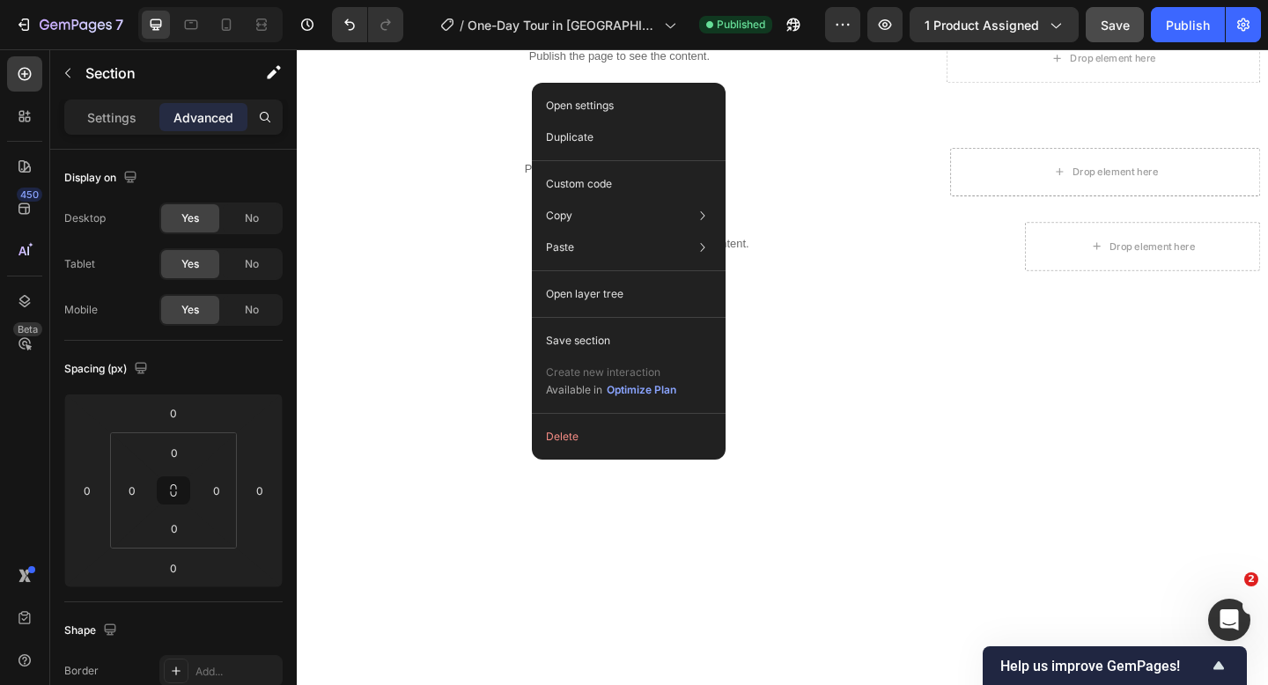
click at [500, 530] on div at bounding box center [825, 539] width 1056 height 440
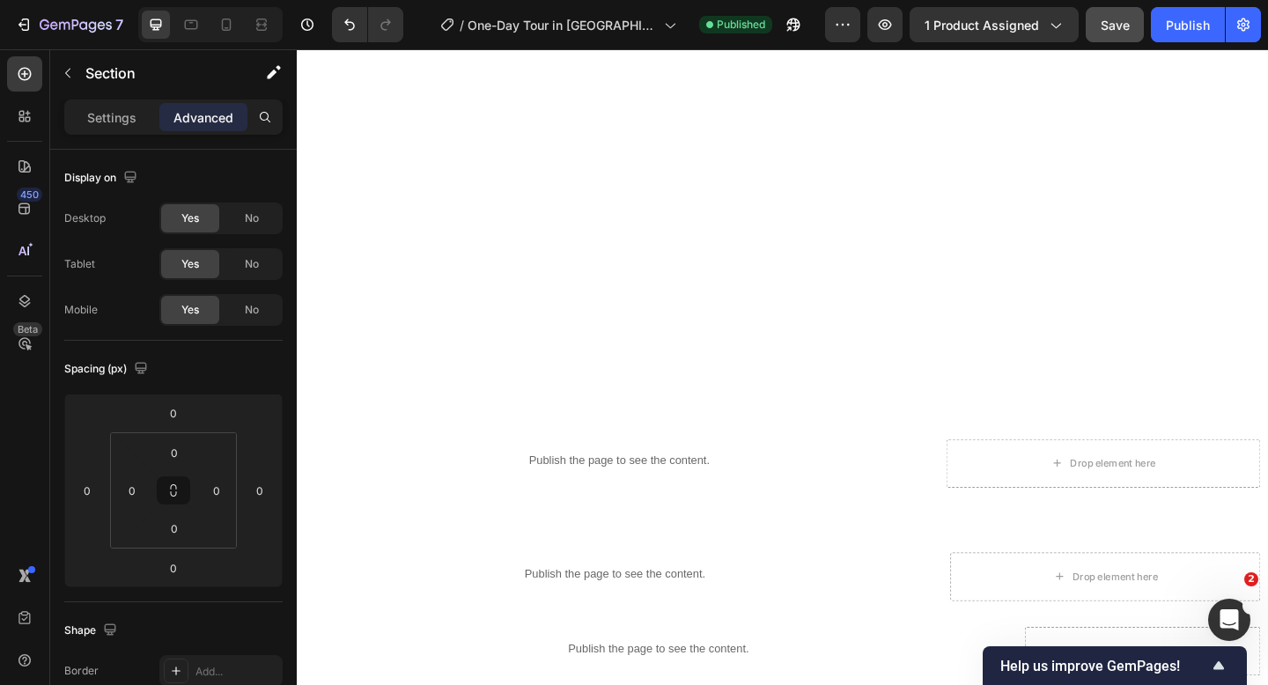
scroll to position [2188, 0]
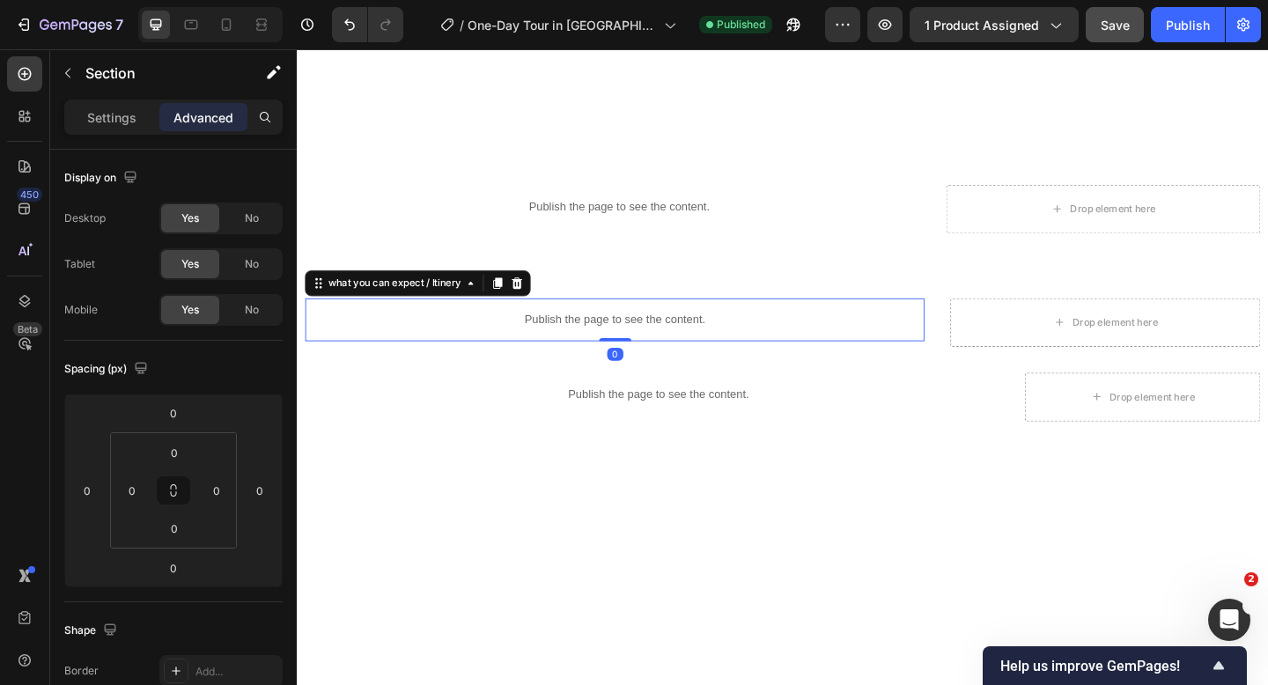
click at [576, 338] on p "Publish the page to see the content." at bounding box center [641, 344] width 673 height 18
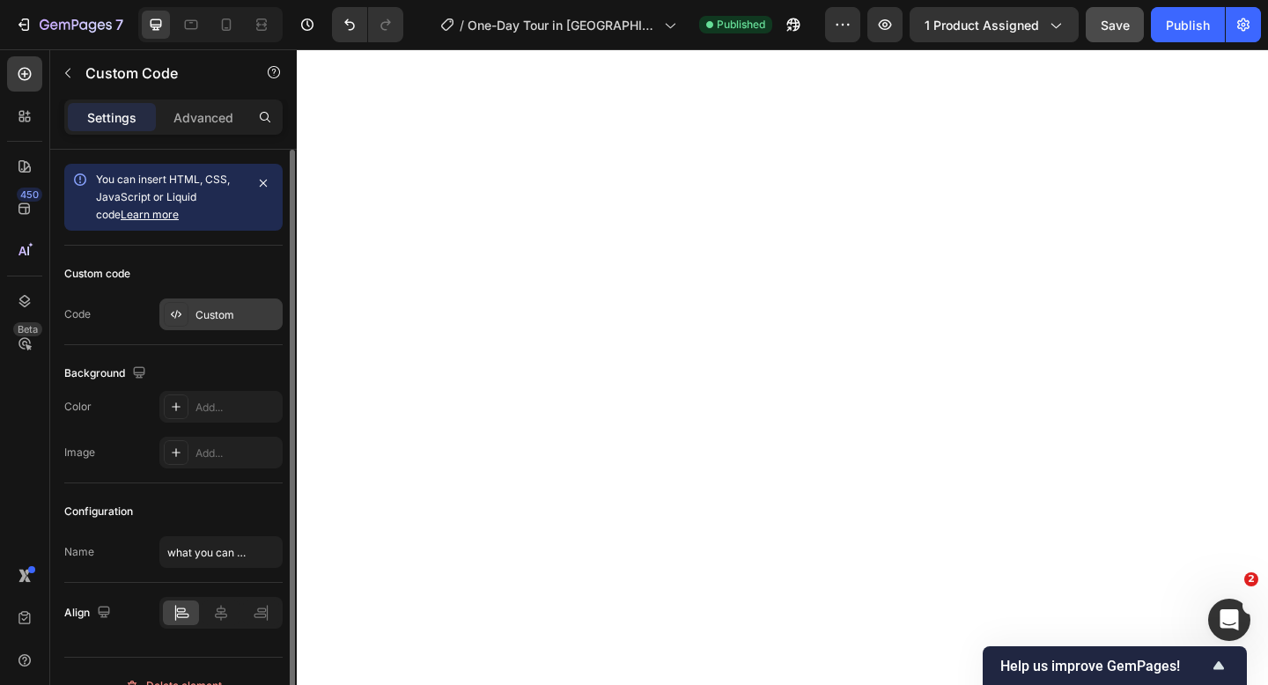
click at [247, 313] on div "Custom" at bounding box center [236, 315] width 83 height 16
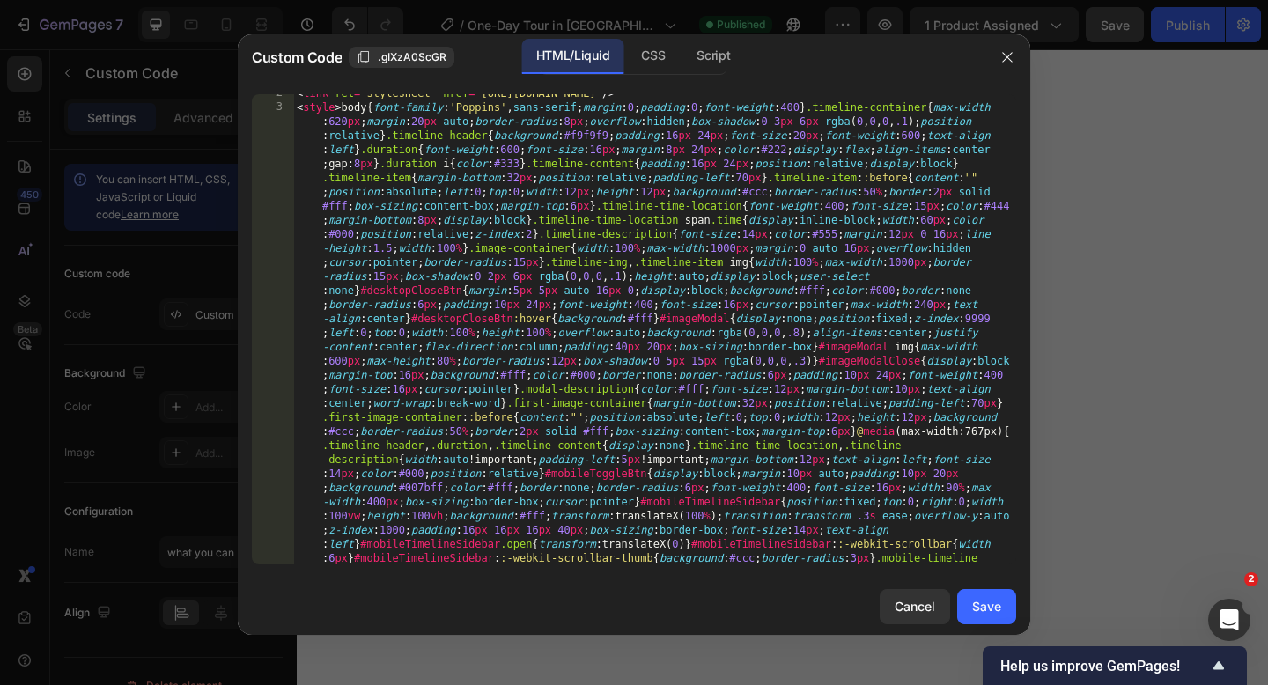
scroll to position [0, 0]
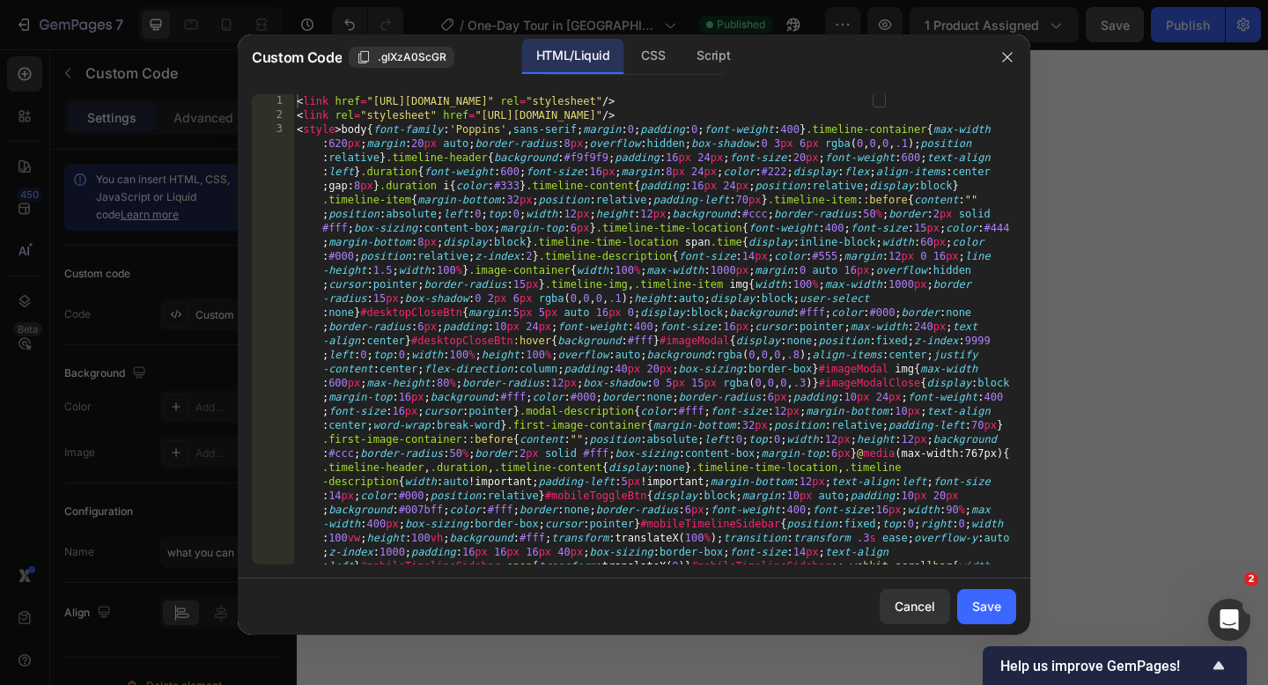
type textarea "<link href="[URL][DOMAIN_NAME]" rel="stylesheet"/>"
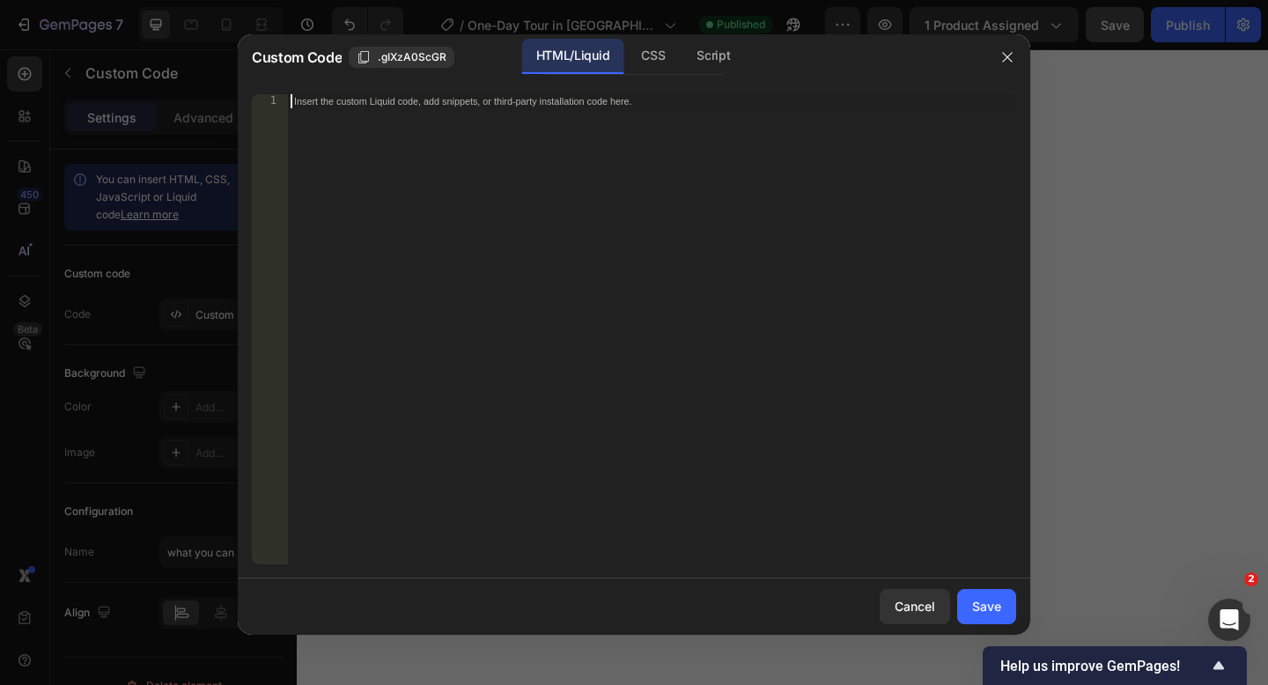
paste textarea
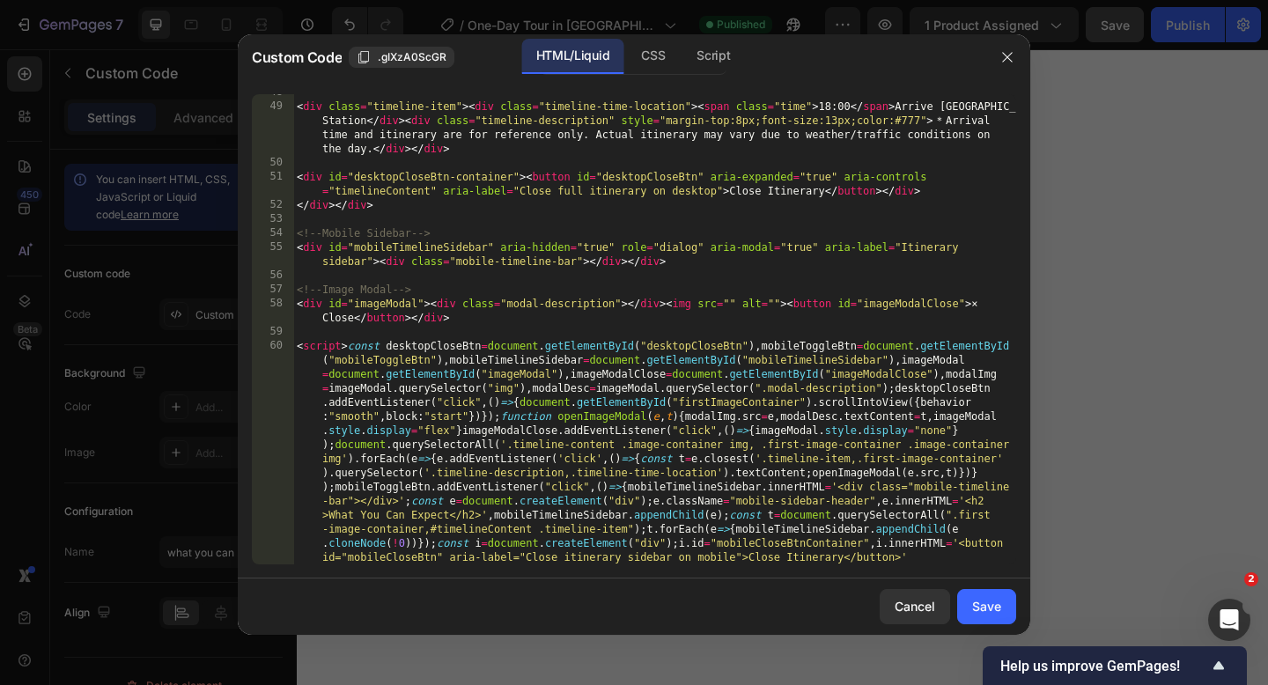
scroll to position [2122, 0]
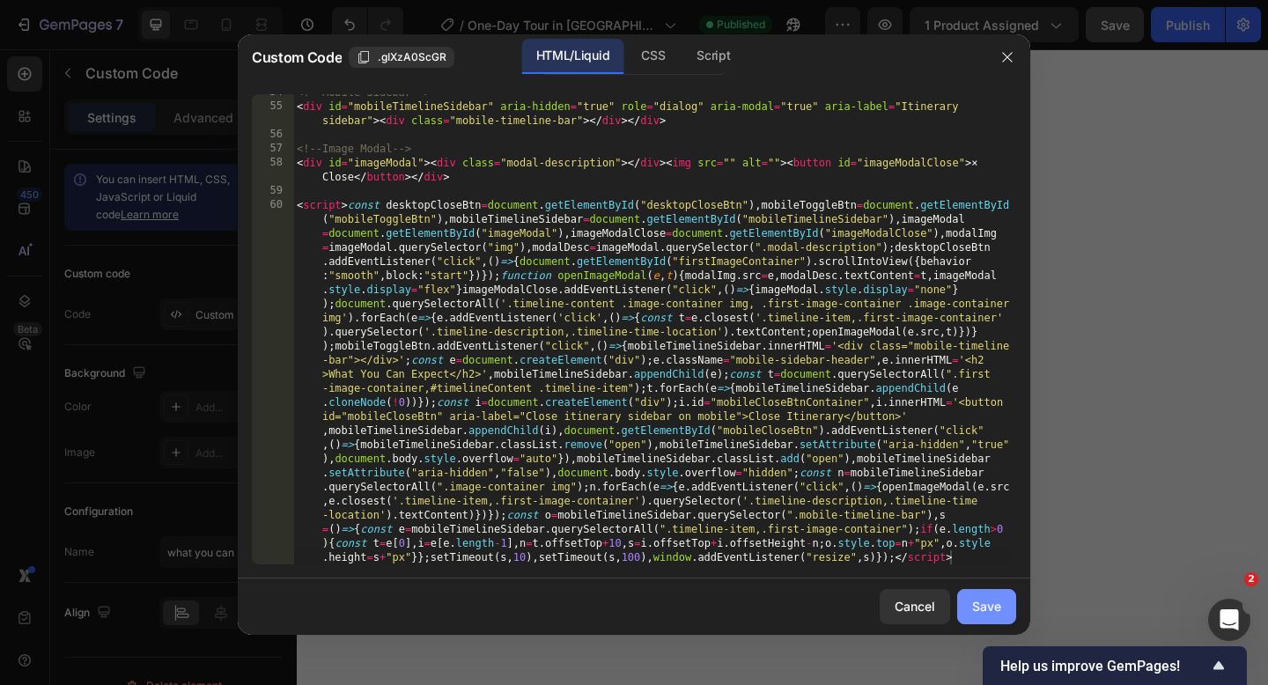
click at [997, 613] on div "Save" at bounding box center [986, 606] width 29 height 18
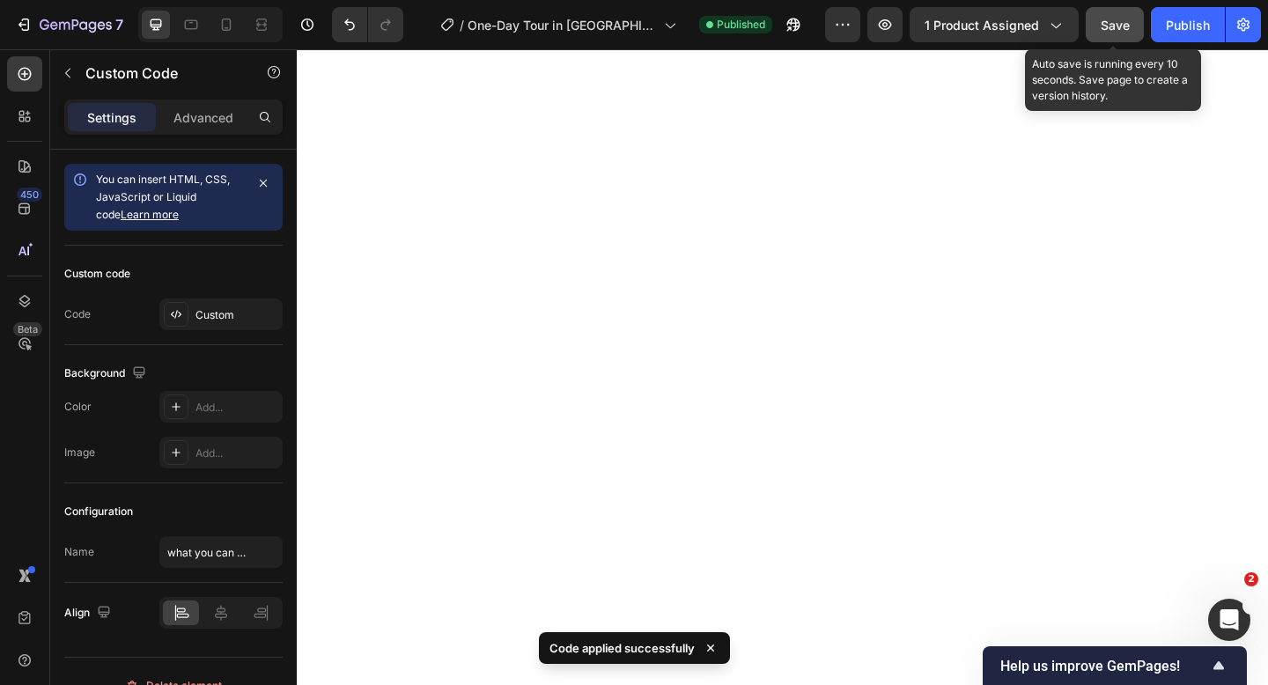
click at [1123, 29] on span "Save" at bounding box center [1114, 25] width 29 height 15
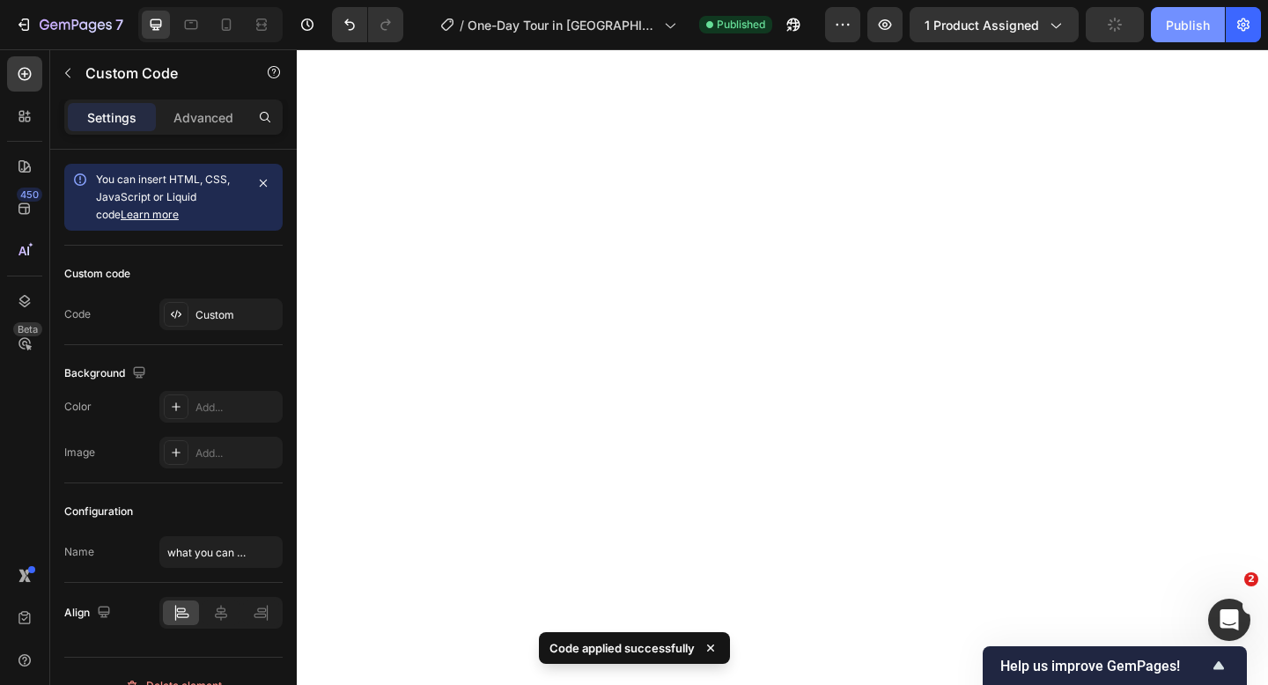
click at [1170, 29] on div "Publish" at bounding box center [1188, 25] width 44 height 18
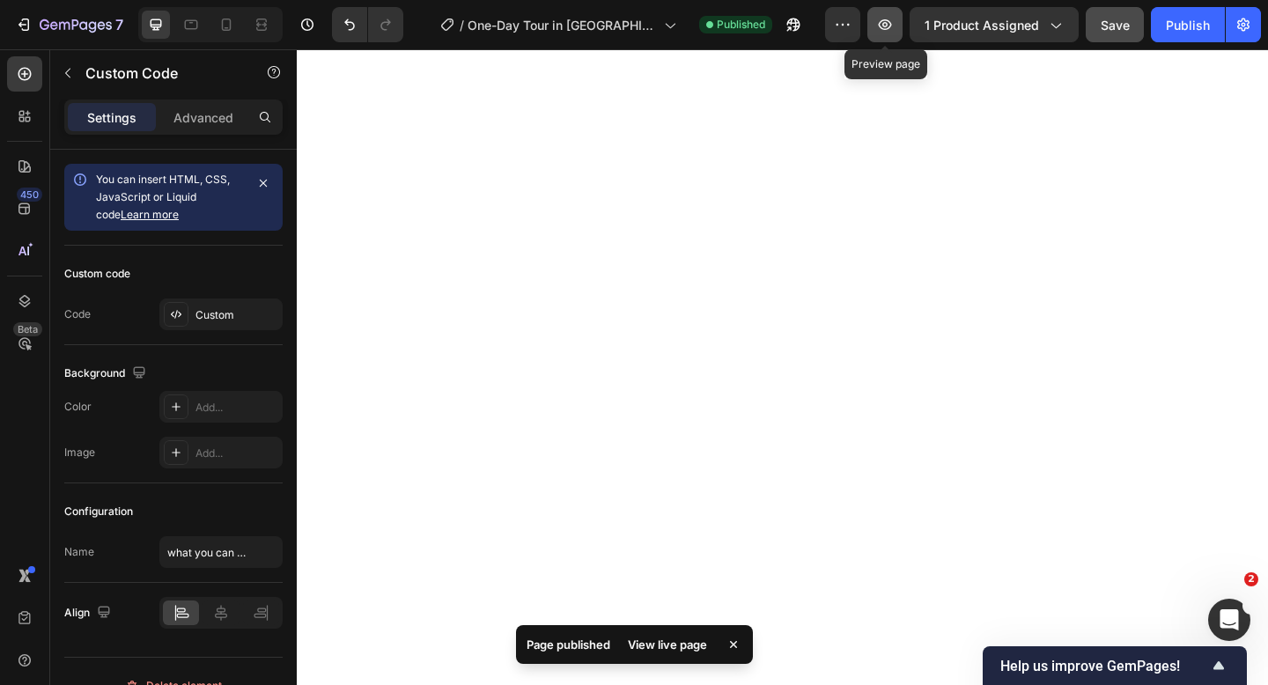
click at [889, 26] on icon "button" at bounding box center [885, 25] width 18 height 18
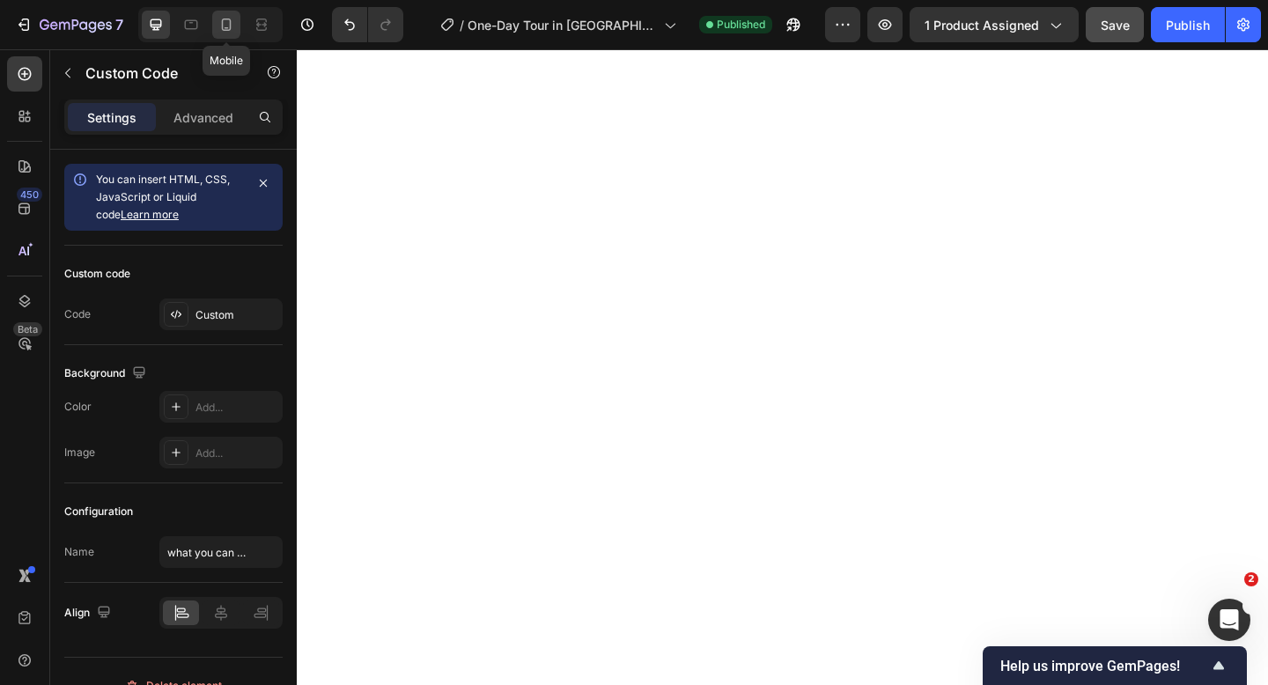
click at [221, 21] on icon at bounding box center [226, 25] width 18 height 18
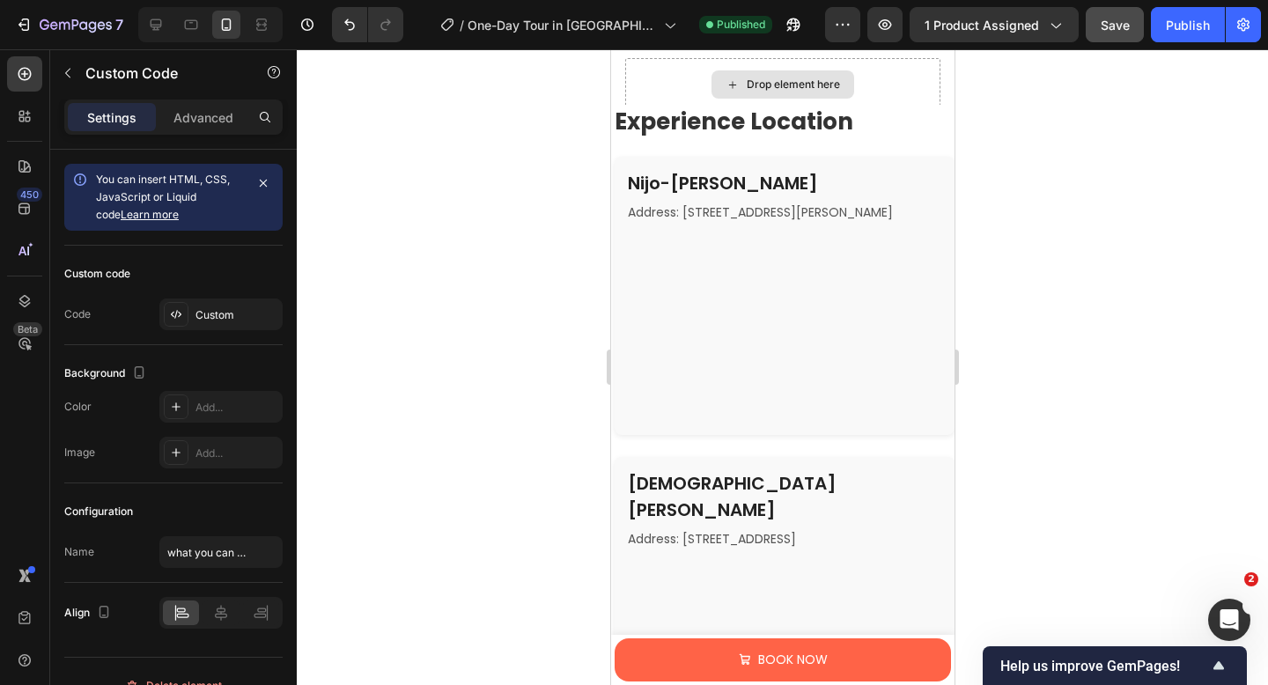
scroll to position [2028, 0]
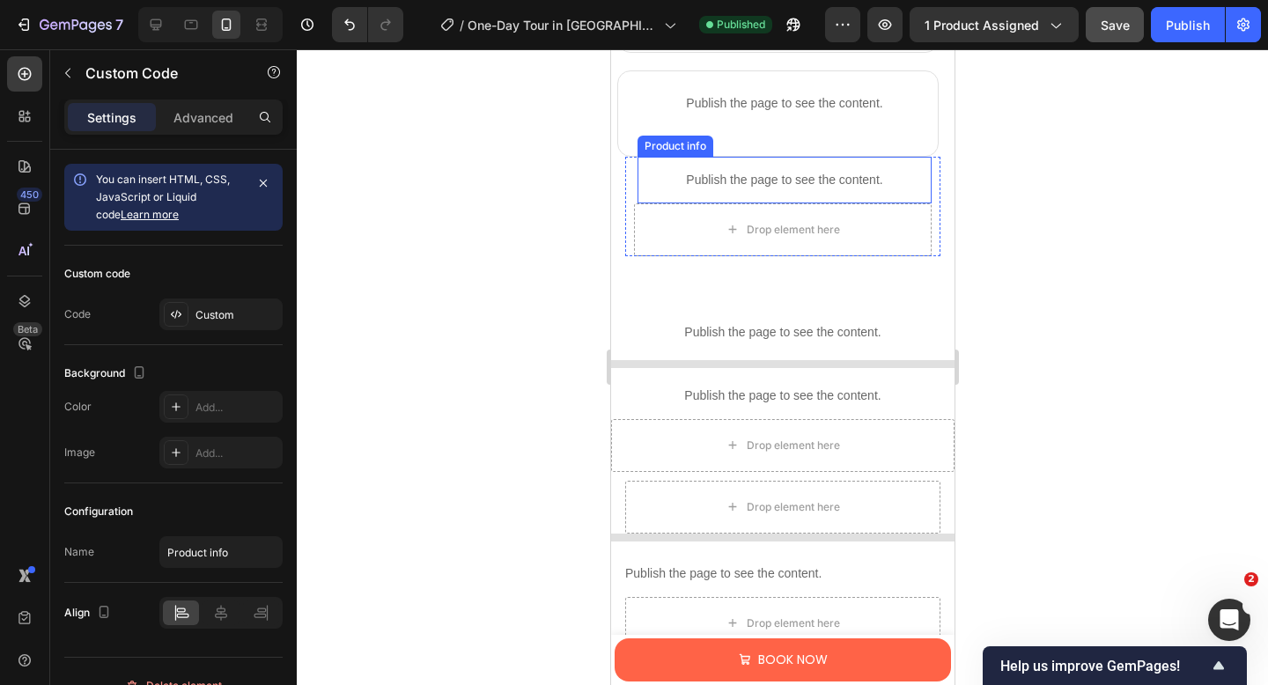
click at [666, 171] on p "Publish the page to see the content." at bounding box center [783, 180] width 294 height 18
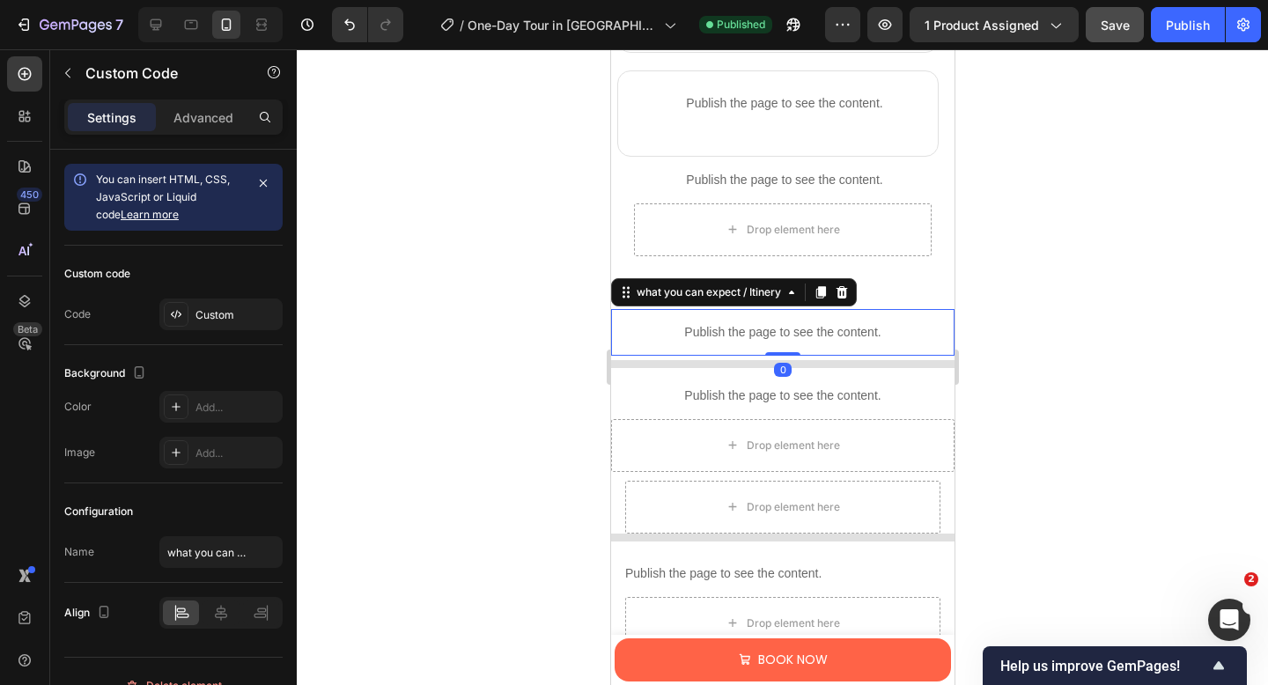
click at [656, 320] on div "Publish the page to see the content." at bounding box center [782, 332] width 326 height 47
click at [192, 126] on div "Advanced" at bounding box center [203, 117] width 88 height 28
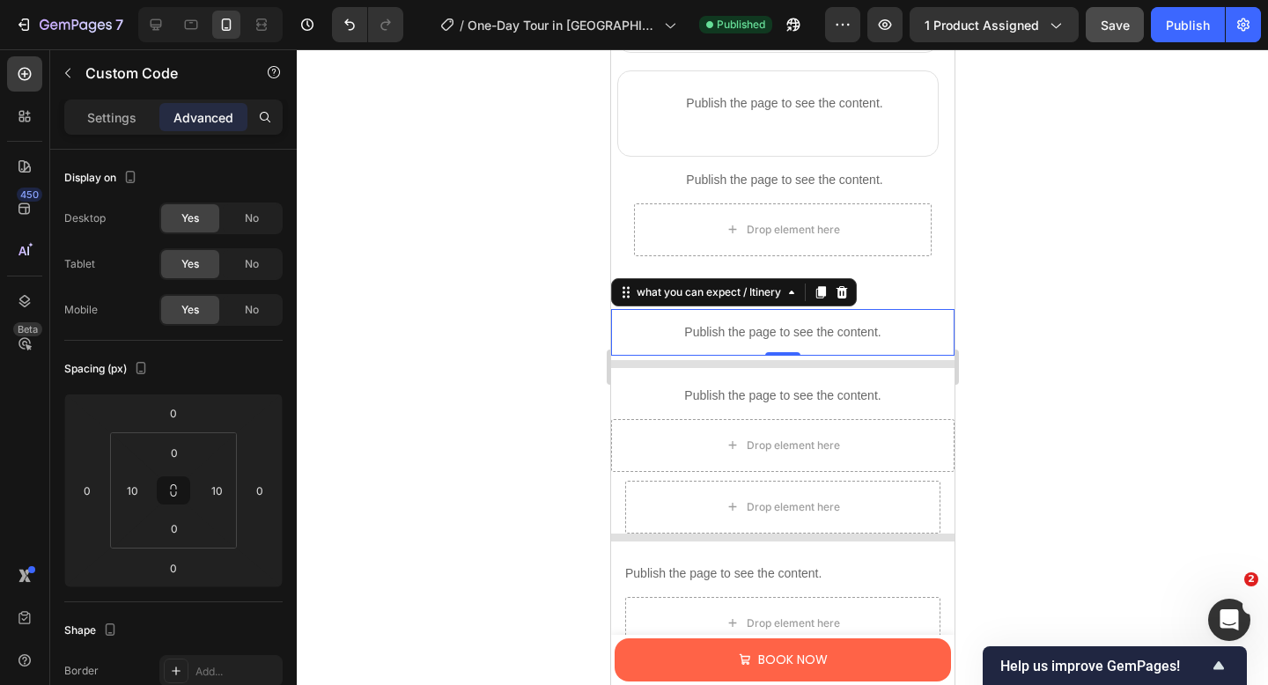
click at [904, 328] on p "Publish the page to see the content." at bounding box center [782, 332] width 326 height 18
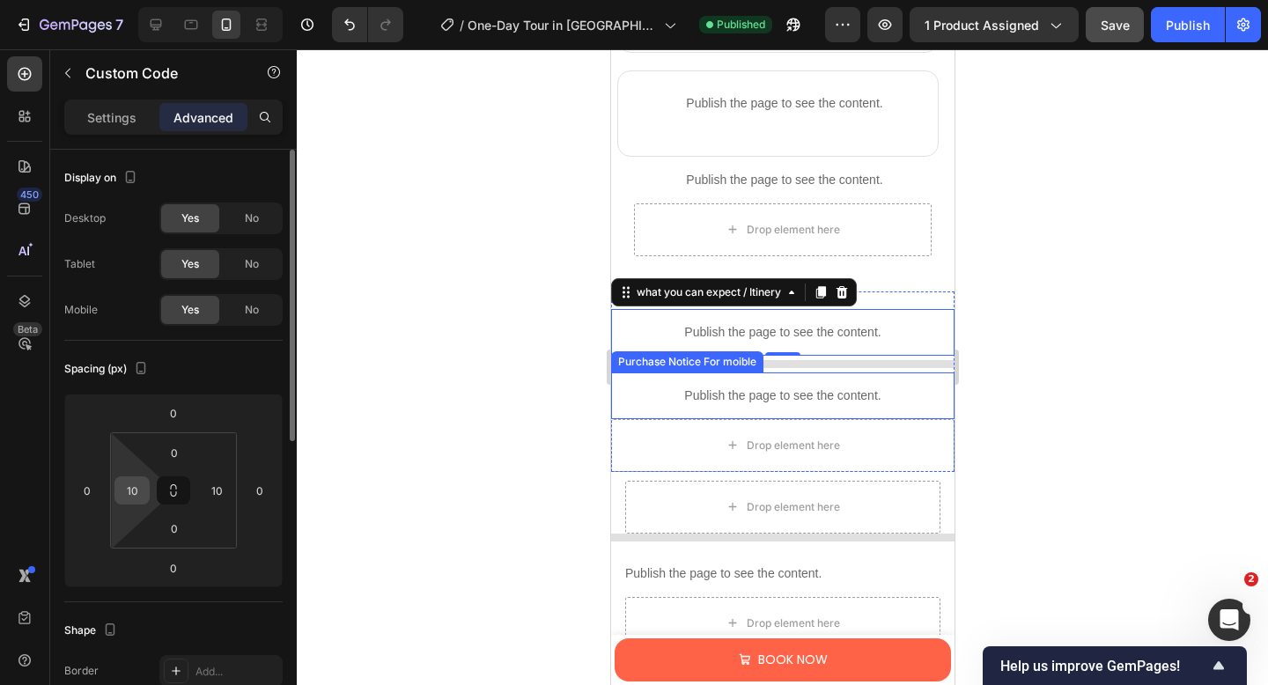
click at [136, 495] on input "10" at bounding box center [132, 490] width 26 height 26
type input "12"
click at [224, 493] on input "10" at bounding box center [216, 490] width 26 height 26
type input "2"
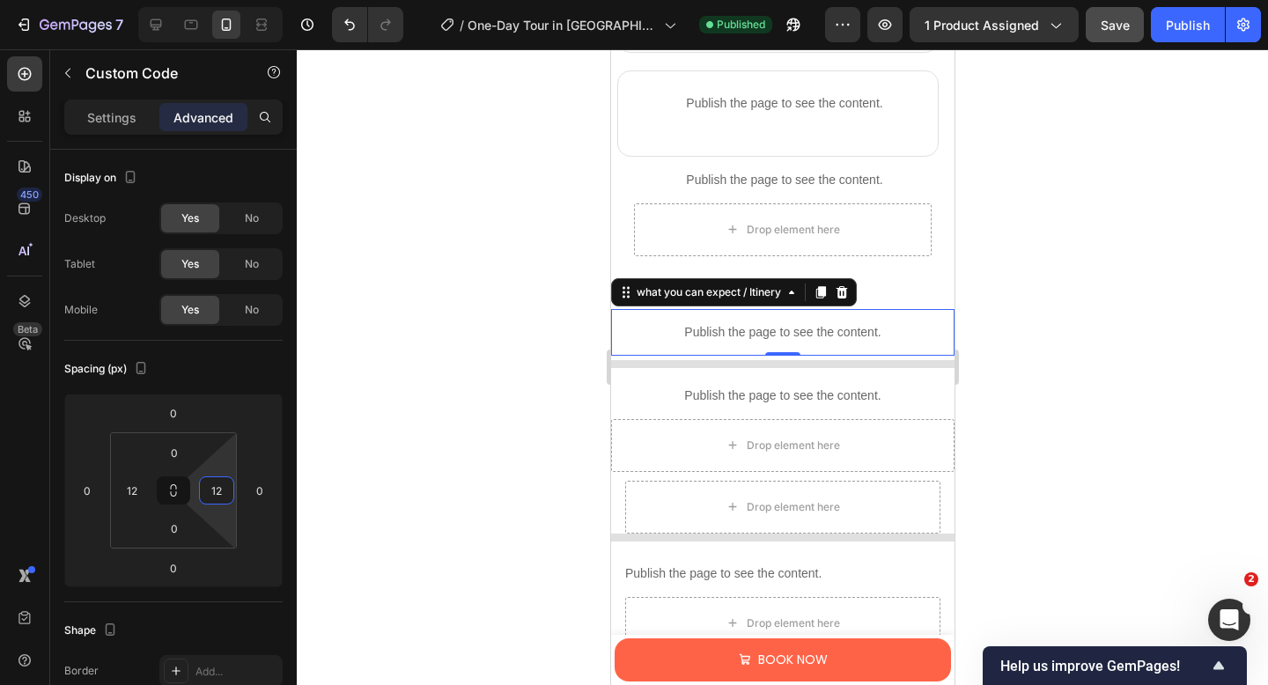
type input "12"
click at [1098, 32] on button "Save" at bounding box center [1114, 24] width 58 height 35
click at [1158, 24] on button "Publish" at bounding box center [1188, 24] width 74 height 35
click at [151, 16] on icon at bounding box center [156, 25] width 18 height 18
type input "0"
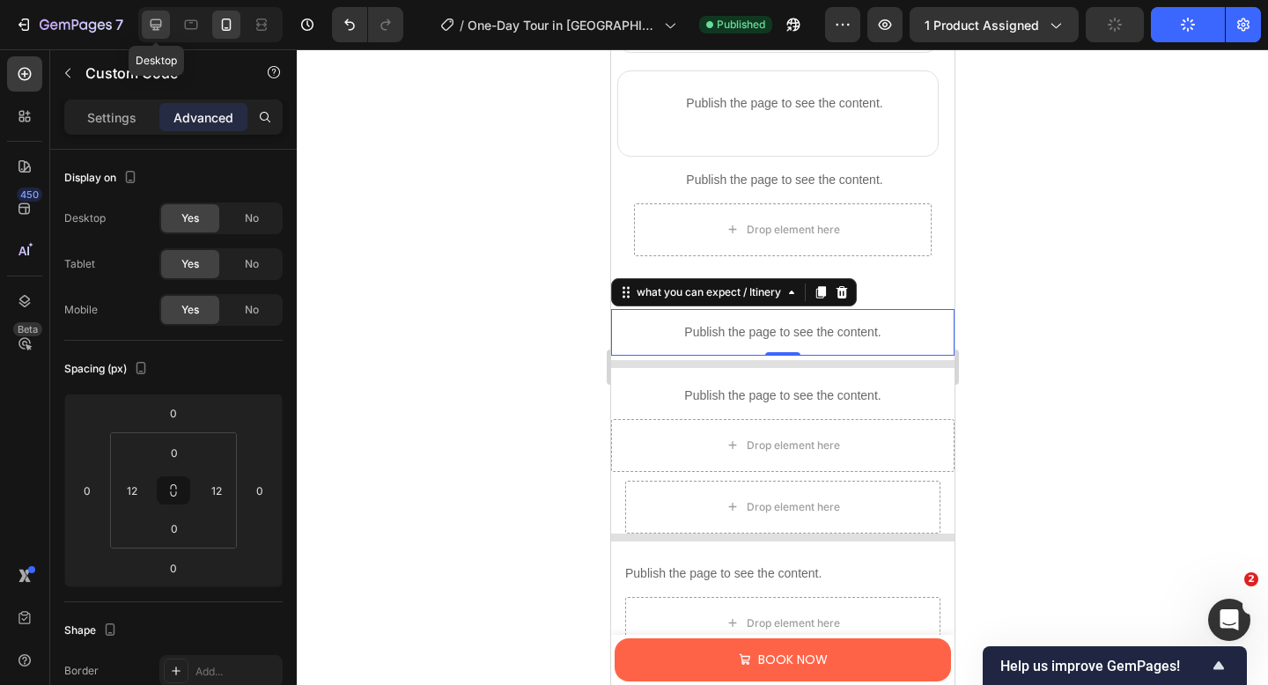
type input "0"
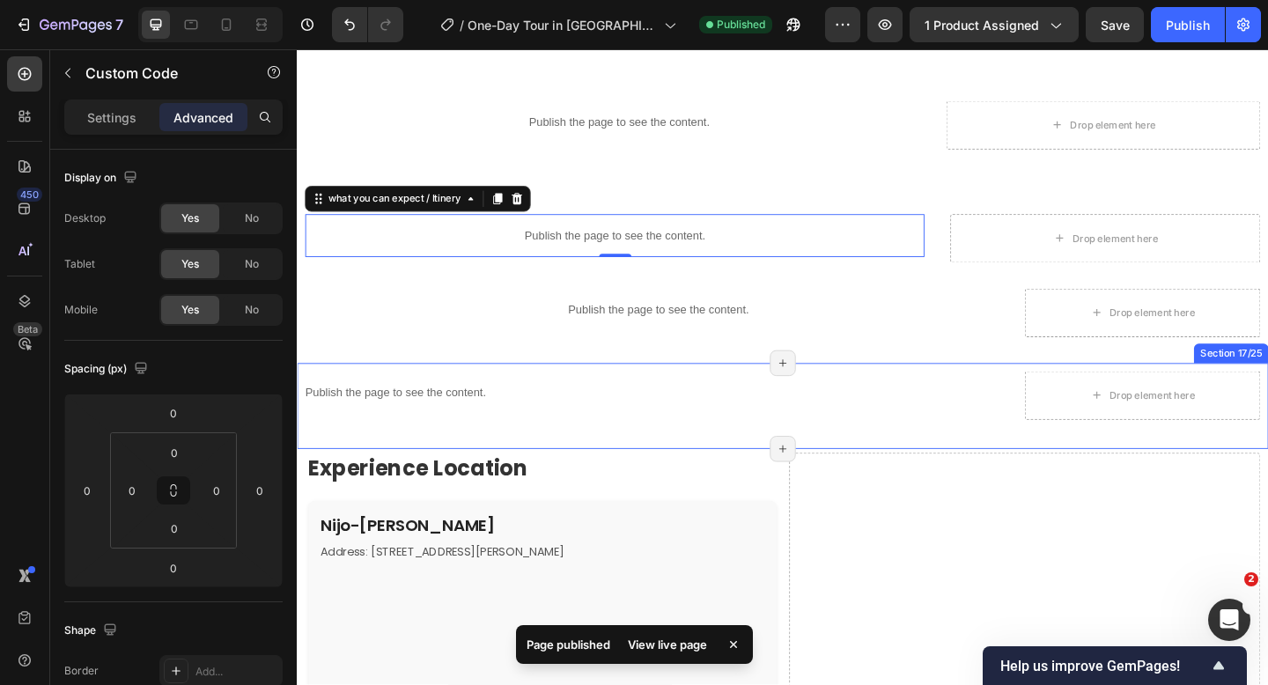
scroll to position [2275, 0]
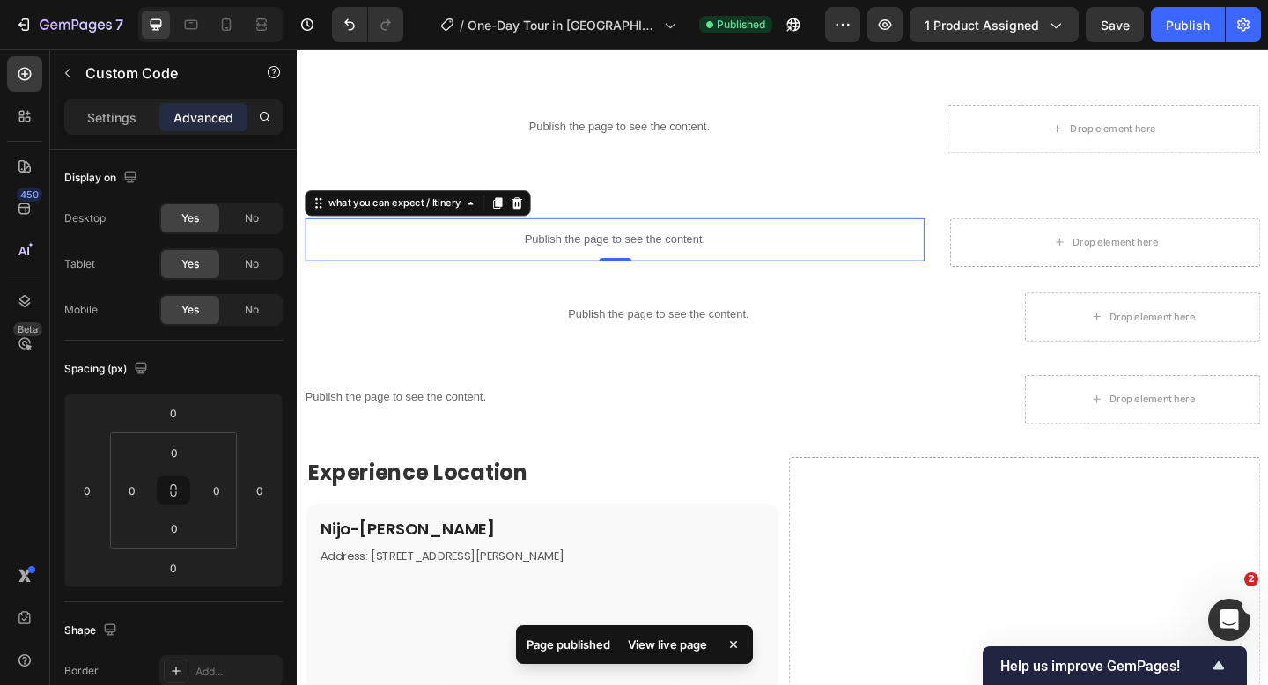
click at [559, 261] on p "Publish the page to see the content." at bounding box center [641, 256] width 673 height 18
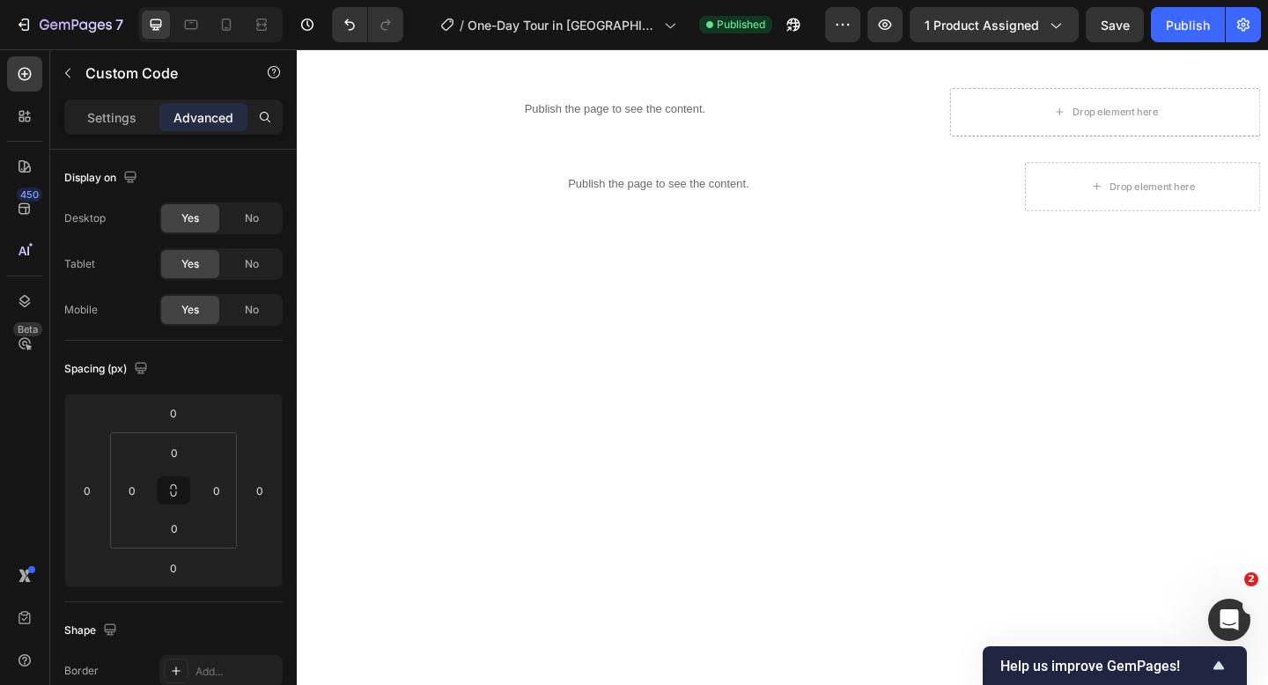
scroll to position [1920, 0]
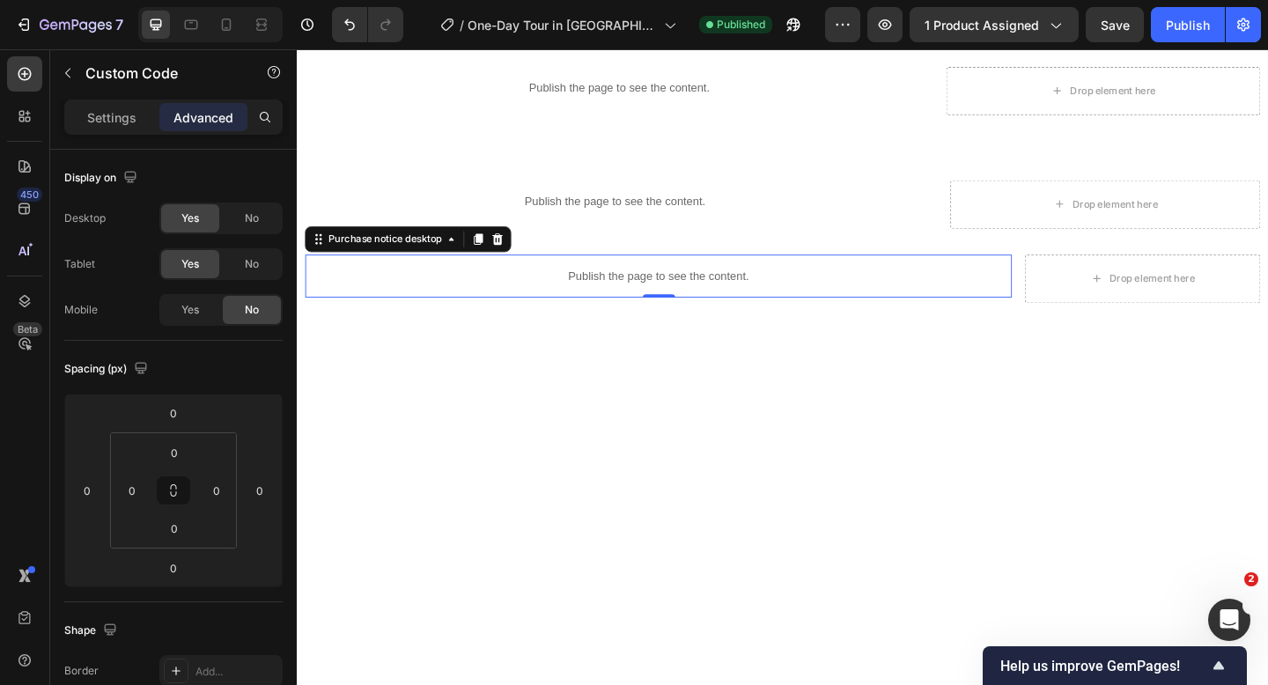
click at [647, 294] on p "Publish the page to see the content." at bounding box center [689, 296] width 769 height 18
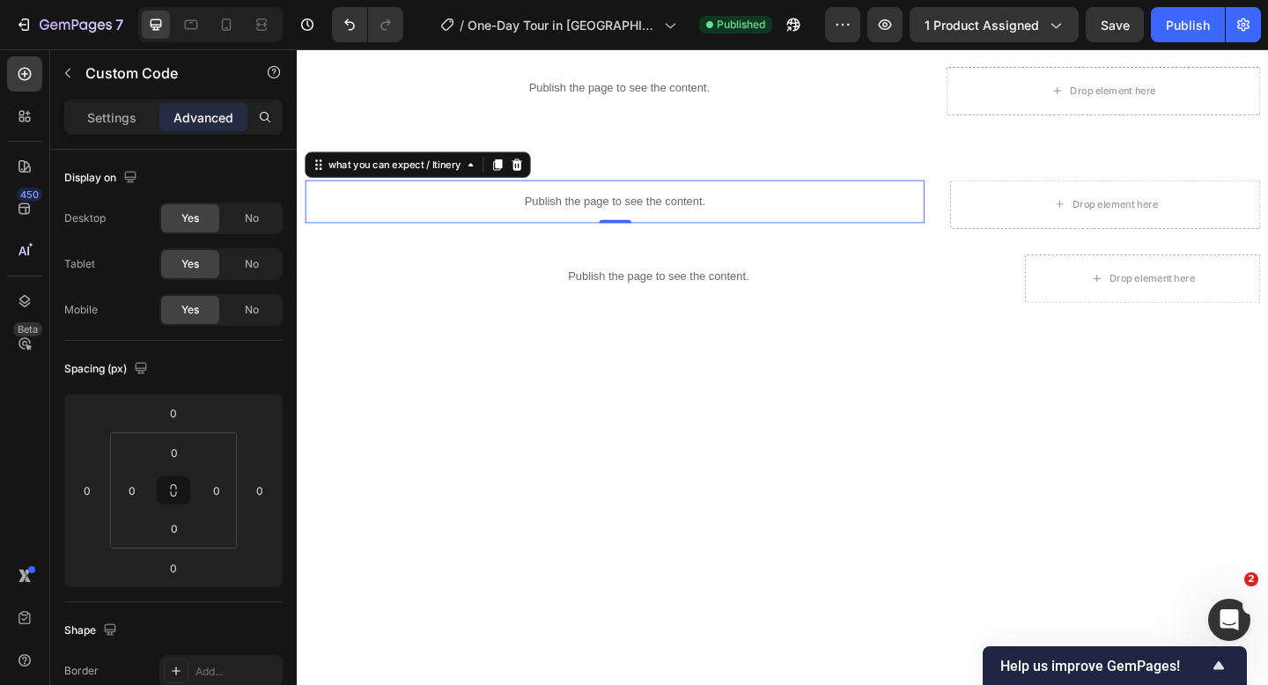
click at [594, 209] on p "Publish the page to see the content." at bounding box center [641, 215] width 673 height 18
click at [119, 120] on p "Settings" at bounding box center [111, 117] width 49 height 18
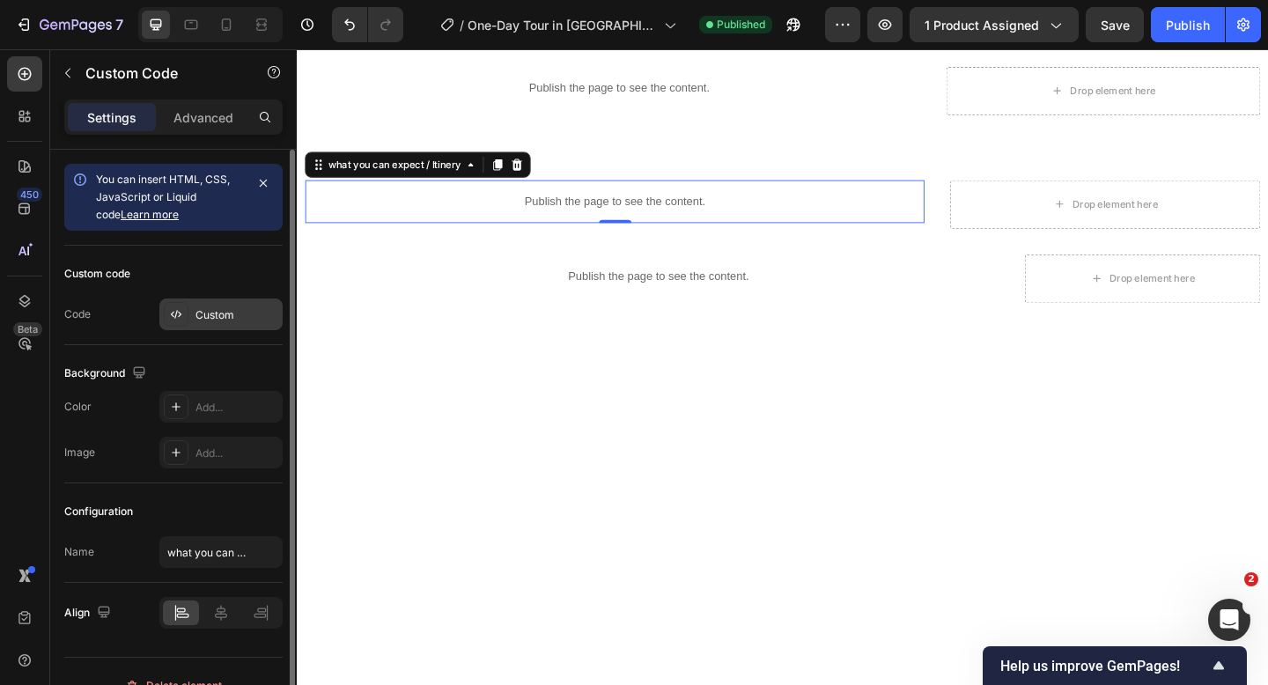
click at [238, 316] on div "Custom" at bounding box center [236, 315] width 83 height 16
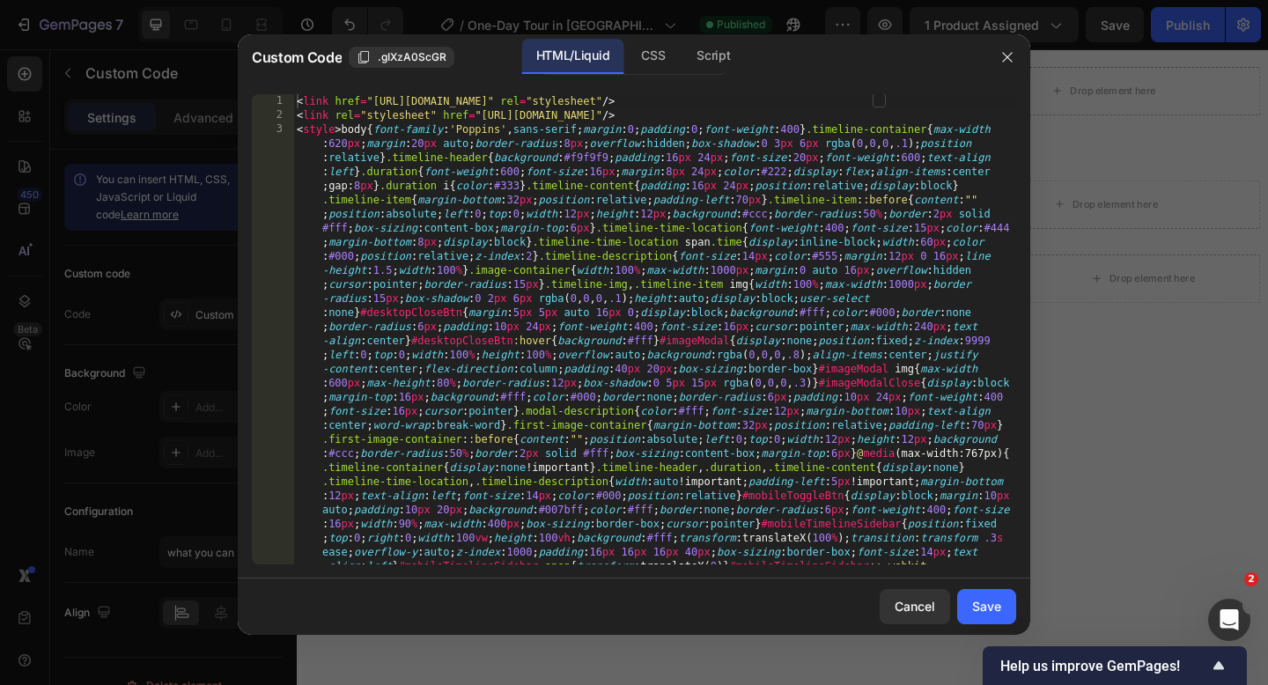
type textarea "<link href="https://fonts.googleapis.com/css2?family=Poppins&display=swap" rel=…"
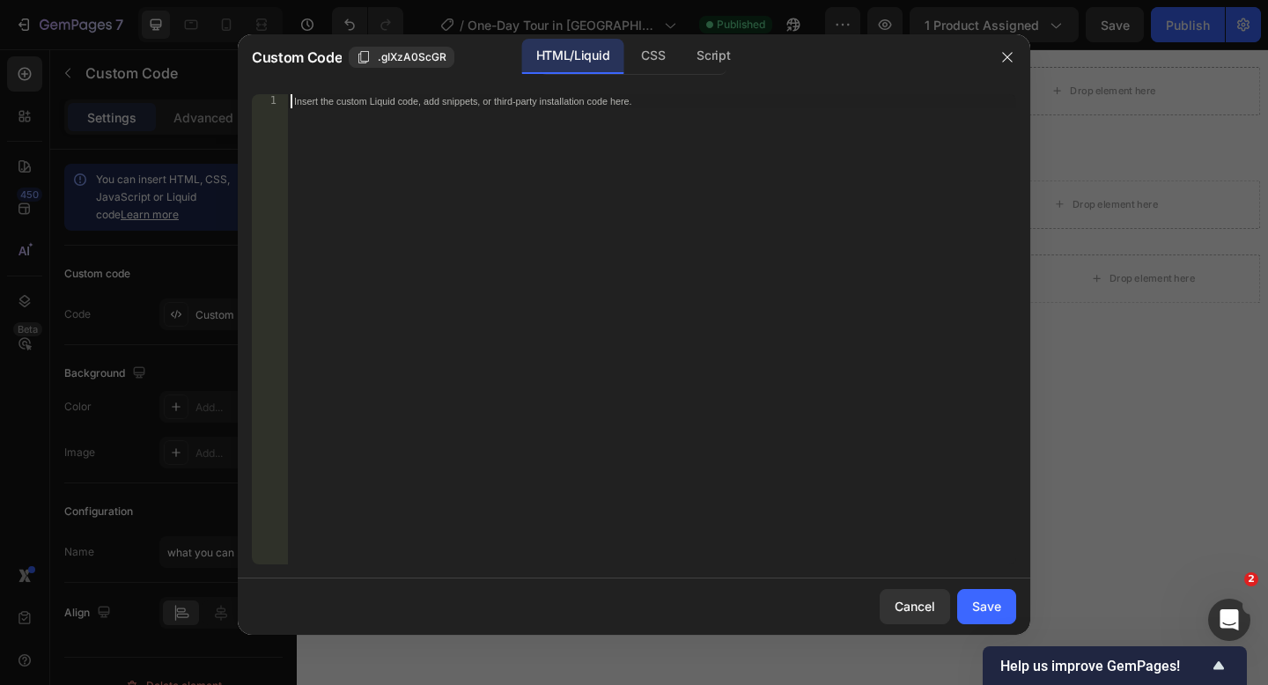
paste textarea
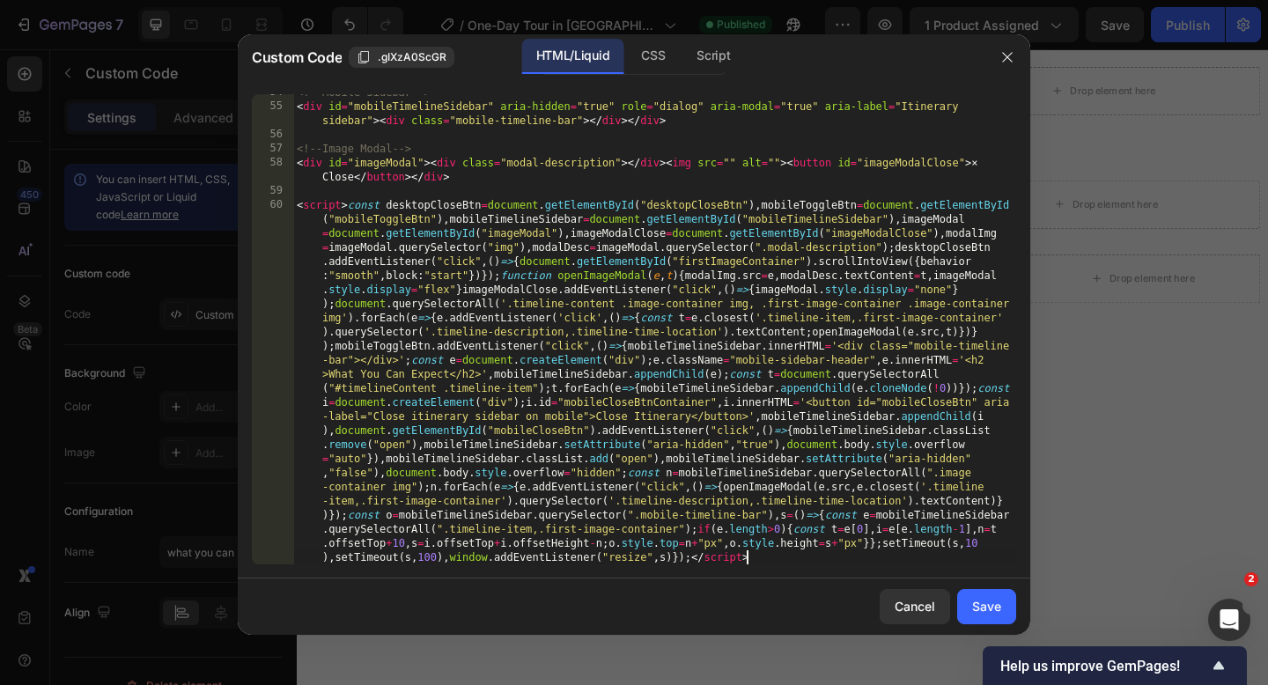
scroll to position [2122, 0]
click at [972, 618] on button "Save" at bounding box center [986, 606] width 59 height 35
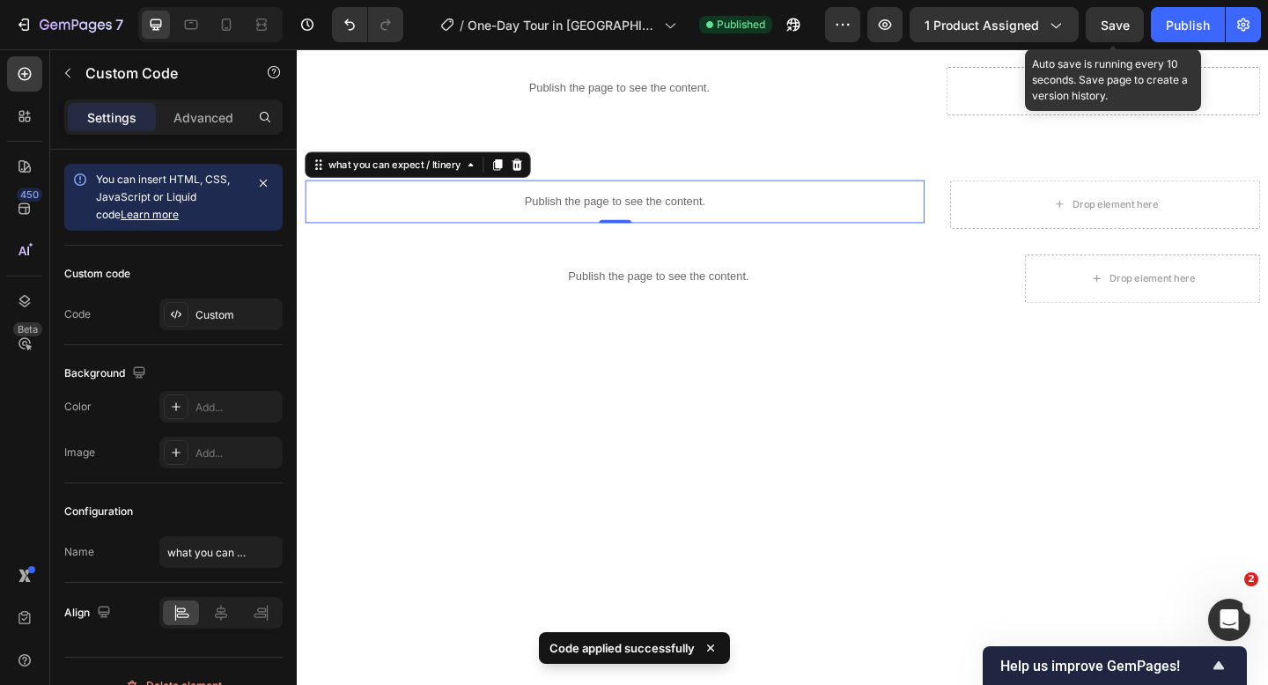
click at [1115, 23] on span "Save" at bounding box center [1114, 25] width 29 height 15
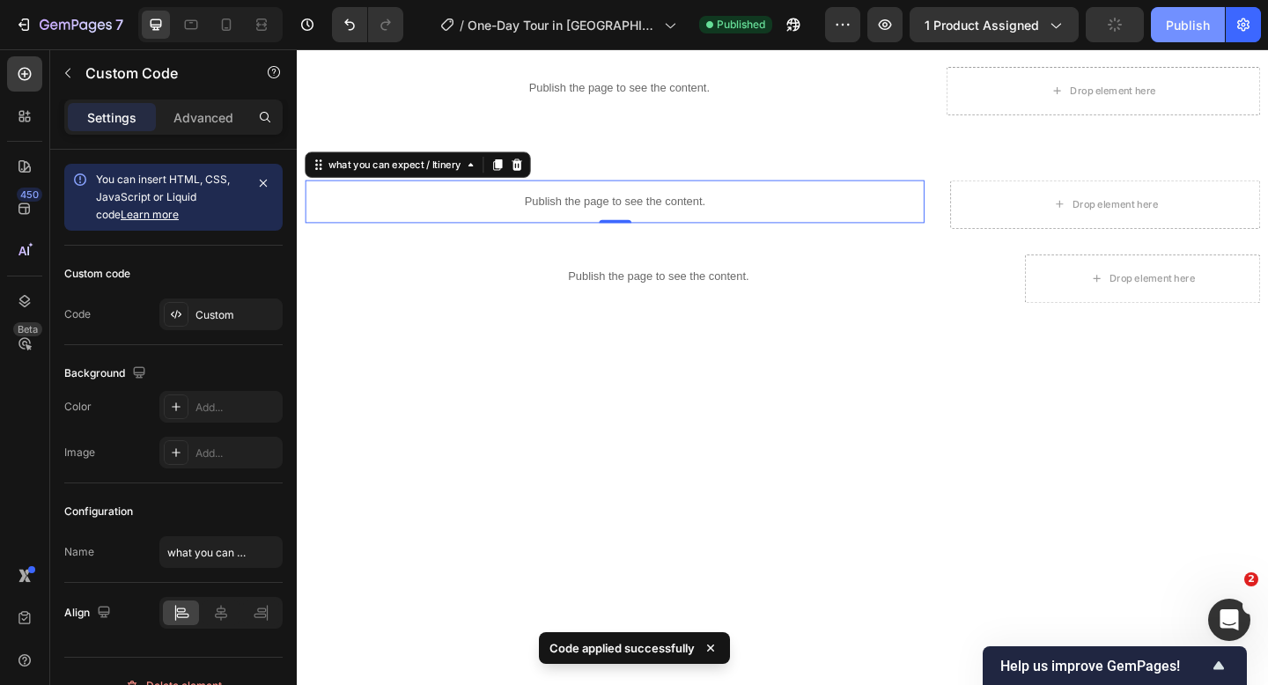
click at [1182, 25] on div "Publish" at bounding box center [1188, 25] width 44 height 18
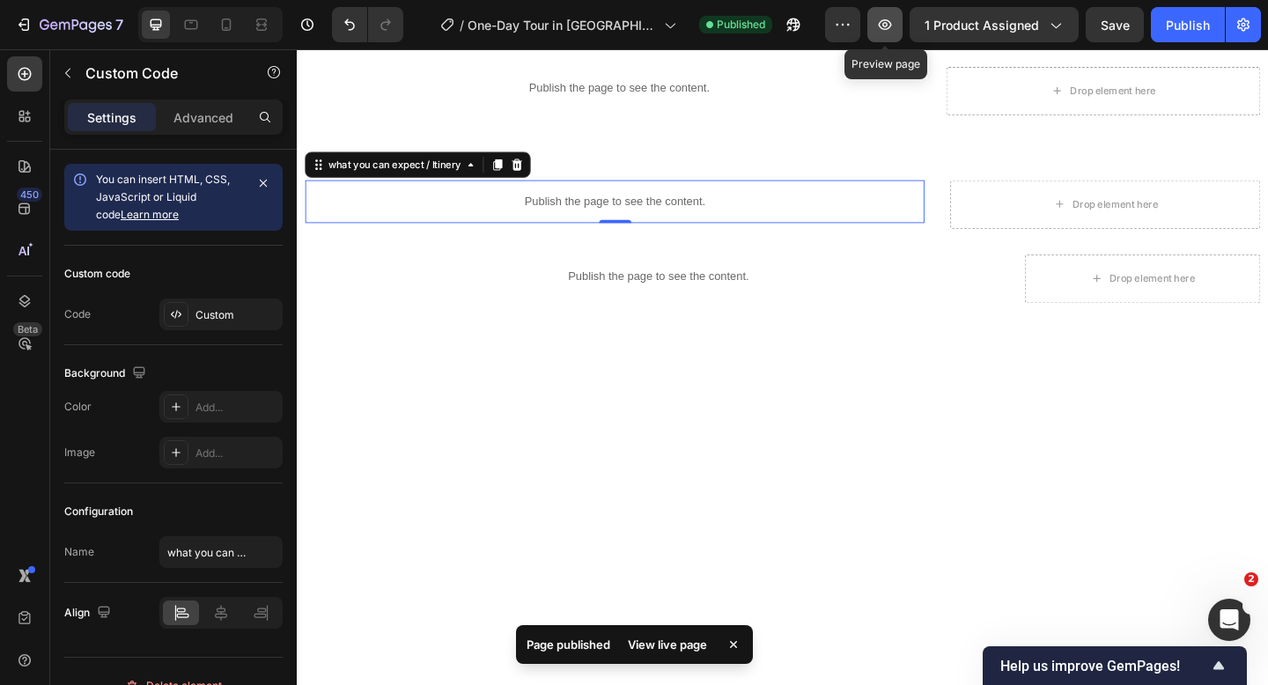
click at [886, 32] on icon "button" at bounding box center [885, 25] width 18 height 18
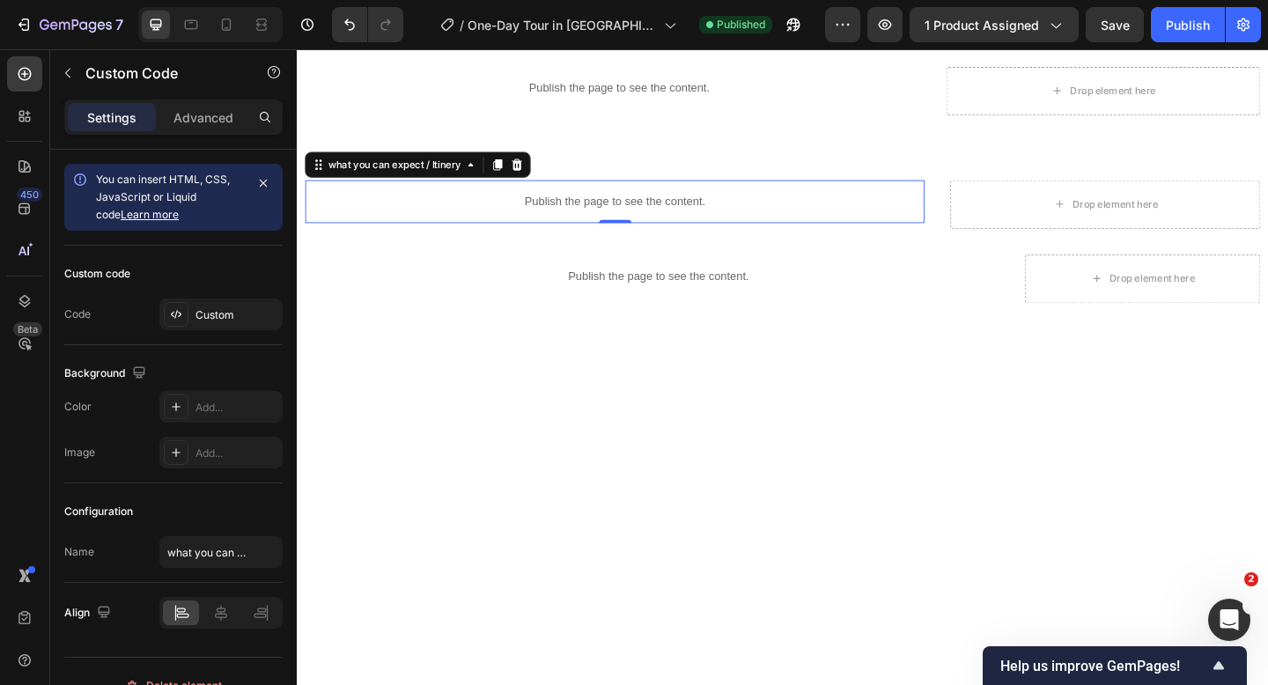
click at [593, 210] on p "Publish the page to see the content." at bounding box center [641, 215] width 673 height 18
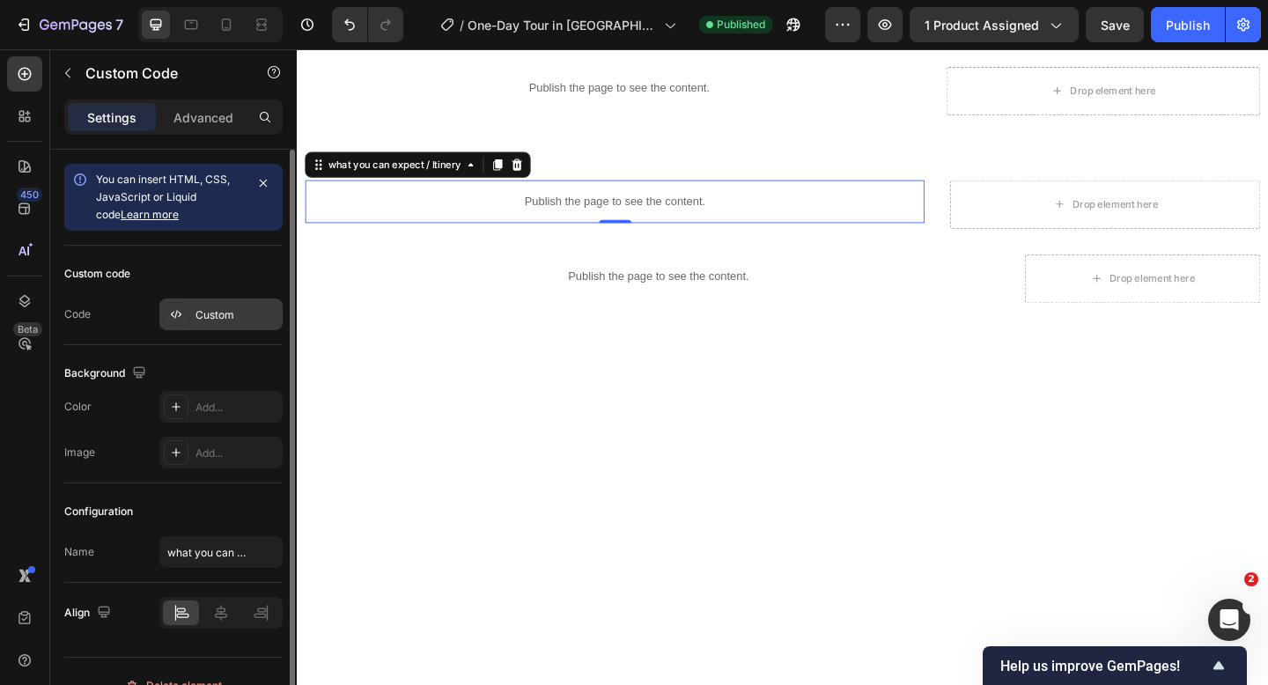
click at [236, 312] on div "Custom" at bounding box center [236, 315] width 83 height 16
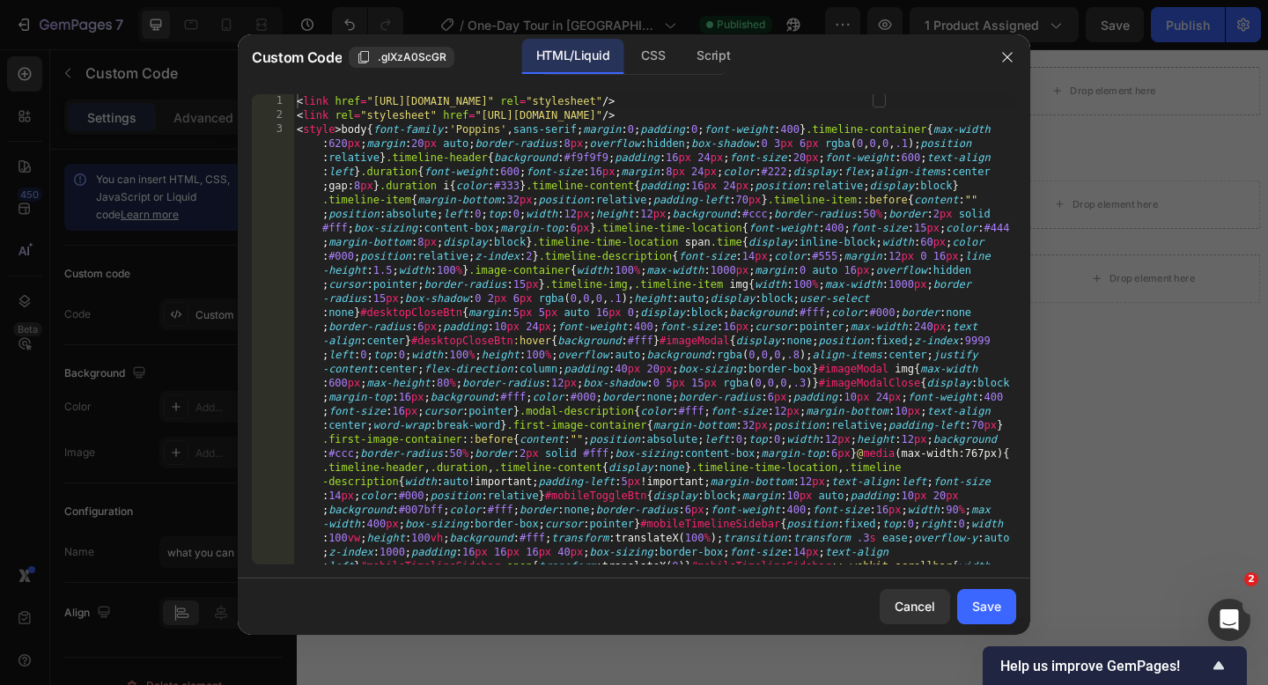
type textarea "<link href="https://fonts.googleapis.com/css2?family=Poppins&display=swap" rel=…"
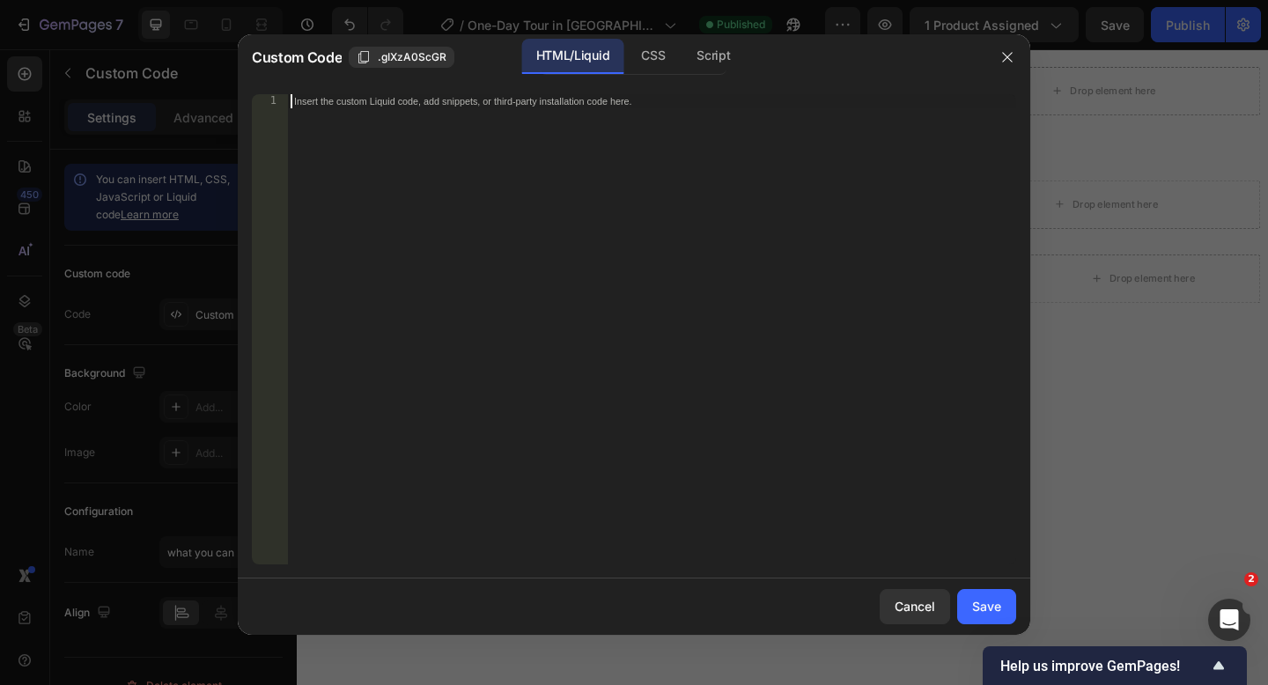
paste textarea "}"
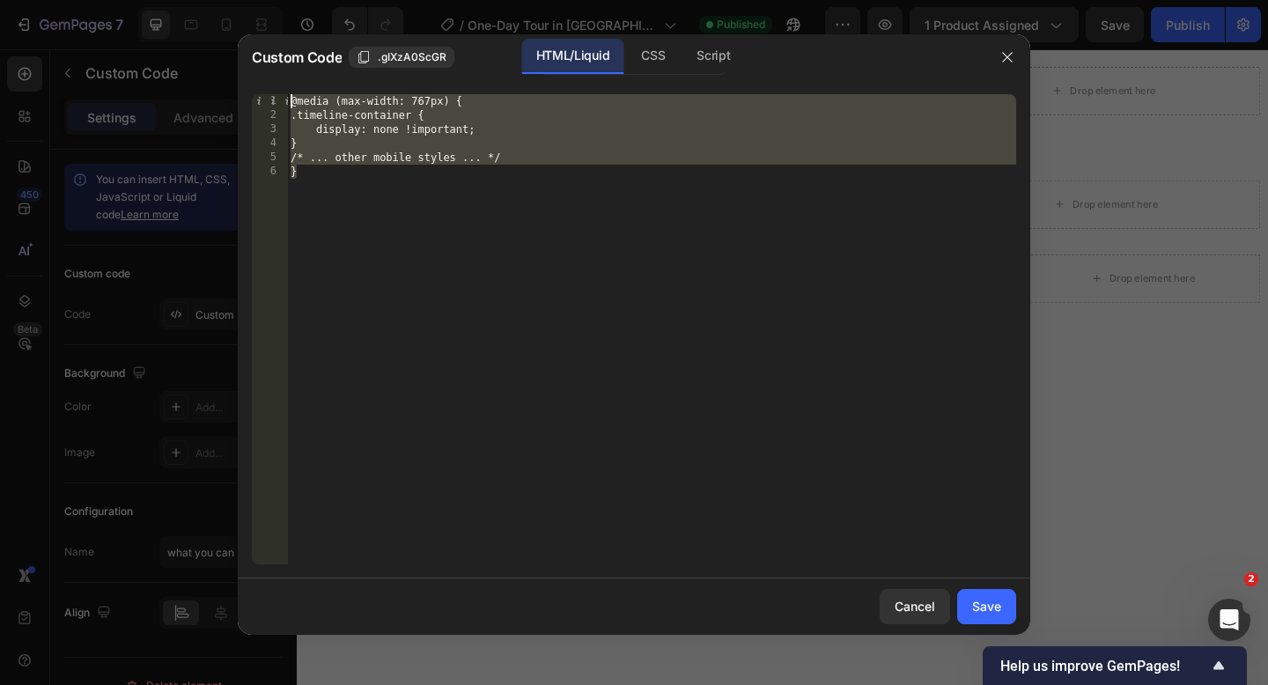
drag, startPoint x: 327, startPoint y: 181, endPoint x: 289, endPoint y: 82, distance: 106.4
click at [289, 82] on div "} 1 2 3 4 5 6 @media (max-width: 767px) { .timeline-container { display: none !…" at bounding box center [634, 329] width 792 height 498
click at [303, 178] on div "@media (max-width: 767px) { .timeline-container { display: none !important; } /…" at bounding box center [651, 343] width 729 height 498
type textarea "}"
drag, startPoint x: 303, startPoint y: 178, endPoint x: 298, endPoint y: 55, distance: 122.4
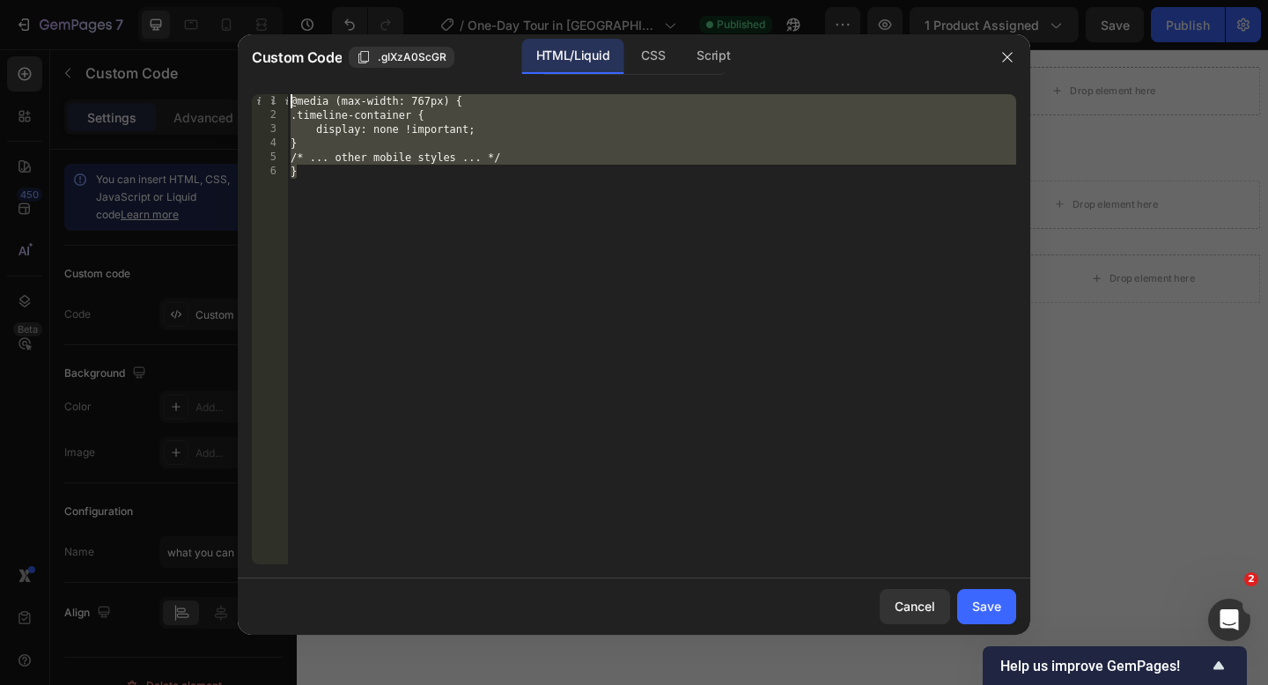
click at [298, 55] on div "Custom Code .gIXzA0ScGR HTML/Liquid CSS Script 1 2 3 4 5 6 @media (max-width: 7…" at bounding box center [634, 334] width 792 height 600
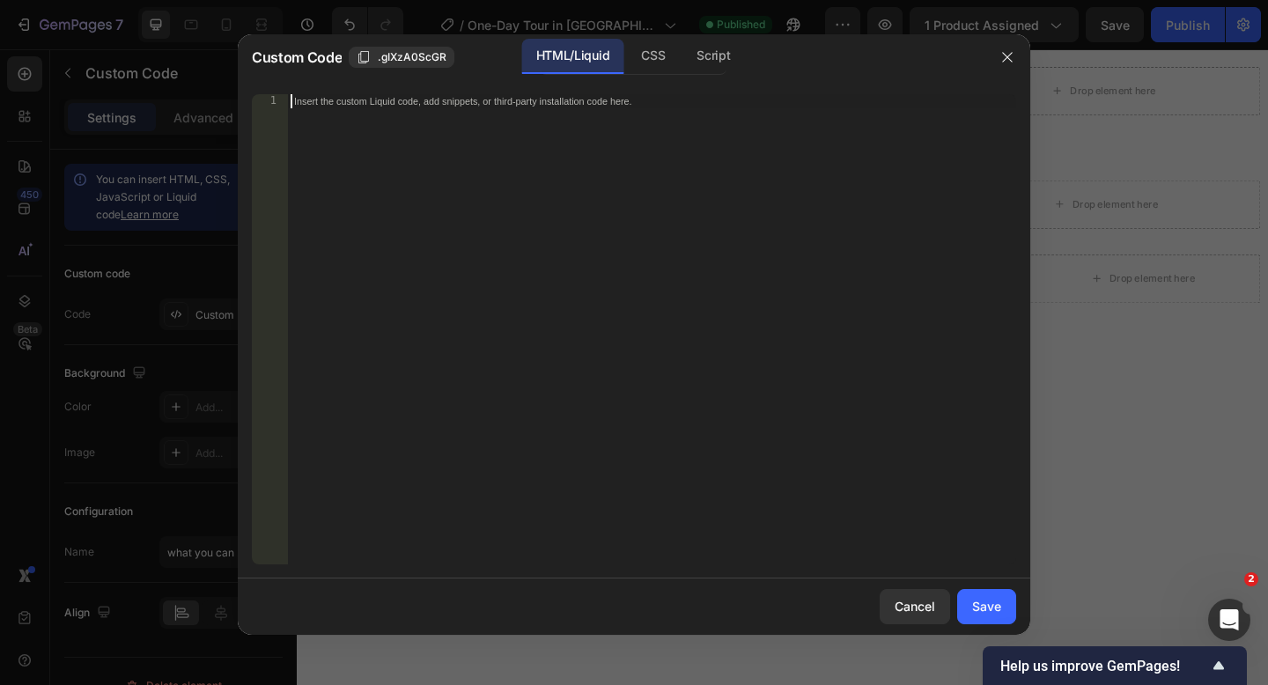
click at [310, 110] on div "Insert the custom Liquid code, add snippets, or third-party installation code h…" at bounding box center [651, 343] width 729 height 498
paste textarea "</html>"
type textarea "</html>"
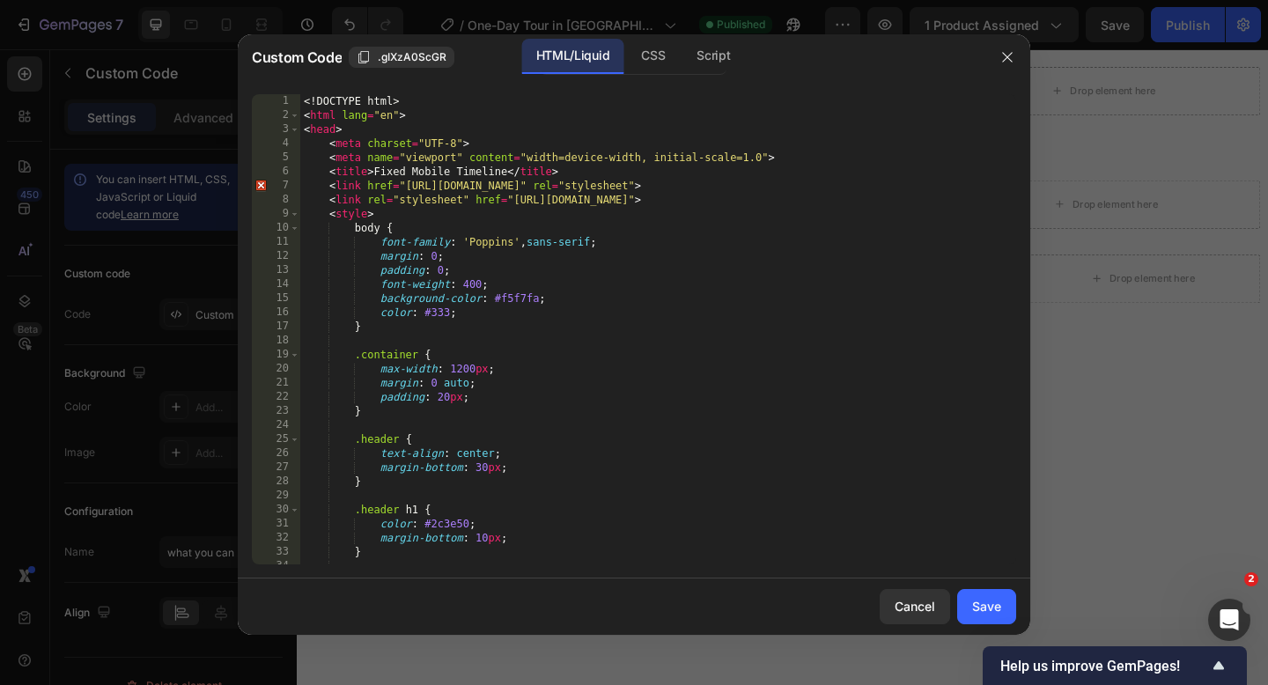
scroll to position [0, 0]
click at [969, 600] on button "Save" at bounding box center [986, 606] width 59 height 35
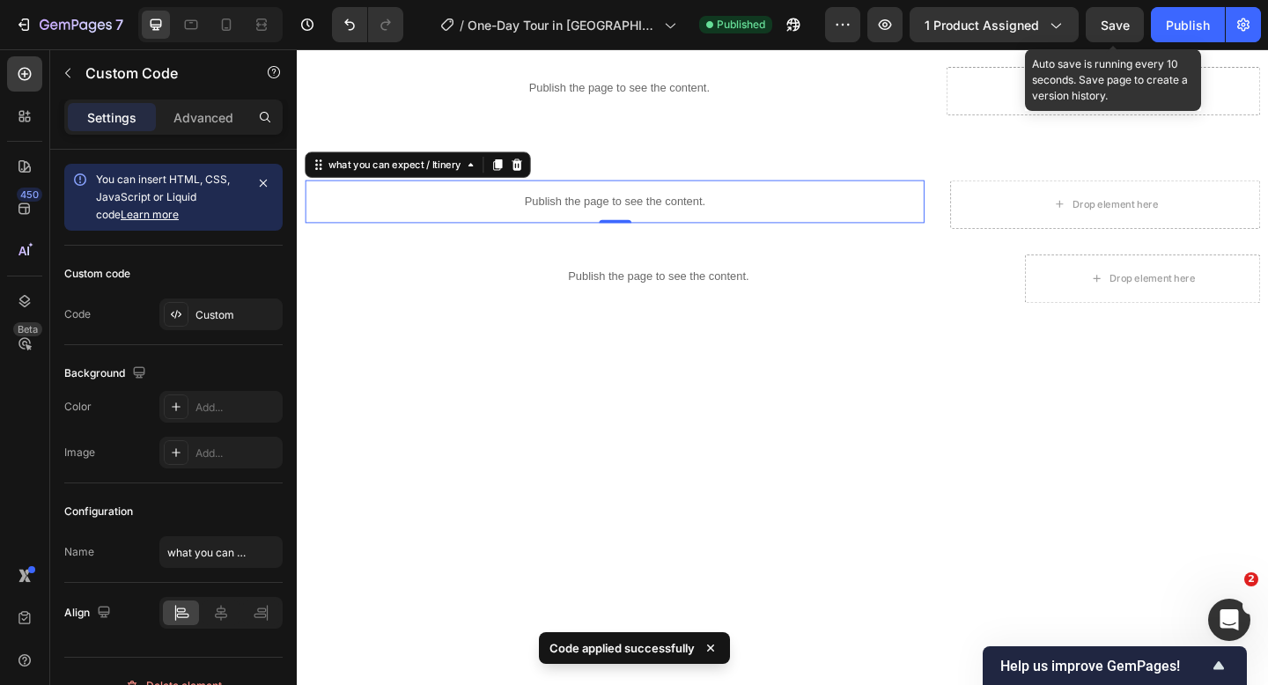
click at [1116, 18] on span "Save" at bounding box center [1114, 25] width 29 height 15
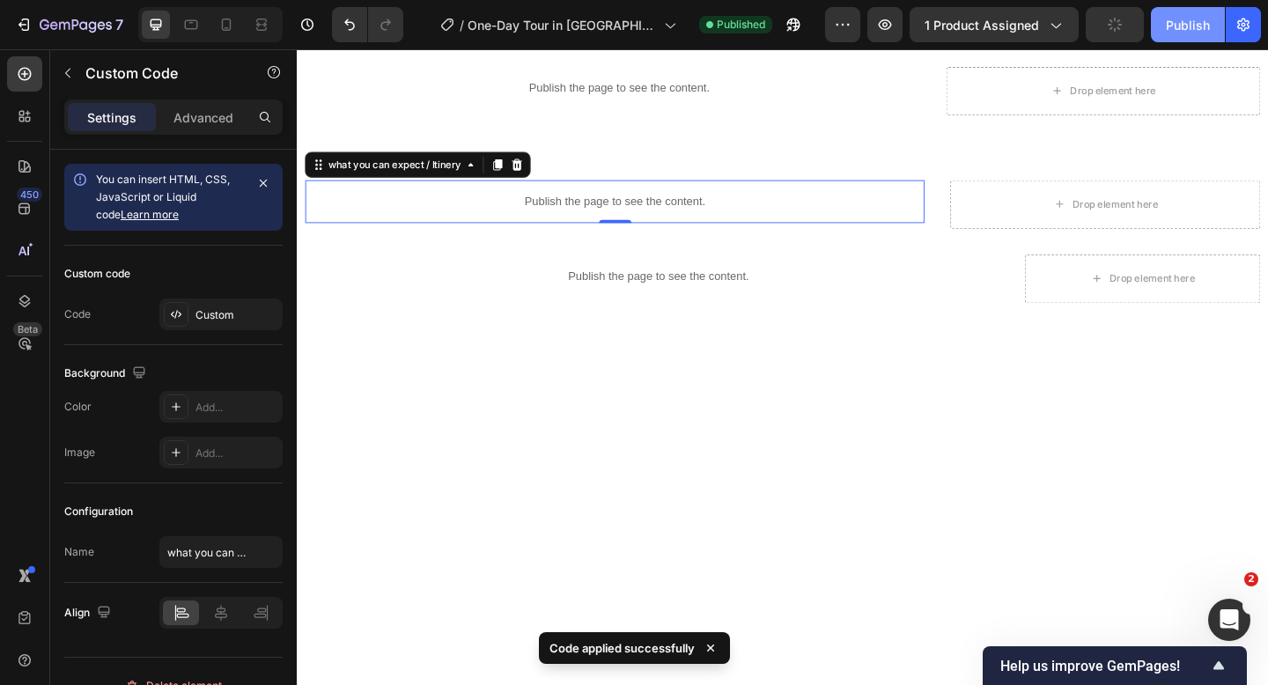
click at [1171, 20] on div "Publish" at bounding box center [1188, 25] width 44 height 18
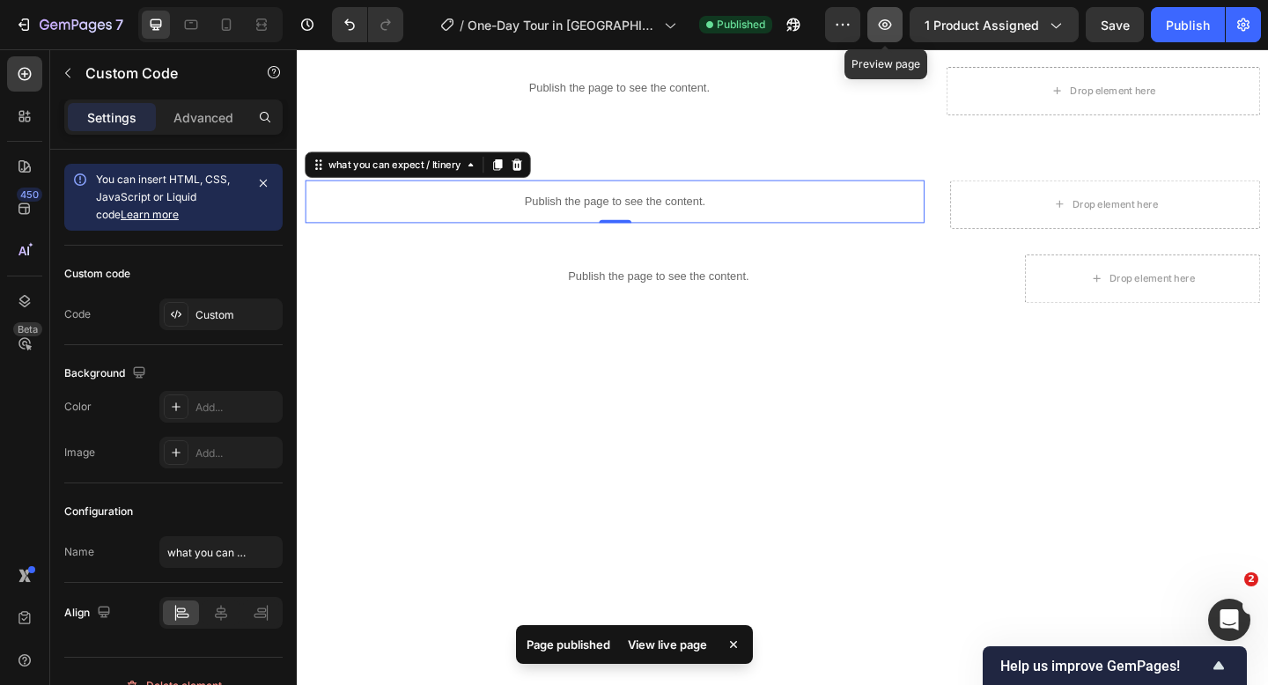
click at [883, 22] on icon "button" at bounding box center [885, 24] width 13 height 11
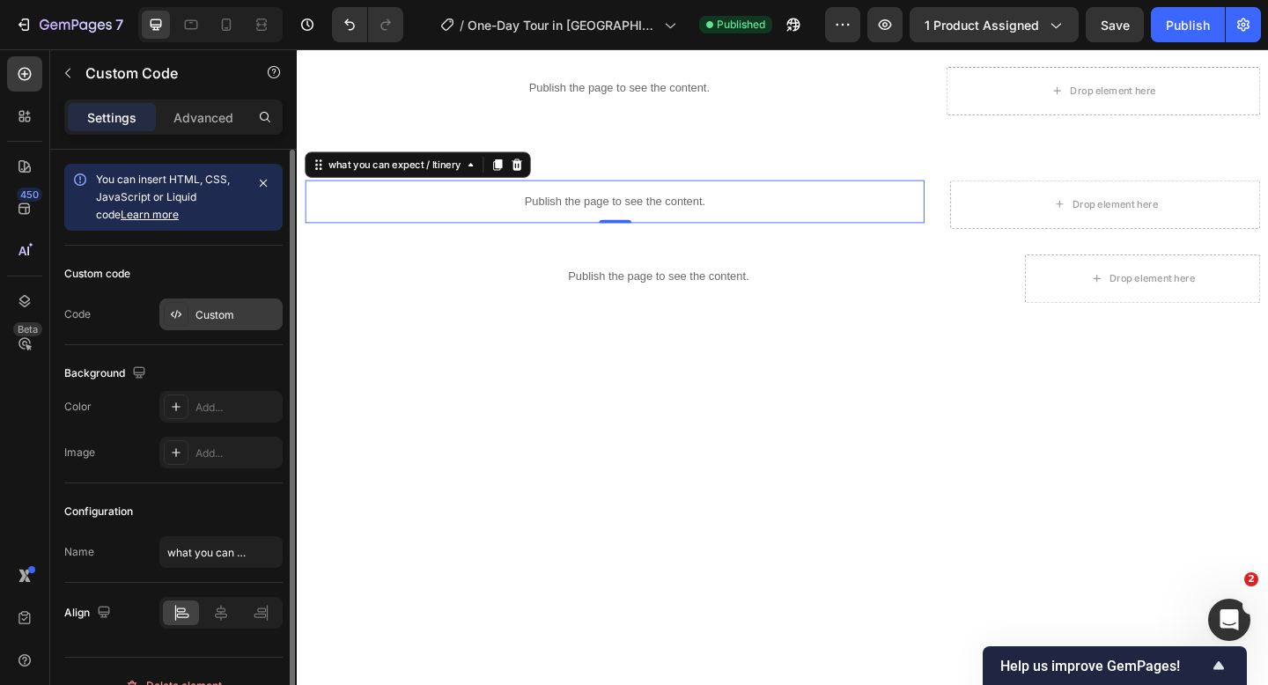
click at [232, 303] on div "Custom" at bounding box center [220, 314] width 123 height 32
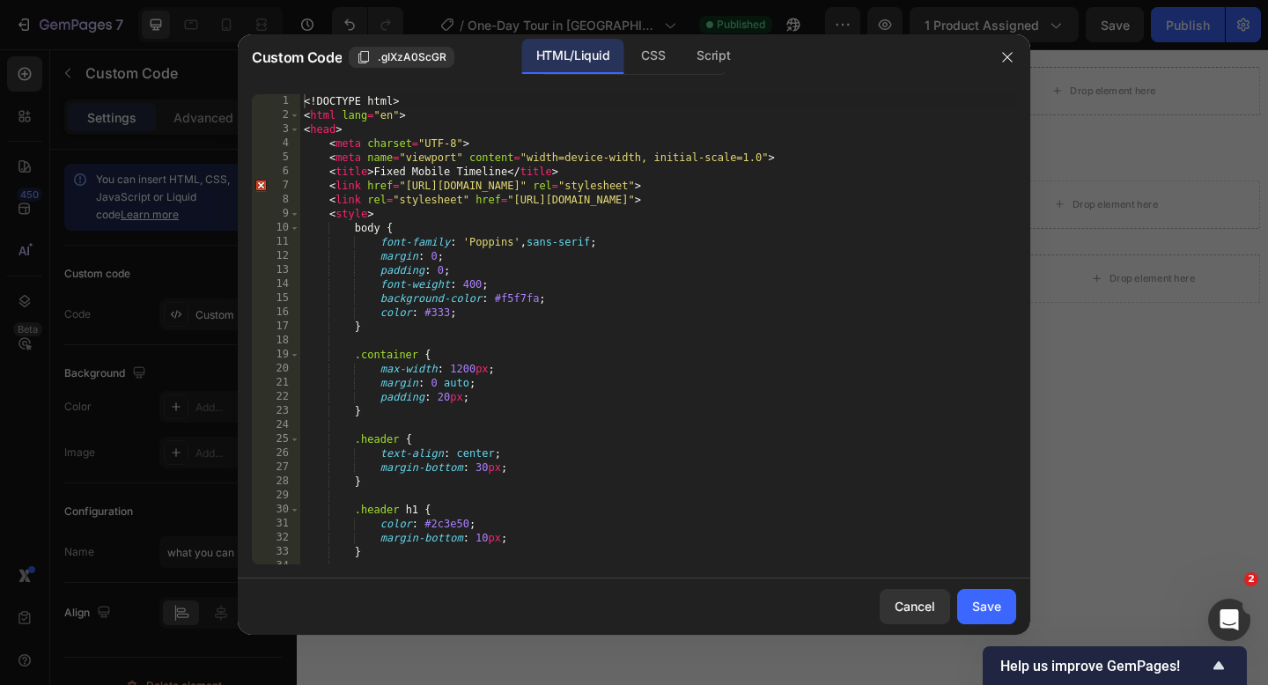
click at [303, 107] on div "<! DOCTYPE html > < html lang = "en" > < head > < meta charset = "UTF-8" > < me…" at bounding box center [658, 343] width 716 height 498
type textarea "</body> </html>"
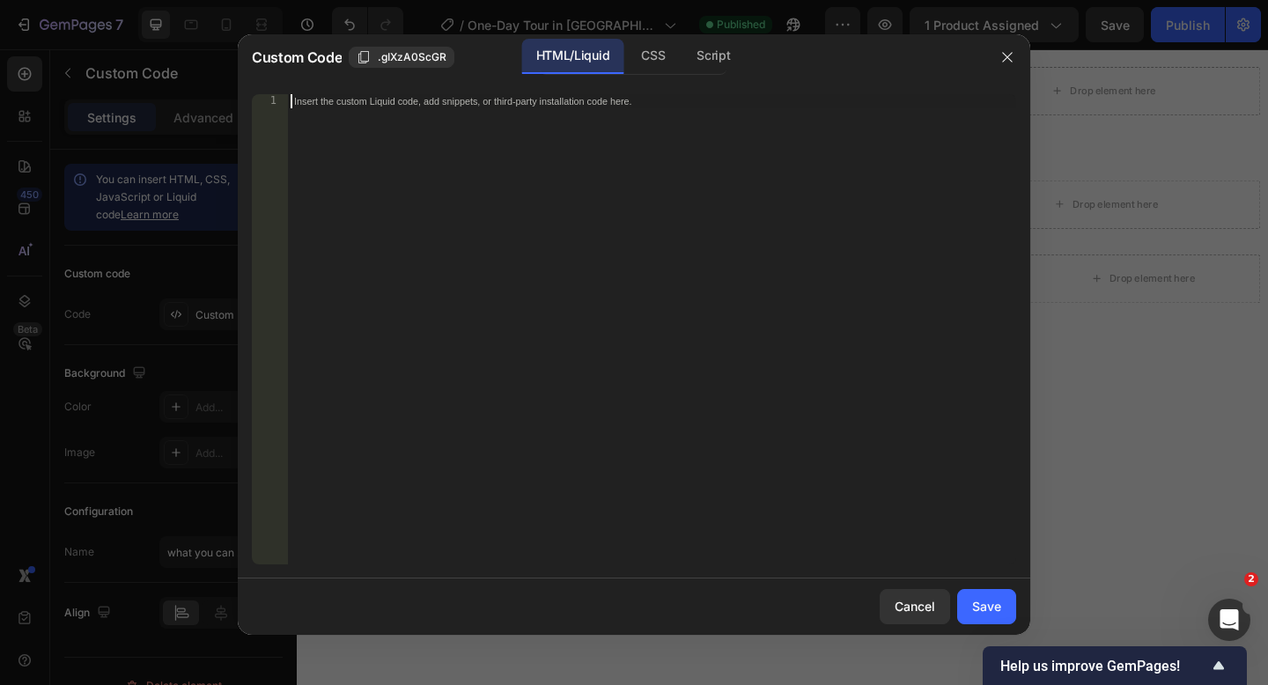
paste textarea
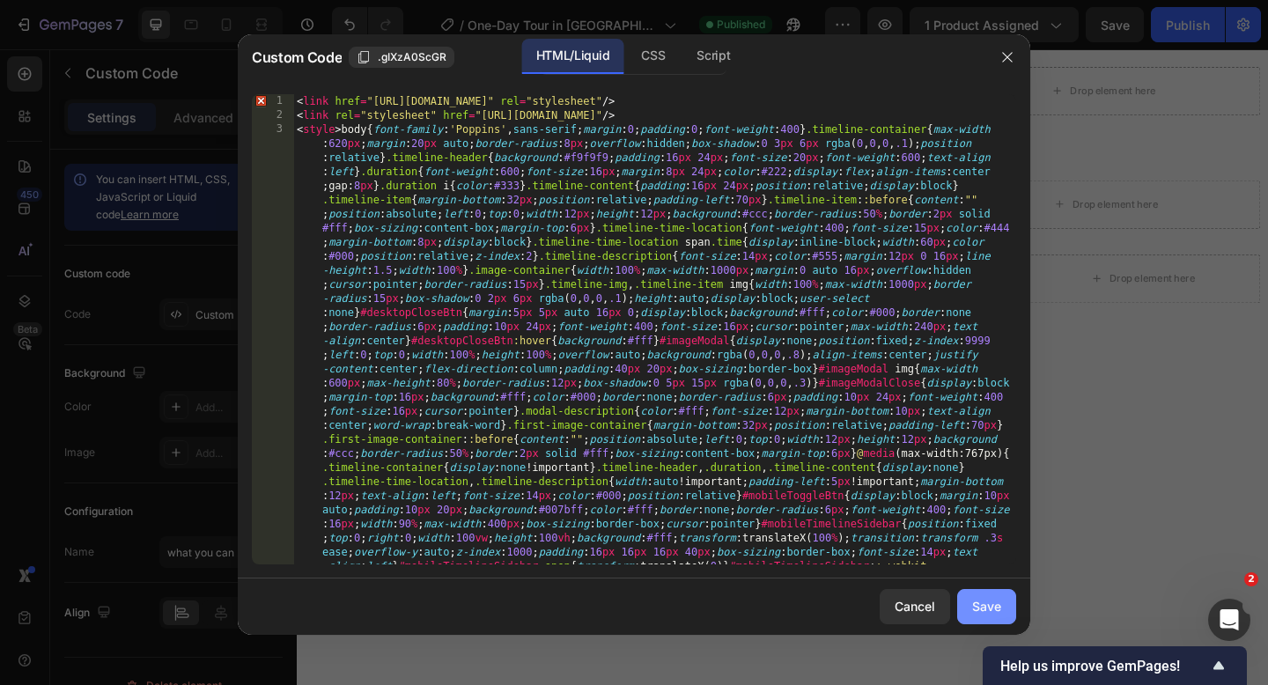
click at [975, 601] on div "Save" at bounding box center [986, 606] width 29 height 18
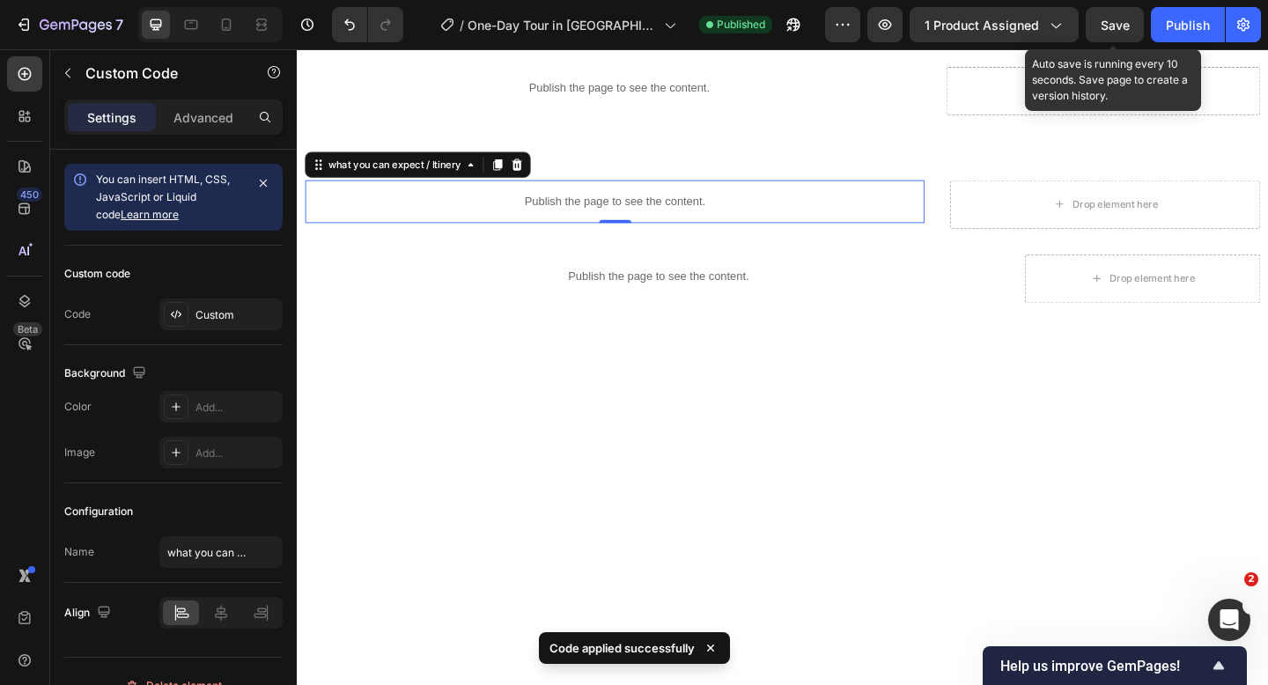
click at [1102, 27] on span "Save" at bounding box center [1114, 25] width 29 height 15
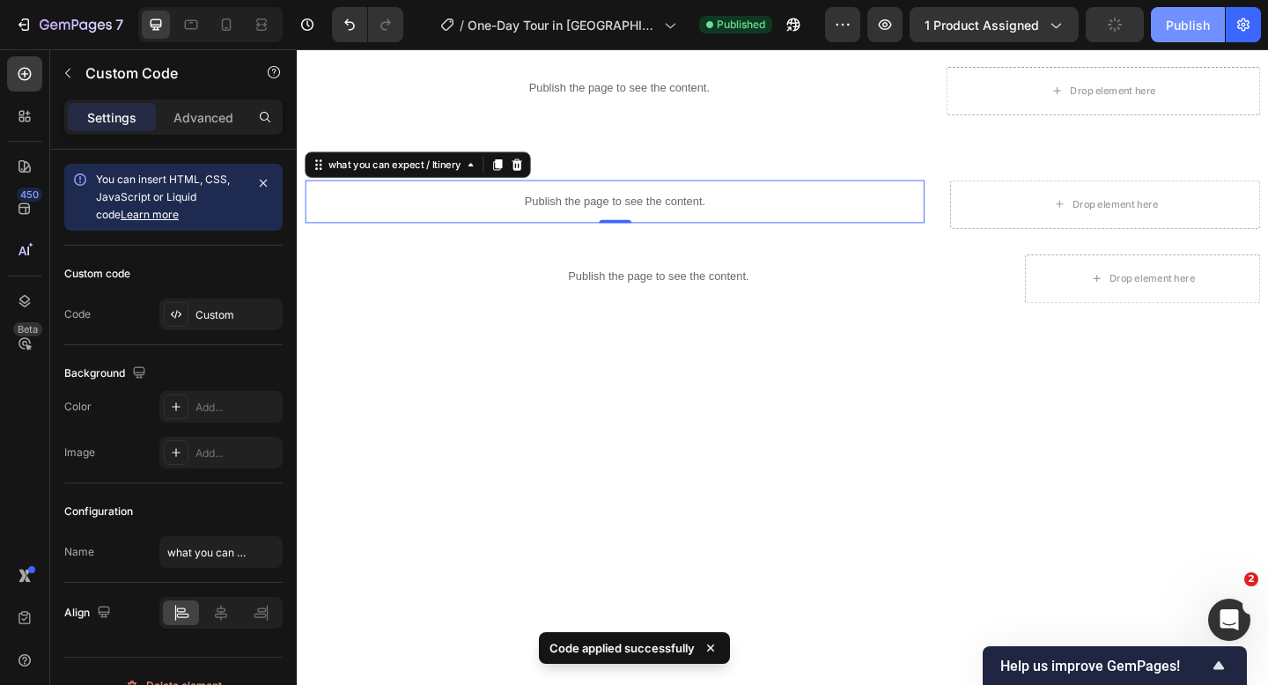
click at [1193, 39] on button "Publish" at bounding box center [1188, 24] width 74 height 35
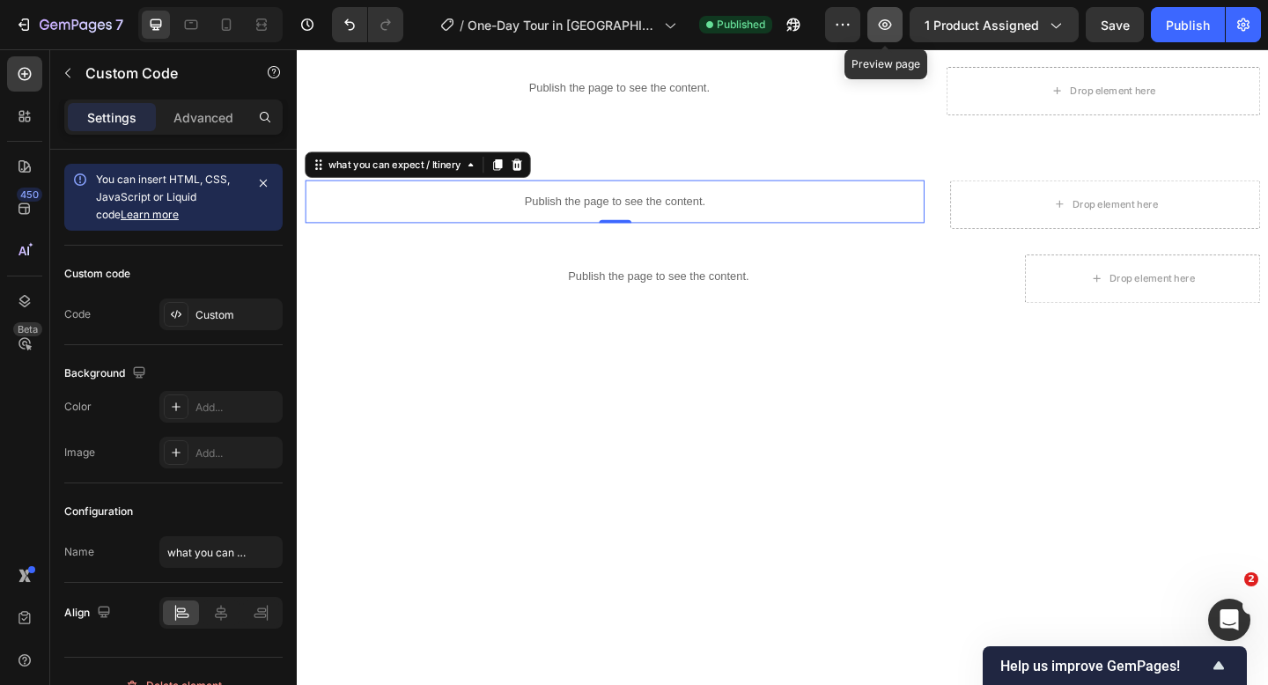
click at [886, 26] on icon "button" at bounding box center [884, 24] width 5 height 5
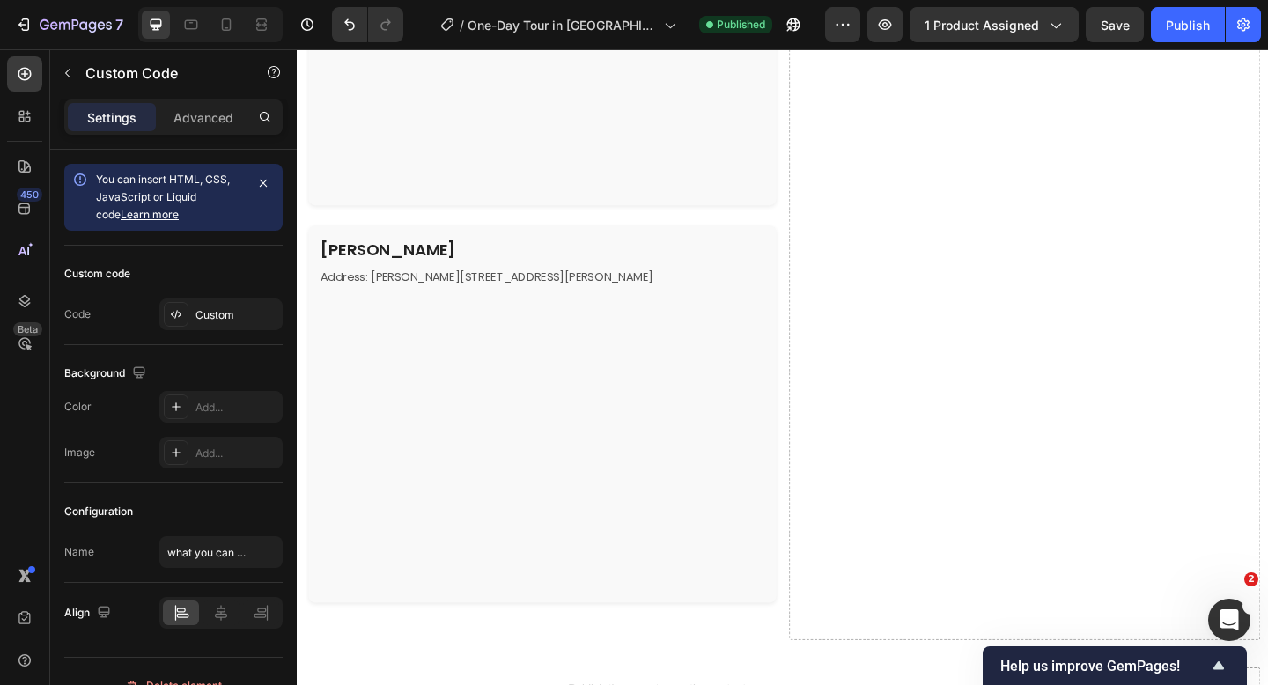
scroll to position [4634, 0]
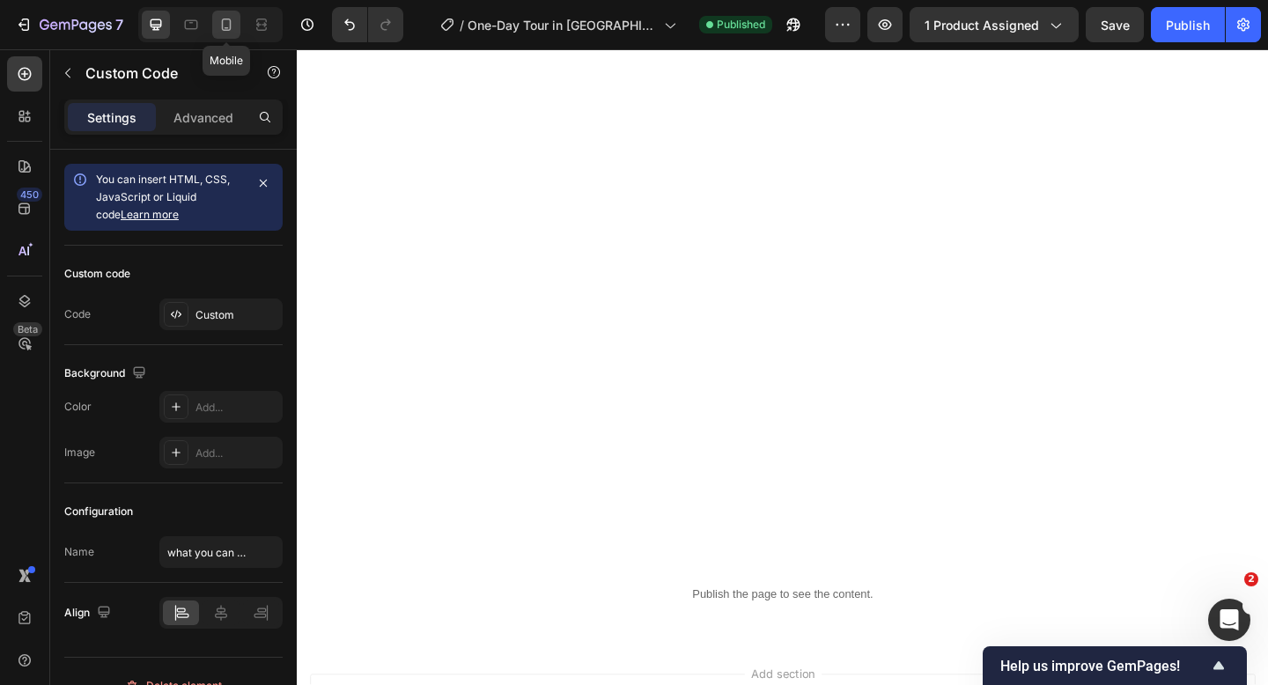
click at [229, 28] on icon at bounding box center [226, 25] width 18 height 18
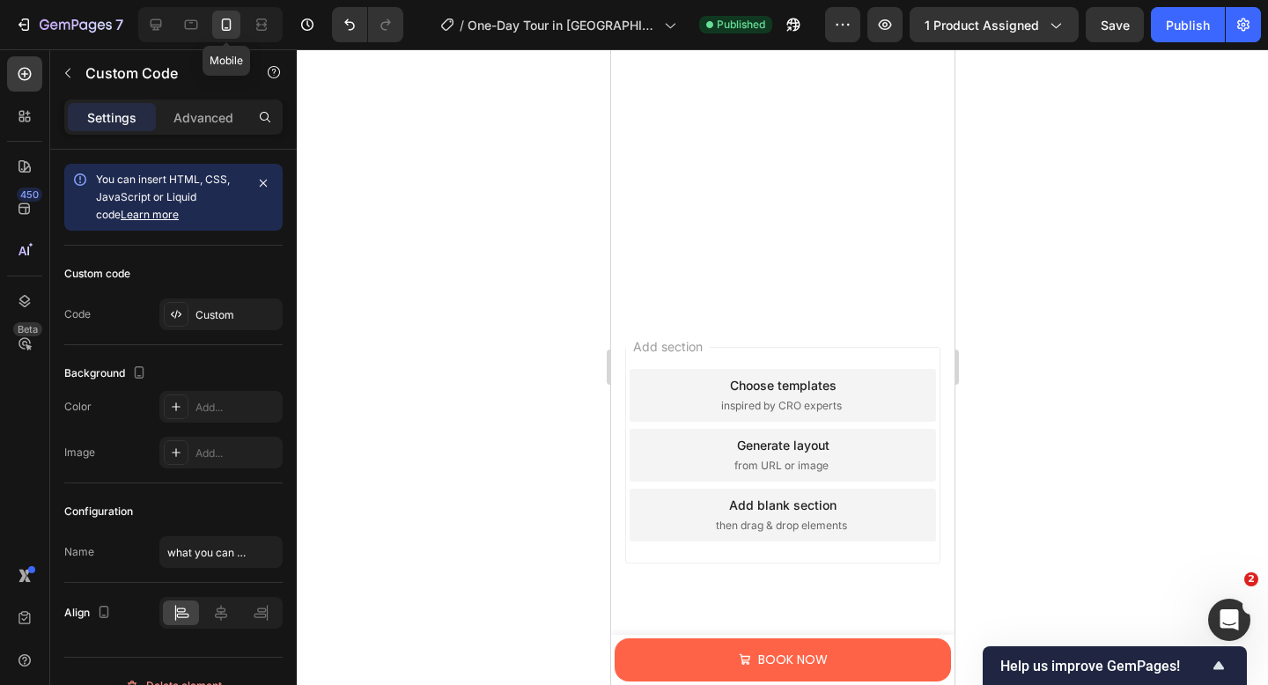
scroll to position [5212, 0]
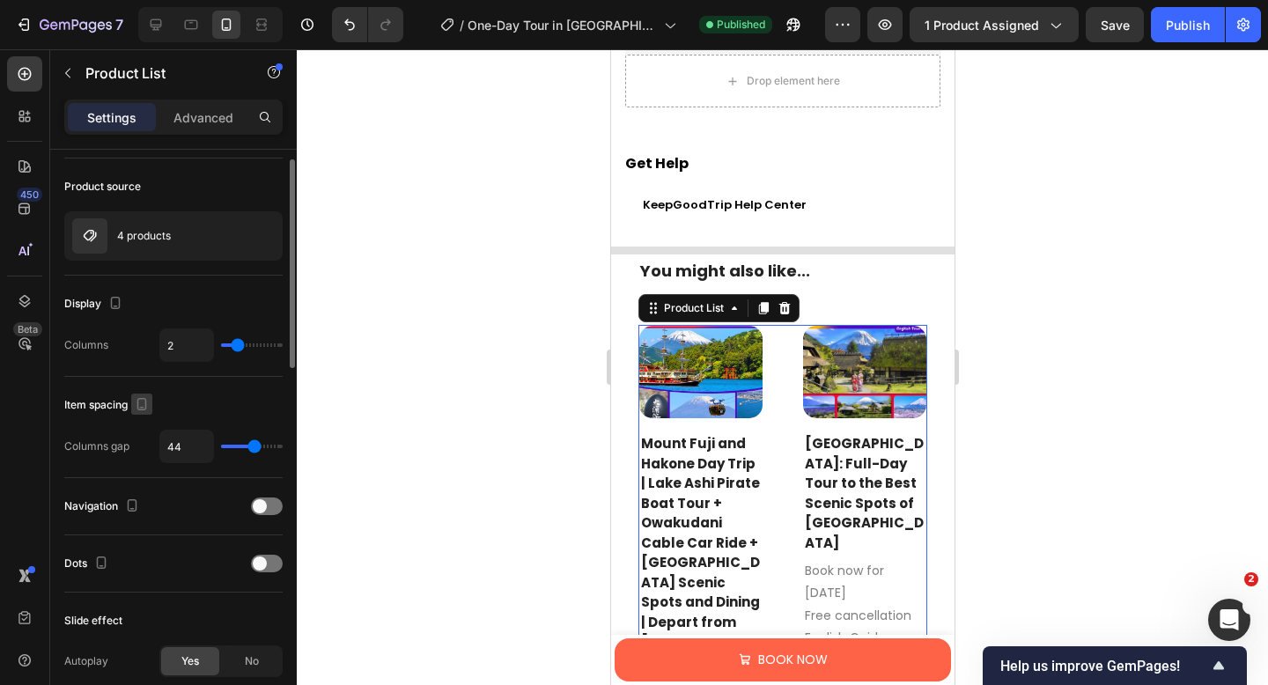
scroll to position [0, 0]
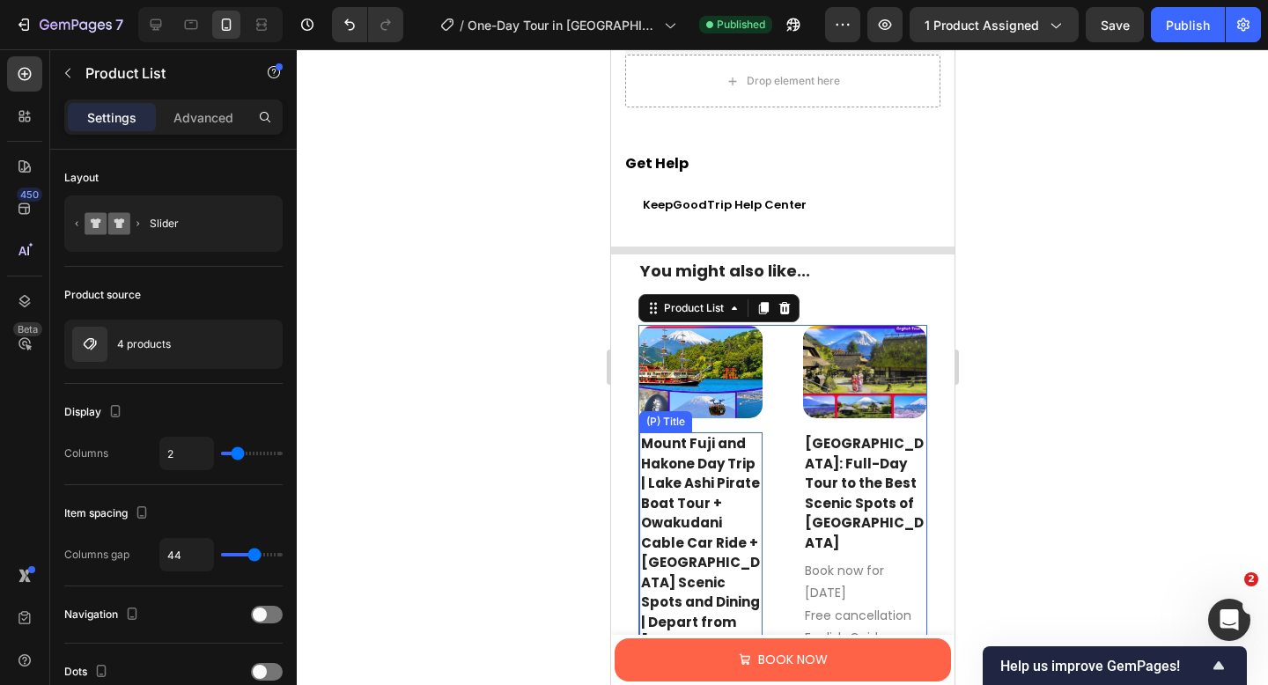
click at [668, 533] on h2 "Mount Fuji and Hakone Day Trip | Lake Ashi Pirate Boat Tour + Owakudani Cable C…" at bounding box center [699, 572] width 123 height 281
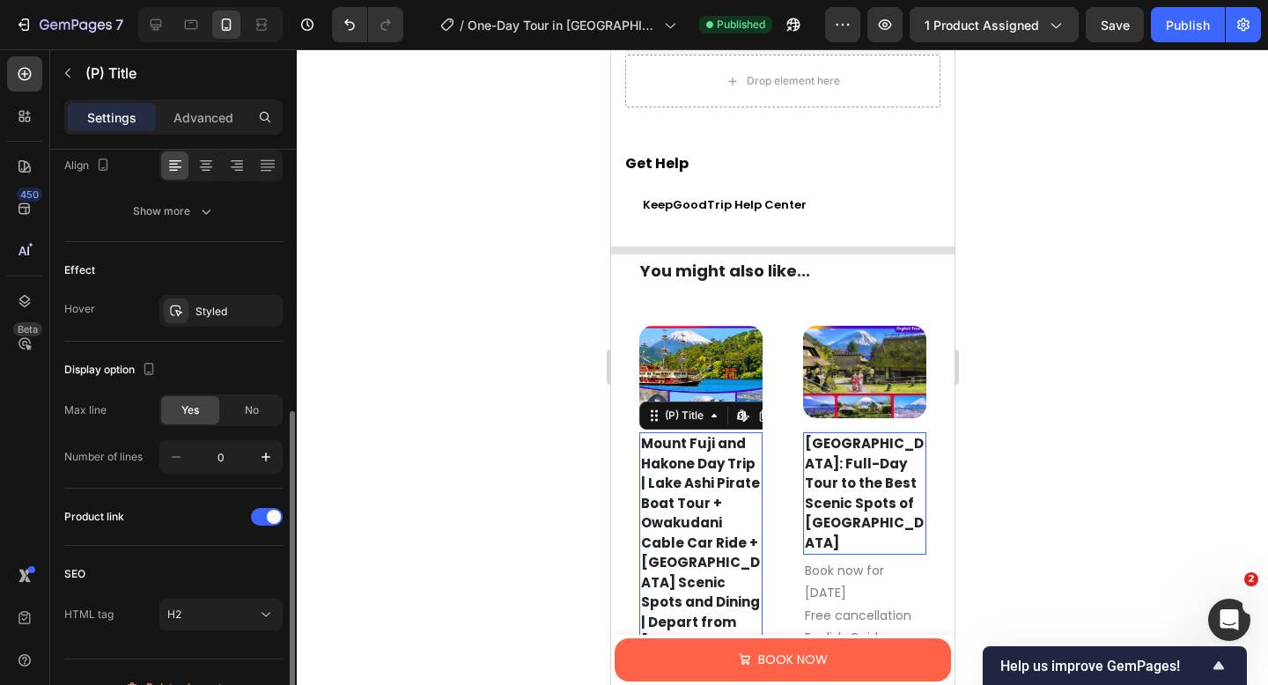
scroll to position [427, 0]
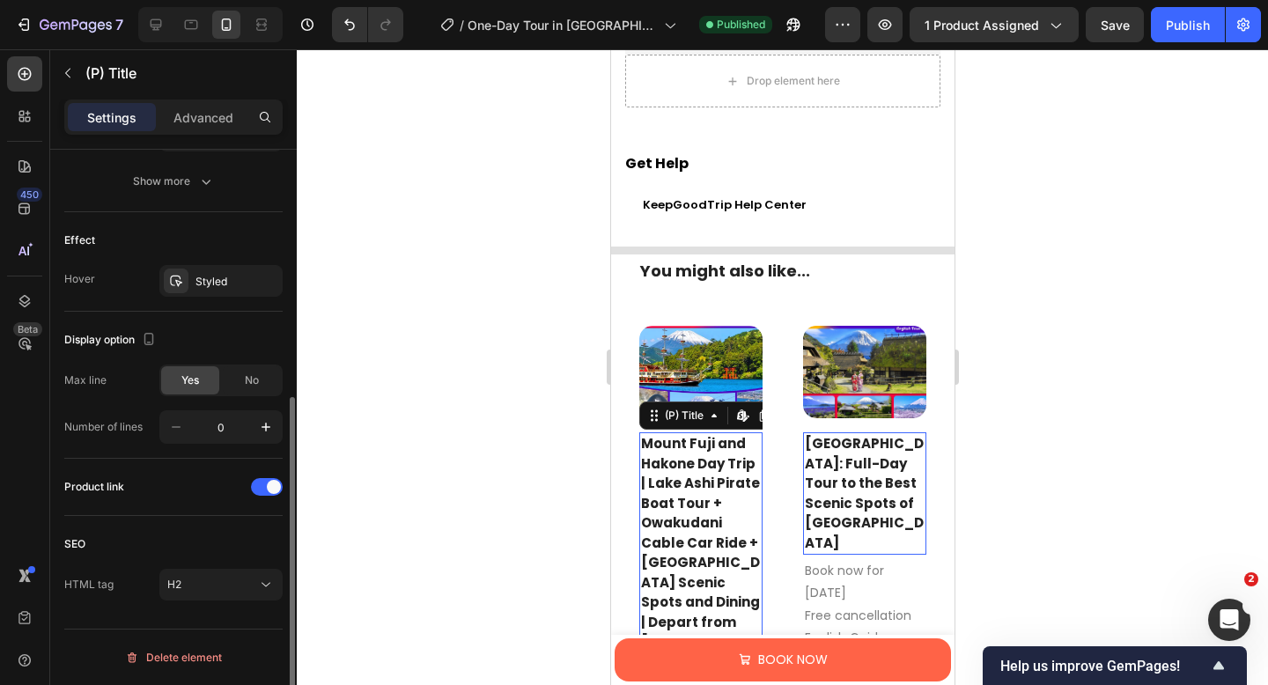
click at [181, 374] on span "Yes" at bounding box center [190, 380] width 18 height 16
click at [268, 434] on icon "button" at bounding box center [266, 427] width 18 height 18
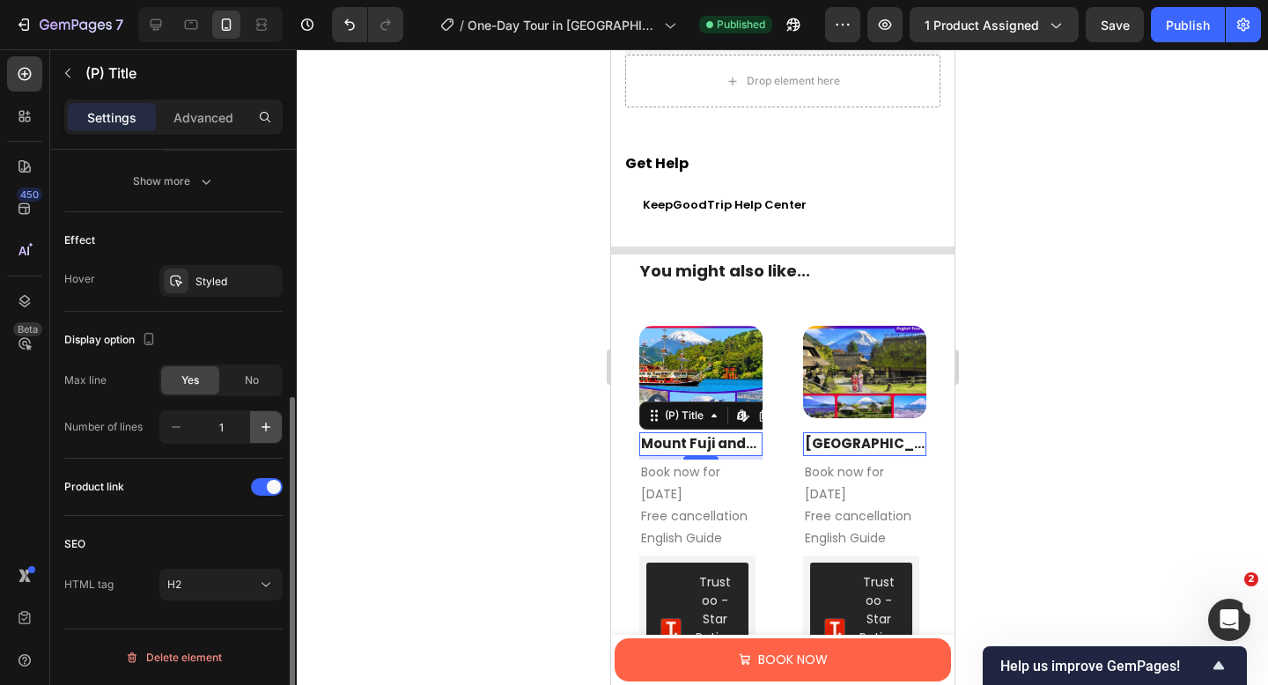
click at [268, 434] on icon "button" at bounding box center [266, 427] width 18 height 18
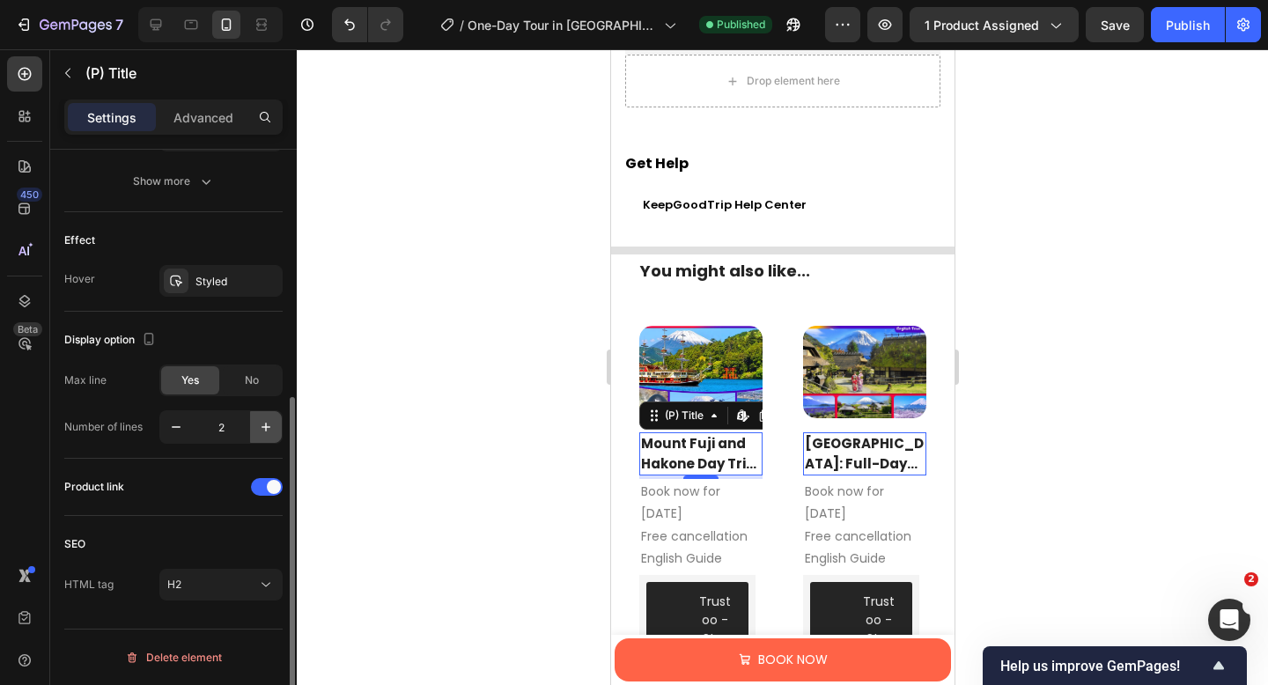
click at [268, 434] on icon "button" at bounding box center [266, 427] width 18 height 18
type input "3"
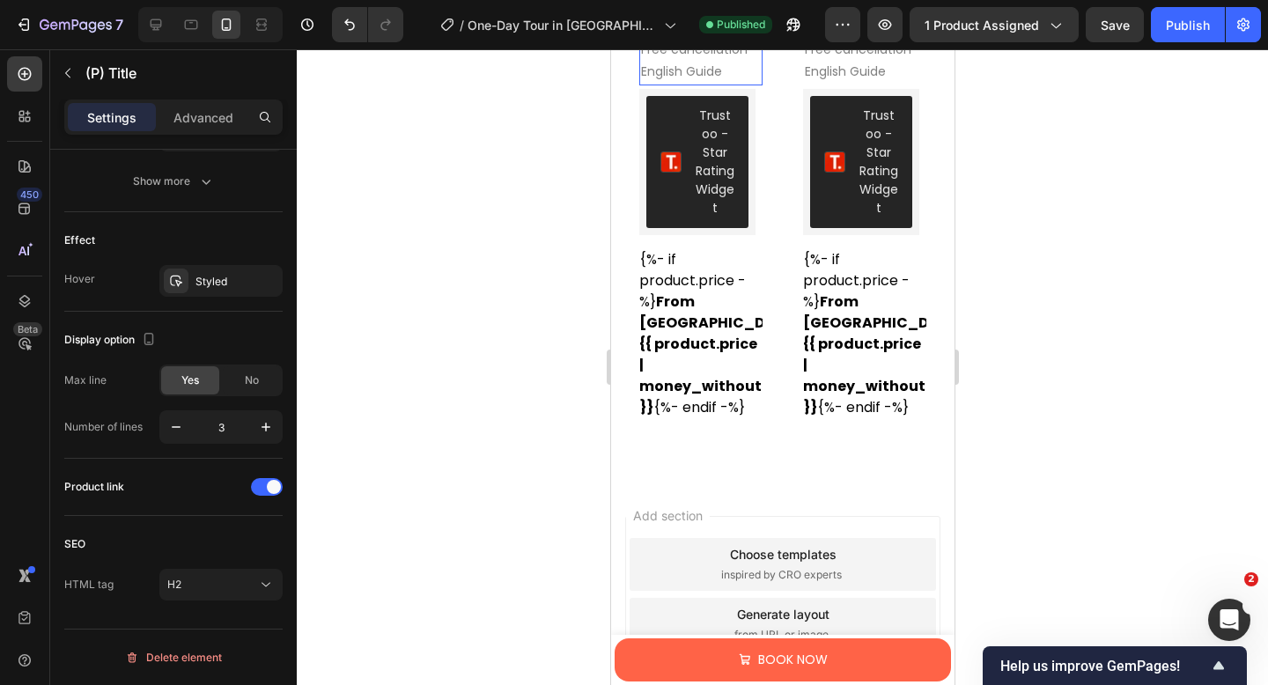
scroll to position [5721, 0]
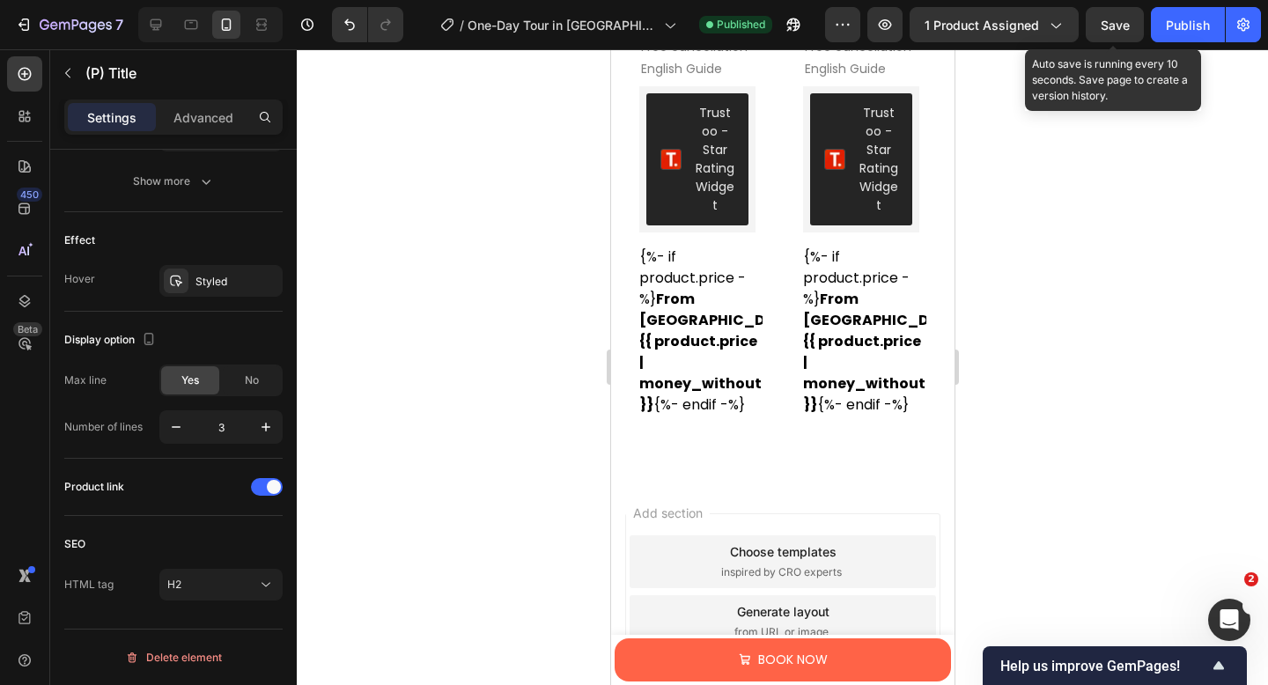
click at [1106, 19] on span "Save" at bounding box center [1114, 25] width 29 height 15
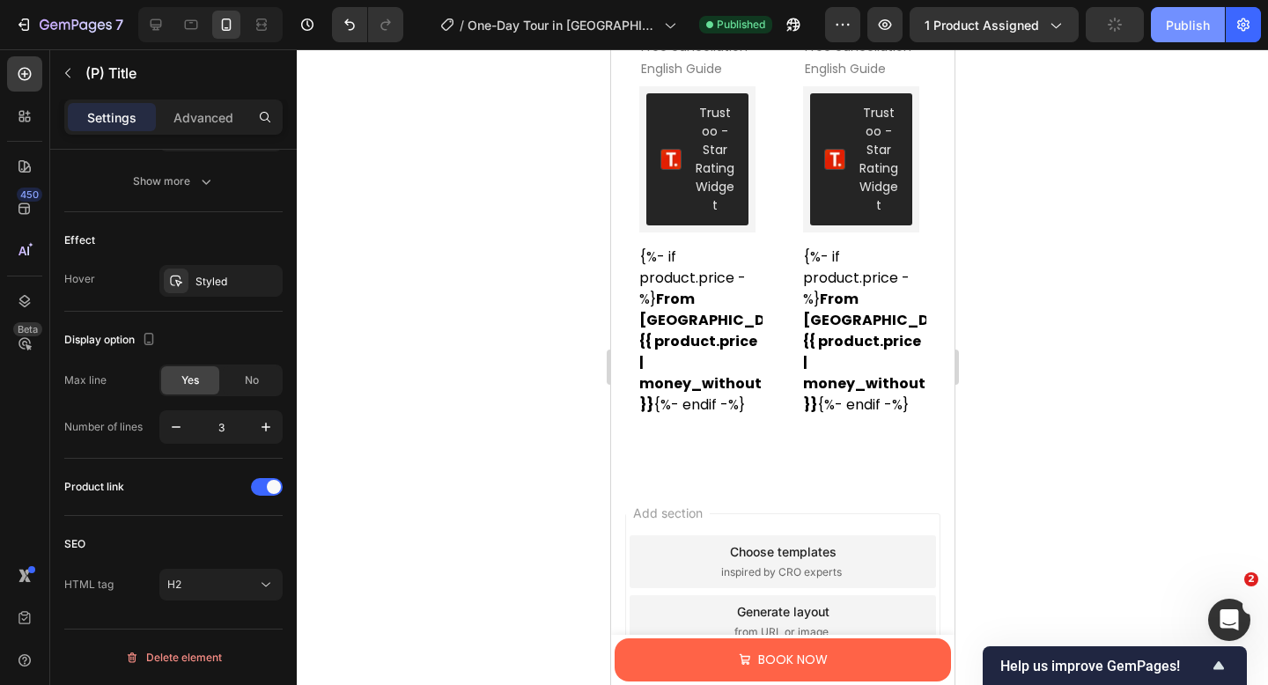
click at [1174, 31] on div "Publish" at bounding box center [1188, 25] width 44 height 18
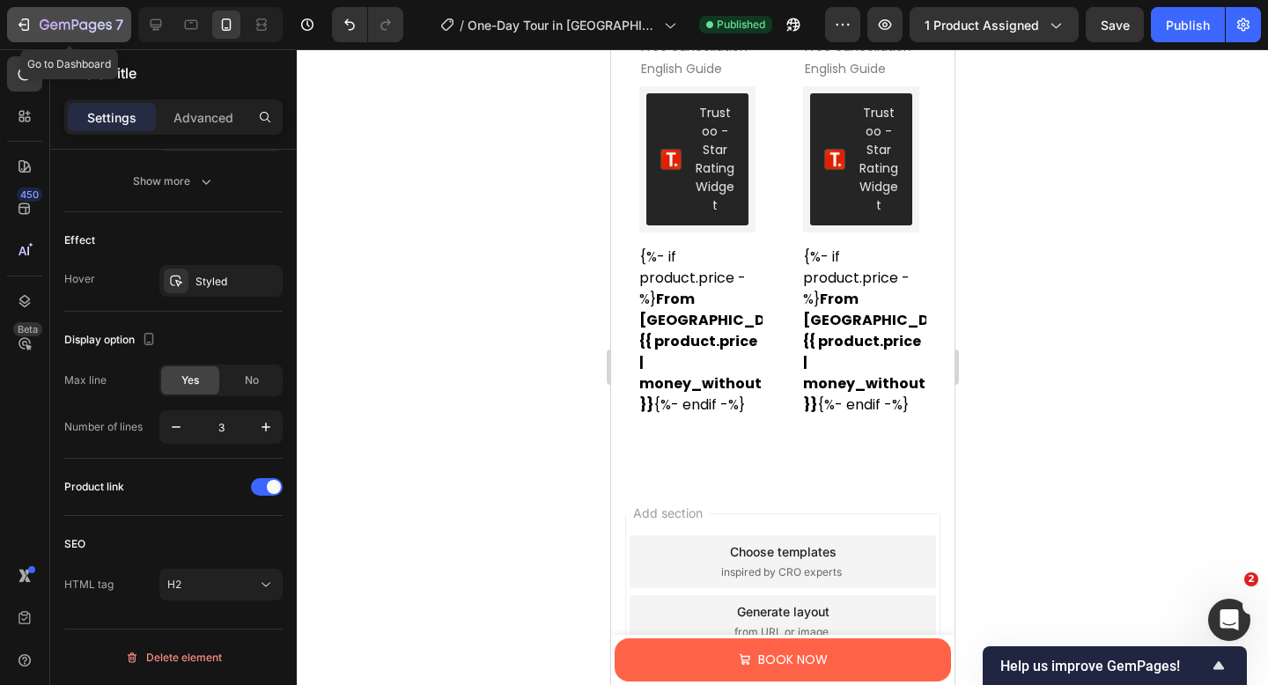
click at [48, 18] on icon "button" at bounding box center [76, 25] width 72 height 15
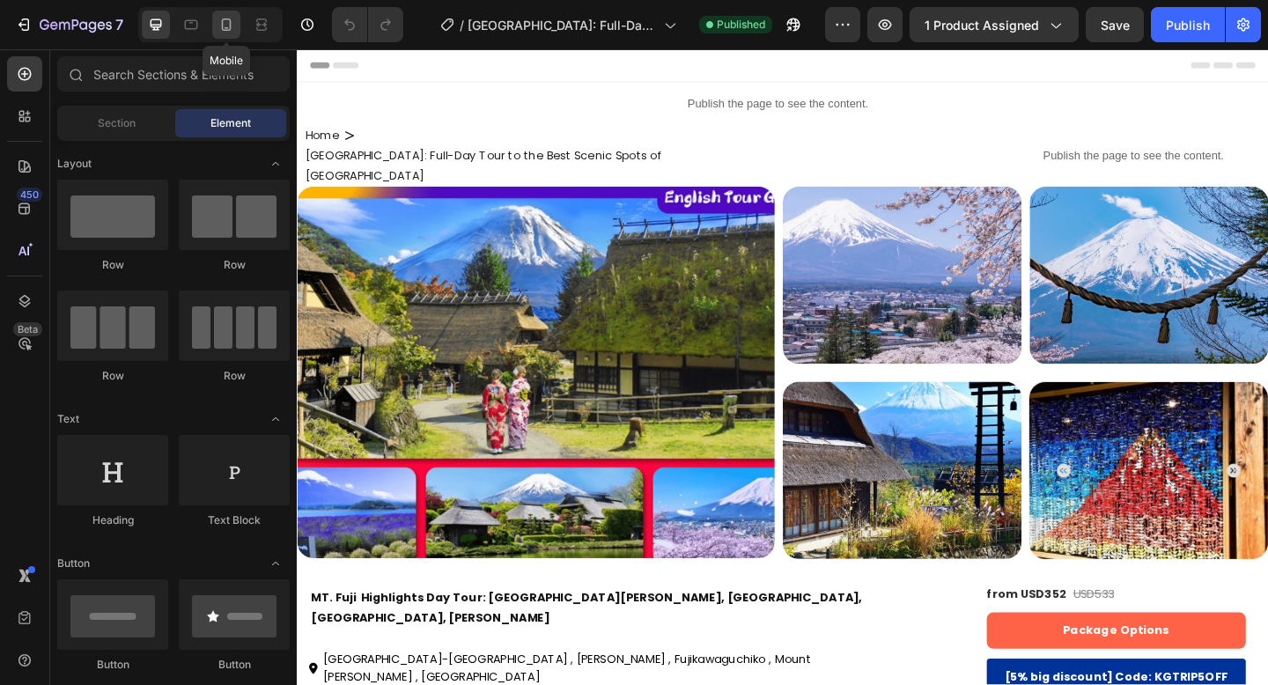
click at [226, 30] on icon at bounding box center [227, 24] width 10 height 12
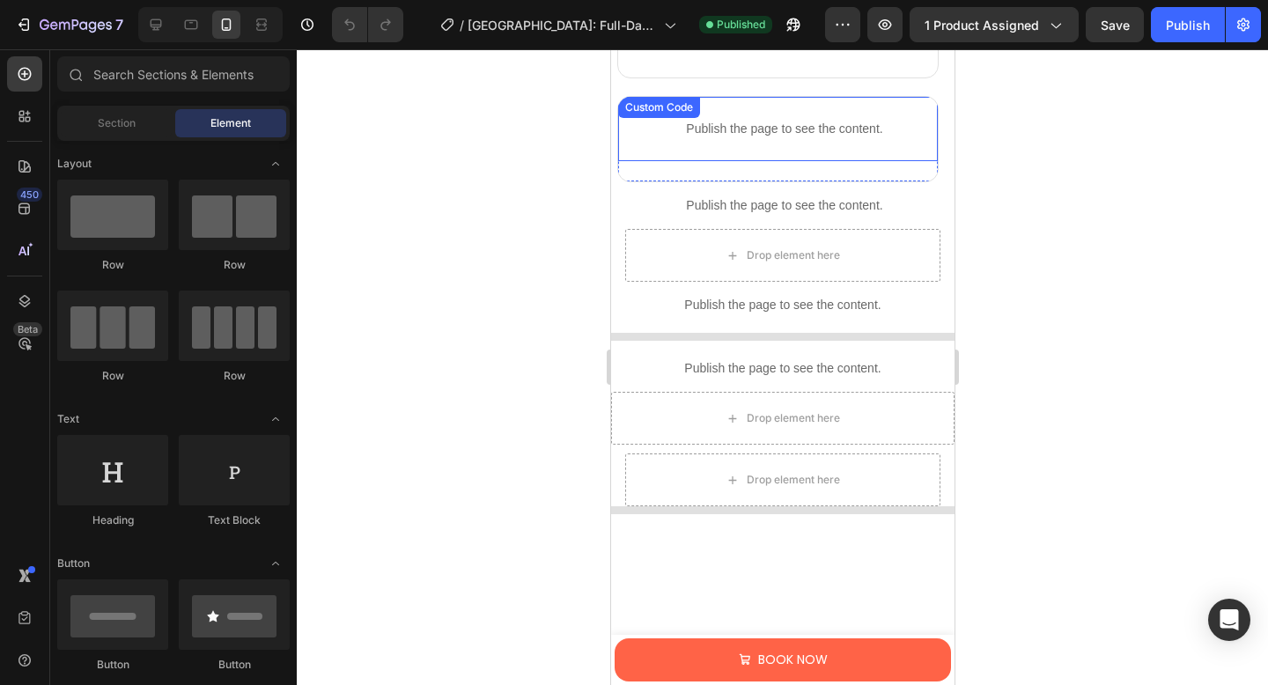
scroll to position [2475, 0]
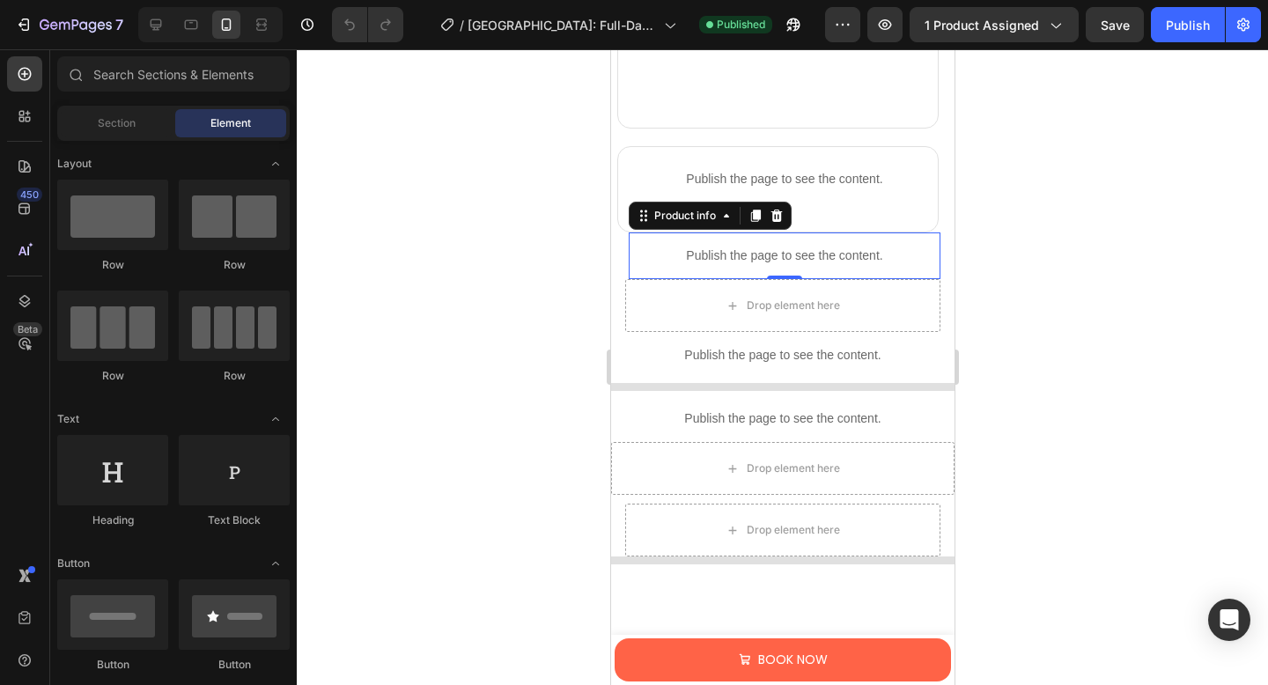
click at [909, 246] on p "Publish the page to see the content." at bounding box center [784, 255] width 312 height 18
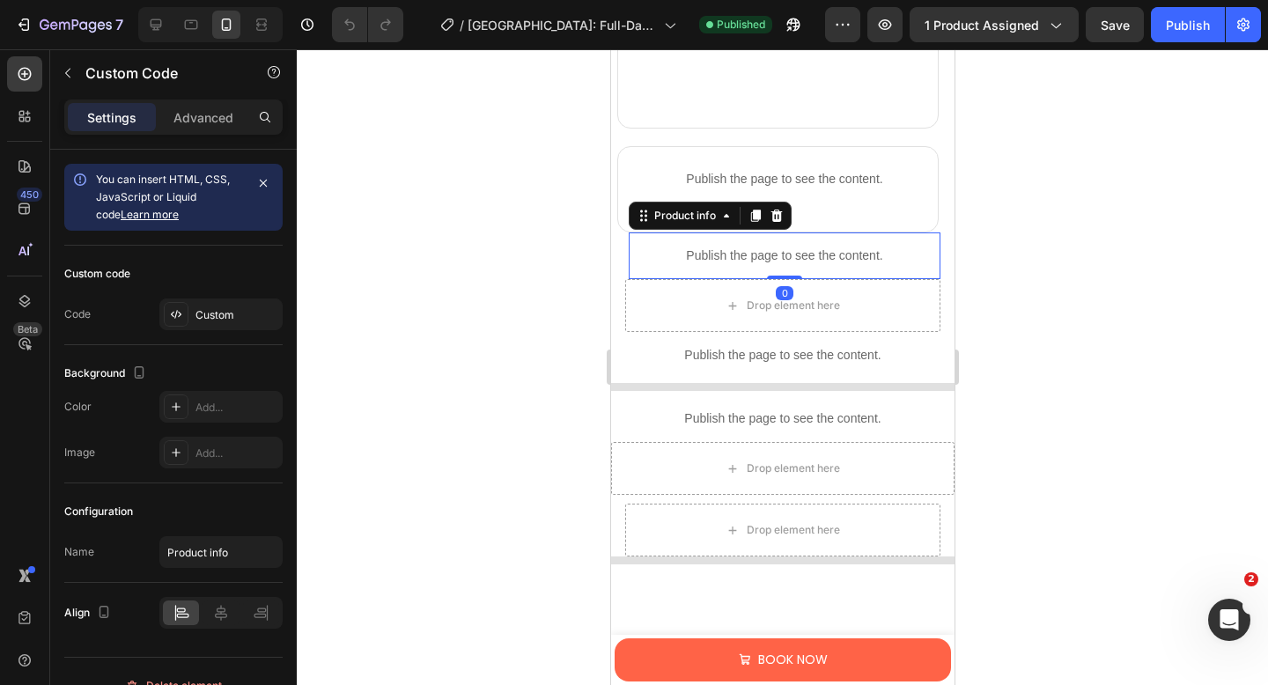
scroll to position [0, 0]
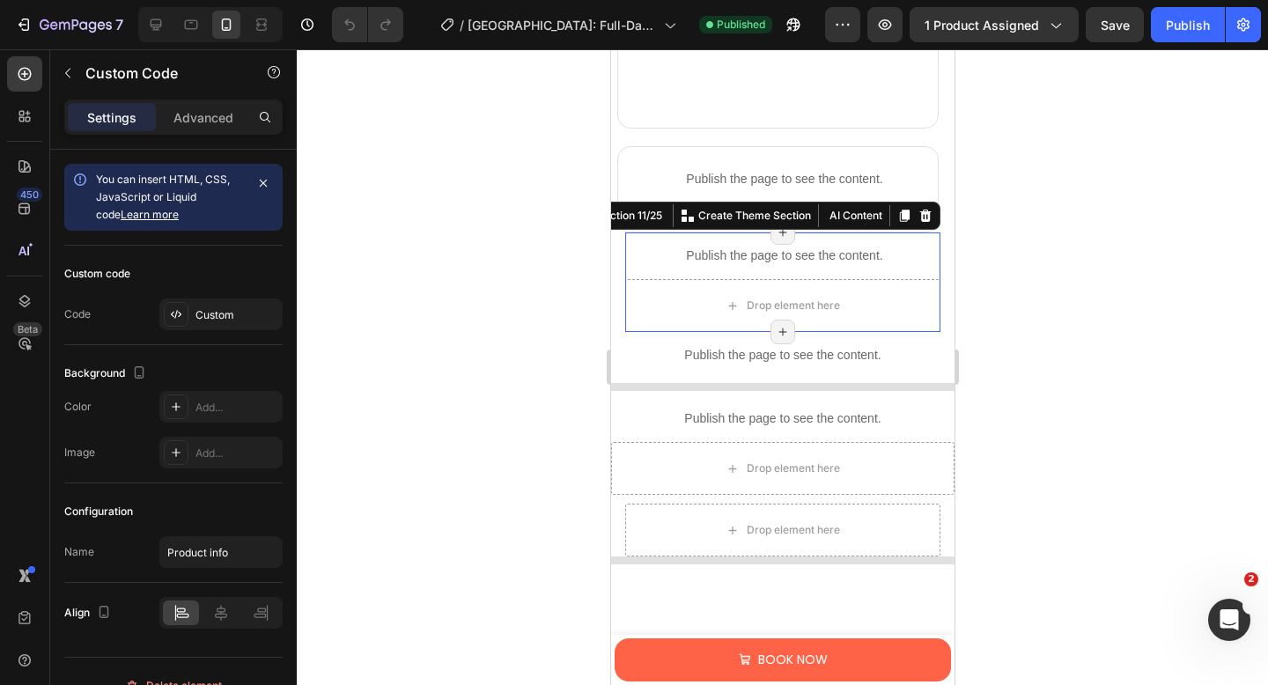
click at [625, 260] on div "Publish the page to see the content. Product info" at bounding box center [781, 255] width 315 height 47
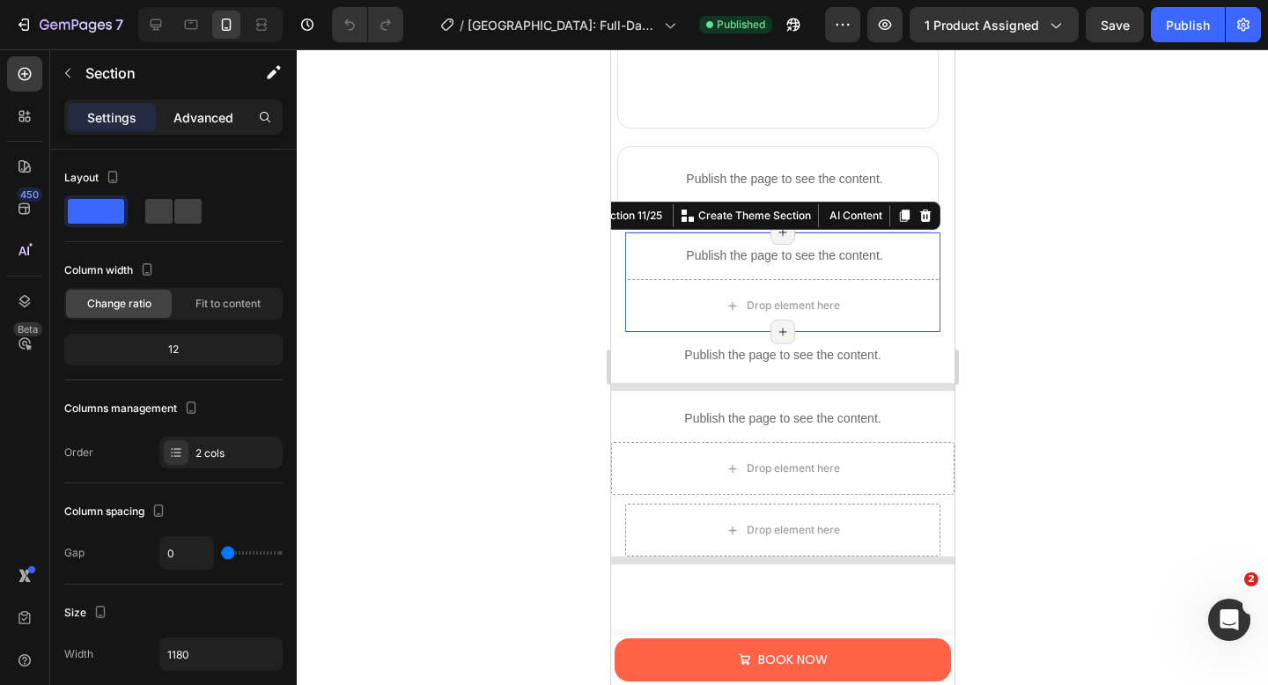
click at [188, 121] on p "Advanced" at bounding box center [203, 117] width 60 height 18
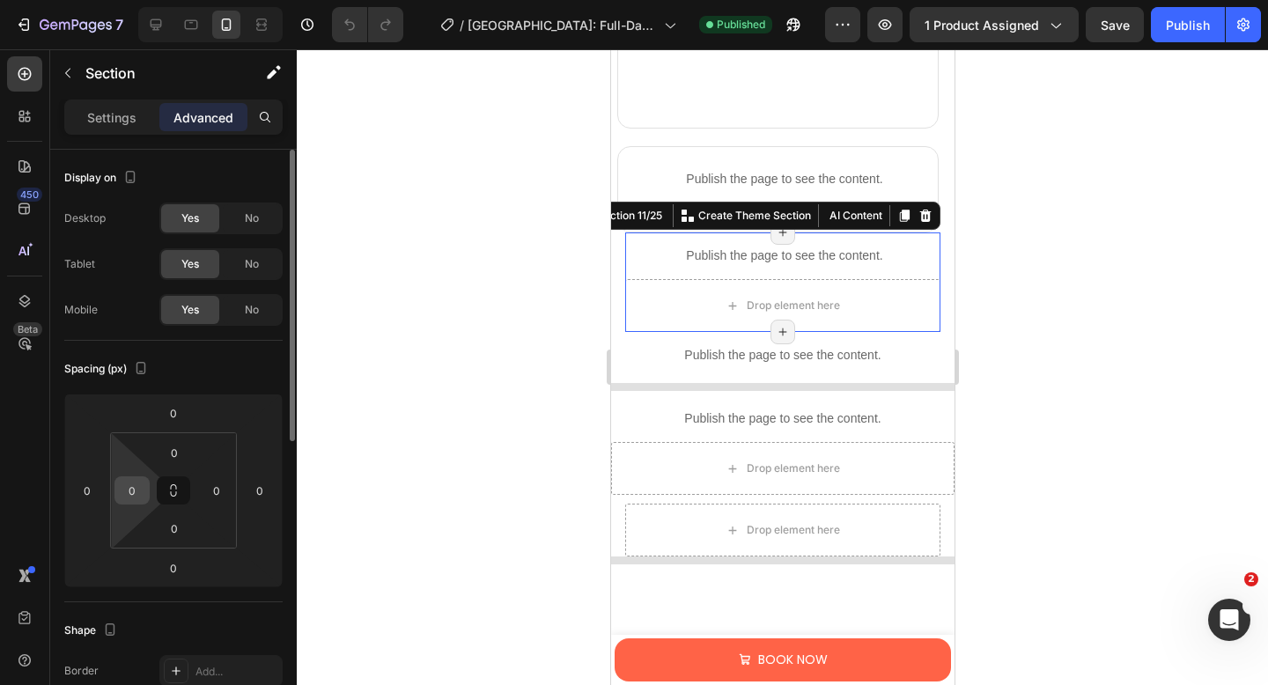
click at [137, 492] on input "0" at bounding box center [132, 490] width 26 height 26
type input "10"
click at [222, 492] on input "0" at bounding box center [216, 490] width 26 height 26
type input "10"
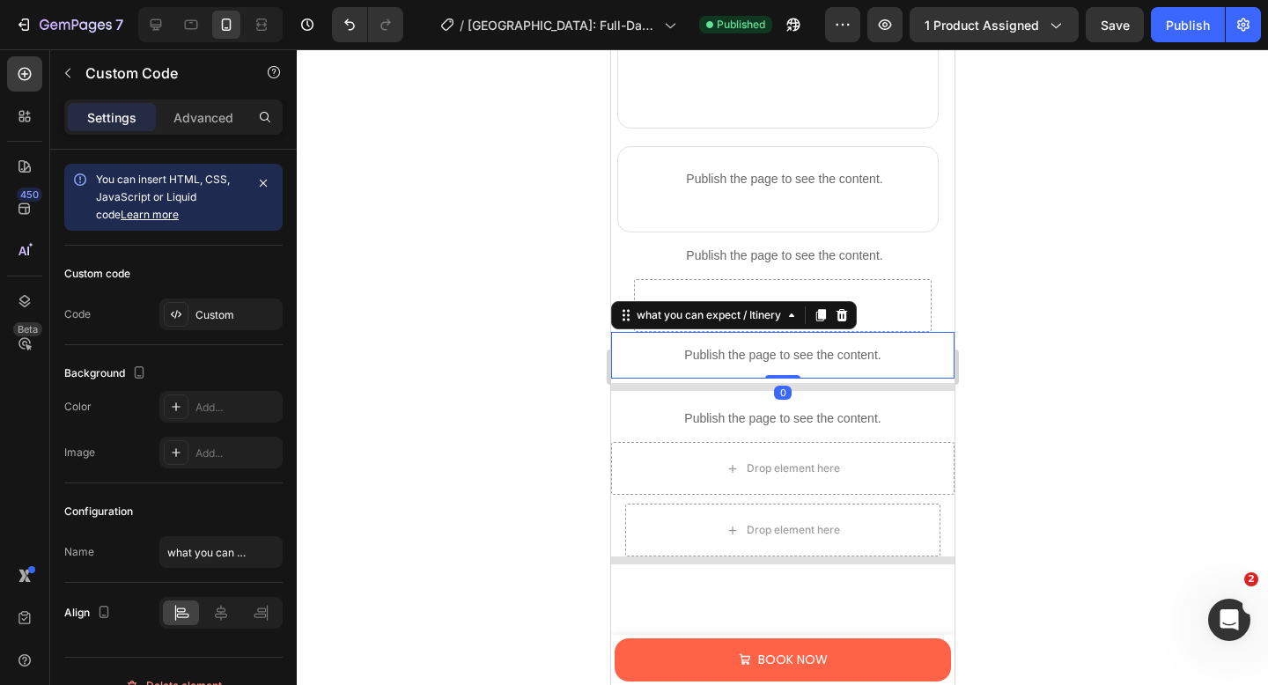
click at [722, 361] on p "Publish the page to see the content." at bounding box center [781, 355] width 343 height 18
click at [209, 116] on p "Advanced" at bounding box center [203, 117] width 60 height 18
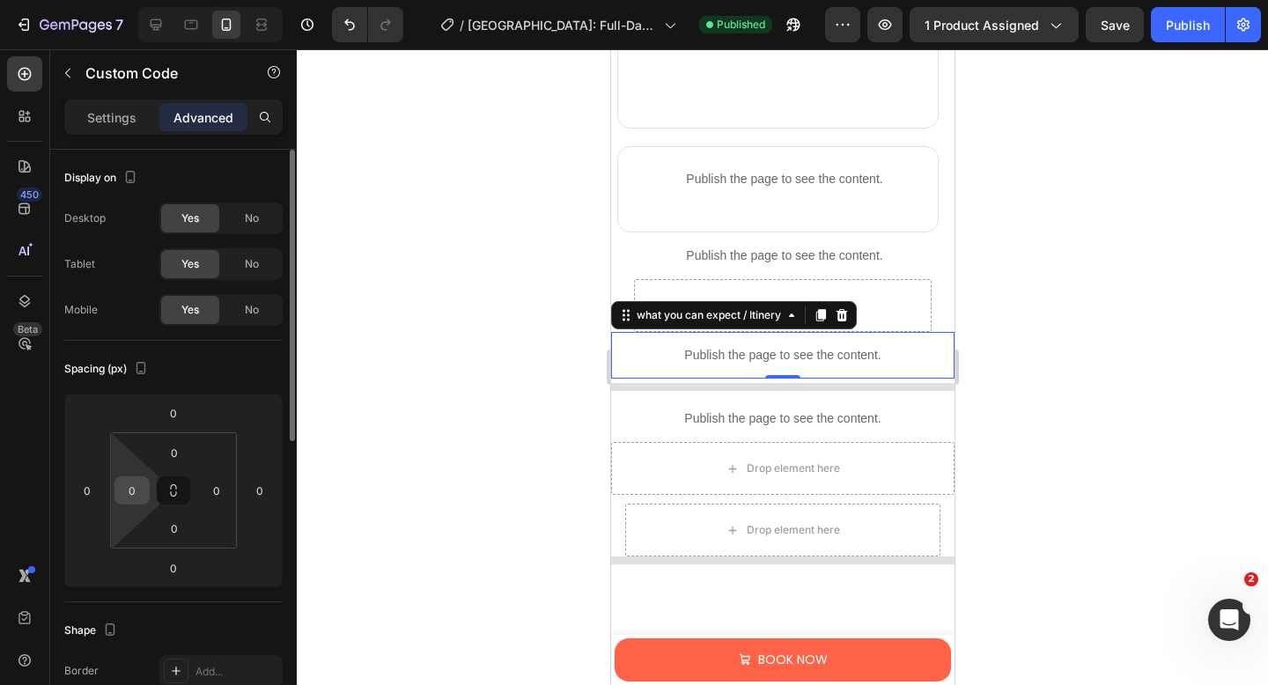
click at [134, 491] on input "0" at bounding box center [132, 490] width 26 height 26
type input "10"
click at [227, 496] on input "0" at bounding box center [216, 490] width 26 height 26
type input "10"
click at [179, 452] on input "0" at bounding box center [174, 452] width 35 height 26
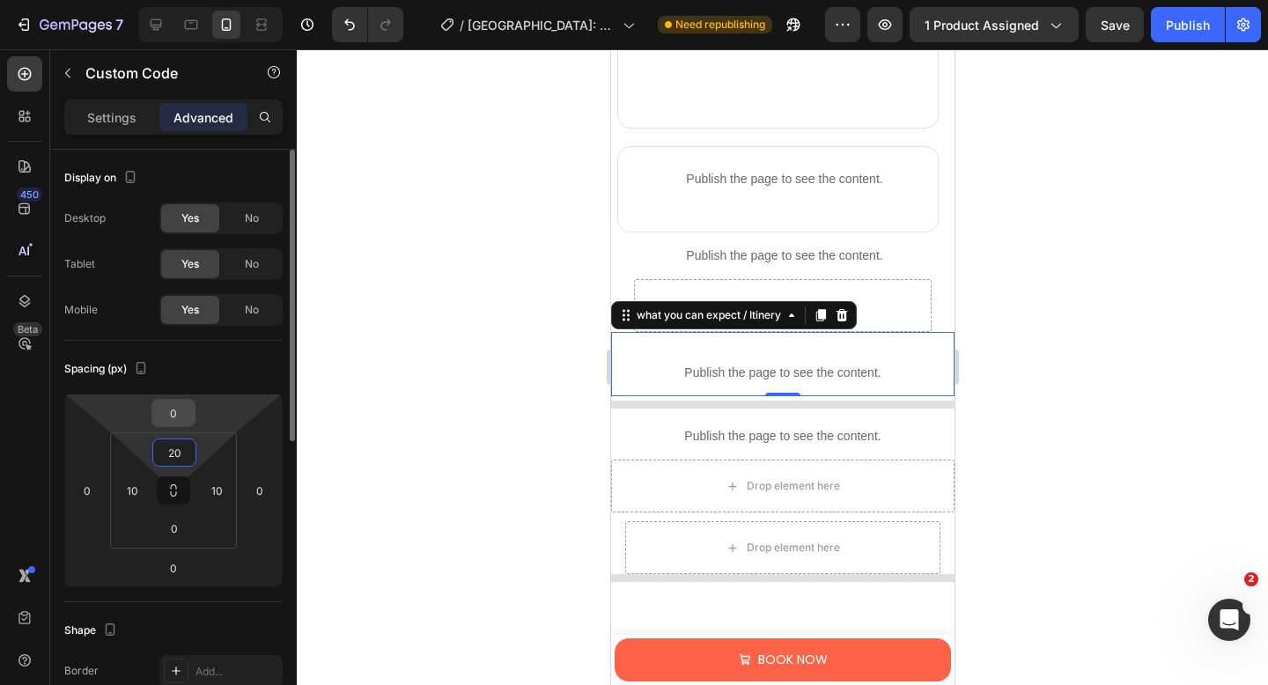
type input "20"
click at [179, 420] on input "0" at bounding box center [173, 413] width 35 height 26
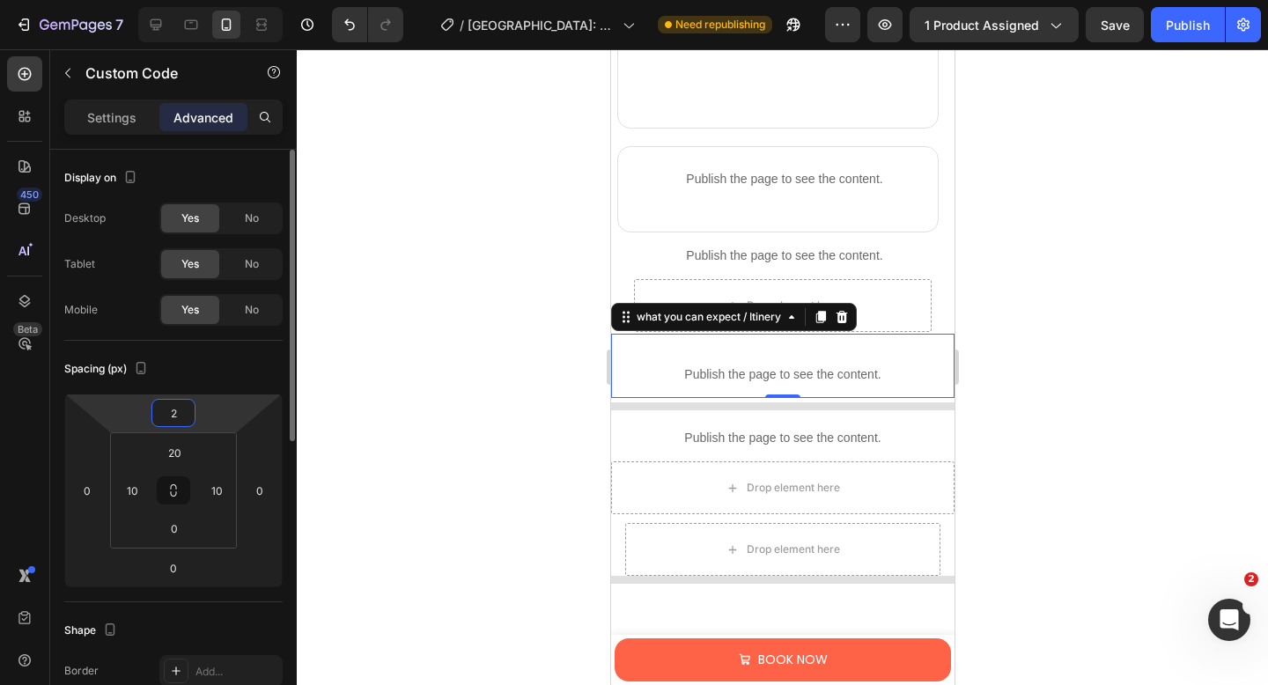
type input "20"
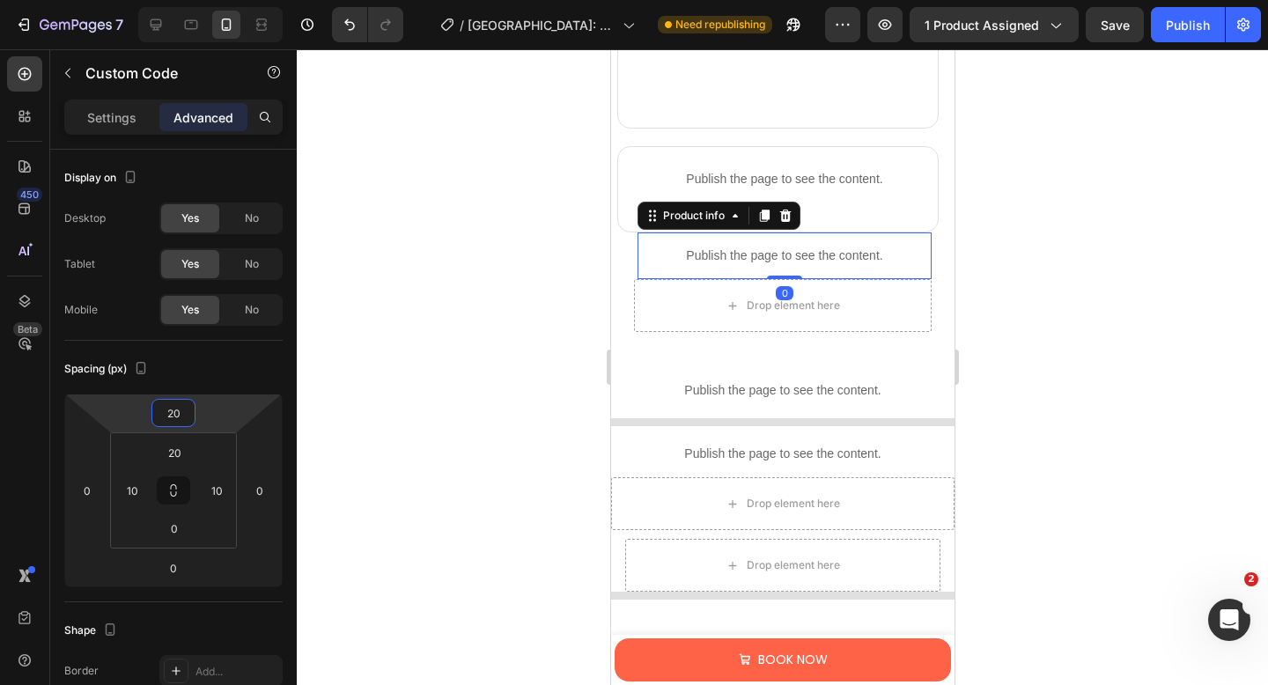
click at [720, 249] on p "Publish the page to see the content." at bounding box center [783, 255] width 294 height 18
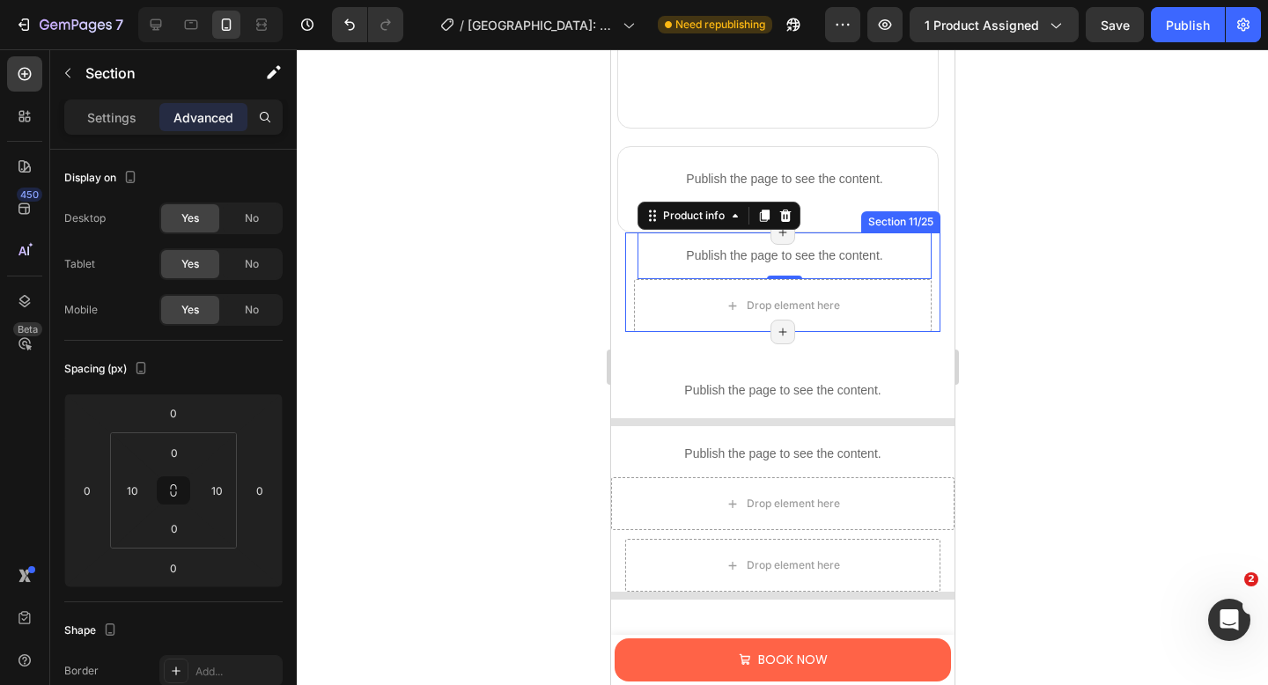
click at [629, 311] on div "Publish the page to see the content. Product info 0 Drop element here Section 1…" at bounding box center [781, 281] width 315 height 99
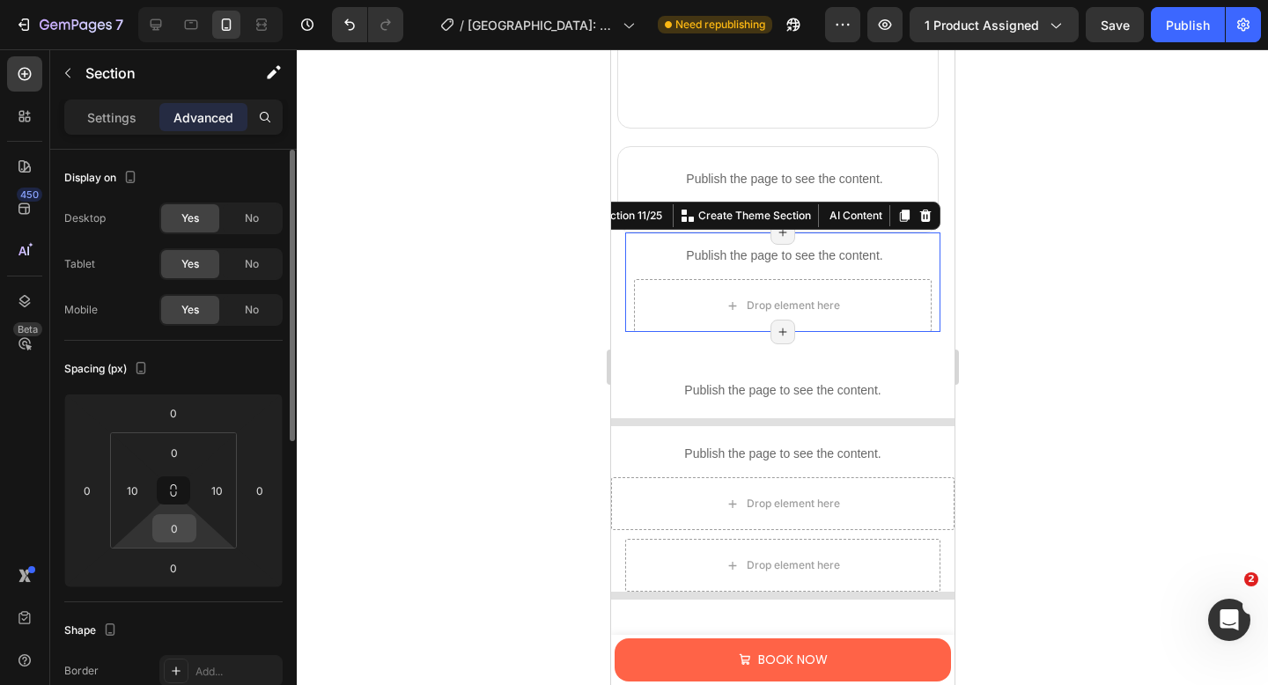
click at [181, 530] on input "0" at bounding box center [174, 528] width 35 height 26
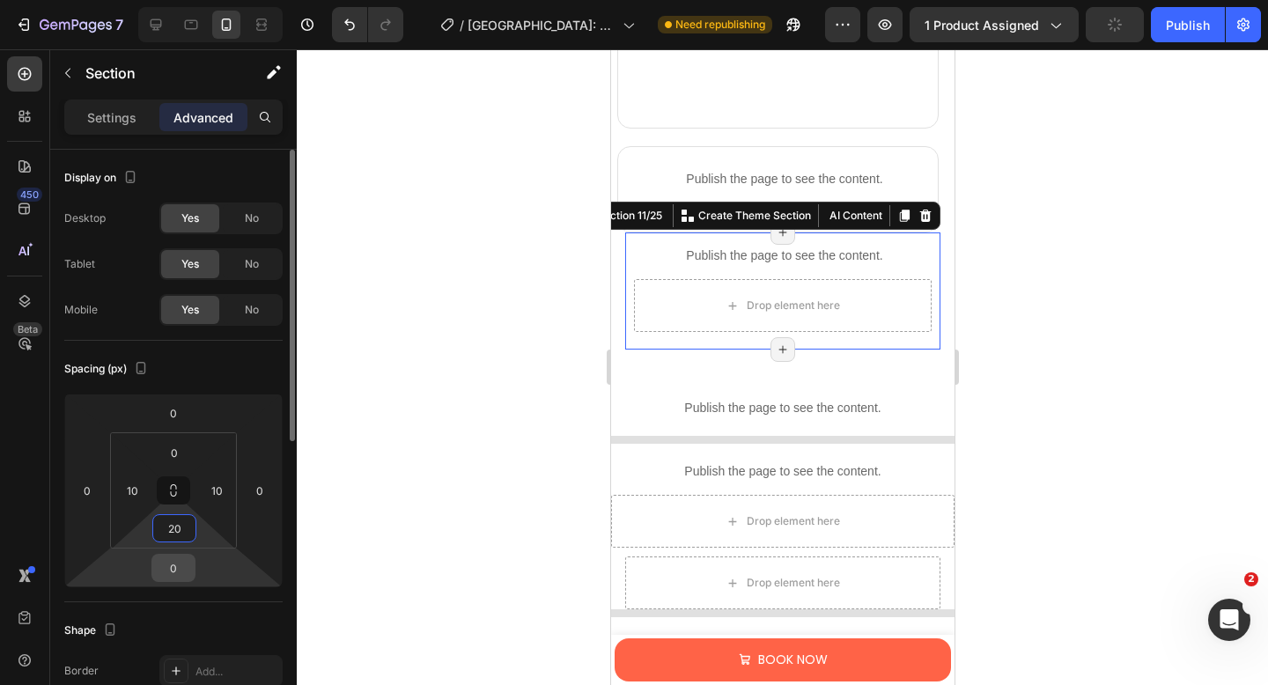
type input "20"
click at [174, 578] on input "0" at bounding box center [173, 568] width 35 height 26
type input "10"
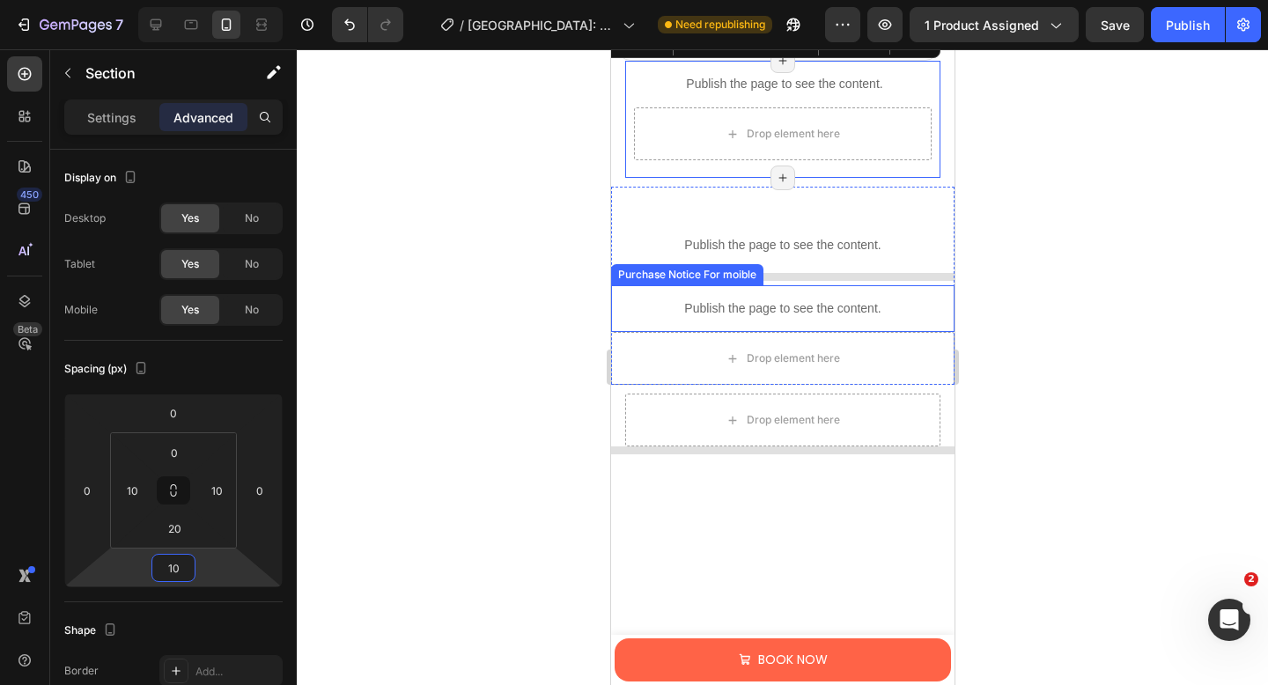
scroll to position [2659, 0]
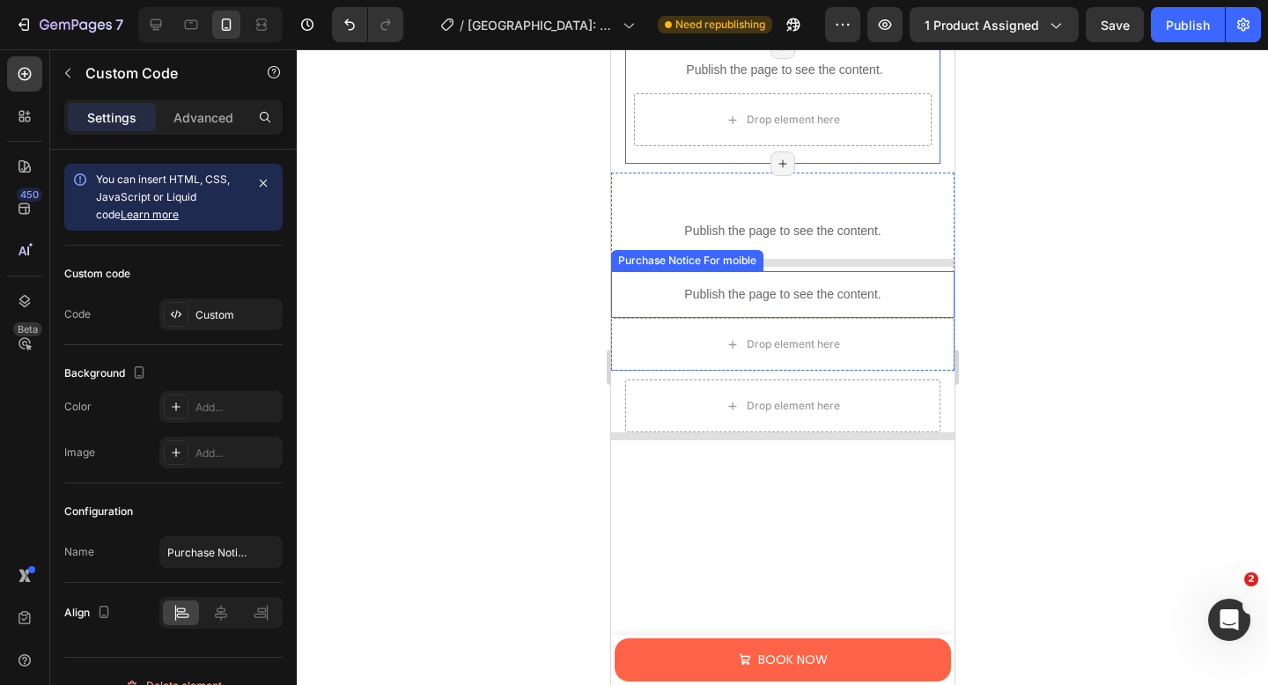
click at [749, 300] on p "Publish the page to see the content." at bounding box center [781, 294] width 343 height 18
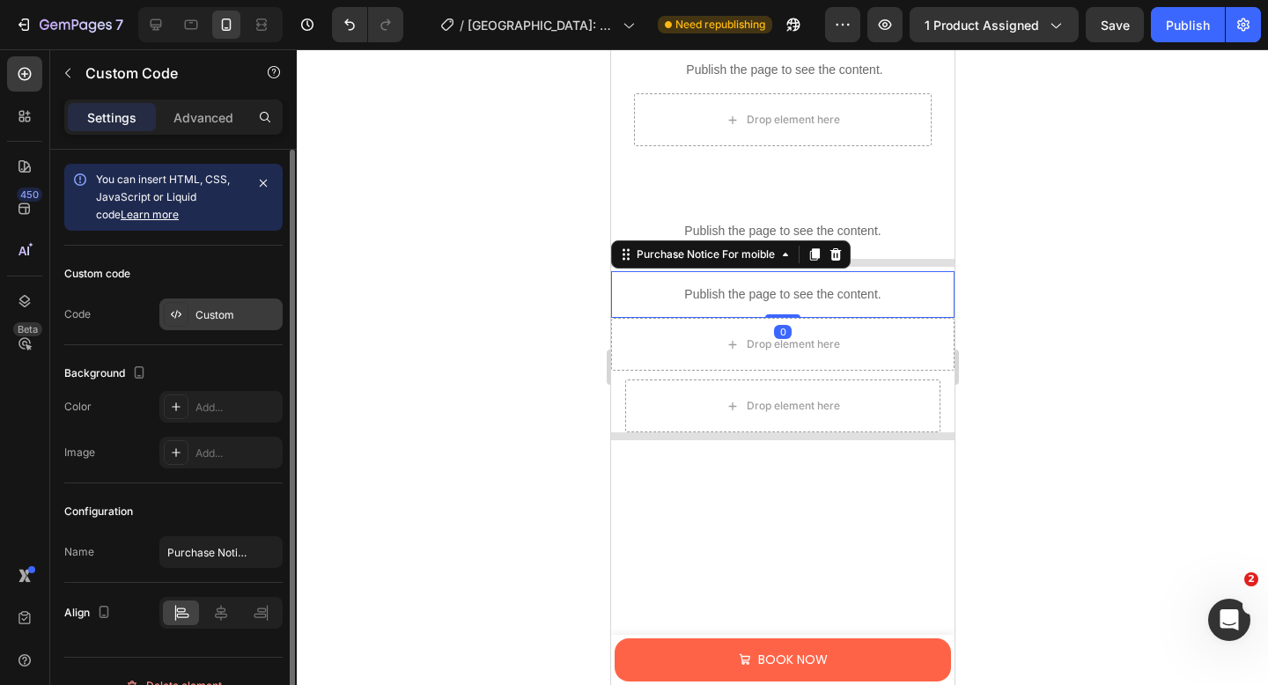
click at [221, 310] on div "Custom" at bounding box center [236, 315] width 83 height 16
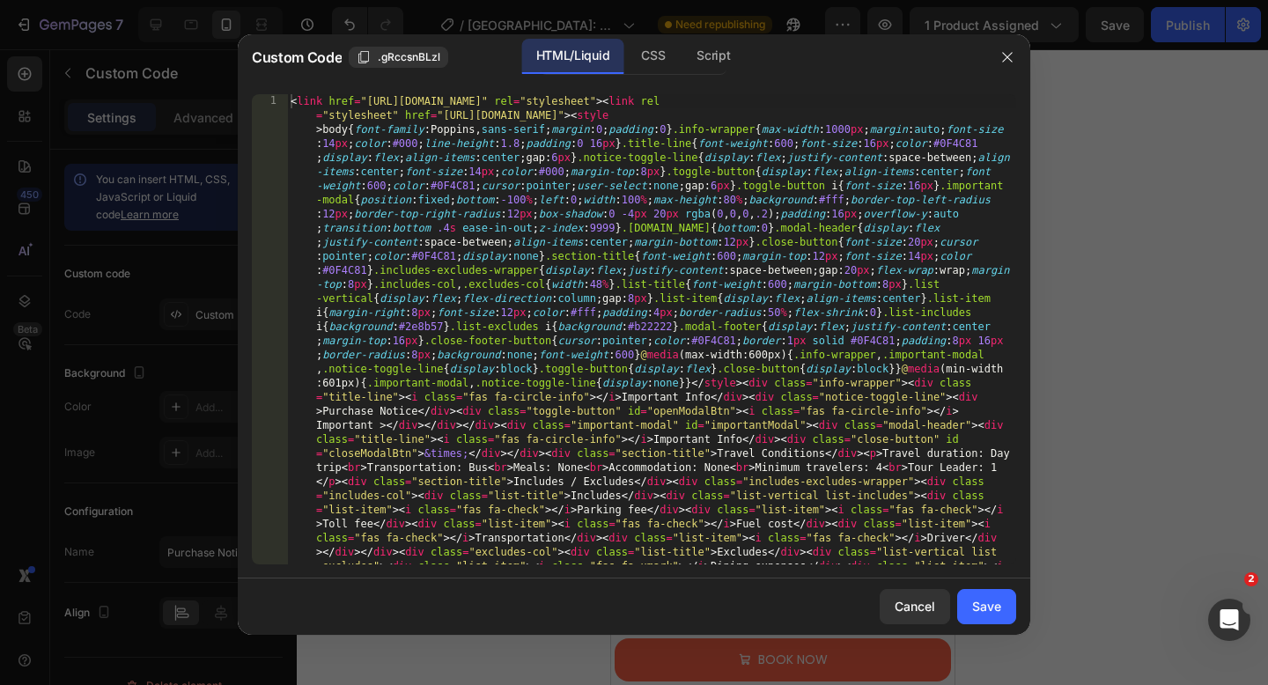
type textarea "<link href="[URL][DOMAIN_NAME]" rel="stylesheet"><link rel="stylesheet" href="[…"
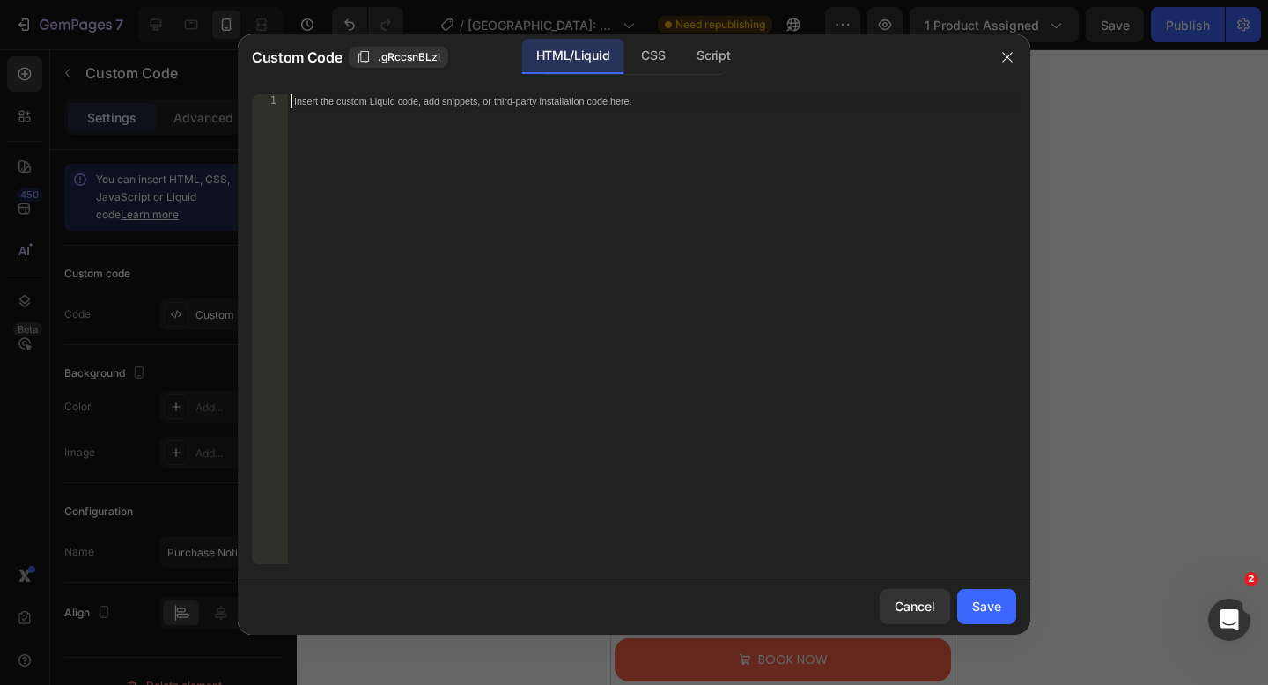
scroll to position [150, 0]
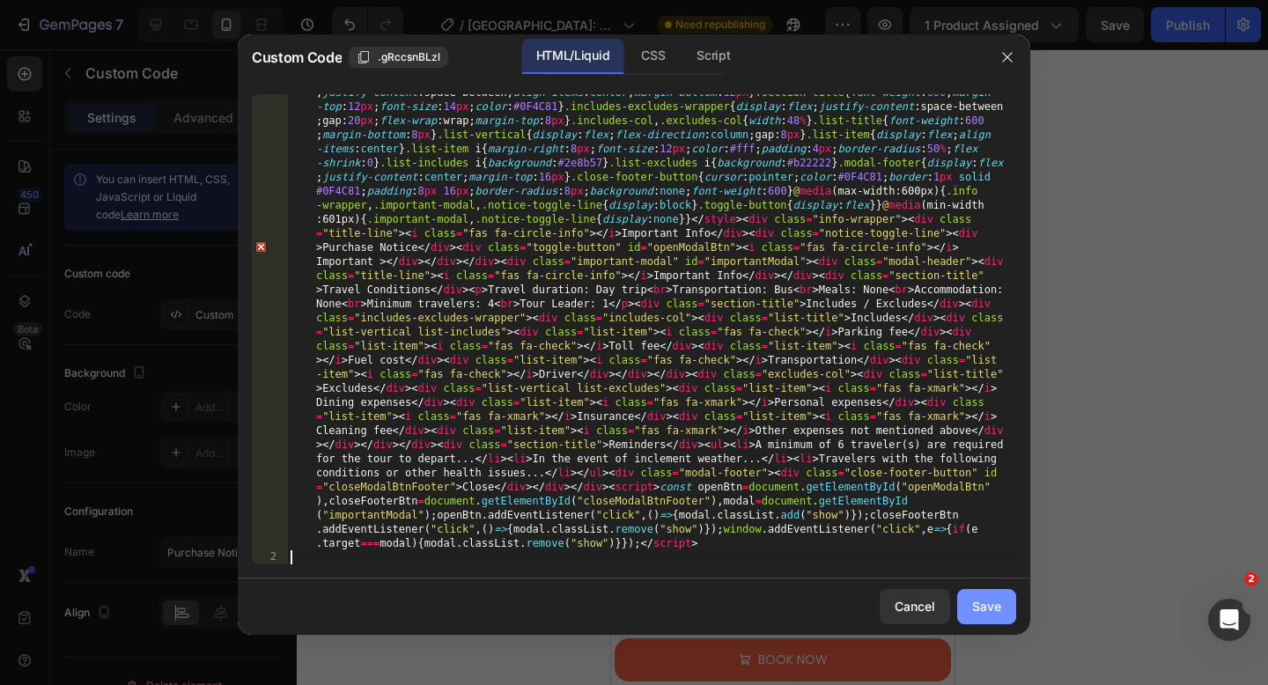
click at [978, 594] on button "Save" at bounding box center [986, 606] width 59 height 35
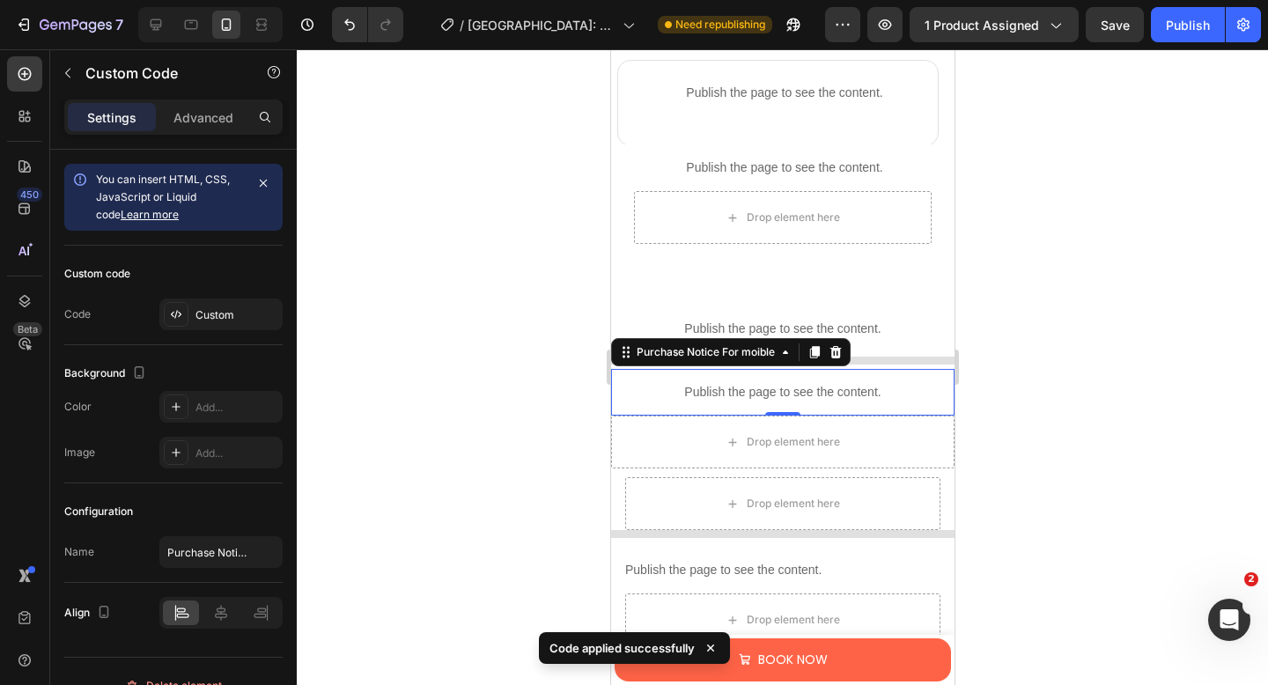
scroll to position [2560, 0]
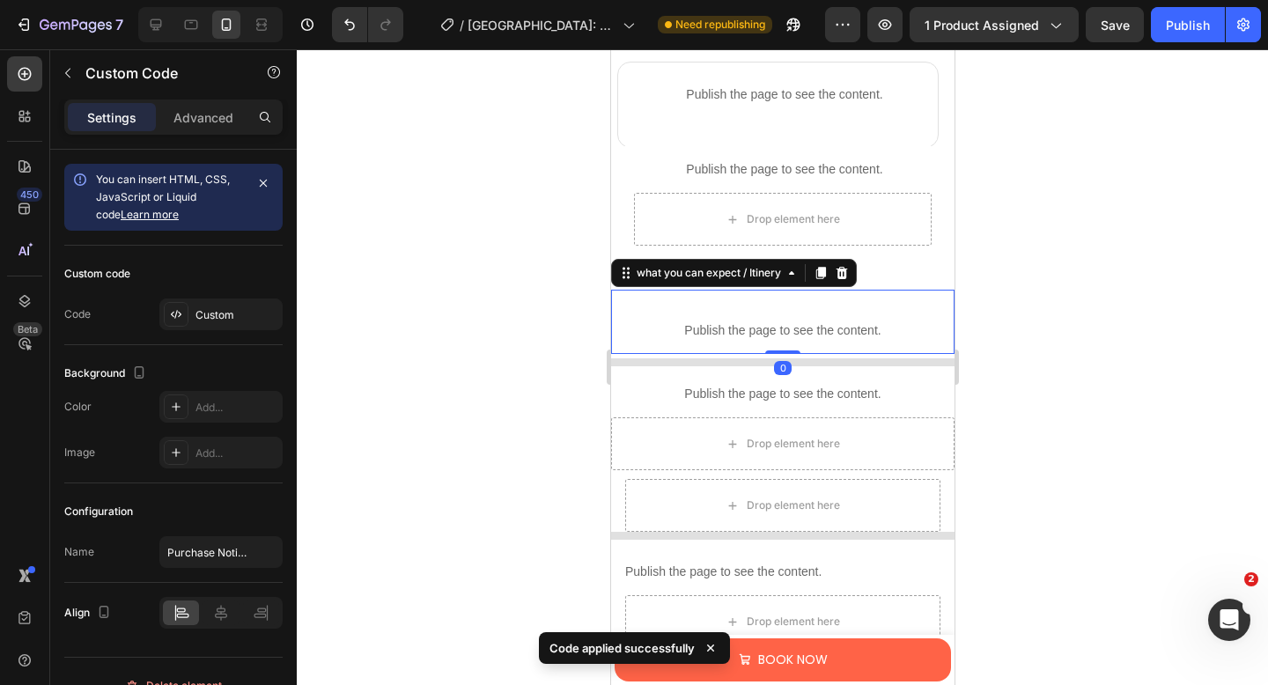
click at [858, 327] on p "Publish the page to see the content." at bounding box center [782, 330] width 326 height 18
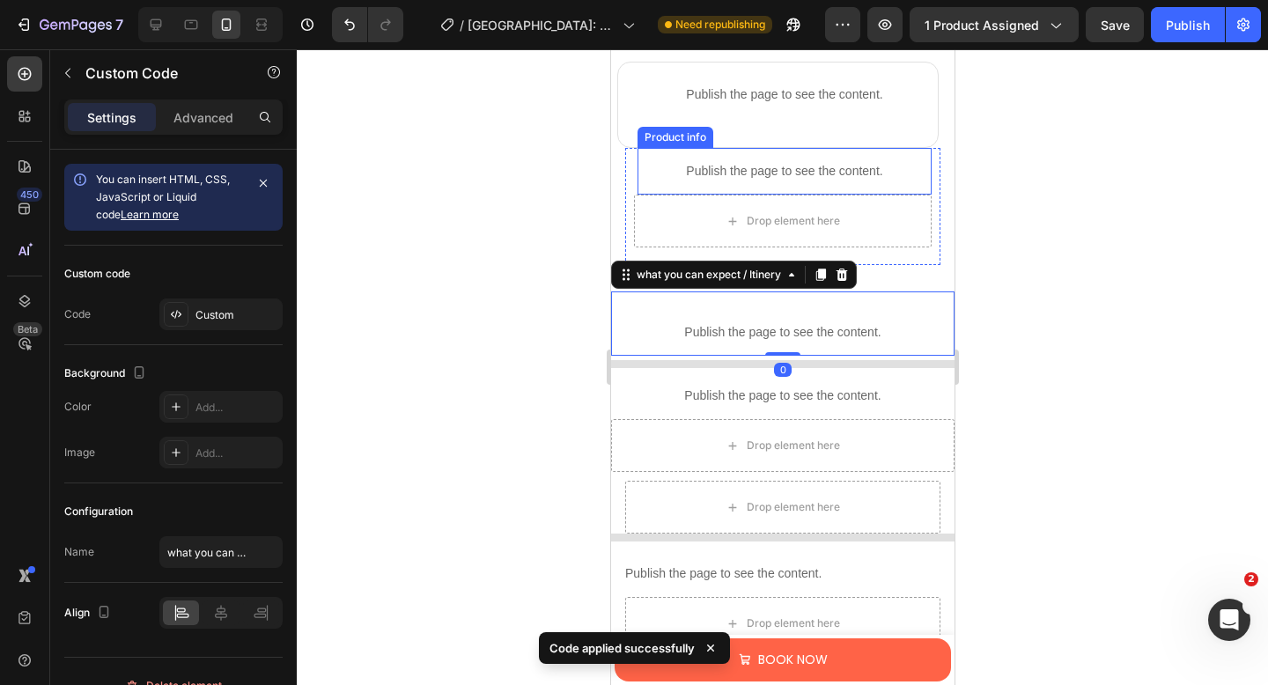
click at [767, 168] on p "Publish the page to see the content." at bounding box center [783, 171] width 294 height 18
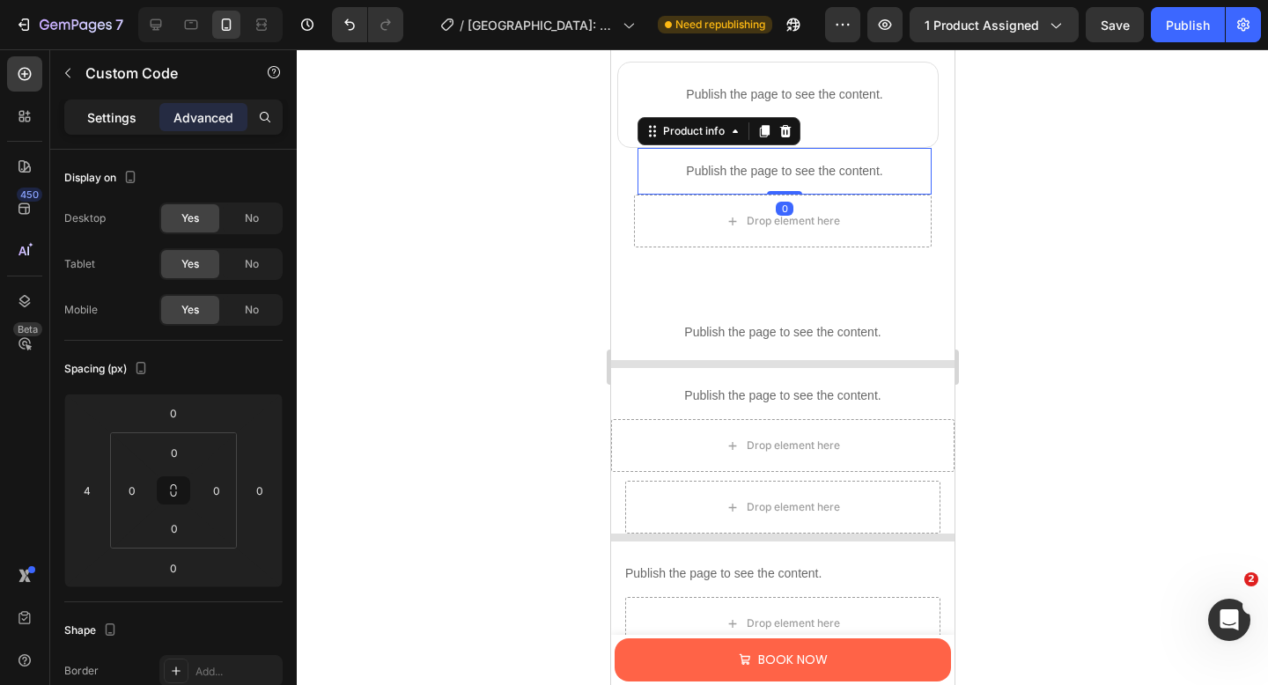
click at [104, 110] on p "Settings" at bounding box center [111, 117] width 49 height 18
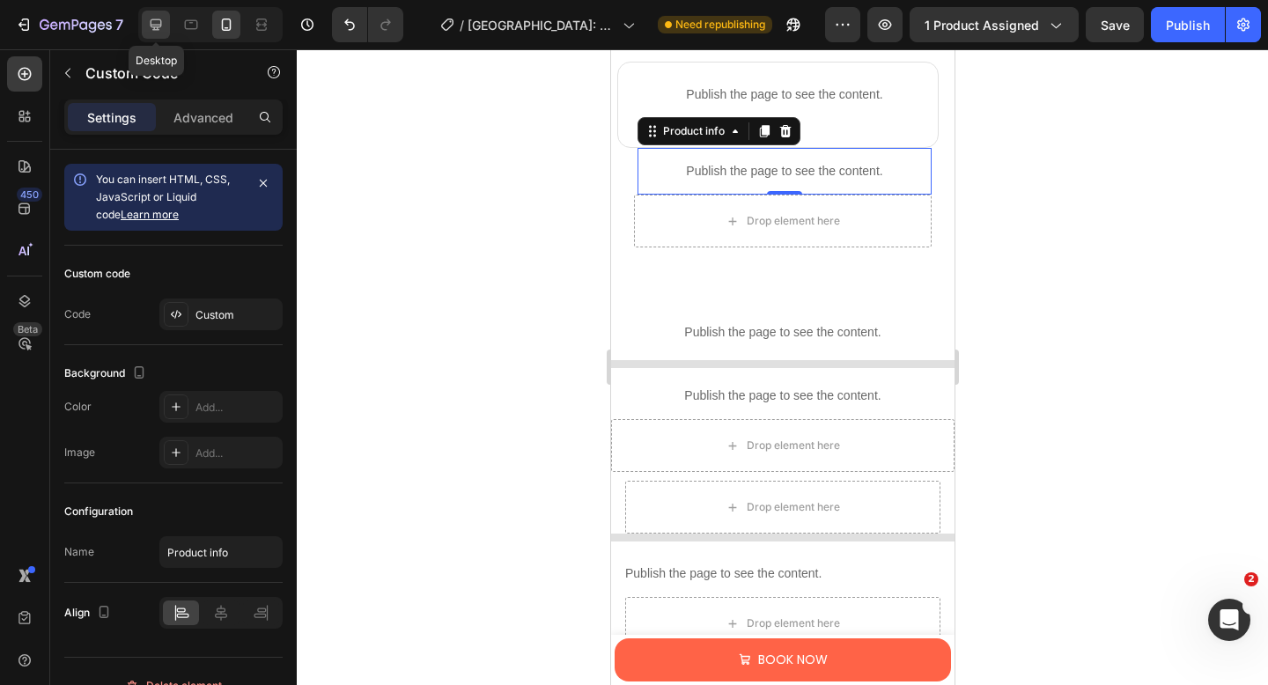
click at [161, 32] on icon at bounding box center [156, 25] width 18 height 18
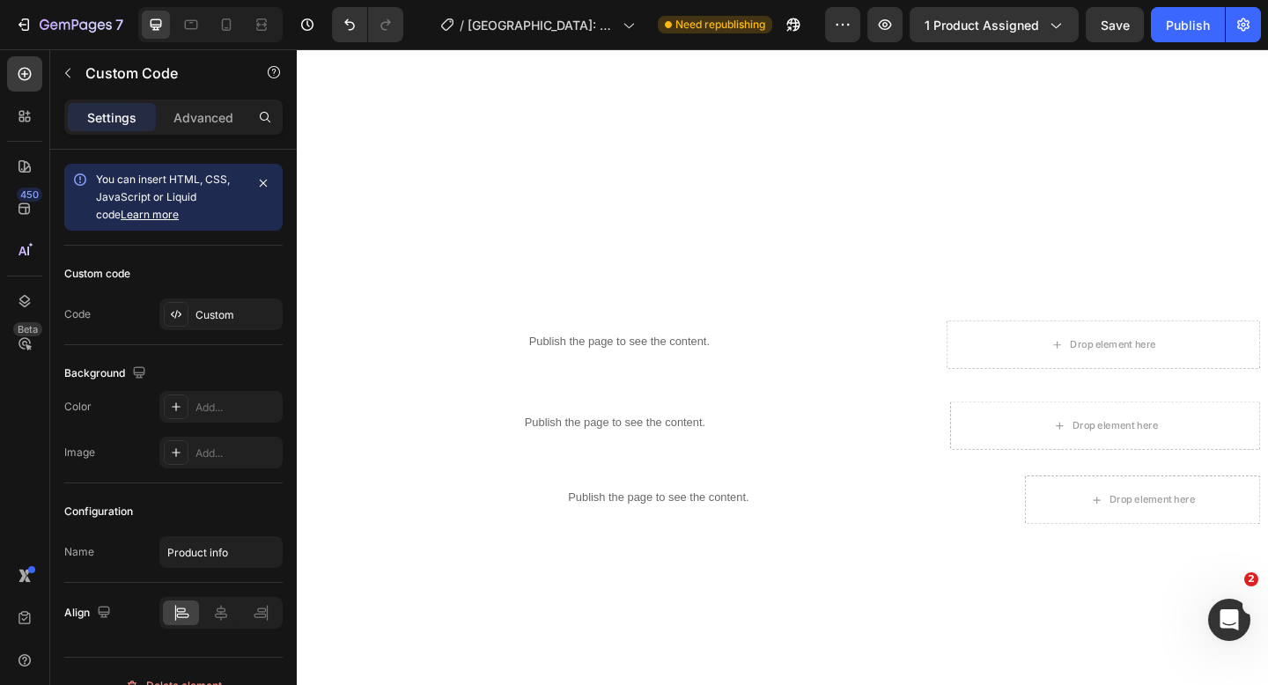
scroll to position [2343, 0]
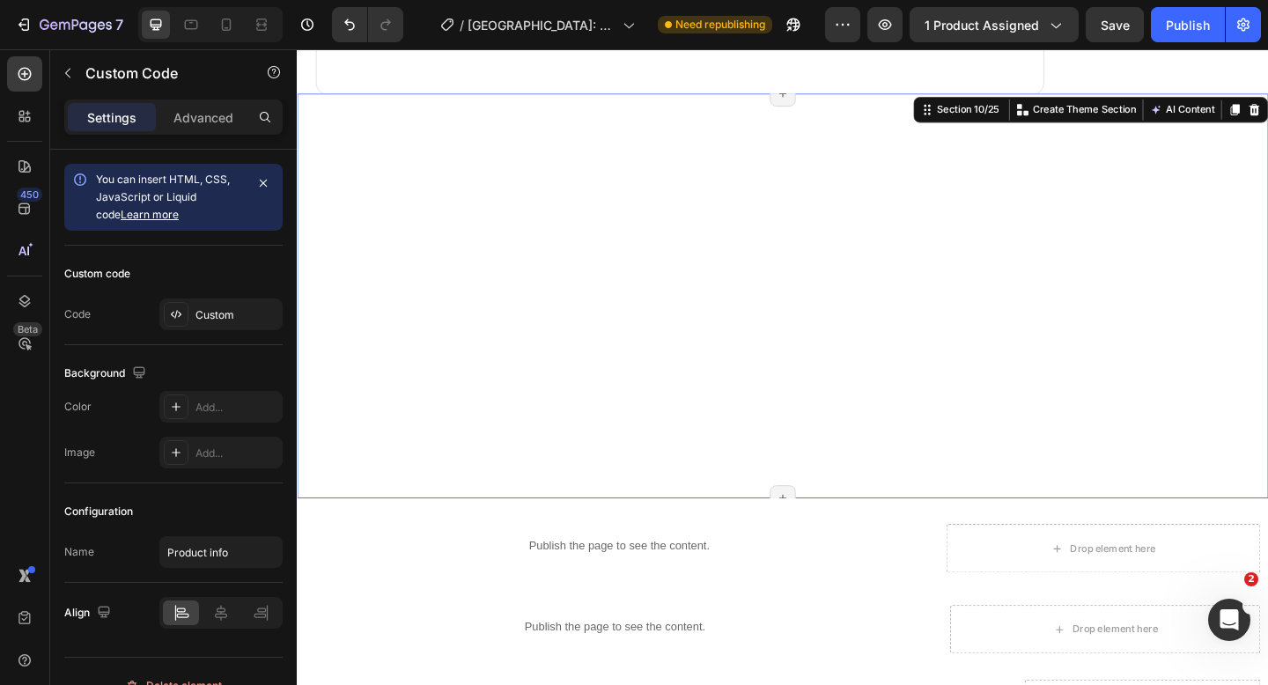
click at [682, 283] on div "Trustoo - Testimonials Trustoo Row" at bounding box center [825, 318] width 1056 height 440
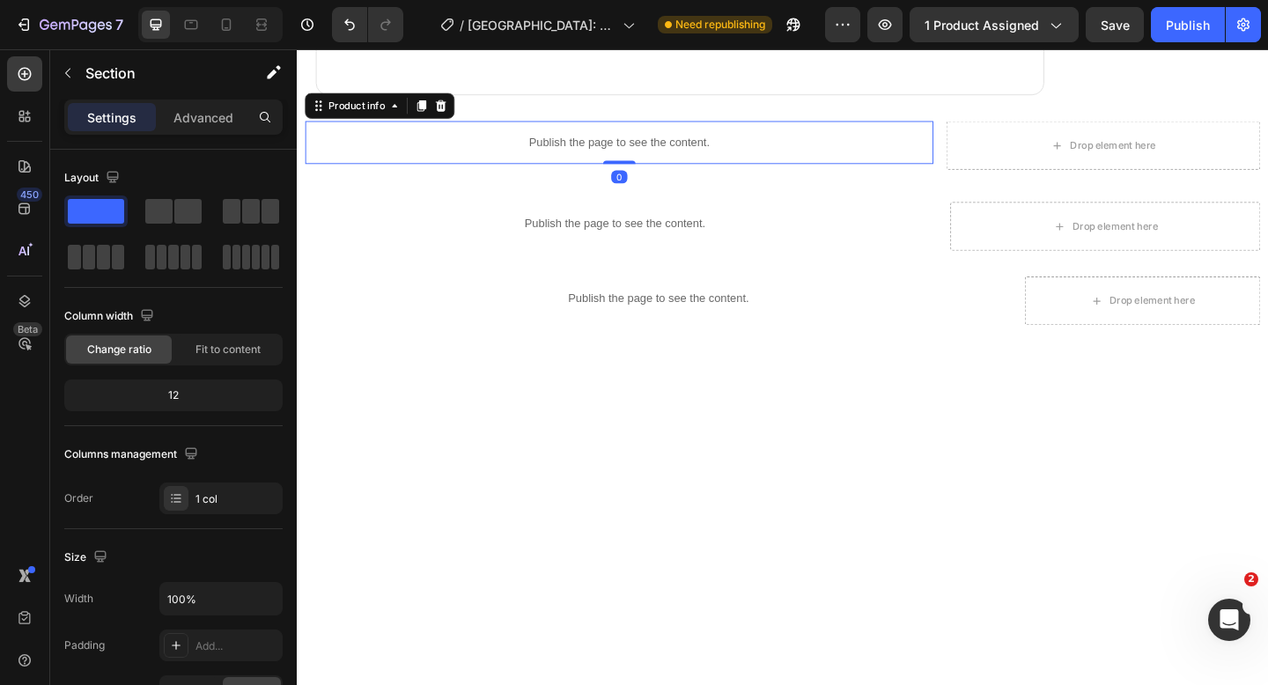
click at [671, 151] on p "Publish the page to see the content." at bounding box center [646, 151] width 683 height 18
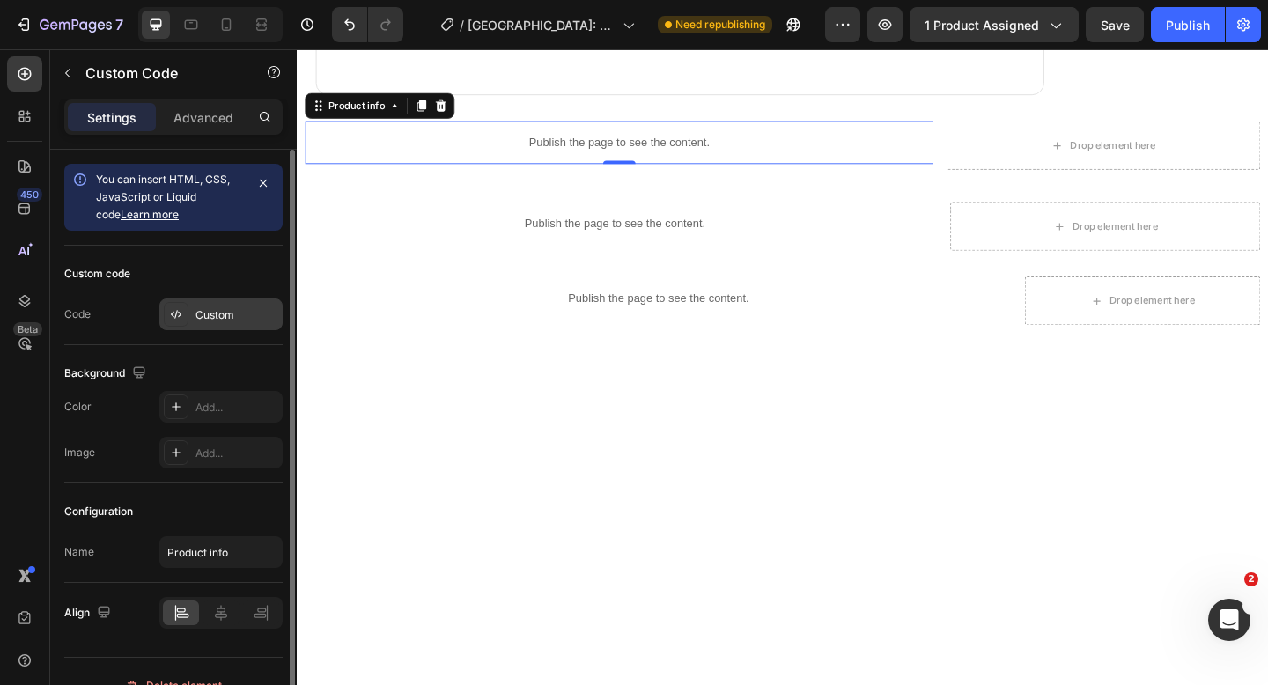
click at [212, 313] on div "Custom" at bounding box center [236, 315] width 83 height 16
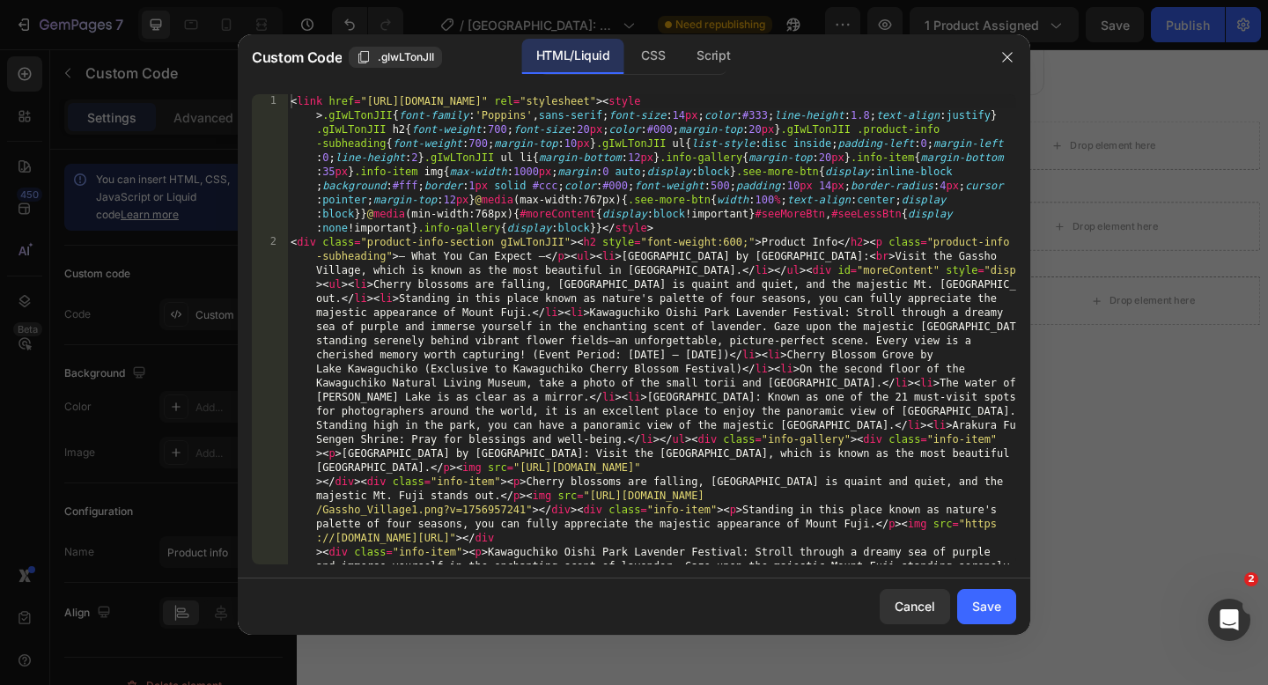
type textarea "<link href="[URL][DOMAIN_NAME]" rel="stylesheet"><style>.gIwLTonJII{font-family…"
click at [290, 102] on div "< link href = "[URL][DOMAIN_NAME]" rel = "stylesheet" > < style > .gIwLTonJII {…" at bounding box center [651, 695] width 729 height 1203
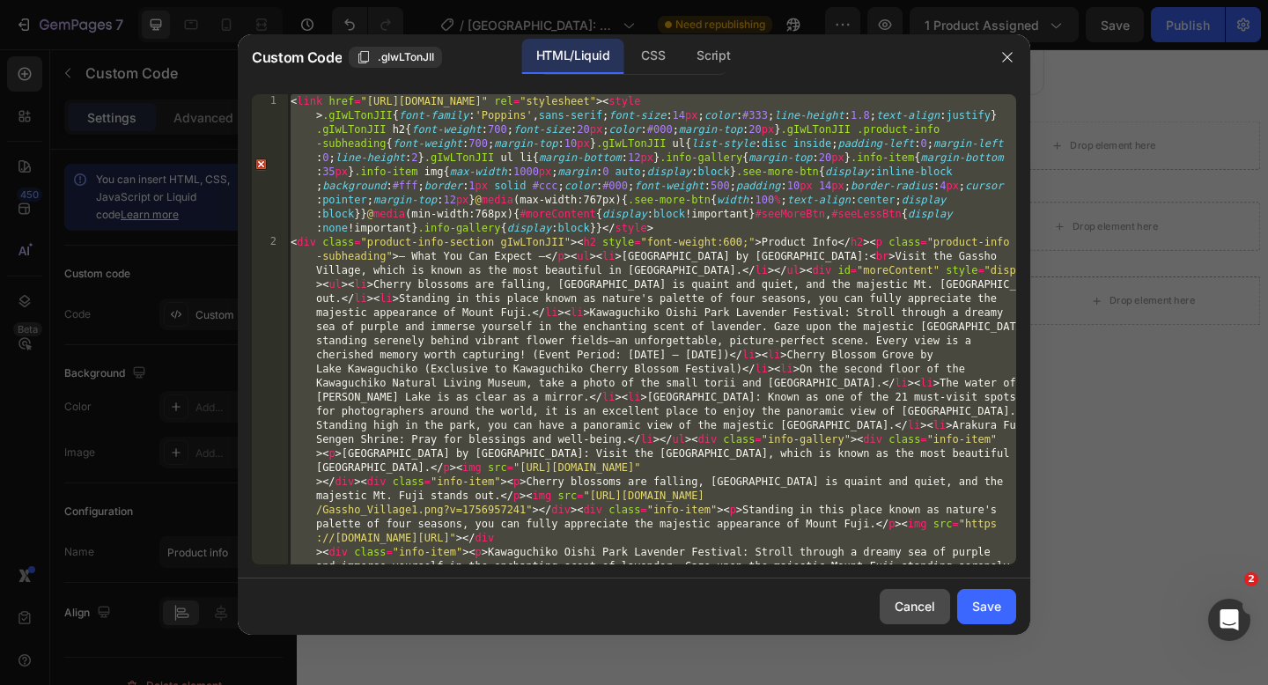
click at [892, 592] on button "Cancel" at bounding box center [914, 606] width 70 height 35
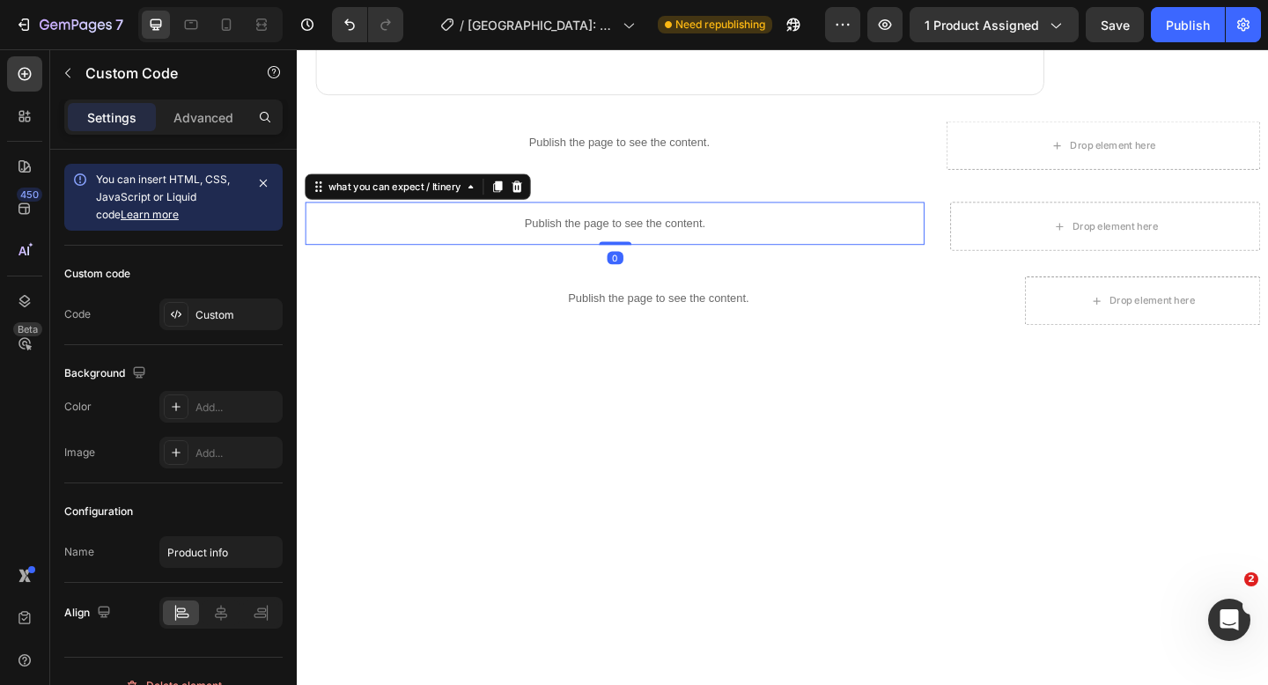
click at [526, 244] on p "Publish the page to see the content." at bounding box center [641, 239] width 673 height 18
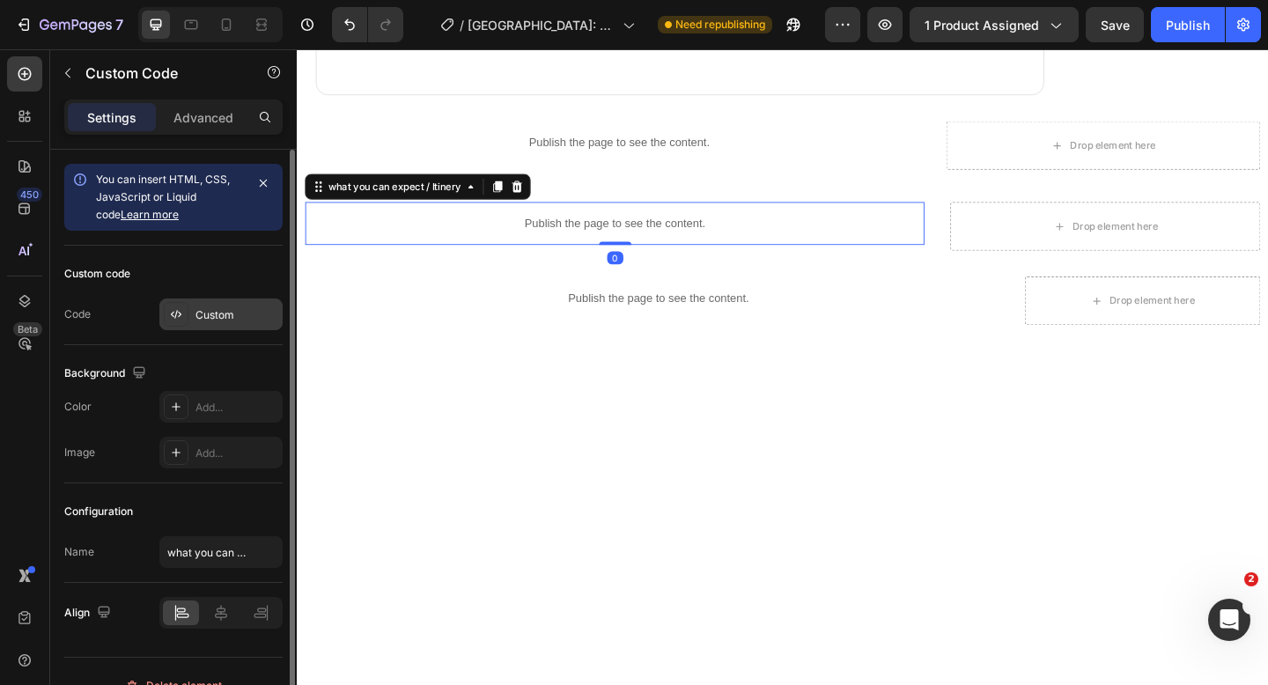
click at [221, 313] on div "Custom" at bounding box center [236, 315] width 83 height 16
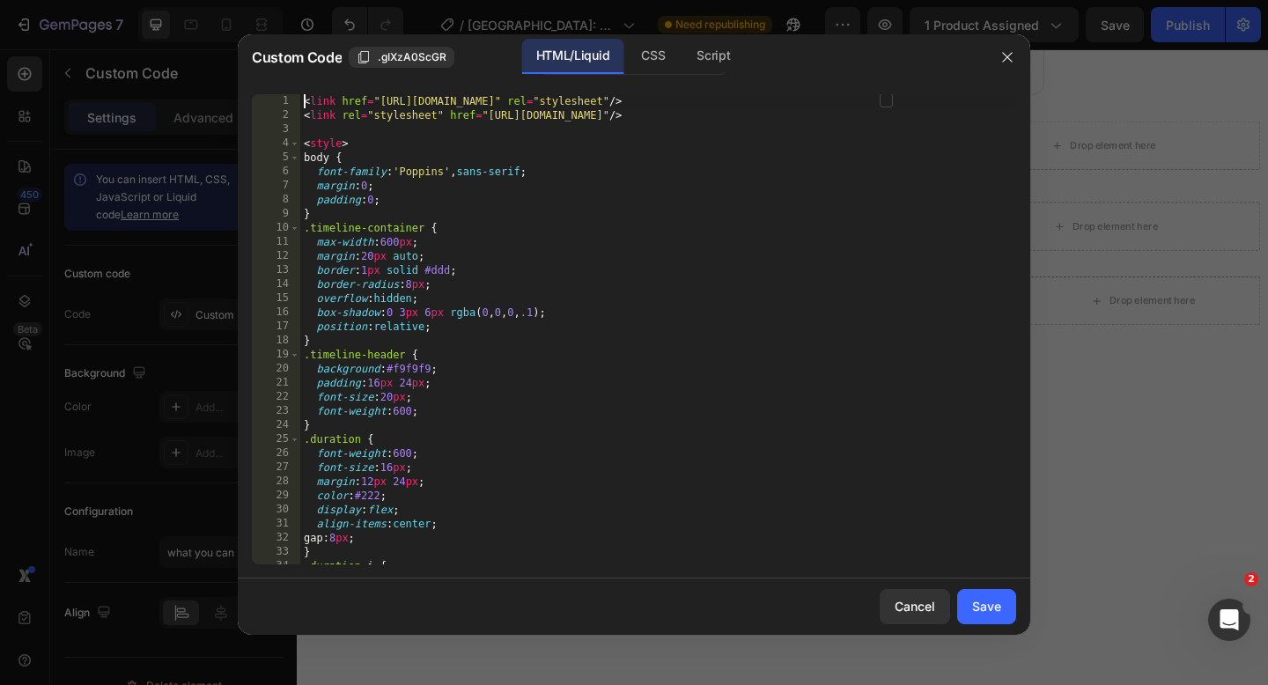
click at [303, 102] on div "< link href = "[URL][DOMAIN_NAME]" rel = "stylesheet" /> < link rel = "styleshe…" at bounding box center [658, 343] width 716 height 498
type textarea "}); </script>"
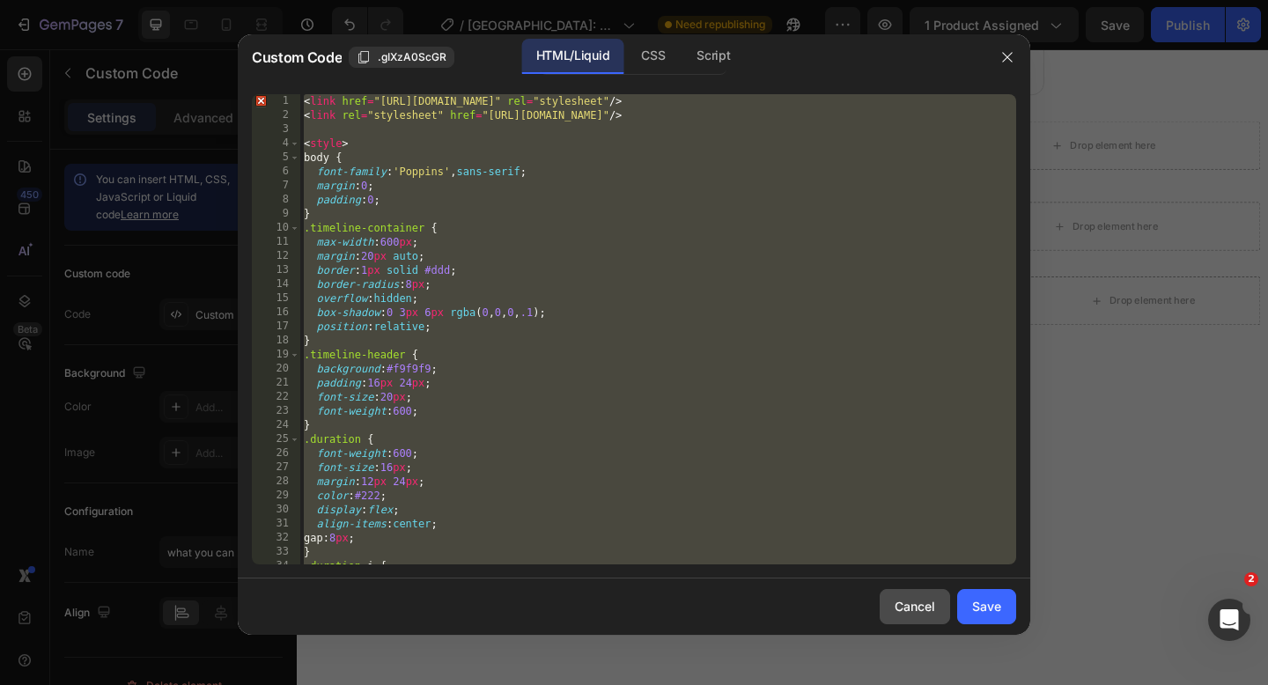
click at [896, 614] on div "Cancel" at bounding box center [914, 606] width 40 height 18
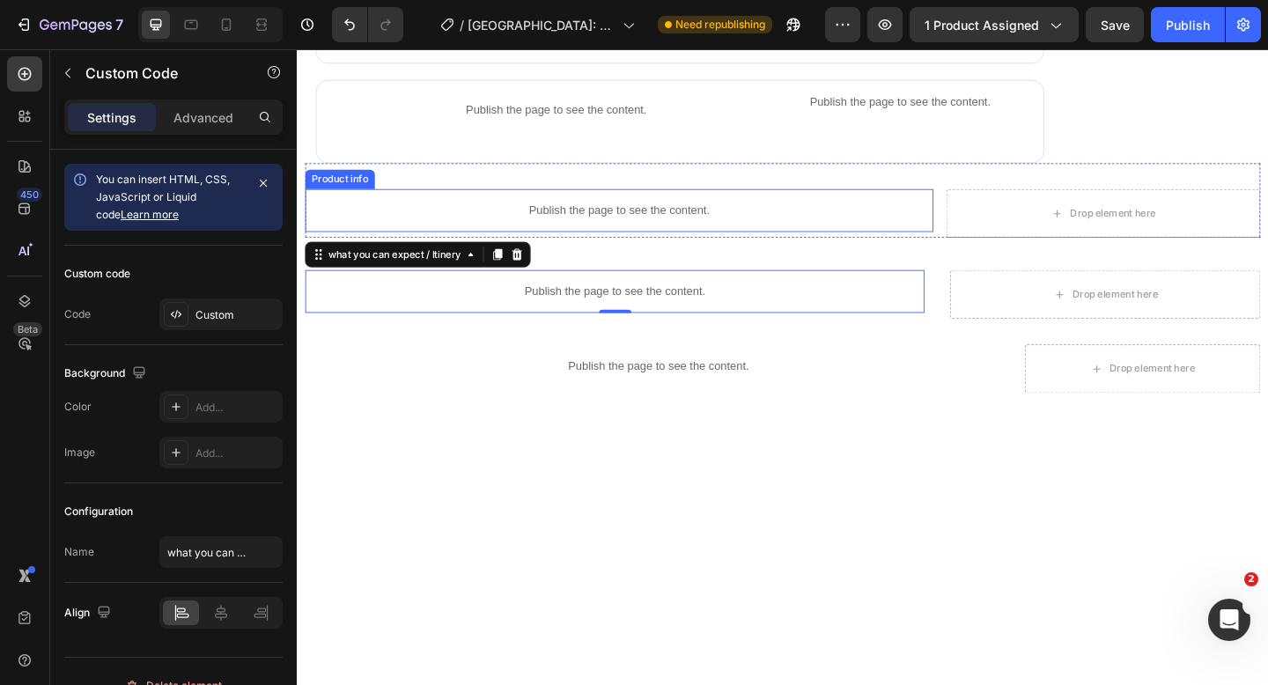
scroll to position [2267, 0]
click at [594, 225] on p "Publish the page to see the content." at bounding box center [646, 227] width 683 height 18
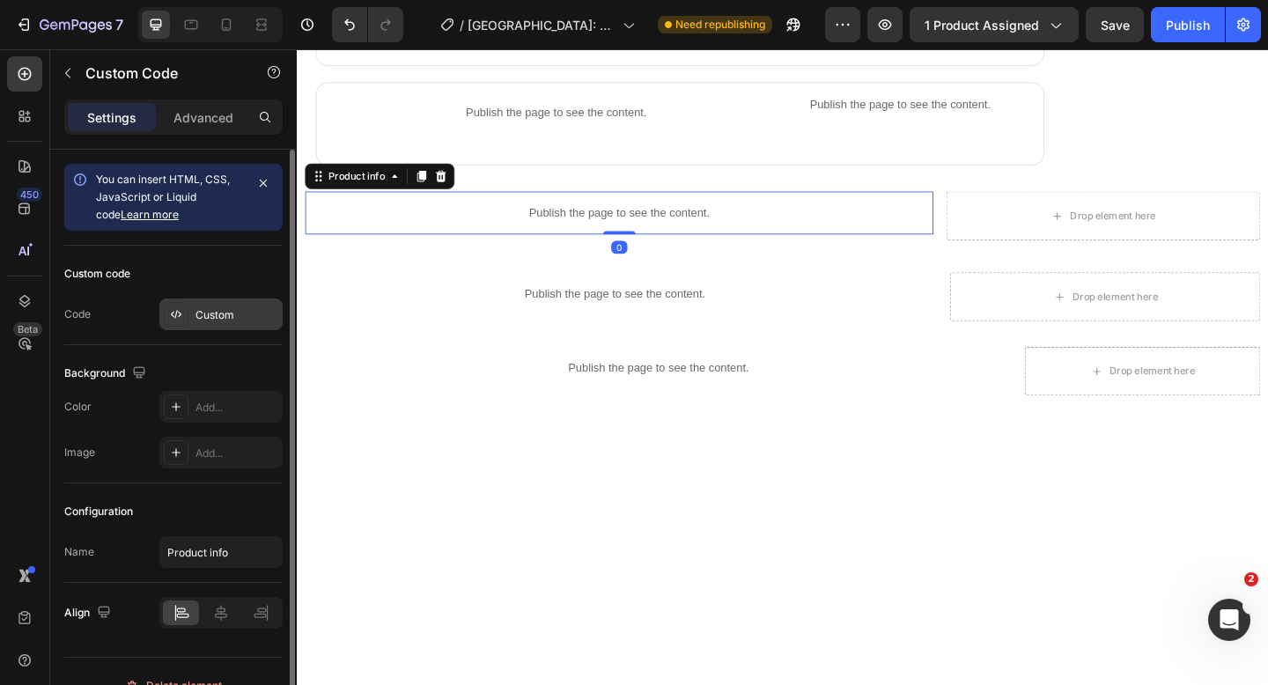
click at [211, 313] on div "Custom" at bounding box center [236, 315] width 83 height 16
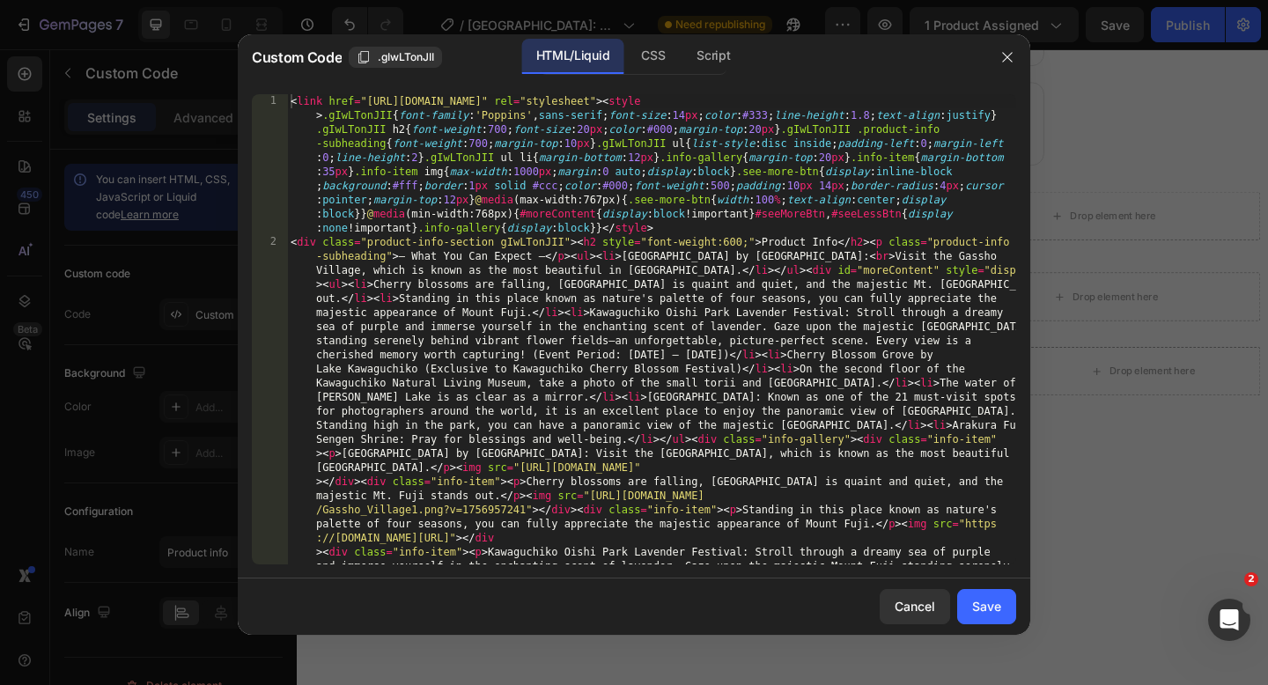
type textarea "<link href="[URL][DOMAIN_NAME]" rel="stylesheet"><style>.gIwLTonJII{font-family…"
click at [291, 100] on div "< link href = "[URL][DOMAIN_NAME]" rel = "stylesheet" > < style > .gIwLTonJII {…" at bounding box center [651, 695] width 729 height 1203
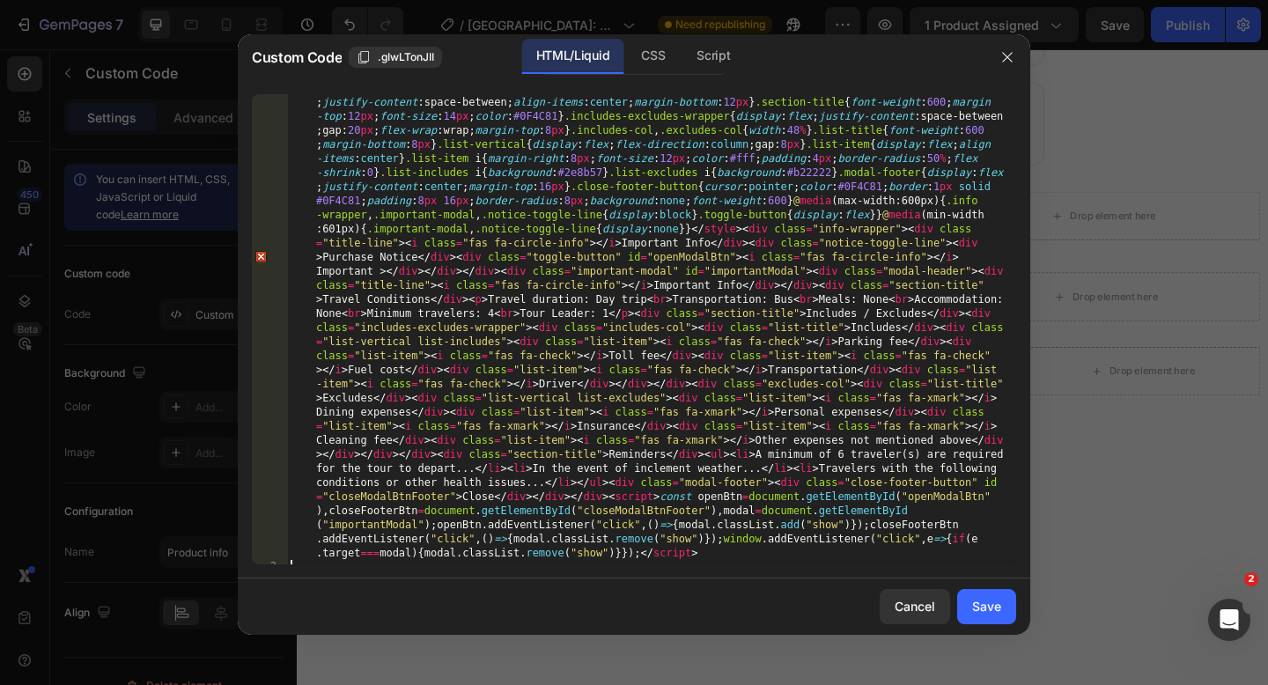
scroll to position [0, 0]
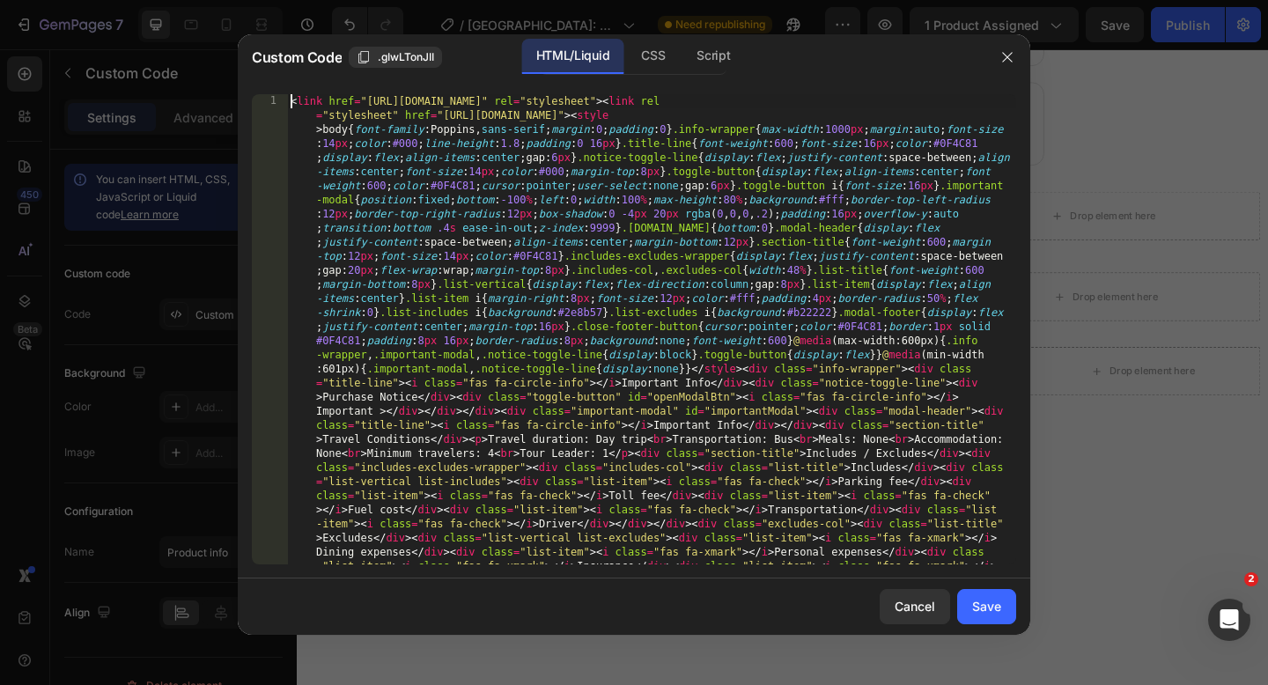
type textarea "<link href="[URL][DOMAIN_NAME]" rel="stylesheet"><link rel="stylesheet" href="[…"
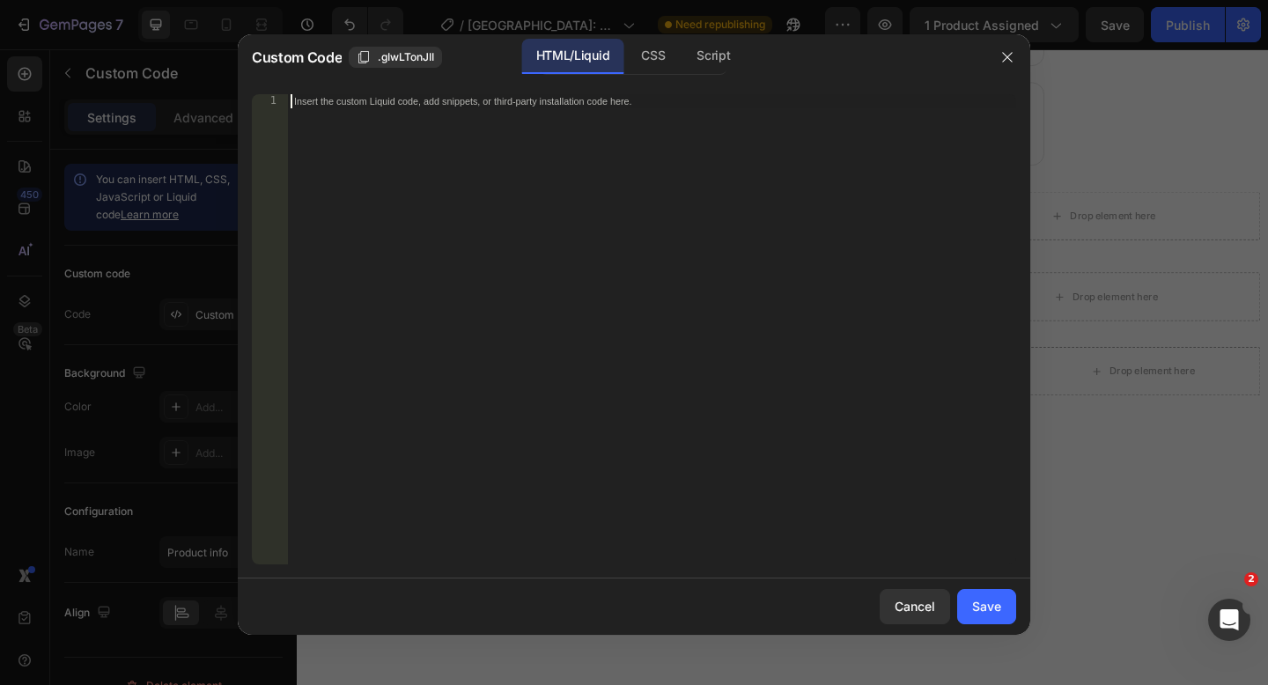
click at [345, 113] on div "Insert the custom Liquid code, add snippets, or third-party installation code h…" at bounding box center [651, 343] width 729 height 498
paste textarea
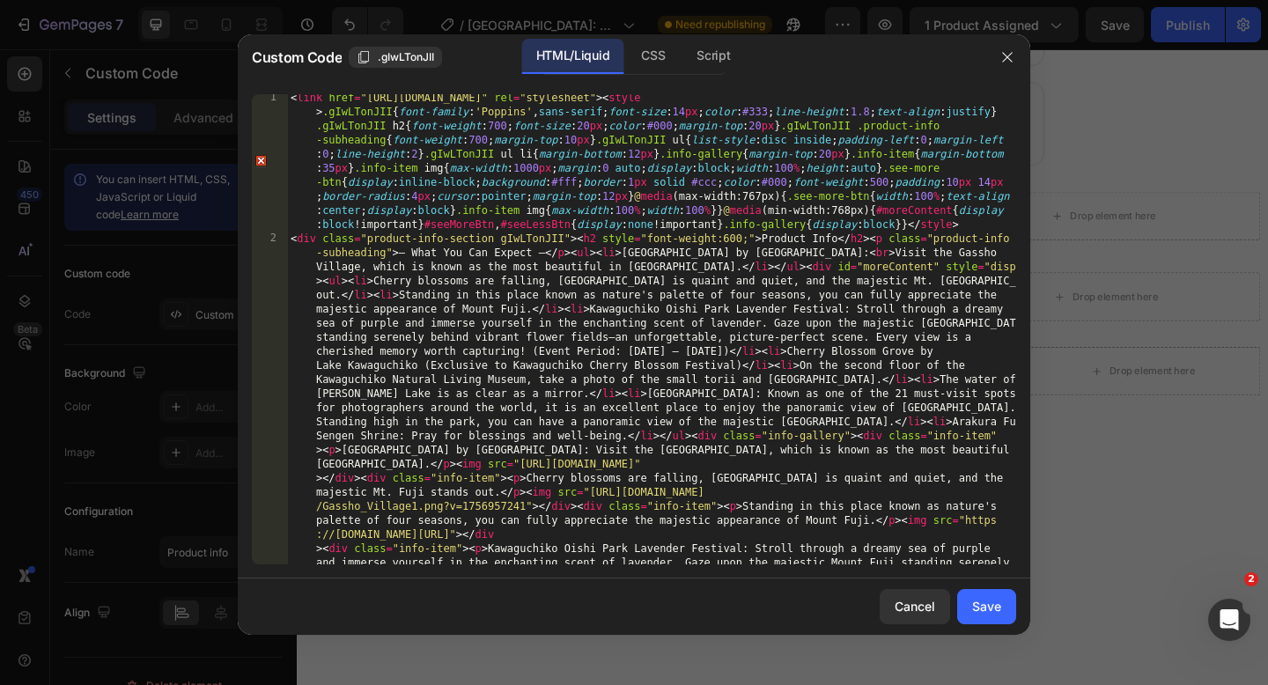
scroll to position [389, 0]
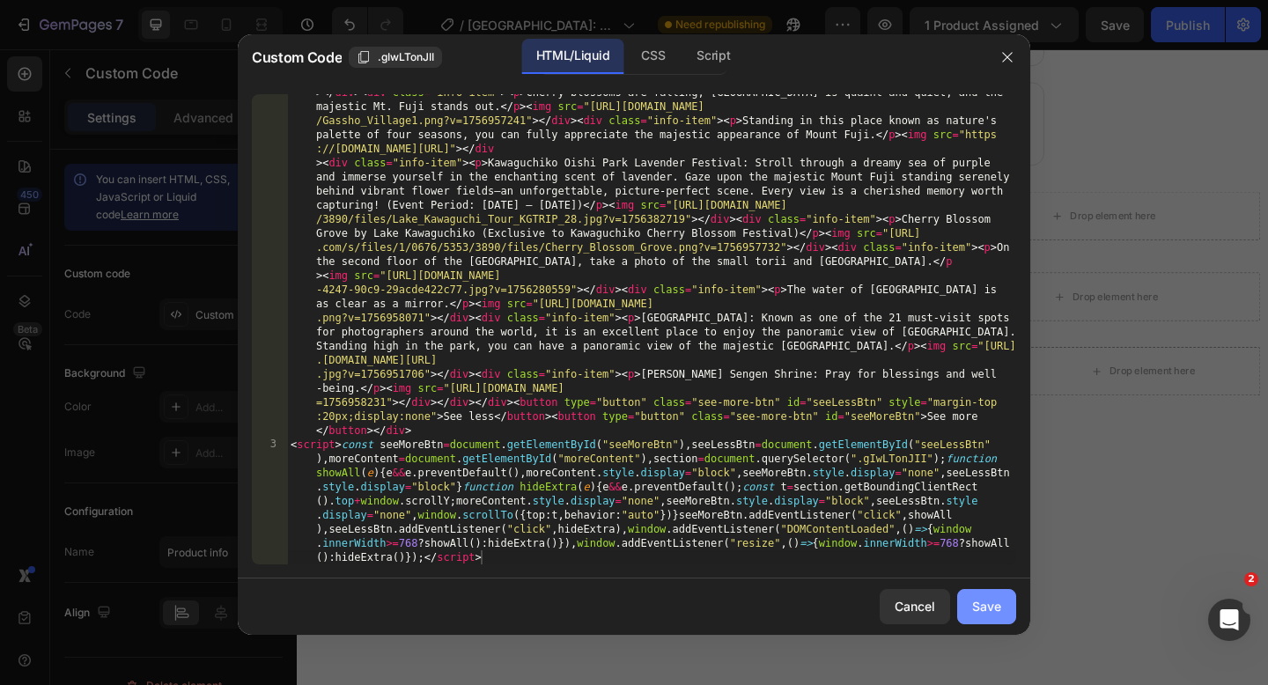
click at [980, 615] on div "Save" at bounding box center [986, 606] width 29 height 18
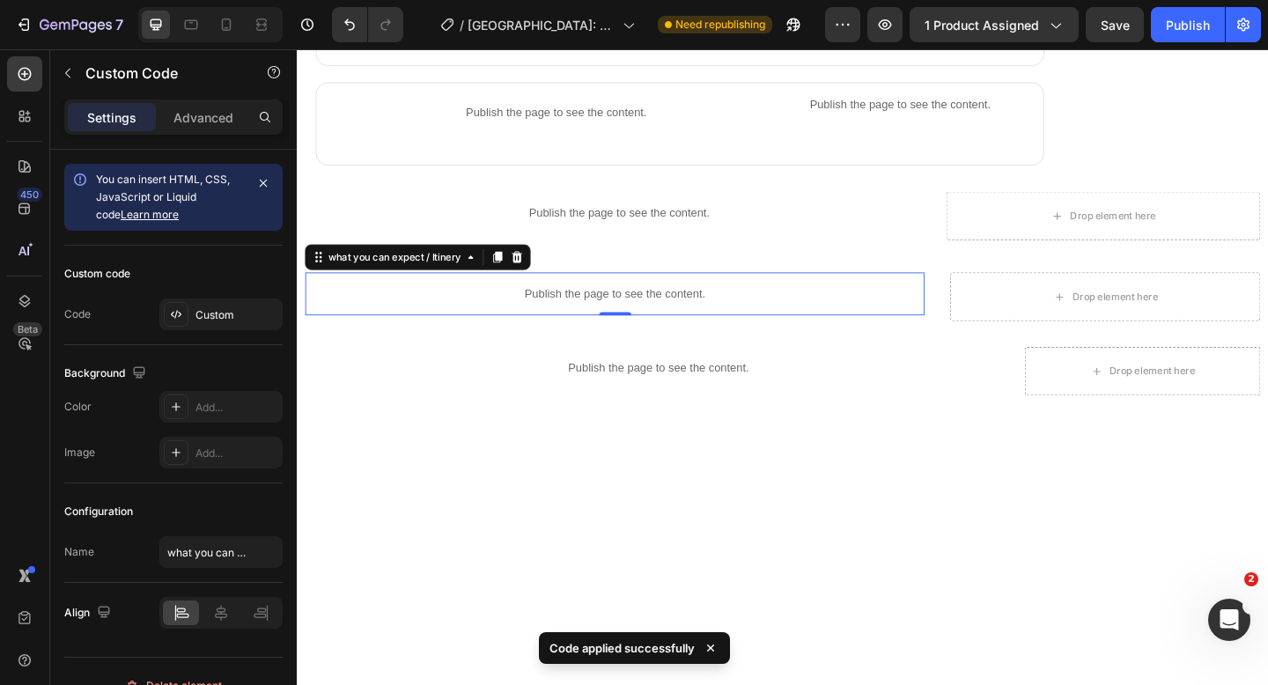
click at [606, 308] on p "Publish the page to see the content." at bounding box center [641, 315] width 673 height 18
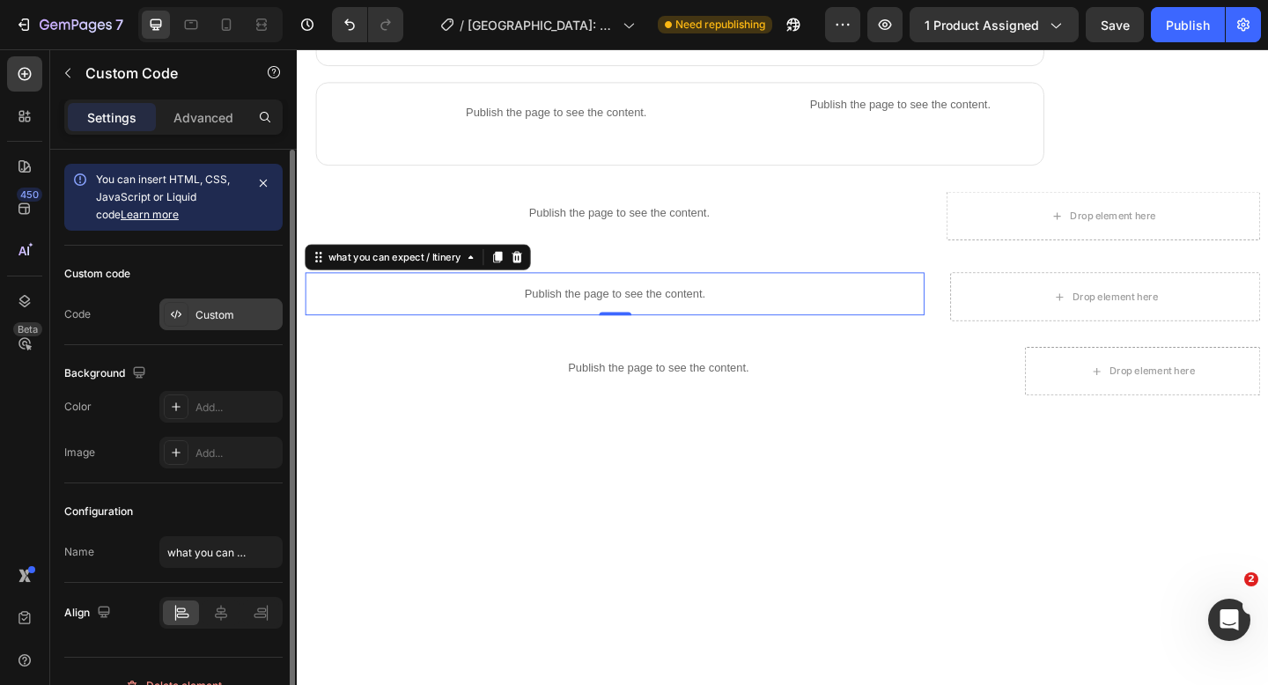
click at [207, 313] on div "Custom" at bounding box center [236, 315] width 83 height 16
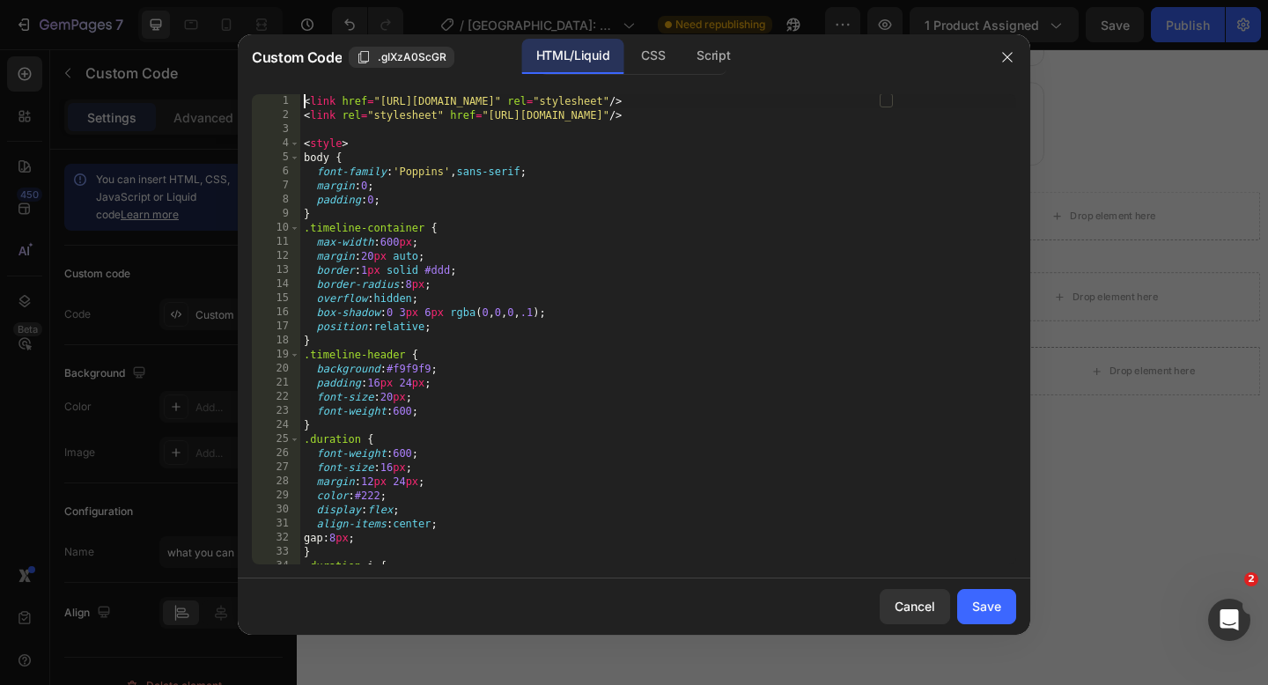
click at [300, 102] on div "< link href = "[URL][DOMAIN_NAME]" rel = "stylesheet" /> < link rel = "styleshe…" at bounding box center [658, 343] width 716 height 498
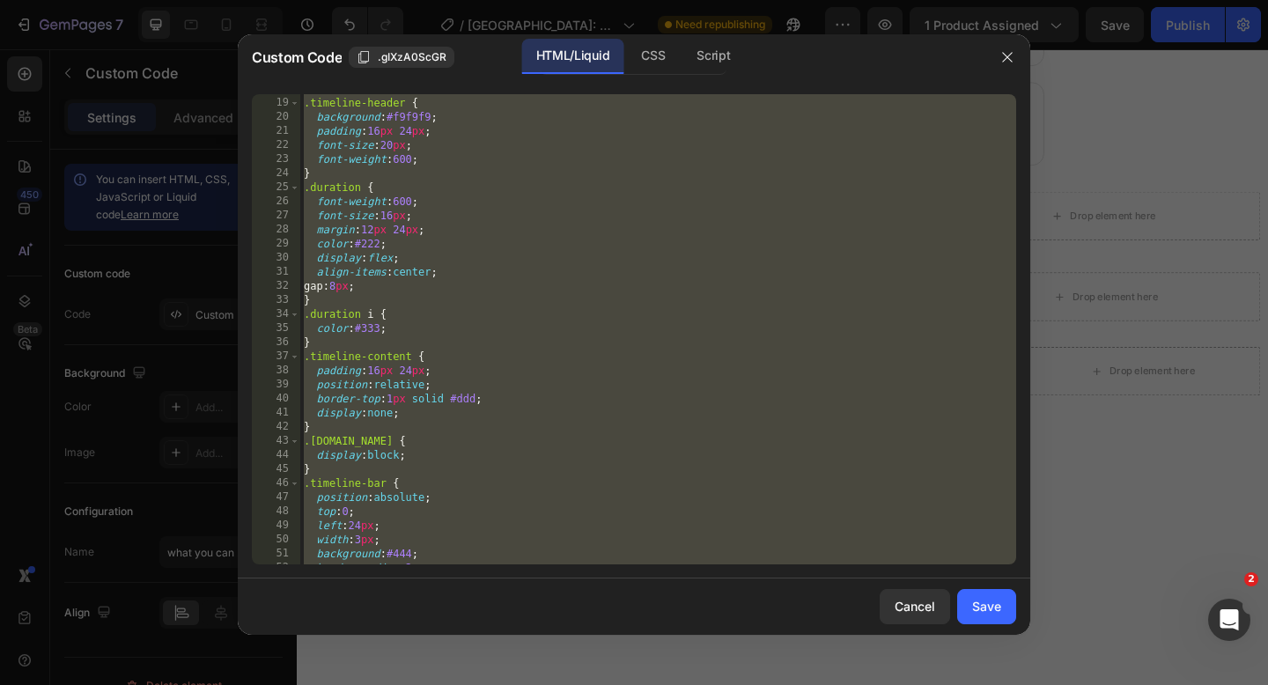
scroll to position [0, 0]
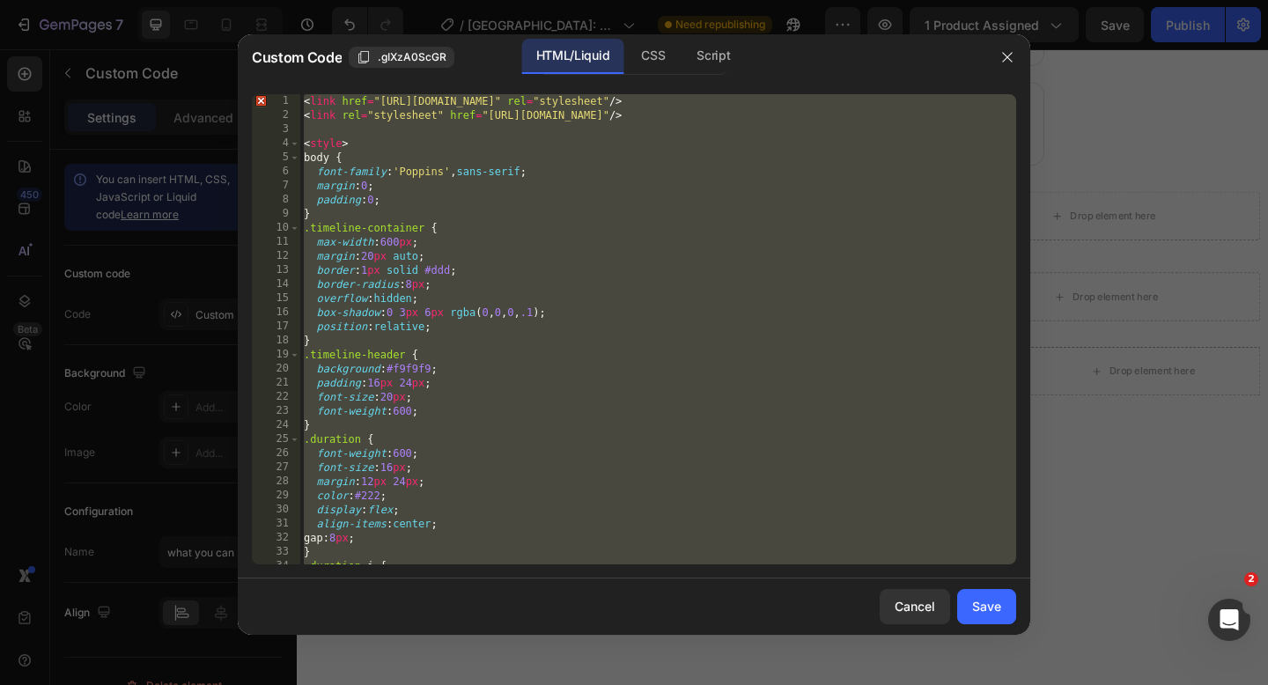
click at [306, 106] on div "< link href = "[URL][DOMAIN_NAME]" rel = "stylesheet" /> < link rel = "styleshe…" at bounding box center [658, 329] width 716 height 470
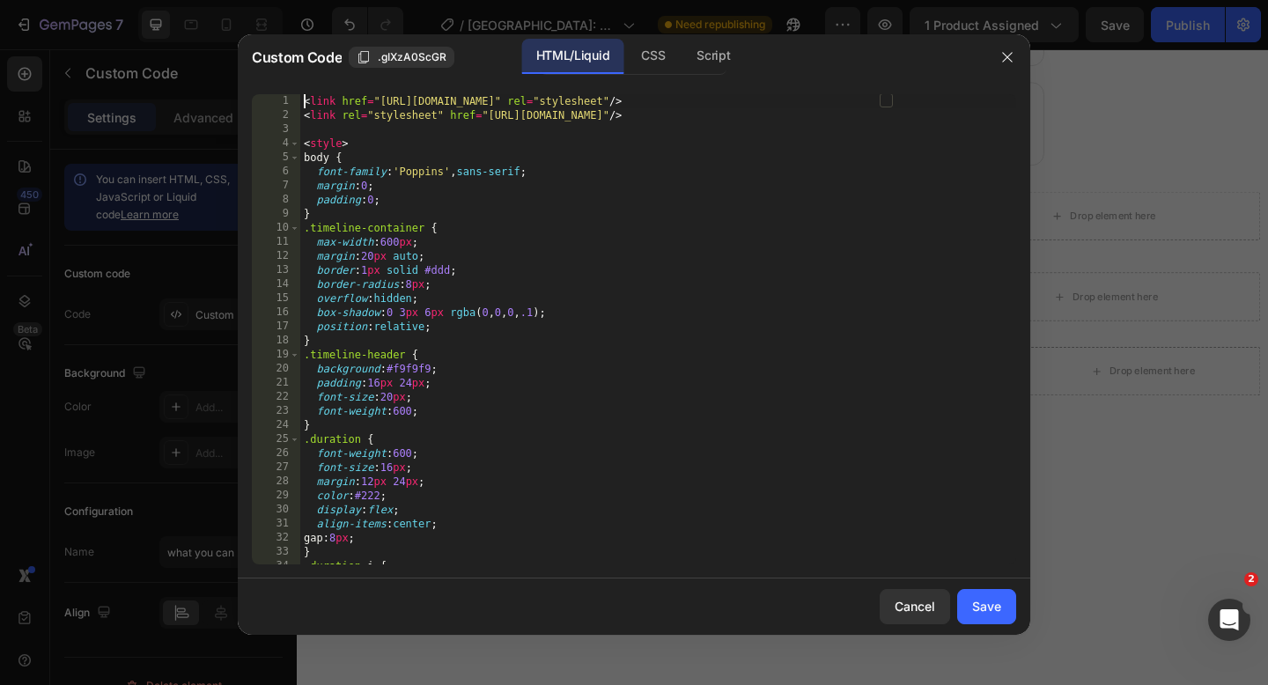
type textarea "}); </script>"
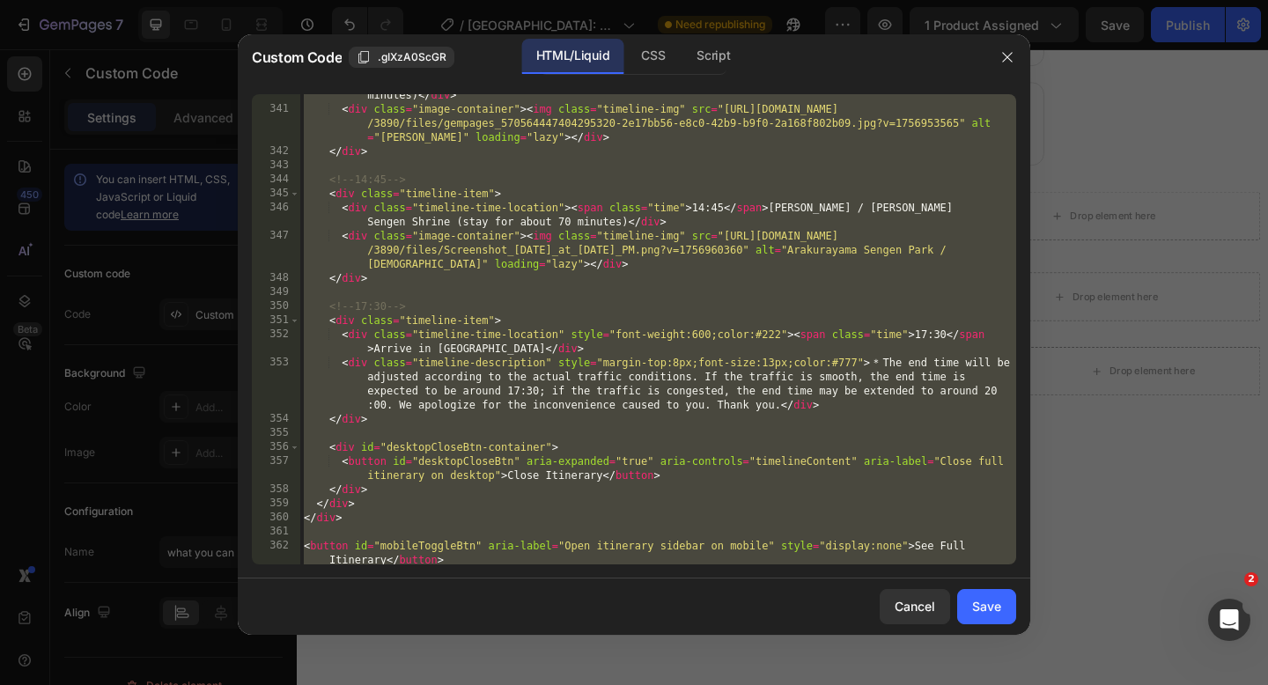
scroll to position [5191, 0]
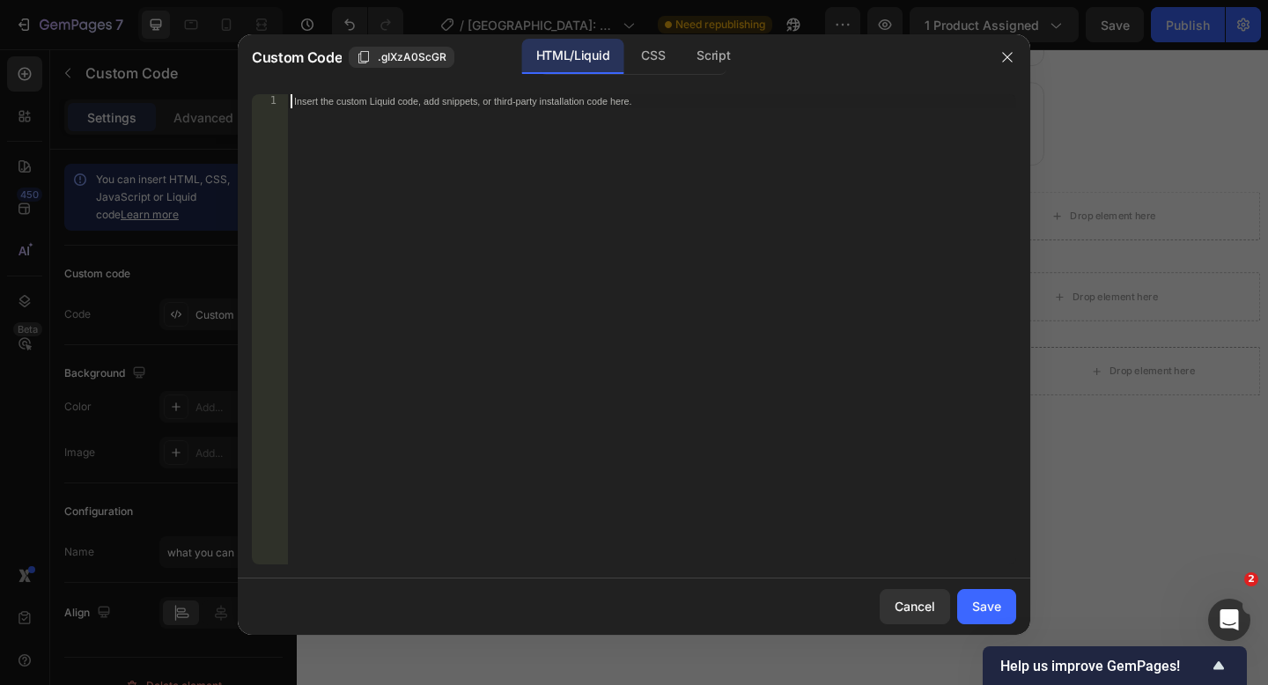
paste textarea
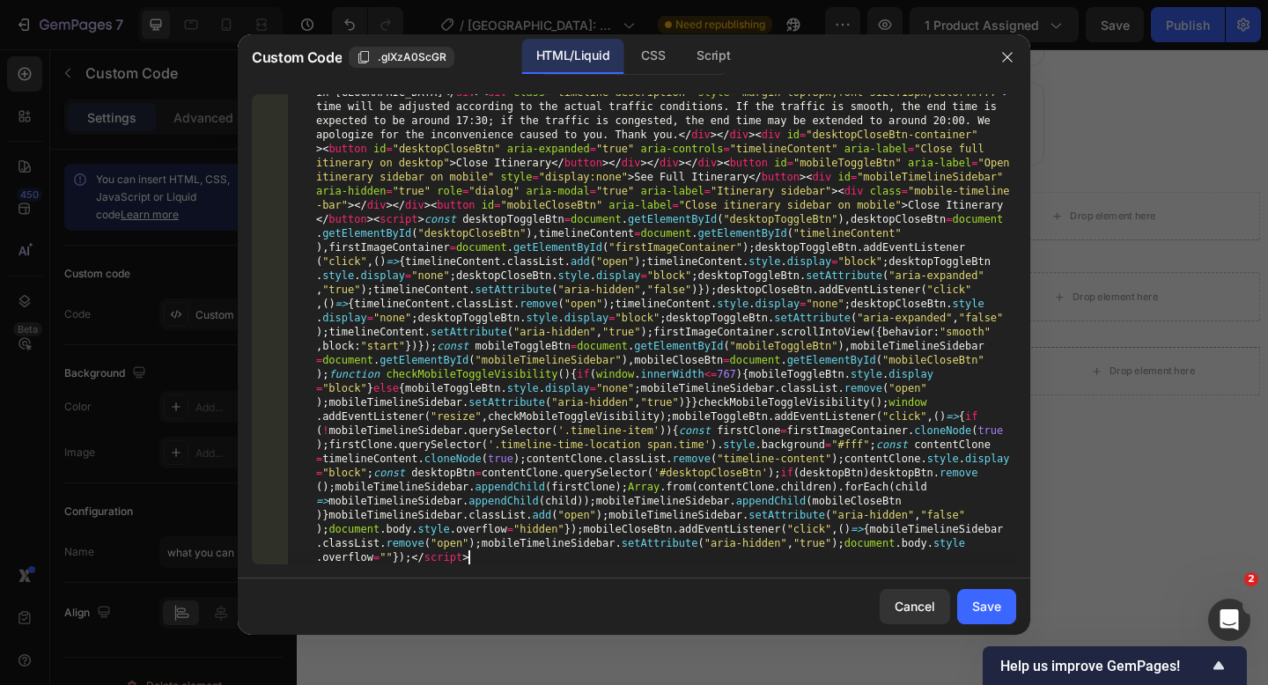
scroll to position [1305, 0]
click at [983, 601] on div "Save" at bounding box center [986, 606] width 29 height 18
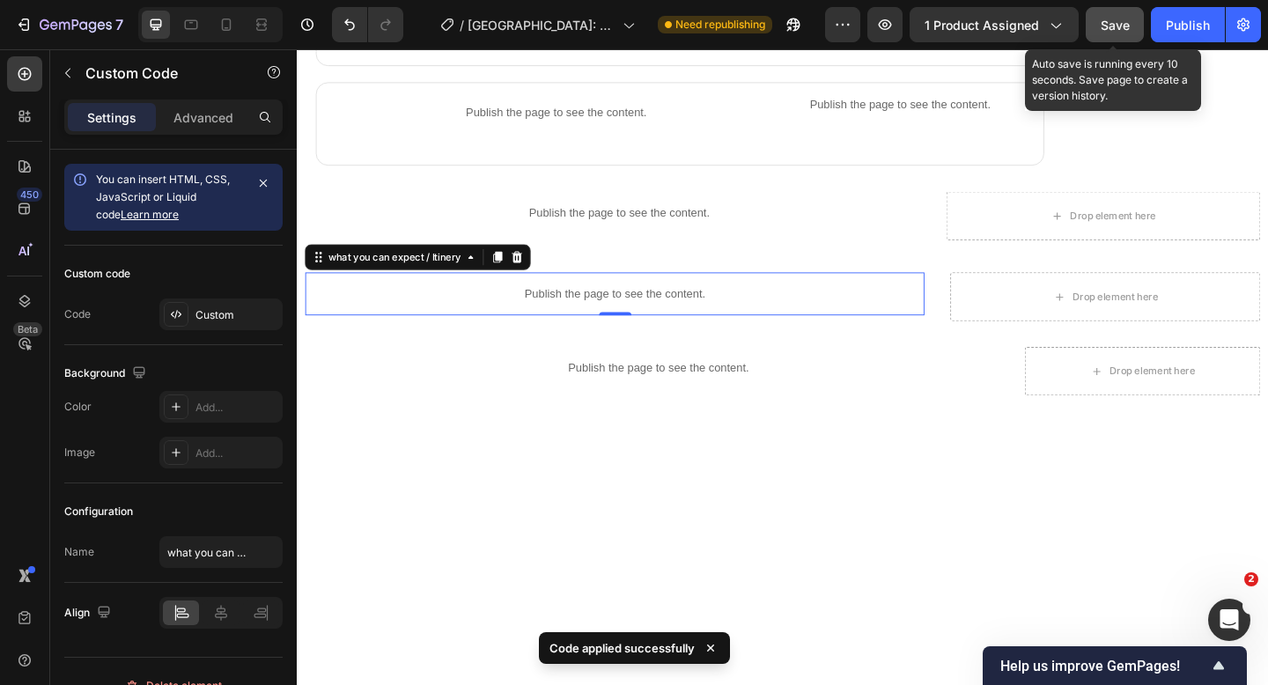
click at [1102, 26] on span "Save" at bounding box center [1114, 25] width 29 height 15
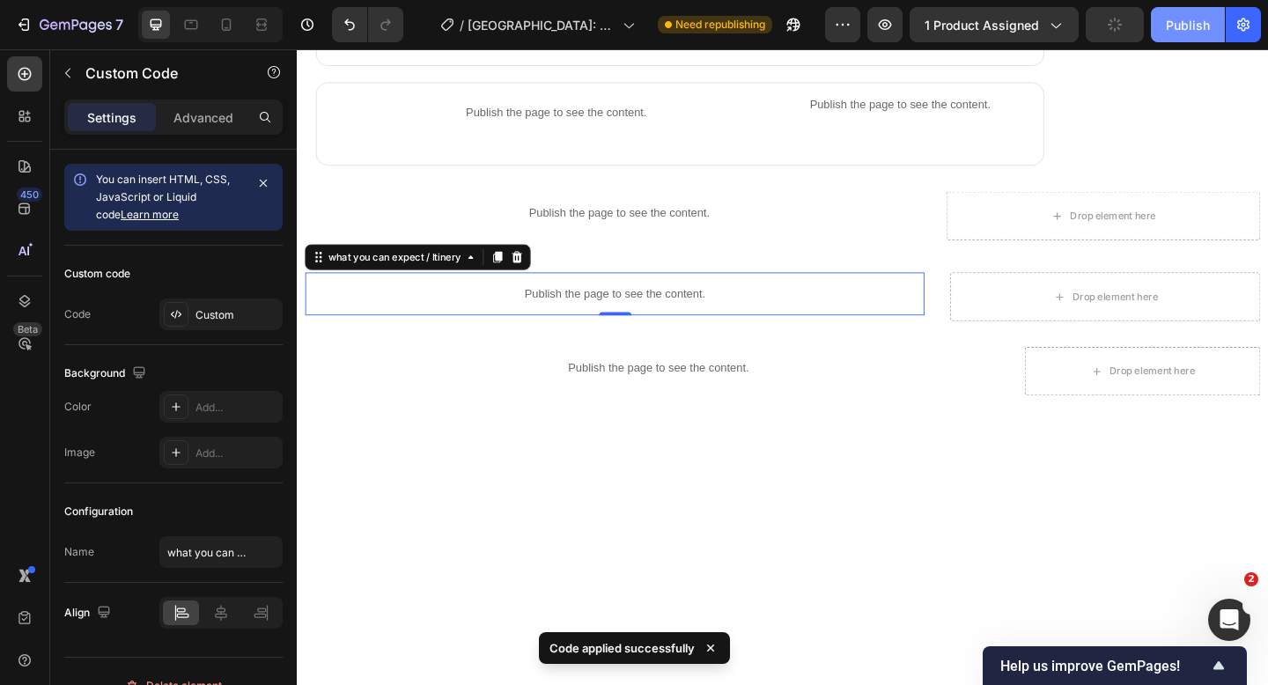
click at [1163, 26] on button "Publish" at bounding box center [1188, 24] width 74 height 35
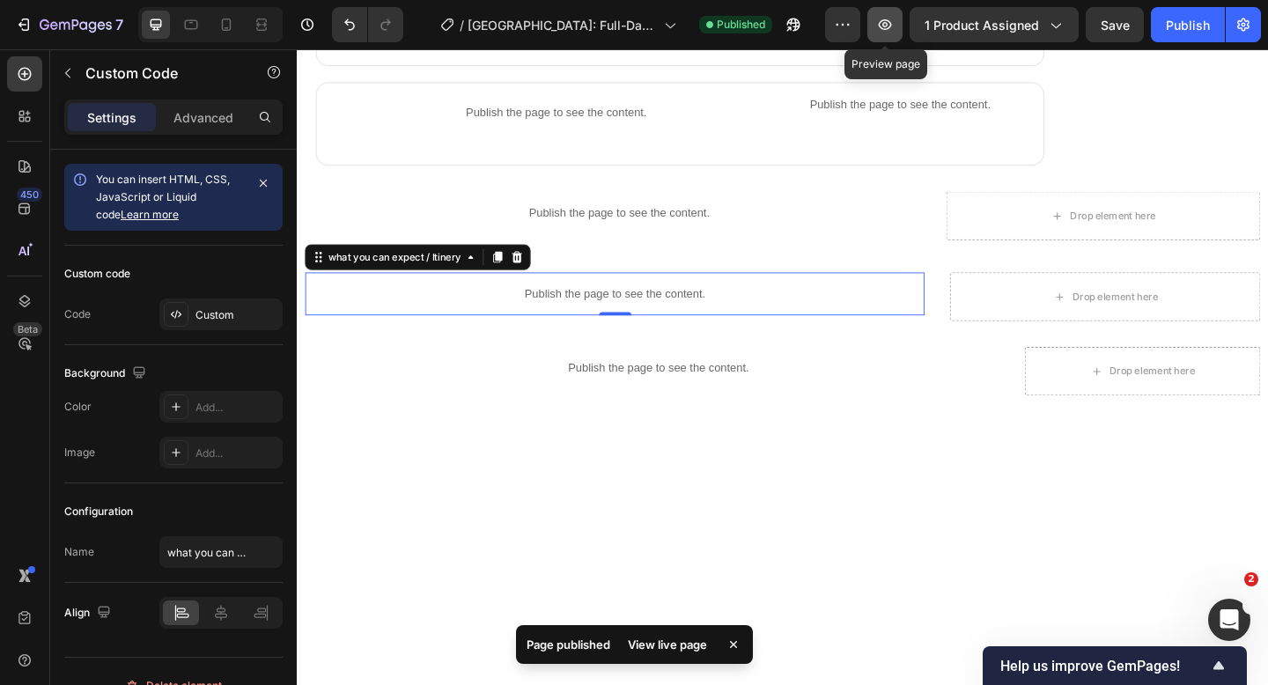
click at [894, 26] on icon "button" at bounding box center [885, 25] width 18 height 18
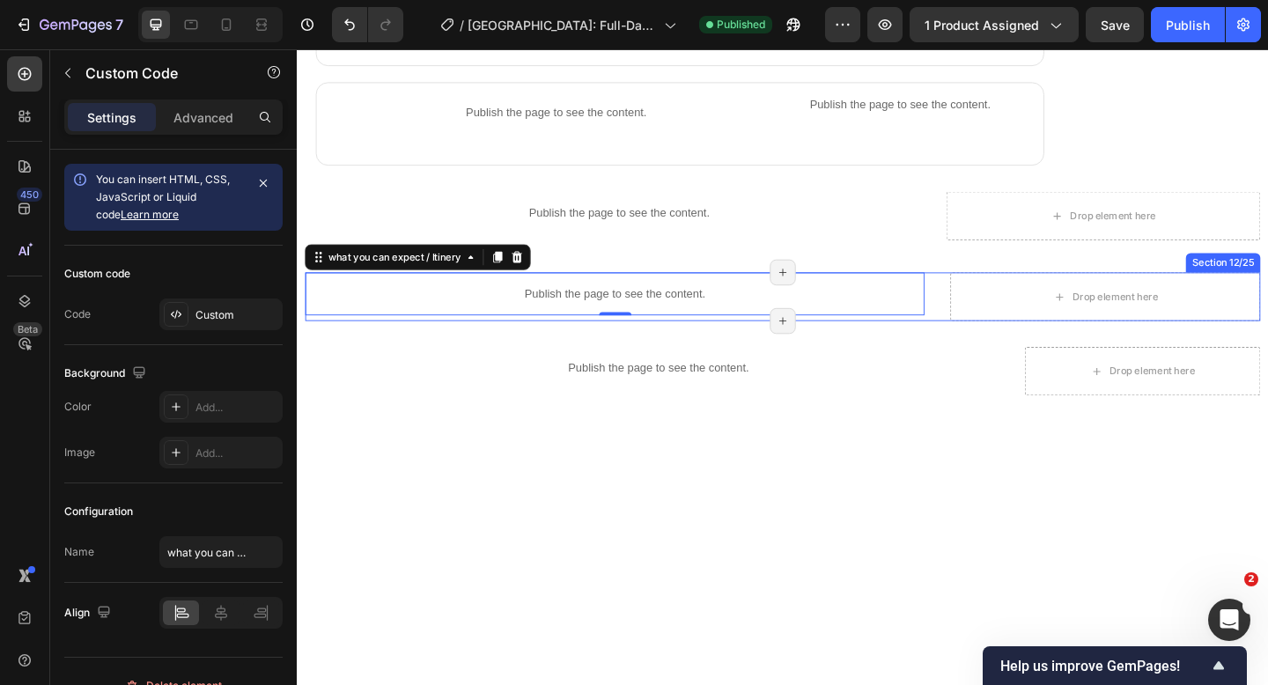
click at [997, 341] on div "Publish the page to see the content. what you can expect / Itinery 0 Title Line…" at bounding box center [824, 318] width 1039 height 53
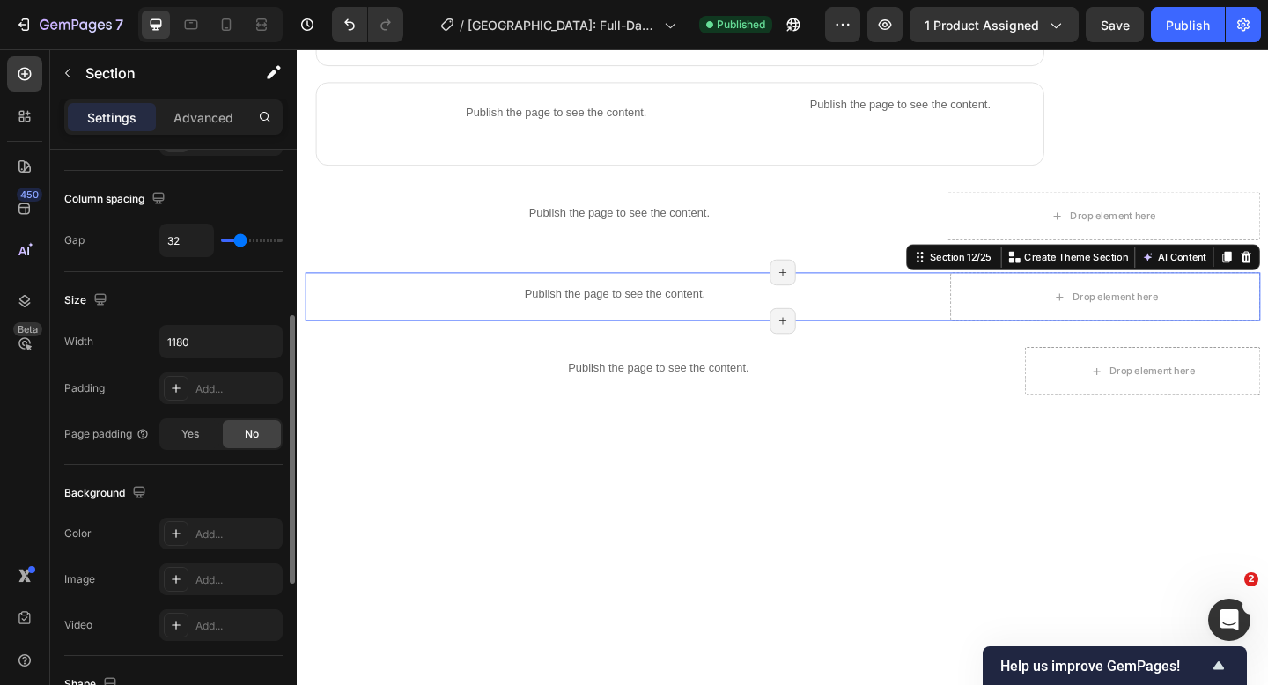
scroll to position [359, 0]
click at [191, 339] on input "1180" at bounding box center [220, 341] width 121 height 32
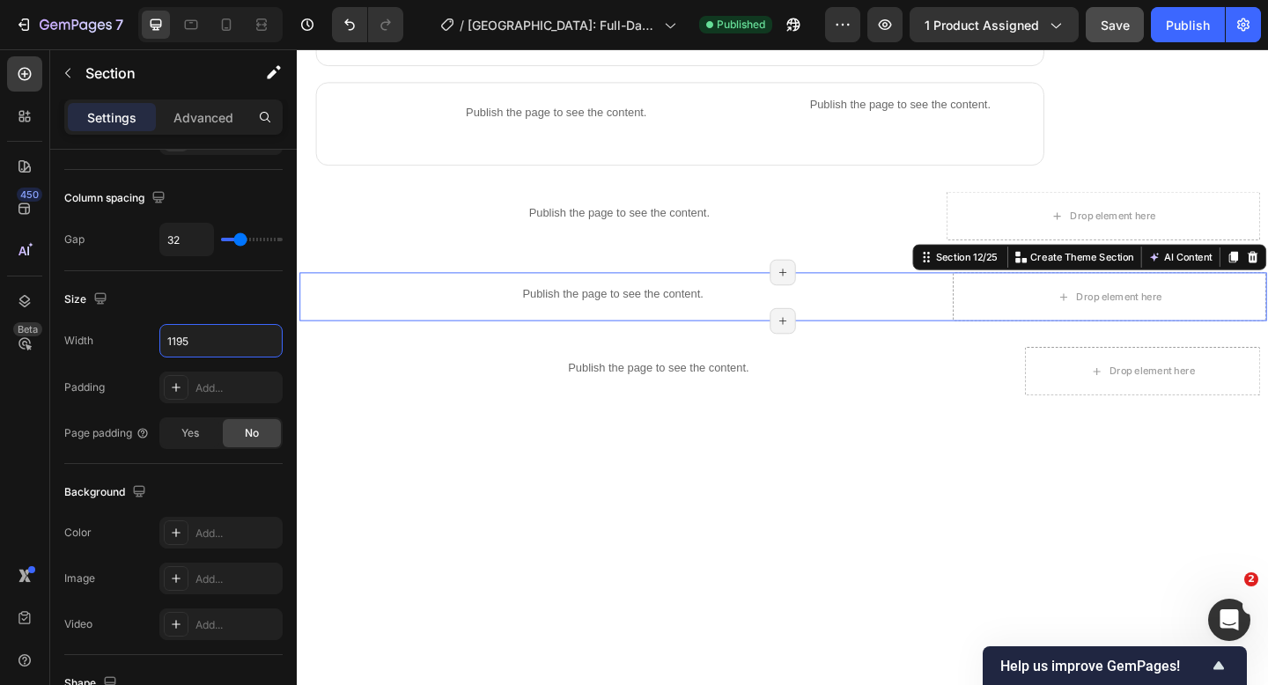
type input "1195"
click at [1110, 33] on button "Save" at bounding box center [1114, 24] width 58 height 35
click at [1159, 28] on button "Publish" at bounding box center [1188, 24] width 74 height 35
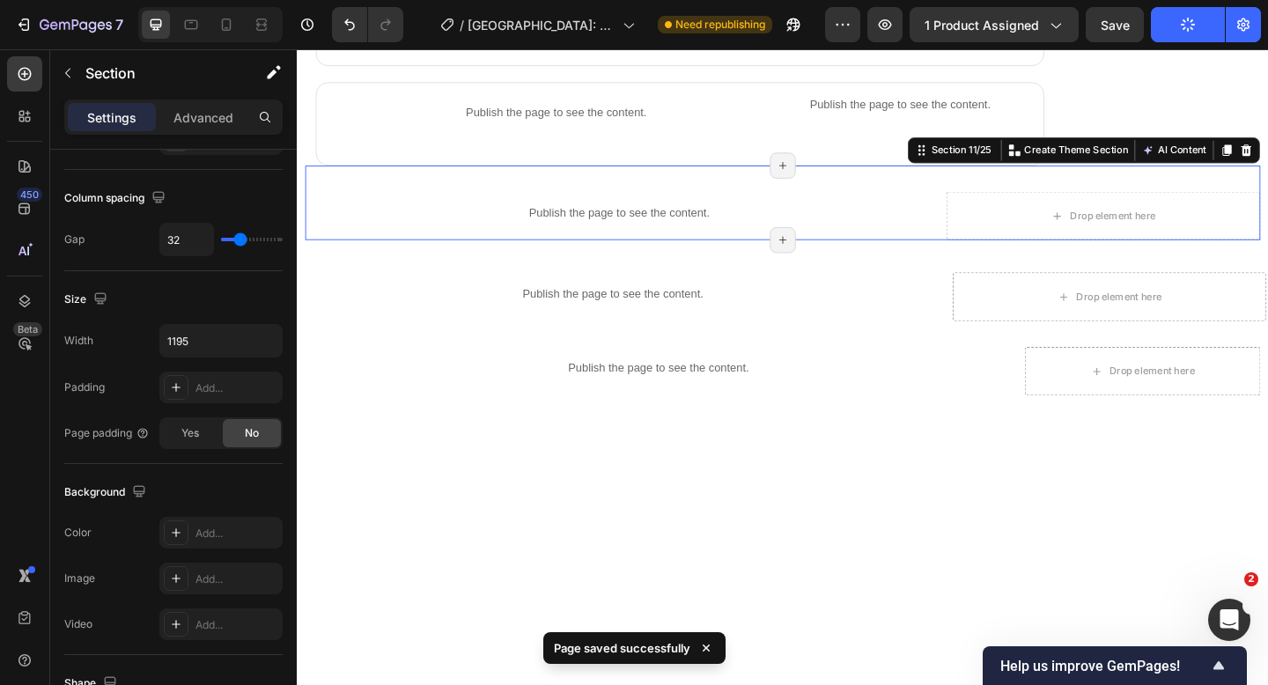
click at [954, 254] on div "Publish the page to see the content. Product info" at bounding box center [646, 230] width 683 height 53
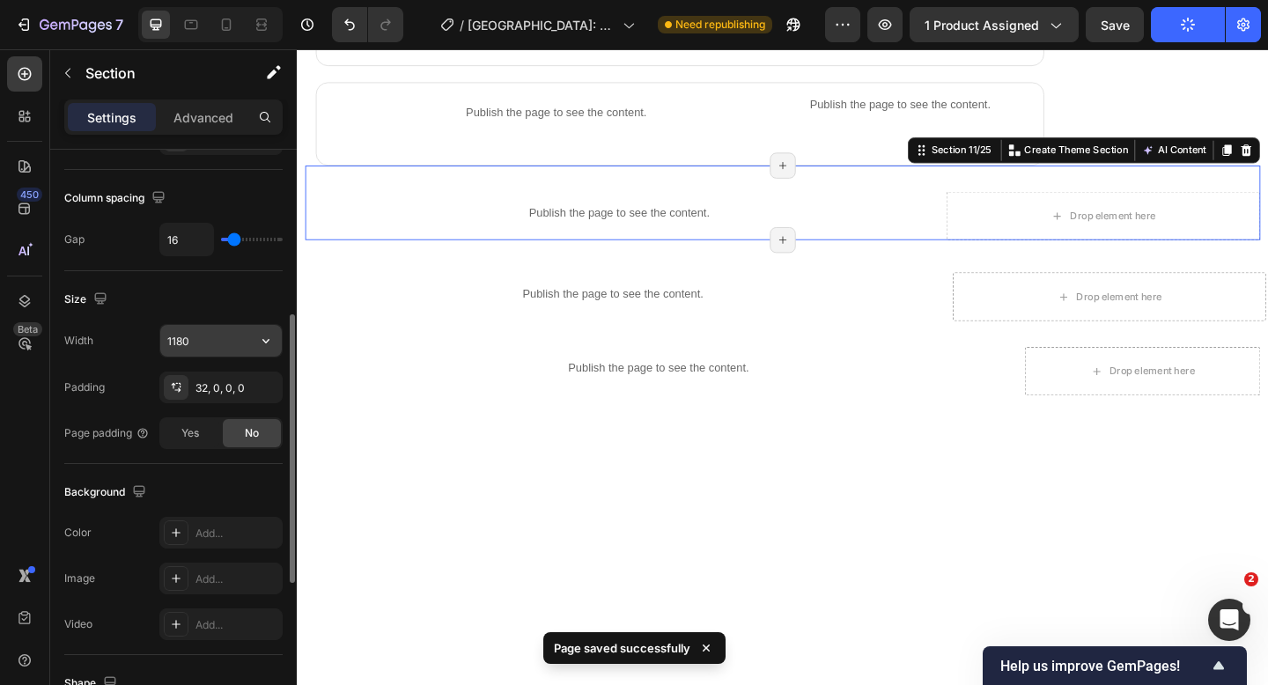
click at [198, 344] on input "1180" at bounding box center [220, 341] width 121 height 32
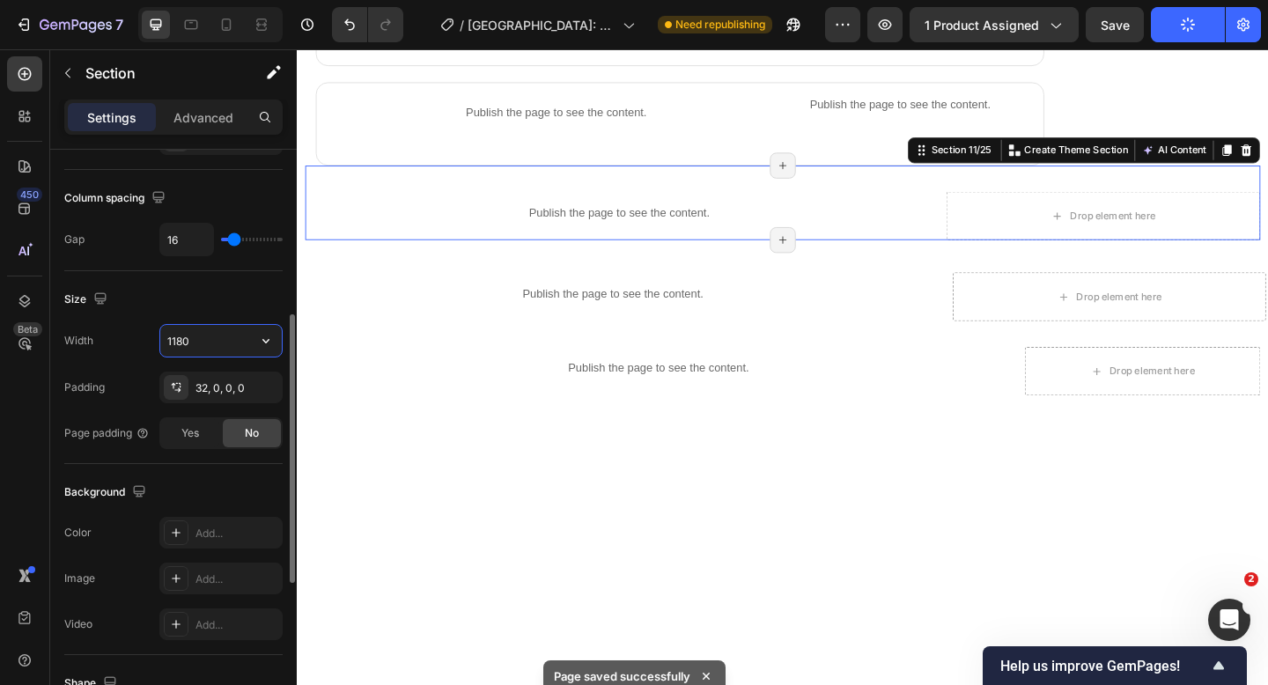
click at [198, 344] on input "1180" at bounding box center [220, 341] width 121 height 32
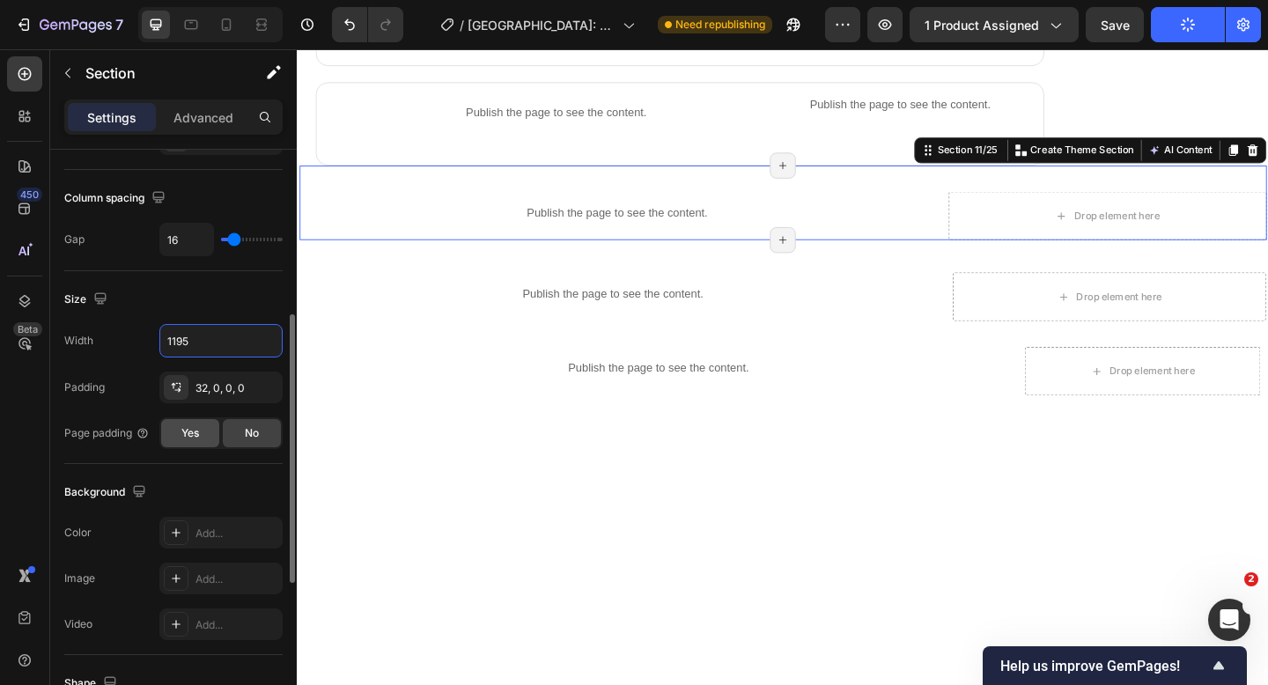
type input "1195"
click at [195, 435] on span "Yes" at bounding box center [190, 433] width 18 height 16
click at [268, 432] on div "No" at bounding box center [252, 433] width 58 height 28
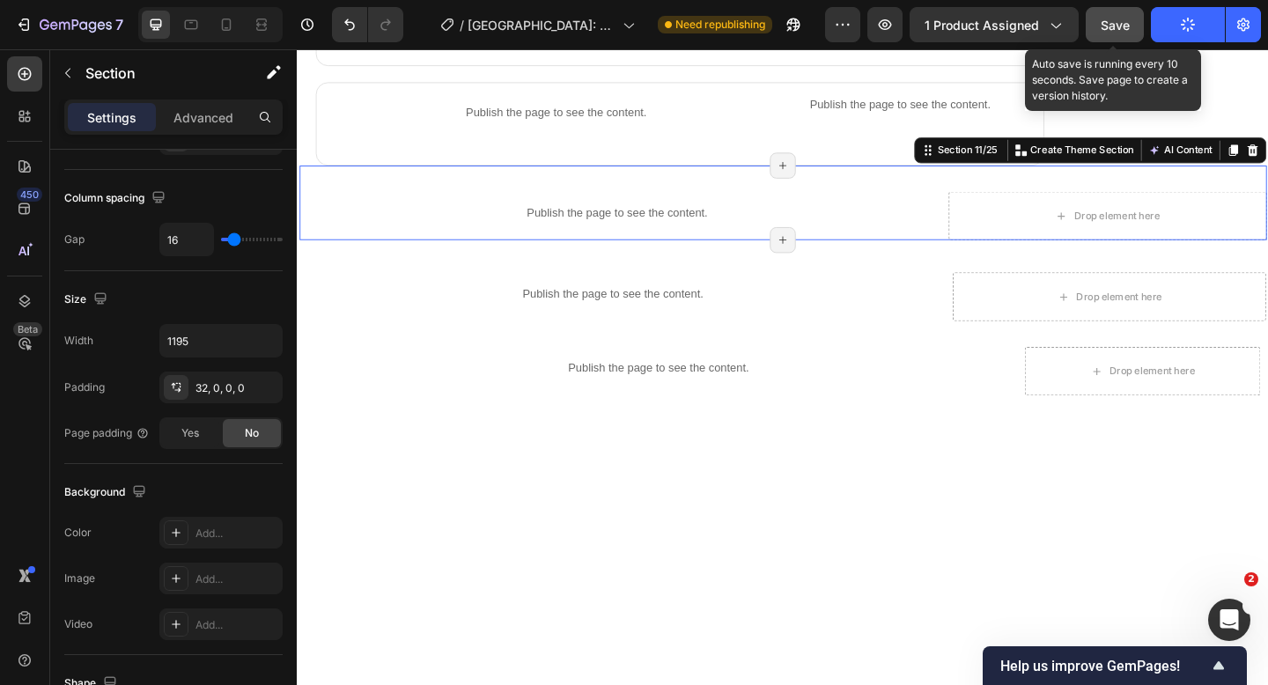
click at [1112, 27] on span "Save" at bounding box center [1114, 25] width 29 height 15
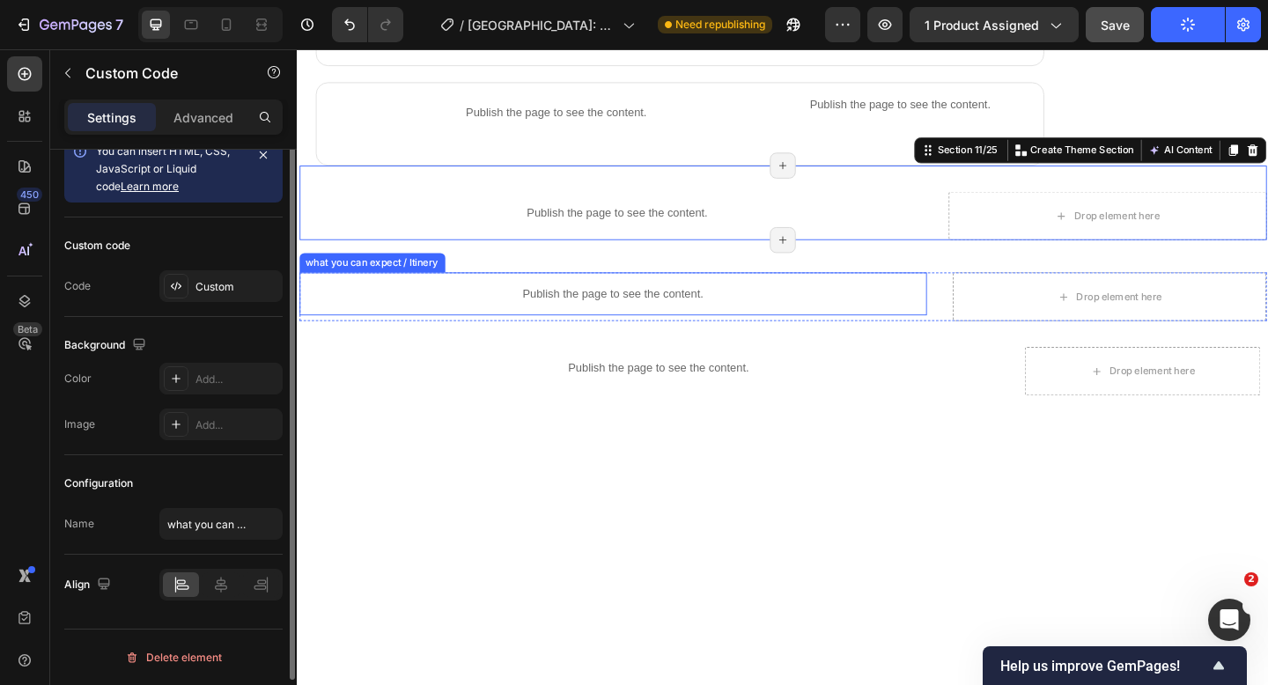
scroll to position [0, 0]
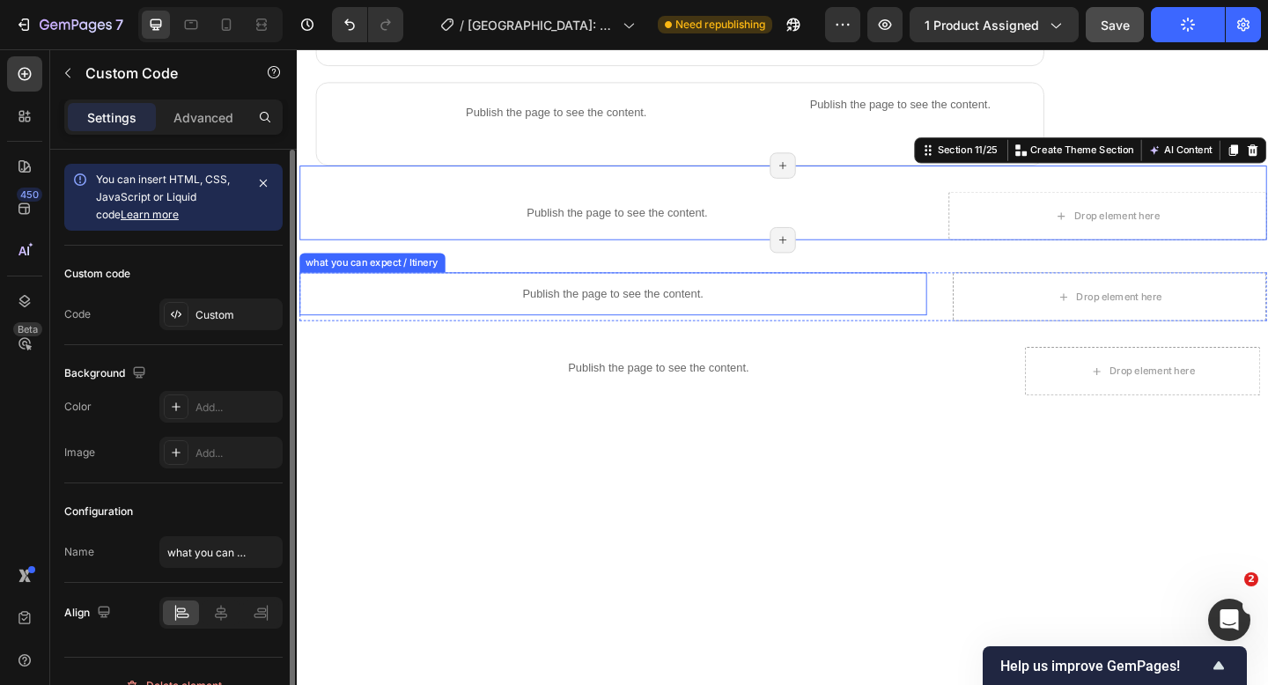
click at [592, 317] on p "Publish the page to see the content." at bounding box center [640, 315] width 682 height 18
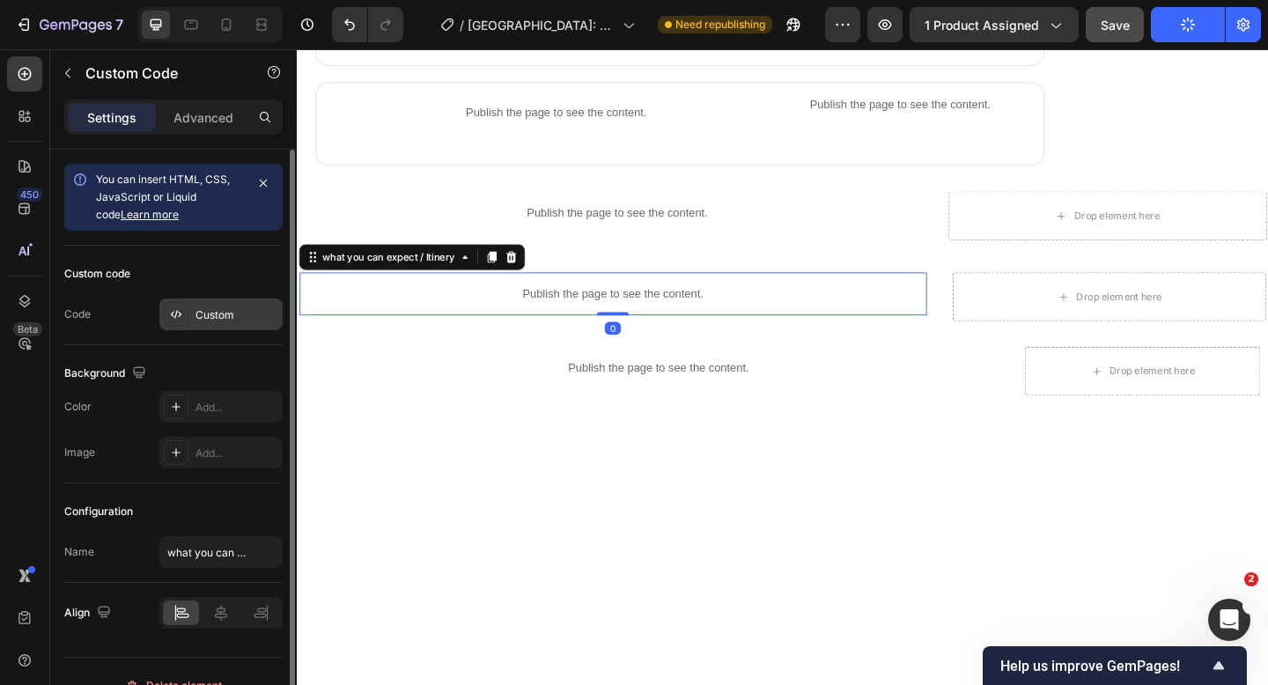
click at [260, 308] on div "Custom" at bounding box center [236, 315] width 83 height 16
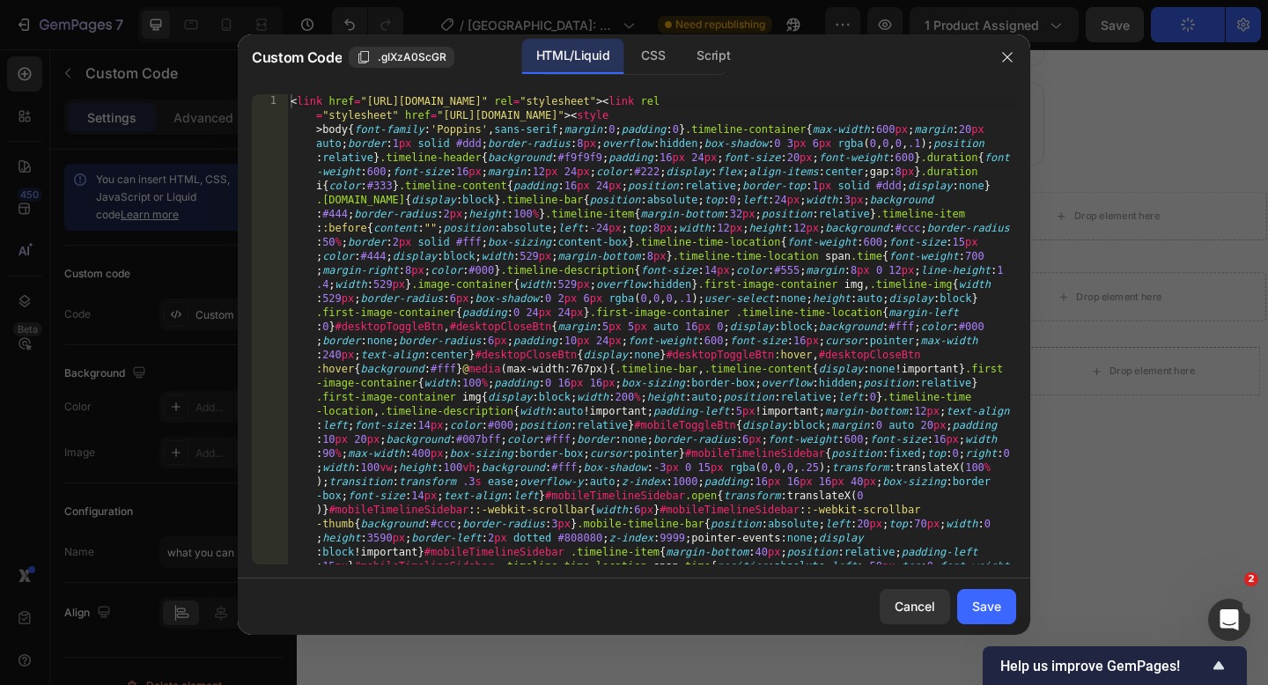
type textarea "<link href="[URL][DOMAIN_NAME]" rel="stylesheet"><link rel="stylesheet" href="[…"
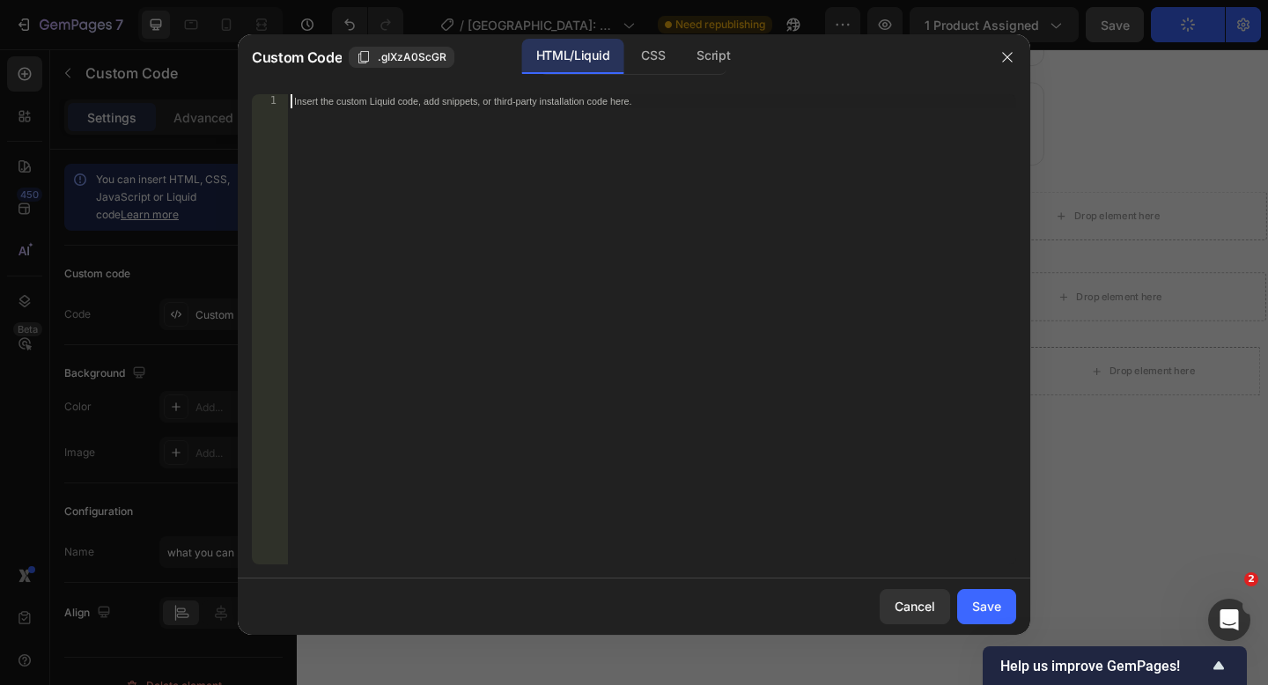
paste textarea
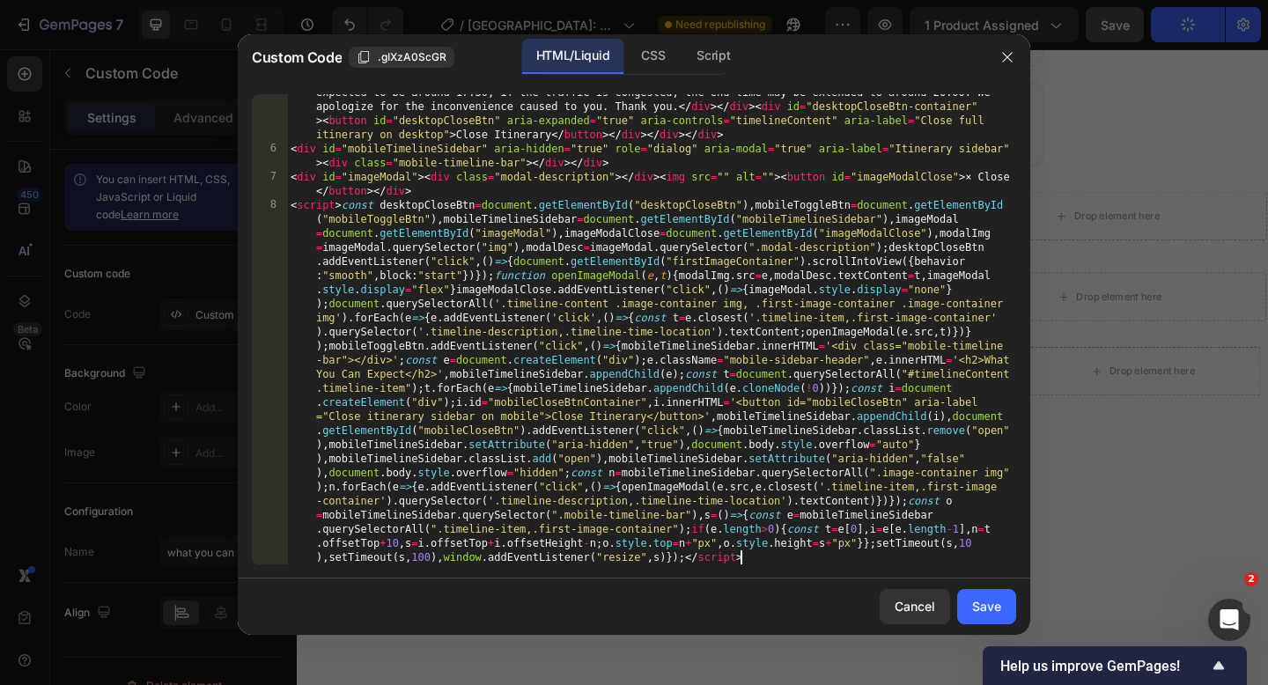
scroll to position [1586, 0]
click at [976, 604] on div "Save" at bounding box center [986, 606] width 29 height 18
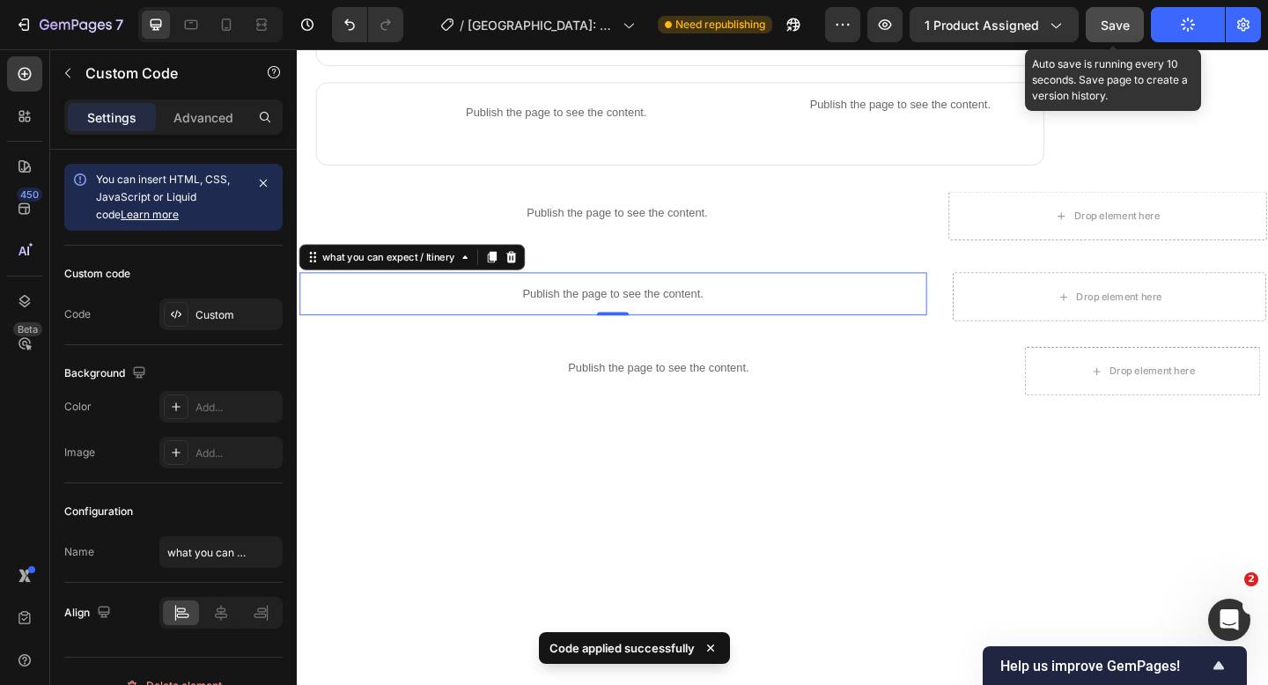
click at [1102, 30] on span "Save" at bounding box center [1114, 25] width 29 height 15
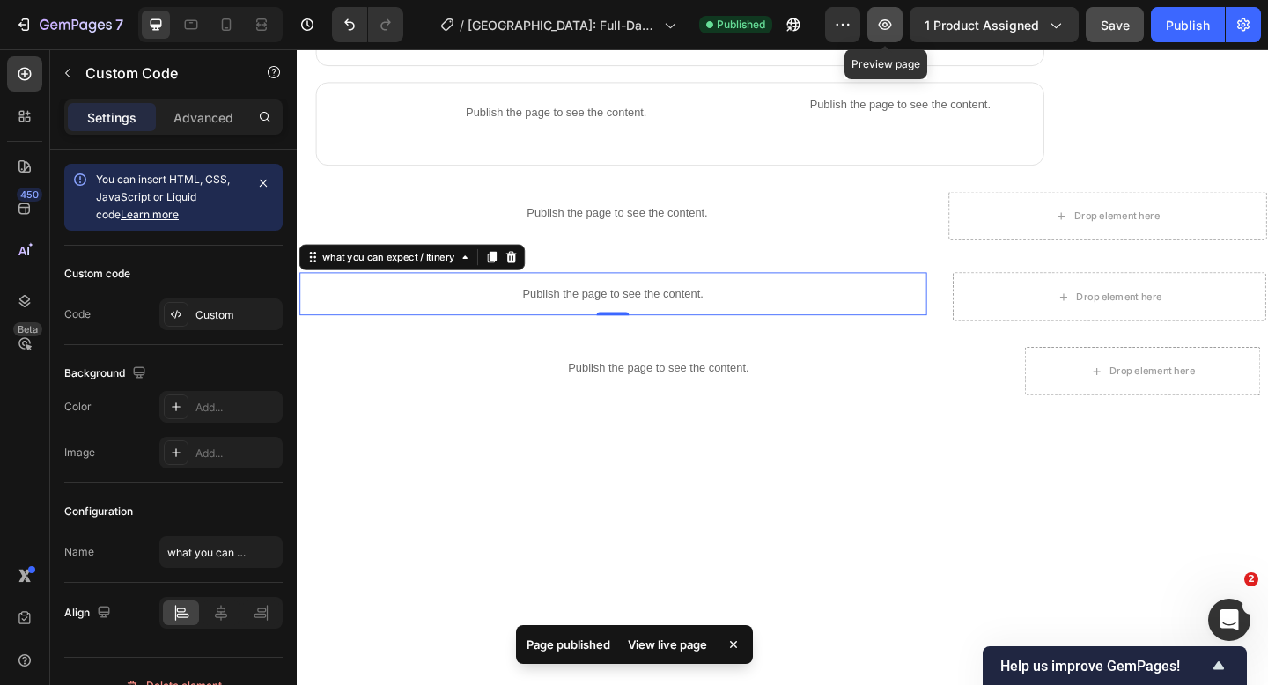
click at [879, 35] on button "button" at bounding box center [884, 24] width 35 height 35
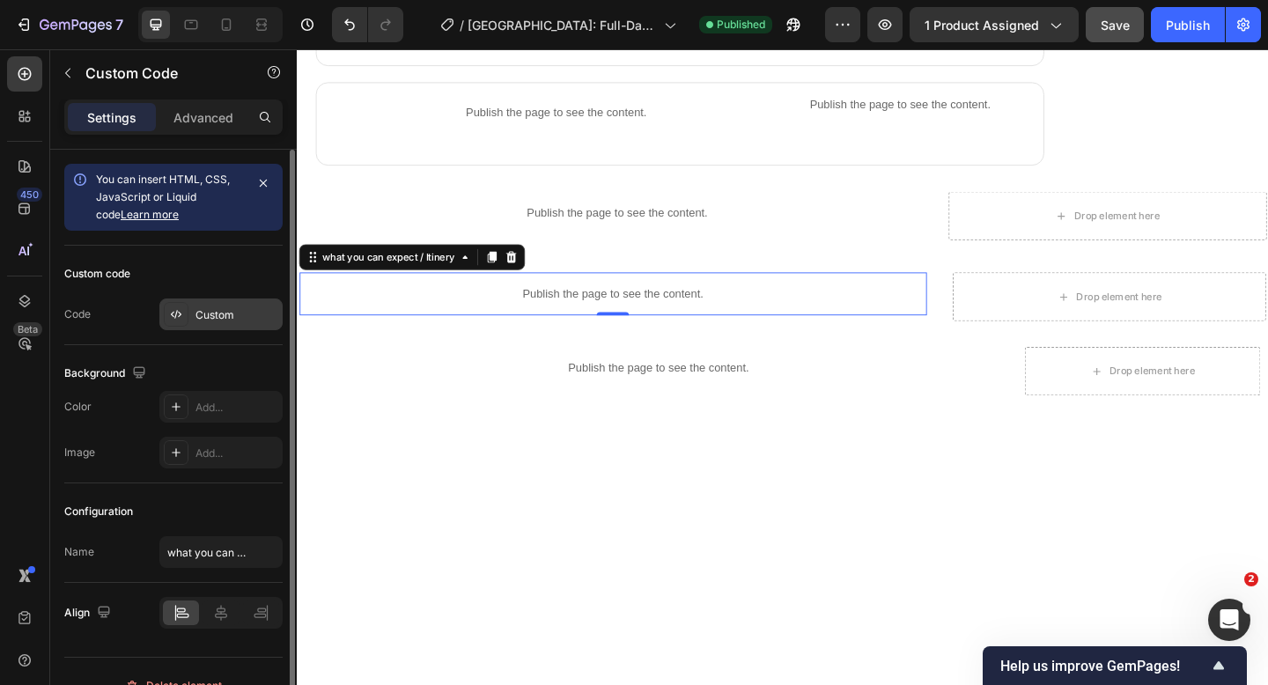
click at [231, 310] on div "Custom" at bounding box center [236, 315] width 83 height 16
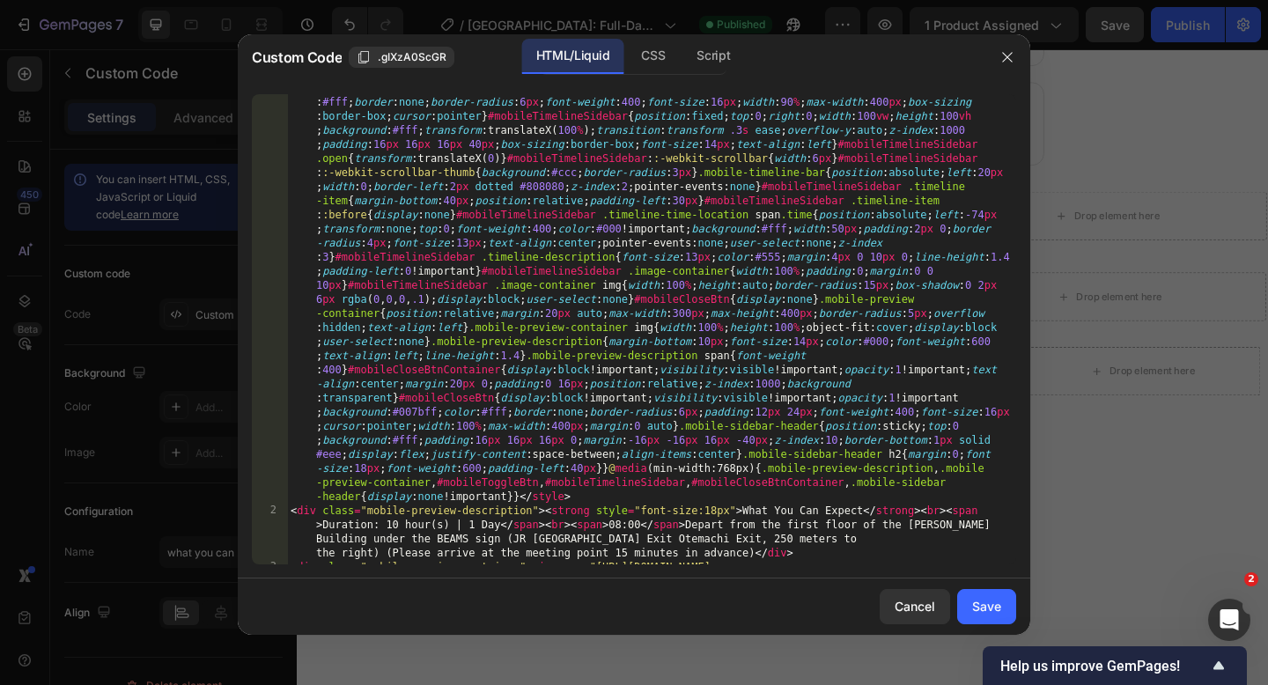
scroll to position [408, 0]
click at [487, 443] on div "< link href = "[URL][DOMAIN_NAME]" rel = "stylesheet" > < link rel = "styleshee…" at bounding box center [651, 344] width 729 height 1315
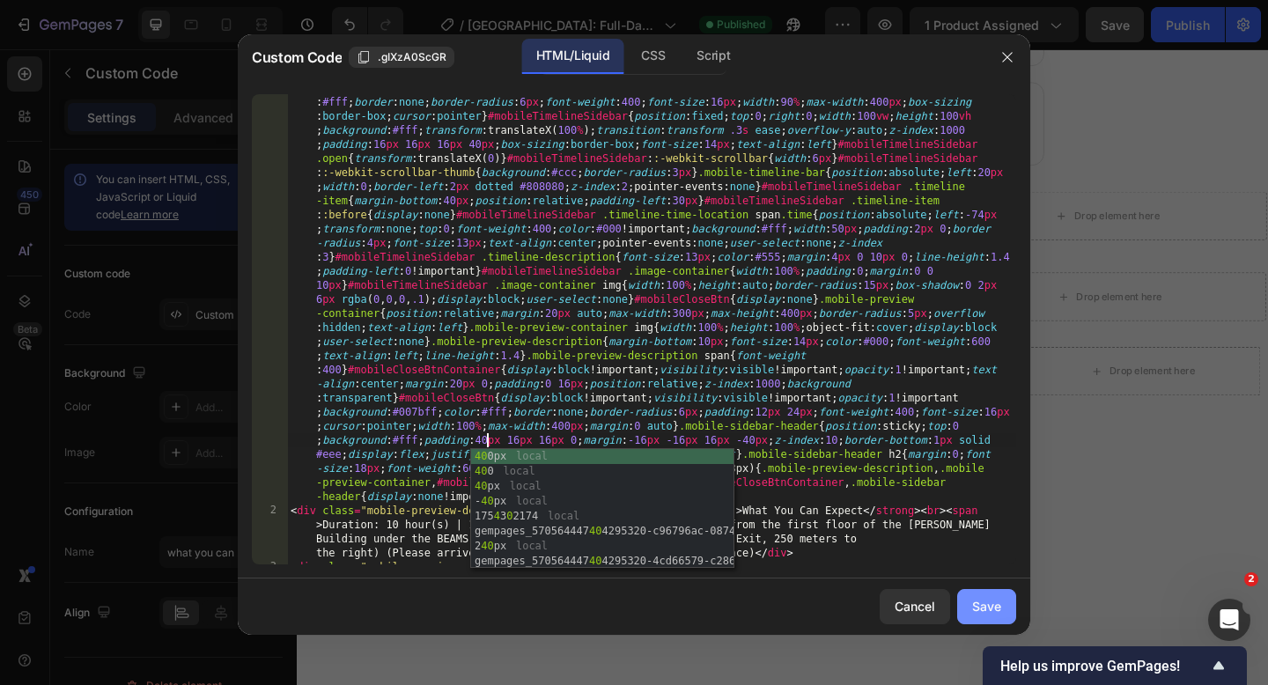
type textarea "40"
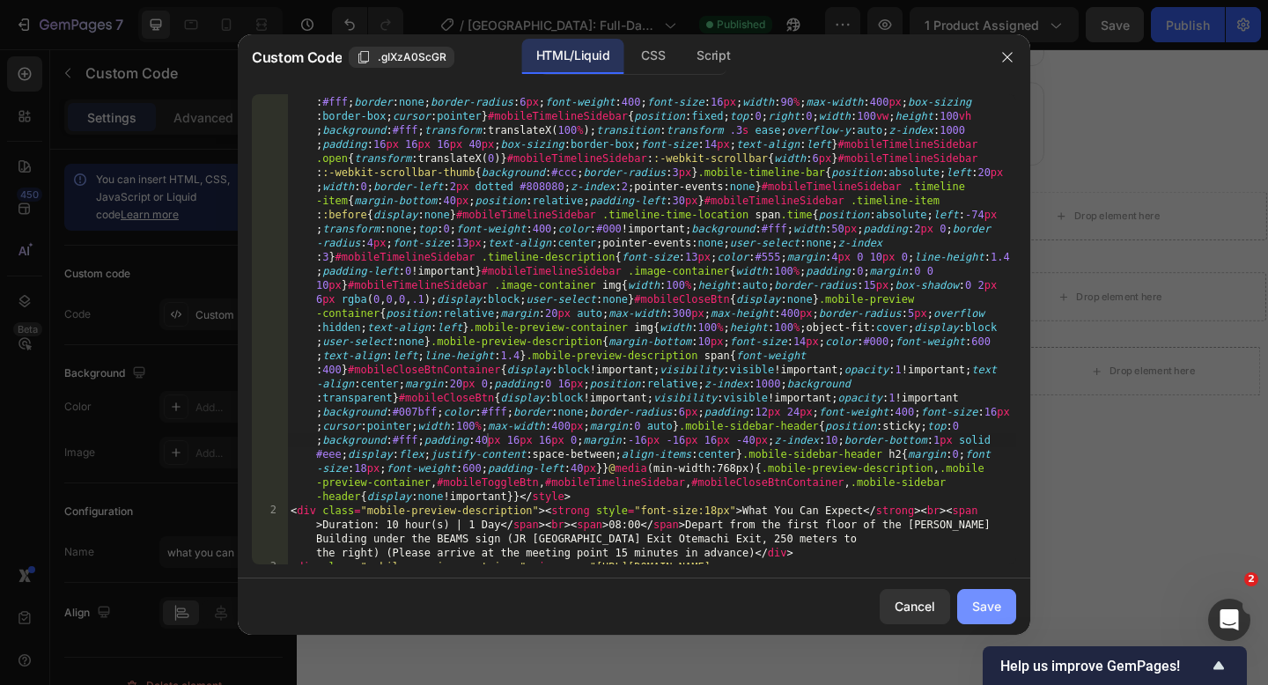
click at [993, 602] on div "Save" at bounding box center [986, 606] width 29 height 18
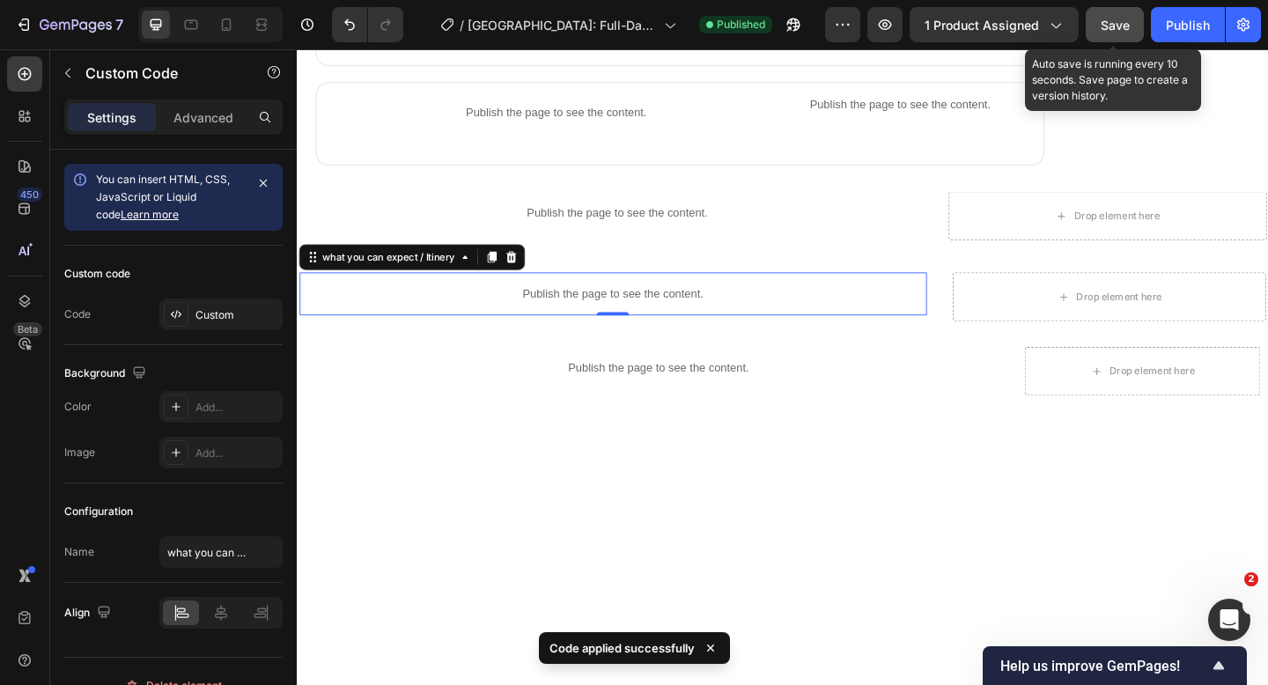
click at [1100, 34] on button "Save" at bounding box center [1114, 24] width 58 height 35
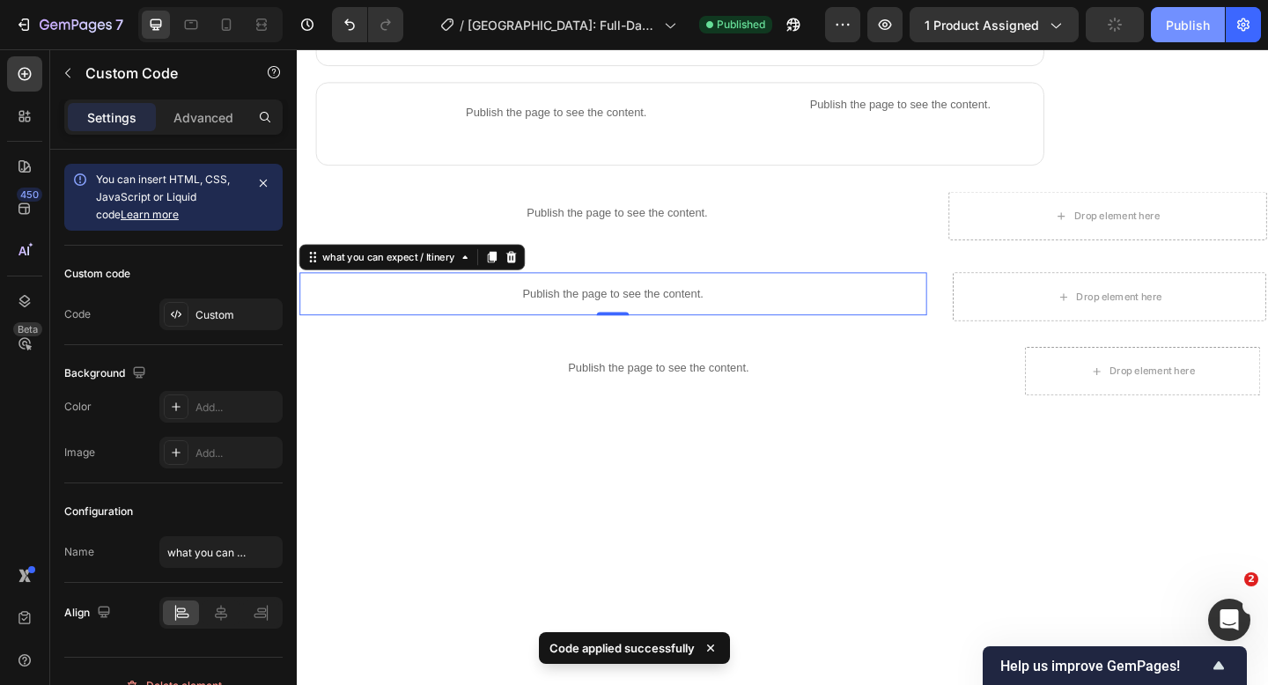
click at [1151, 20] on button "Publish" at bounding box center [1188, 24] width 74 height 35
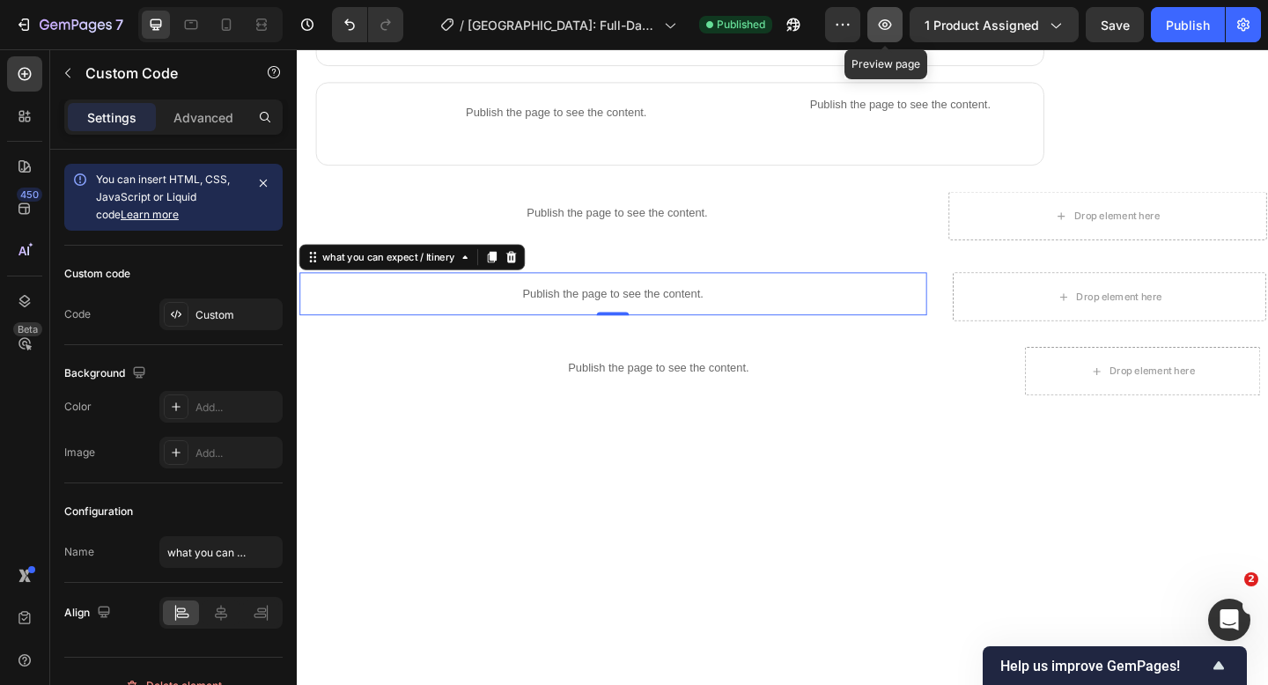
click at [878, 31] on icon "button" at bounding box center [885, 25] width 18 height 18
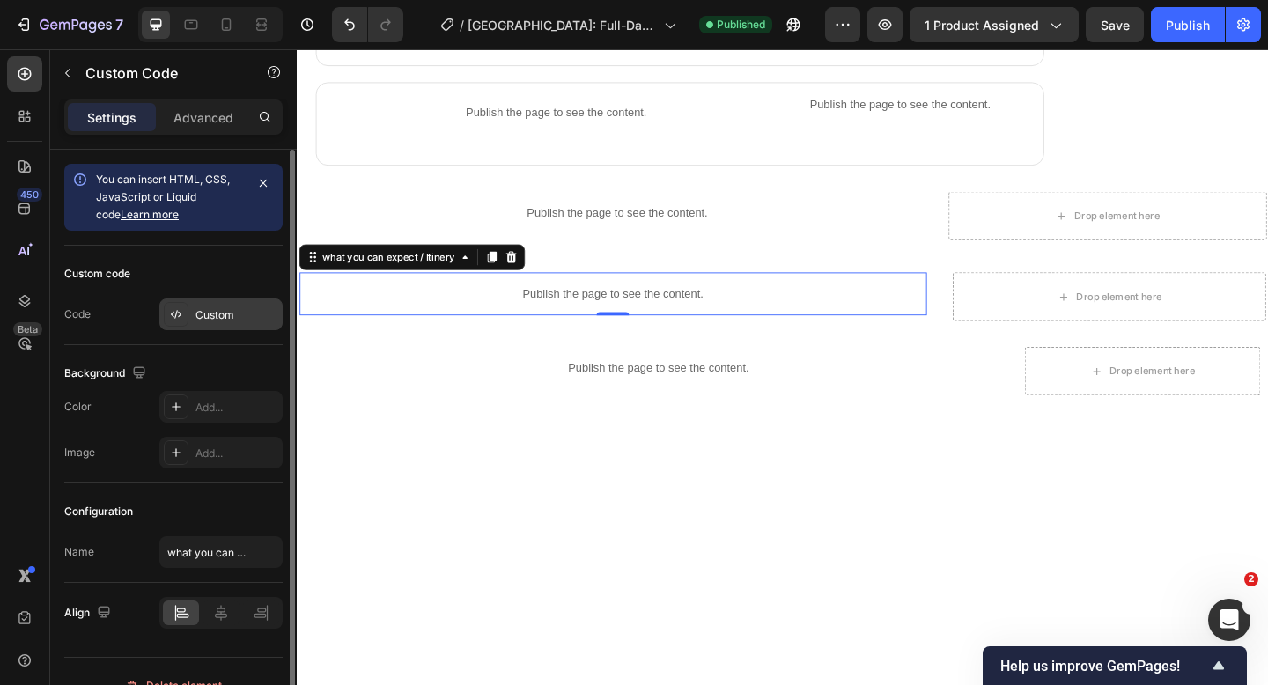
click at [231, 319] on div "Custom" at bounding box center [236, 315] width 83 height 16
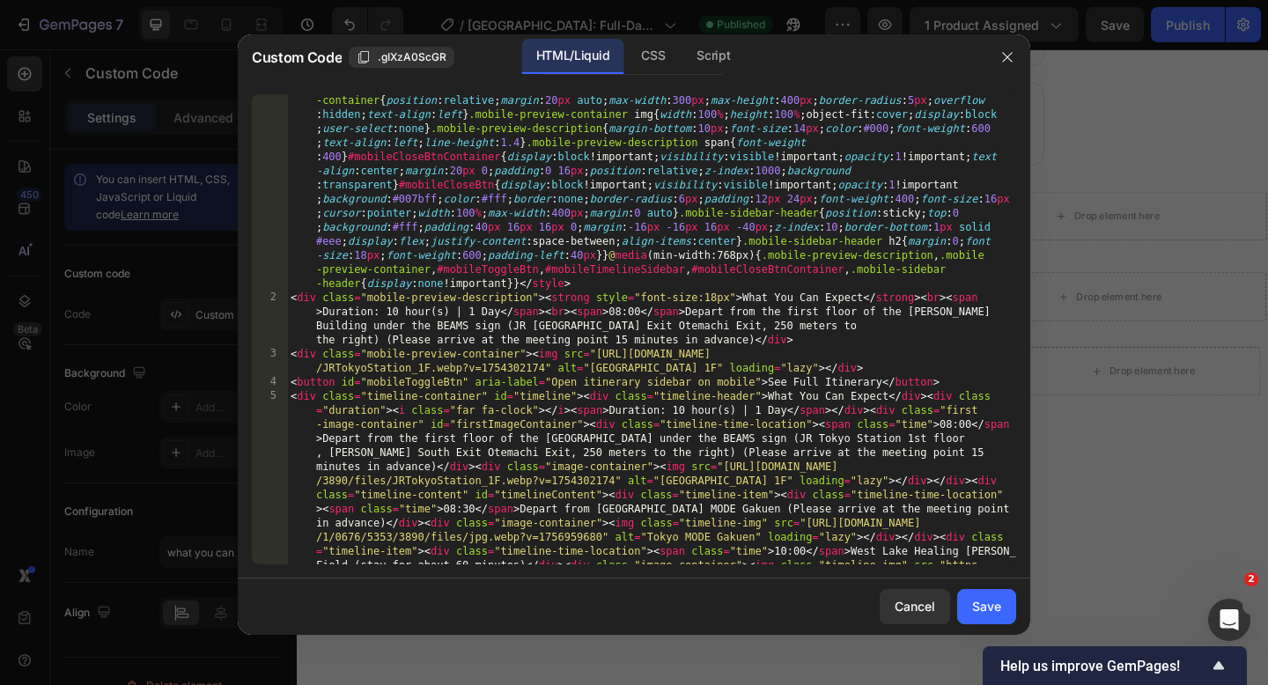
scroll to position [565, 0]
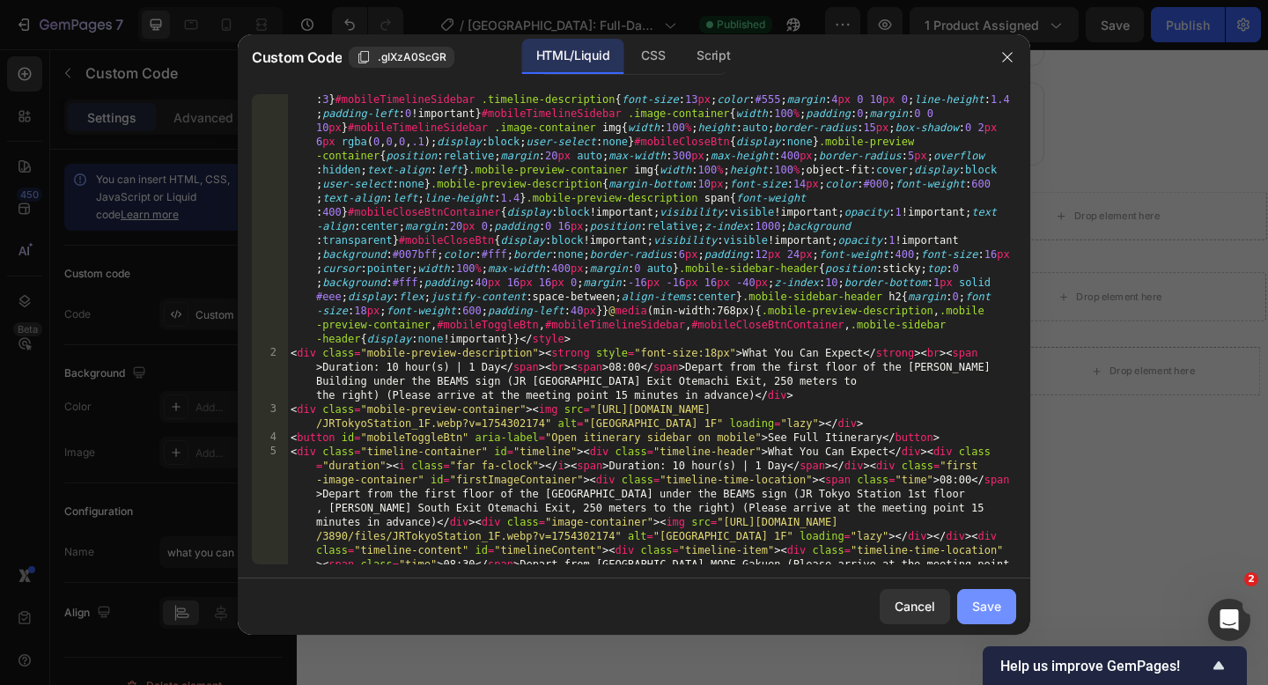
click at [984, 616] on button "Save" at bounding box center [986, 606] width 59 height 35
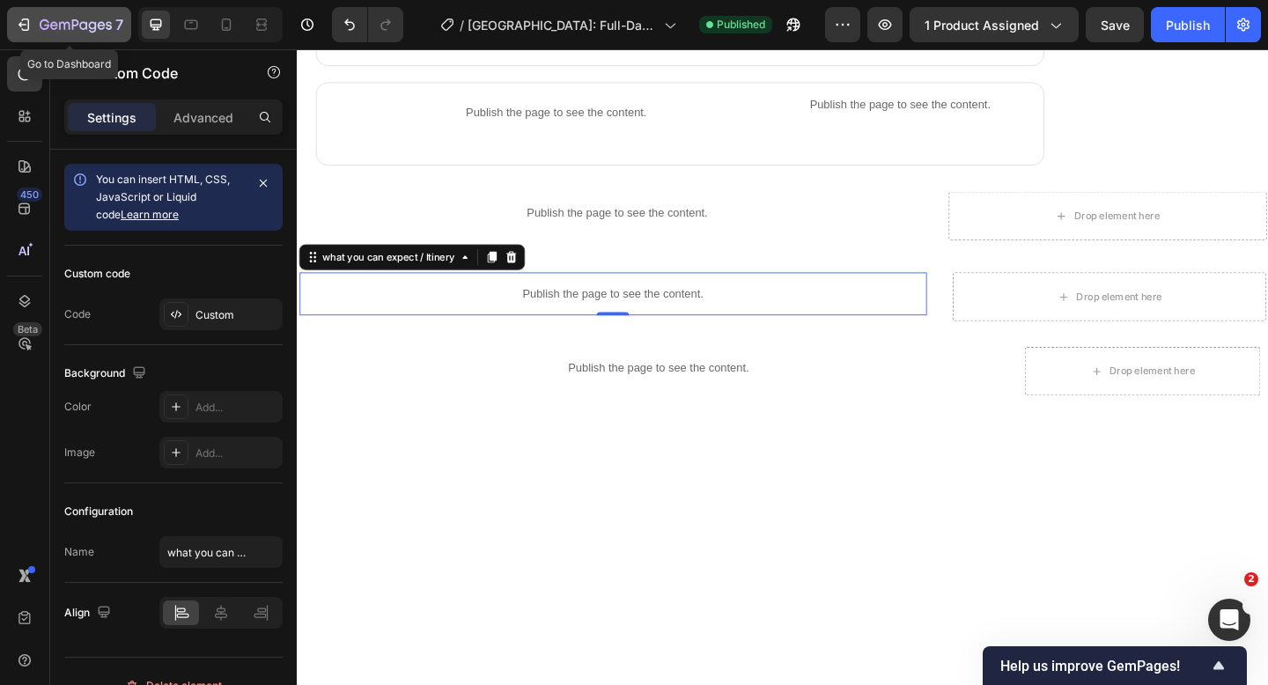
click at [47, 32] on icon "button" at bounding box center [76, 25] width 72 height 15
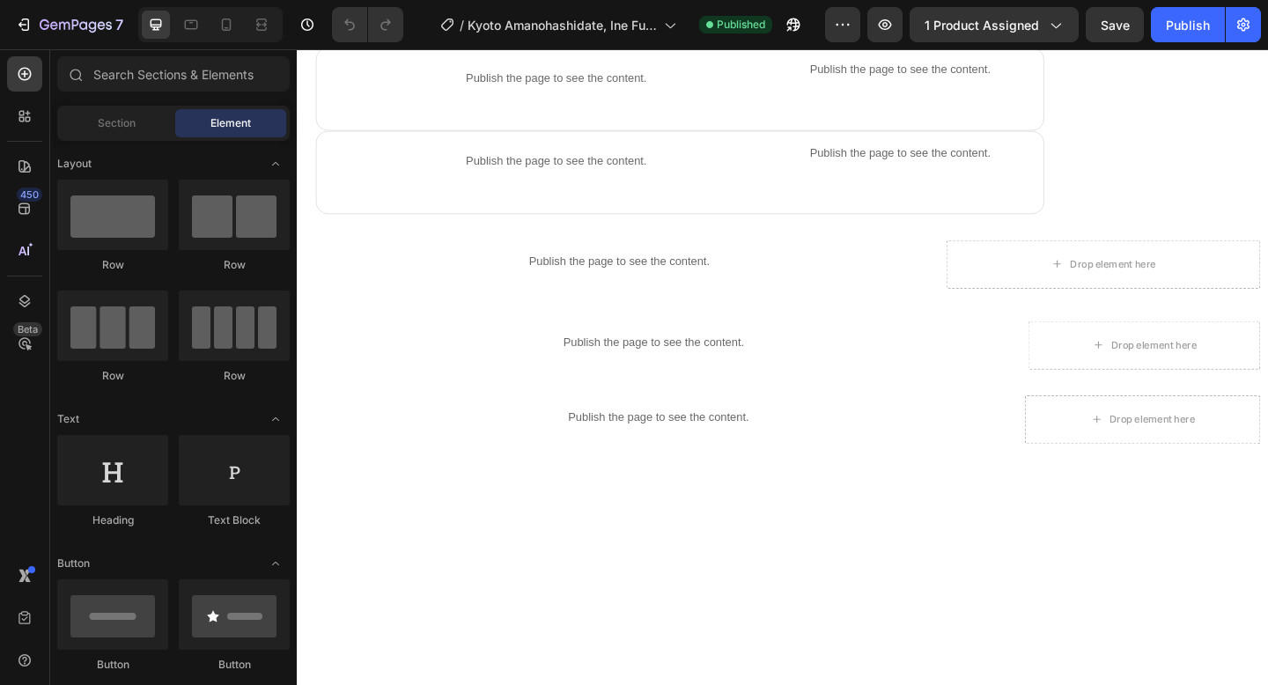
scroll to position [1497, 0]
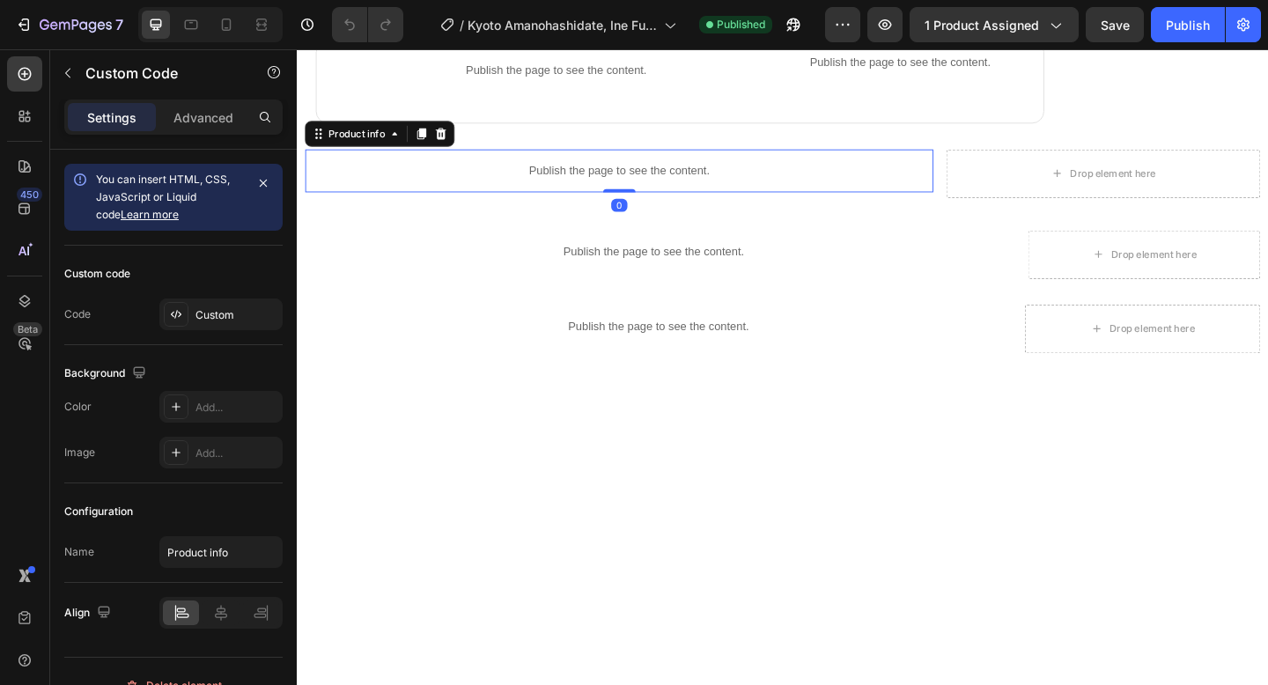
click at [672, 195] on div "Publish the page to see the content." at bounding box center [646, 181] width 683 height 47
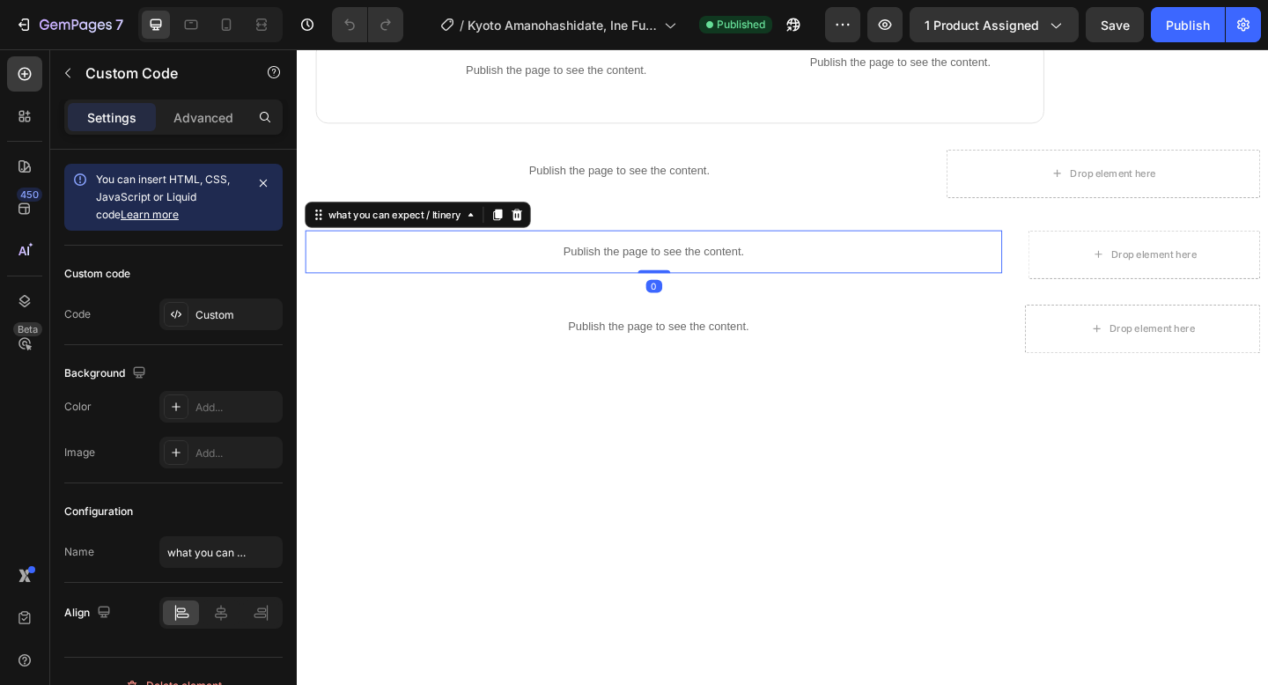
click at [673, 264] on p "Publish the page to see the content." at bounding box center [684, 270] width 758 height 18
click at [222, 30] on icon at bounding box center [227, 24] width 10 height 12
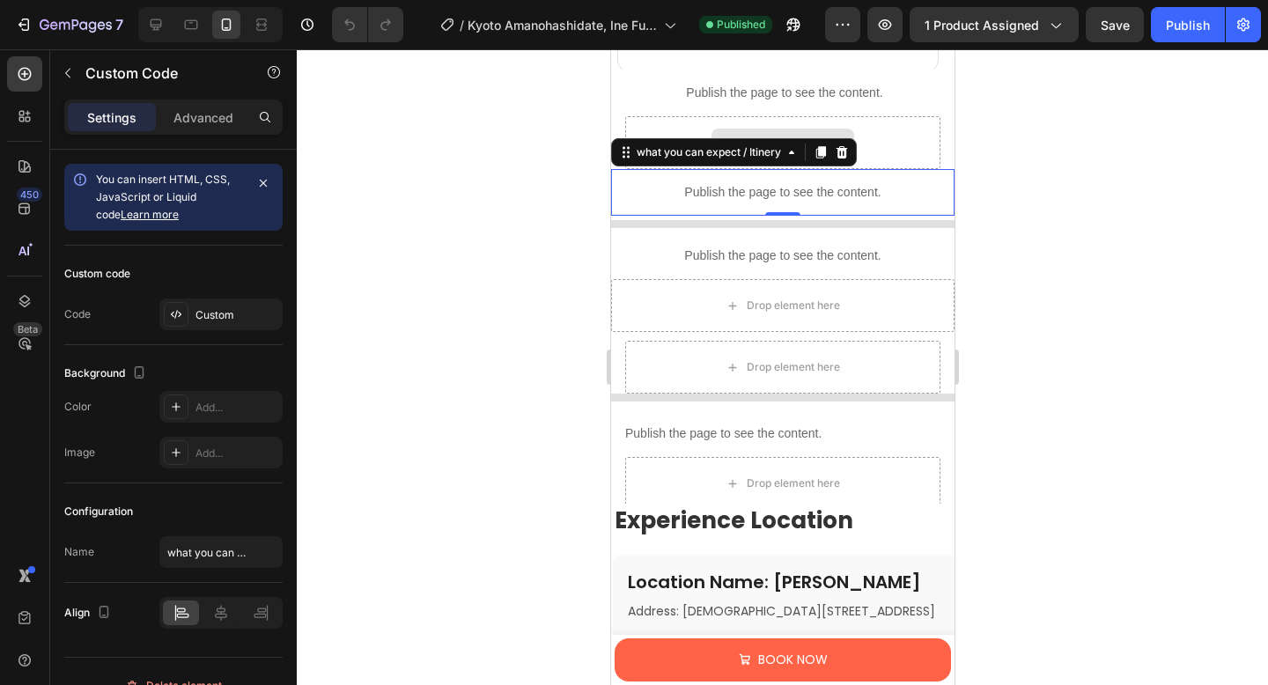
scroll to position [1789, 0]
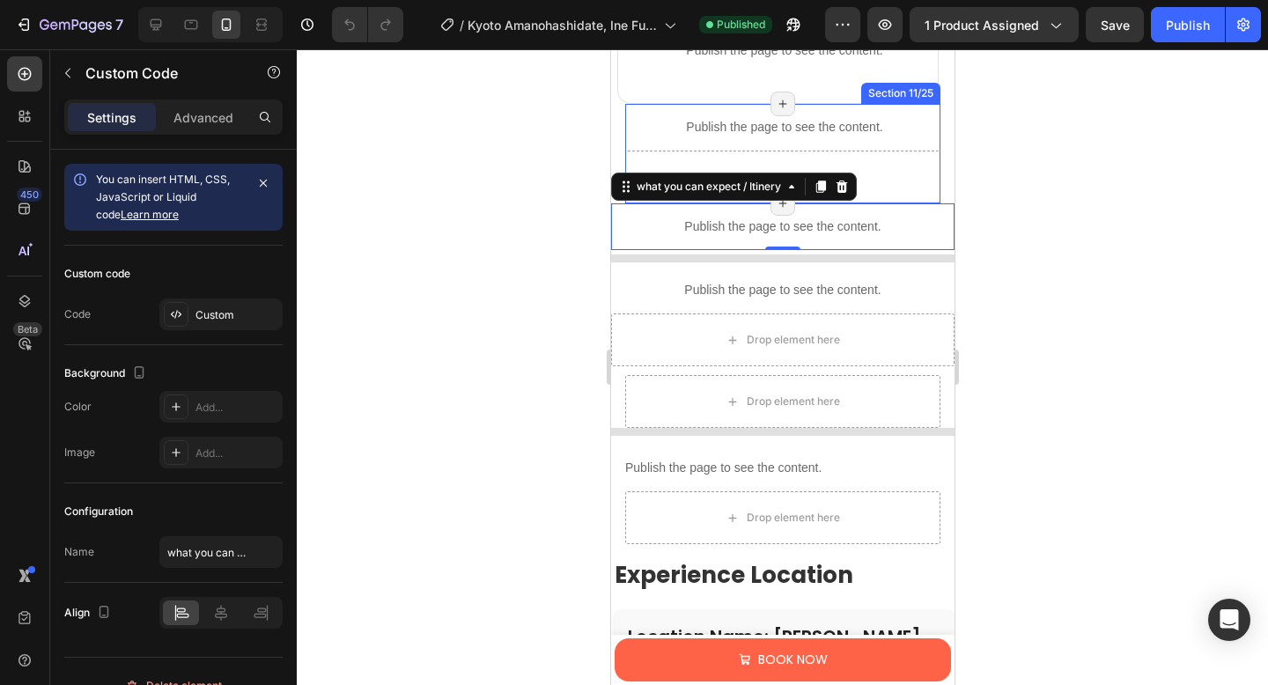
click at [626, 133] on div "Publish the page to see the content. Product info" at bounding box center [781, 127] width 315 height 47
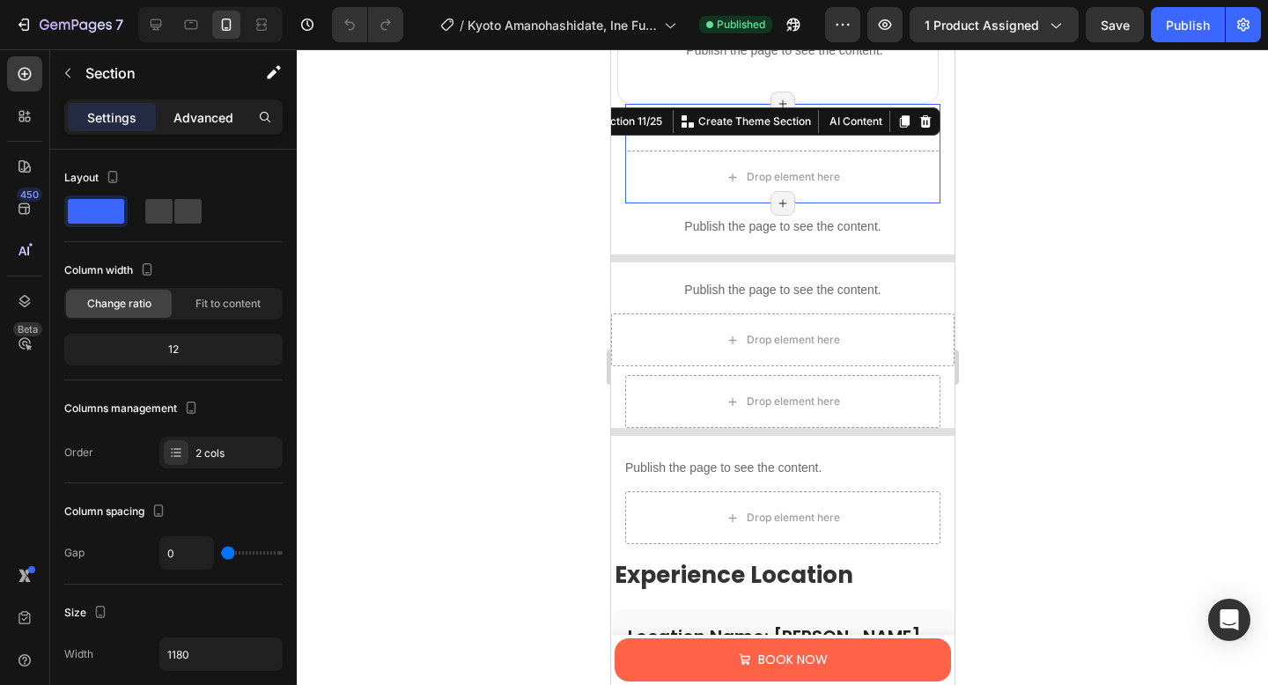
click at [191, 118] on p "Advanced" at bounding box center [203, 117] width 60 height 18
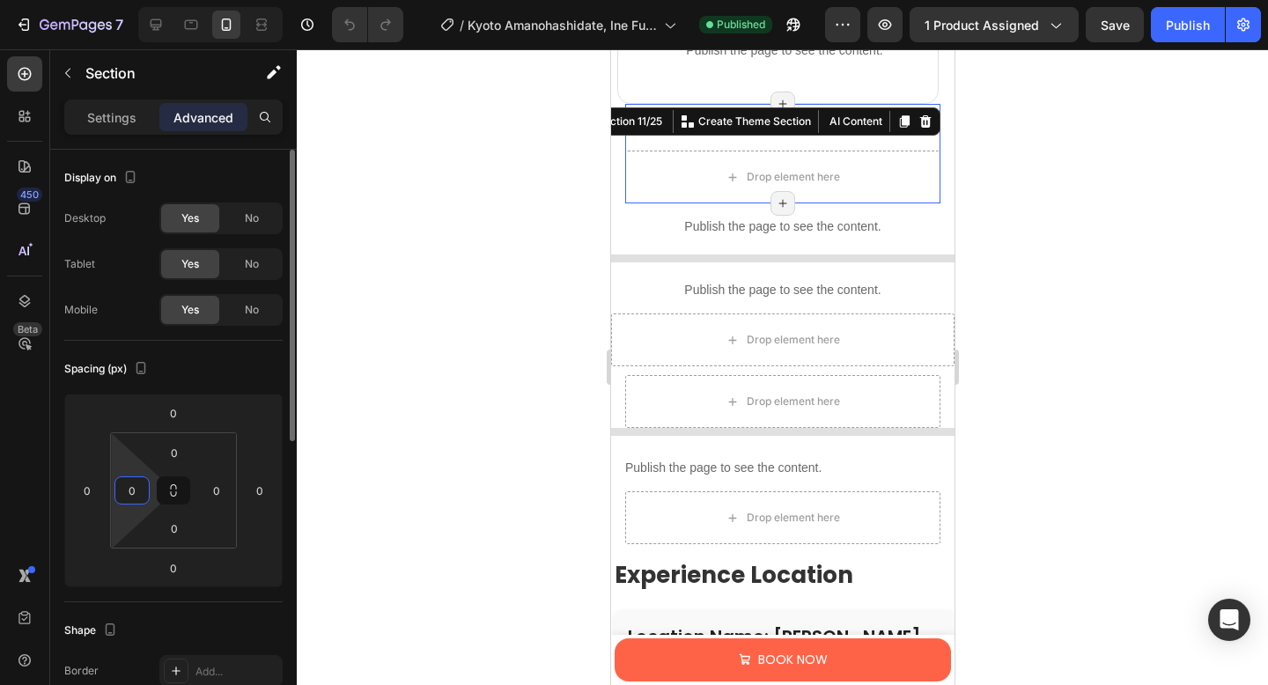
click at [134, 492] on input "0" at bounding box center [132, 490] width 26 height 26
type input "10"
click at [263, 495] on input "0" at bounding box center [259, 490] width 26 height 26
type input "1"
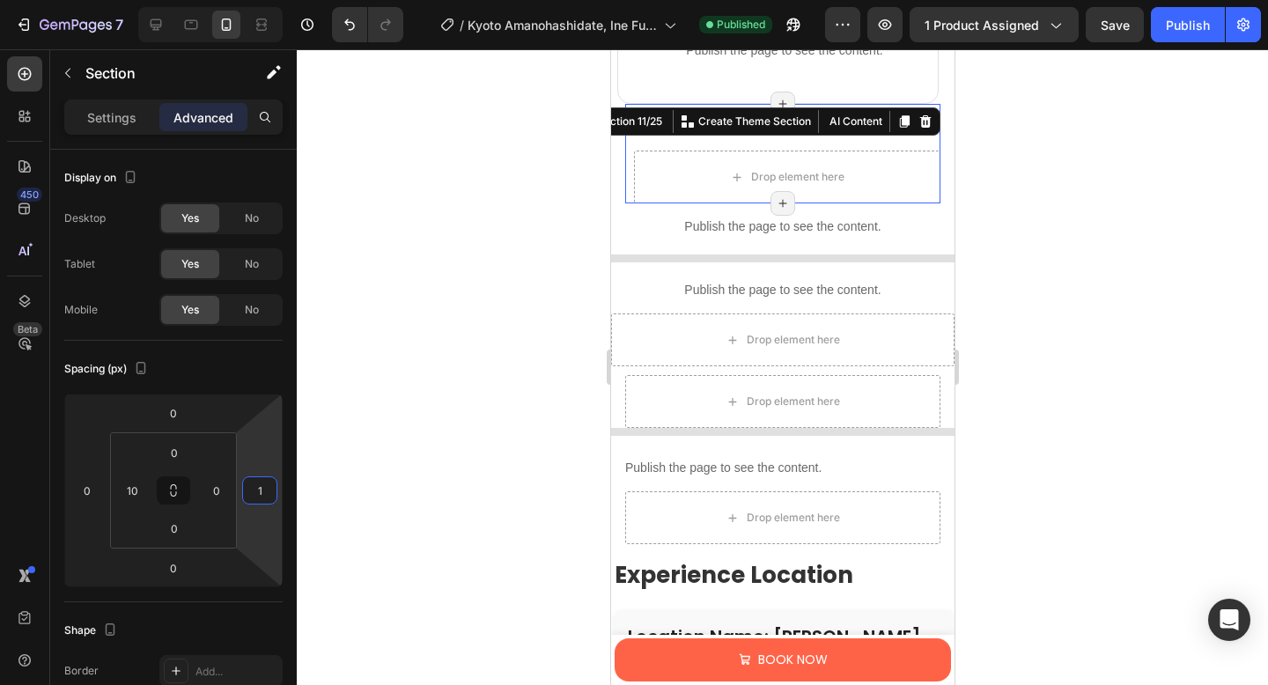
type input "10"
click at [749, 232] on p "Publish the page to see the content." at bounding box center [781, 226] width 343 height 18
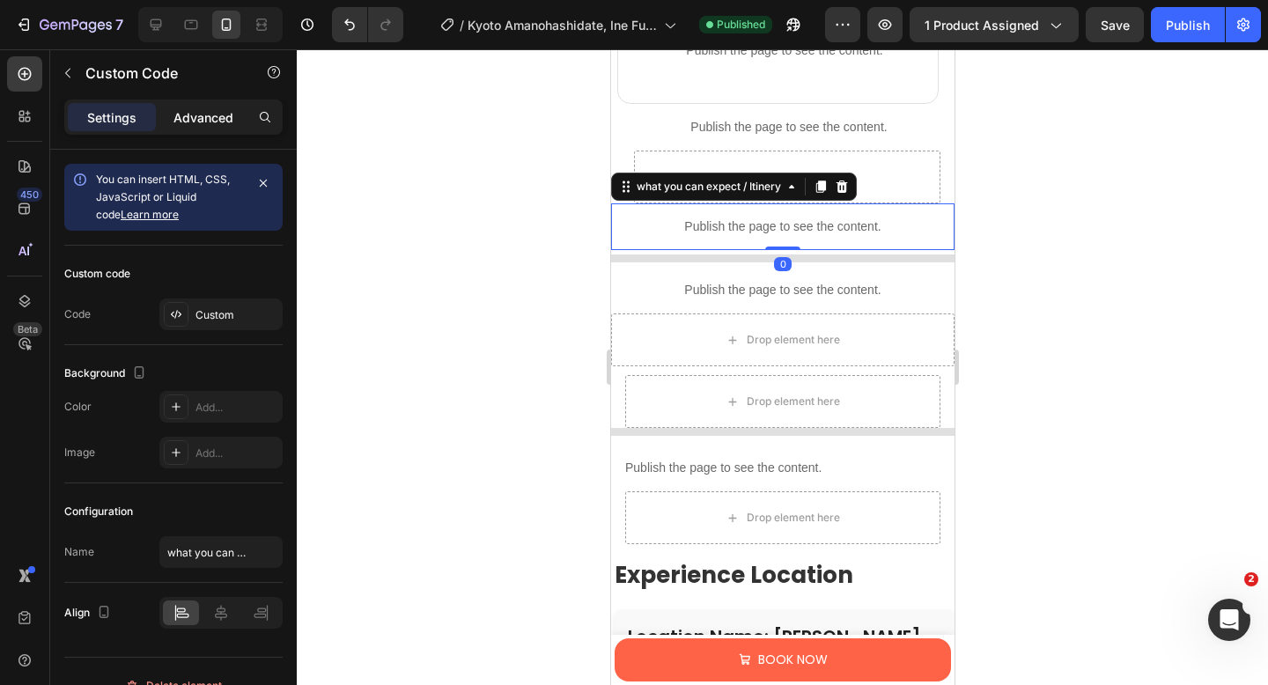
click at [186, 108] on p "Advanced" at bounding box center [203, 117] width 60 height 18
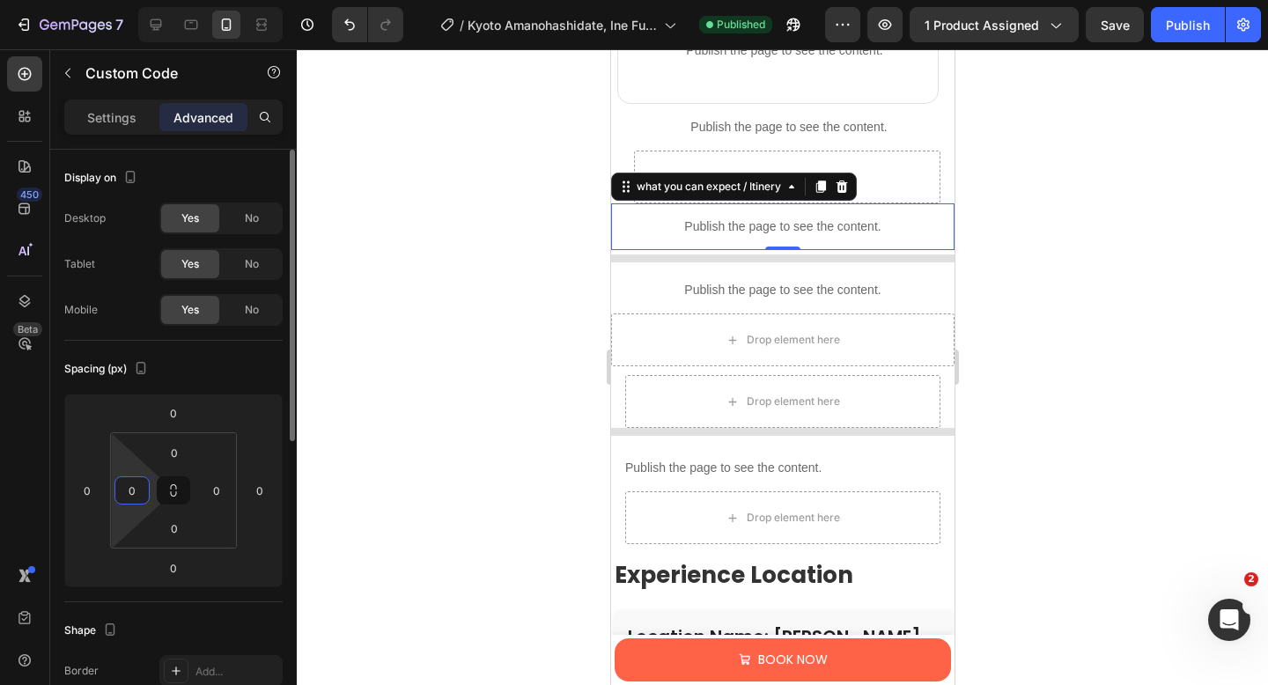
click at [137, 492] on input "0" at bounding box center [132, 490] width 26 height 26
type input "10"
click at [221, 497] on input "0" at bounding box center [216, 490] width 26 height 26
type input "10"
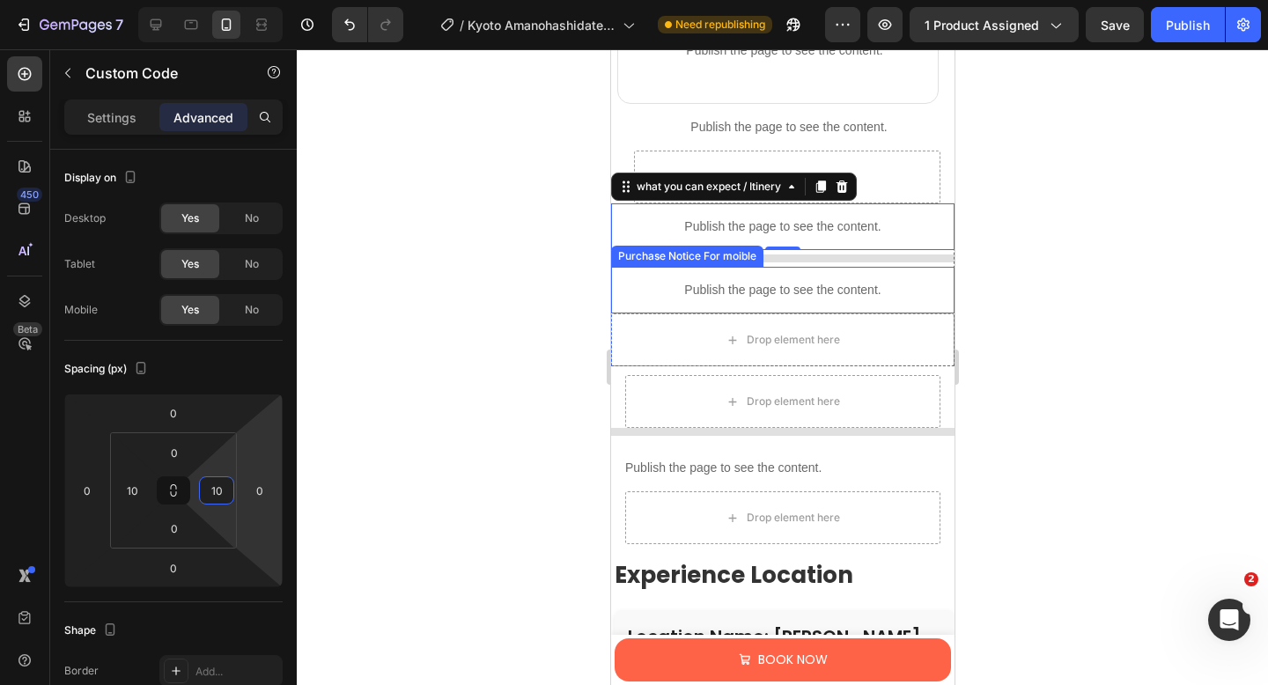
click at [823, 287] on p "Publish the page to see the content." at bounding box center [781, 290] width 343 height 18
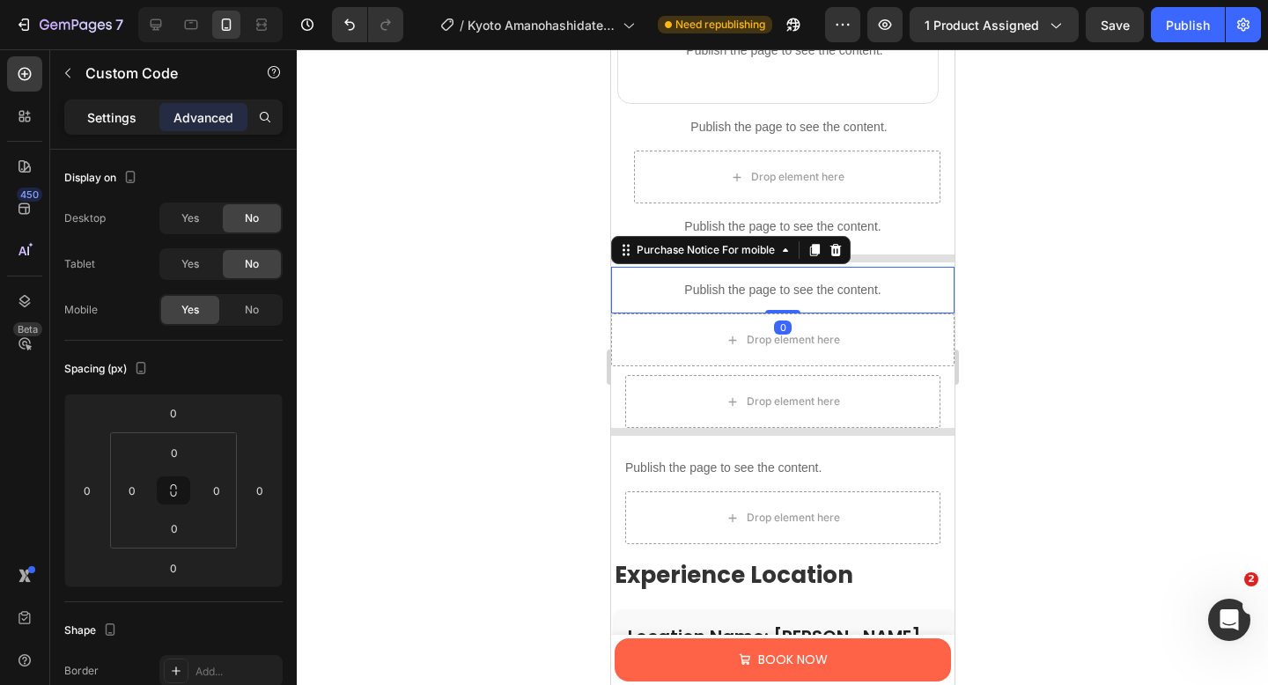
click at [107, 124] on p "Settings" at bounding box center [111, 117] width 49 height 18
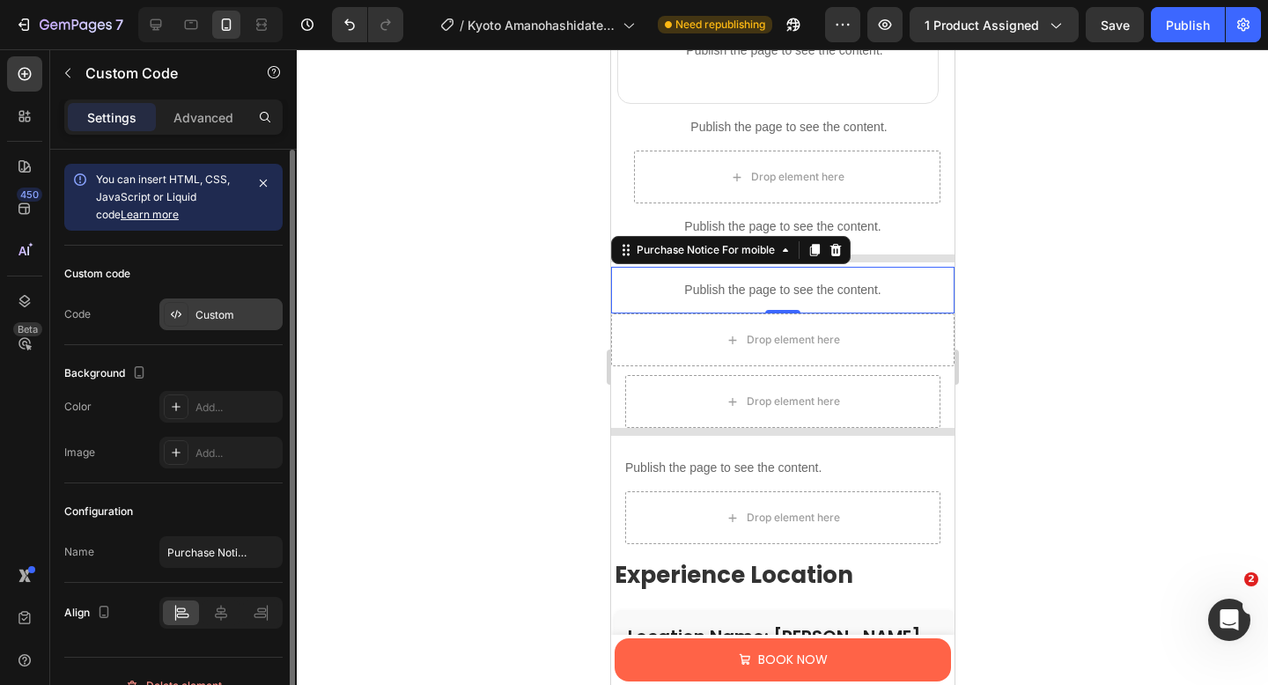
click at [192, 317] on div "Custom" at bounding box center [220, 314] width 123 height 32
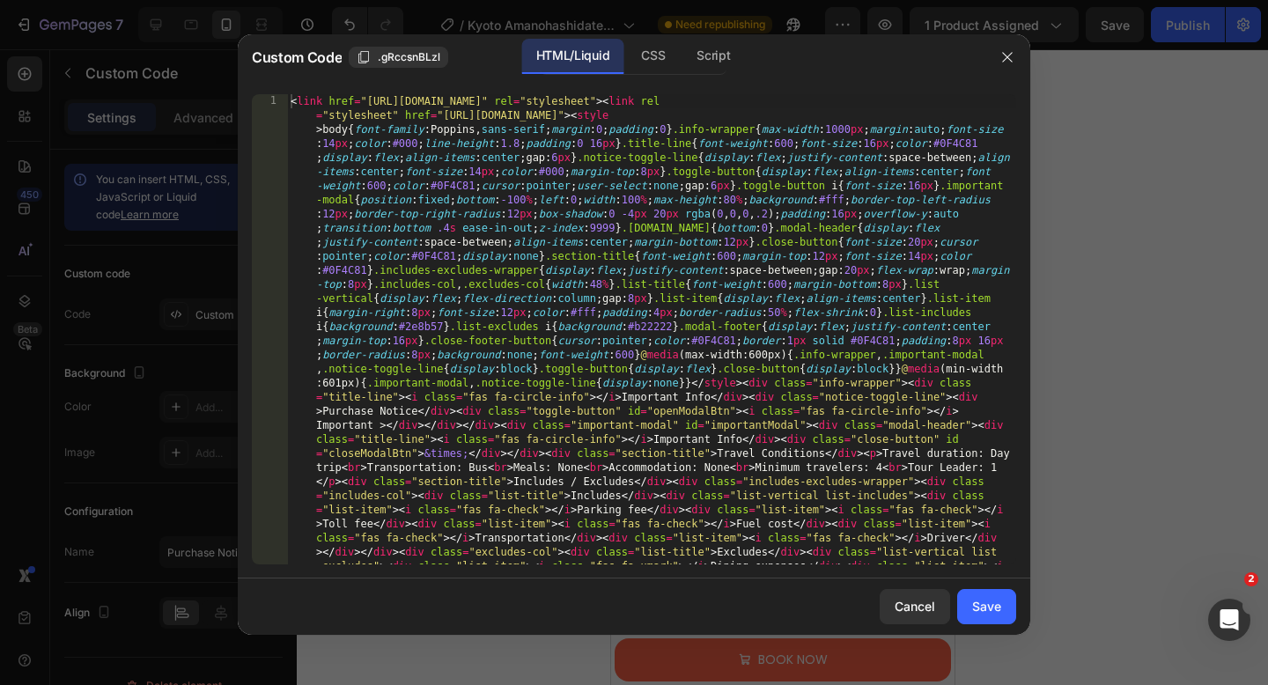
type textarea "<link href="[URL][DOMAIN_NAME]" rel="stylesheet"><link rel="stylesheet" href="[…"
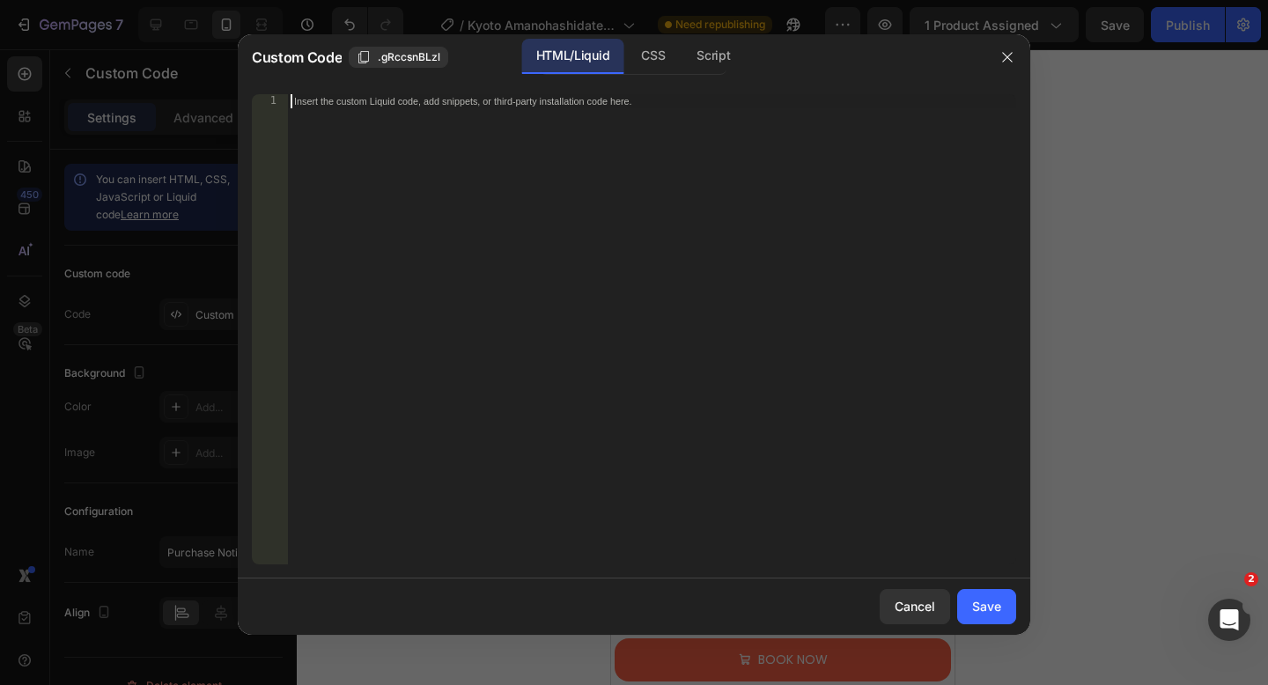
scroll to position [164, 0]
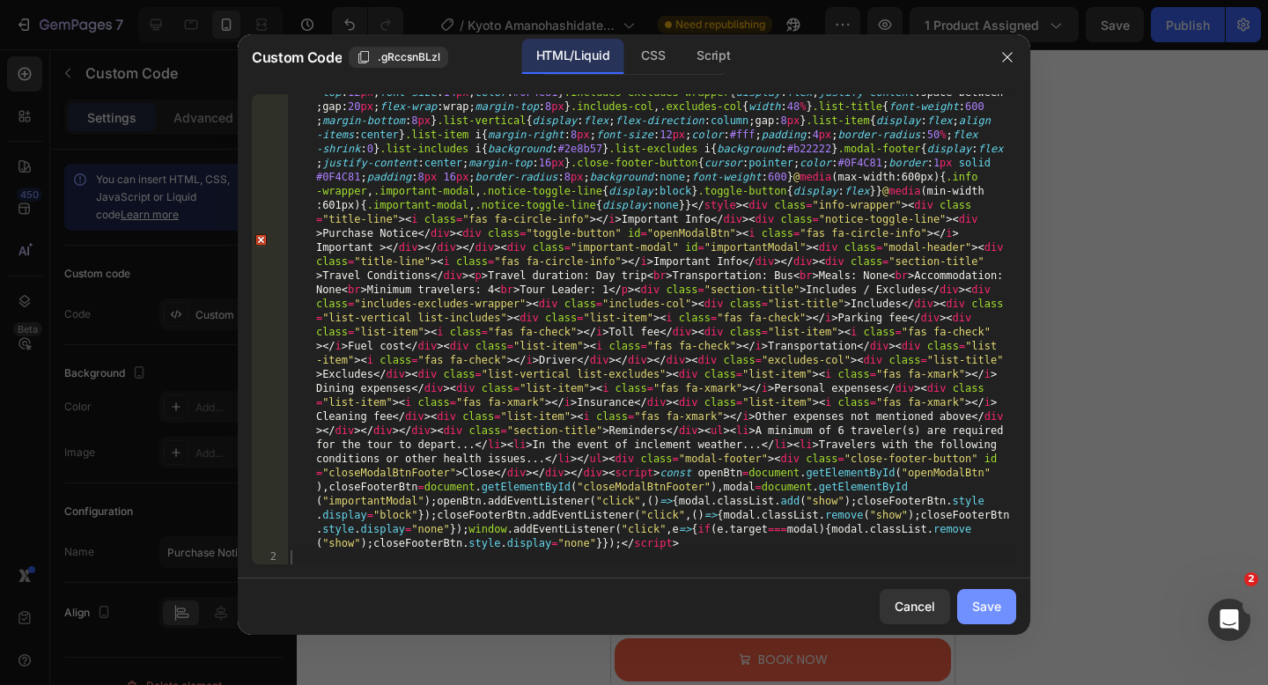
click at [984, 610] on div "Save" at bounding box center [986, 606] width 29 height 18
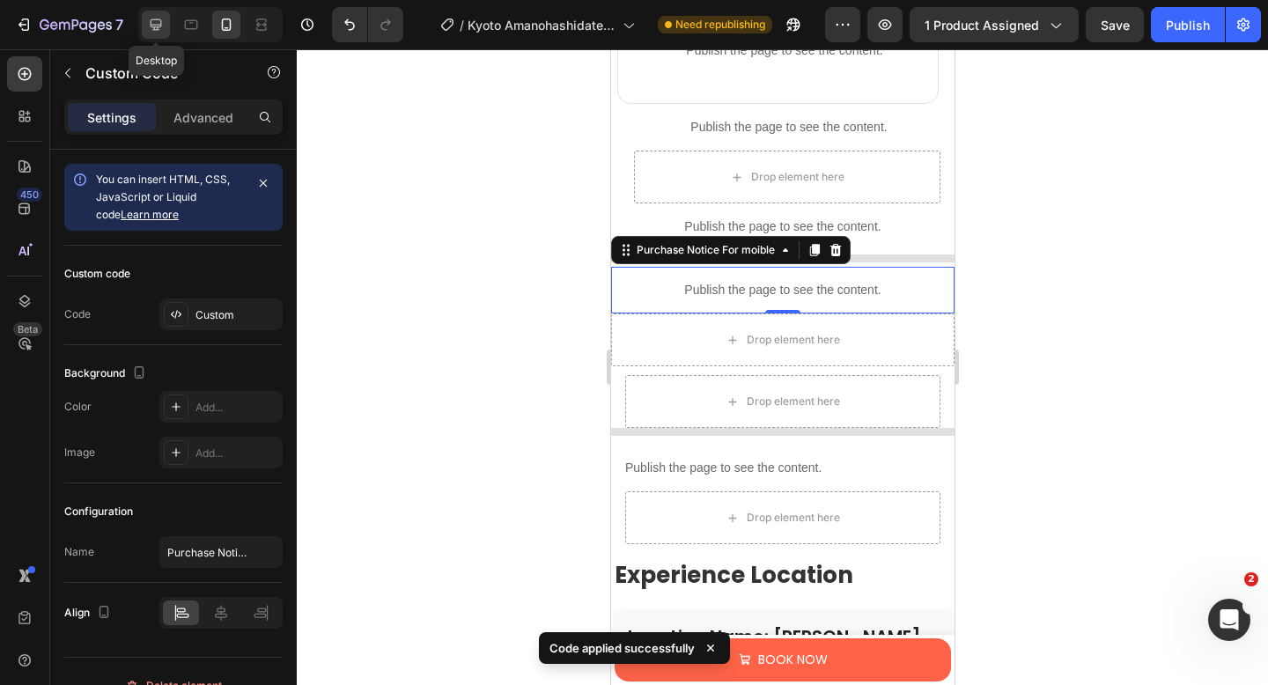
click at [165, 34] on div at bounding box center [156, 25] width 28 height 28
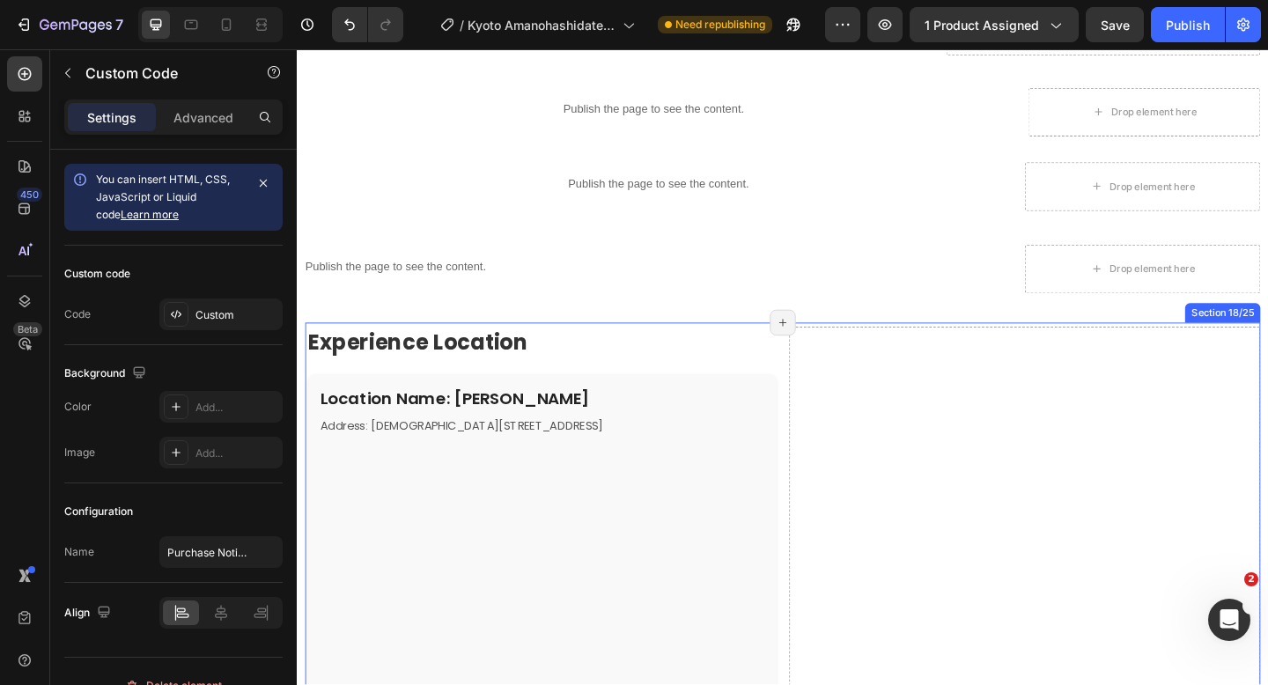
scroll to position [2054, 0]
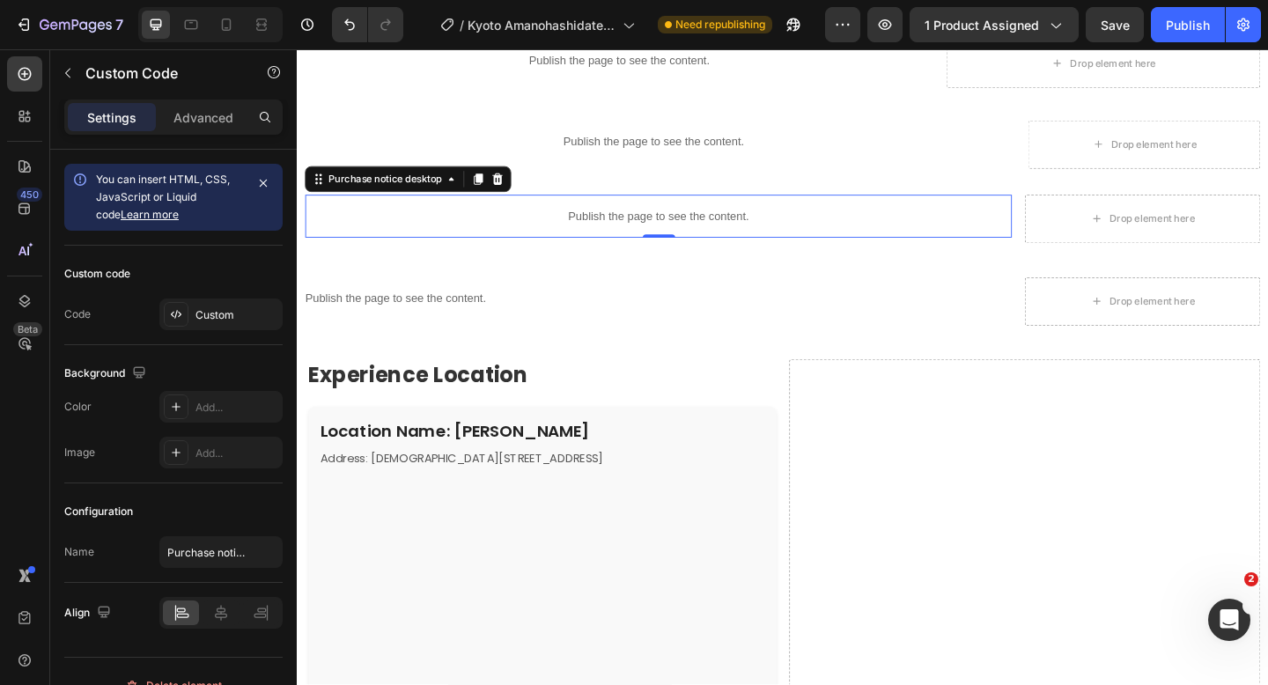
click at [599, 230] on p "Publish the page to see the content." at bounding box center [689, 231] width 769 height 18
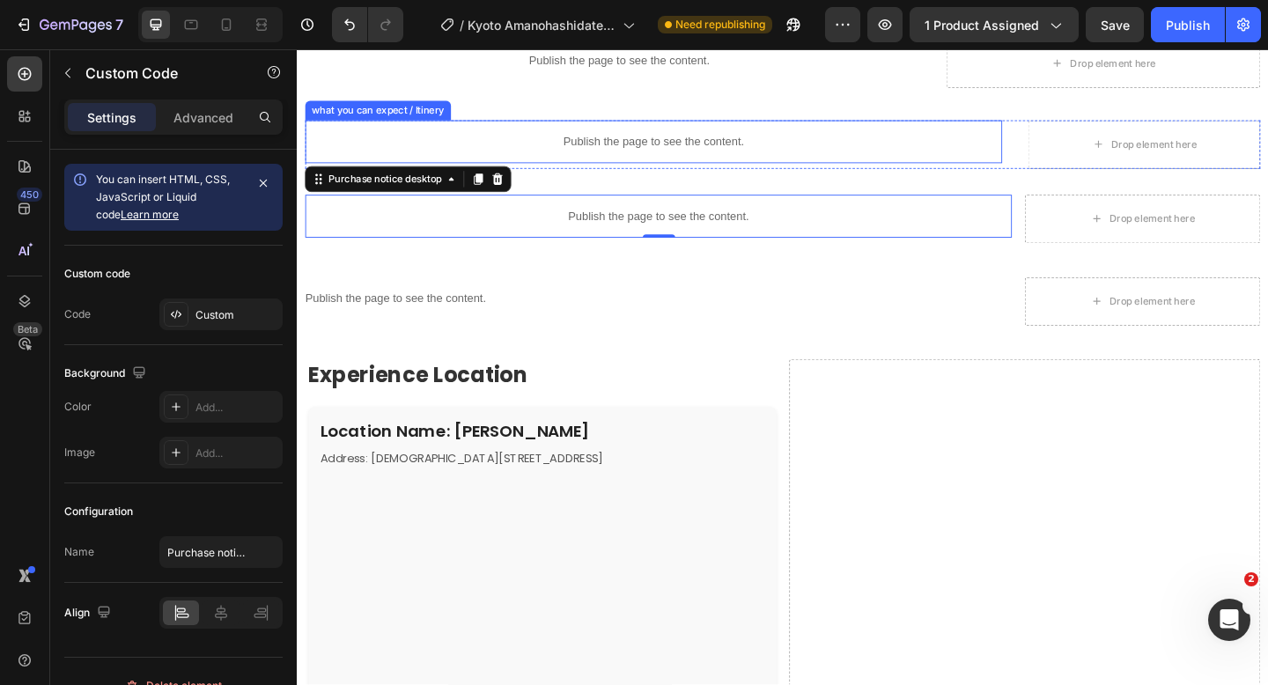
click at [613, 147] on p "Publish the page to see the content." at bounding box center [684, 150] width 758 height 18
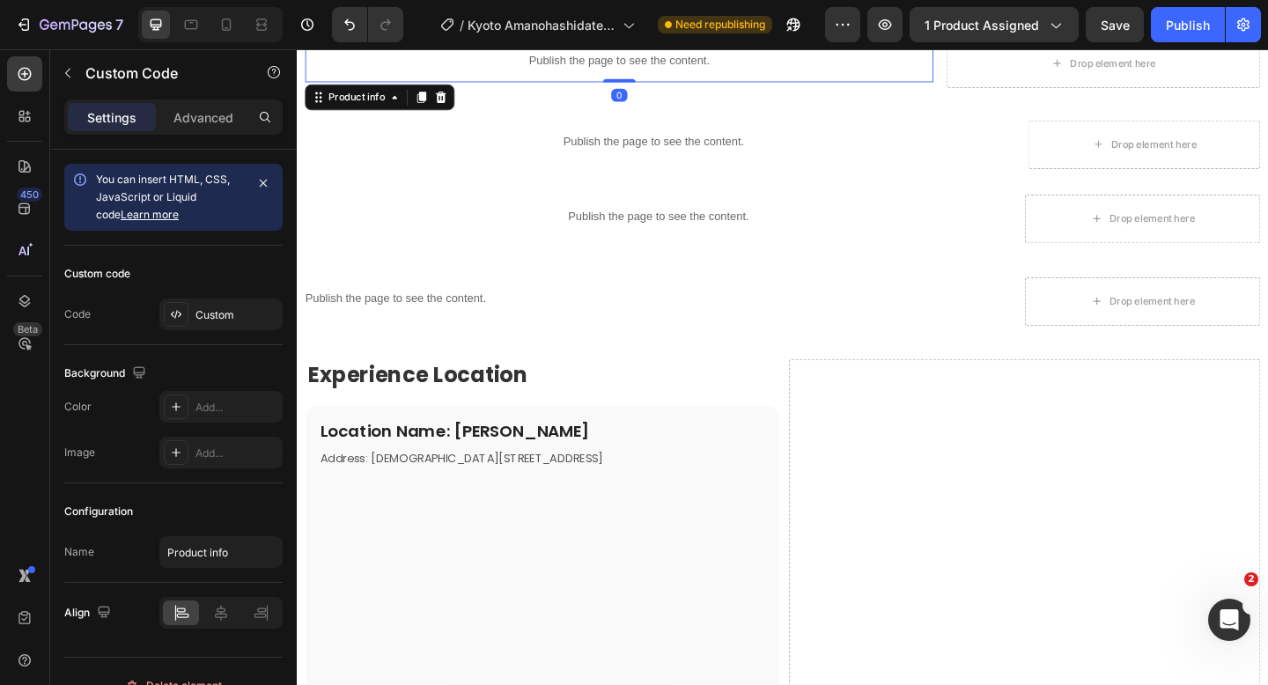
click at [614, 63] on p "Publish the page to see the content." at bounding box center [646, 62] width 683 height 18
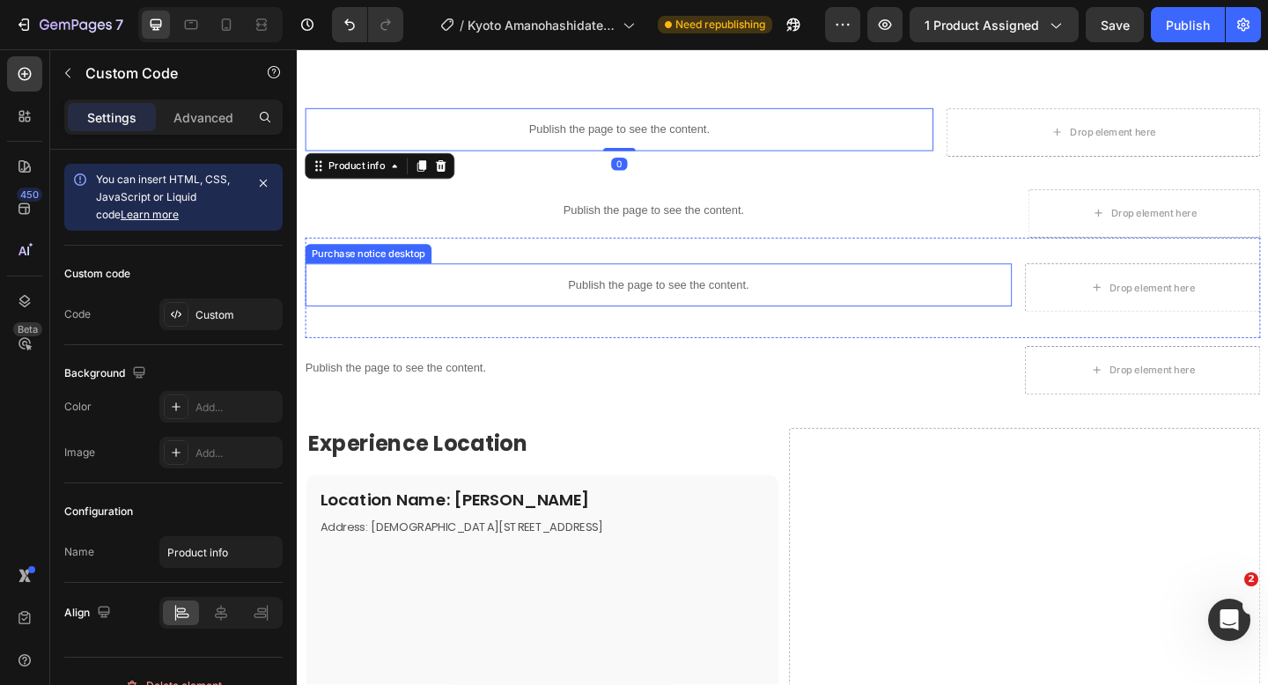
scroll to position [1885, 0]
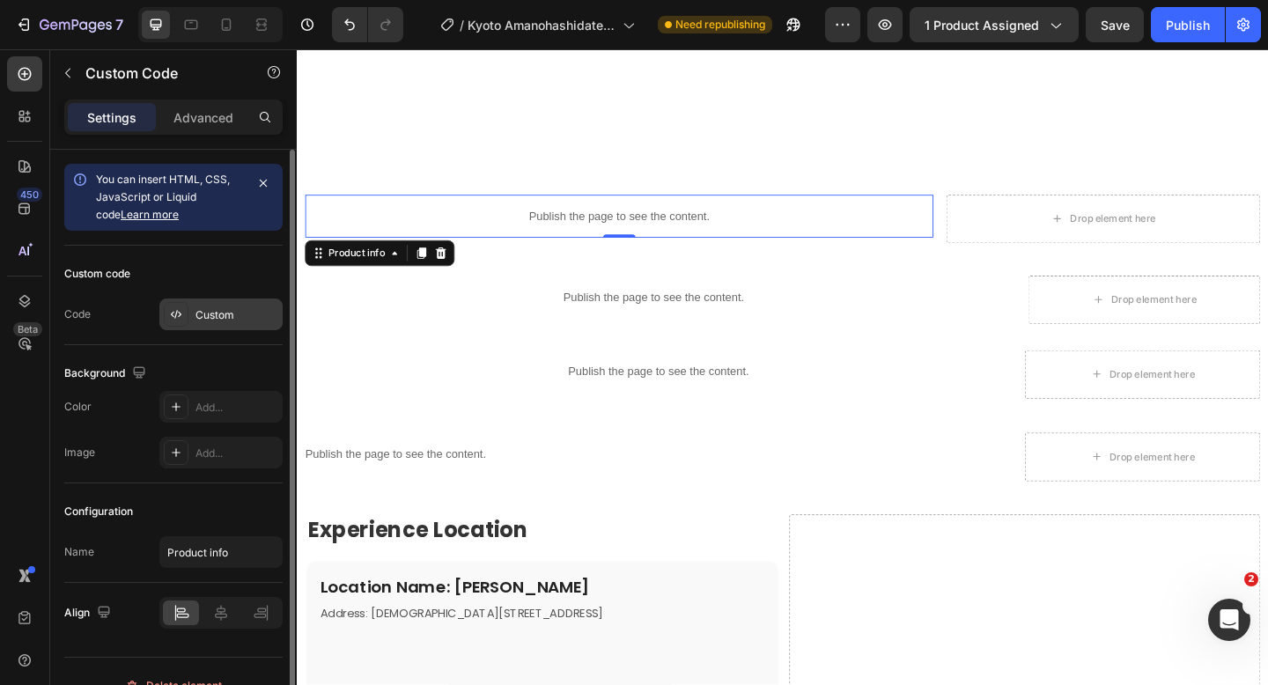
click at [231, 314] on div "Custom" at bounding box center [236, 315] width 83 height 16
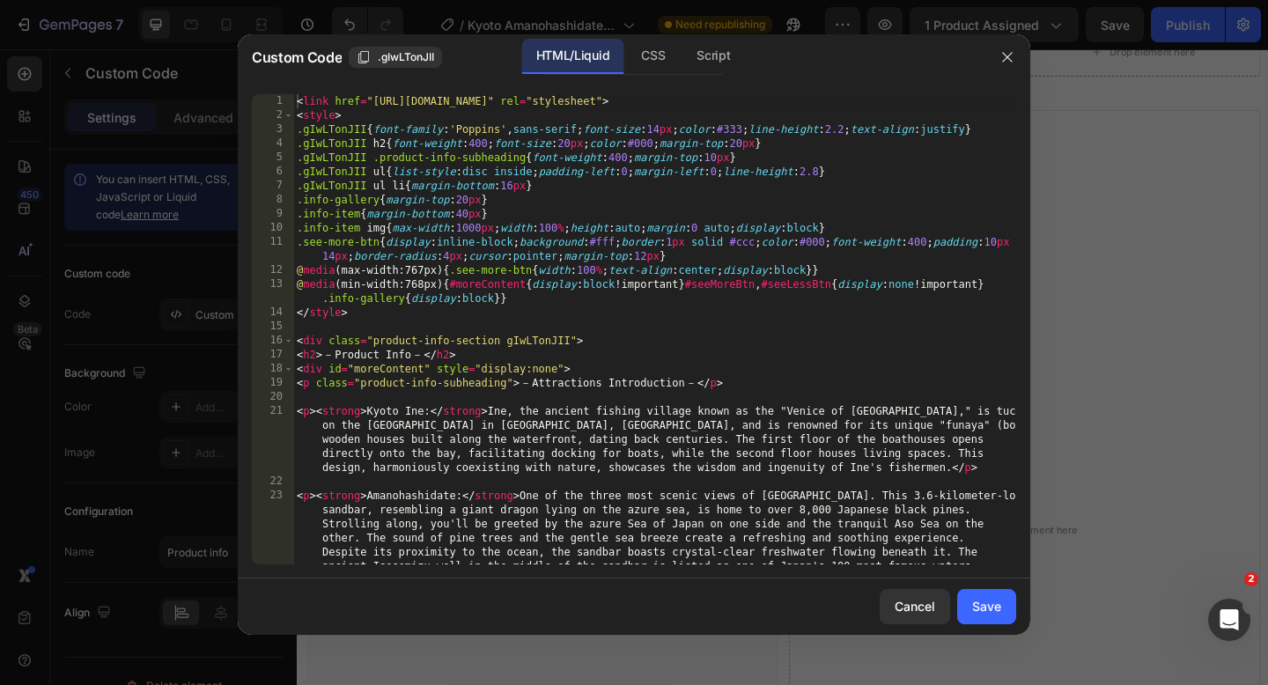
click at [298, 103] on div "< link href = "[URL][DOMAIN_NAME]" rel = "stylesheet" > < style > .gIwLTonJII {…" at bounding box center [654, 385] width 723 height 583
type textarea "</script>"
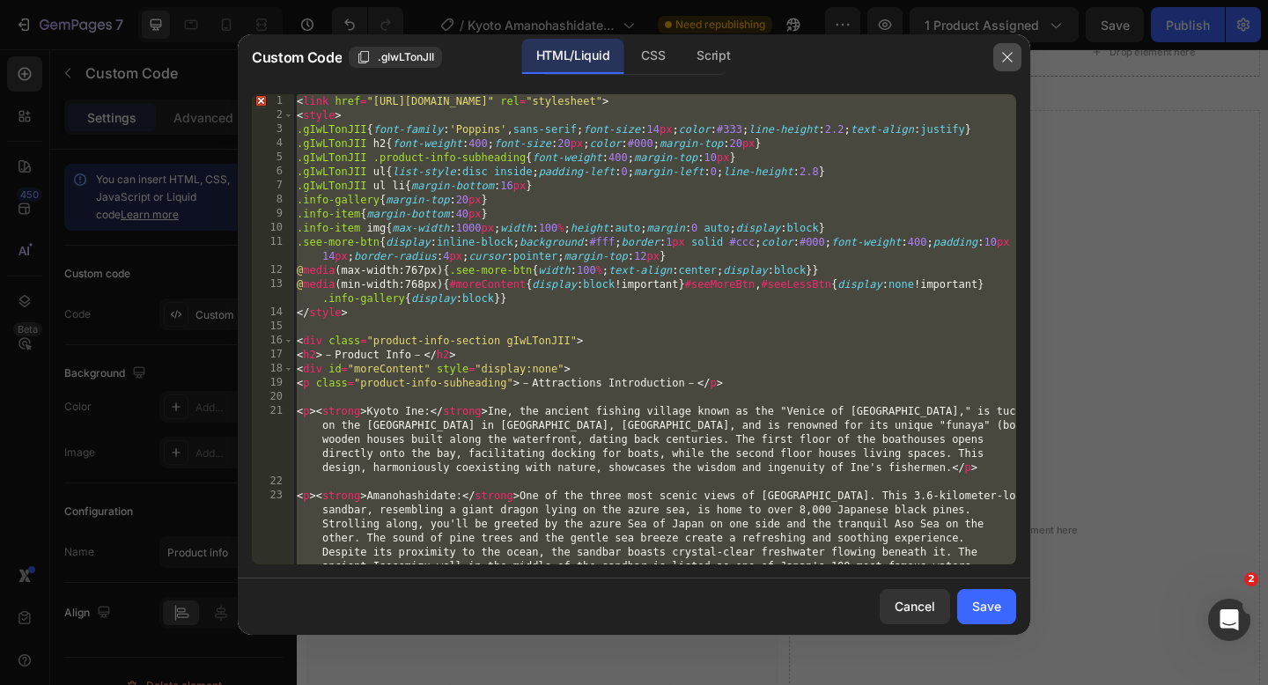
click at [1004, 60] on icon "button" at bounding box center [1007, 57] width 10 height 10
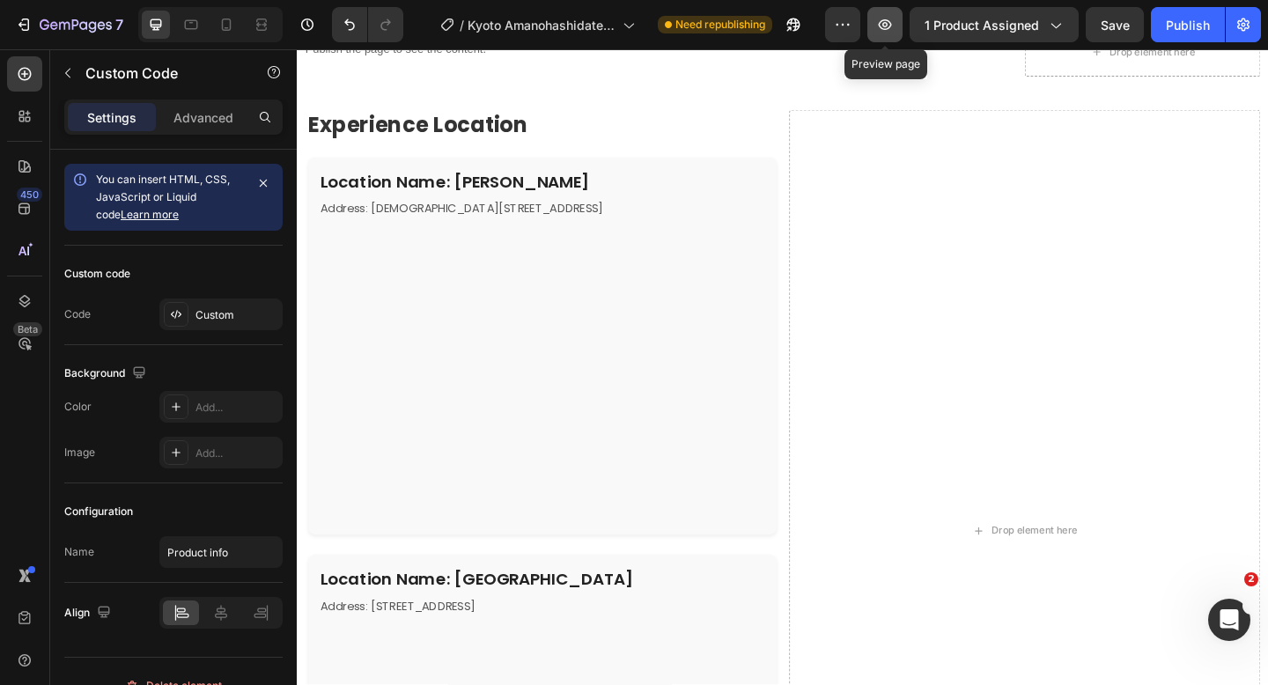
click at [892, 31] on icon "button" at bounding box center [885, 25] width 18 height 18
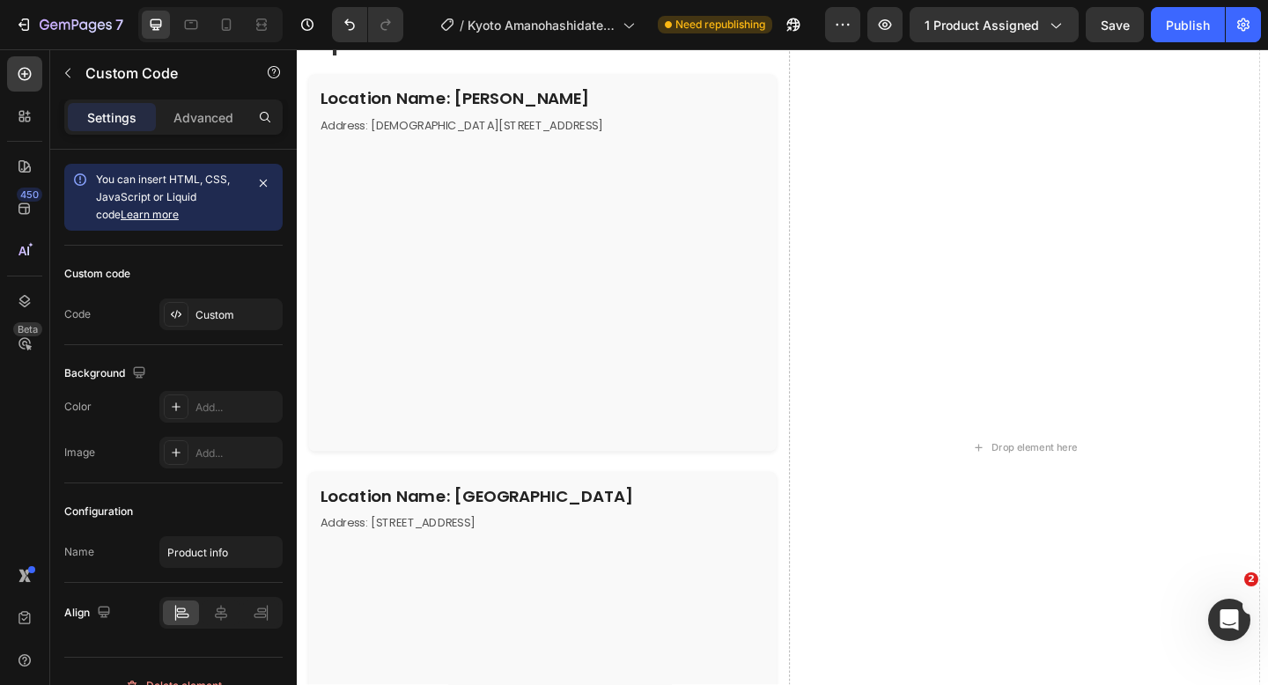
scroll to position [3082, 0]
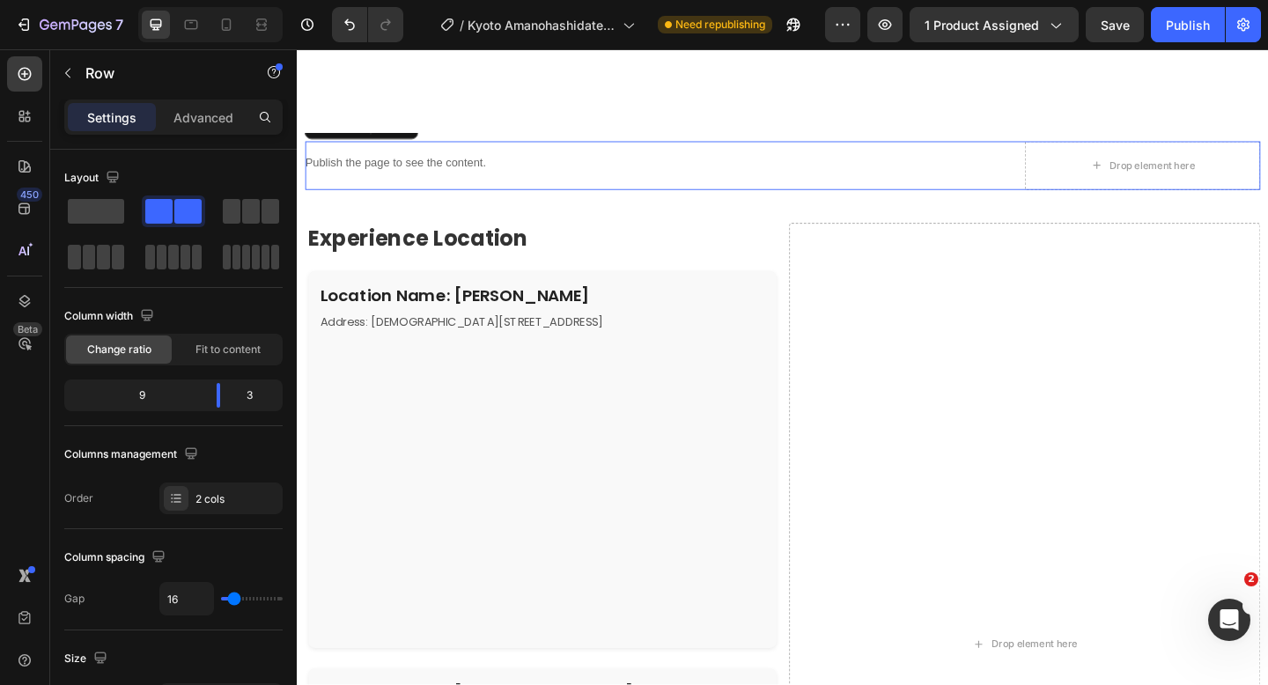
click at [697, 161] on div "Publish the page to see the content. Meeting Location" at bounding box center [689, 176] width 769 height 53
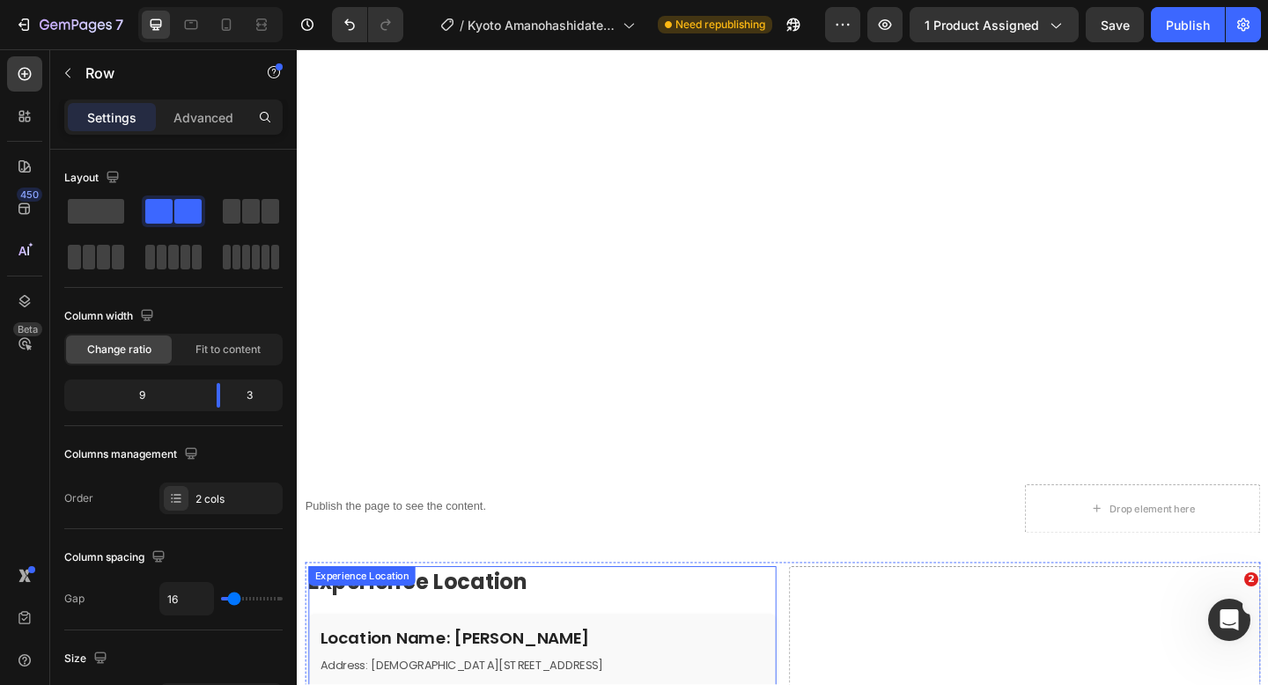
scroll to position [2684, 0]
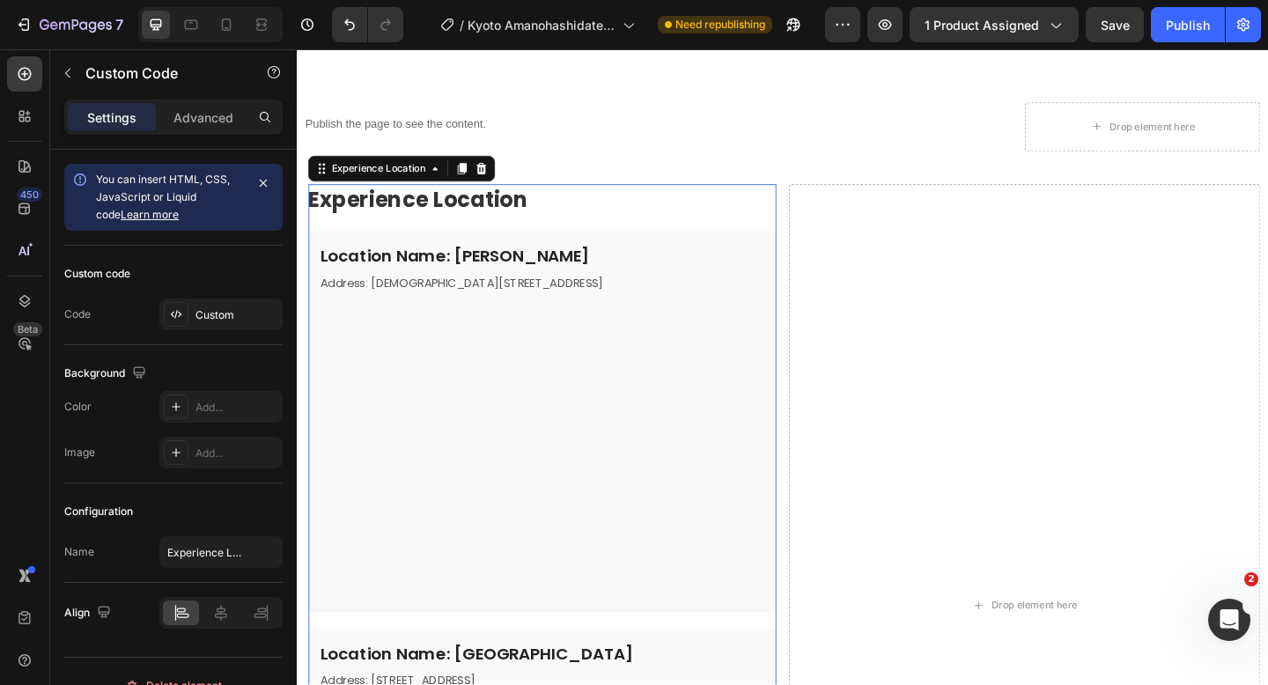
click at [658, 265] on h2 "Location Name: [PERSON_NAME]" at bounding box center [563, 274] width 482 height 26
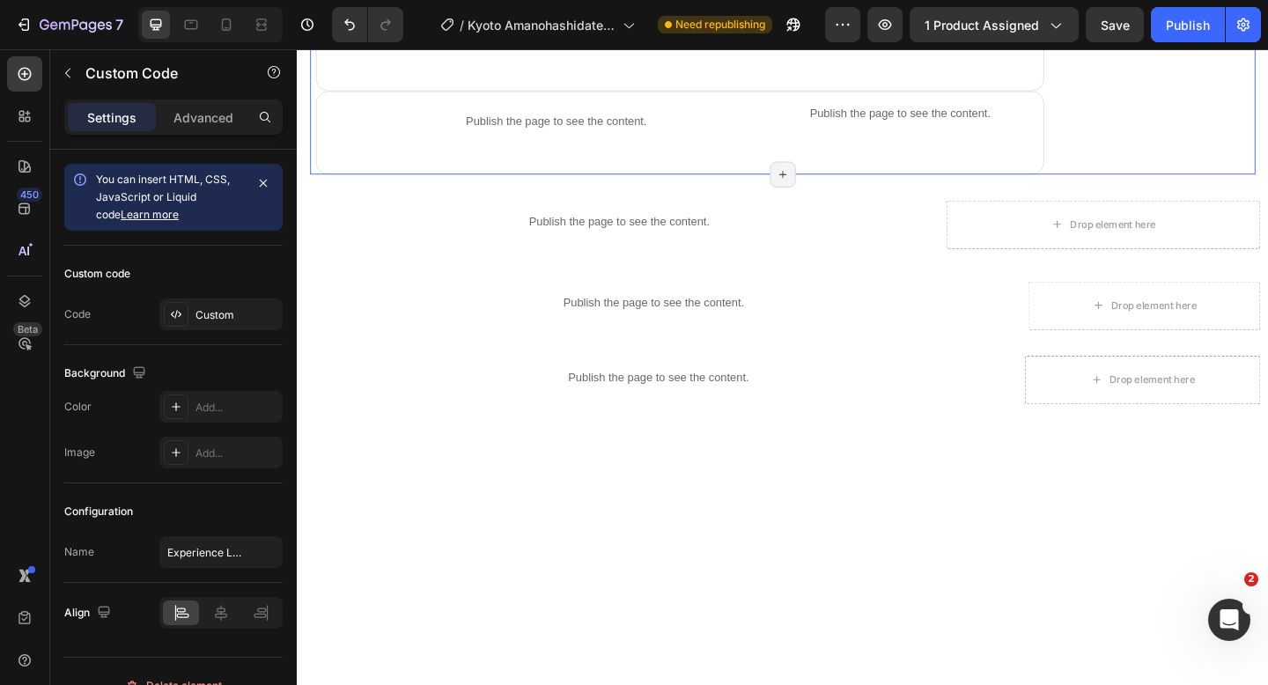
scroll to position [1476, 0]
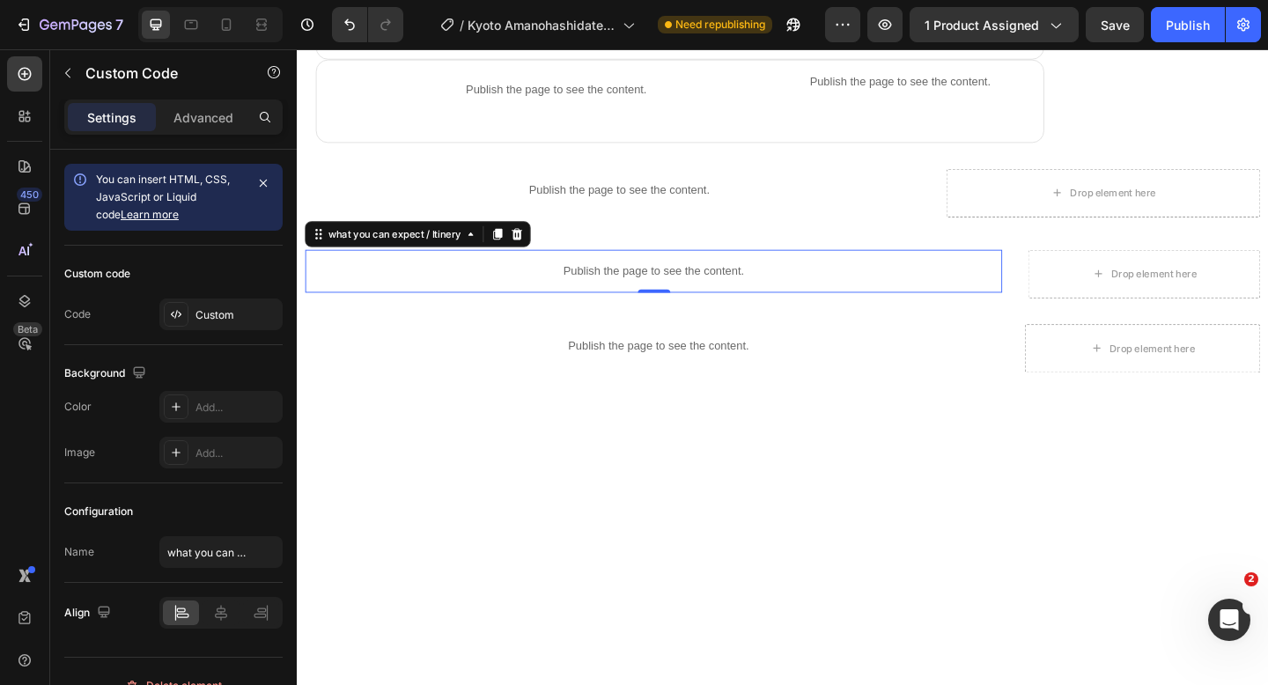
click at [650, 297] on div "Publish the page to see the content." at bounding box center [684, 291] width 758 height 47
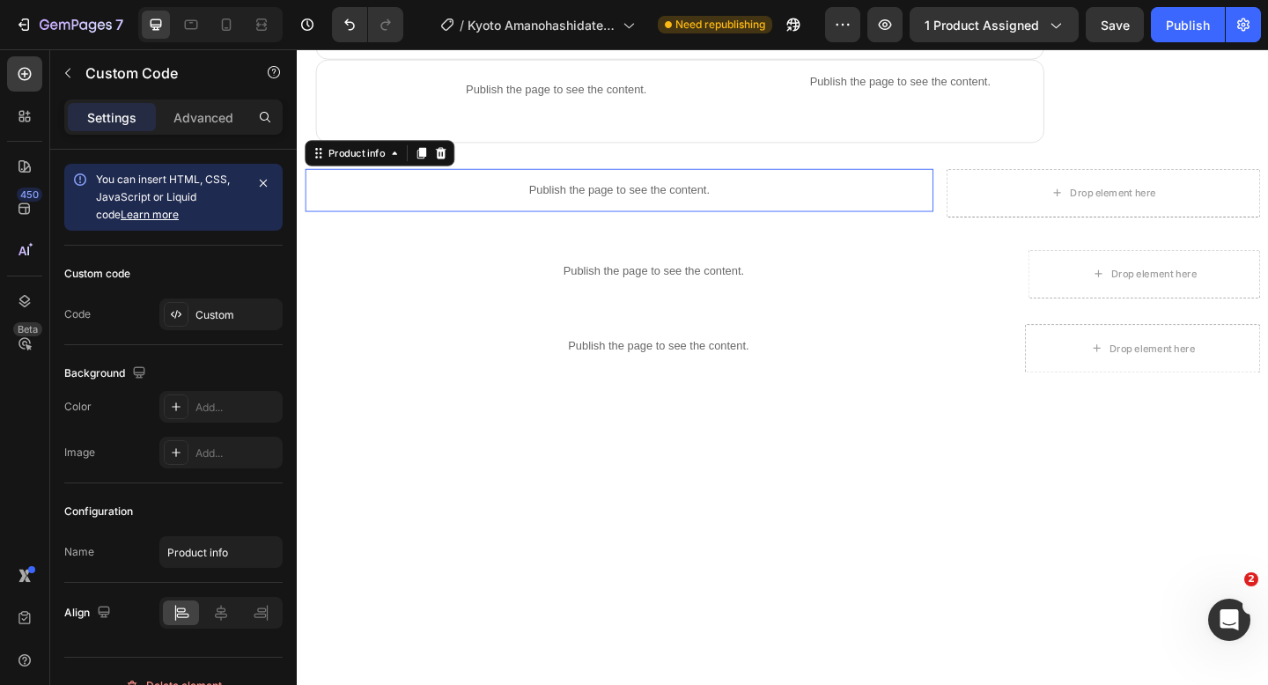
click at [600, 202] on p "Publish the page to see the content." at bounding box center [646, 203] width 683 height 18
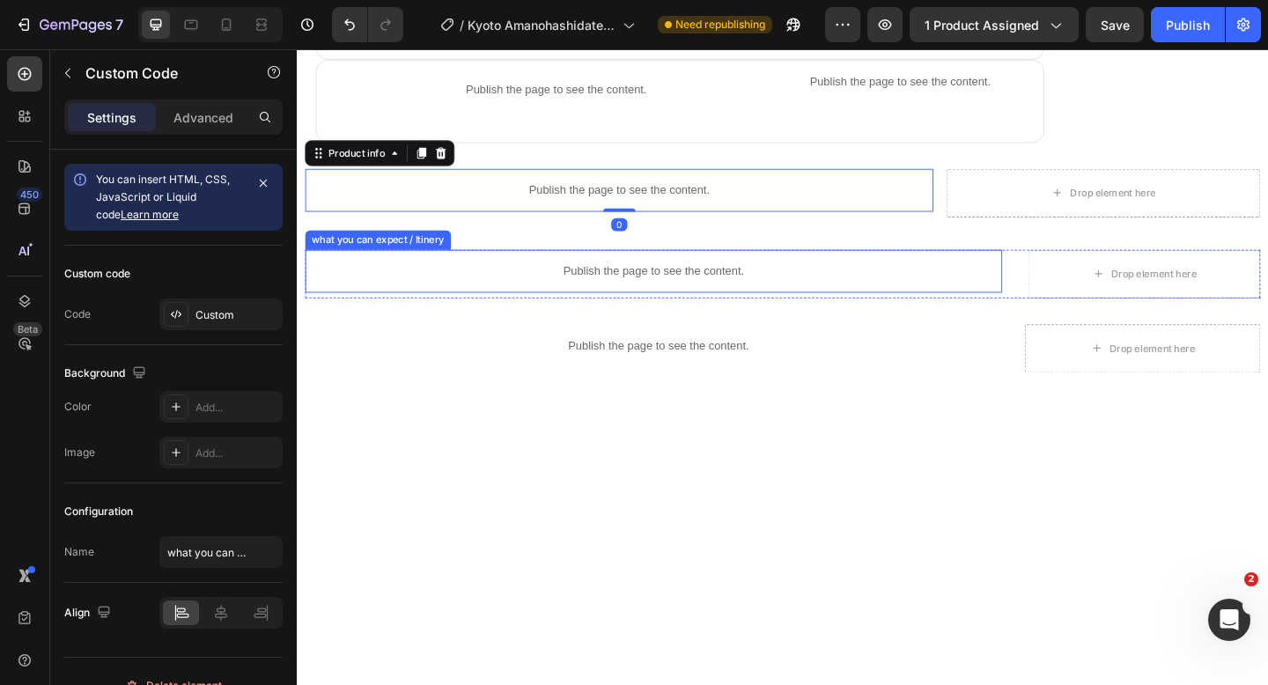
click at [1035, 308] on div "Publish the page to see the content." at bounding box center [684, 291] width 758 height 47
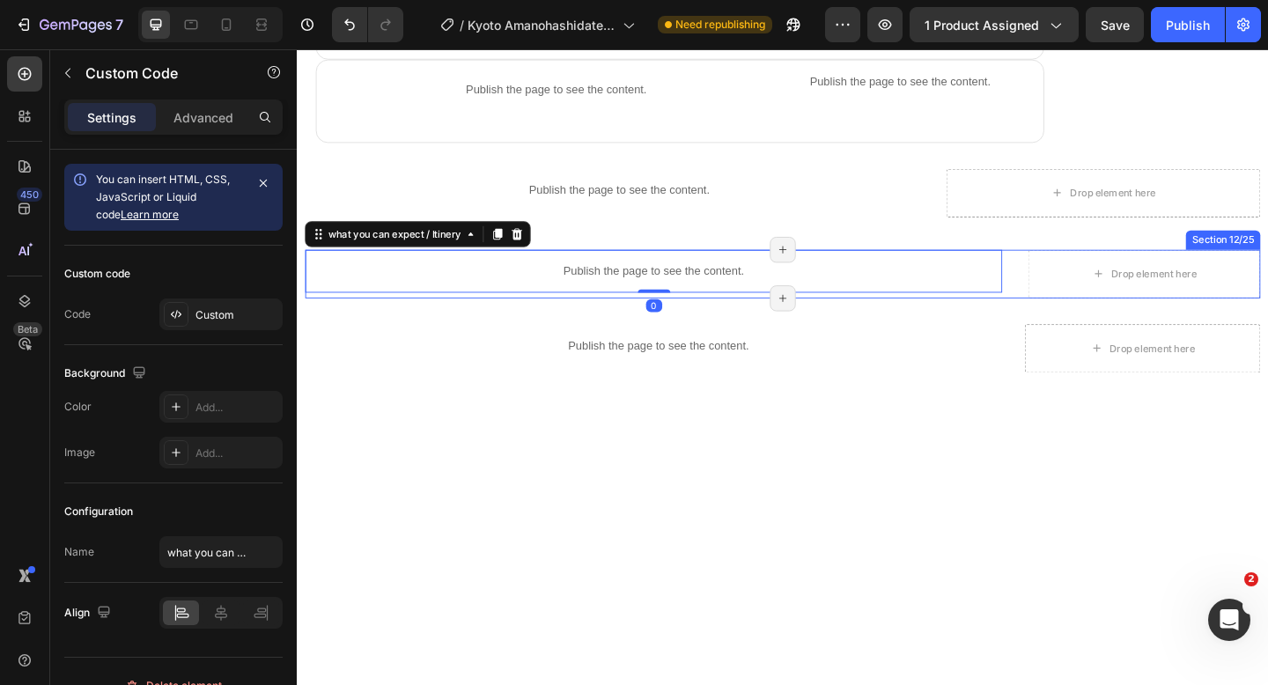
click at [1091, 309] on div "Publish the page to see the content. what you can expect / Itinery 0 Title Line…" at bounding box center [824, 294] width 1039 height 53
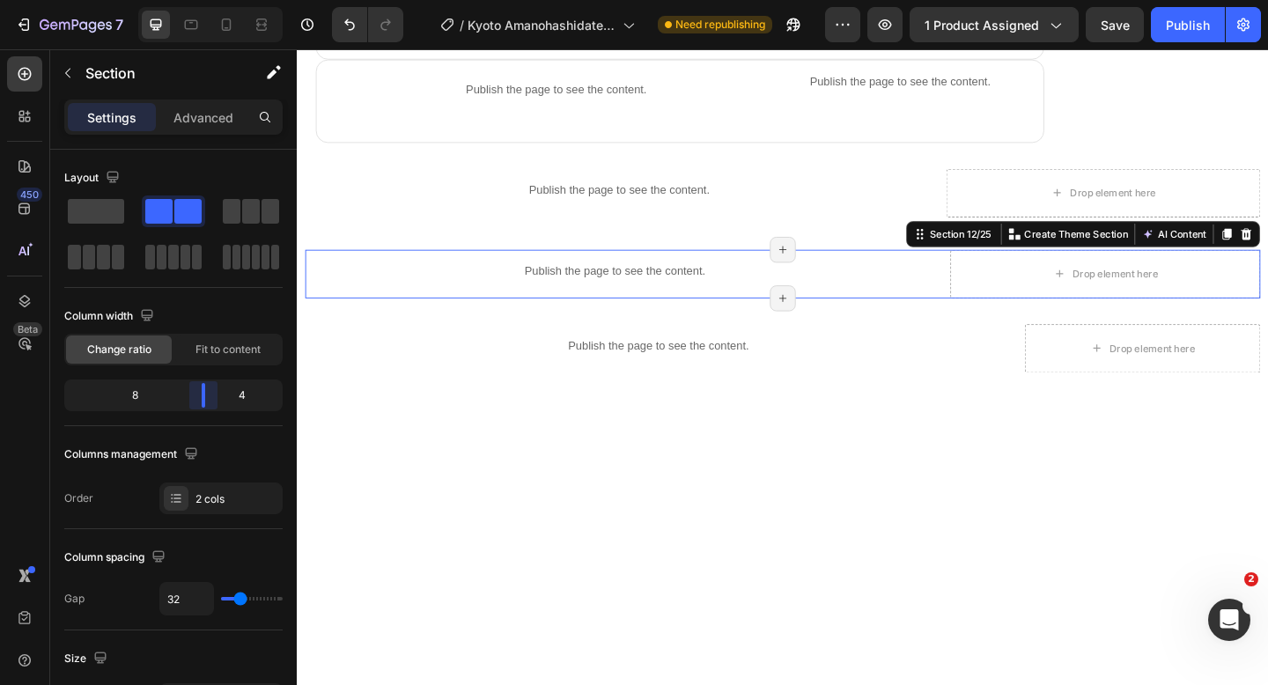
drag, startPoint x: 219, startPoint y: 398, endPoint x: 467, endPoint y: 266, distance: 280.4
click at [218, 0] on body "7 Version history / Kyoto Amanohashidate, Ine Funaya, and Ine Bay Day Tour (fro…" at bounding box center [634, 0] width 1268 height 0
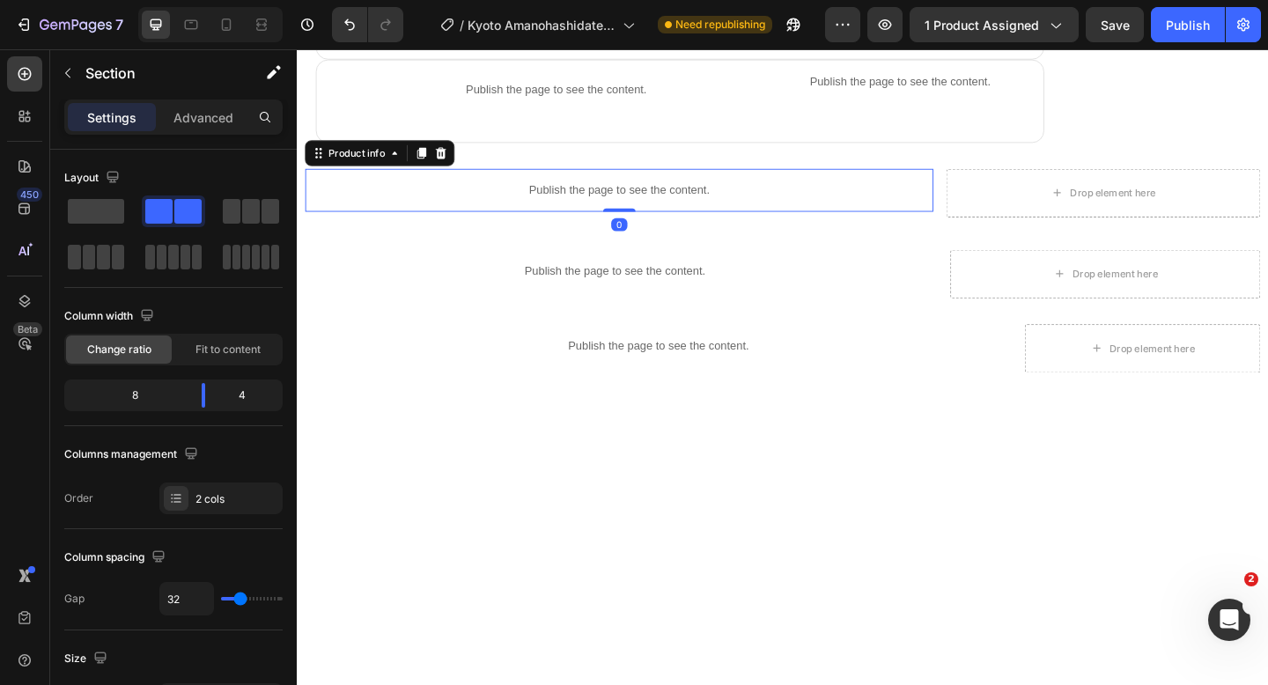
click at [747, 202] on p "Publish the page to see the content." at bounding box center [646, 203] width 683 height 18
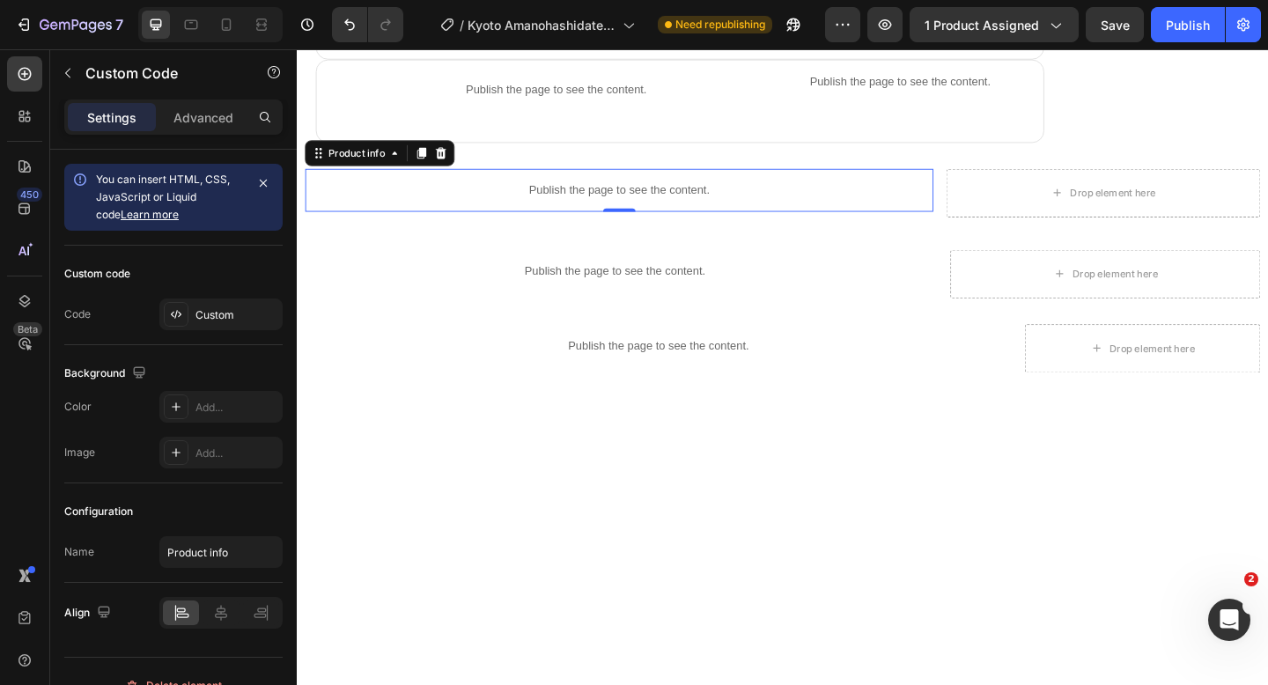
click at [592, 197] on p "Publish the page to see the content." at bounding box center [646, 203] width 683 height 18
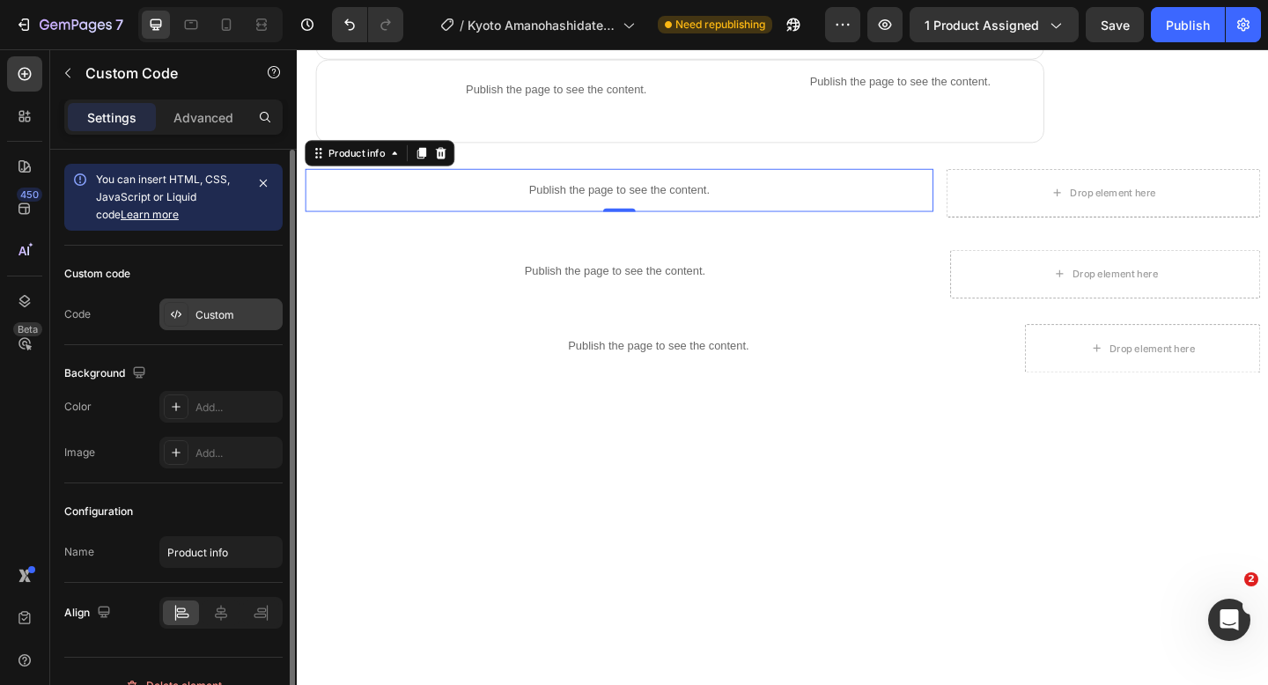
click at [209, 325] on div "Custom" at bounding box center [220, 314] width 123 height 32
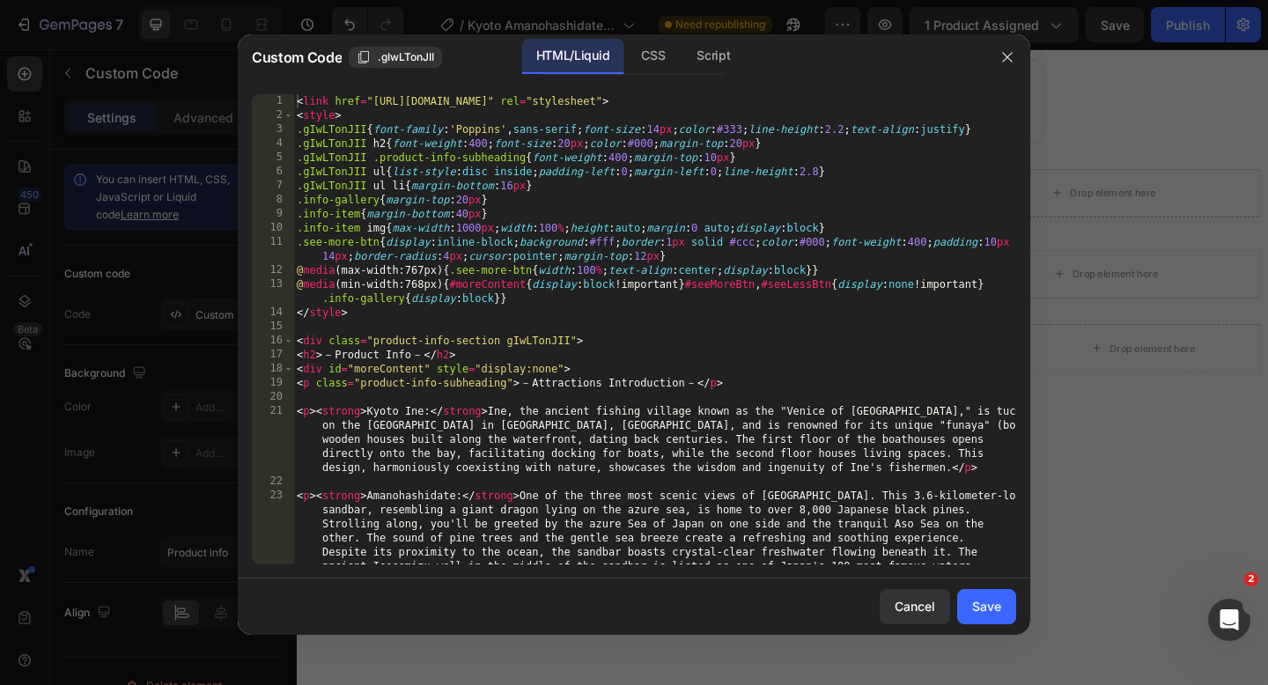
click at [297, 103] on div "< link href = "[URL][DOMAIN_NAME]" rel = "stylesheet" > < style > .gIwLTonJII {…" at bounding box center [654, 385] width 723 height 583
type textarea "</script>"
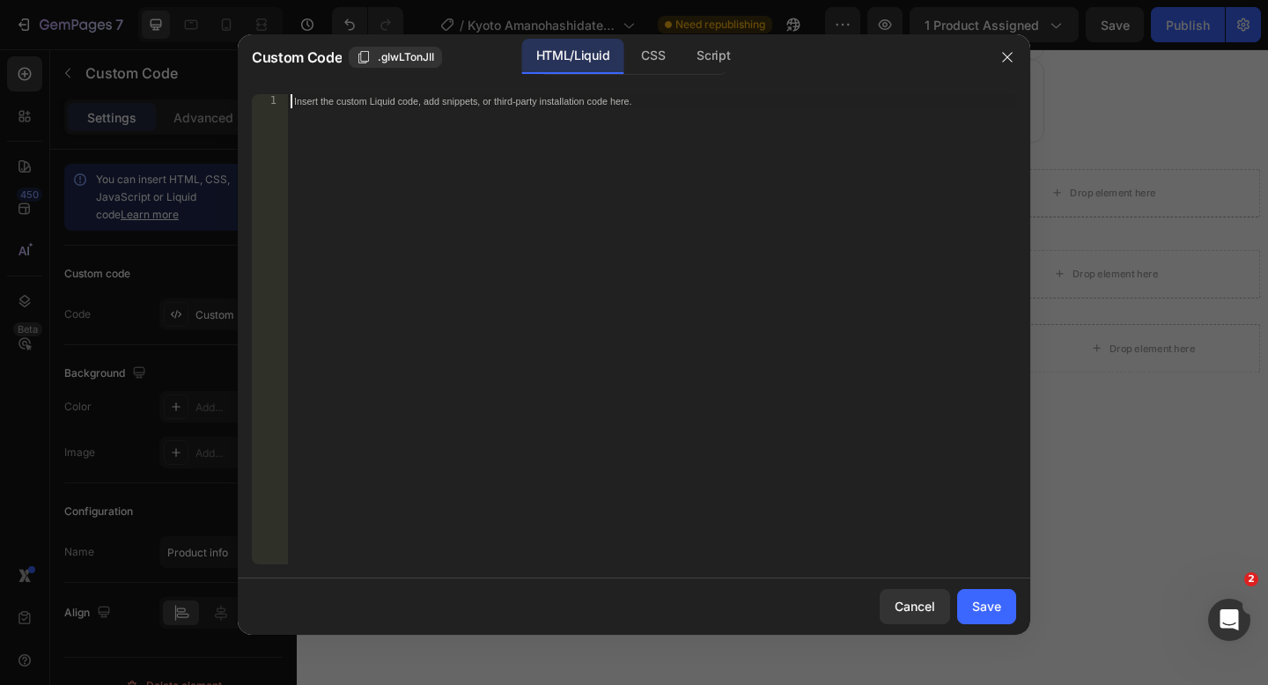
paste textarea
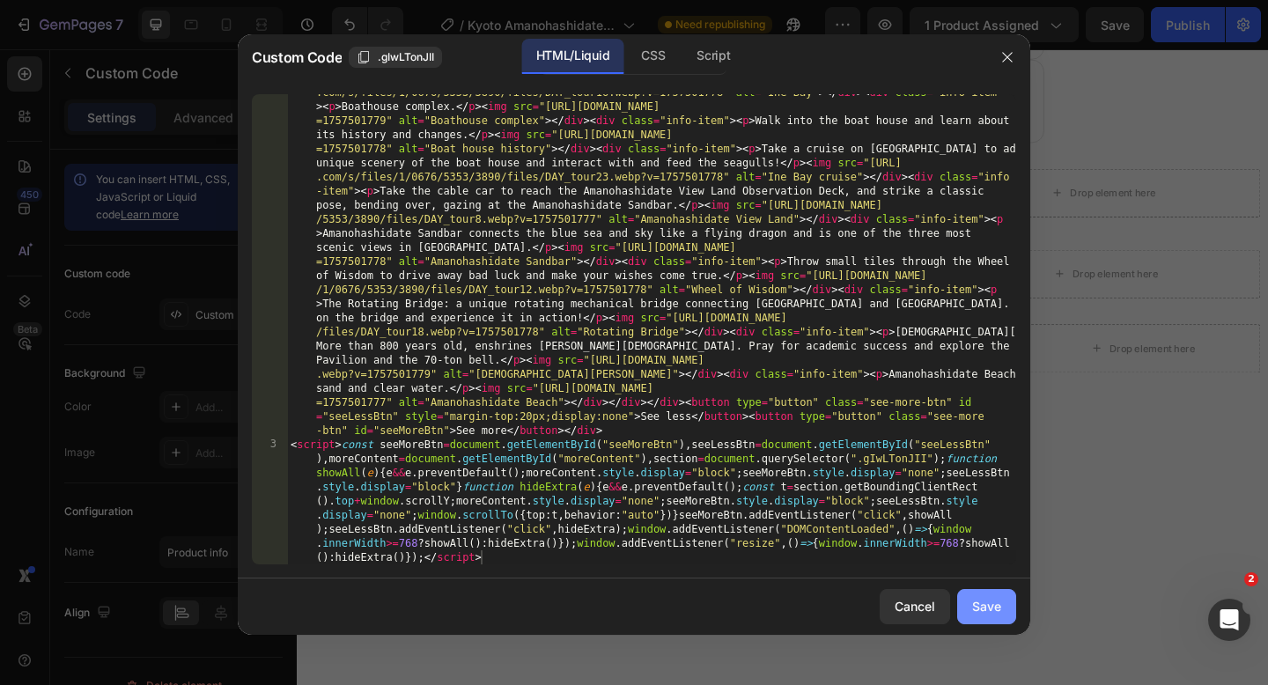
click at [978, 599] on div "Save" at bounding box center [986, 606] width 29 height 18
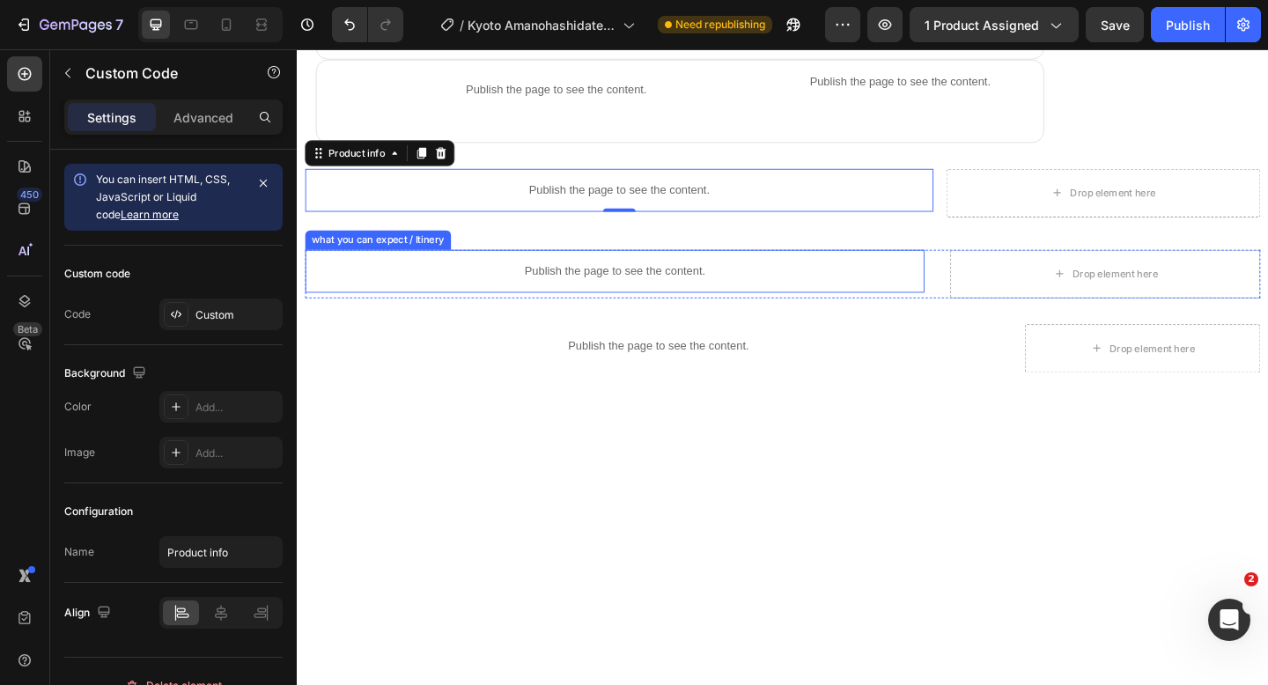
click at [585, 282] on p "Publish the page to see the content." at bounding box center [641, 291] width 673 height 18
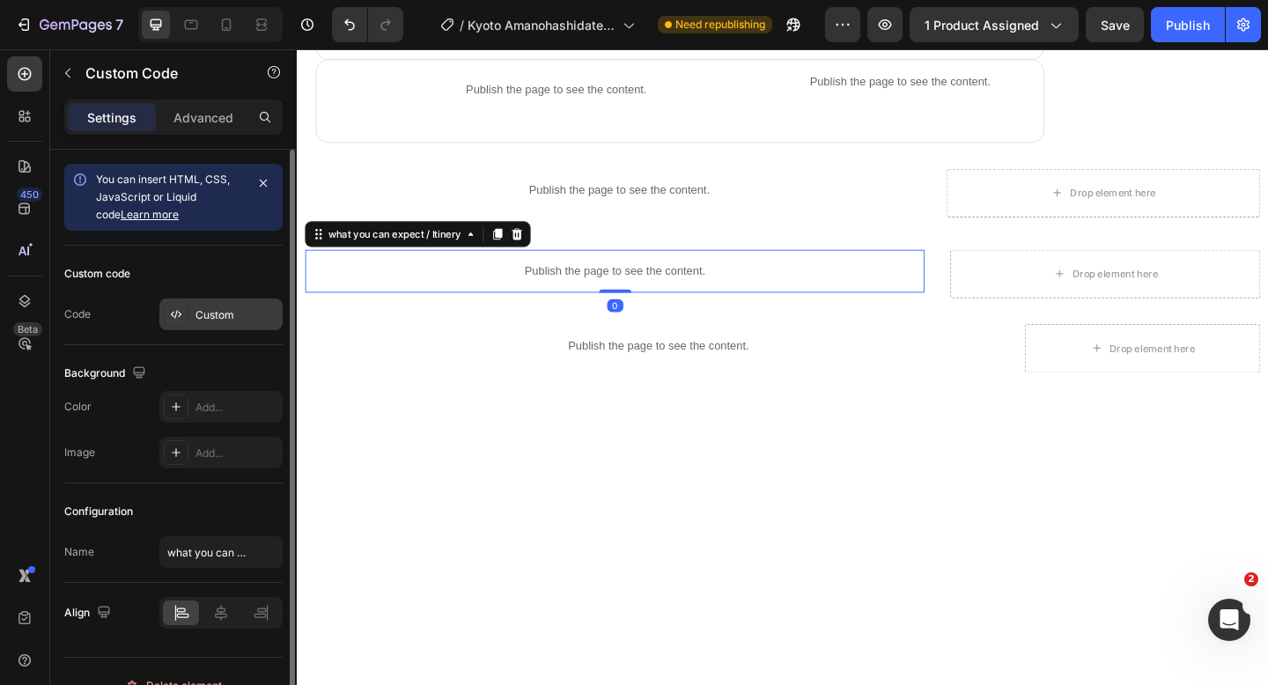
click at [225, 315] on div "Custom" at bounding box center [236, 315] width 83 height 16
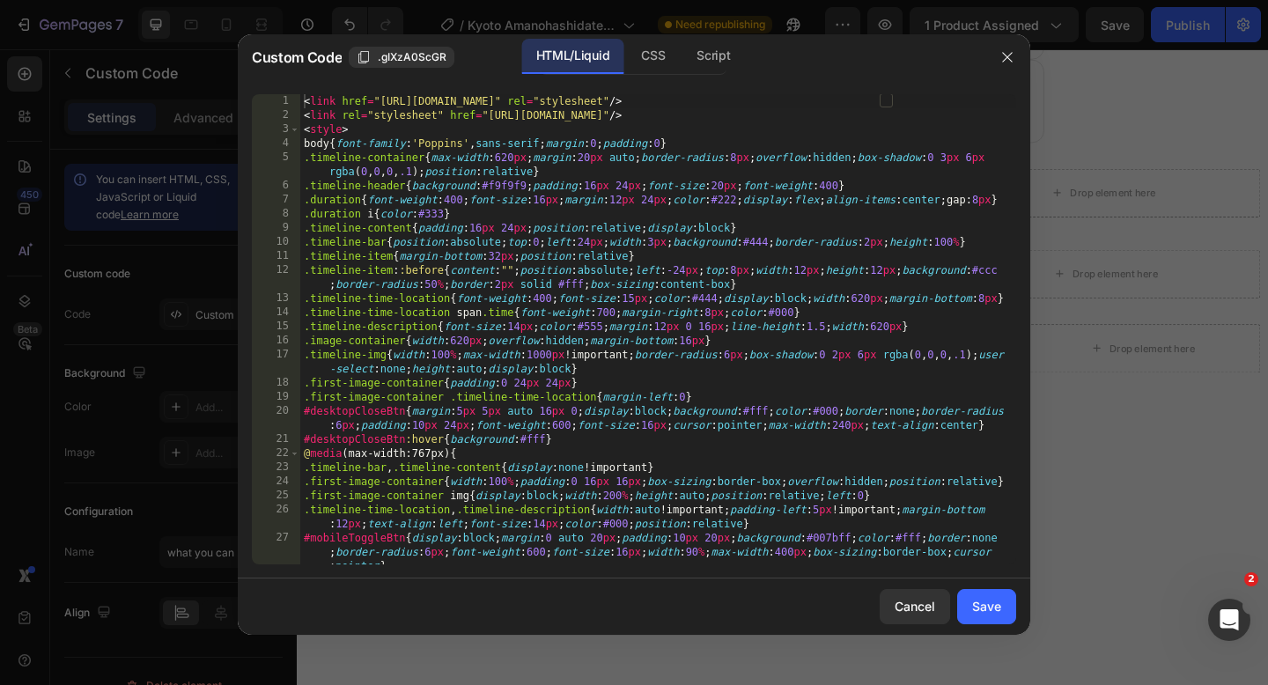
click at [303, 100] on div "< link href = "[URL][DOMAIN_NAME]" rel = "stylesheet" /> < link rel = "styleshe…" at bounding box center [658, 357] width 716 height 526
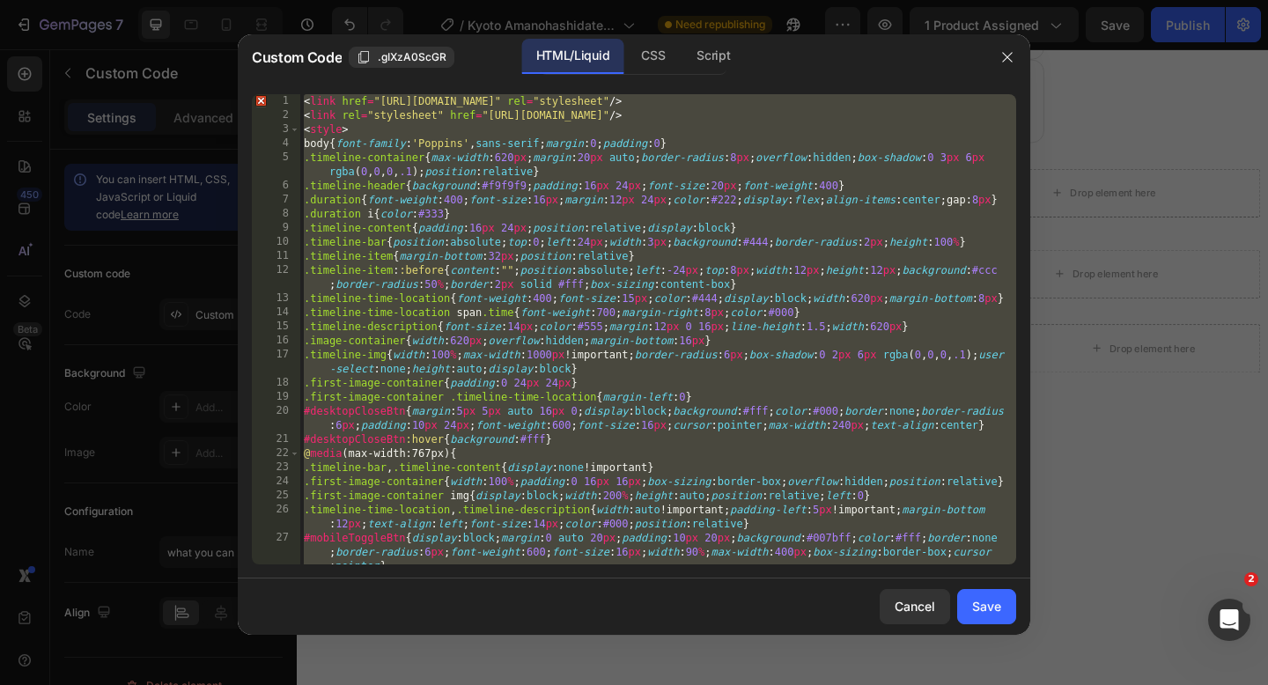
click at [635, 395] on div "< link href = "[URL][DOMAIN_NAME]" rel = "stylesheet" /> < link rel = "styleshe…" at bounding box center [658, 329] width 716 height 470
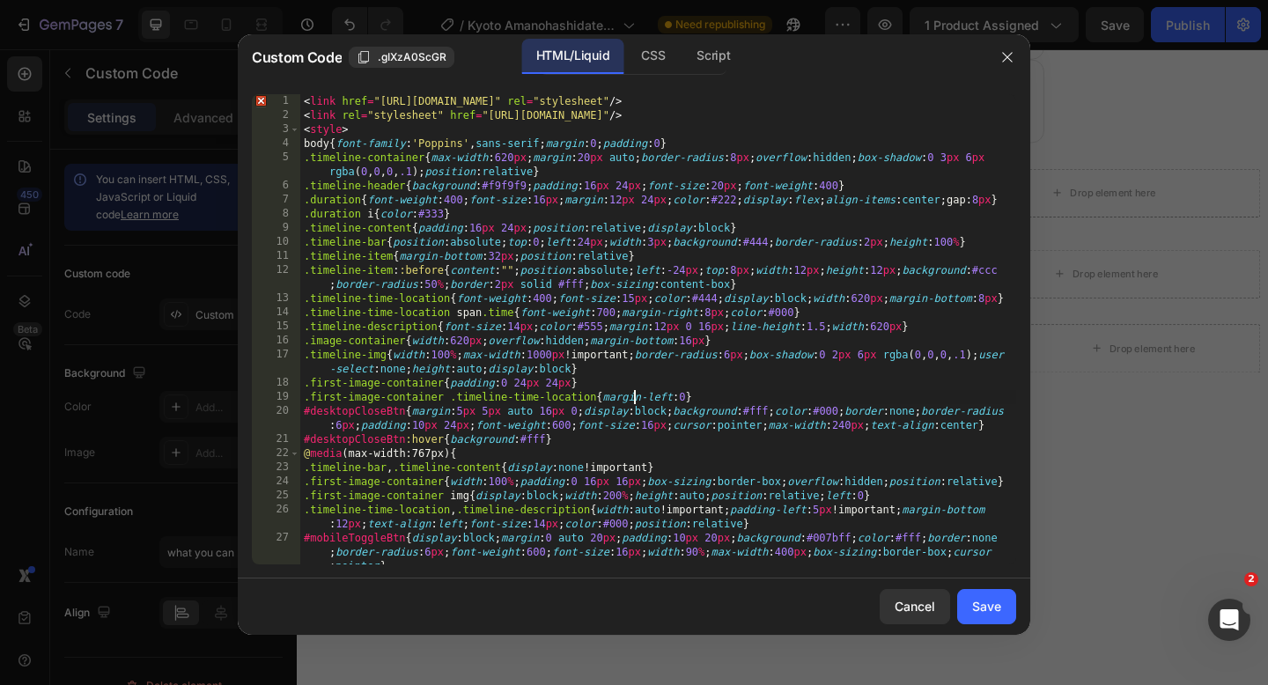
scroll to position [0, 0]
click at [304, 101] on div "< link href = "[URL][DOMAIN_NAME]" rel = "stylesheet" /> < link rel = "styleshe…" at bounding box center [658, 357] width 716 height 526
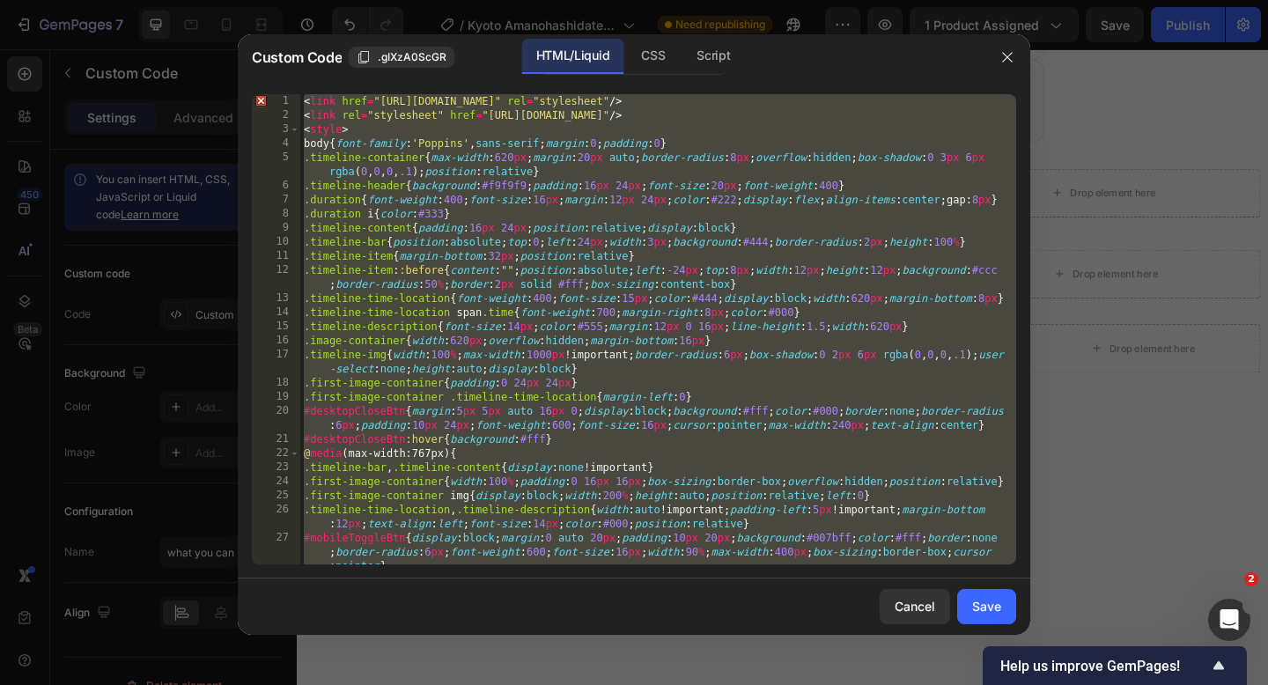
click at [303, 99] on div "< link href = "[URL][DOMAIN_NAME]" rel = "stylesheet" /> < link rel = "styleshe…" at bounding box center [658, 329] width 716 height 470
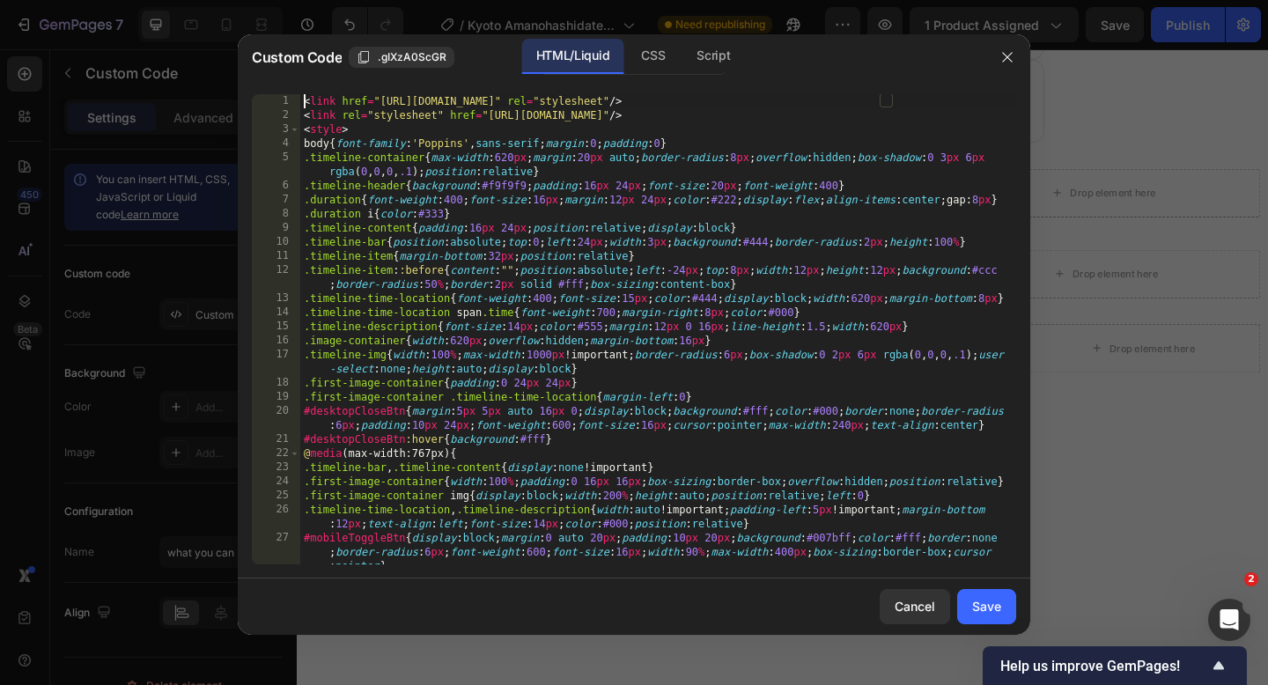
type textarea "mobileCloseBtn.addEventListener("click",()=>{mobileTimelineSidebar.classList.re…"
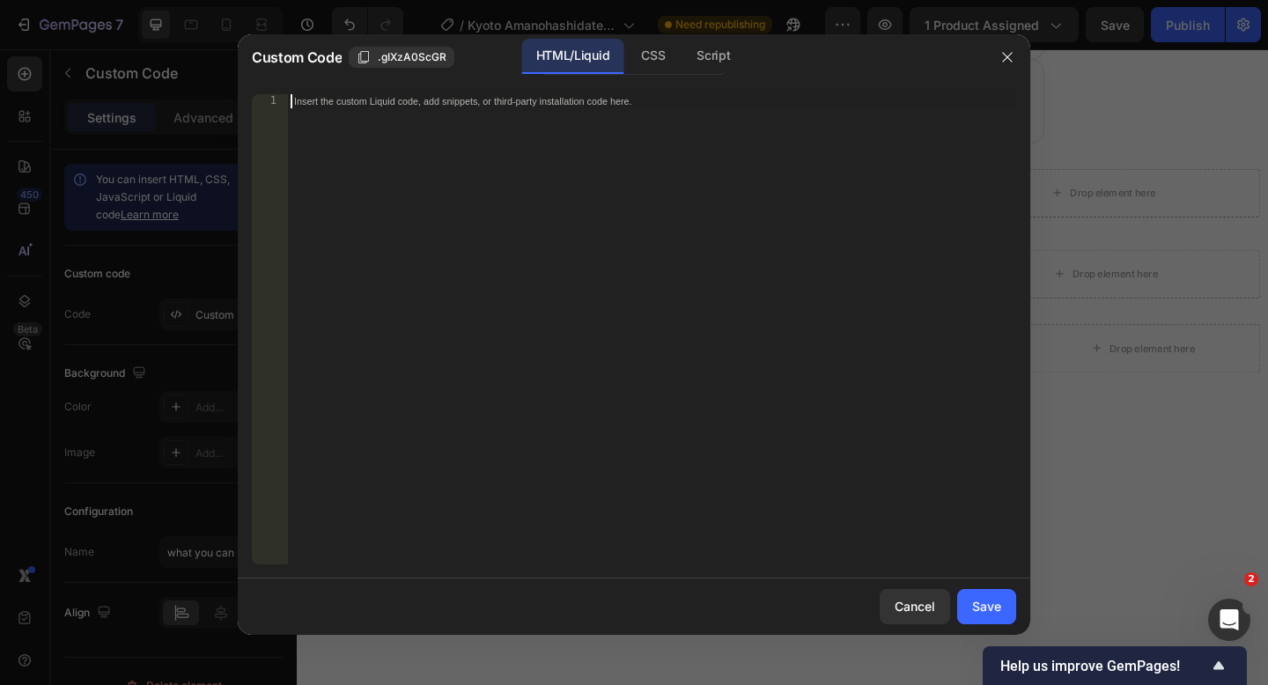
paste textarea
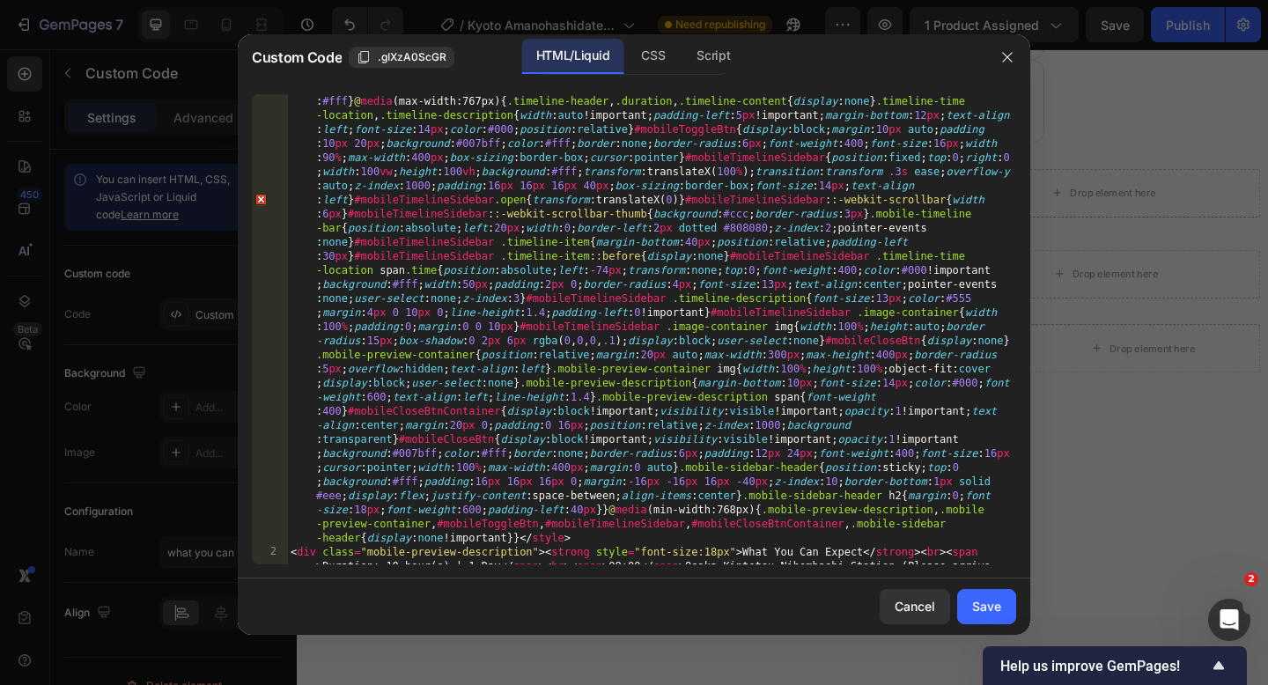
scroll to position [239, 0]
click at [970, 603] on button "Save" at bounding box center [986, 606] width 59 height 35
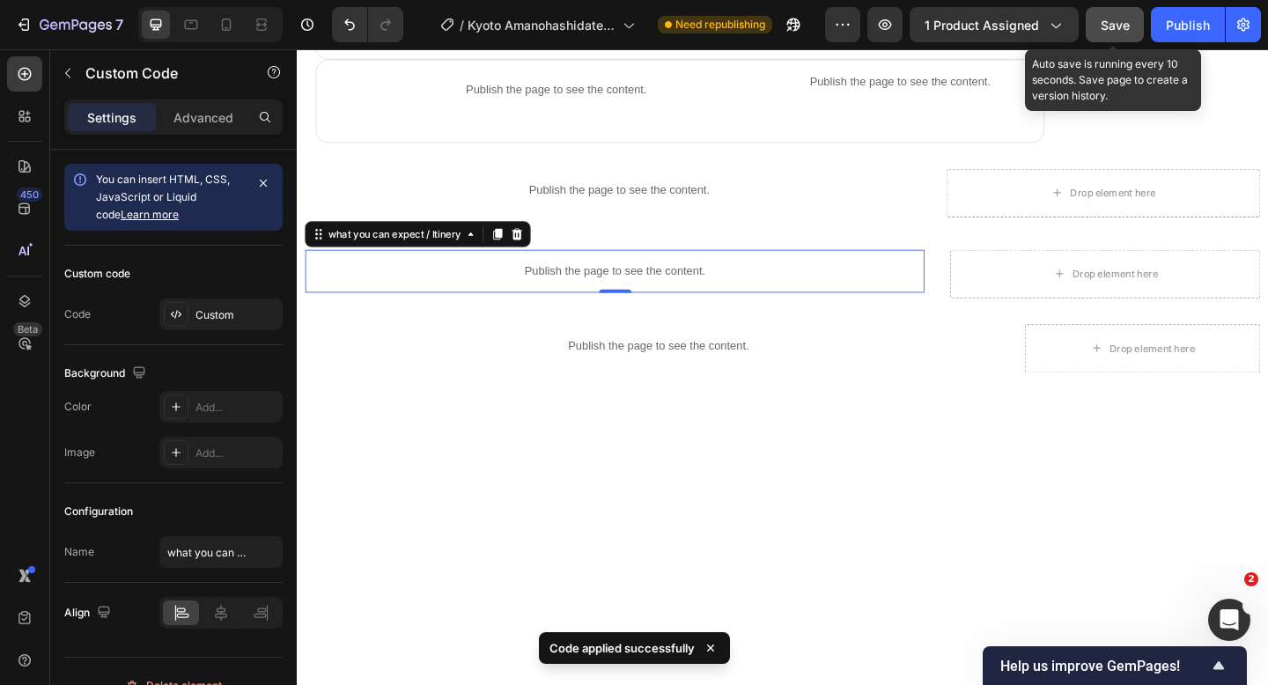
click at [1102, 30] on span "Save" at bounding box center [1114, 25] width 29 height 15
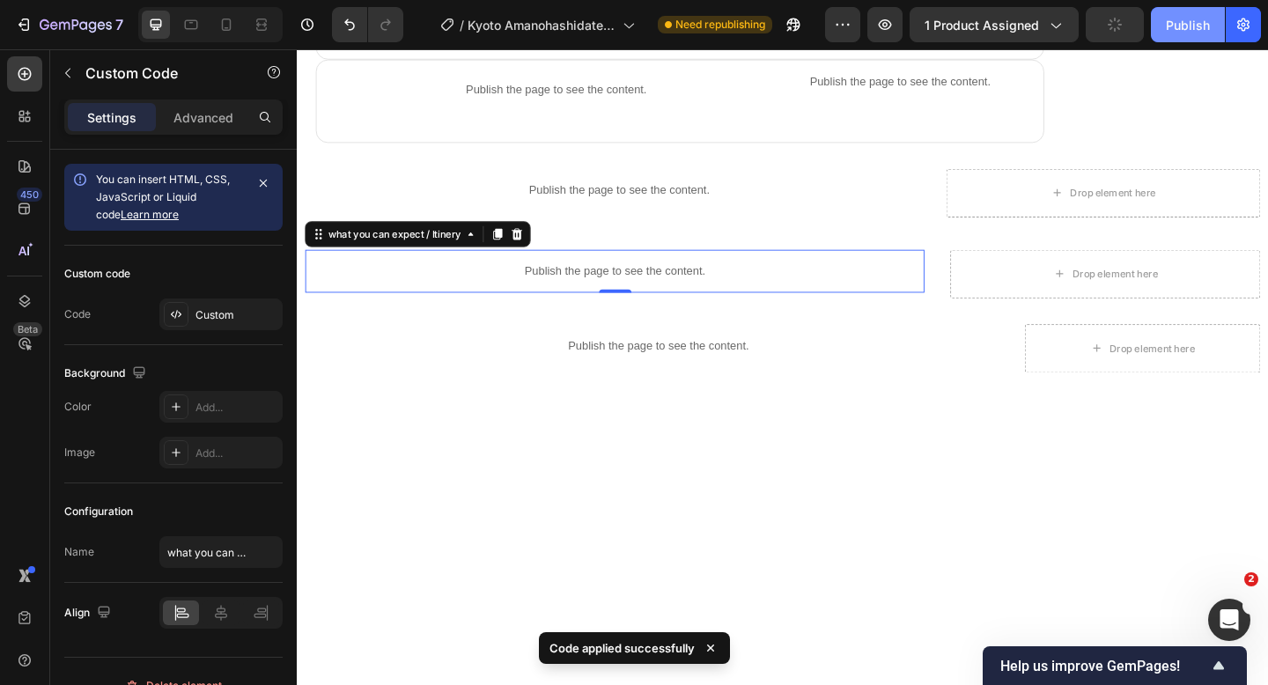
click at [1179, 28] on div "Publish" at bounding box center [1188, 25] width 44 height 18
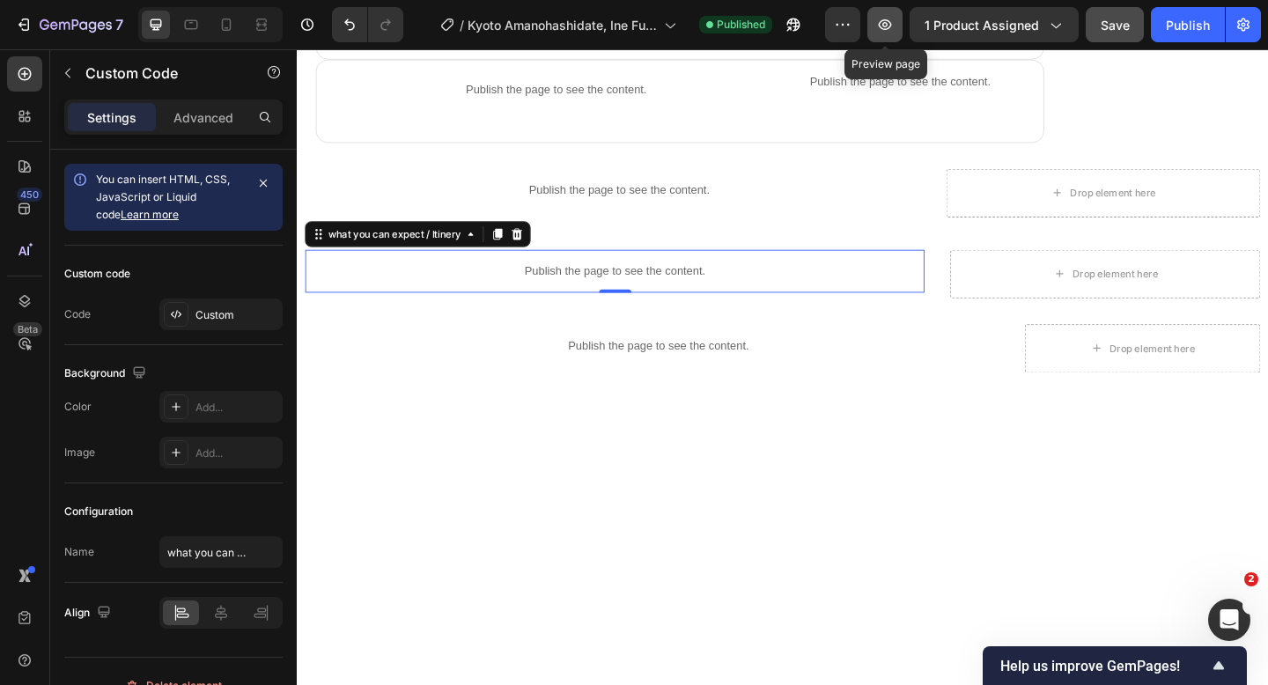
click at [881, 33] on icon "button" at bounding box center [885, 25] width 18 height 18
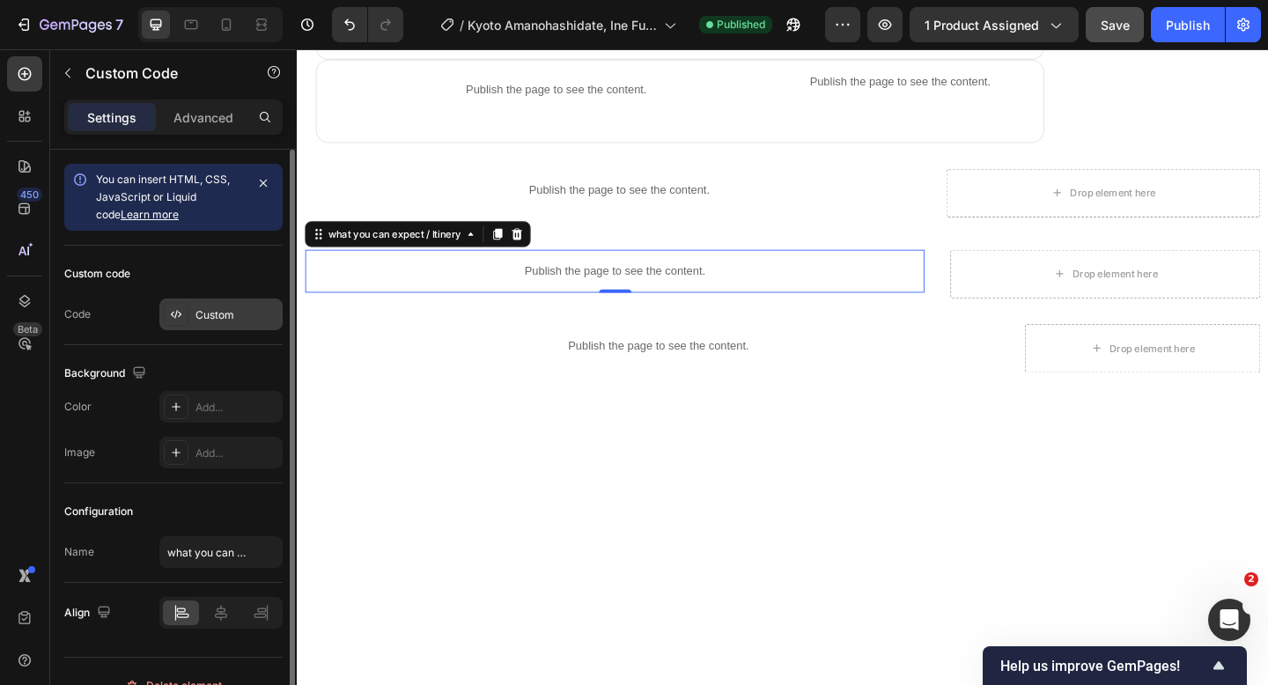
click at [197, 312] on div "Custom" at bounding box center [236, 315] width 83 height 16
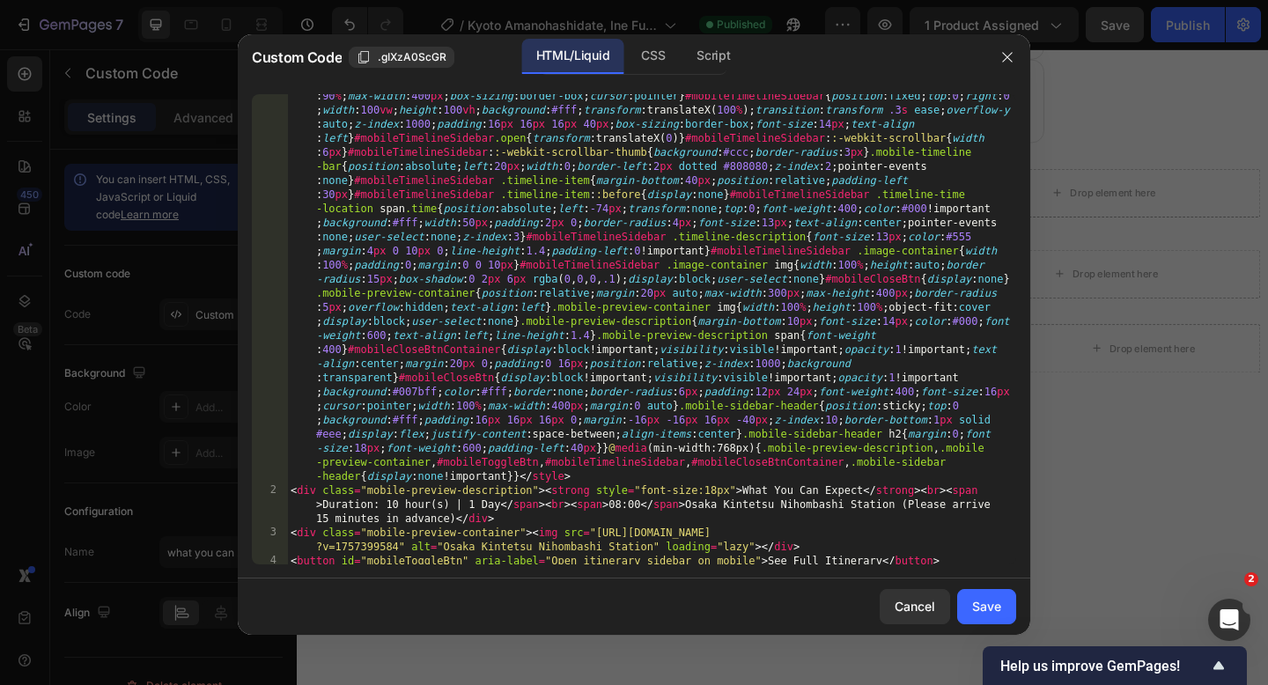
scroll to position [245, 0]
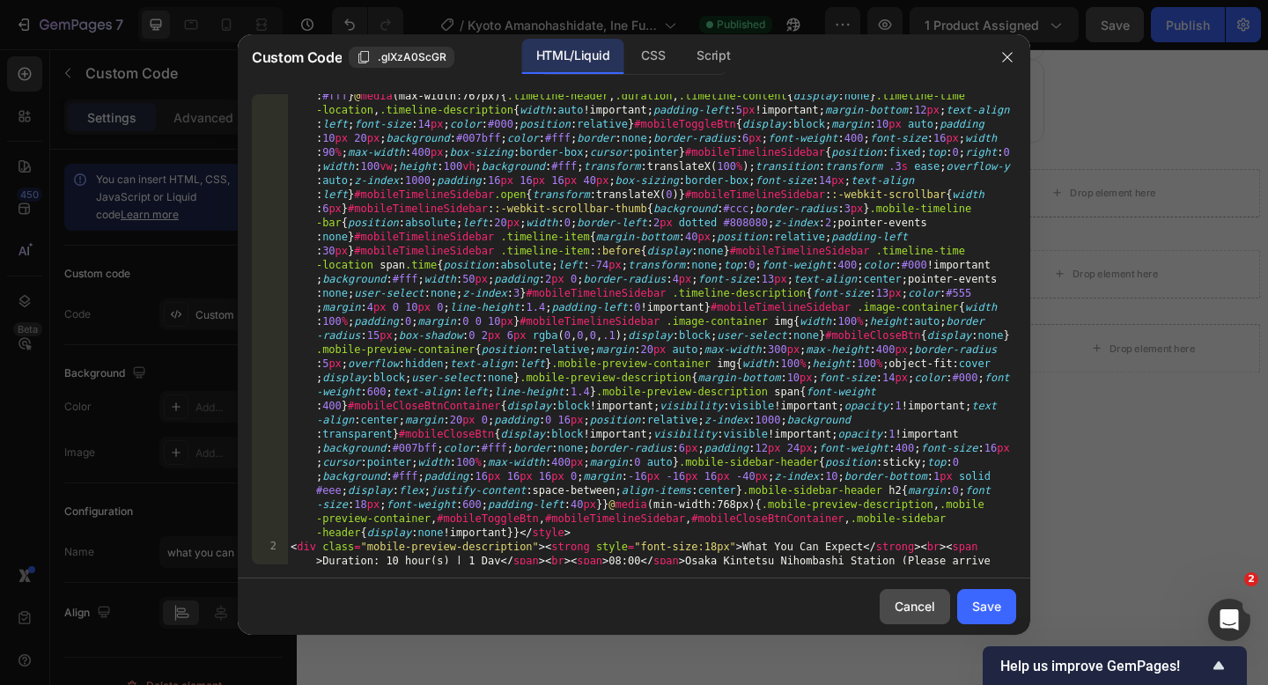
click at [897, 615] on button "Cancel" at bounding box center [914, 606] width 70 height 35
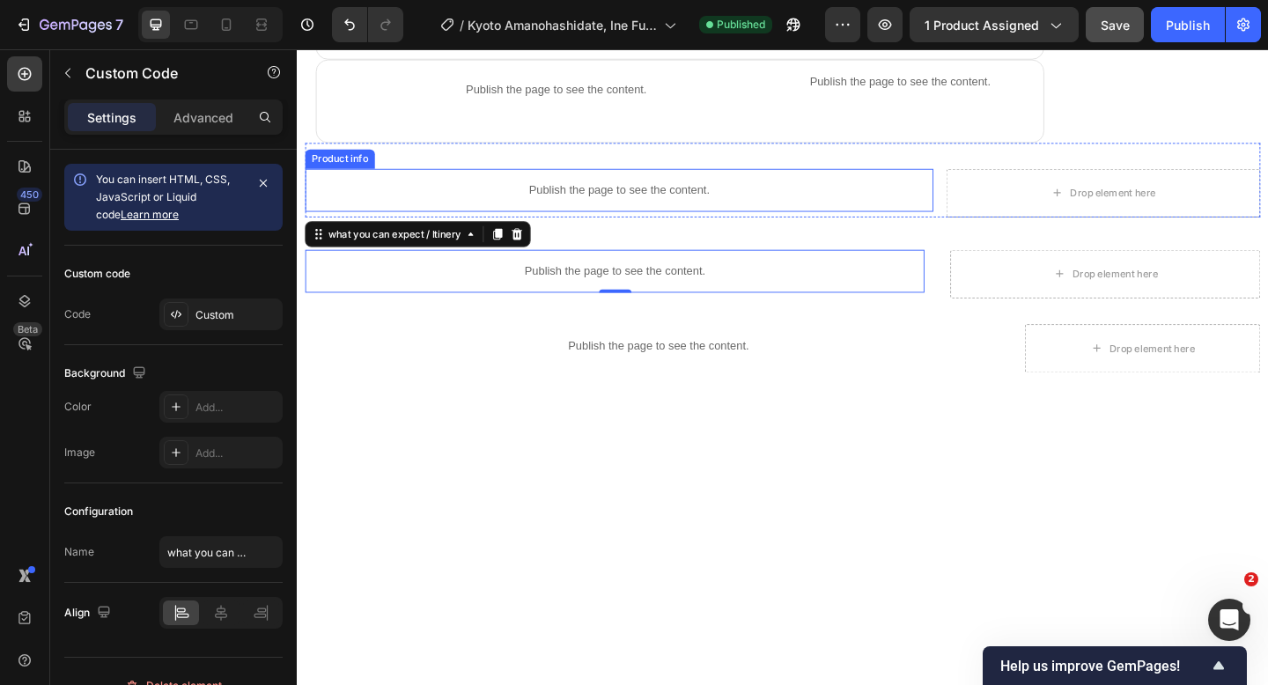
click at [577, 204] on p "Publish the page to see the content." at bounding box center [646, 203] width 683 height 18
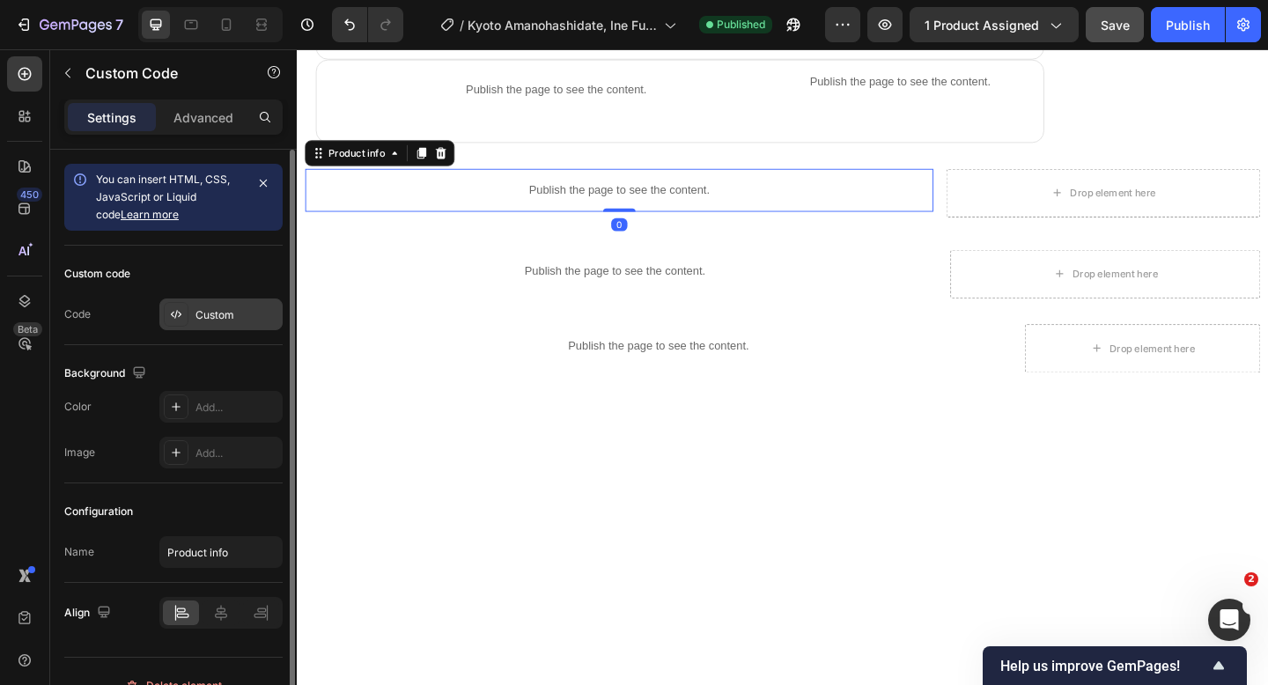
click at [205, 312] on div "Custom" at bounding box center [236, 315] width 83 height 16
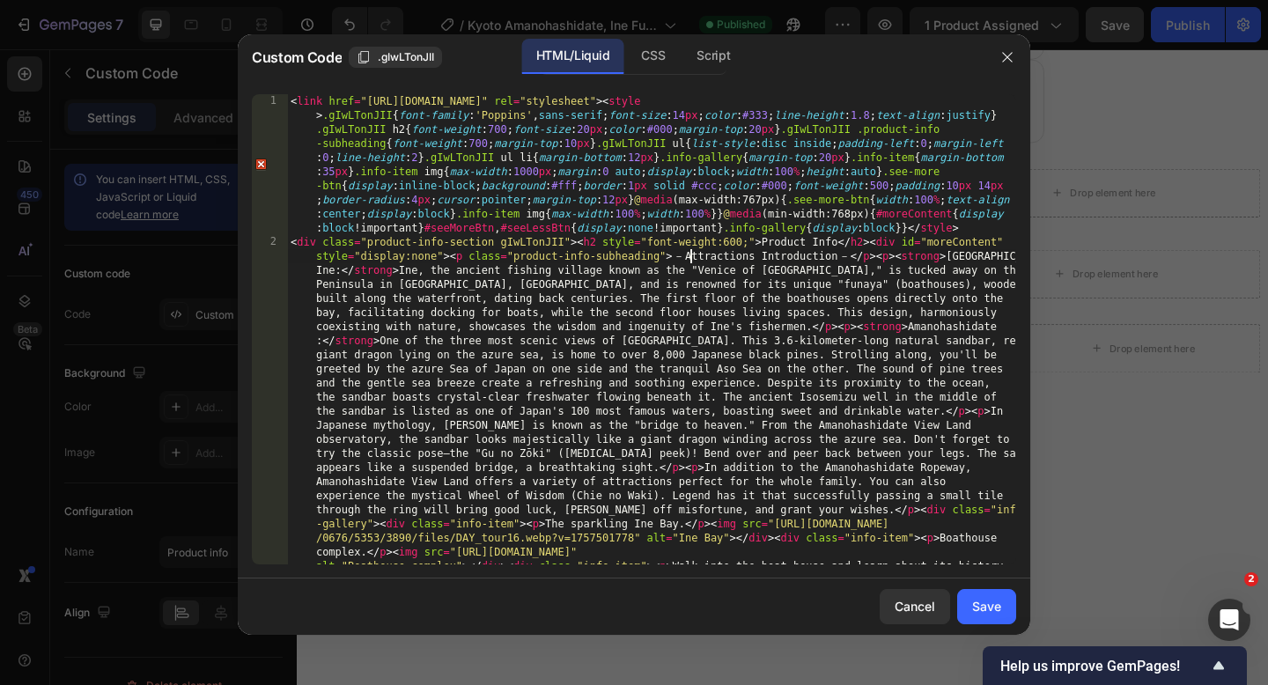
type textarea "<div class="product-info-section gIwLTonJII"><h2 style="font-weight:600;">Produ…"
click at [975, 602] on div "Save" at bounding box center [986, 606] width 29 height 18
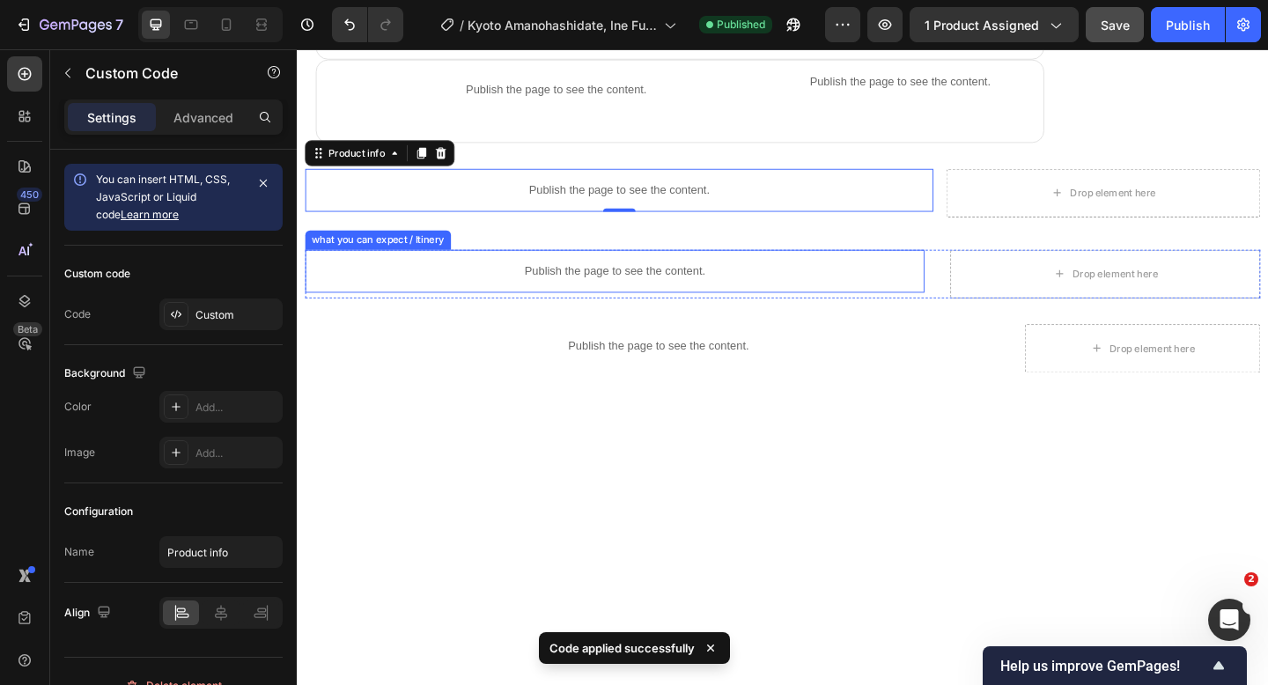
click at [680, 303] on div "Publish the page to see the content." at bounding box center [641, 291] width 673 height 47
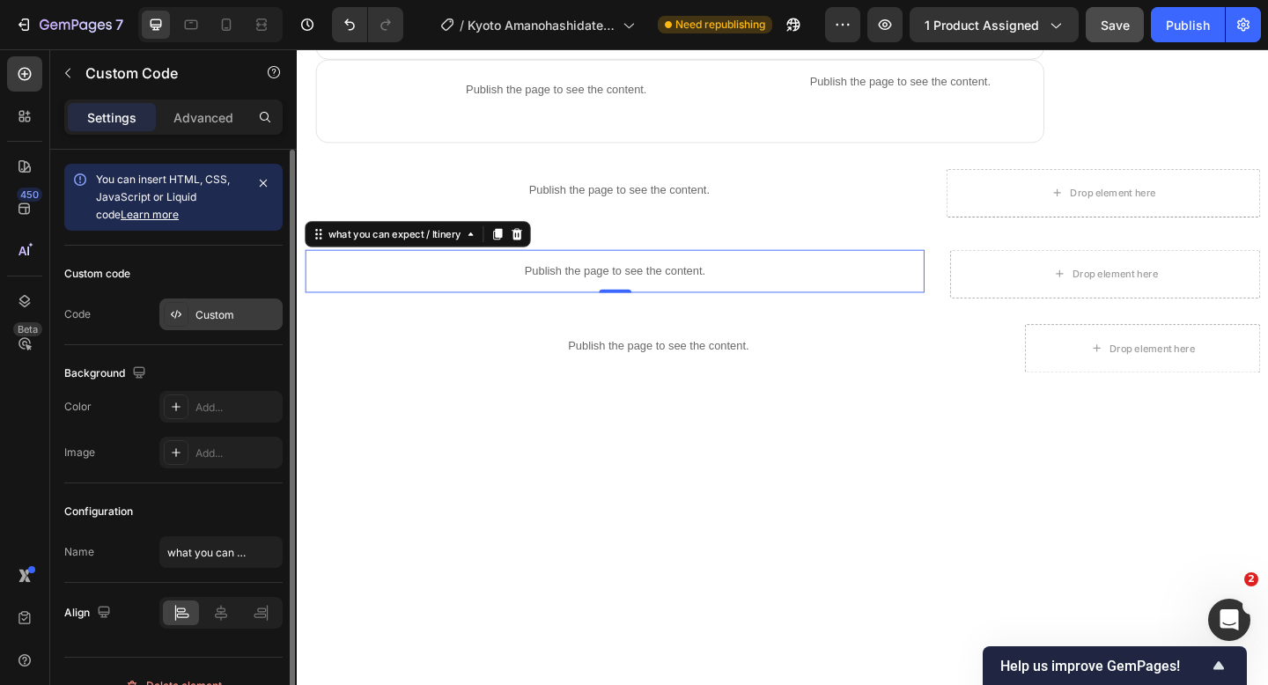
click at [220, 312] on div "Custom" at bounding box center [236, 315] width 83 height 16
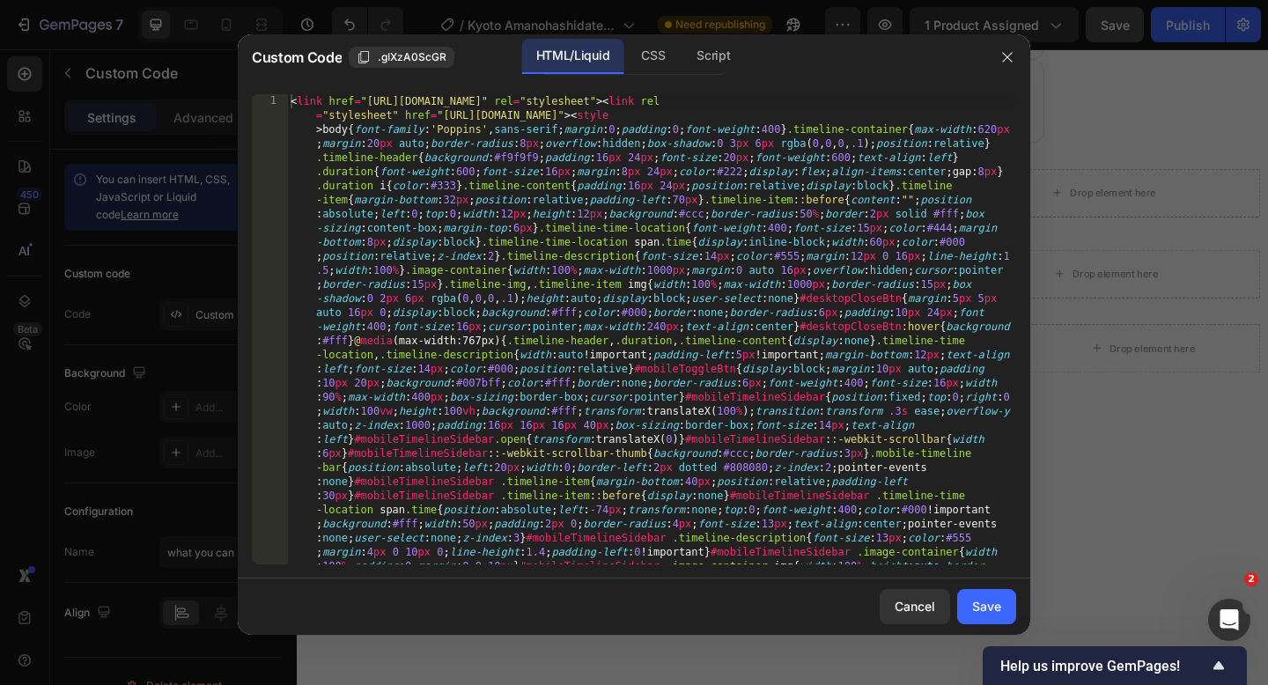
type textarea "<link href="[URL][DOMAIN_NAME]" rel="stylesheet"><link rel="stylesheet" href="[…"
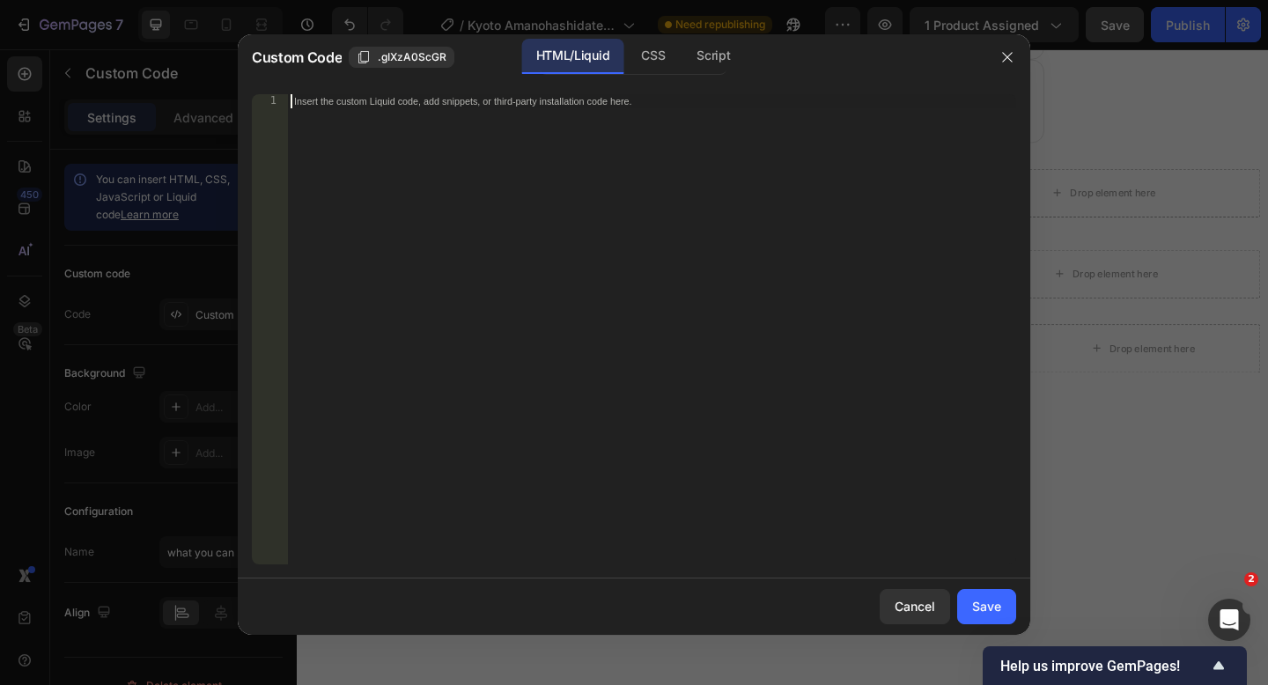
paste textarea
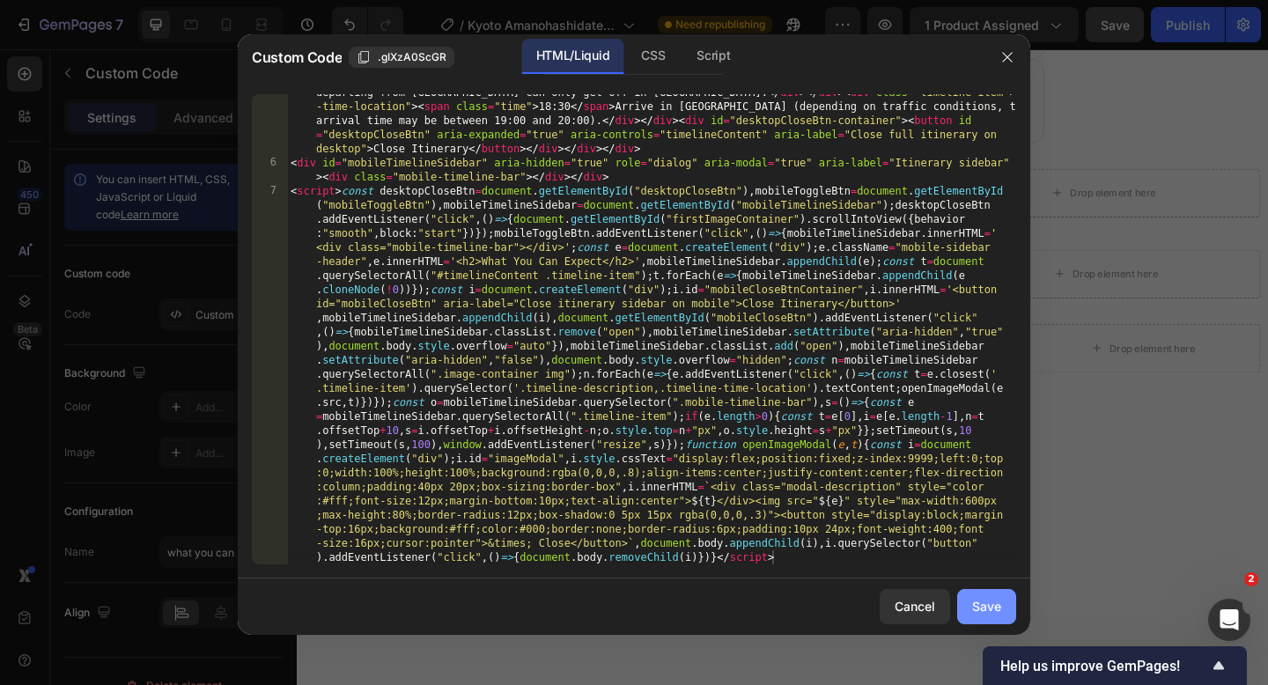
click at [980, 596] on button "Save" at bounding box center [986, 606] width 59 height 35
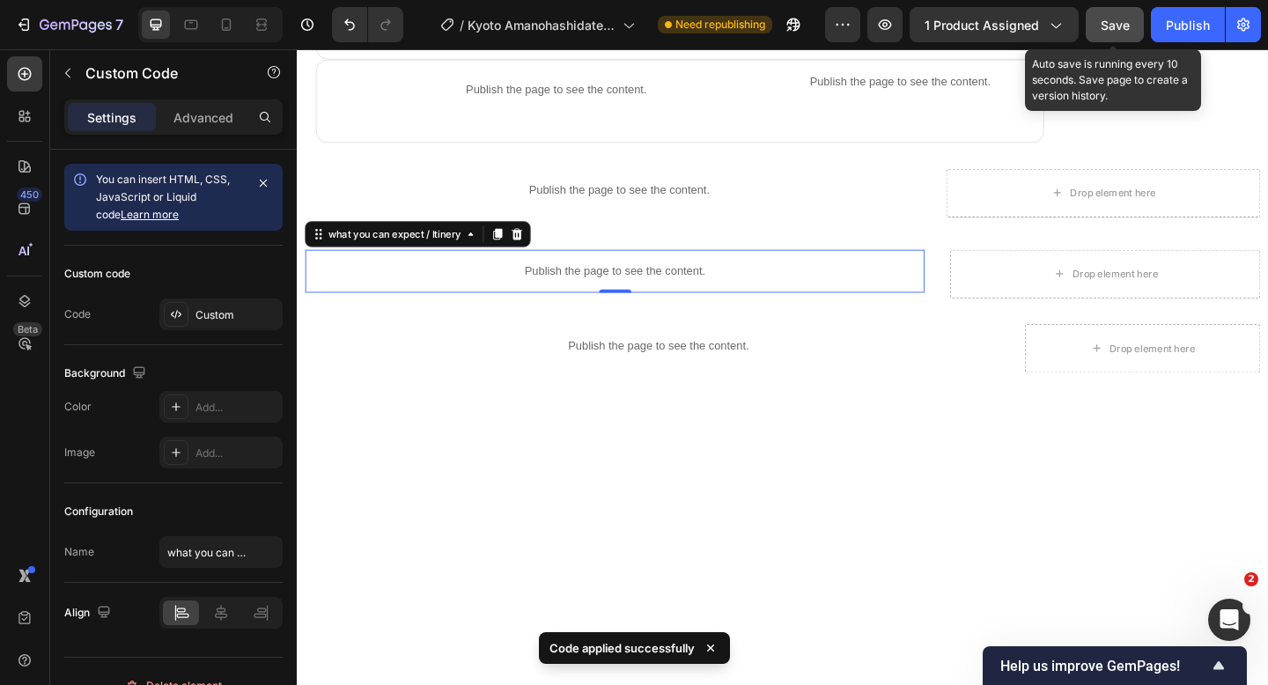
click at [1103, 14] on button "Save" at bounding box center [1114, 24] width 58 height 35
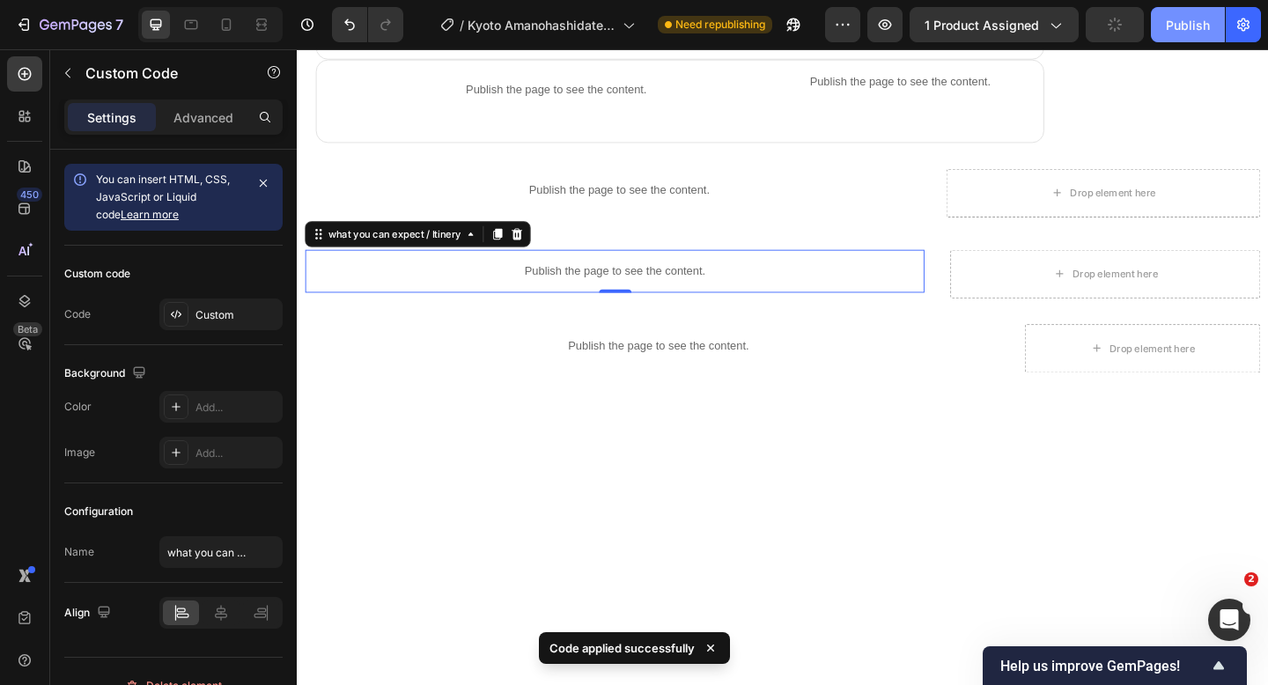
click at [1177, 27] on div "Publish" at bounding box center [1188, 25] width 44 height 18
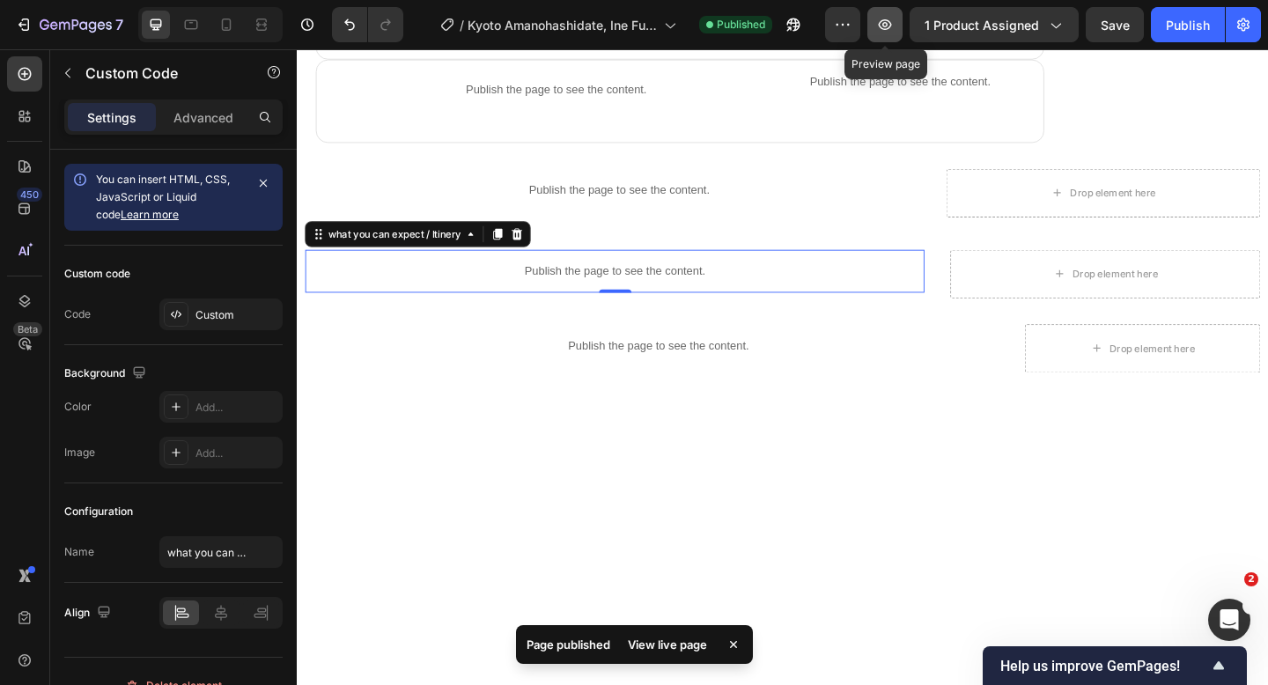
click at [880, 22] on icon "button" at bounding box center [885, 25] width 18 height 18
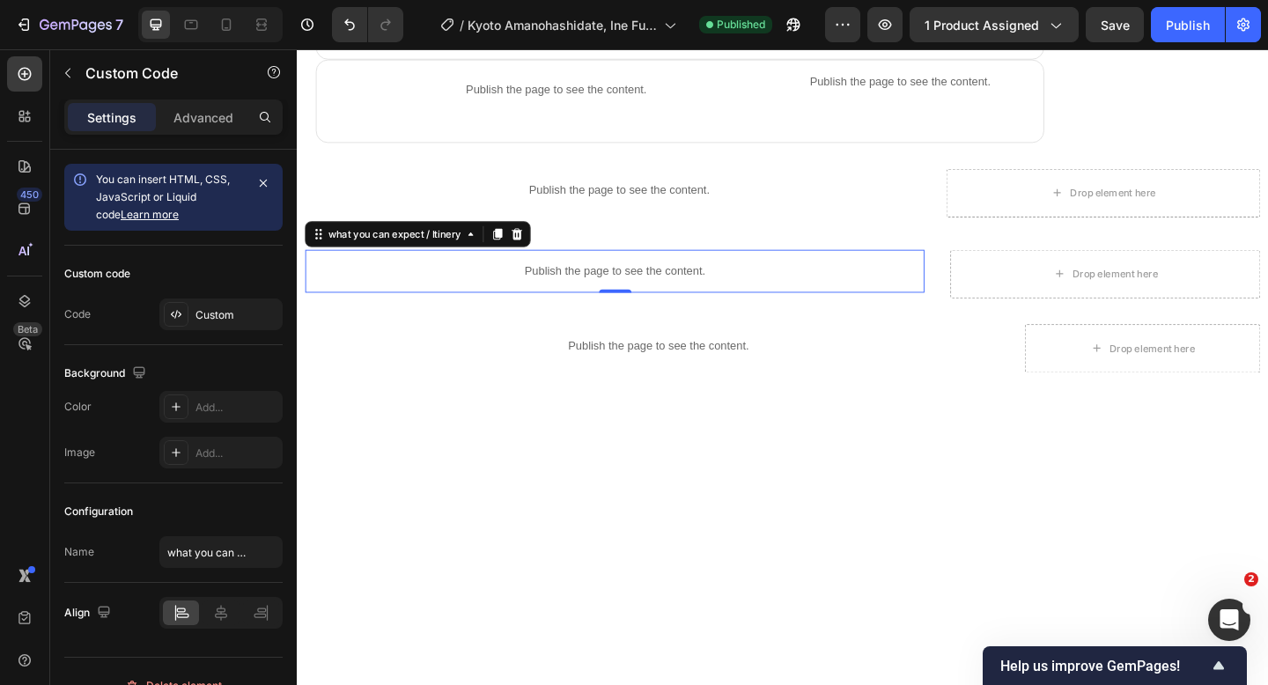
click at [416, 294] on p "Publish the page to see the content." at bounding box center [641, 291] width 673 height 18
click at [445, 284] on p "Publish the page to see the content." at bounding box center [641, 291] width 673 height 18
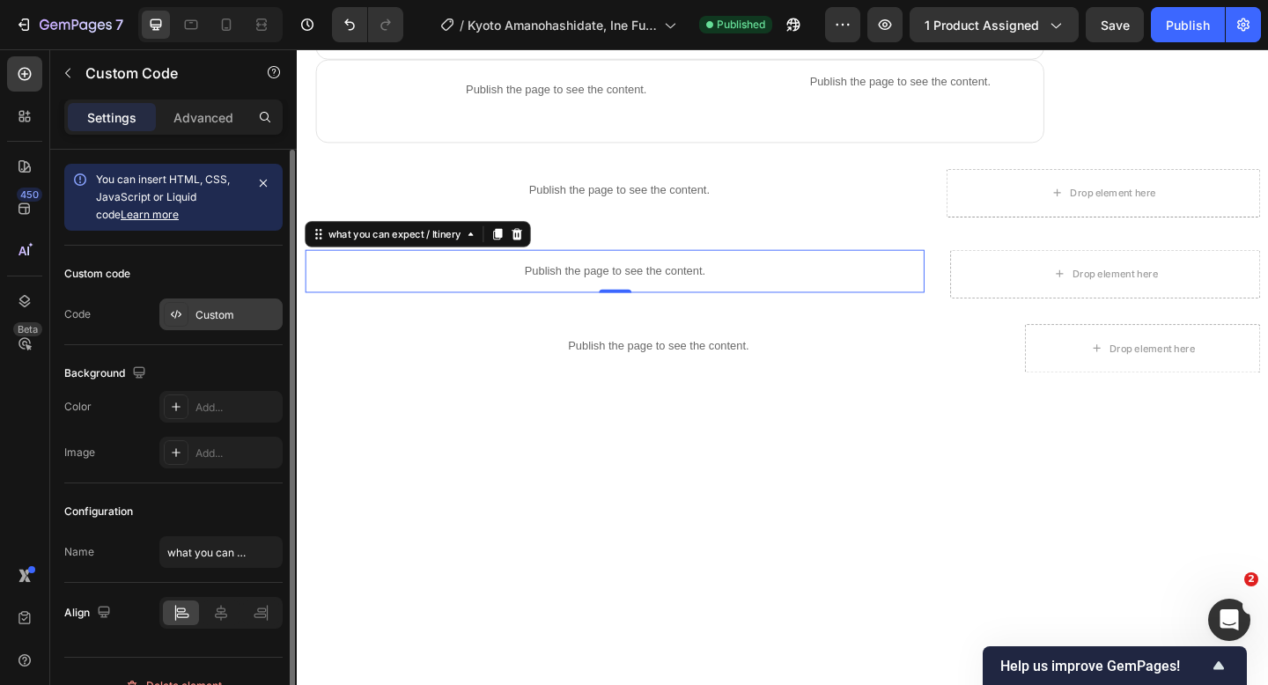
click at [224, 311] on div "Custom" at bounding box center [236, 315] width 83 height 16
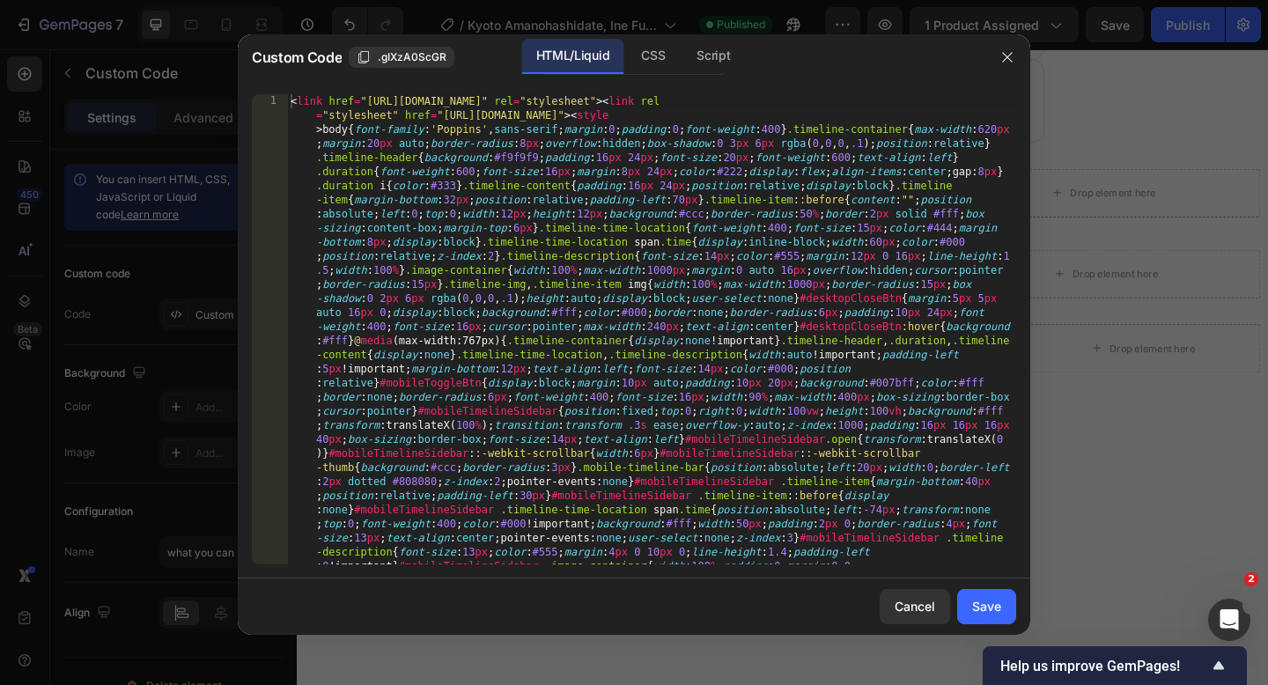
type textarea "<link href="[URL][DOMAIN_NAME]" rel="stylesheet"><link rel="stylesheet" href="[…"
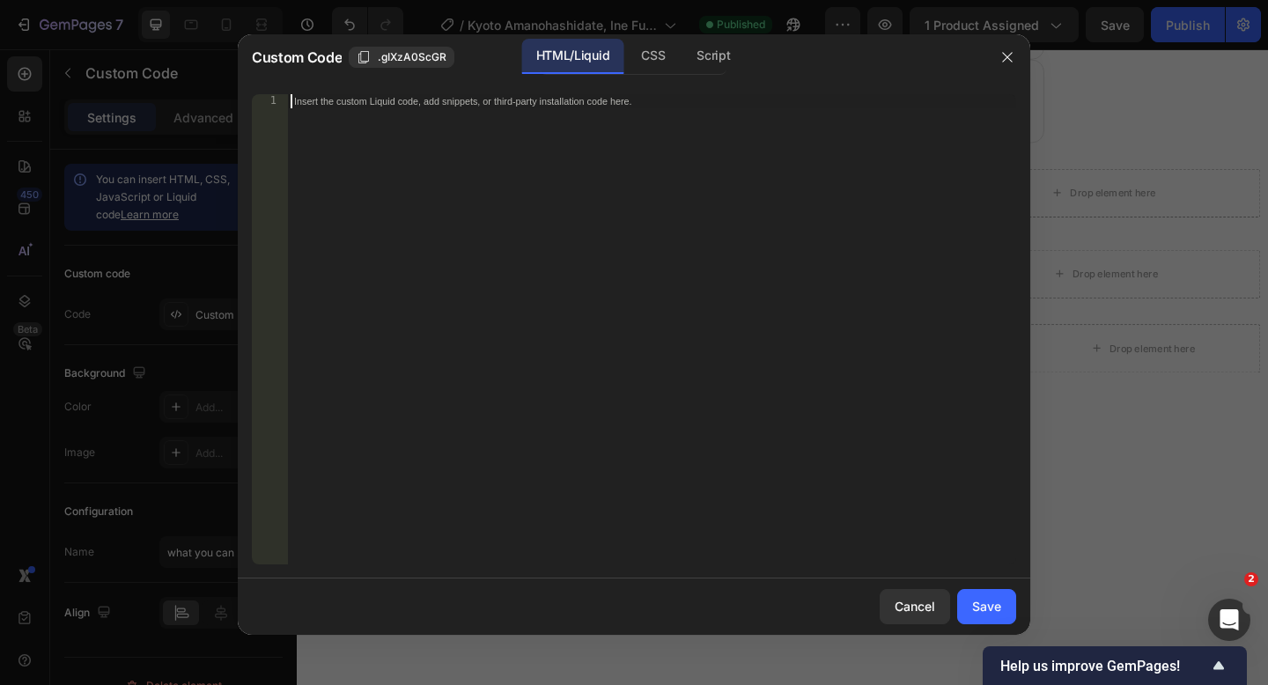
paste textarea
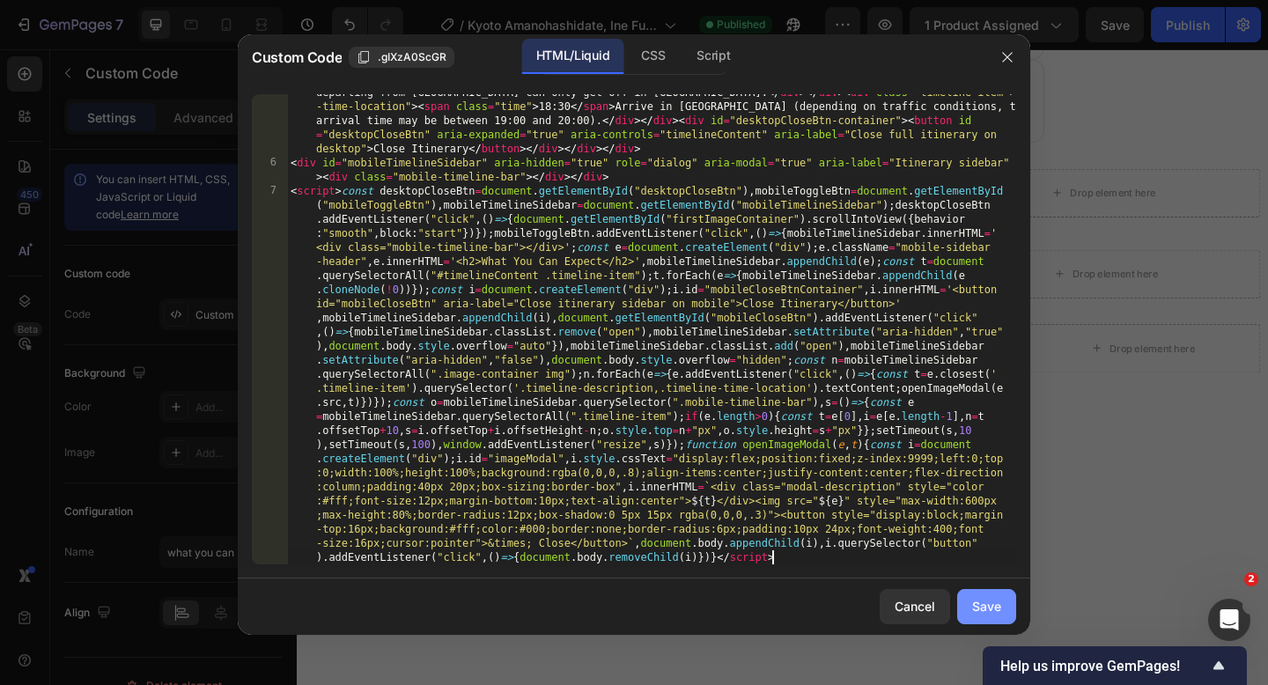
click at [974, 599] on div "Save" at bounding box center [986, 606] width 29 height 18
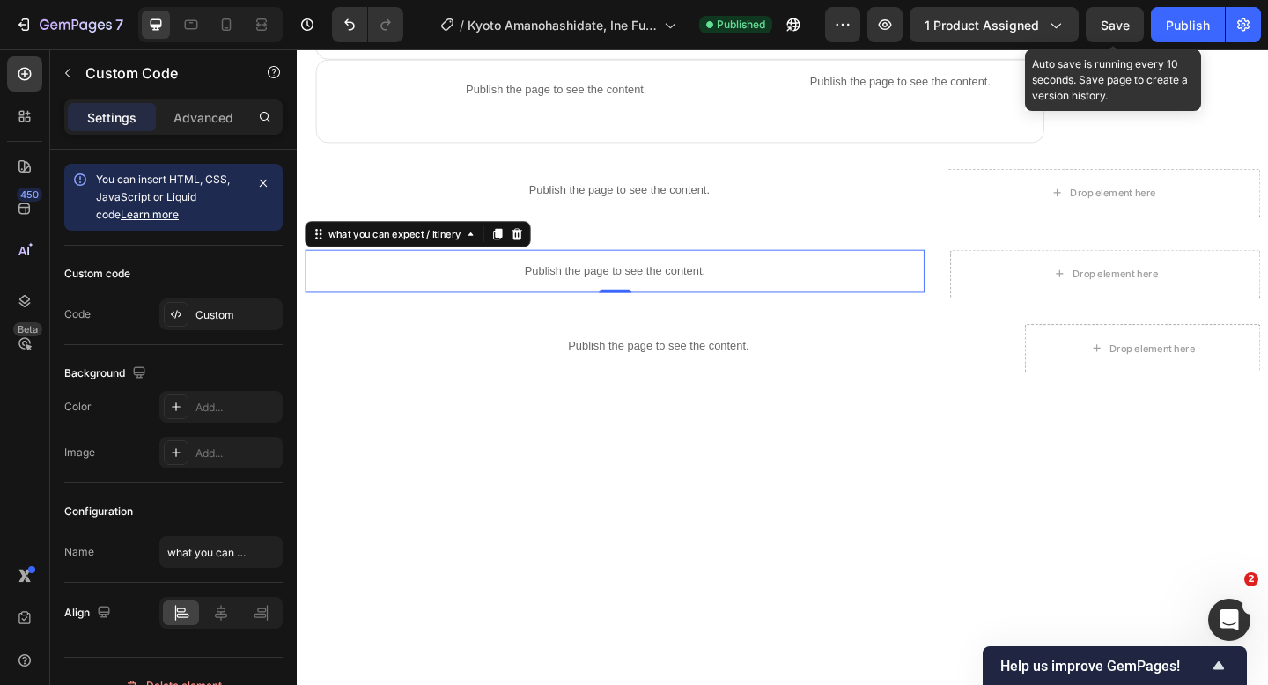
click at [1117, 32] on div "Save" at bounding box center [1114, 25] width 29 height 18
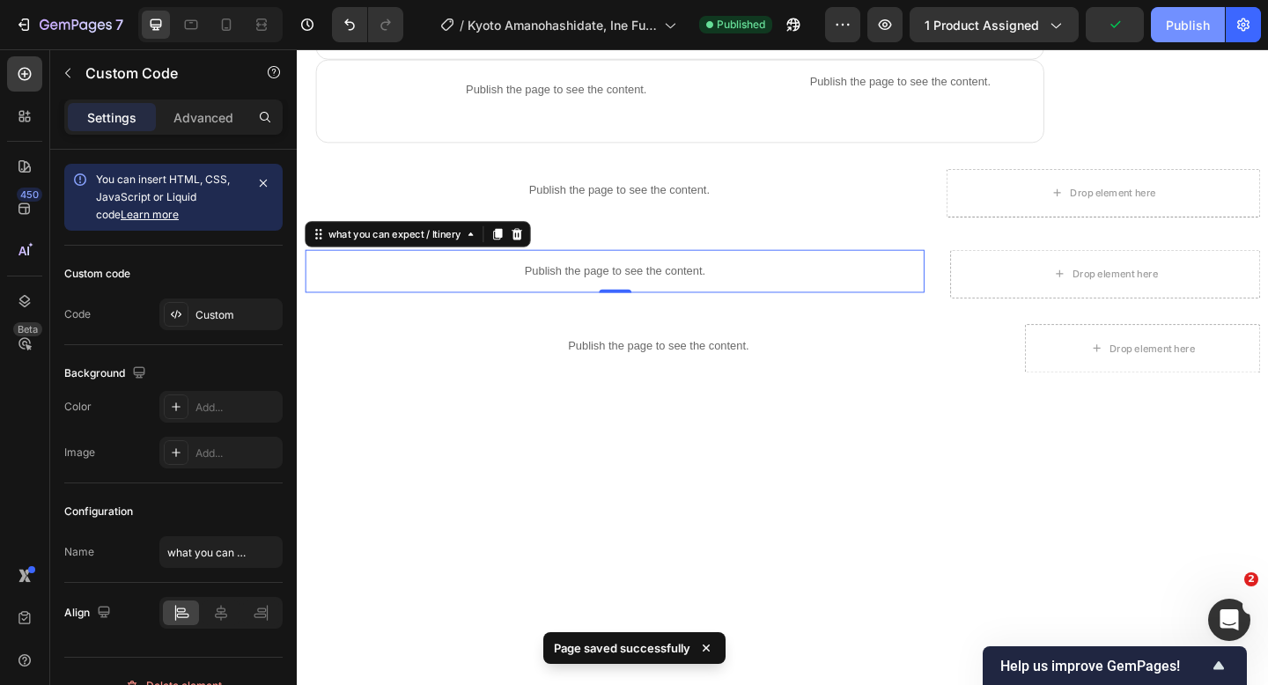
click at [1194, 13] on button "Publish" at bounding box center [1188, 24] width 74 height 35
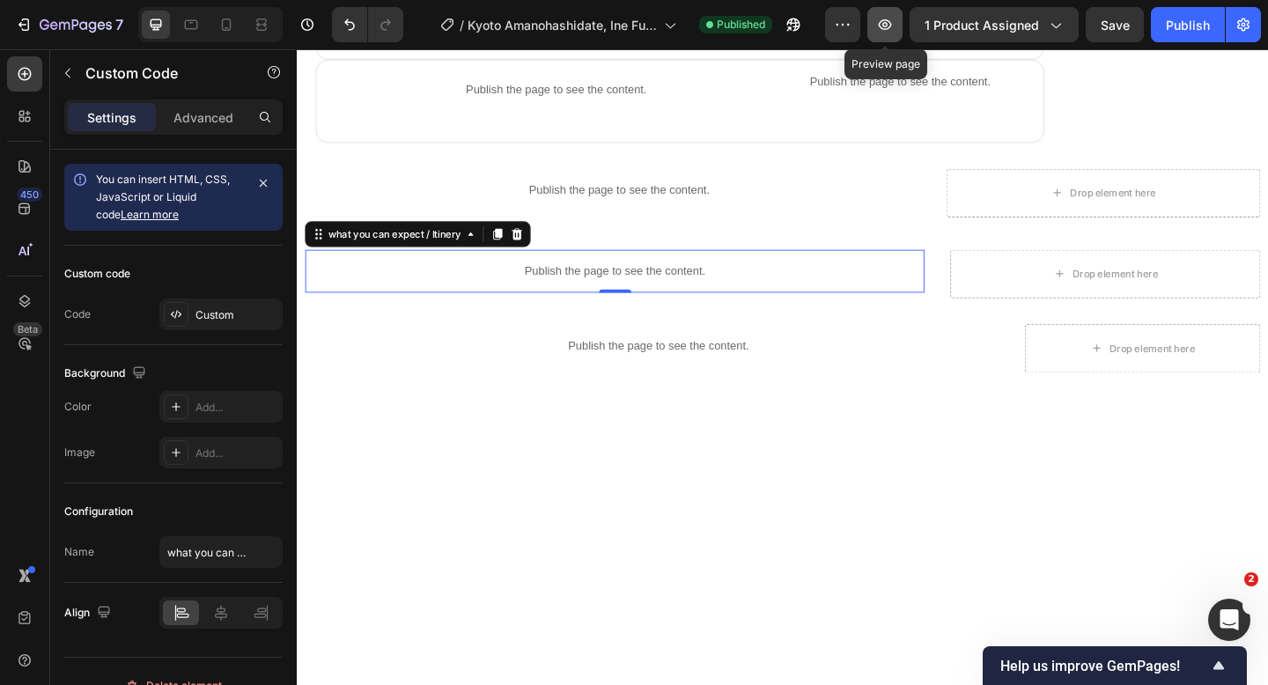
click at [878, 24] on icon "button" at bounding box center [885, 25] width 18 height 18
click at [889, 20] on icon "button" at bounding box center [885, 24] width 13 height 11
click at [887, 22] on icon "button" at bounding box center [884, 24] width 5 height 5
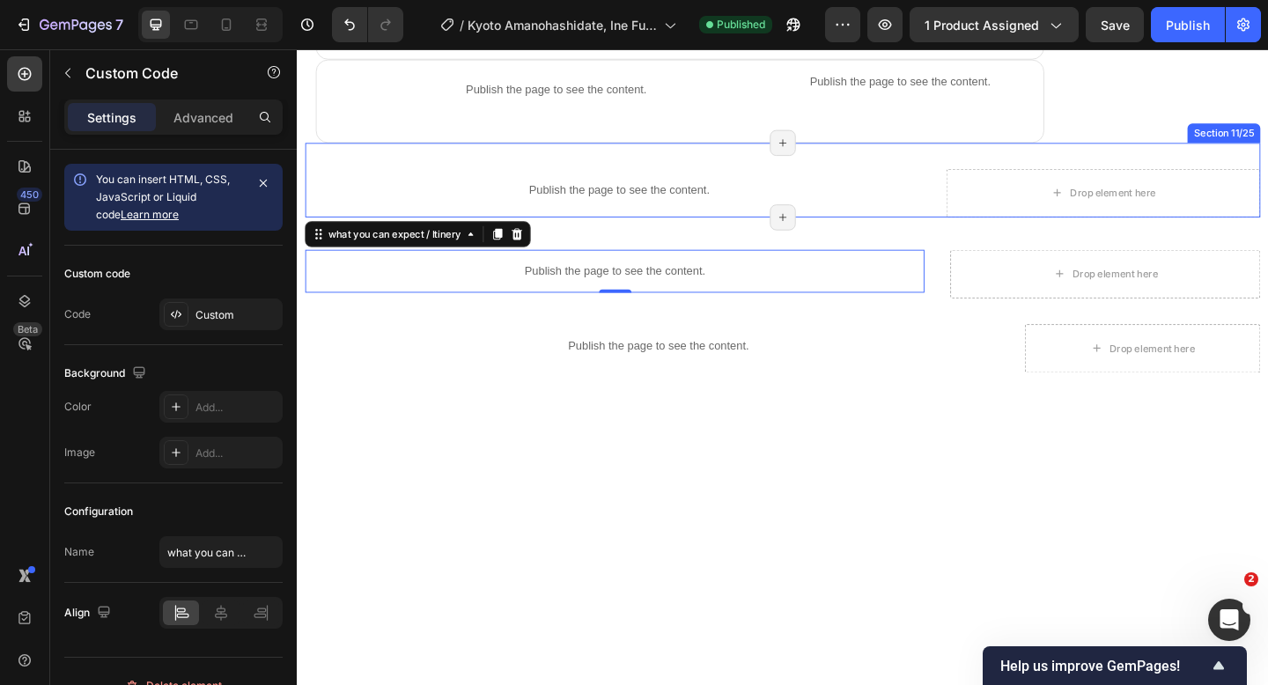
click at [992, 222] on div "Publish the page to see the content. Product info Drop element here Section 11/…" at bounding box center [824, 191] width 1039 height 81
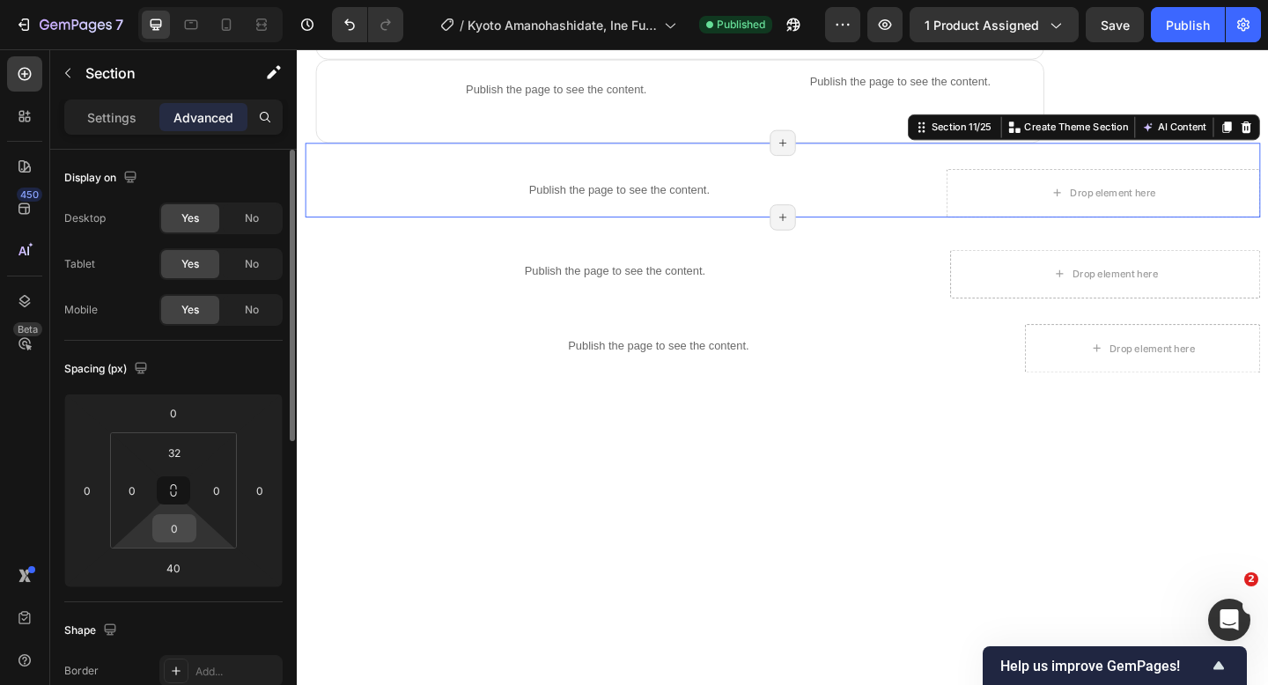
click at [180, 525] on input "0" at bounding box center [174, 528] width 35 height 26
type input "20"
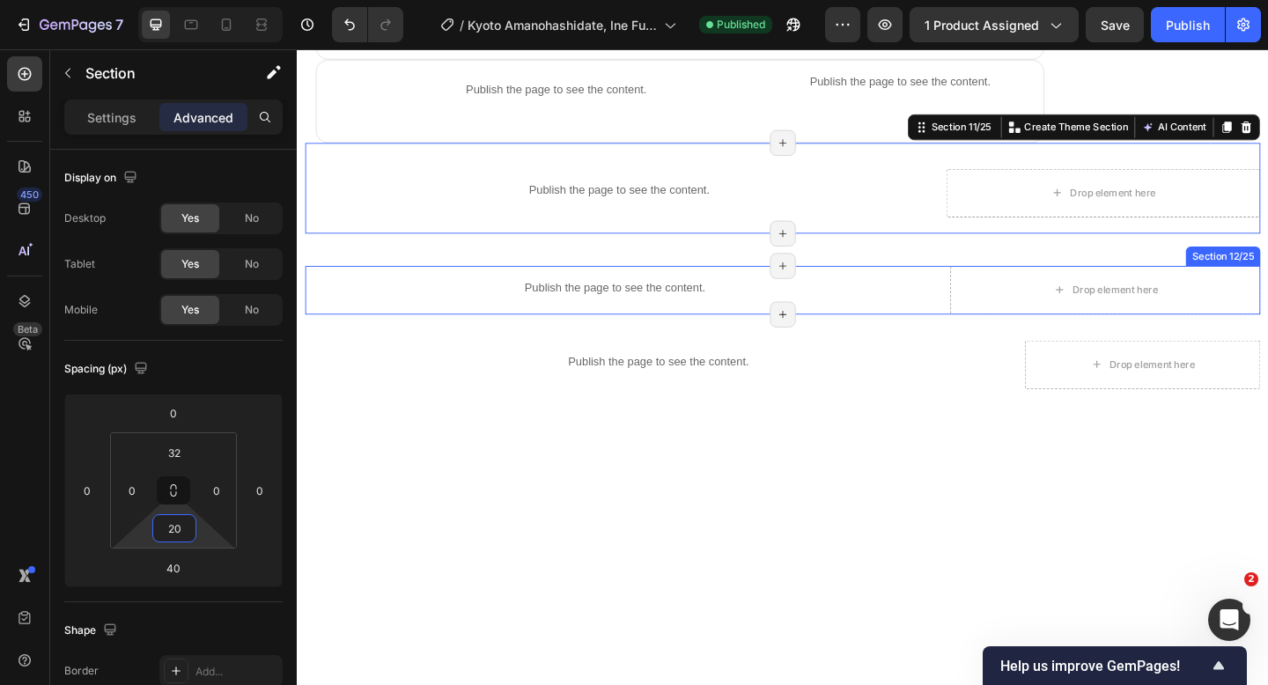
click at [985, 296] on div "Publish the page to see the content. what you can expect / Itinery Title Line P…" at bounding box center [824, 311] width 1039 height 53
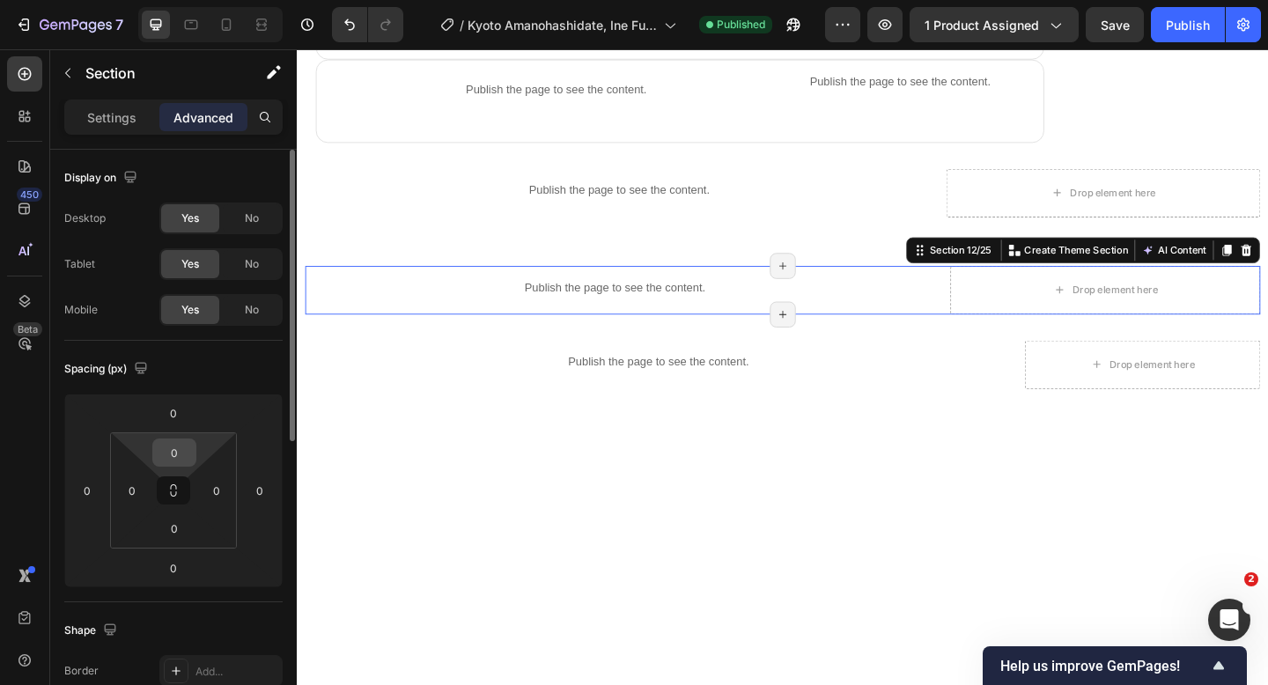
click at [186, 452] on input "0" at bounding box center [174, 452] width 35 height 26
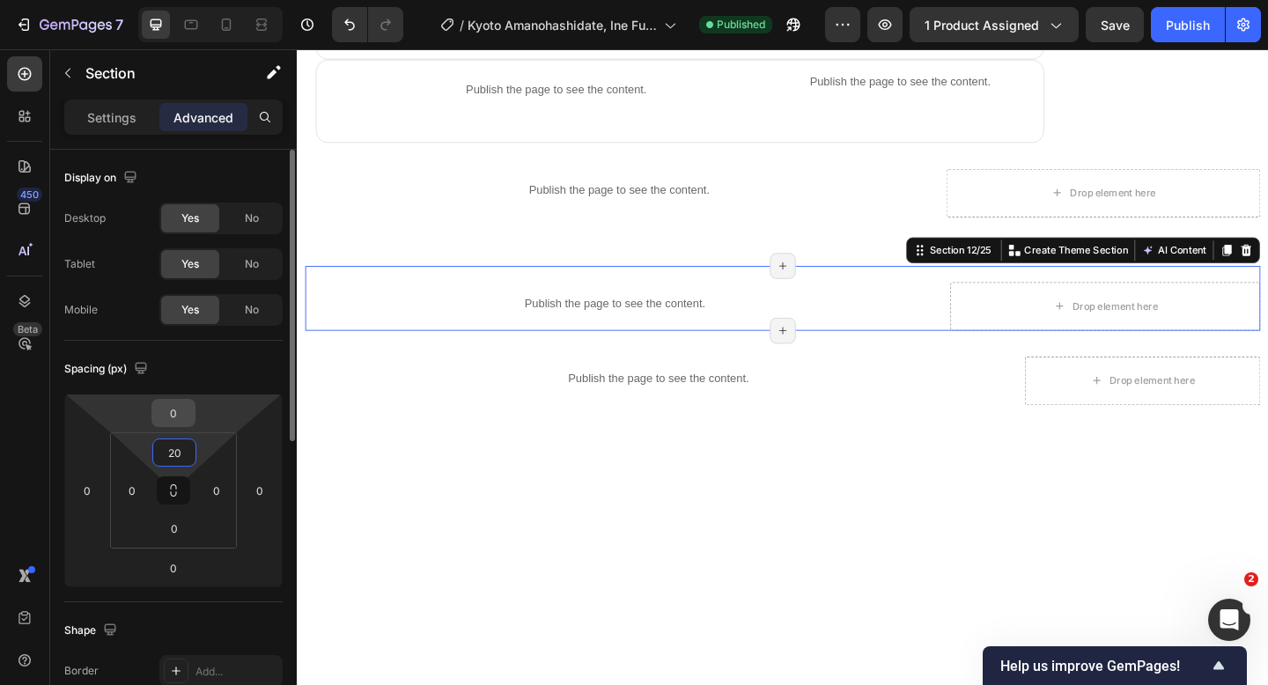
type input "20"
click at [183, 415] on input "0" at bounding box center [173, 413] width 35 height 26
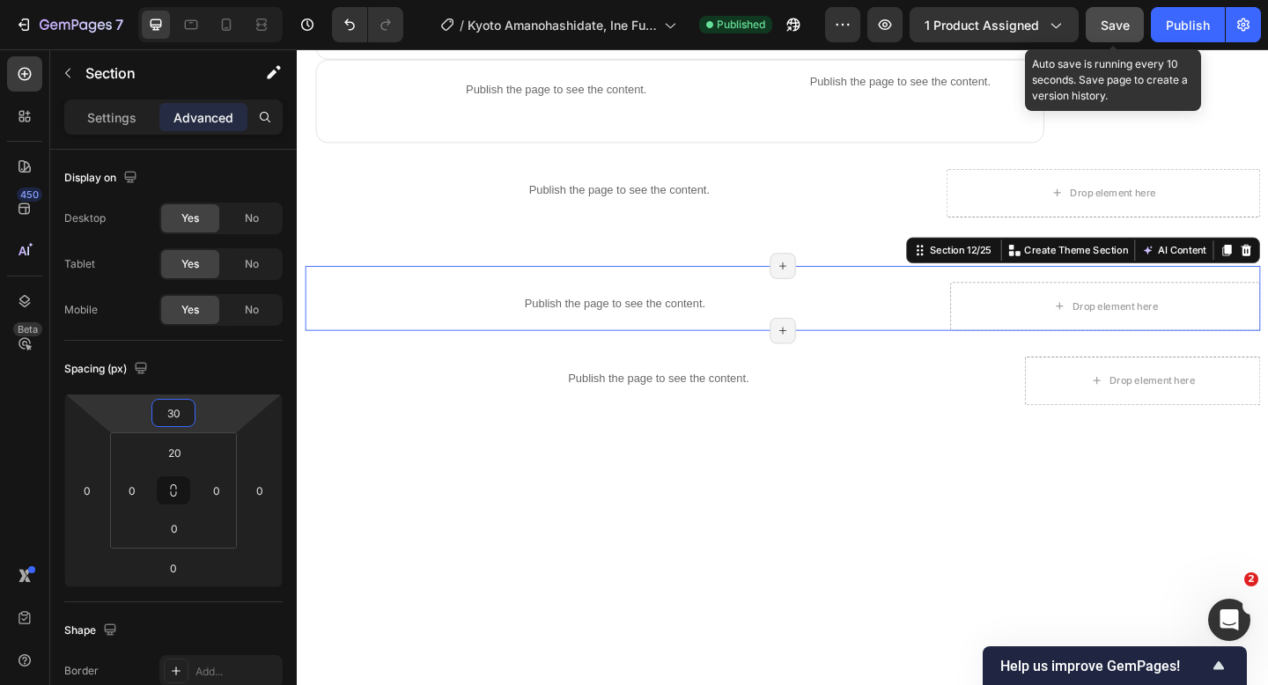
type input "30"
click at [1117, 26] on span "Save" at bounding box center [1114, 25] width 29 height 15
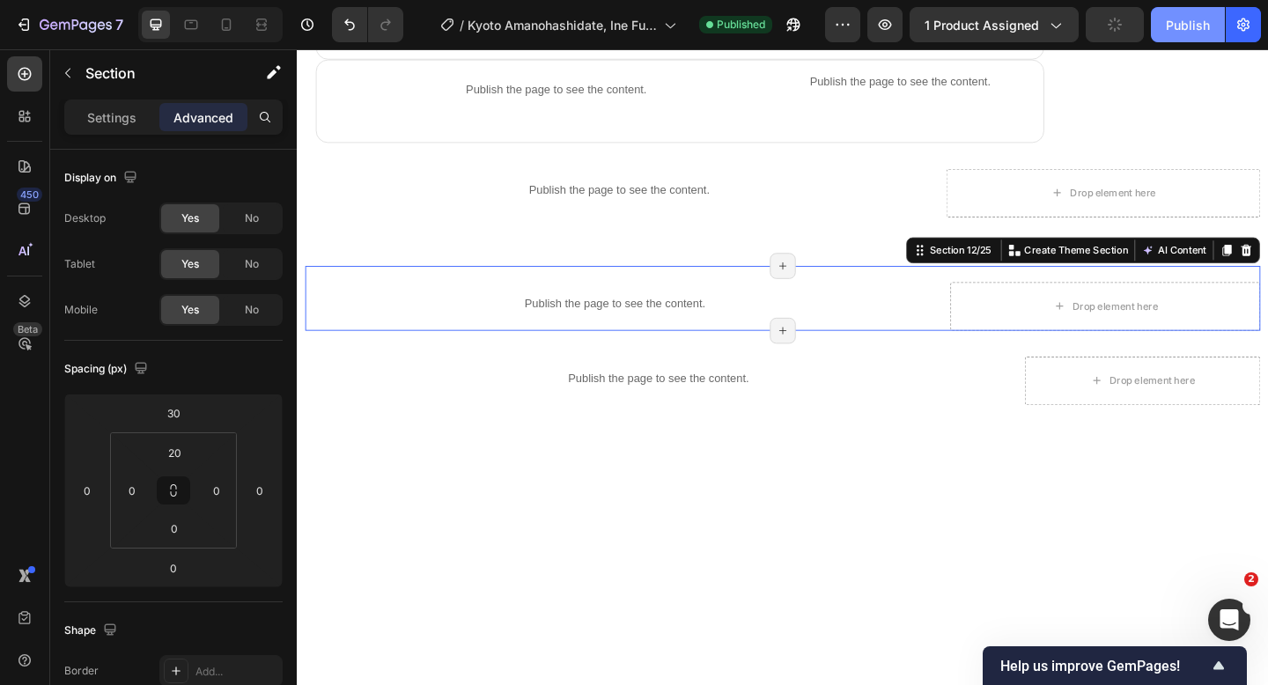
click at [1168, 31] on div "Publish" at bounding box center [1188, 25] width 44 height 18
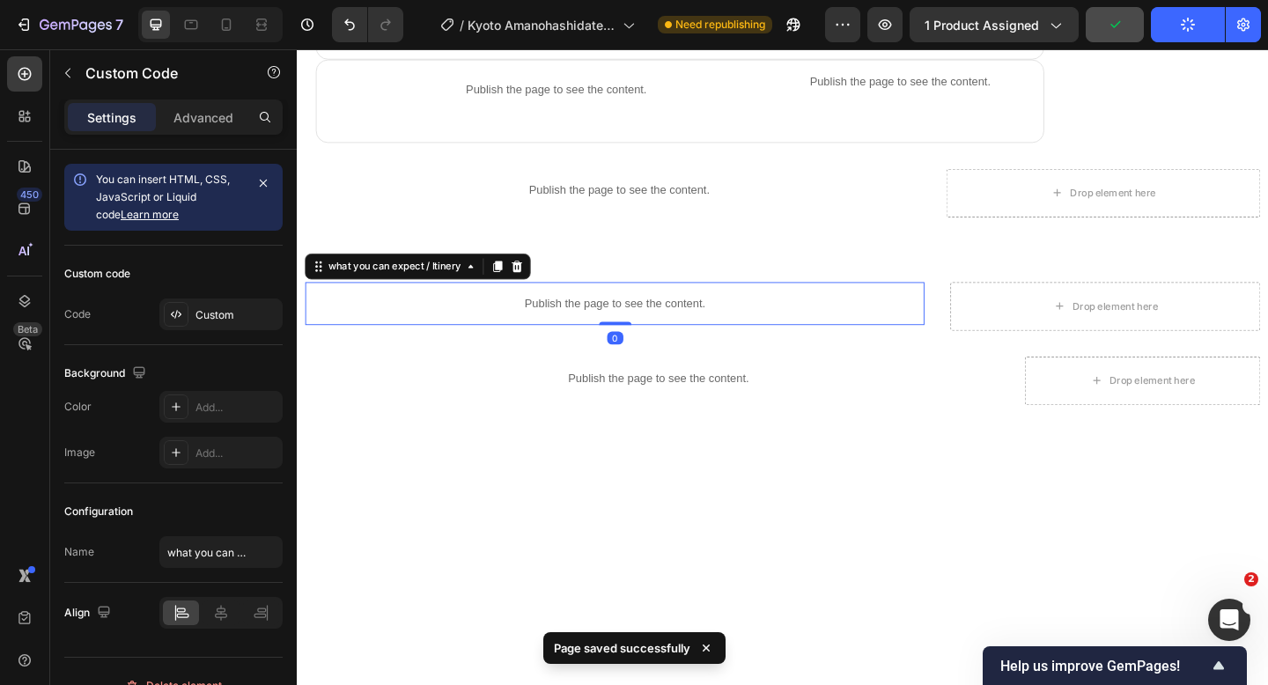
click at [625, 320] on p "Publish the page to see the content." at bounding box center [641, 326] width 673 height 18
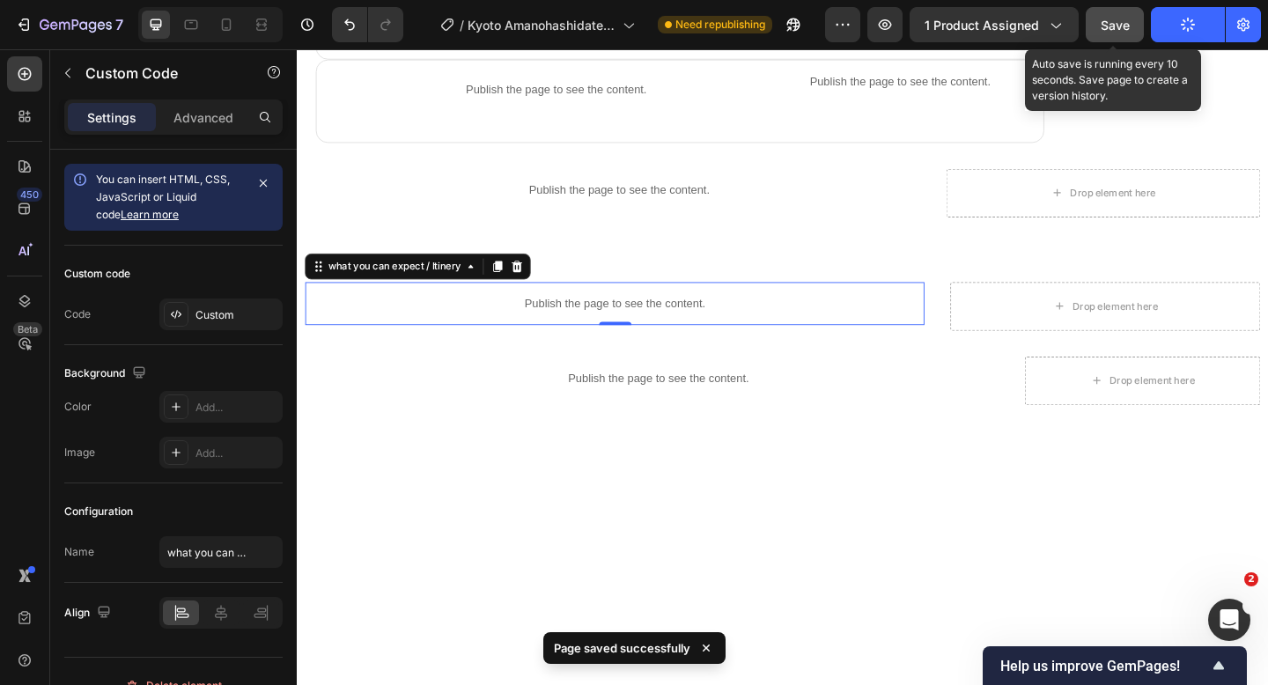
click at [1131, 21] on button "Save" at bounding box center [1114, 24] width 58 height 35
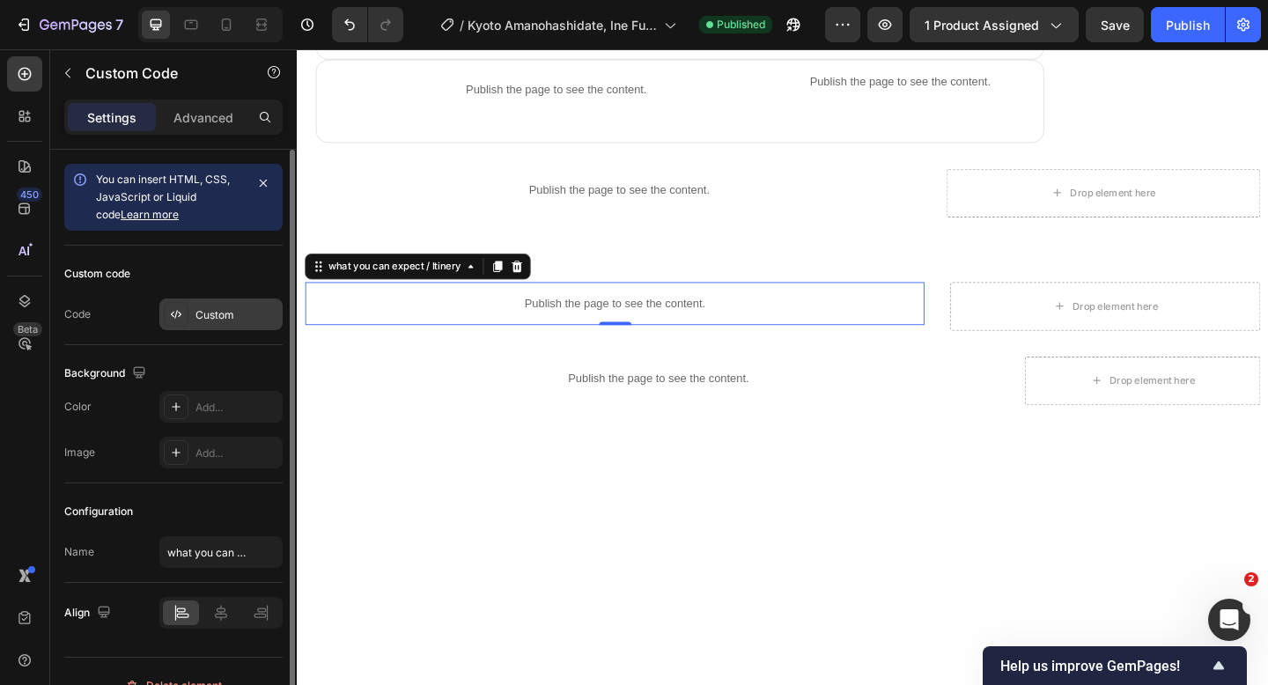
click at [234, 318] on div "Custom" at bounding box center [236, 315] width 83 height 16
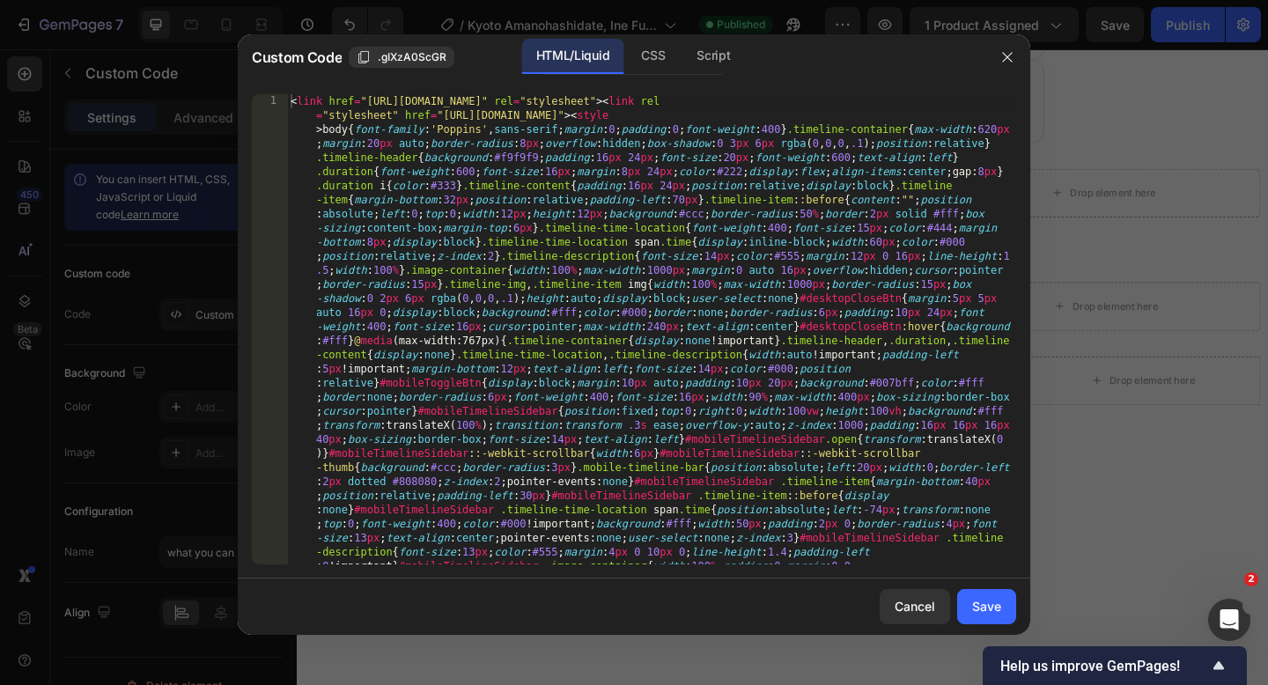
type textarea "<link href="[URL][DOMAIN_NAME]" rel="stylesheet"><link rel="stylesheet" href="[…"
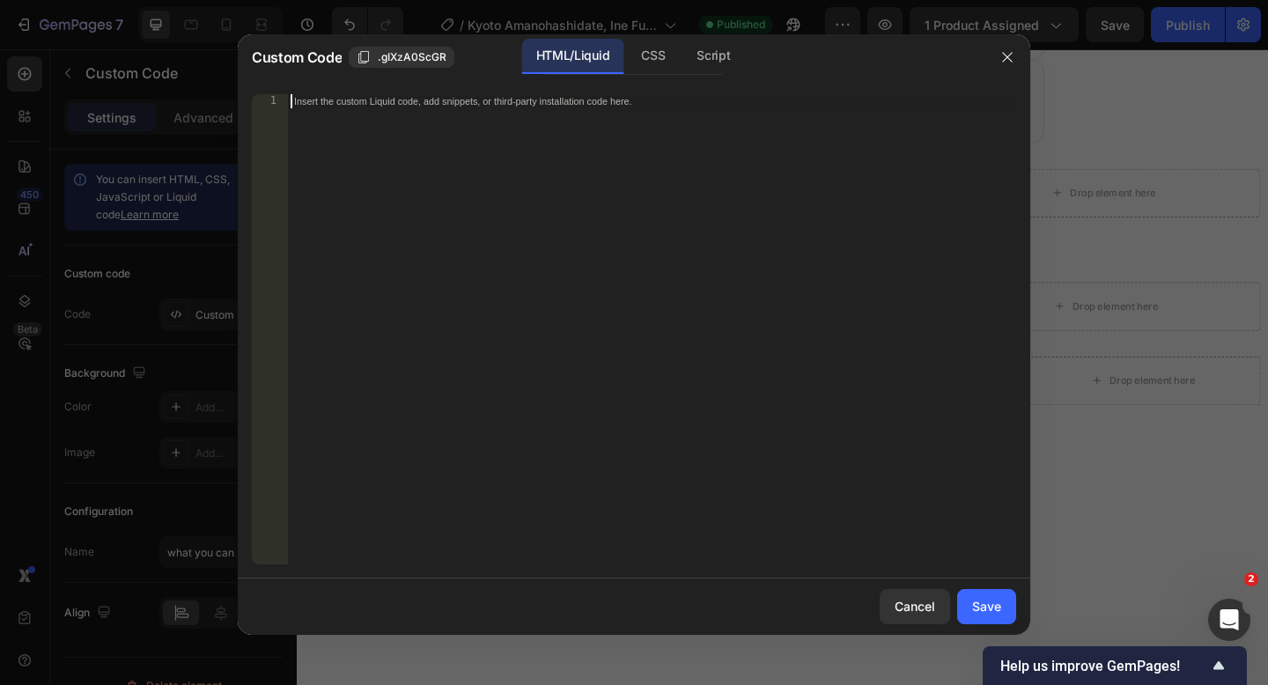
paste textarea
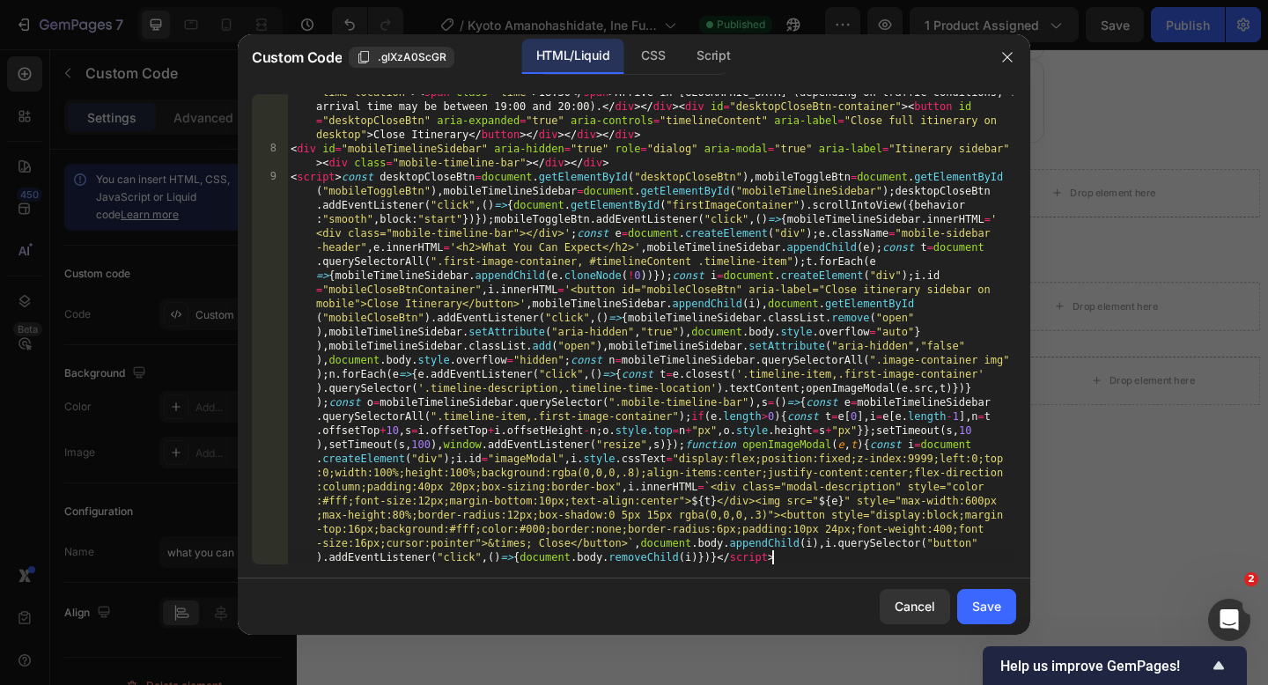
scroll to position [1629, 0]
click at [992, 604] on div "Save" at bounding box center [986, 606] width 29 height 18
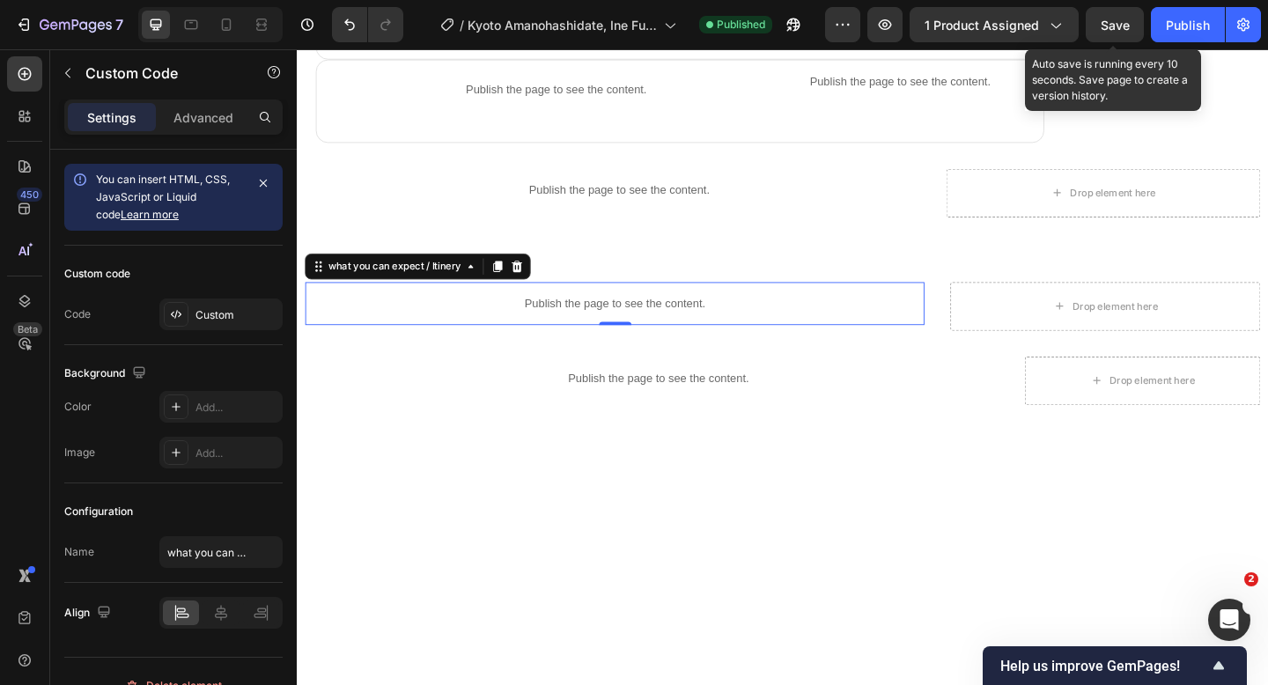
click at [1105, 29] on span "Save" at bounding box center [1114, 25] width 29 height 15
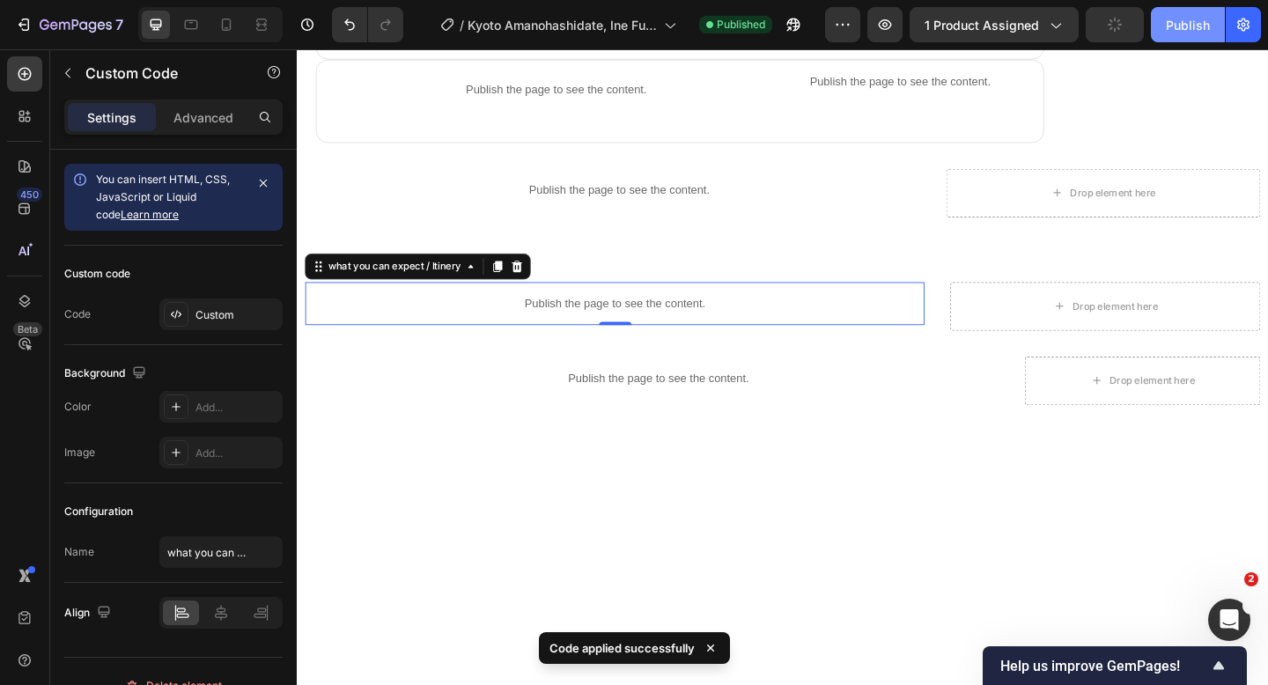
click at [1175, 34] on button "Publish" at bounding box center [1188, 24] width 74 height 35
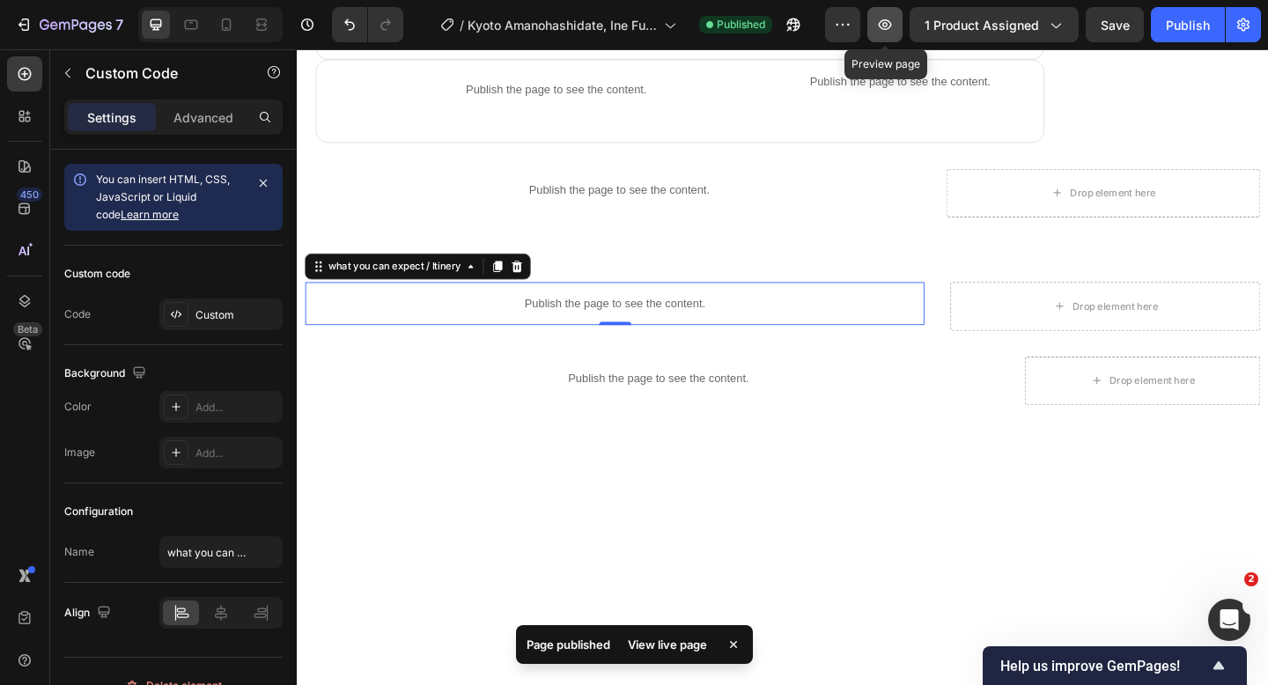
click at [885, 20] on icon "button" at bounding box center [885, 24] width 13 height 11
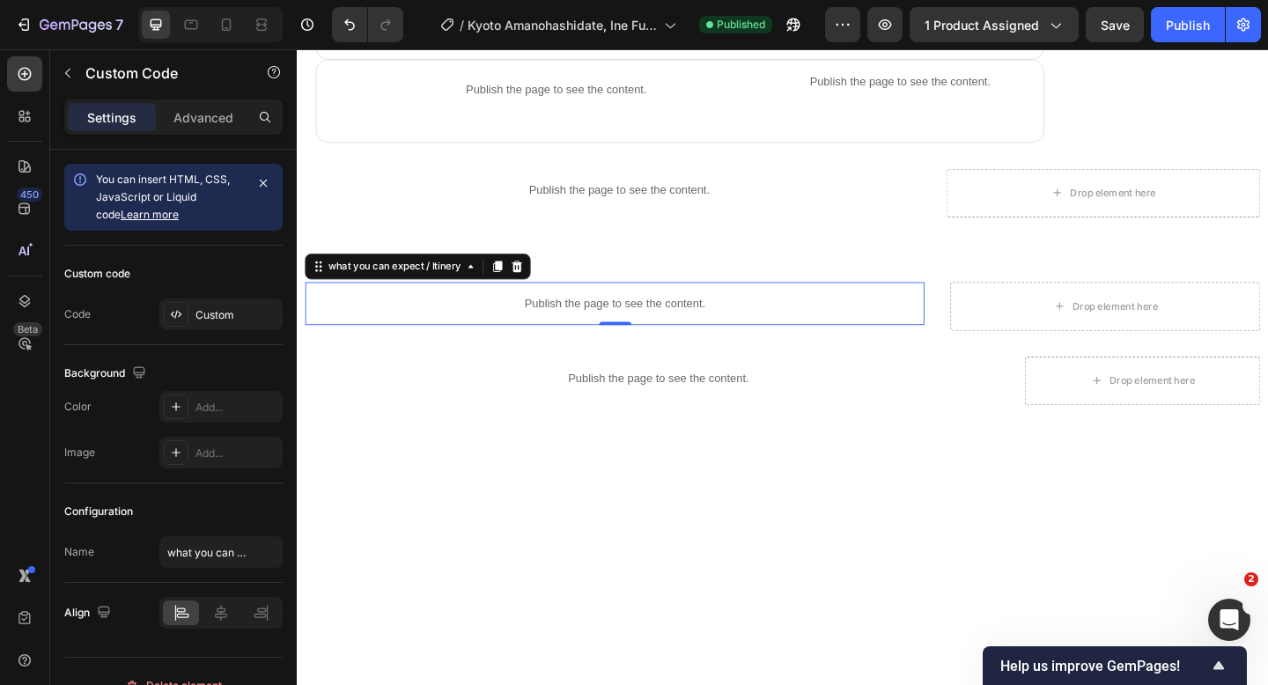
click at [533, 334] on div "Publish the page to see the content." at bounding box center [641, 326] width 673 height 47
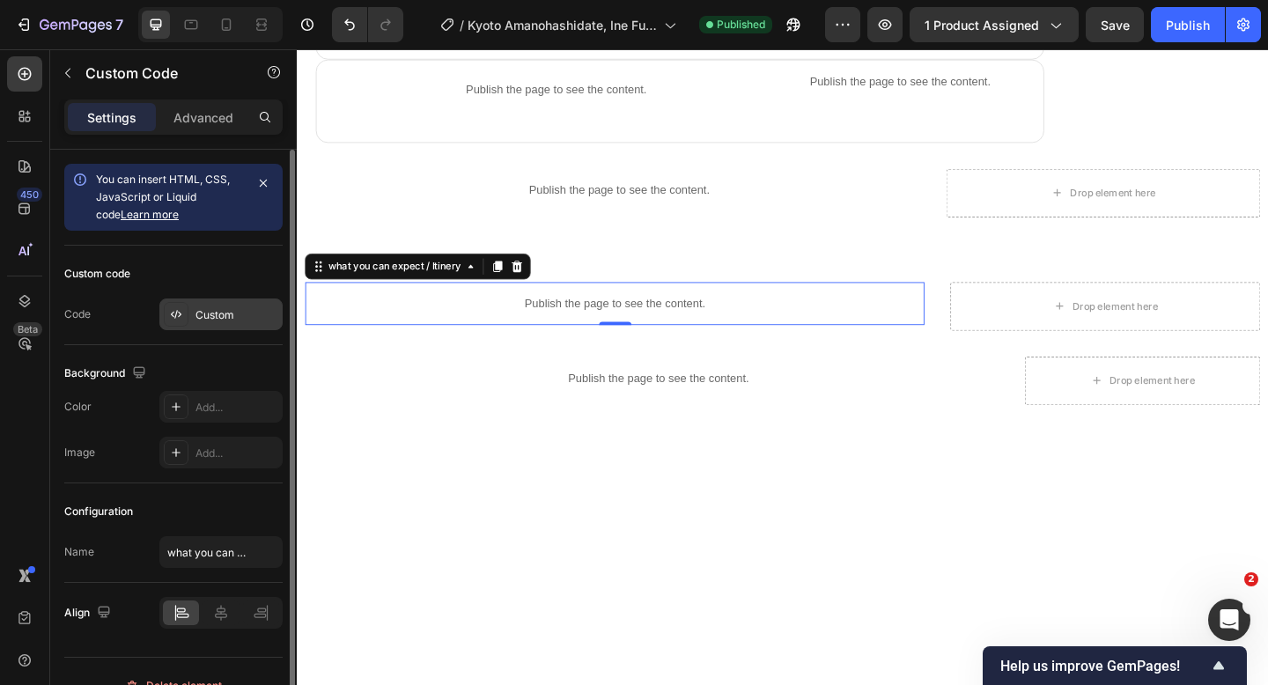
click at [231, 321] on div "Custom" at bounding box center [236, 315] width 83 height 16
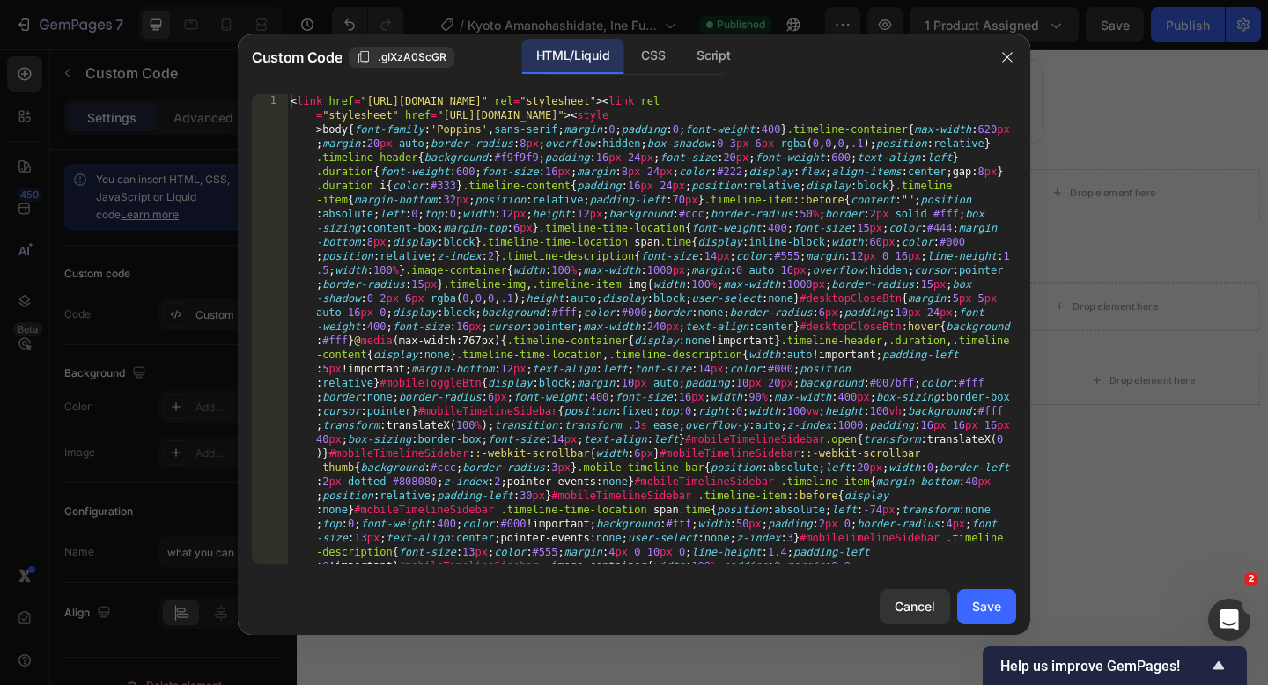
type textarea "<link href="[URL][DOMAIN_NAME]" rel="stylesheet"><link rel="stylesheet" href="[…"
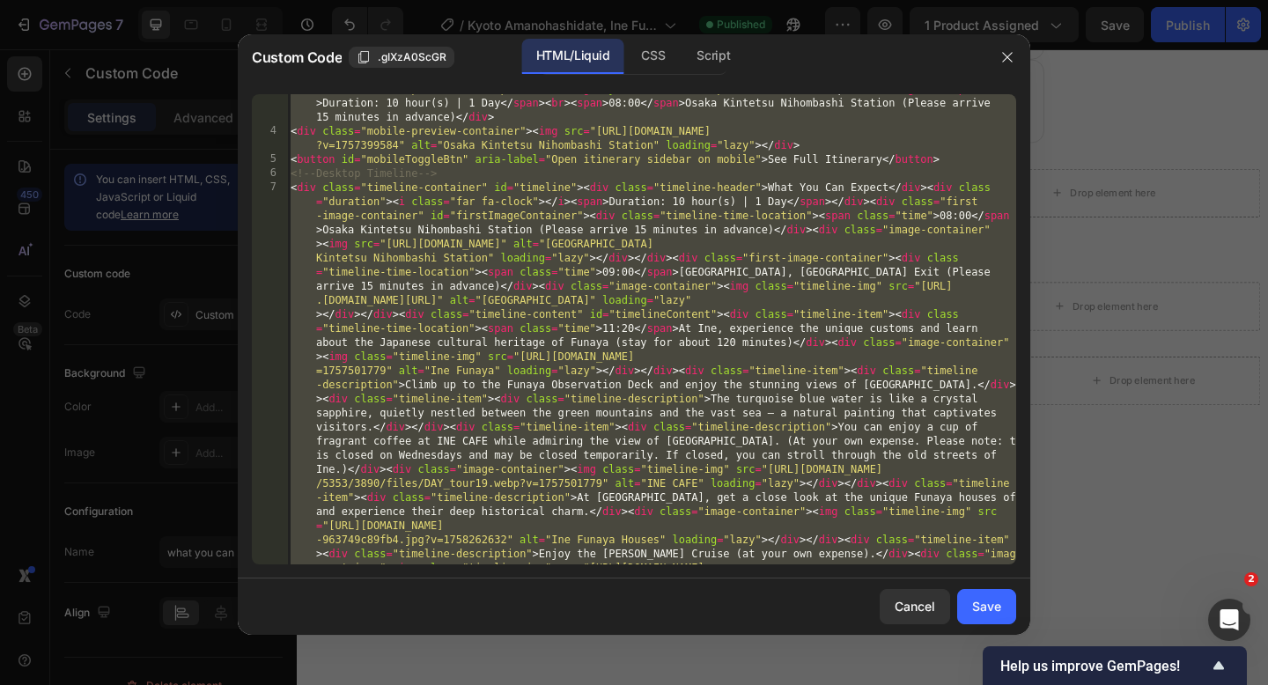
scroll to position [734, 0]
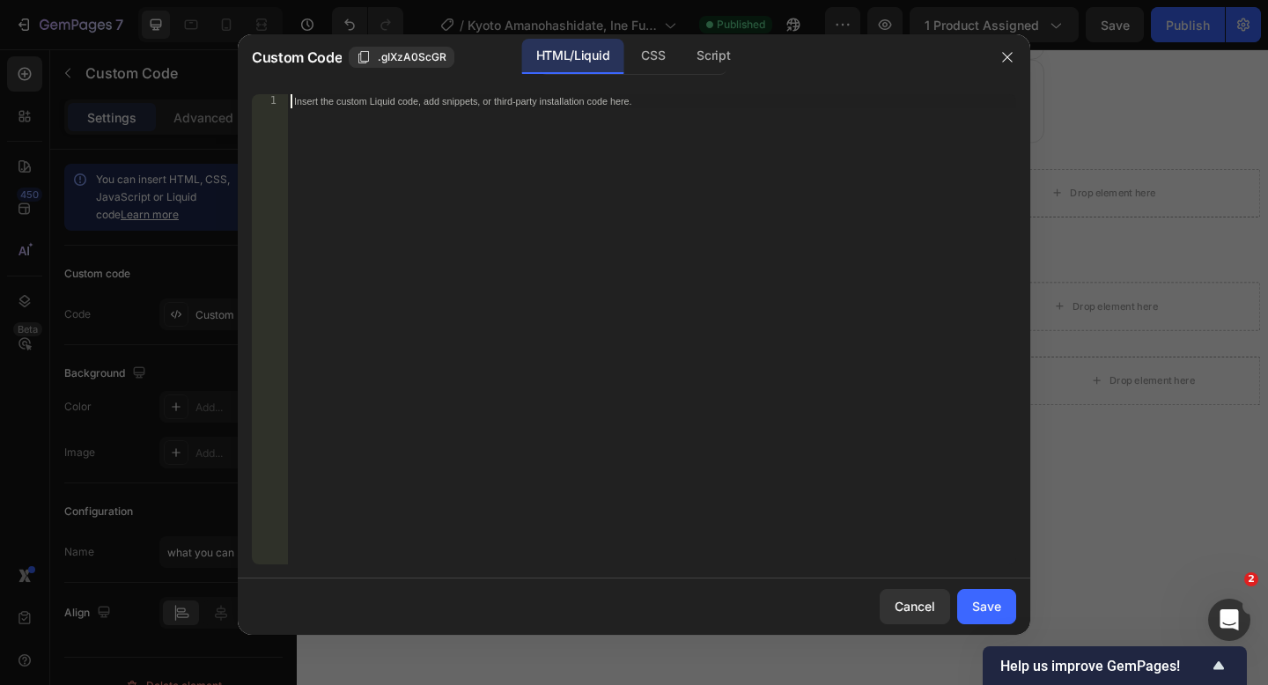
paste textarea
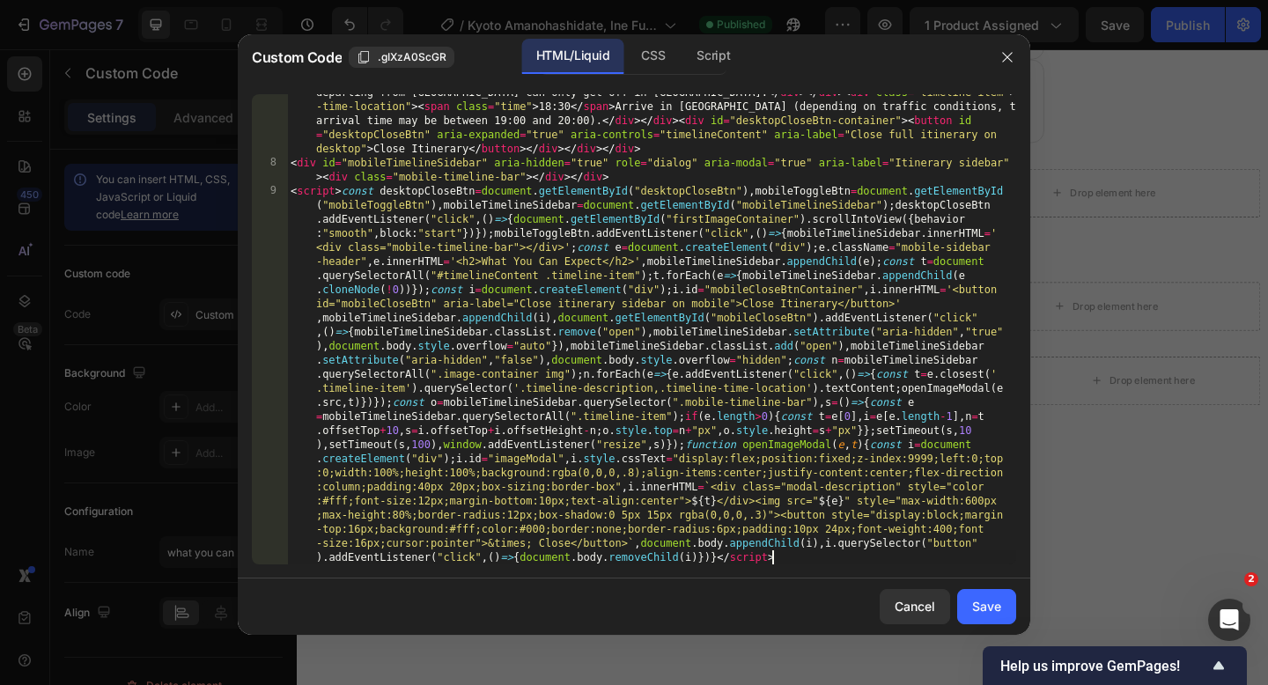
scroll to position [1615, 0]
click at [977, 600] on div "Save" at bounding box center [986, 606] width 29 height 18
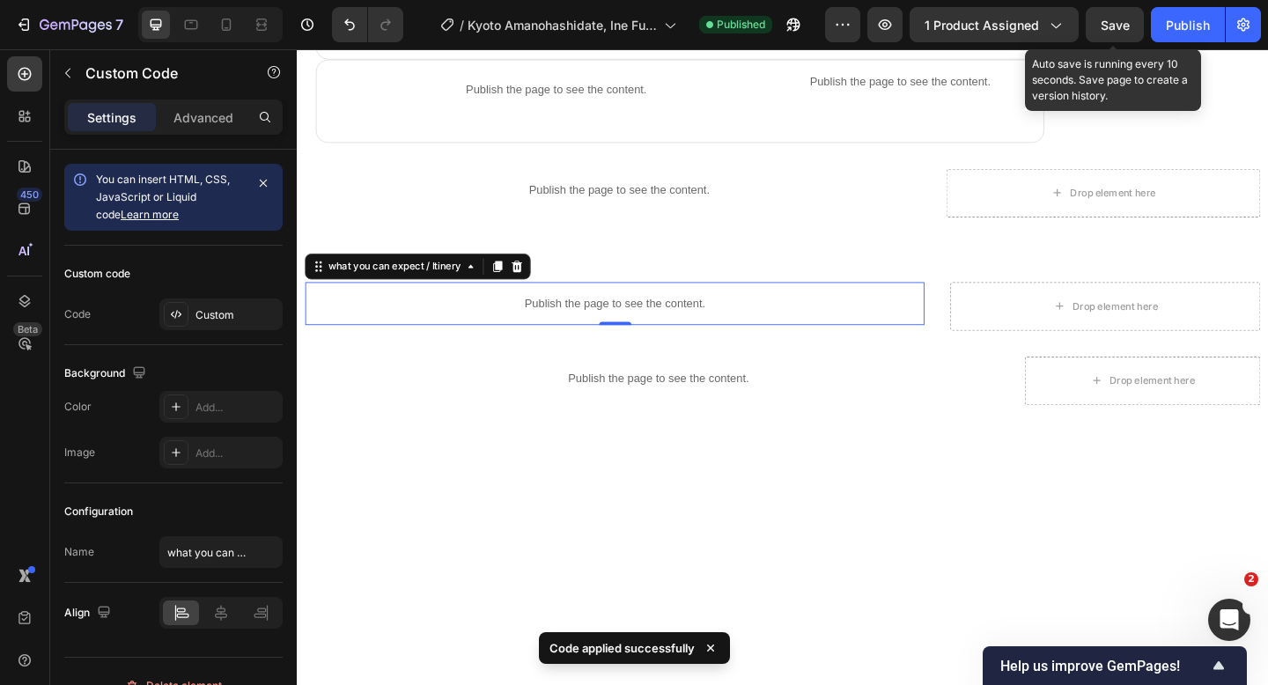
click at [1101, 26] on span "Save" at bounding box center [1114, 25] width 29 height 15
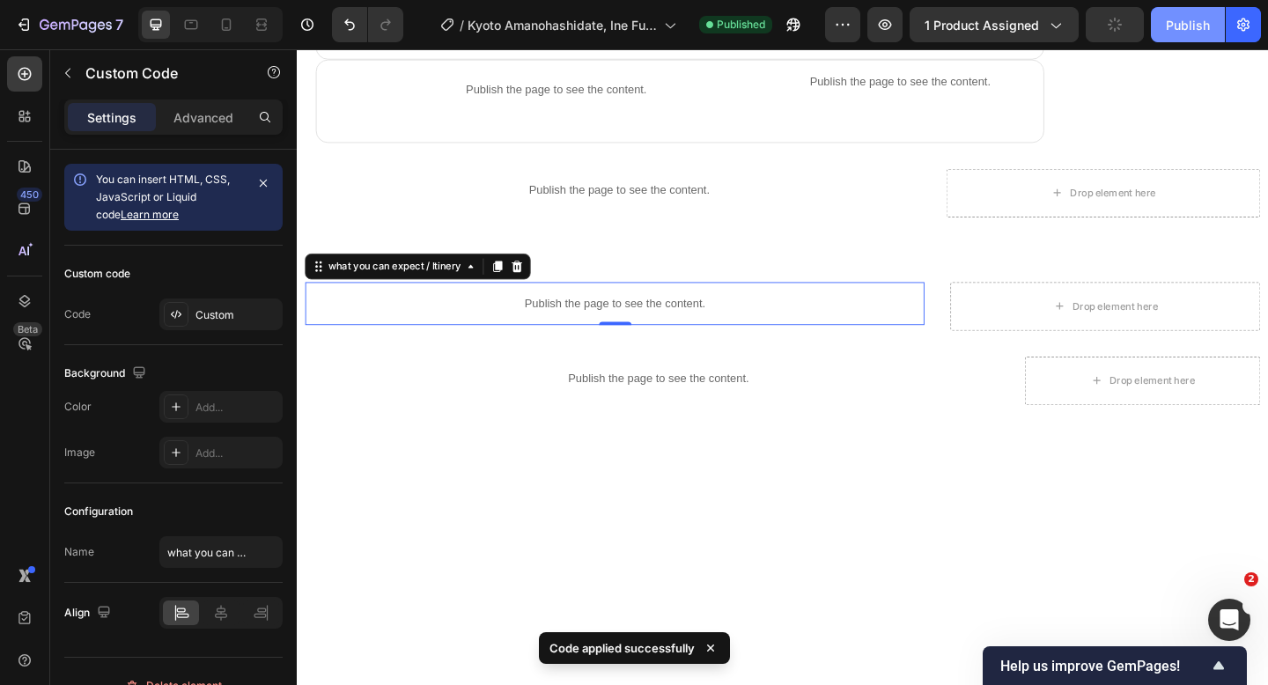
click at [1167, 23] on div "Publish" at bounding box center [1188, 25] width 44 height 18
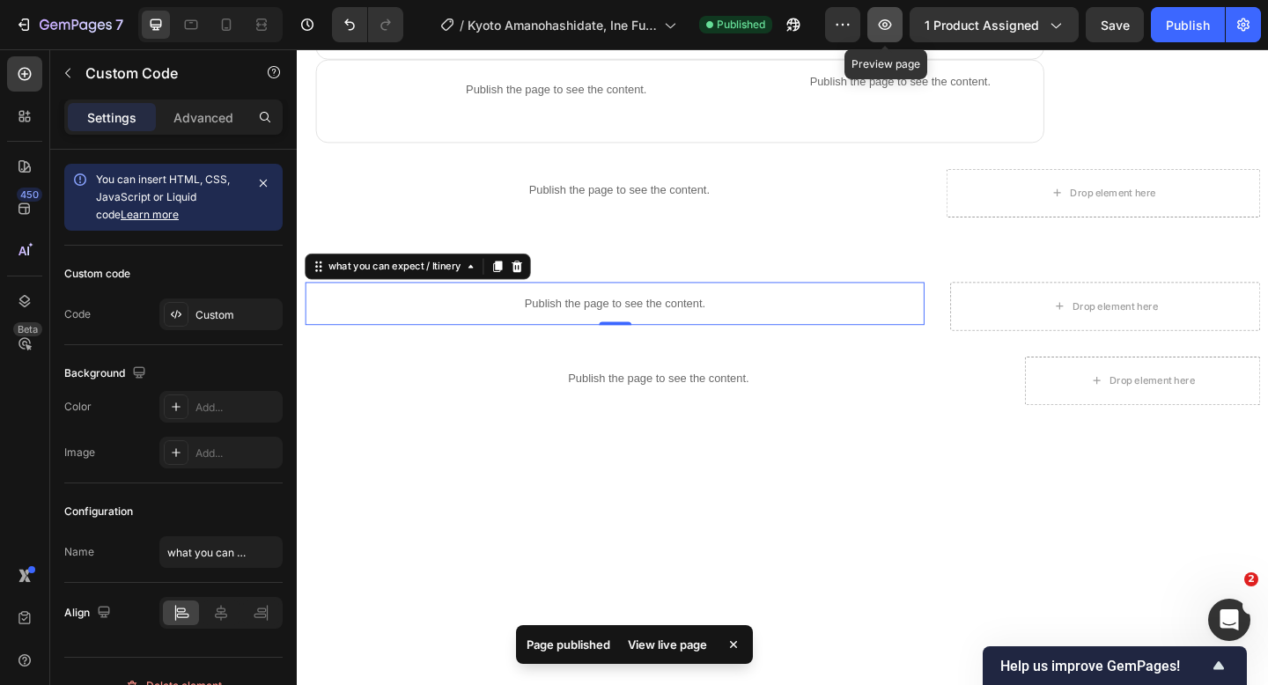
click at [897, 31] on button "button" at bounding box center [884, 24] width 35 height 35
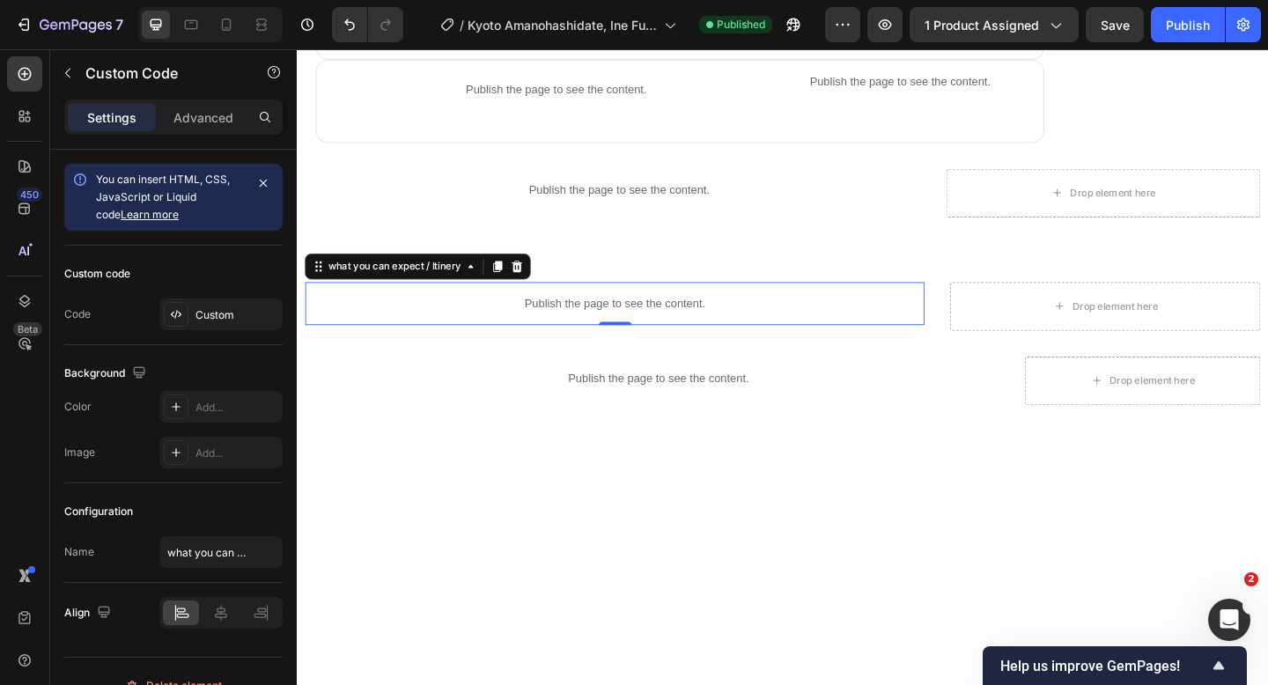
click at [568, 320] on p "Publish the page to see the content." at bounding box center [641, 326] width 673 height 18
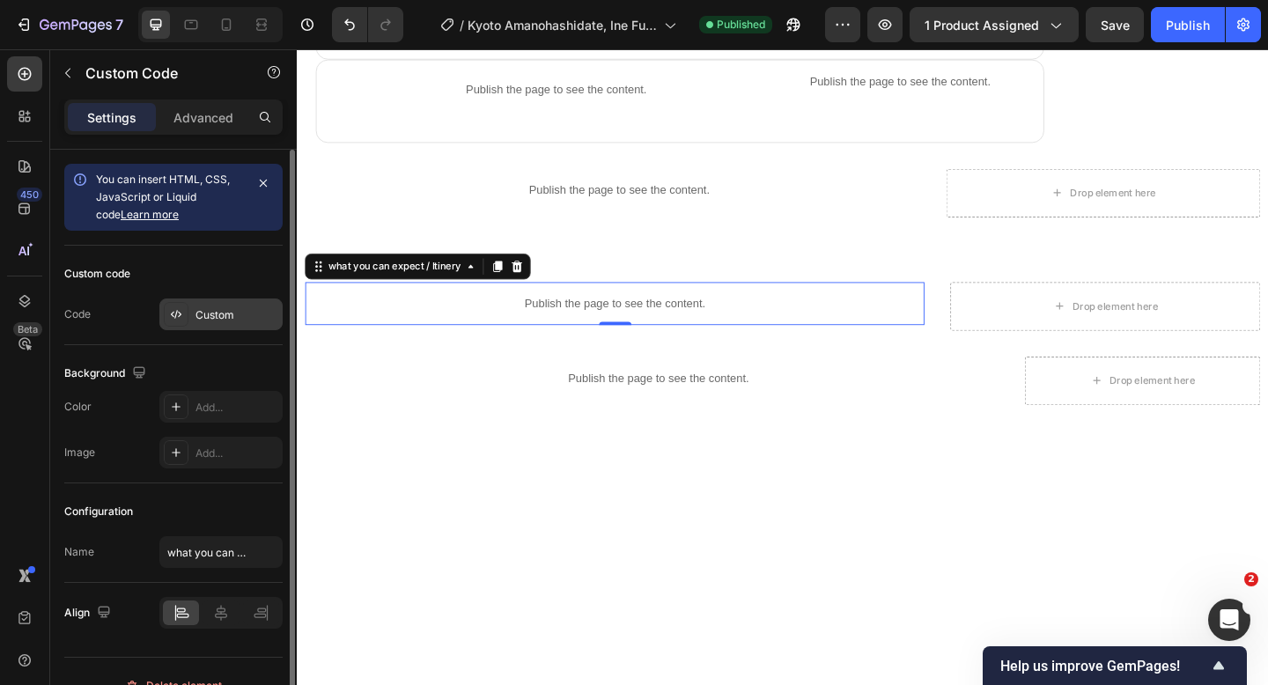
click at [254, 302] on div "Custom" at bounding box center [220, 314] width 123 height 32
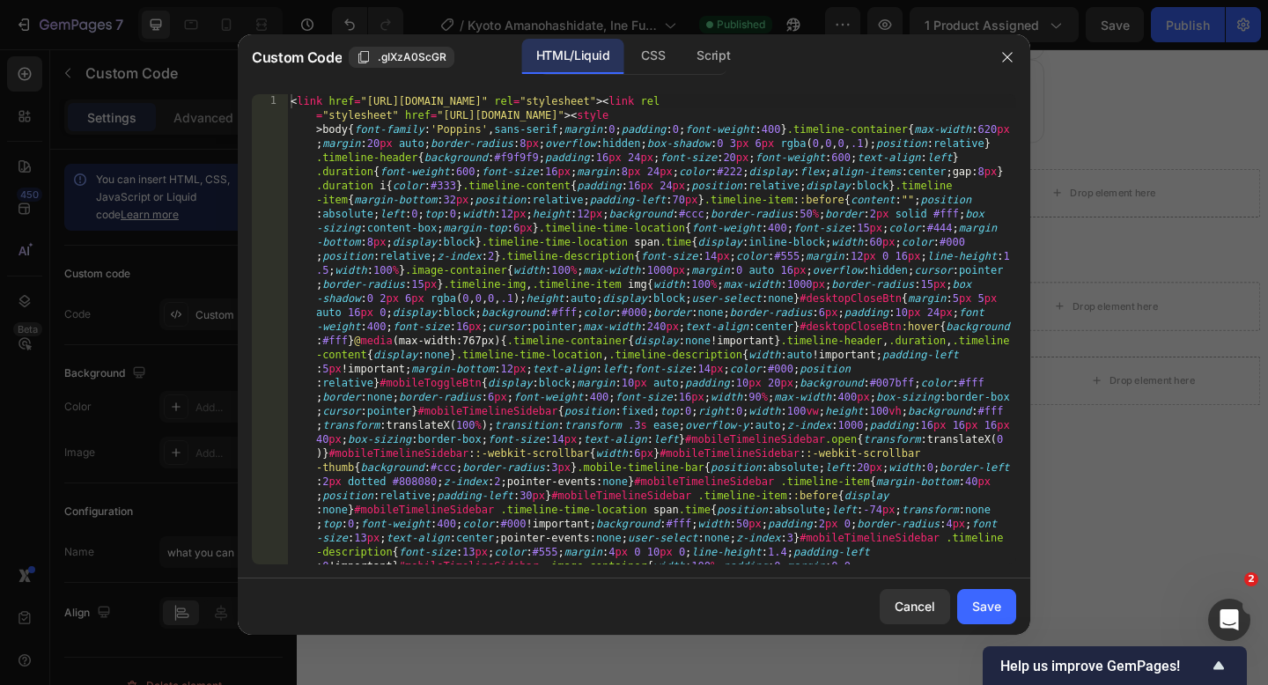
type textarea "<link href="[URL][DOMAIN_NAME]" rel="stylesheet"><link rel="stylesheet" href="[…"
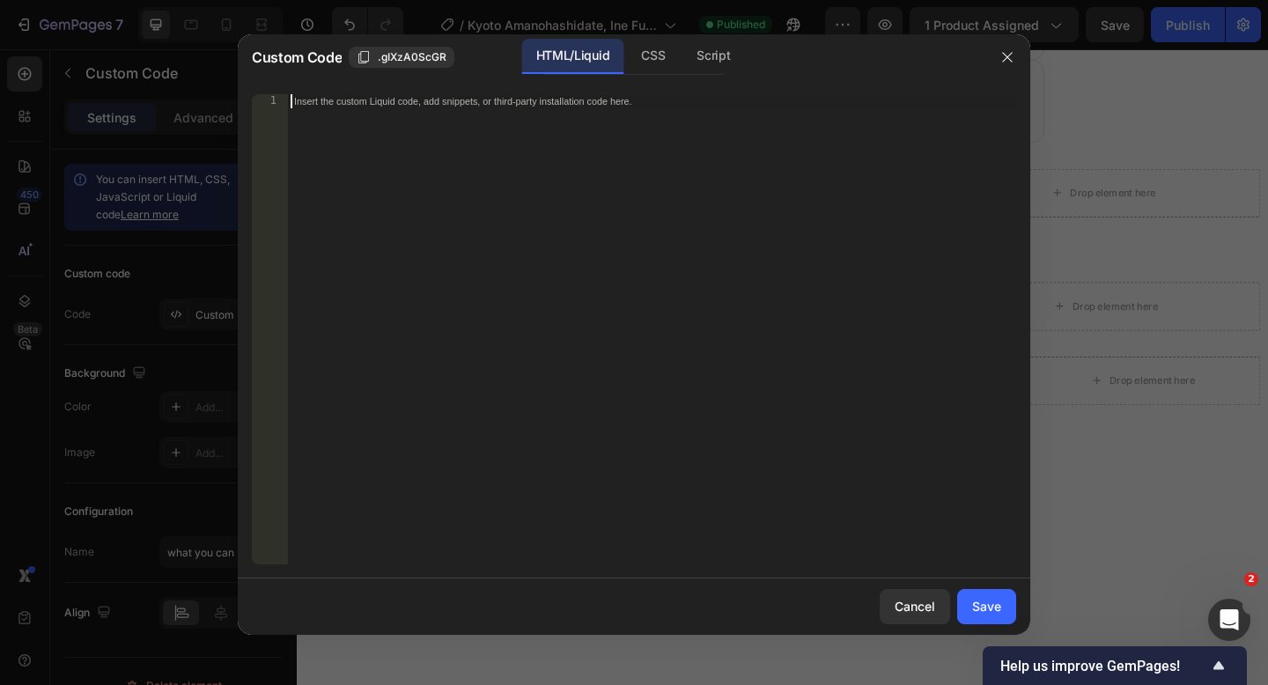
paste textarea "Now the target code renders exactly like the original code - mobile sidebar sho…"
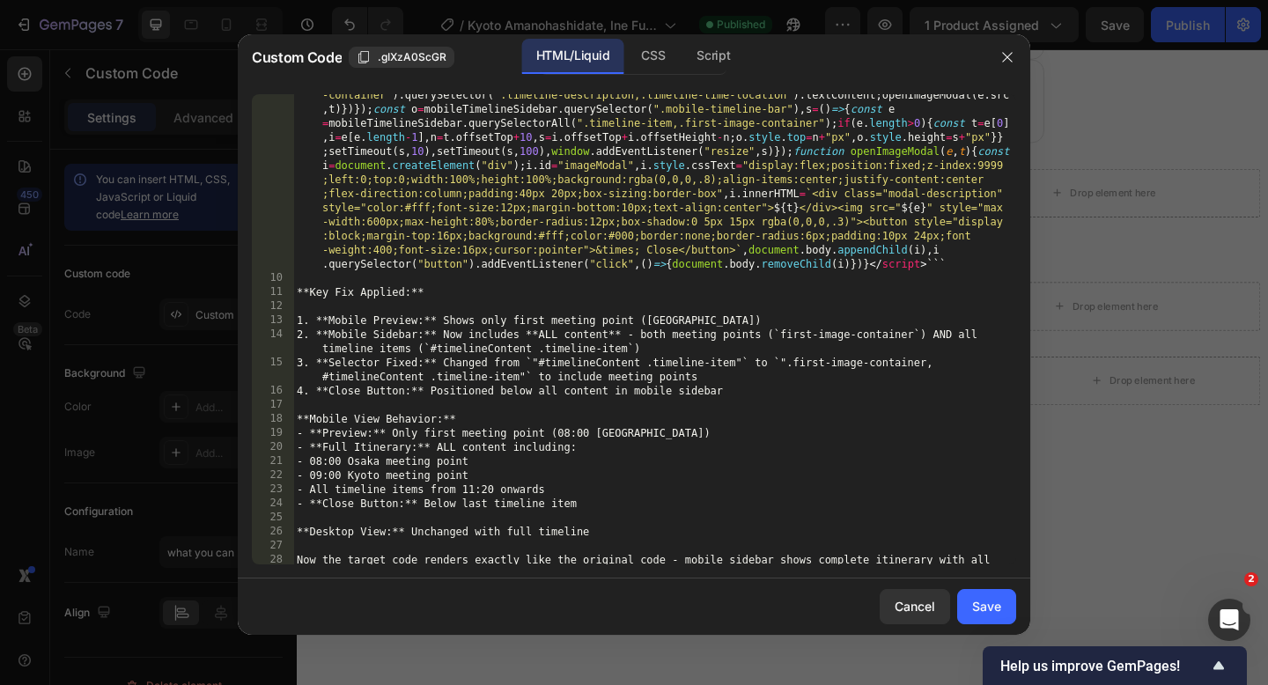
scroll to position [1953, 0]
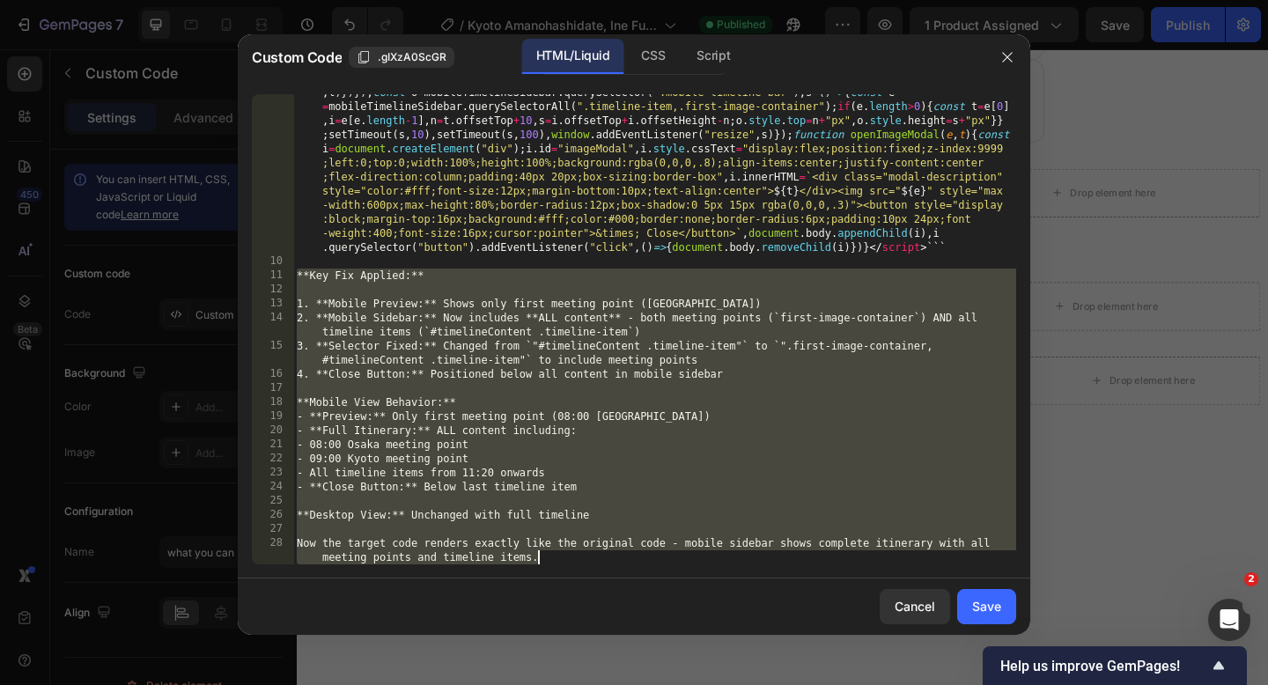
drag, startPoint x: 295, startPoint y: 276, endPoint x: 489, endPoint y: 614, distance: 390.0
click at [489, 614] on div "Custom Code .gIXzA0ScGR HTML/Liquid CSS Script Now the target code renders exac…" at bounding box center [634, 334] width 792 height 600
type textarea "Now the target code renders exactly like the original code - mobile sidebar sho…"
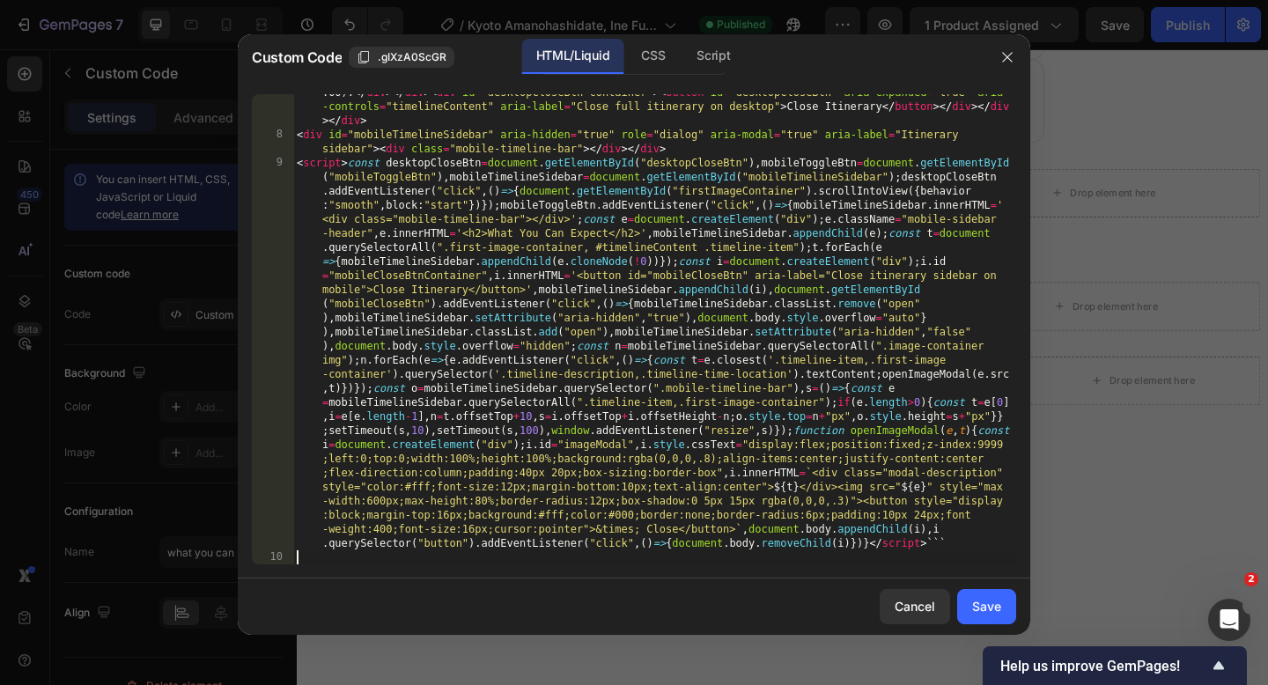
scroll to position [1657, 0]
click at [990, 603] on div "Save" at bounding box center [986, 606] width 29 height 18
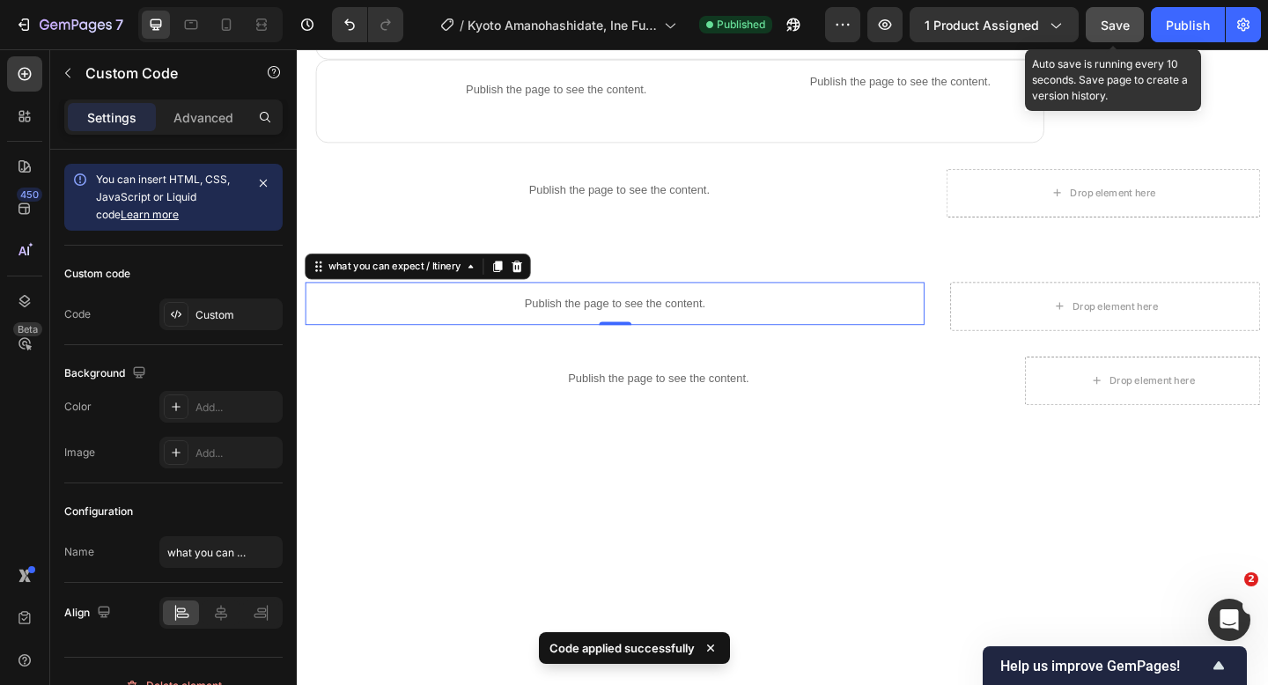
click at [1111, 33] on button "Save" at bounding box center [1114, 24] width 58 height 35
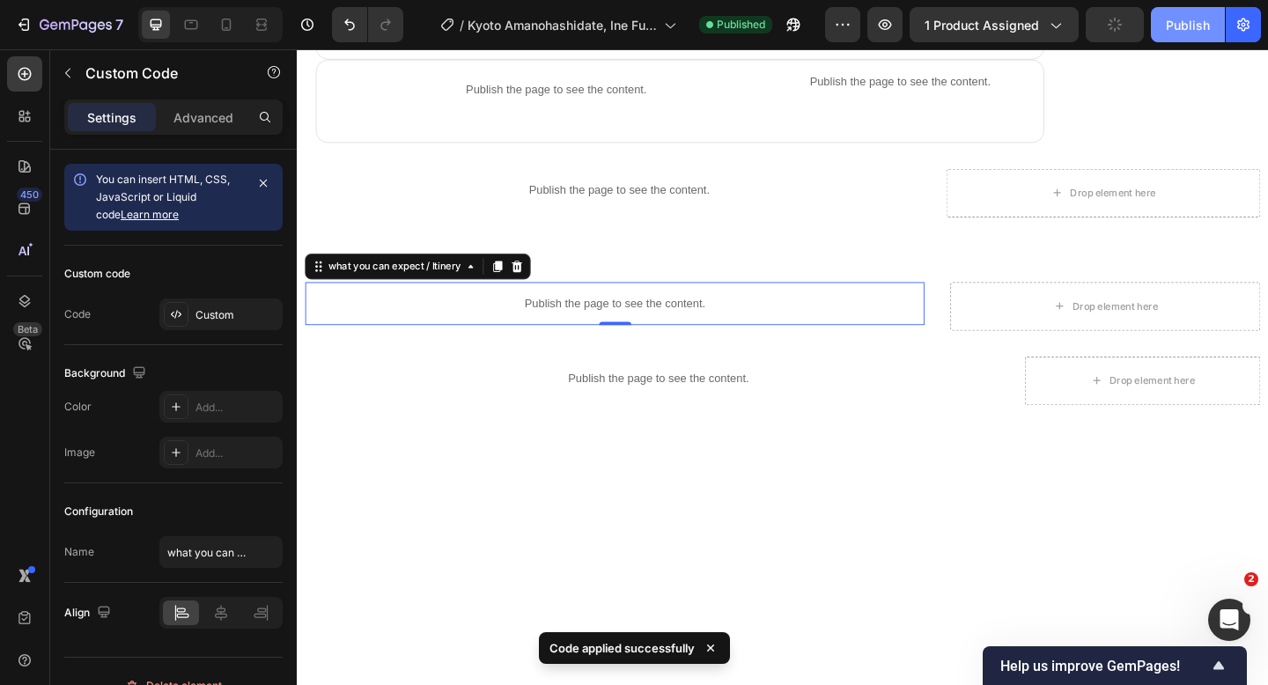
click at [1174, 26] on div "Publish" at bounding box center [1188, 25] width 44 height 18
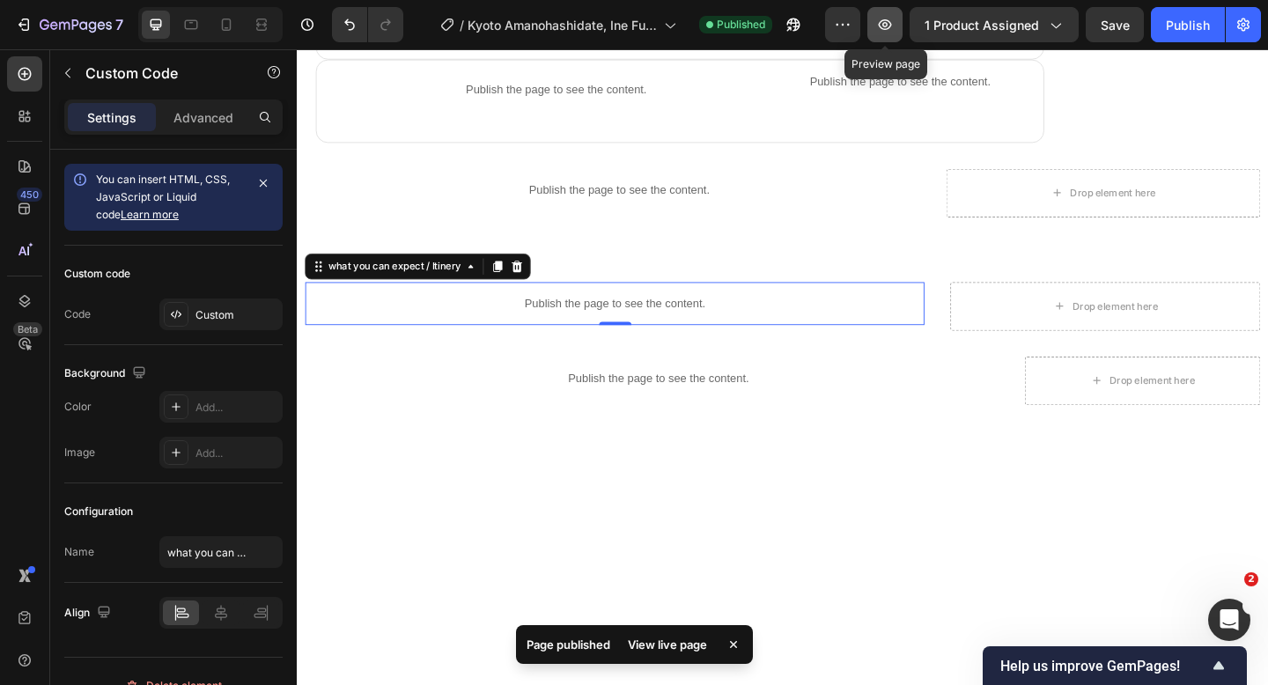
click at [879, 24] on icon "button" at bounding box center [885, 25] width 18 height 18
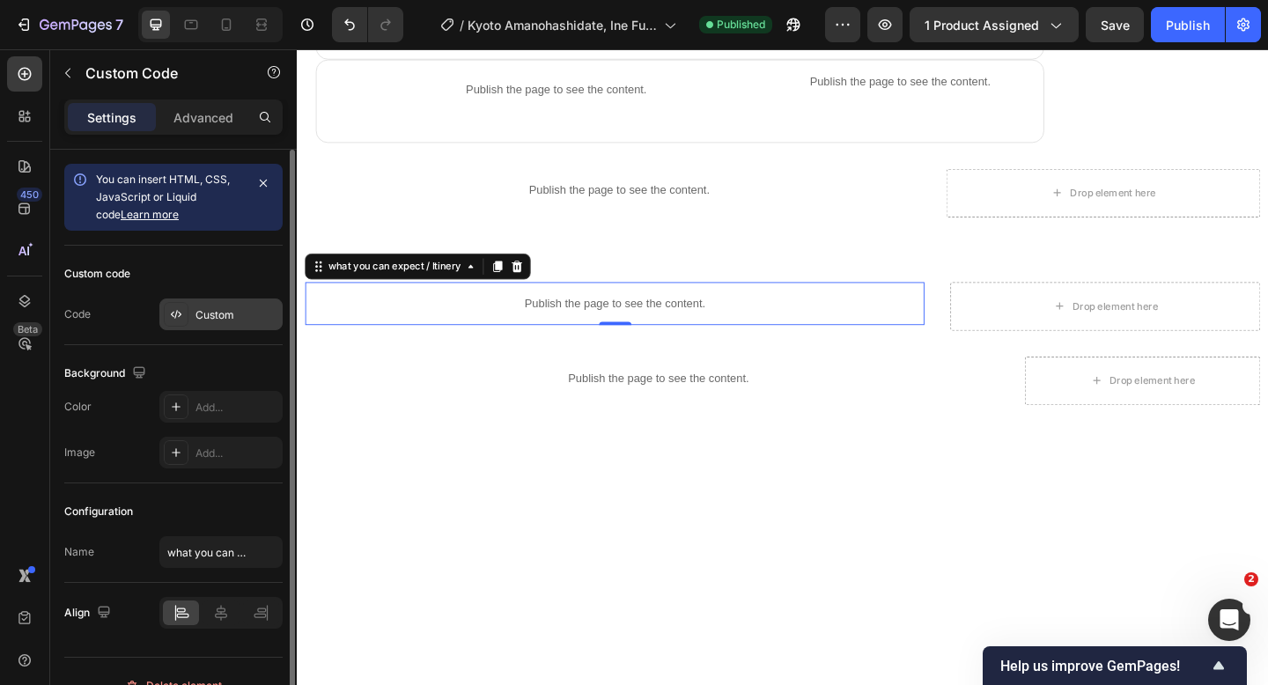
click at [216, 314] on div "Custom" at bounding box center [236, 315] width 83 height 16
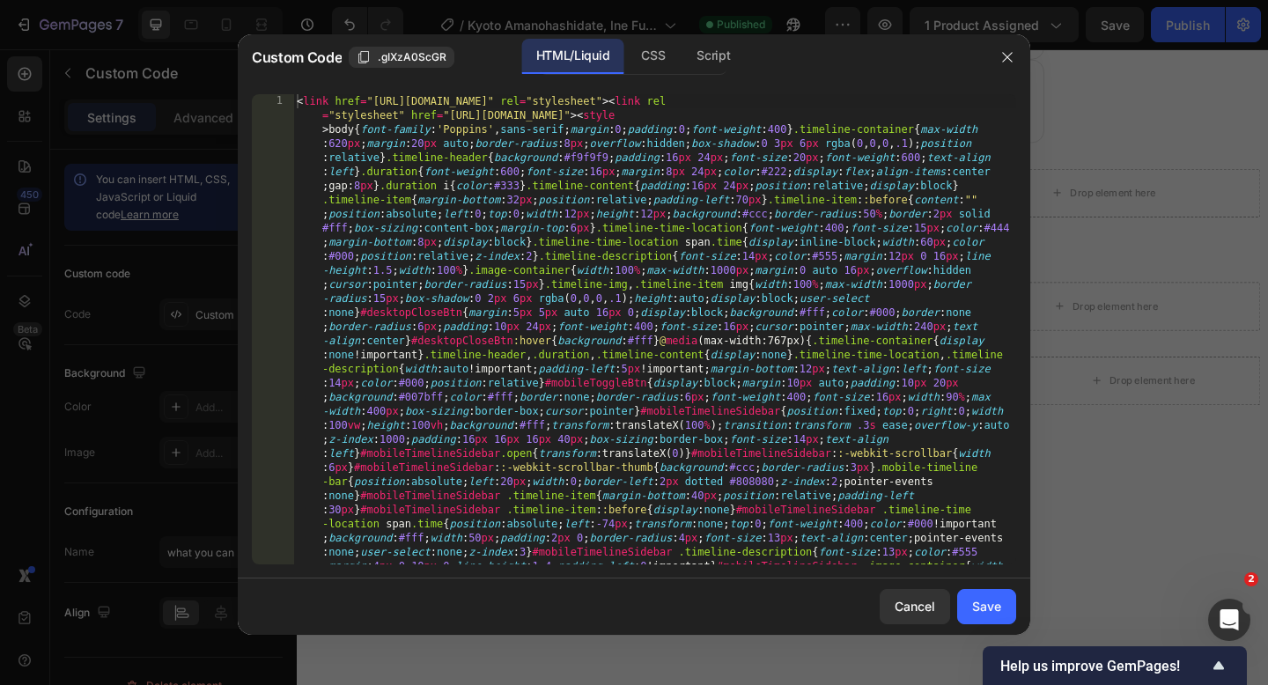
type textarea "<link href="[URL][DOMAIN_NAME]" rel="stylesheet"><link rel="stylesheet" href="[…"
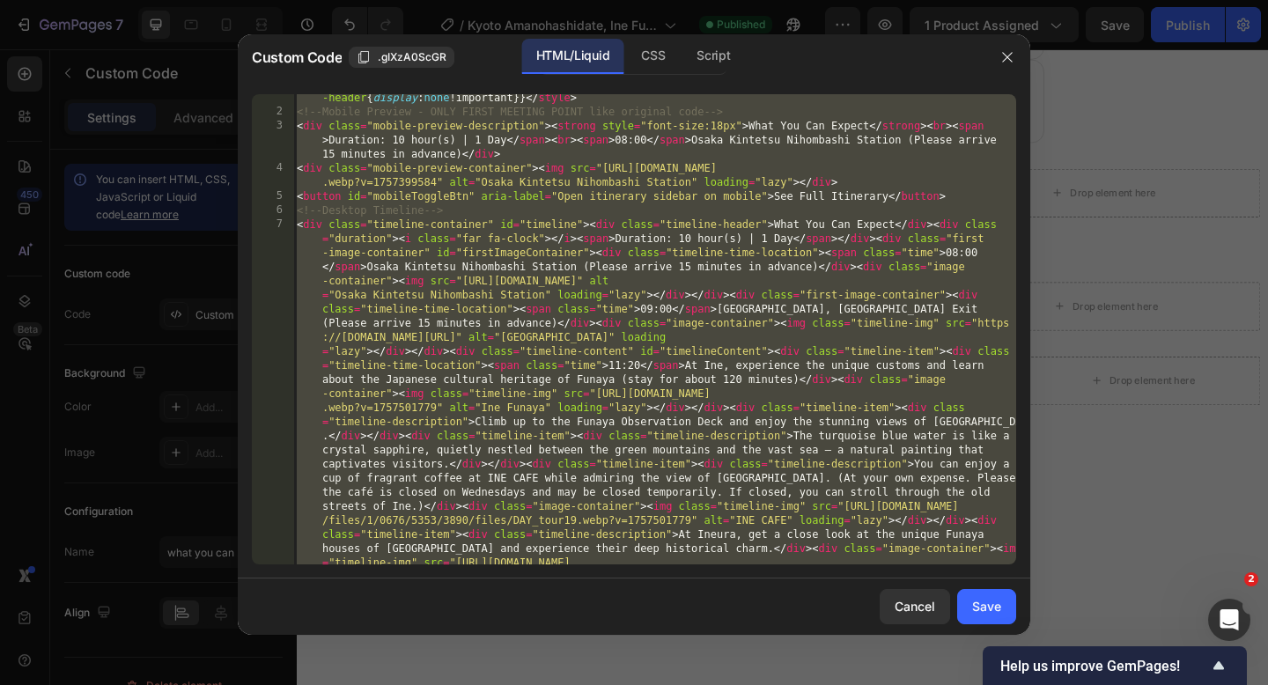
scroll to position [694, 0]
click at [459, 354] on div "< link href = "[URL][DOMAIN_NAME]" rel = "stylesheet" > < link rel = "styleshee…" at bounding box center [654, 424] width 723 height 2048
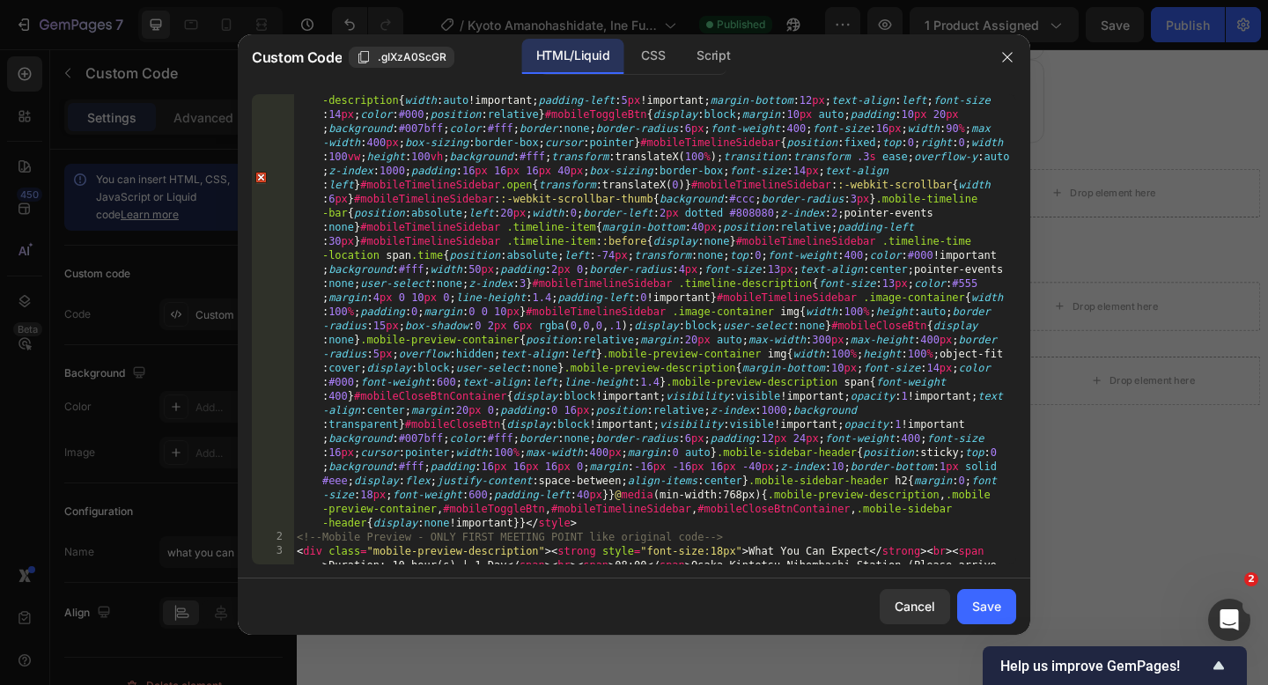
scroll to position [0, 0]
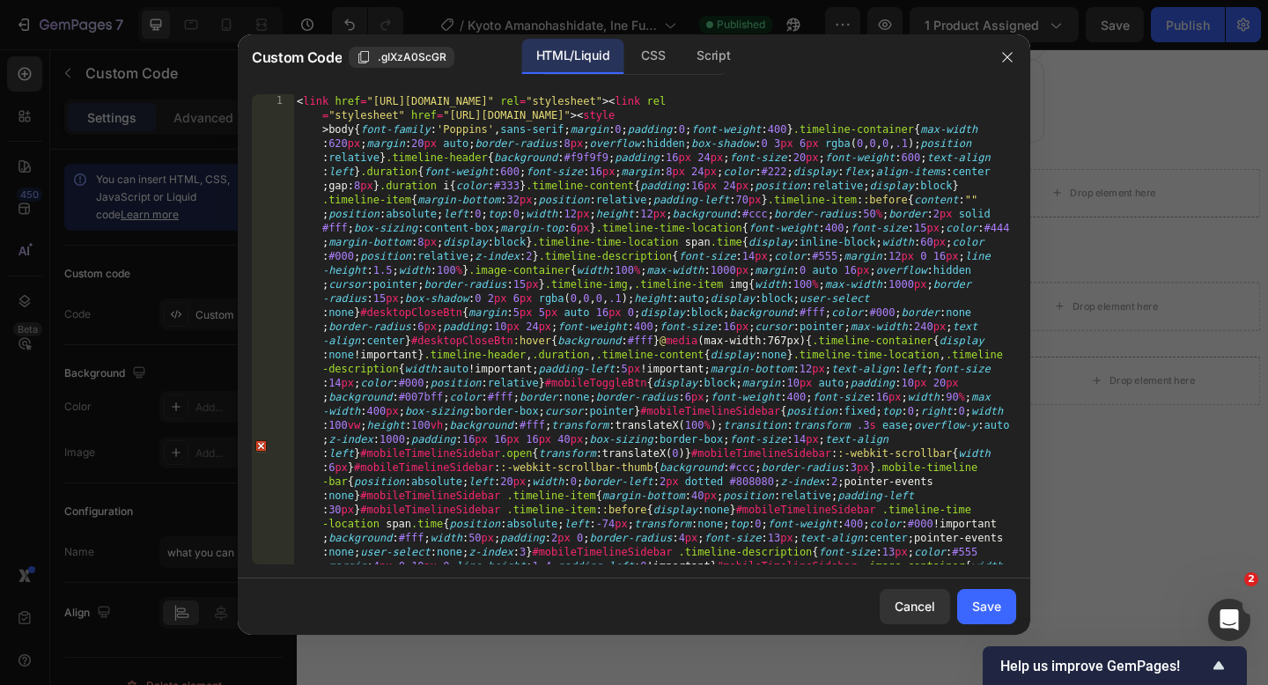
type textarea "<link href="[URL][DOMAIN_NAME]" rel="stylesheet"><link rel="stylesheet" href="[…"
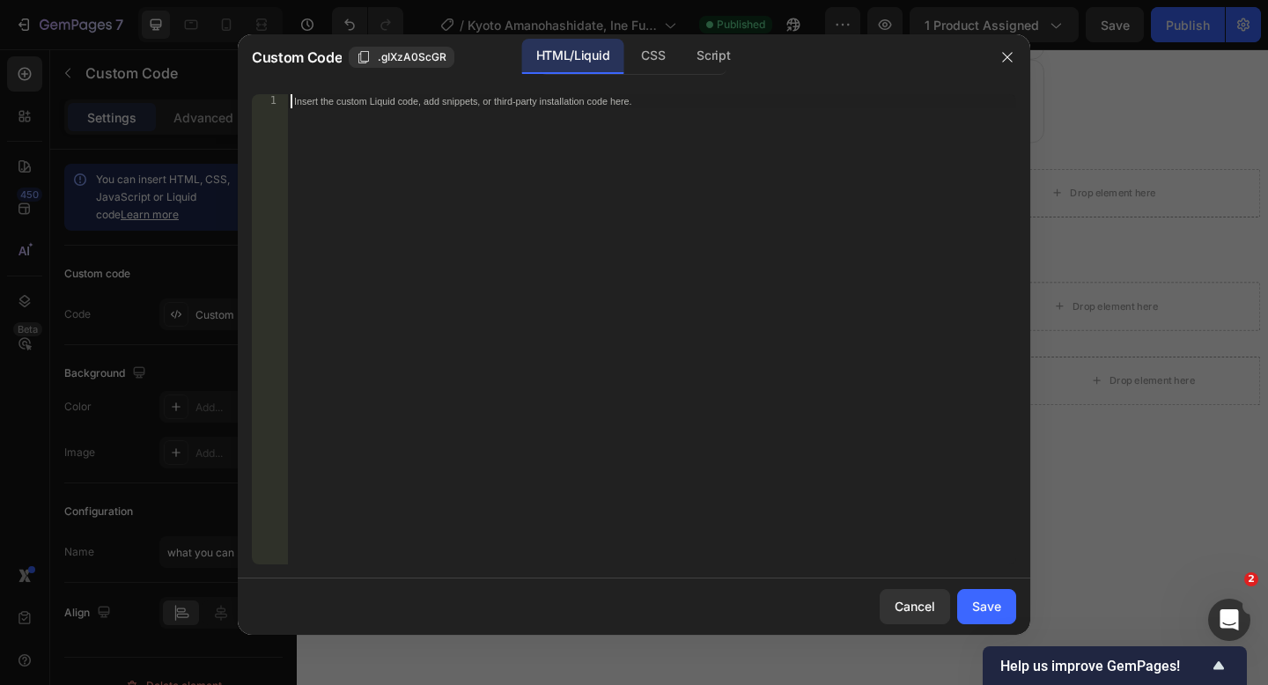
paste textarea
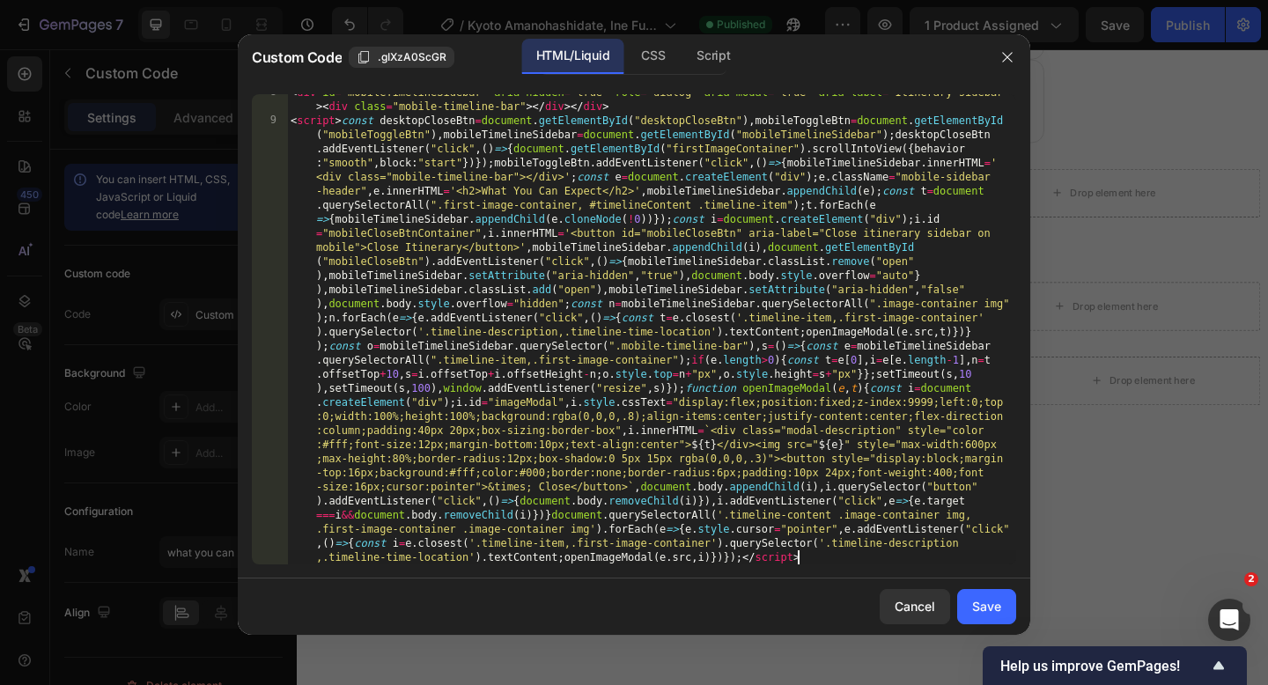
scroll to position [1685, 0]
click at [972, 617] on button "Save" at bounding box center [986, 606] width 59 height 35
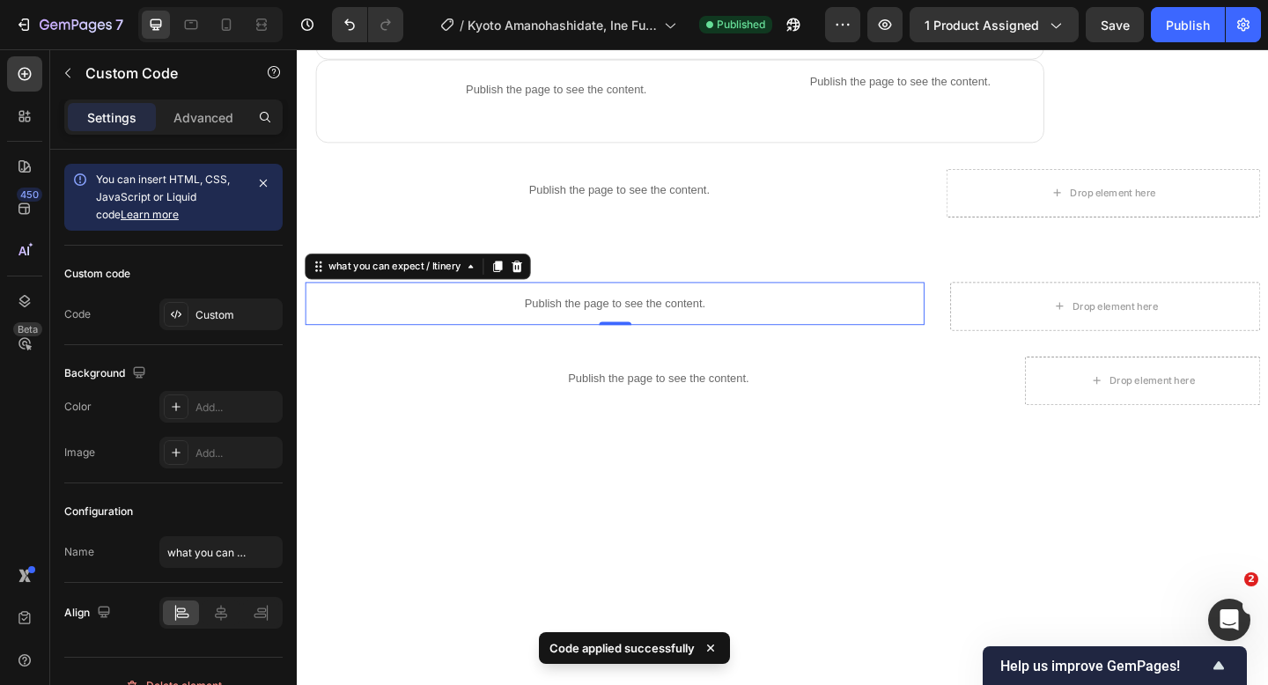
click at [1115, 32] on span "Save" at bounding box center [1114, 25] width 29 height 15
click at [1174, 31] on div "Publish" at bounding box center [1188, 25] width 44 height 18
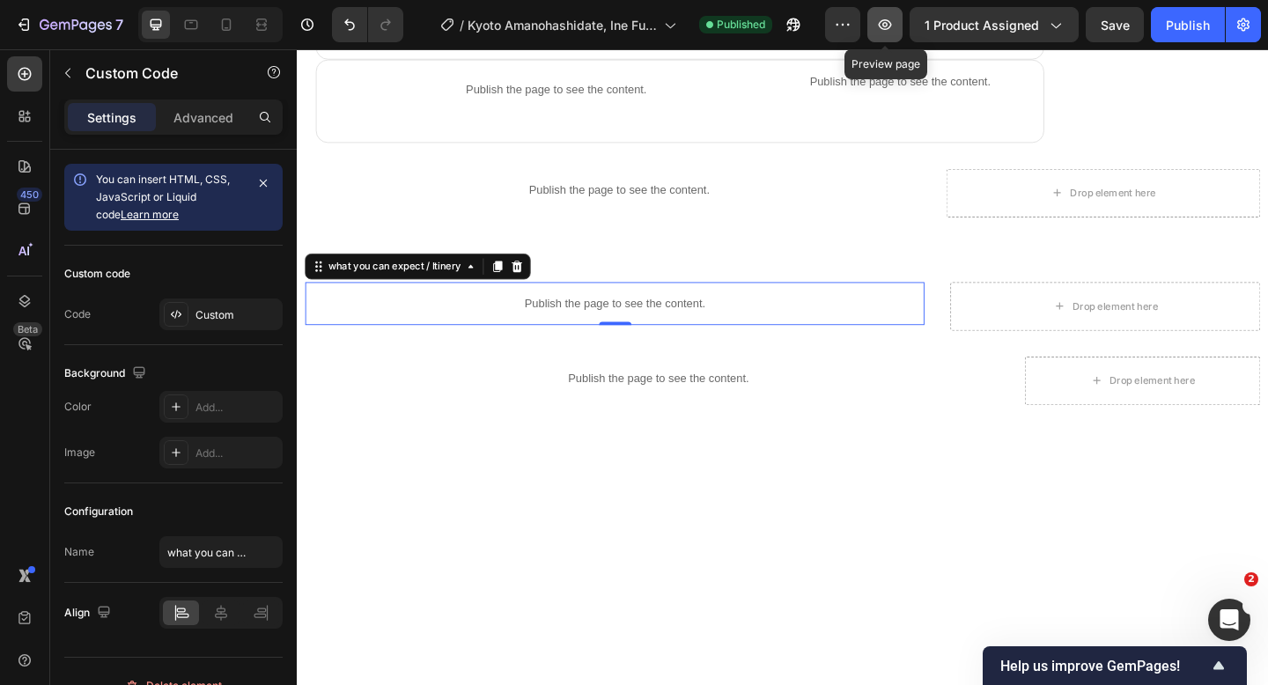
click at [887, 31] on icon "button" at bounding box center [885, 25] width 18 height 18
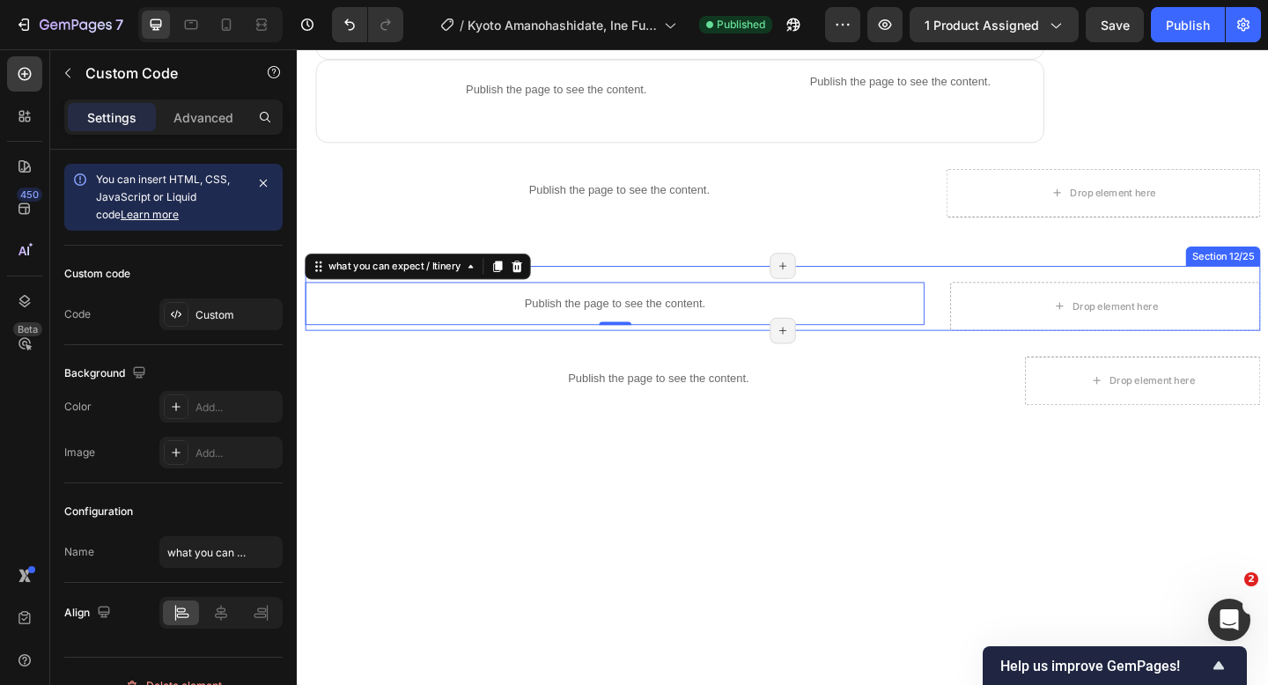
click at [990, 338] on div "Publish the page to see the content. what you can expect / Itinery 0 Title Line…" at bounding box center [824, 320] width 1039 height 70
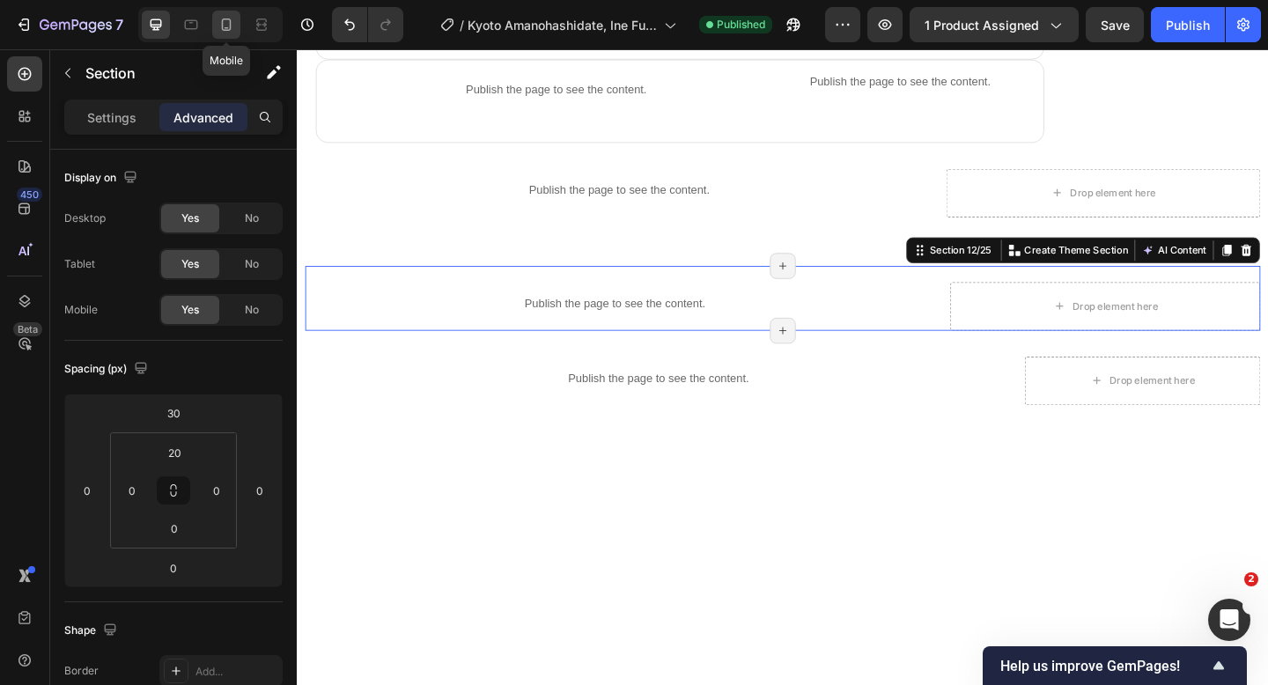
click at [230, 25] on icon at bounding box center [227, 24] width 10 height 12
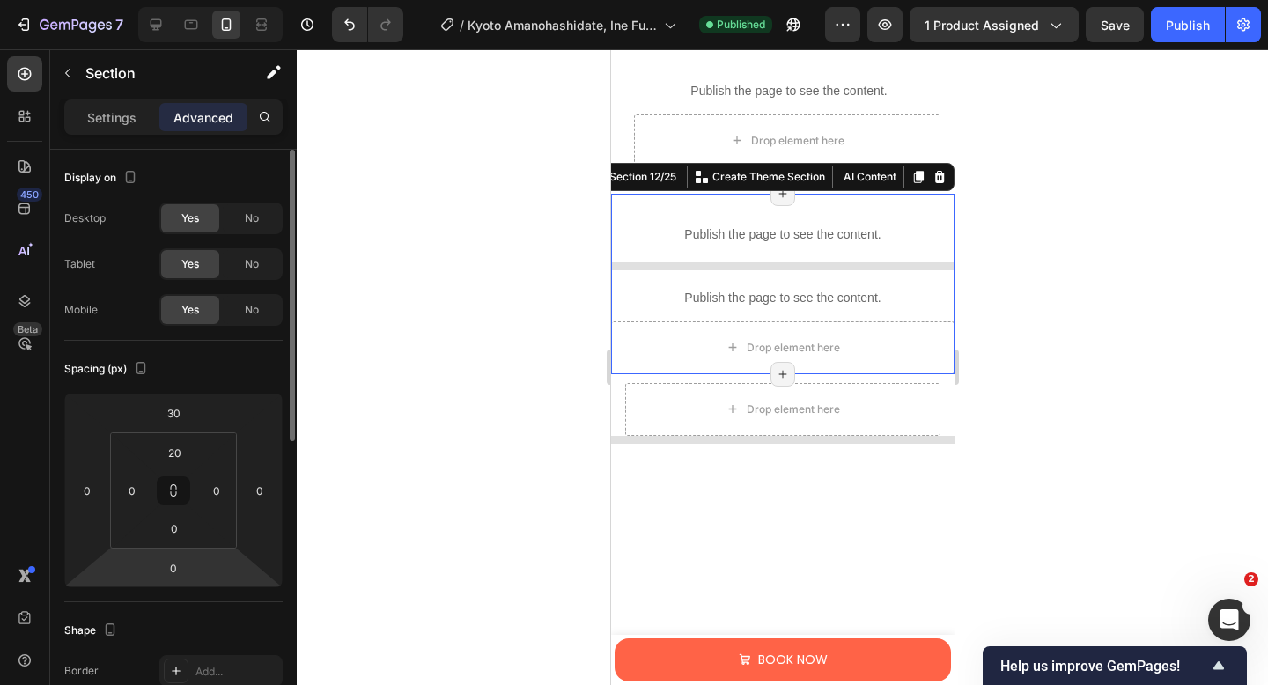
scroll to position [1895, 0]
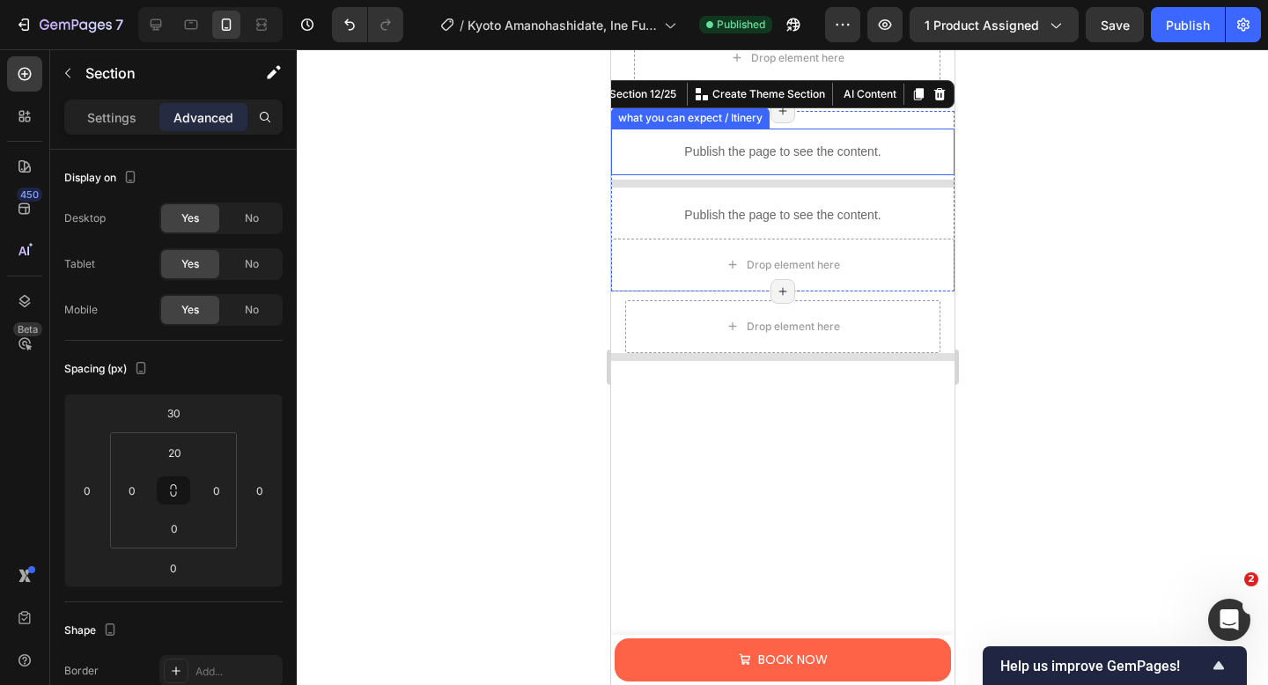
click at [732, 154] on p "Publish the page to see the content." at bounding box center [782, 152] width 326 height 18
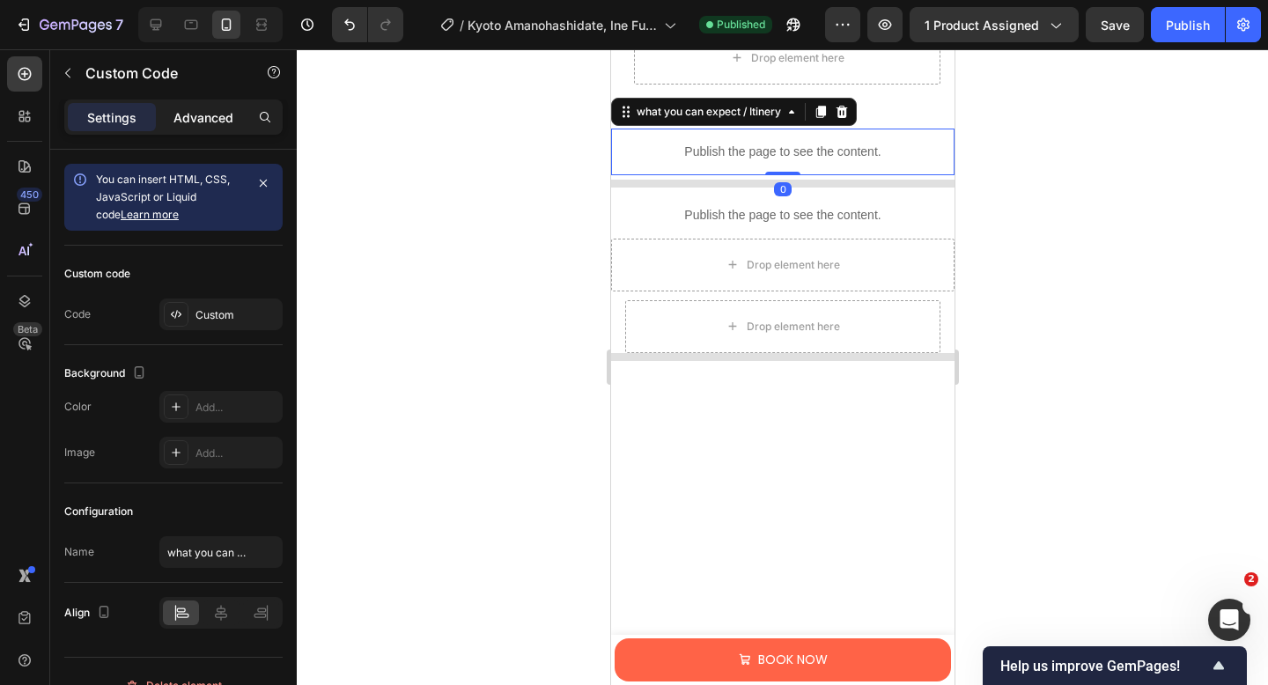
click at [218, 121] on p "Advanced" at bounding box center [203, 117] width 60 height 18
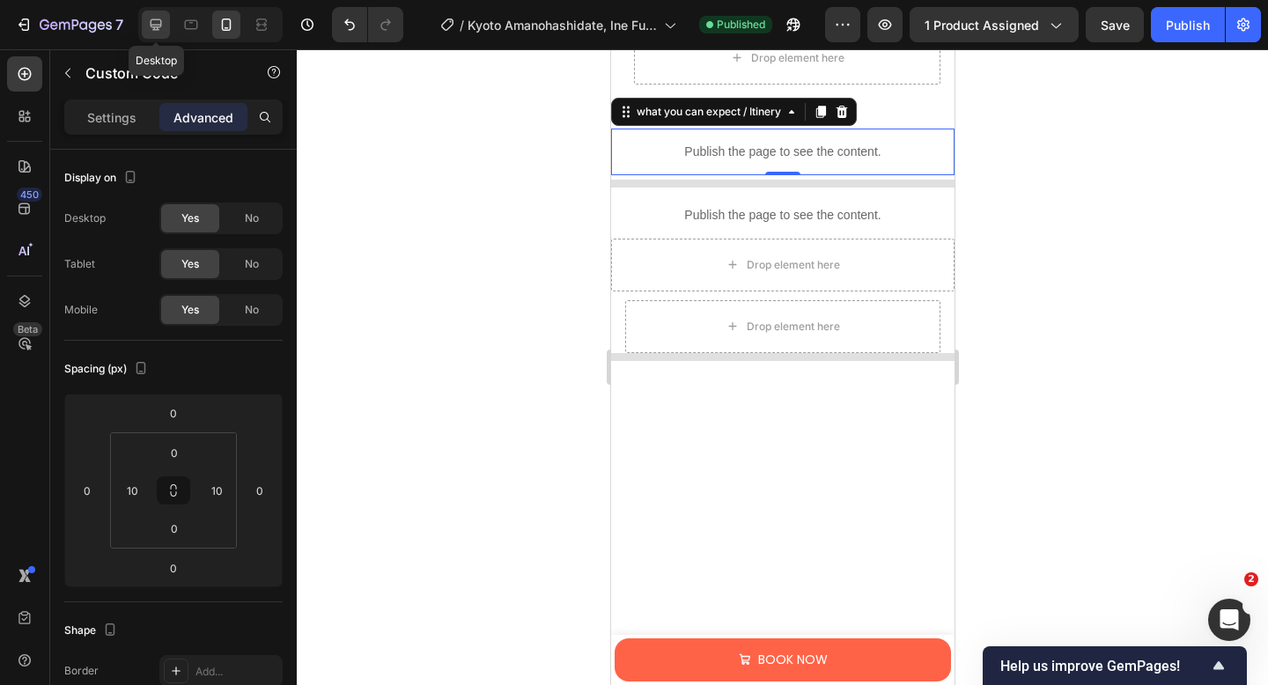
click at [146, 23] on div at bounding box center [156, 25] width 28 height 28
type input "0"
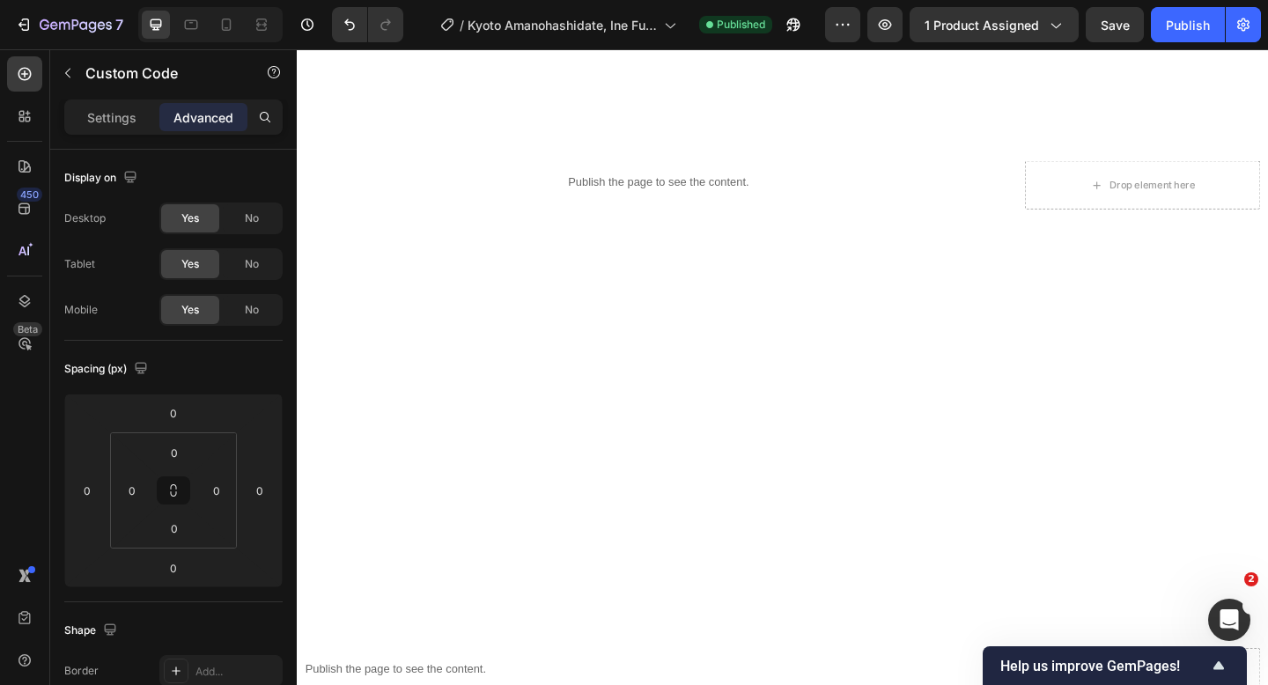
scroll to position [2095, 0]
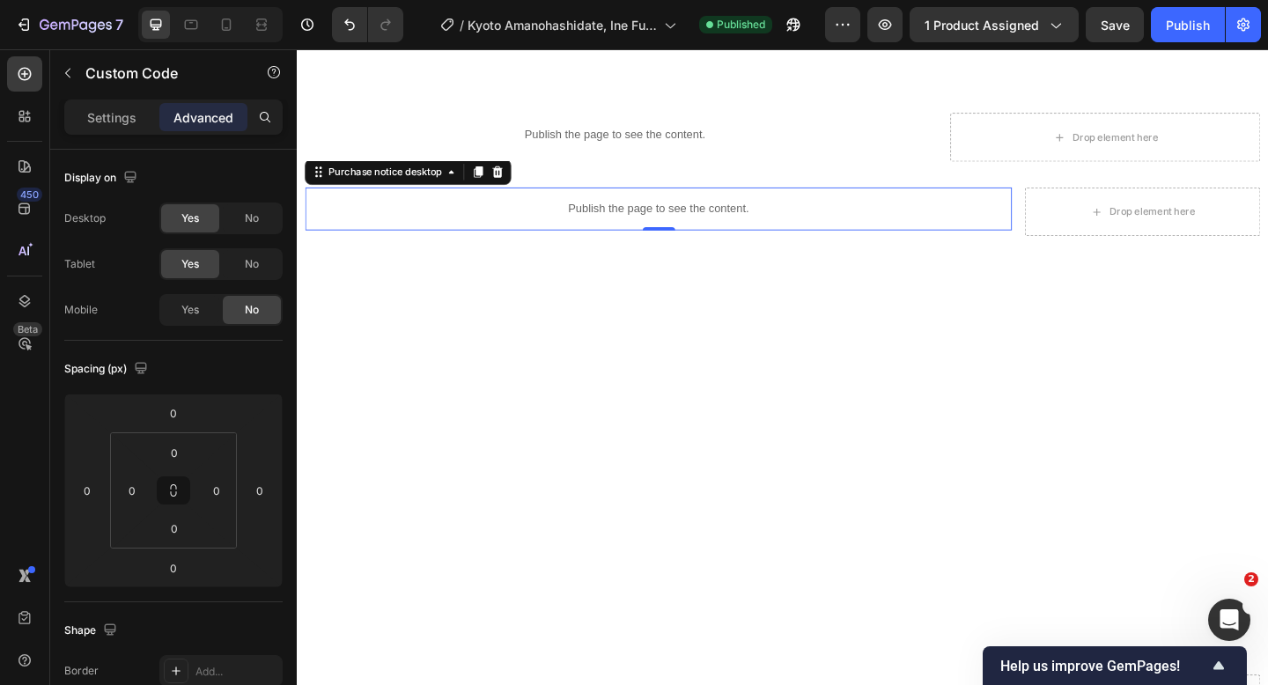
click at [616, 235] on div "Publish the page to see the content." at bounding box center [689, 223] width 769 height 47
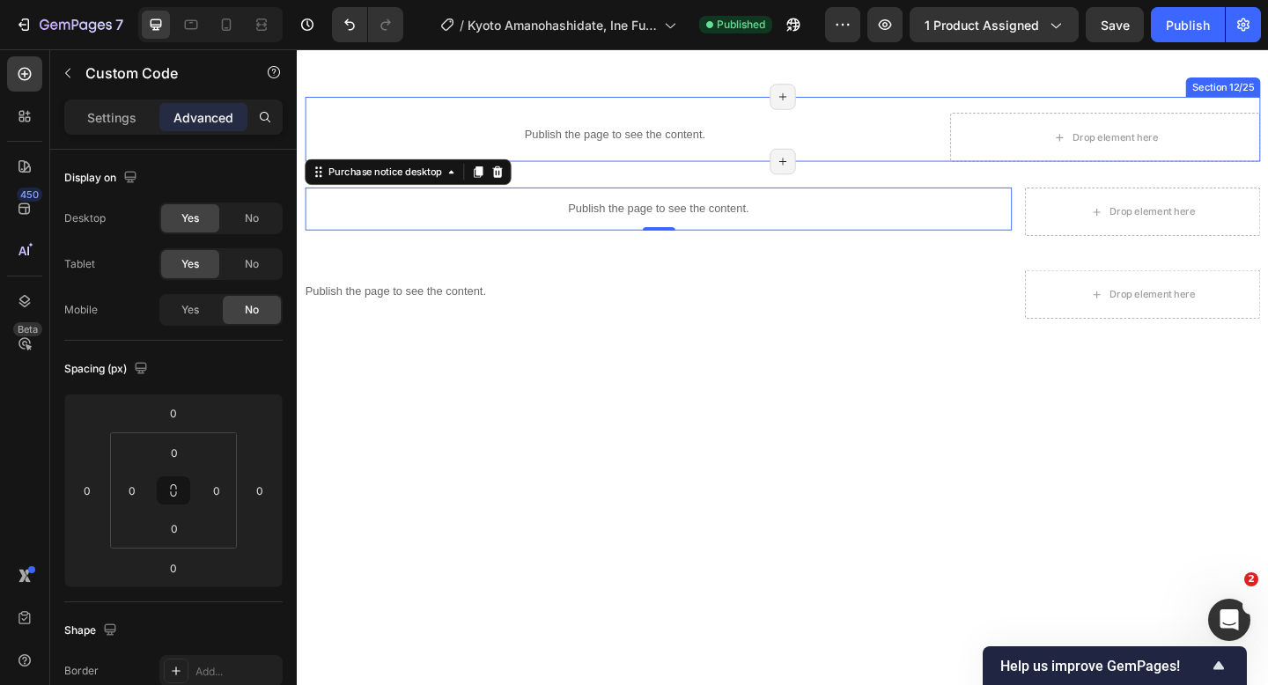
click at [985, 166] on div "Publish the page to see the content. what you can expect / Itinery Title Line P…" at bounding box center [824, 136] width 1039 height 70
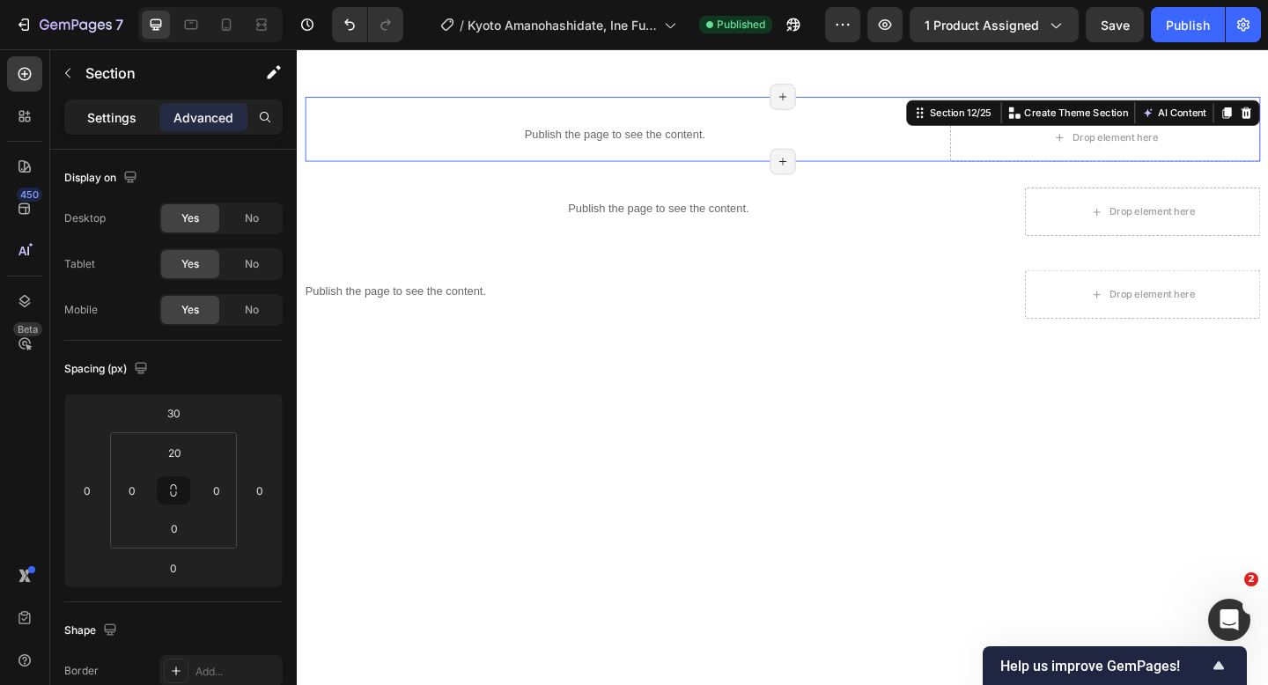
click at [107, 120] on p "Settings" at bounding box center [111, 117] width 49 height 18
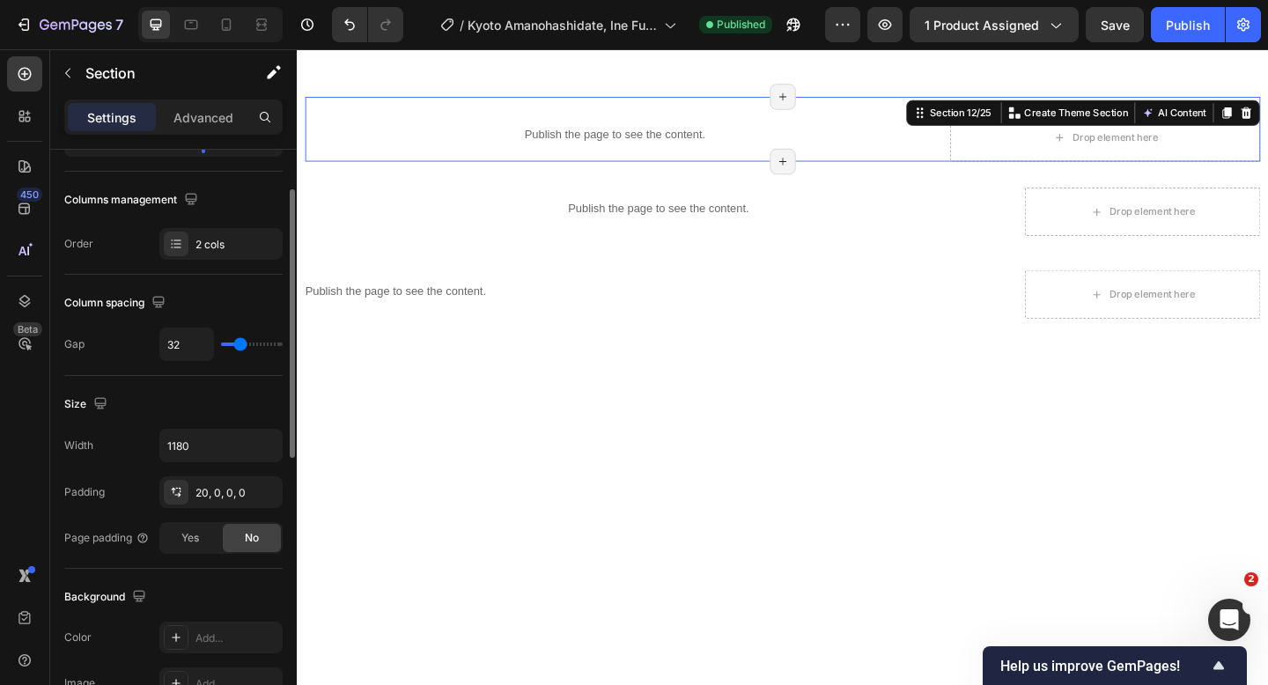
scroll to position [363, 0]
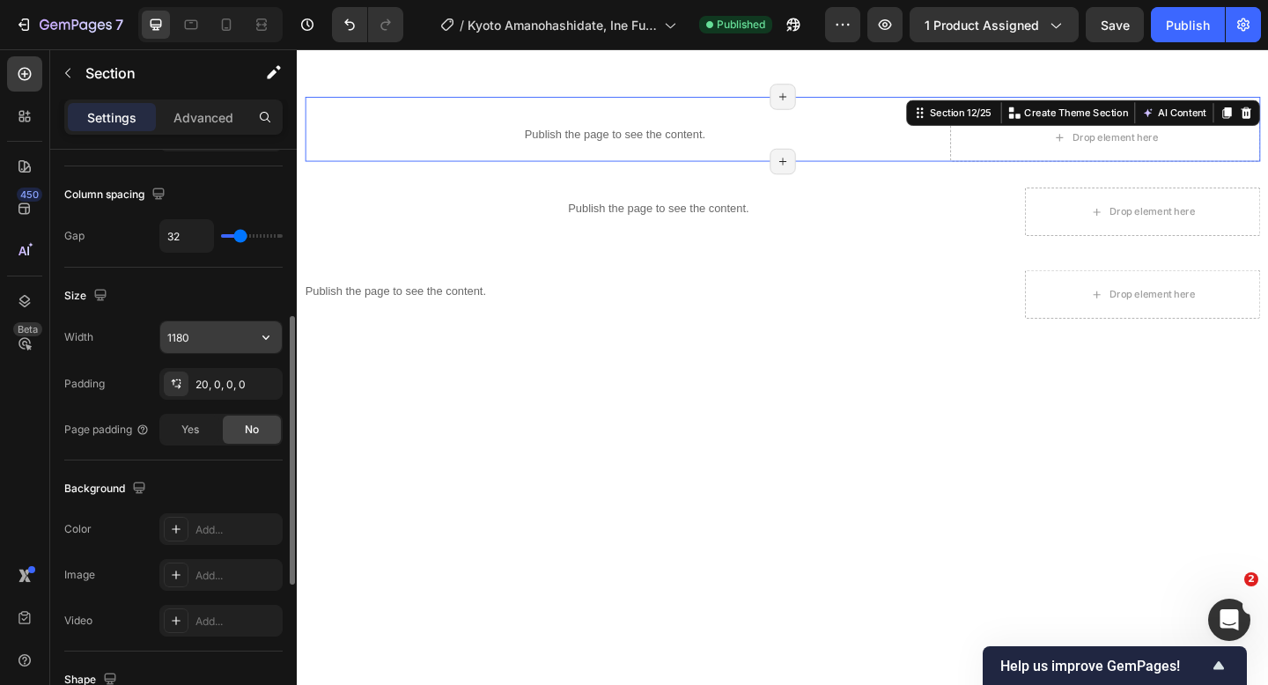
click at [199, 338] on input "1180" at bounding box center [220, 337] width 121 height 32
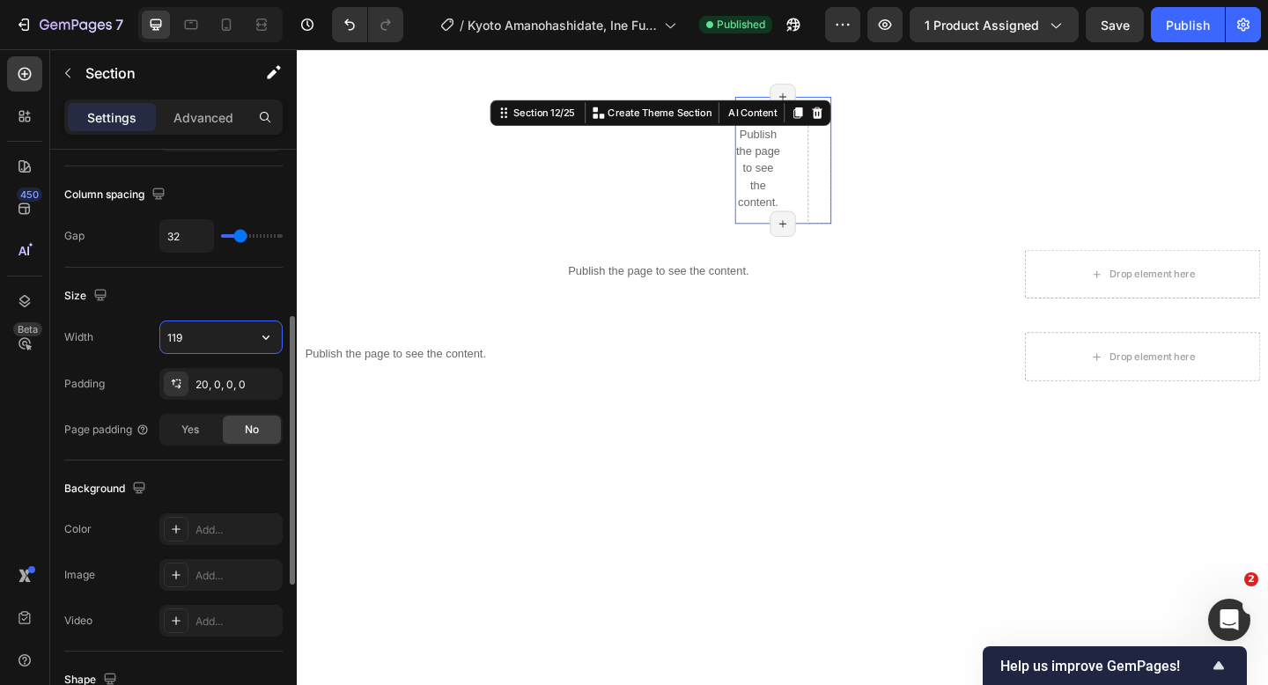
type input "1195"
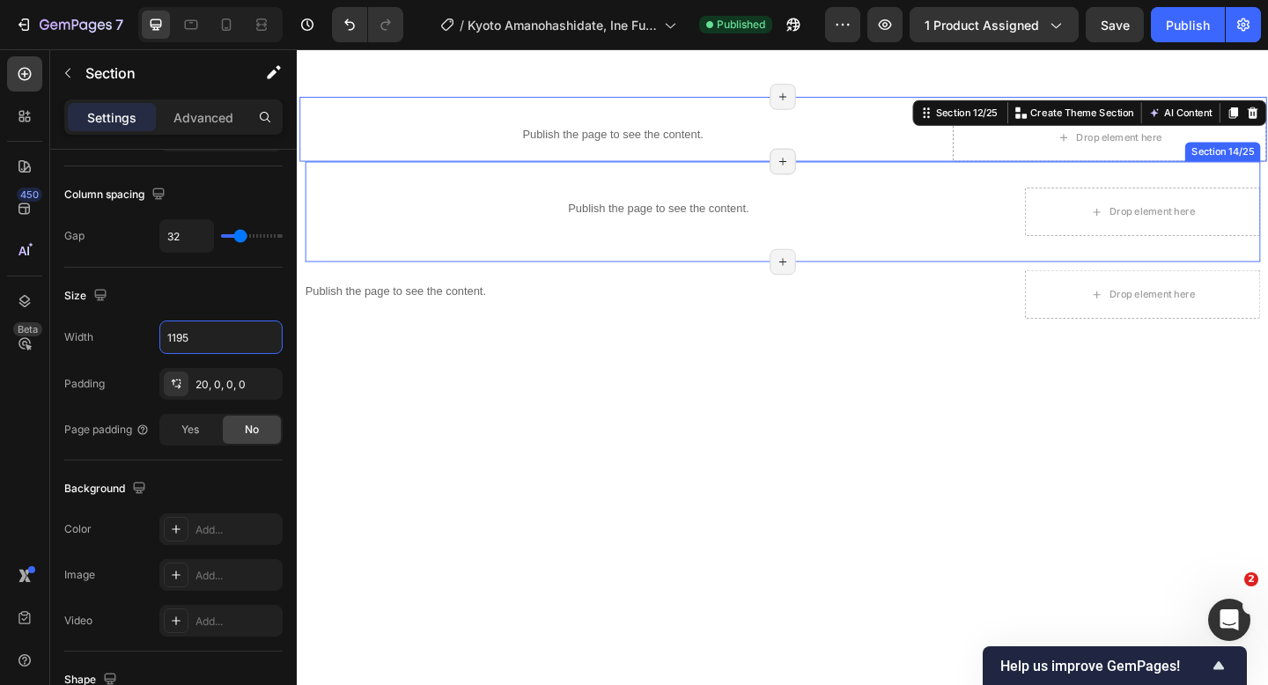
click at [990, 269] on div "Publish the page to see the content. Purchase notice desktop Drop element here …" at bounding box center [824, 226] width 1039 height 109
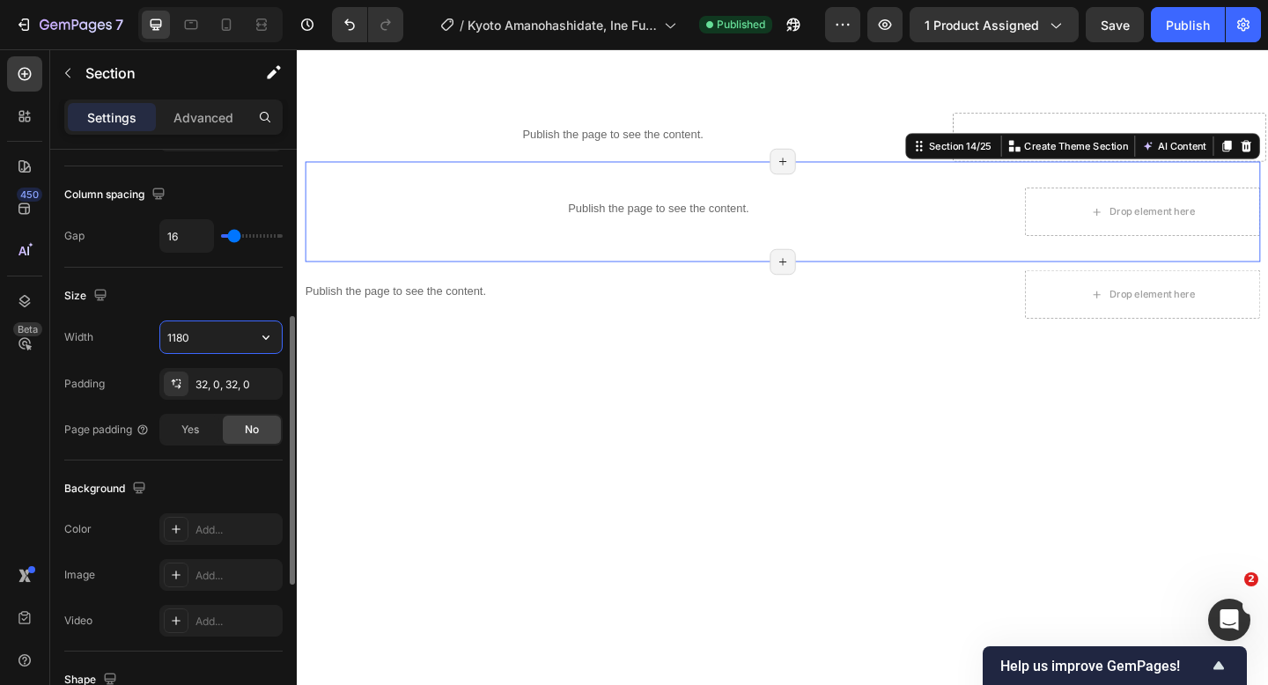
click at [200, 339] on input "1180" at bounding box center [220, 337] width 121 height 32
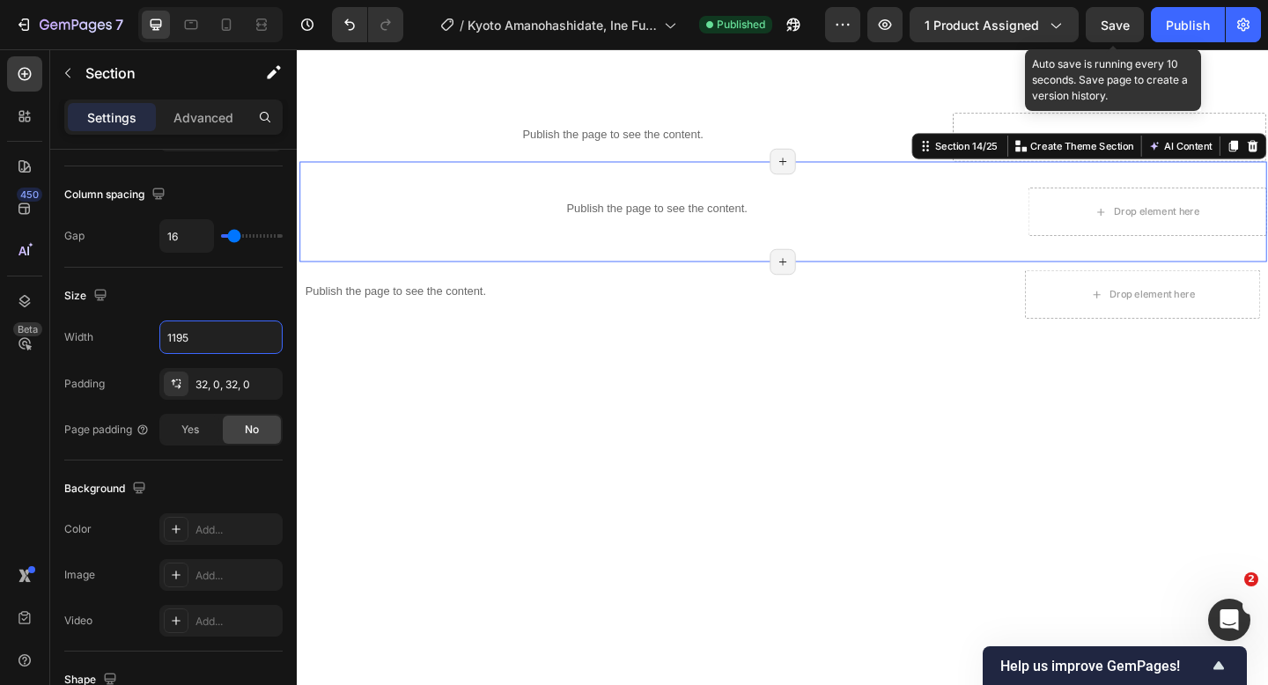
type input "1195"
click at [1117, 24] on span "Save" at bounding box center [1114, 25] width 29 height 15
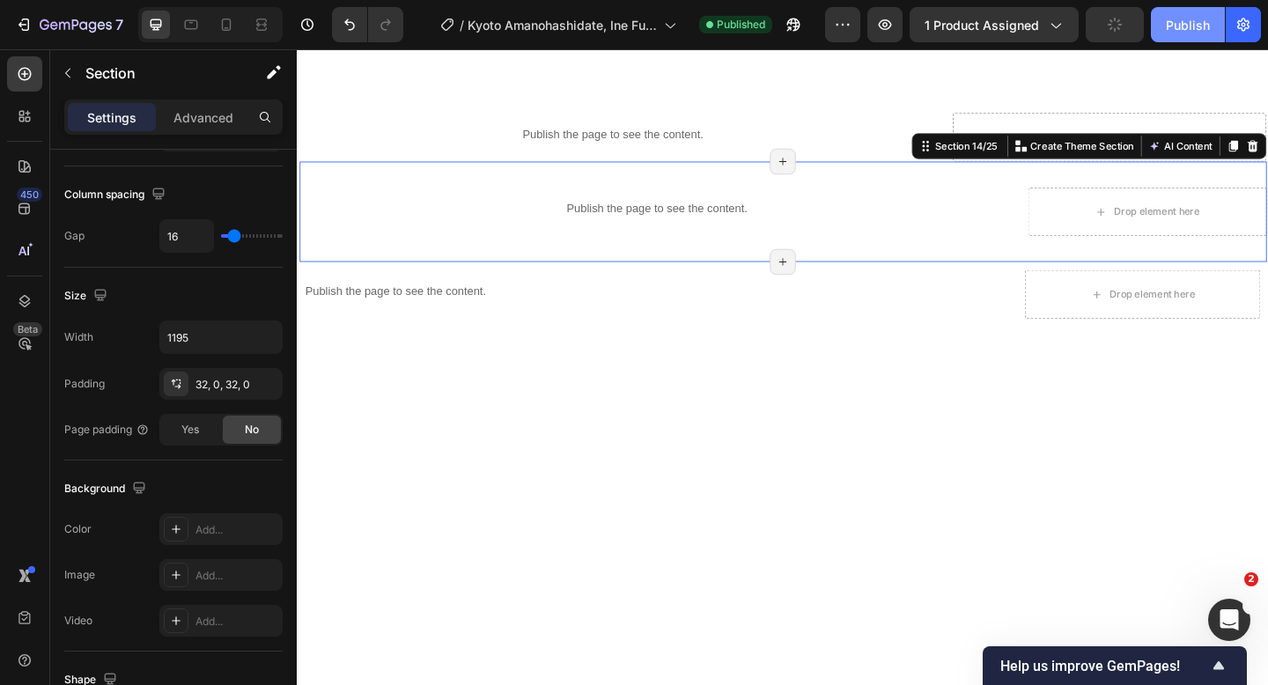
click at [1176, 24] on div "Publish" at bounding box center [1188, 25] width 44 height 18
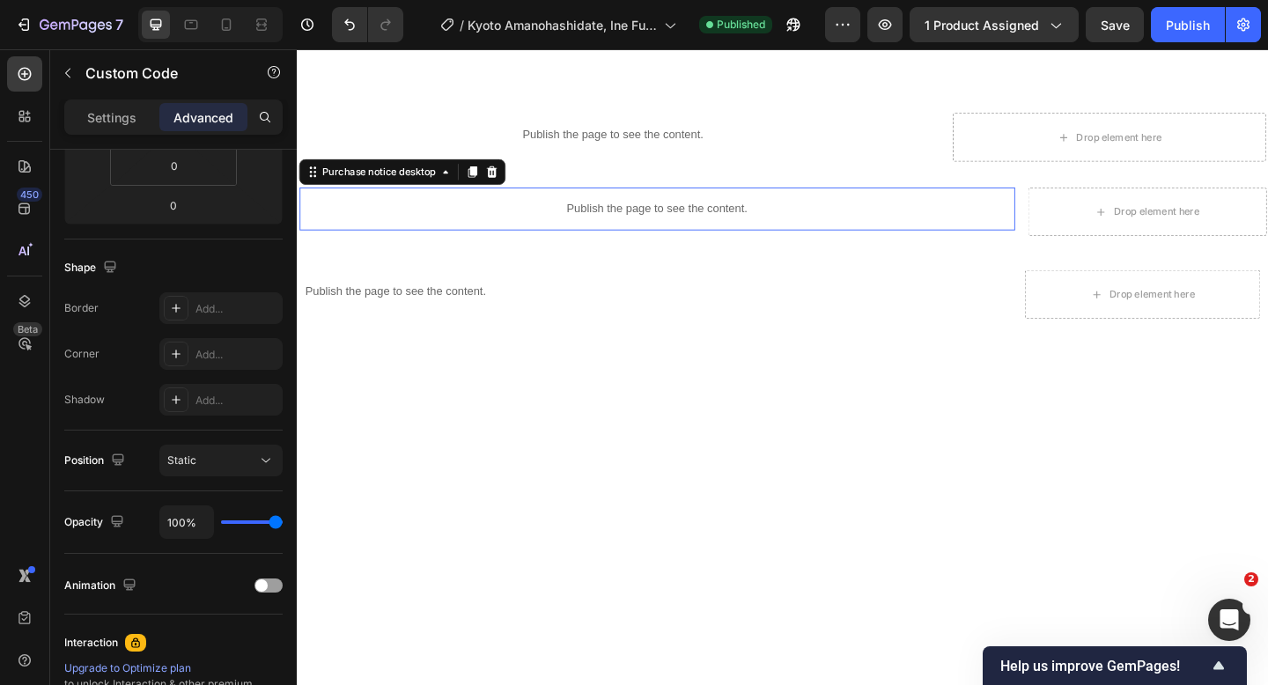
click at [623, 214] on p "Publish the page to see the content." at bounding box center [688, 223] width 778 height 18
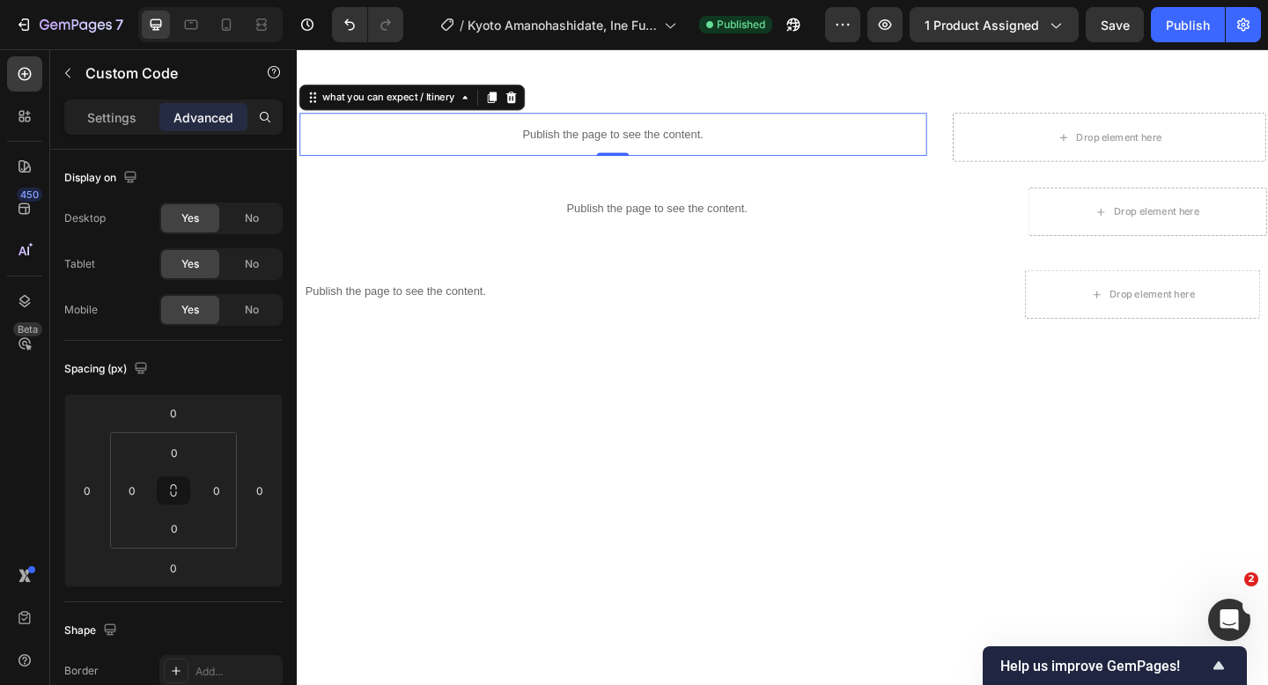
click at [569, 144] on p "Publish the page to see the content." at bounding box center [640, 142] width 682 height 18
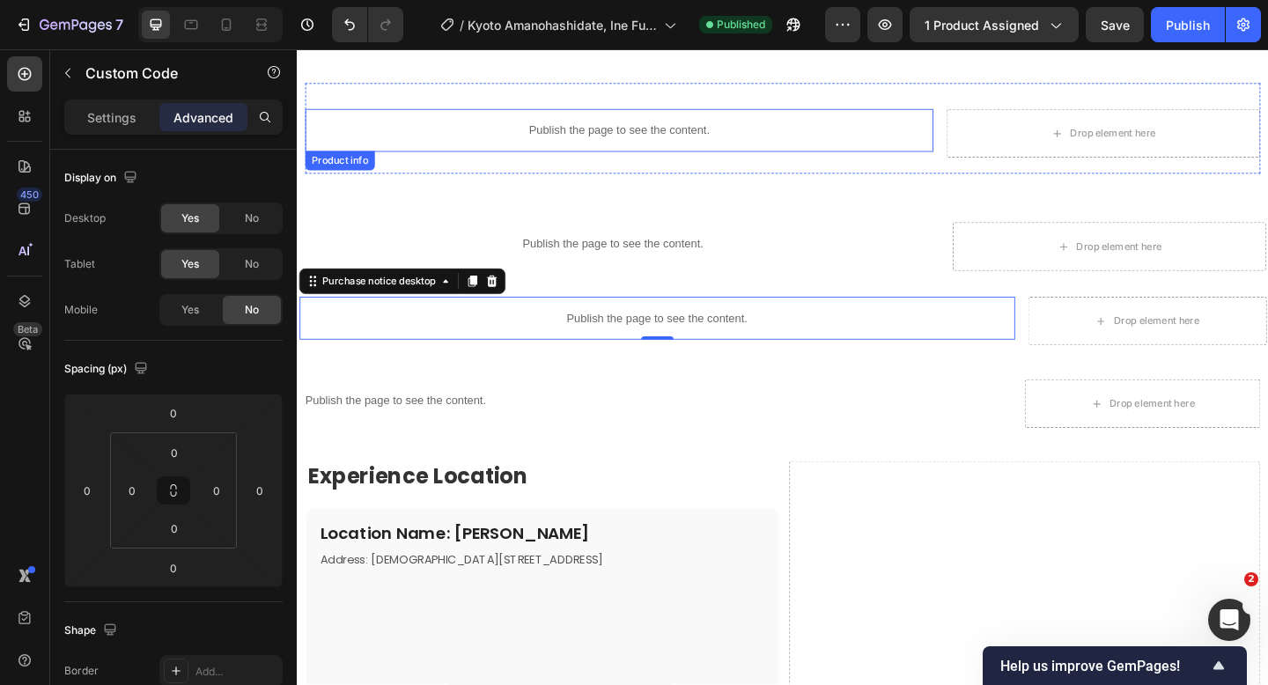
scroll to position [1974, 0]
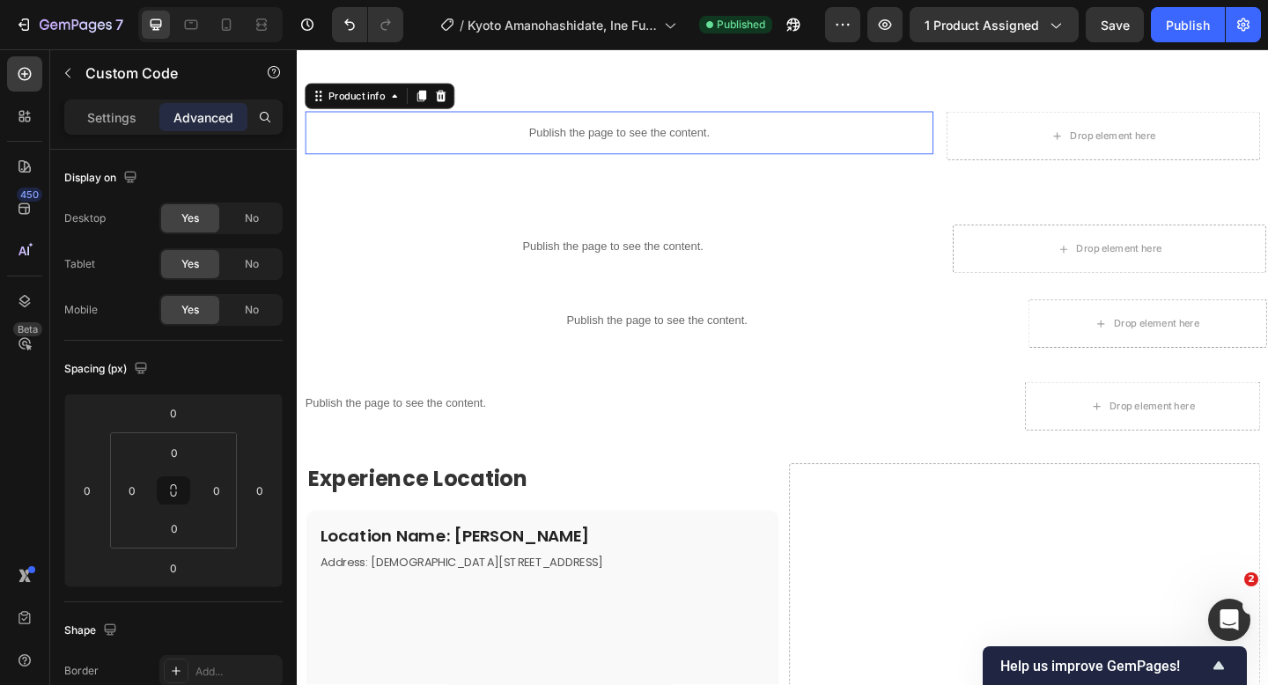
click at [633, 143] on p "Publish the page to see the content." at bounding box center [646, 140] width 683 height 18
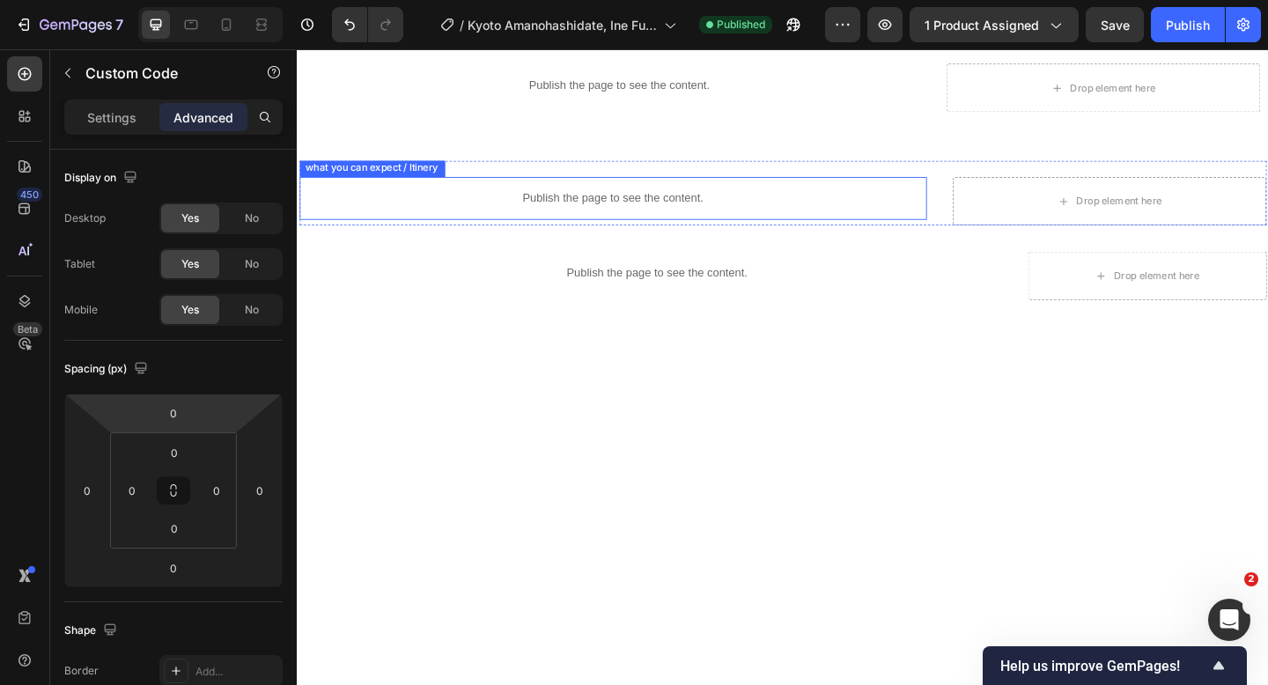
scroll to position [2012, 0]
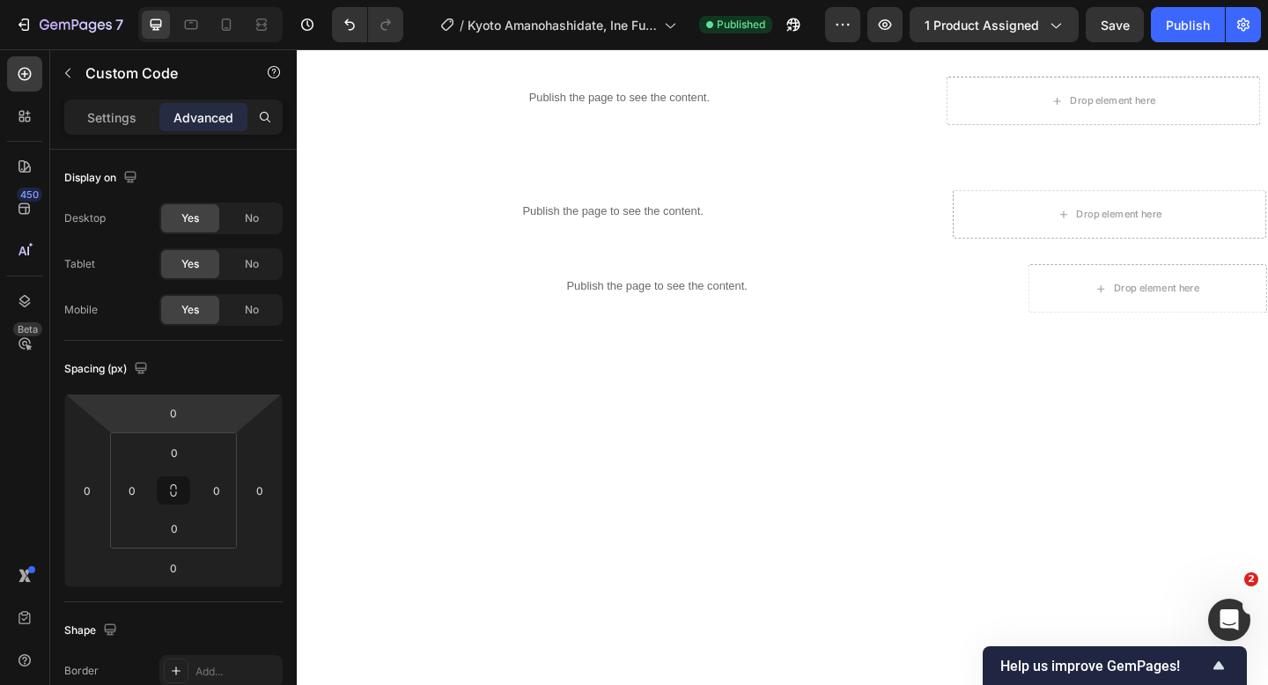
click at [695, 109] on p "Publish the page to see the content." at bounding box center [646, 102] width 683 height 18
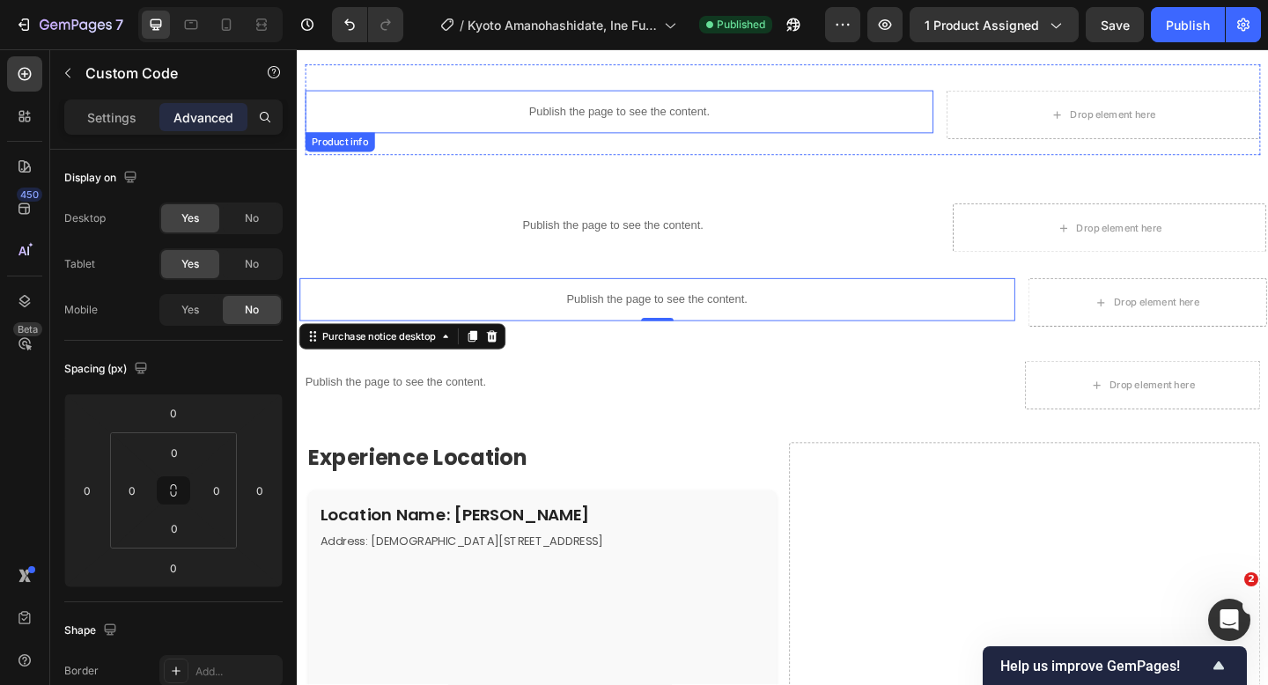
scroll to position [1988, 0]
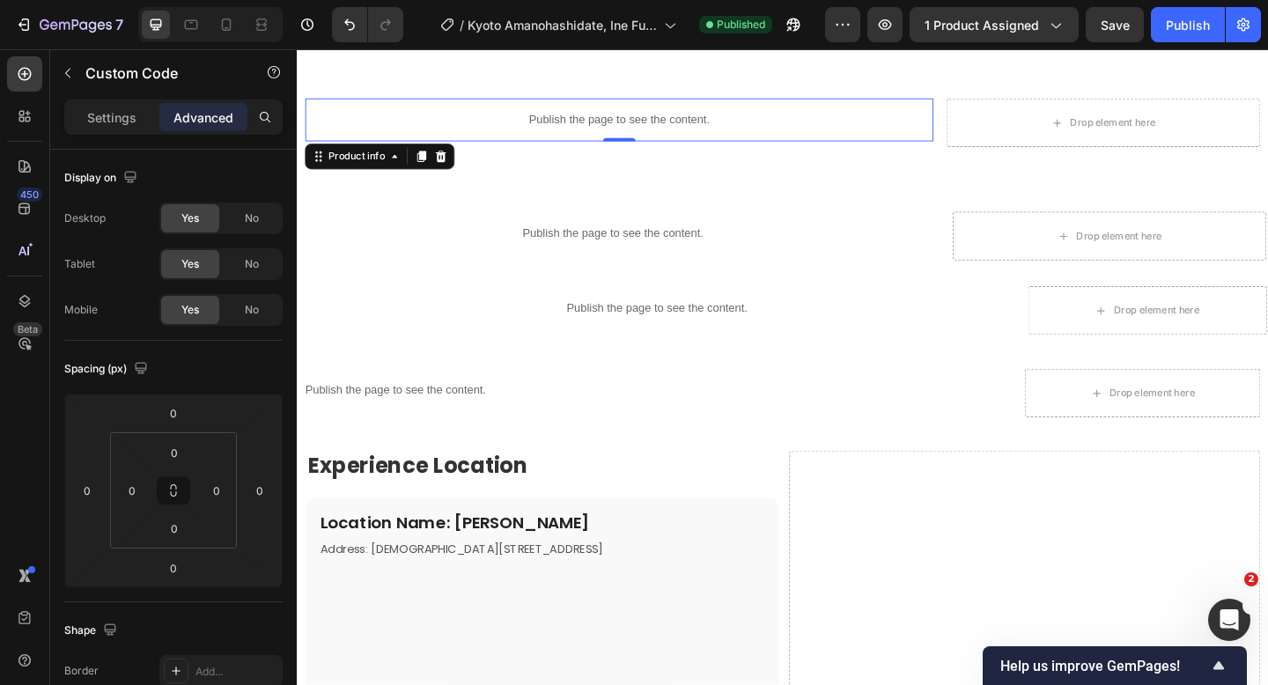
click at [640, 121] on p "Publish the page to see the content." at bounding box center [646, 126] width 683 height 18
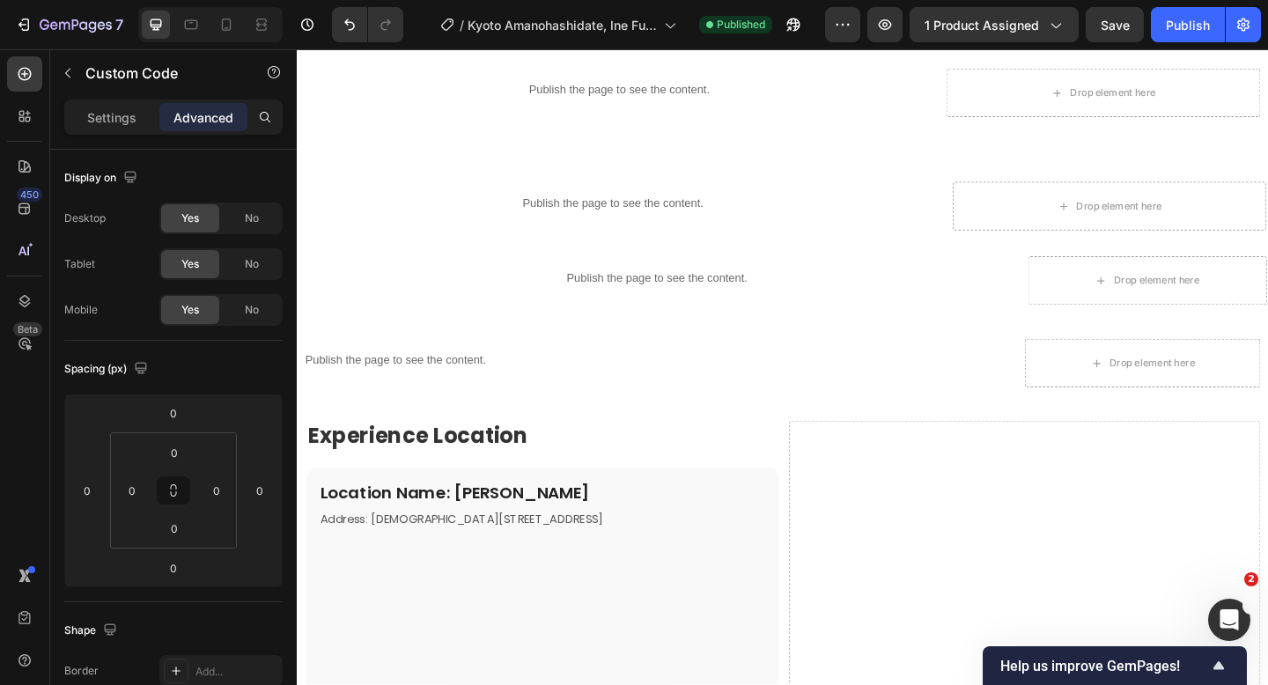
scroll to position [2012, 0]
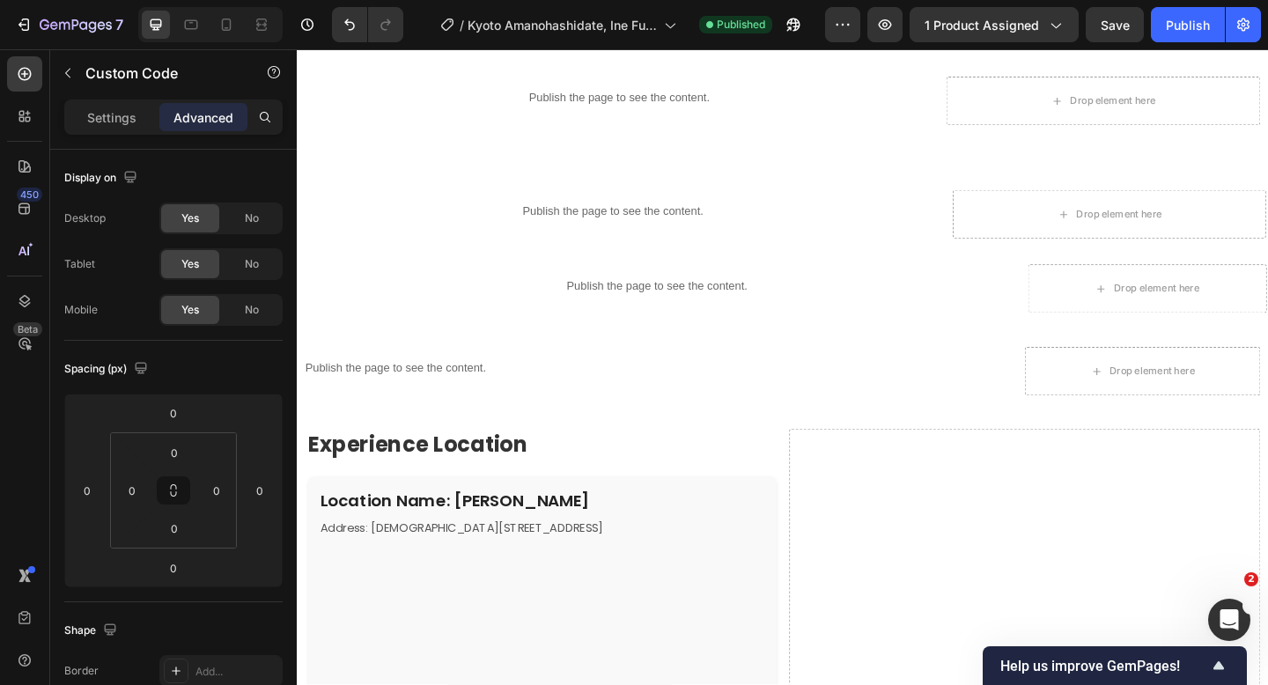
click at [613, 99] on p "Publish the page to see the content." at bounding box center [646, 102] width 683 height 18
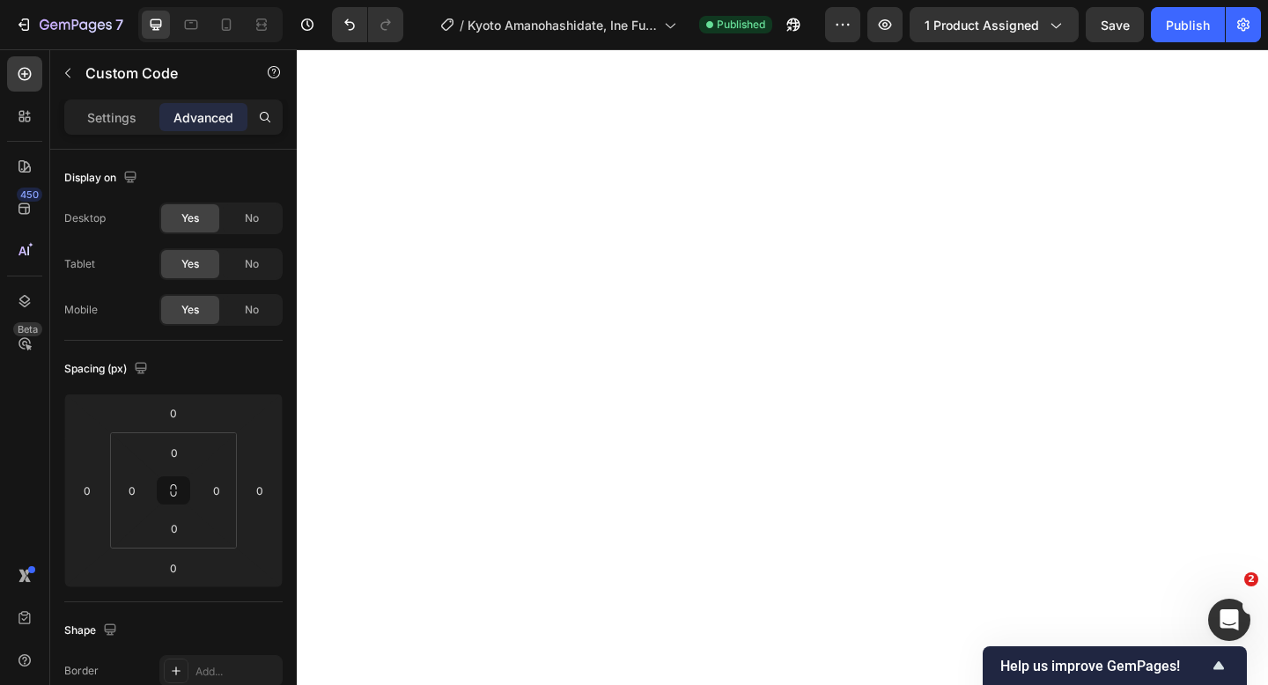
scroll to position [0, 0]
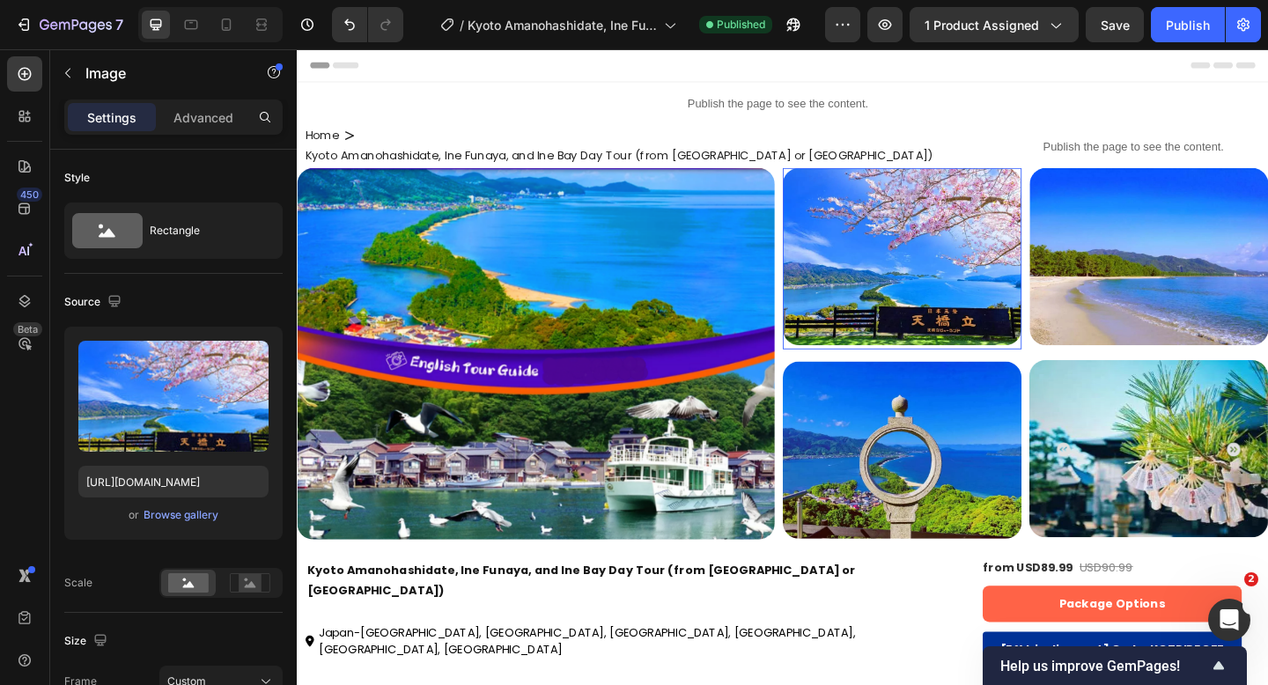
click at [826, 281] on img at bounding box center [955, 275] width 260 height 193
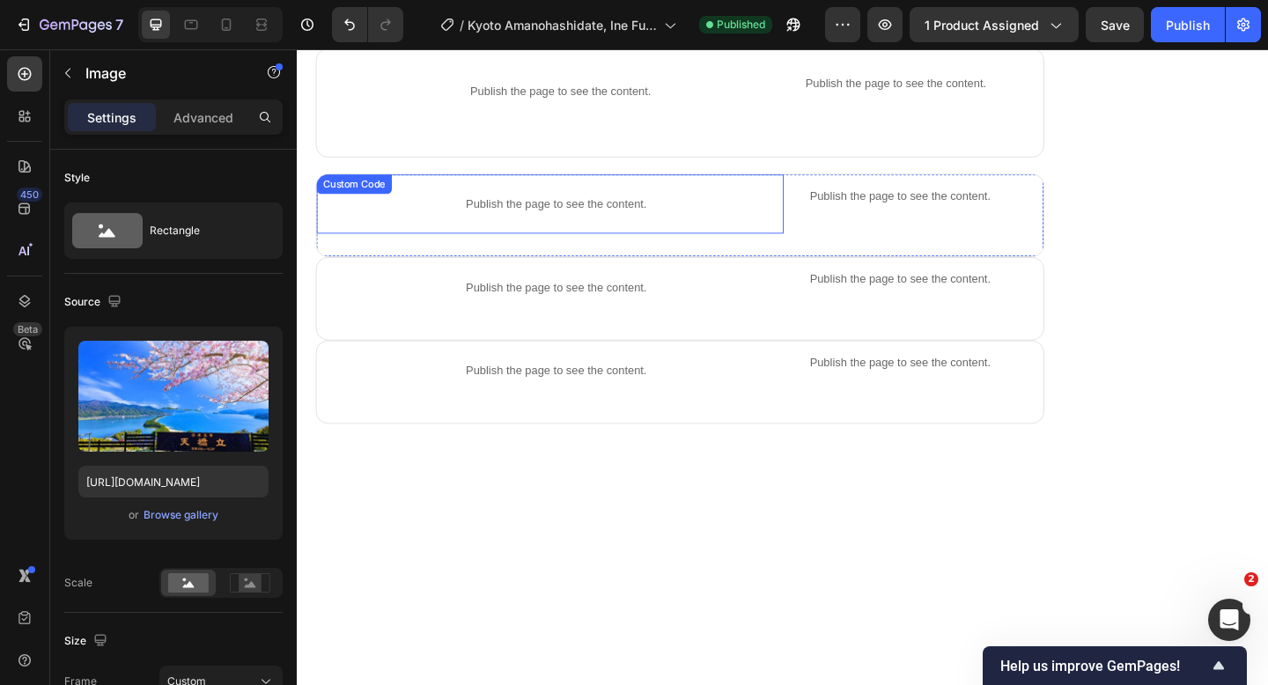
scroll to position [1294, 0]
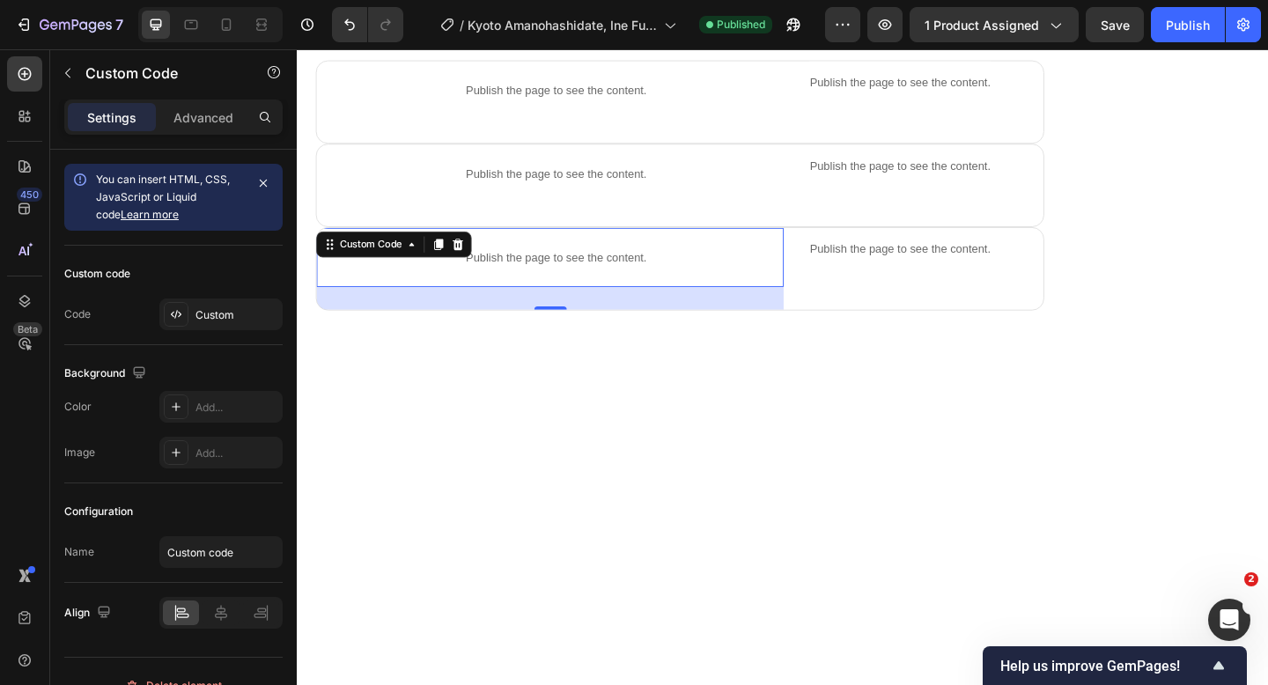
click at [630, 279] on p "Publish the page to see the content." at bounding box center [578, 276] width 495 height 18
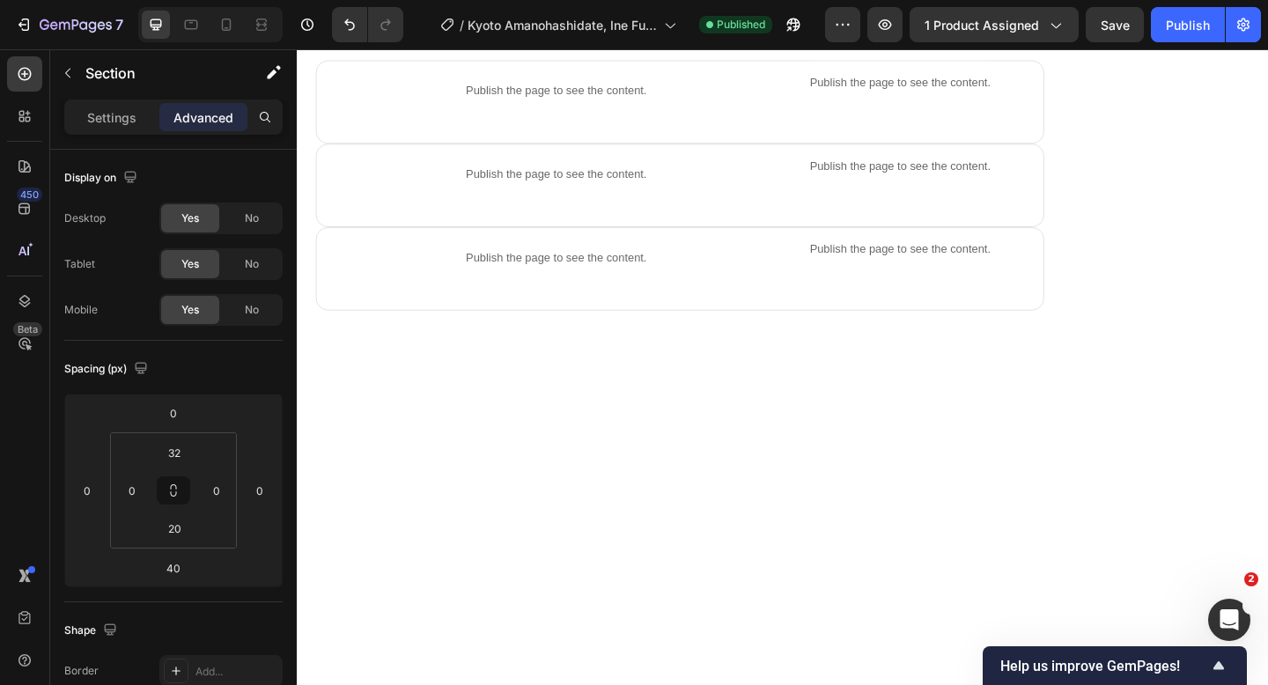
click at [739, 367] on div at bounding box center [824, 383] width 1039 height 99
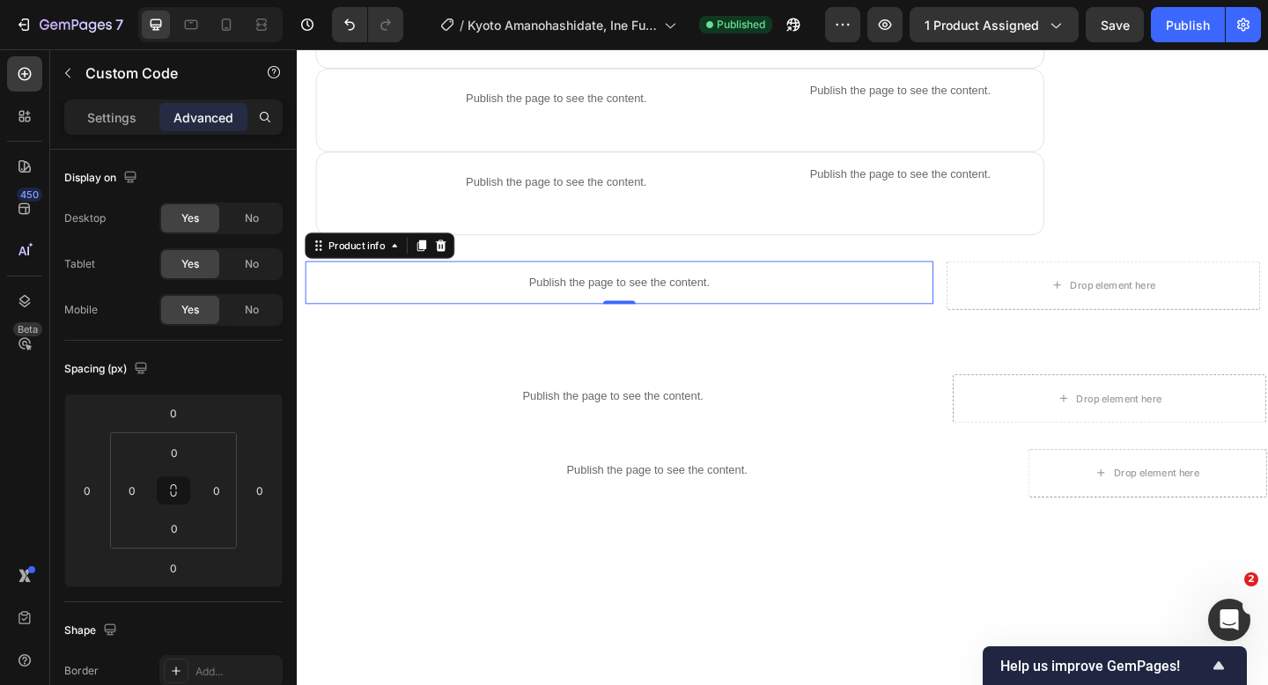
click at [672, 300] on p "Publish the page to see the content." at bounding box center [646, 303] width 683 height 18
click at [94, 114] on p "Settings" at bounding box center [111, 117] width 49 height 18
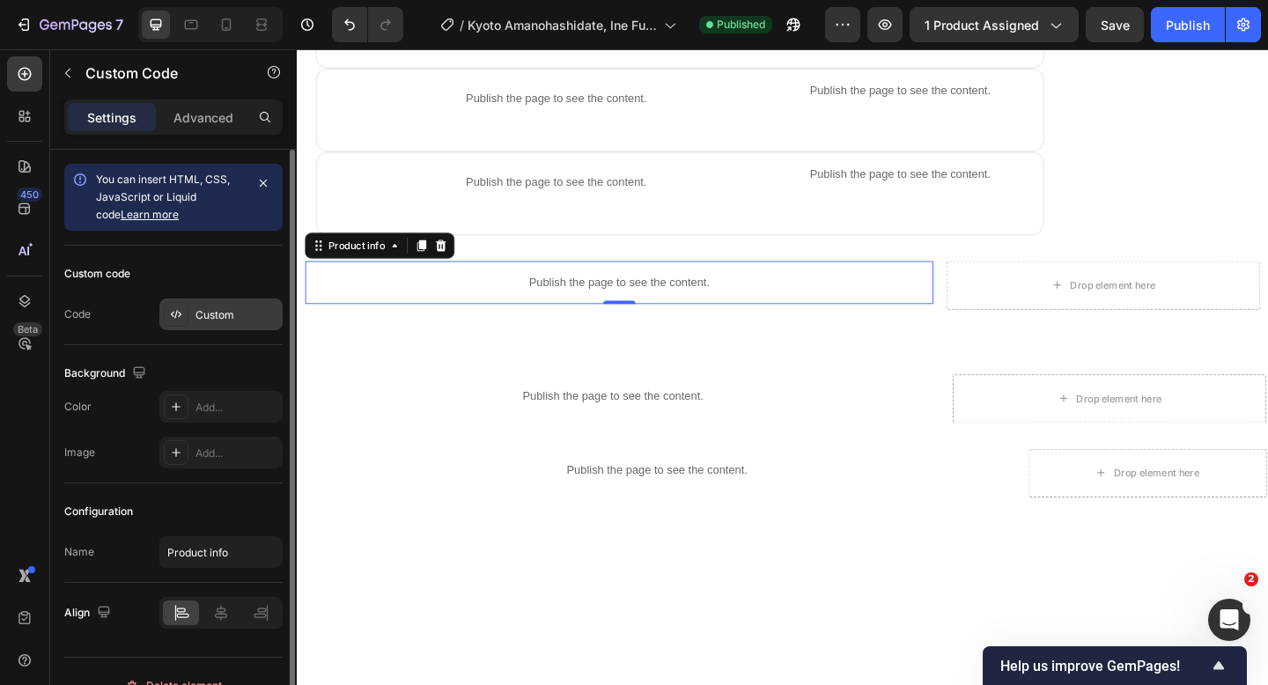
click at [210, 316] on div "Custom" at bounding box center [236, 315] width 83 height 16
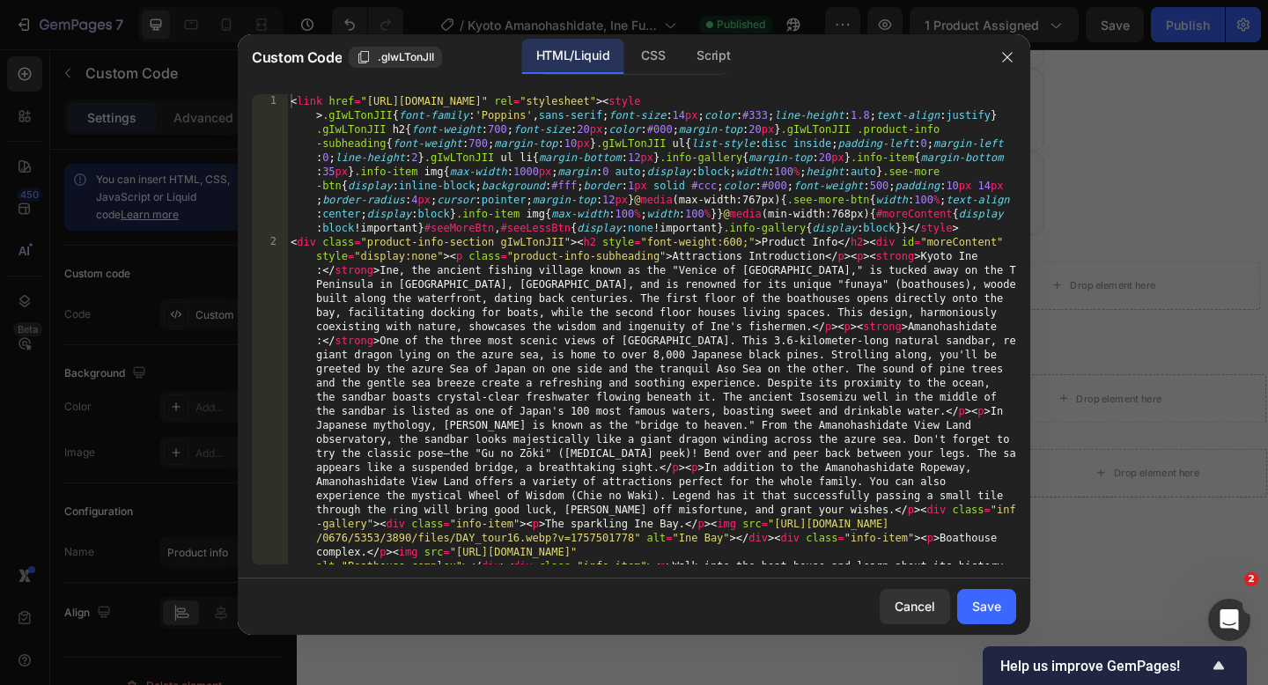
type textarea "<link href="[URL][DOMAIN_NAME]" rel="stylesheet"><style>.gIwLTonJII{font-family…"
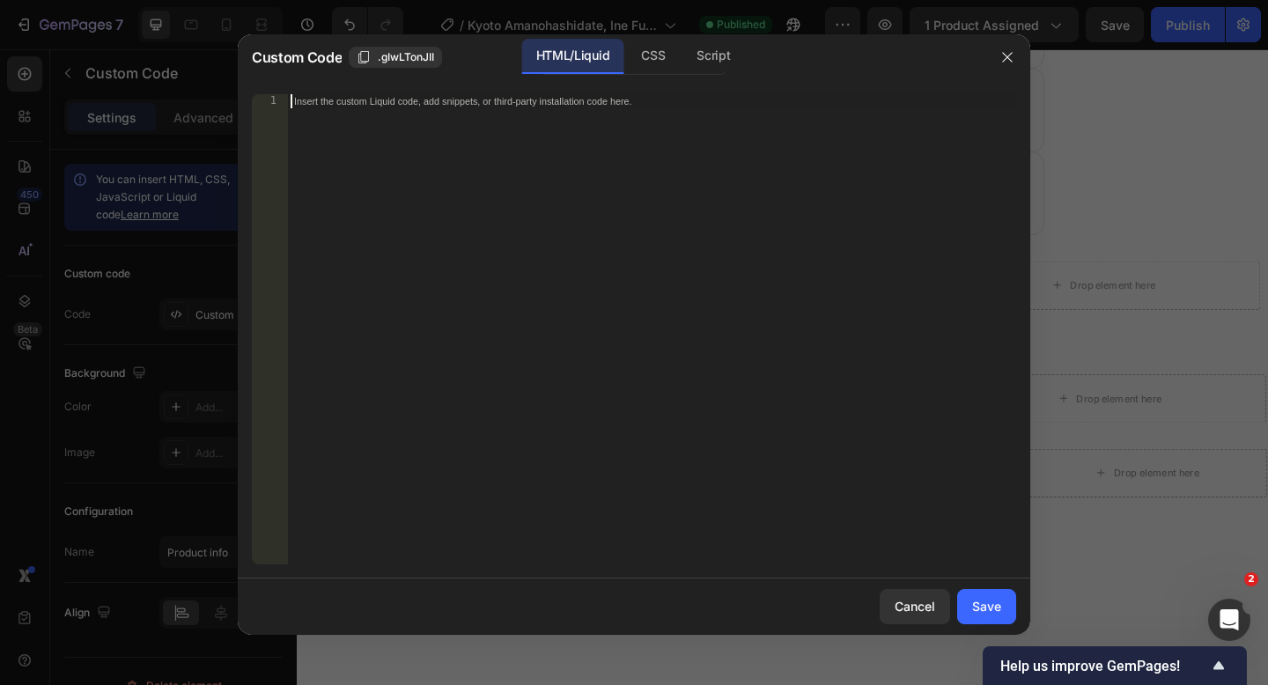
paste textarea
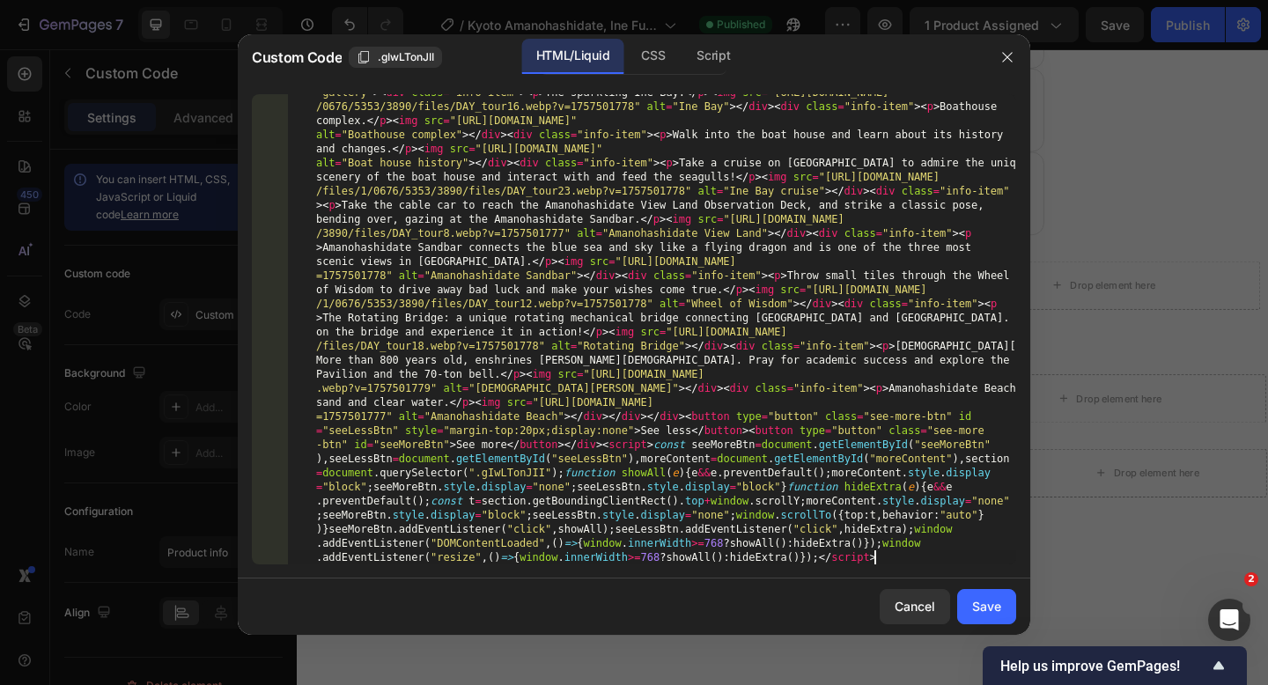
scroll to position [431, 0]
click at [977, 599] on div "Save" at bounding box center [986, 606] width 29 height 18
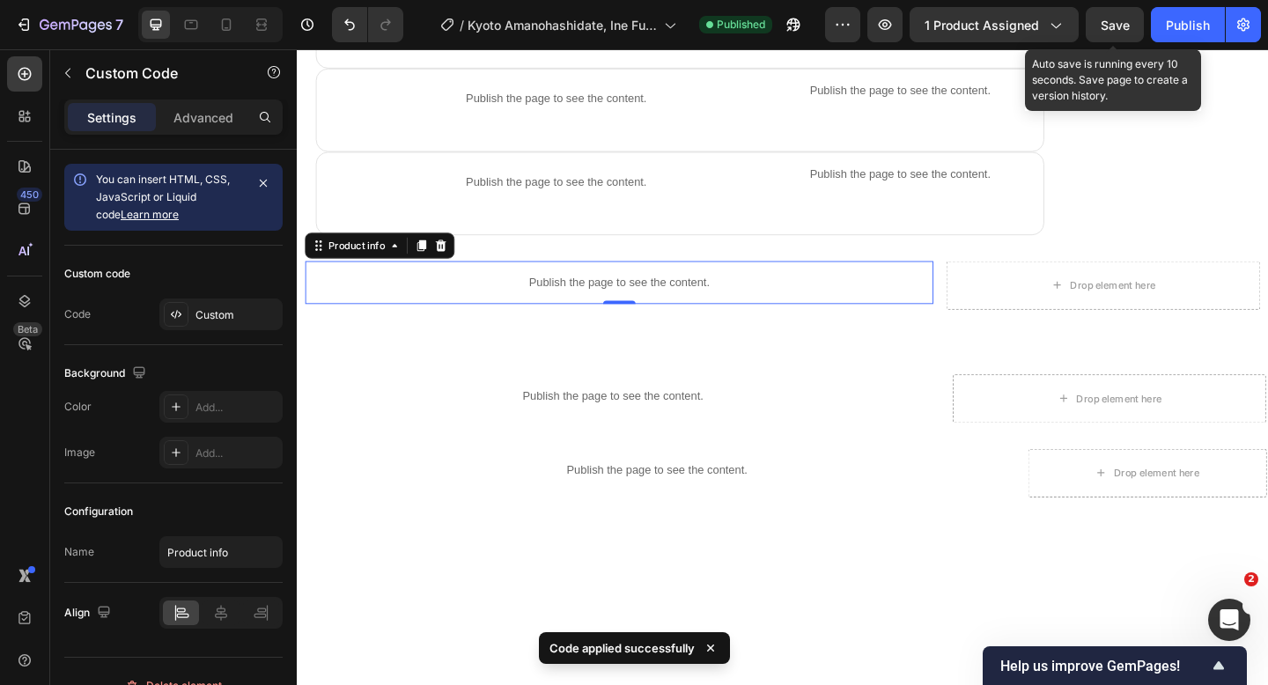
click at [1120, 29] on span "Save" at bounding box center [1114, 25] width 29 height 15
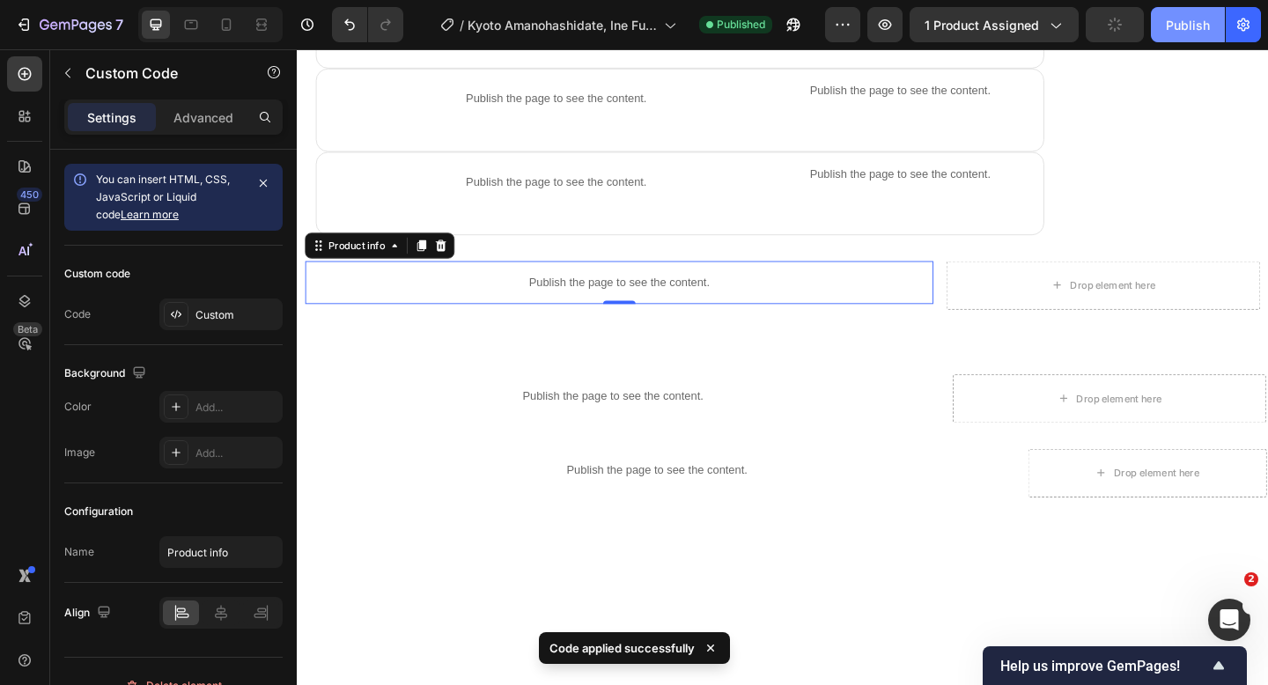
click at [1159, 29] on button "Publish" at bounding box center [1188, 24] width 74 height 35
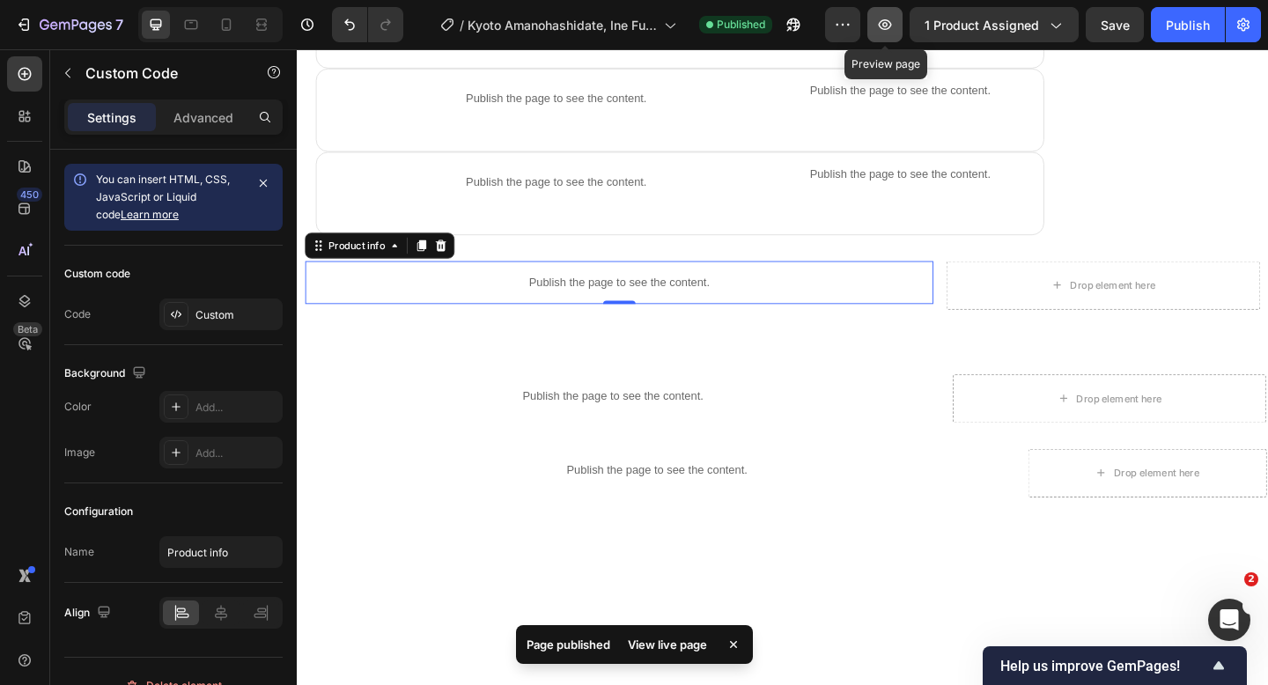
click at [902, 29] on button "button" at bounding box center [884, 24] width 35 height 35
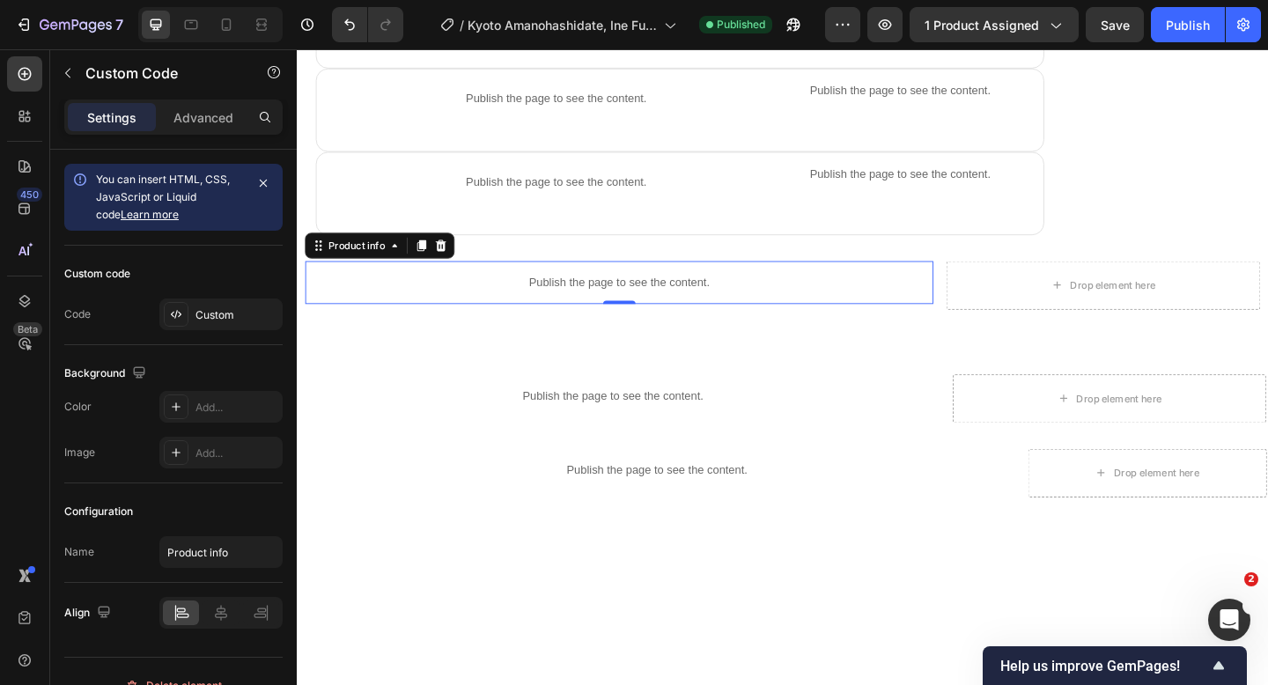
click at [722, 294] on p "Publish the page to see the content." at bounding box center [646, 303] width 683 height 18
click at [570, 301] on p "Publish the page to see the content." at bounding box center [646, 303] width 683 height 18
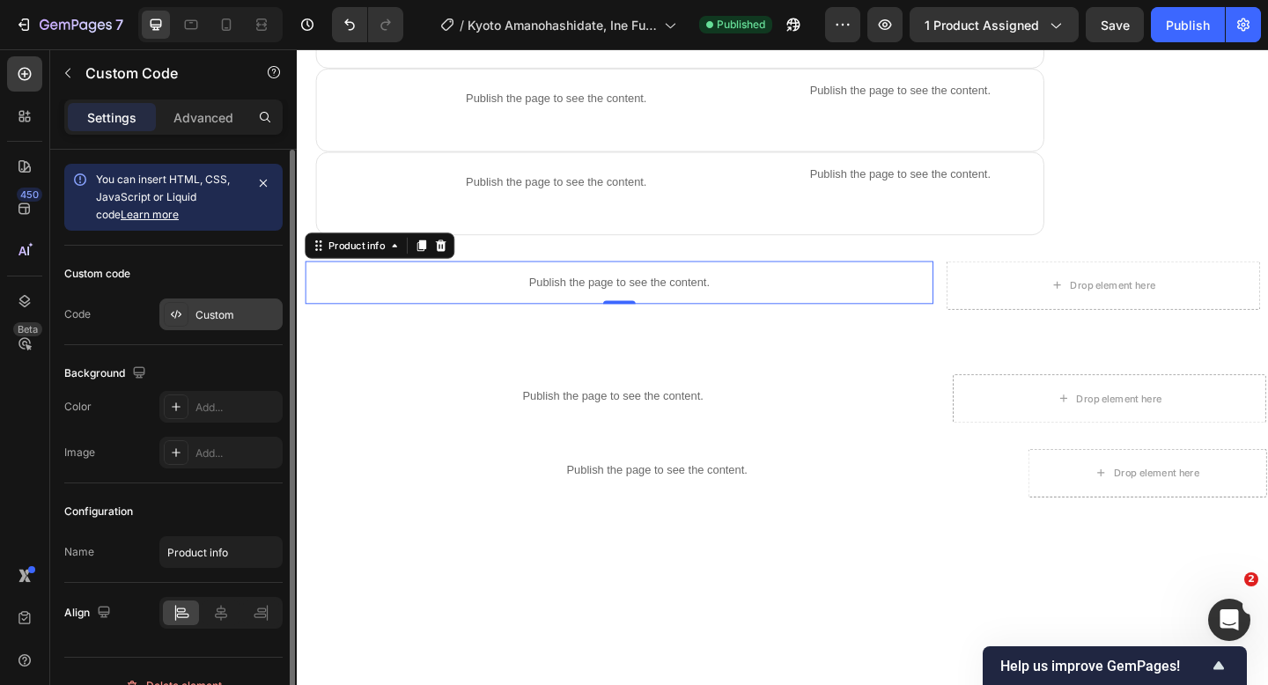
click at [217, 313] on div "Custom" at bounding box center [236, 315] width 83 height 16
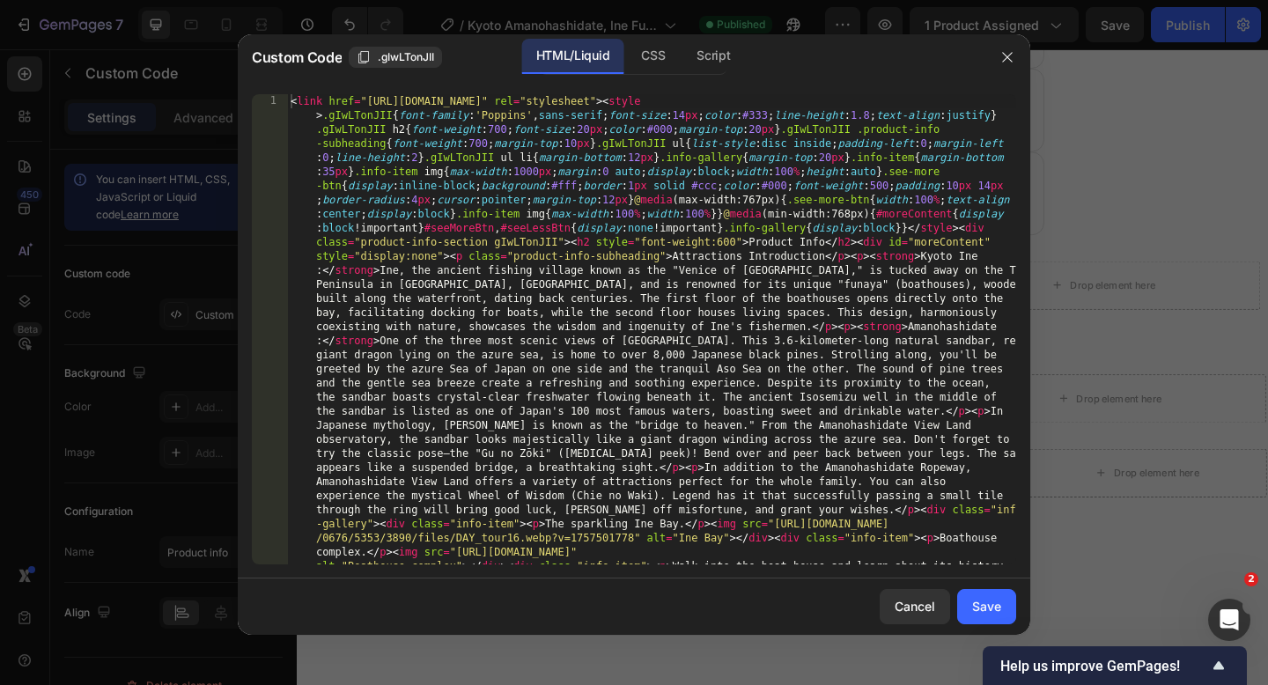
type textarea "<link href="[URL][DOMAIN_NAME]" rel="stylesheet"><style>.gIwLTonJII{font-family…"
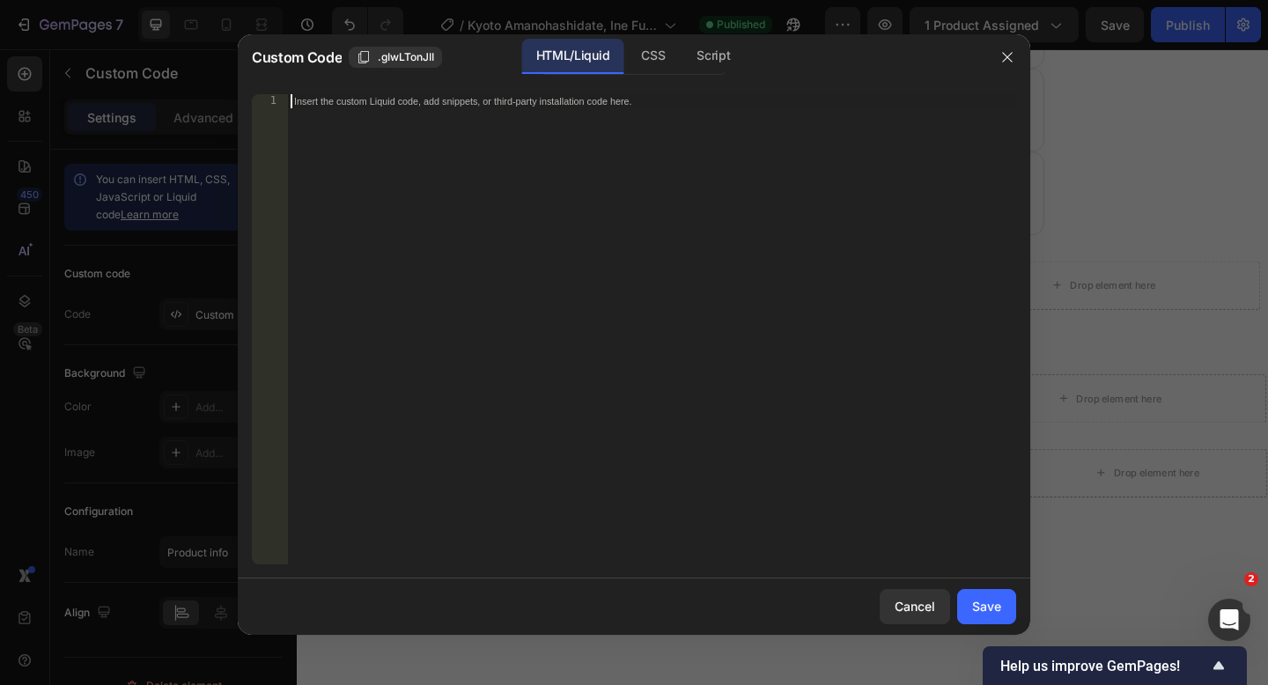
paste textarea
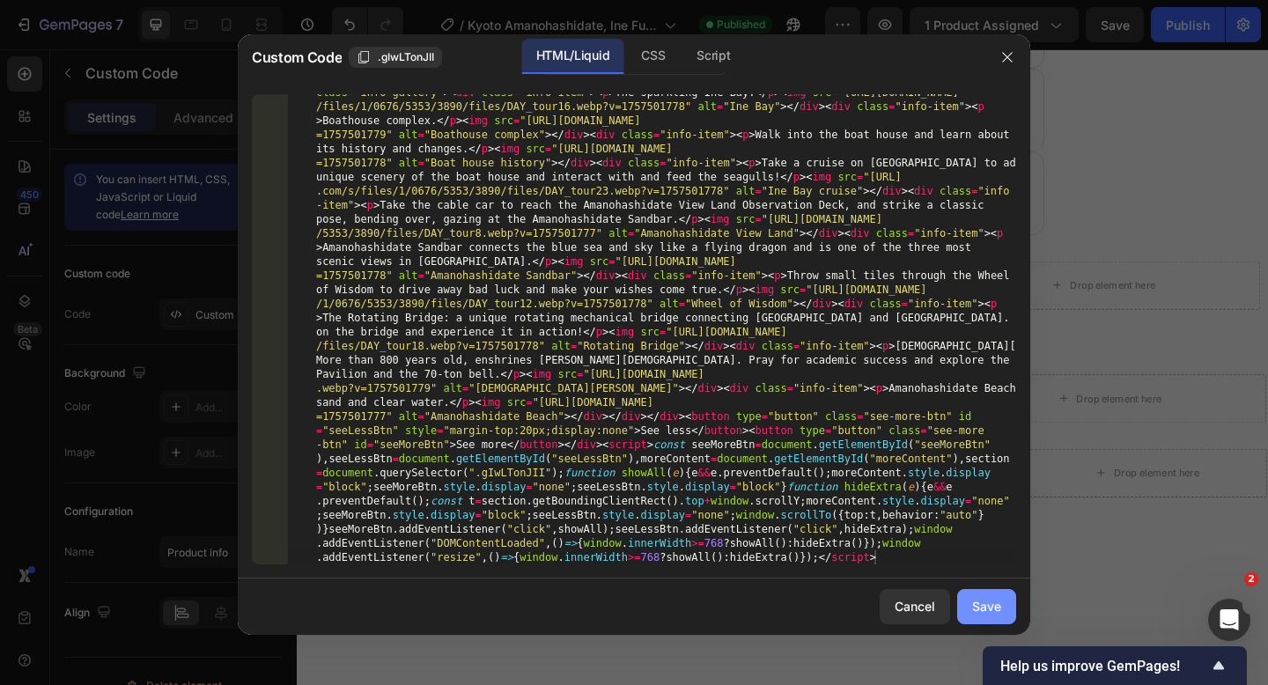
click at [988, 595] on button "Save" at bounding box center [986, 606] width 59 height 35
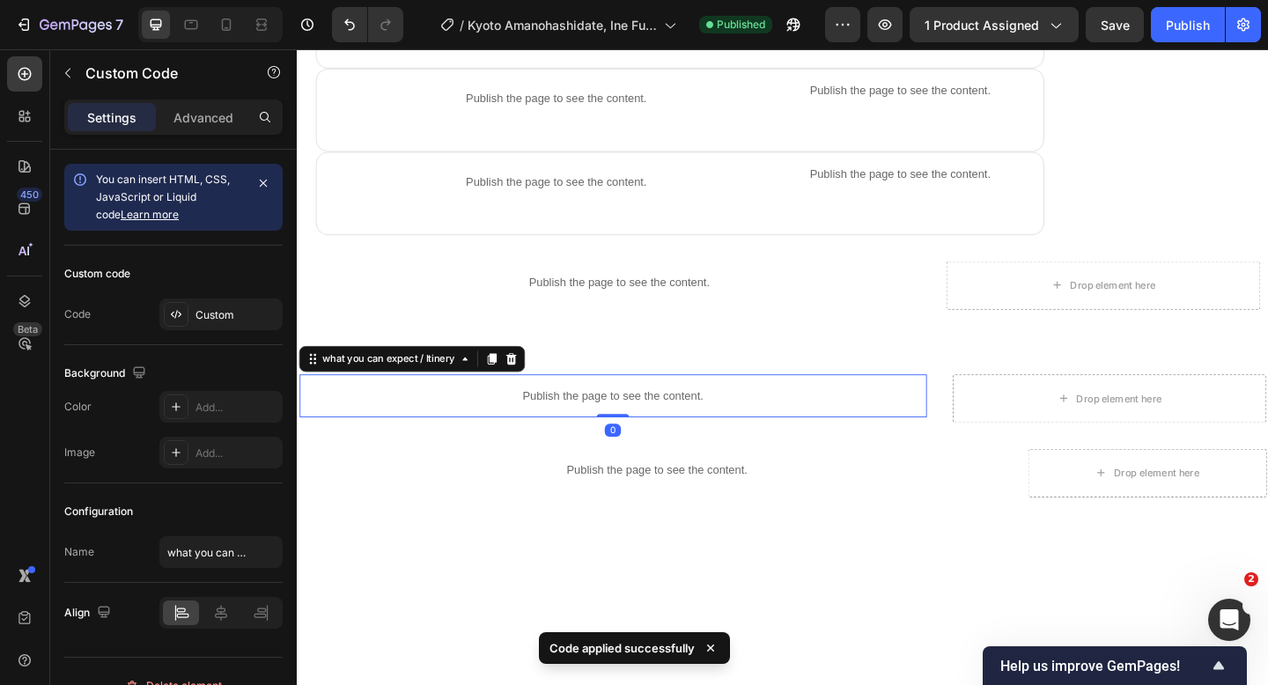
click at [680, 430] on p "Publish the page to see the content." at bounding box center [640, 426] width 682 height 18
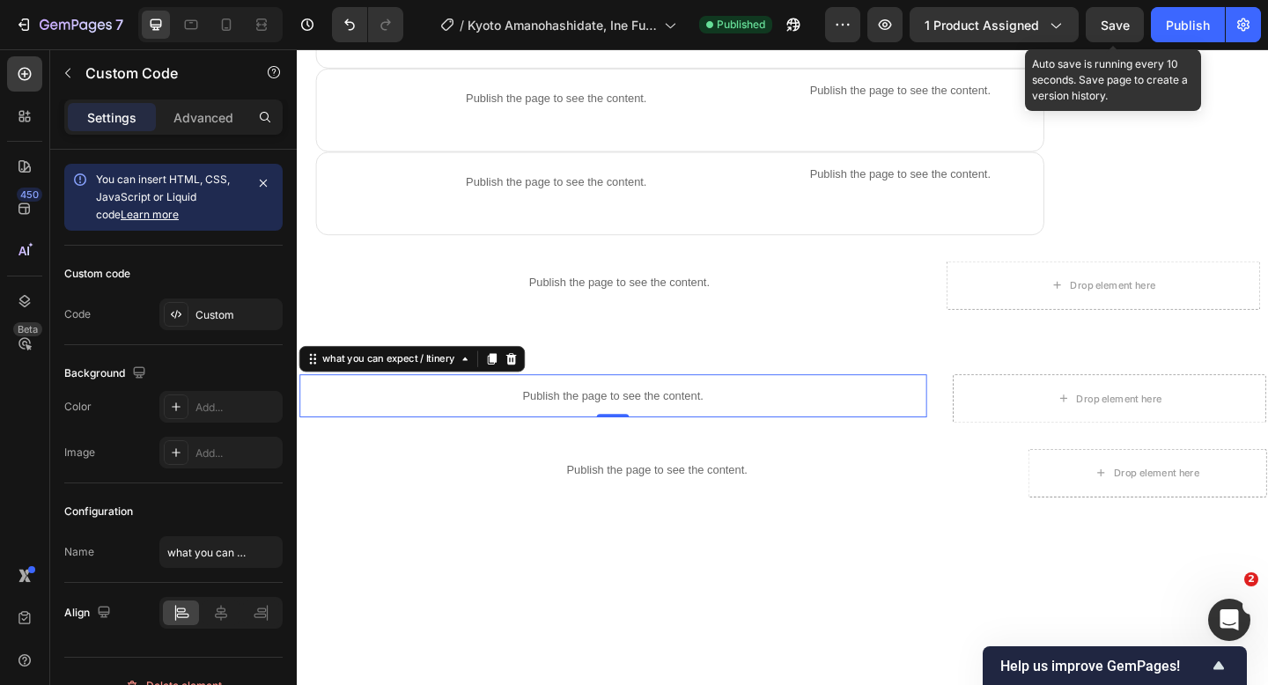
click at [1122, 20] on span "Save" at bounding box center [1114, 25] width 29 height 15
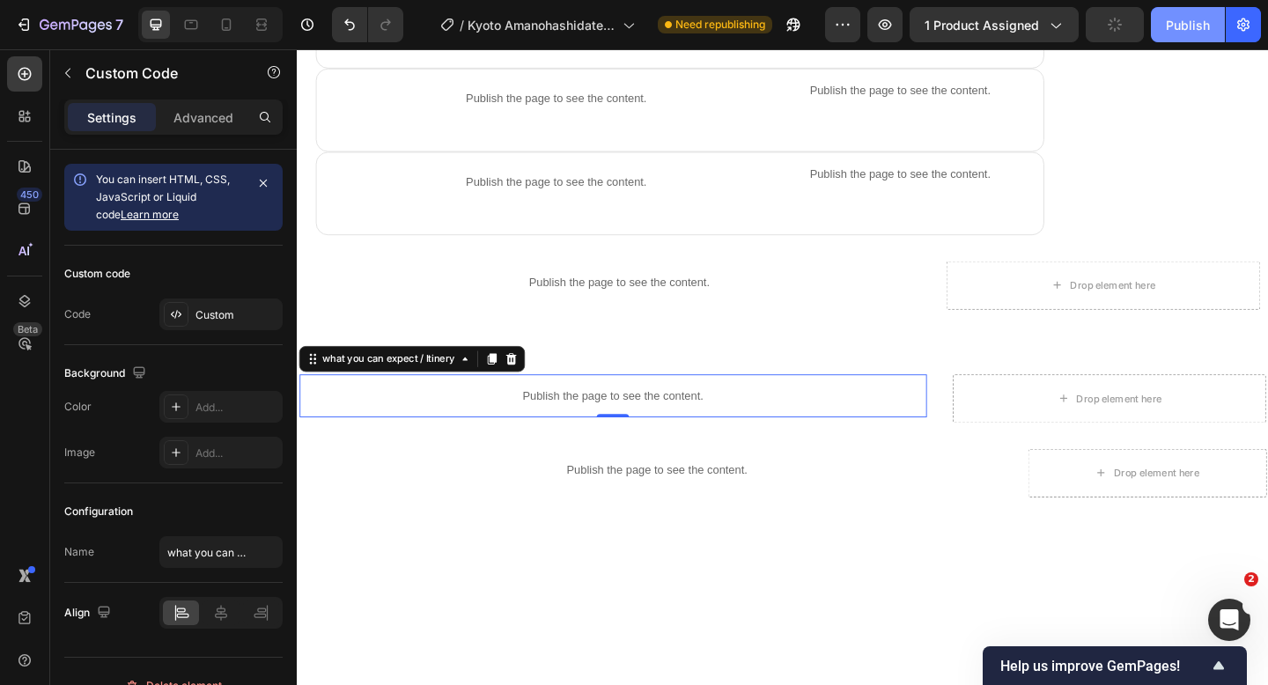
click at [1172, 28] on div "Publish" at bounding box center [1188, 25] width 44 height 18
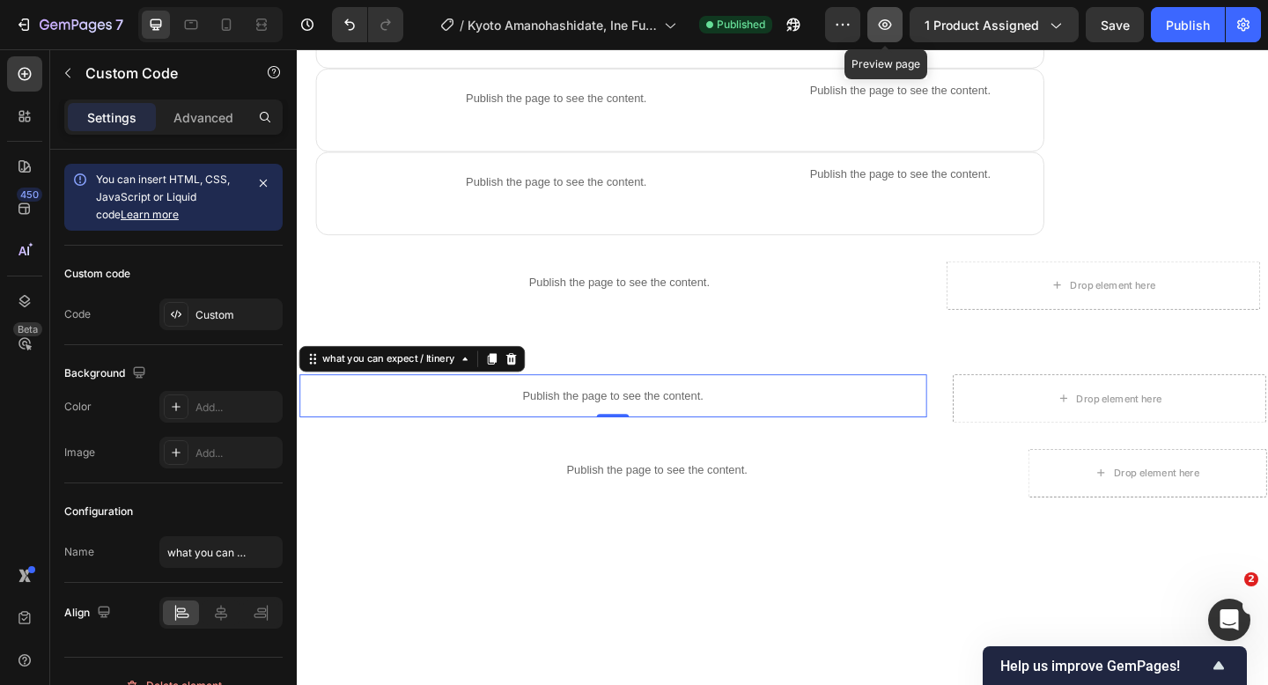
click at [884, 26] on icon "button" at bounding box center [885, 25] width 18 height 18
click at [886, 18] on icon "button" at bounding box center [885, 25] width 18 height 18
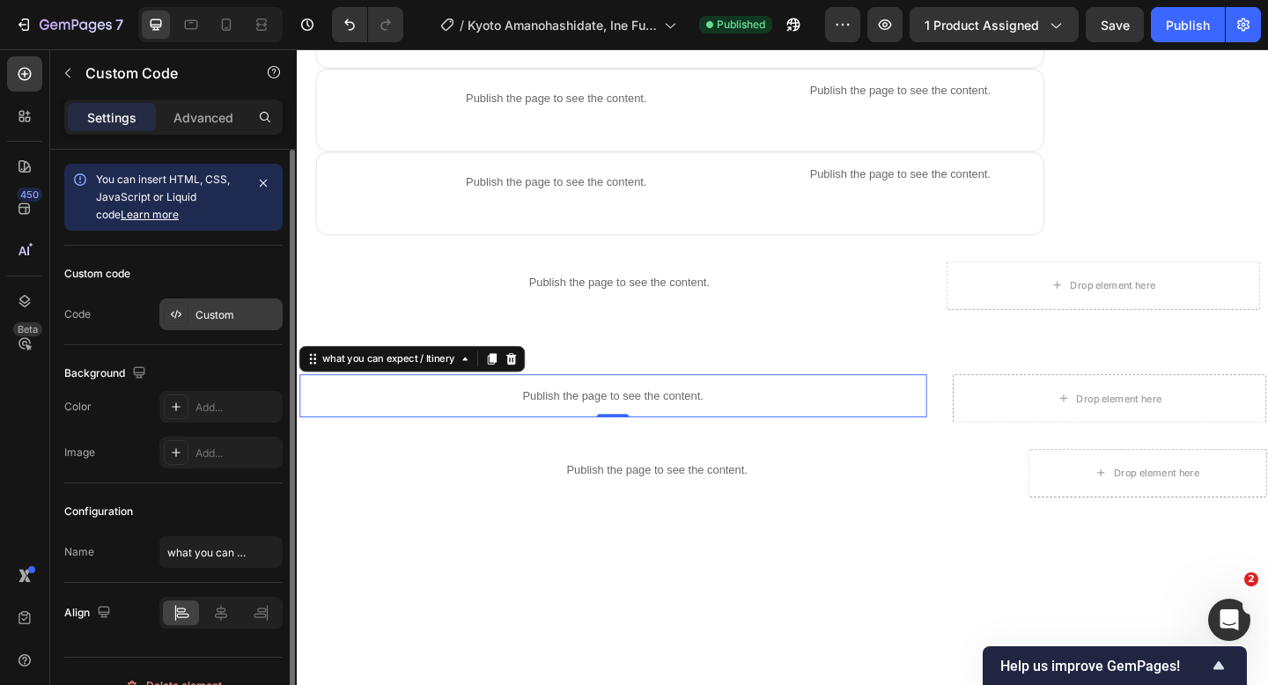
click at [217, 322] on div "Custom" at bounding box center [236, 315] width 83 height 16
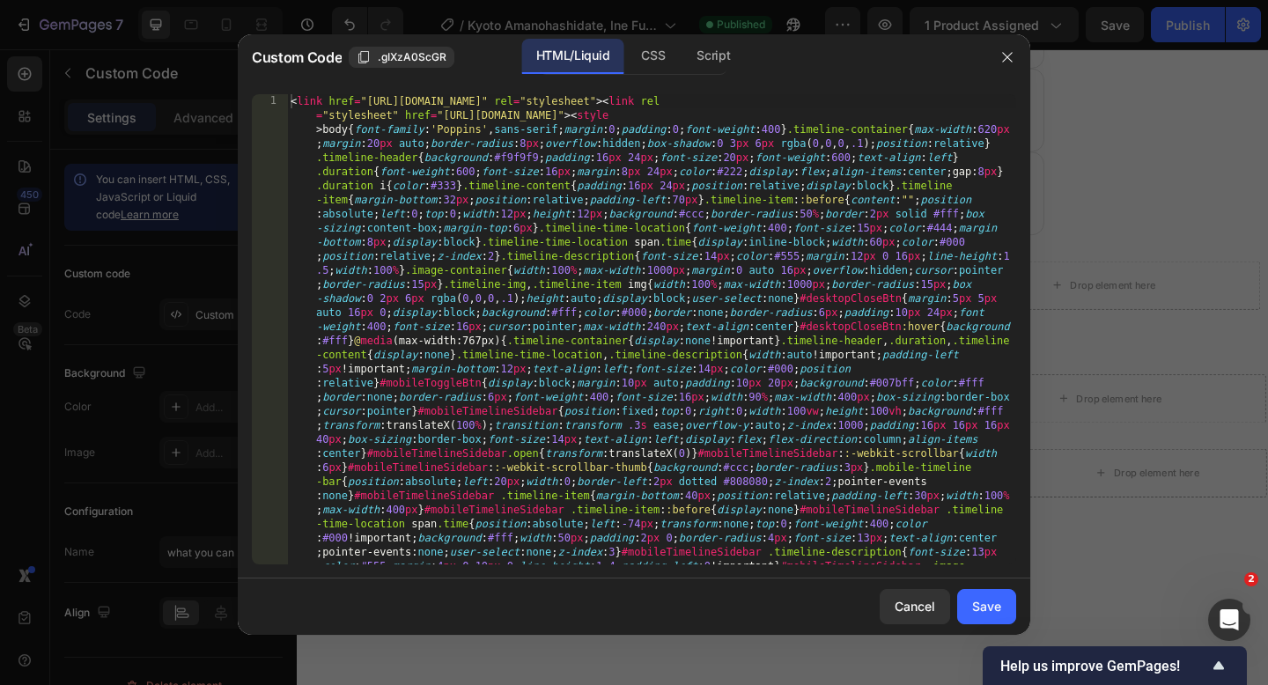
type textarea "<link href="[URL][DOMAIN_NAME]" rel="stylesheet"><link rel="stylesheet" href="[…"
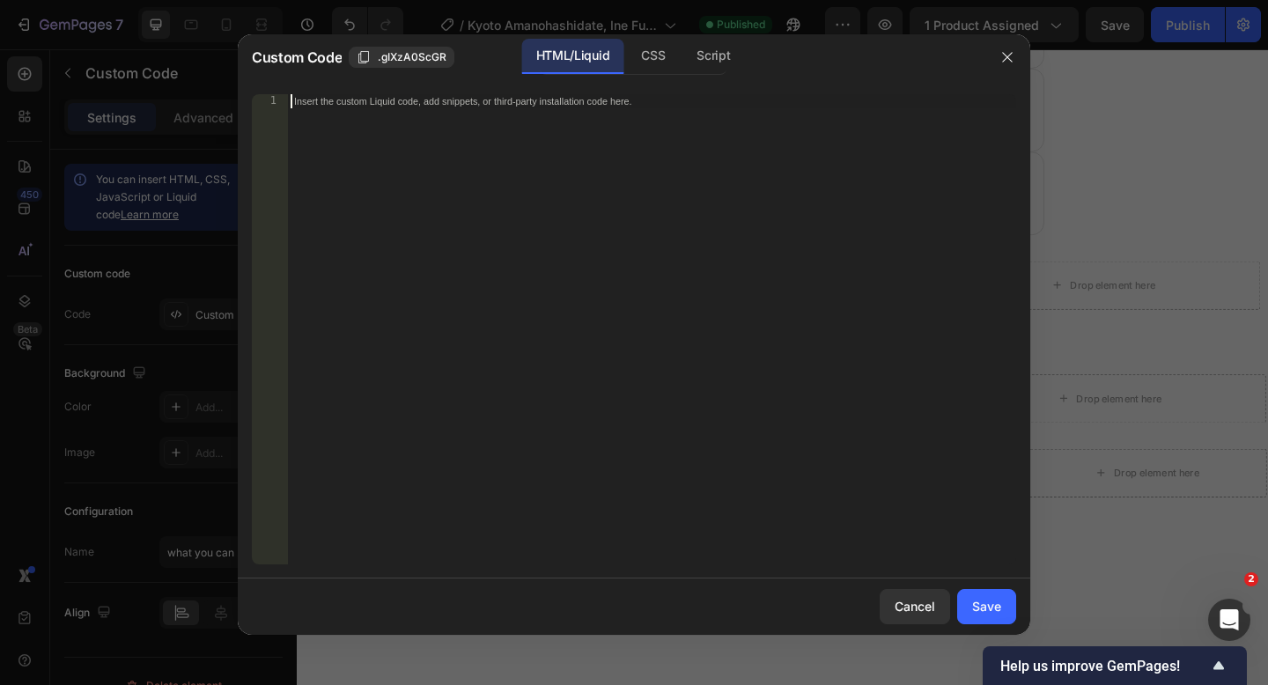
paste textarea "</script>"
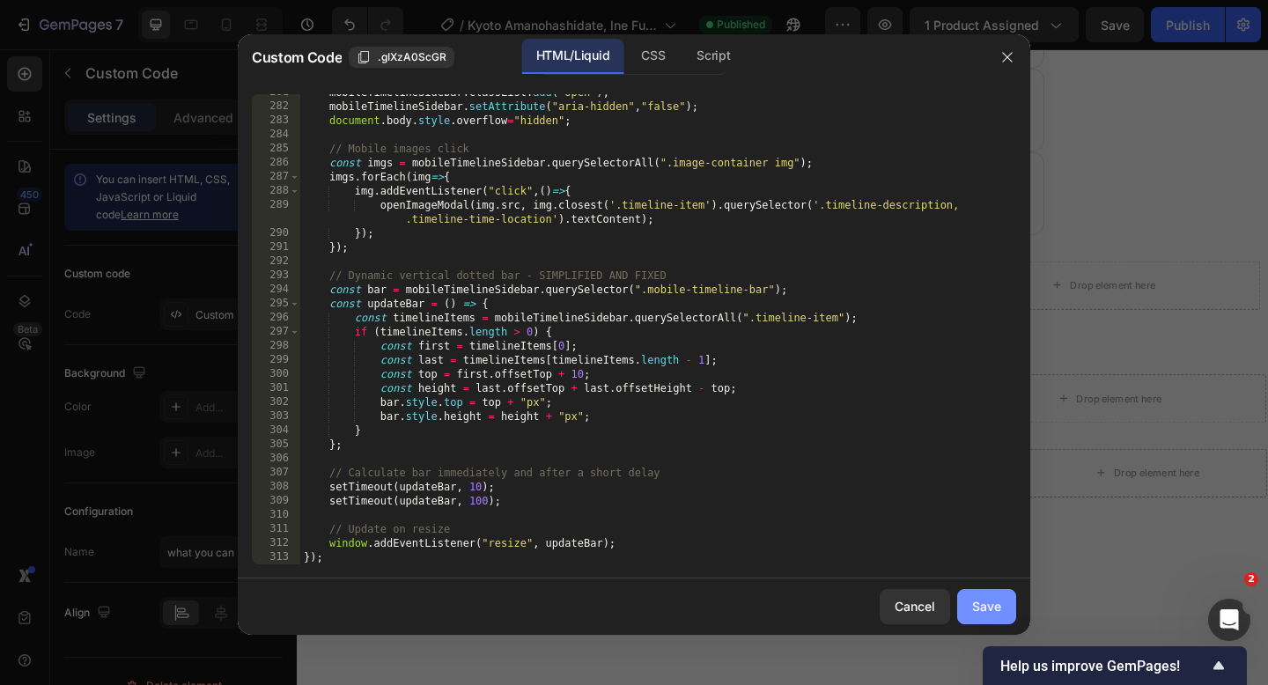
click at [975, 607] on div "Save" at bounding box center [986, 606] width 29 height 18
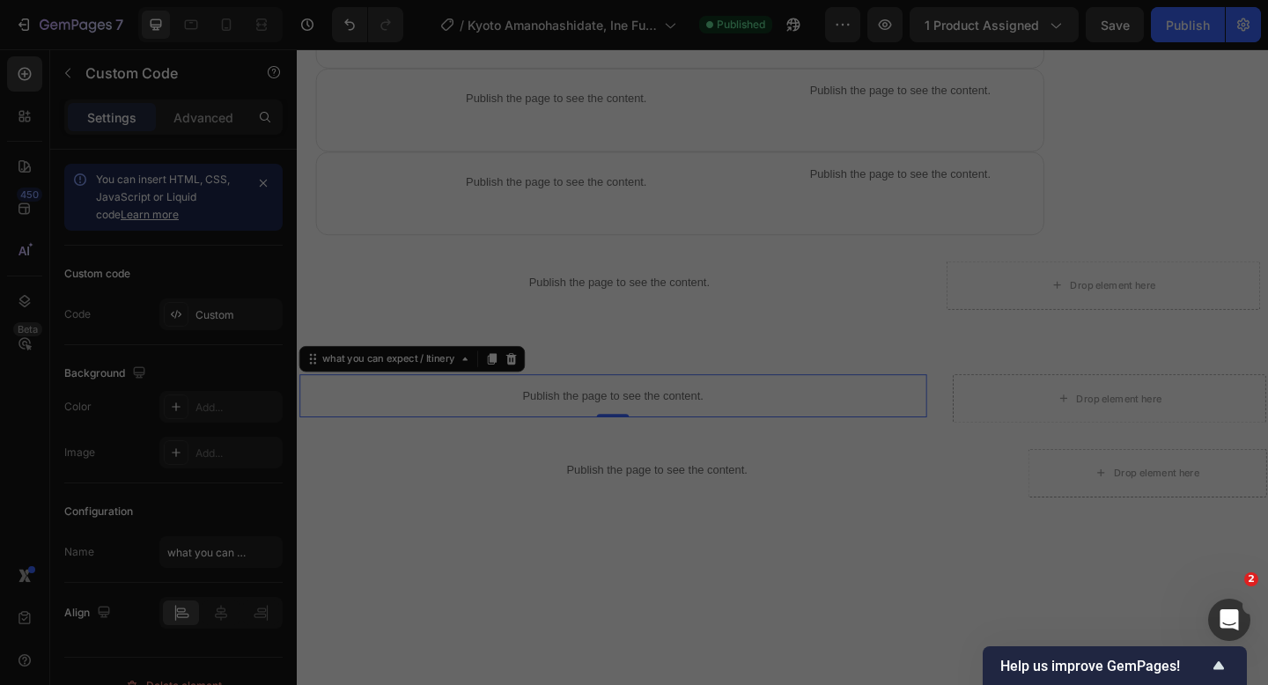
type textarea "}); </script>"
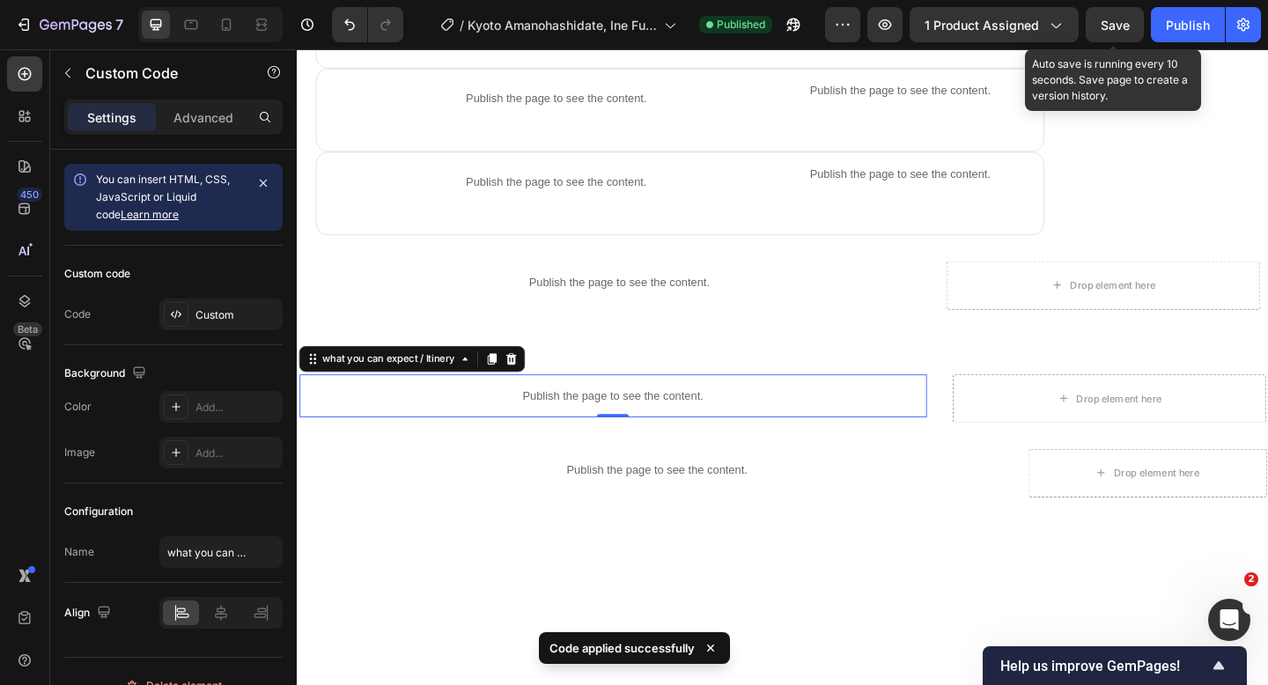
click at [1123, 24] on span "Save" at bounding box center [1114, 25] width 29 height 15
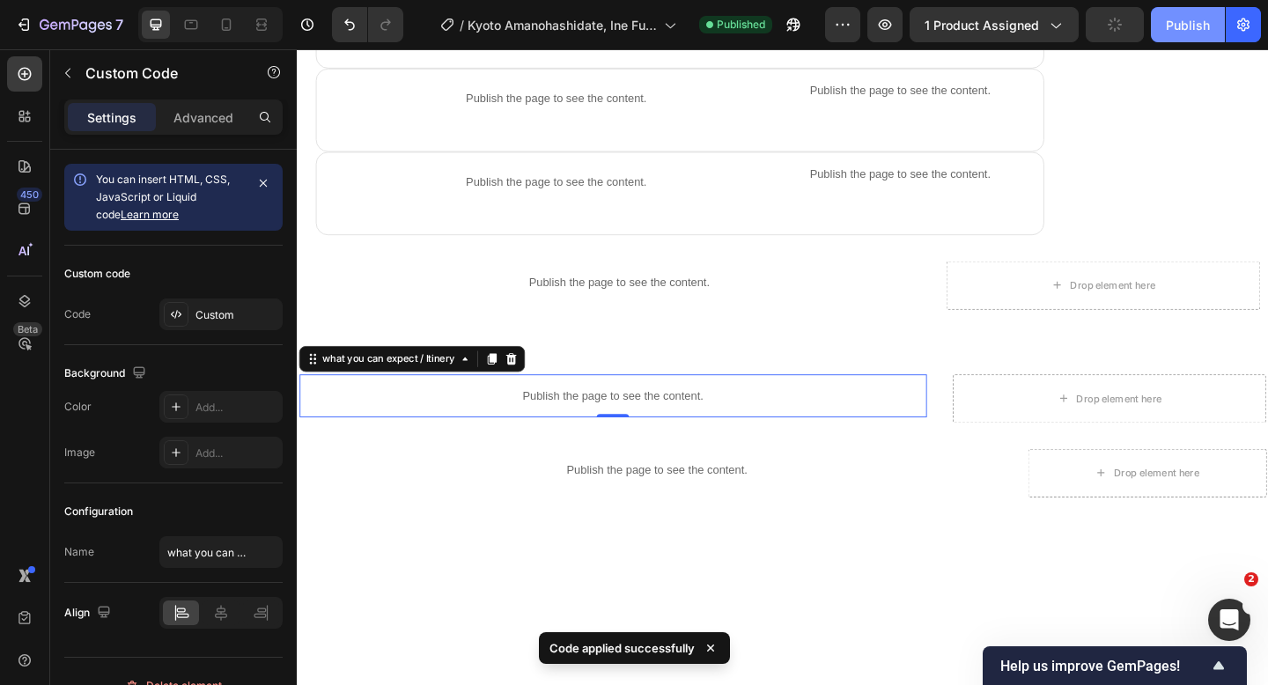
click at [1176, 26] on div "Publish" at bounding box center [1188, 25] width 44 height 18
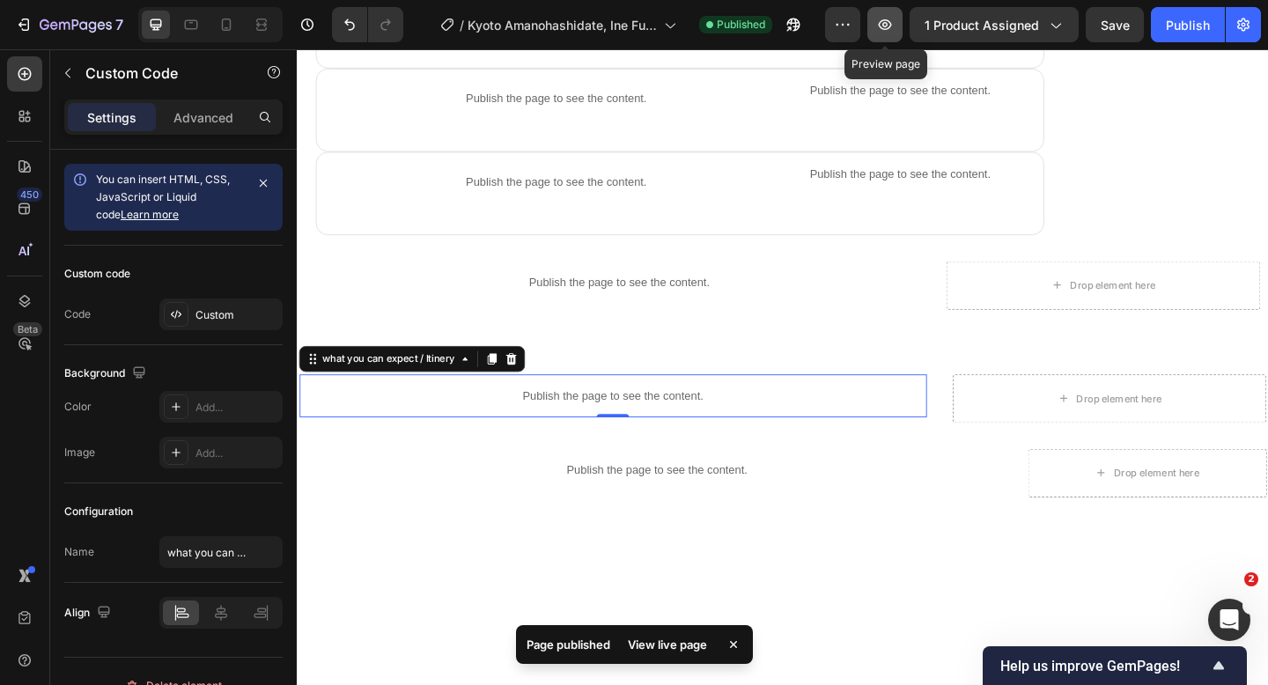
click at [889, 33] on button "button" at bounding box center [884, 24] width 35 height 35
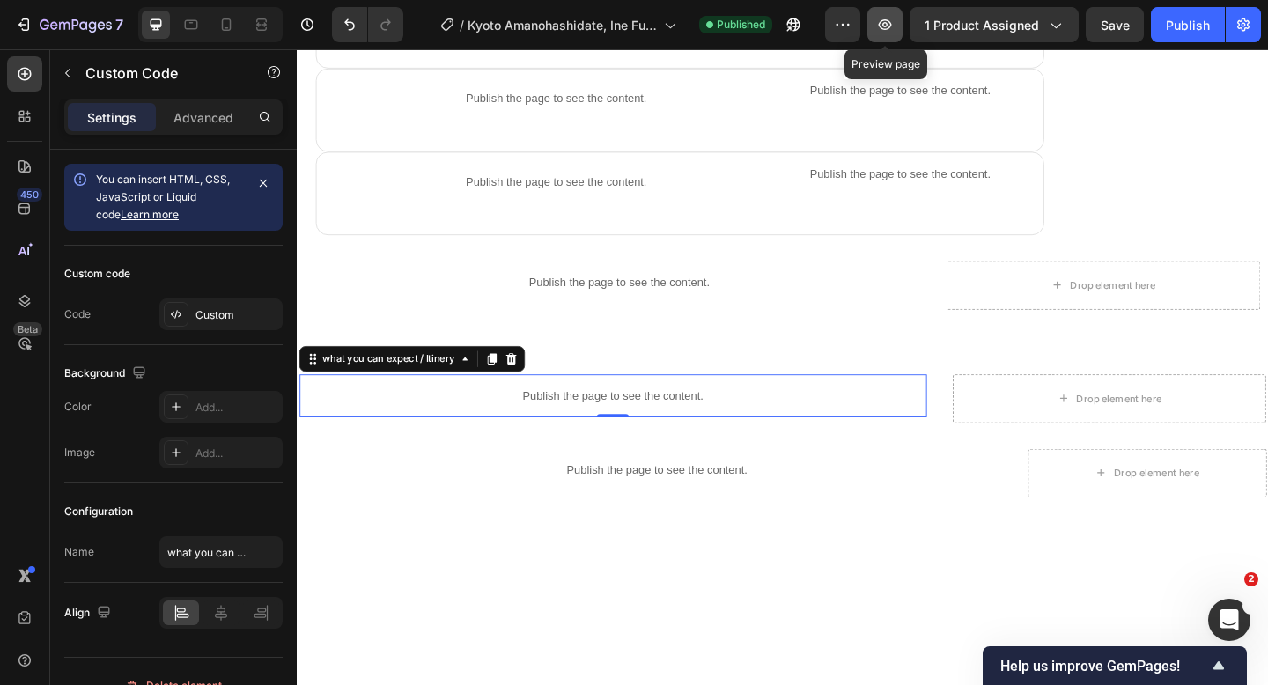
click at [887, 28] on icon "button" at bounding box center [885, 25] width 18 height 18
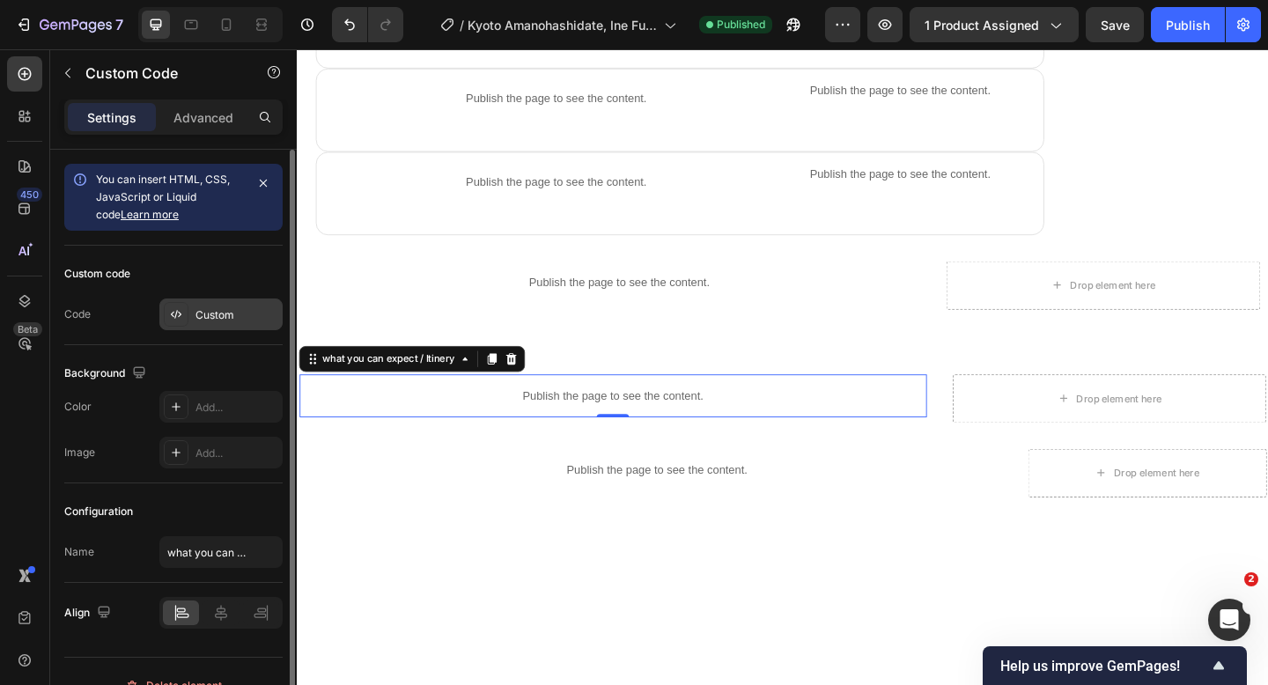
click at [225, 323] on div "Custom" at bounding box center [220, 314] width 123 height 32
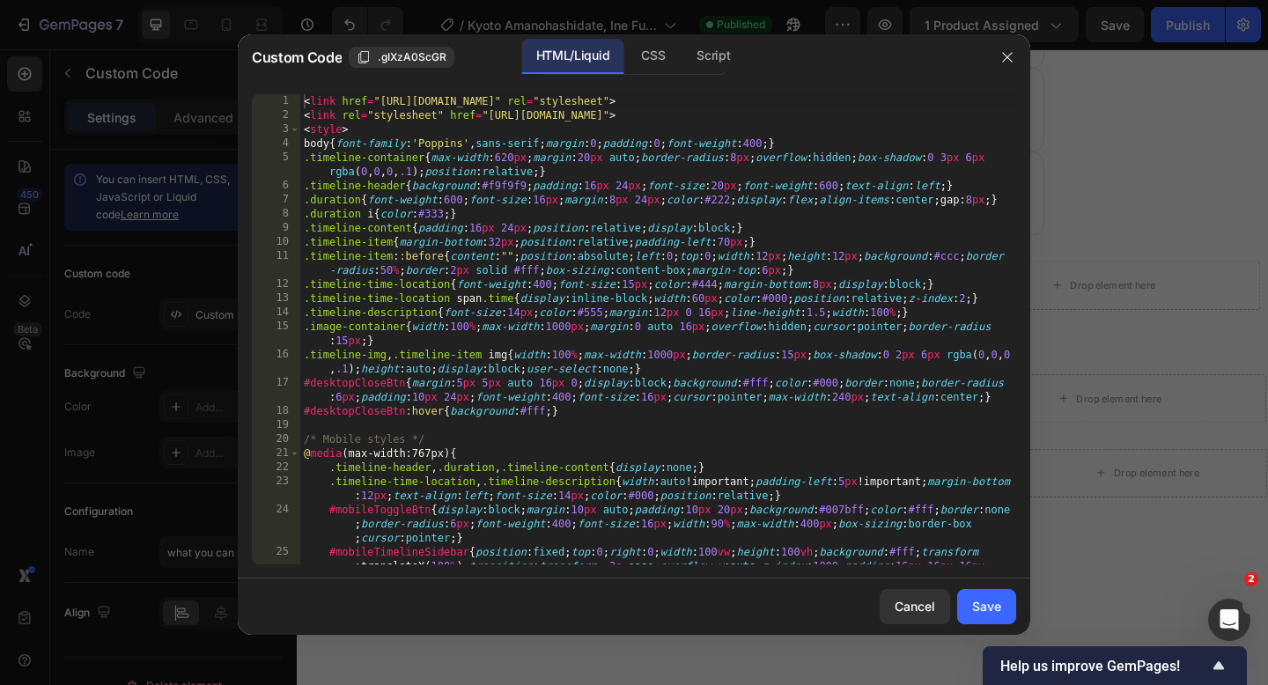
scroll to position [0, 0]
click at [305, 104] on div "< link href = "[URL][DOMAIN_NAME]" rel = "stylesheet" > < link rel = "styleshee…" at bounding box center [658, 357] width 716 height 526
type textarea "}); </script>"
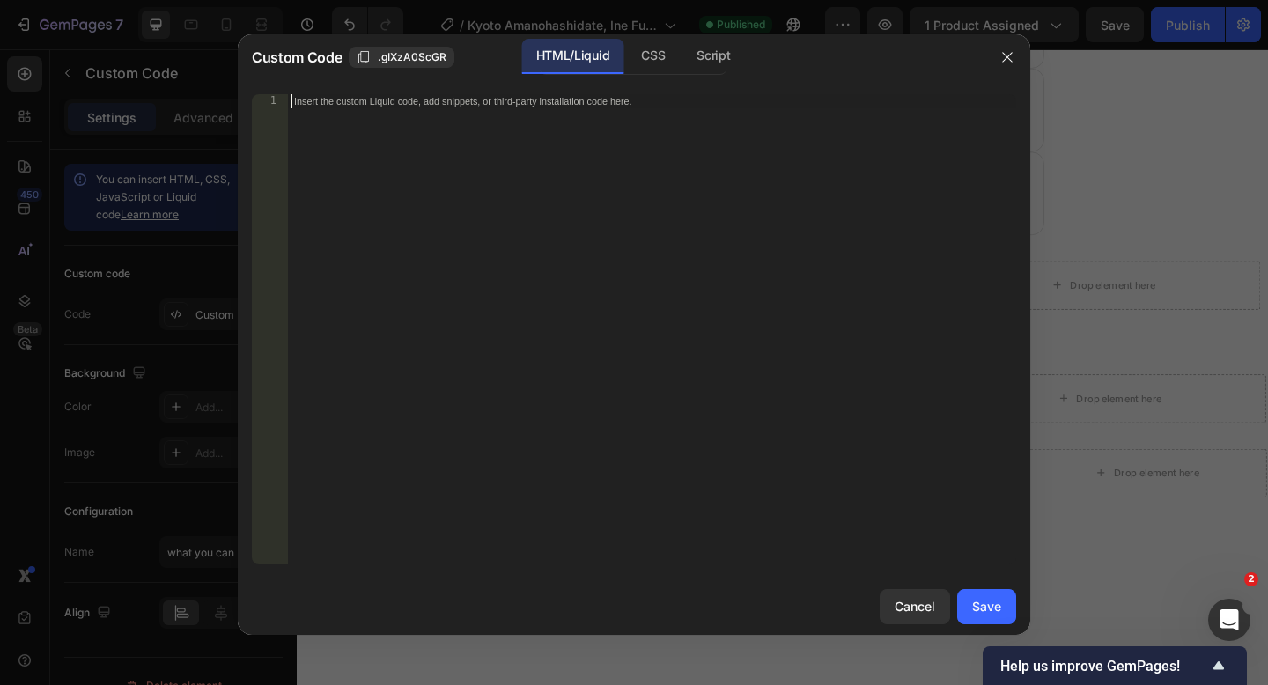
paste textarea
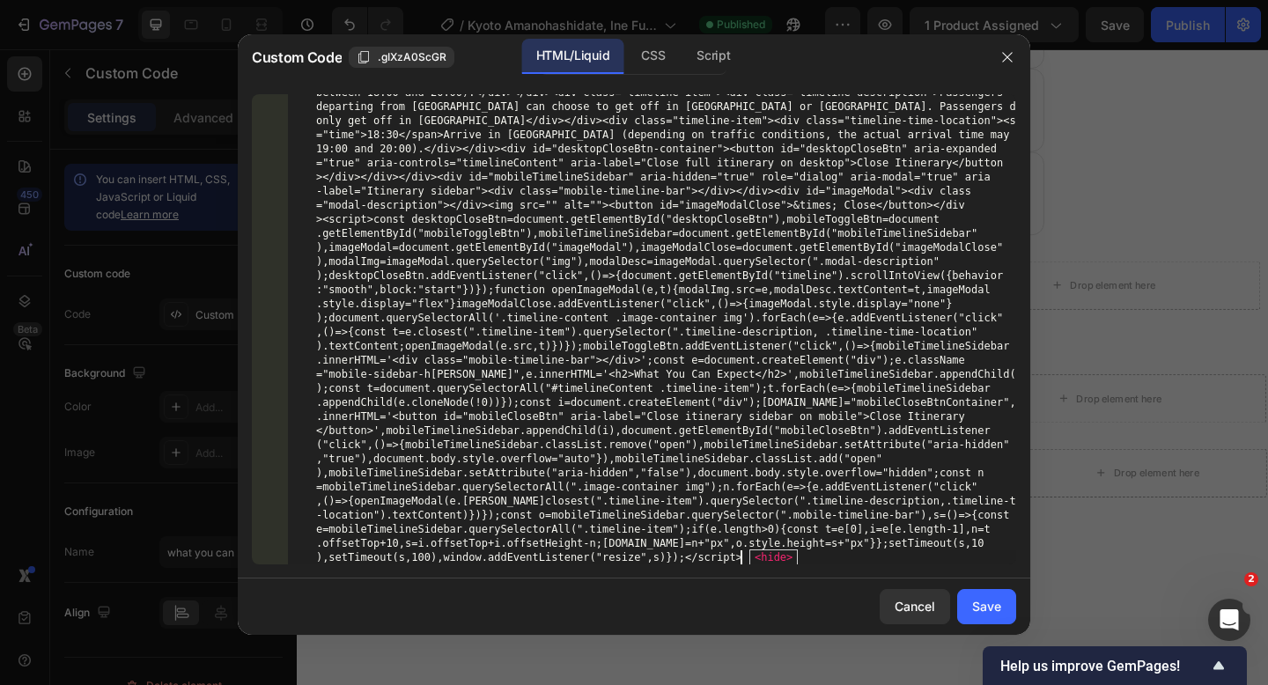
scroll to position [1600, 0]
click at [762, 558] on span "<hide>" at bounding box center [773, 557] width 48 height 16
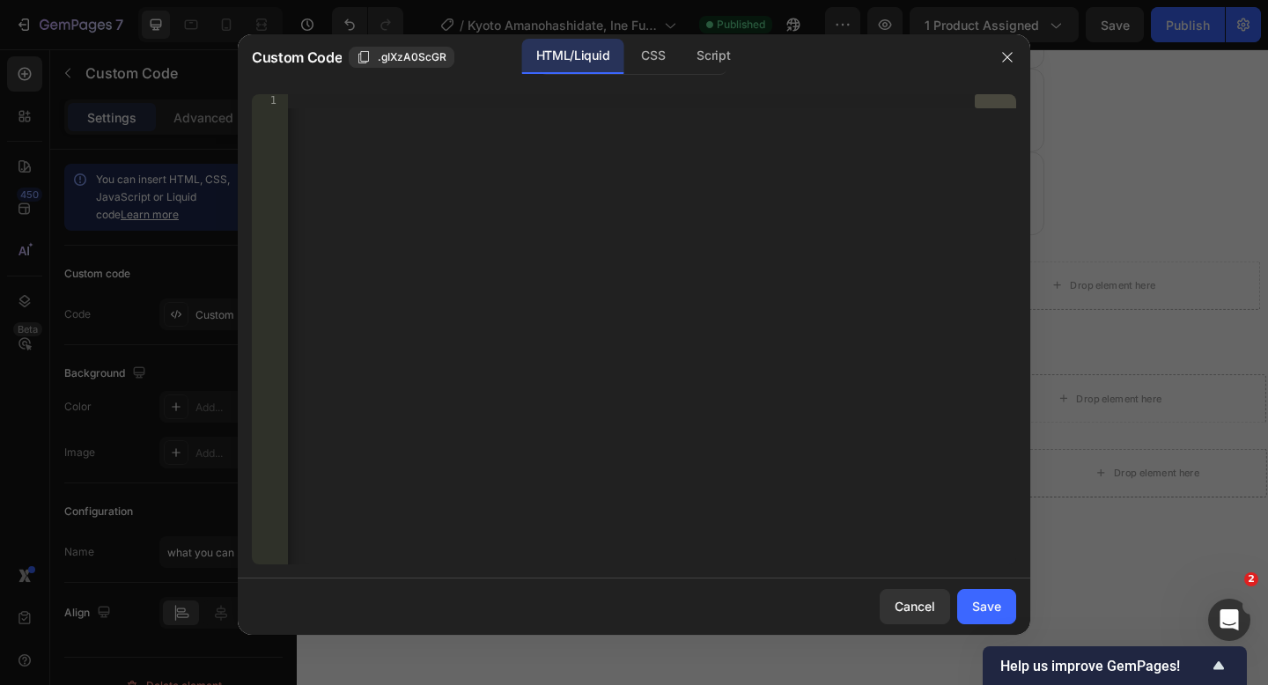
scroll to position [0, 62880]
drag, startPoint x: 977, startPoint y: 106, endPoint x: 239, endPoint y: 114, distance: 737.8
click at [239, 114] on div "1 < link href = "[URL][DOMAIN_NAME]" rel = "stylesheet" > < link rel = "stylesh…" at bounding box center [634, 329] width 792 height 498
click at [329, 130] on div "Insert the custom Liquid code, add snippets, or third-party installation code h…" at bounding box center [652, 343] width 728 height 498
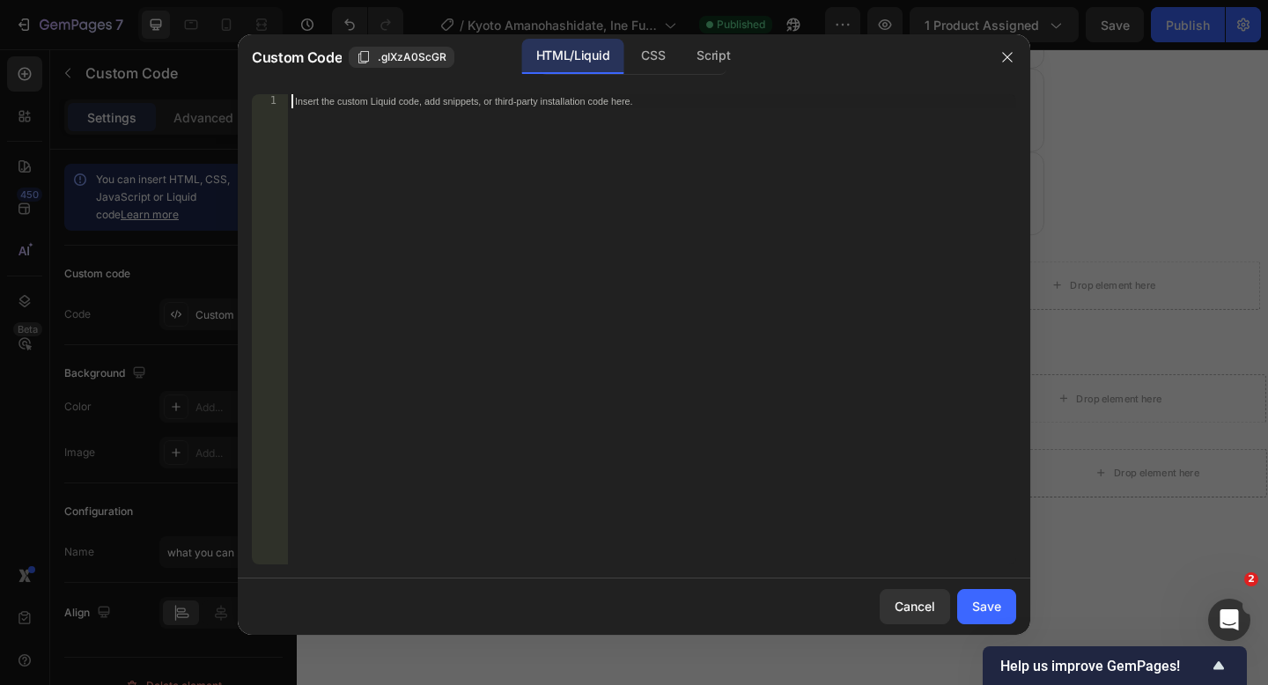
click at [298, 106] on div "Insert the custom Liquid code, add snippets, or third-party installation code h…" at bounding box center [615, 101] width 641 height 12
paste textarea
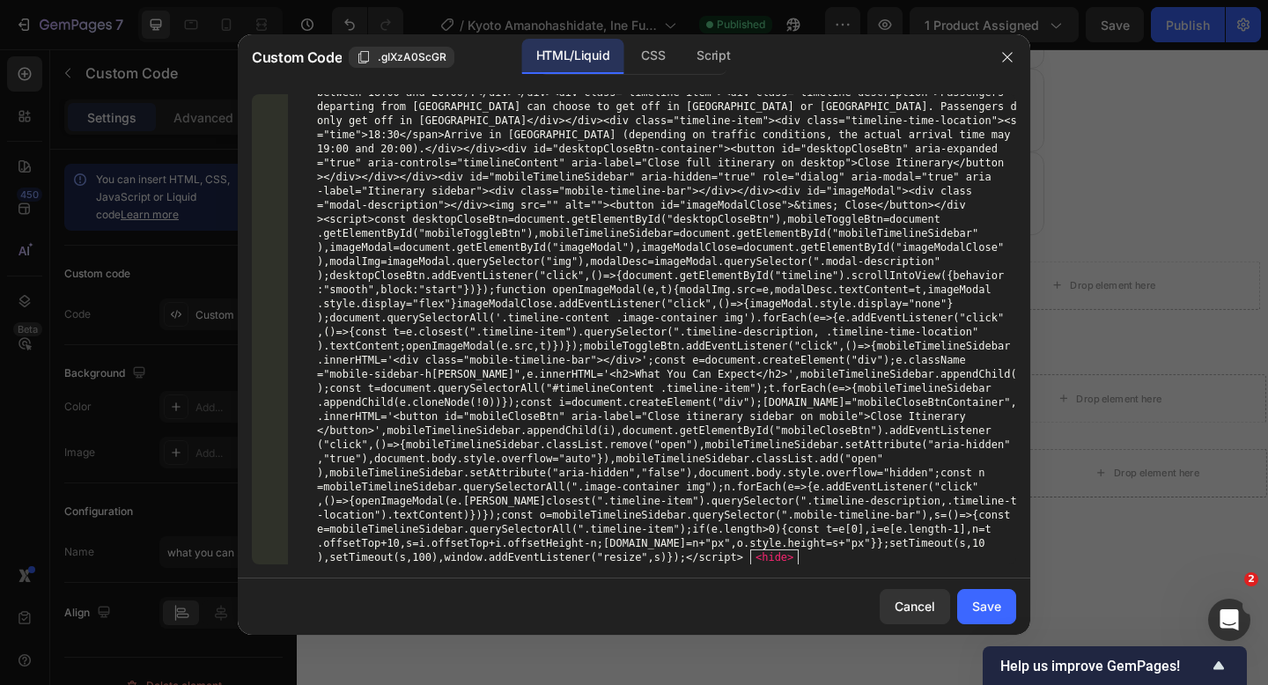
scroll to position [1600, 0]
click at [798, 559] on span "<hide>" at bounding box center [774, 557] width 48 height 16
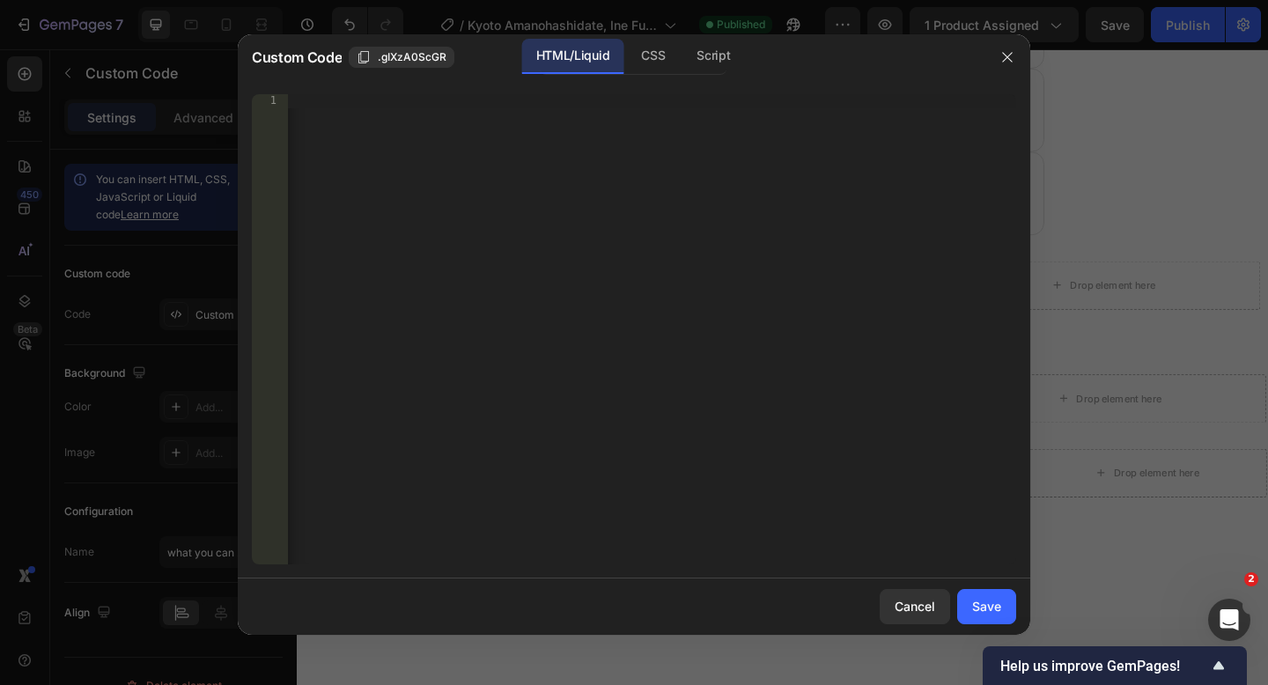
scroll to position [0, 62880]
click at [994, 62] on button "button" at bounding box center [1007, 57] width 28 height 28
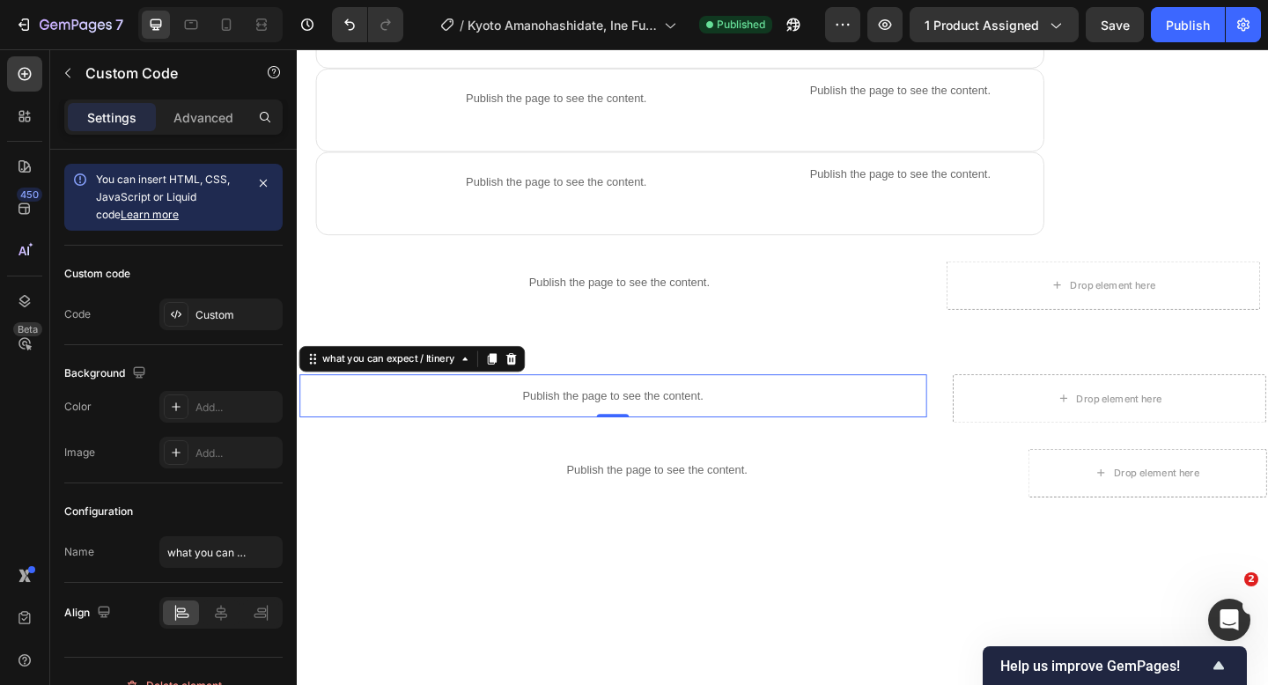
click at [395, 423] on p "Publish the page to see the content." at bounding box center [640, 426] width 682 height 18
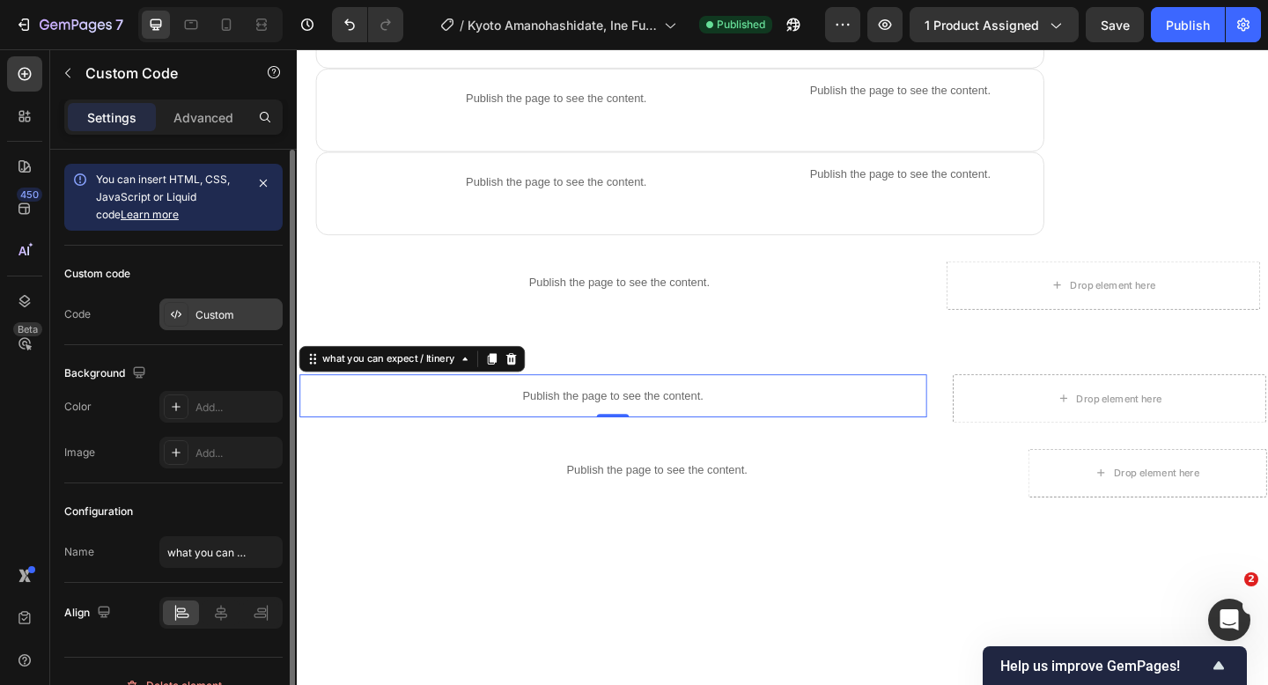
click at [201, 319] on div "Custom" at bounding box center [236, 315] width 83 height 16
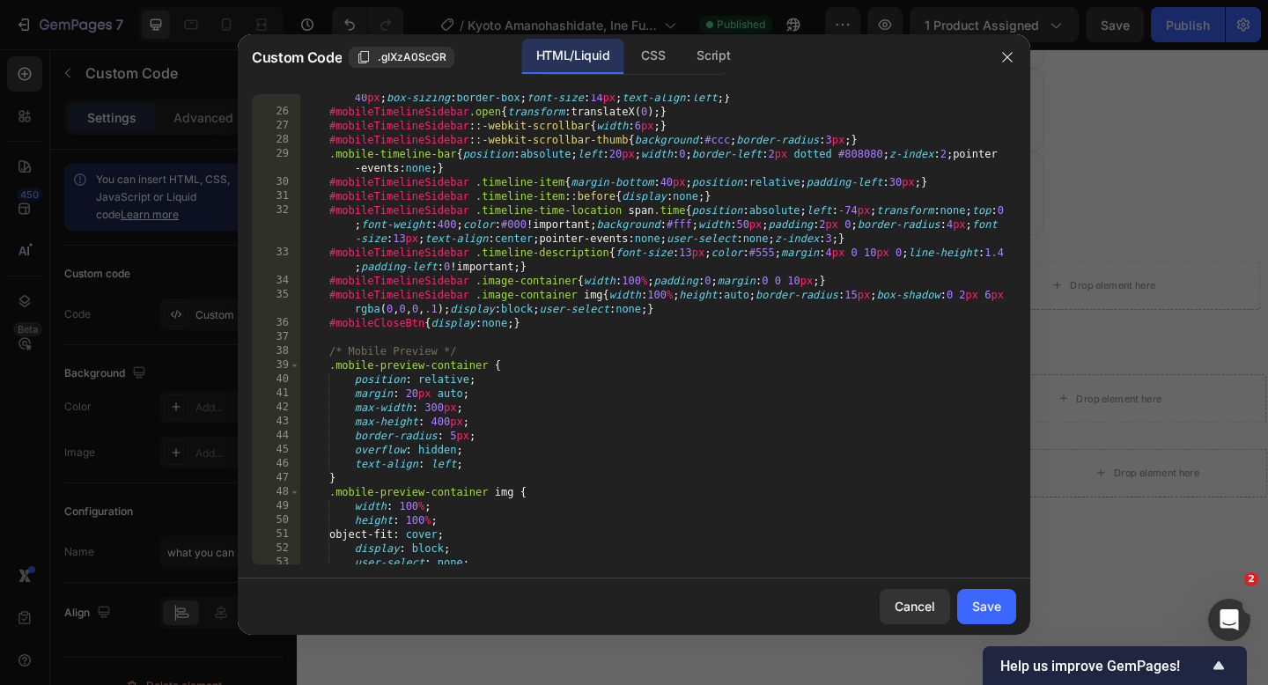
scroll to position [0, 0]
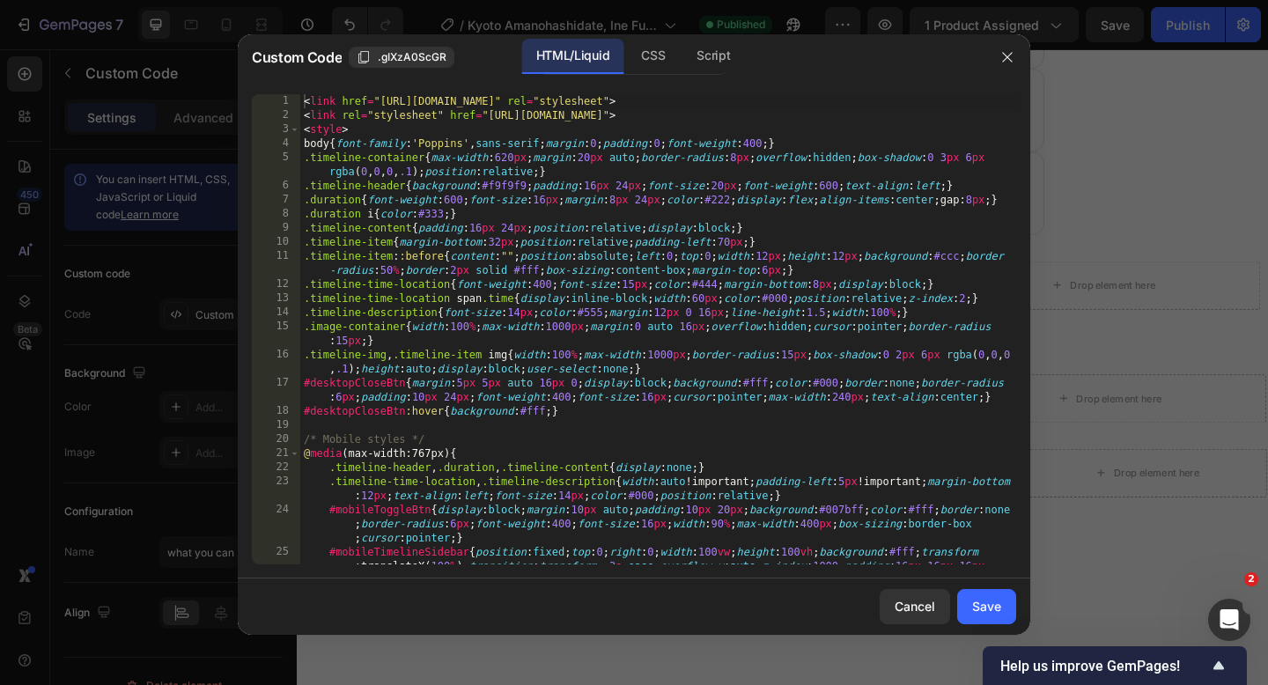
click at [303, 100] on div "< link href = "[URL][DOMAIN_NAME]" rel = "stylesheet" > < link rel = "styleshee…" at bounding box center [658, 357] width 716 height 526
type textarea "}); </script>"
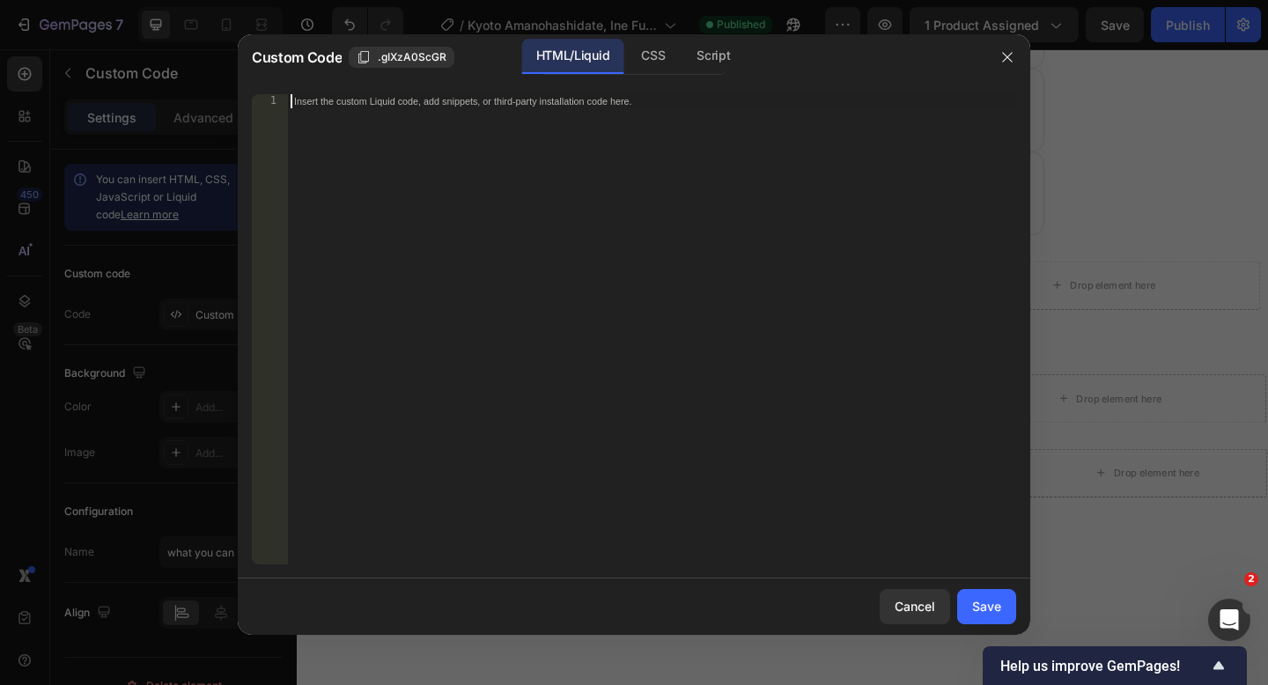
paste textarea
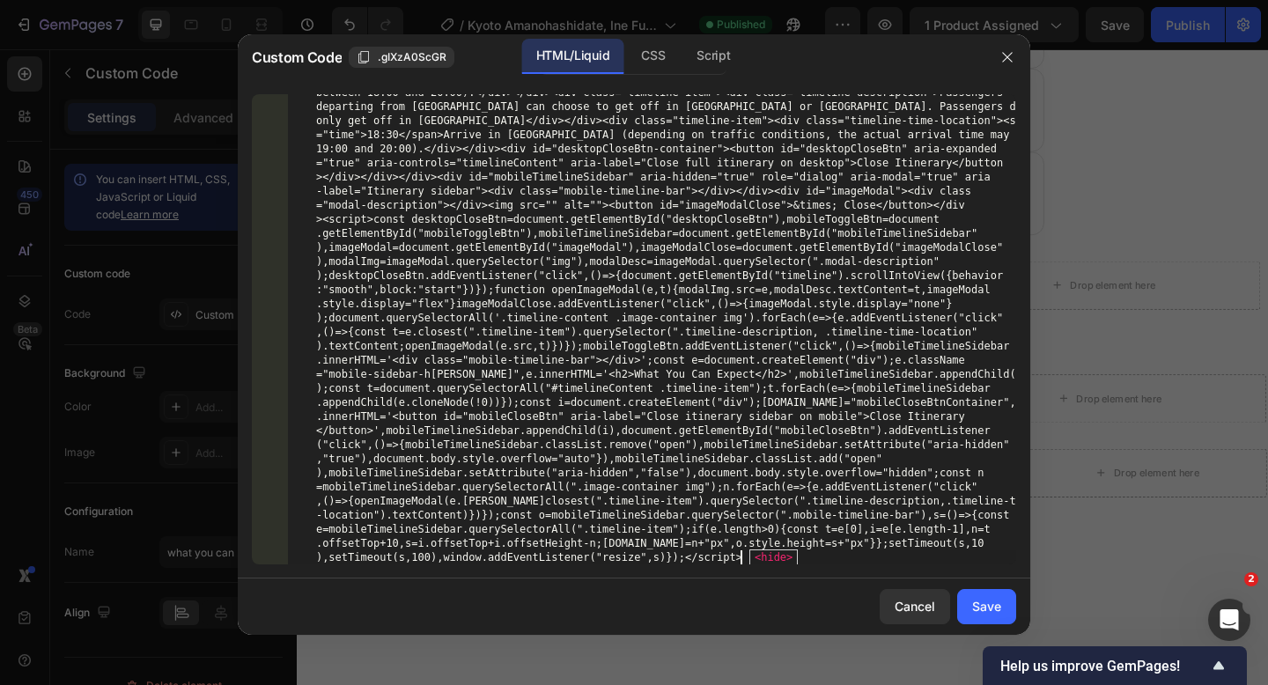
scroll to position [1600, 0]
click at [884, 605] on button "Cancel" at bounding box center [914, 606] width 70 height 35
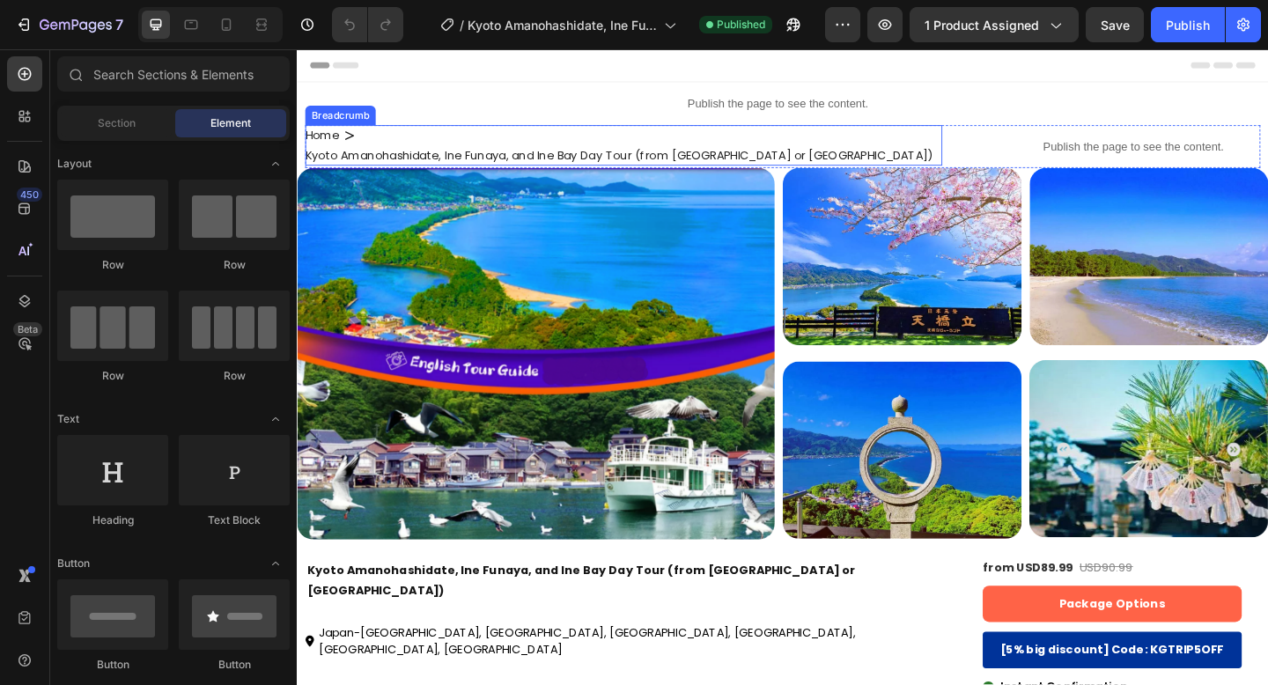
click at [351, 143] on icon "breadcrumb" at bounding box center [353, 143] width 14 height 14
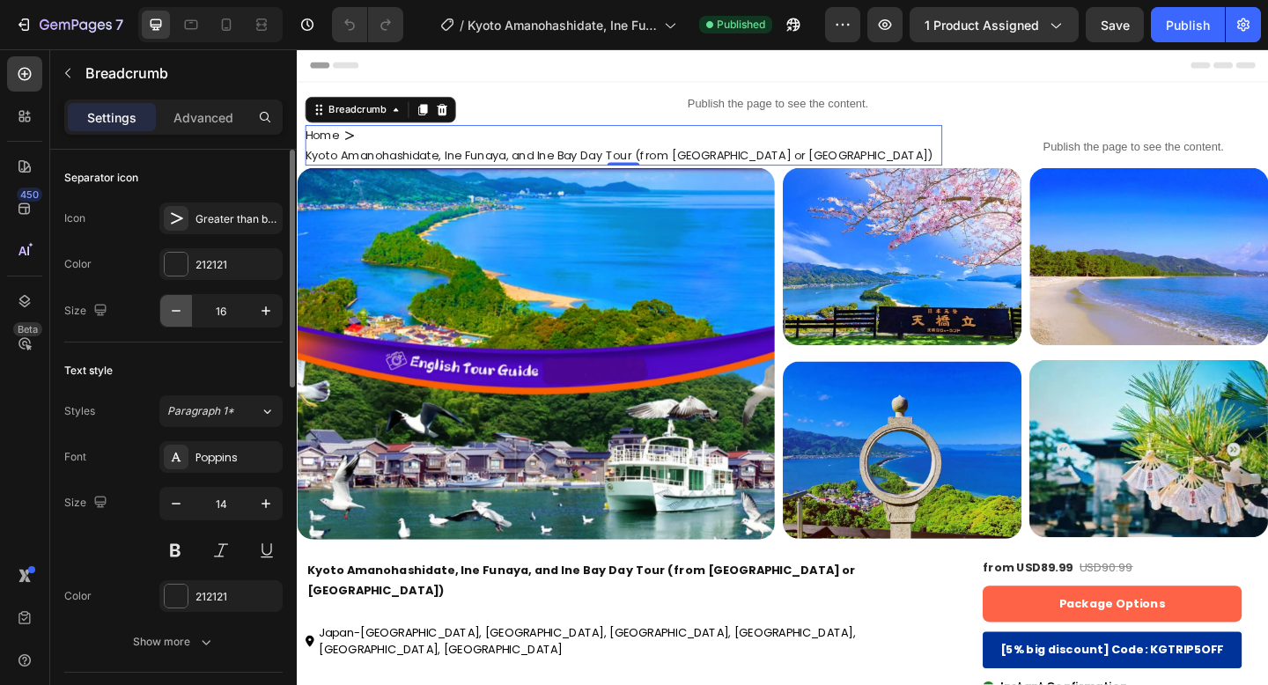
click at [172, 305] on icon "button" at bounding box center [176, 311] width 18 height 18
type input "13"
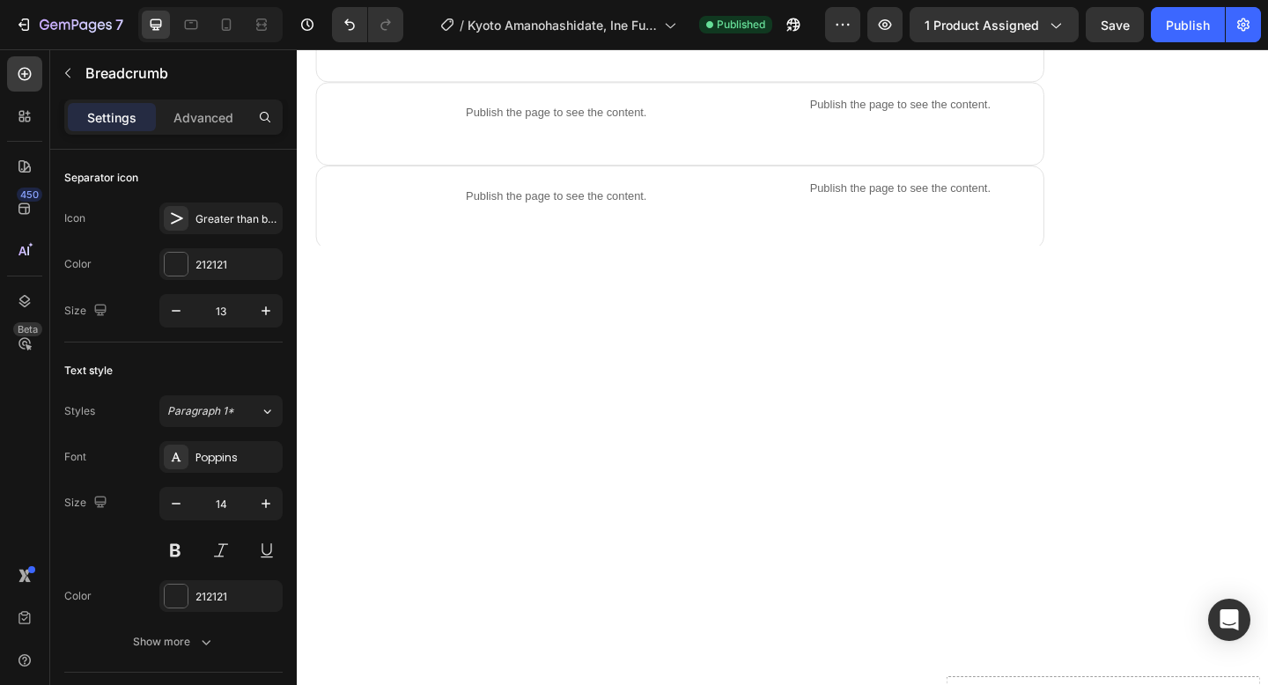
scroll to position [1294, 0]
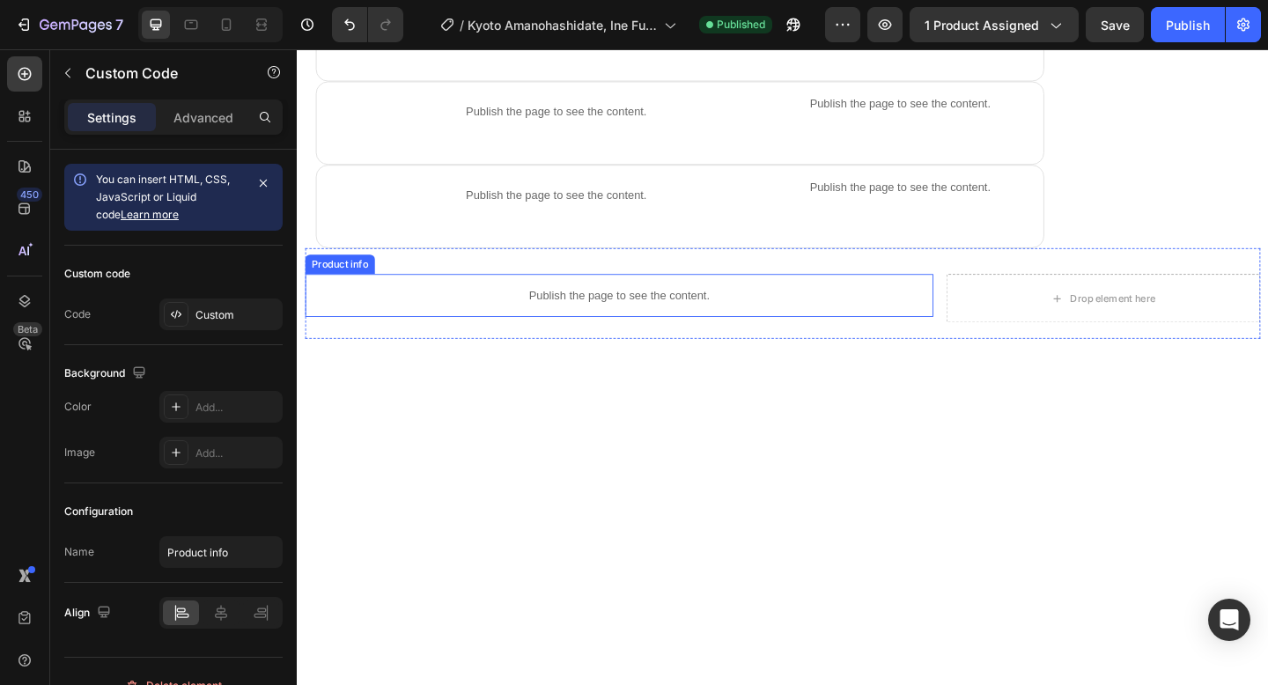
click at [688, 320] on p "Publish the page to see the content." at bounding box center [646, 317] width 683 height 18
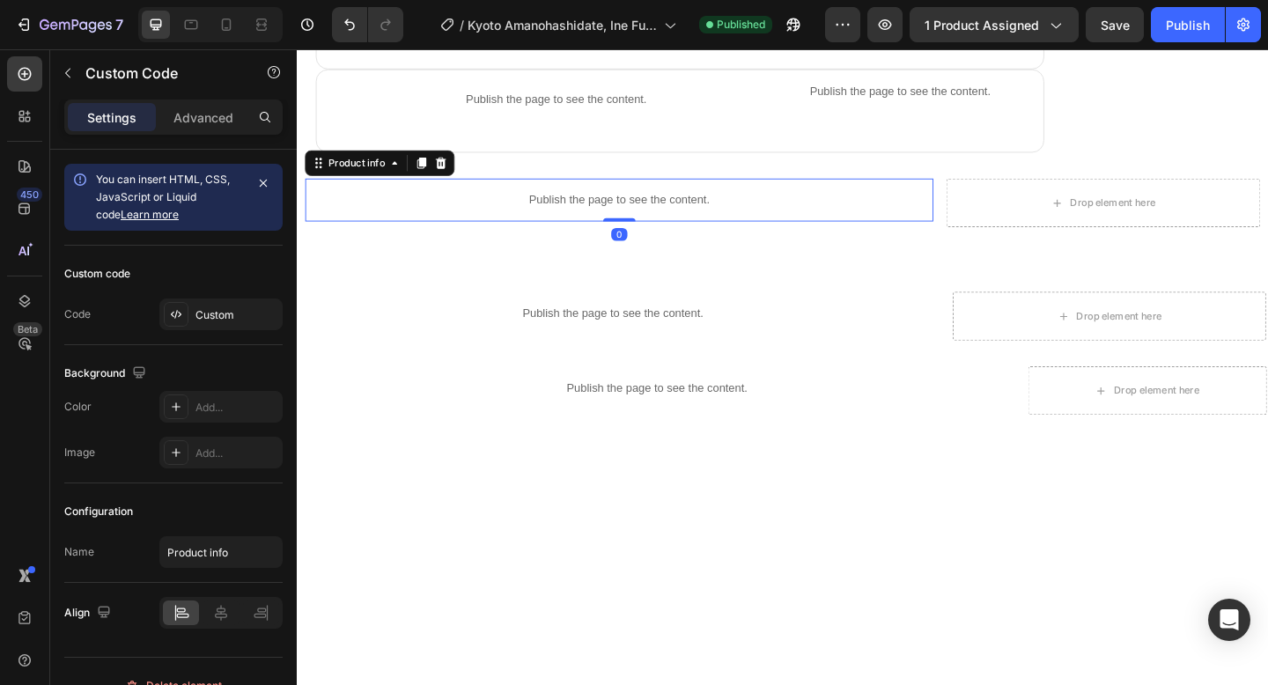
scroll to position [1438, 0]
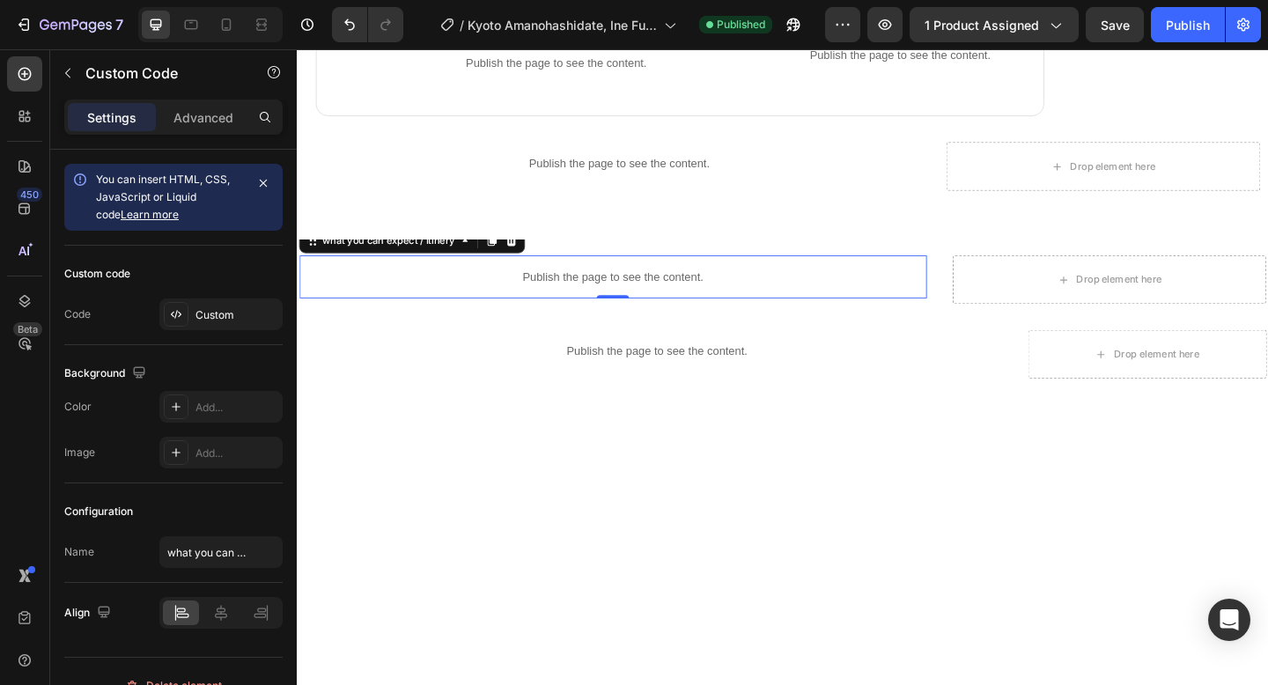
click at [663, 288] on p "Publish the page to see the content." at bounding box center [640, 297] width 682 height 18
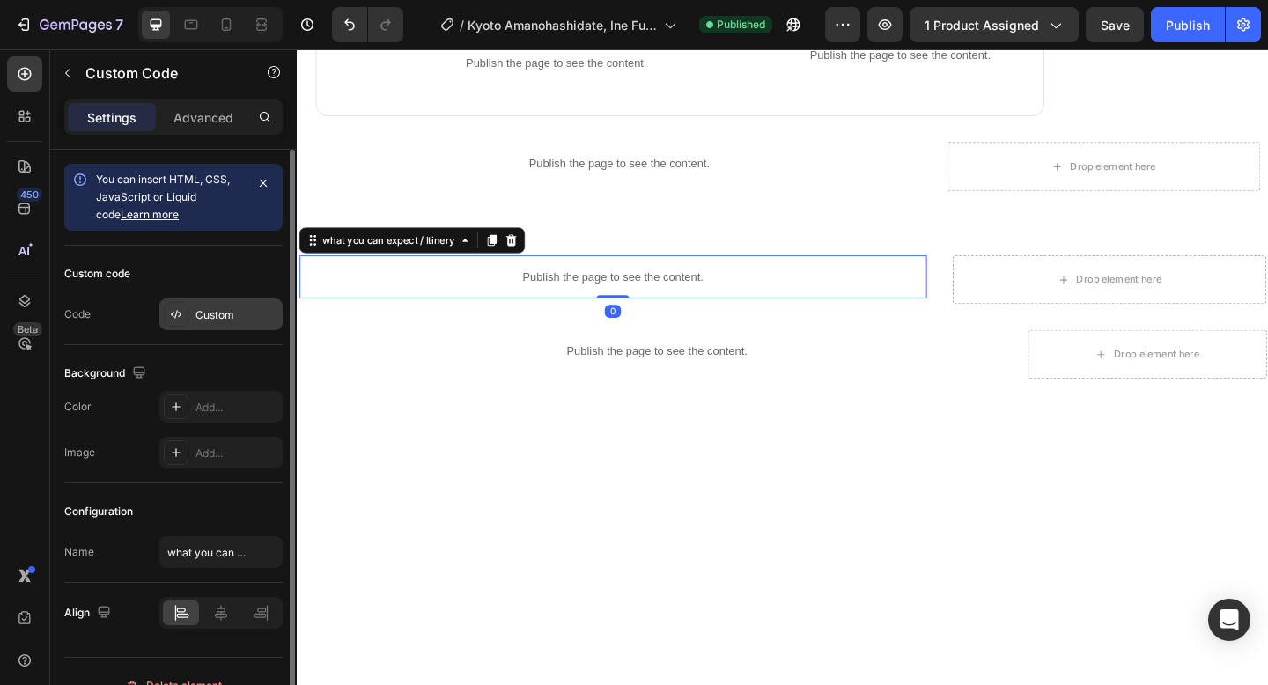
click at [247, 305] on div "Custom" at bounding box center [220, 314] width 123 height 32
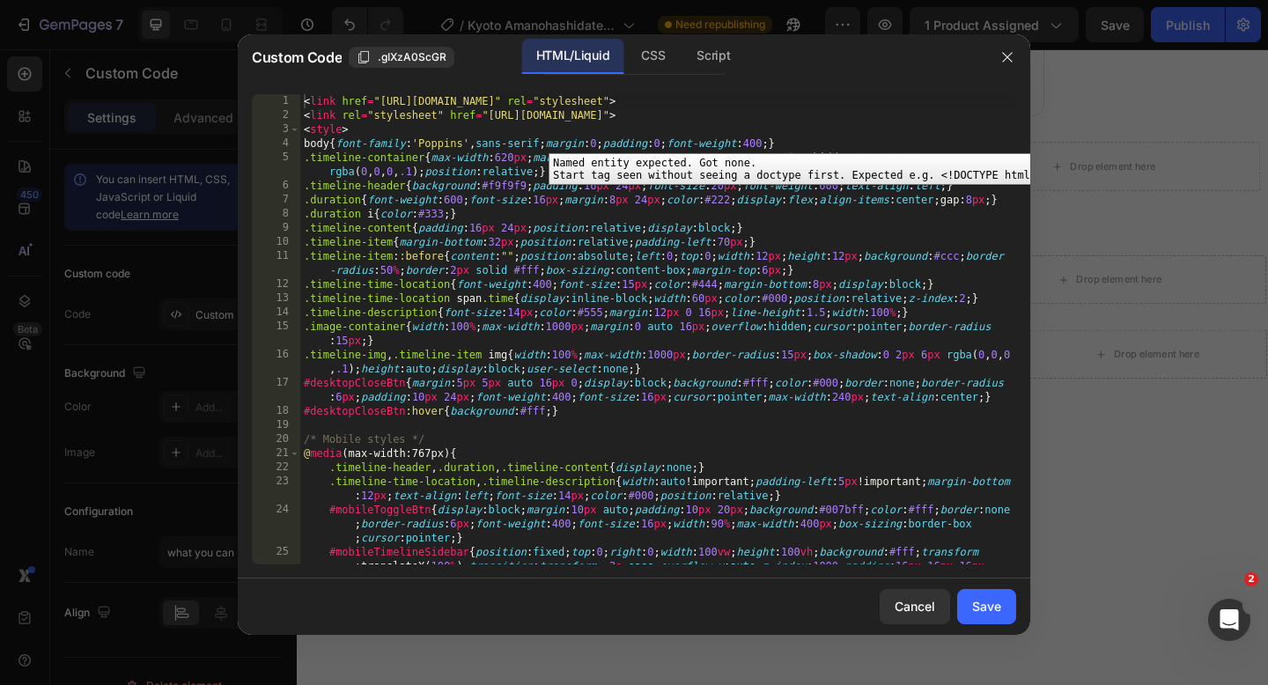
scroll to position [0, 0]
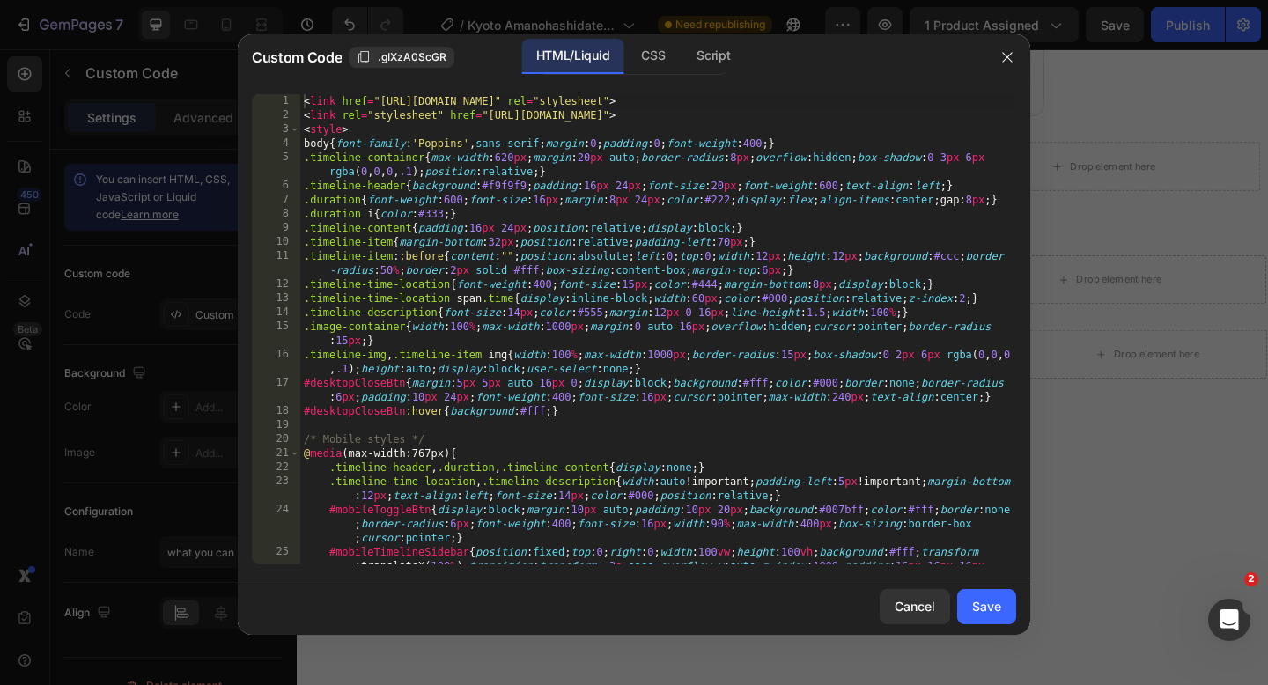
click at [303, 102] on div "< link href = "[URL][DOMAIN_NAME]" rel = "stylesheet" > < link rel = "styleshee…" at bounding box center [658, 357] width 716 height 526
type textarea "}); </script>"
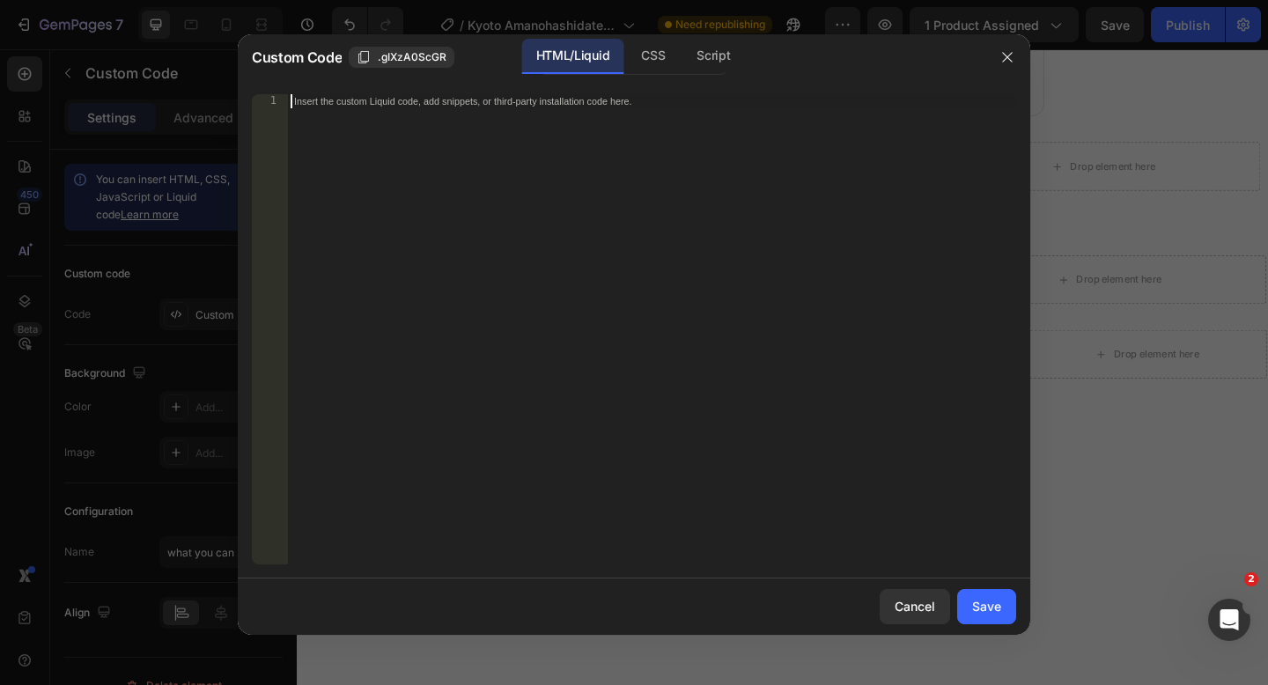
paste textarea
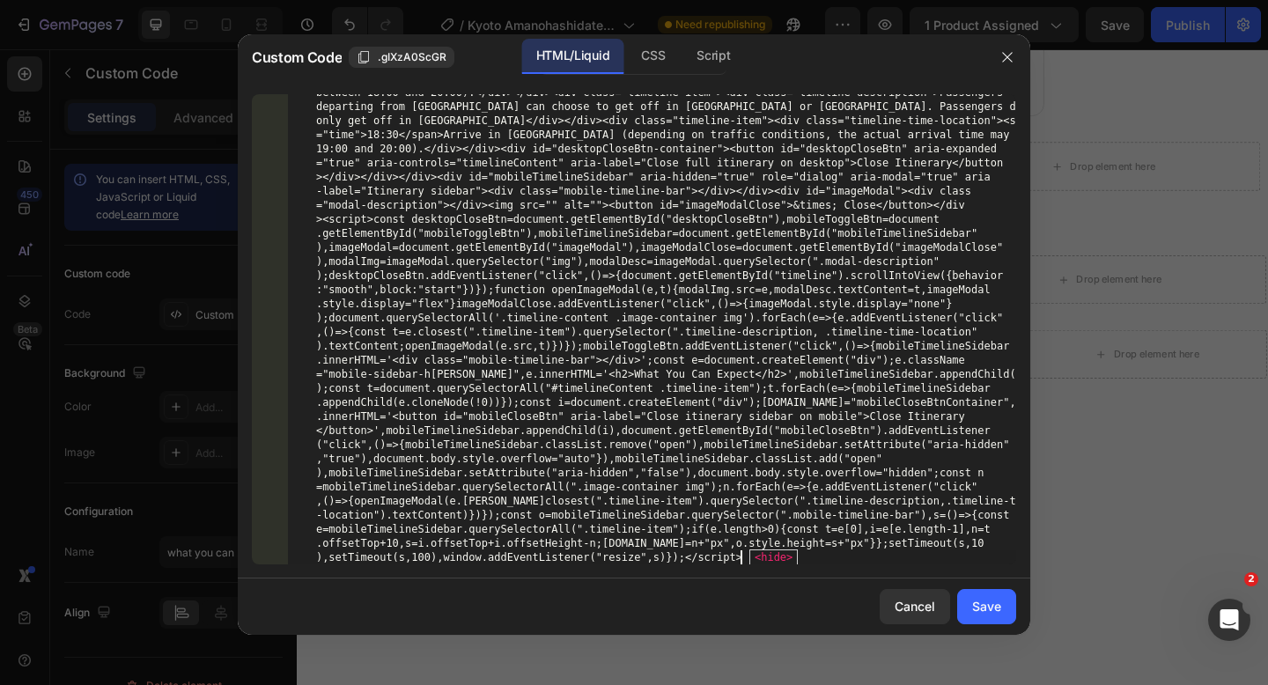
scroll to position [1600, 0]
click at [758, 557] on span "<hide>" at bounding box center [773, 557] width 48 height 16
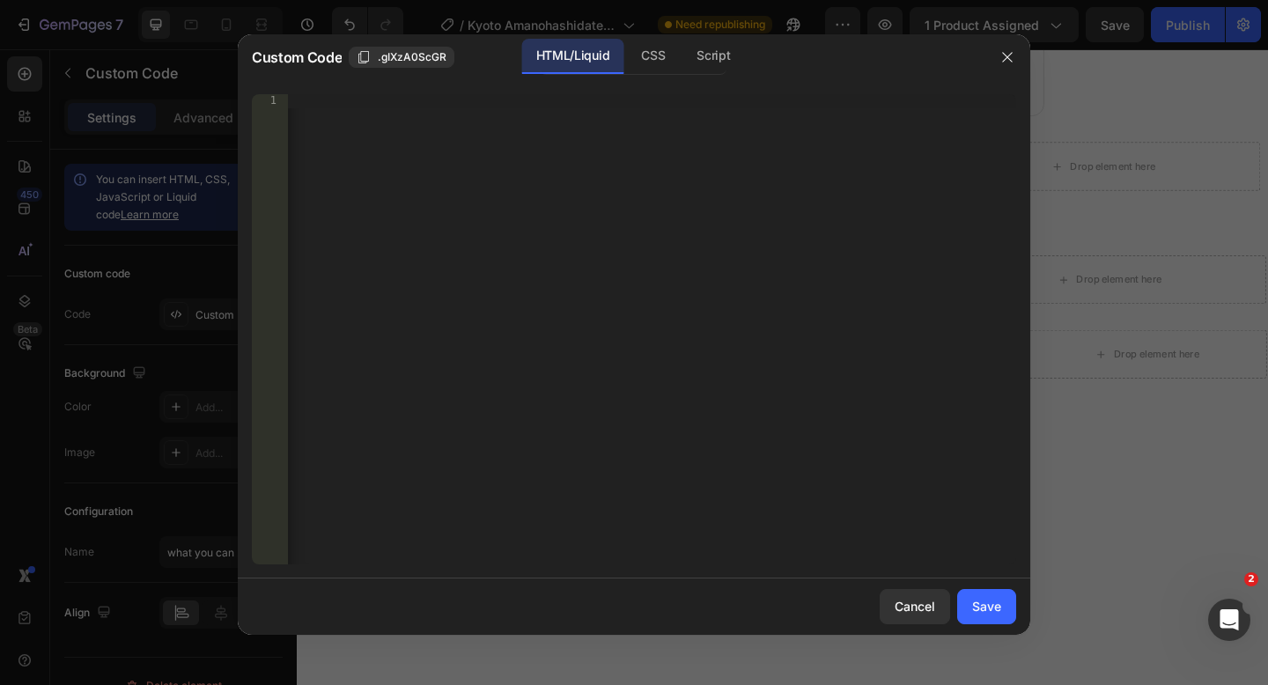
scroll to position [0, 62880]
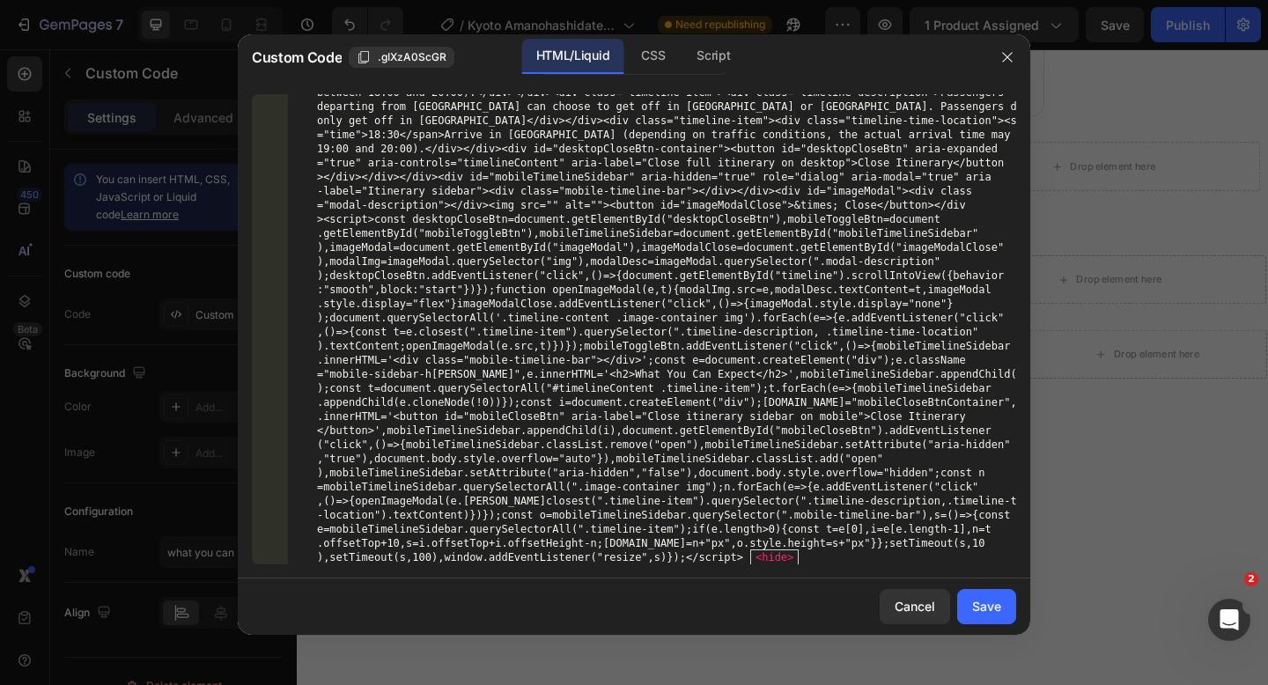
scroll to position [1600, 0]
type textarea ">"
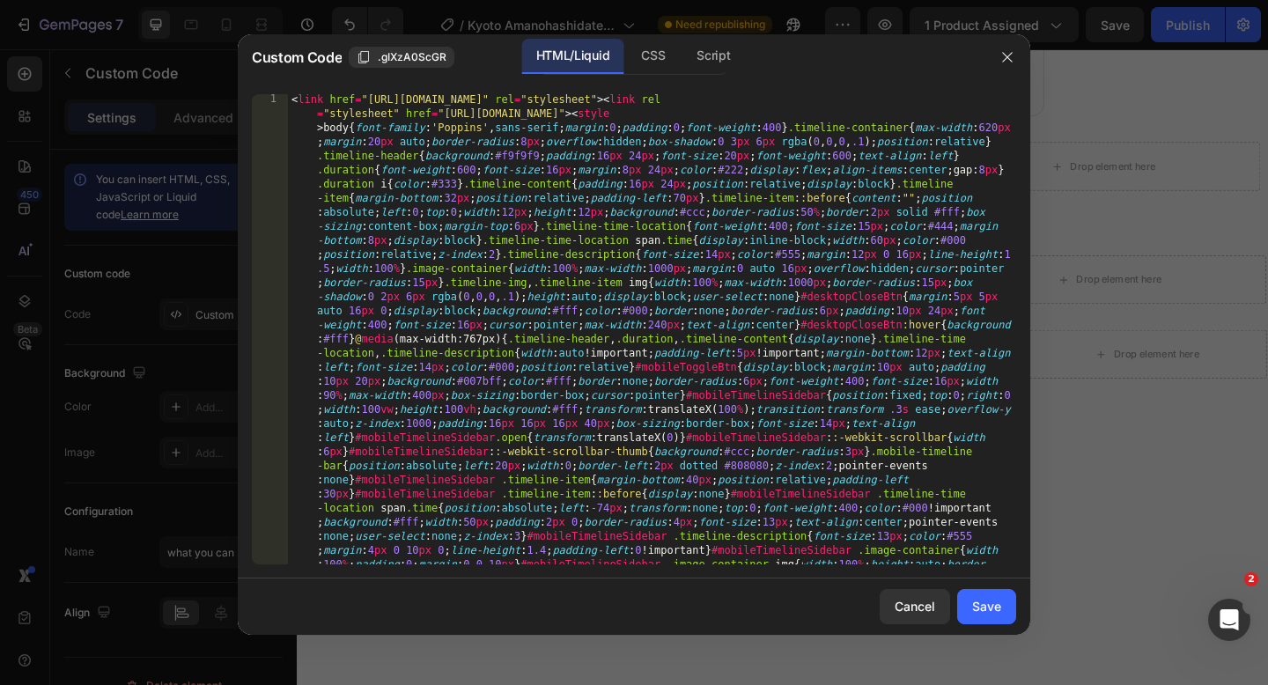
scroll to position [0, 0]
type textarea "<link href="[URL][DOMAIN_NAME]" rel="stylesheet"><link rel="stylesheet" href="[…"
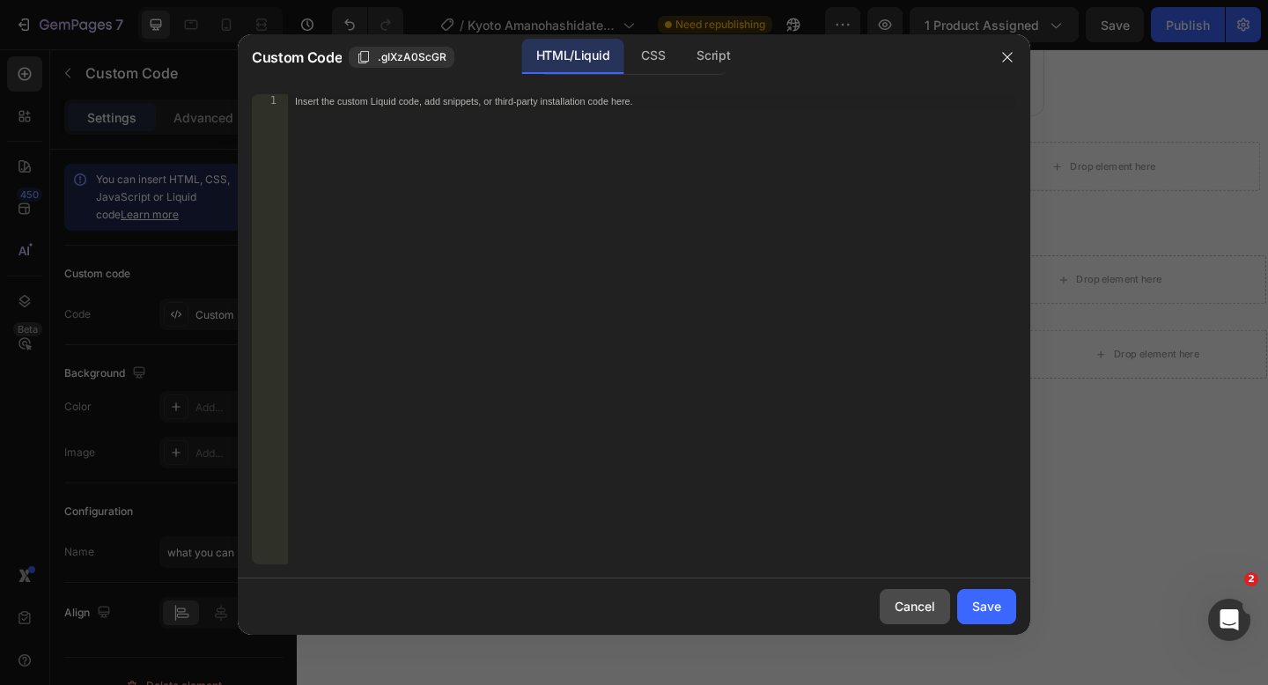
click at [892, 596] on button "Cancel" at bounding box center [914, 606] width 70 height 35
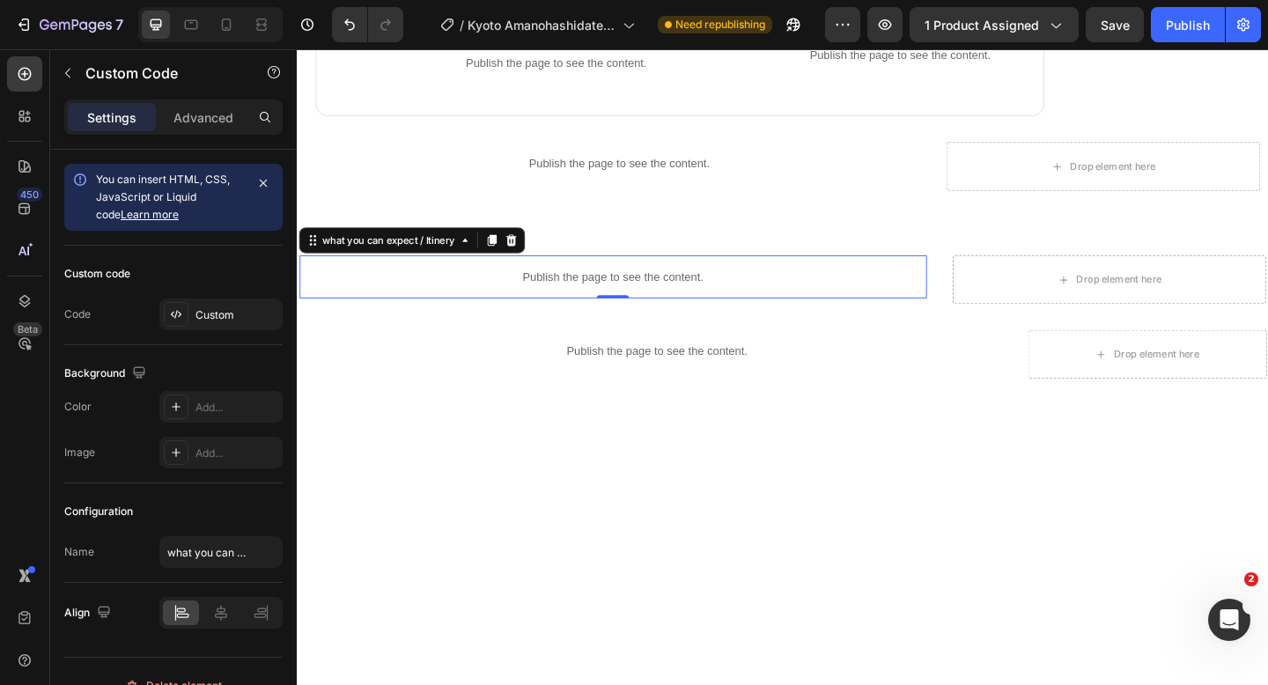
click at [478, 293] on p "Publish the page to see the content." at bounding box center [640, 297] width 682 height 18
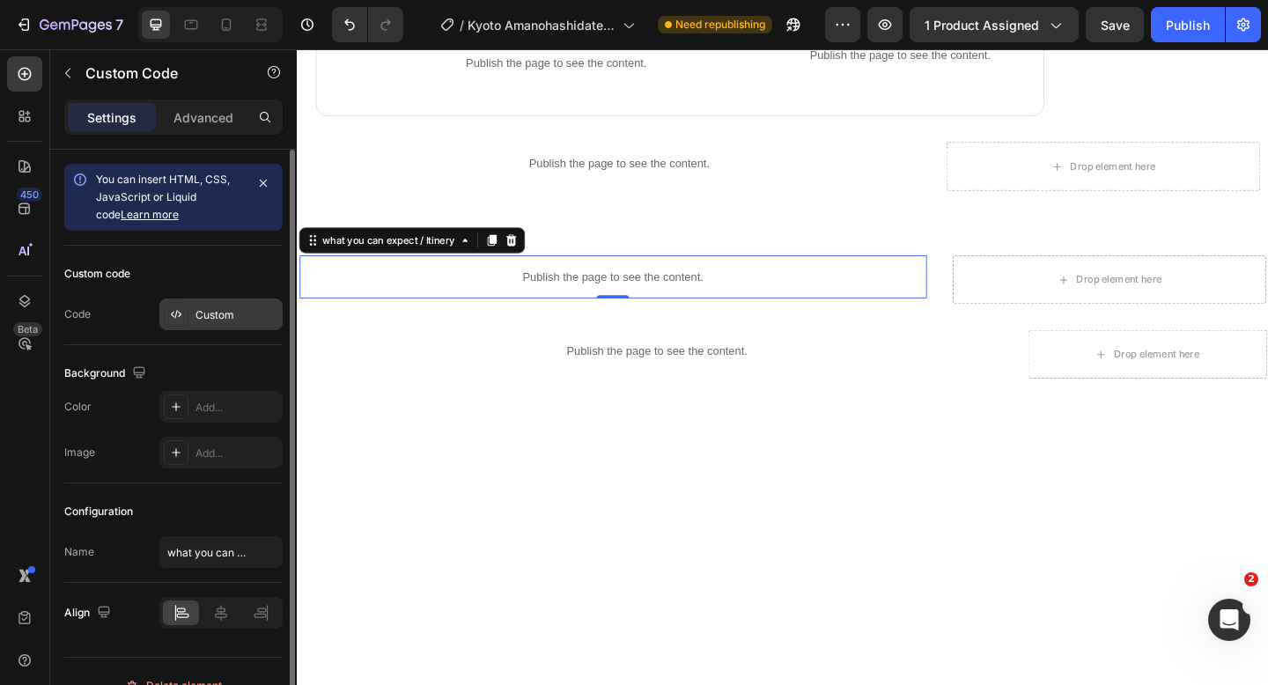
click at [215, 316] on div "Custom" at bounding box center [236, 315] width 83 height 16
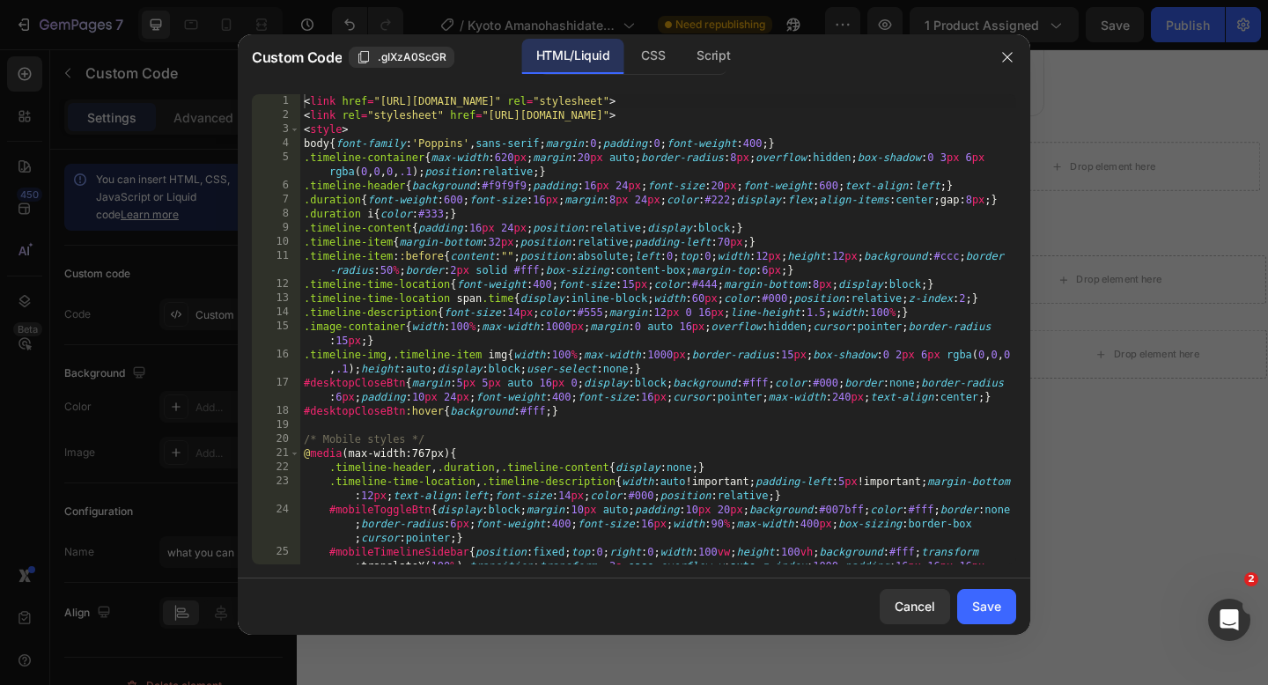
click at [305, 105] on div "< link href = "[URL][DOMAIN_NAME]" rel = "stylesheet" > < link rel = "styleshee…" at bounding box center [658, 357] width 716 height 526
type textarea "}); </script>"
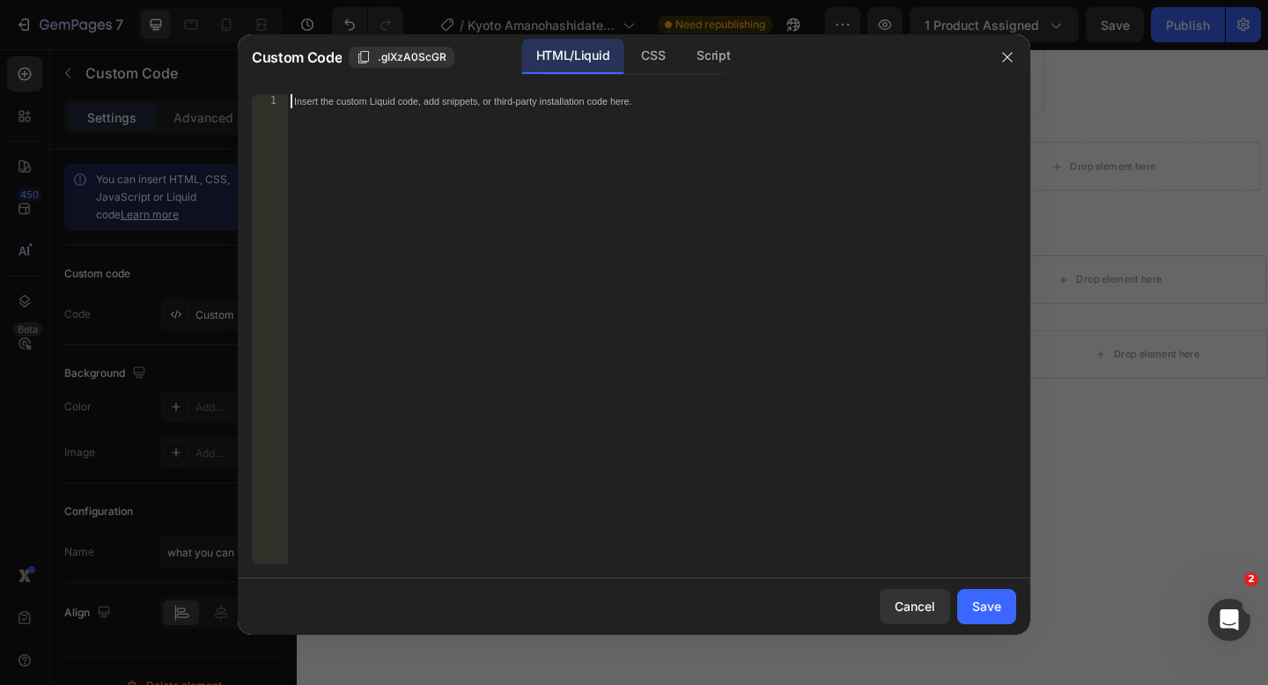
paste textarea
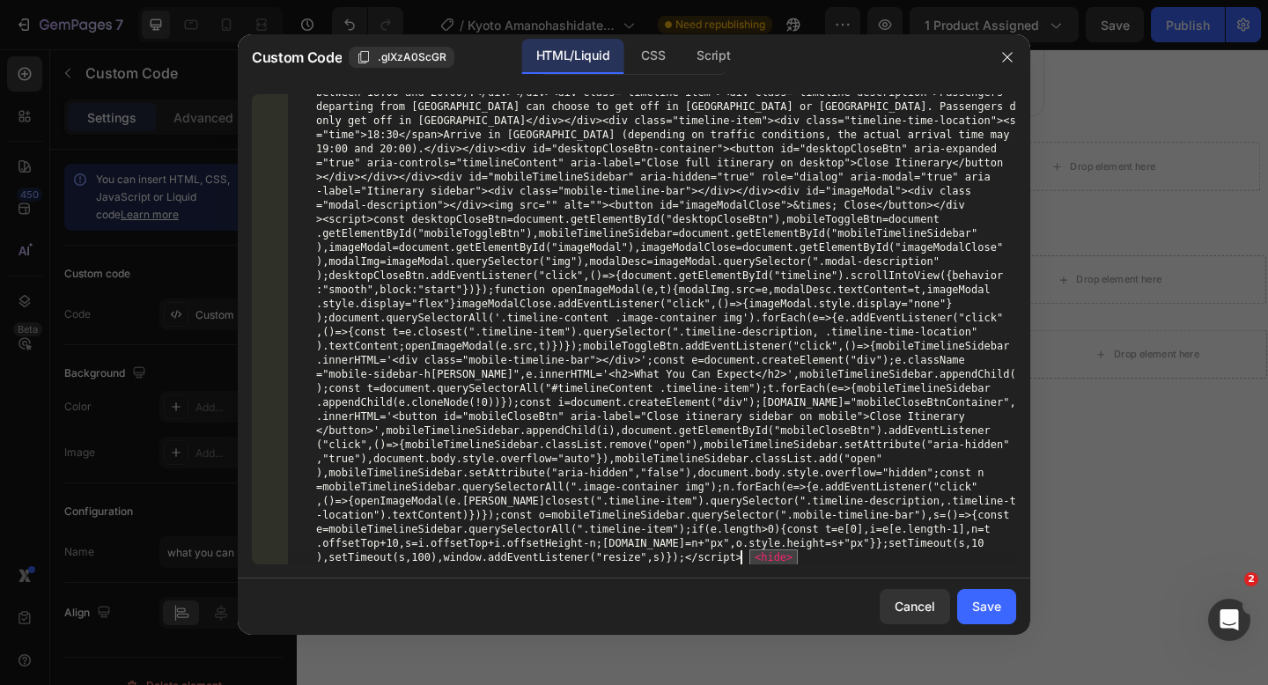
click at [765, 553] on span "<hide>" at bounding box center [773, 557] width 48 height 16
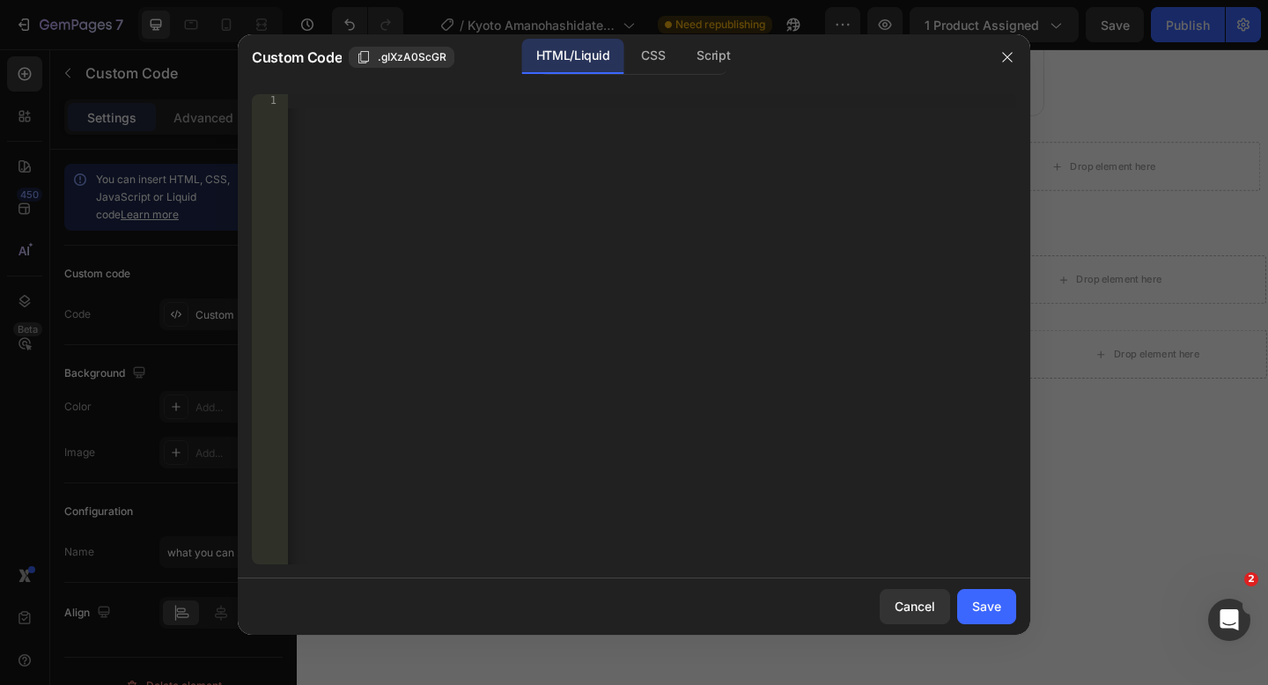
scroll to position [0, 62880]
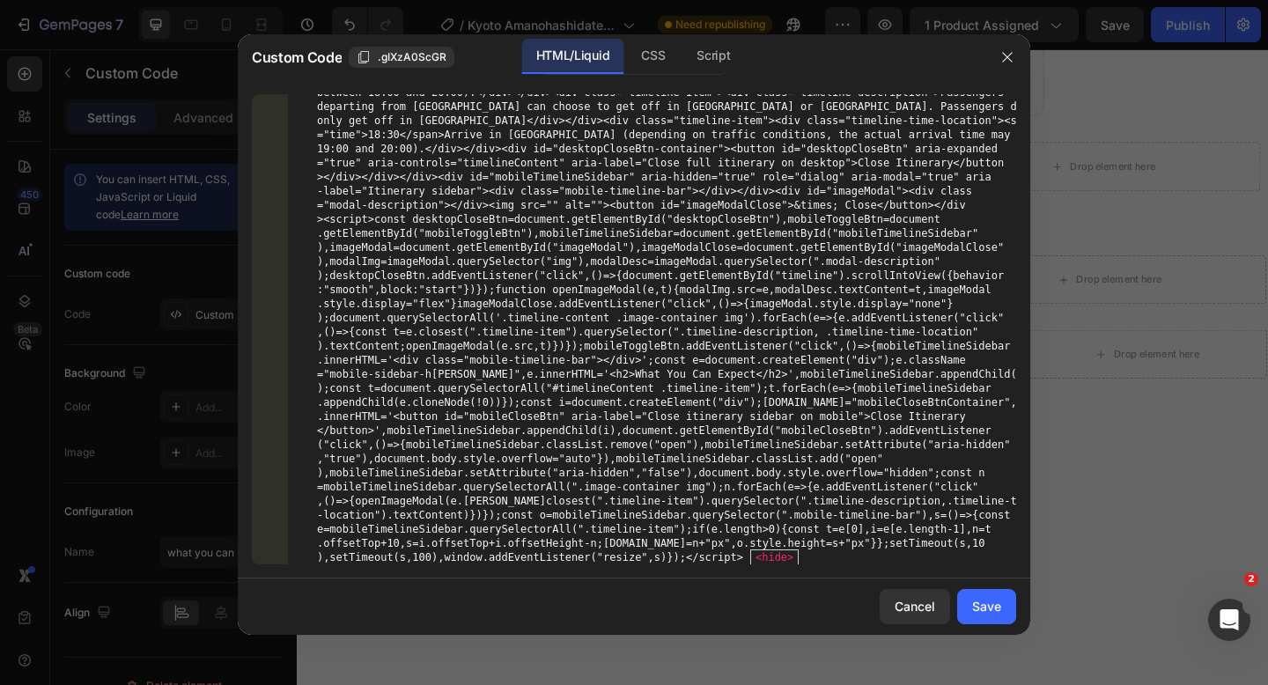
scroll to position [1600, 0]
click at [927, 604] on div "Cancel" at bounding box center [914, 606] width 40 height 18
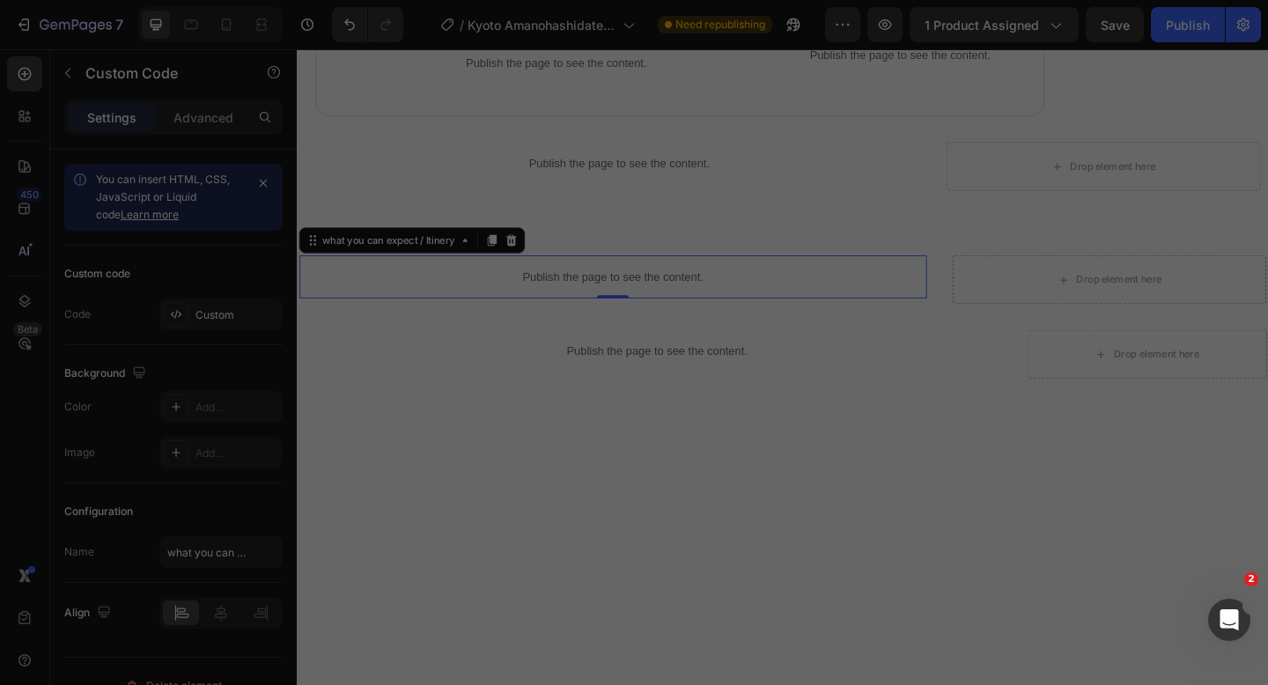
click at [927, 604] on div "Cancel" at bounding box center [914, 606] width 40 height 18
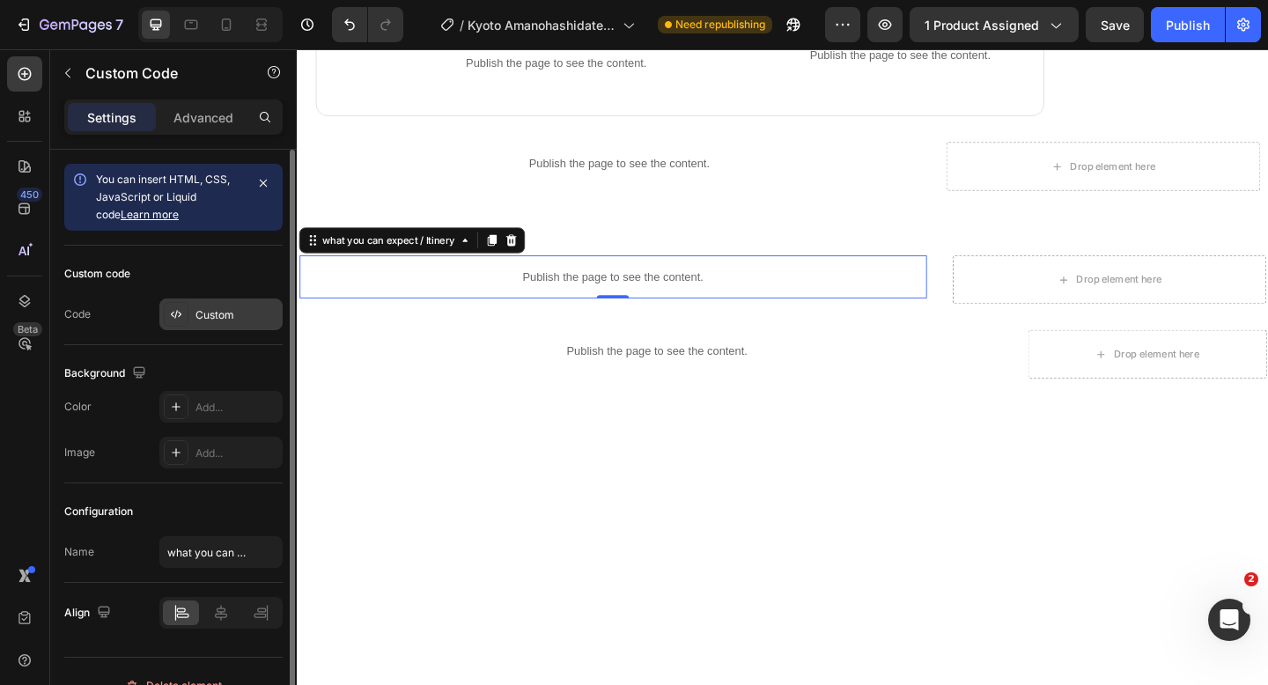
click at [191, 318] on div "Custom" at bounding box center [220, 314] width 123 height 32
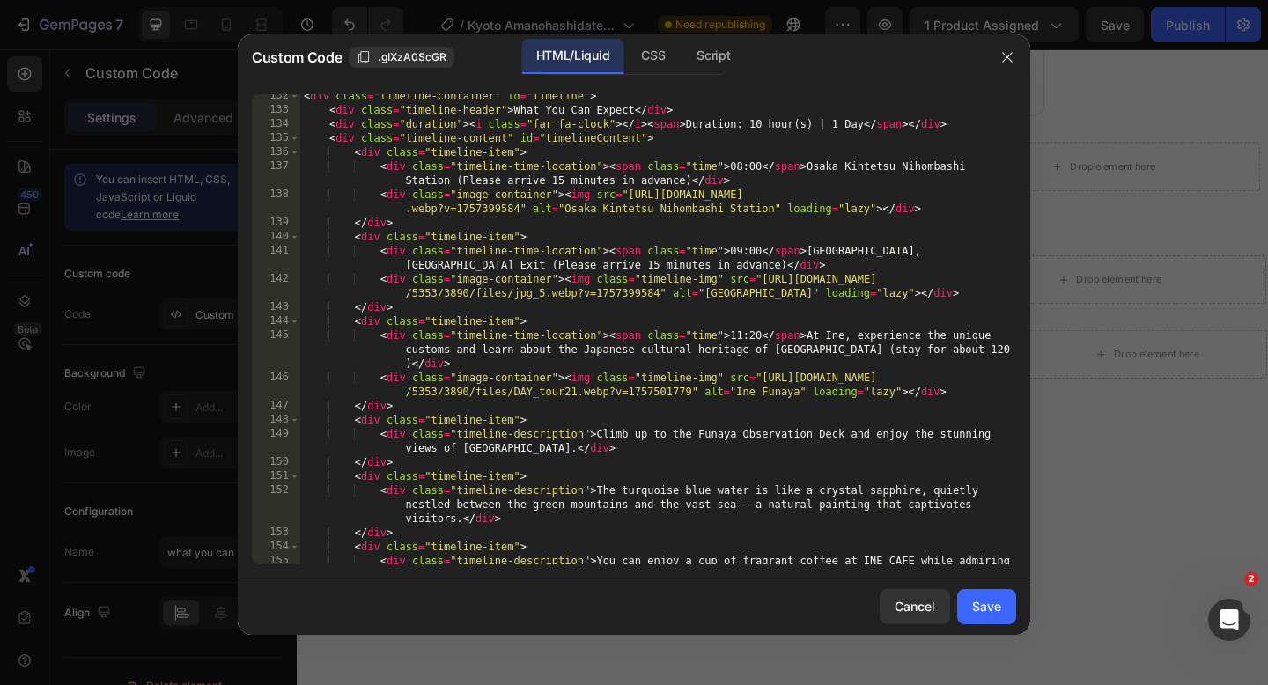
scroll to position [2159, 0]
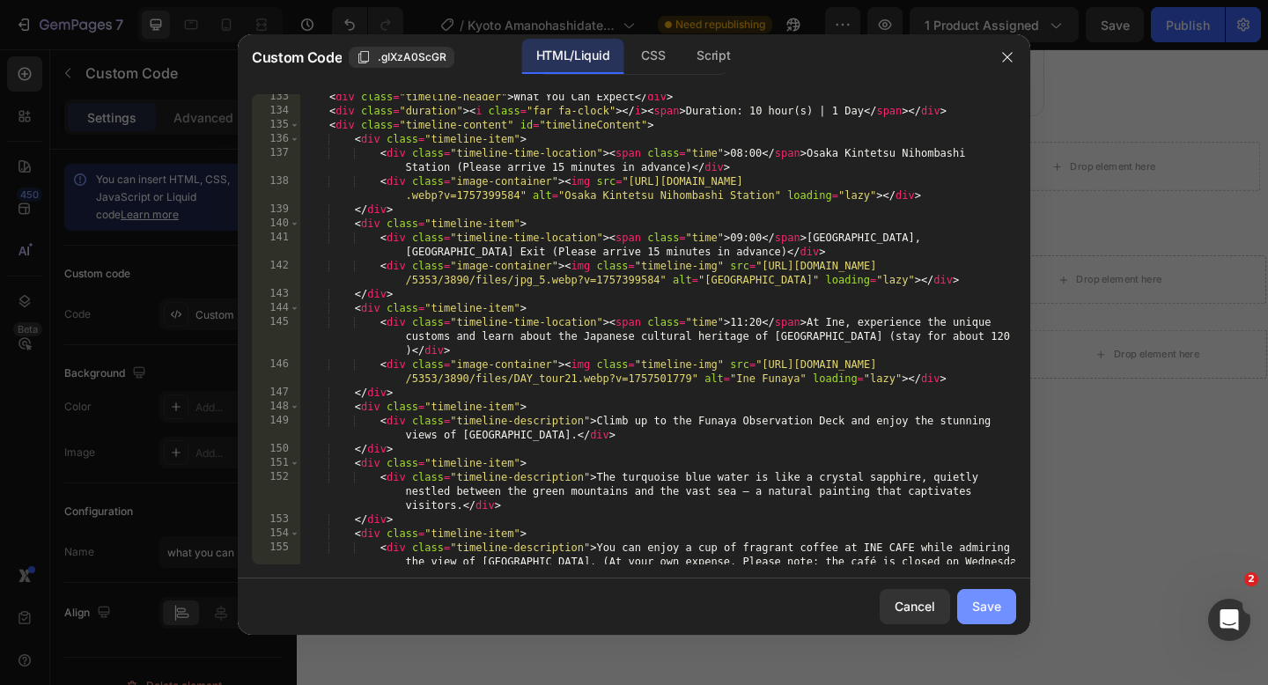
click at [988, 607] on div "Save" at bounding box center [986, 606] width 29 height 18
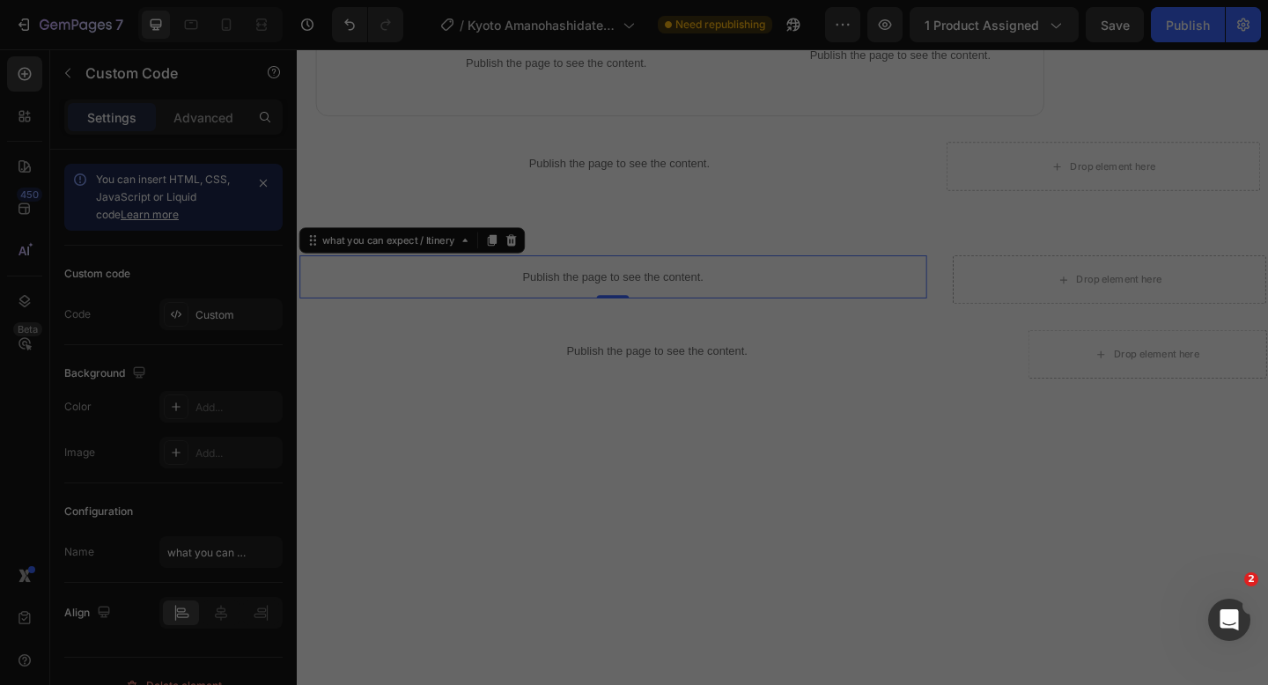
scroll to position [0, 0]
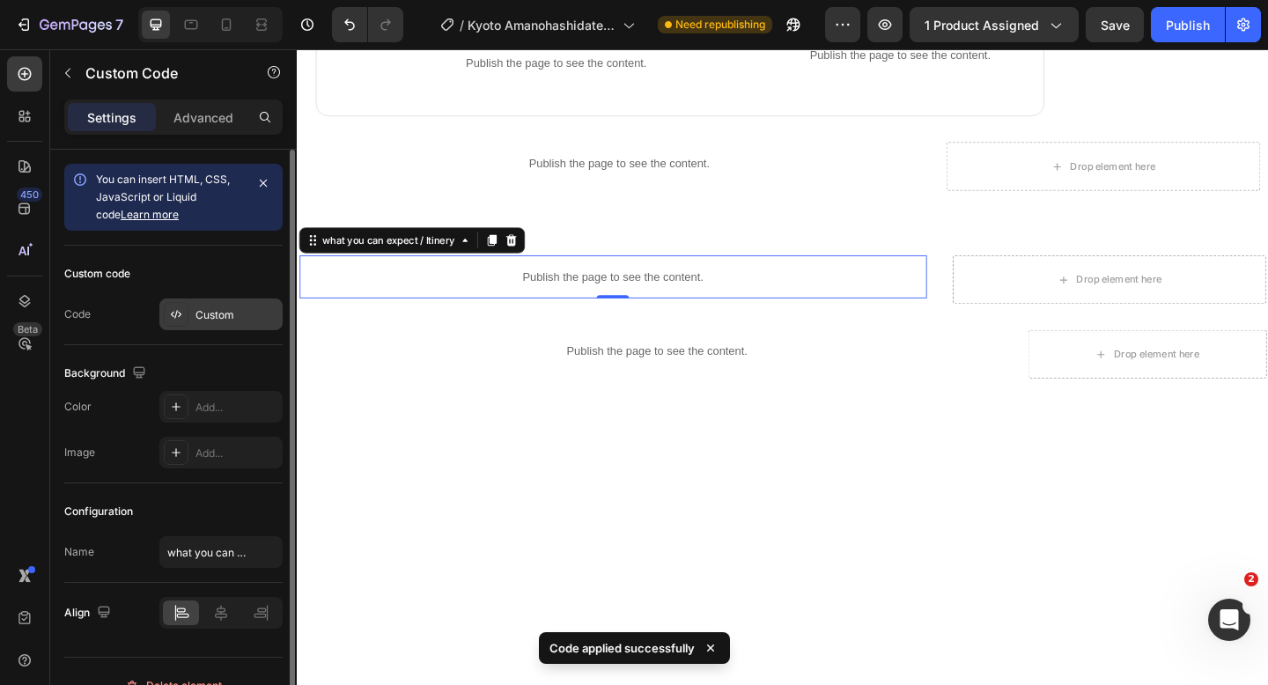
click at [200, 317] on div "Custom" at bounding box center [236, 315] width 83 height 16
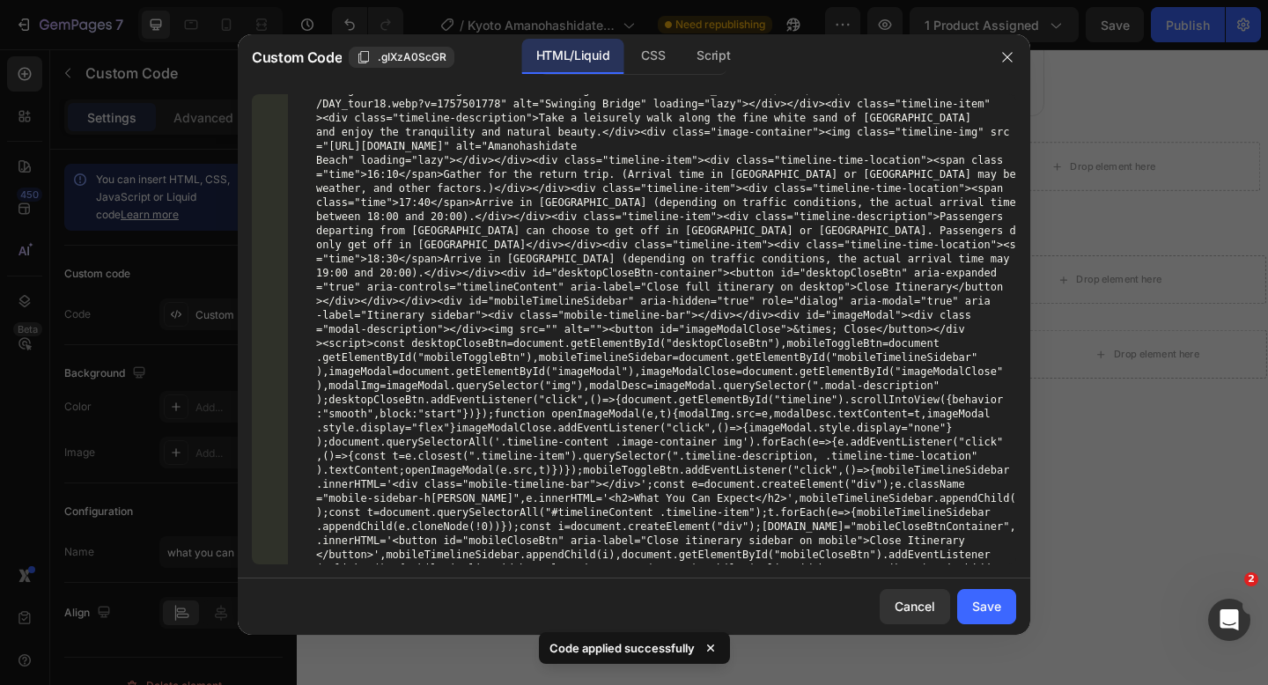
scroll to position [1600, 0]
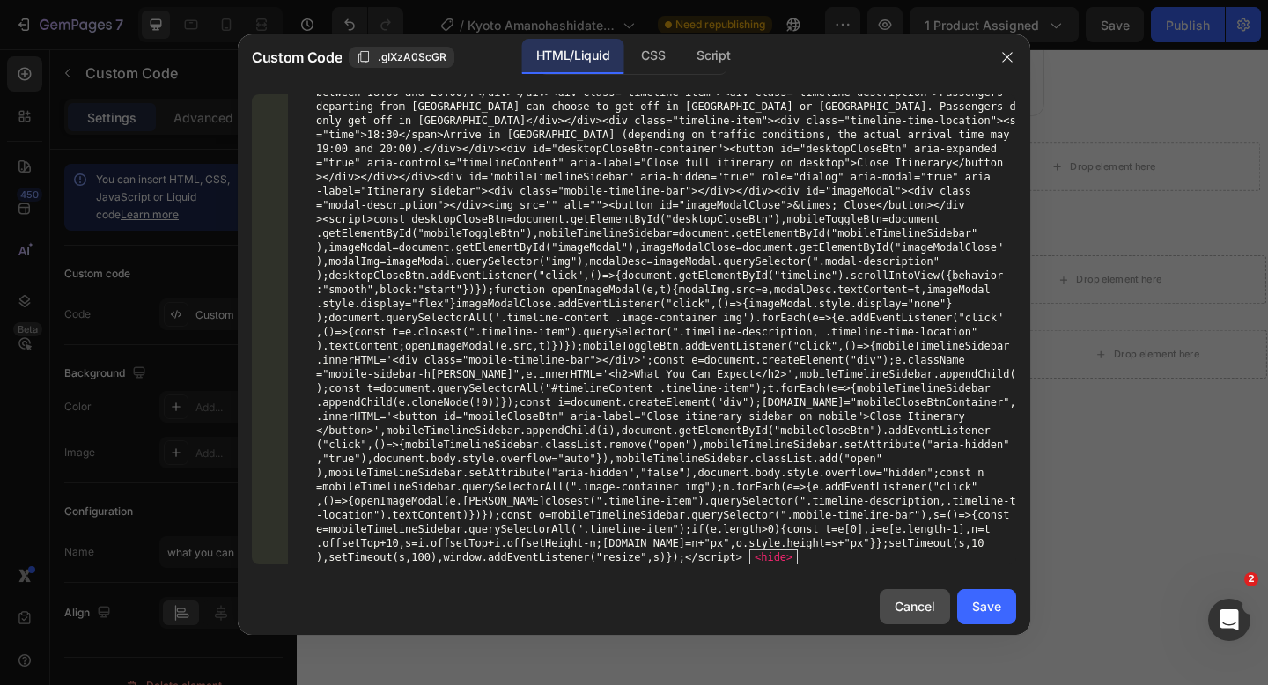
click at [909, 618] on button "Cancel" at bounding box center [914, 606] width 70 height 35
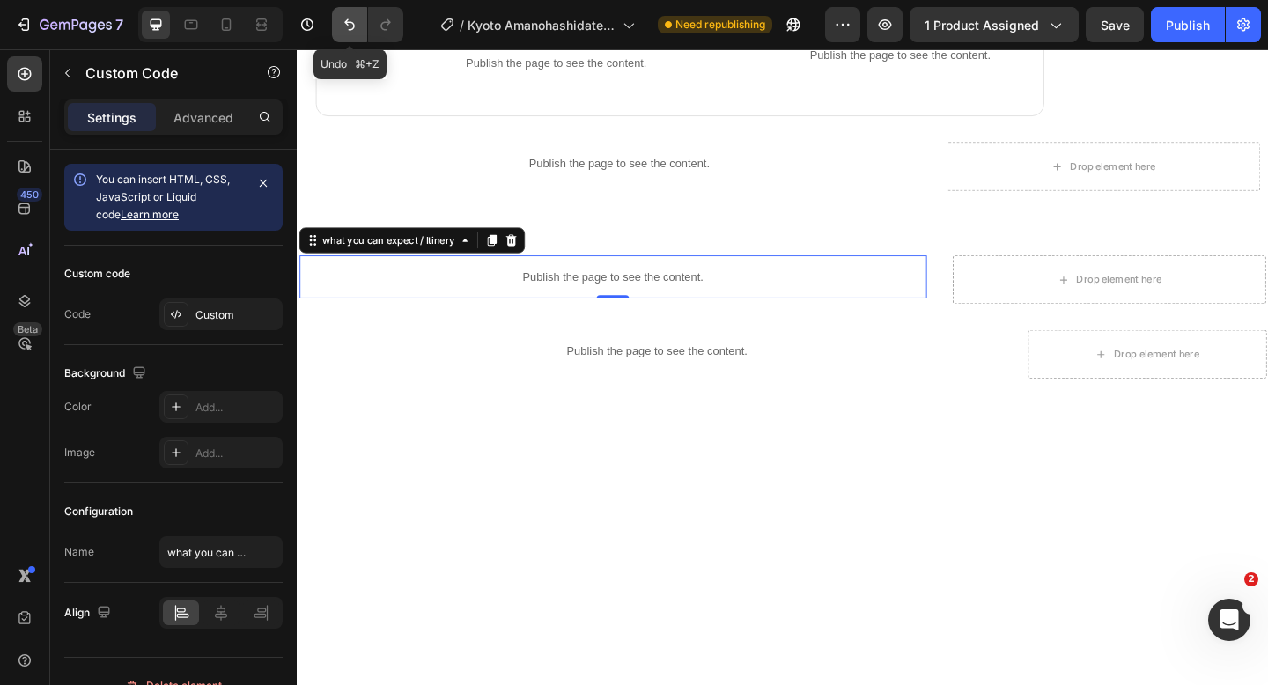
click at [343, 24] on icon "Undo/Redo" at bounding box center [350, 25] width 18 height 18
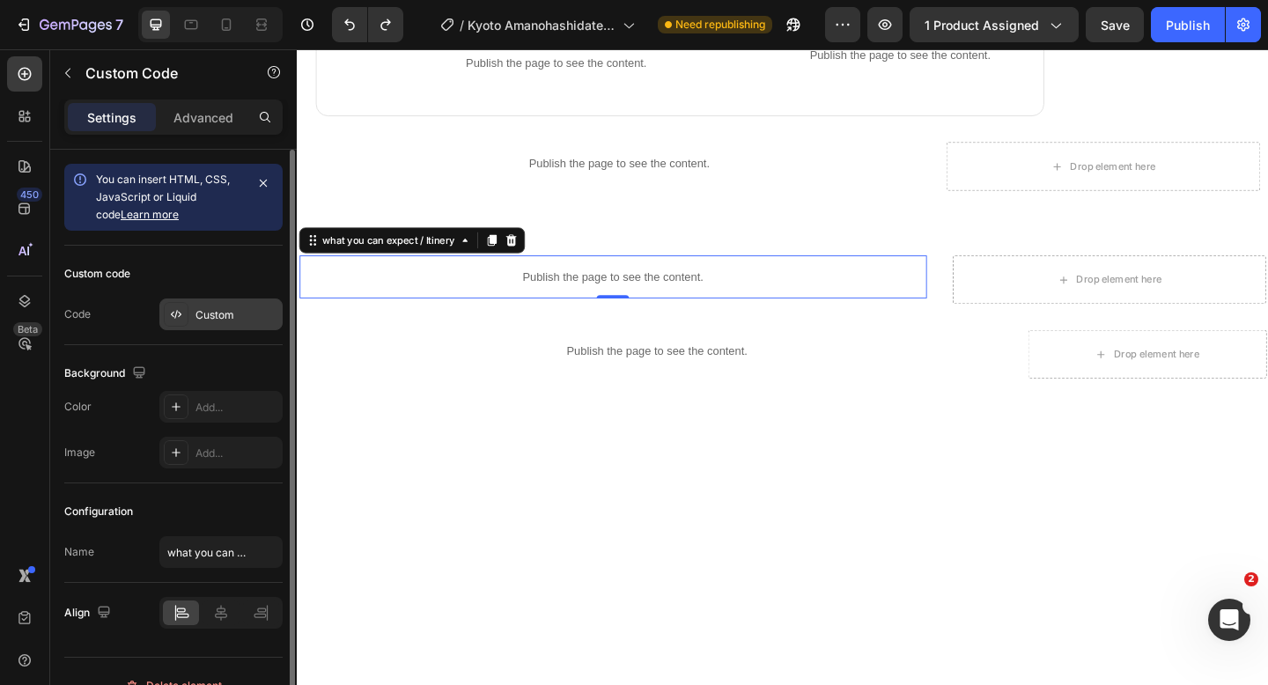
click at [200, 315] on div "Custom" at bounding box center [236, 315] width 83 height 16
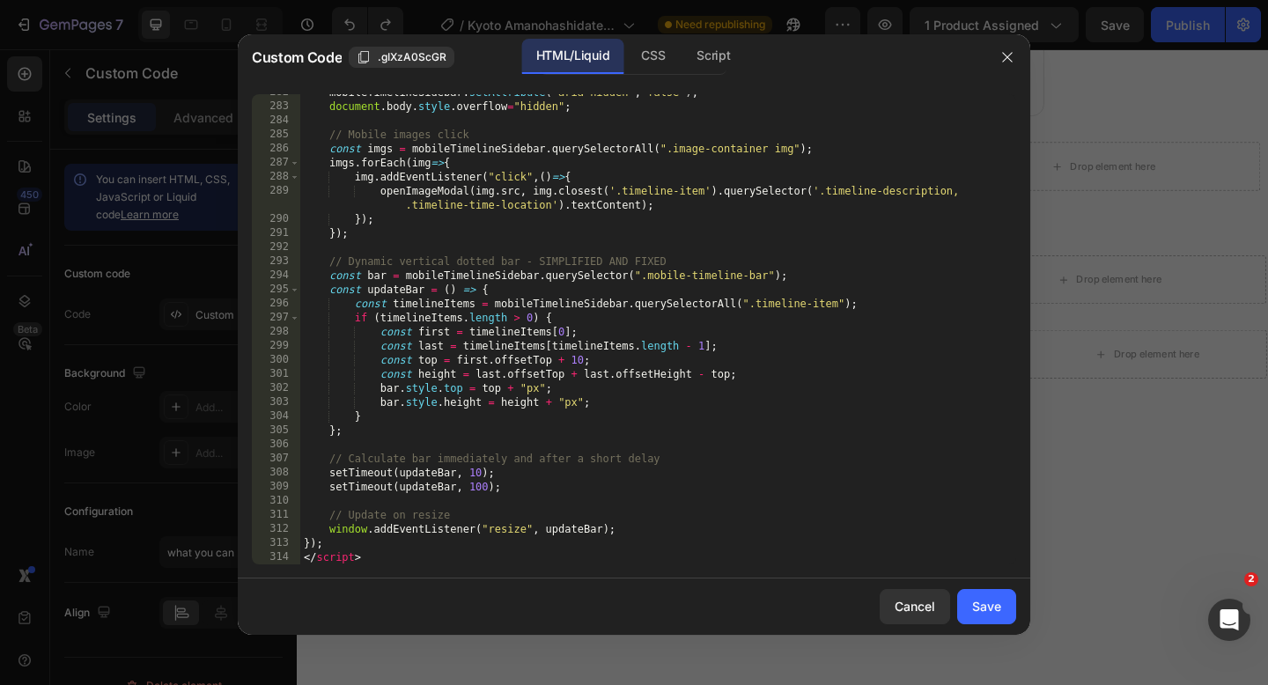
scroll to position [4826, 0]
click at [997, 614] on div "Save" at bounding box center [986, 606] width 29 height 18
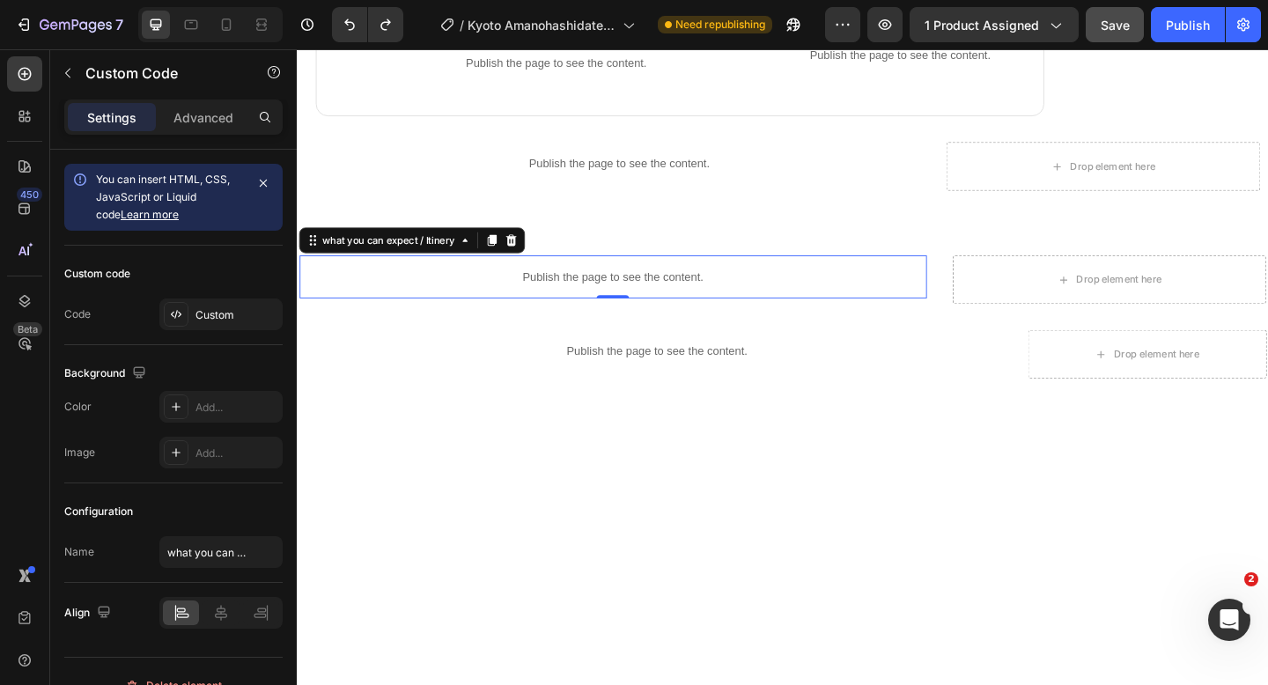
click at [1107, 37] on button "Save" at bounding box center [1114, 24] width 58 height 35
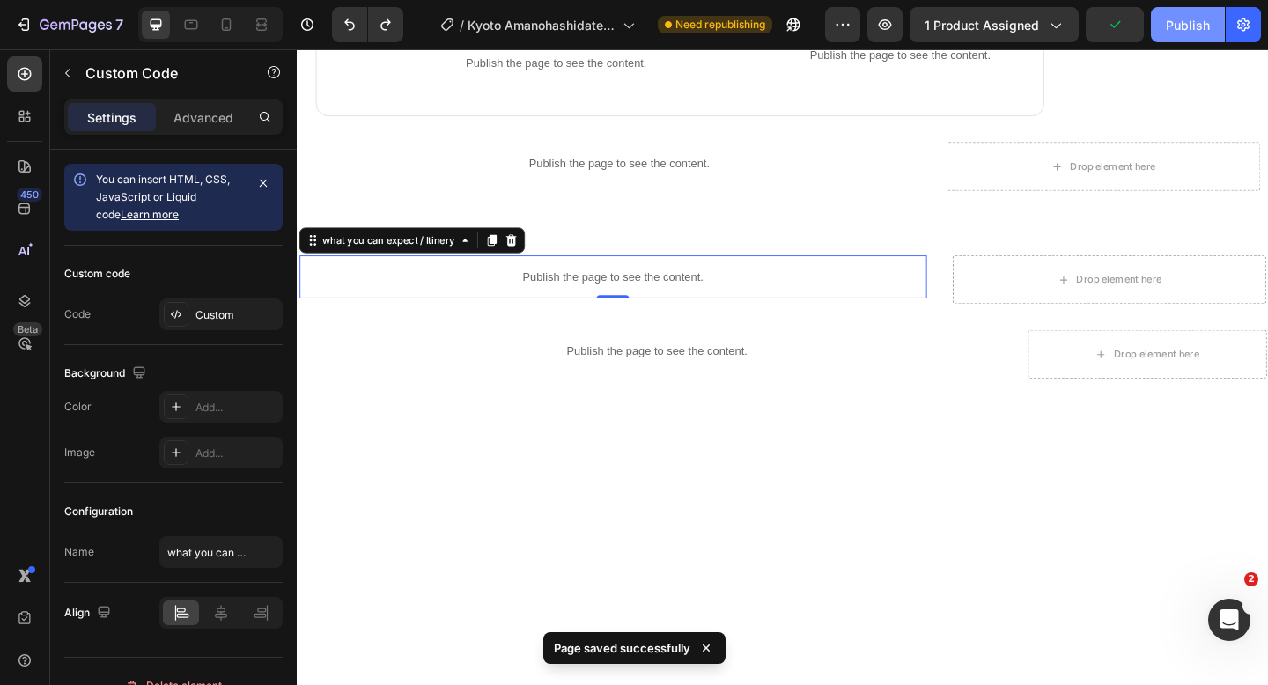
click at [1159, 33] on button "Publish" at bounding box center [1188, 24] width 74 height 35
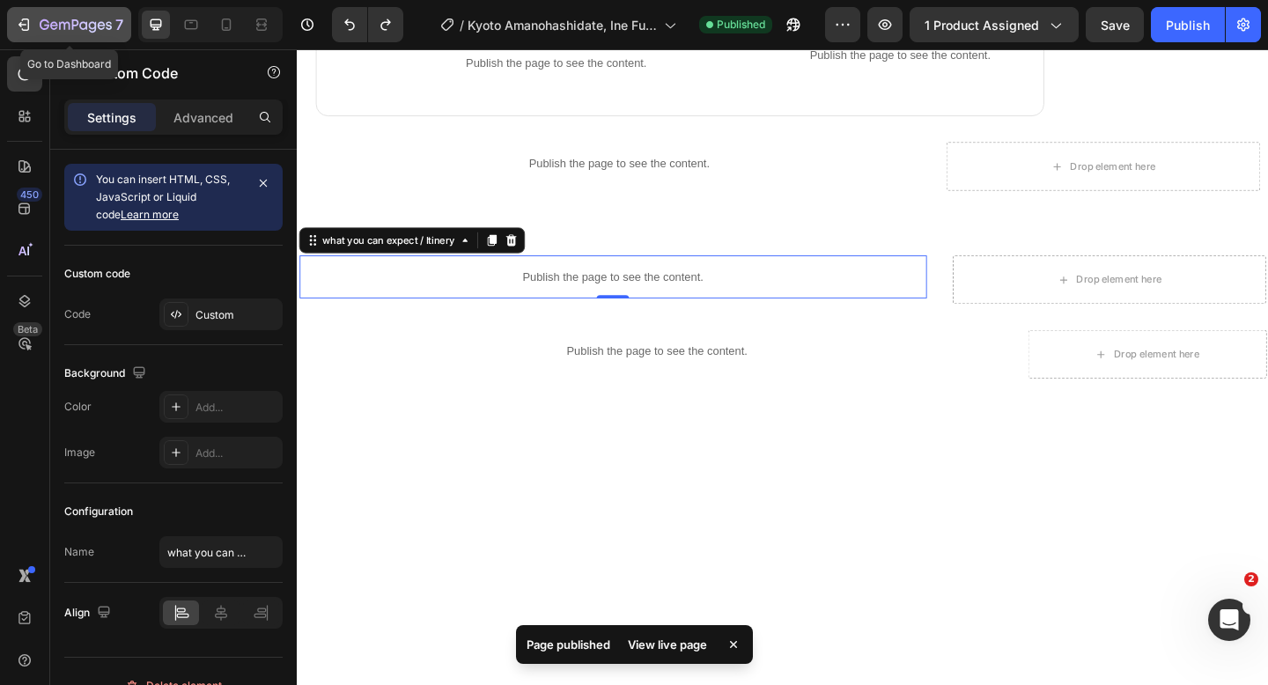
click at [48, 29] on icon "button" at bounding box center [76, 25] width 72 height 15
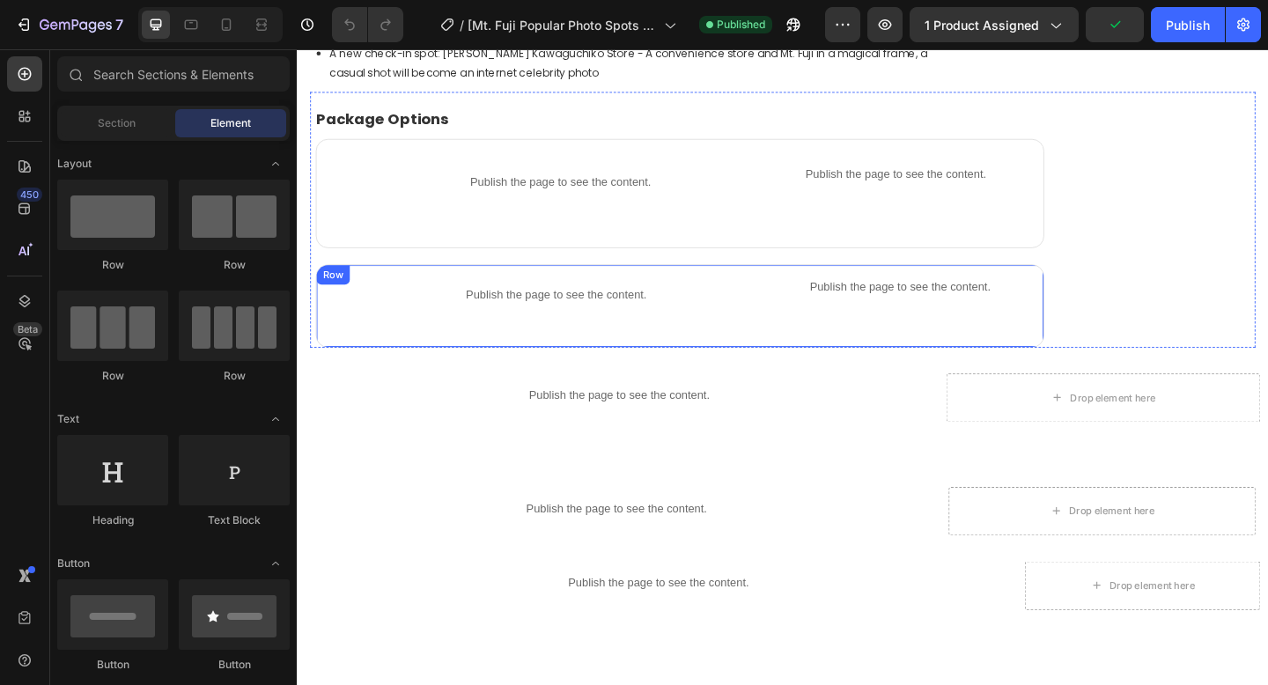
scroll to position [1249, 0]
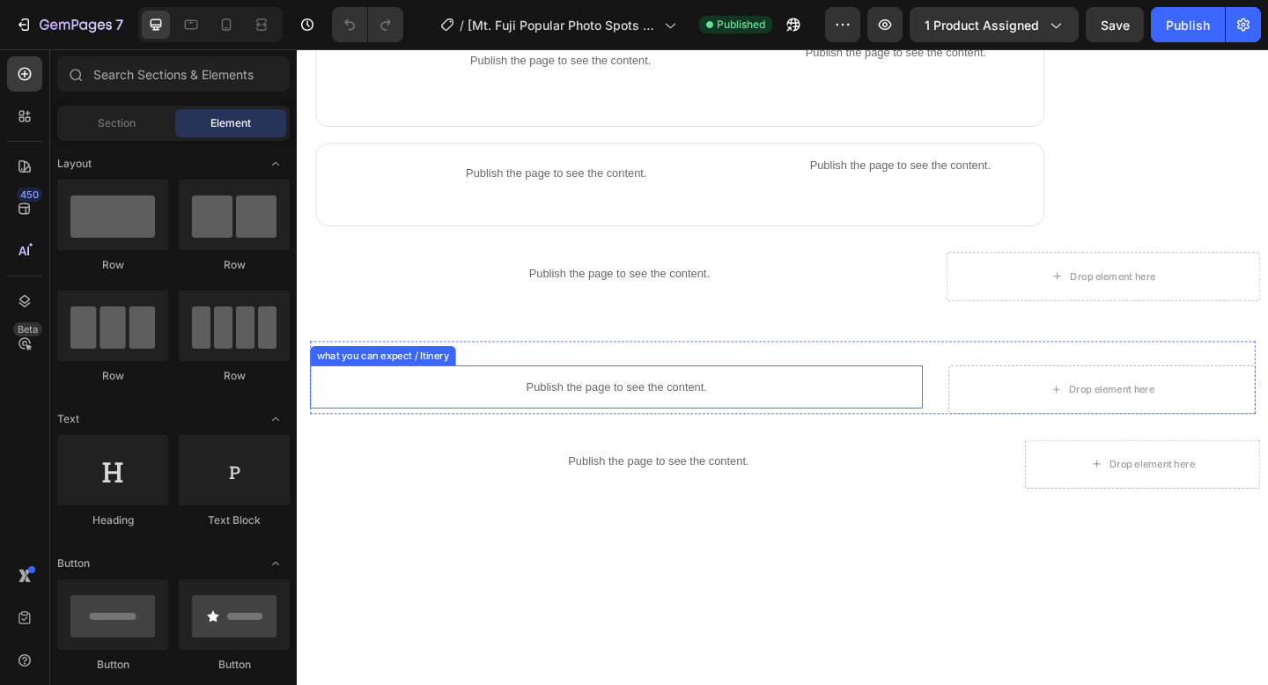
click at [587, 408] on p "Publish the page to see the content." at bounding box center [644, 417] width 666 height 18
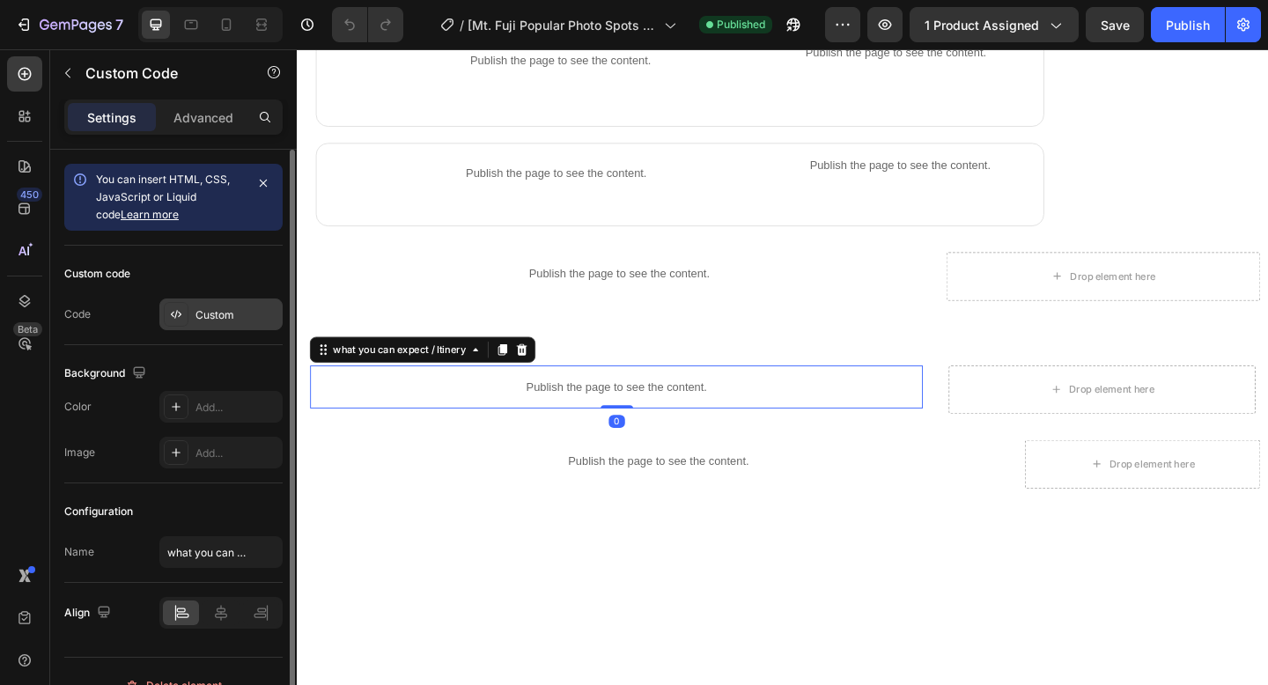
click at [225, 322] on div "Custom" at bounding box center [220, 314] width 123 height 32
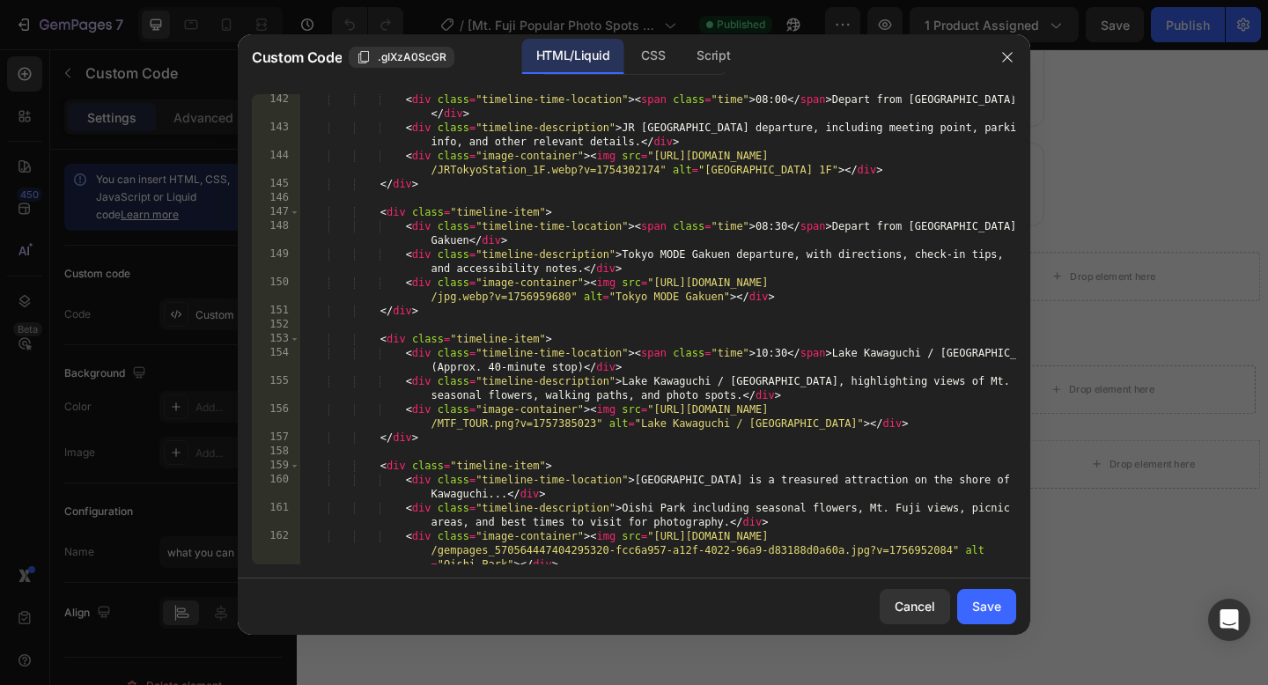
scroll to position [2368, 0]
click at [894, 607] on div "Cancel" at bounding box center [914, 606] width 40 height 18
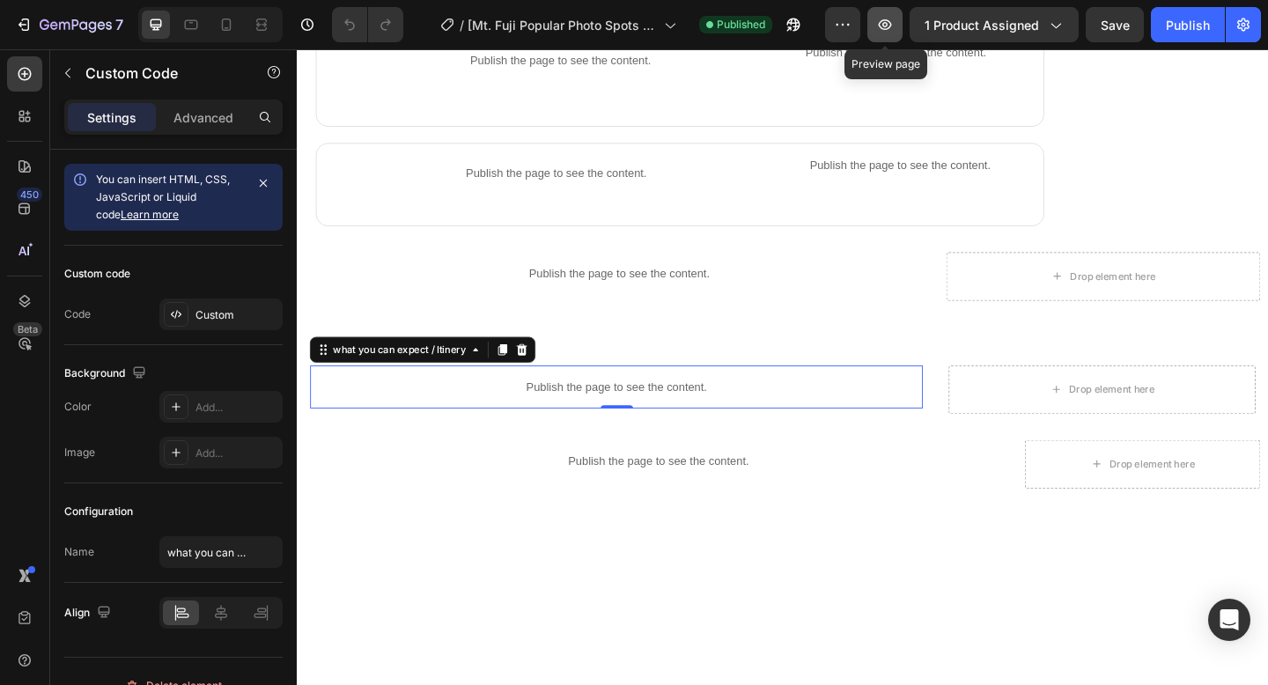
click at [886, 26] on icon "button" at bounding box center [885, 25] width 18 height 18
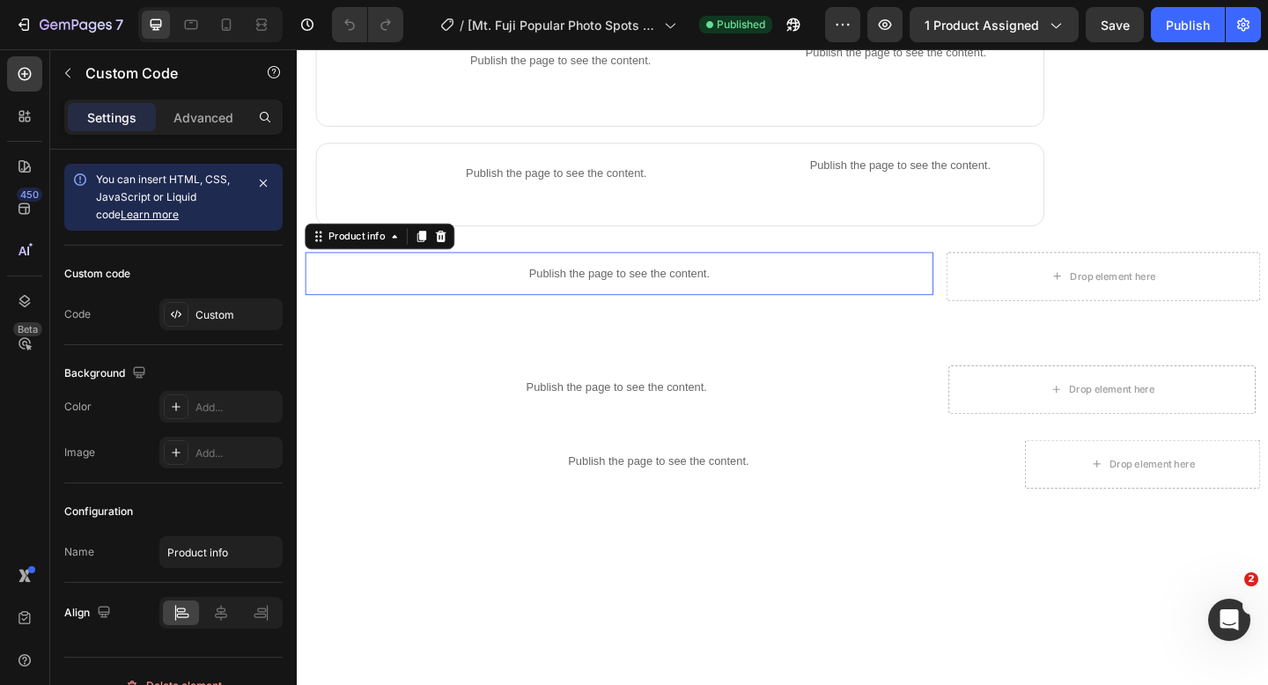
click at [585, 286] on p "Publish the page to see the content." at bounding box center [646, 293] width 683 height 18
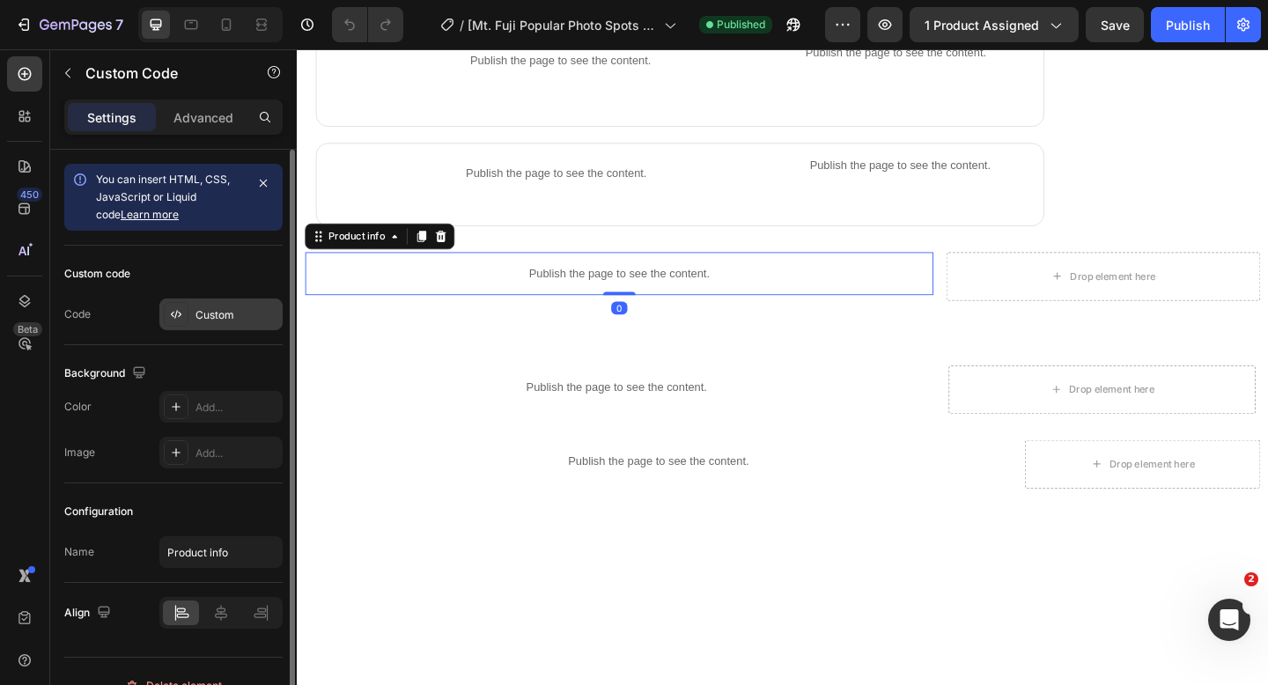
click at [239, 314] on div "Custom" at bounding box center [236, 315] width 83 height 16
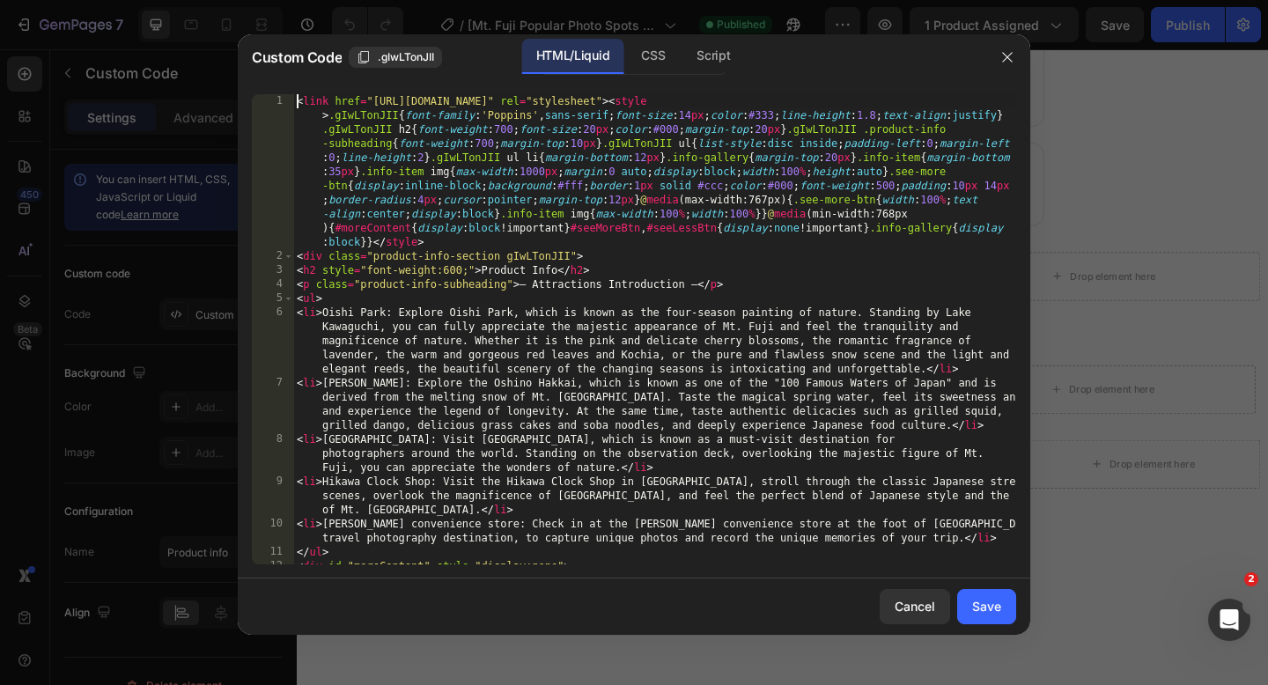
click at [297, 105] on div "< link href = "[URL][DOMAIN_NAME]" rel = "stylesheet" > < style > .gIwLTonJII {…" at bounding box center [654, 413] width 723 height 639
type textarea "window.addEventListener("resize",()=>{window.innerWidth>=768?showAll():hideExtr…"
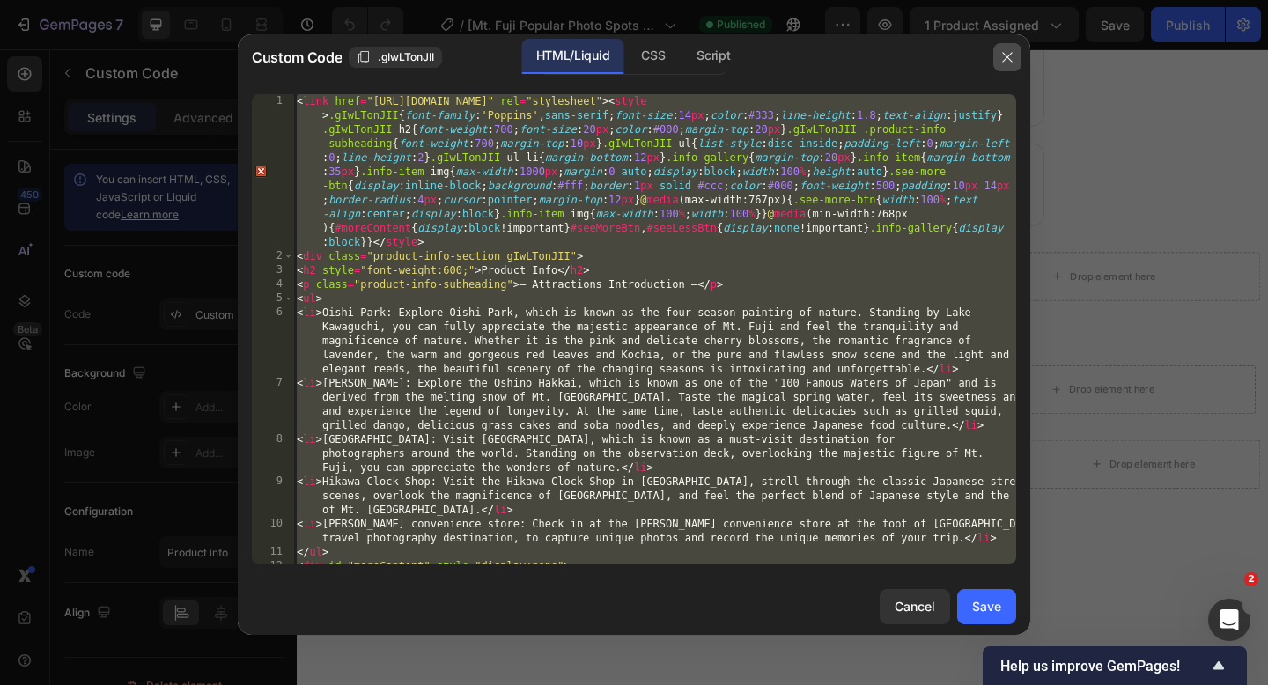
click at [1010, 54] on icon "button" at bounding box center [1007, 57] width 10 height 10
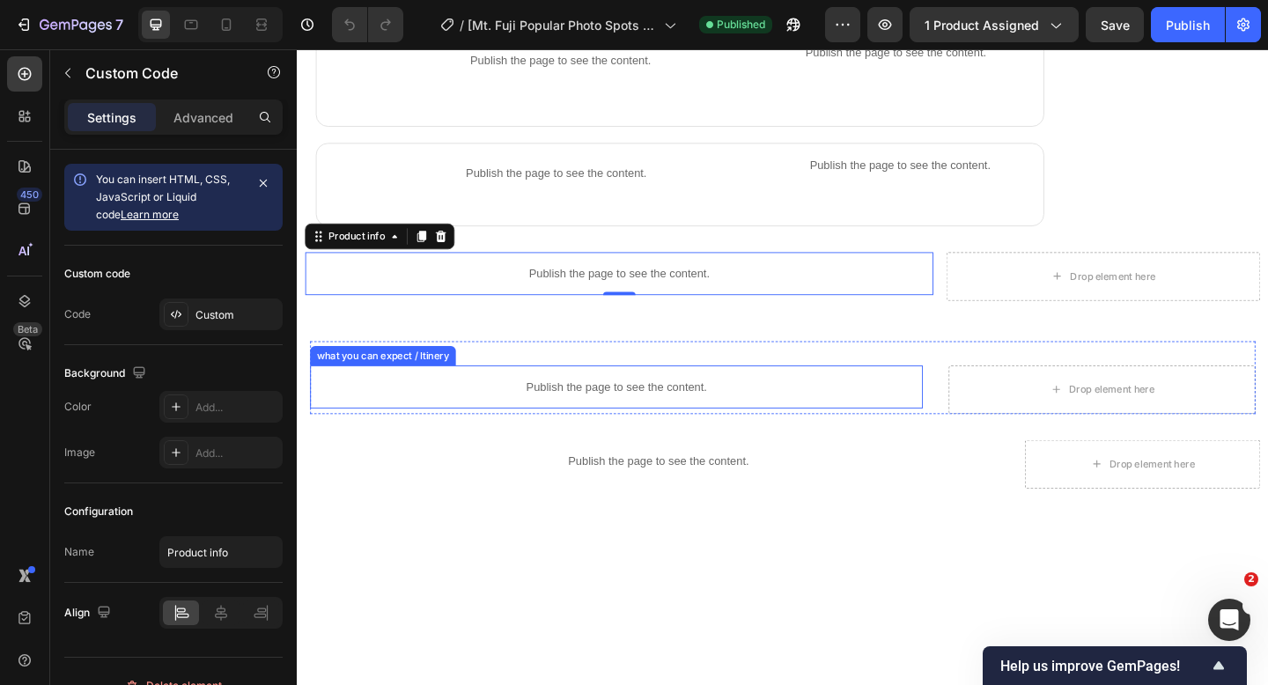
click at [622, 412] on p "Publish the page to see the content." at bounding box center [644, 417] width 666 height 18
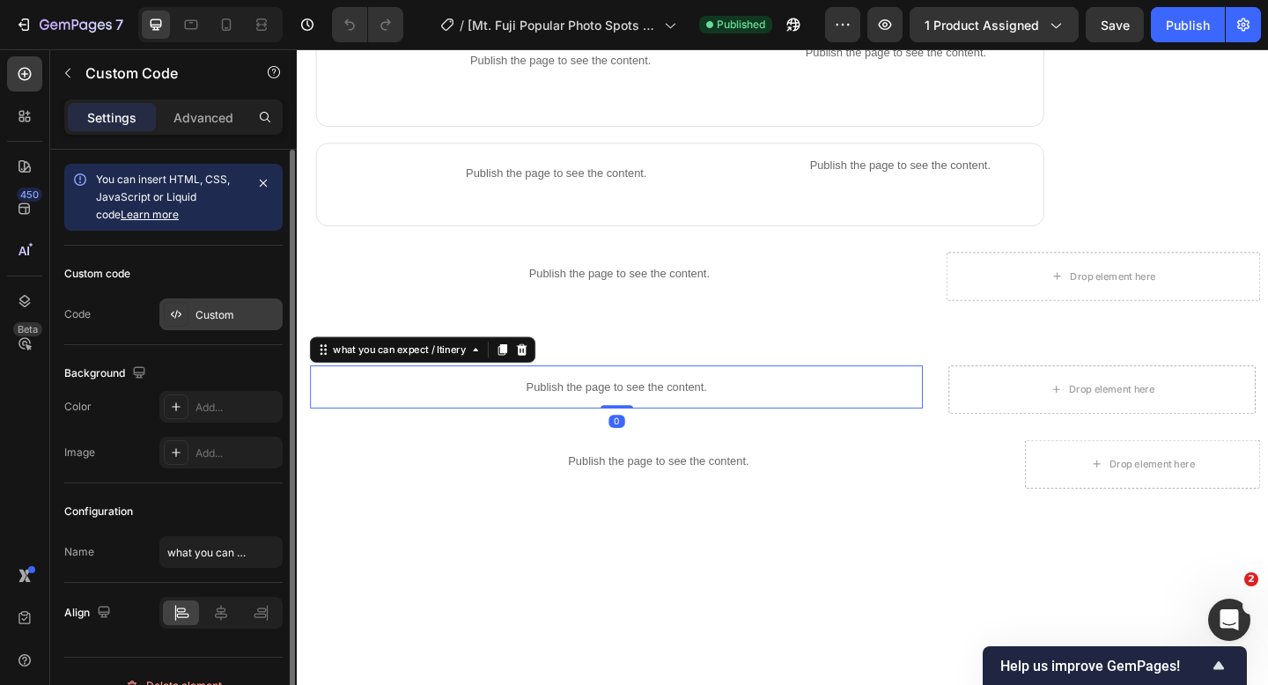
click at [215, 312] on div "Custom" at bounding box center [236, 315] width 83 height 16
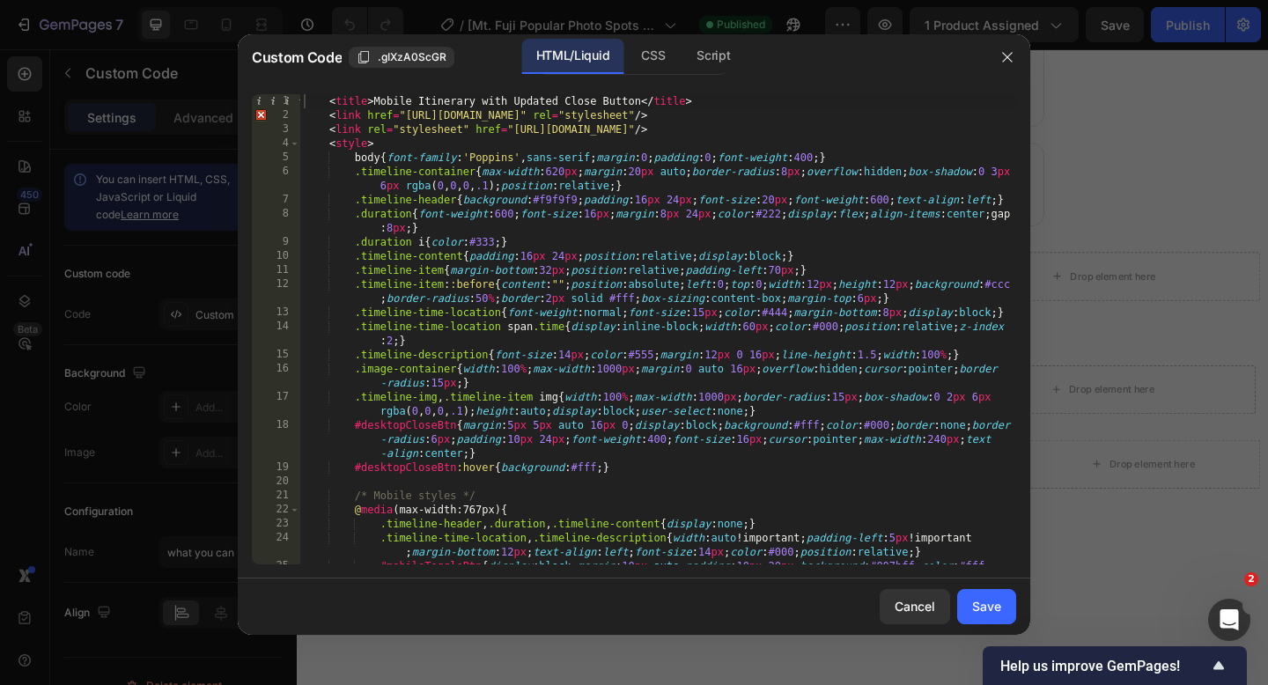
click at [328, 100] on div "< title > Mobile Itinerary with Updated Close Button </ title > < link href = "…" at bounding box center [658, 357] width 716 height 526
type textarea "</body> </html>"
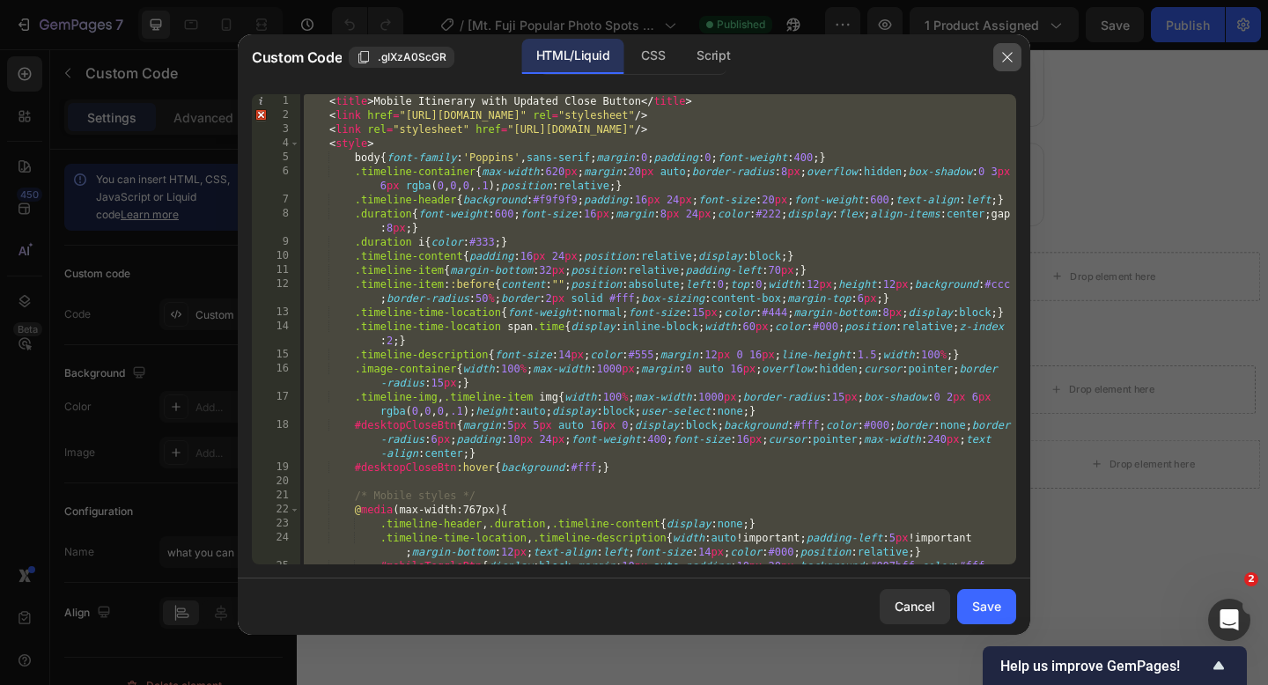
click at [1008, 58] on icon "button" at bounding box center [1007, 57] width 10 height 10
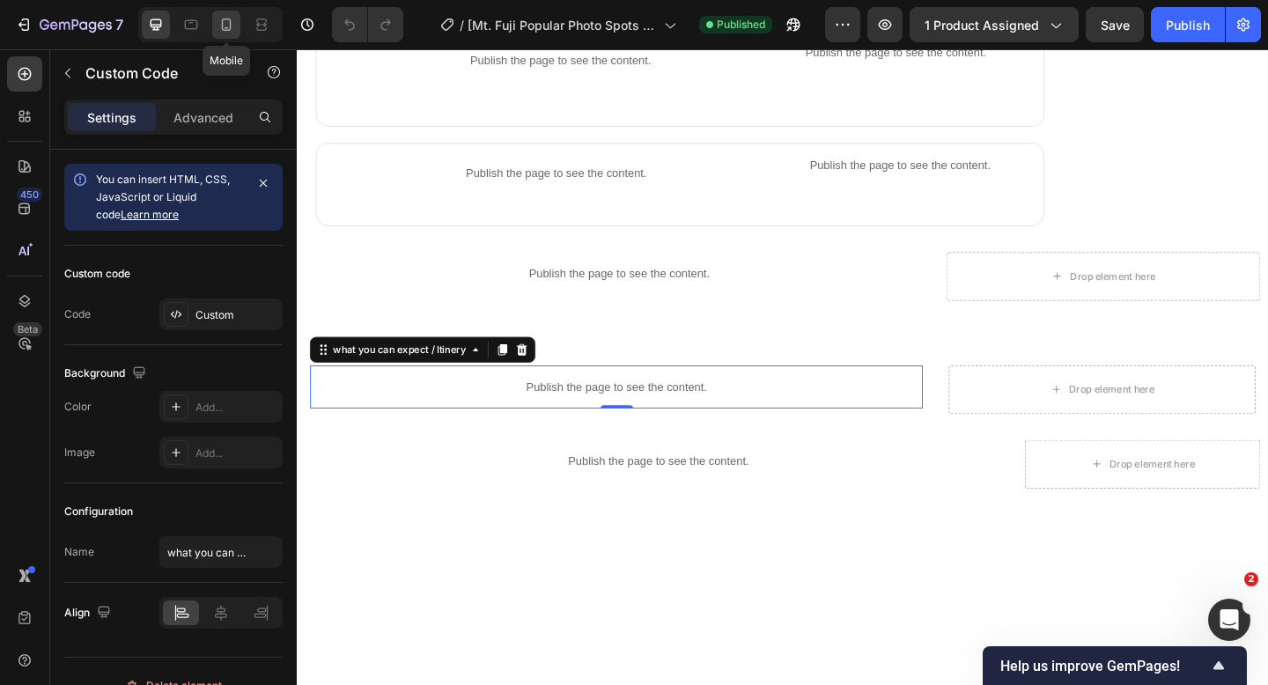
click at [224, 26] on icon at bounding box center [226, 25] width 18 height 18
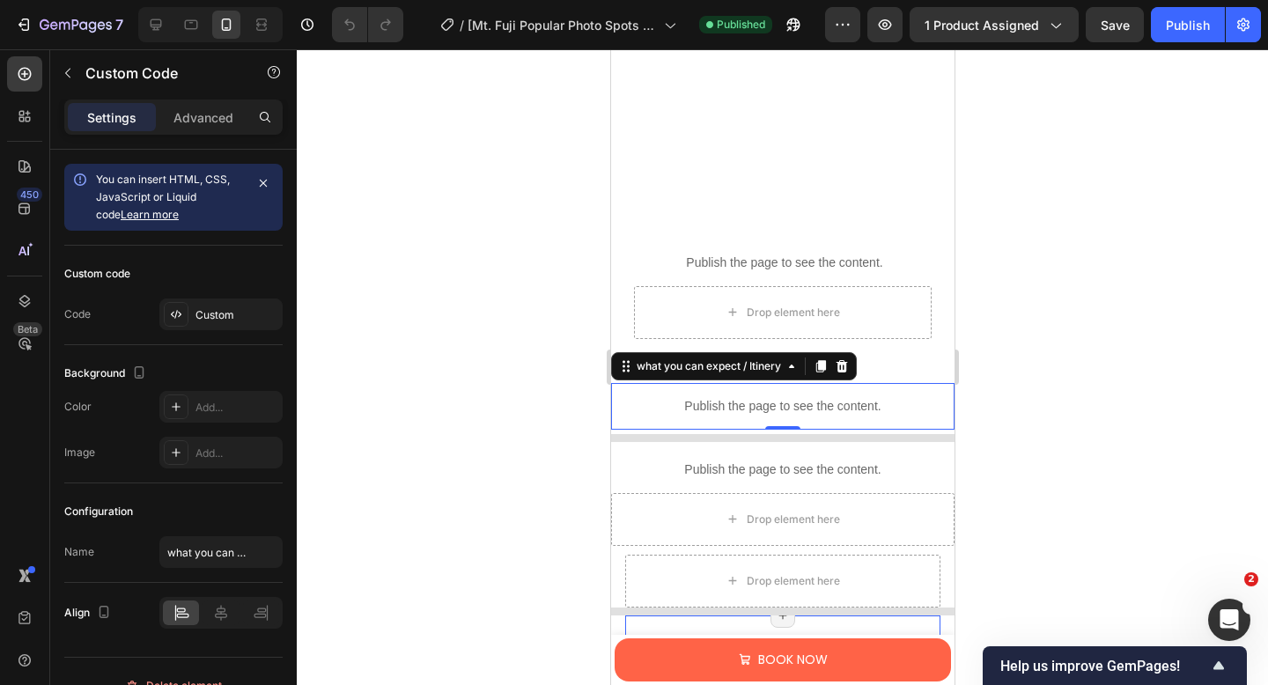
scroll to position [2013, 0]
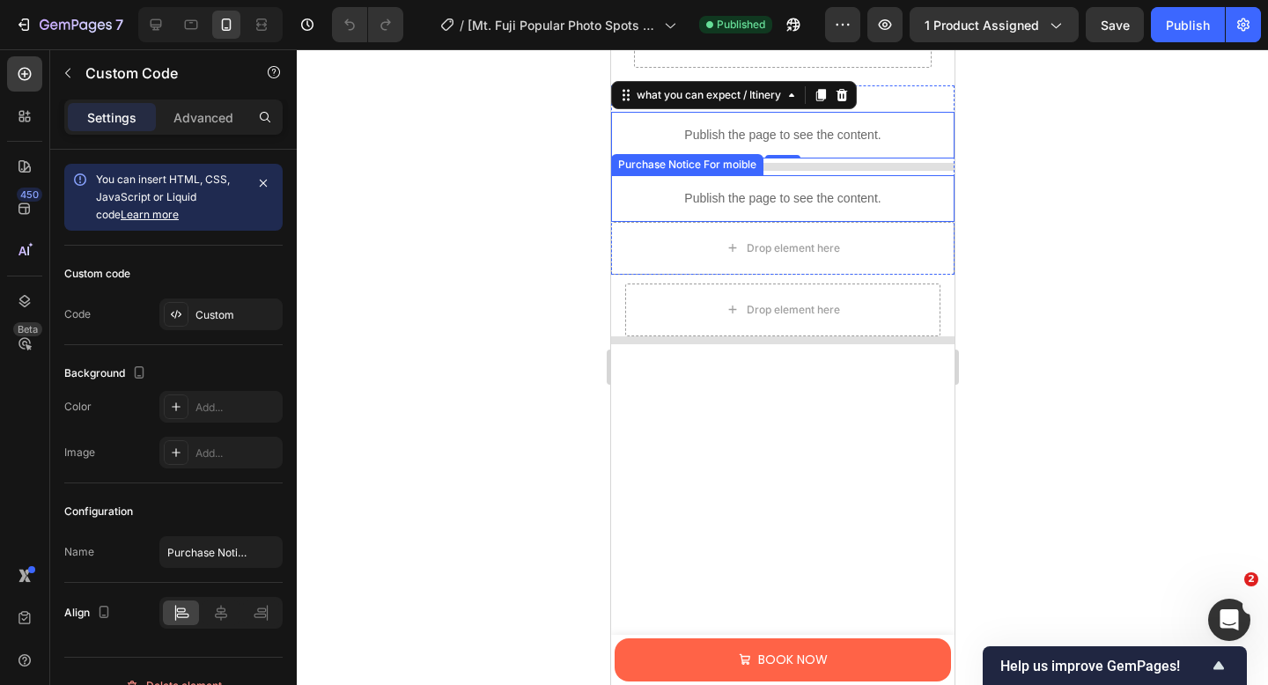
click at [725, 202] on p "Publish the page to see the content." at bounding box center [782, 198] width 326 height 18
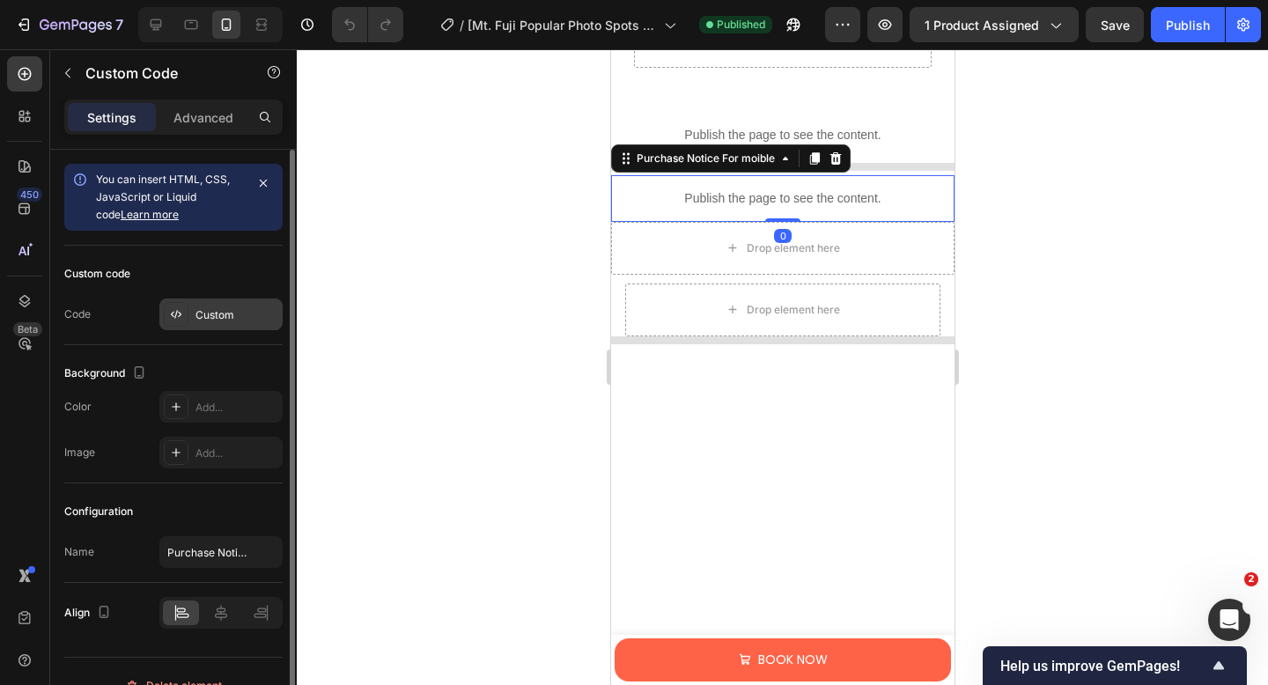
click at [225, 305] on div "Custom" at bounding box center [220, 314] width 123 height 32
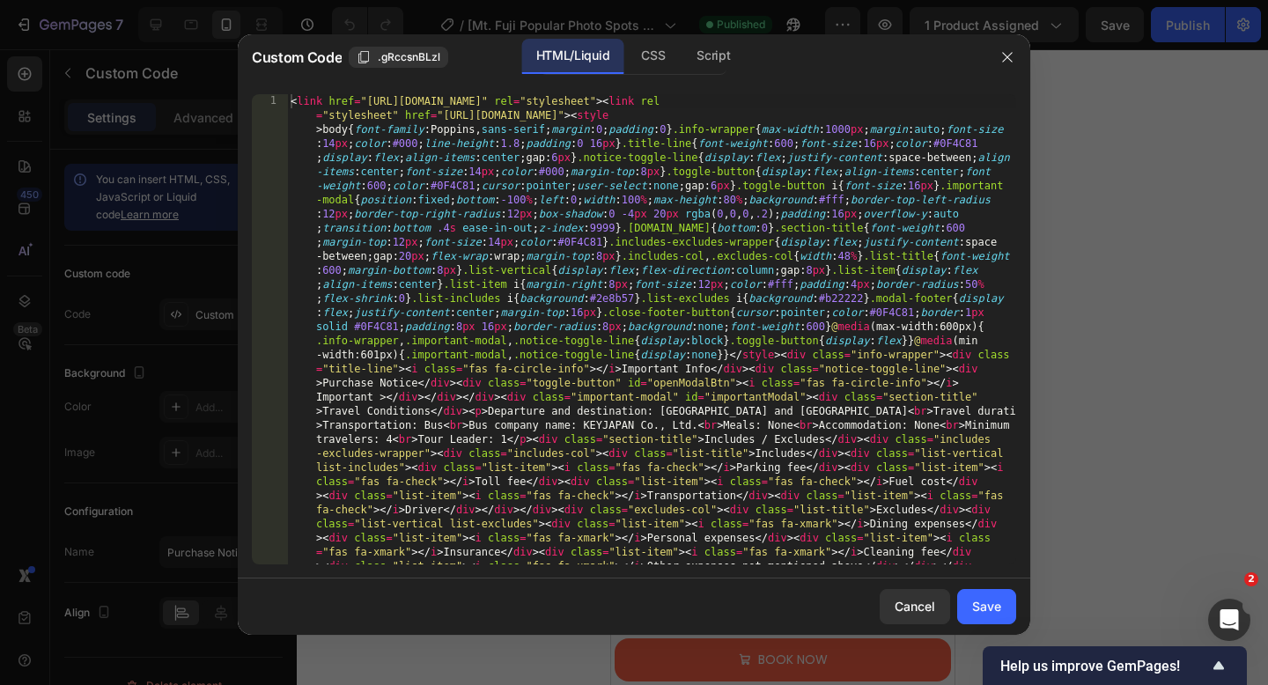
type textarea "<link href="[URL][DOMAIN_NAME]" rel="stylesheet"><link rel="stylesheet" href="[…"
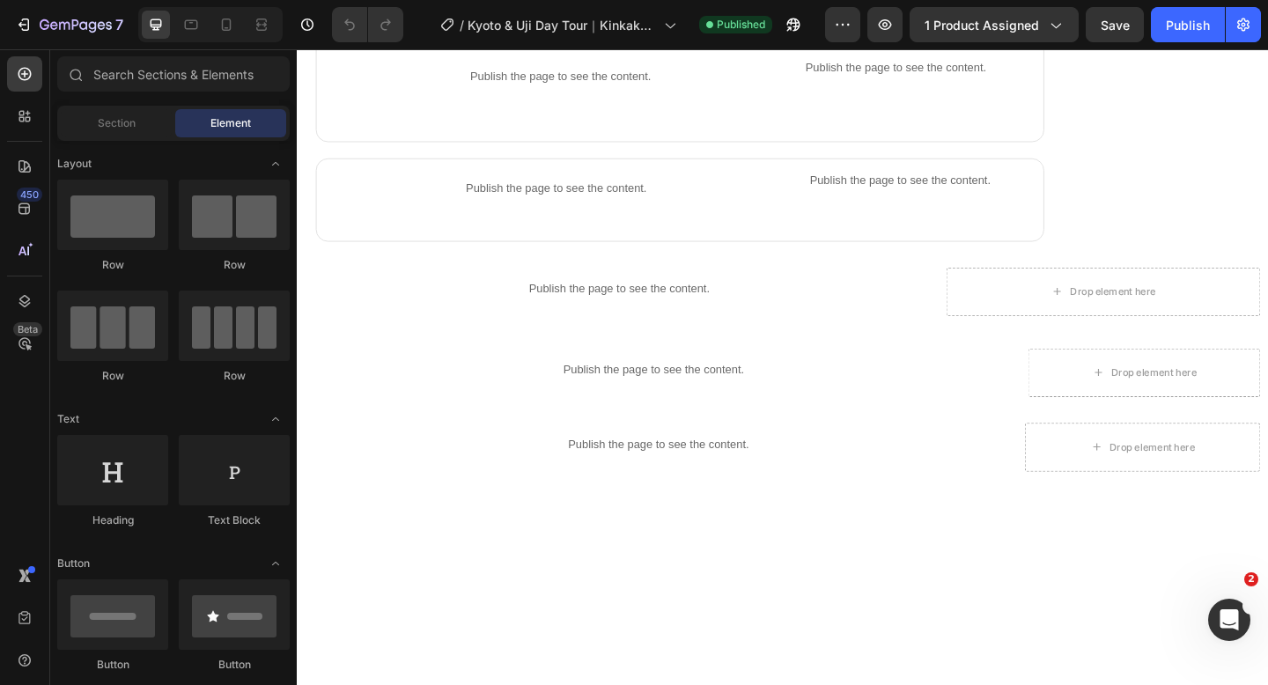
scroll to position [1179, 0]
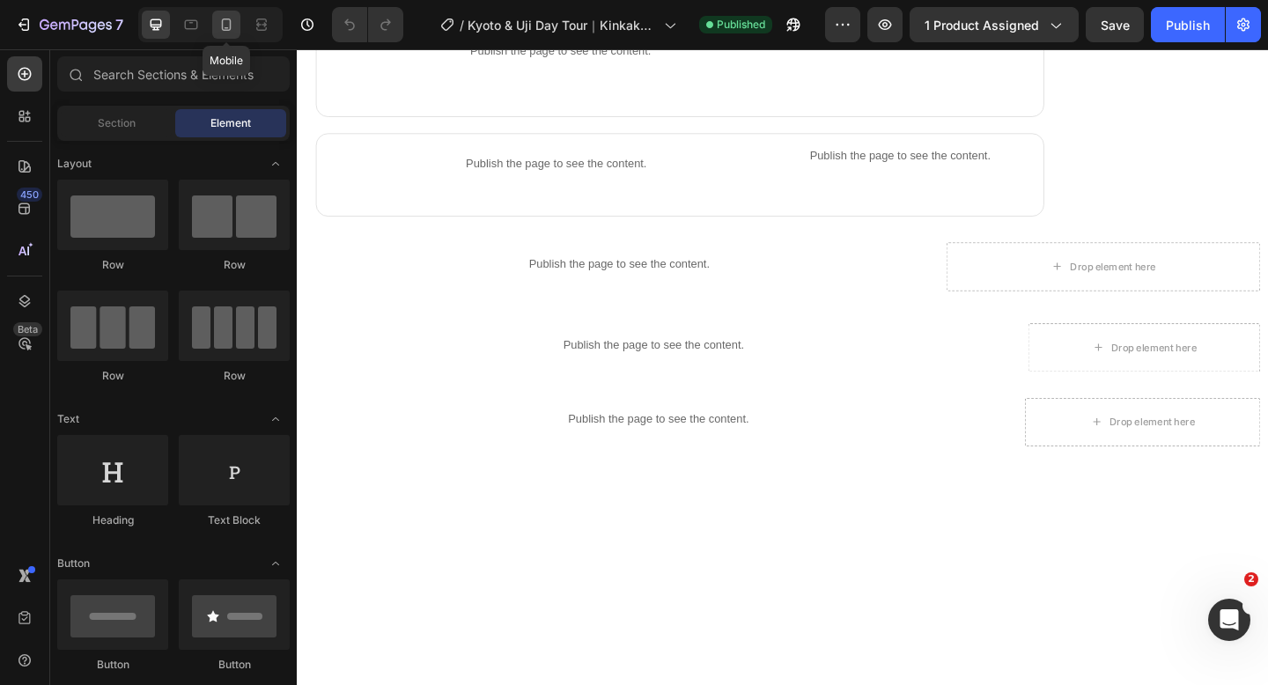
click at [225, 21] on icon at bounding box center [226, 25] width 18 height 18
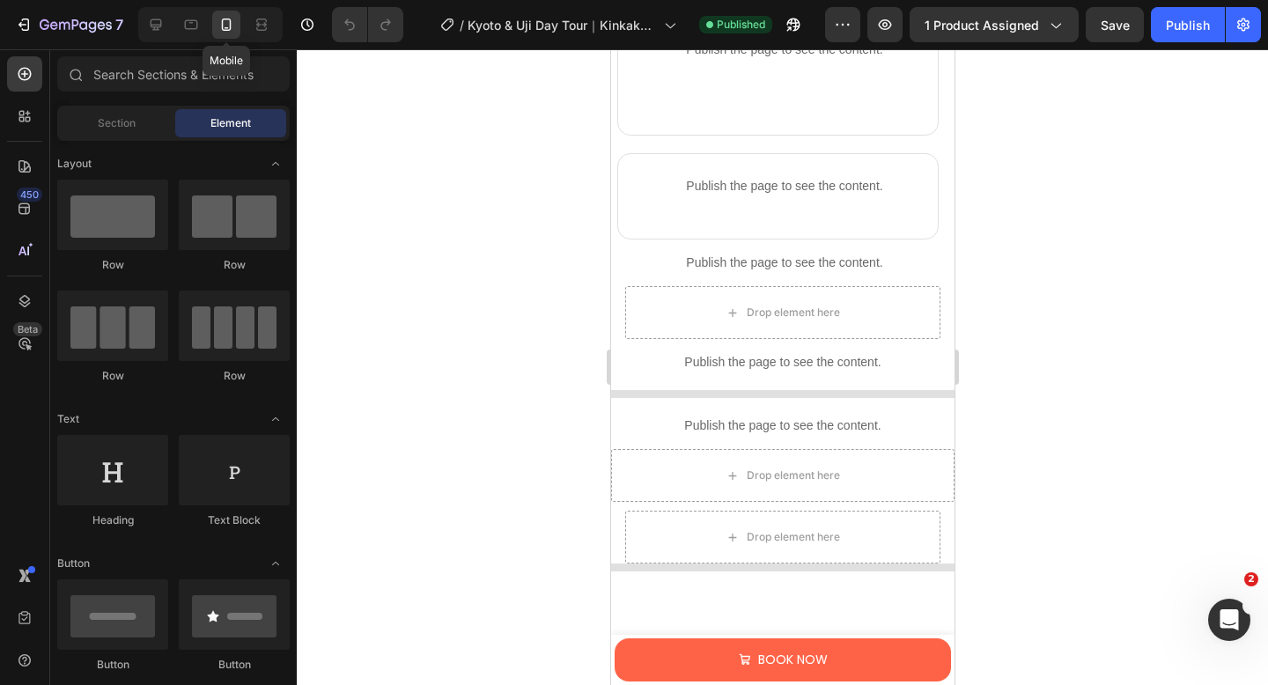
scroll to position [1596, 0]
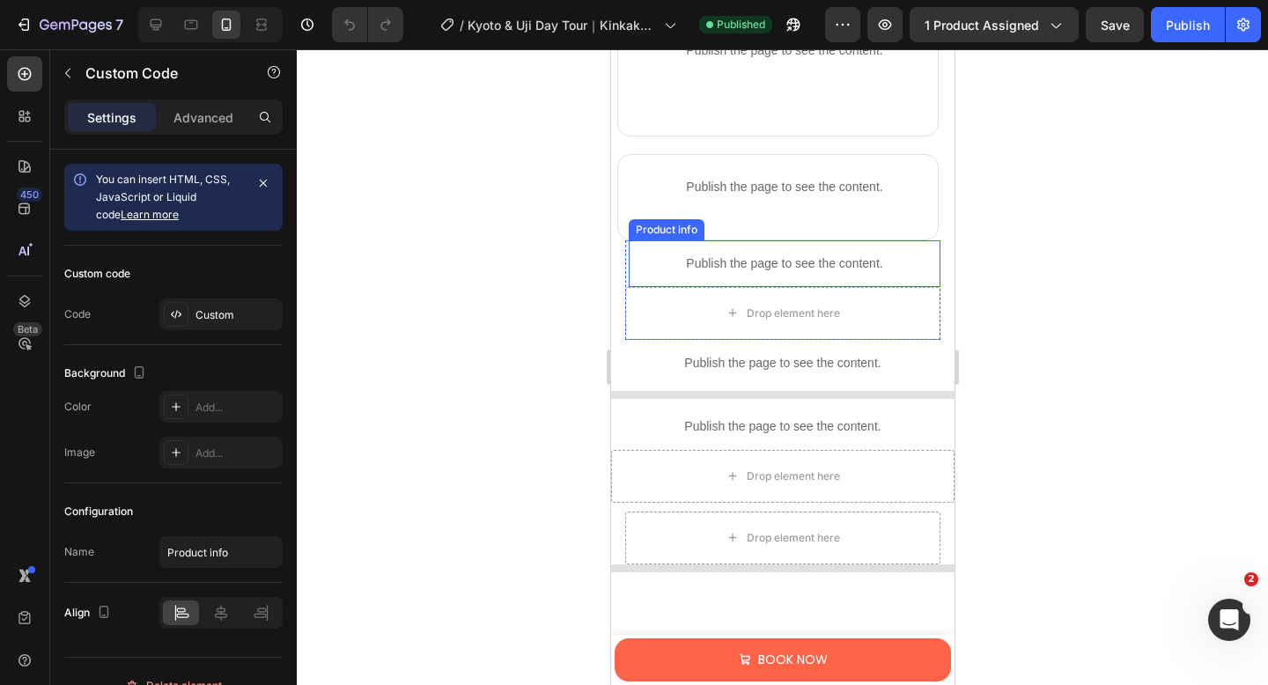
click at [916, 263] on p "Publish the page to see the content." at bounding box center [784, 263] width 312 height 18
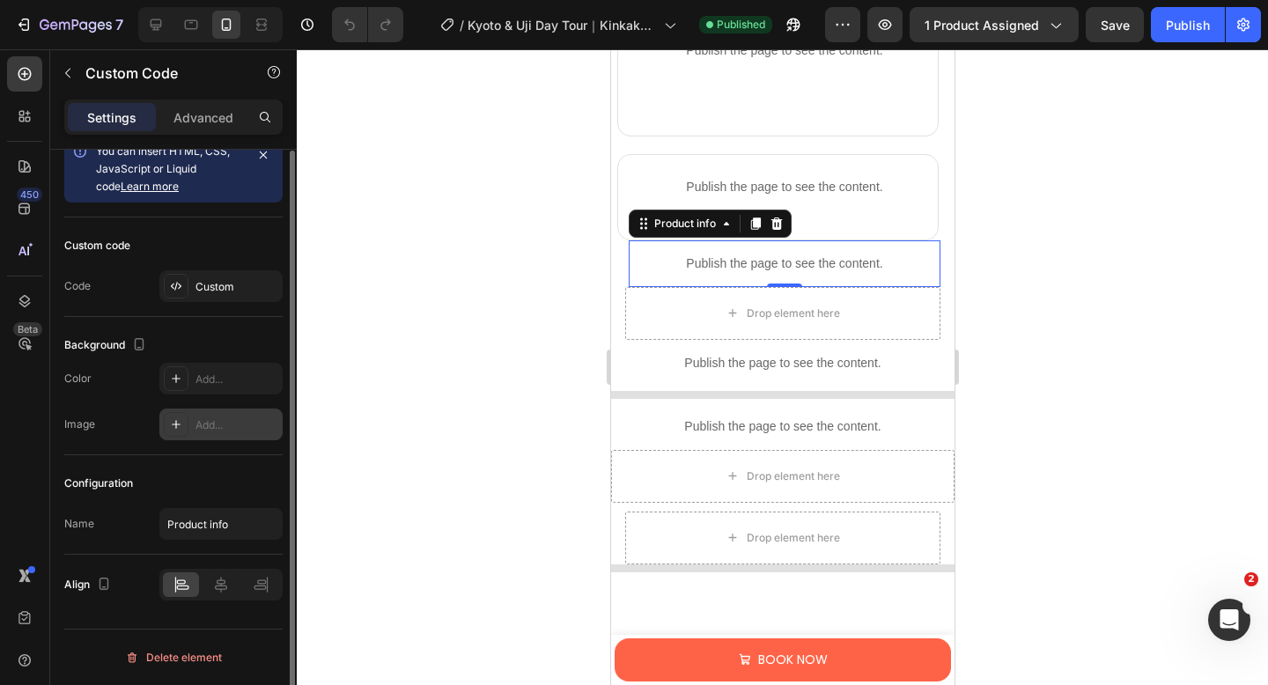
scroll to position [0, 0]
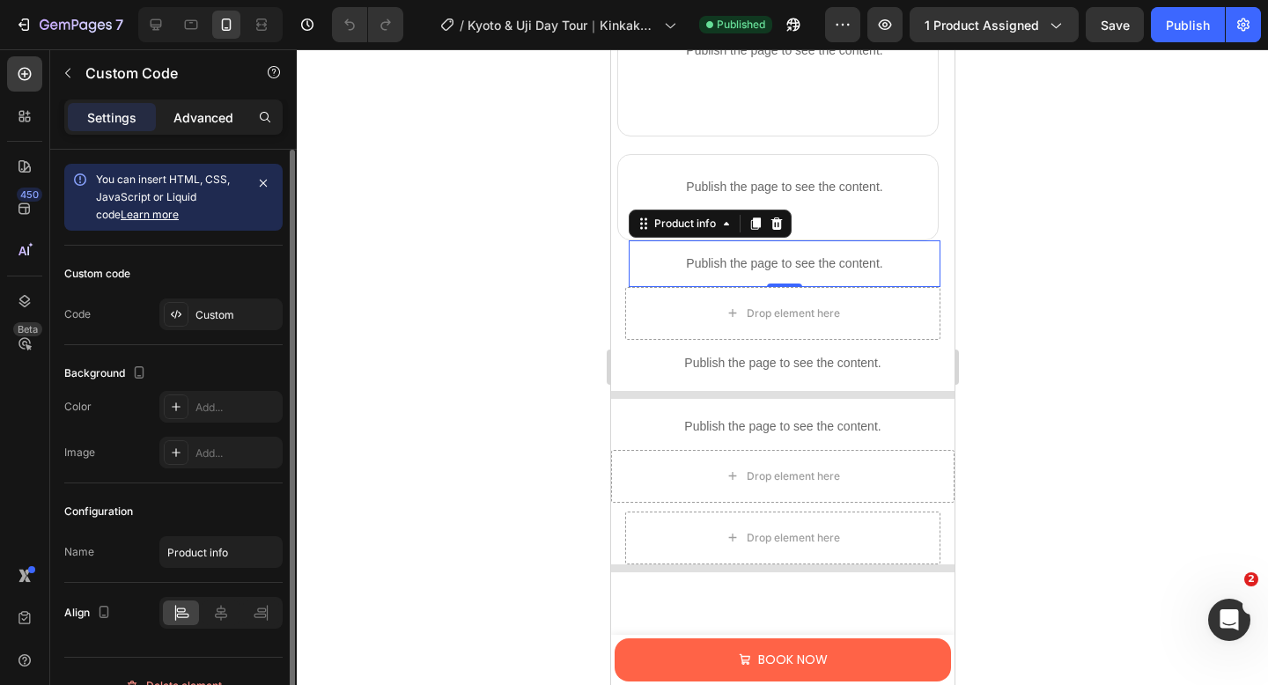
click at [188, 113] on p "Advanced" at bounding box center [203, 117] width 60 height 18
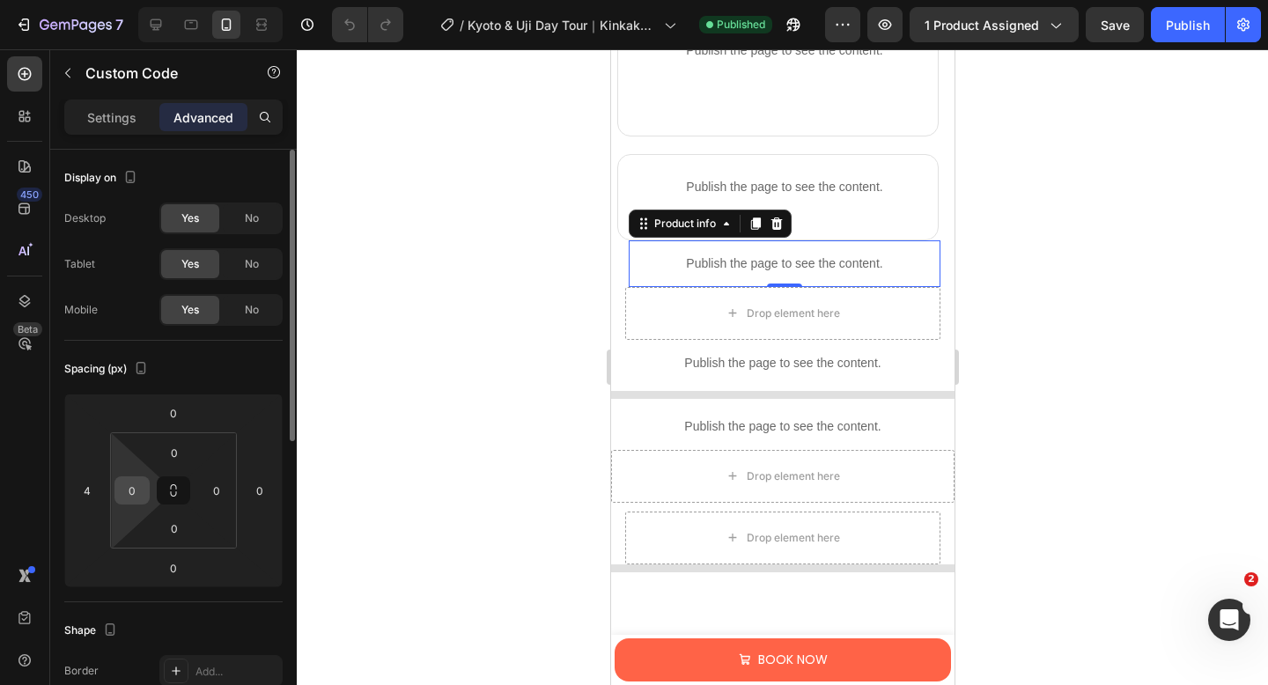
click at [138, 492] on input "0" at bounding box center [132, 490] width 26 height 26
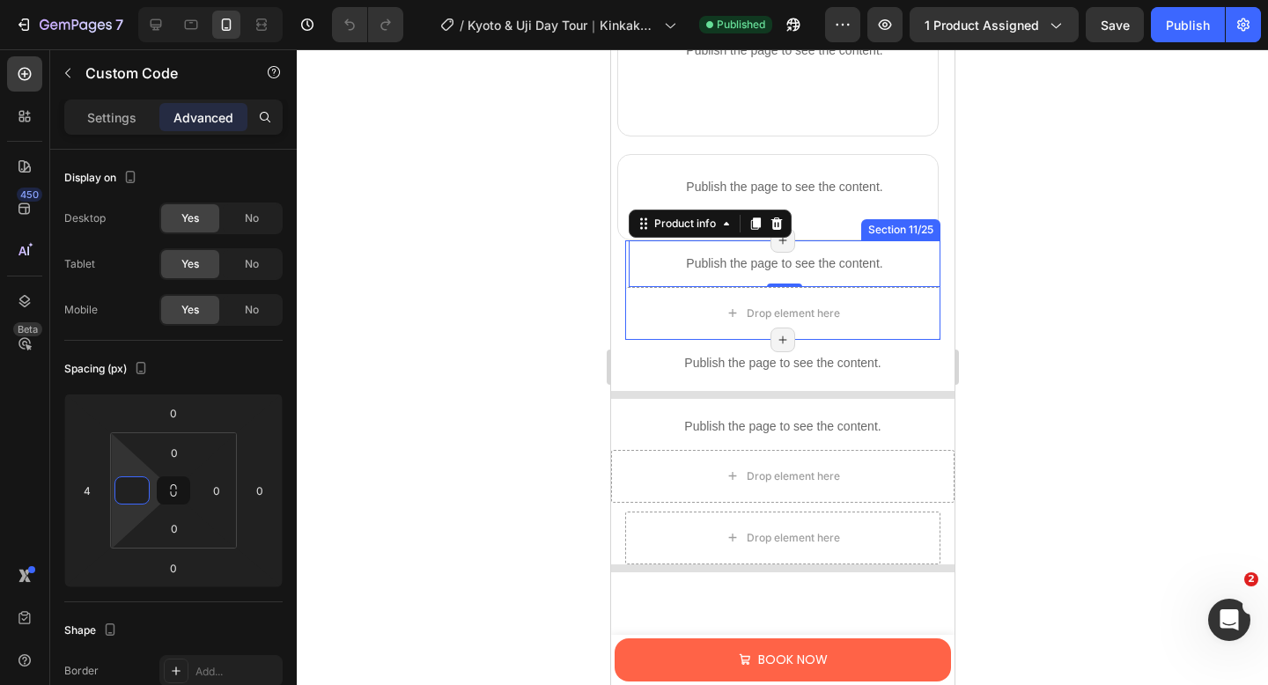
click at [624, 278] on div "Publish the page to see the content. Product info 0" at bounding box center [781, 263] width 315 height 47
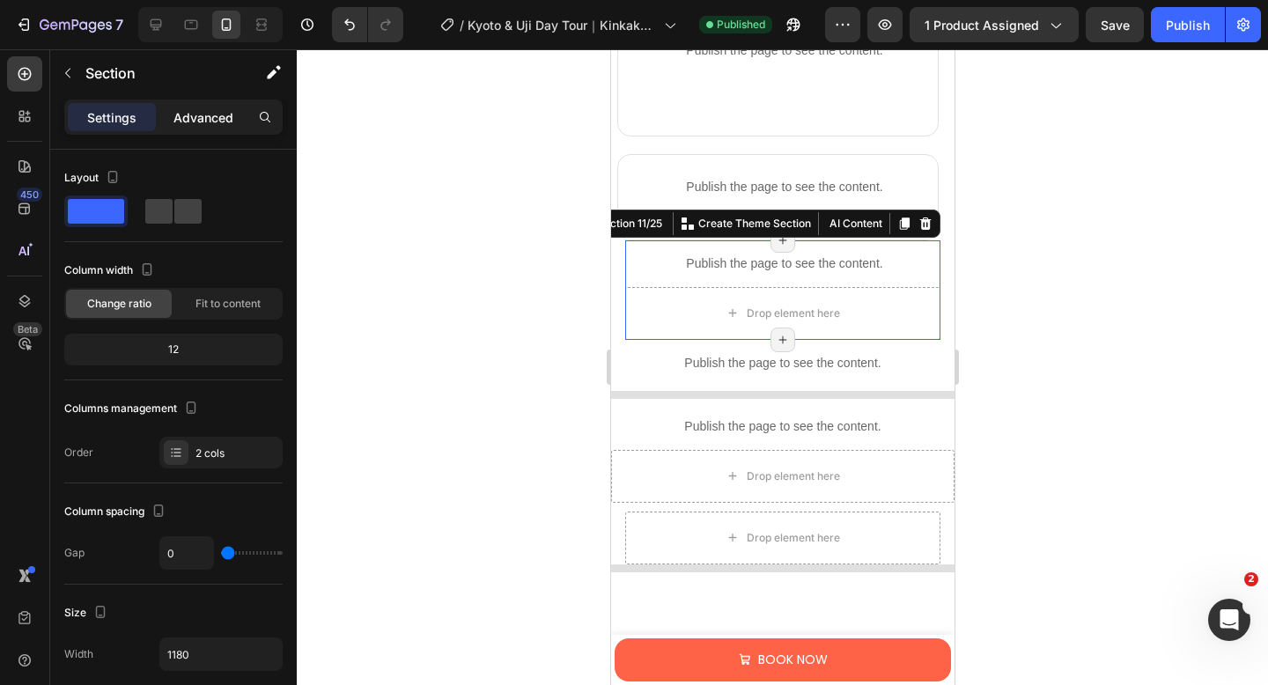
click at [186, 116] on p "Advanced" at bounding box center [203, 117] width 60 height 18
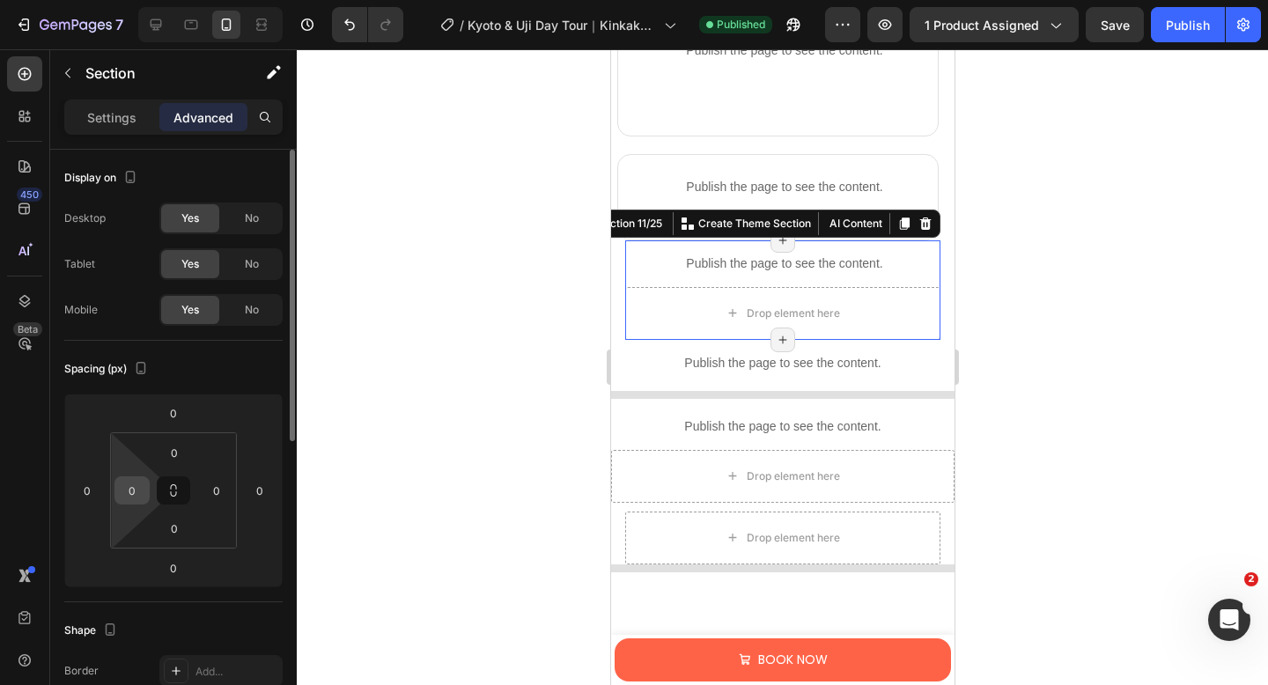
click at [137, 483] on input "0" at bounding box center [132, 490] width 26 height 26
type input "10"
click at [220, 491] on input "0" at bounding box center [216, 490] width 26 height 26
type input "10"
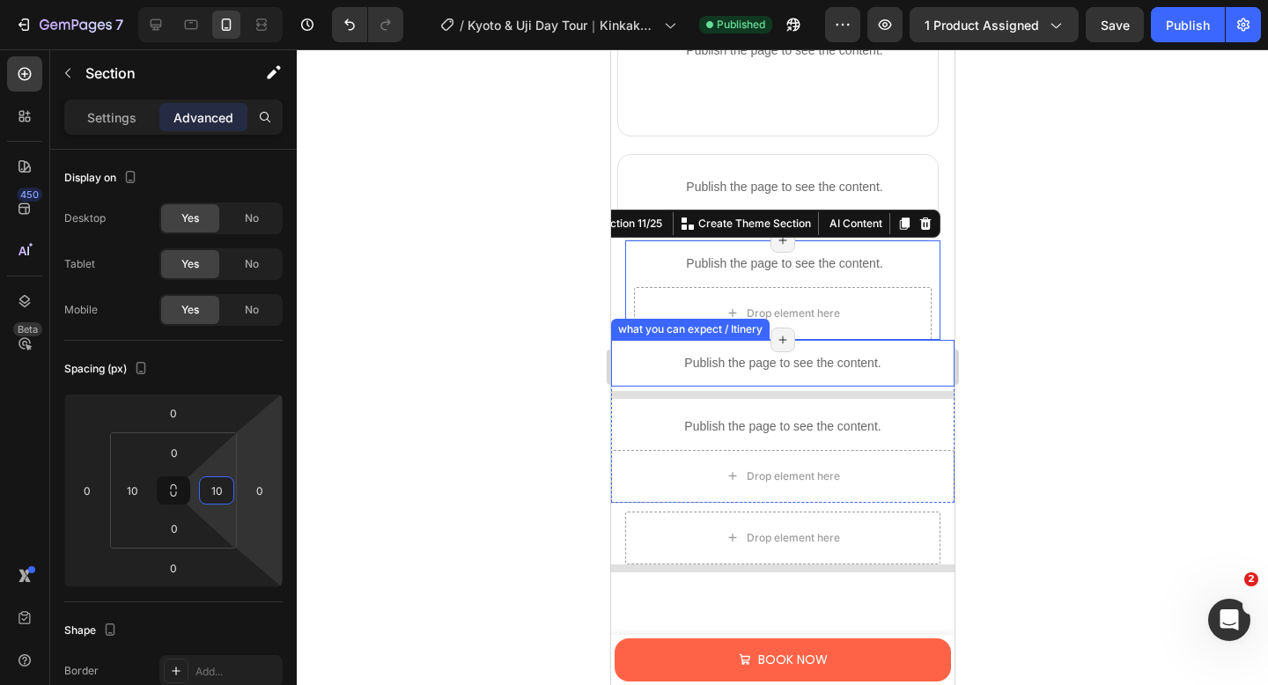
click at [730, 373] on div "Publish the page to see the content." at bounding box center [781, 363] width 343 height 47
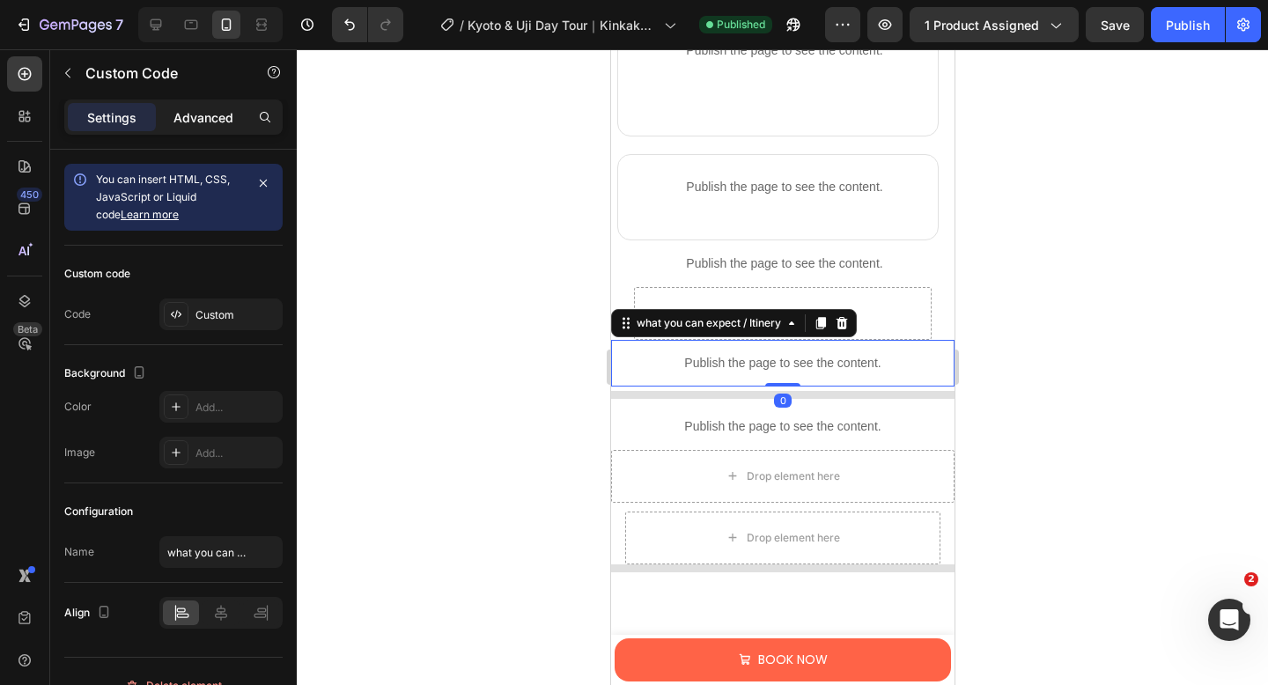
click at [210, 105] on div "Advanced" at bounding box center [203, 117] width 88 height 28
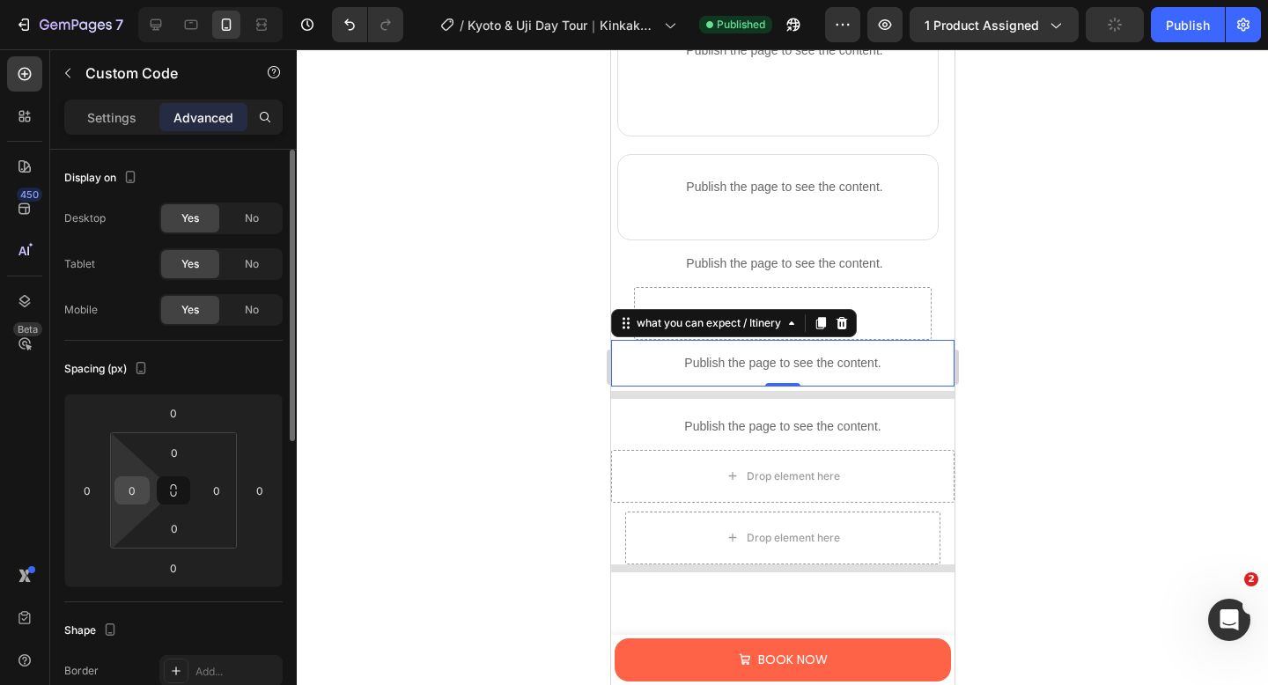
click at [141, 488] on input "0" at bounding box center [132, 490] width 26 height 26
type input "10"
click at [224, 492] on input "0" at bounding box center [216, 490] width 26 height 26
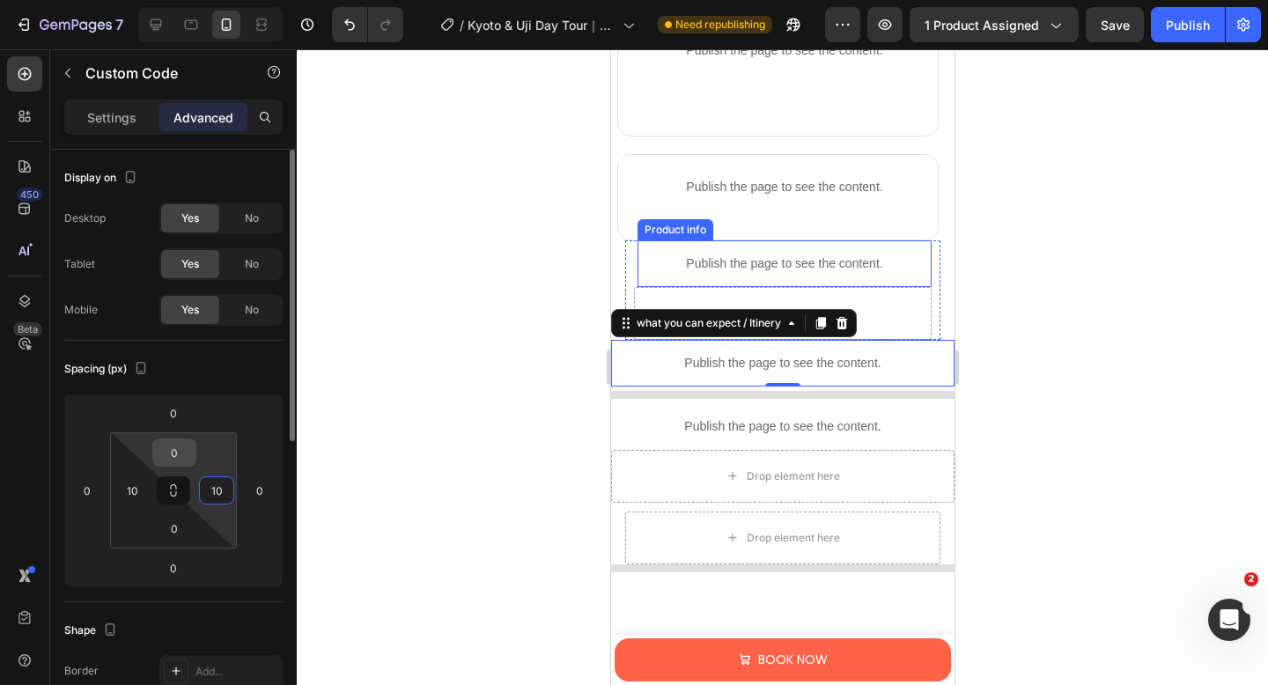
type input "10"
click at [179, 451] on input "0" at bounding box center [174, 452] width 35 height 26
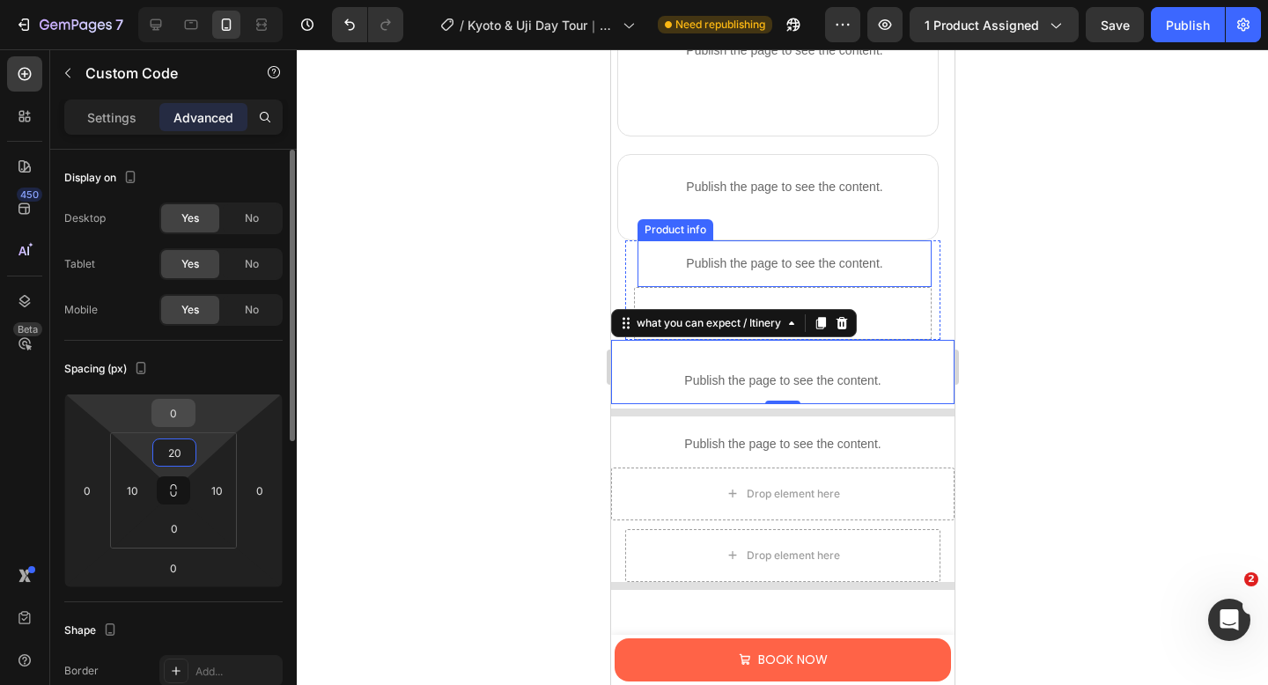
type input "20"
click at [184, 416] on input "0" at bounding box center [173, 413] width 35 height 26
type input "20"
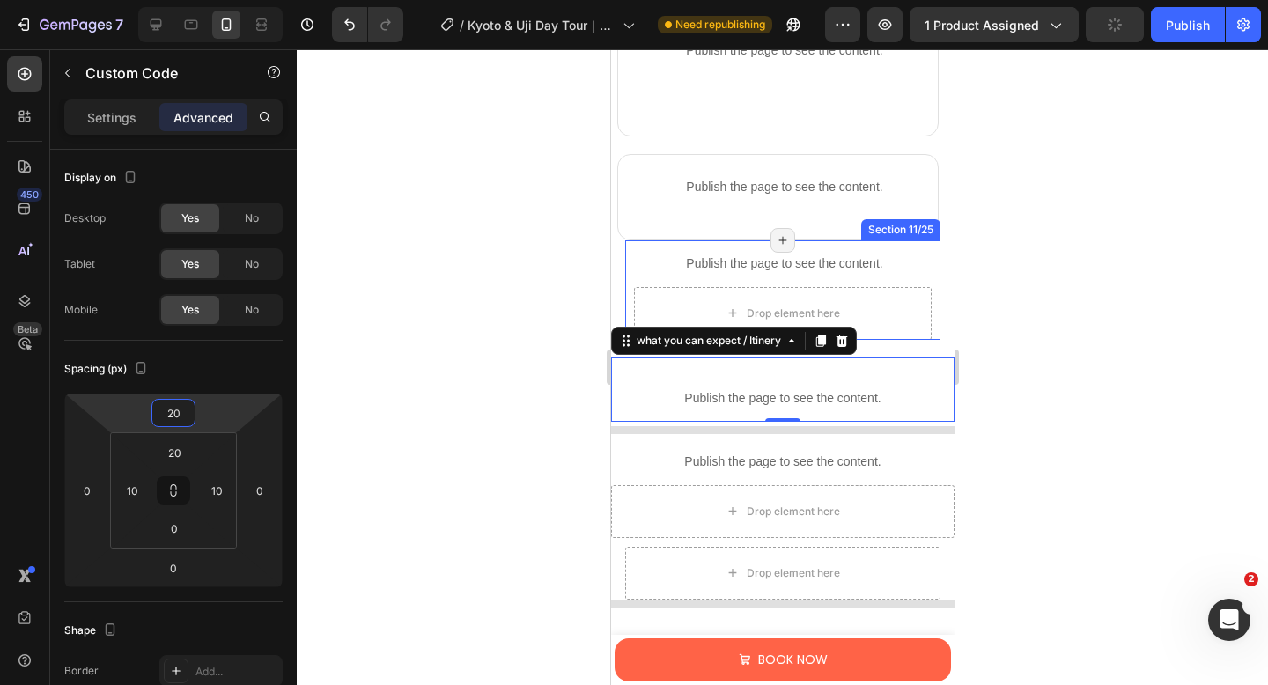
click at [626, 270] on div "Publish the page to see the content. Product info Drop element here Section 11/…" at bounding box center [781, 289] width 315 height 99
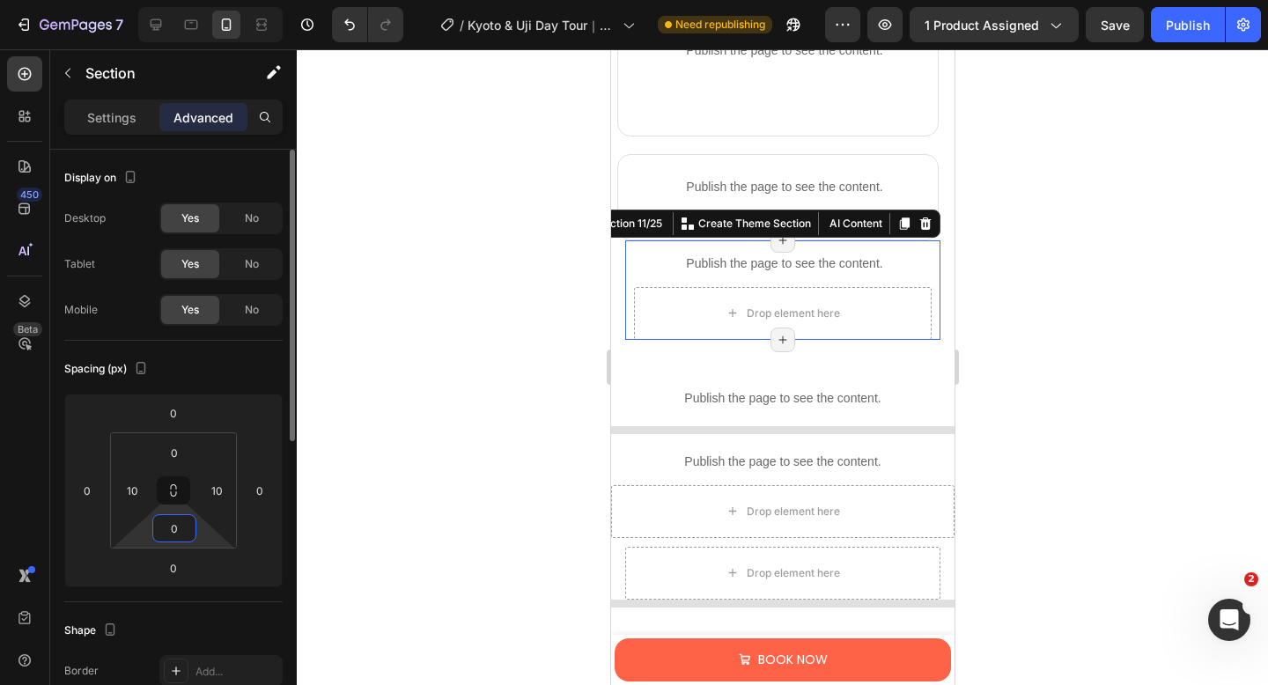
click at [180, 530] on input "0" at bounding box center [174, 528] width 35 height 26
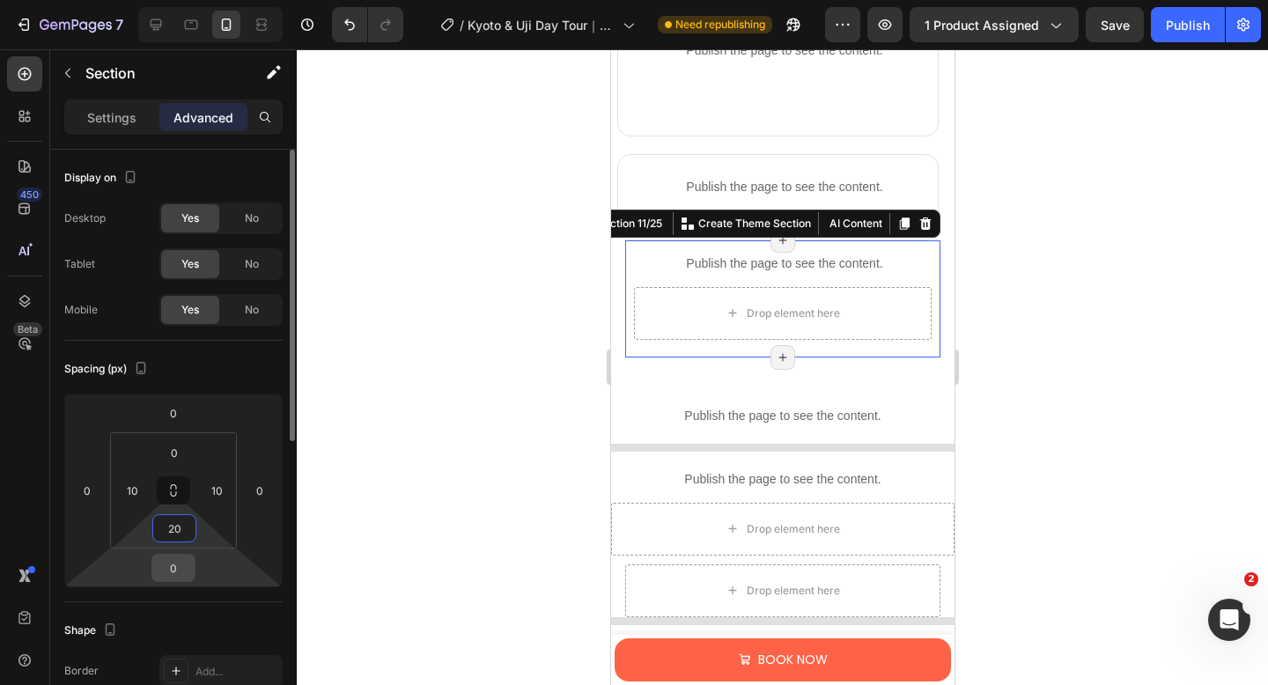
type input "20"
click at [182, 566] on input "0" at bounding box center [173, 568] width 35 height 26
type input "20"
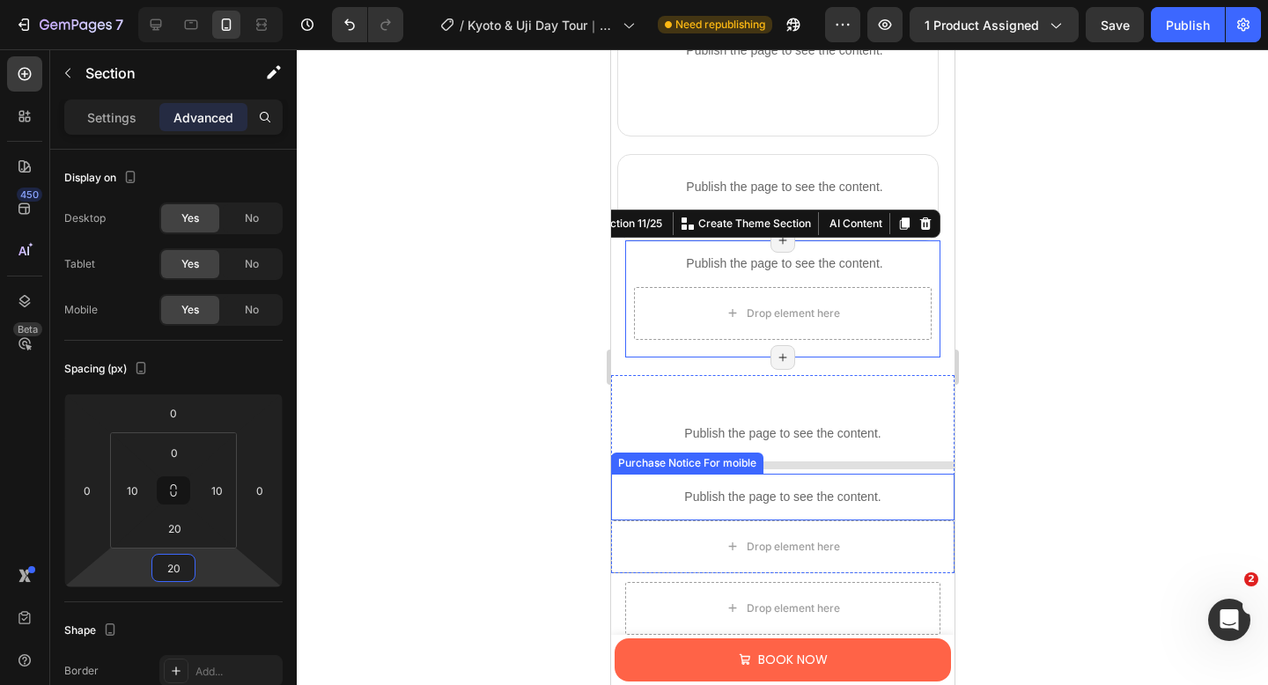
click at [820, 491] on p "Publish the page to see the content." at bounding box center [781, 497] width 343 height 18
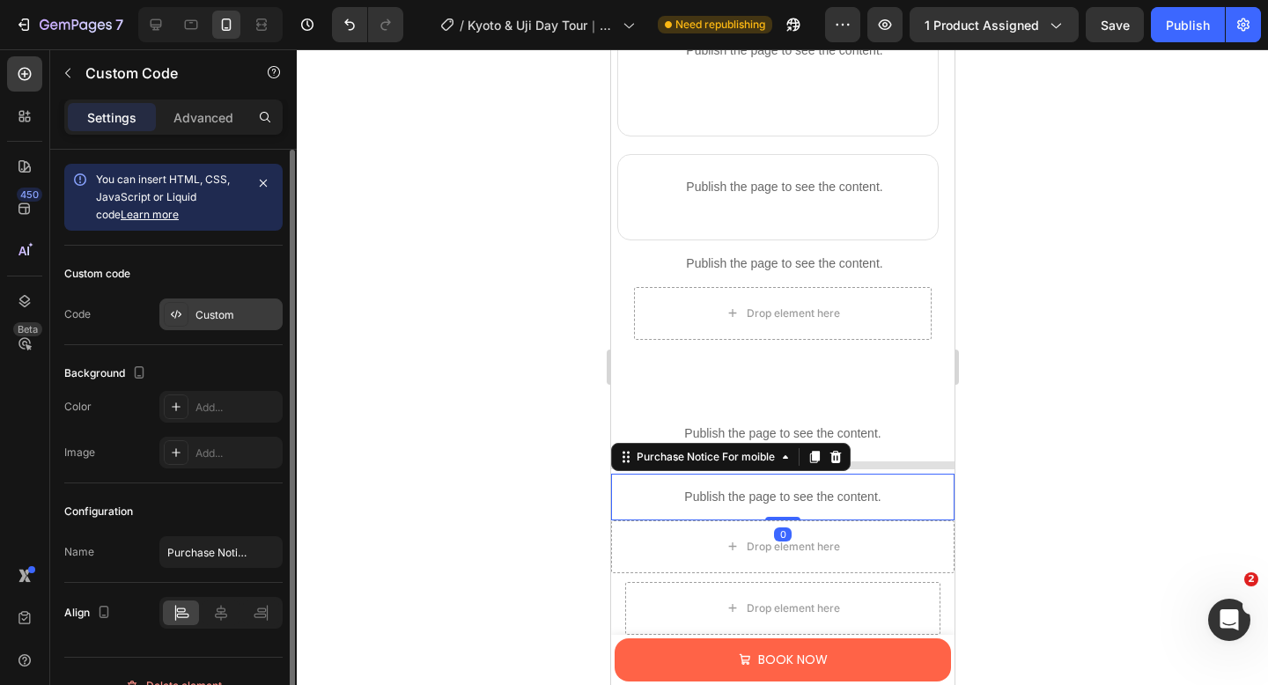
click at [182, 326] on div at bounding box center [176, 314] width 25 height 25
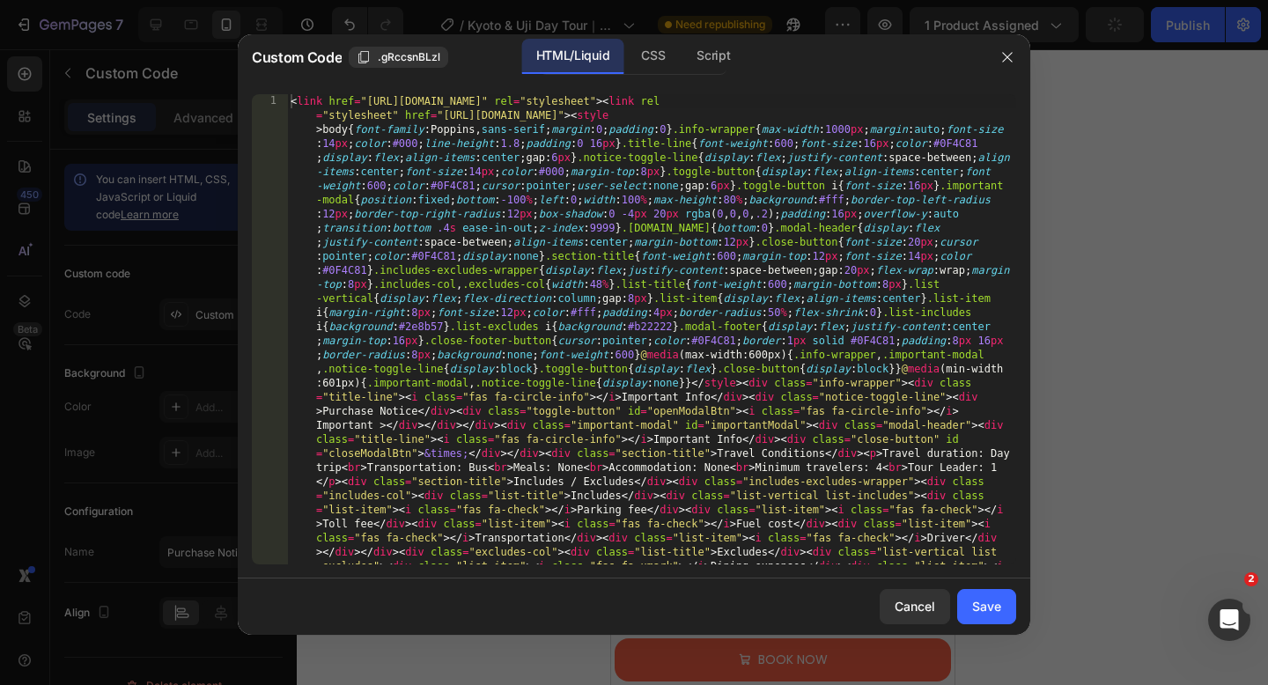
type textarea "<link href="[URL][DOMAIN_NAME]" rel="stylesheet"><link rel="stylesheet" href="[…"
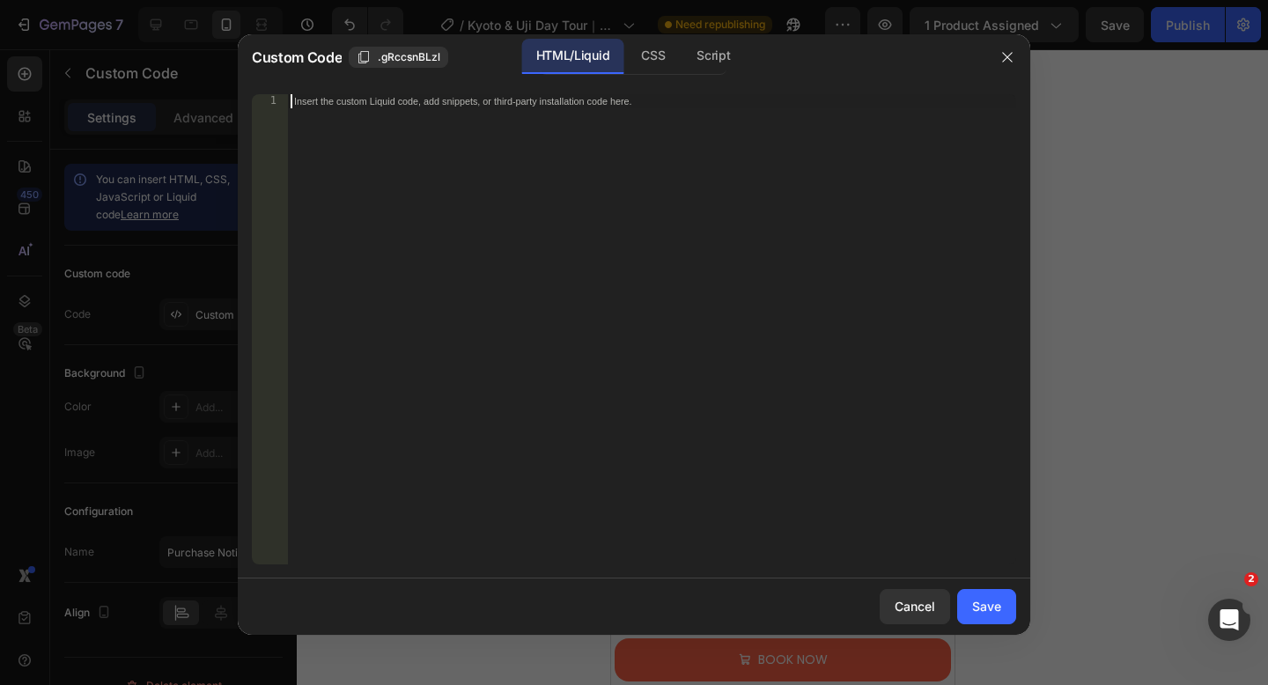
scroll to position [220, 0]
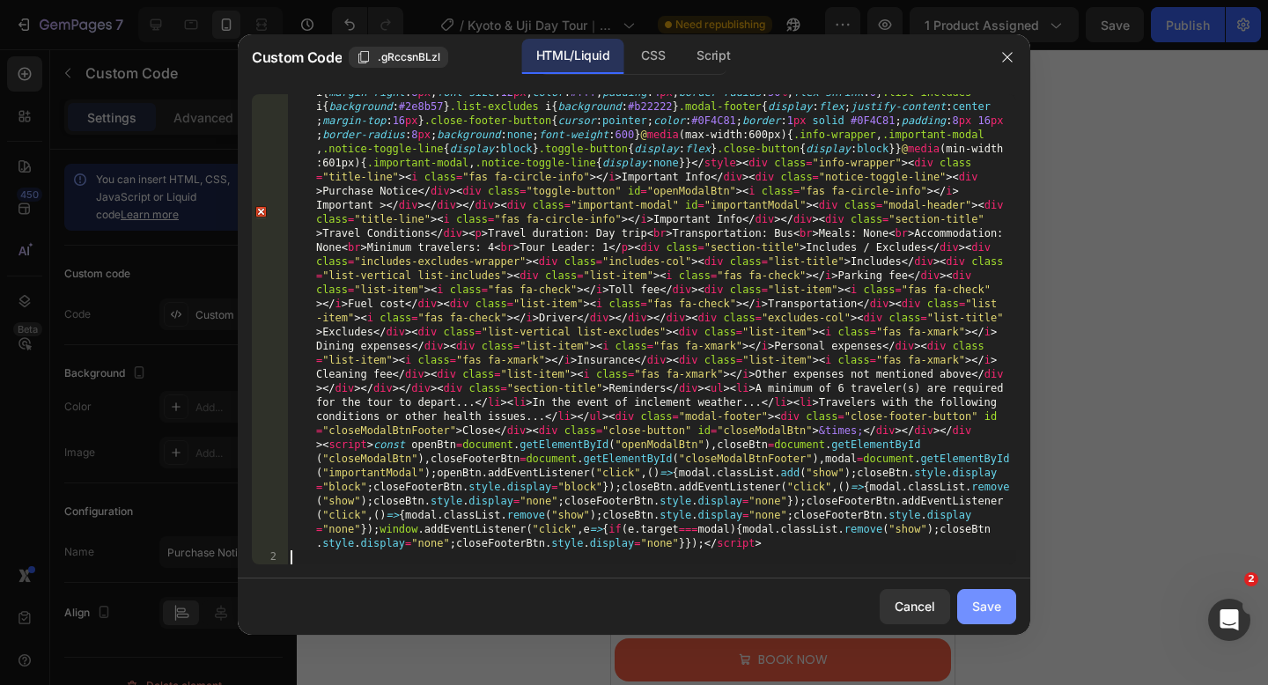
click at [972, 603] on div "Save" at bounding box center [986, 606] width 29 height 18
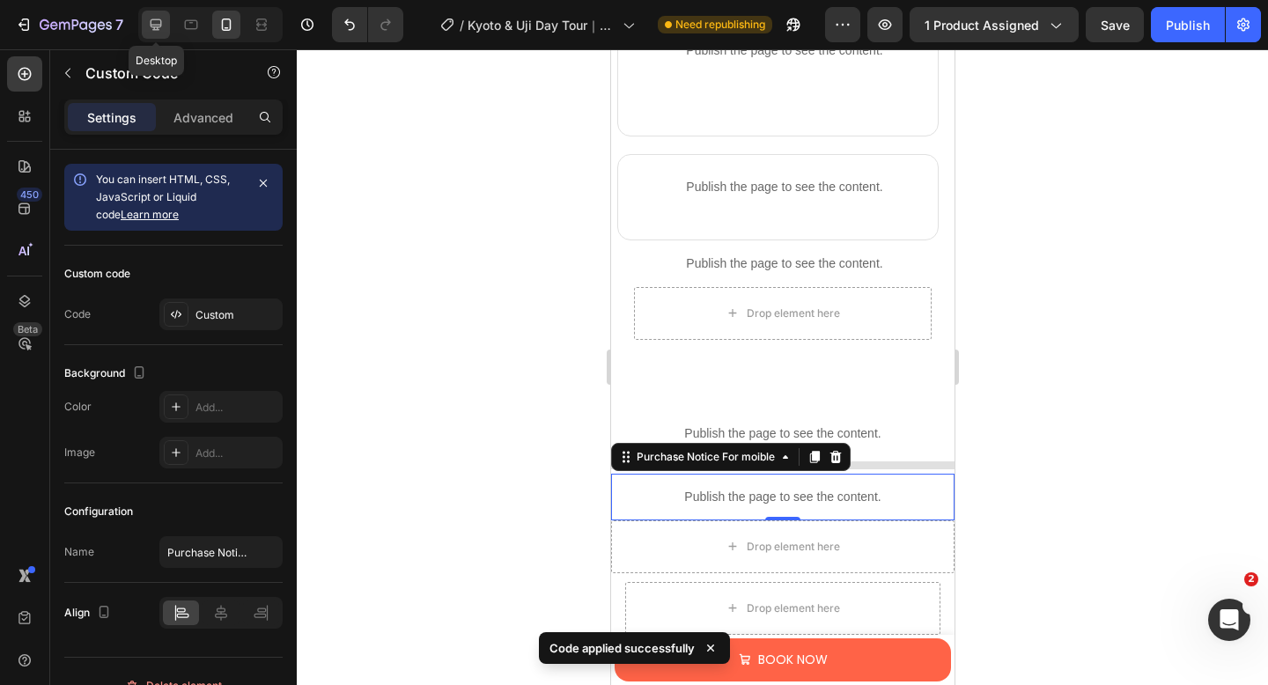
click at [160, 26] on icon at bounding box center [156, 25] width 18 height 18
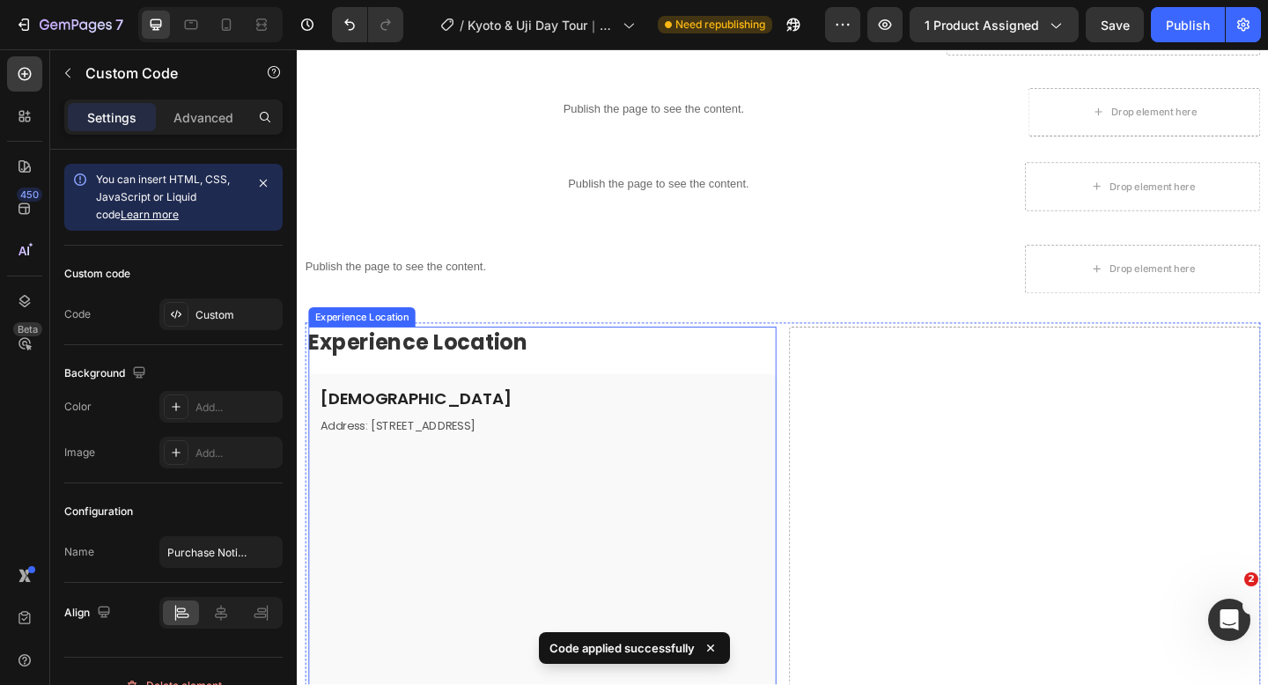
scroll to position [1781, 0]
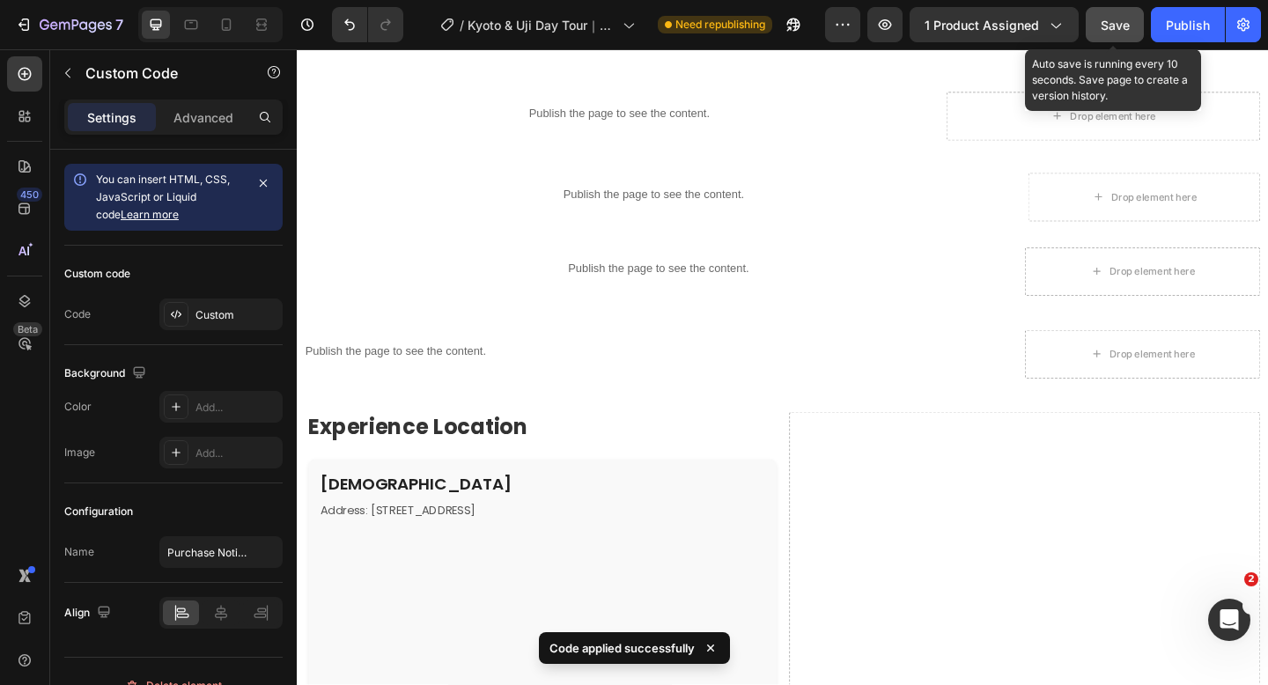
click at [1100, 29] on button "Save" at bounding box center [1114, 24] width 58 height 35
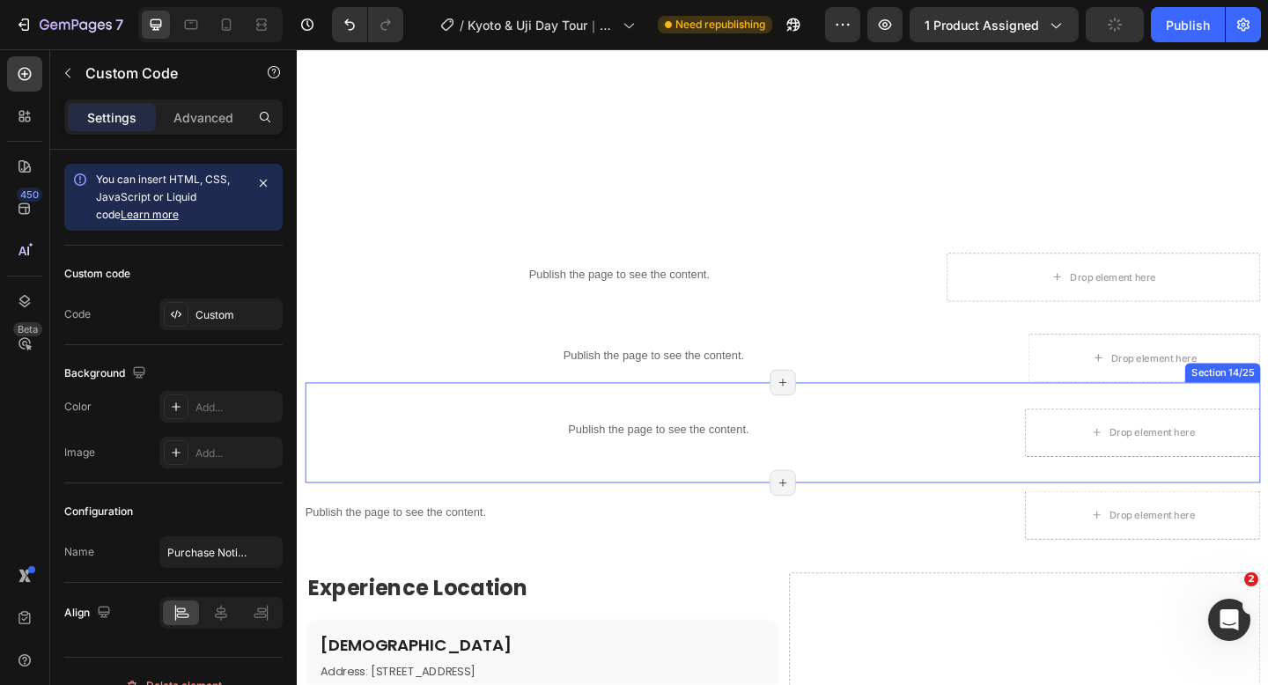
scroll to position [1527, 0]
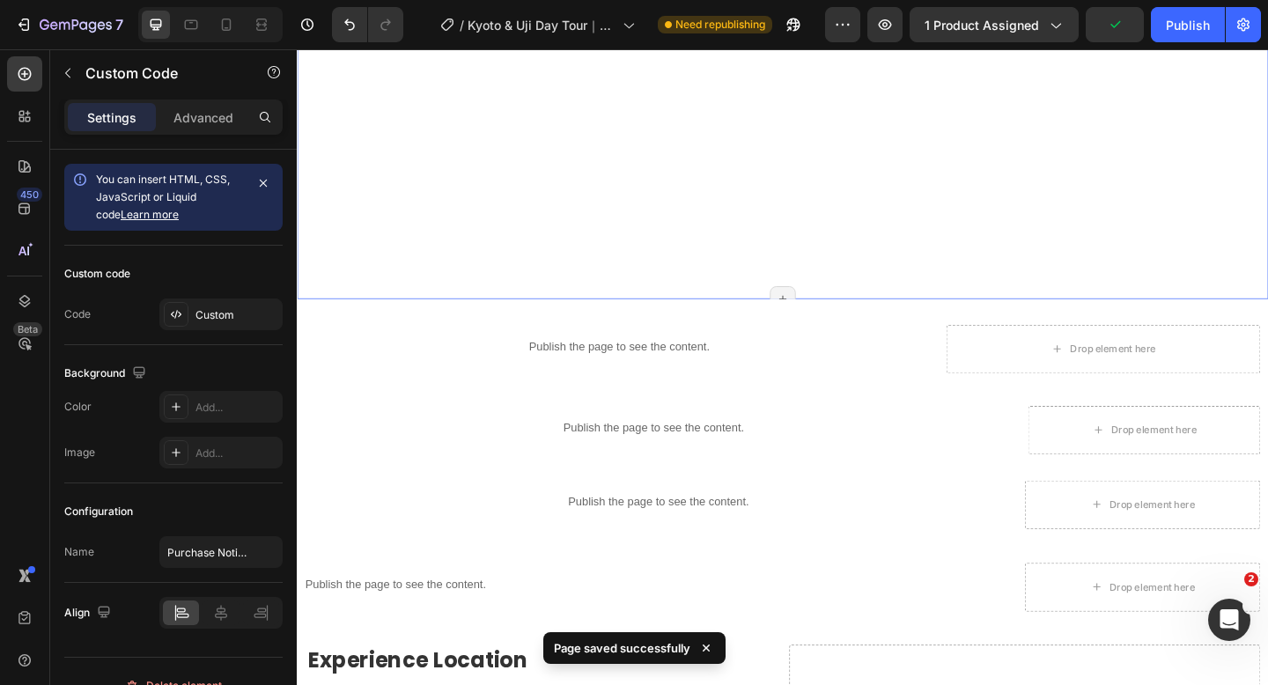
click at [890, 229] on div "Trustoo - Testimonials Trustoo Row" at bounding box center [825, 101] width 1056 height 440
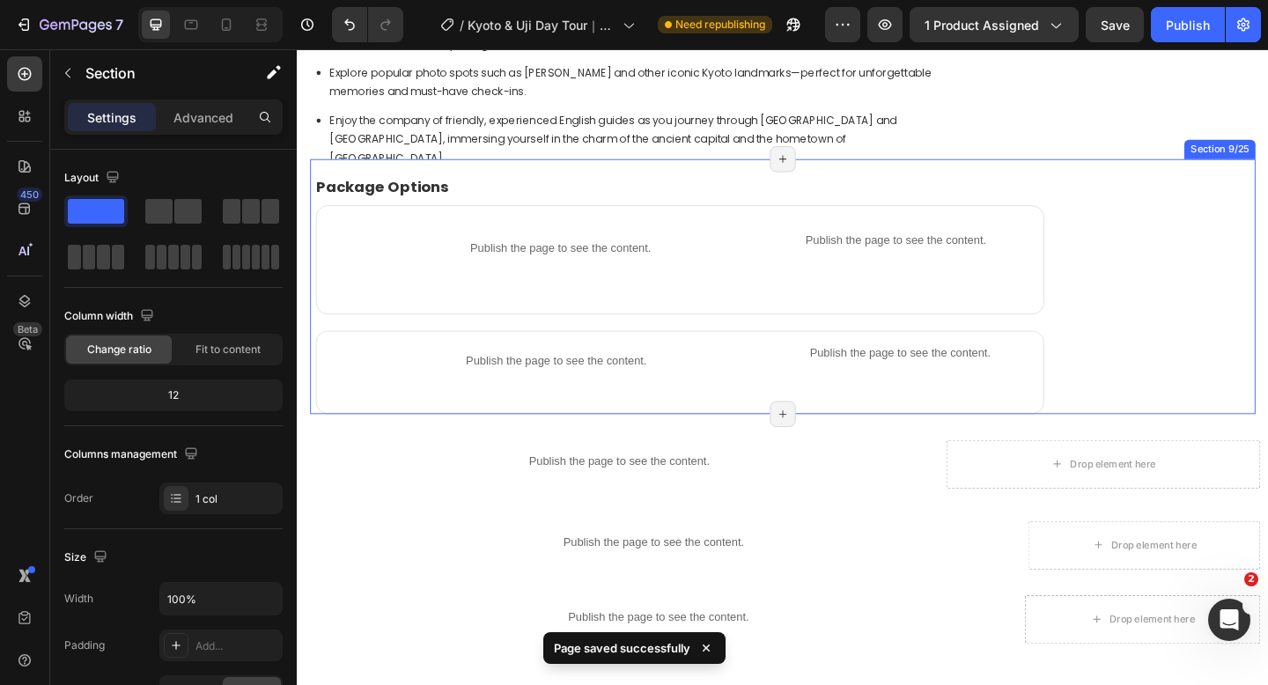
scroll to position [969, 0]
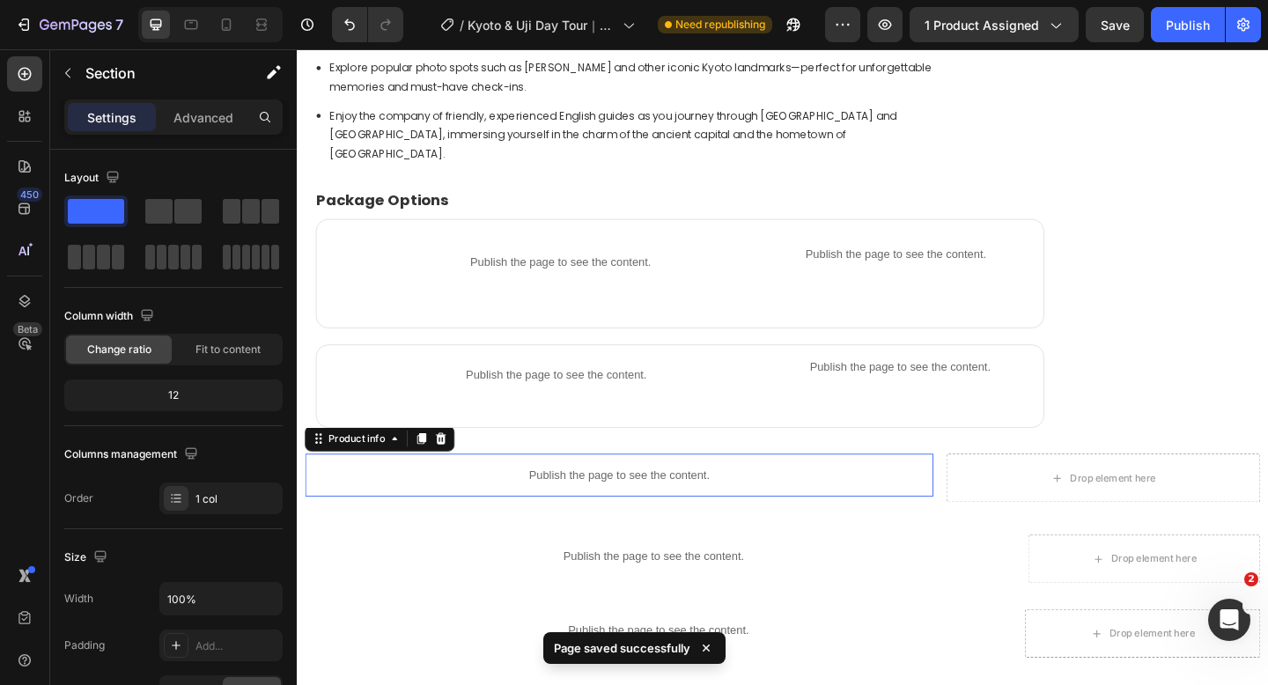
click at [619, 504] on p "Publish the page to see the content." at bounding box center [646, 513] width 683 height 18
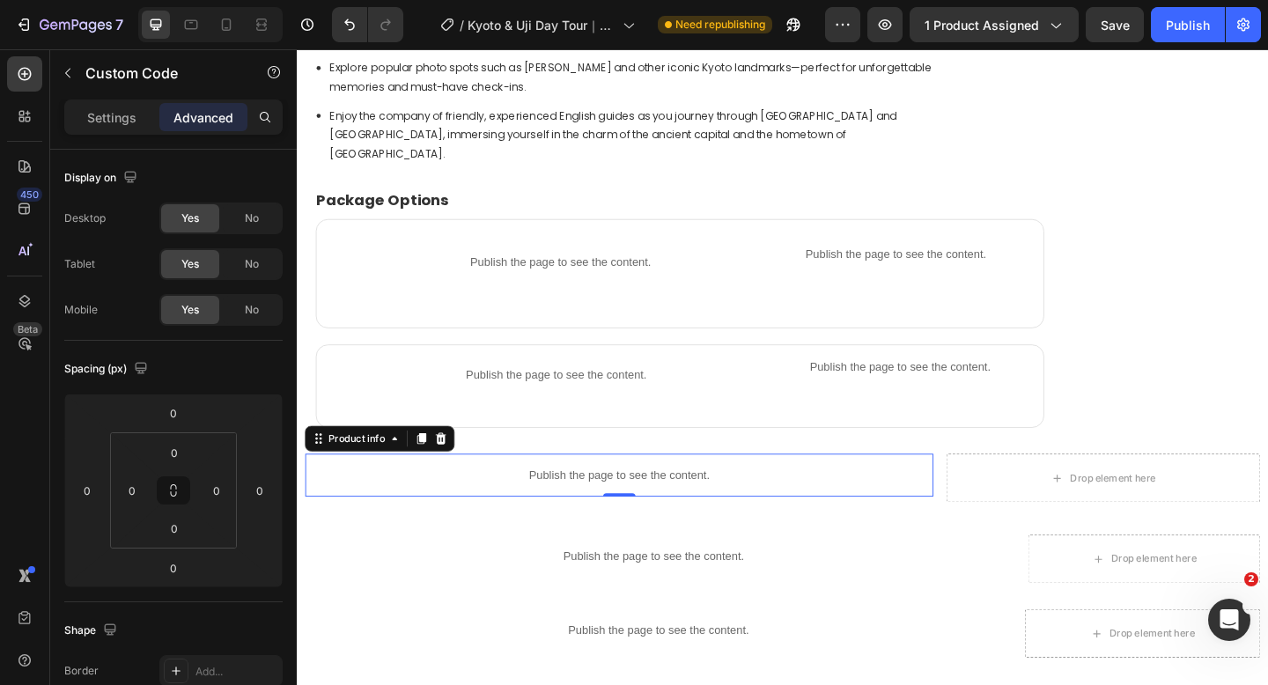
click at [589, 504] on p "Publish the page to see the content." at bounding box center [646, 513] width 683 height 18
click at [92, 99] on div "Settings Advanced" at bounding box center [173, 116] width 218 height 35
click at [94, 113] on p "Settings" at bounding box center [111, 117] width 49 height 18
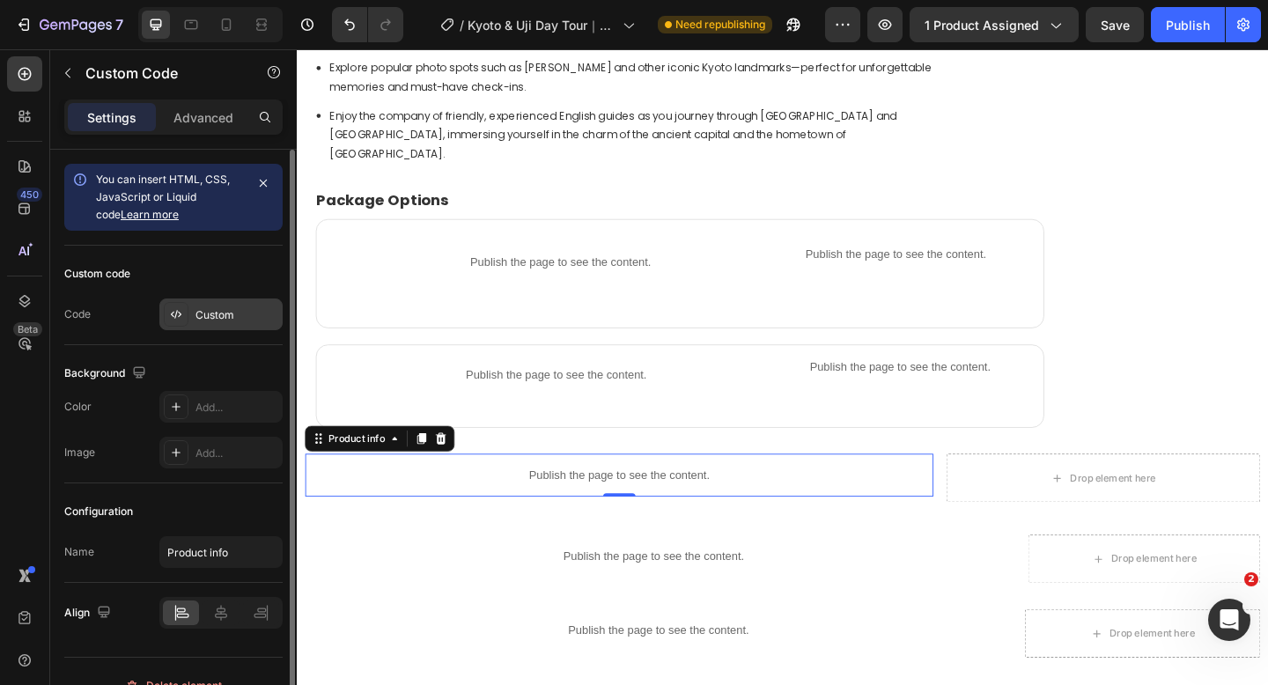
click at [205, 320] on div "Custom" at bounding box center [236, 315] width 83 height 16
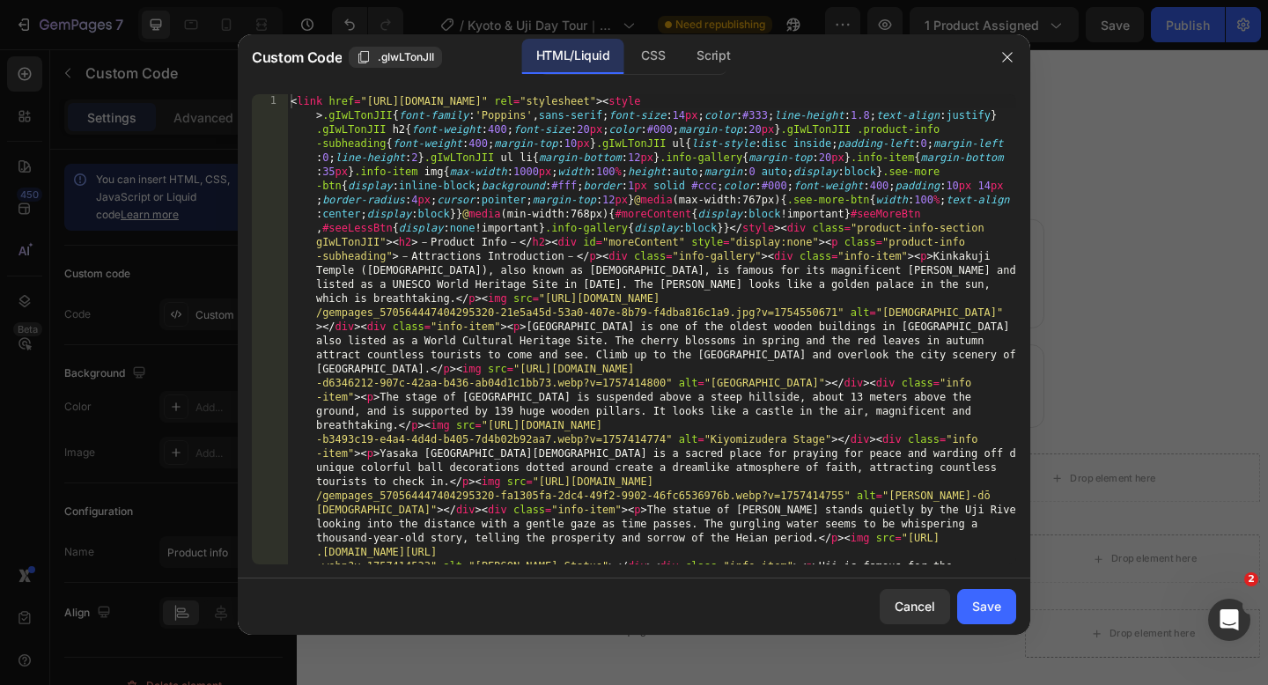
type textarea "<link href="[URL][DOMAIN_NAME]" rel="stylesheet"><style>.gIwLTonJII{font-family…"
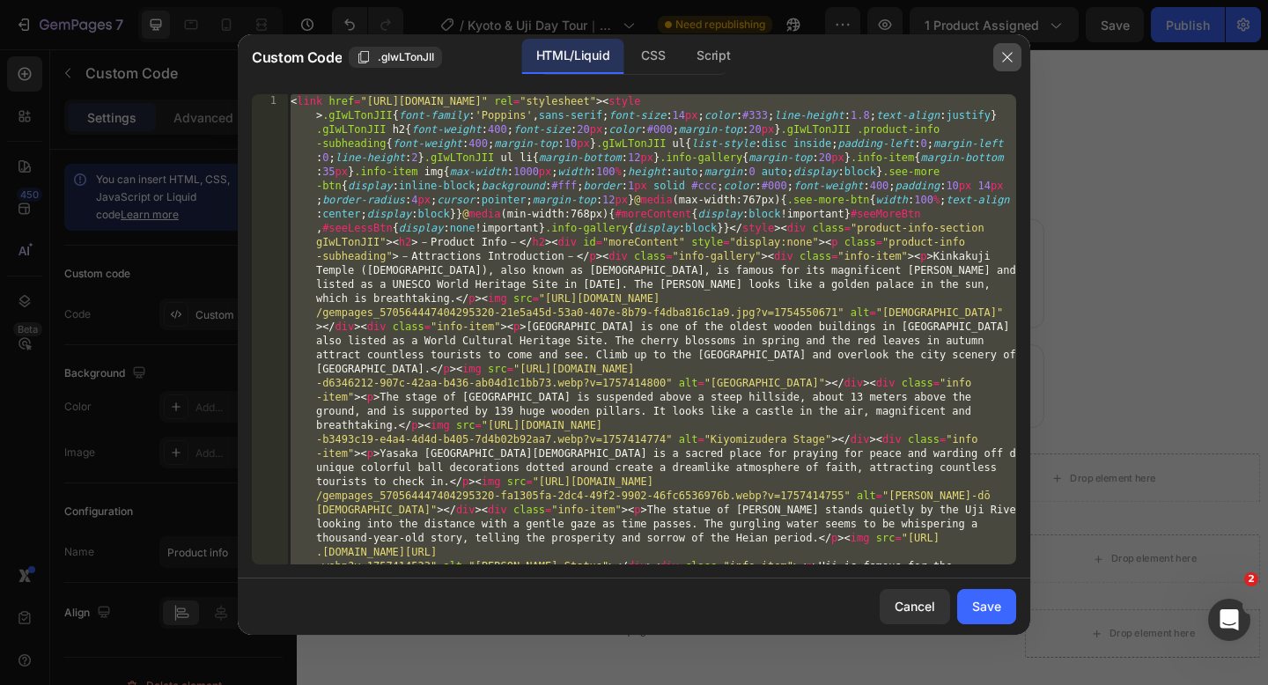
click at [1005, 55] on icon "button" at bounding box center [1007, 57] width 10 height 10
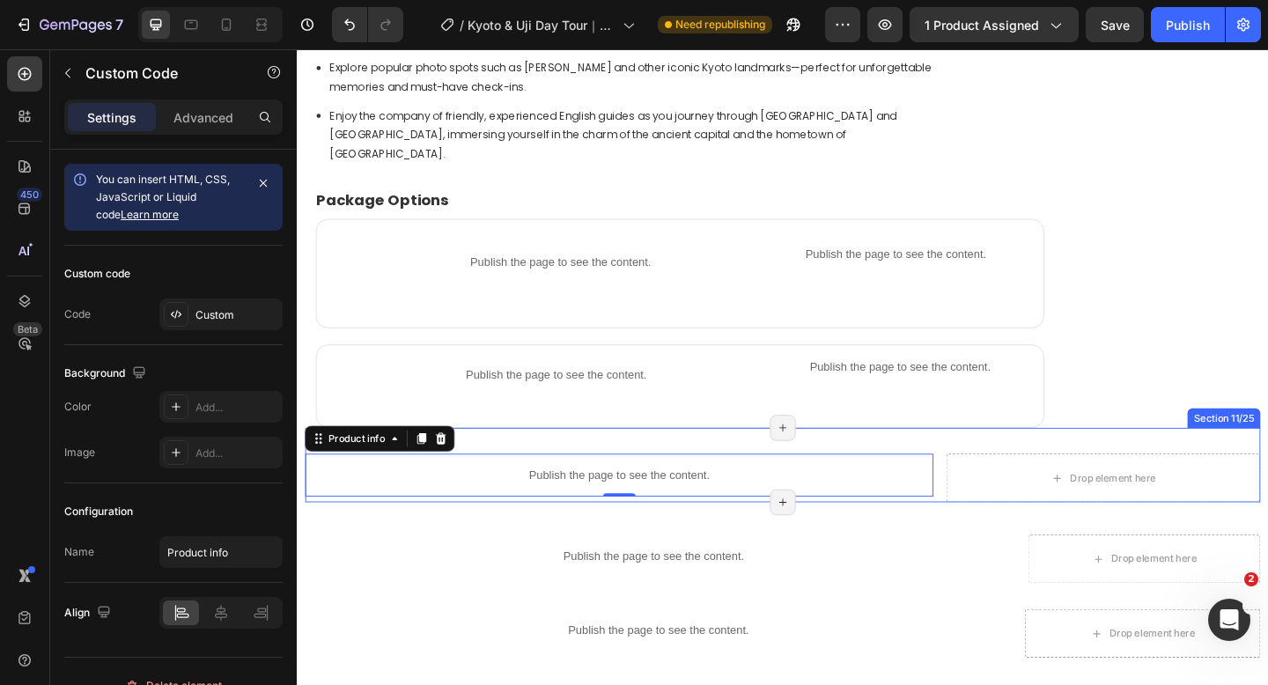
click at [992, 516] on div "Publish the page to see the content. Product info 0 Drop element here Section 1…" at bounding box center [824, 501] width 1039 height 81
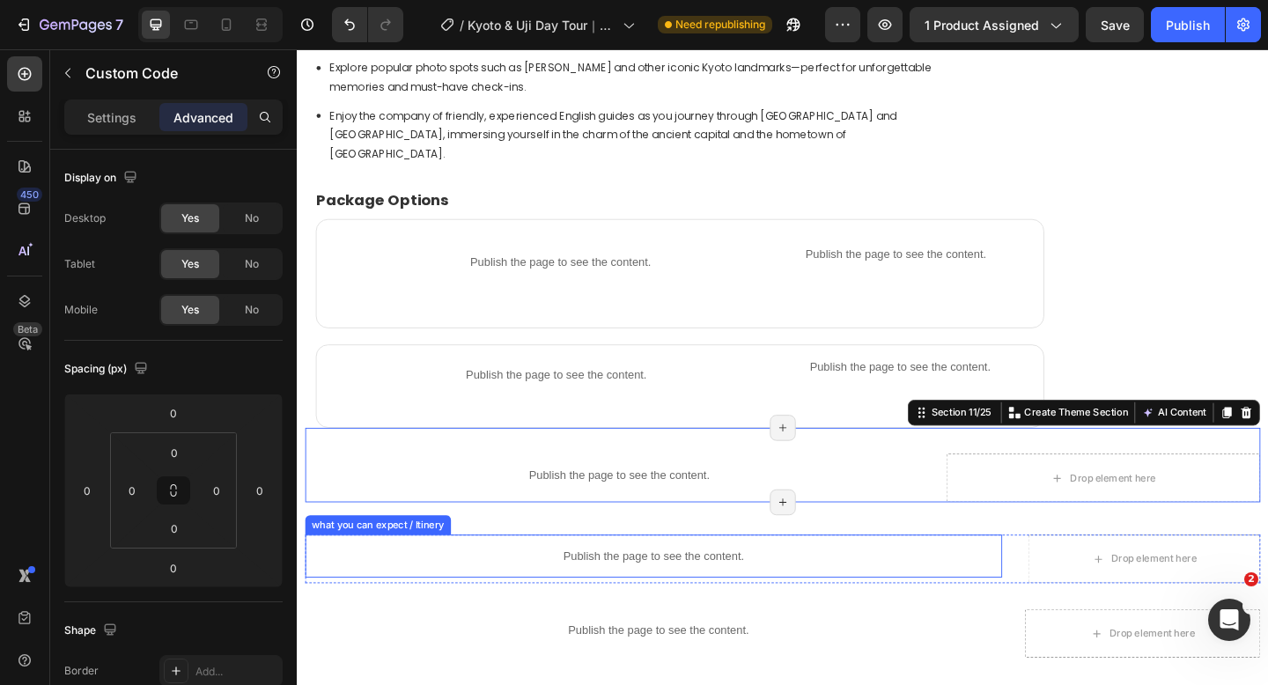
click at [1043, 600] on div "Publish the page to see the content." at bounding box center [684, 600] width 758 height 47
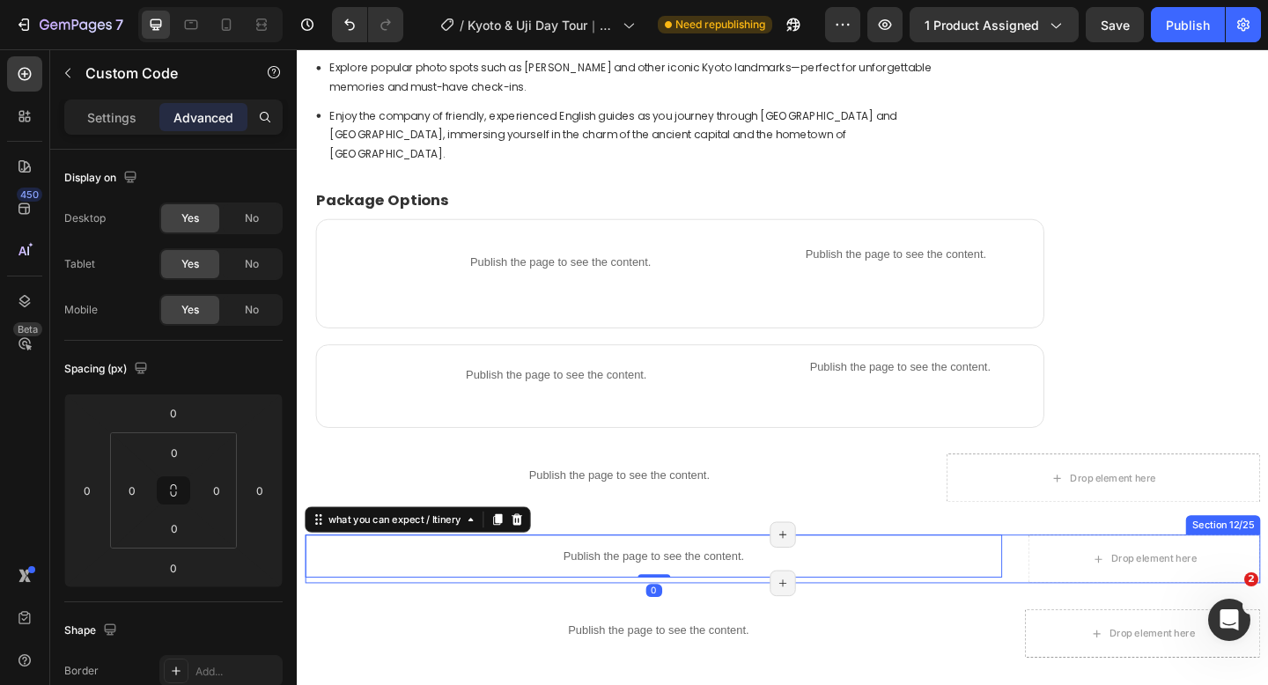
click at [1084, 597] on div "Publish the page to see the content. what you can expect / Itinery 0 Title Line…" at bounding box center [824, 603] width 1039 height 53
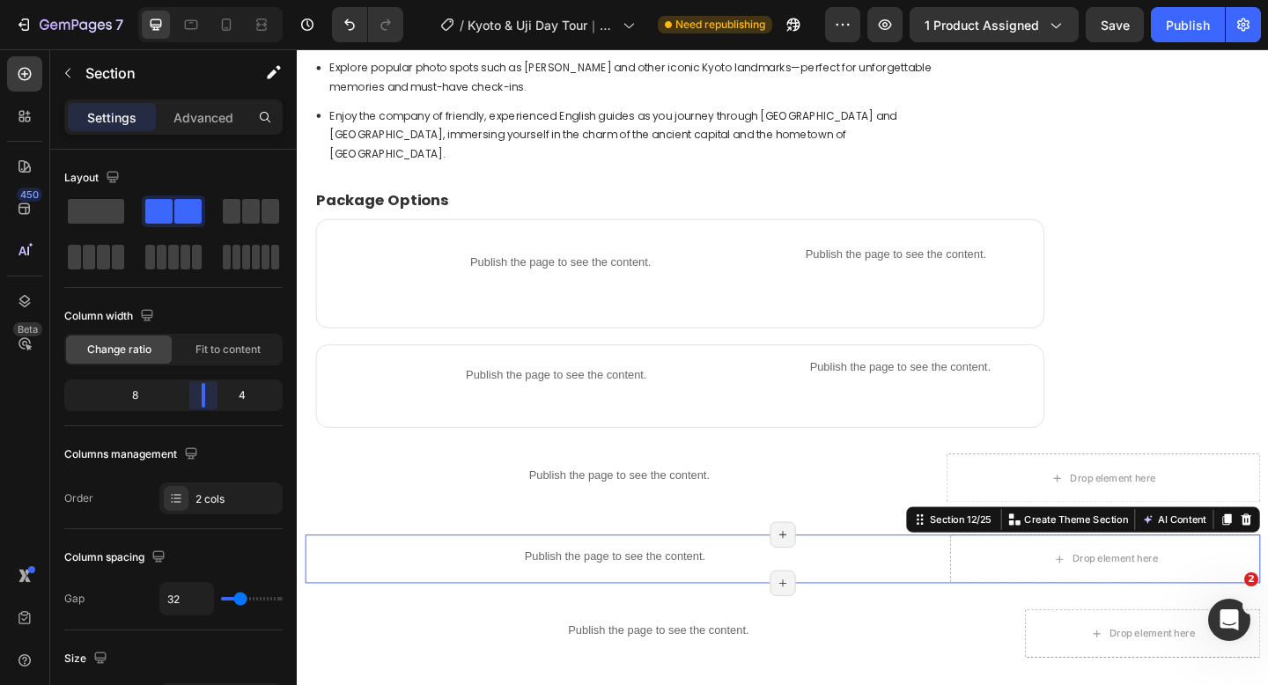
click at [217, 0] on body "7 Version history / [GEOGRAPHIC_DATA] & Uji Day Tour｜Kinkakuji Temple＆Kiyomizud…" at bounding box center [634, 0] width 1268 height 0
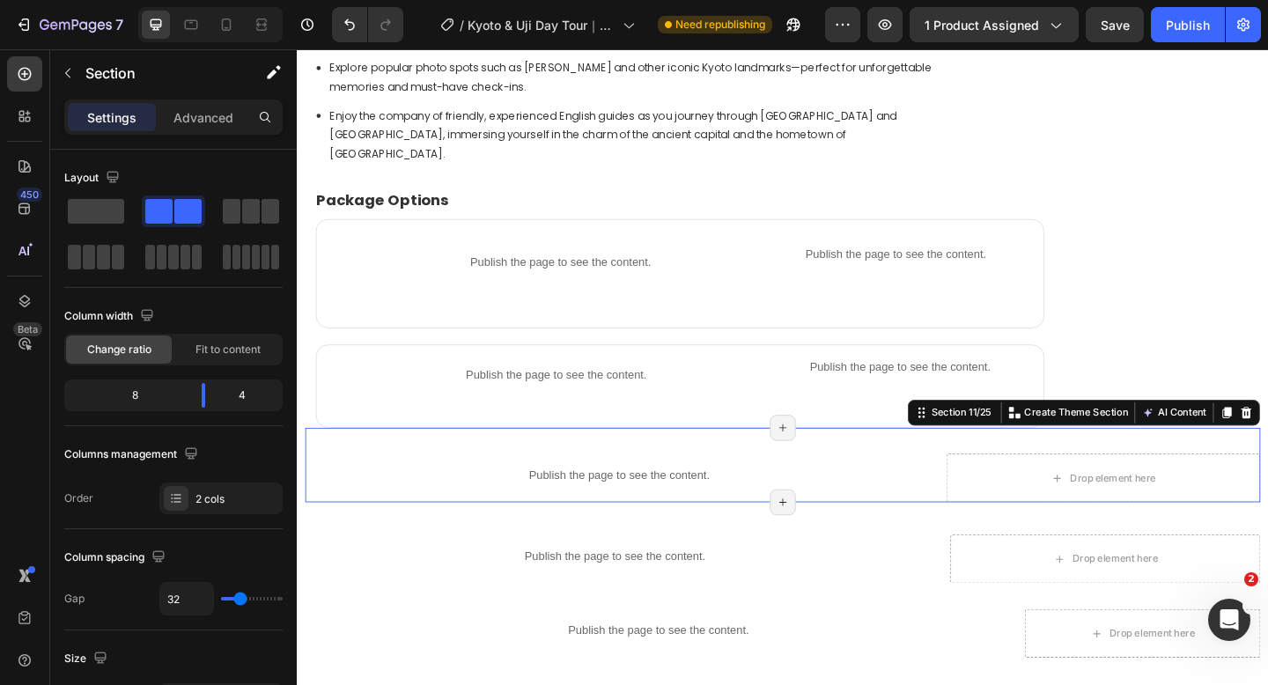
click at [989, 518] on div "Publish the page to see the content. Product info Drop element here Section 11/…" at bounding box center [824, 501] width 1039 height 81
click at [212, 117] on p "Advanced" at bounding box center [203, 117] width 60 height 18
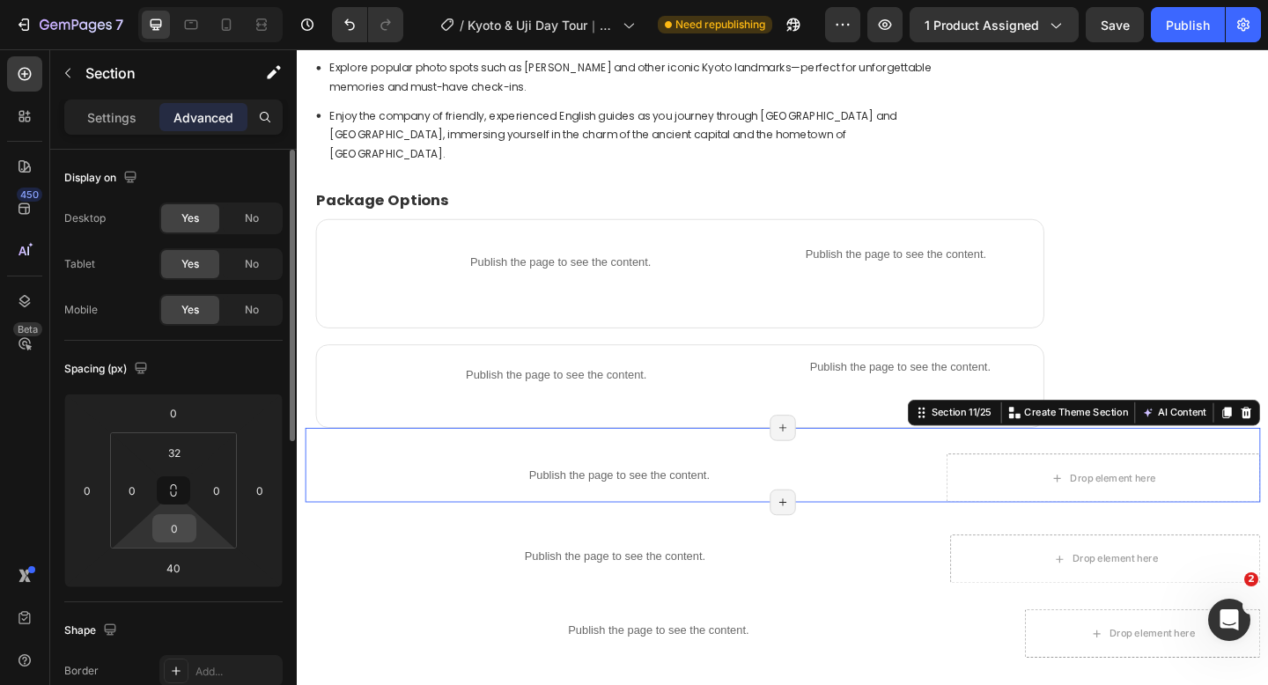
click at [180, 530] on input "0" at bounding box center [174, 528] width 35 height 26
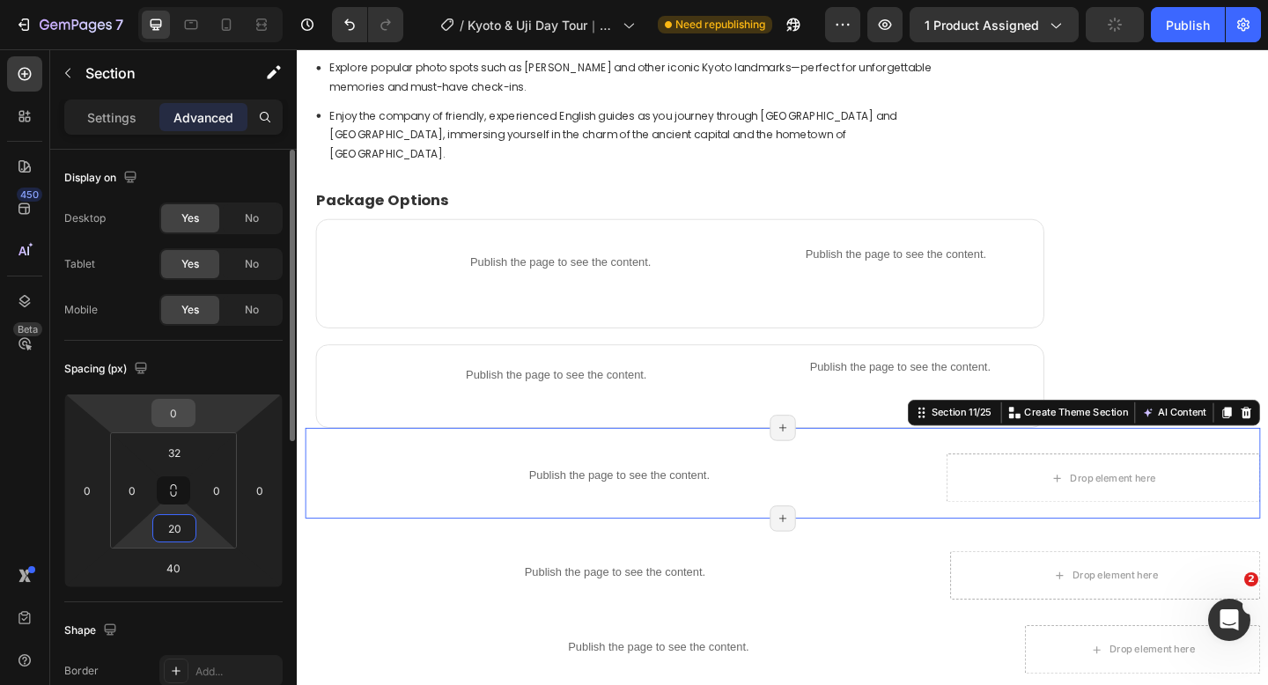
type input "20"
click at [180, 412] on input "0" at bounding box center [173, 413] width 35 height 26
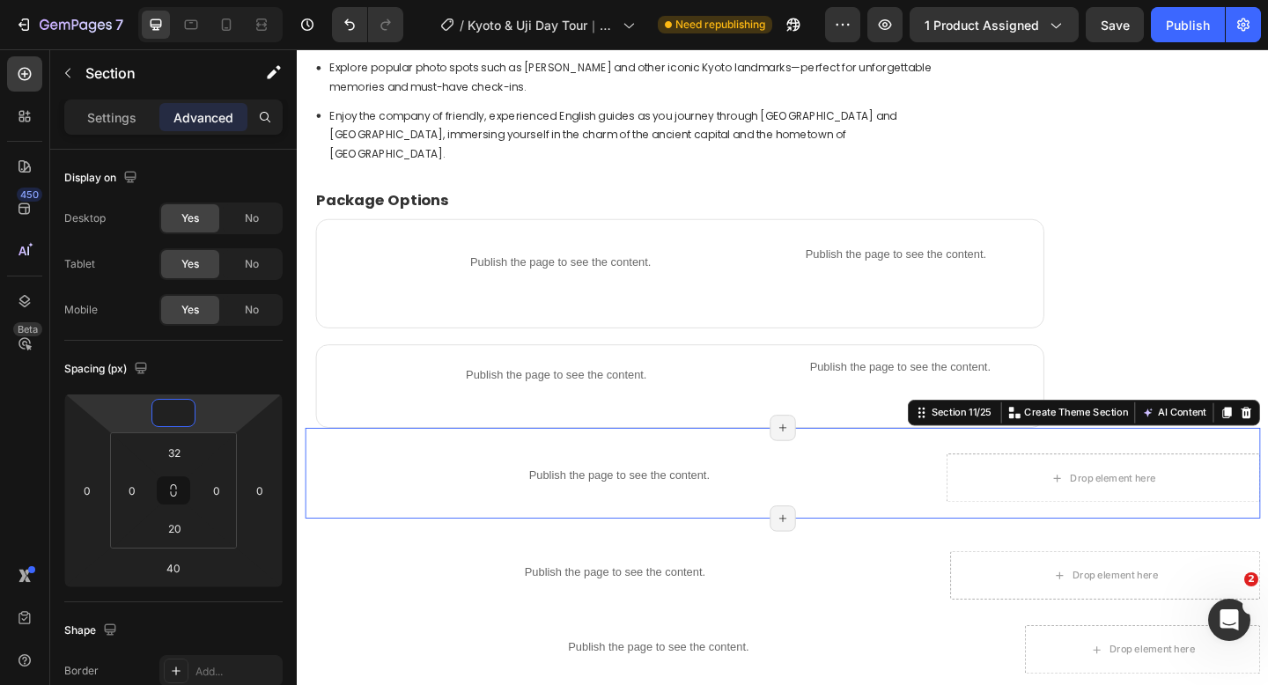
type input "0"
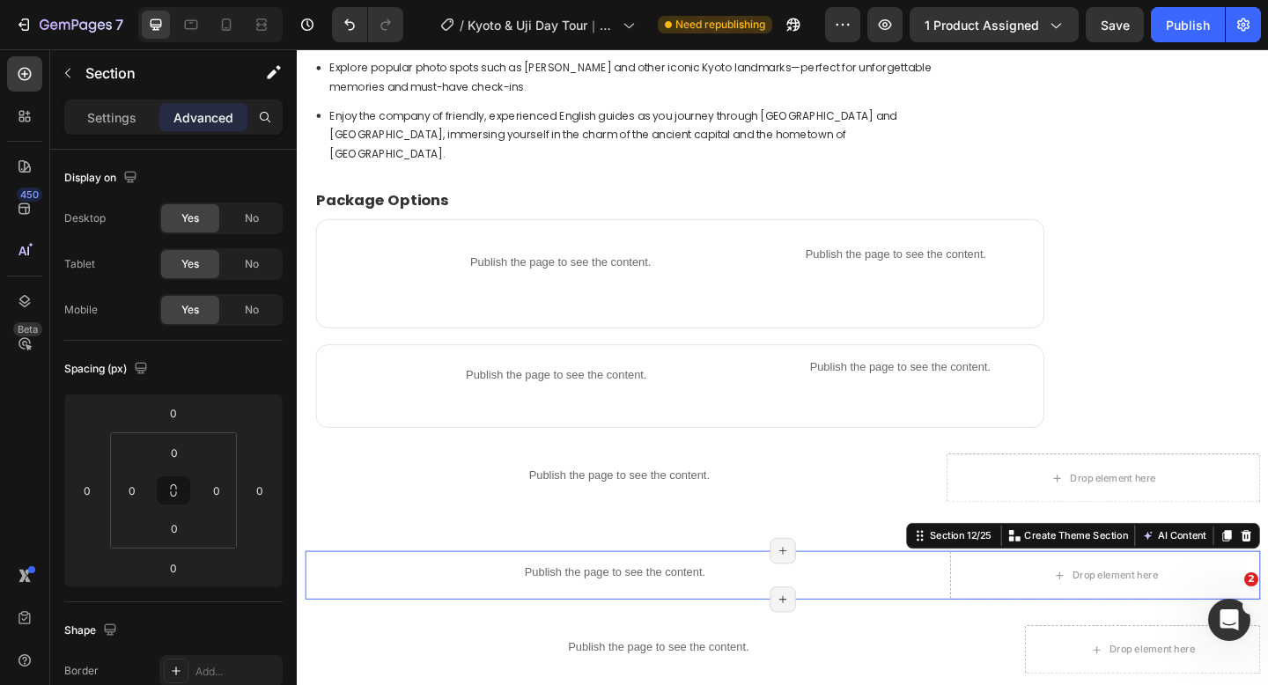
click at [990, 621] on div "Publish the page to see the content. what you can expect / Itinery Title Line P…" at bounding box center [824, 621] width 1039 height 53
click at [184, 455] on input "0" at bounding box center [174, 452] width 35 height 26
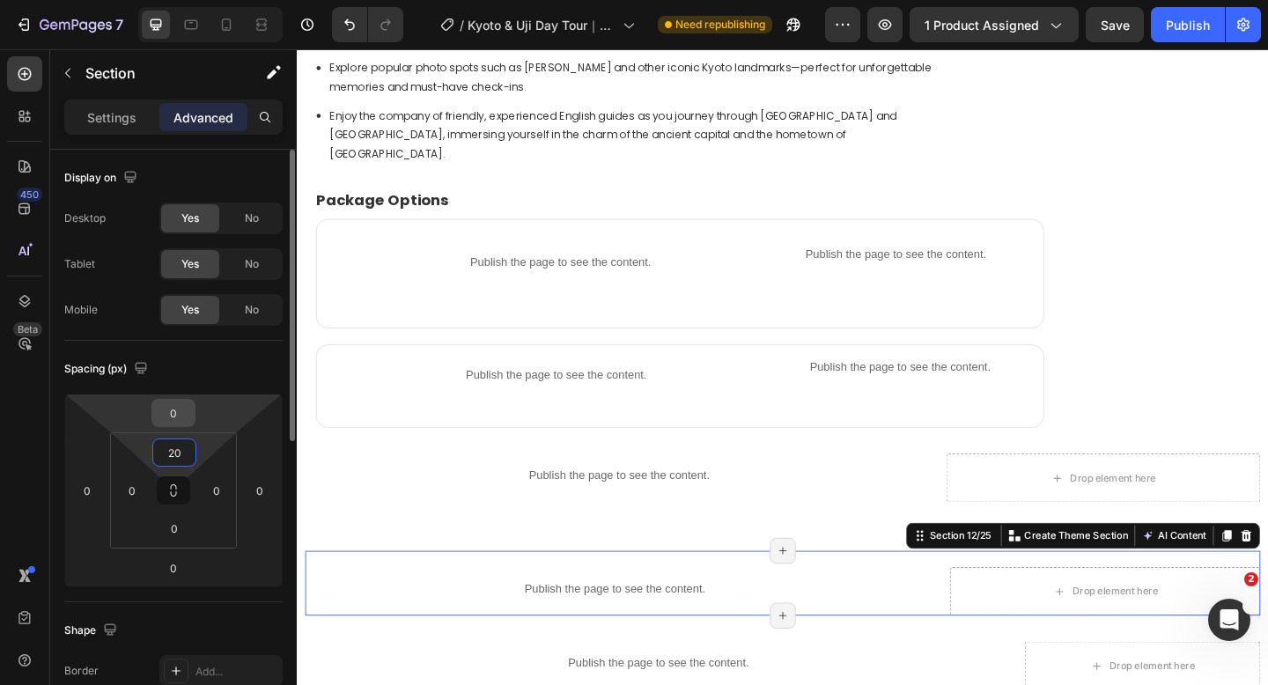
type input "20"
click at [180, 419] on input "0" at bounding box center [173, 413] width 35 height 26
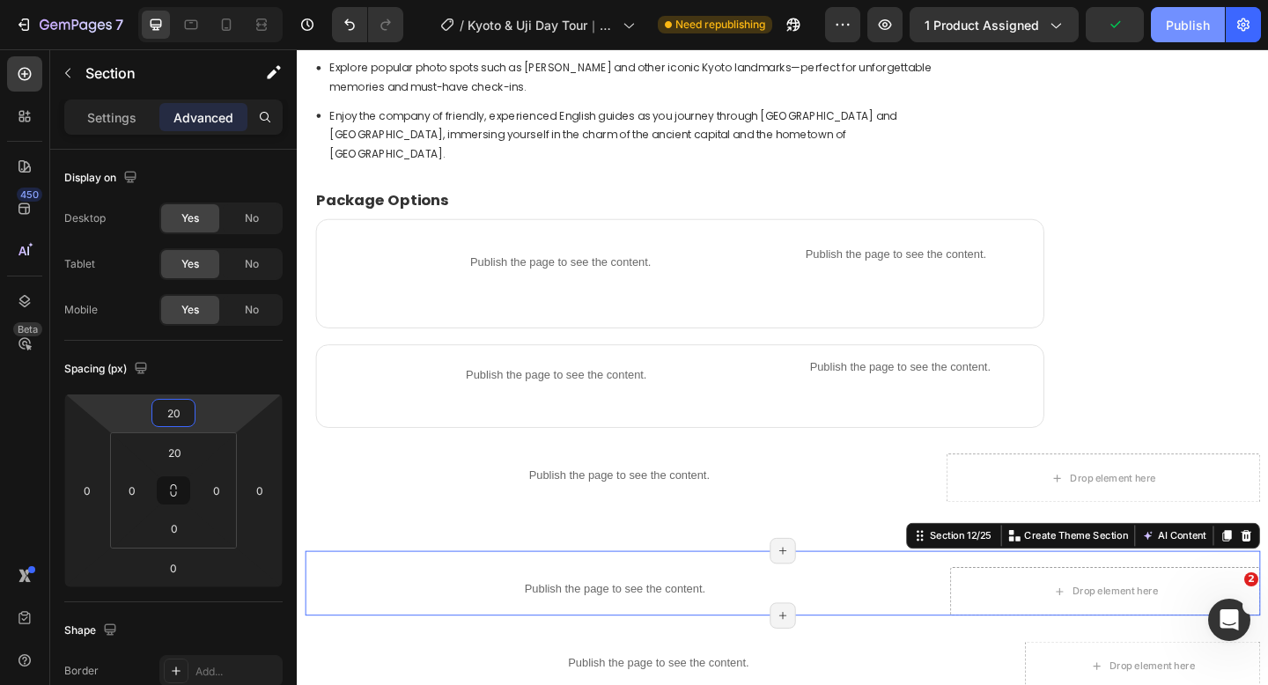
type input "20"
click at [1170, 34] on button "Publish" at bounding box center [1188, 24] width 74 height 35
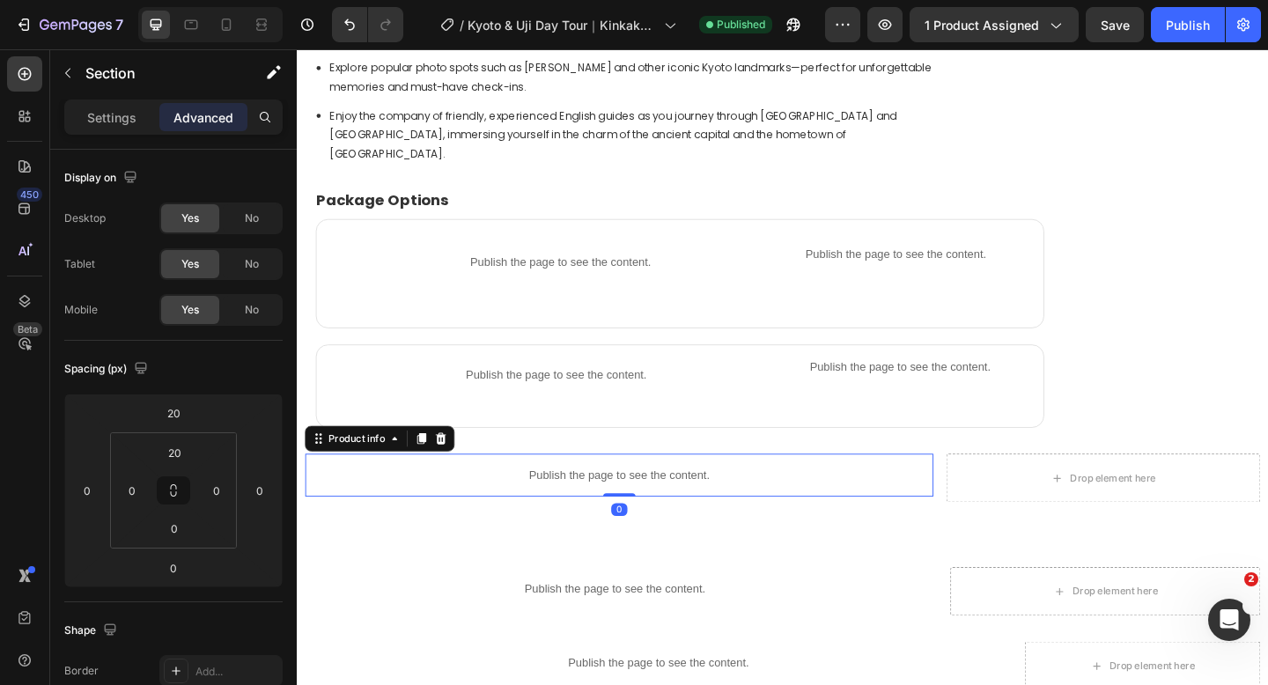
click at [593, 504] on p "Publish the page to see the content." at bounding box center [646, 513] width 683 height 18
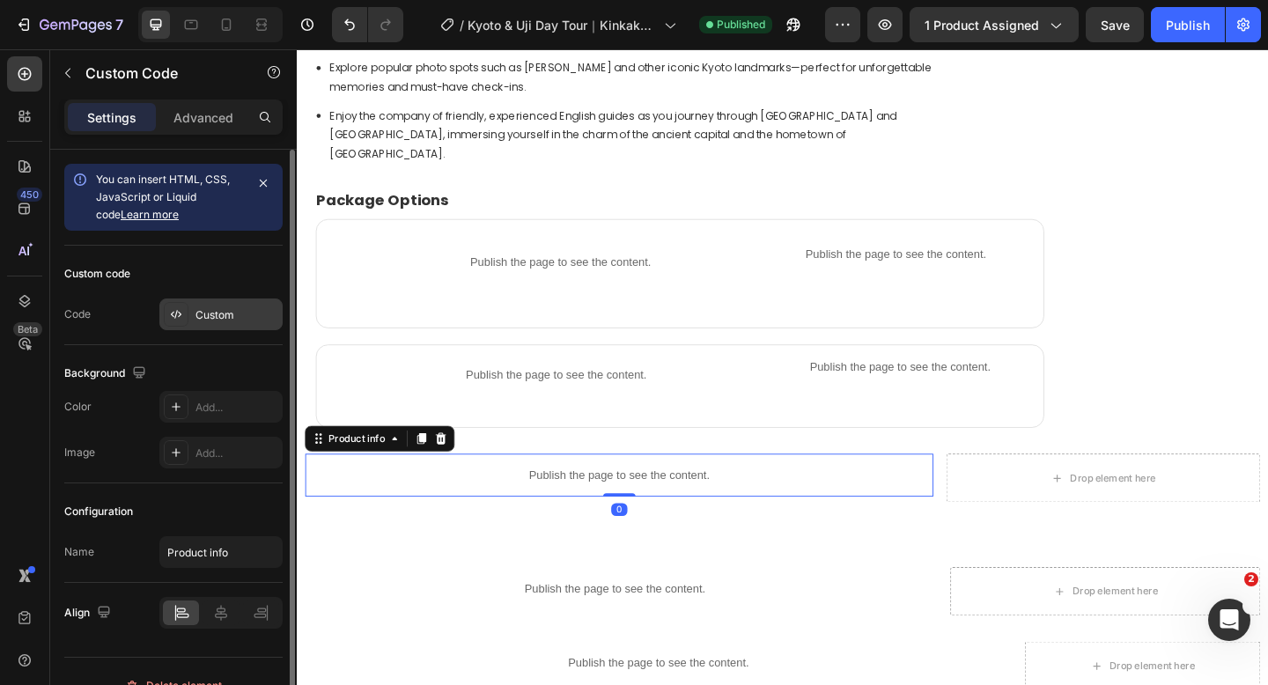
click at [213, 309] on div "Custom" at bounding box center [236, 315] width 83 height 16
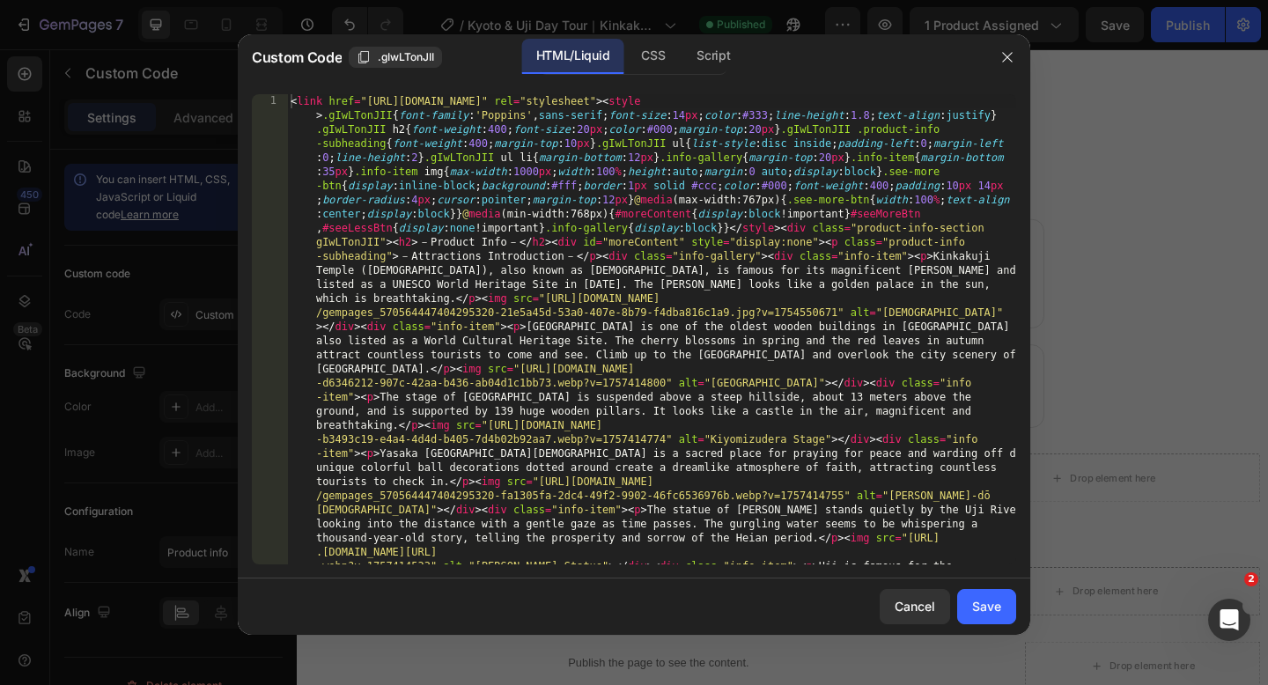
type textarea "<link href="[URL][DOMAIN_NAME]" rel="stylesheet"><style>.gIwLTonJII{font-family…"
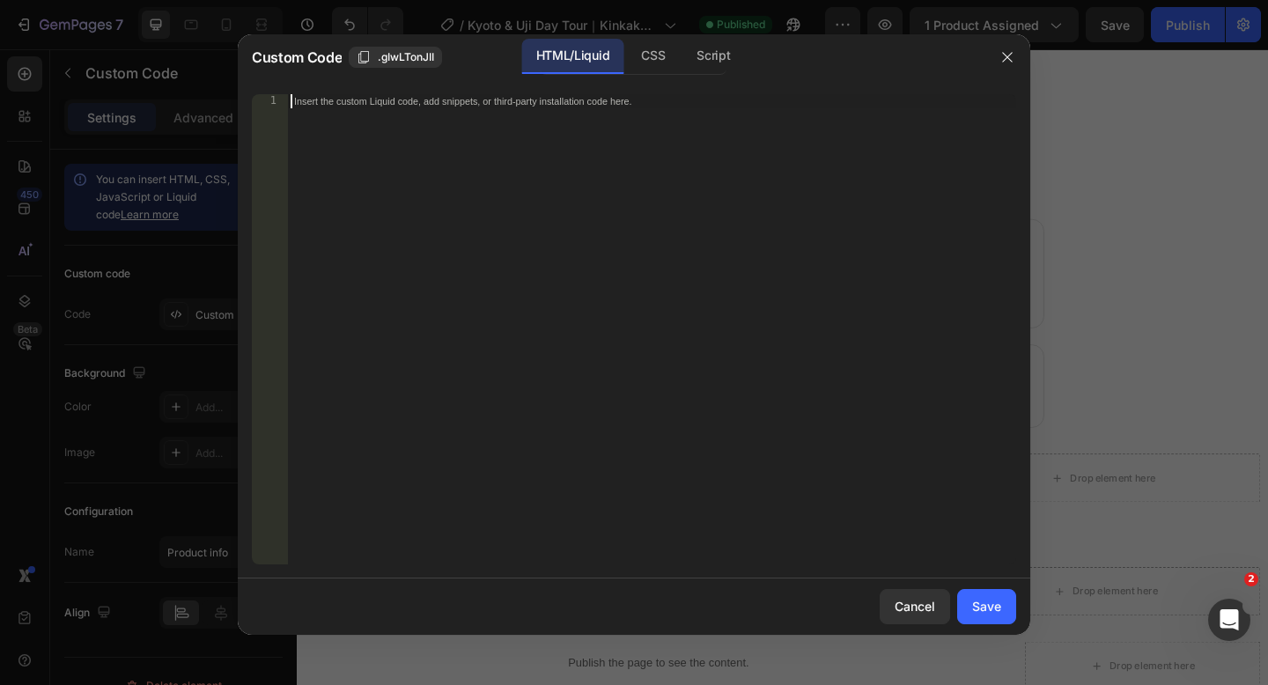
paste textarea
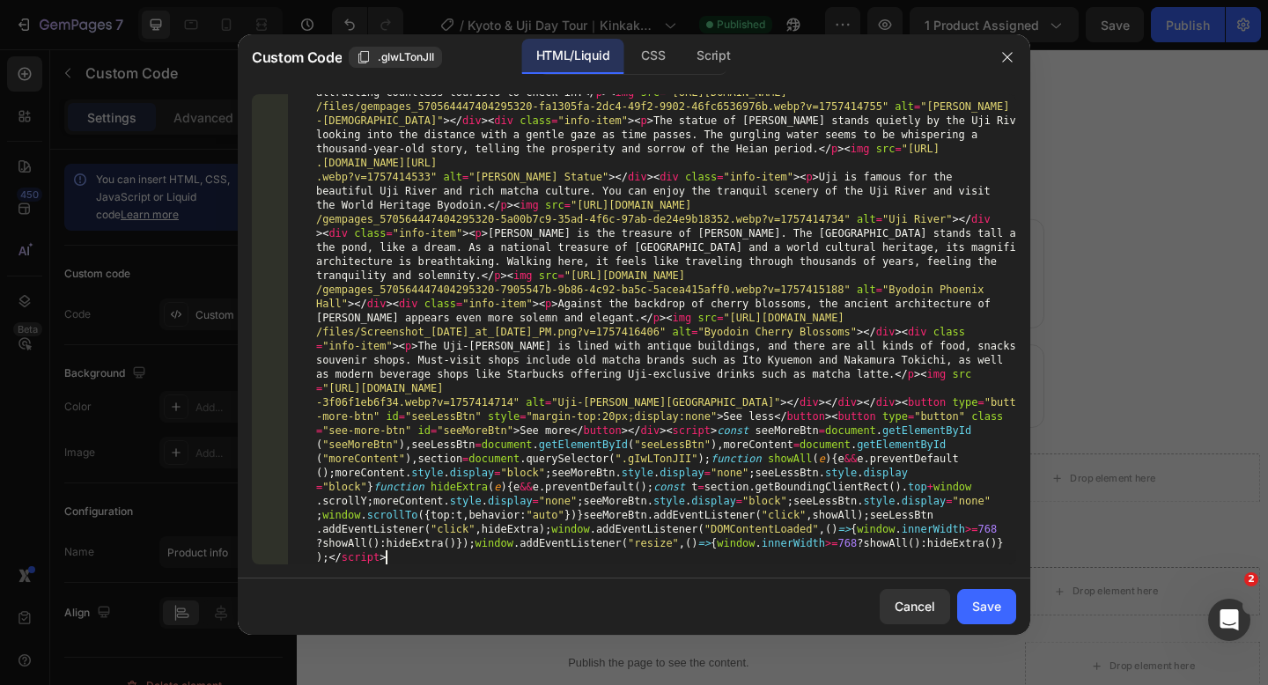
scroll to position [558, 0]
click at [988, 621] on button "Save" at bounding box center [986, 606] width 59 height 35
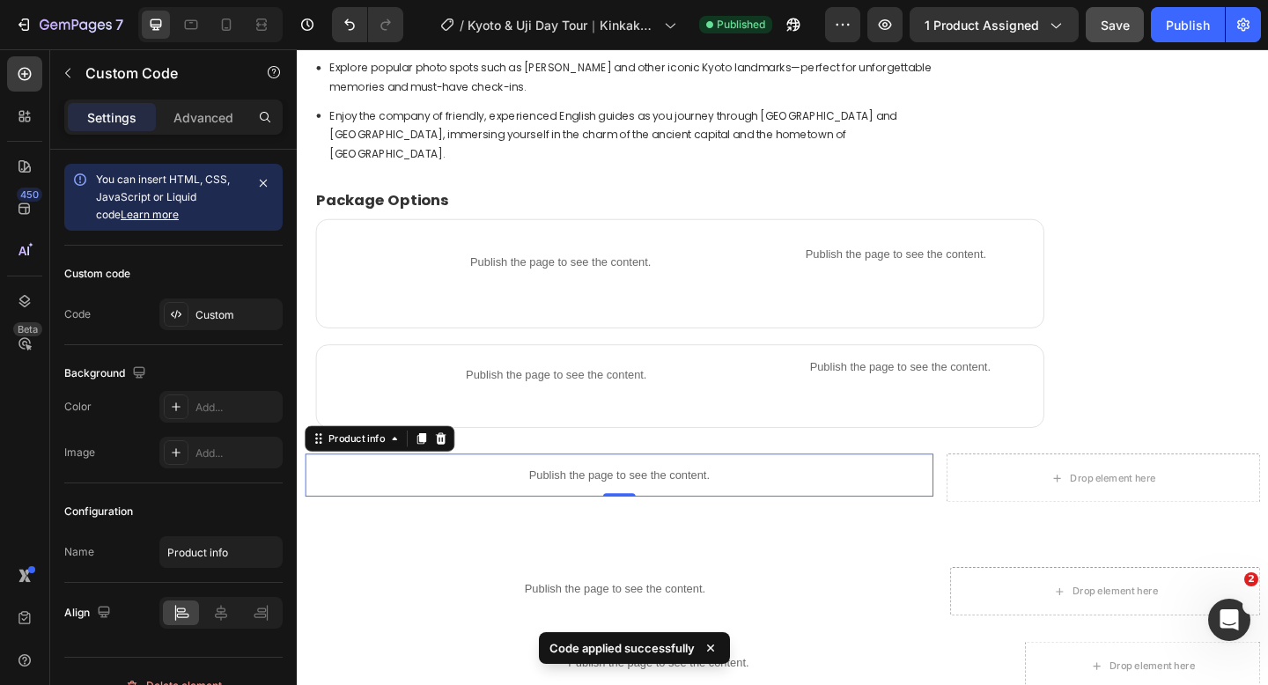
click at [1112, 26] on span "Save" at bounding box center [1114, 25] width 29 height 15
click at [1162, 29] on button "Publish" at bounding box center [1188, 24] width 74 height 35
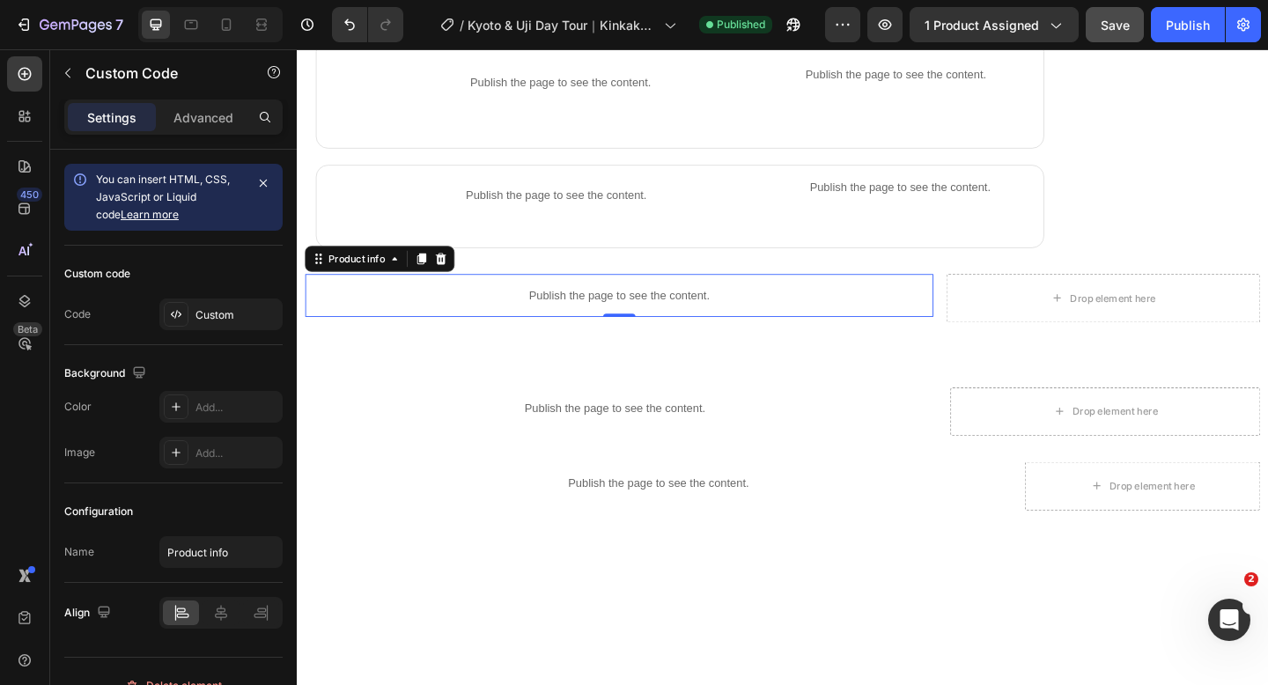
scroll to position [1166, 0]
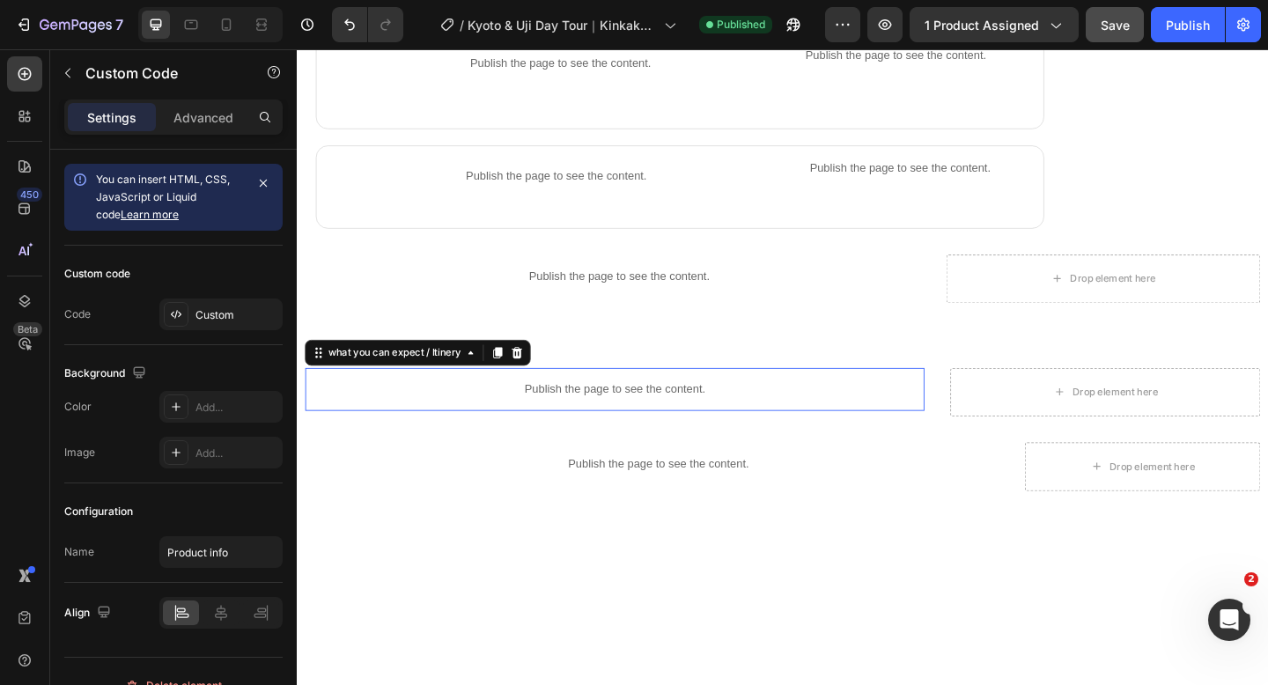
click at [562, 413] on p "Publish the page to see the content." at bounding box center [641, 419] width 673 height 18
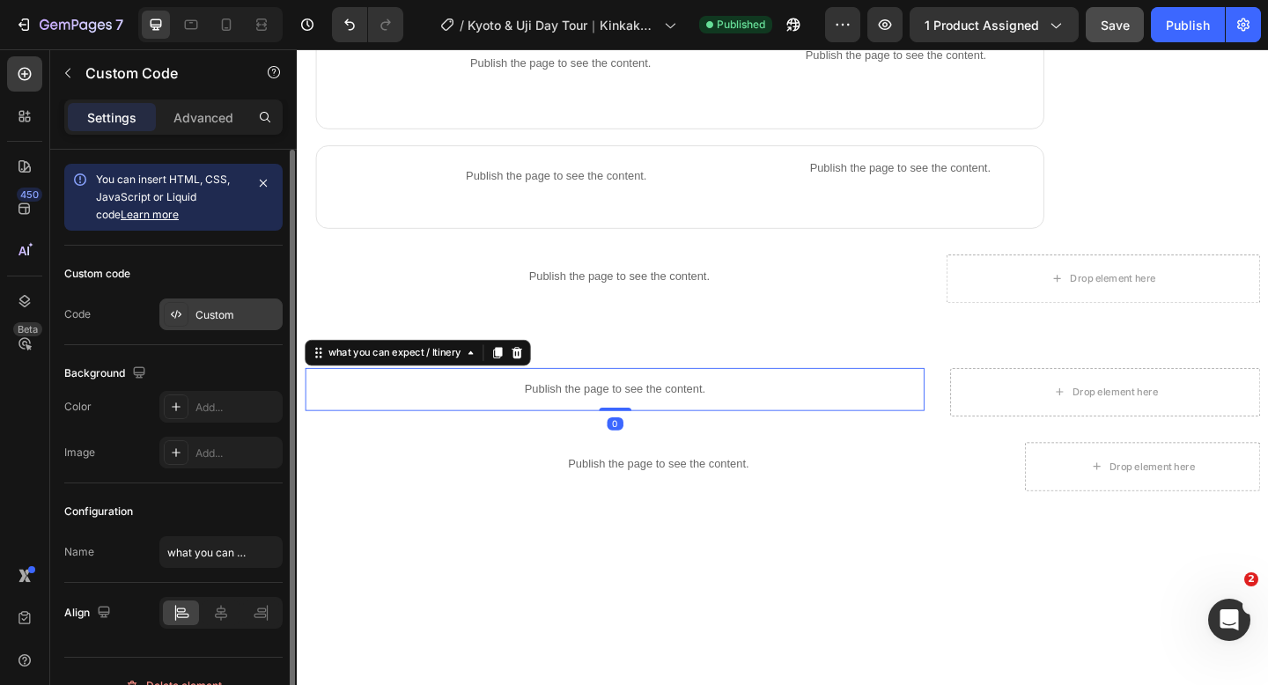
click at [210, 313] on div "Custom" at bounding box center [236, 315] width 83 height 16
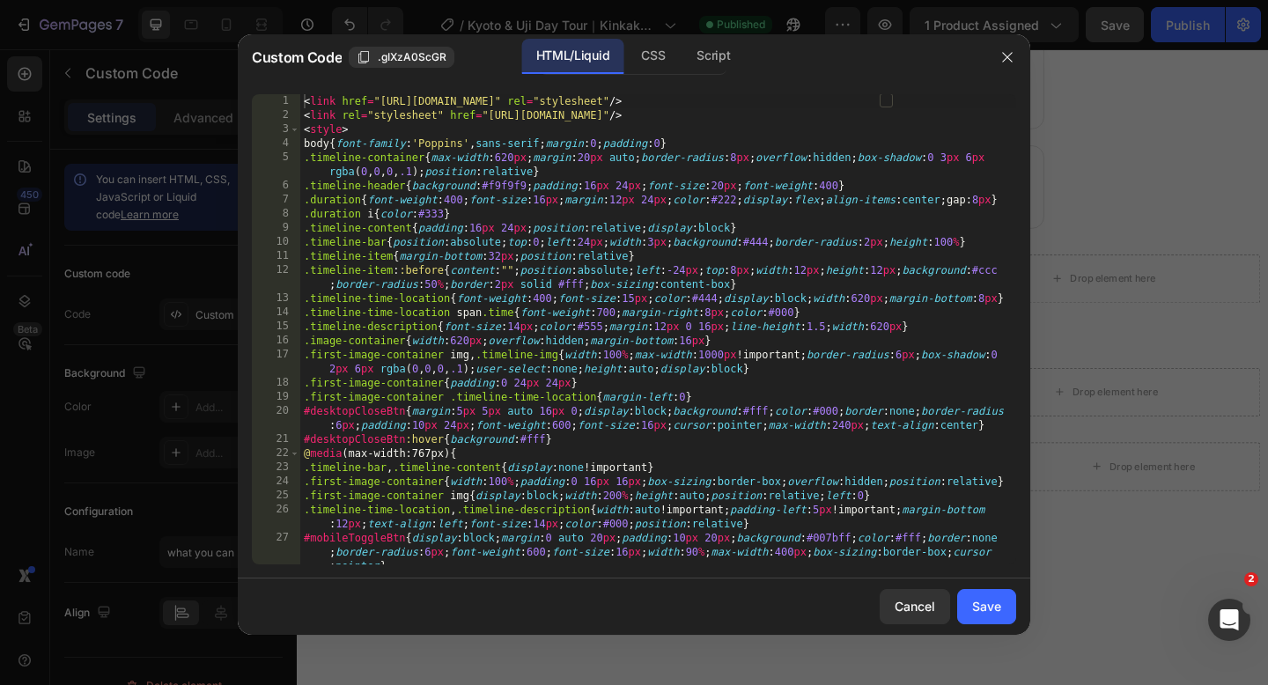
click at [305, 96] on div "< link href = "[URL][DOMAIN_NAME]" rel = "stylesheet" /> < link rel = "styleshe…" at bounding box center [658, 357] width 716 height 526
type textarea "mobileCloseBtn.addEventListener("click",()=>{mobileTimelineSidebar.classList.re…"
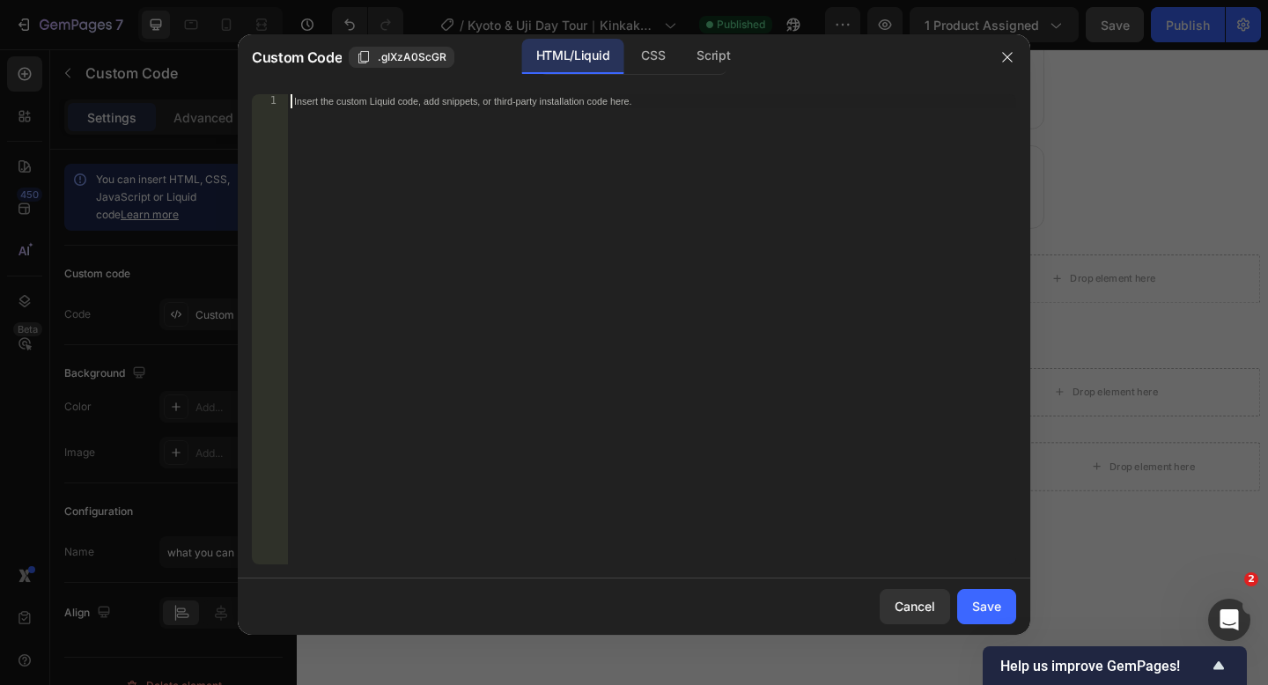
paste textarea
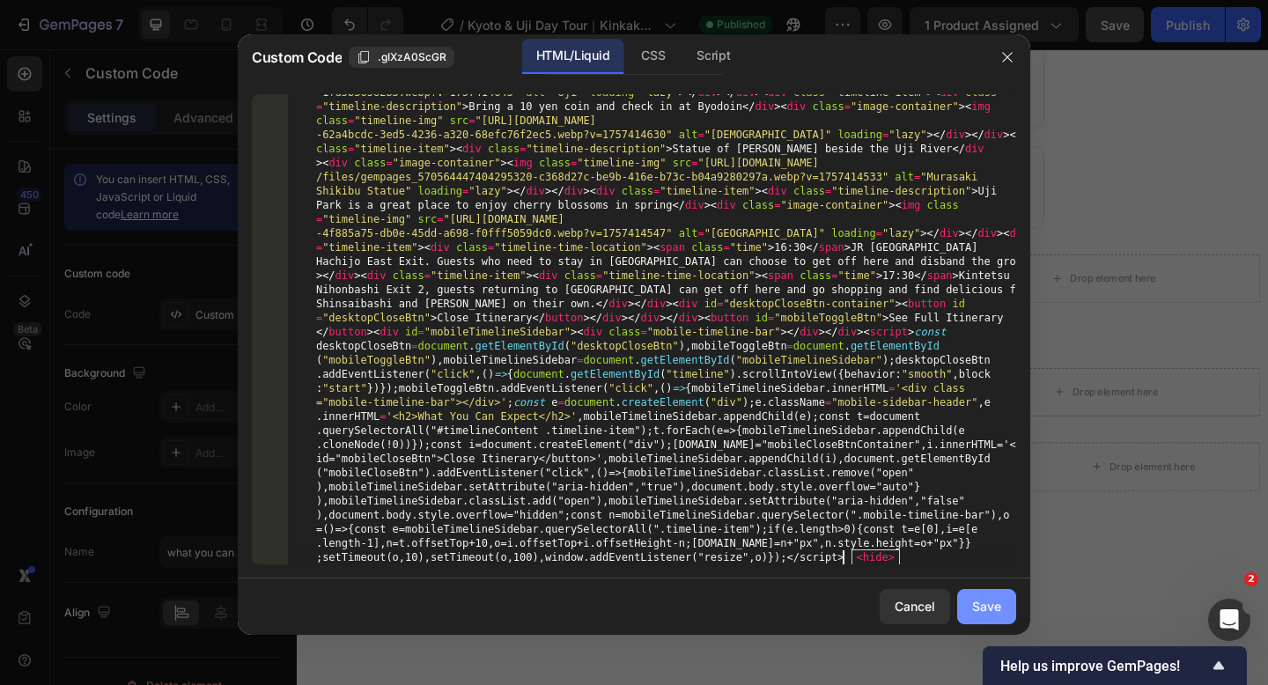
click at [982, 612] on div "Save" at bounding box center [986, 606] width 29 height 18
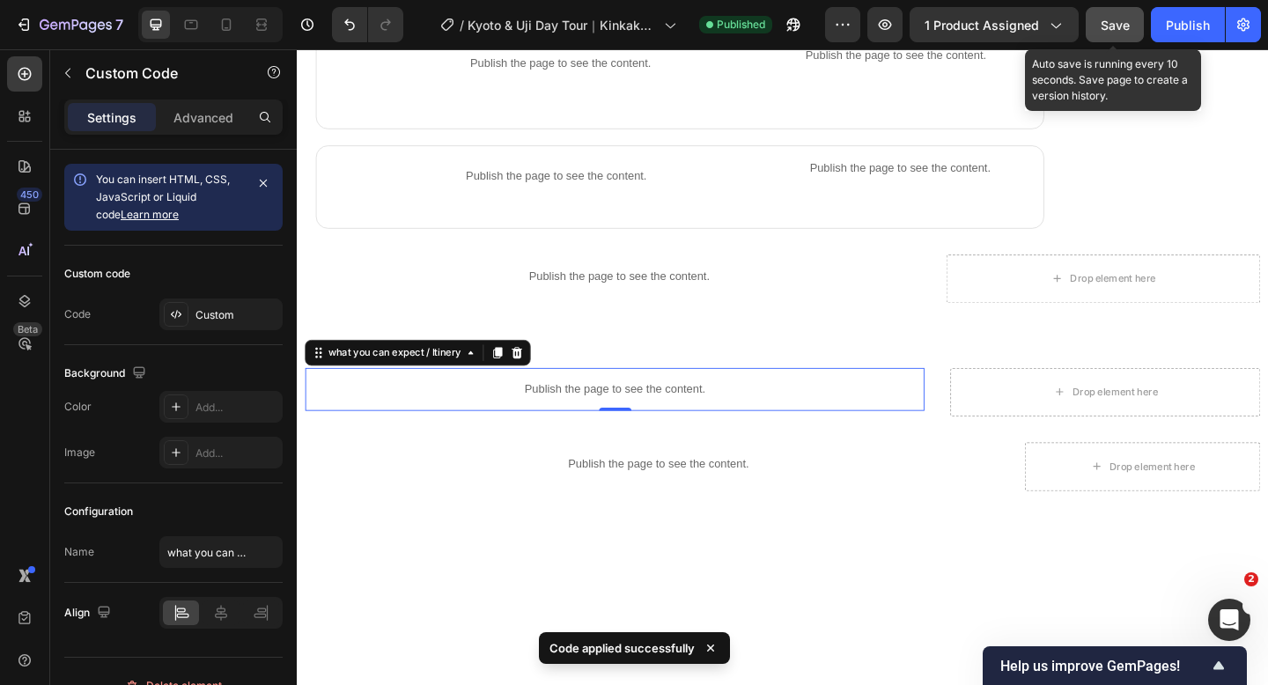
click at [1110, 24] on span "Save" at bounding box center [1114, 25] width 29 height 15
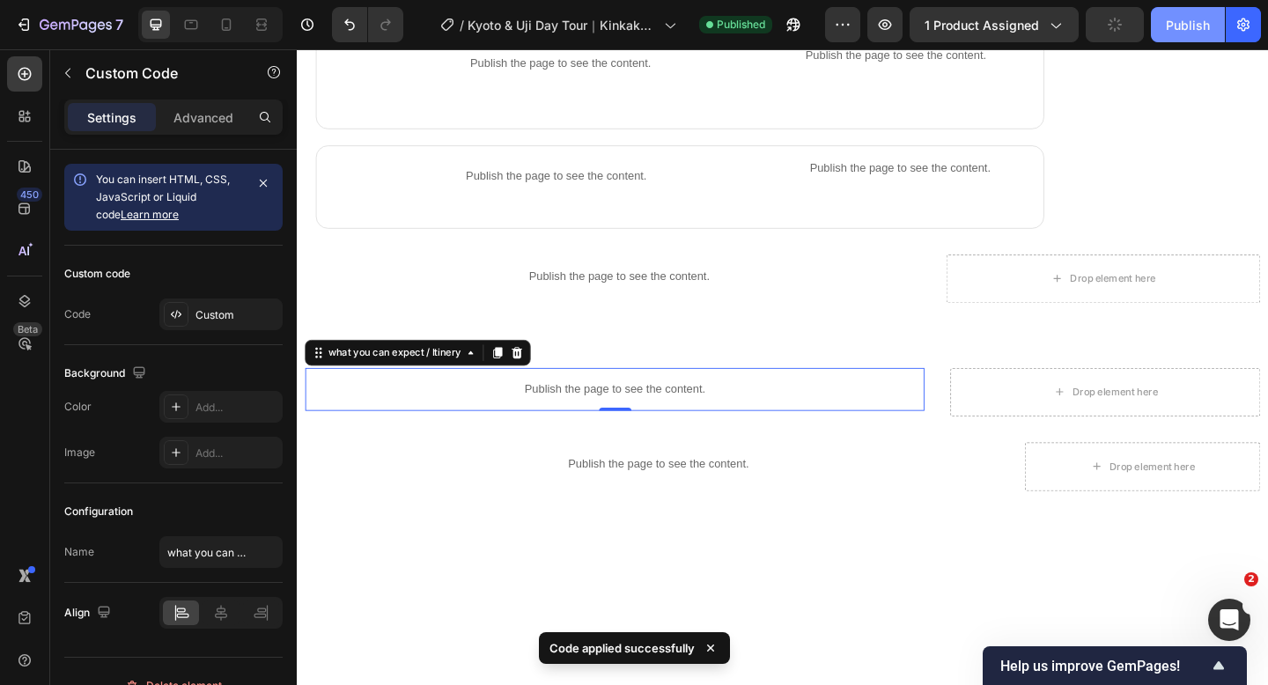
click at [1196, 31] on div "Publish" at bounding box center [1188, 25] width 44 height 18
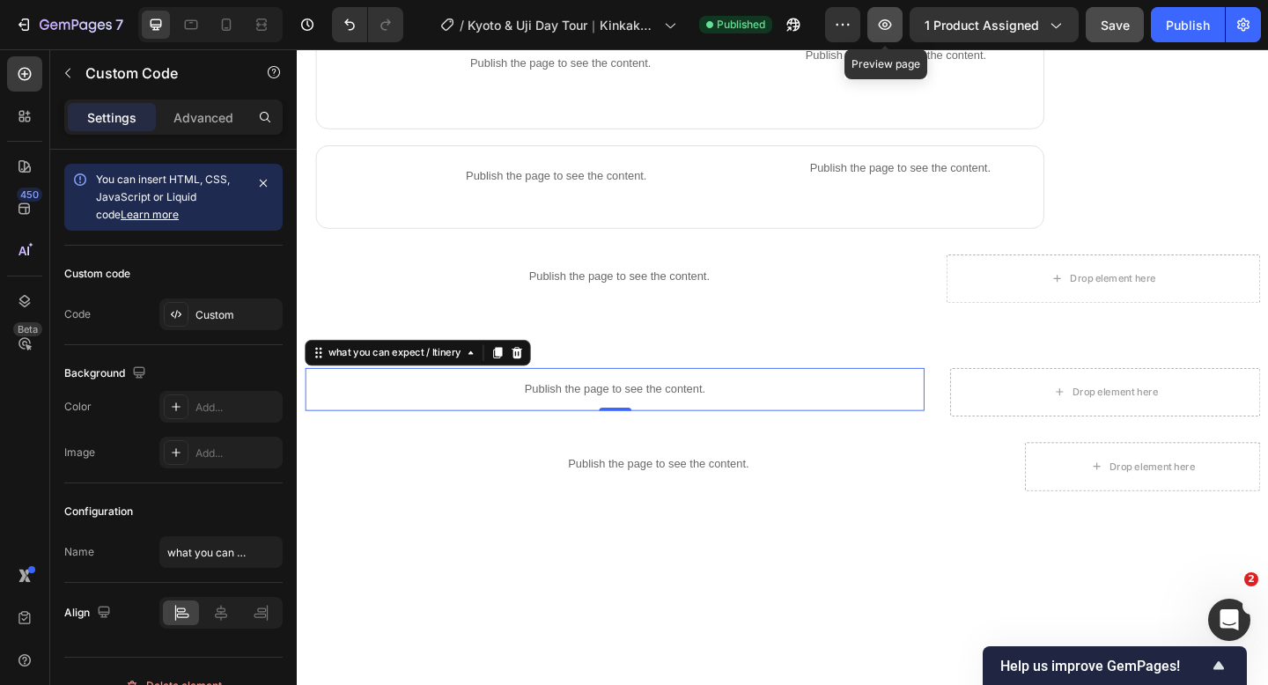
click at [878, 20] on icon "button" at bounding box center [885, 25] width 18 height 18
click at [222, 29] on icon at bounding box center [227, 24] width 10 height 12
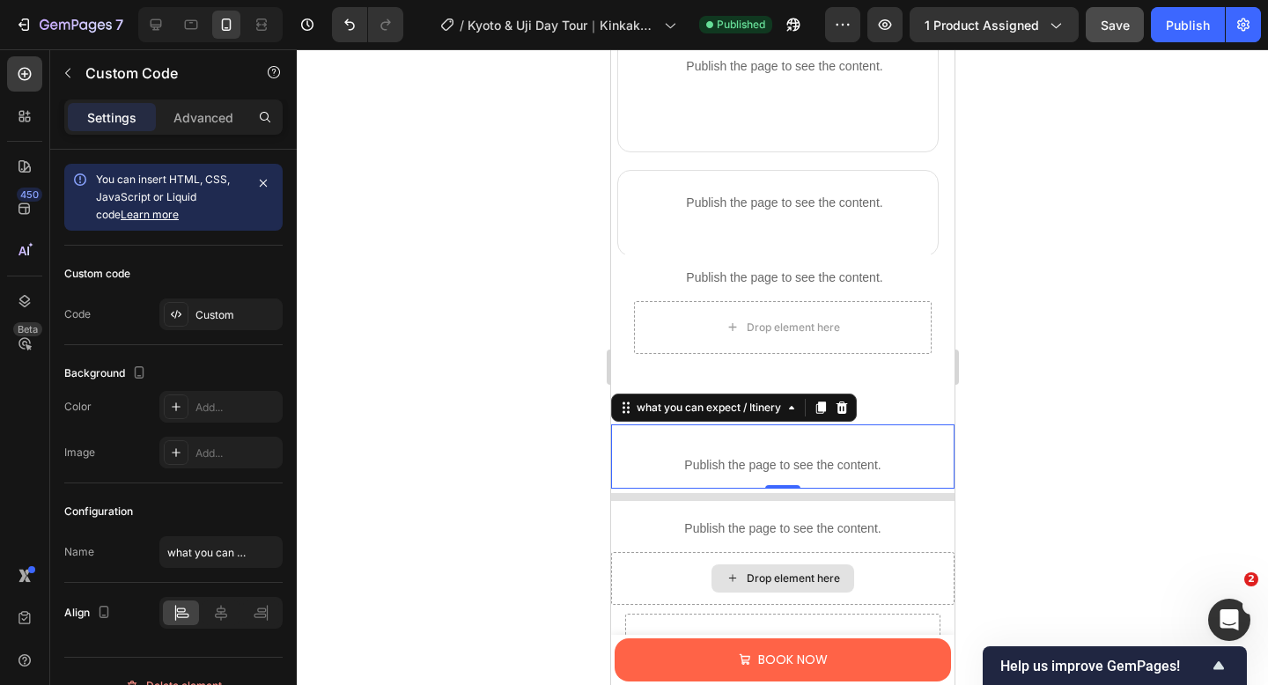
scroll to position [1798, 0]
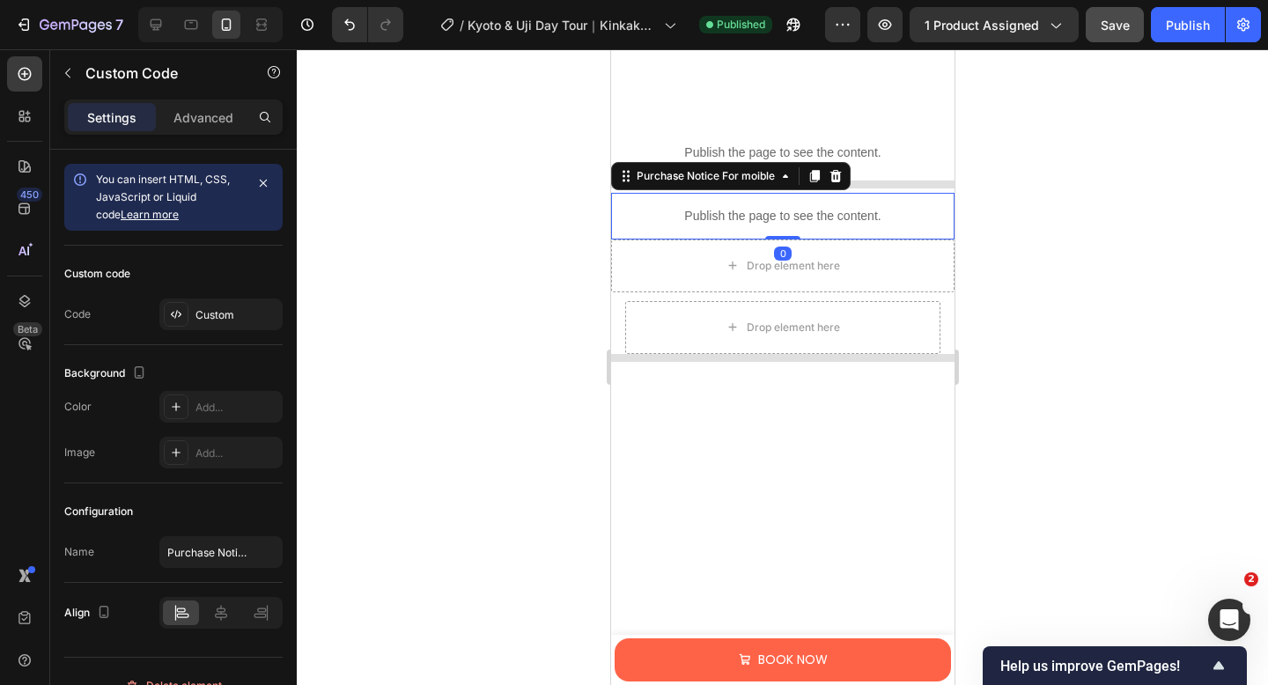
click at [711, 211] on p "Publish the page to see the content." at bounding box center [781, 216] width 343 height 18
click at [216, 111] on p "Advanced" at bounding box center [203, 117] width 60 height 18
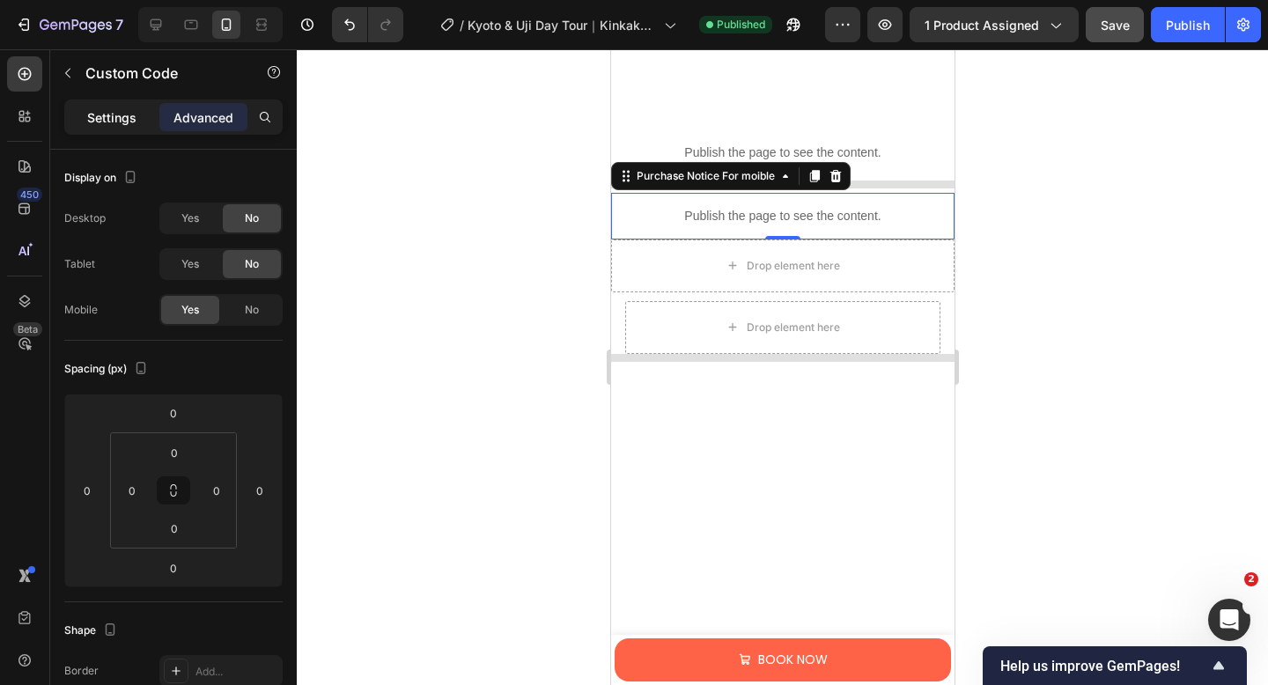
click at [127, 116] on p "Settings" at bounding box center [111, 117] width 49 height 18
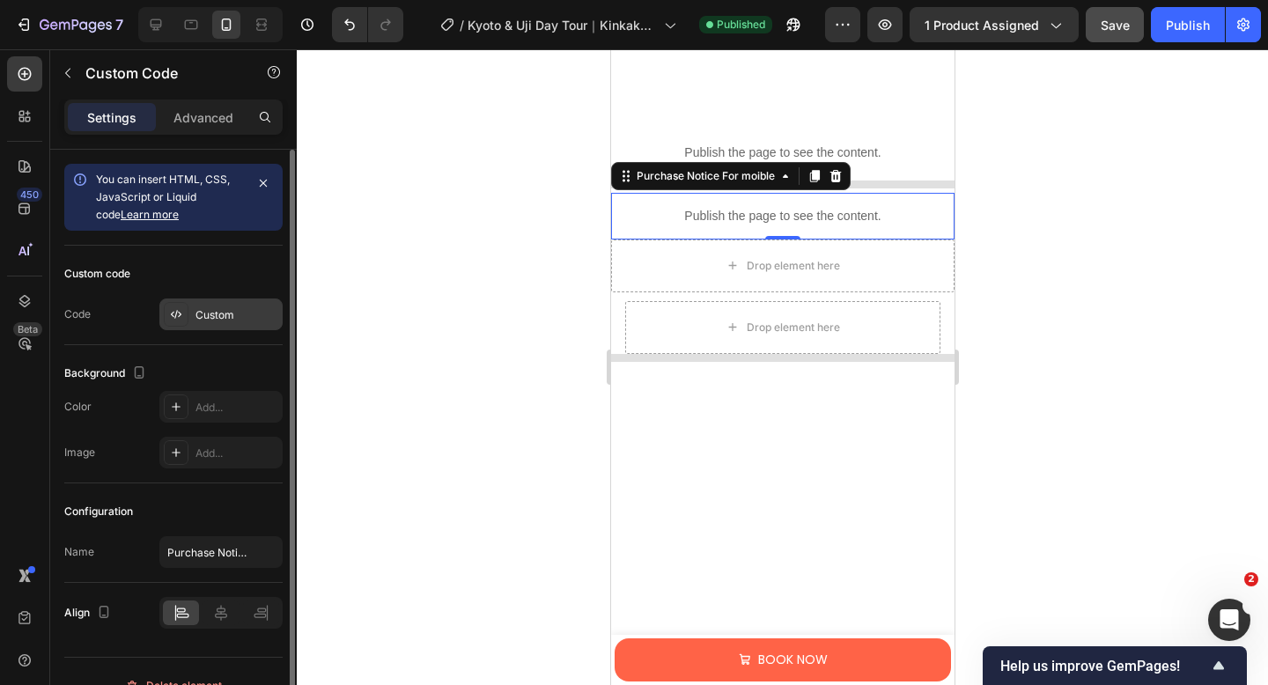
click at [202, 322] on div "Custom" at bounding box center [236, 315] width 83 height 16
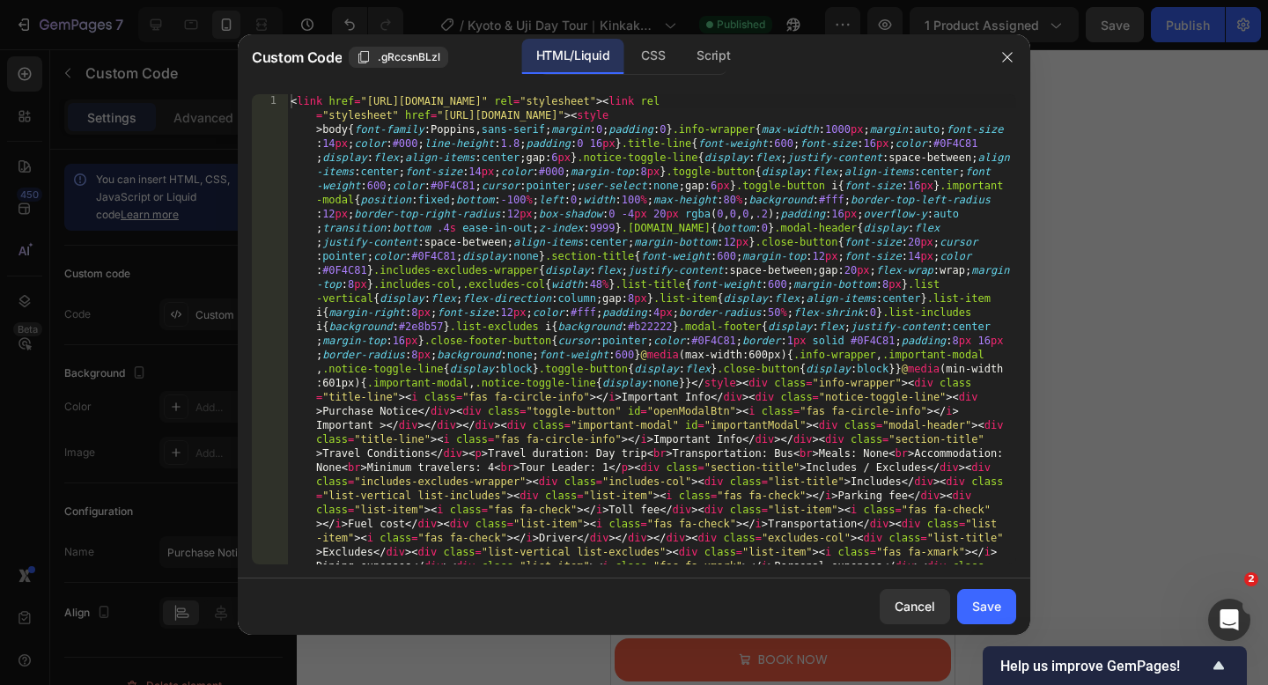
type textarea "<link href="[URL][DOMAIN_NAME]" rel="stylesheet"><link rel="stylesheet" href="[…"
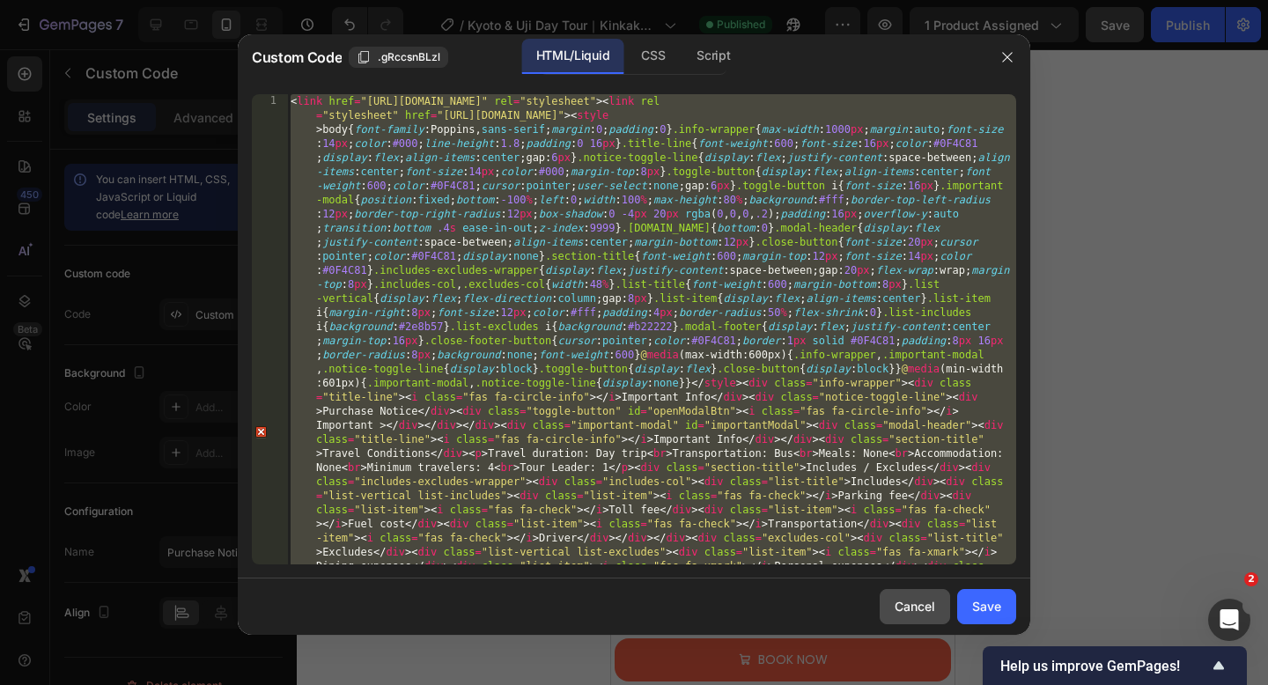
click at [904, 599] on div "Cancel" at bounding box center [914, 606] width 40 height 18
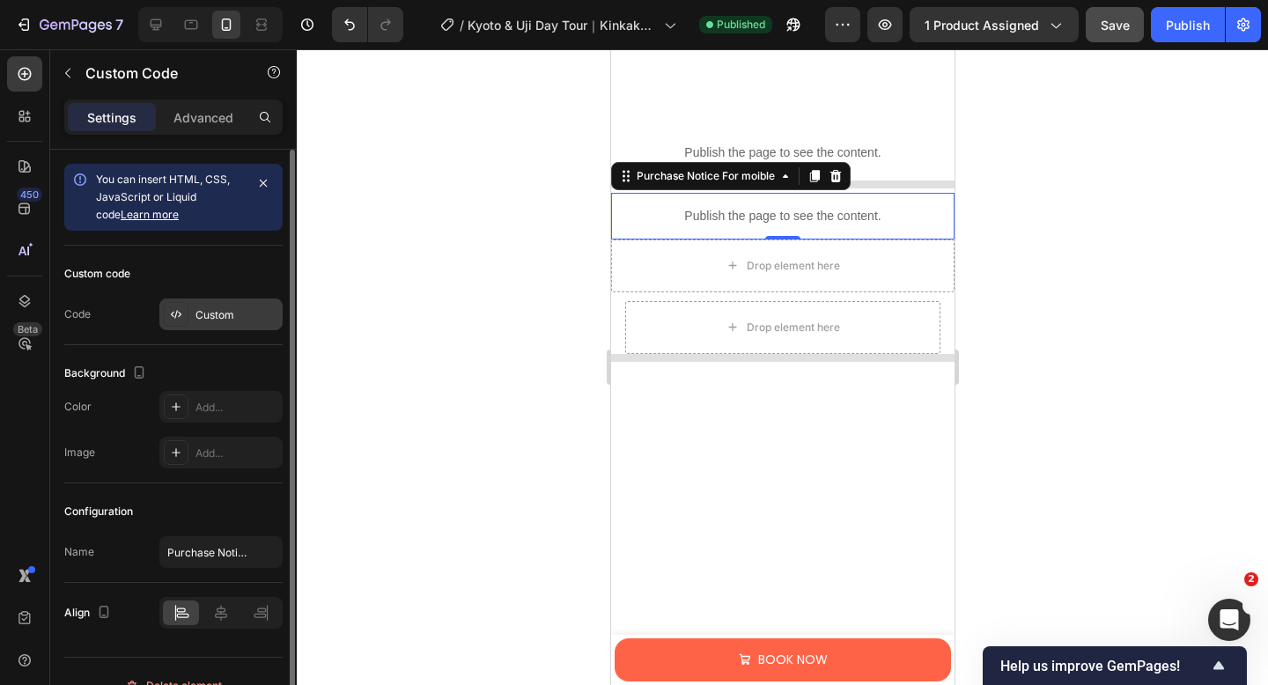
click at [206, 308] on div "Custom" at bounding box center [236, 315] width 83 height 16
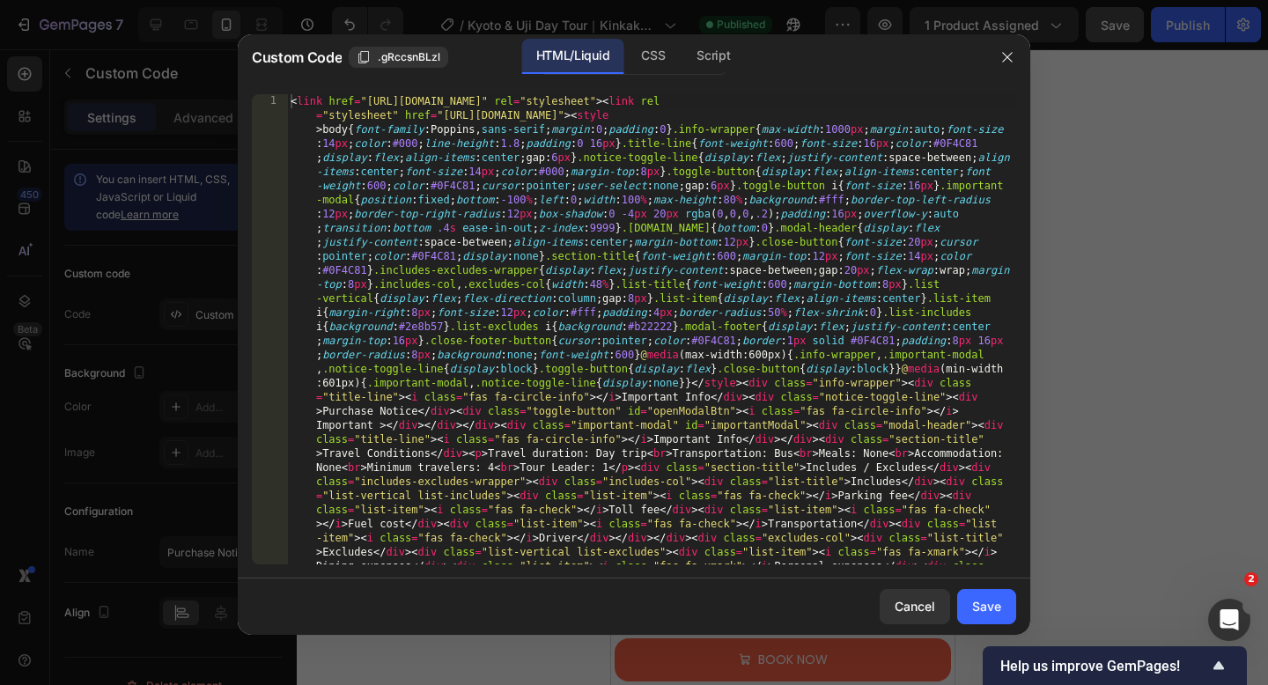
type textarea "<link href="[URL][DOMAIN_NAME]" rel="stylesheet"><link rel="stylesheet" href="[…"
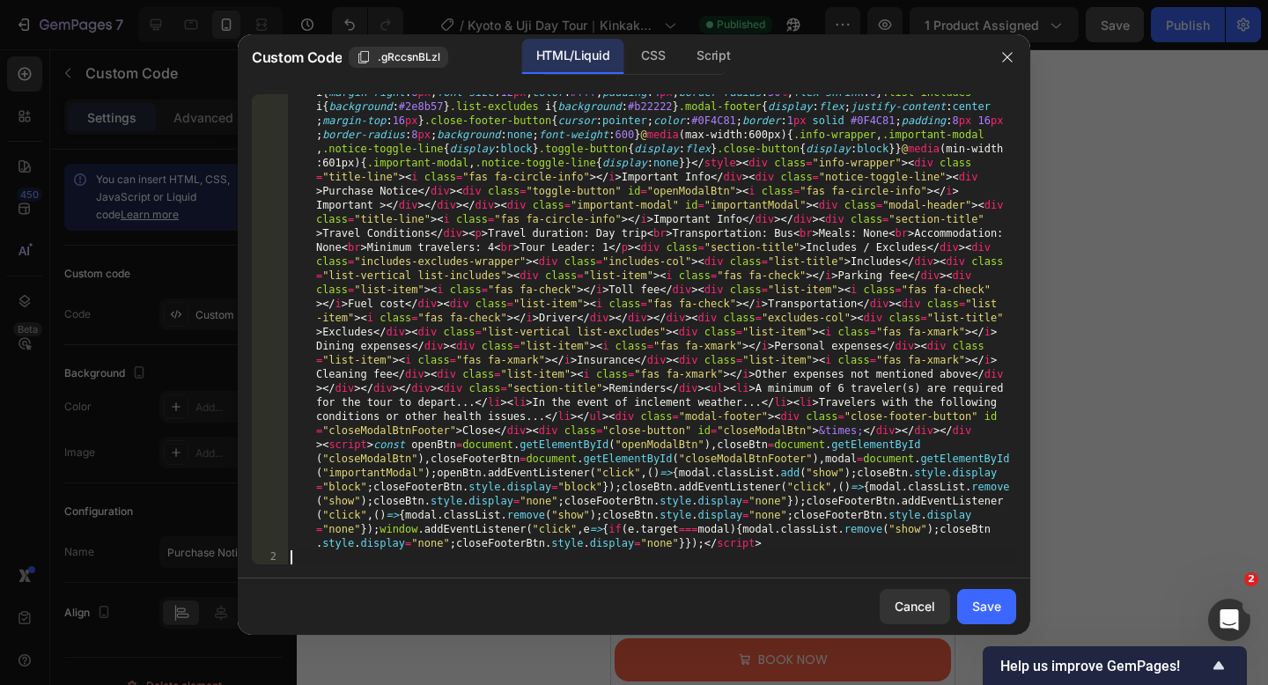
scroll to position [220, 0]
click at [978, 598] on div "Save" at bounding box center [986, 606] width 29 height 18
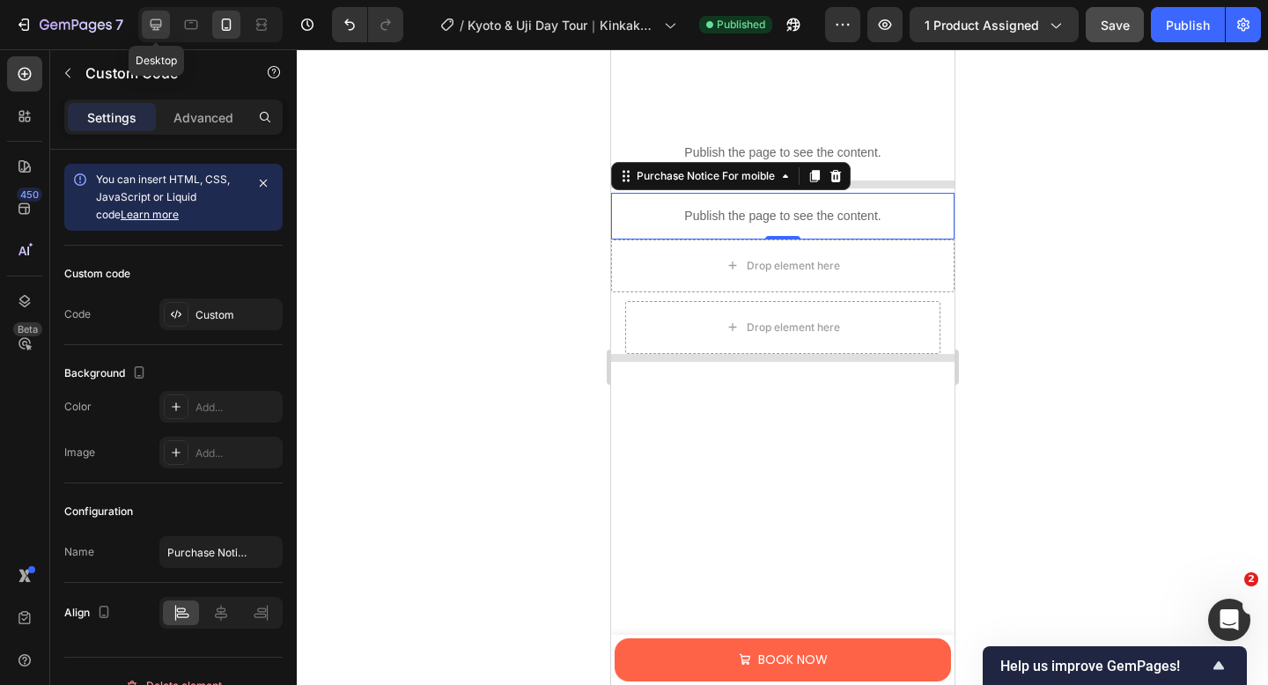
click at [152, 32] on icon at bounding box center [156, 25] width 18 height 18
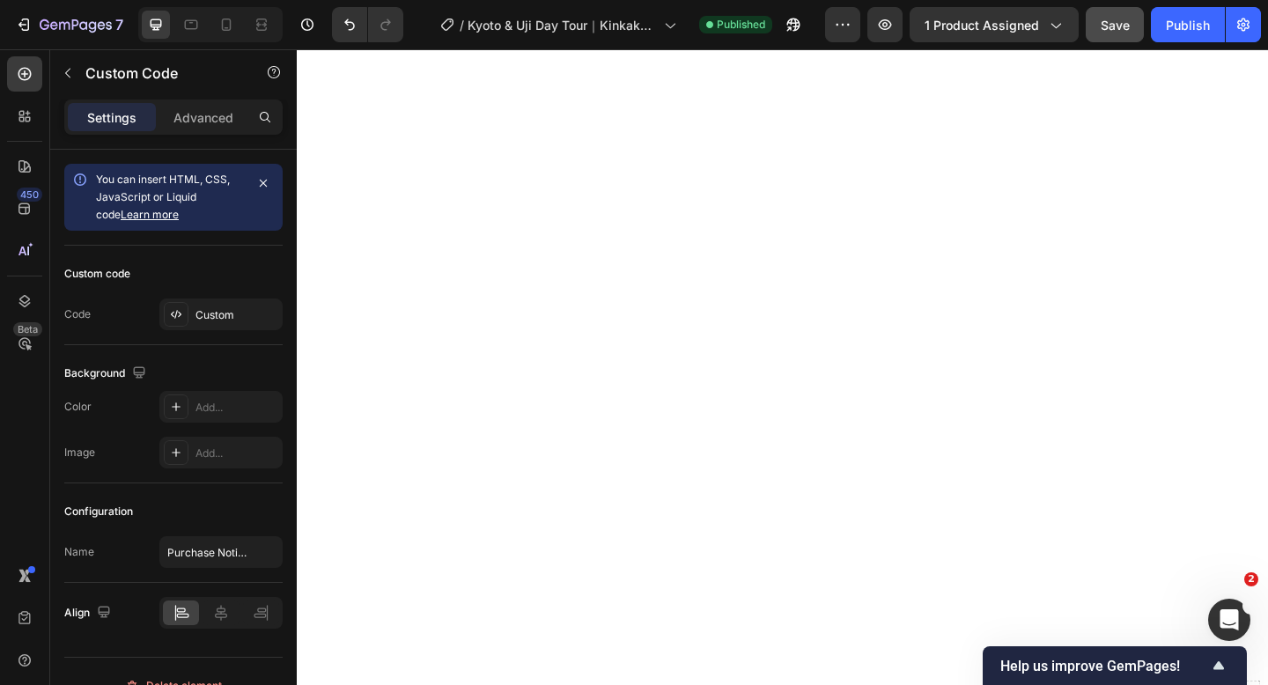
scroll to position [2323, 0]
click at [1109, 33] on div "Save" at bounding box center [1114, 25] width 29 height 18
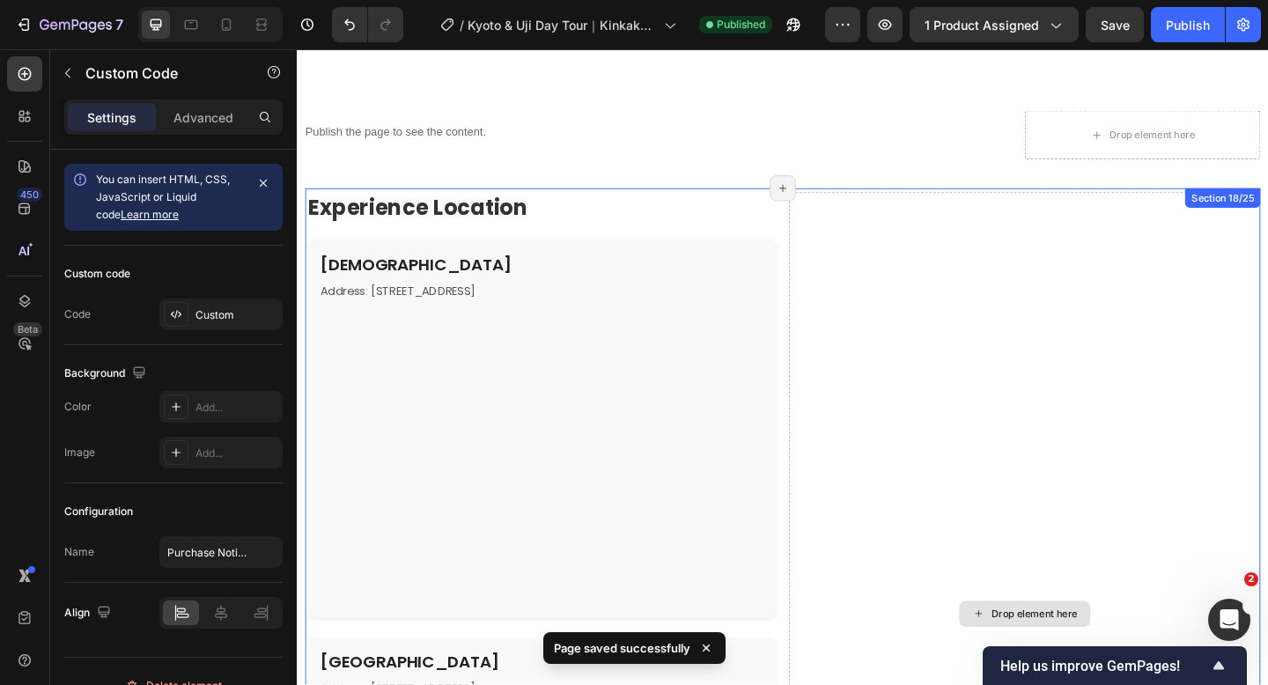
scroll to position [2667, 0]
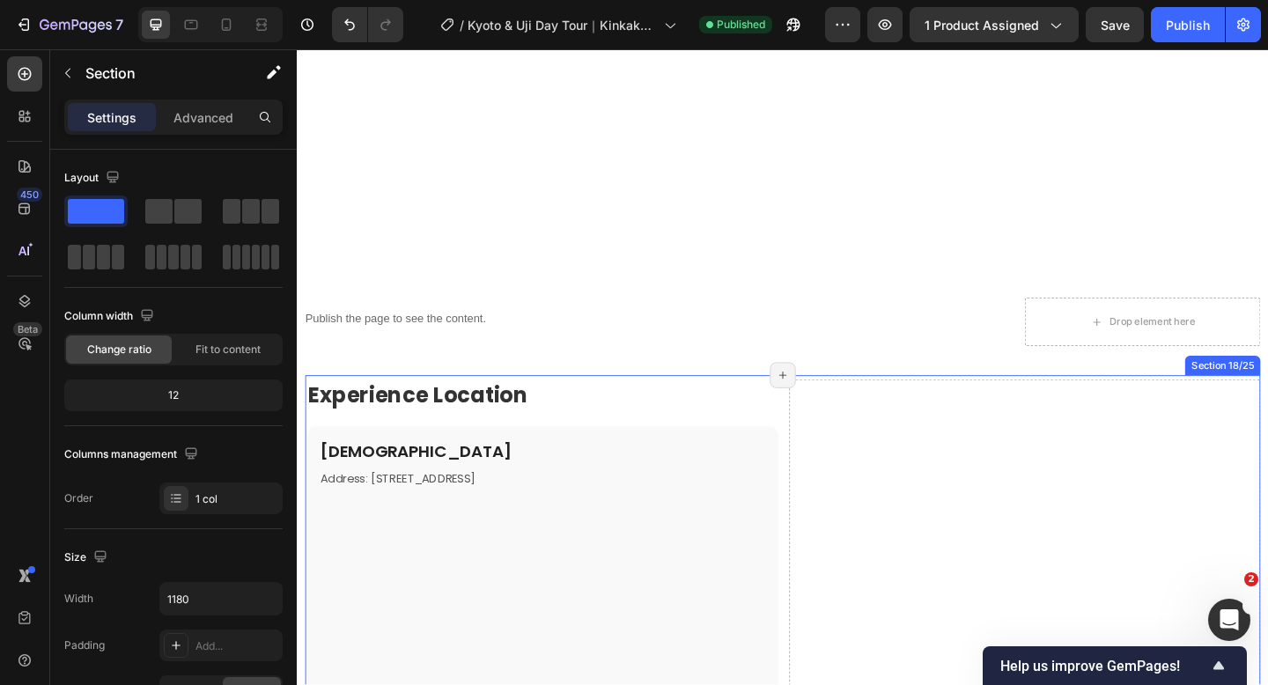
scroll to position [2520, 0]
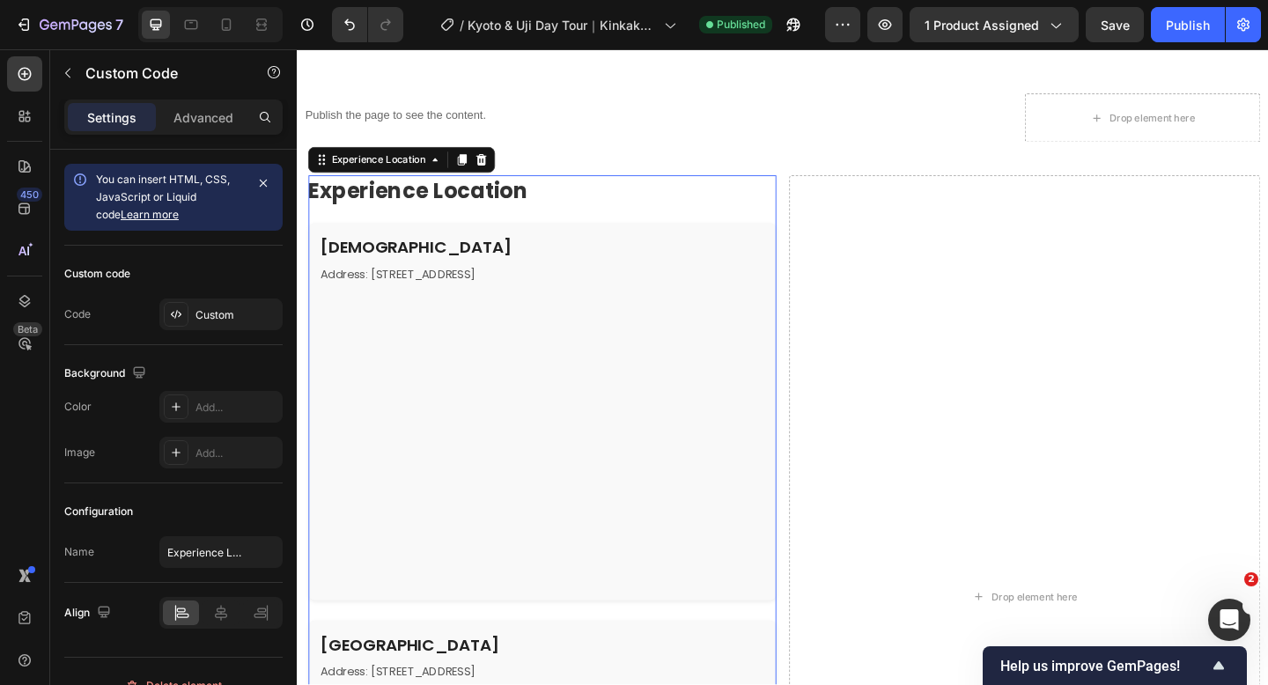
click at [578, 553] on div "Experience Location [GEOGRAPHIC_DATA][DEMOGRAPHIC_DATA] Address: [STREET_ADDRES…" at bounding box center [563, 634] width 509 height 894
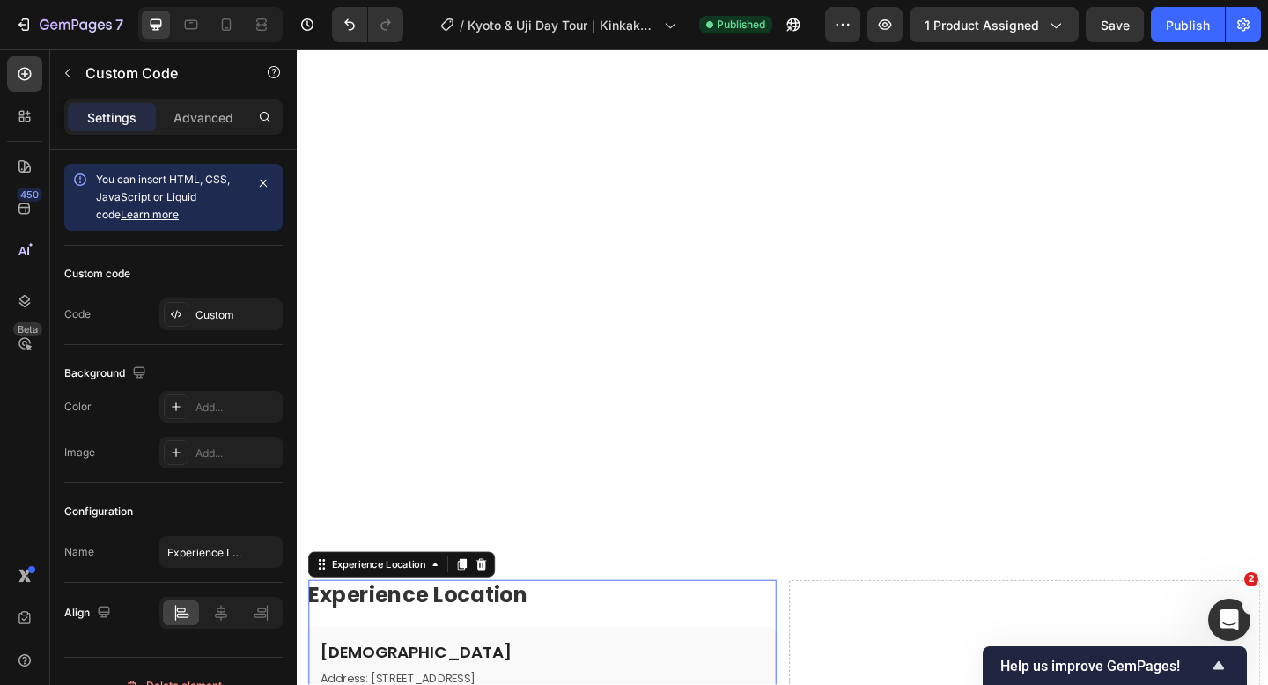
scroll to position [2613, 0]
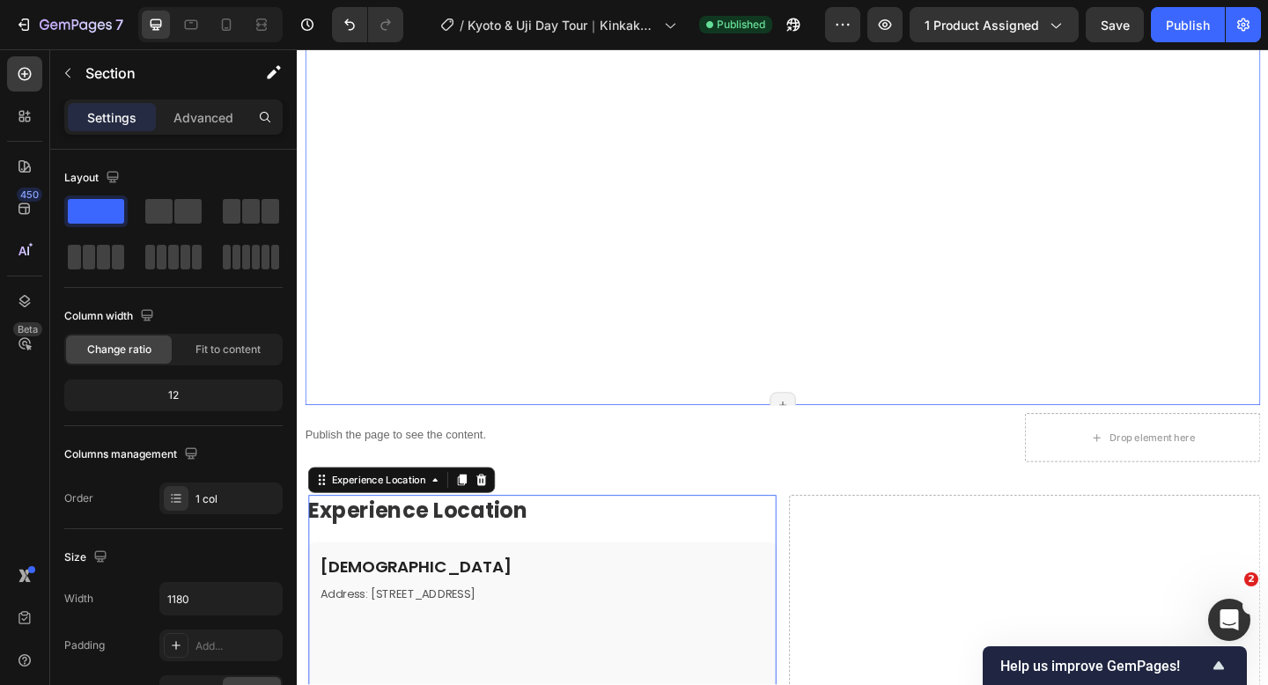
click at [509, 357] on div "Meeting Location Row" at bounding box center [824, 216] width 1039 height 440
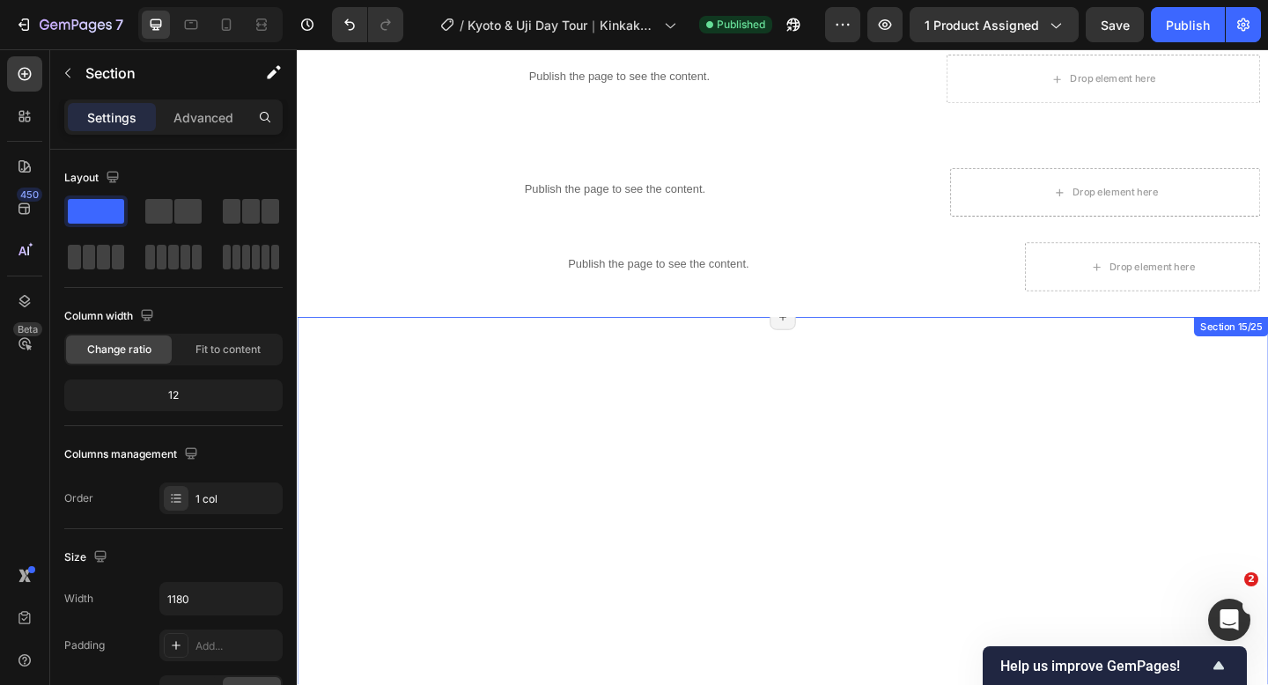
scroll to position [1824, 0]
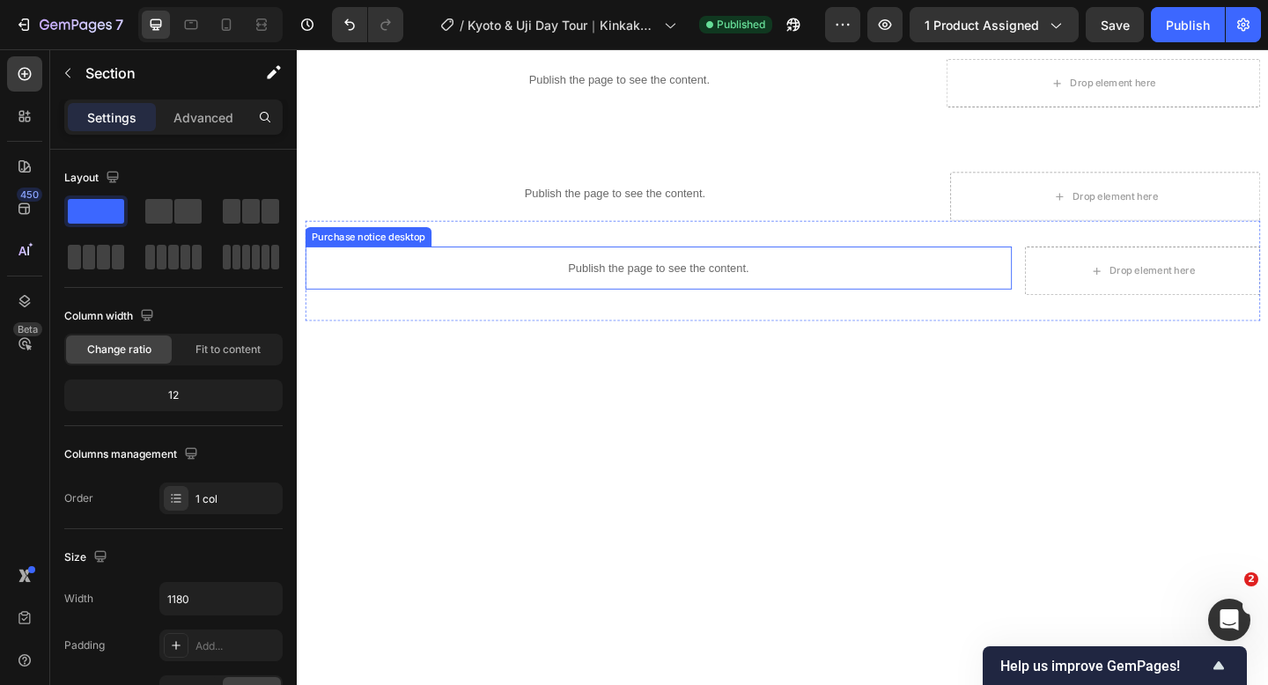
click at [666, 293] on p "Publish the page to see the content." at bounding box center [689, 287] width 769 height 18
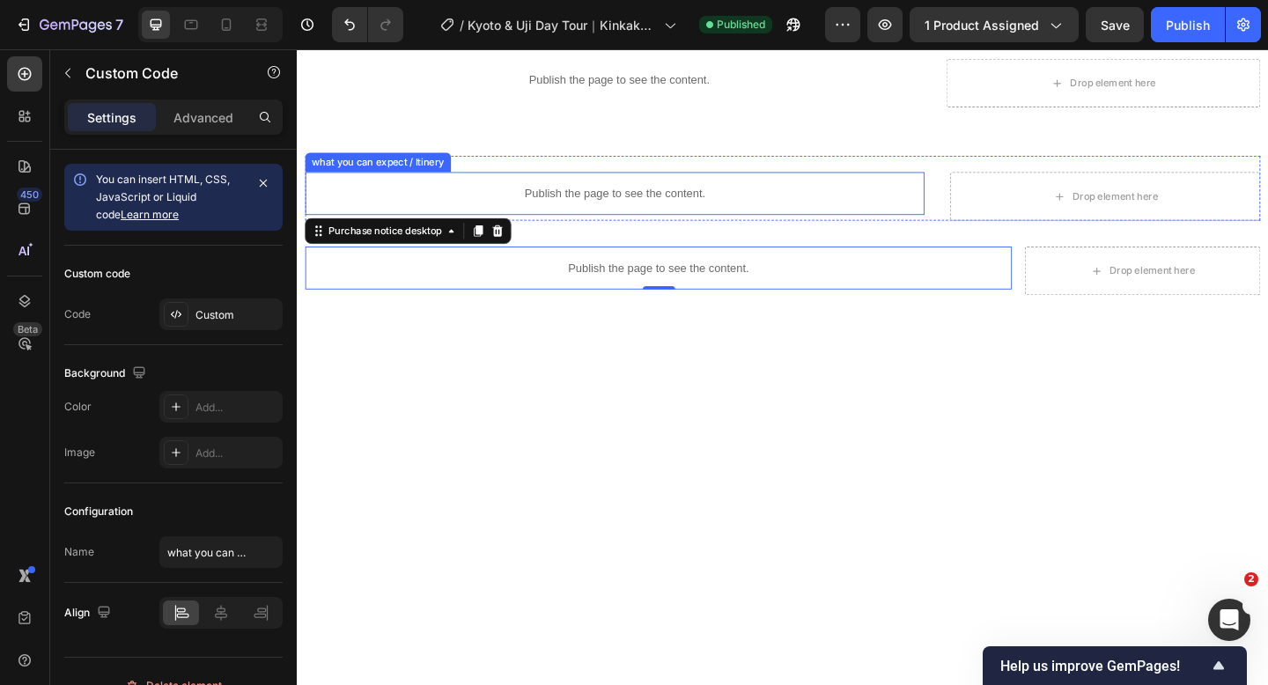
click at [572, 211] on p "Publish the page to see the content." at bounding box center [641, 206] width 673 height 18
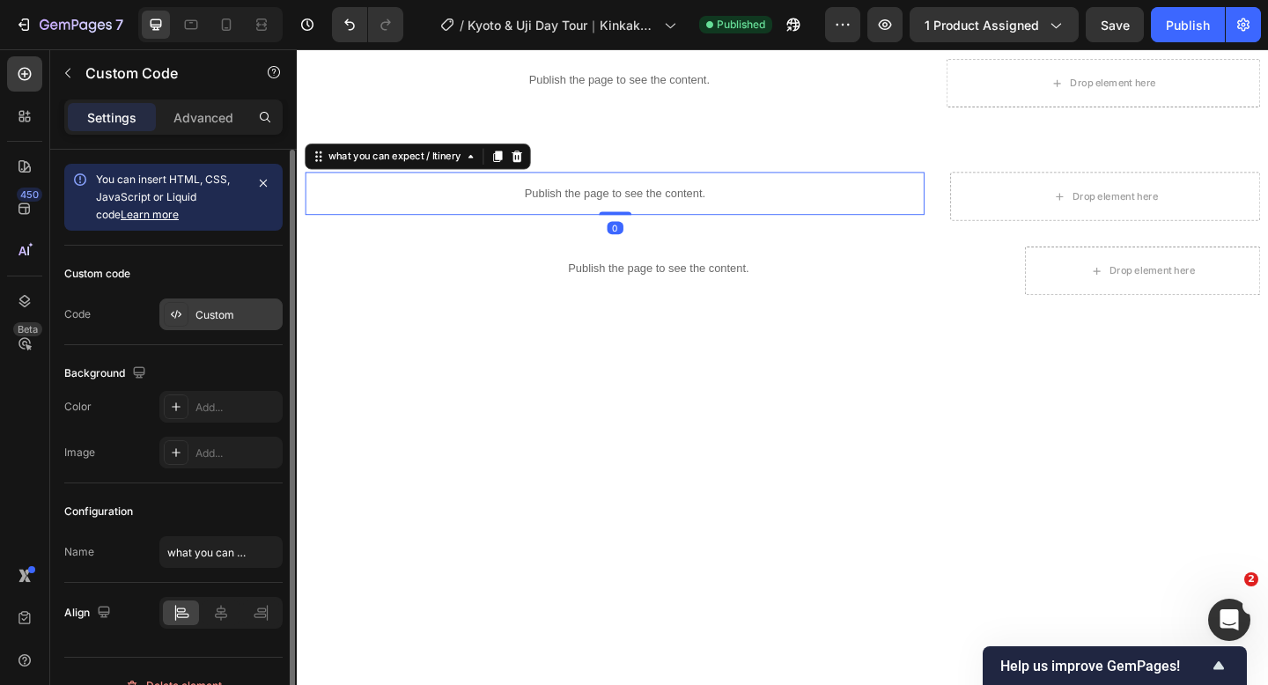
click at [249, 324] on div "Custom" at bounding box center [220, 314] width 123 height 32
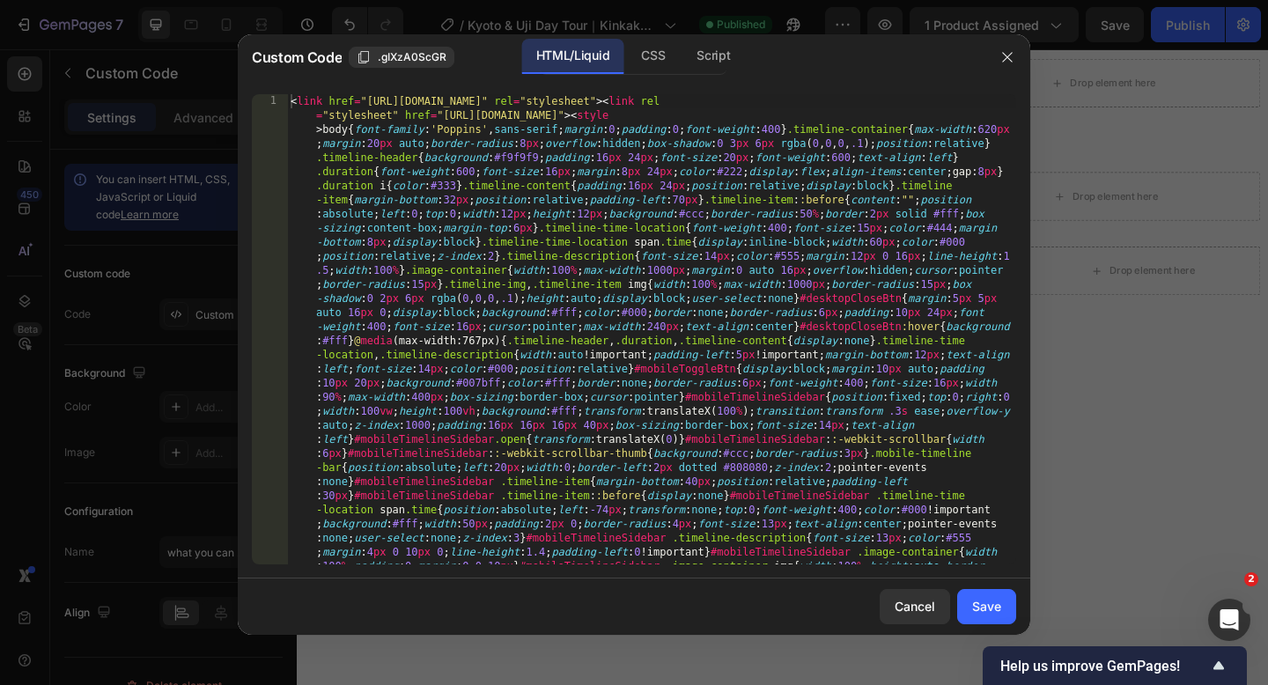
type textarea "<link href="[URL][DOMAIN_NAME]" rel="stylesheet"><link rel="stylesheet" href="[…"
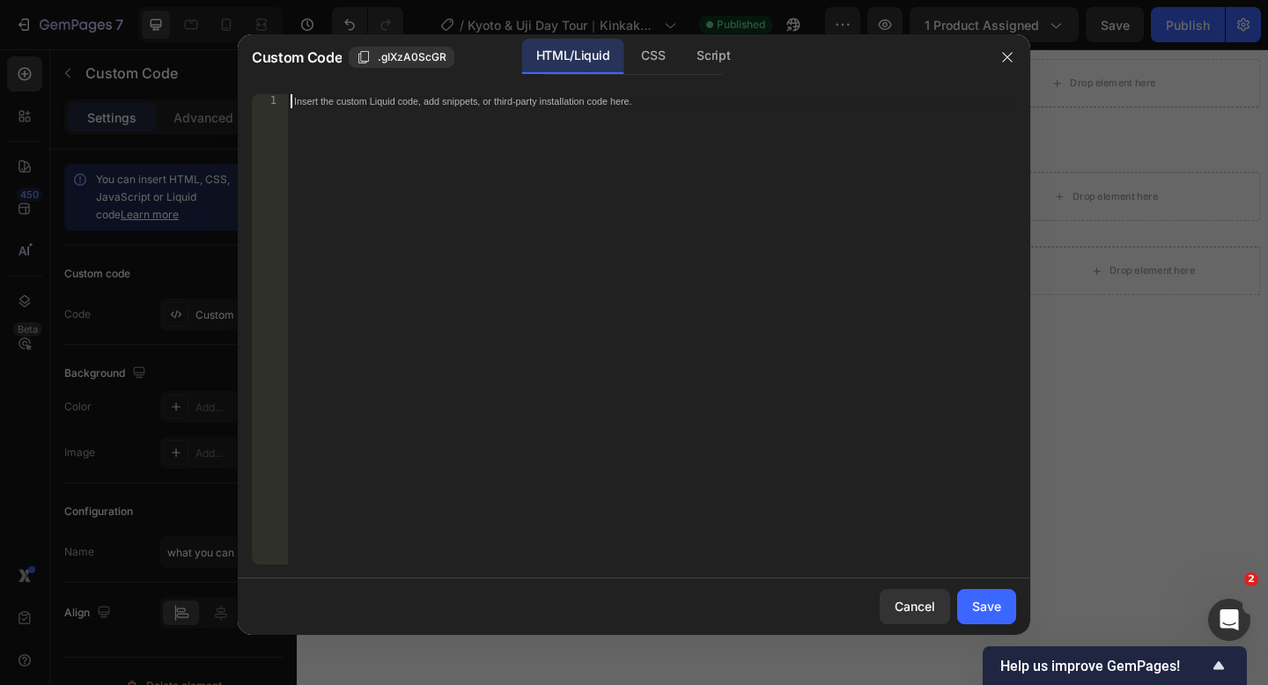
paste textarea
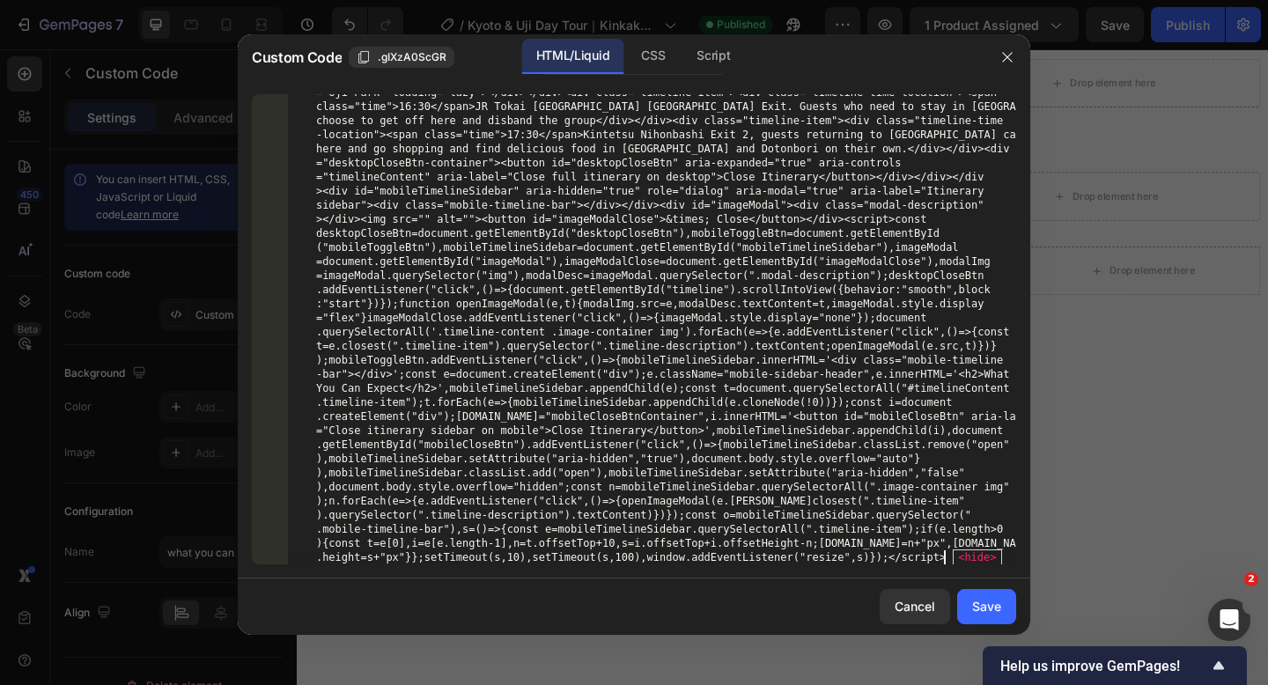
scroll to position [1502, 0]
click at [953, 551] on span "<hide>" at bounding box center [977, 557] width 48 height 16
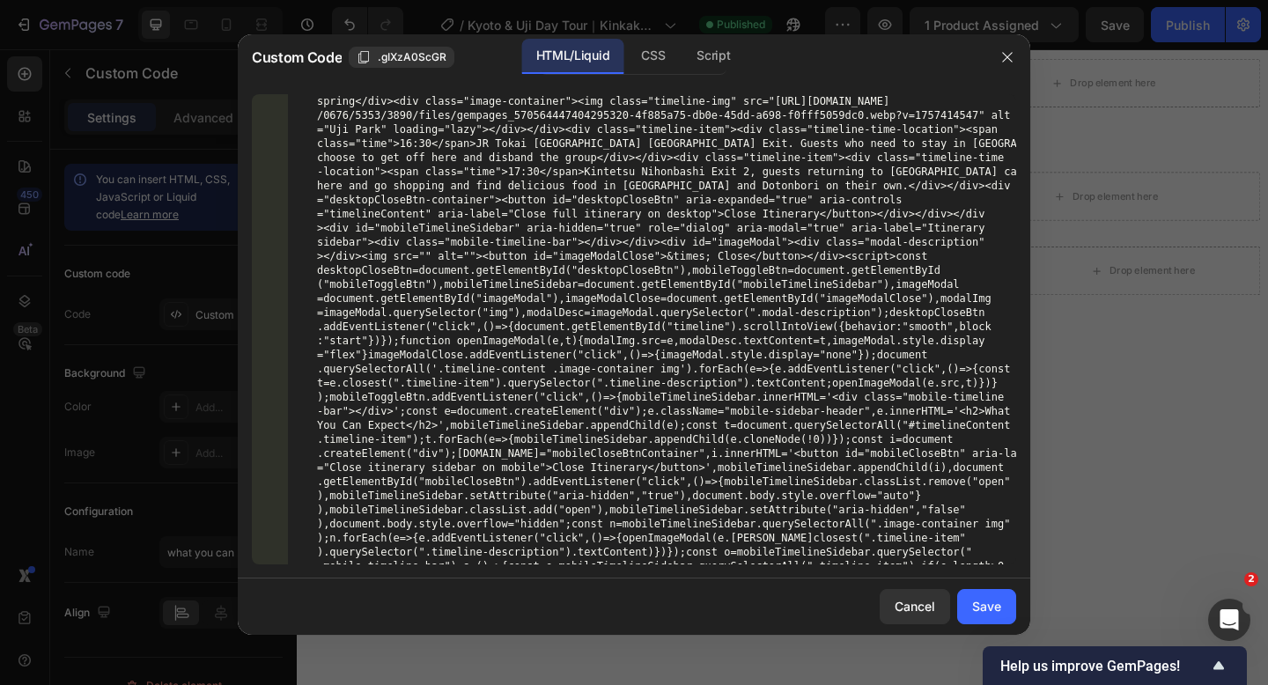
scroll to position [1502, 0]
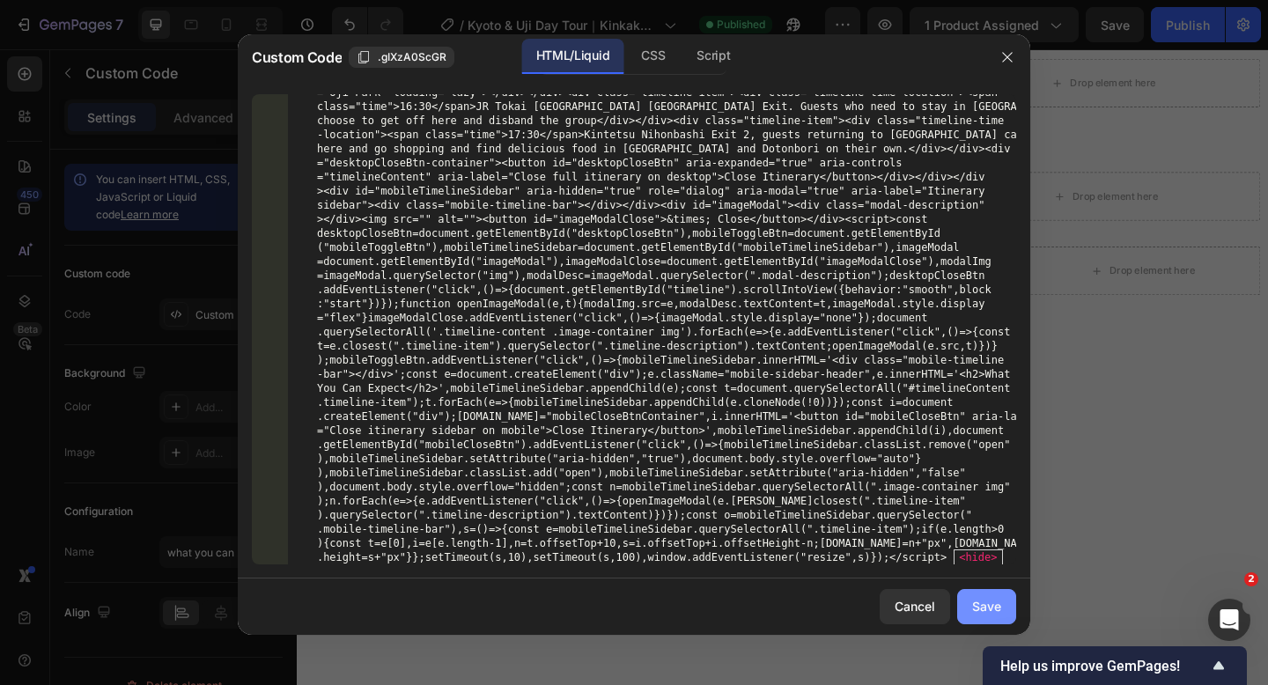
click at [988, 605] on div "Save" at bounding box center [986, 606] width 29 height 18
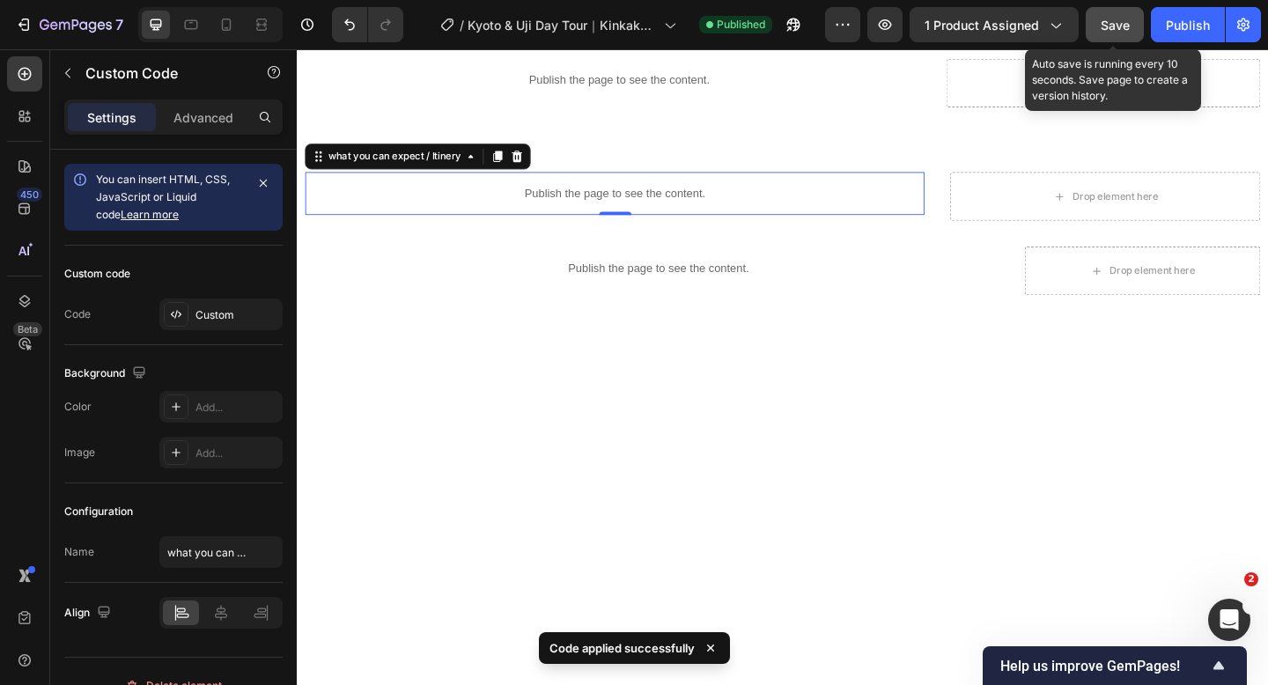
click at [1104, 31] on span "Save" at bounding box center [1114, 25] width 29 height 15
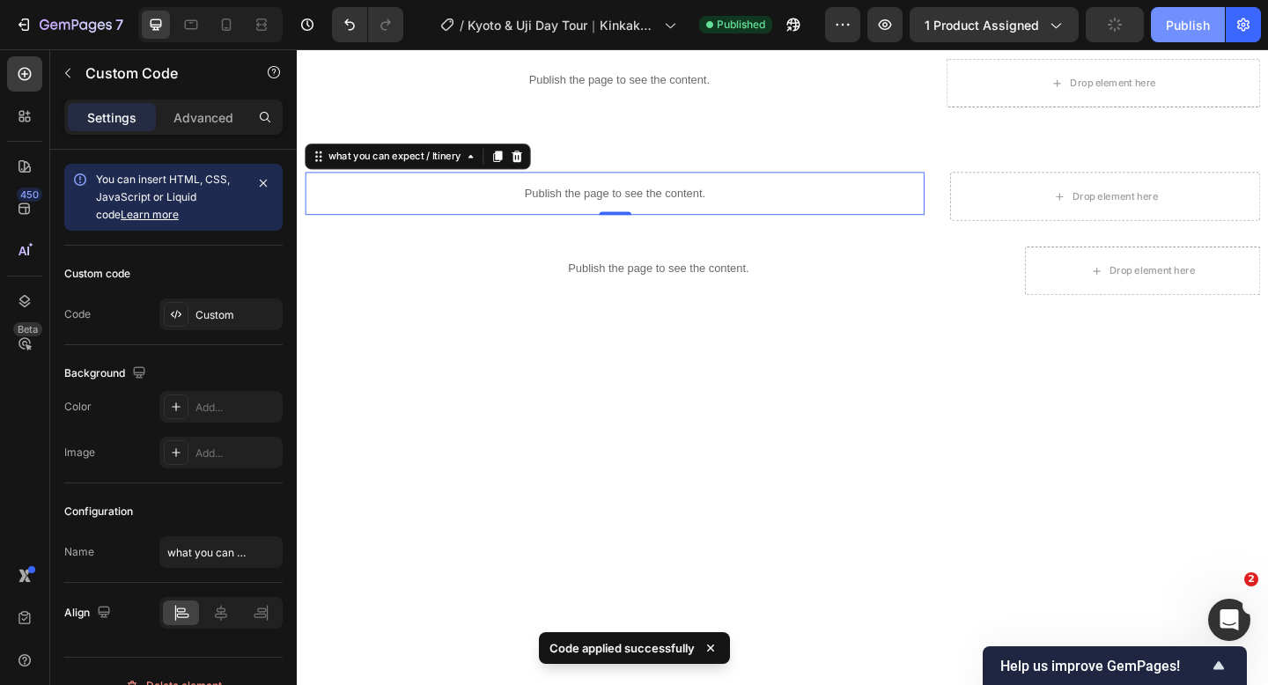
click at [1159, 30] on button "Publish" at bounding box center [1188, 24] width 74 height 35
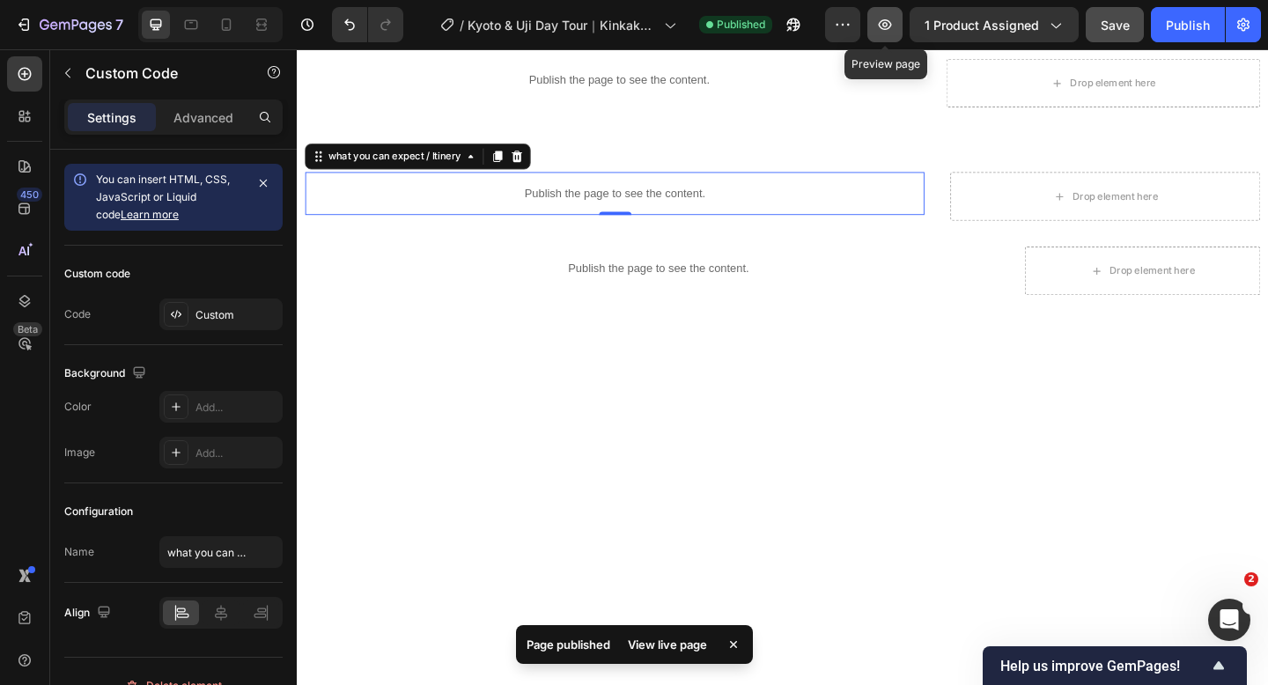
click at [891, 19] on icon "button" at bounding box center [885, 25] width 18 height 18
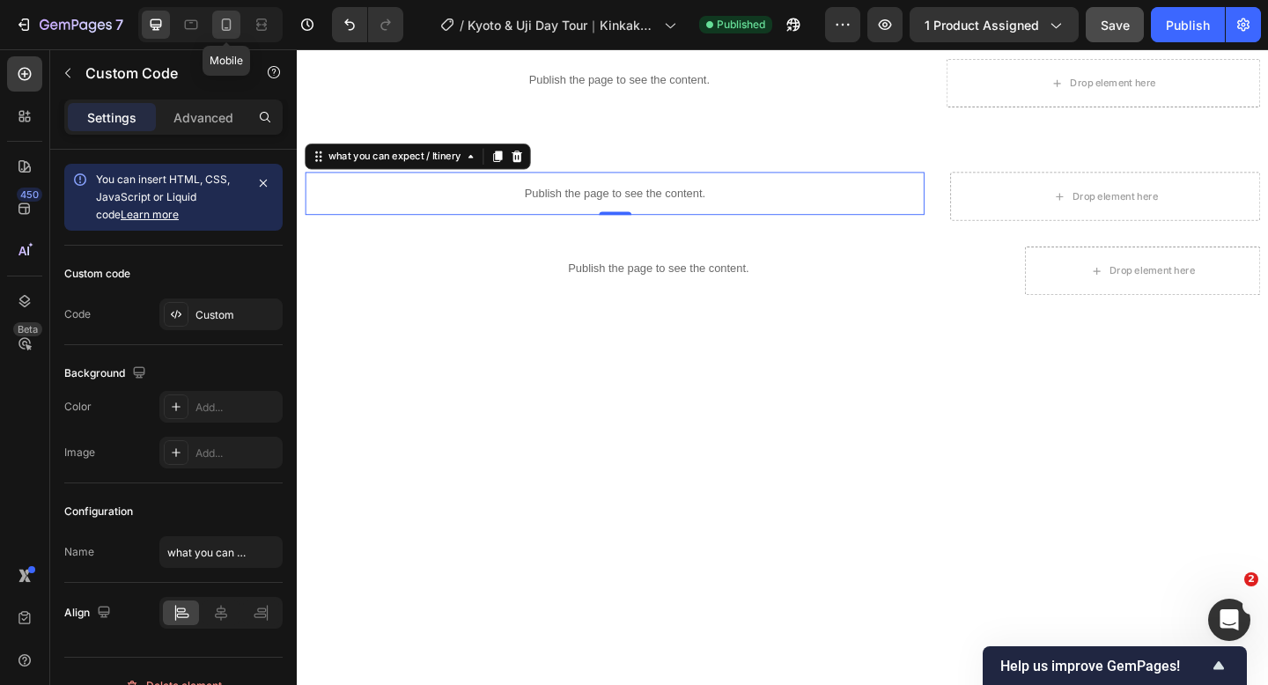
click at [225, 28] on icon at bounding box center [226, 28] width 4 height 2
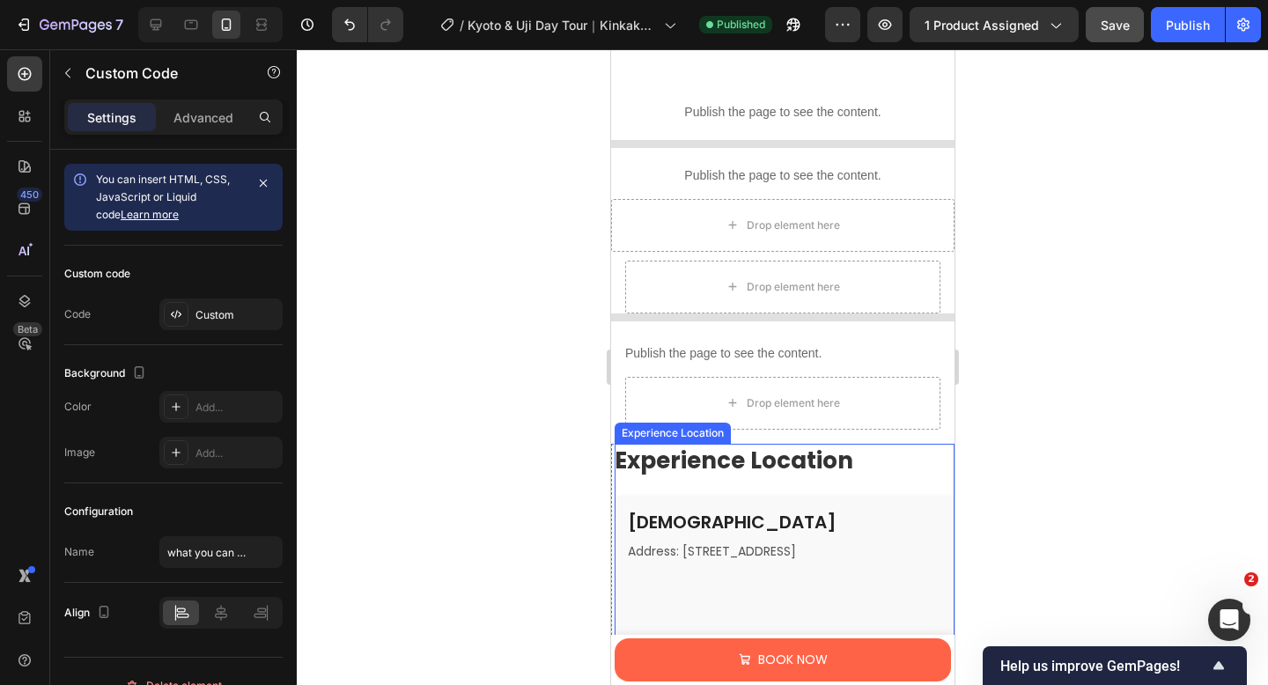
scroll to position [1718, 0]
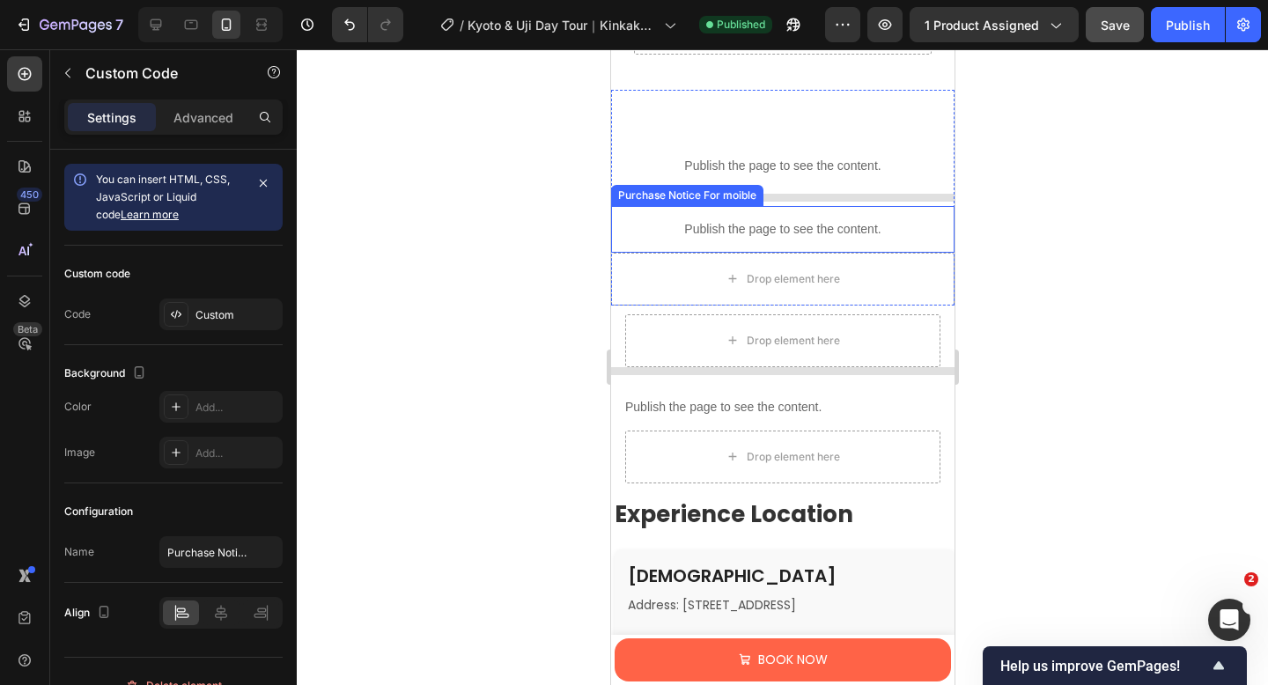
click at [776, 222] on p "Publish the page to see the content." at bounding box center [781, 229] width 343 height 18
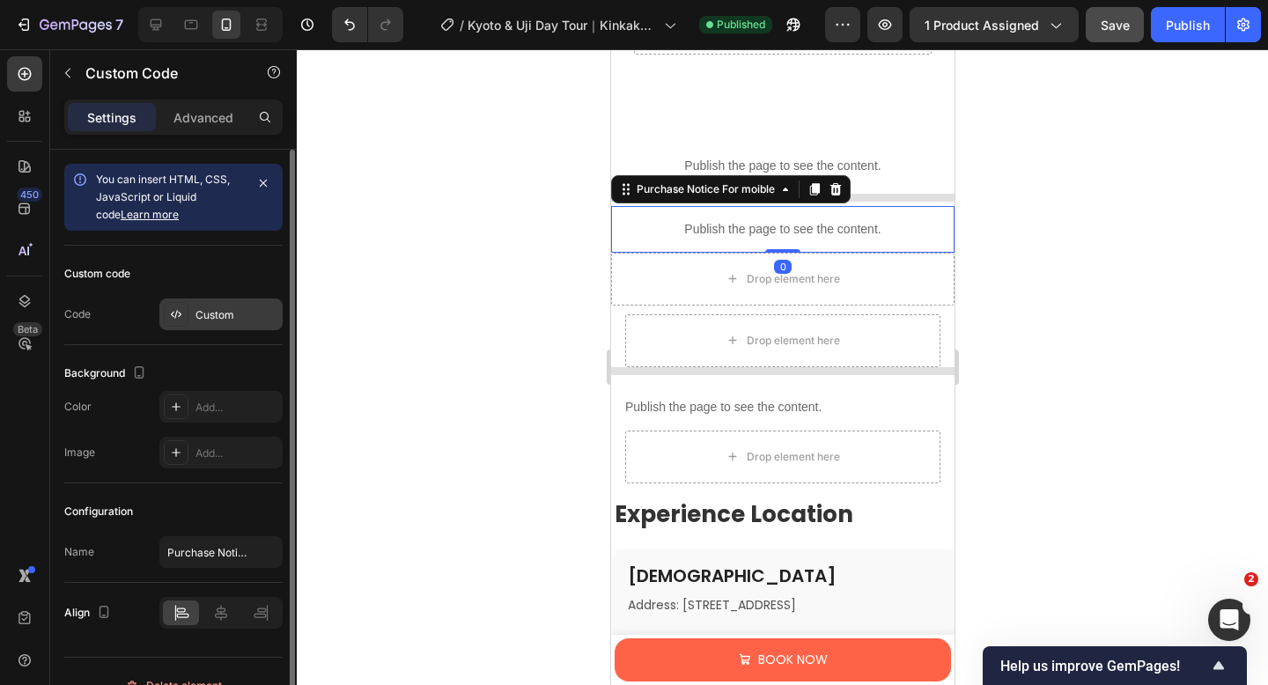
click at [245, 307] on div "Custom" at bounding box center [236, 315] width 83 height 16
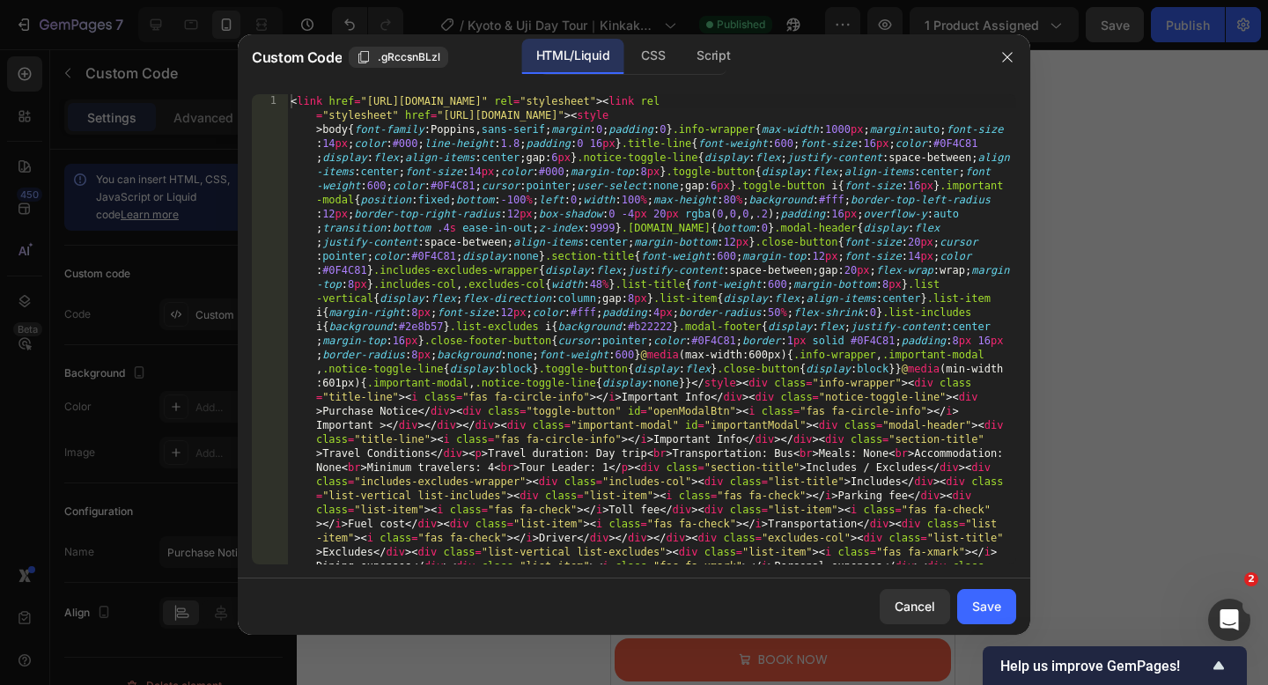
type textarea "<link href="[URL][DOMAIN_NAME]" rel="stylesheet"><link rel="stylesheet" href="[…"
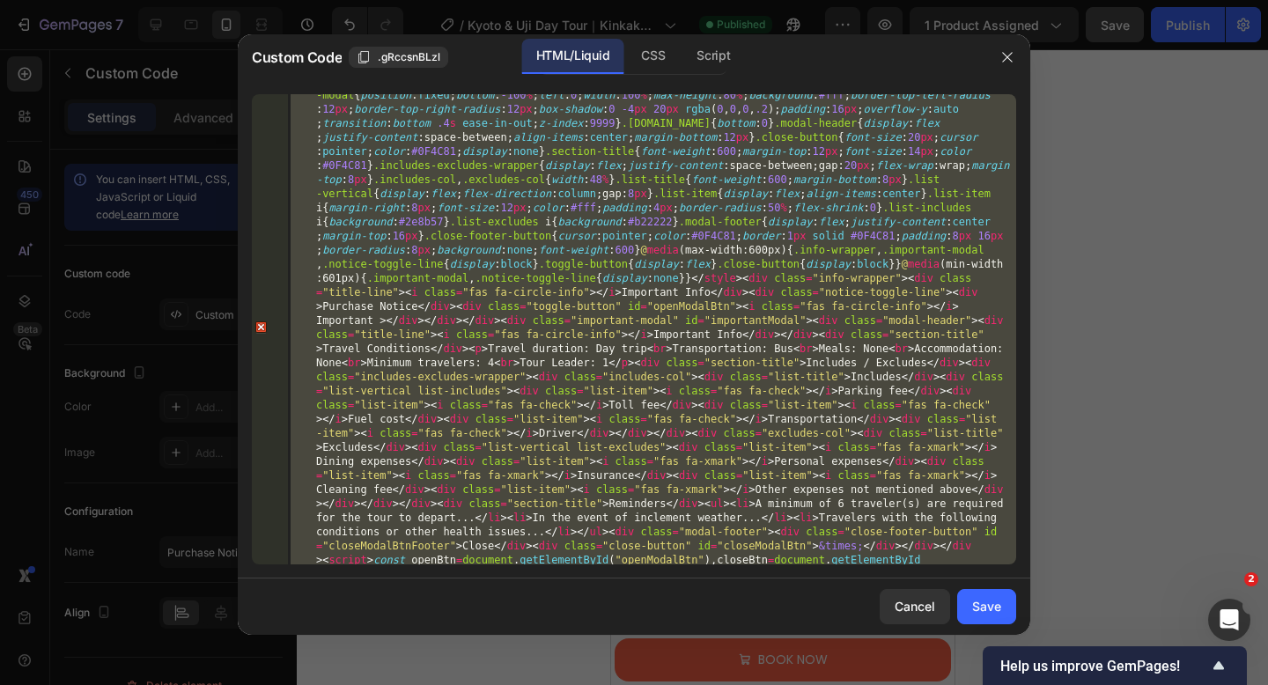
scroll to position [0, 0]
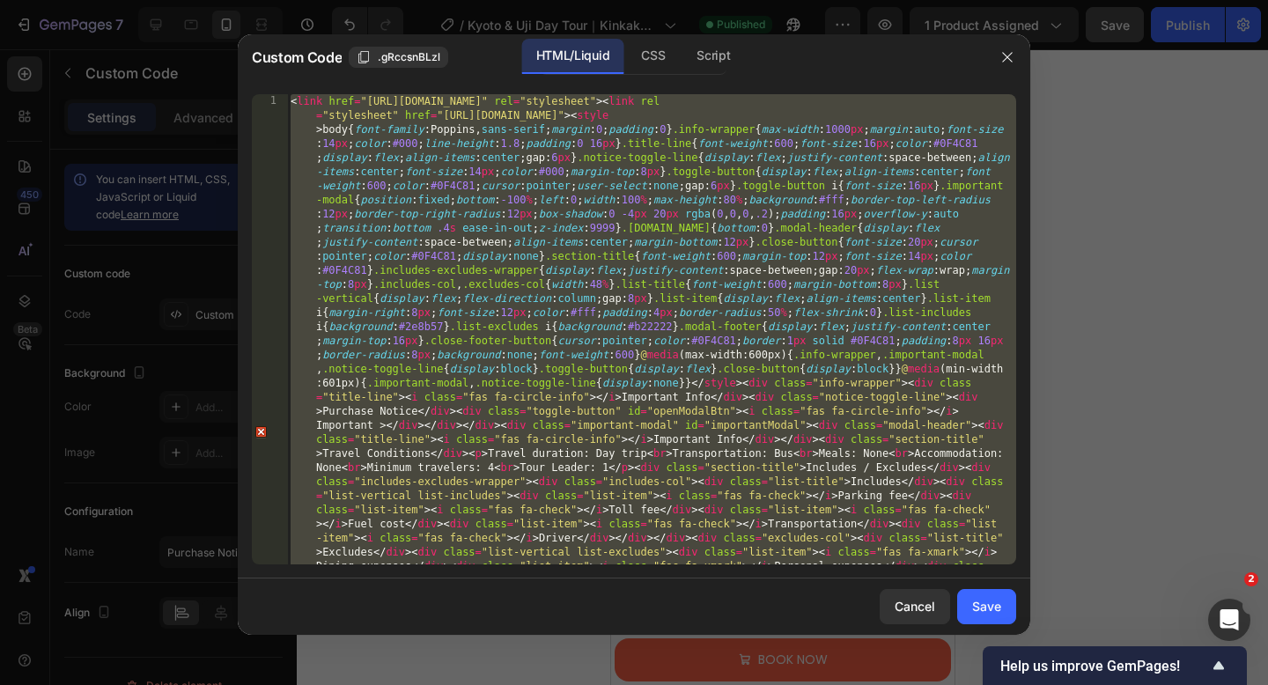
type textarea "<link href="[URL][DOMAIN_NAME]" rel="stylesheet"><link rel="stylesheet" href="[…"
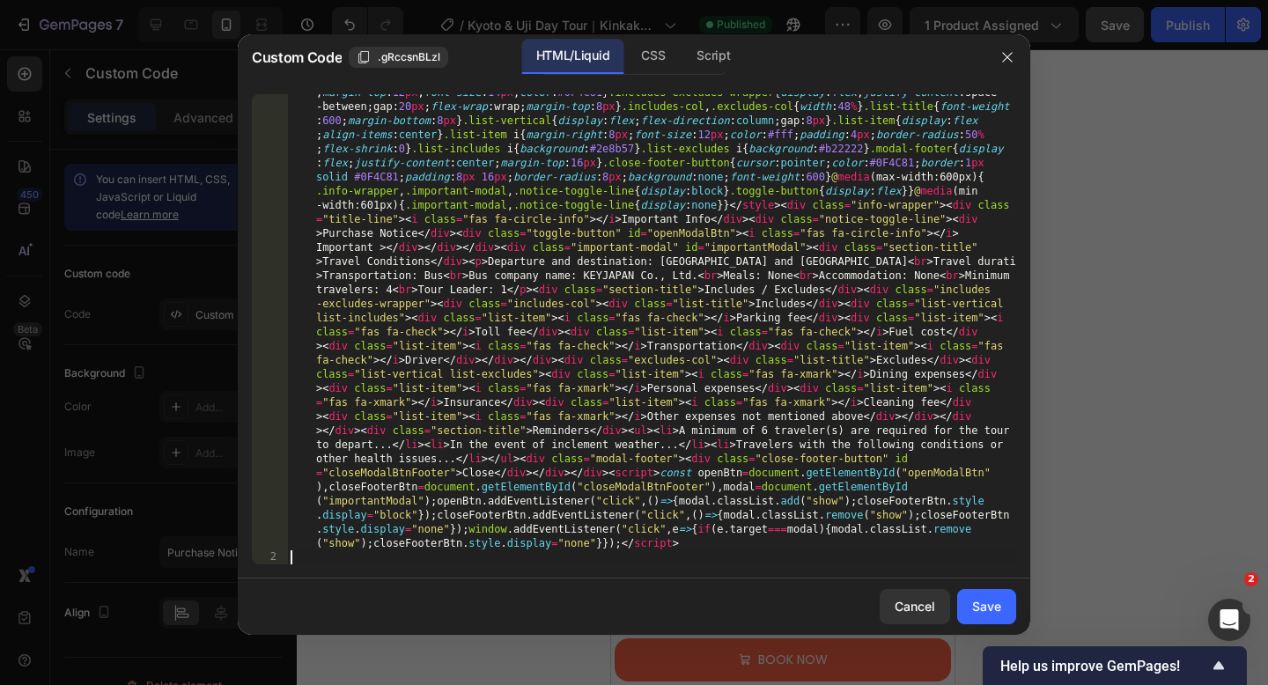
scroll to position [150, 0]
click at [997, 604] on div "Save" at bounding box center [986, 606] width 29 height 18
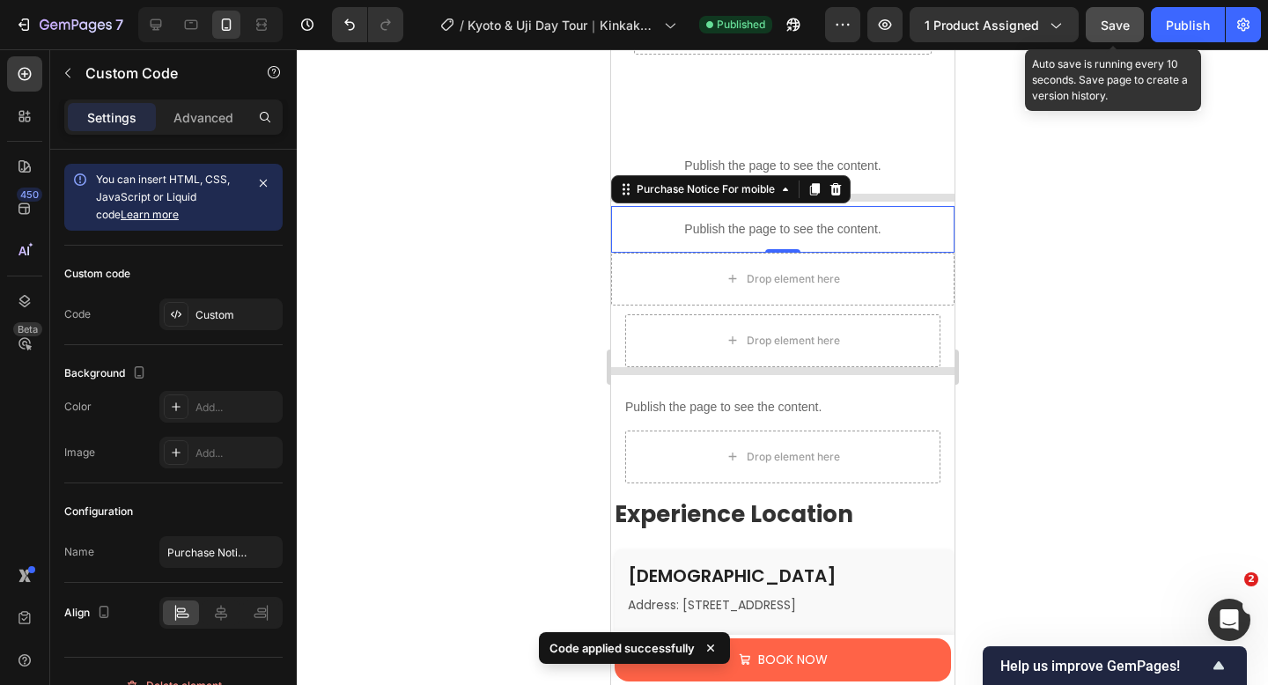
click at [1108, 36] on button "Save" at bounding box center [1114, 24] width 58 height 35
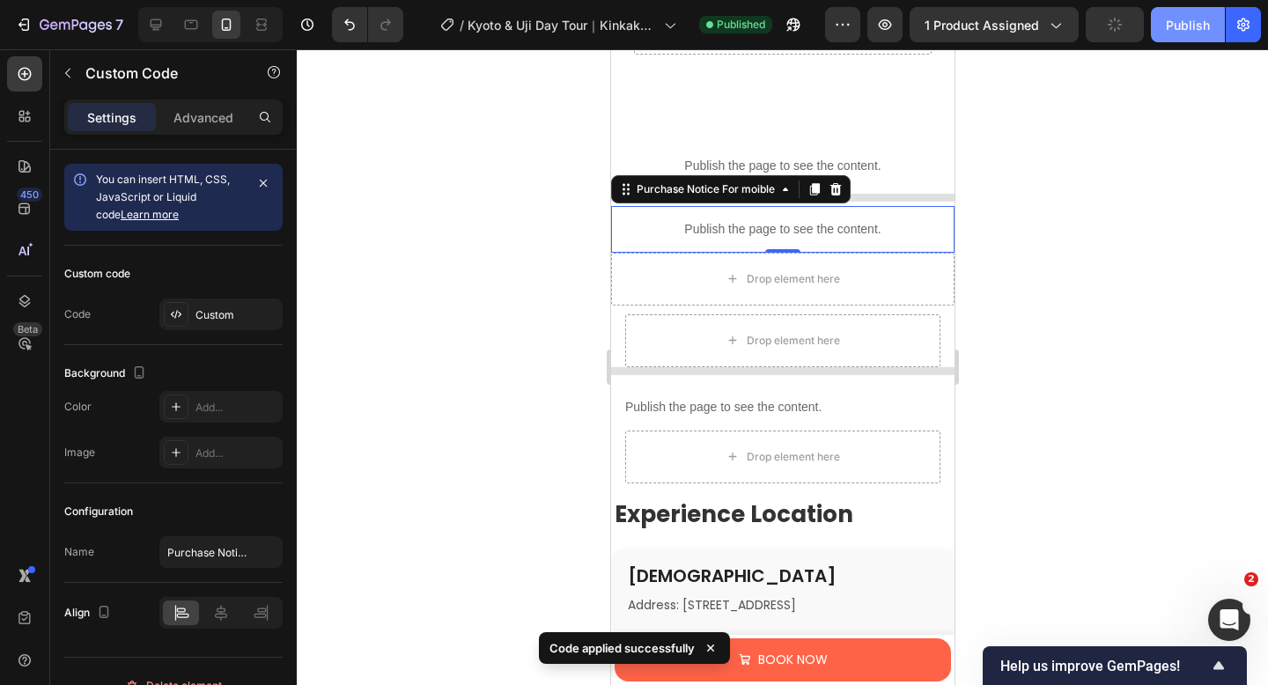
click at [1157, 31] on button "Publish" at bounding box center [1188, 24] width 74 height 35
